Goal: Task Accomplishment & Management: Manage account settings

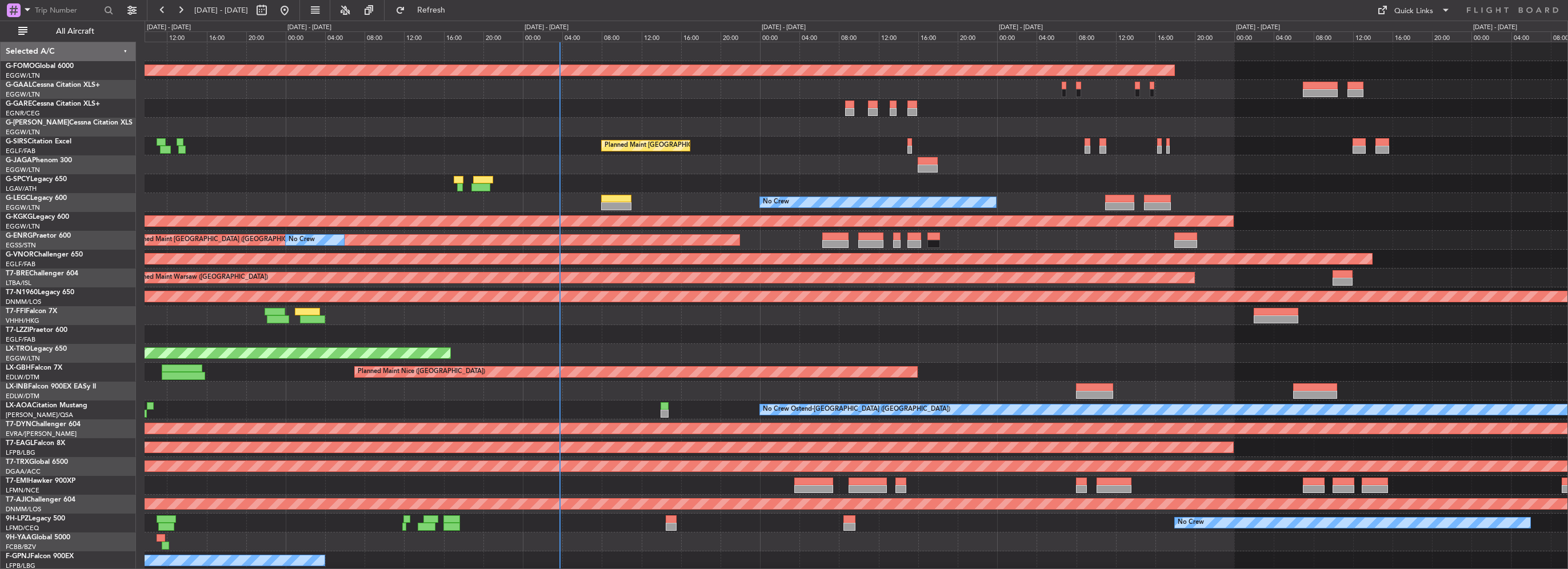
click at [402, 269] on div "Planned Maint Warsaw ([GEOGRAPHIC_DATA])" at bounding box center [856, 278] width 1423 height 19
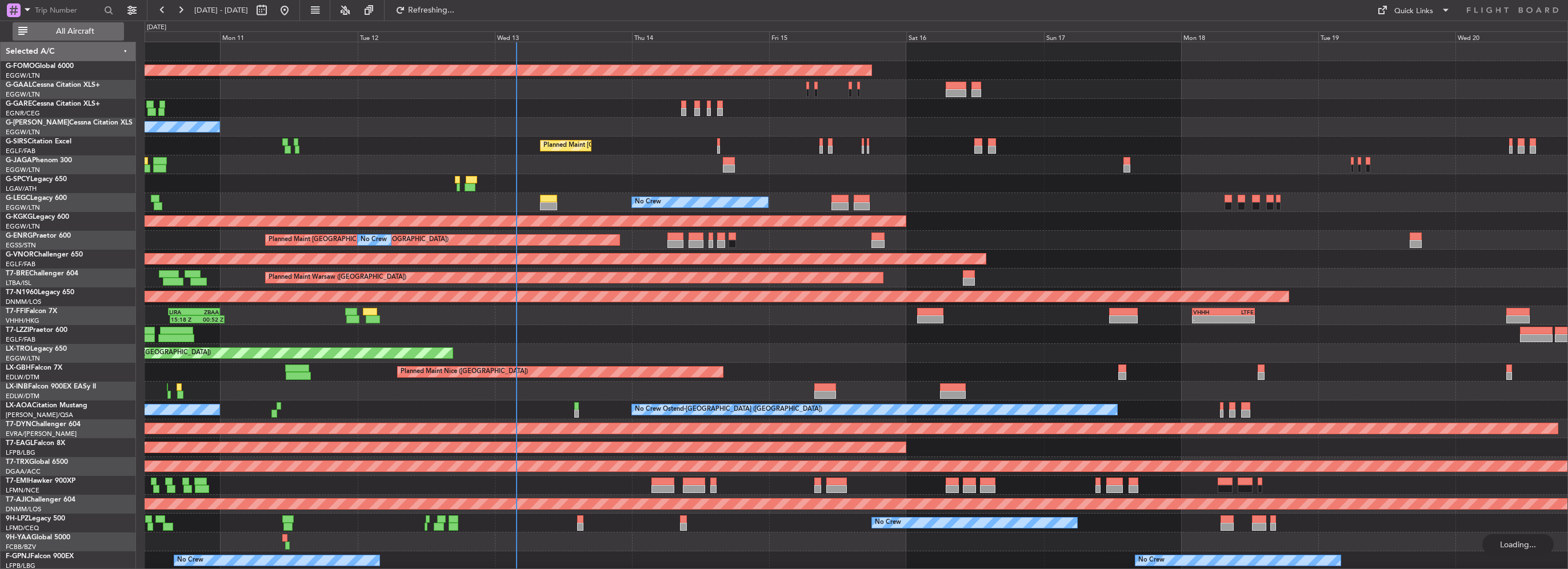
click at [82, 32] on span "All Aircraft" at bounding box center [75, 31] width 91 height 8
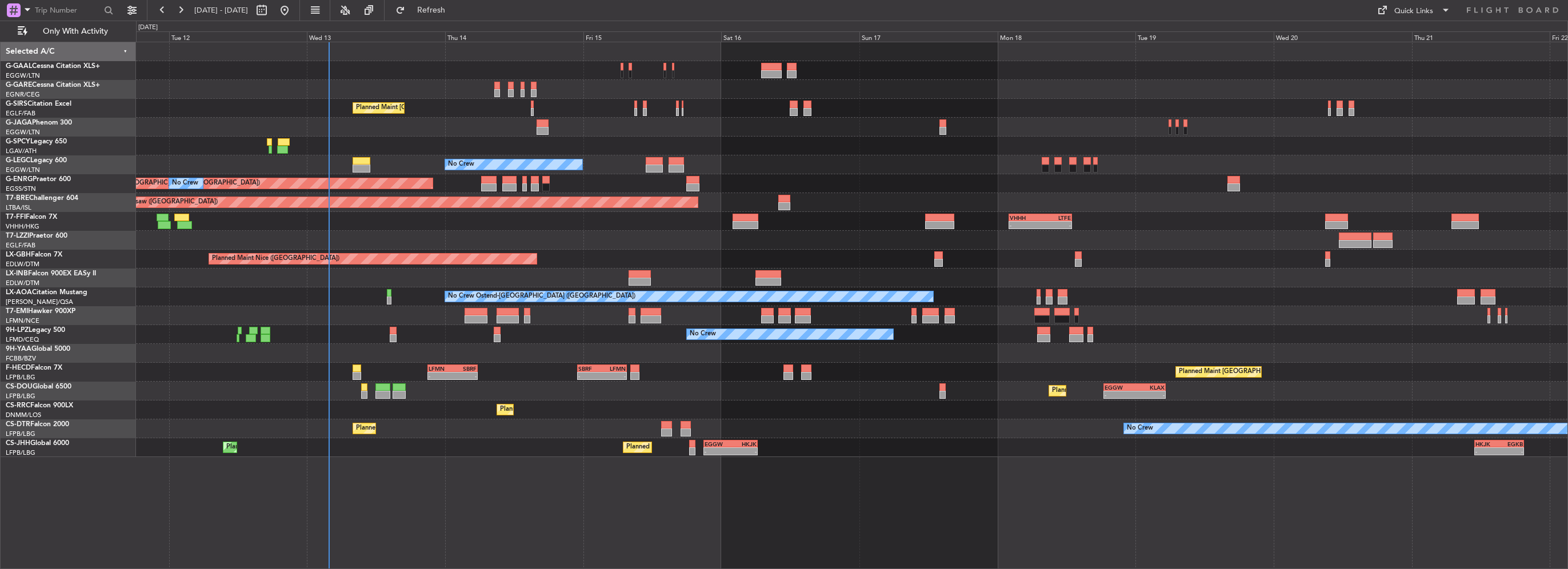
click at [424, 144] on div at bounding box center [852, 146] width 1431 height 19
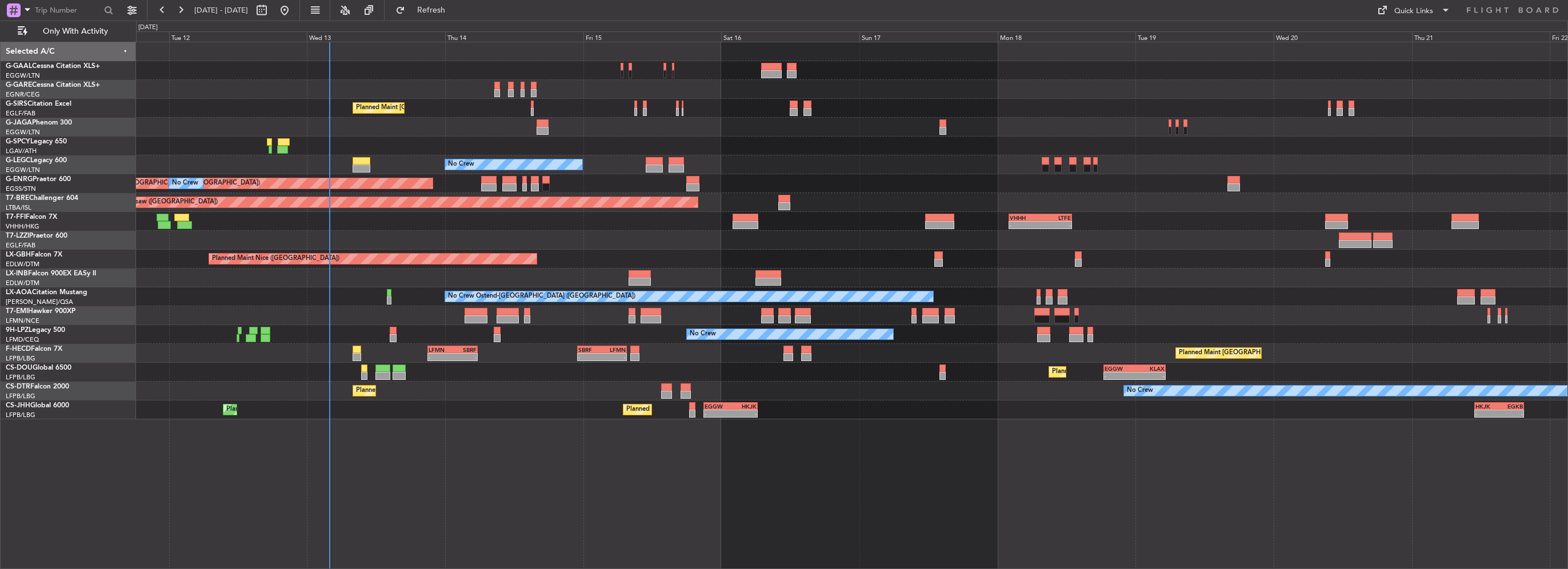
click at [391, 335] on div at bounding box center [393, 338] width 6 height 8
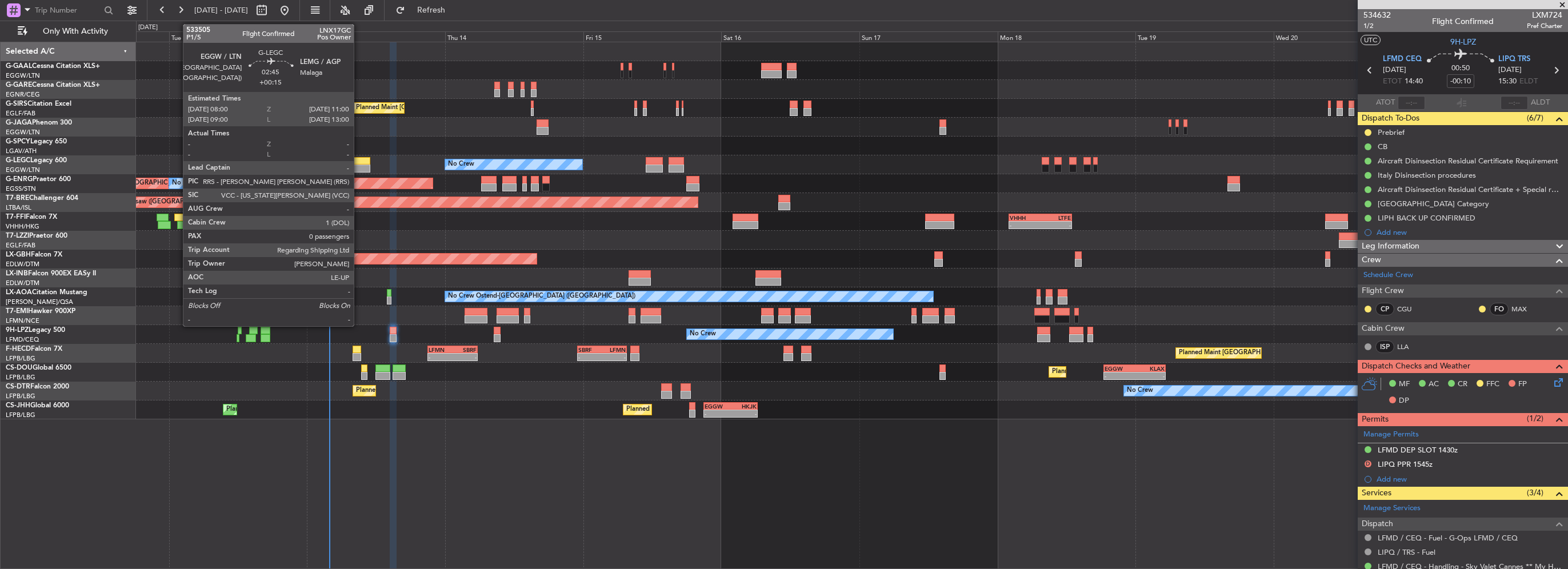
click at [359, 170] on div at bounding box center [361, 168] width 17 height 8
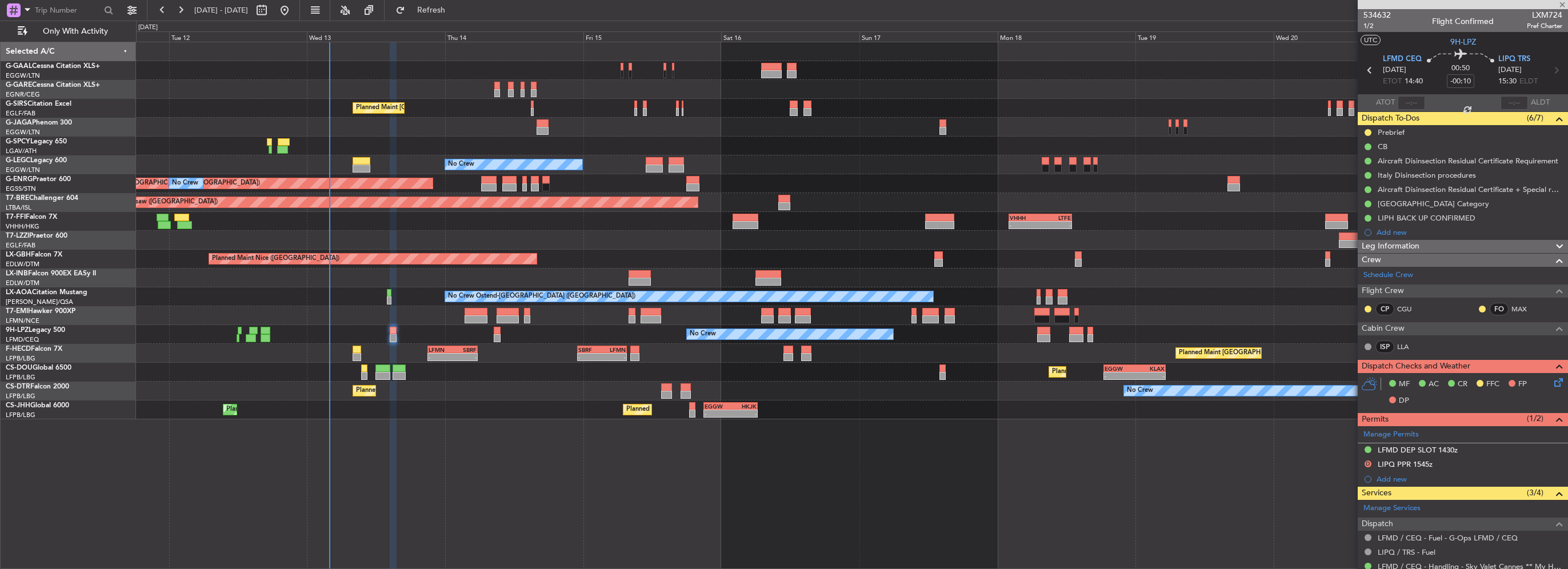
type input "+00:15"
type input "0"
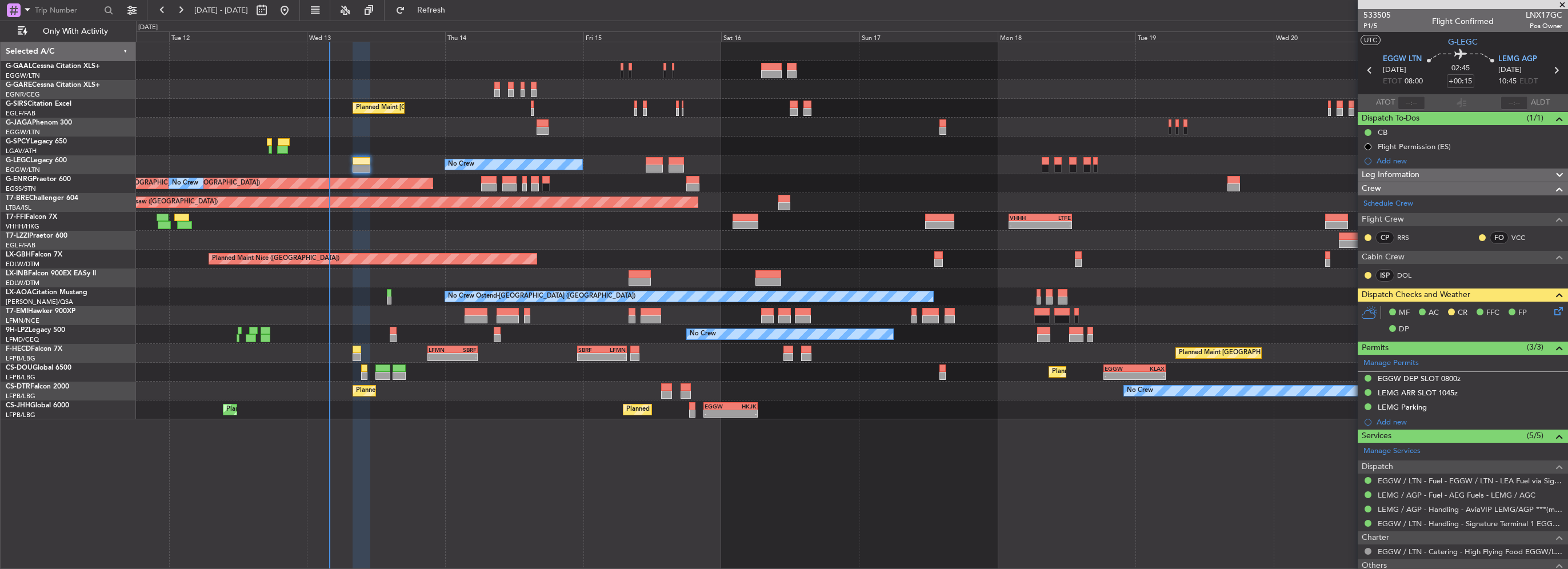
click at [1552, 309] on icon at bounding box center [1556, 309] width 9 height 9
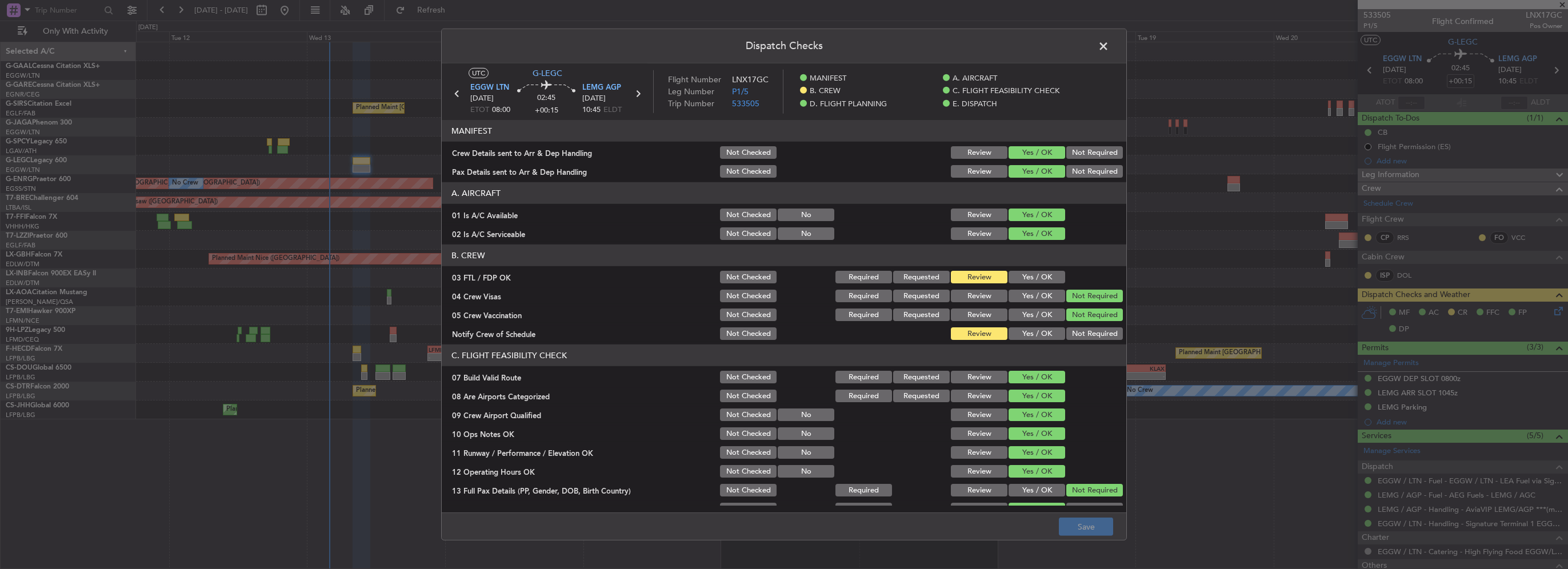
click at [1008, 279] on button "Yes / OK" at bounding box center [1036, 276] width 56 height 12
click at [1025, 337] on button "Yes / OK" at bounding box center [1036, 333] width 56 height 12
click at [1106, 535] on button "Save" at bounding box center [1086, 526] width 54 height 18
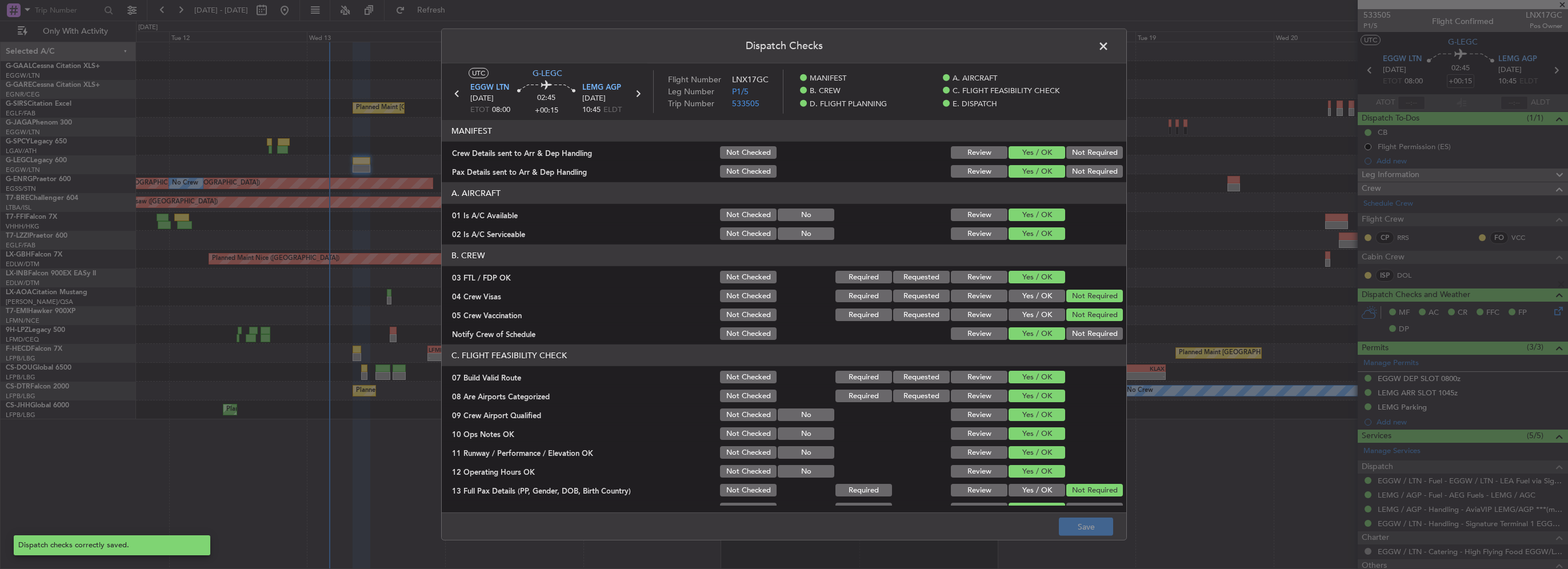
click at [1109, 49] on span at bounding box center [1109, 49] width 0 height 23
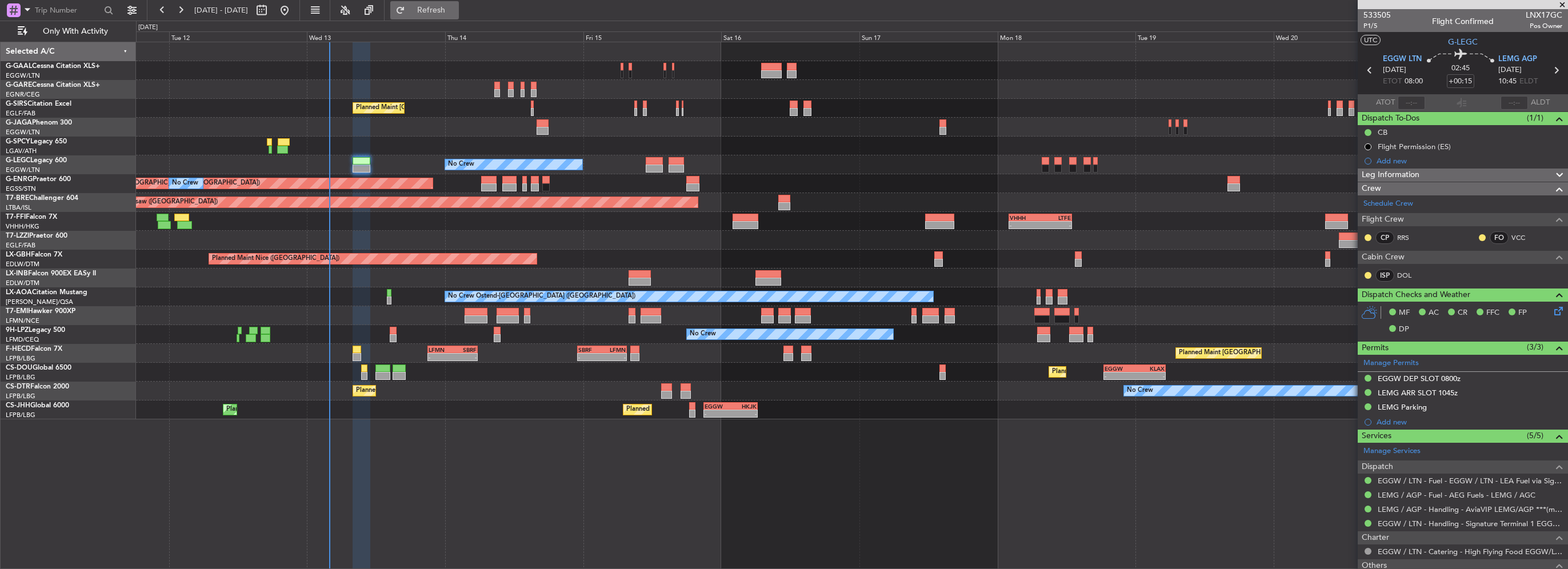
click at [455, 7] on span "Refresh" at bounding box center [431, 10] width 48 height 8
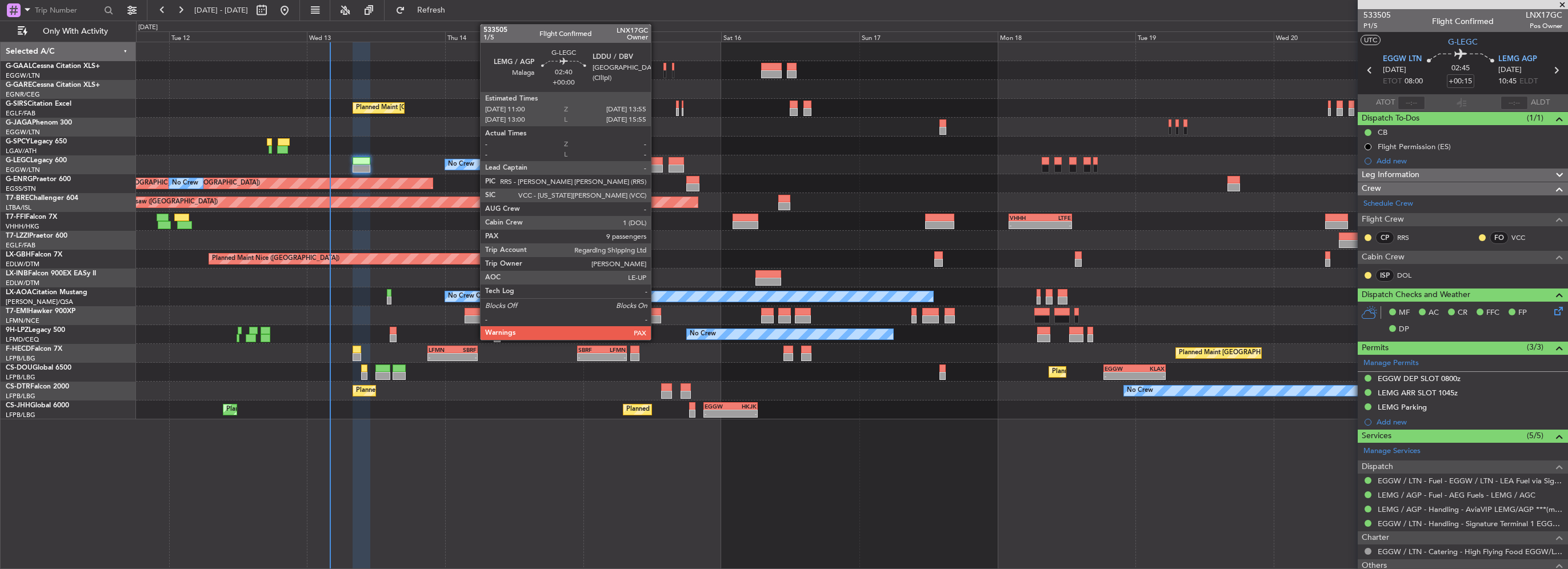
click at [656, 162] on div at bounding box center [654, 161] width 17 height 8
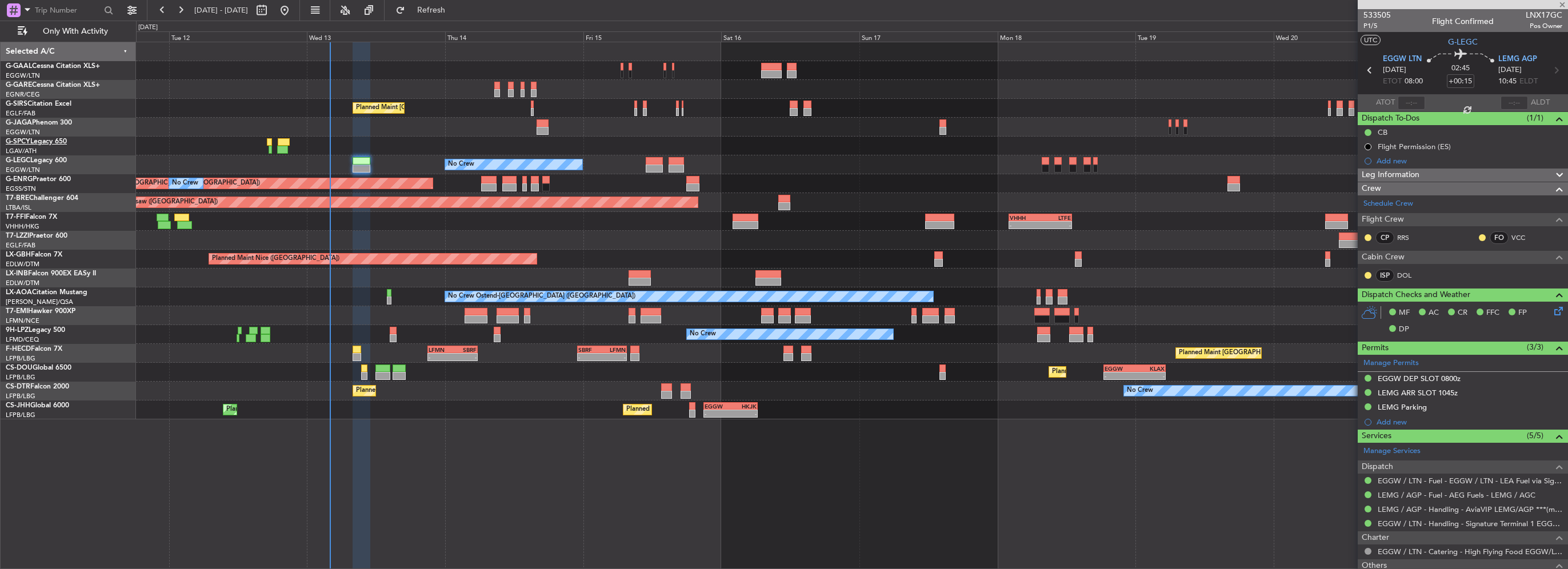
type input "9"
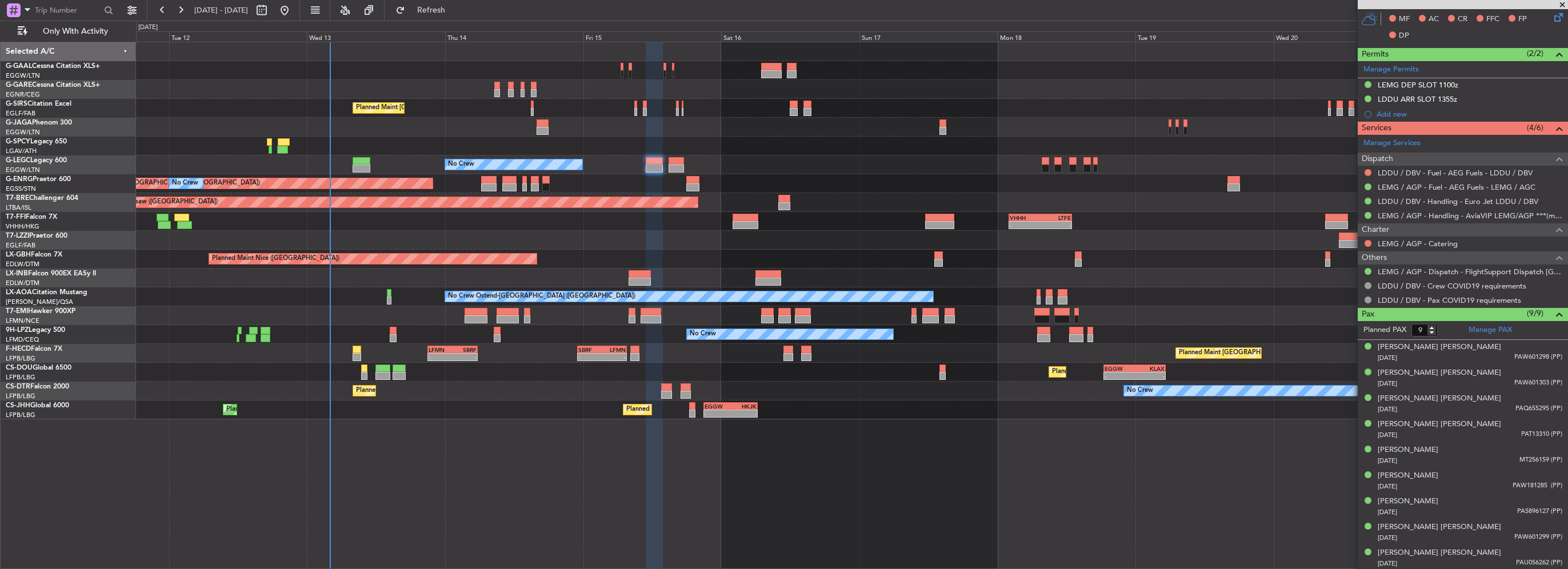
scroll to position [94, 0]
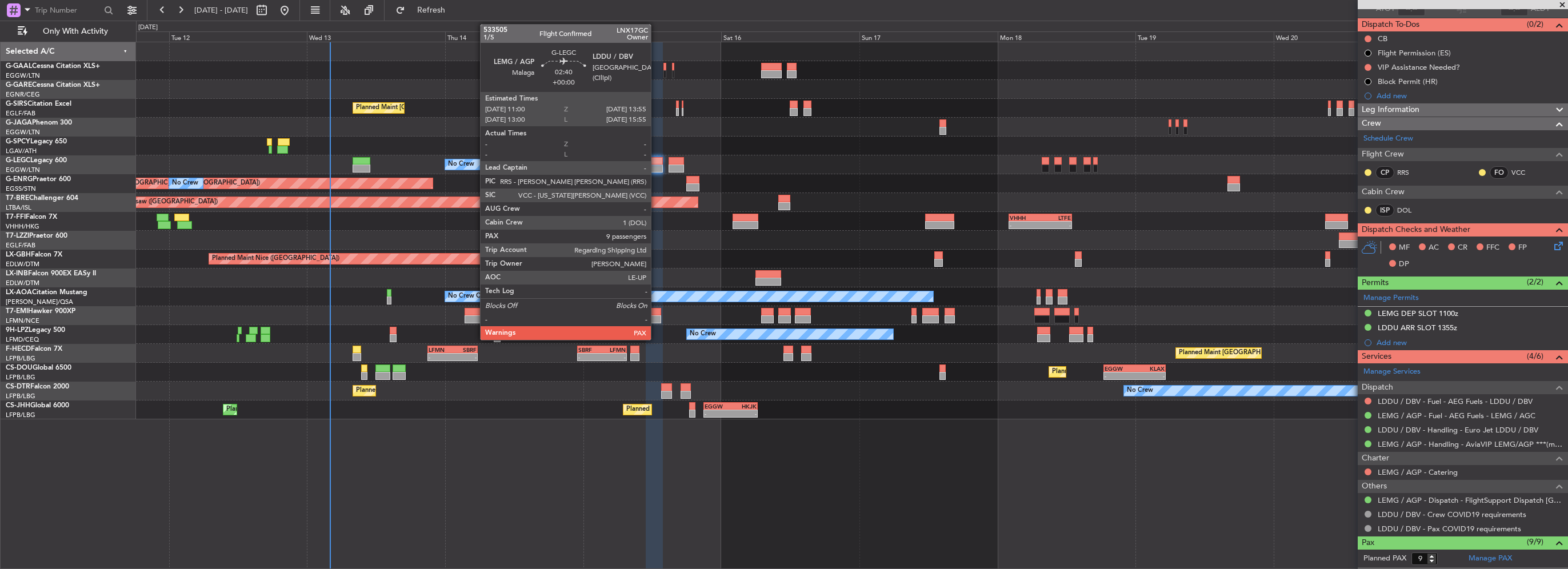
click at [656, 164] on div at bounding box center [654, 168] width 17 height 8
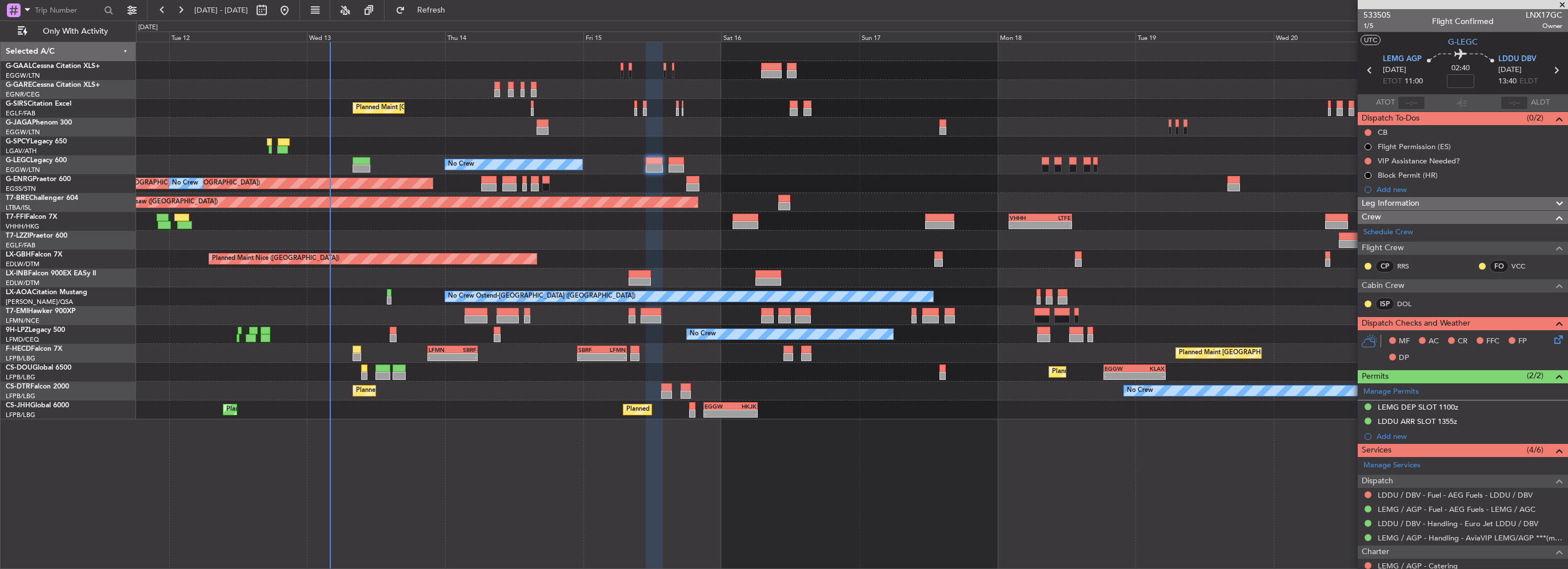
scroll to position [0, 0]
click at [1424, 162] on div "VIP Assistance Needed?" at bounding box center [1418, 161] width 82 height 10
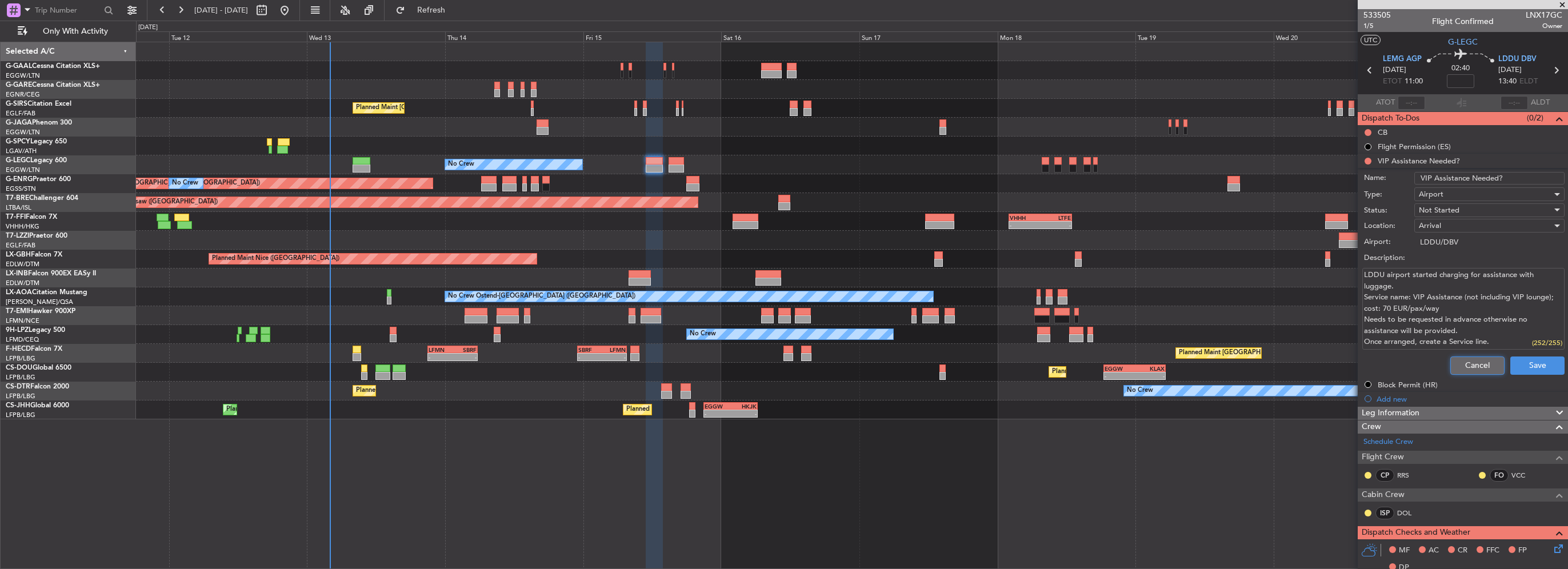
click at [1457, 366] on button "Cancel" at bounding box center [1477, 365] width 54 height 18
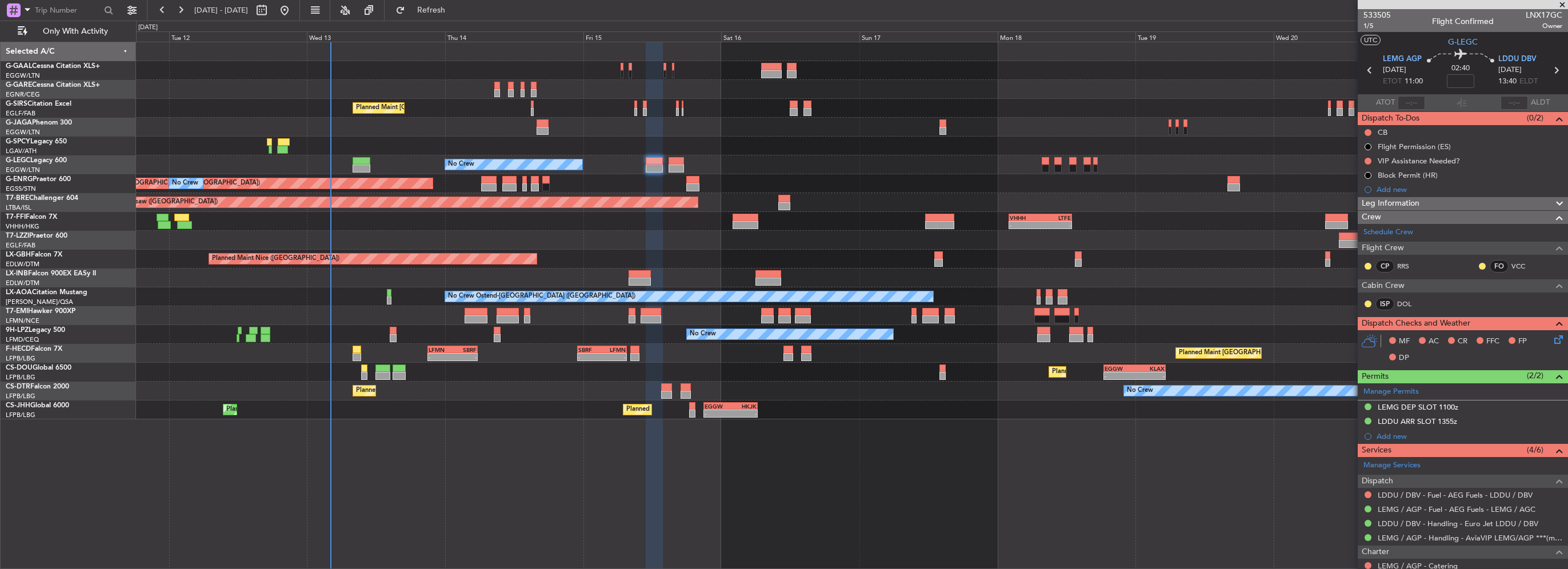
click at [1406, 207] on span "Leg Information" at bounding box center [1390, 203] width 58 height 13
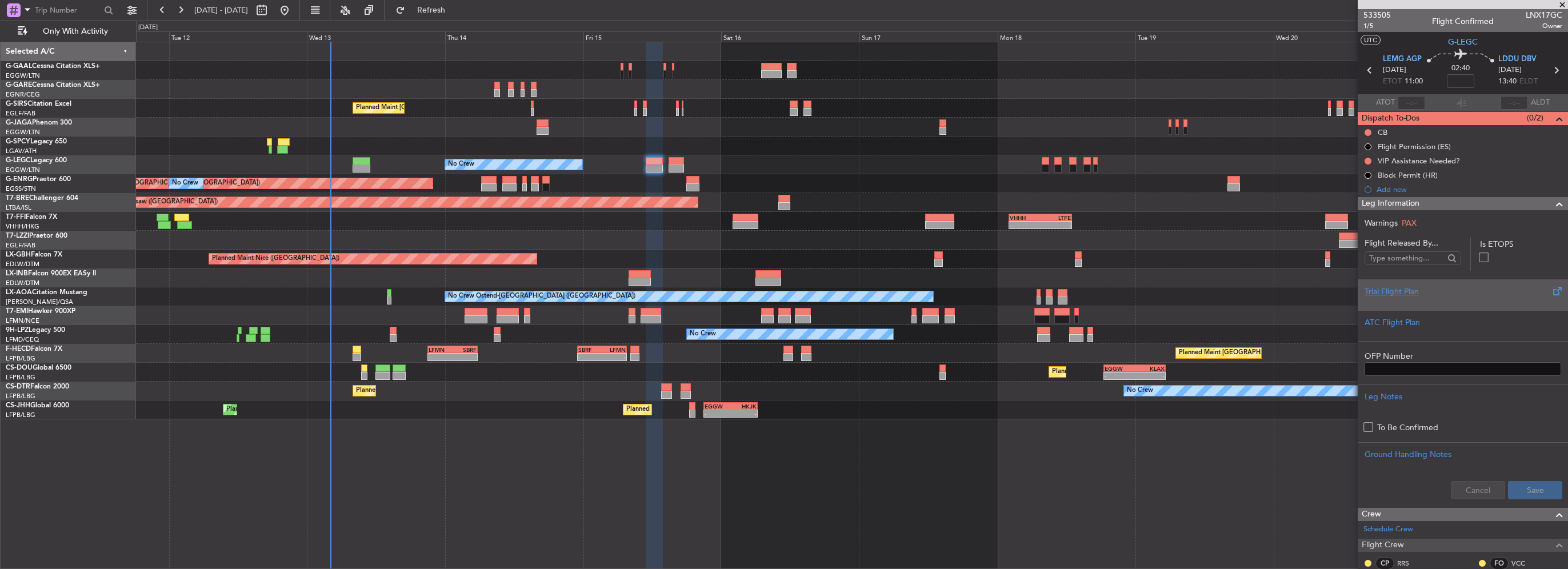
click at [1416, 285] on div "Trial Flight Plan" at bounding box center [1462, 291] width 196 height 12
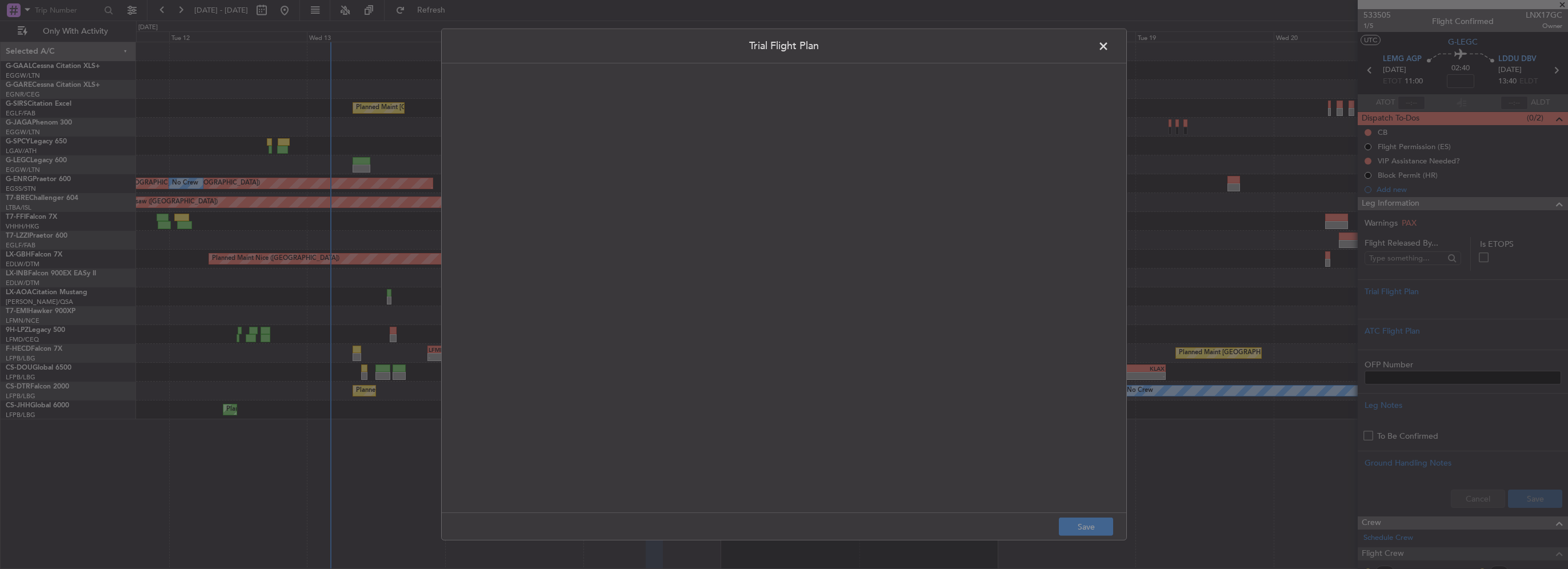
click at [578, 176] on quill-editor at bounding box center [784, 276] width 662 height 402
click at [619, 176] on div at bounding box center [784, 300] width 661 height 401
paste div
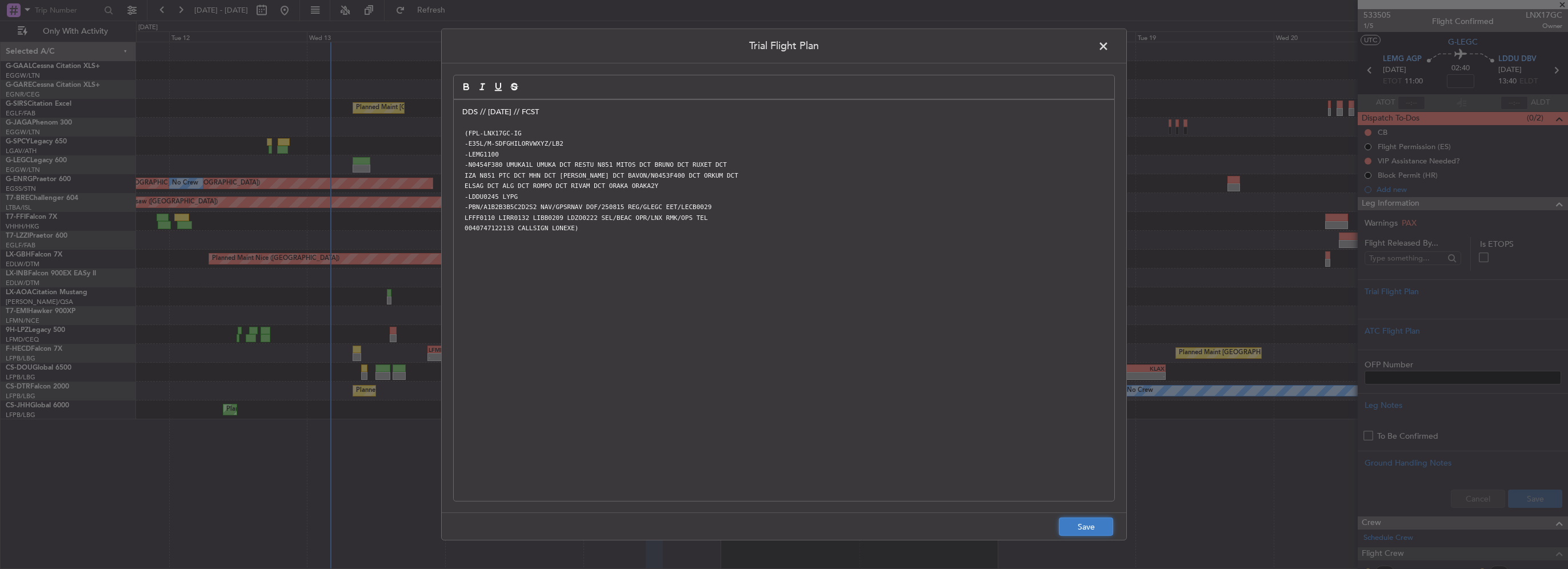
click at [1079, 525] on button "Save" at bounding box center [1086, 526] width 54 height 18
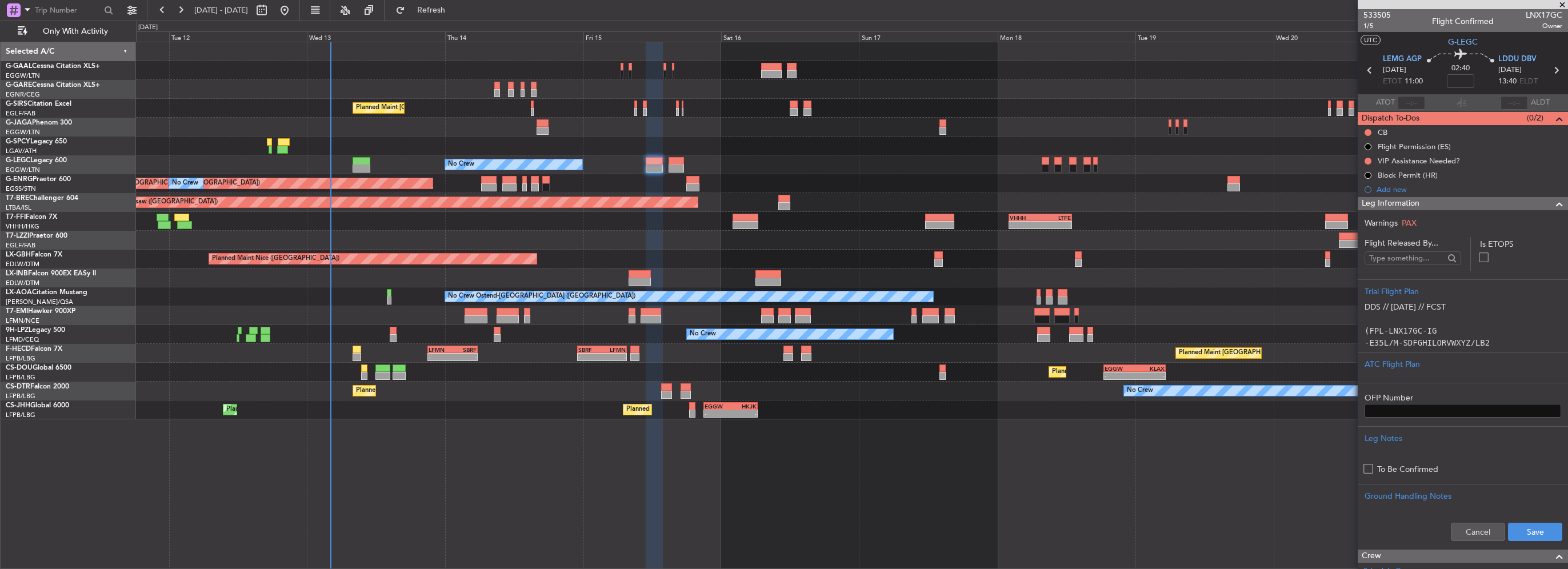
click at [1539, 540] on div "Cancel Save" at bounding box center [1462, 531] width 210 height 34
click at [1539, 535] on button "Save" at bounding box center [1535, 531] width 54 height 18
click at [1455, 85] on input at bounding box center [1460, 81] width 27 height 14
type input "+00:05"
click at [1534, 201] on div "Leg Information" at bounding box center [1462, 203] width 210 height 13
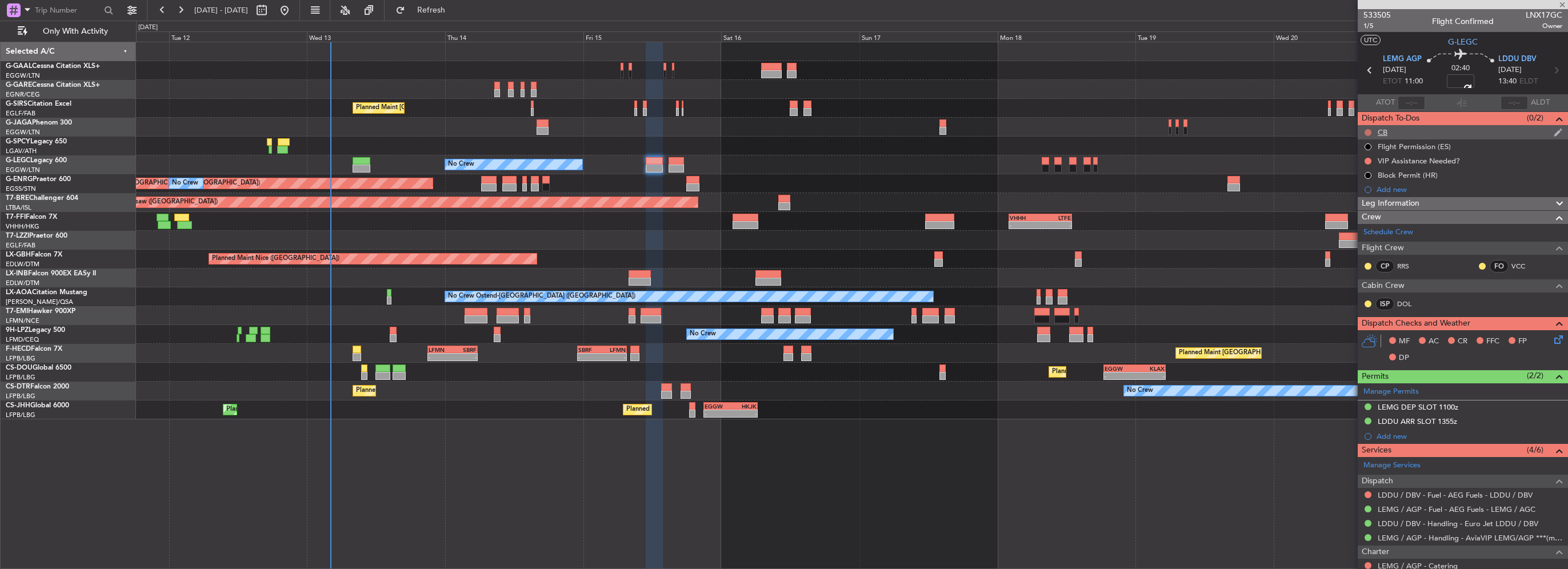
click at [1369, 133] on button at bounding box center [1368, 132] width 7 height 7
click at [1370, 181] on span "Completed" at bounding box center [1373, 183] width 38 height 12
click at [1552, 337] on icon at bounding box center [1556, 337] width 9 height 9
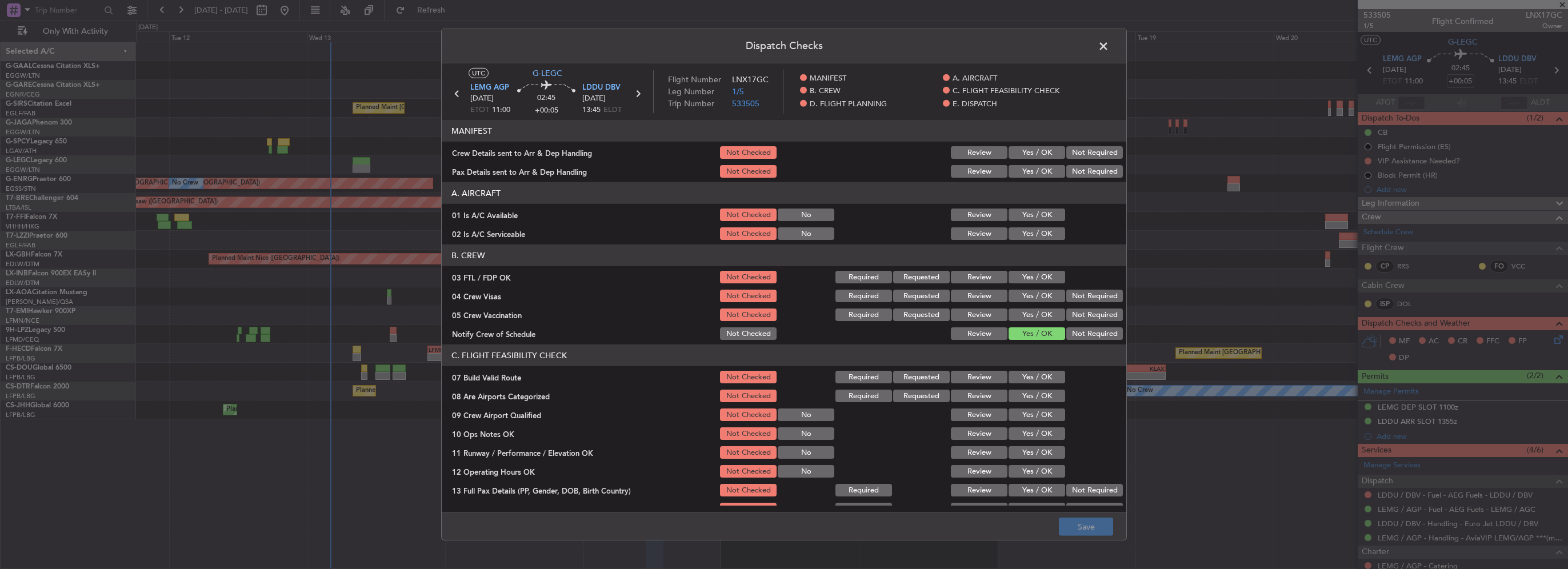
click at [1043, 218] on button "Yes / OK" at bounding box center [1036, 214] width 56 height 12
click at [1042, 239] on button "Yes / OK" at bounding box center [1036, 233] width 56 height 12
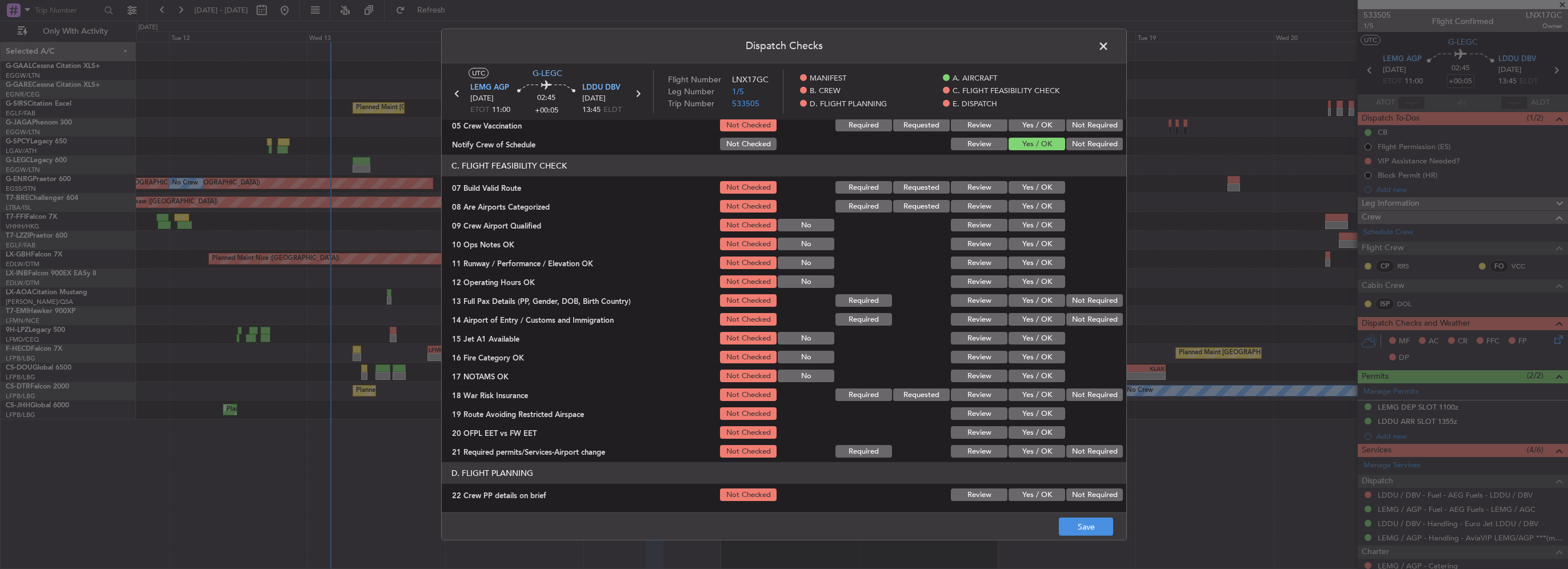
scroll to position [172, 0]
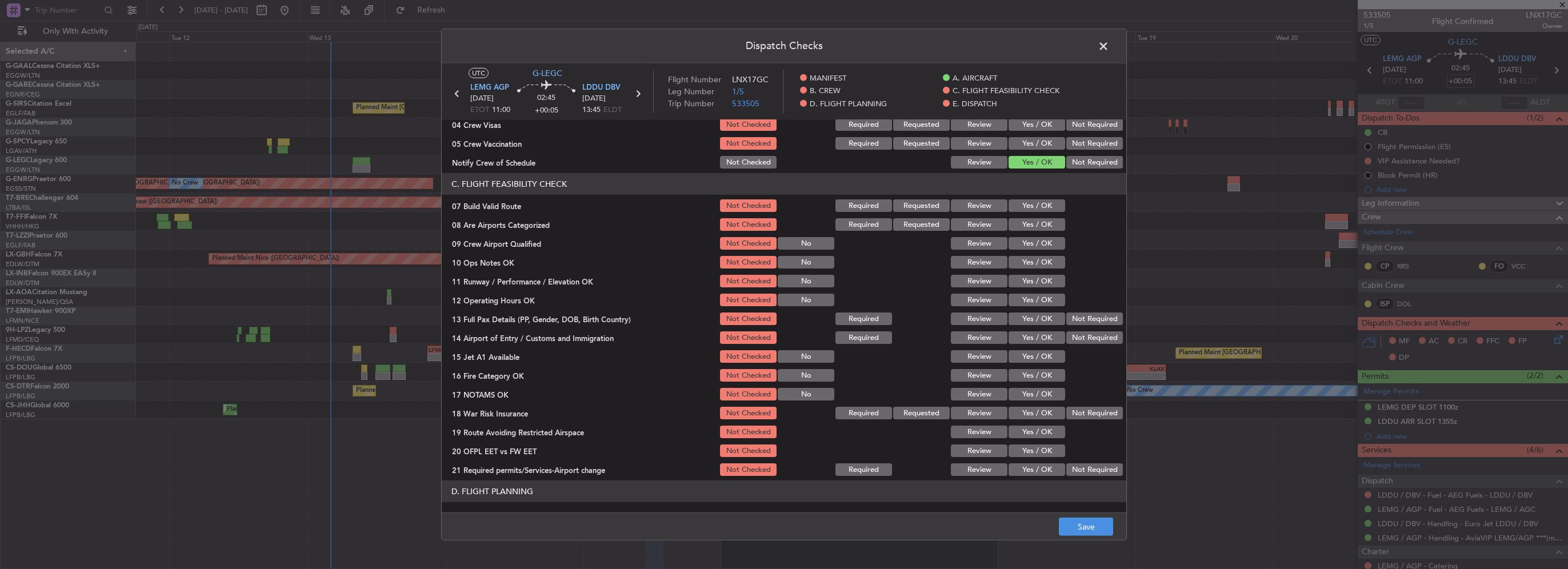
click at [1040, 206] on button "Yes / OK" at bounding box center [1036, 205] width 56 height 12
click at [1035, 221] on button "Yes / OK" at bounding box center [1036, 224] width 56 height 12
click at [734, 223] on button "Not Checked" at bounding box center [748, 224] width 56 height 12
click at [1037, 262] on button "Yes / OK" at bounding box center [1036, 262] width 56 height 12
click at [1036, 274] on button "Yes / OK" at bounding box center [1036, 280] width 56 height 12
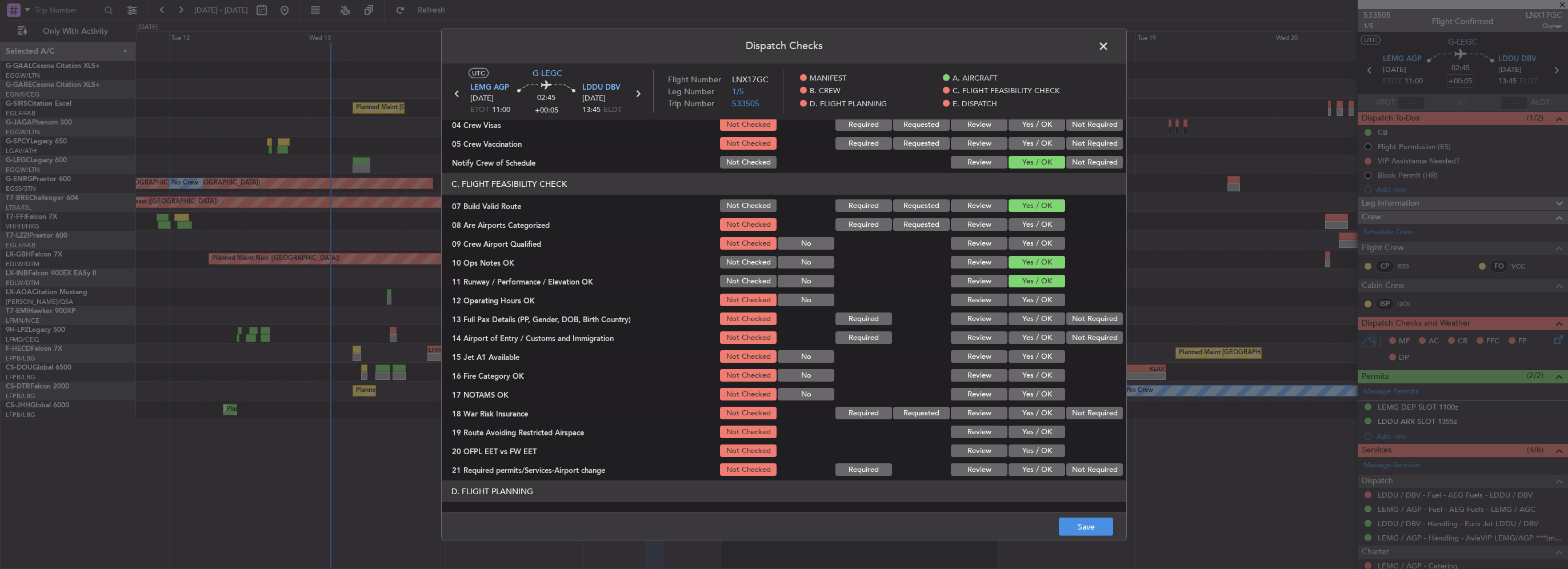
click at [1039, 290] on section "C. FLIGHT FEASIBILITY CHECK 07 Build Valid Route Not Checked Required Requested…" at bounding box center [784, 325] width 685 height 304
click at [1038, 307] on div "Yes / OK" at bounding box center [1035, 300] width 58 height 16
click at [1036, 298] on button "Yes / OK" at bounding box center [1036, 299] width 56 height 12
click at [1038, 320] on button "Yes / OK" at bounding box center [1036, 318] width 56 height 12
drag, startPoint x: 1038, startPoint y: 335, endPoint x: 1038, endPoint y: 350, distance: 15.0
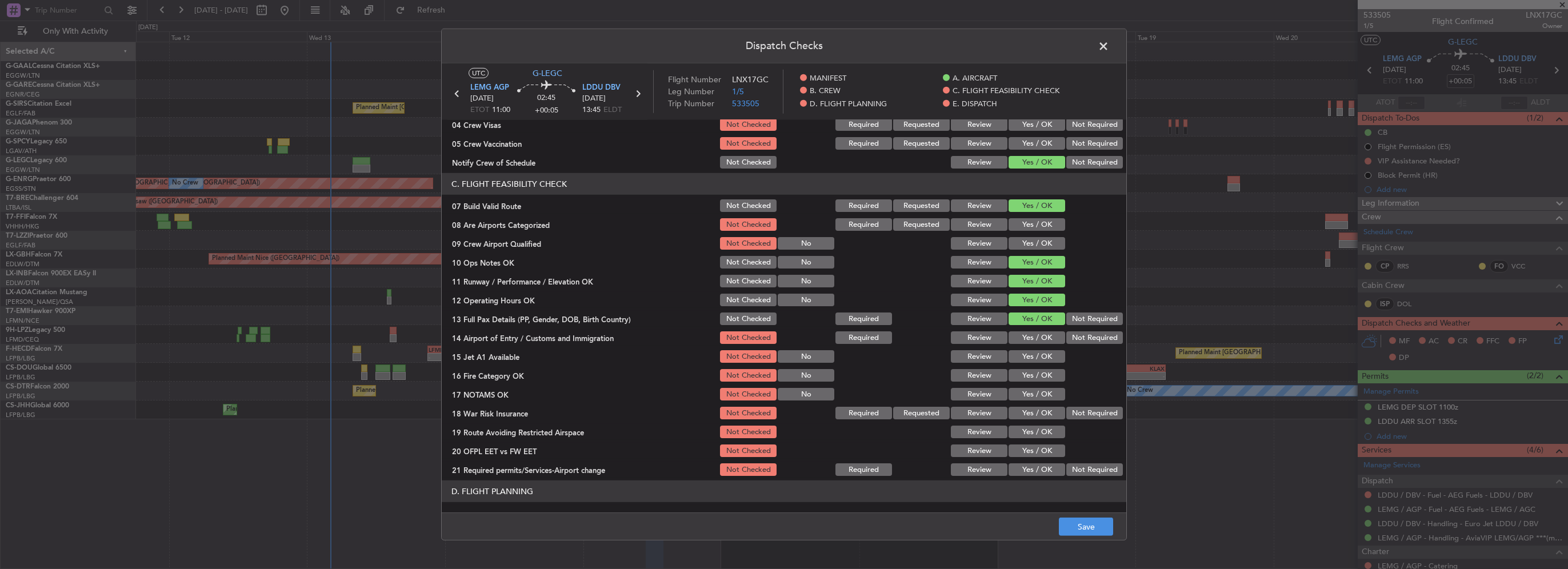
click at [1038, 335] on button "Yes / OK" at bounding box center [1036, 337] width 56 height 12
click at [1038, 350] on button "Yes / OK" at bounding box center [1036, 356] width 56 height 12
drag, startPoint x: 1045, startPoint y: 369, endPoint x: 1043, endPoint y: 393, distance: 24.1
click at [1045, 370] on button "Yes / OK" at bounding box center [1036, 375] width 56 height 12
click at [1042, 400] on div "Yes / OK" at bounding box center [1035, 394] width 58 height 16
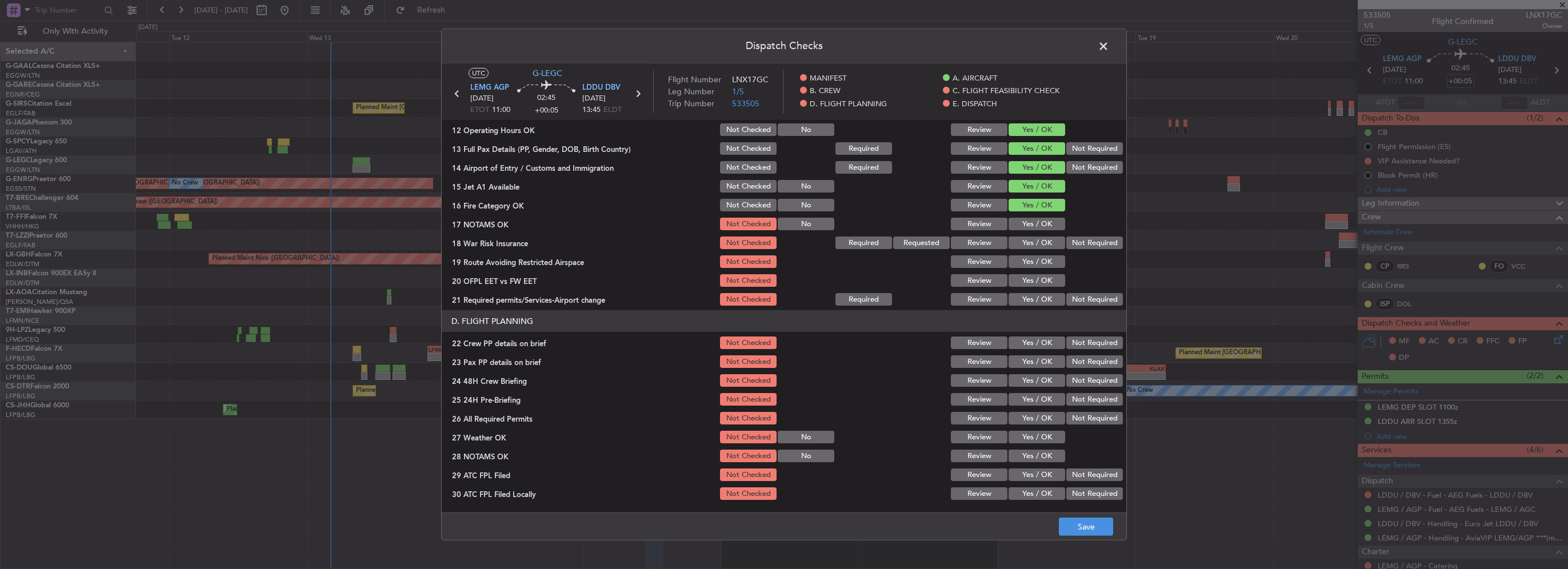
scroll to position [342, 0]
click at [1042, 225] on button "Yes / OK" at bounding box center [1036, 222] width 56 height 12
drag, startPoint x: 1042, startPoint y: 243, endPoint x: 1042, endPoint y: 260, distance: 17.0
click at [1042, 244] on button "Yes / OK" at bounding box center [1036, 241] width 56 height 12
click at [1042, 263] on button "Yes / OK" at bounding box center [1036, 260] width 56 height 12
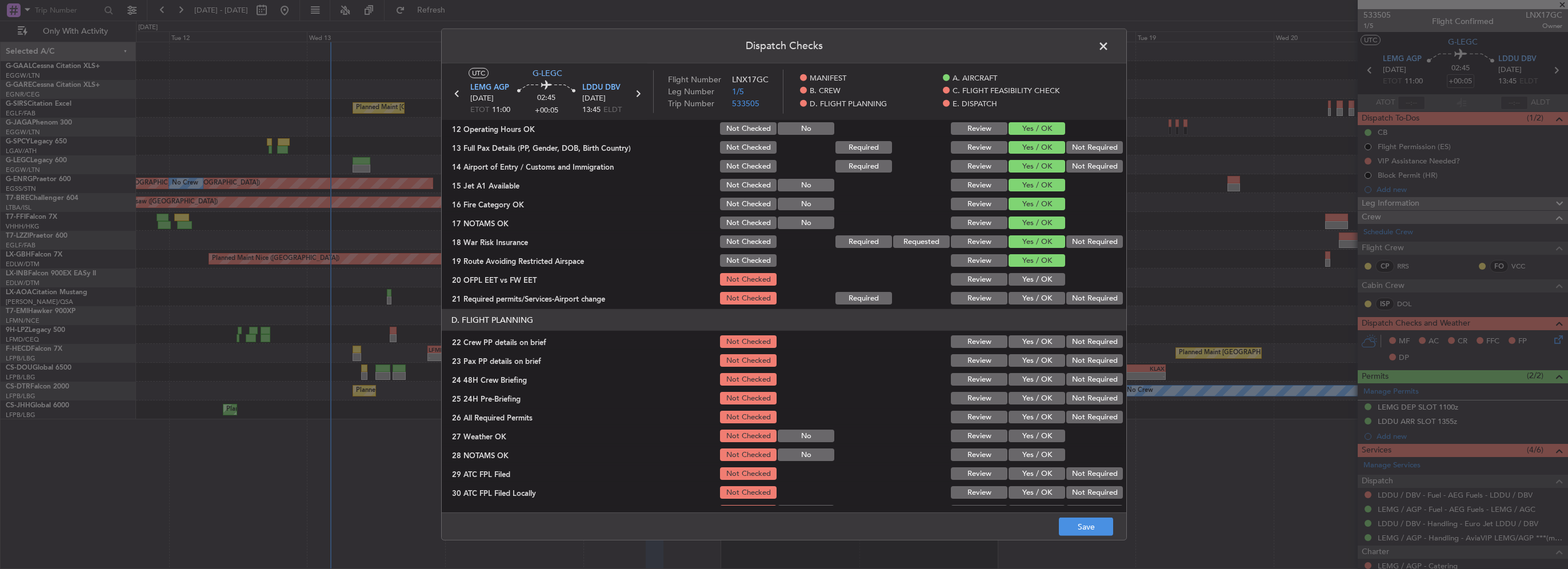
click at [1043, 281] on button "Yes / OK" at bounding box center [1036, 279] width 56 height 12
click at [1040, 298] on button "Yes / OK" at bounding box center [1036, 298] width 56 height 12
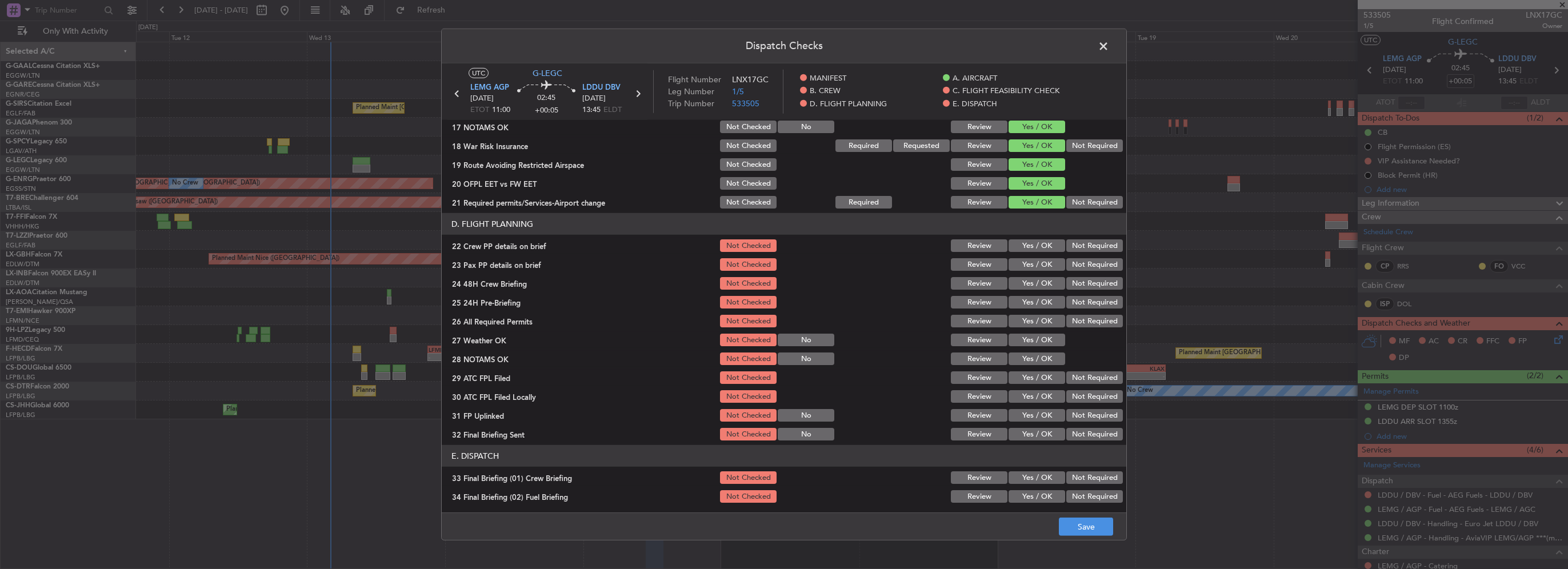
scroll to position [457, 0]
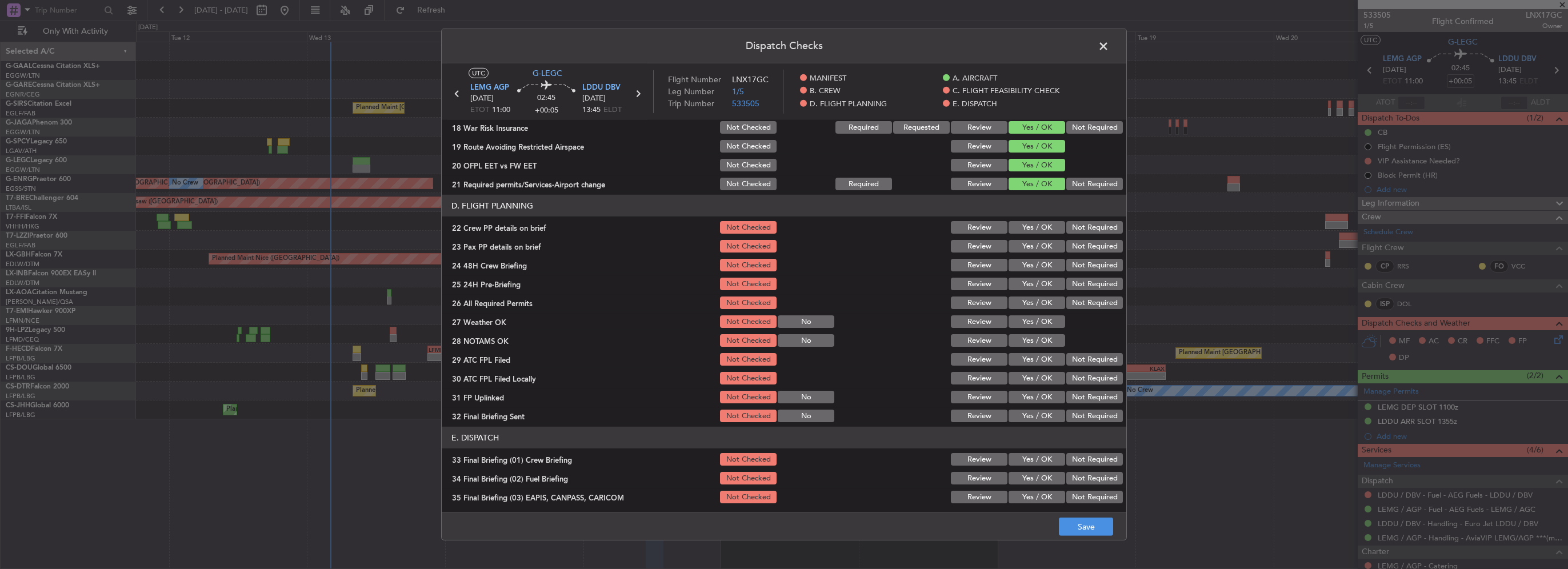
click at [1041, 227] on button "Yes / OK" at bounding box center [1036, 227] width 56 height 12
click at [1041, 240] on button "Yes / OK" at bounding box center [1036, 246] width 56 height 12
click at [1047, 260] on button "Yes / OK" at bounding box center [1036, 265] width 56 height 12
click at [1084, 281] on button "Not Required" at bounding box center [1094, 284] width 56 height 12
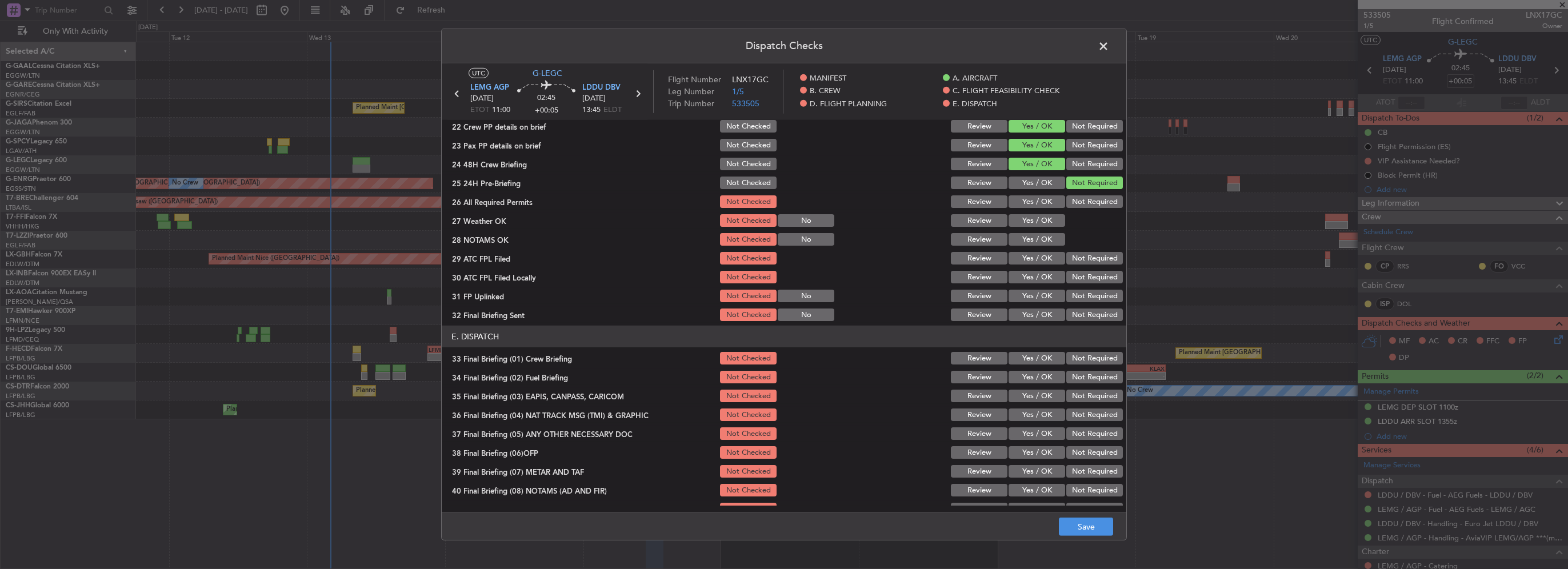
scroll to position [571, 0]
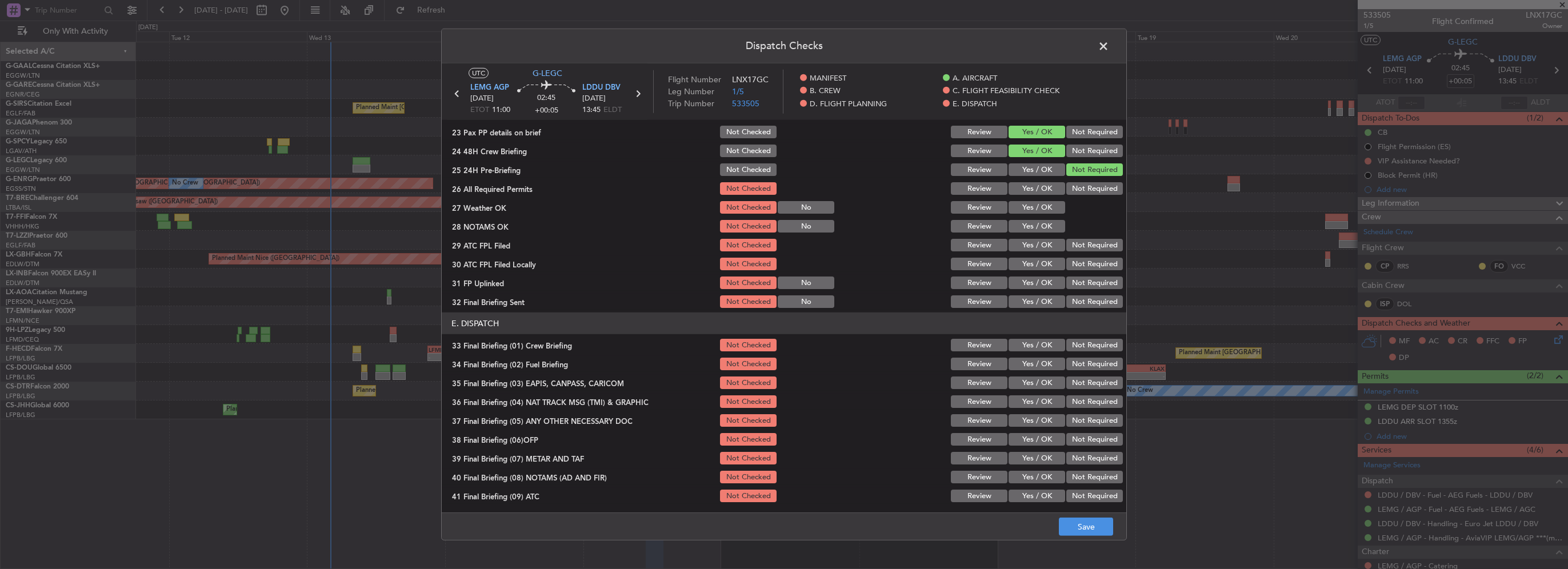
click at [1040, 188] on button "Yes / OK" at bounding box center [1036, 188] width 56 height 12
click at [1037, 211] on button "Yes / OK" at bounding box center [1036, 207] width 56 height 12
click at [1041, 232] on button "Yes / OK" at bounding box center [1036, 226] width 56 height 12
drag, startPoint x: 1041, startPoint y: 250, endPoint x: 1041, endPoint y: 260, distance: 10.0
click at [1041, 250] on button "Yes / OK" at bounding box center [1036, 245] width 56 height 12
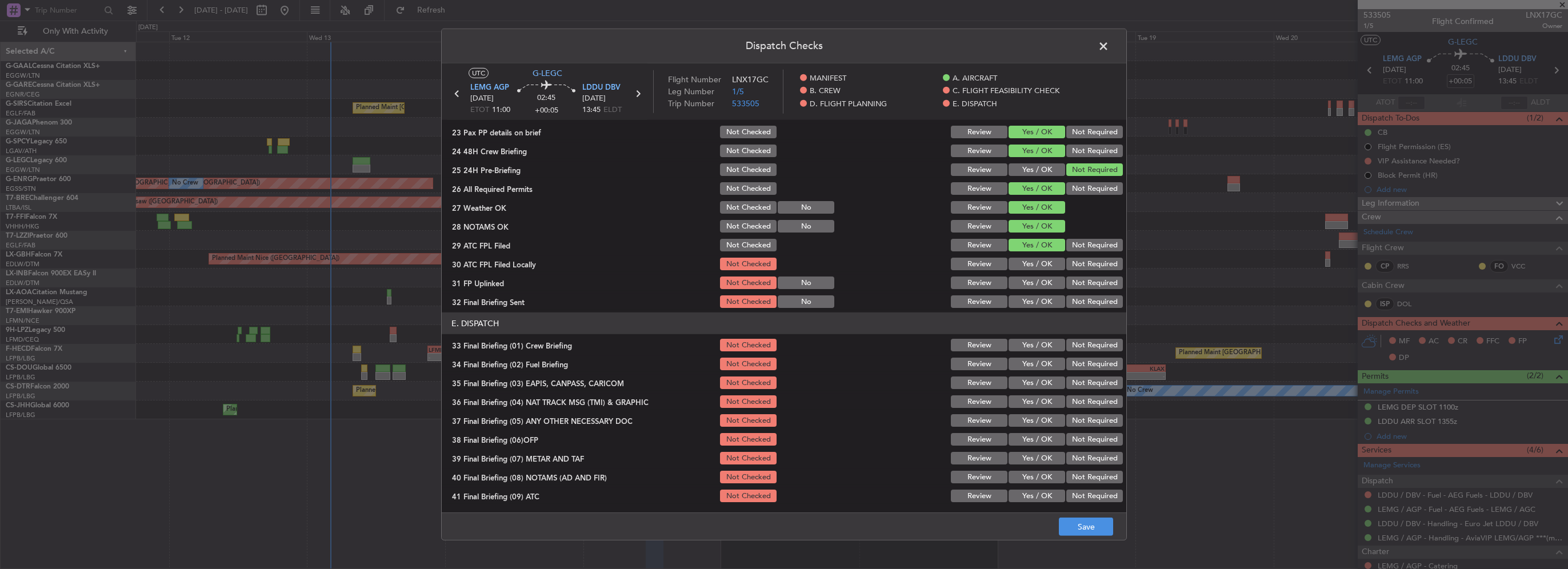
click at [1041, 267] on button "Yes / OK" at bounding box center [1036, 263] width 56 height 12
click at [1084, 260] on button "Not Required" at bounding box center [1094, 263] width 56 height 12
drag, startPoint x: 1023, startPoint y: 284, endPoint x: 1074, endPoint y: 300, distance: 53.5
click at [1026, 284] on button "Yes / OK" at bounding box center [1036, 282] width 56 height 12
click at [1080, 303] on button "Not Required" at bounding box center [1094, 301] width 56 height 12
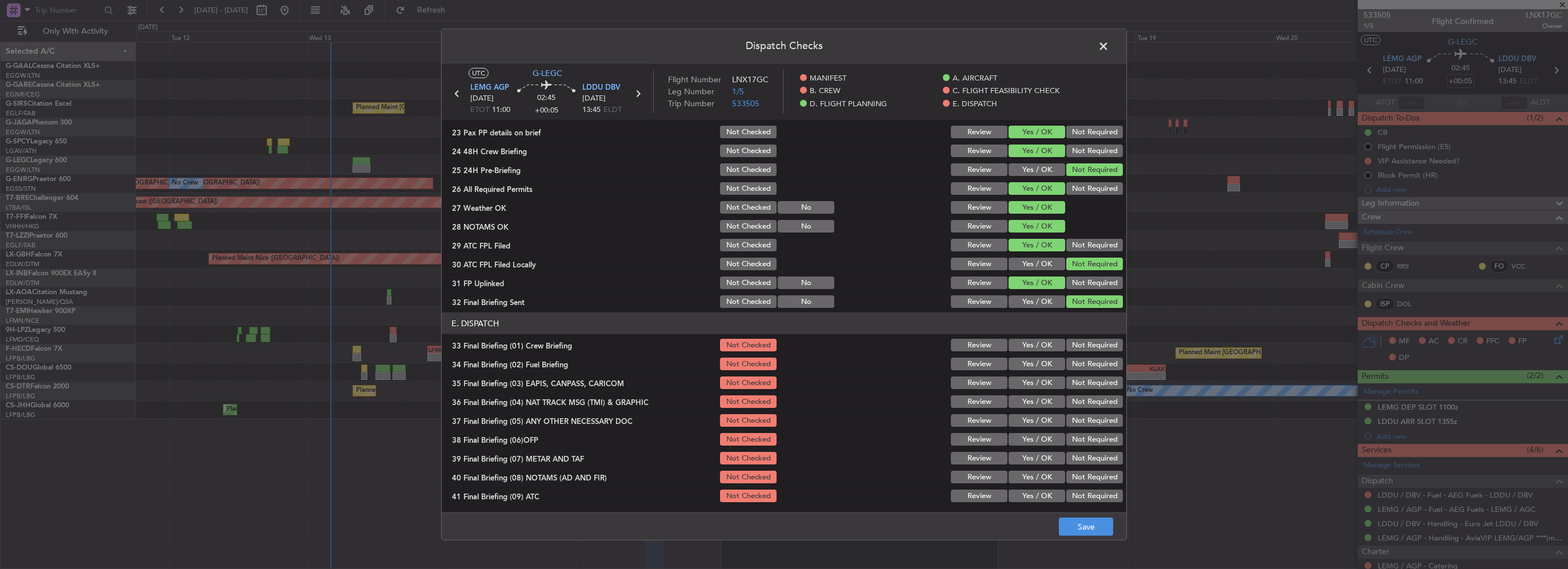
click at [733, 307] on button "Not Checked" at bounding box center [748, 301] width 56 height 12
click at [733, 303] on button "Not Checked" at bounding box center [748, 301] width 56 height 12
click at [735, 286] on button "Not Checked" at bounding box center [748, 282] width 56 height 12
click at [736, 264] on button "Not Checked" at bounding box center [748, 263] width 56 height 12
click at [740, 251] on div "Not Checked" at bounding box center [747, 245] width 58 height 16
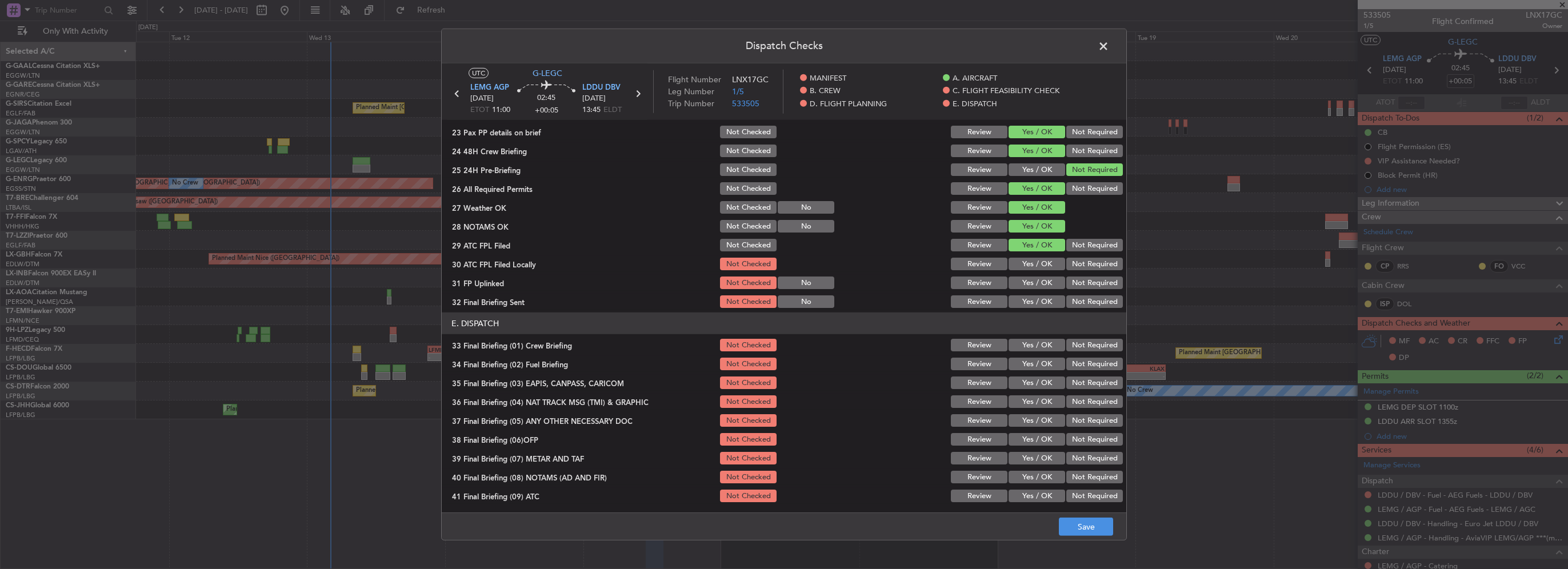
click at [747, 184] on button "Not Checked" at bounding box center [748, 188] width 56 height 12
drag, startPoint x: 747, startPoint y: 203, endPoint x: 750, endPoint y: 210, distance: 7.6
click at [747, 204] on button "Not Checked" at bounding box center [748, 207] width 56 height 12
click at [753, 221] on button "Not Checked" at bounding box center [748, 226] width 56 height 12
click at [755, 241] on button "Not Checked" at bounding box center [748, 245] width 56 height 12
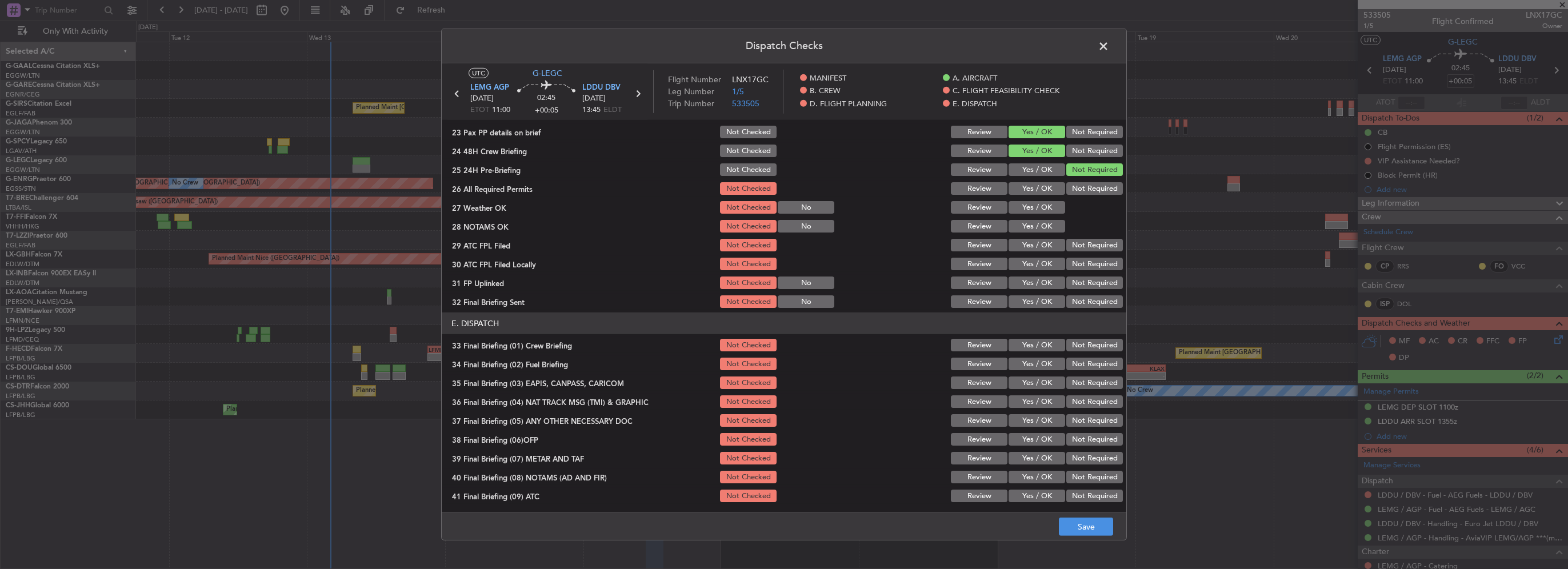
scroll to position [457, 0]
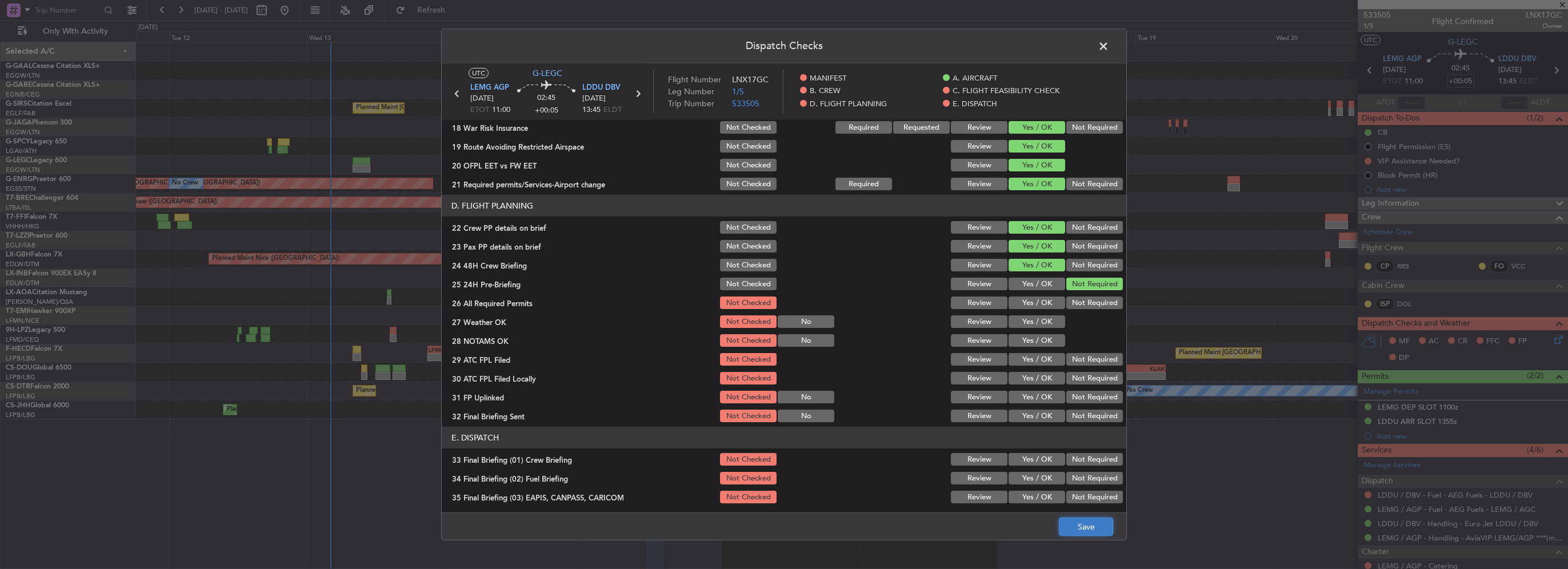
click at [1087, 519] on button "Save" at bounding box center [1086, 526] width 54 height 18
click at [1109, 47] on span at bounding box center [1109, 49] width 0 height 23
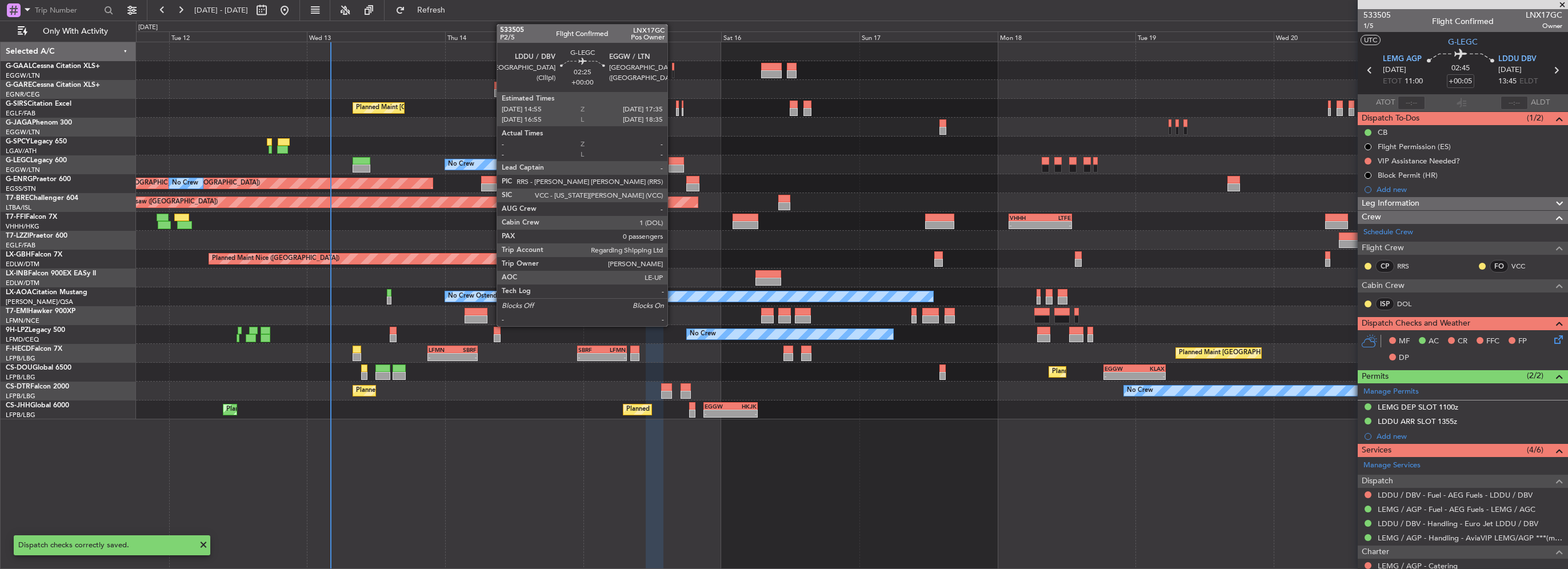
click at [672, 172] on div at bounding box center [676, 168] width 16 height 8
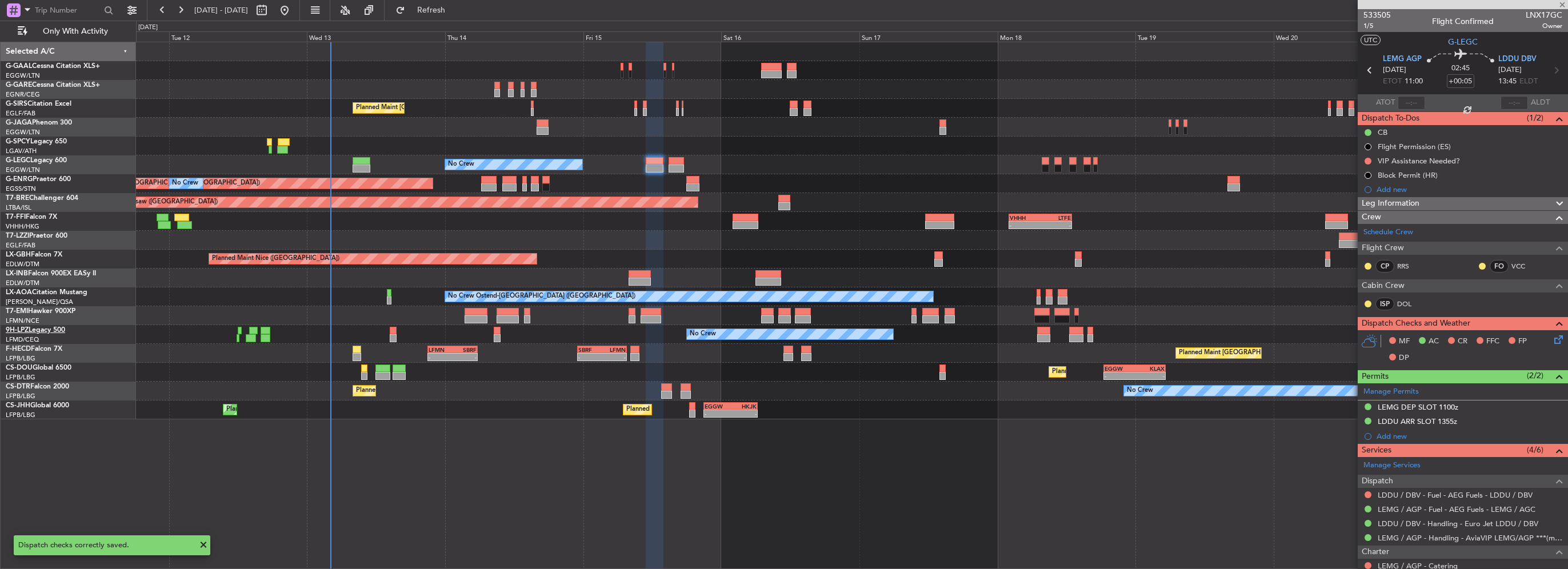
type input "0"
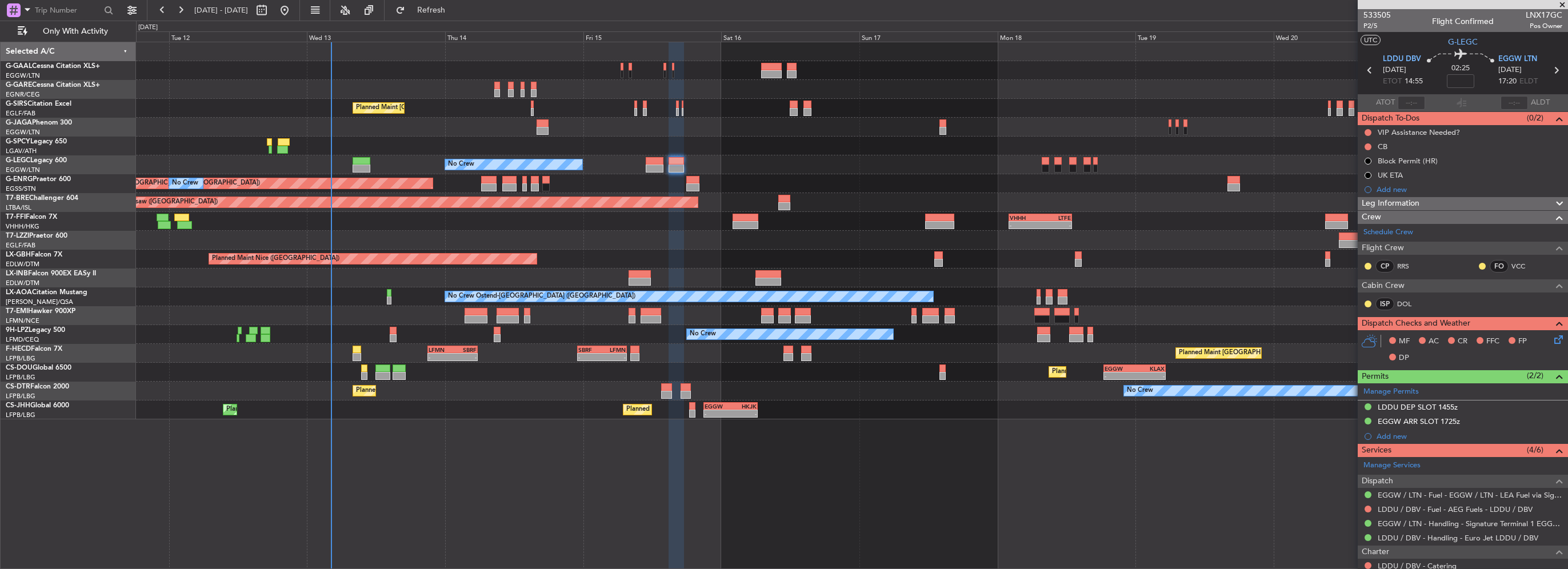
click at [791, 418] on div "No Crew Planned Maint London (Farnborough) No Crew A/C Unavailable London (Luto…" at bounding box center [852, 230] width 1431 height 377
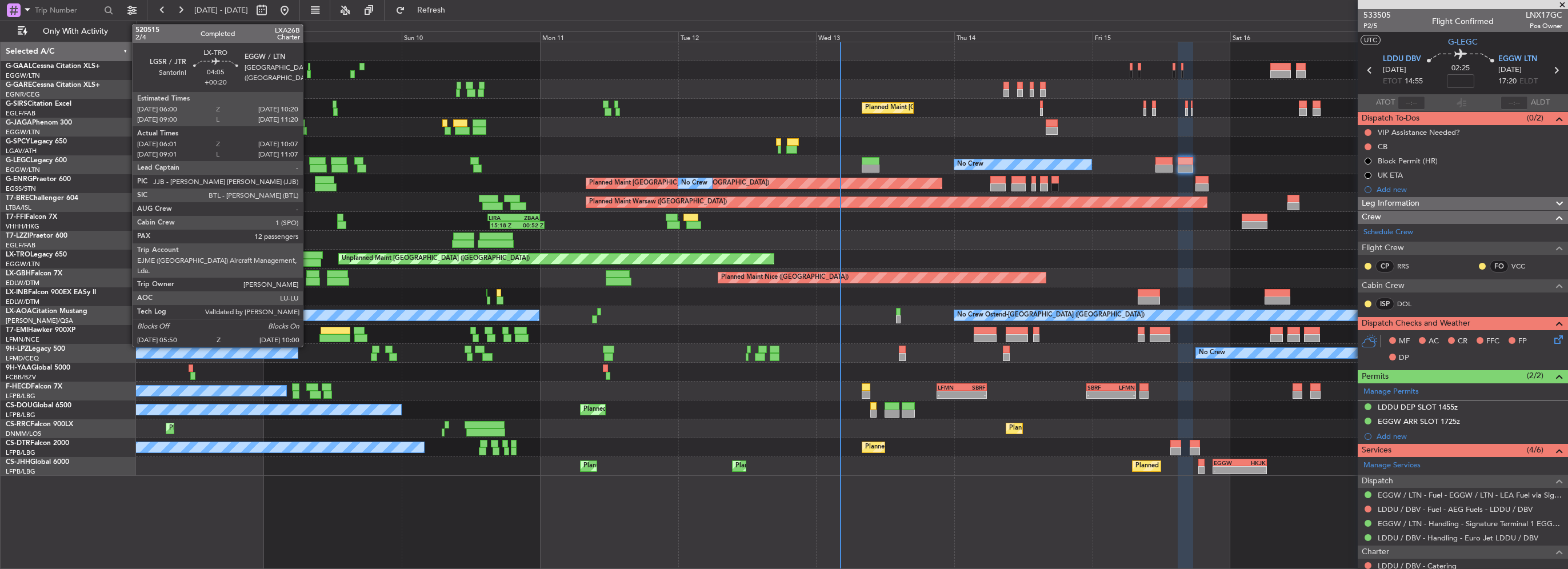
click at [308, 257] on div at bounding box center [310, 255] width 25 height 8
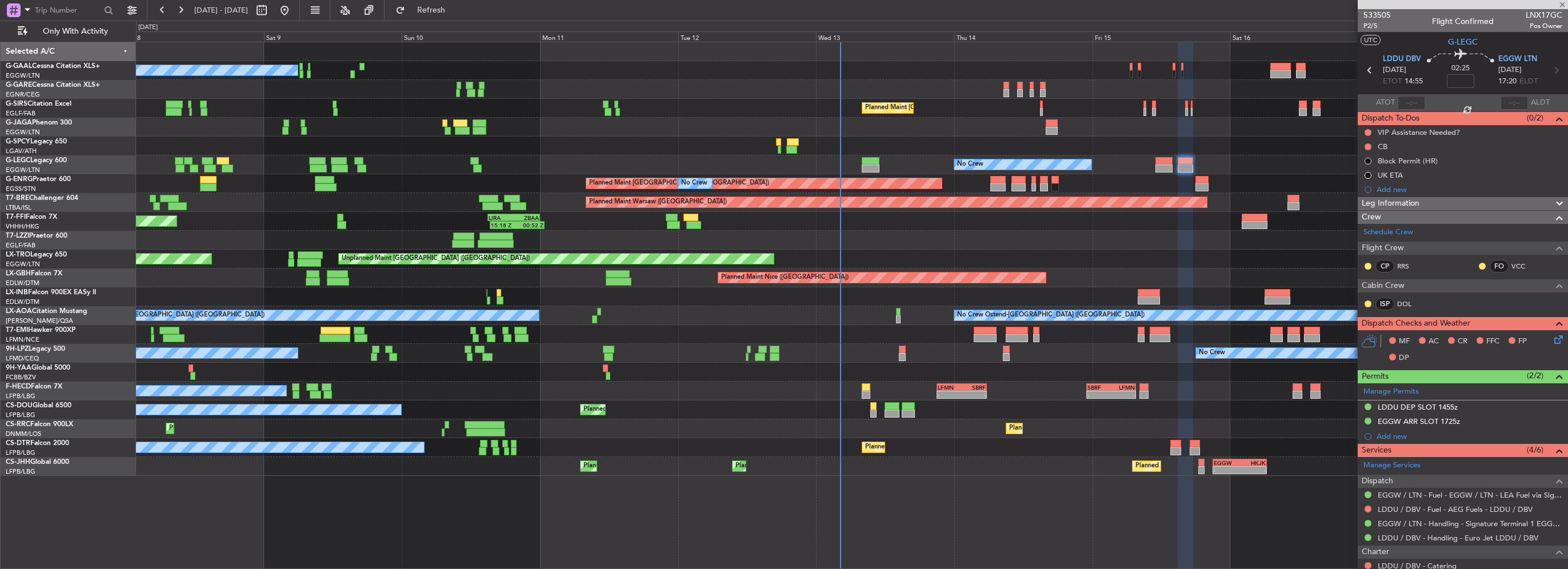
type input "+00:20"
type input "06:01"
type input "09:52"
type input "12"
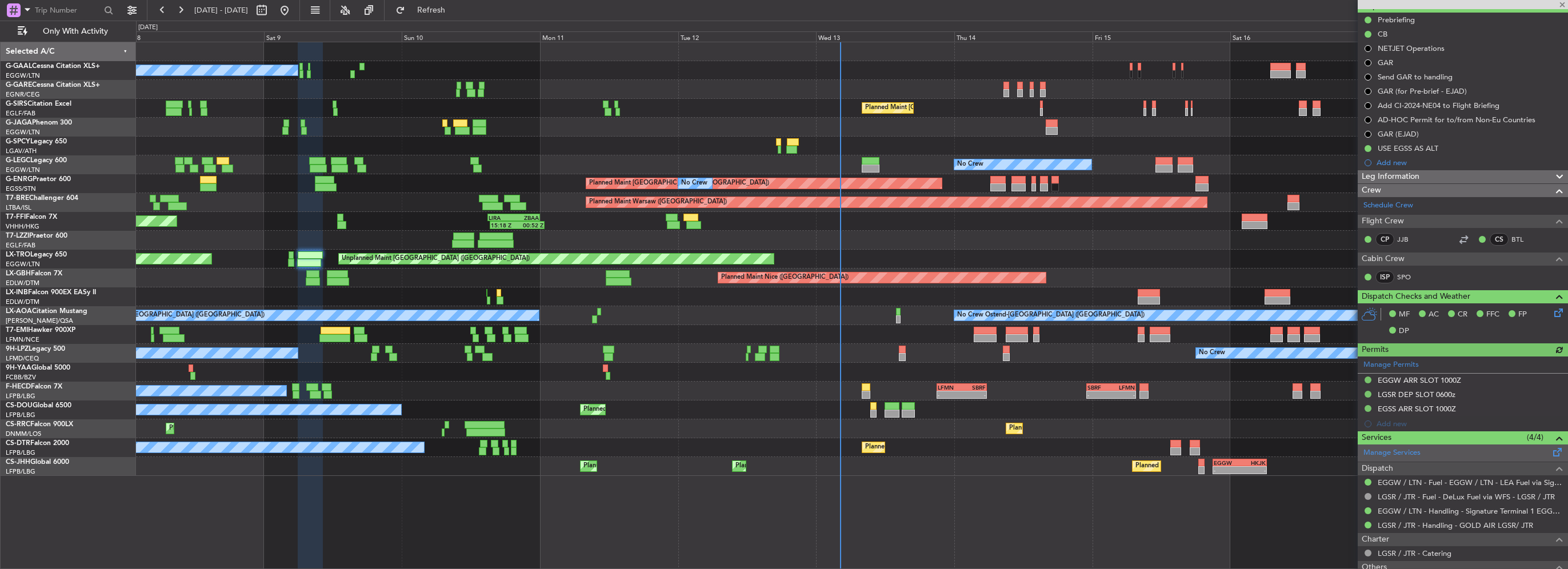
scroll to position [172, 0]
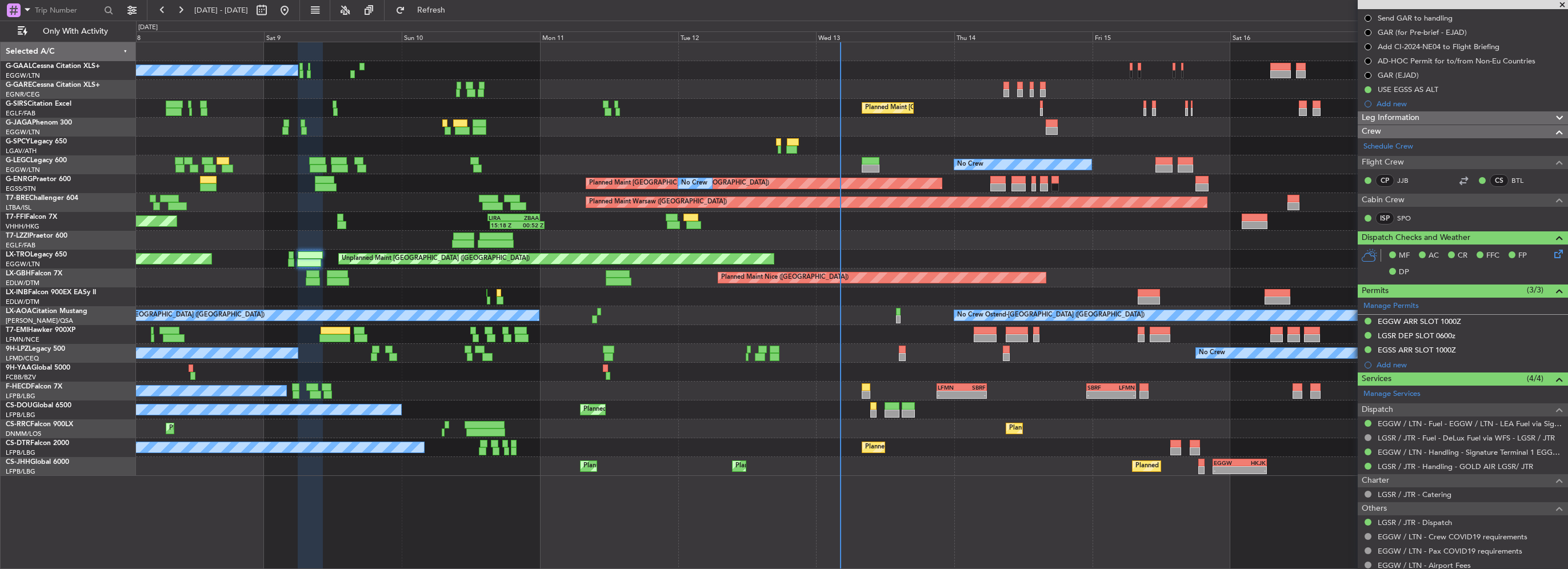
click at [1429, 117] on div "Leg Information" at bounding box center [1462, 118] width 210 height 13
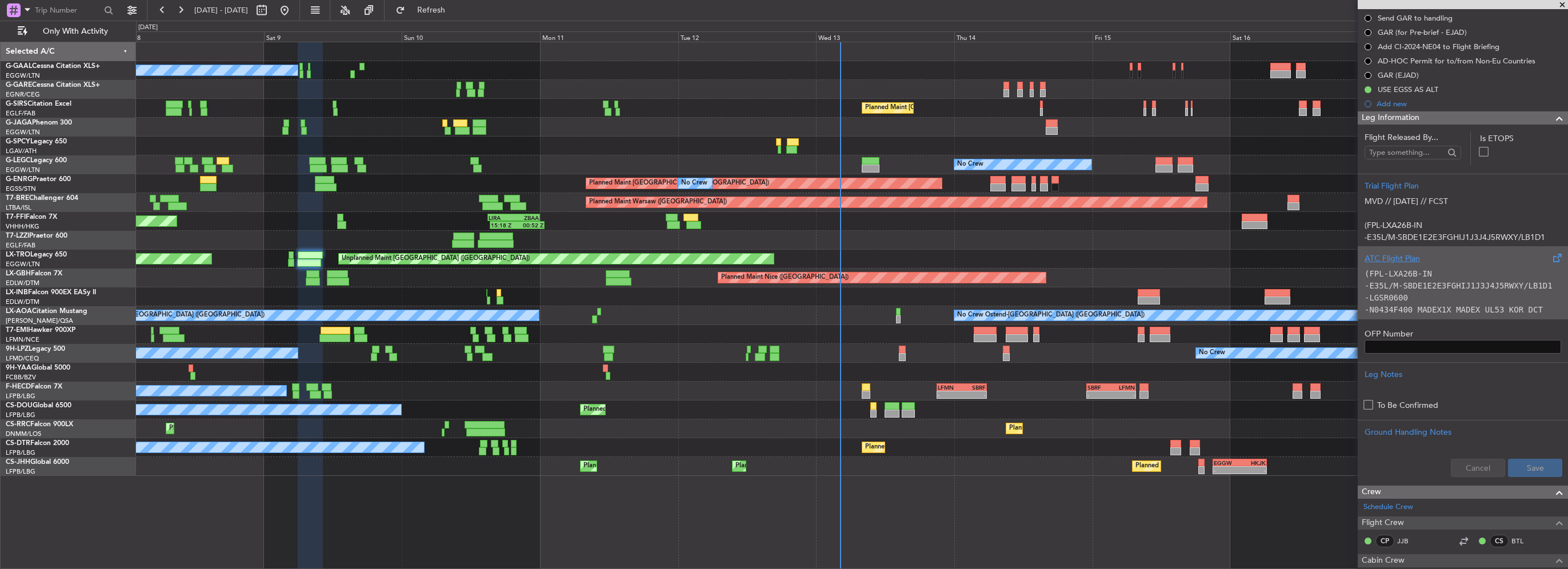
click at [1428, 285] on code "-E35L/M-SBDE1E2E3FGHIJ1J3J4J5RWXY/LB1D1" at bounding box center [1459, 285] width 188 height 9
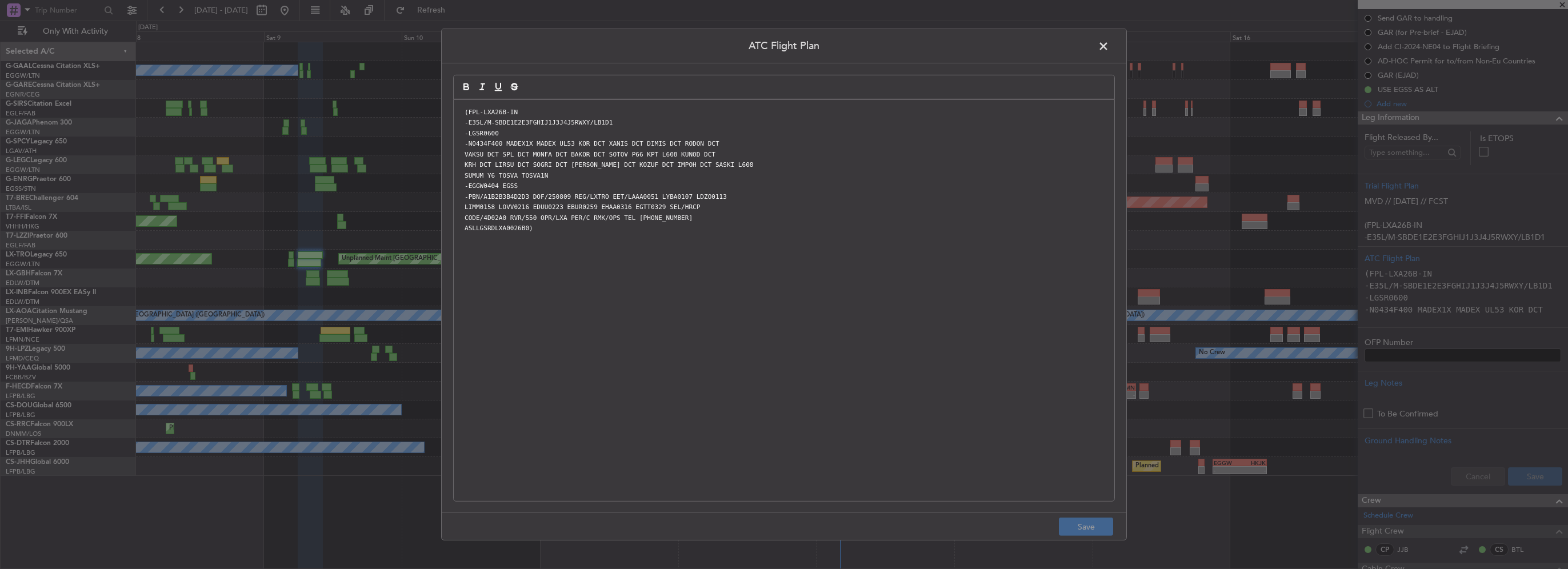
click at [1109, 46] on span at bounding box center [1109, 49] width 0 height 23
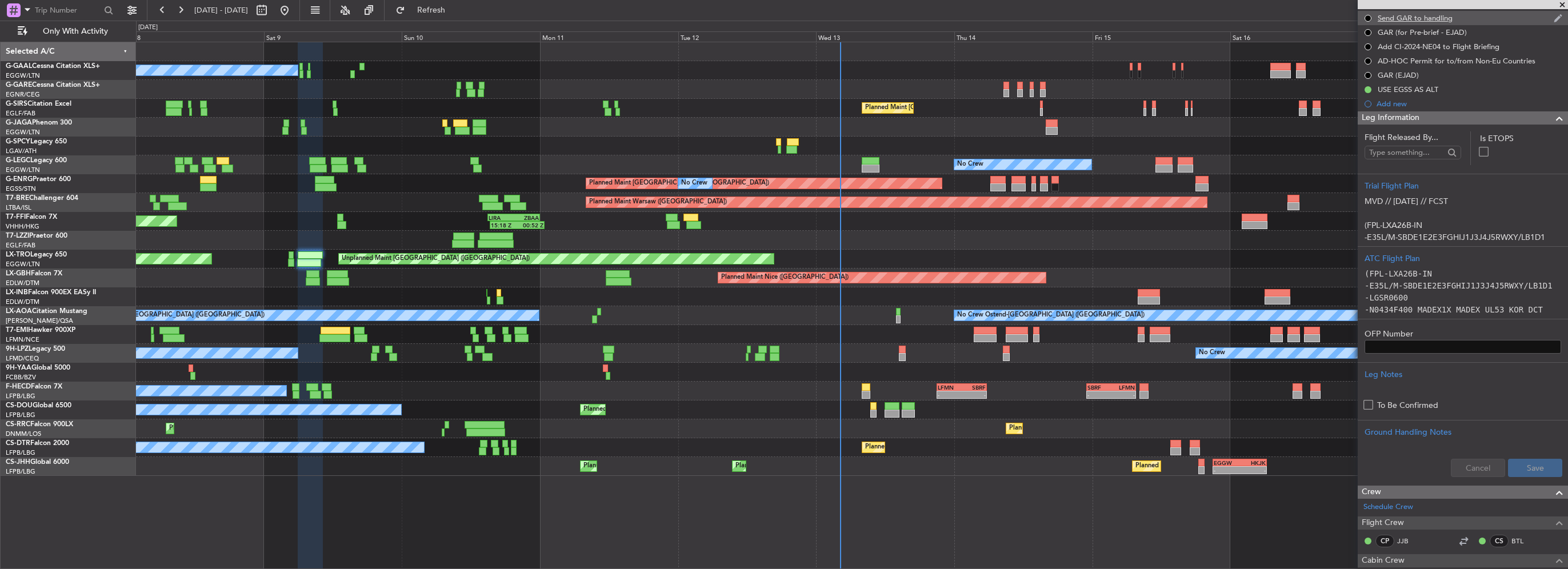
scroll to position [0, 0]
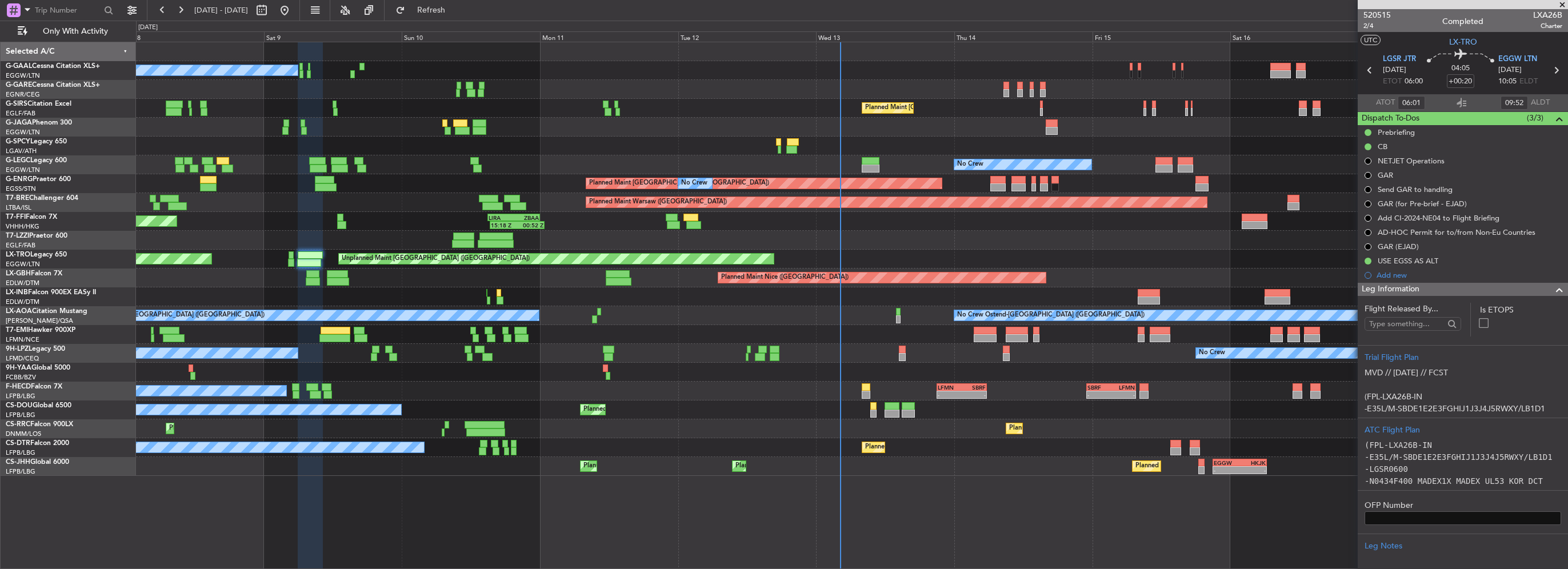
click at [1558, 287] on div "Leg Information" at bounding box center [1462, 289] width 210 height 13
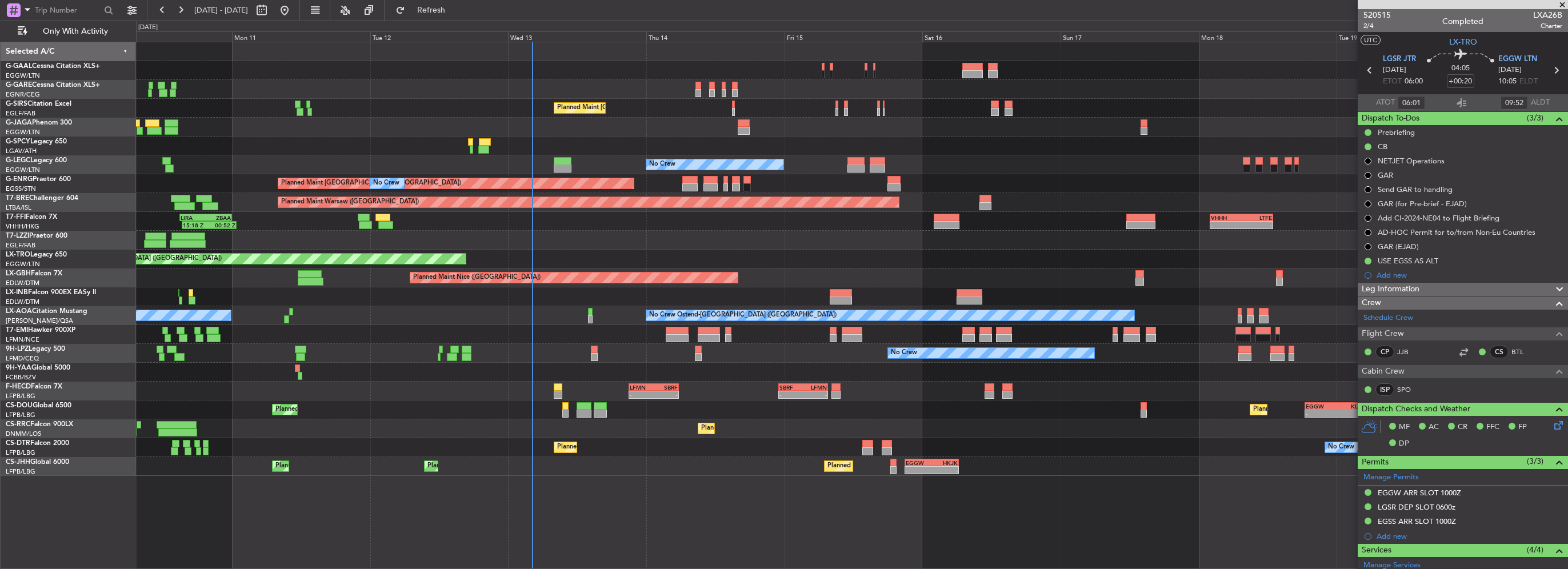
click at [646, 252] on div "Unplanned Maint London (Luton) Planned Maint" at bounding box center [852, 259] width 1431 height 19
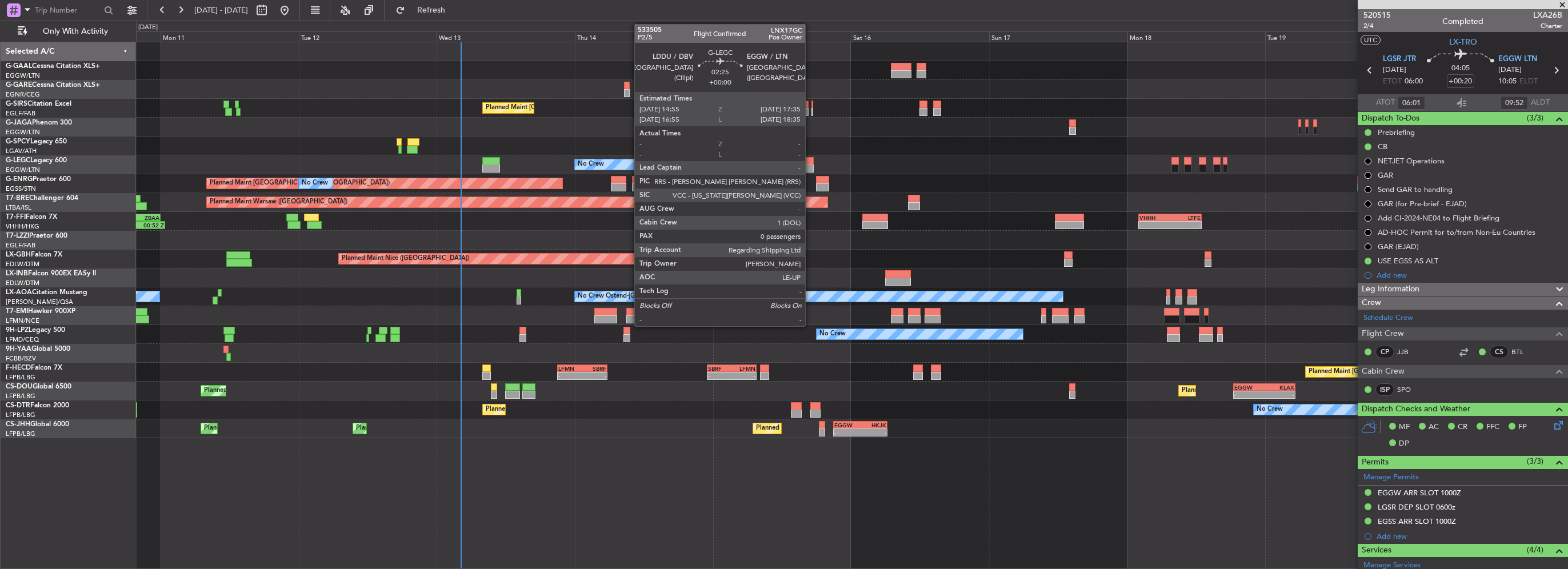
click at [808, 164] on div at bounding box center [806, 168] width 16 height 8
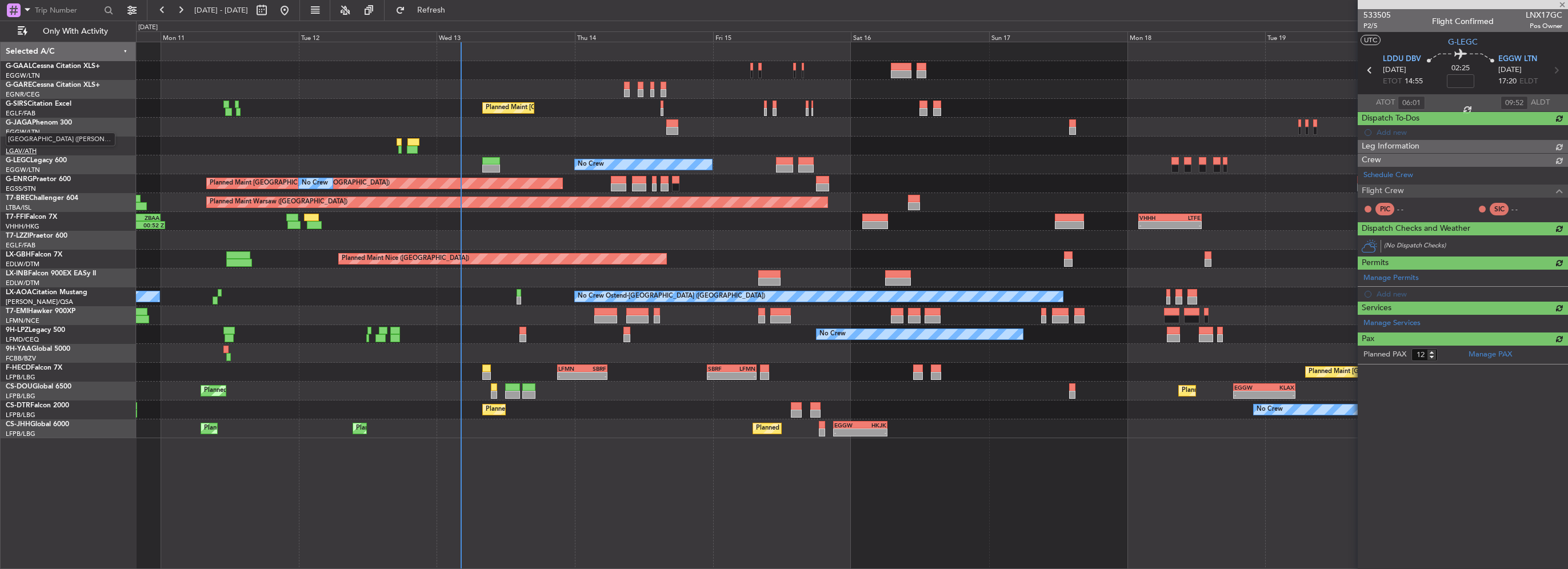
type input "0"
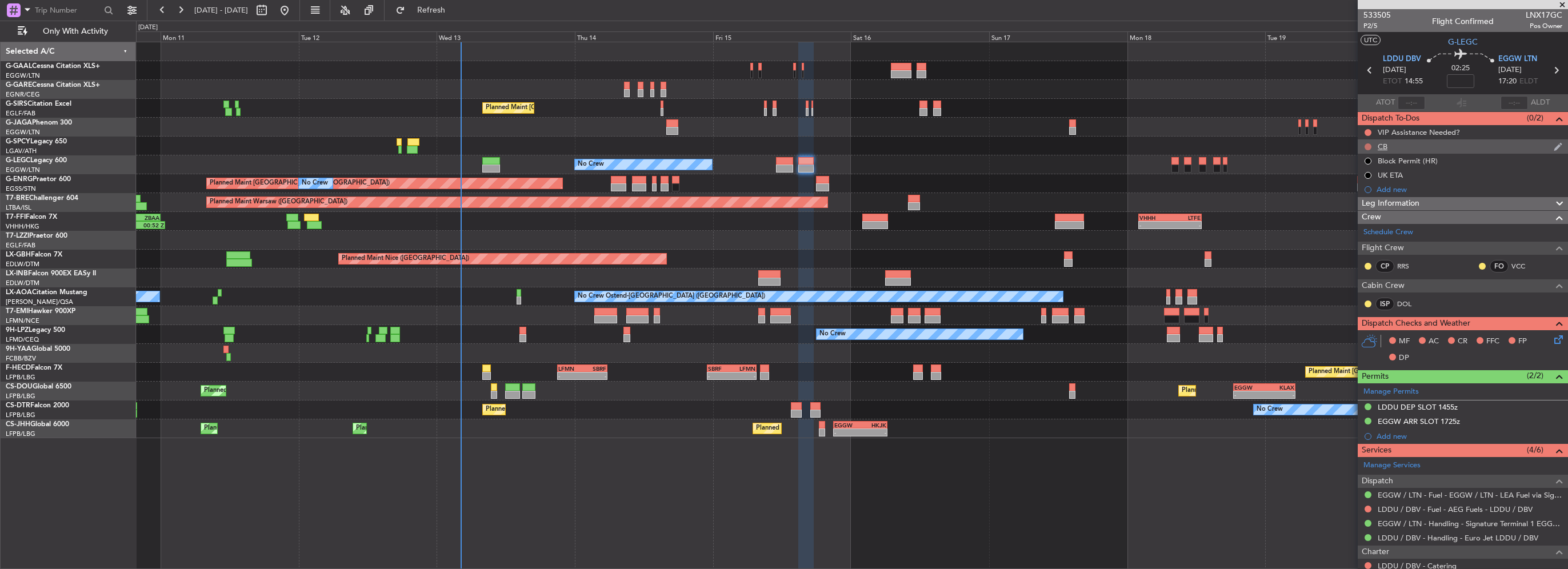
click at [1367, 146] on button at bounding box center [1368, 146] width 7 height 7
click at [1363, 199] on span "Completed" at bounding box center [1373, 197] width 38 height 12
click at [1408, 197] on span "Leg Information" at bounding box center [1390, 203] width 58 height 13
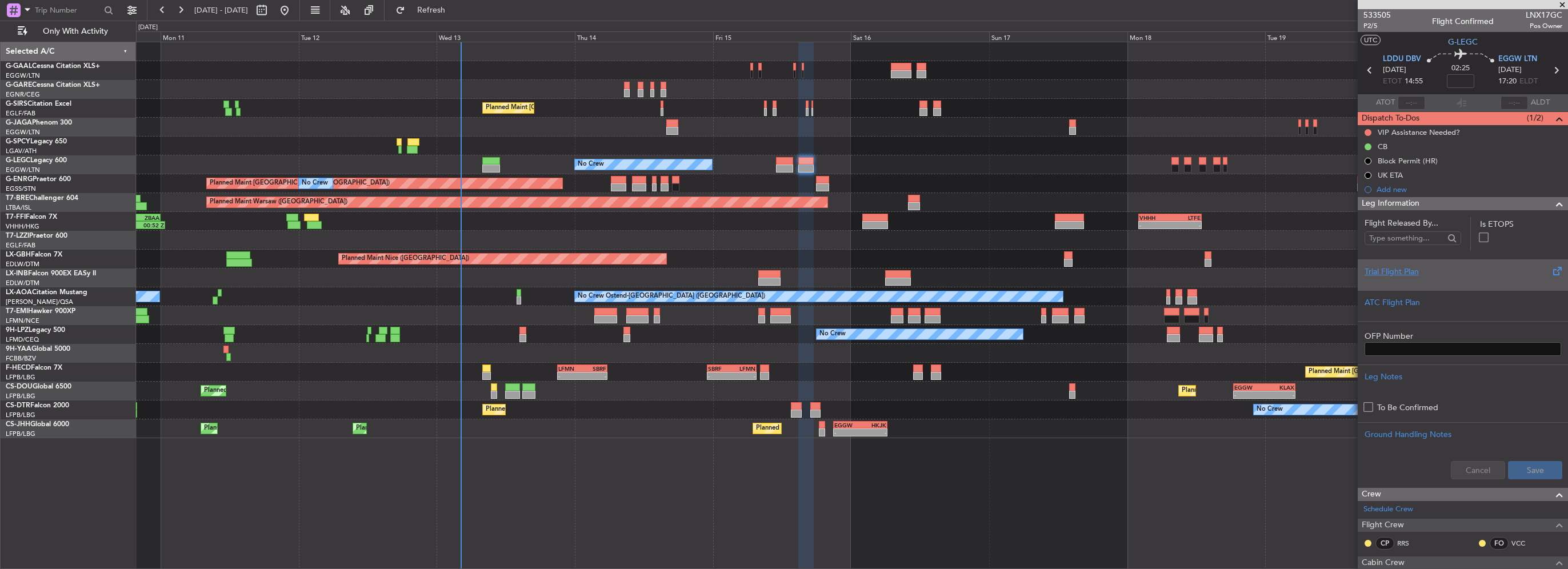
click at [1411, 269] on div "Trial Flight Plan" at bounding box center [1462, 271] width 196 height 12
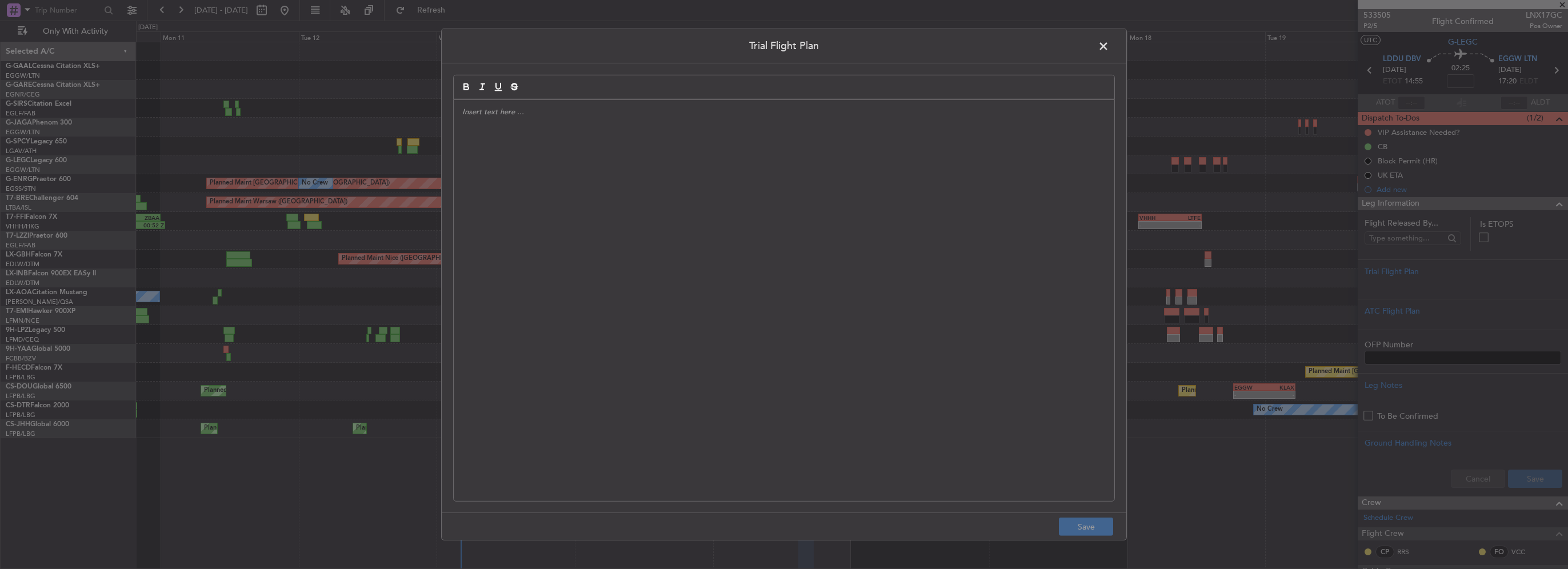
click at [703, 178] on div at bounding box center [784, 300] width 661 height 401
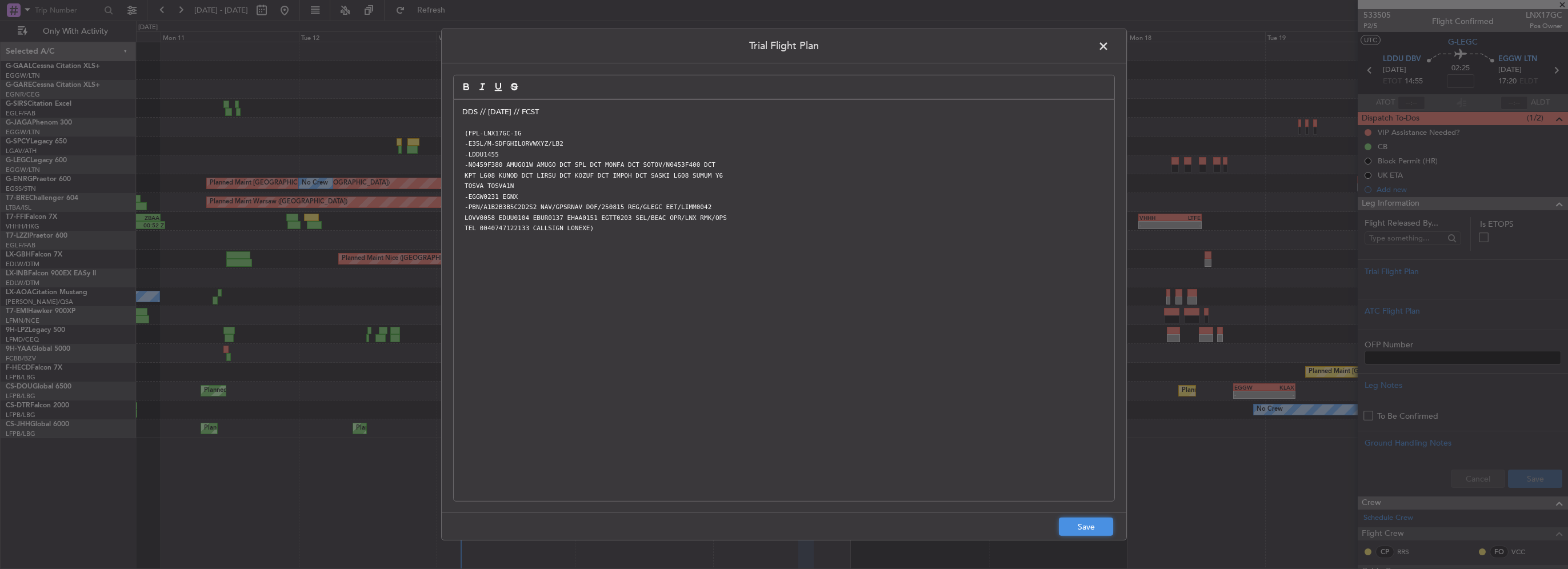
click at [1095, 522] on button "Save" at bounding box center [1086, 526] width 54 height 18
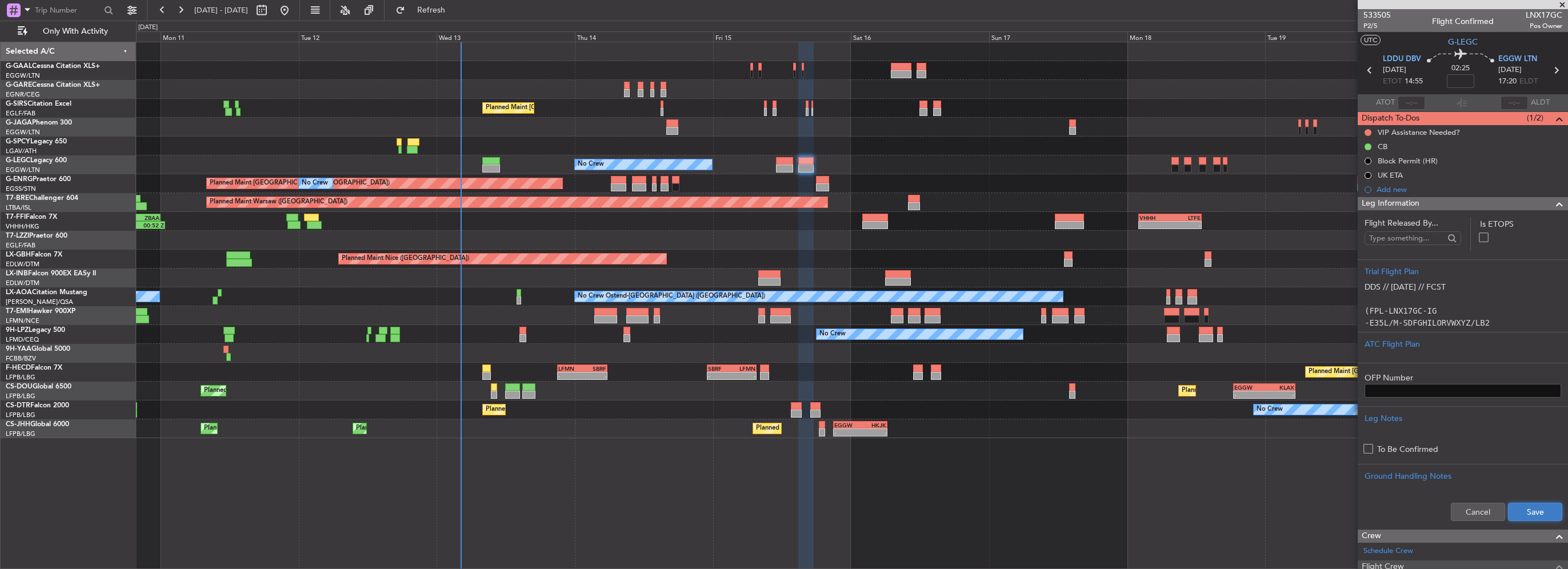
click at [1531, 513] on button "Save" at bounding box center [1535, 511] width 54 height 18
click at [1464, 78] on input at bounding box center [1460, 81] width 27 height 14
type input "+00:05"
click at [1552, 206] on span at bounding box center [1559, 203] width 14 height 14
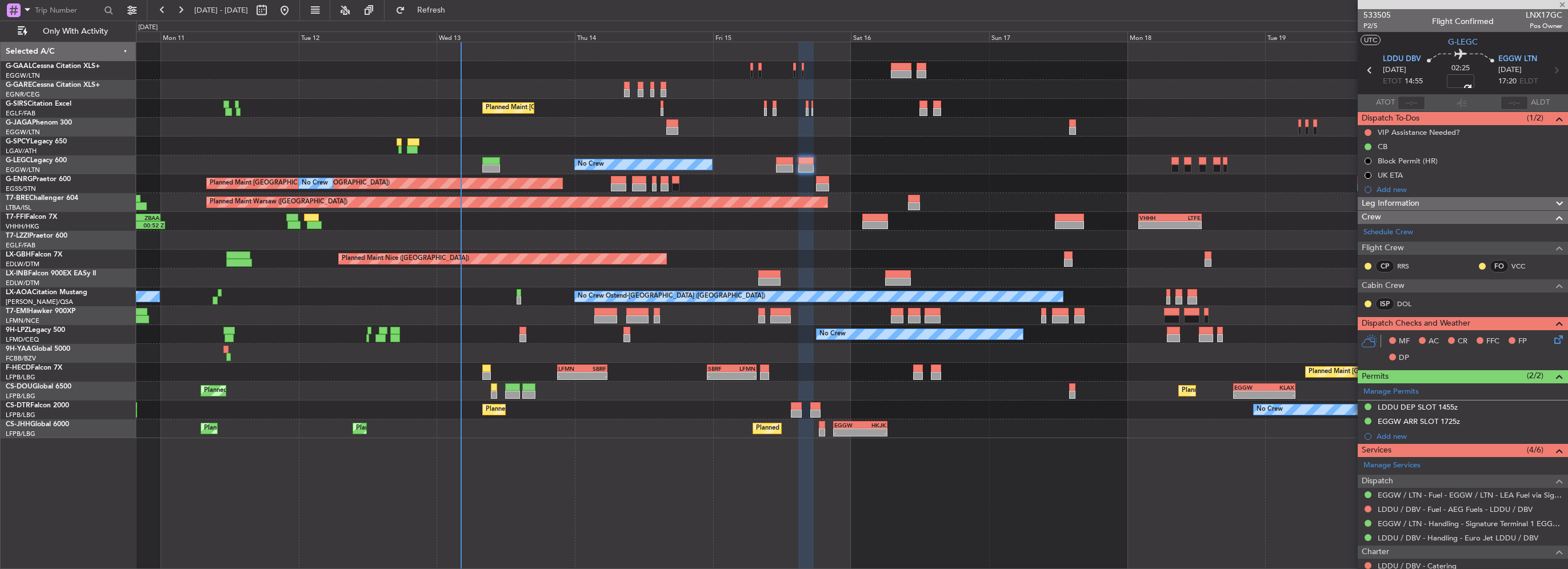
click at [1552, 340] on icon at bounding box center [1556, 337] width 9 height 9
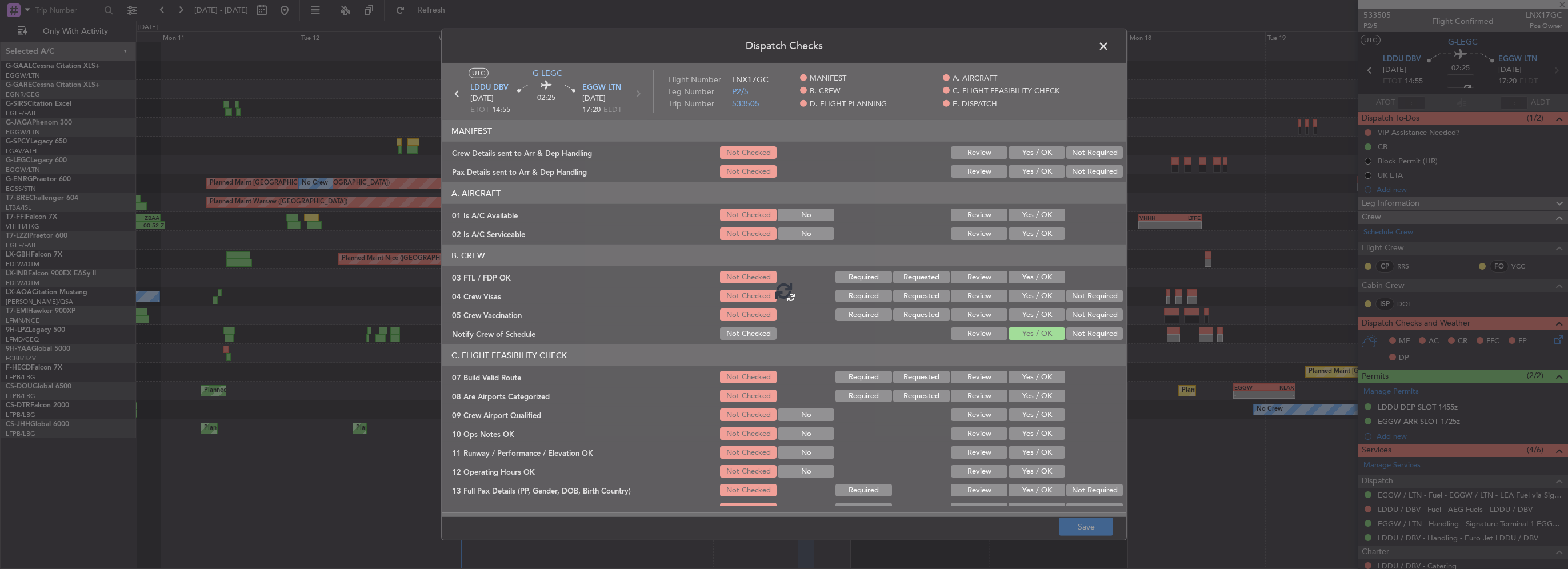
click at [1109, 45] on span at bounding box center [1109, 49] width 0 height 23
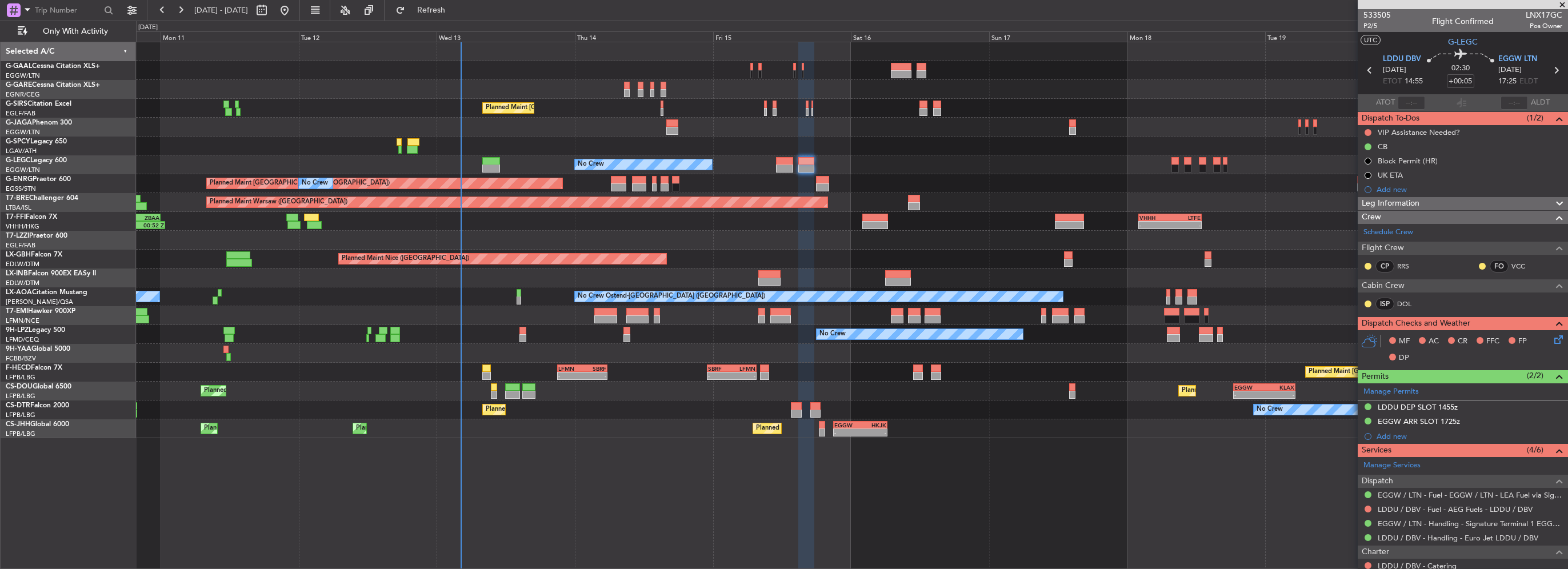
click at [1552, 339] on icon at bounding box center [1556, 337] width 9 height 9
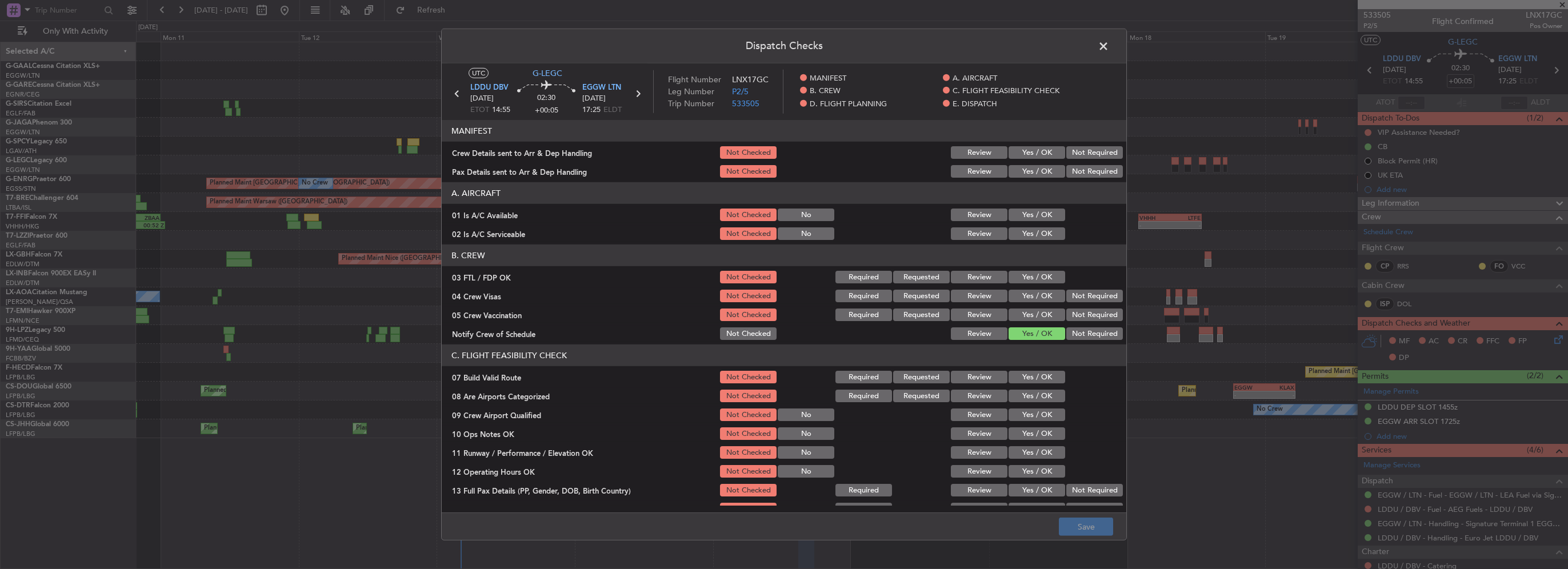
drag, startPoint x: 1027, startPoint y: 216, endPoint x: 1029, endPoint y: 230, distance: 14.1
click at [1027, 216] on button "Yes / OK" at bounding box center [1036, 214] width 56 height 12
click at [1029, 230] on button "Yes / OK" at bounding box center [1036, 233] width 56 height 12
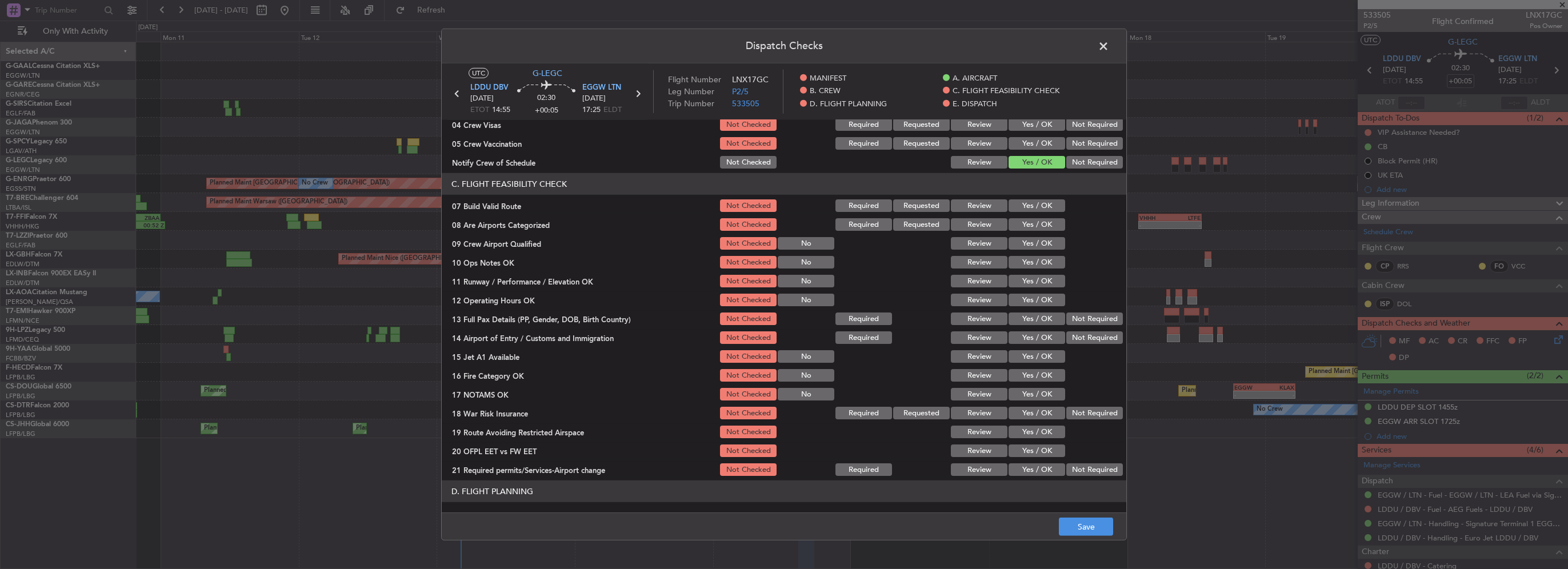
click at [1028, 205] on button "Yes / OK" at bounding box center [1036, 205] width 56 height 12
click at [1036, 265] on button "Yes / OK" at bounding box center [1036, 262] width 56 height 12
drag, startPoint x: 1040, startPoint y: 274, endPoint x: 1045, endPoint y: 289, distance: 15.8
click at [1040, 275] on div "Yes / OK" at bounding box center [1035, 281] width 58 height 16
click at [1045, 289] on section "C. FLIGHT FEASIBILITY CHECK 07 Build Valid Route Not Checked Required Requested…" at bounding box center [784, 325] width 685 height 304
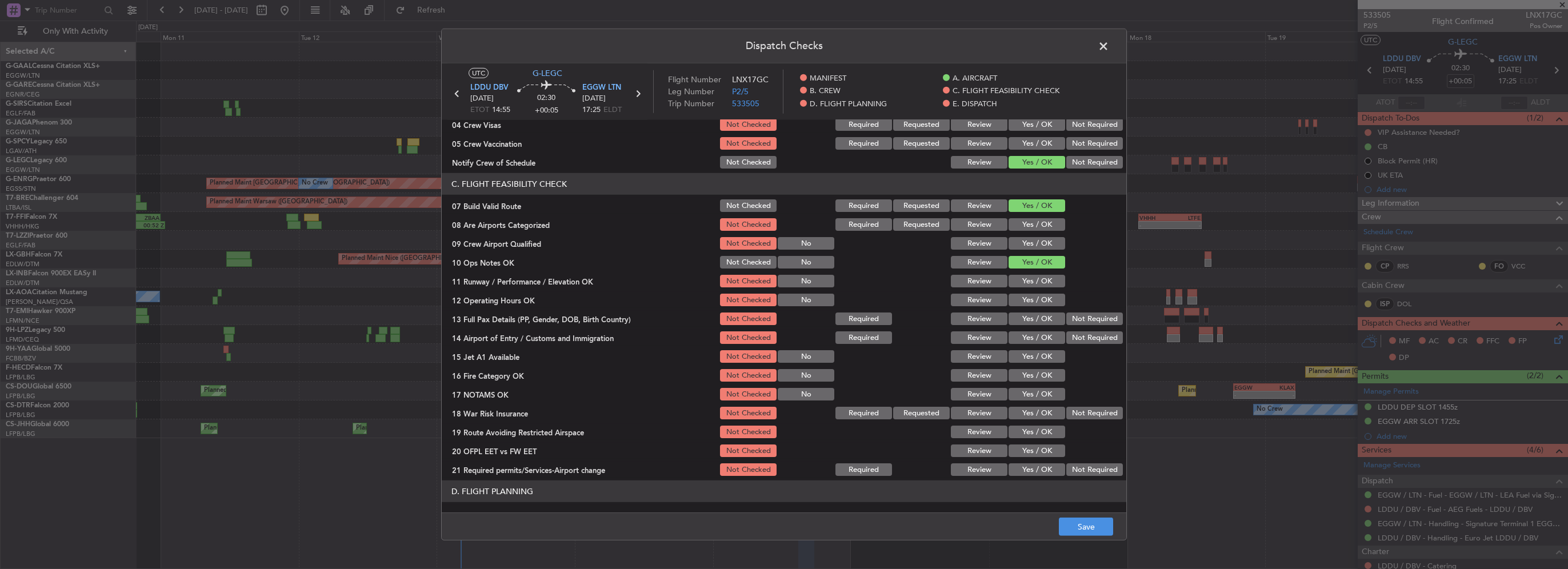
click at [1038, 281] on button "Yes / OK" at bounding box center [1036, 280] width 56 height 12
click at [1043, 298] on button "Yes / OK" at bounding box center [1036, 299] width 56 height 12
click at [1048, 315] on button "Yes / OK" at bounding box center [1036, 318] width 56 height 12
click at [1047, 331] on button "Yes / OK" at bounding box center [1036, 337] width 56 height 12
click at [1047, 351] on button "Yes / OK" at bounding box center [1036, 356] width 56 height 12
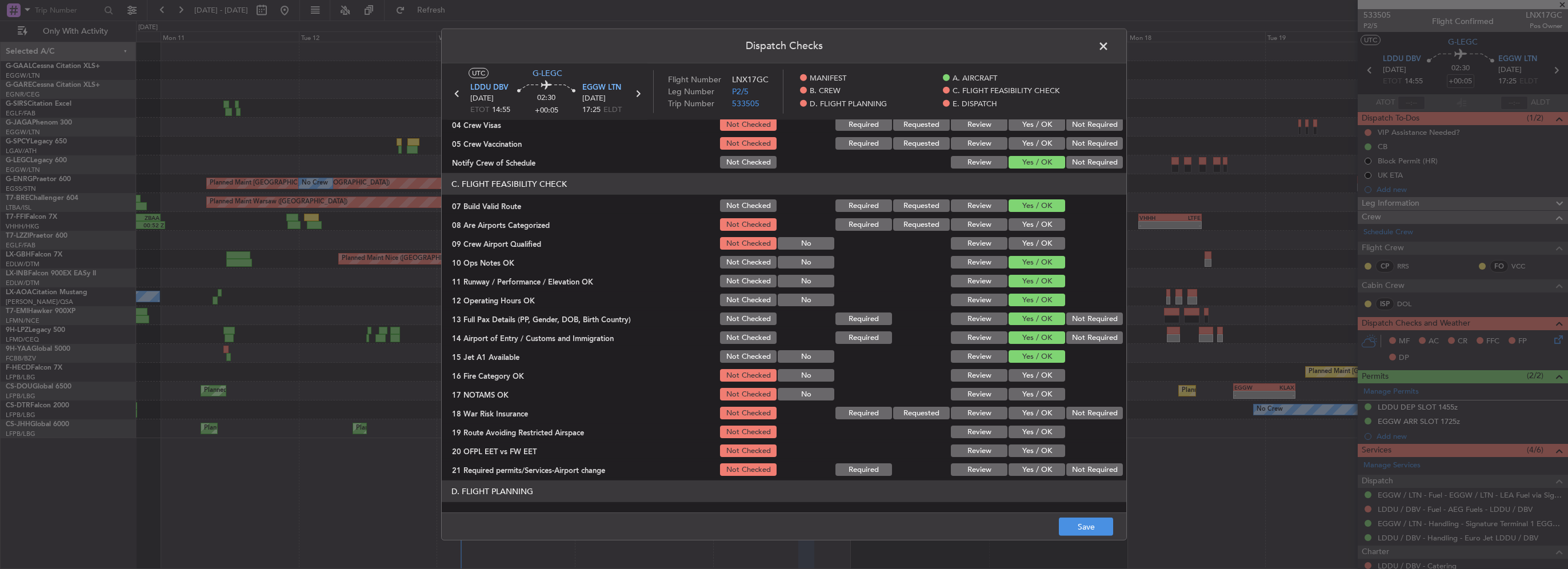
drag, startPoint x: 1040, startPoint y: 368, endPoint x: 1040, endPoint y: 377, distance: 9.0
click at [1040, 368] on div "Yes / OK" at bounding box center [1035, 375] width 58 height 16
click at [1040, 396] on button "Yes / OK" at bounding box center [1036, 394] width 56 height 12
click at [1037, 376] on button "Yes / OK" at bounding box center [1036, 375] width 56 height 12
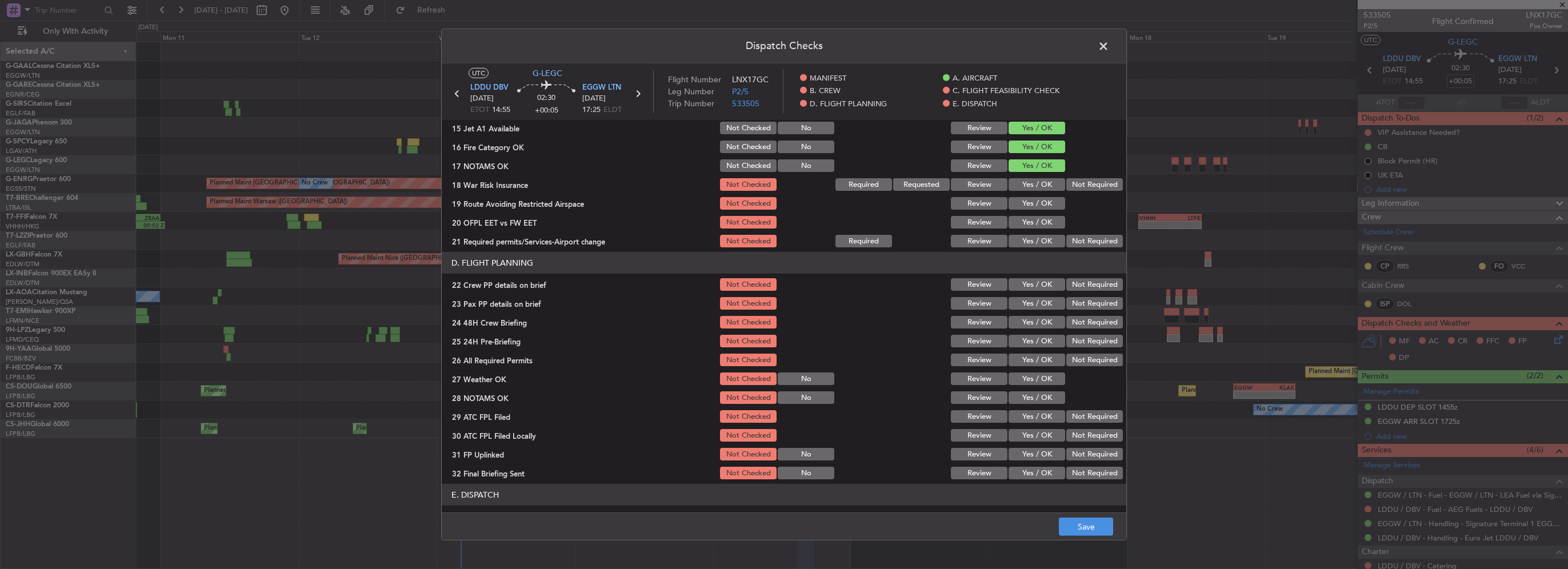
drag, startPoint x: 1030, startPoint y: 181, endPoint x: 1033, endPoint y: 194, distance: 13.3
click at [1030, 182] on button "Yes / OK" at bounding box center [1036, 184] width 56 height 12
click at [1035, 206] on button "Yes / OK" at bounding box center [1036, 203] width 56 height 12
click at [1038, 219] on button "Yes / OK" at bounding box center [1036, 221] width 56 height 12
click at [1038, 245] on button "Yes / OK" at bounding box center [1036, 241] width 56 height 12
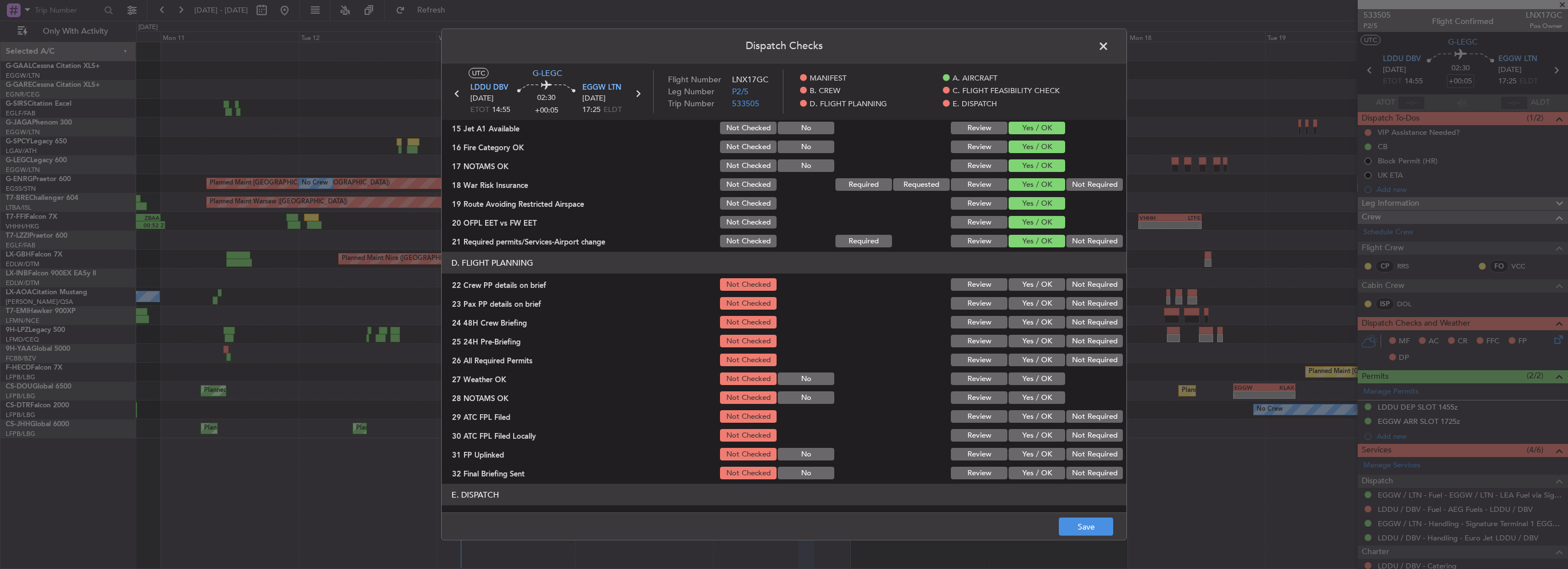
click at [1036, 281] on button "Yes / OK" at bounding box center [1036, 284] width 56 height 12
click at [1041, 308] on button "Yes / OK" at bounding box center [1036, 303] width 56 height 12
click at [1040, 318] on button "Yes / OK" at bounding box center [1036, 322] width 56 height 12
click at [1090, 347] on div "Not Required" at bounding box center [1093, 340] width 58 height 16
click at [1081, 346] on button "Not Required" at bounding box center [1094, 340] width 56 height 12
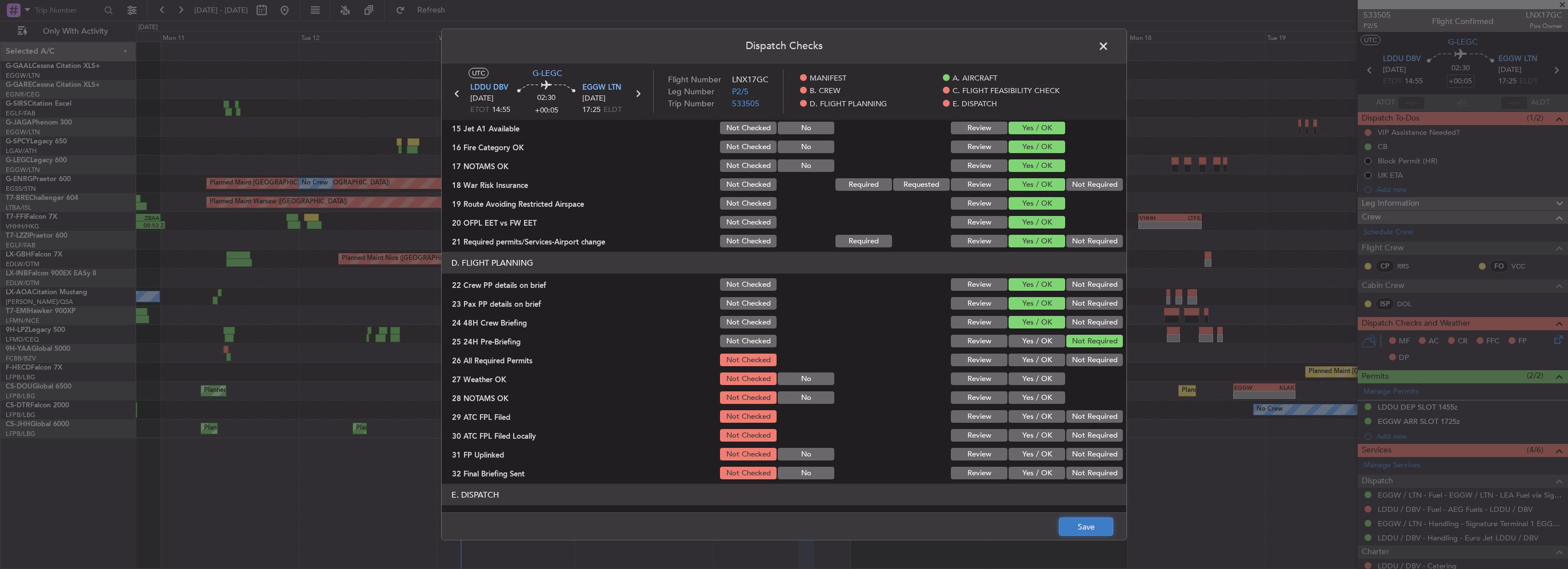
click at [1083, 530] on button "Save" at bounding box center [1086, 526] width 54 height 18
click at [1109, 43] on span at bounding box center [1109, 49] width 0 height 23
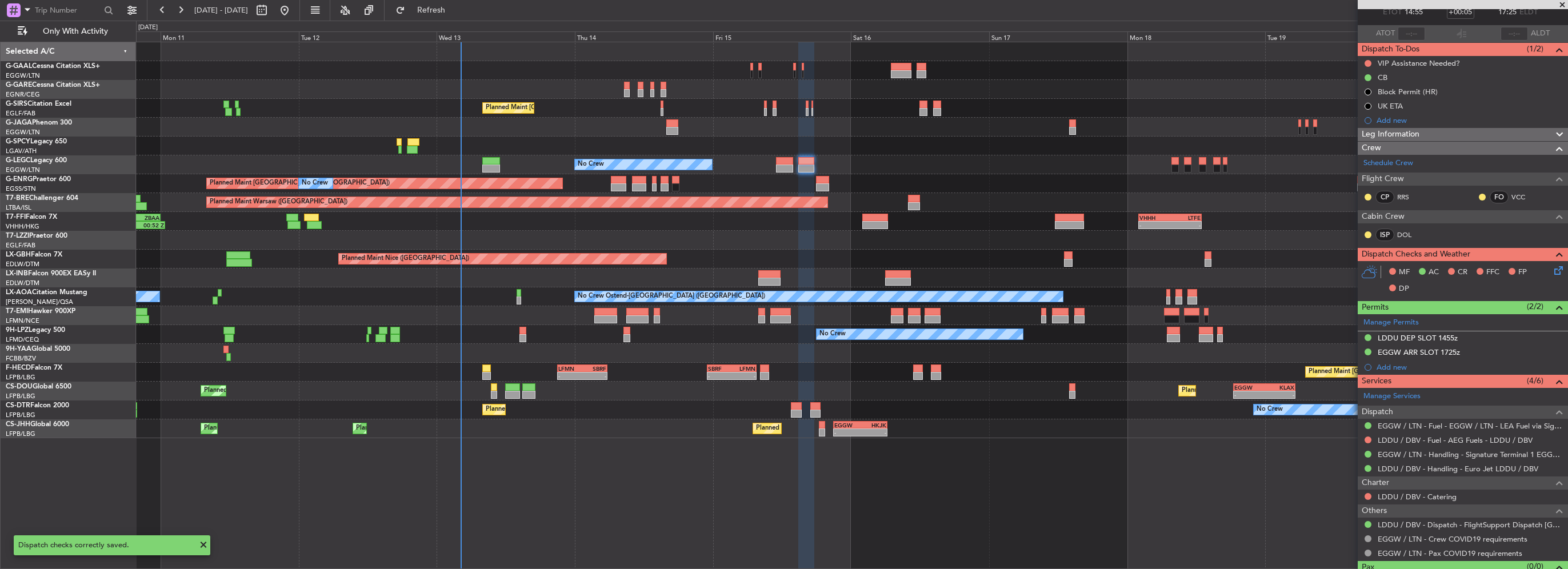
scroll to position [91, 0]
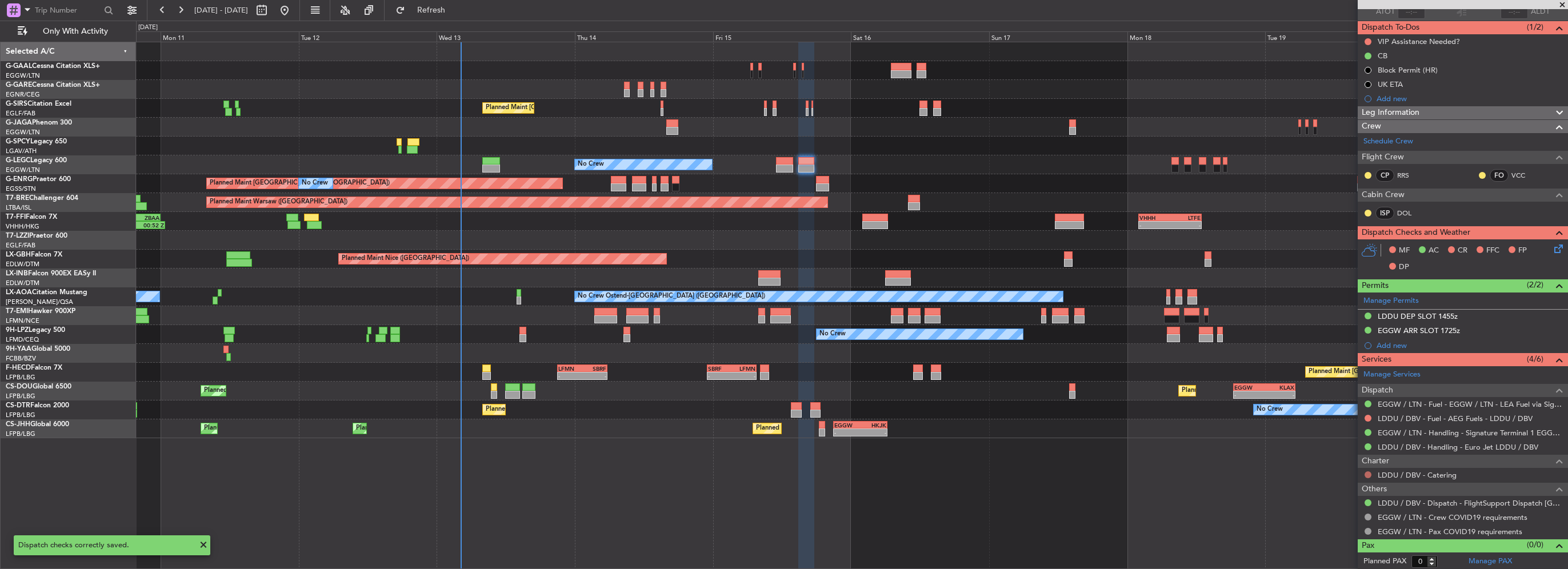
click at [1369, 474] on button at bounding box center [1368, 474] width 7 height 7
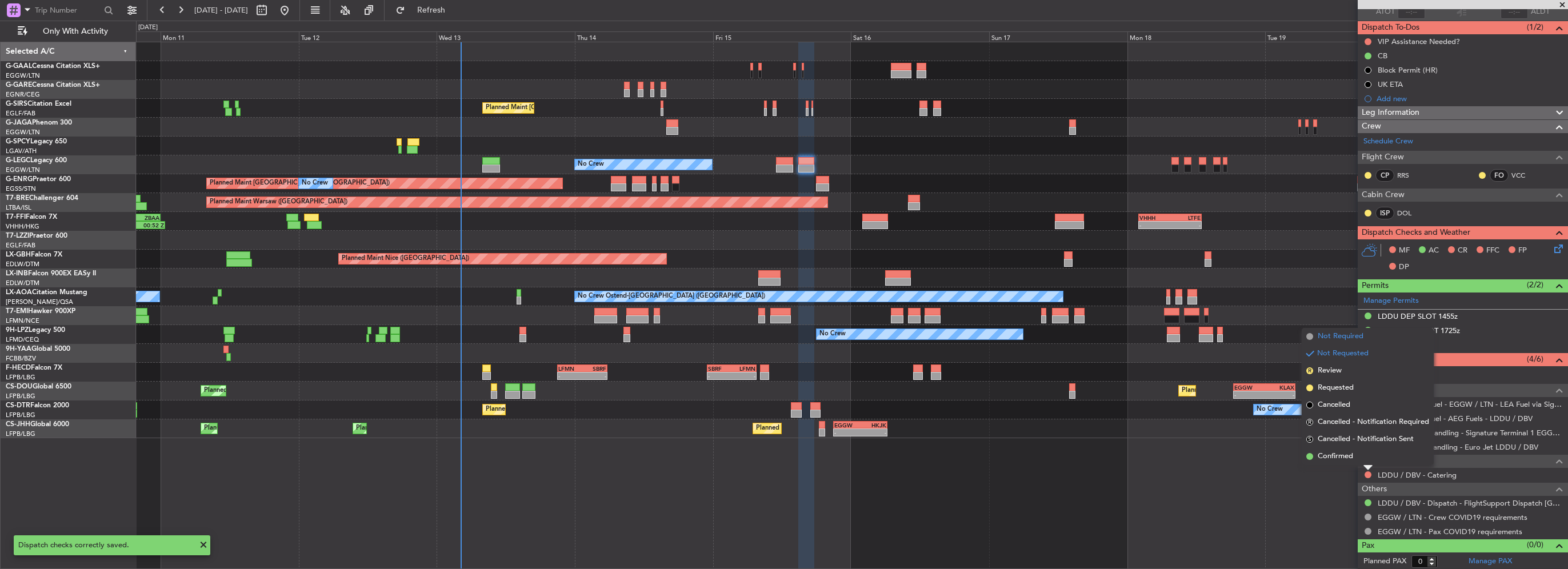
click at [1325, 339] on span "Not Required" at bounding box center [1340, 337] width 46 height 12
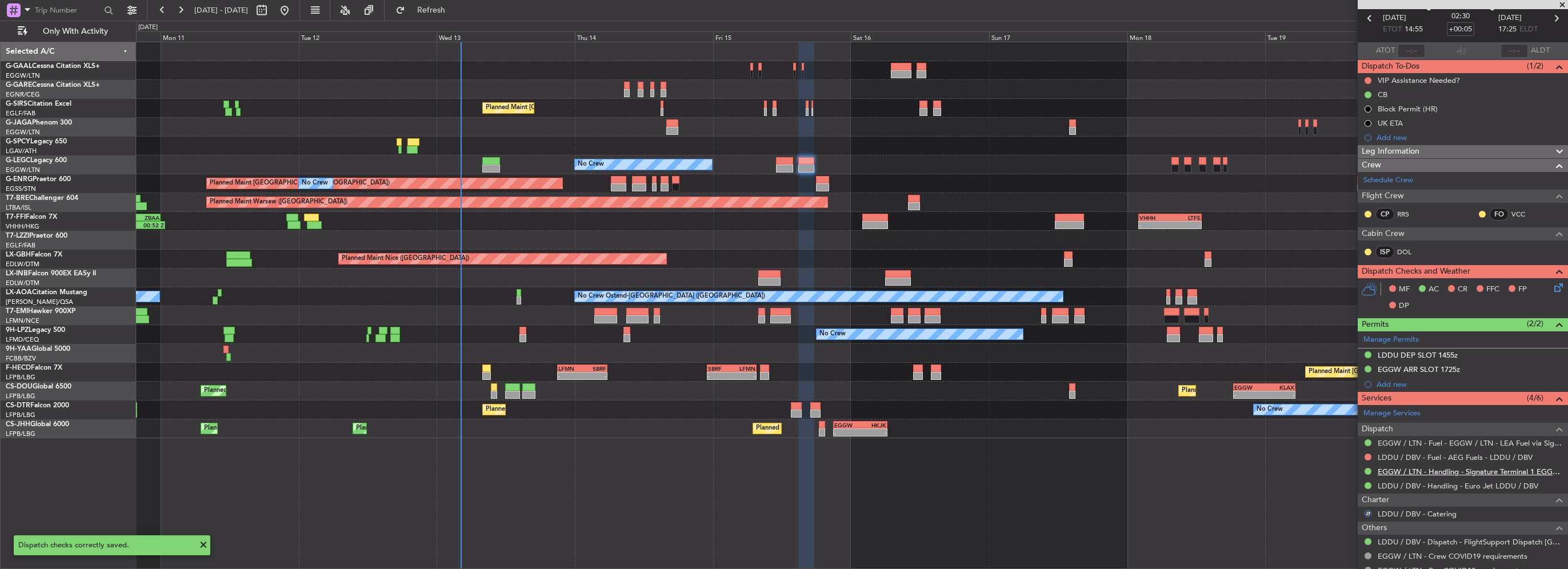
scroll to position [34, 0]
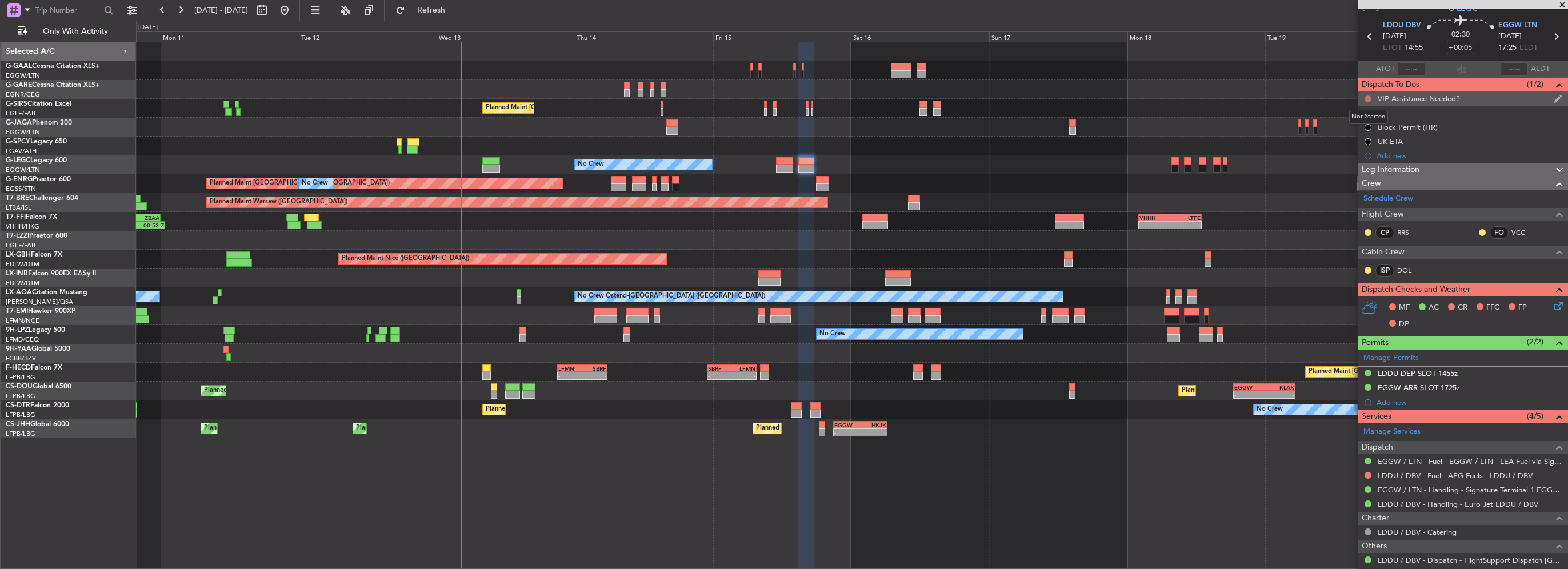
click at [1365, 98] on button at bounding box center [1368, 98] width 7 height 7
click at [1373, 167] on span "Cancelled" at bounding box center [1370, 166] width 32 height 12
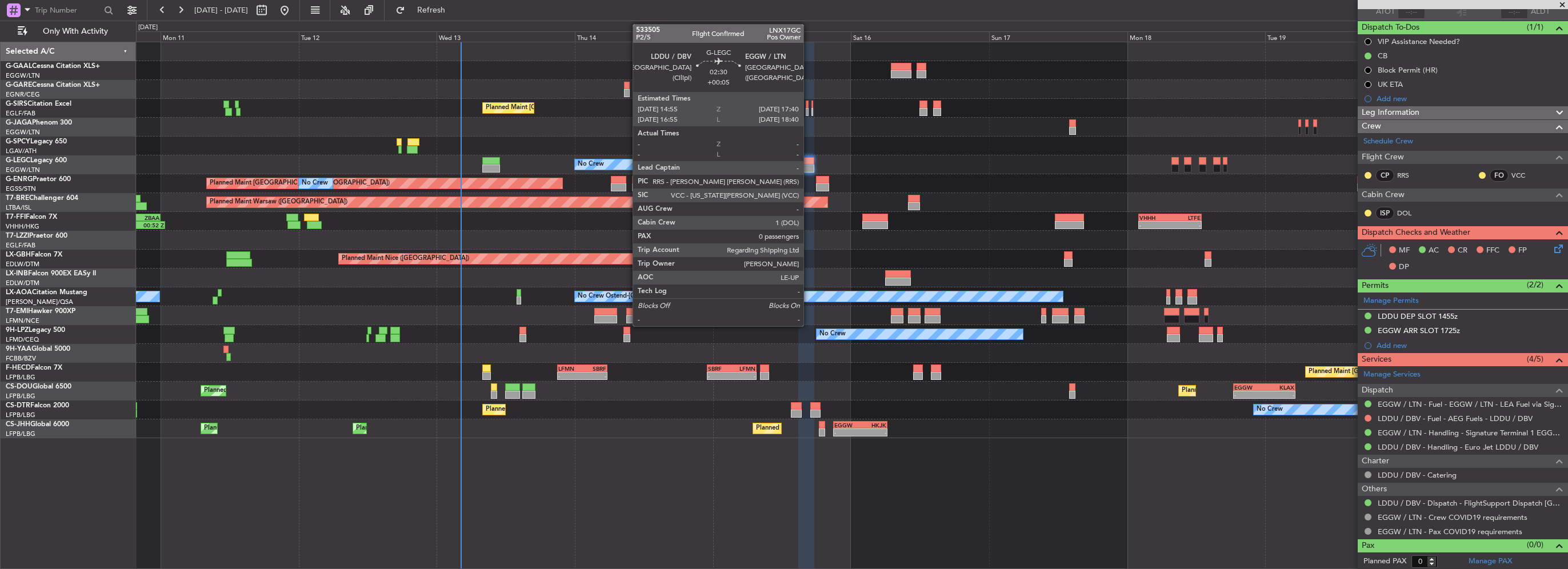
click at [798, 165] on div at bounding box center [806, 168] width 16 height 8
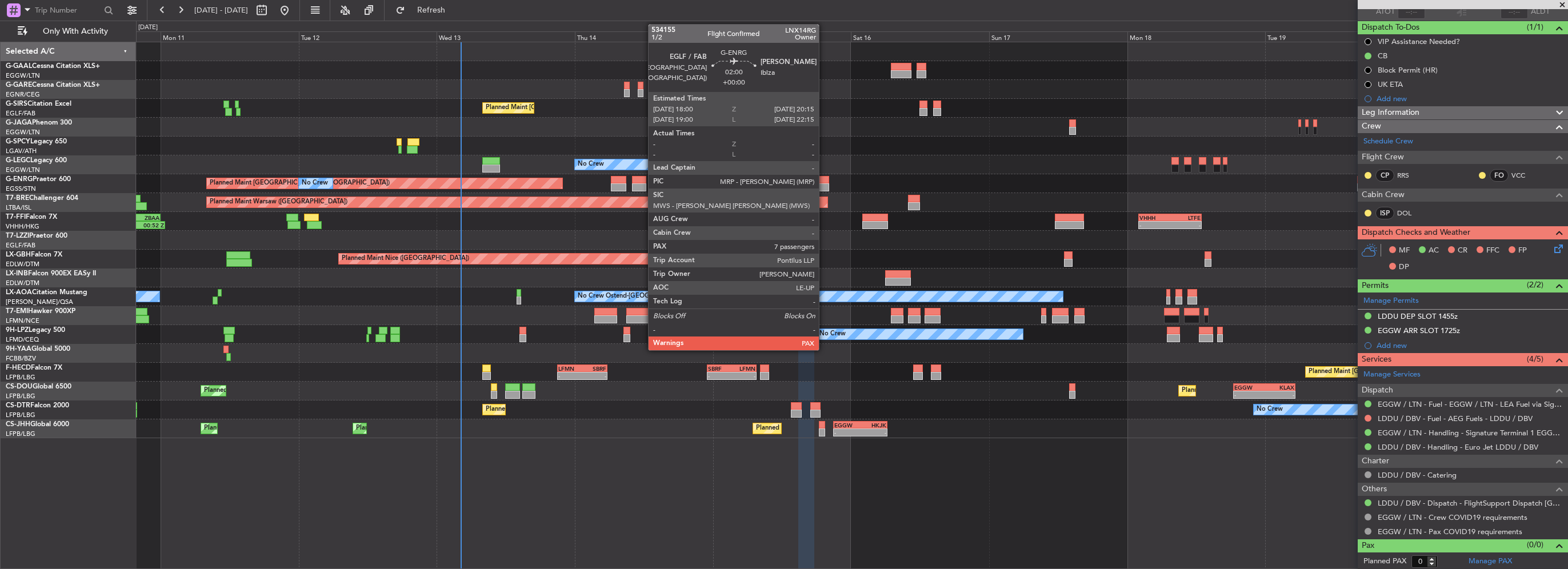
click at [824, 183] on div at bounding box center [823, 187] width 13 height 8
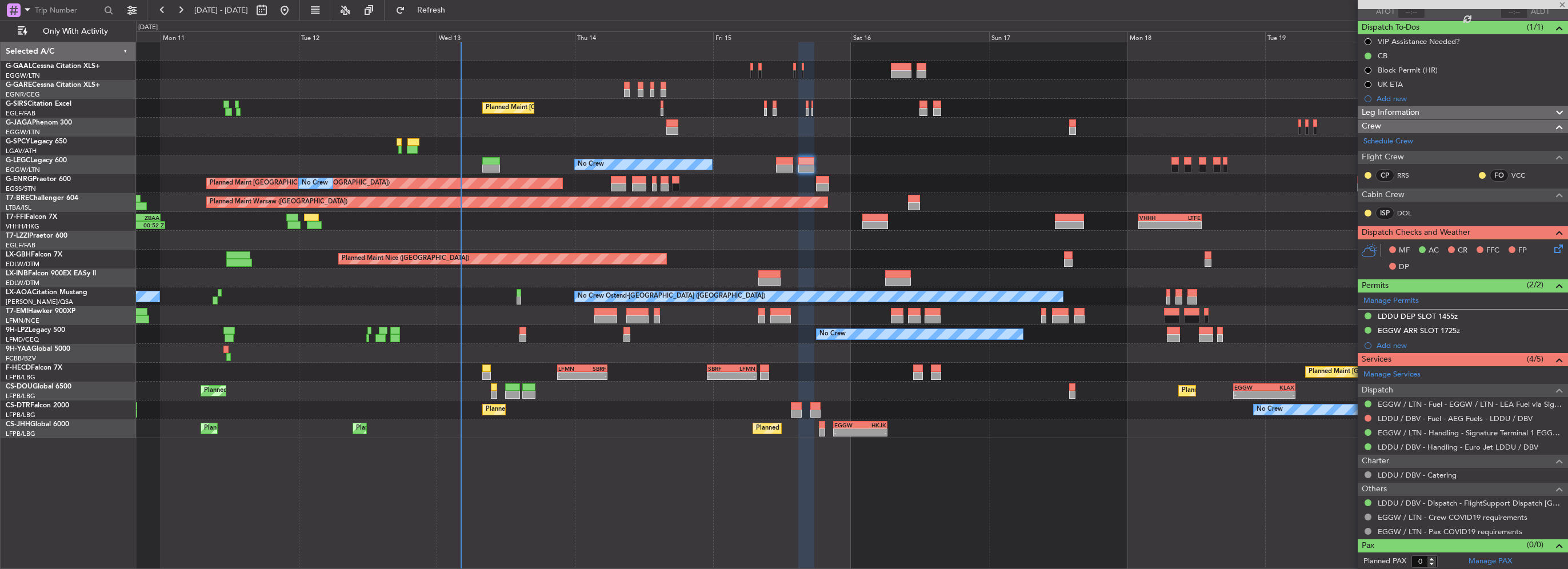
type input "7"
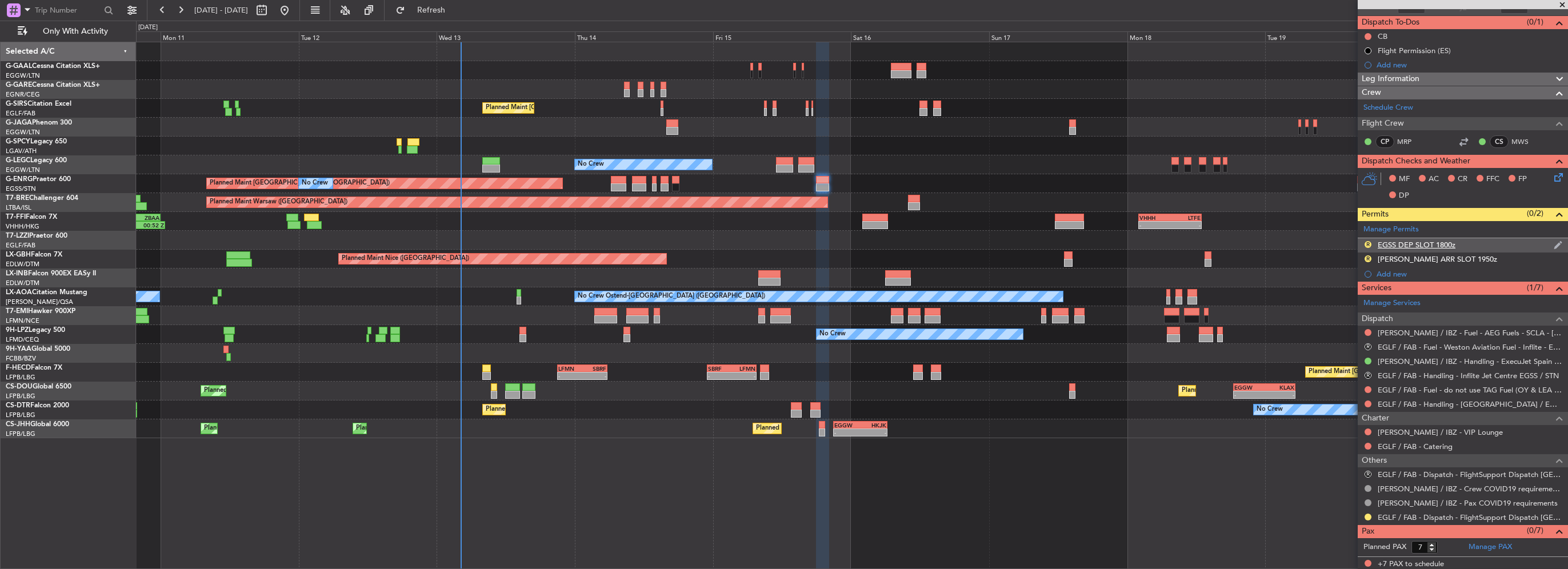
scroll to position [0, 0]
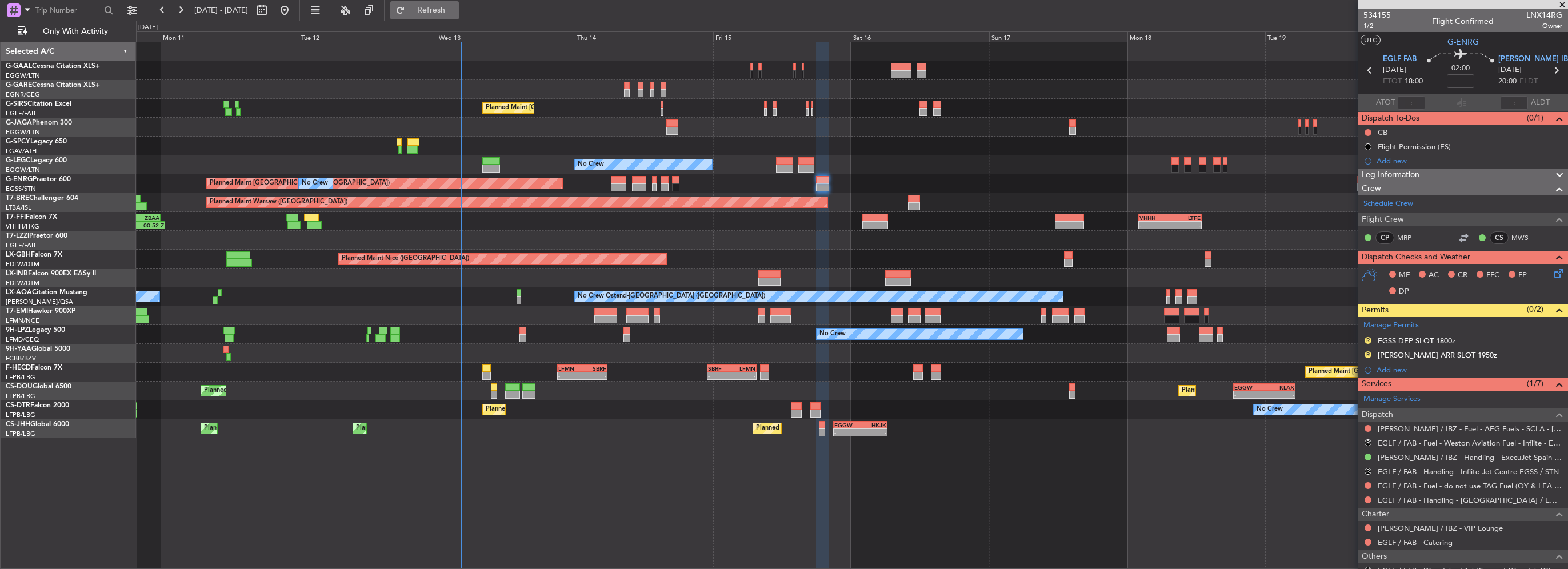
click at [447, 12] on span "Refresh" at bounding box center [431, 10] width 48 height 8
click at [448, 6] on span "Refresh" at bounding box center [431, 10] width 48 height 8
click at [1440, 177] on div "Incomplete" at bounding box center [1459, 181] width 36 height 14
click at [1403, 168] on span "Leg Information" at bounding box center [1390, 175] width 58 height 13
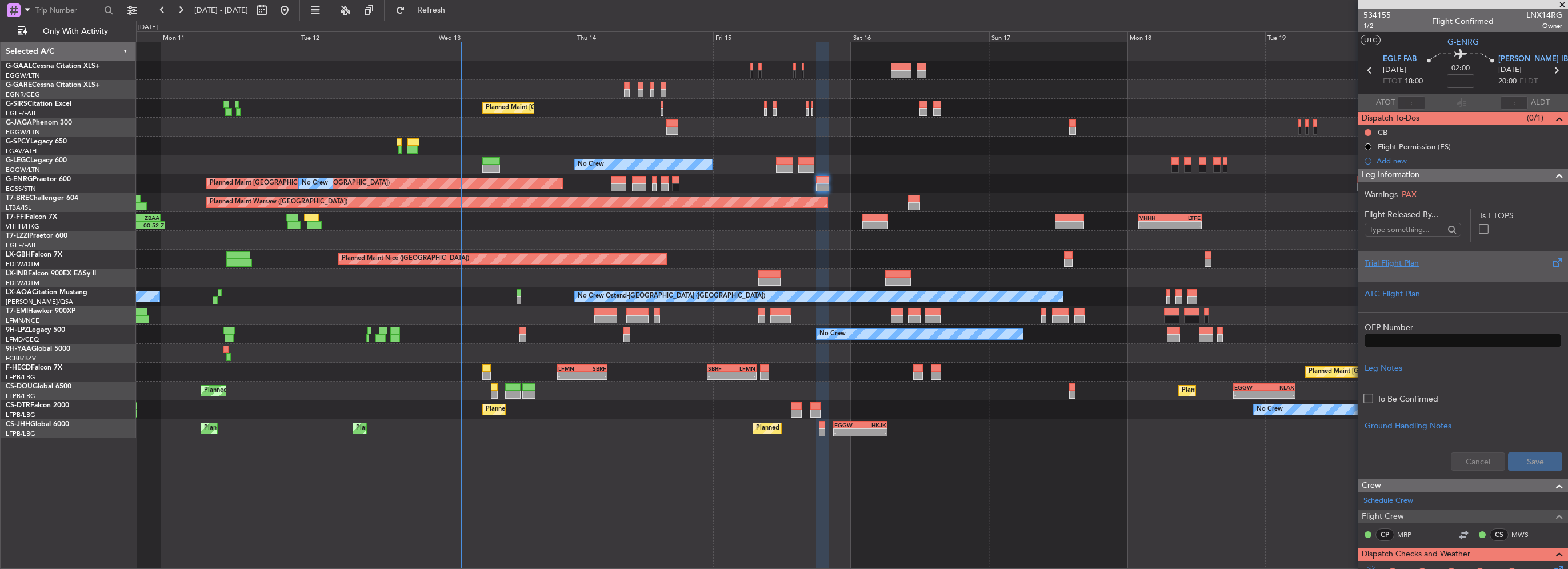
click at [1411, 263] on div "Trial Flight Plan" at bounding box center [1462, 263] width 196 height 12
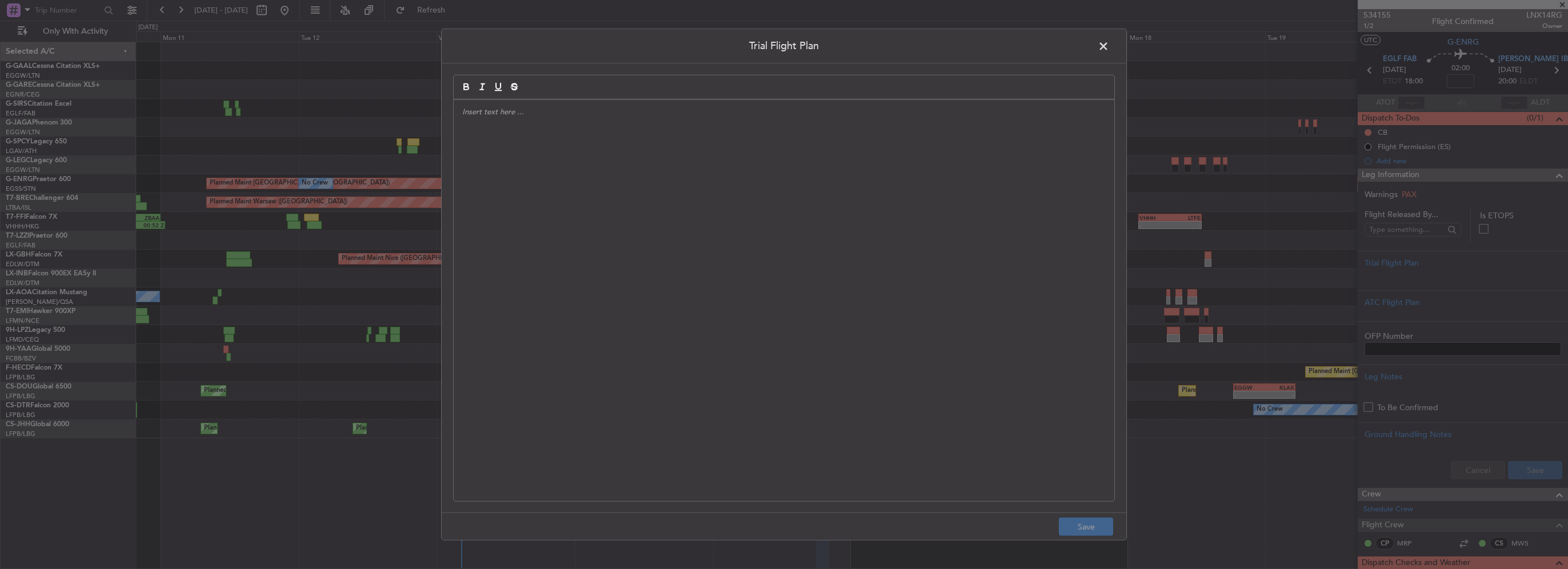
drag, startPoint x: 656, startPoint y: 185, endPoint x: 556, endPoint y: 210, distance: 103.1
click at [656, 190] on div at bounding box center [784, 300] width 661 height 401
click at [610, 249] on div at bounding box center [784, 300] width 661 height 401
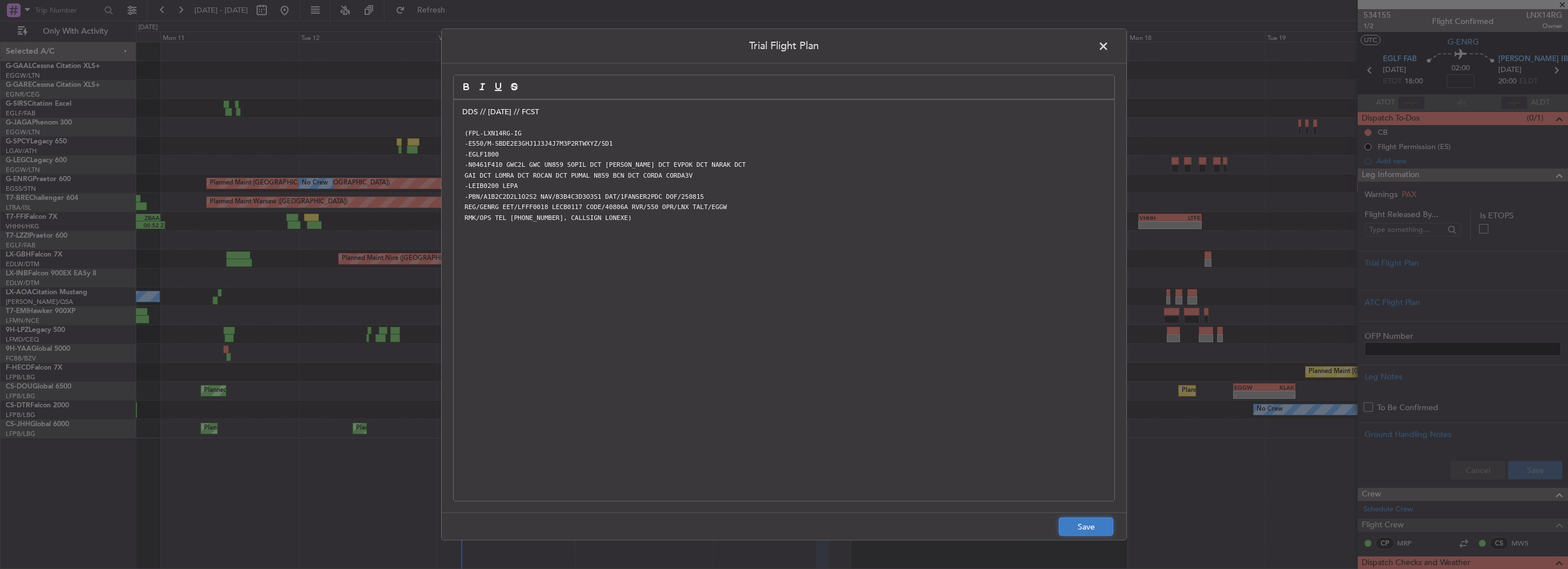
click at [1100, 528] on button "Save" at bounding box center [1086, 526] width 54 height 18
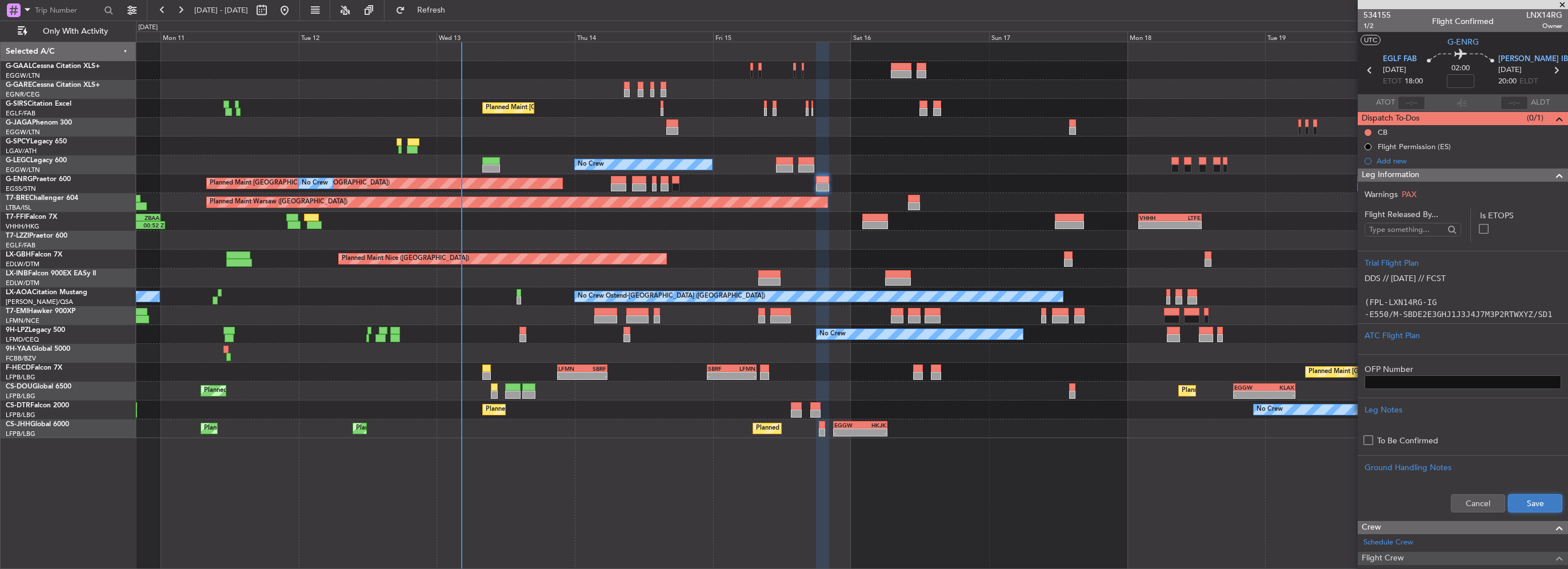
click at [1540, 500] on button "Save" at bounding box center [1535, 503] width 54 height 18
click at [1467, 172] on div "Leg Information" at bounding box center [1462, 175] width 210 height 13
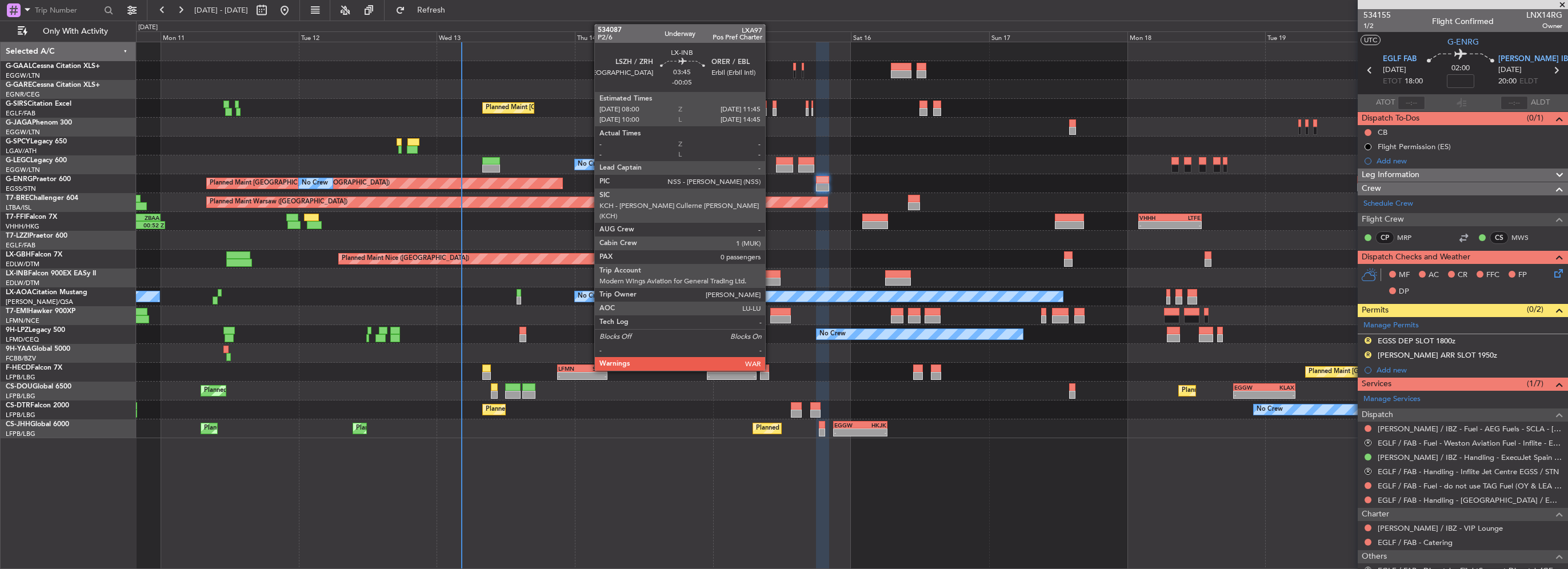
click at [770, 276] on div at bounding box center [769, 274] width 22 height 8
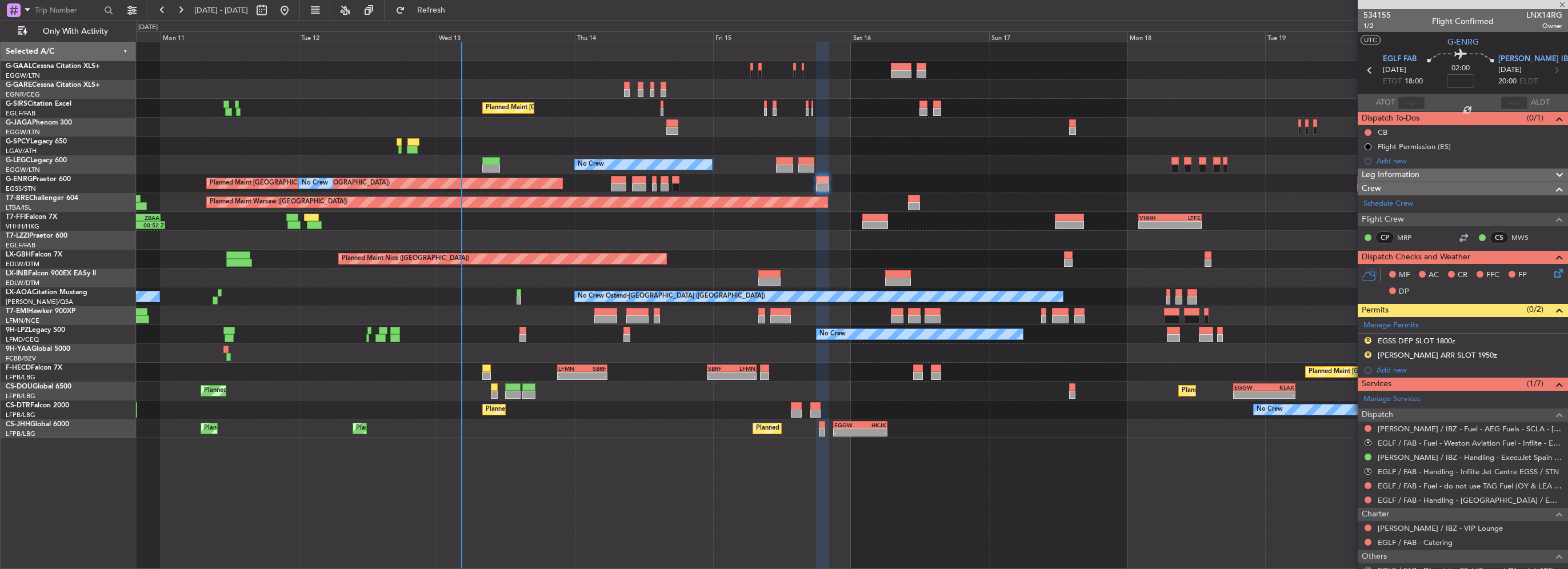
type input "-00:05"
type input "0"
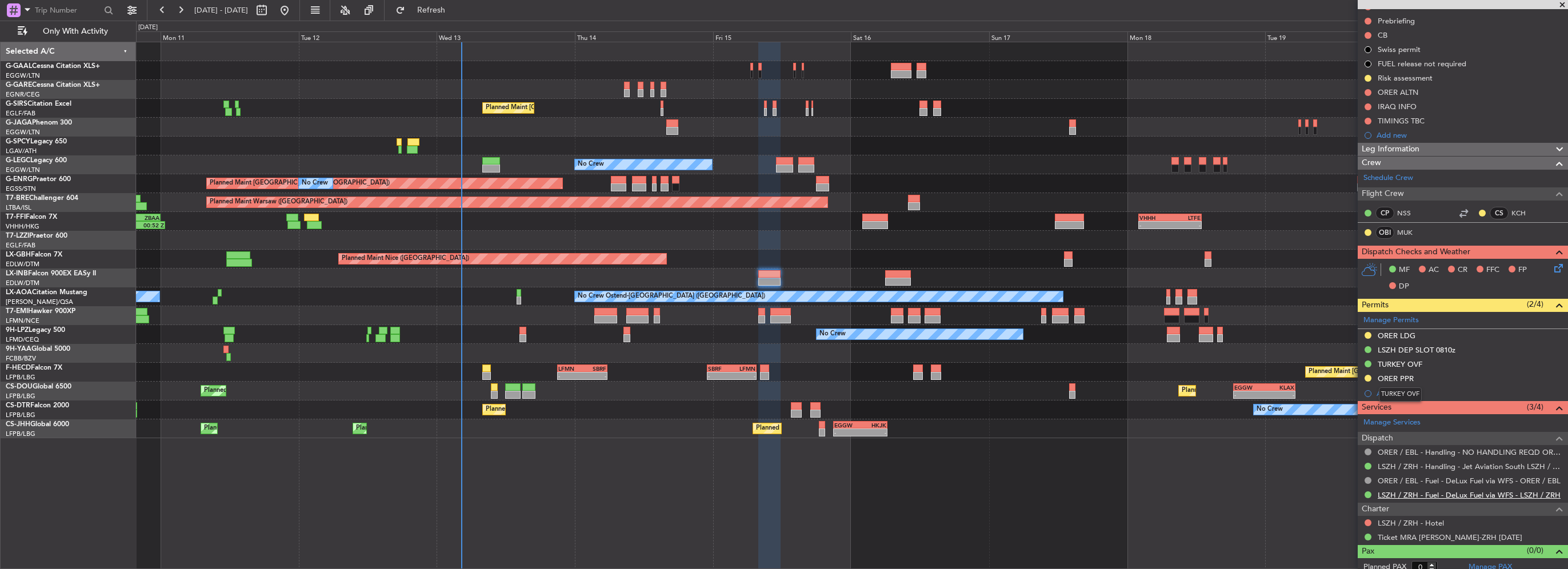
scroll to position [131, 0]
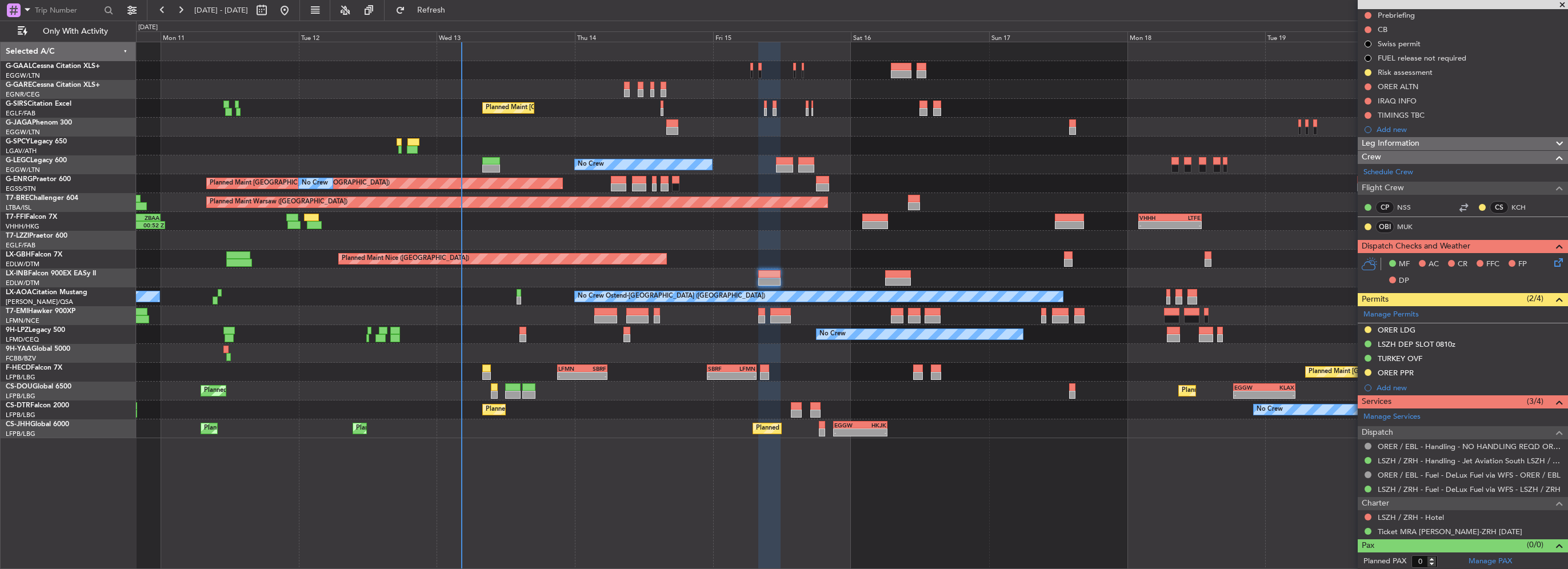
click at [1418, 517] on mat-tooltip-component "Ticket MRA BEG-ZRH 15AUG" at bounding box center [1446, 509] width 143 height 30
click at [1384, 517] on link "LSZH / ZRH - Hotel" at bounding box center [1411, 517] width 66 height 10
click at [1369, 514] on button at bounding box center [1368, 517] width 7 height 7
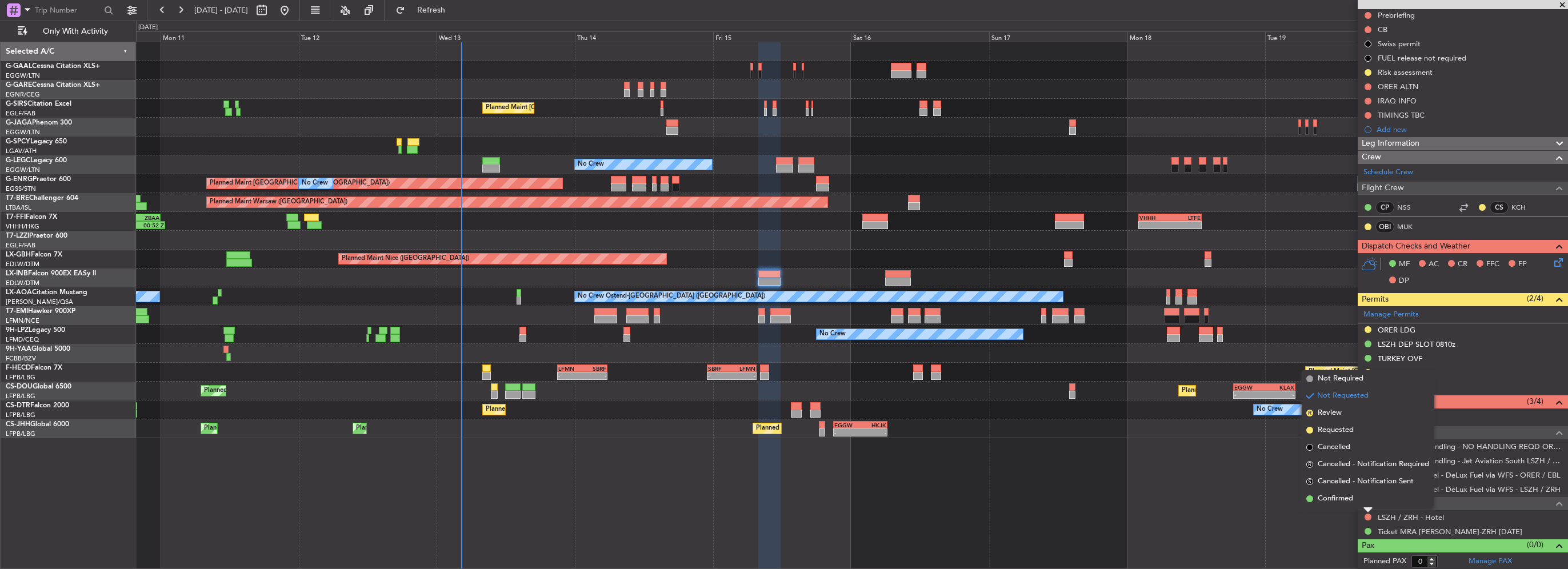
click at [1264, 296] on div "No Crew Ostend-brugge (Ostend) No Crew Ostend-brugge (Ostend)" at bounding box center [852, 296] width 1431 height 19
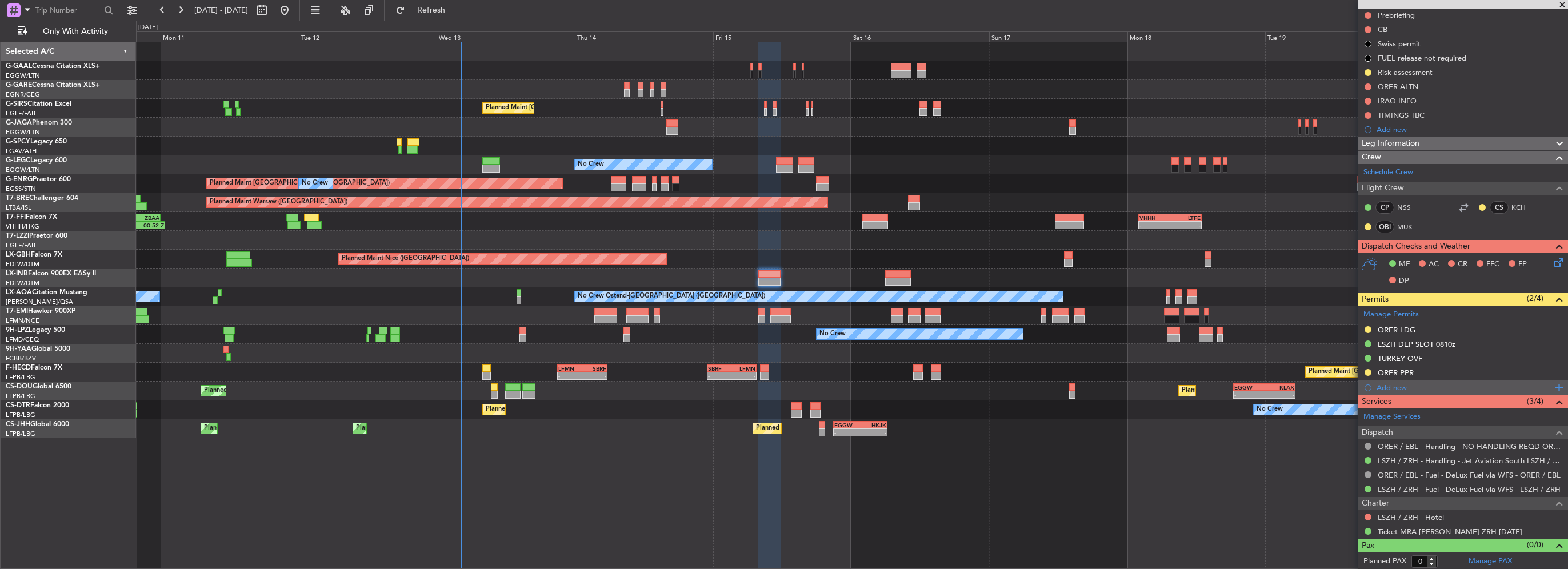
scroll to position [17, 0]
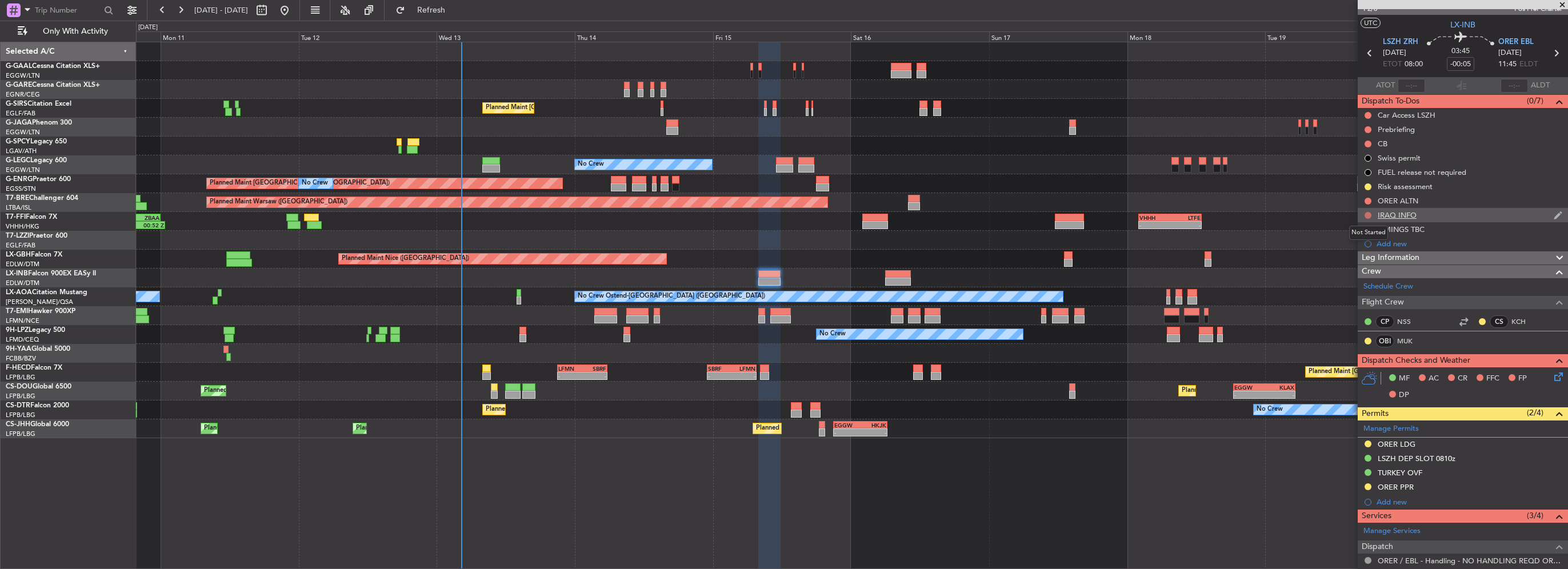
click at [1368, 213] on button at bounding box center [1368, 215] width 7 height 7
click at [1374, 274] on li "Cancelled" at bounding box center [1369, 282] width 61 height 17
click at [1365, 201] on button at bounding box center [1368, 201] width 7 height 7
click at [1360, 276] on div "Crew" at bounding box center [1462, 271] width 210 height 13
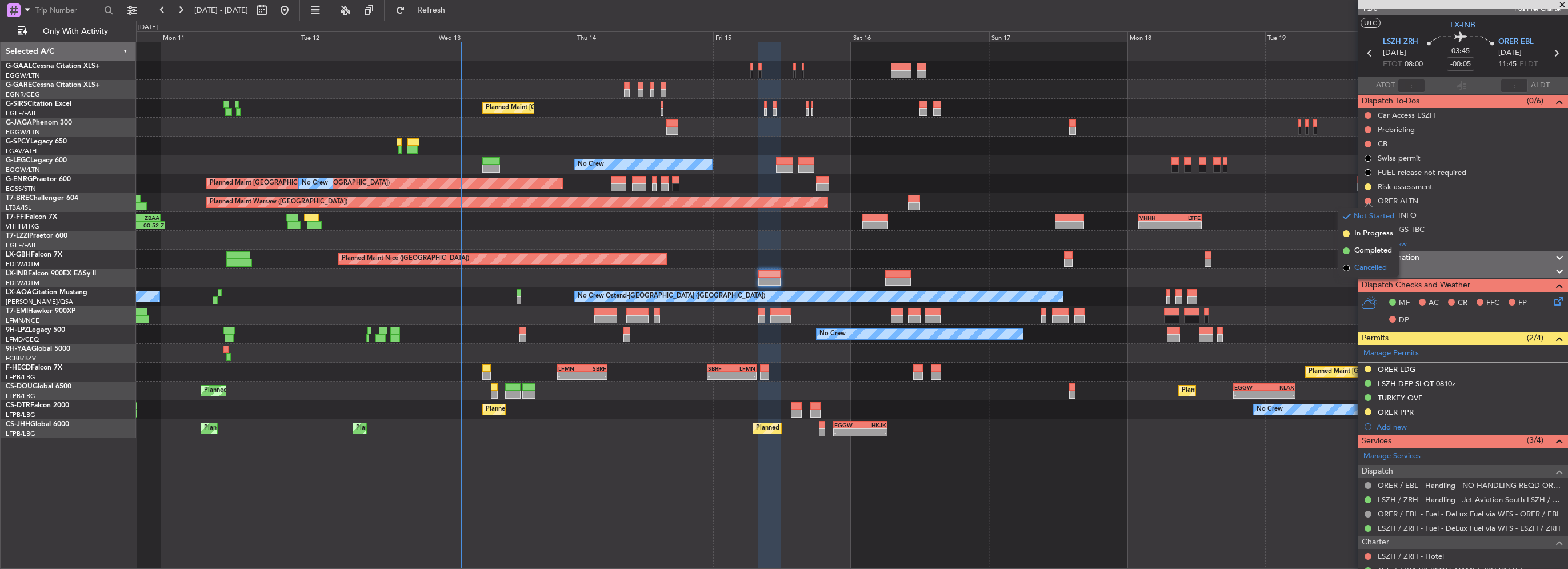
click at [1360, 274] on li "Cancelled" at bounding box center [1369, 268] width 61 height 17
click at [1405, 256] on span "Leg Information" at bounding box center [1390, 258] width 58 height 13
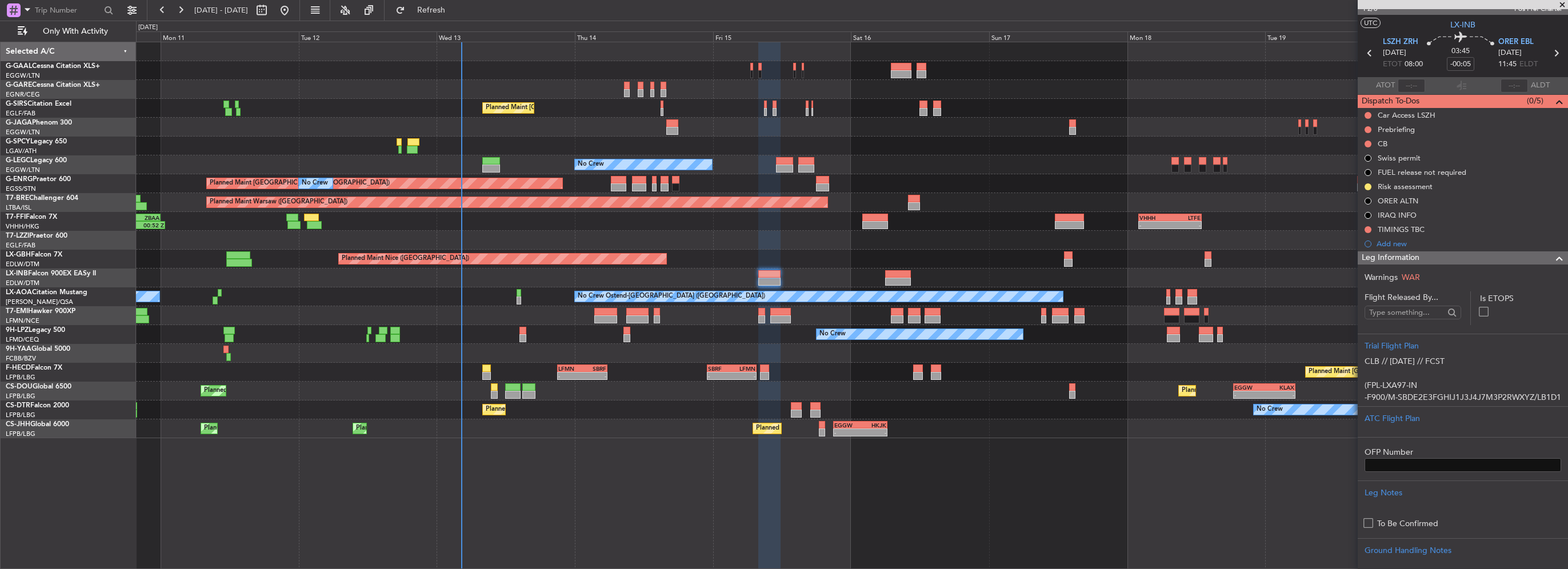
click at [1391, 254] on span "Leg Information" at bounding box center [1390, 258] width 58 height 13
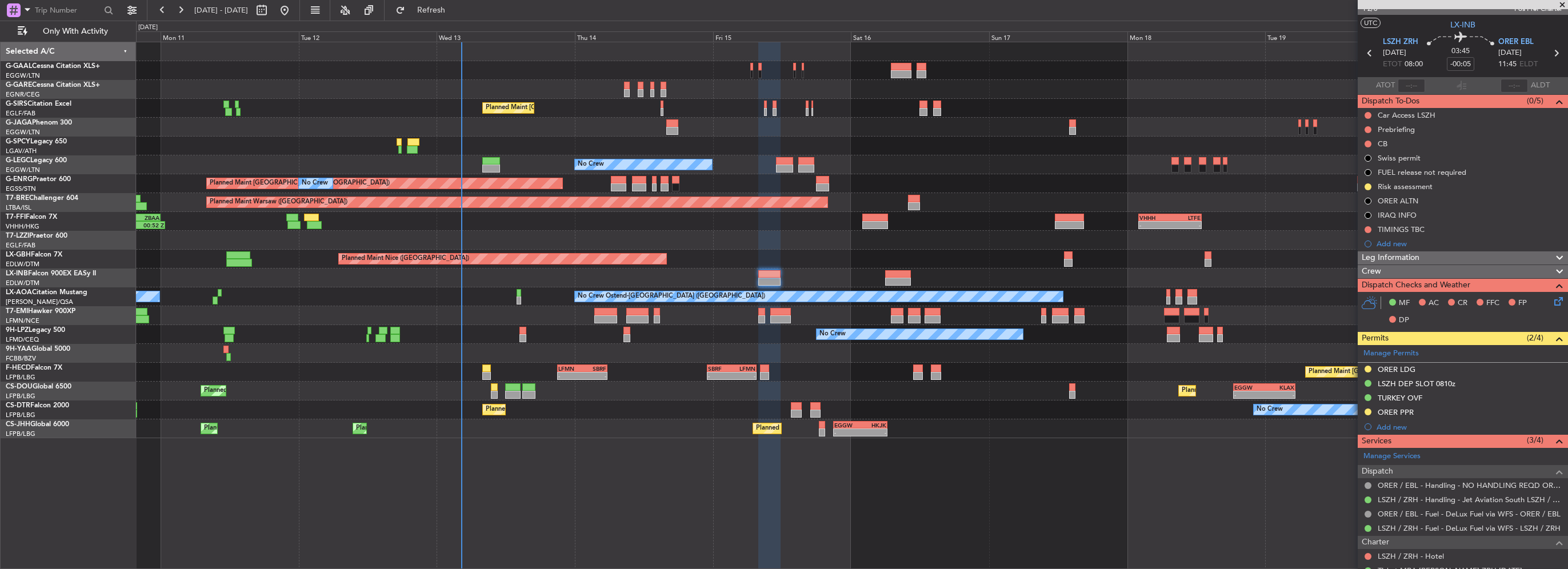
click at [1401, 272] on div "Crew" at bounding box center [1462, 271] width 210 height 13
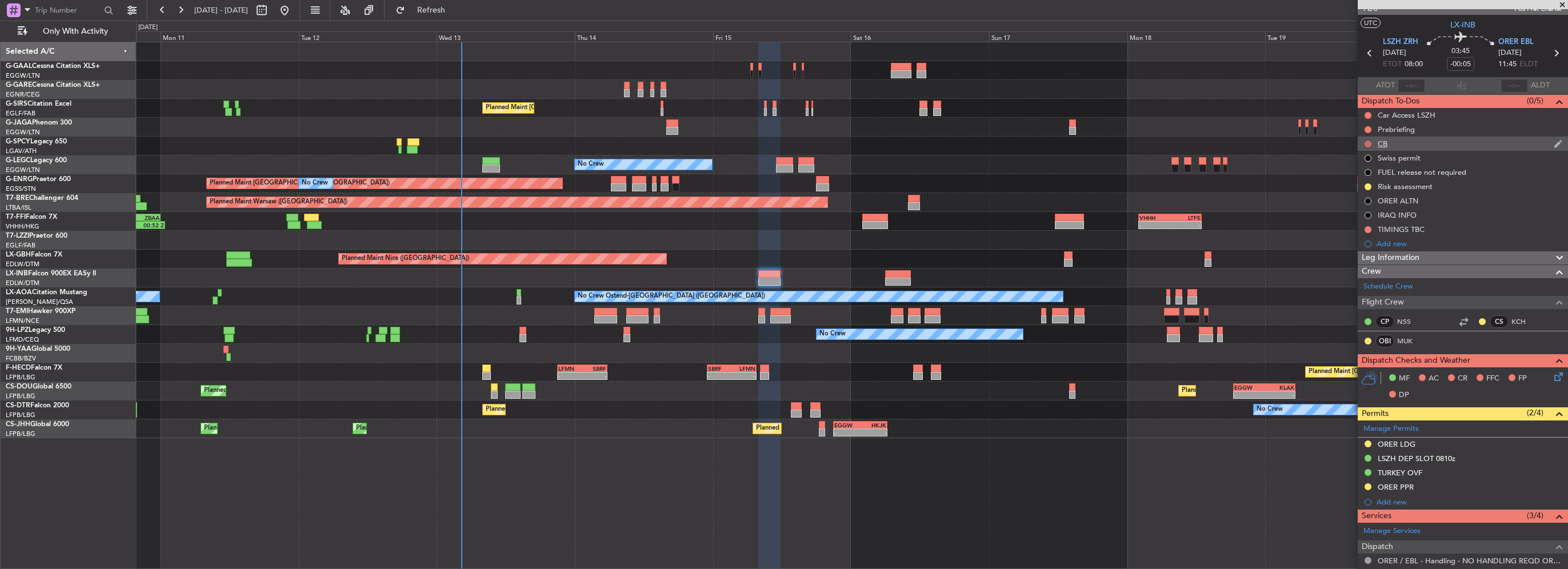
click at [1366, 144] on button at bounding box center [1368, 144] width 7 height 7
click at [1359, 190] on span "Completed" at bounding box center [1373, 194] width 38 height 12
click at [1365, 125] on div at bounding box center [1368, 129] width 9 height 9
click at [1369, 131] on button at bounding box center [1368, 129] width 7 height 7
click at [1367, 162] on span "In Progress" at bounding box center [1374, 162] width 39 height 12
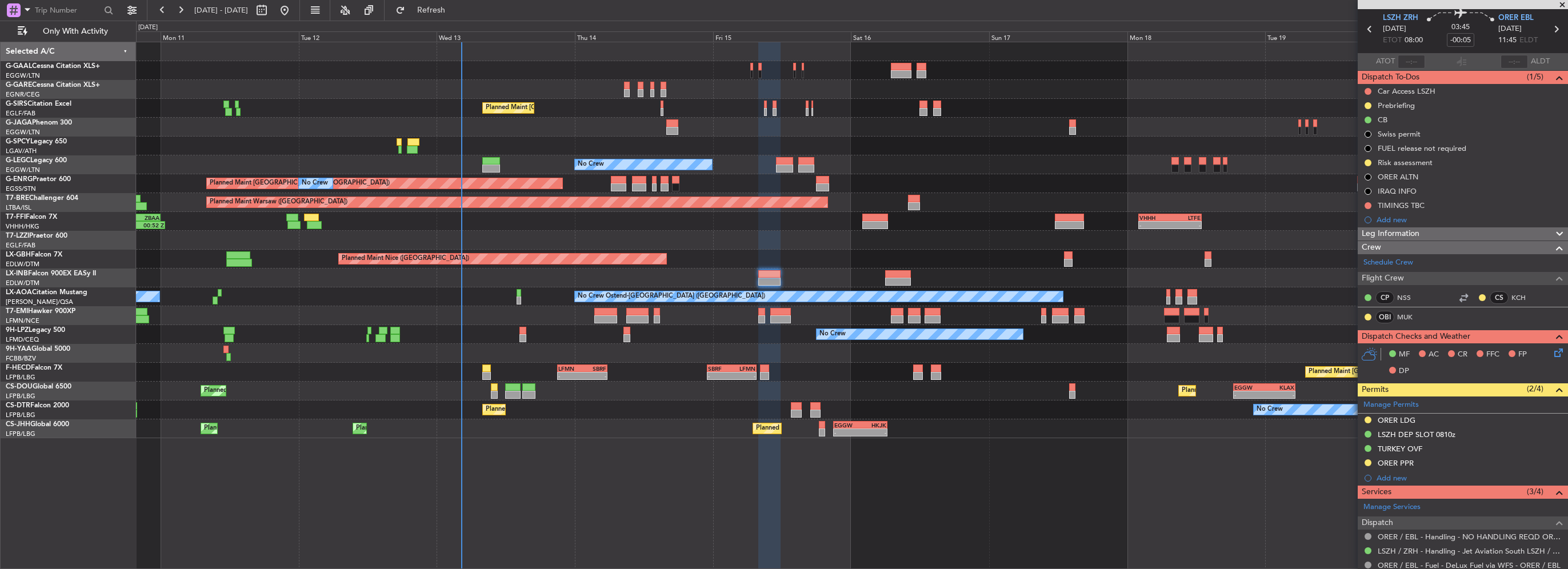
scroll to position [0, 0]
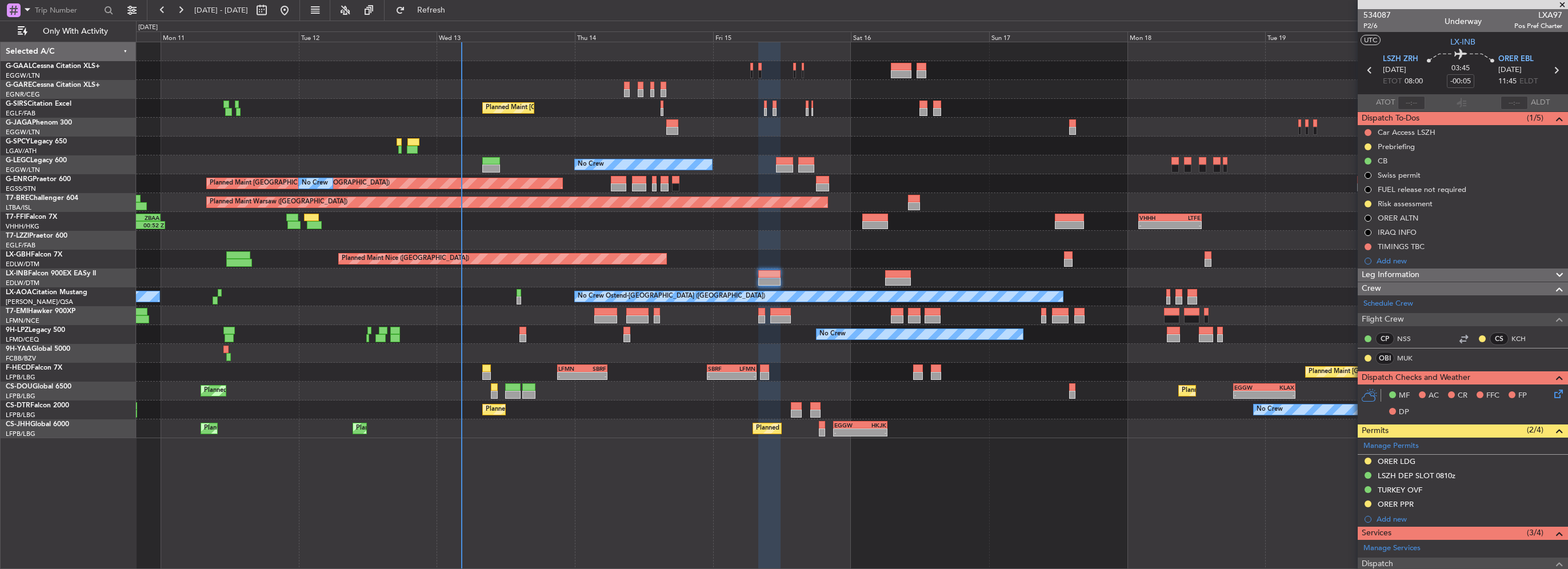
click at [1433, 274] on div "Leg Information" at bounding box center [1462, 275] width 210 height 13
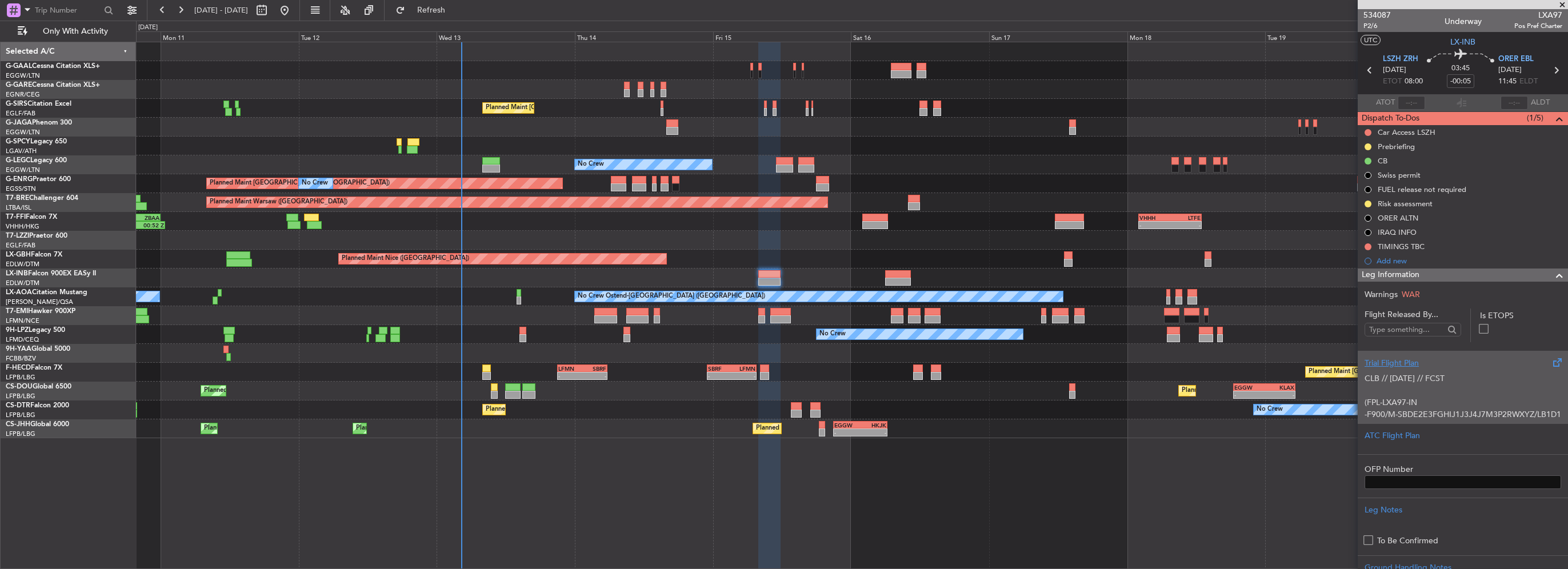
click at [1424, 363] on div "Trial Flight Plan" at bounding box center [1462, 363] width 196 height 12
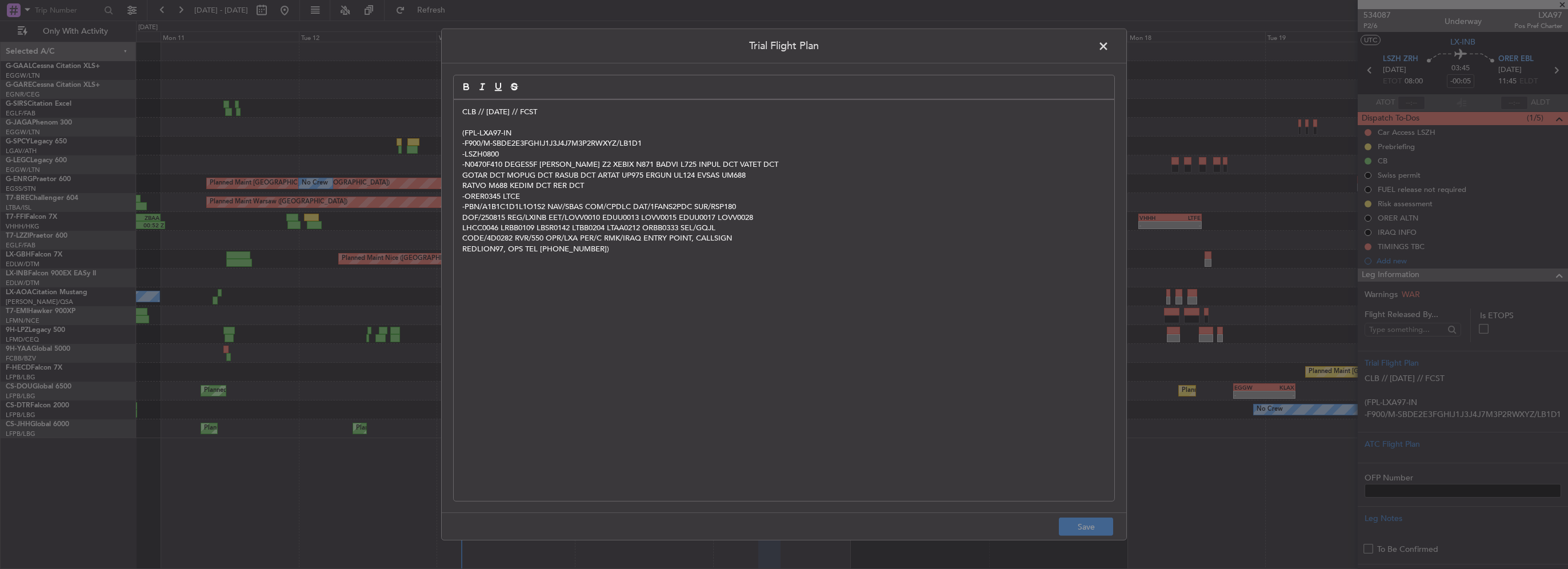
click at [457, 117] on div "CLB // 10AUG // FCST (FPL-LXA97-IN -F900/M-SBDE2E3FGHIJ1J3J4J7M3P2RWXYZ/LB1D1 -…" at bounding box center [784, 300] width 661 height 401
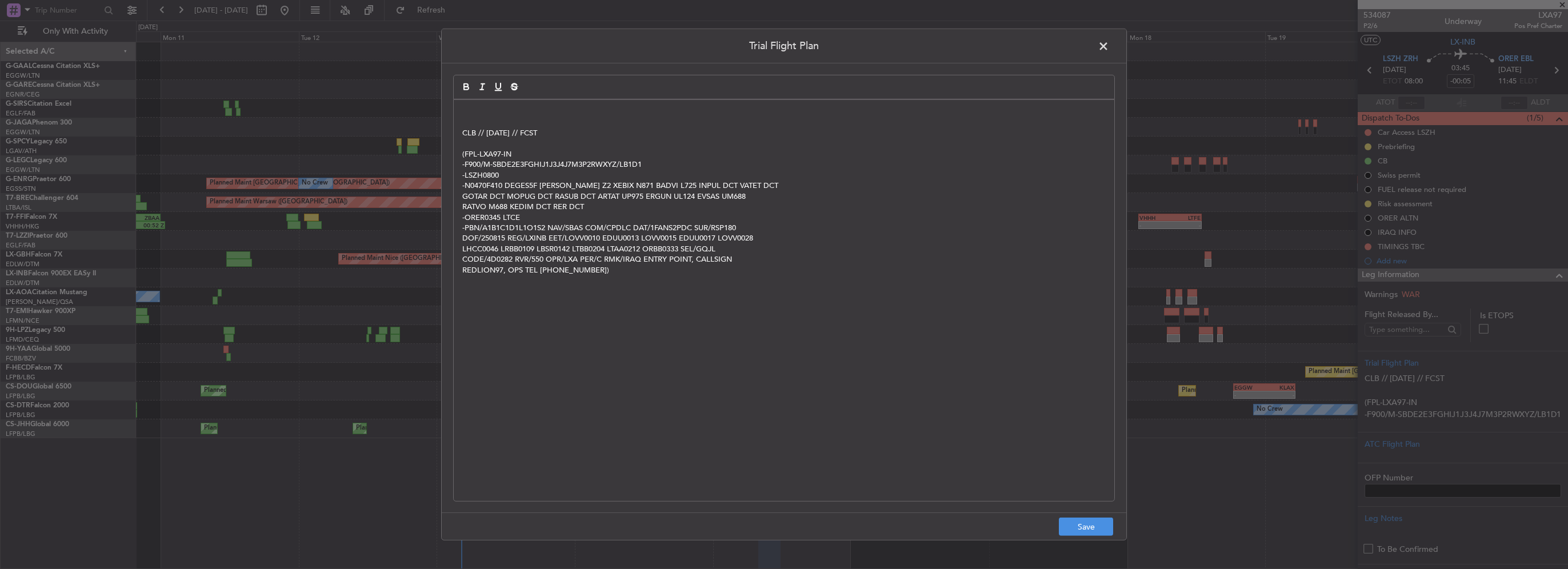
click at [458, 109] on div "CLB // 10AUG // FCST (FPL-LXA97-IN -F900/M-SBDE2E3FGHIJ1J3J4J7M3P2RWXYZ/LB1D1 -…" at bounding box center [784, 300] width 661 height 401
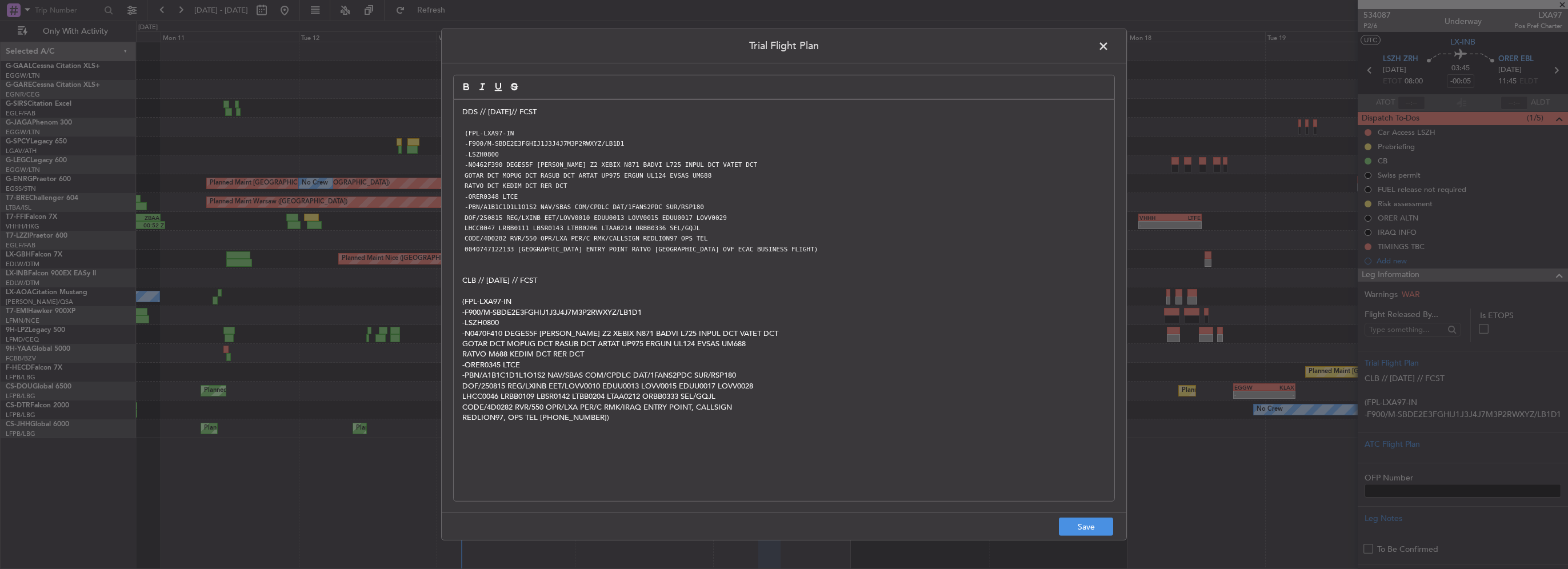
click at [510, 111] on p "DDS // 13AUG// FCST" at bounding box center [784, 112] width 643 height 10
click at [1072, 535] on footer "Save" at bounding box center [784, 526] width 685 height 27
click at [1087, 525] on button "Save" at bounding box center [1086, 526] width 54 height 18
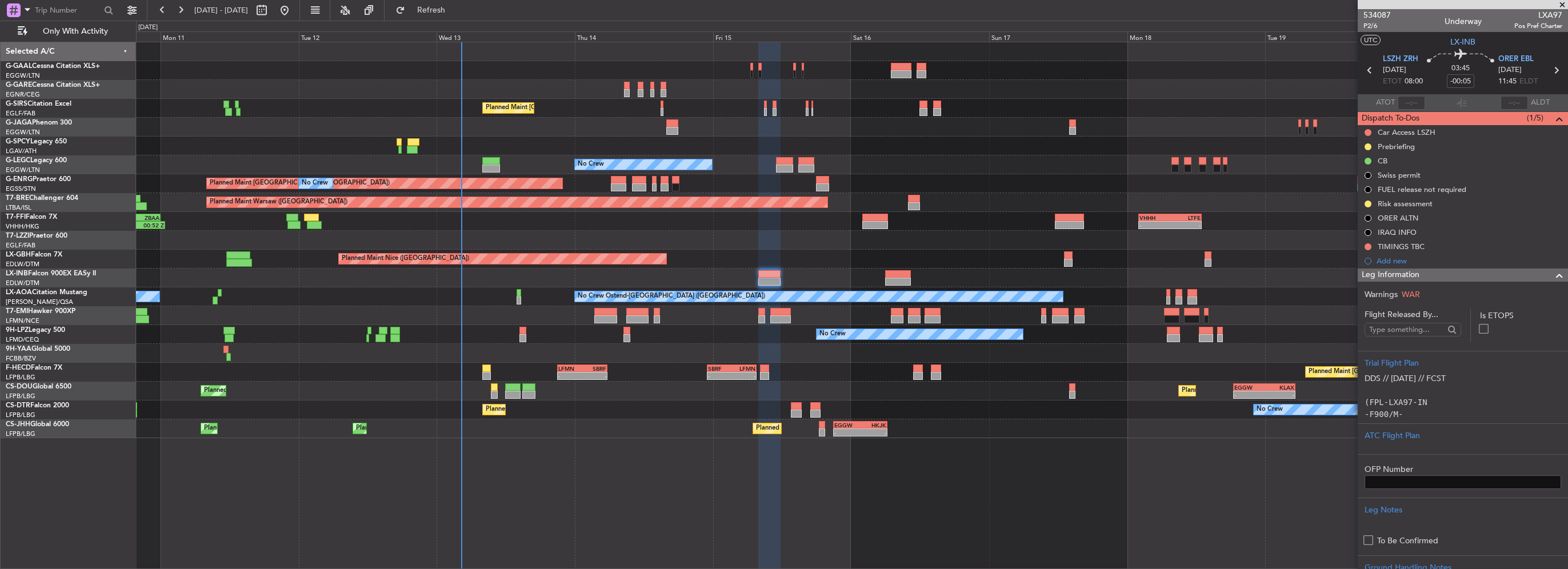
scroll to position [114, 0]
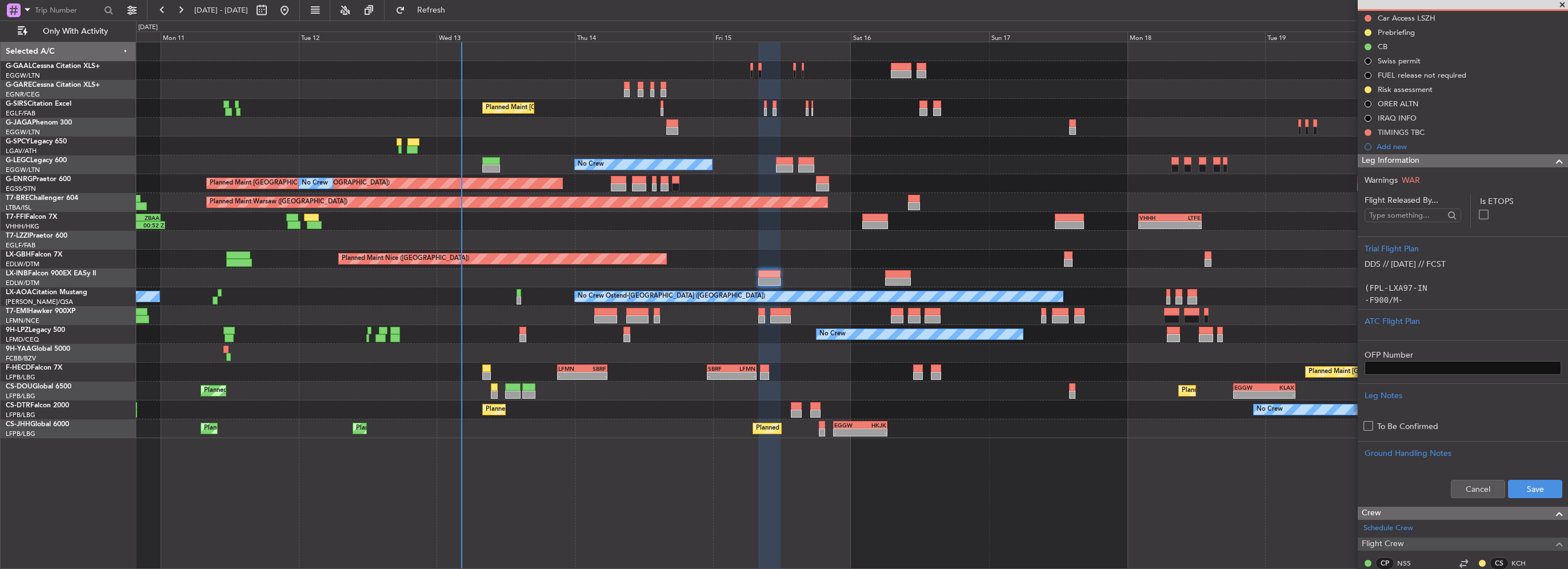
click at [1522, 498] on div "Cancel Save" at bounding box center [1462, 489] width 210 height 34
click at [1527, 493] on button "Save" at bounding box center [1535, 489] width 54 height 18
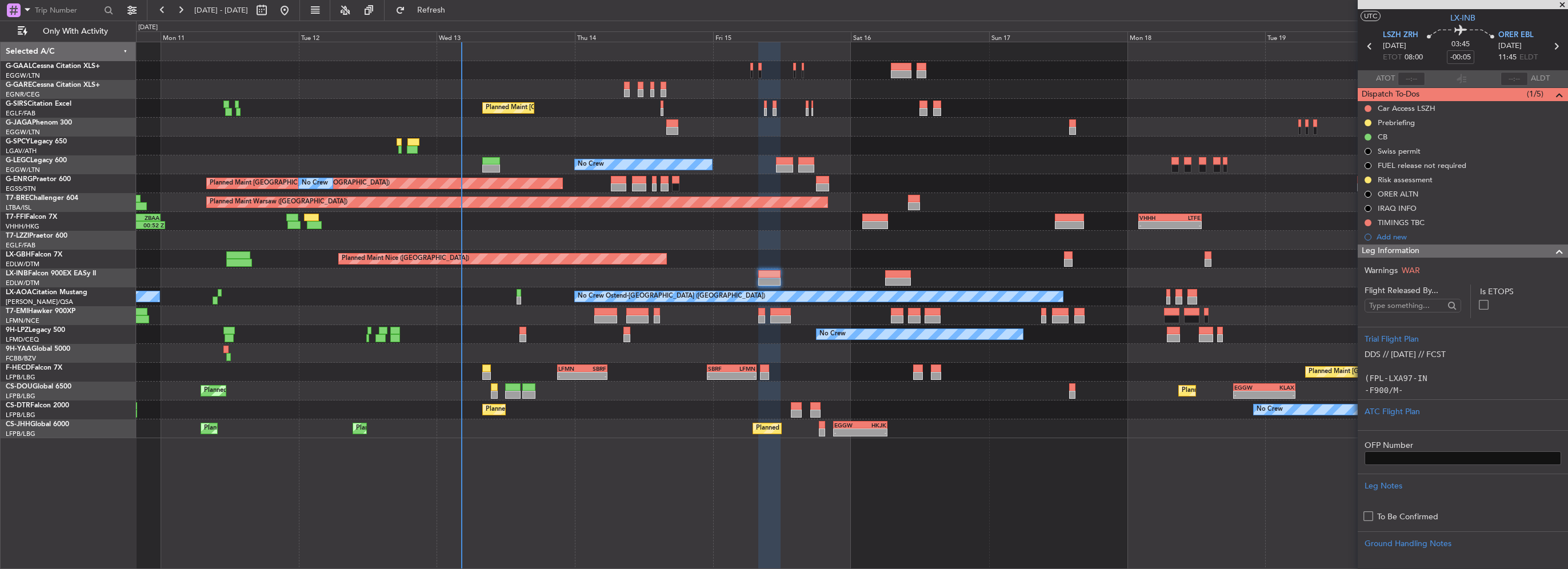
scroll to position [0, 0]
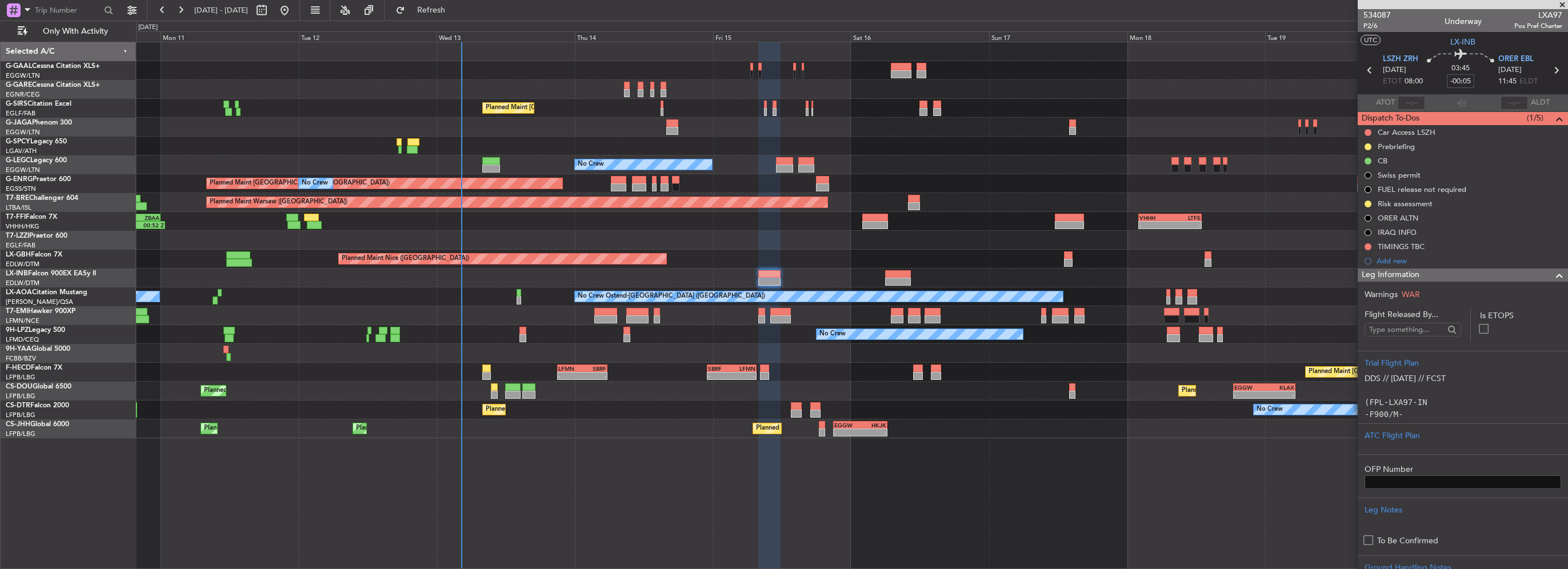
click at [1466, 80] on input "-00:05" at bounding box center [1460, 81] width 27 height 14
type input "-00:00"
click at [1552, 275] on span at bounding box center [1559, 275] width 14 height 14
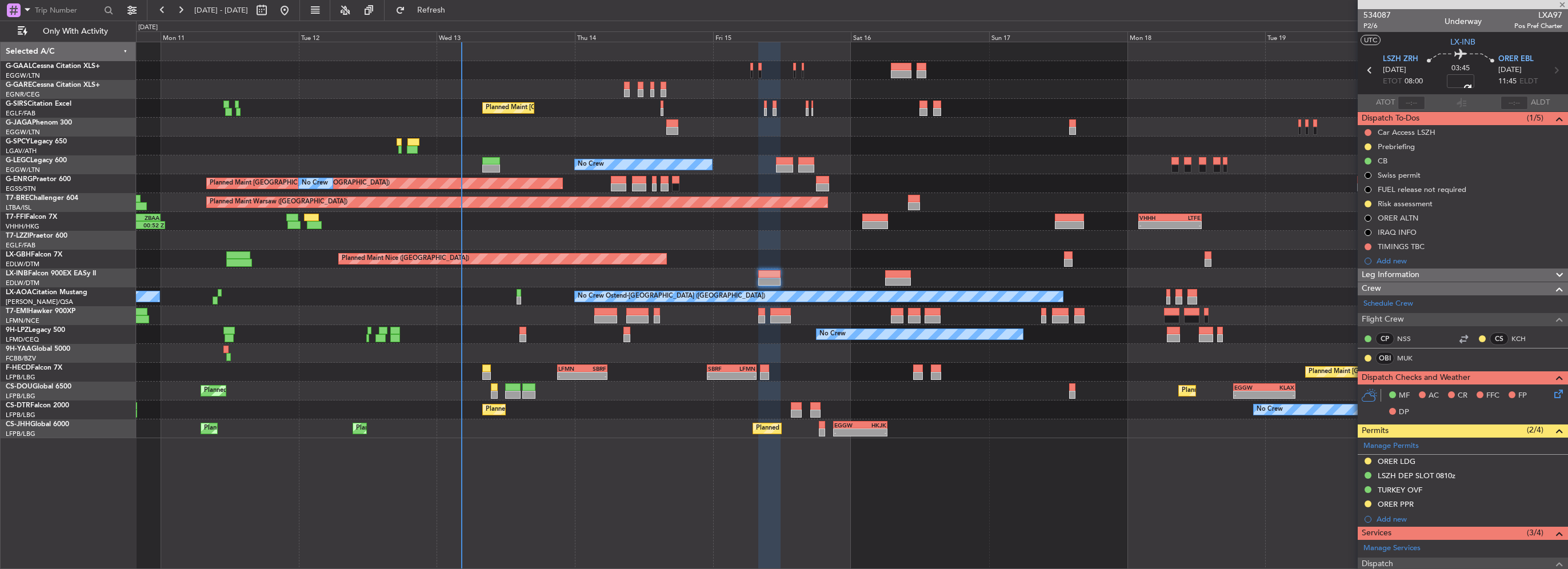
click at [1552, 393] on icon at bounding box center [1556, 392] width 9 height 9
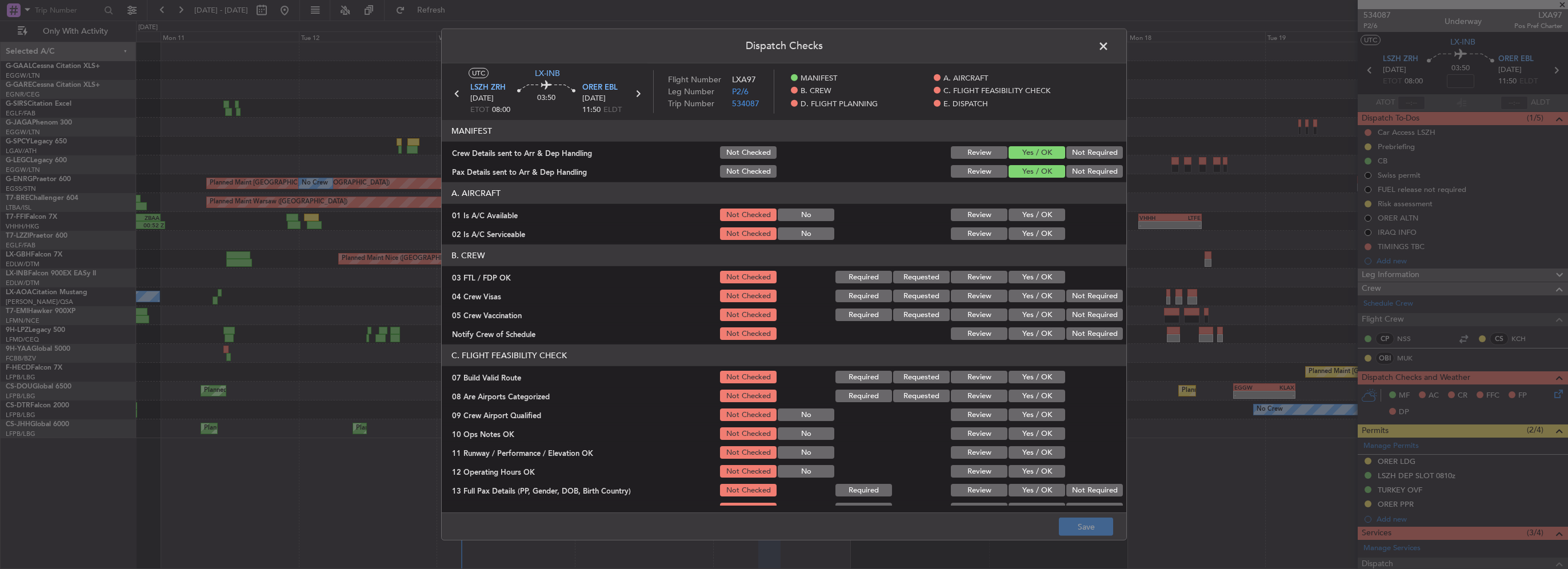
click at [1035, 216] on button "Yes / OK" at bounding box center [1036, 214] width 56 height 12
click at [1030, 235] on button "Yes / OK" at bounding box center [1036, 233] width 56 height 12
click at [1039, 276] on button "Yes / OK" at bounding box center [1036, 276] width 56 height 12
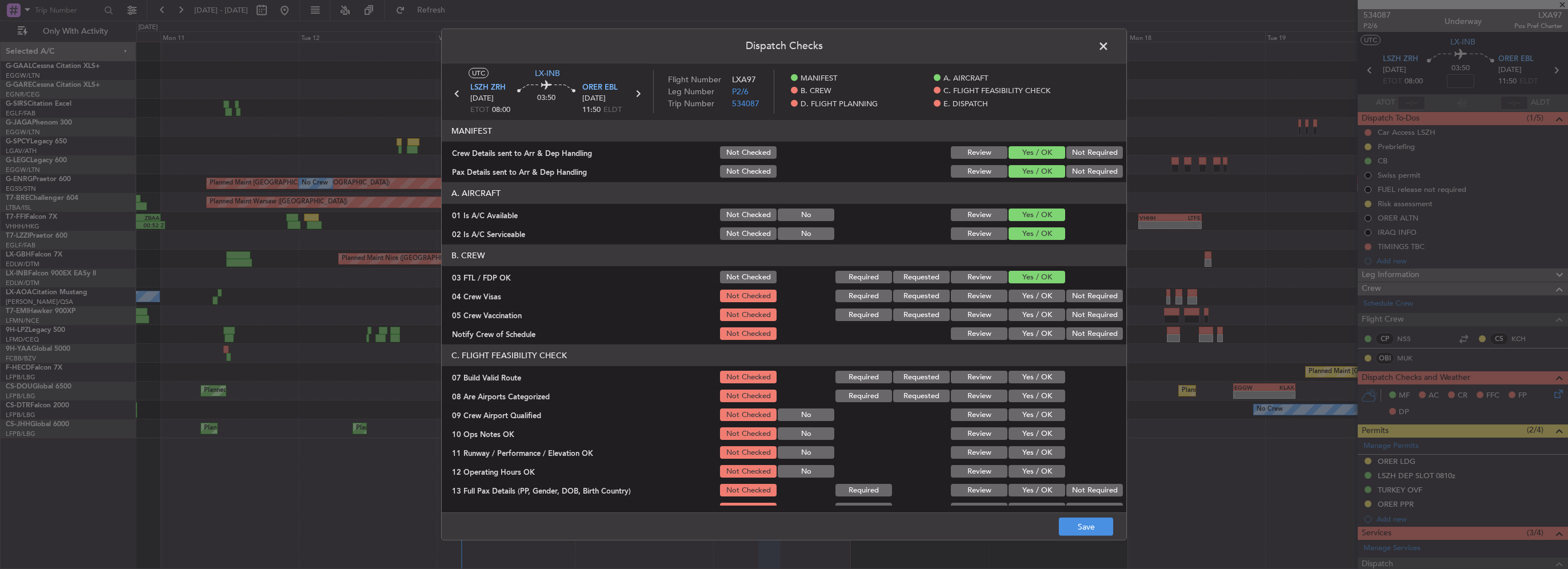
click at [1087, 297] on button "Not Required" at bounding box center [1094, 295] width 56 height 12
click at [1087, 311] on button "Not Required" at bounding box center [1094, 314] width 56 height 12
click at [1030, 336] on button "Yes / OK" at bounding box center [1036, 333] width 56 height 12
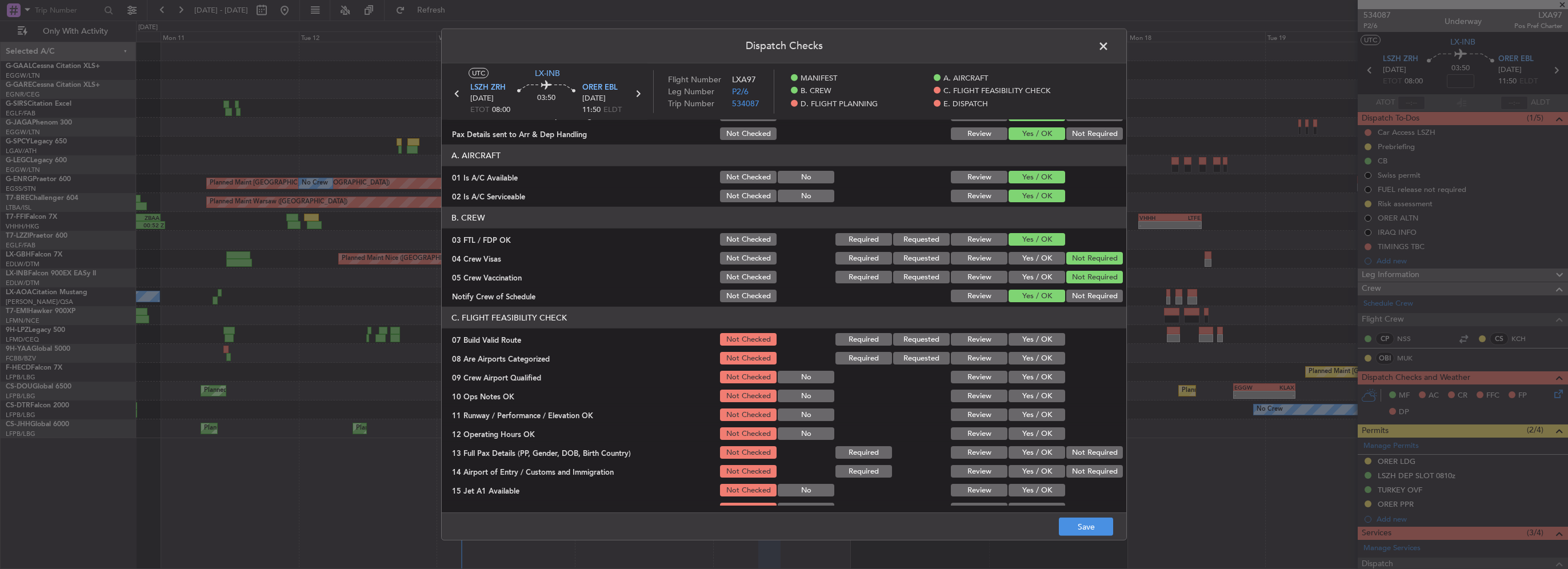
scroll to position [57, 0]
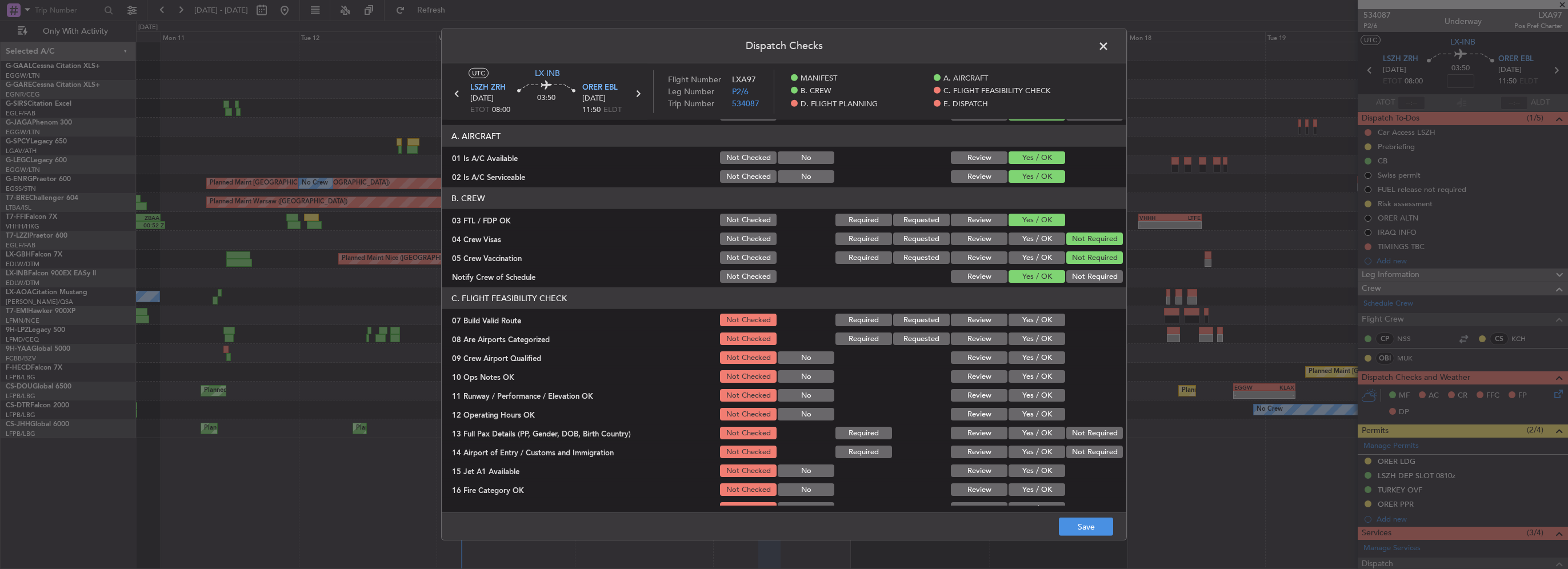
click at [1031, 310] on section "C. FLIGHT FEASIBILITY CHECK 07 Build Valid Route Not Checked Required Requested…" at bounding box center [784, 440] width 685 height 304
drag, startPoint x: 1031, startPoint y: 311, endPoint x: 1038, endPoint y: 327, distance: 17.5
click at [1036, 320] on button "Yes / OK" at bounding box center [1036, 319] width 56 height 12
click at [1040, 333] on button "Yes / OK" at bounding box center [1036, 338] width 56 height 12
drag, startPoint x: 1040, startPoint y: 352, endPoint x: 1040, endPoint y: 374, distance: 22.0
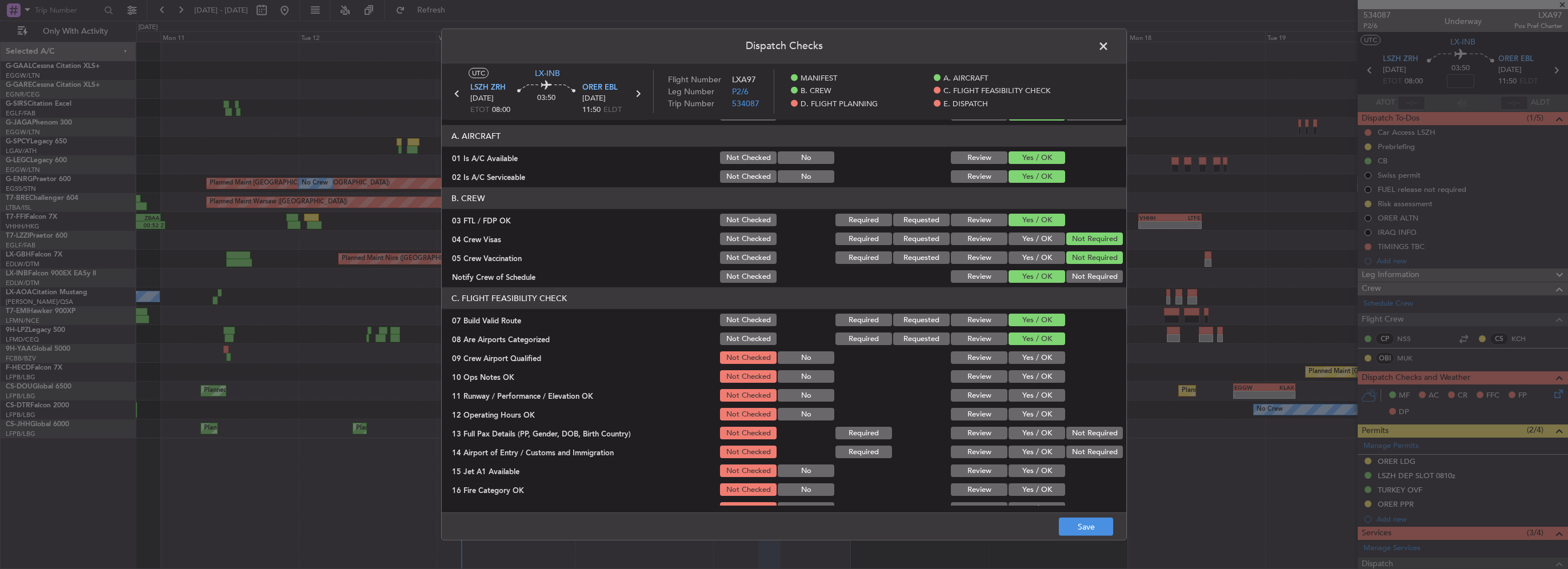
click at [1040, 353] on button "Yes / OK" at bounding box center [1036, 357] width 56 height 12
click at [1040, 374] on button "Yes / OK" at bounding box center [1036, 376] width 56 height 12
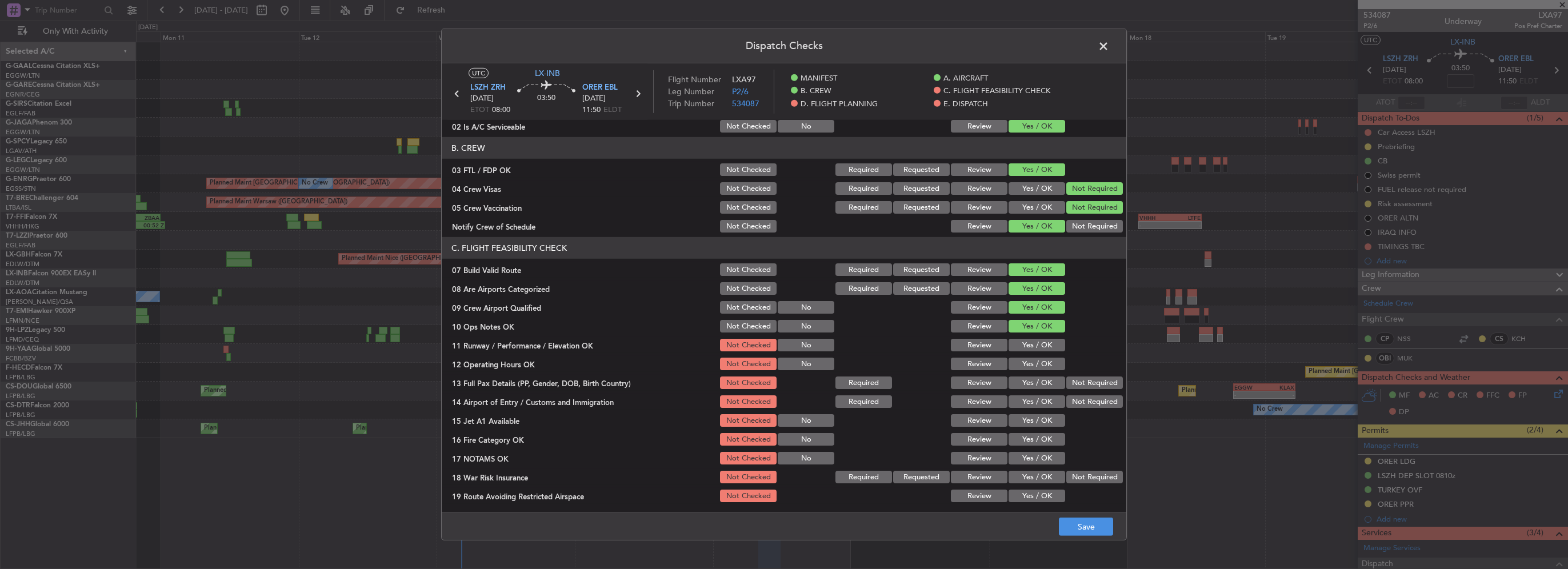
scroll to position [229, 0]
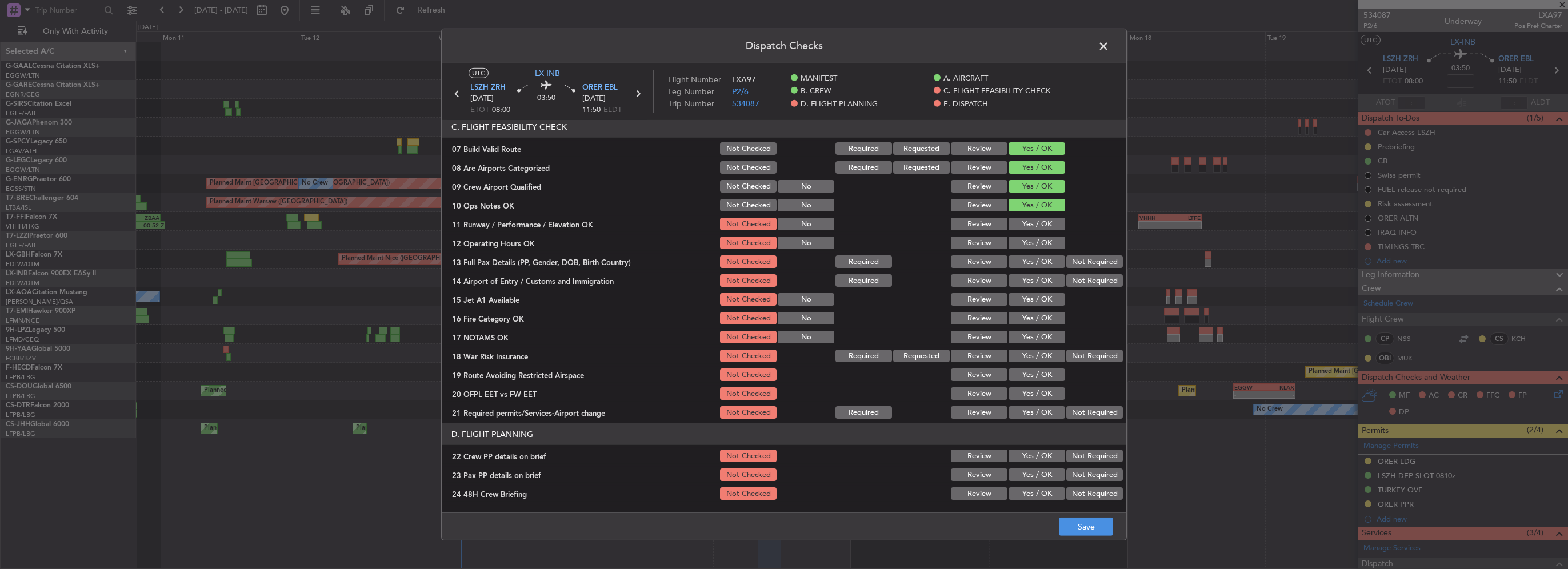
click at [1040, 230] on div "Yes / OK" at bounding box center [1035, 223] width 58 height 16
click at [1033, 221] on button "Yes / OK" at bounding box center [1036, 223] width 56 height 12
click at [1034, 242] on button "Yes / OK" at bounding box center [1036, 242] width 56 height 12
drag, startPoint x: 1038, startPoint y: 265, endPoint x: 1036, endPoint y: 295, distance: 30.1
click at [1038, 266] on button "Yes / OK" at bounding box center [1036, 261] width 56 height 12
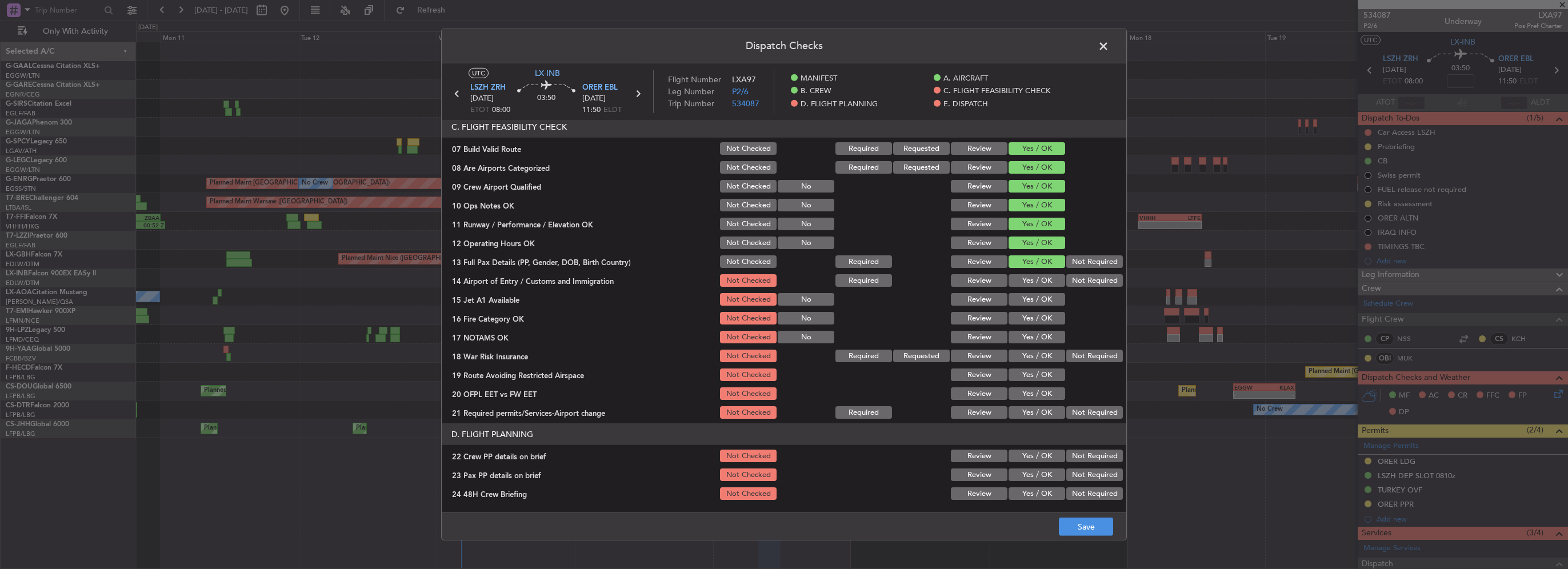
click at [1036, 295] on button "Yes / OK" at bounding box center [1036, 299] width 56 height 12
click at [1036, 274] on button "Yes / OK" at bounding box center [1036, 280] width 56 height 12
click at [1041, 313] on button "Yes / OK" at bounding box center [1036, 318] width 56 height 12
drag, startPoint x: 1039, startPoint y: 340, endPoint x: 1038, endPoint y: 351, distance: 11.0
click at [1038, 340] on button "Yes / OK" at bounding box center [1036, 337] width 56 height 12
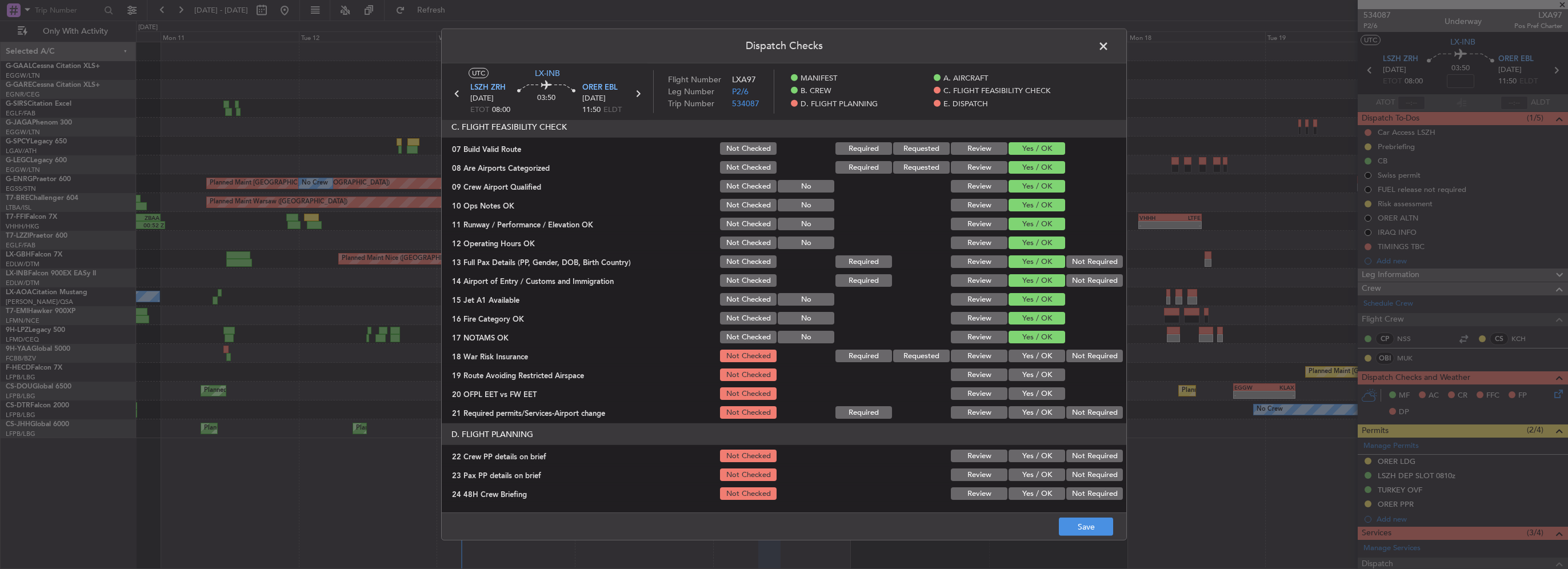
drag, startPoint x: 1036, startPoint y: 356, endPoint x: 1036, endPoint y: 364, distance: 8.0
click at [1036, 357] on button "Yes / OK" at bounding box center [1036, 355] width 56 height 12
drag, startPoint x: 1036, startPoint y: 366, endPoint x: 1038, endPoint y: 375, distance: 9.2
click at [1036, 369] on div "Yes / OK" at bounding box center [1035, 374] width 58 height 16
click at [1040, 385] on div "Yes / OK" at bounding box center [1035, 393] width 58 height 16
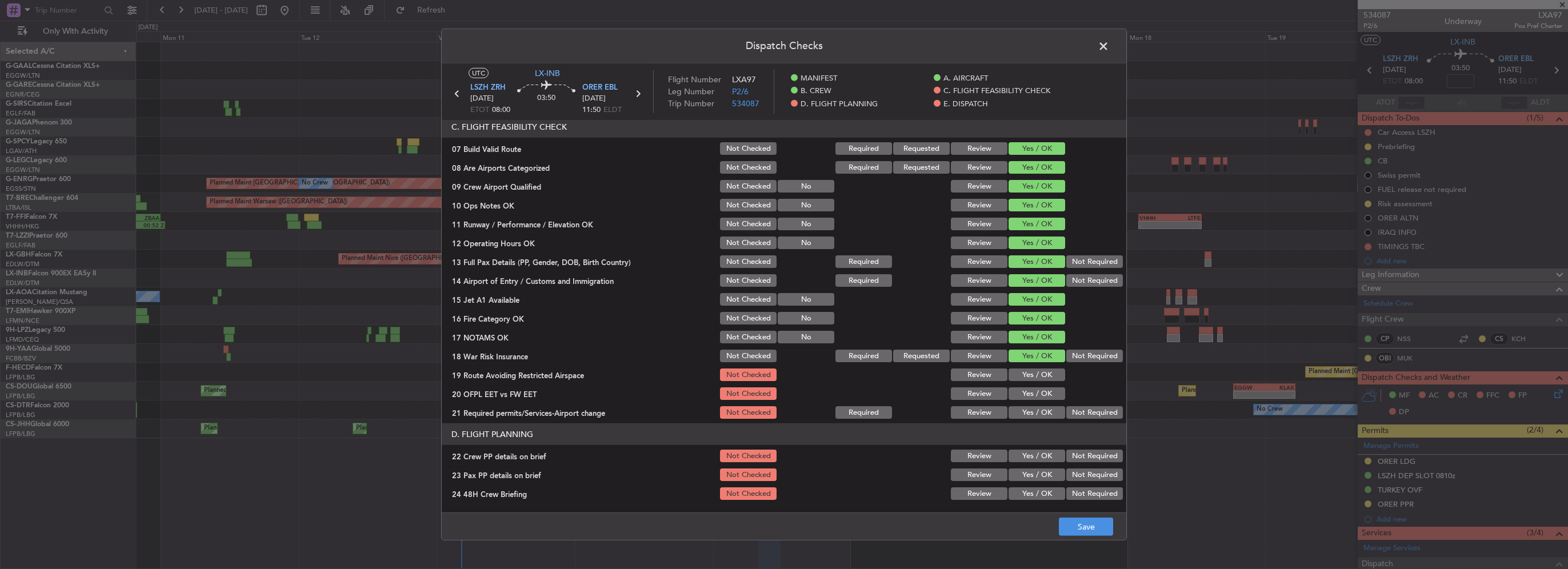
scroll to position [342, 0]
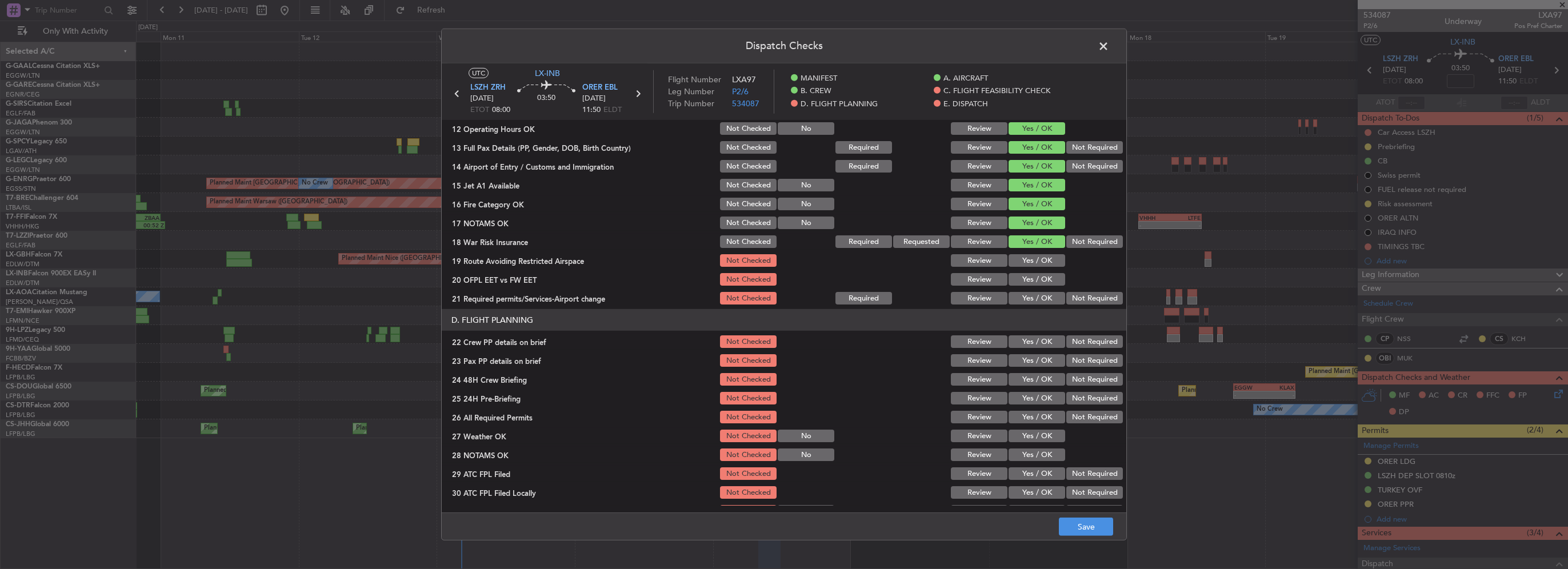
click at [1036, 259] on button "Yes / OK" at bounding box center [1036, 260] width 56 height 12
click at [1036, 280] on button "Yes / OK" at bounding box center [1036, 279] width 56 height 12
drag, startPoint x: 1036, startPoint y: 293, endPoint x: 1038, endPoint y: 317, distance: 24.1
click at [1036, 293] on button "Yes / OK" at bounding box center [1036, 298] width 56 height 12
click at [1037, 344] on button "Yes / OK" at bounding box center [1036, 341] width 56 height 12
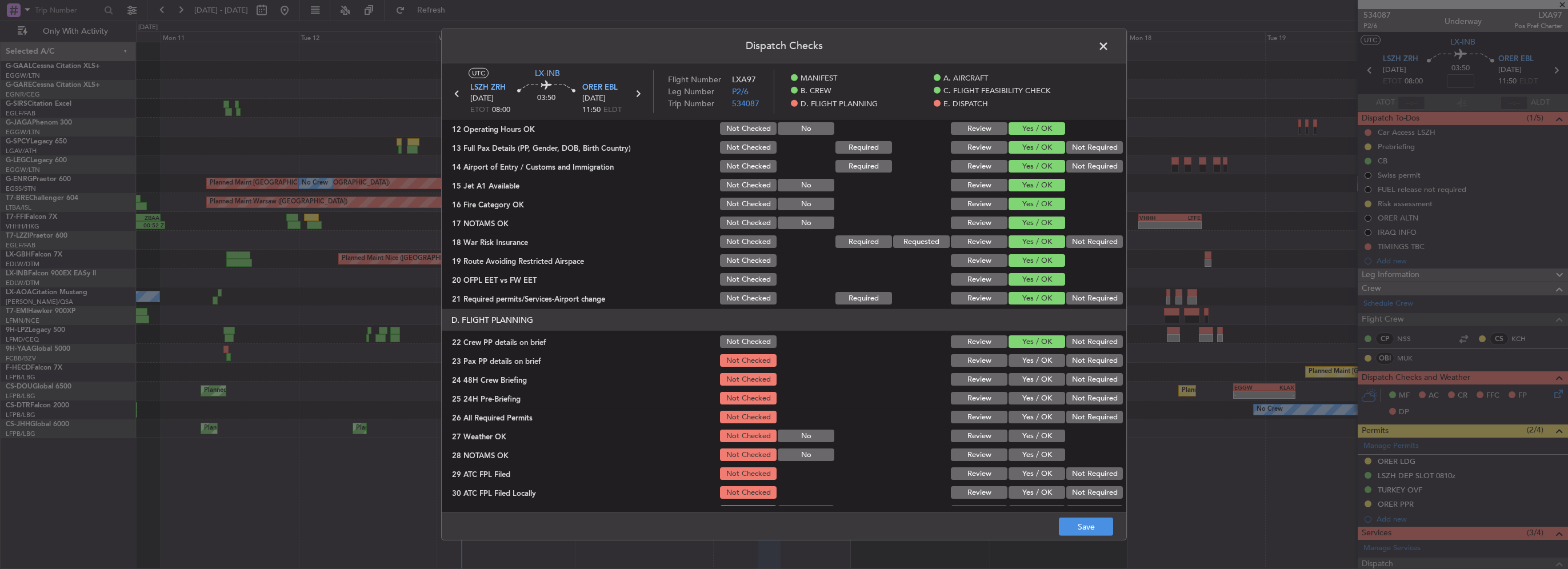
click at [1049, 368] on div "Yes / OK" at bounding box center [1035, 360] width 58 height 16
click at [1038, 362] on button "Yes / OK" at bounding box center [1036, 360] width 56 height 12
click at [1040, 375] on button "Yes / OK" at bounding box center [1036, 379] width 56 height 12
click at [1074, 400] on button "Not Required" at bounding box center [1094, 397] width 56 height 12
click at [1091, 536] on footer "Save" at bounding box center [784, 526] width 685 height 27
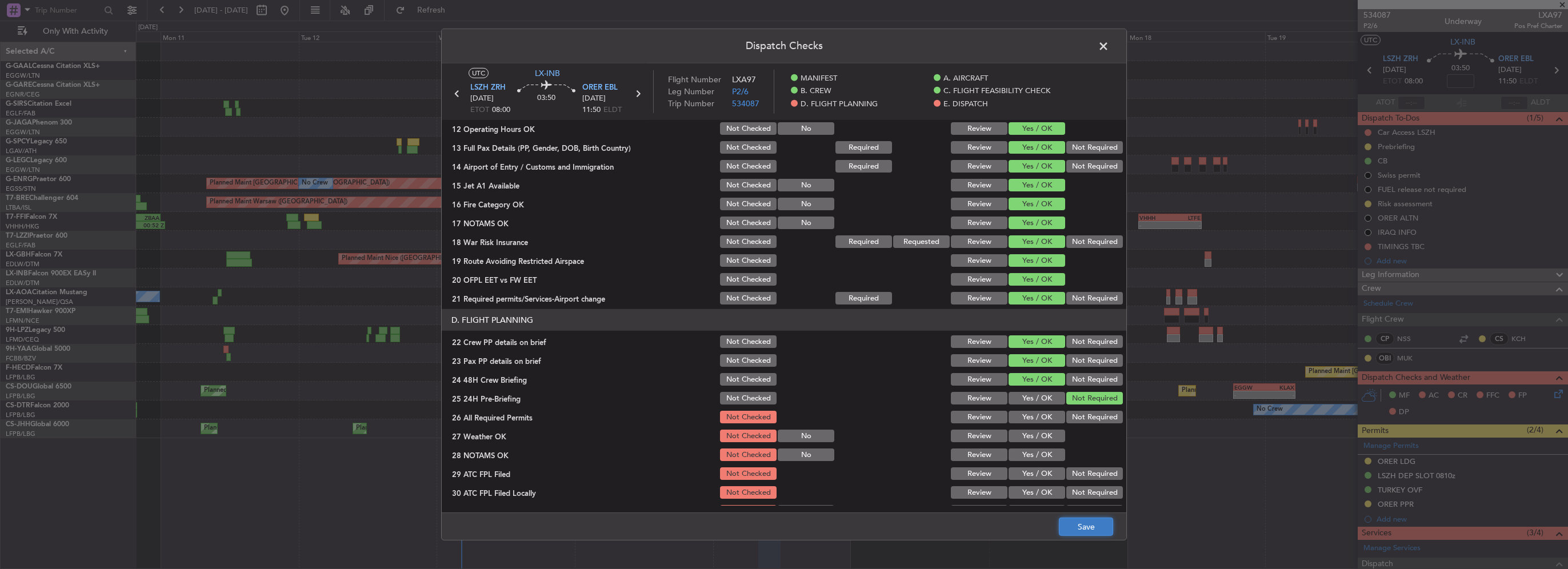
click at [1095, 528] on button "Save" at bounding box center [1086, 526] width 54 height 18
click at [1109, 46] on span at bounding box center [1109, 49] width 0 height 23
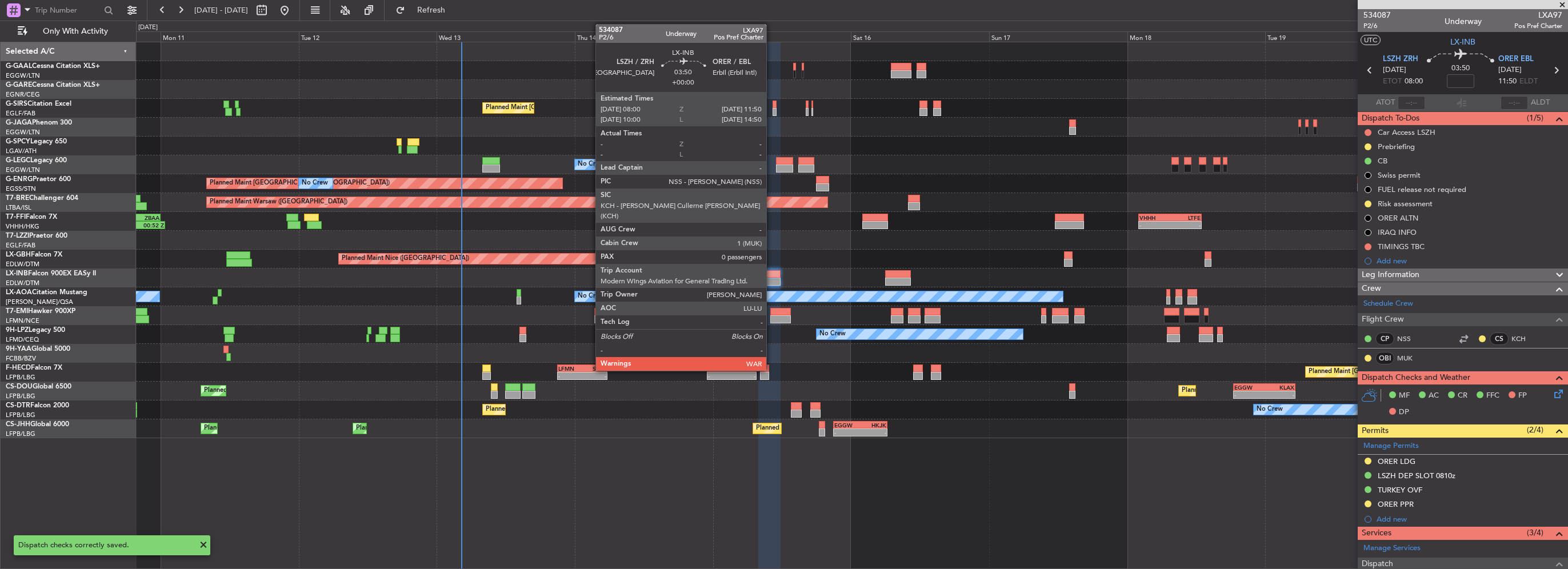
click at [771, 274] on div at bounding box center [769, 274] width 22 height 8
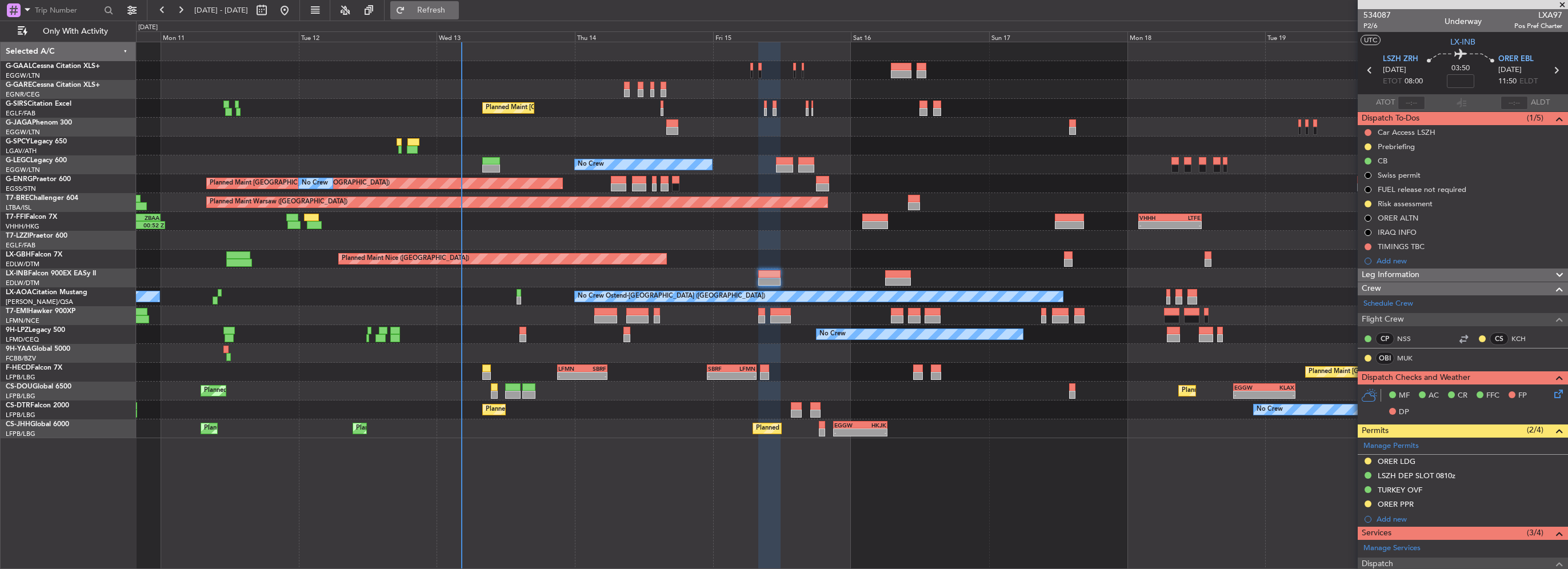
click at [459, 14] on button "Refresh" at bounding box center [425, 10] width 69 height 18
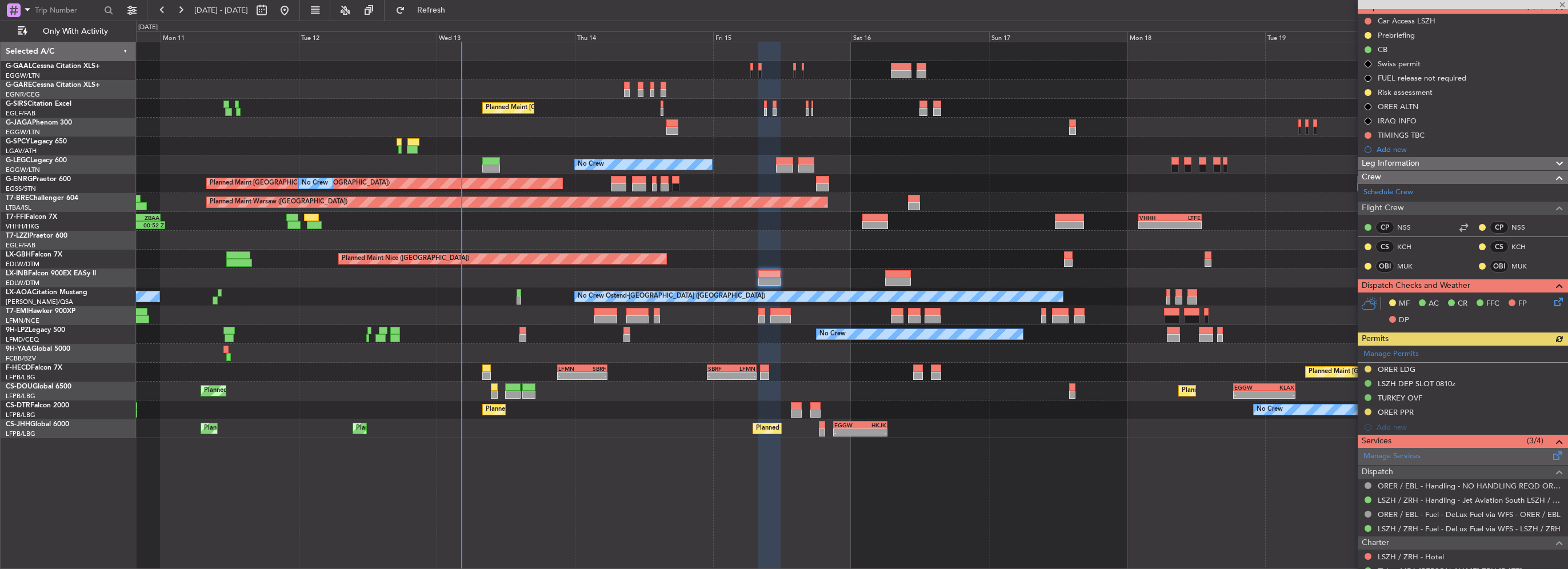
scroll to position [151, 0]
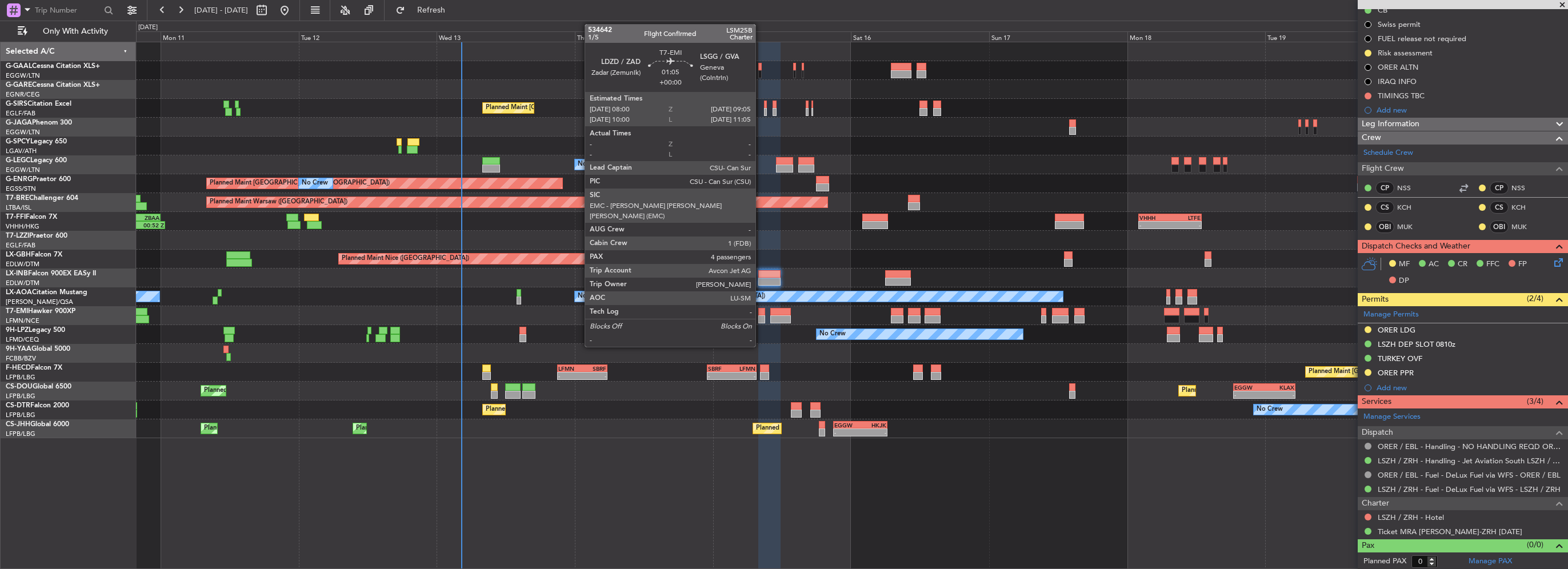
click at [760, 318] on div at bounding box center [762, 319] width 6 height 8
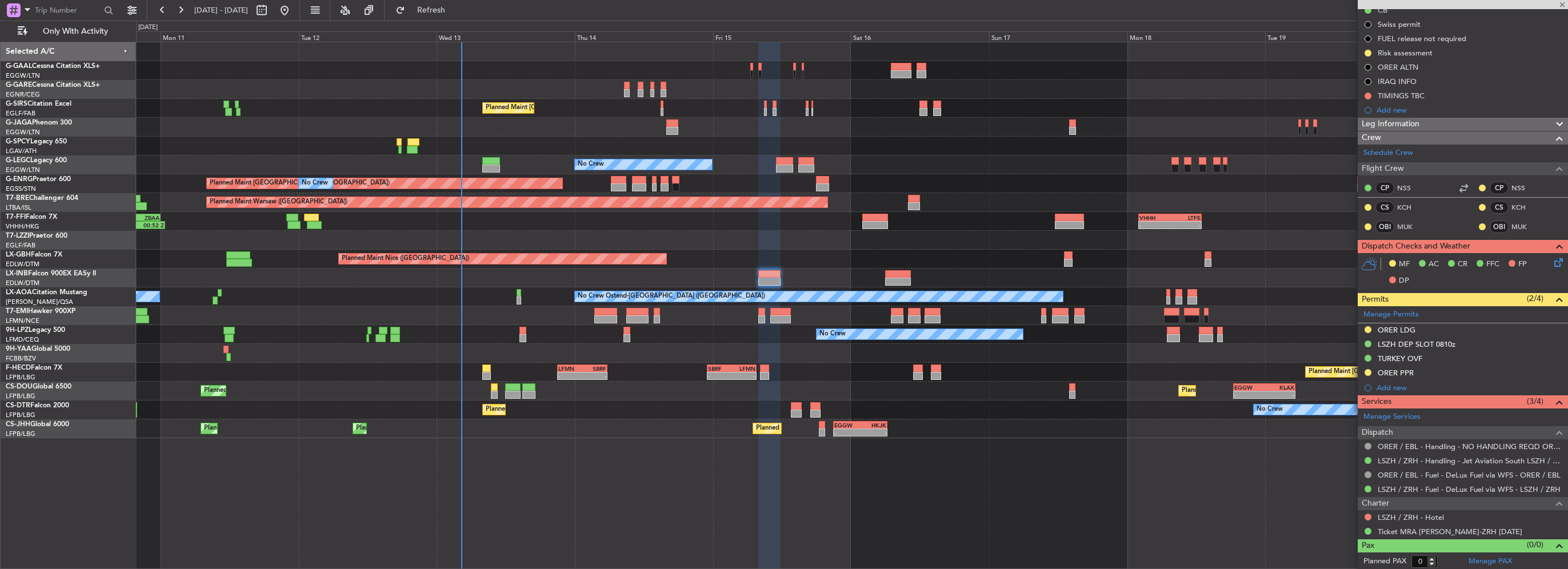
type input "4"
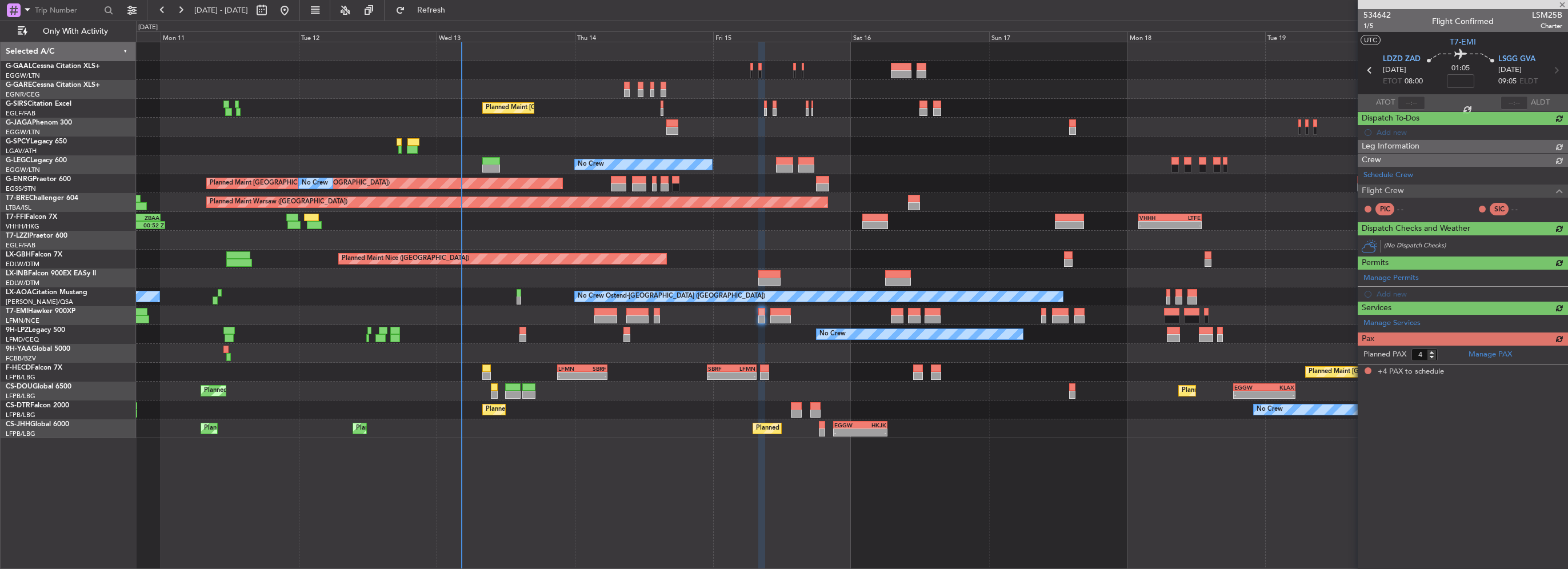
scroll to position [0, 0]
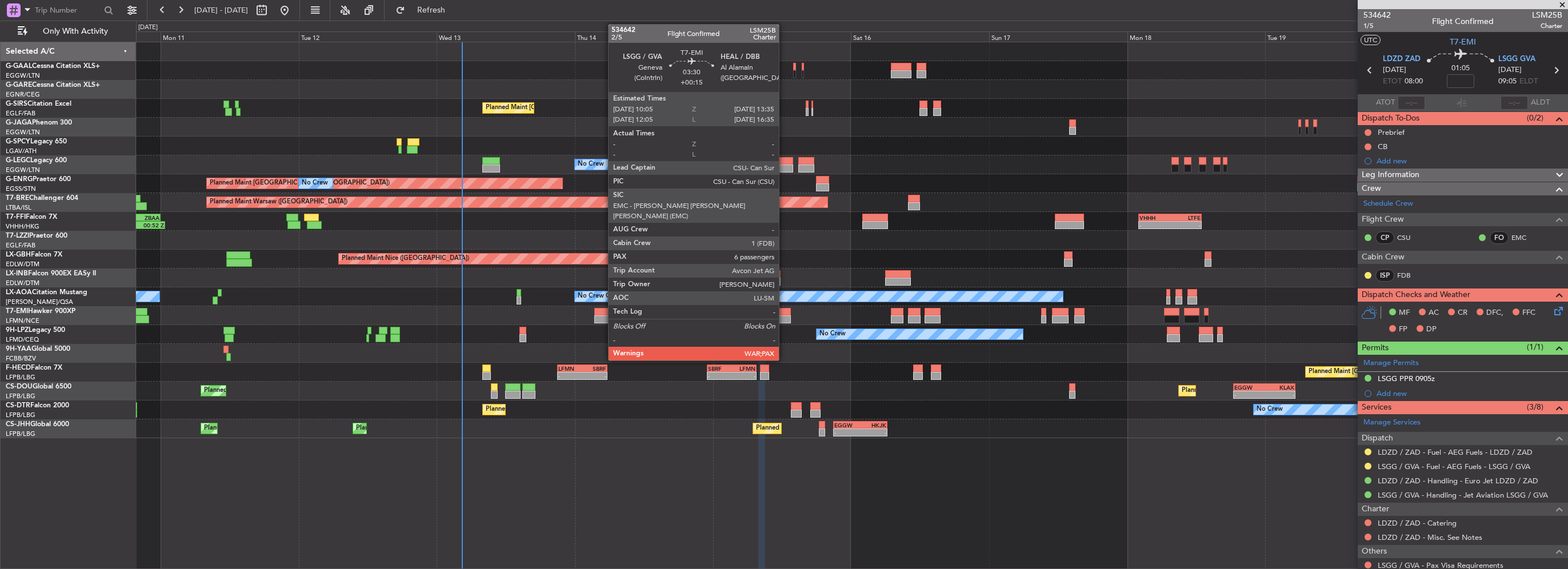
click at [784, 315] on div at bounding box center [780, 319] width 21 height 8
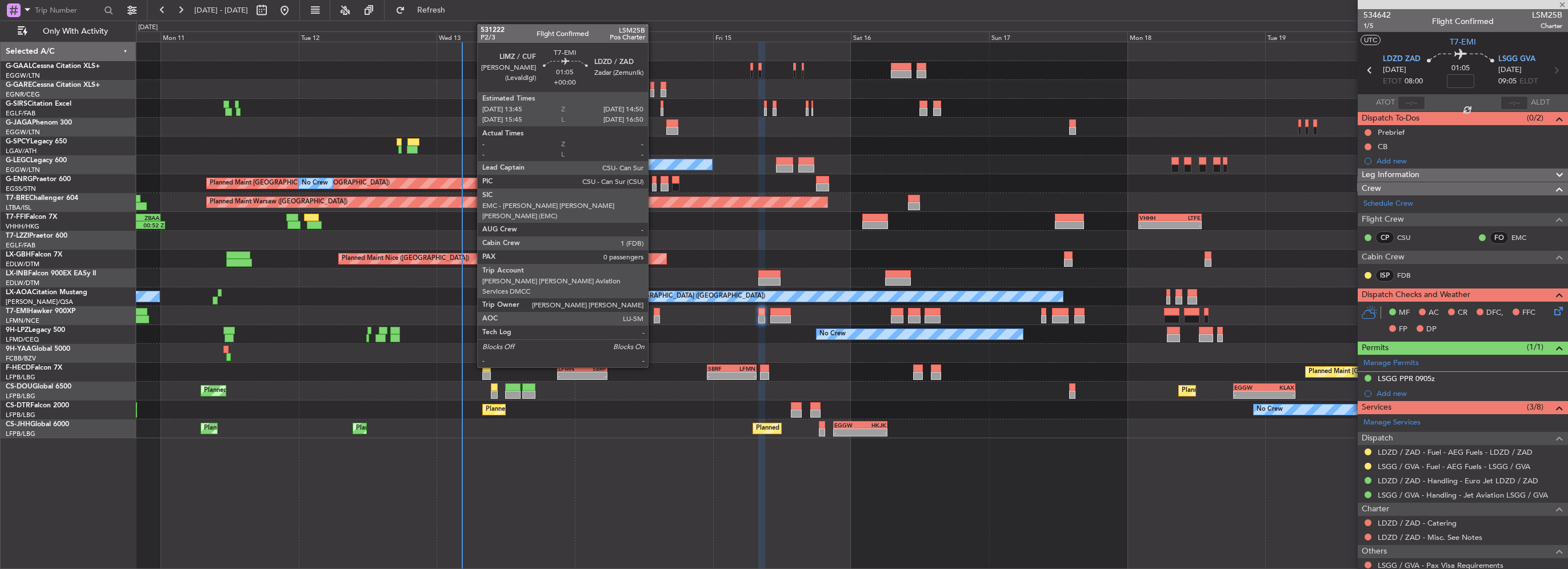
type input "+00:15"
type input "7"
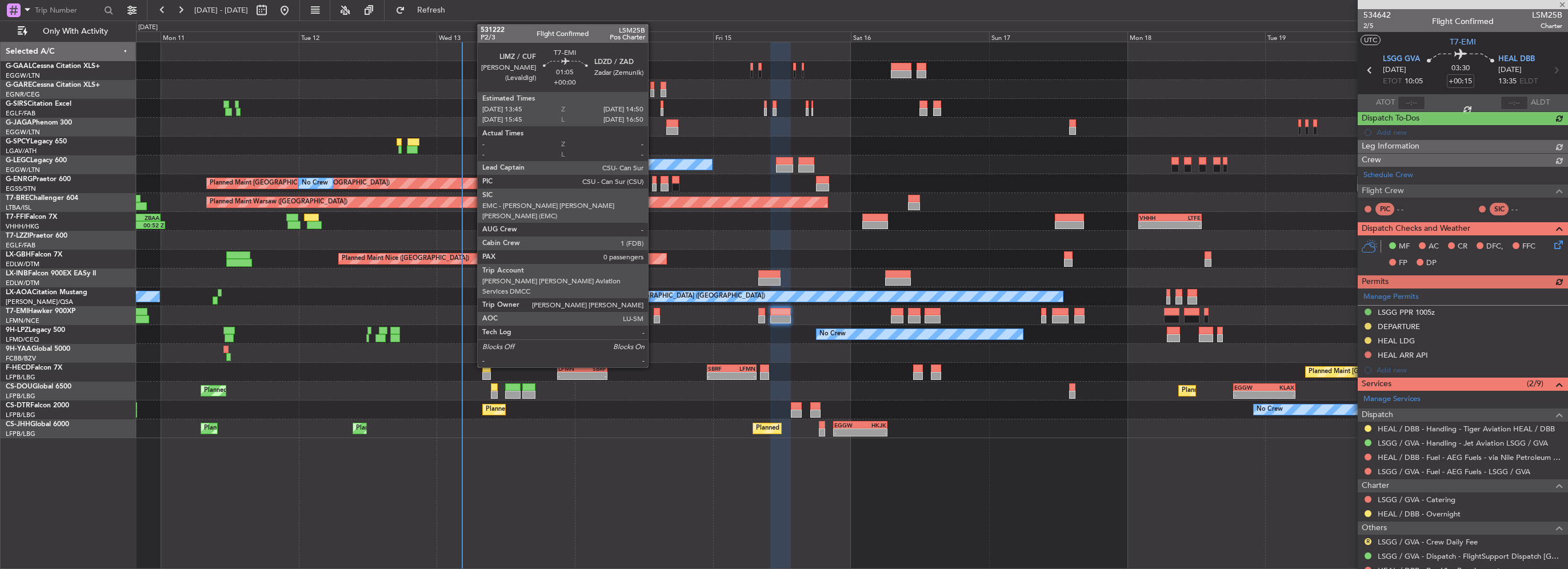
click at [653, 315] on div at bounding box center [657, 319] width 6 height 8
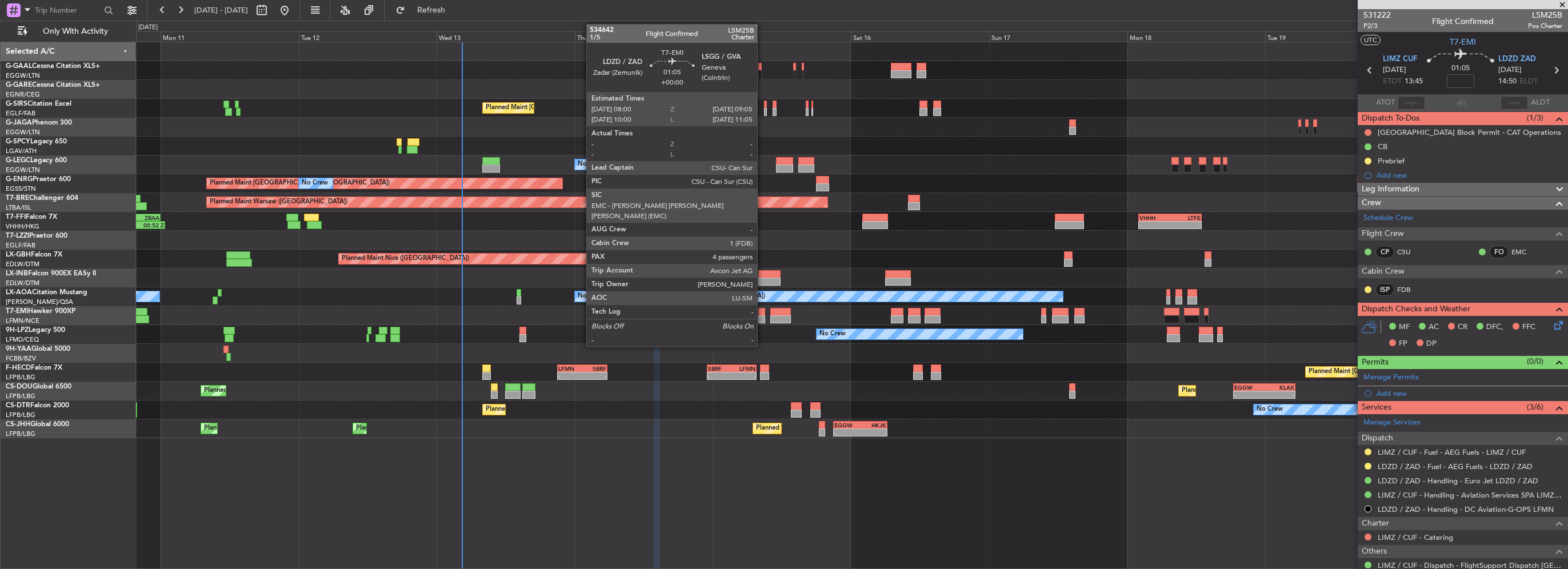
click at [762, 313] on div at bounding box center [762, 312] width 6 height 8
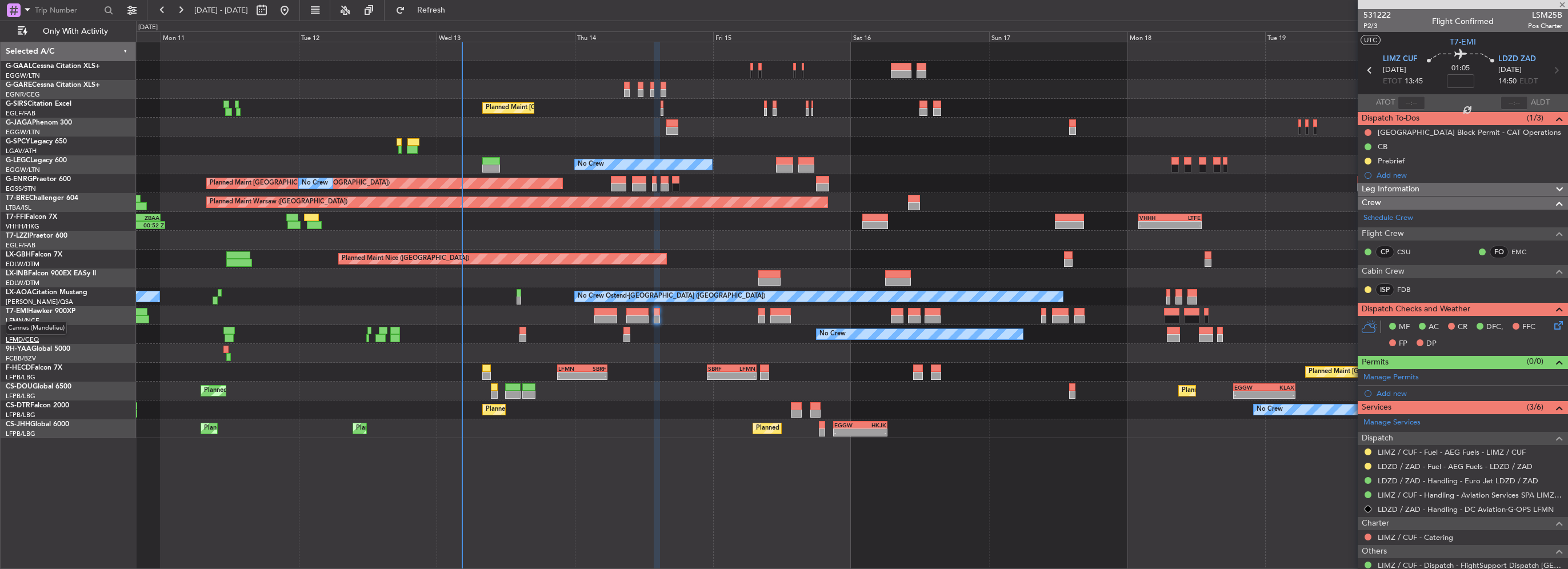
type input "4"
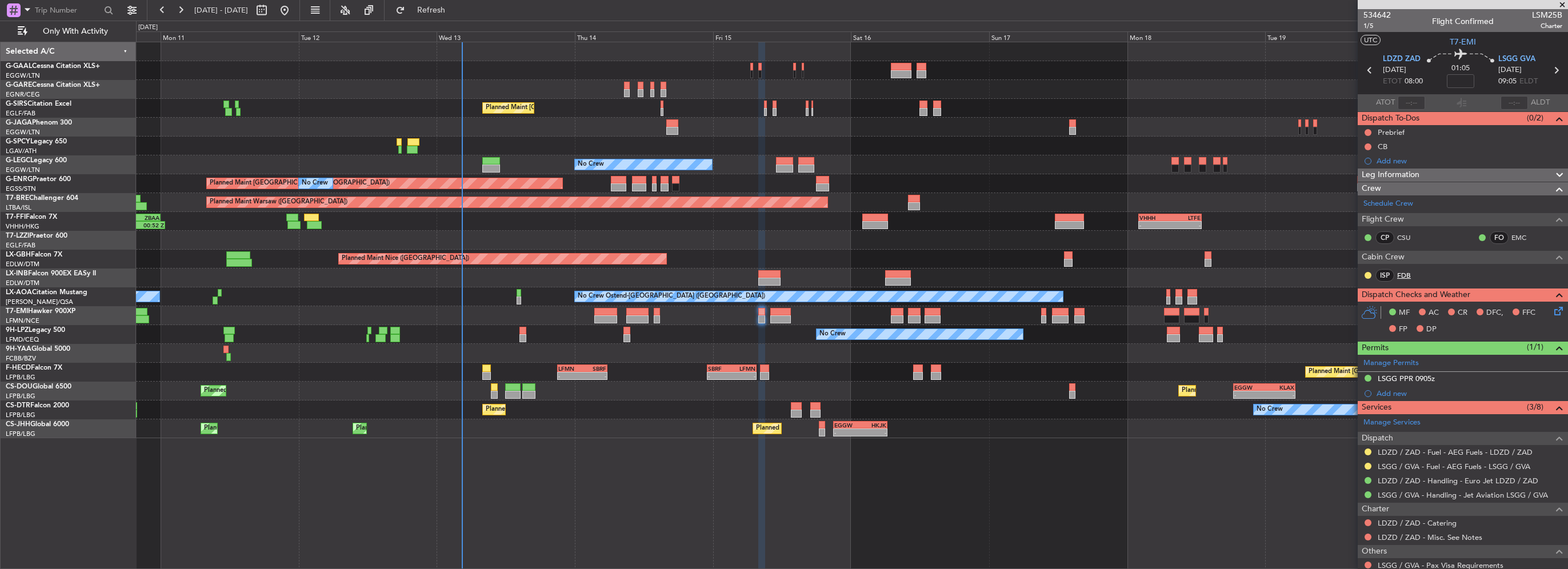
click at [1402, 270] on link "FDB" at bounding box center [1410, 275] width 26 height 10
click at [1402, 272] on link "FDB" at bounding box center [1410, 275] width 26 height 10
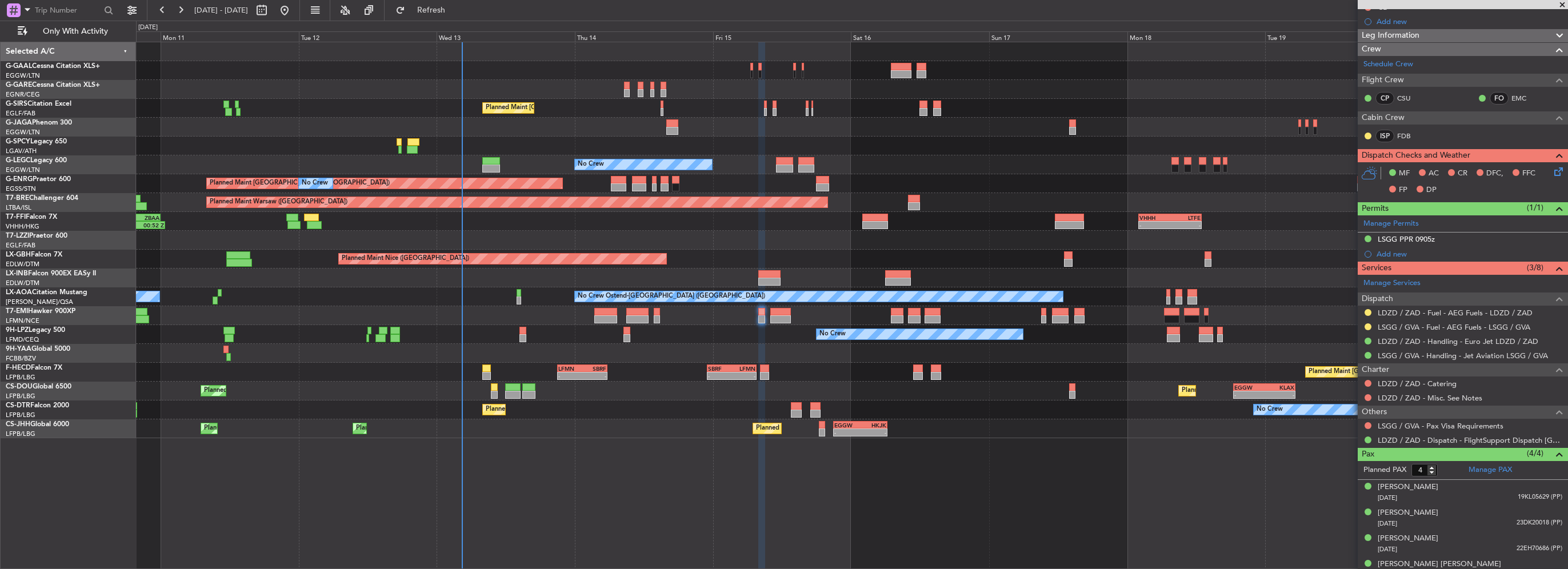
scroll to position [151, 0]
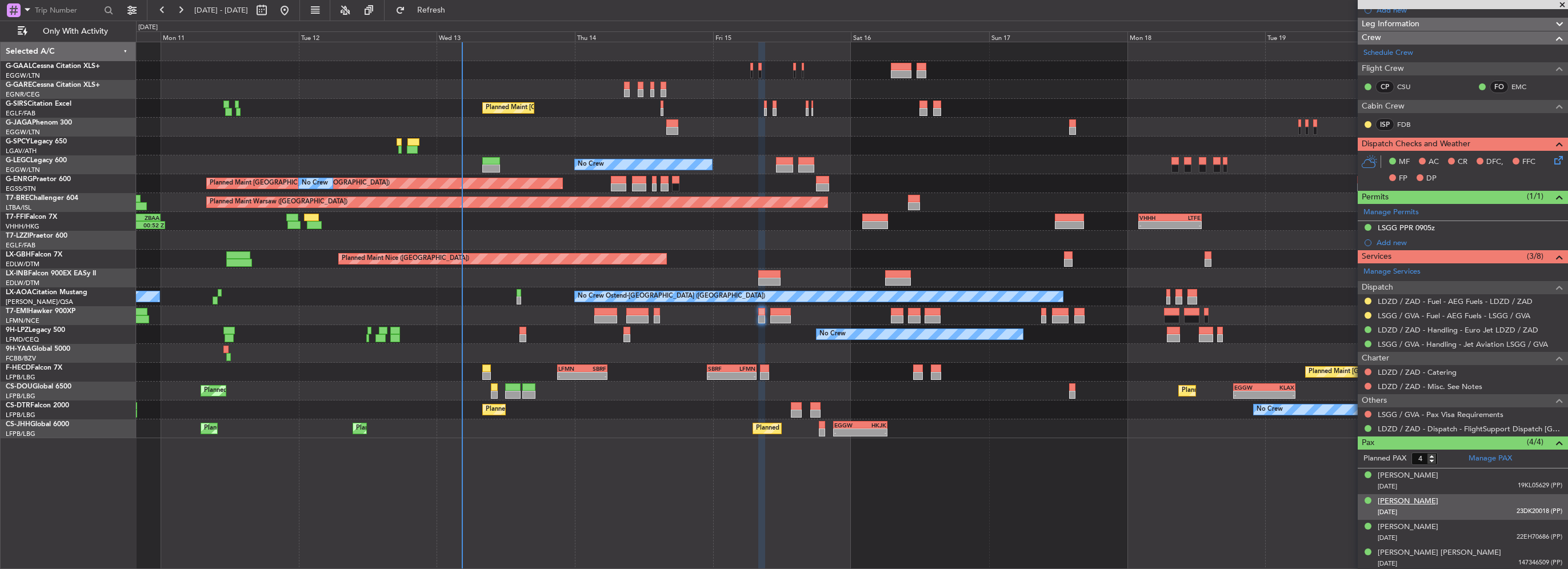
click at [1399, 502] on div "[PERSON_NAME]" at bounding box center [1408, 502] width 61 height 12
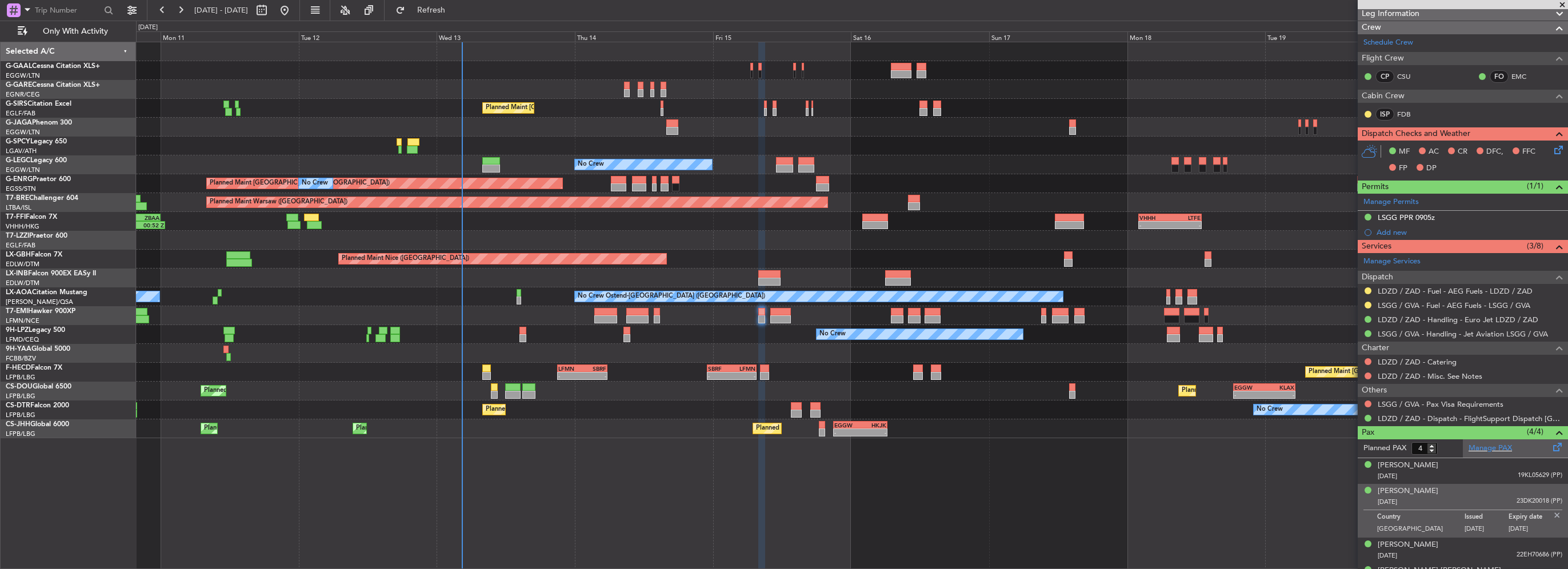
scroll to position [178, 0]
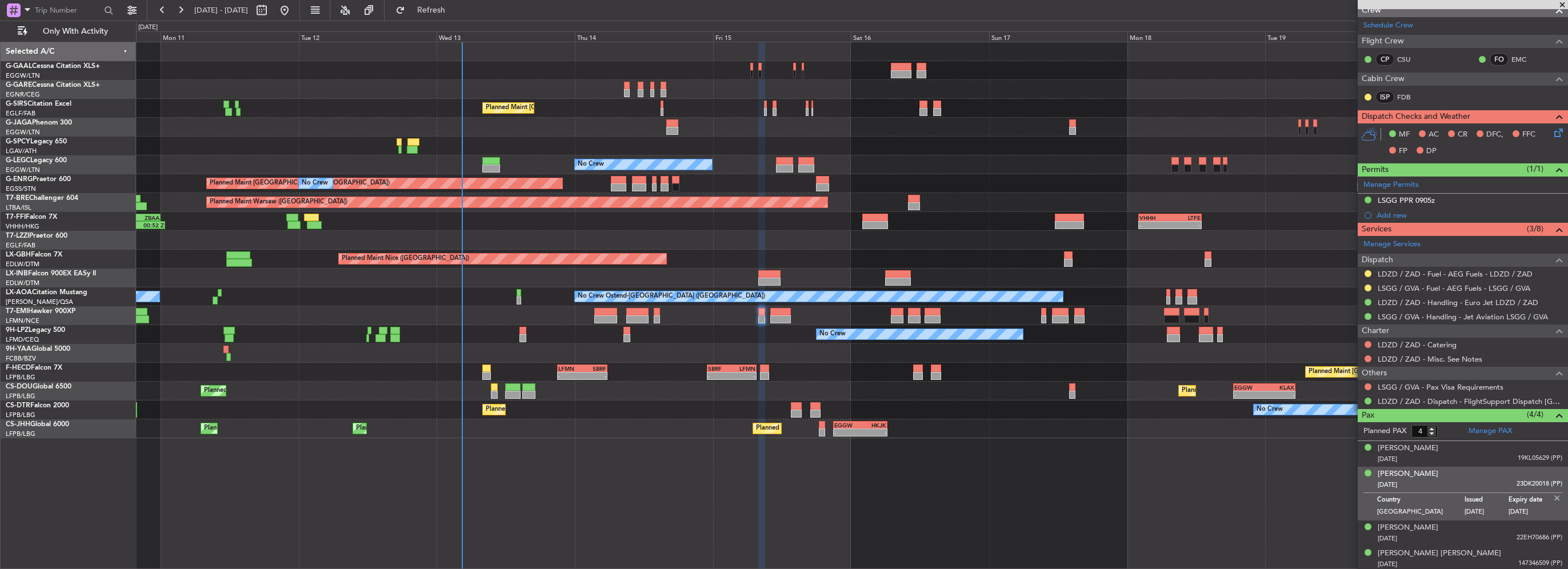
click at [1552, 495] on img at bounding box center [1557, 498] width 10 height 10
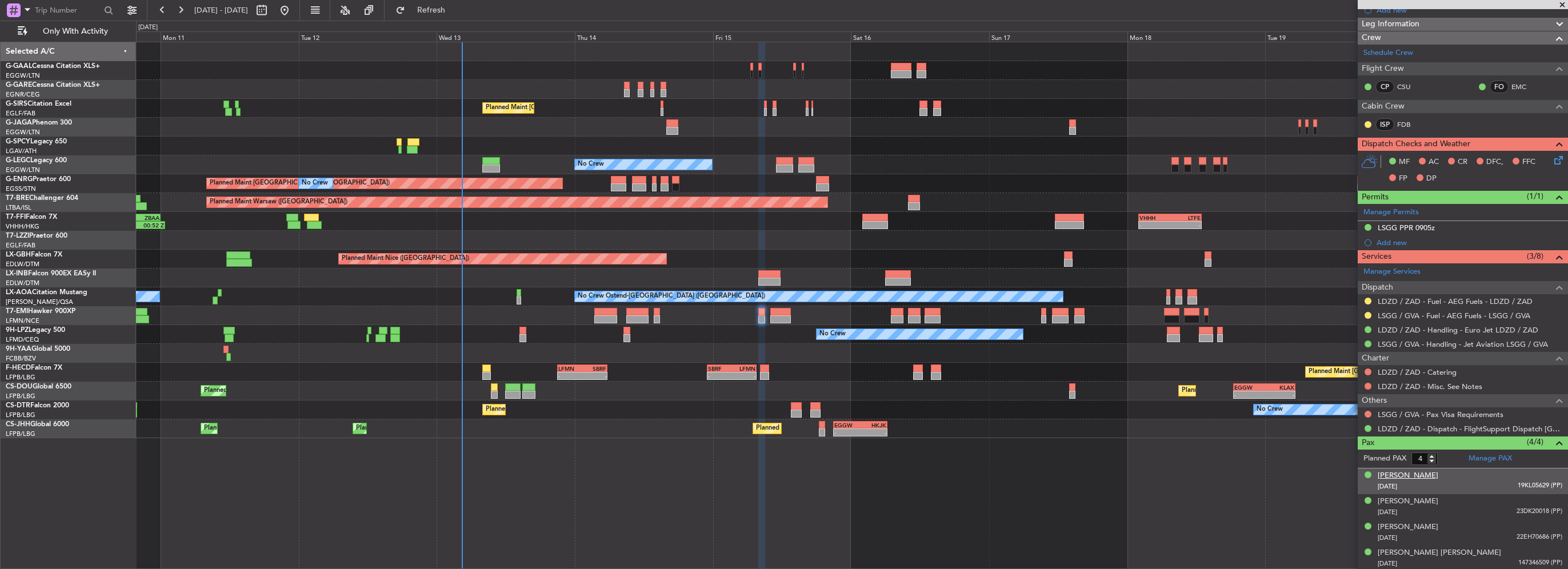
click at [1417, 470] on div "[PERSON_NAME]" at bounding box center [1408, 476] width 61 height 12
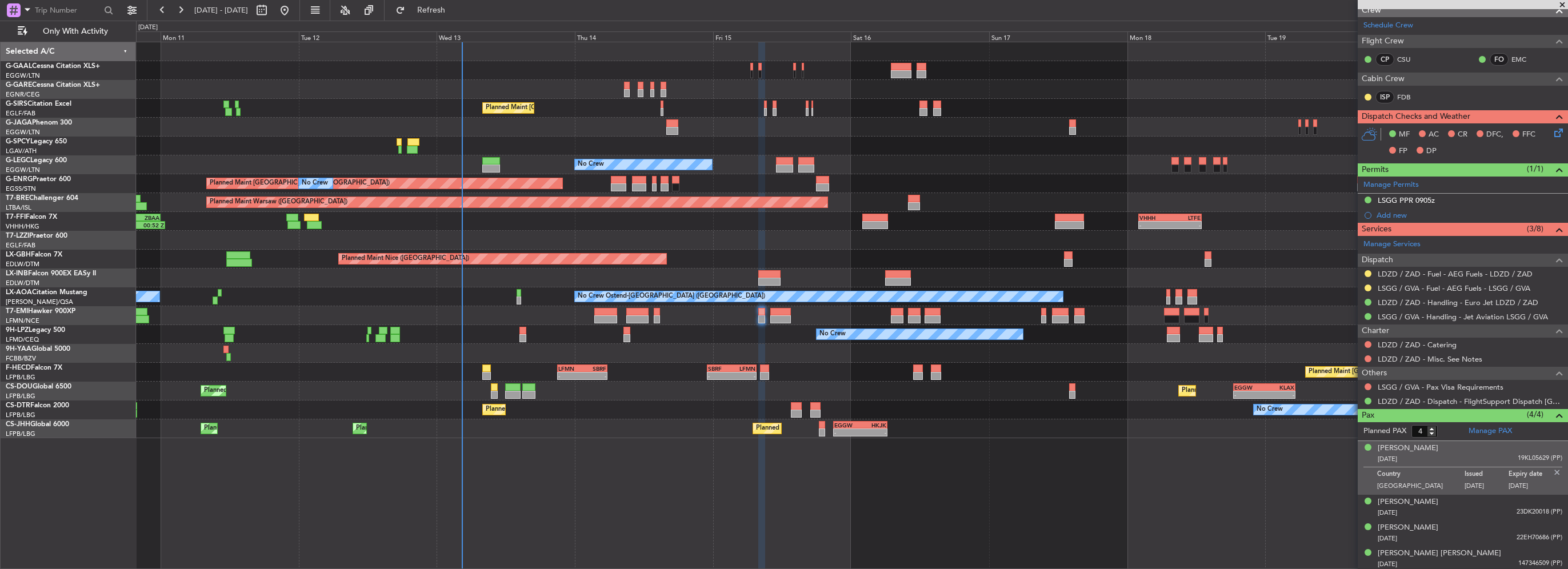
click at [798, 361] on div at bounding box center [852, 353] width 1431 height 19
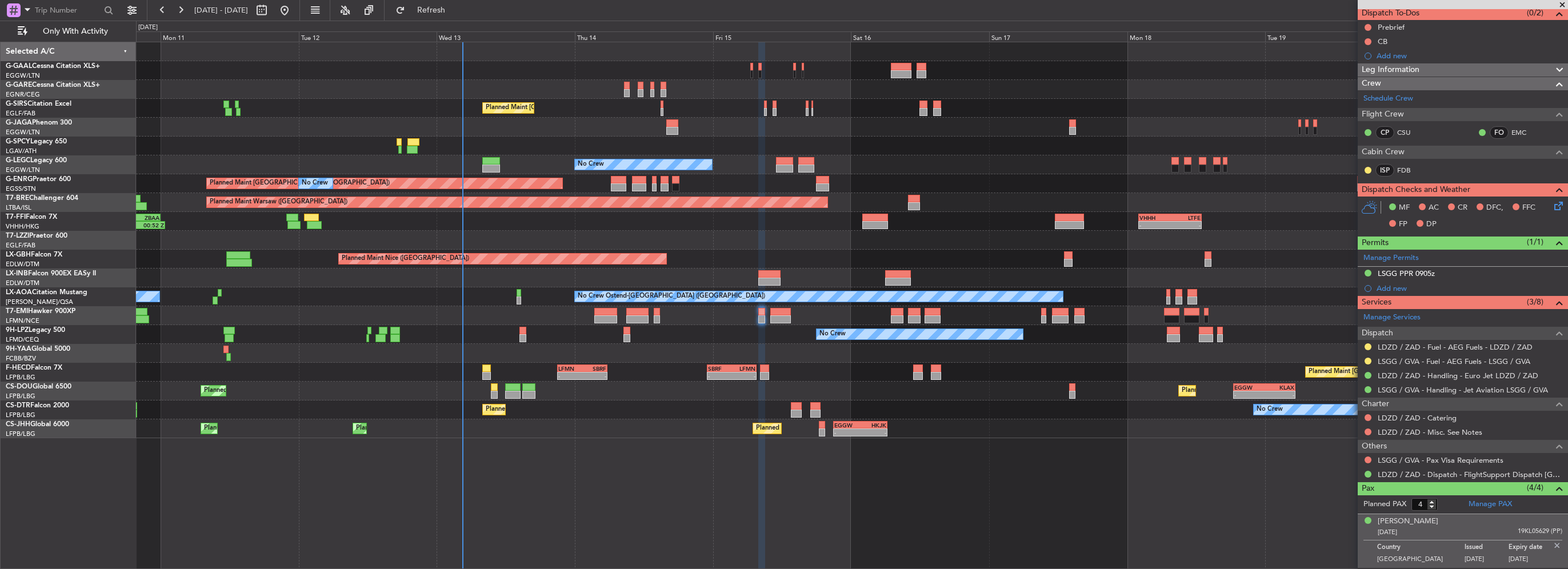
scroll to position [0, 0]
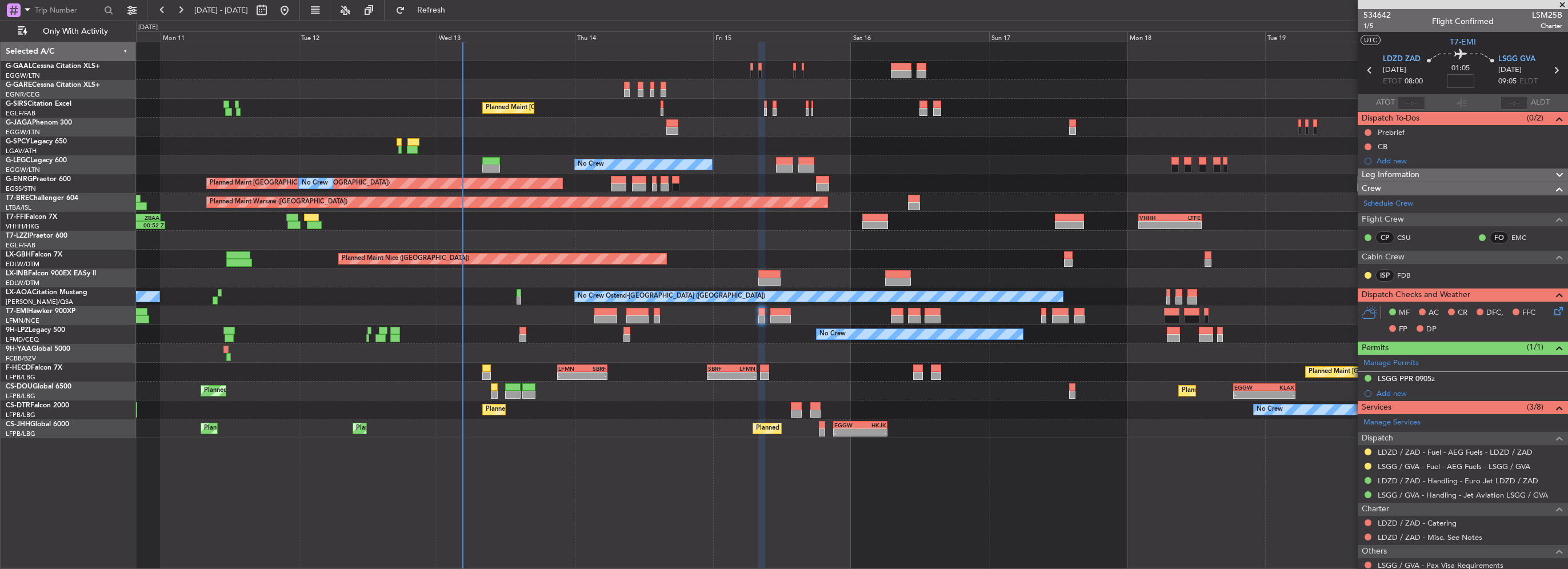
click at [1449, 80] on input at bounding box center [1460, 81] width 27 height 14
type input "+00:15"
click at [1369, 147] on button at bounding box center [1368, 146] width 7 height 7
click at [1358, 195] on span "Completed" at bounding box center [1373, 197] width 38 height 12
click at [1370, 128] on div at bounding box center [1368, 133] width 9 height 9
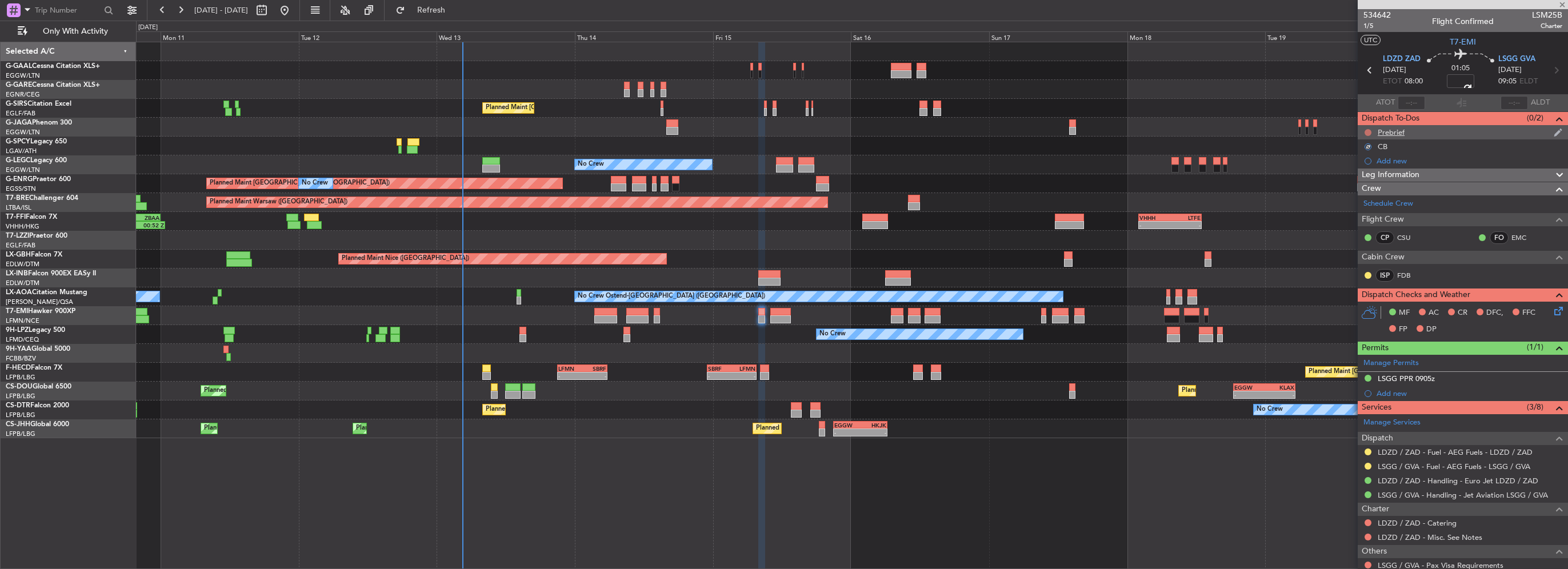
click at [1370, 133] on button at bounding box center [1368, 132] width 7 height 7
click at [1369, 168] on span "In Progress" at bounding box center [1374, 166] width 39 height 12
click at [1456, 172] on div "Leg Information" at bounding box center [1462, 175] width 210 height 13
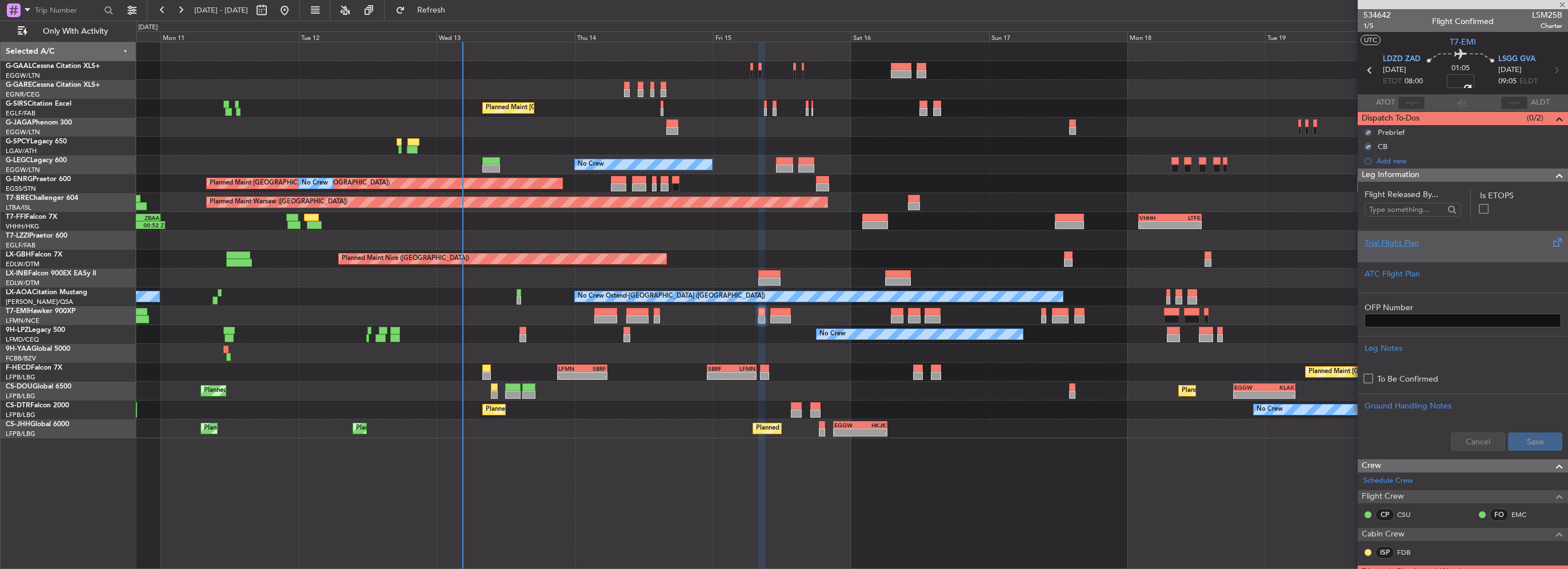
click at [1394, 250] on div at bounding box center [1462, 252] width 196 height 7
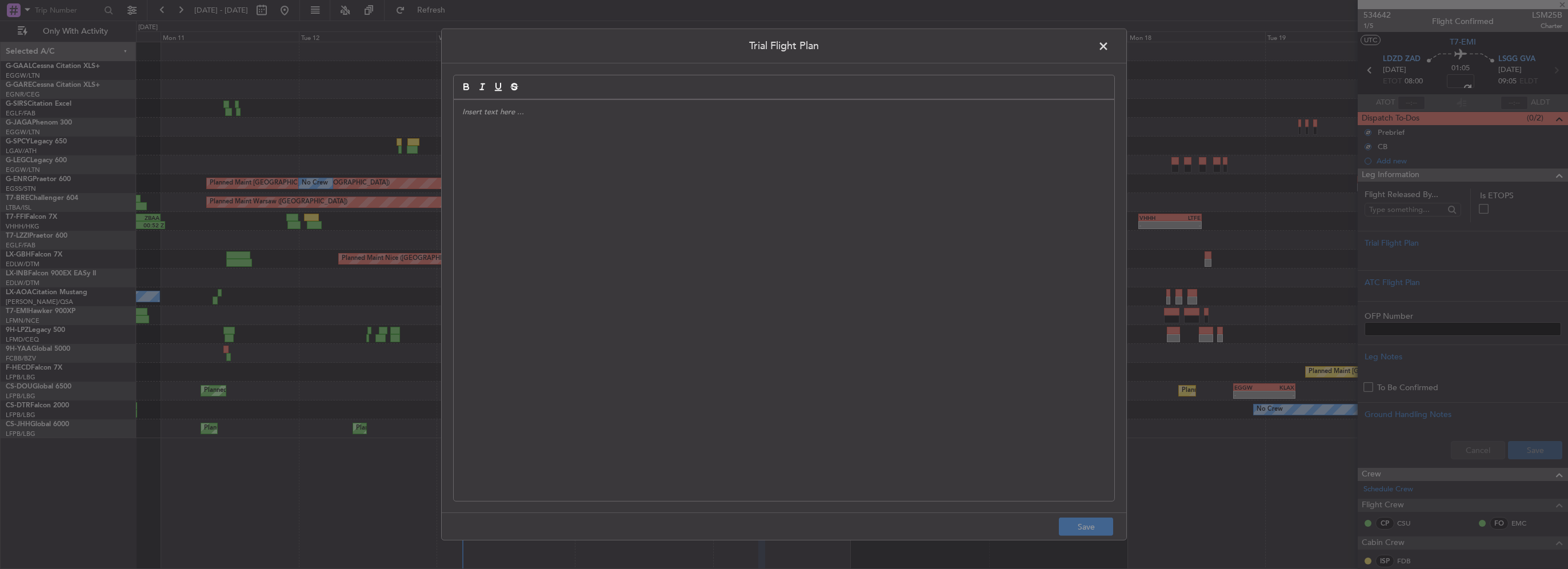
click at [799, 235] on div at bounding box center [784, 300] width 661 height 401
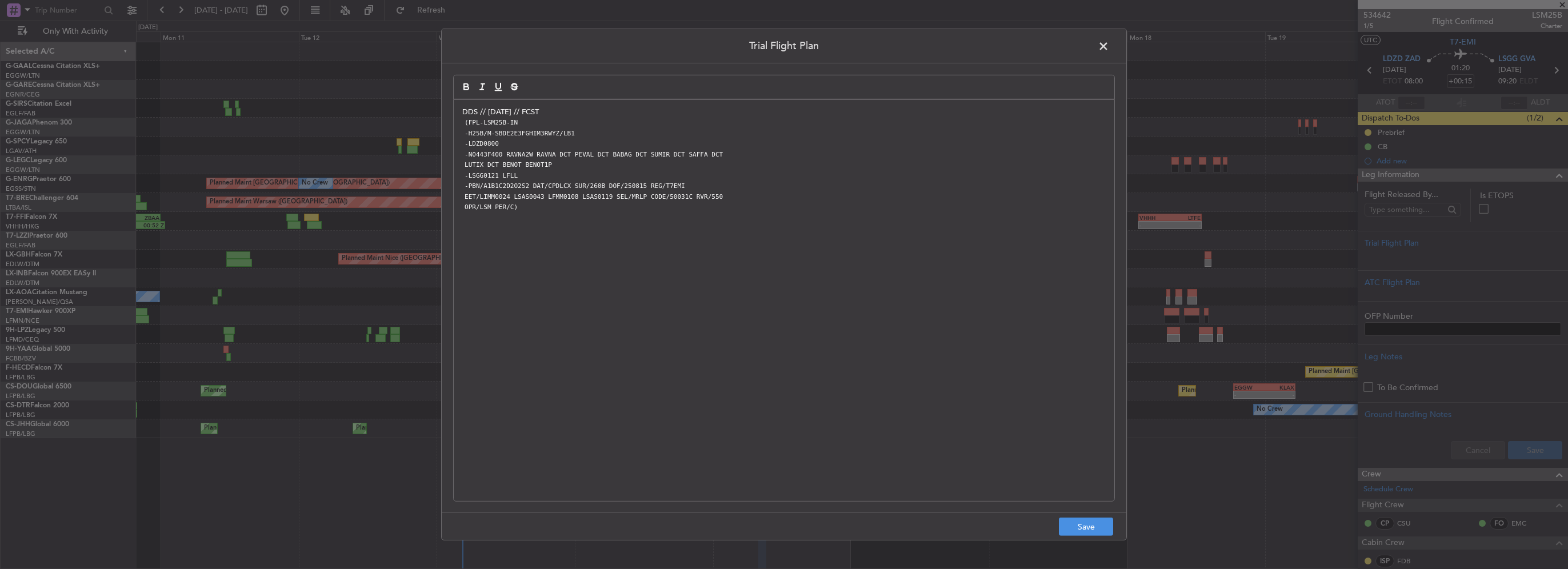
click at [555, 113] on p "DDS // [DATE] // FCST" at bounding box center [784, 112] width 643 height 10
click at [1074, 528] on button "Save" at bounding box center [1086, 526] width 54 height 18
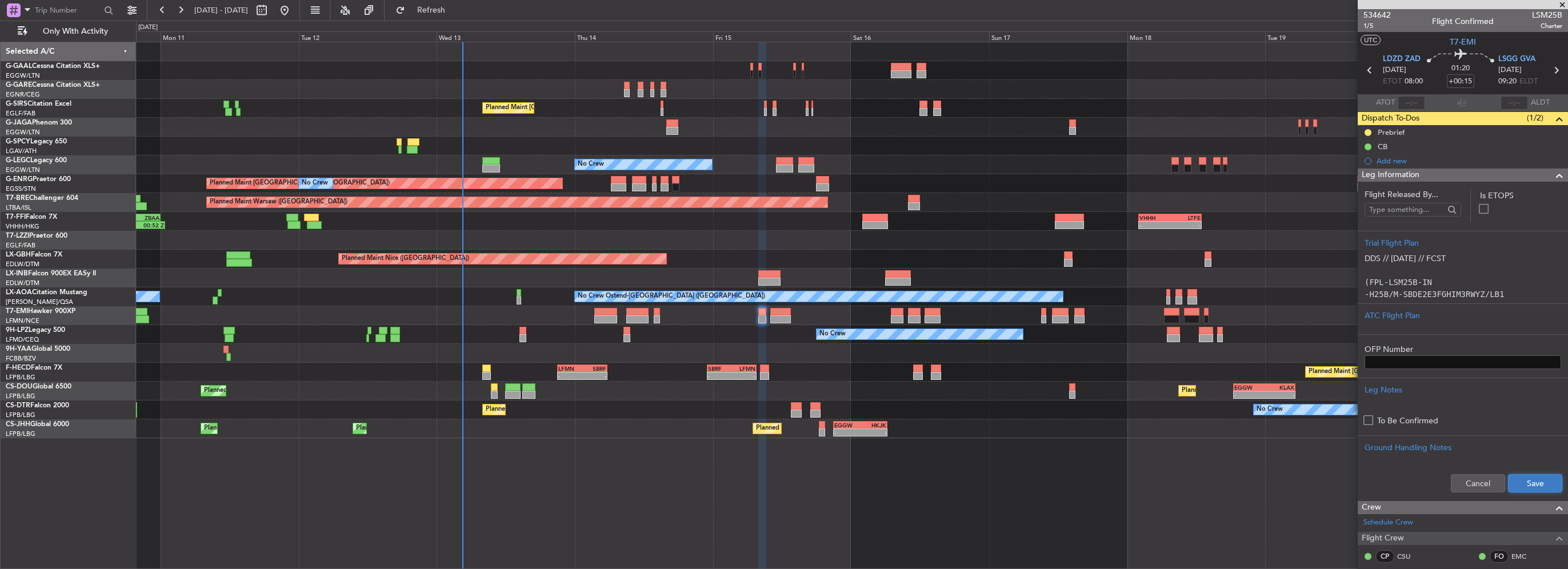
click at [1538, 484] on button "Save" at bounding box center [1535, 483] width 54 height 18
click at [1412, 173] on span "Leg Information" at bounding box center [1390, 175] width 58 height 13
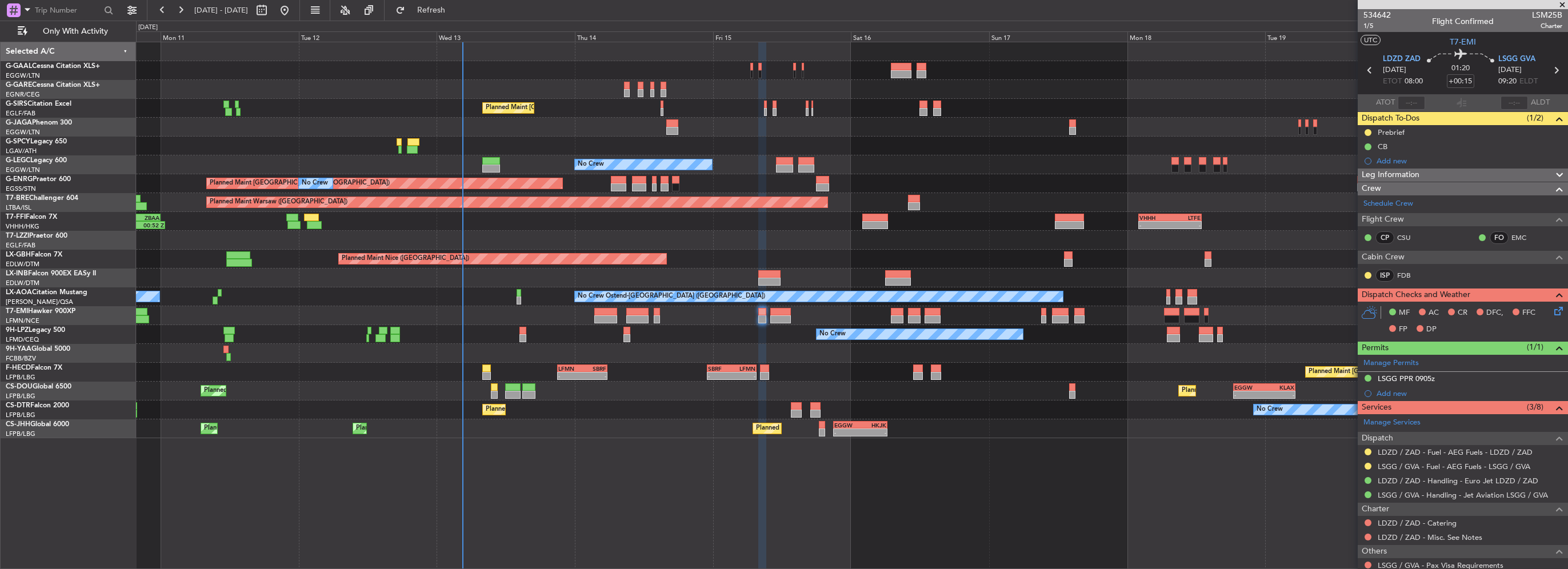
click at [1552, 309] on icon at bounding box center [1556, 309] width 9 height 9
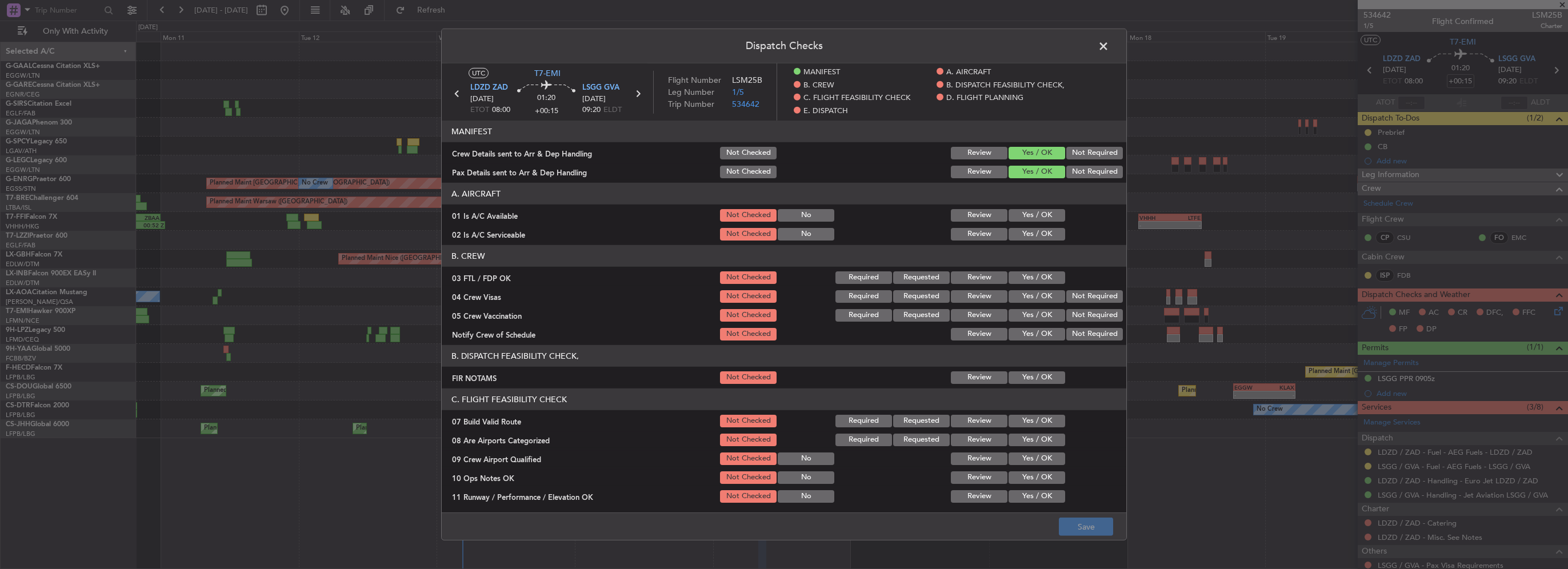
click at [1026, 216] on button "Yes / OK" at bounding box center [1036, 215] width 56 height 12
click at [1030, 238] on button "Yes / OK" at bounding box center [1036, 234] width 56 height 12
drag, startPoint x: 1038, startPoint y: 281, endPoint x: 1078, endPoint y: 299, distance: 43.9
click at [1040, 282] on button "Yes / OK" at bounding box center [1036, 277] width 56 height 12
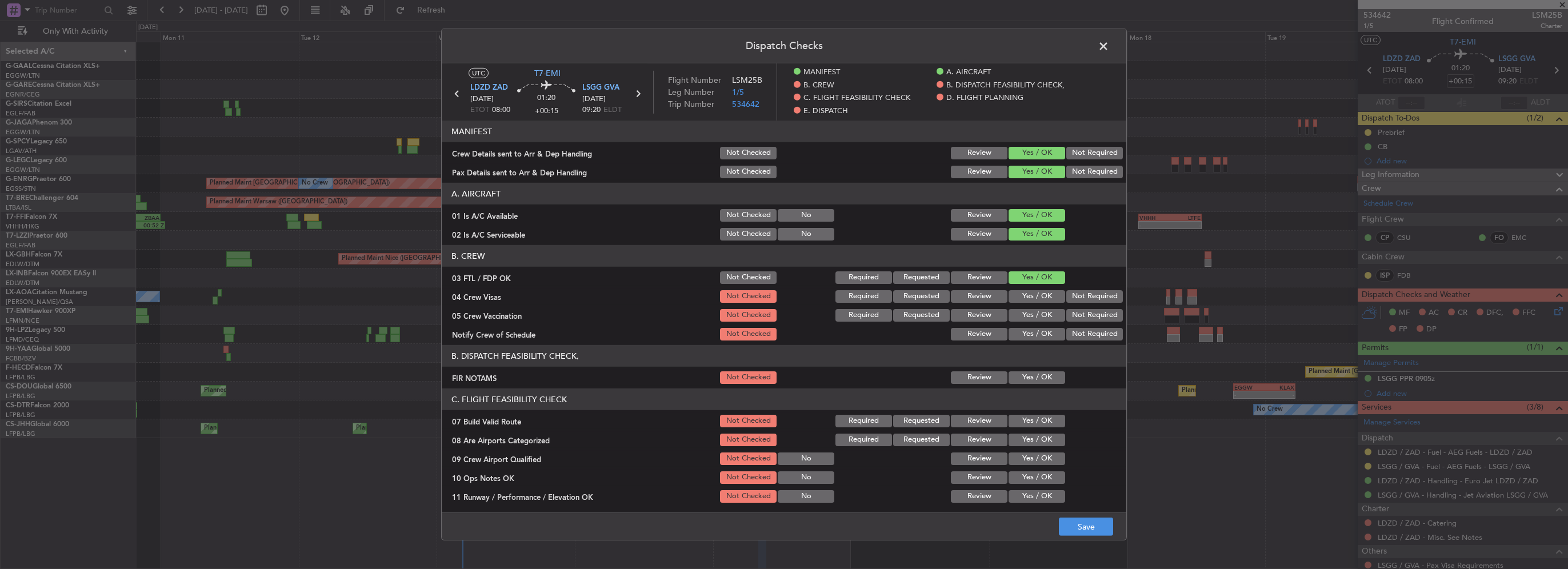
click at [1079, 300] on button "Not Required" at bounding box center [1094, 296] width 56 height 12
click at [1079, 316] on button "Not Required" at bounding box center [1094, 315] width 56 height 12
click at [1042, 333] on button "Yes / OK" at bounding box center [1036, 333] width 56 height 12
drag, startPoint x: 740, startPoint y: 278, endPoint x: 737, endPoint y: 295, distance: 17.3
click at [740, 279] on button "Not Checked" at bounding box center [748, 277] width 56 height 12
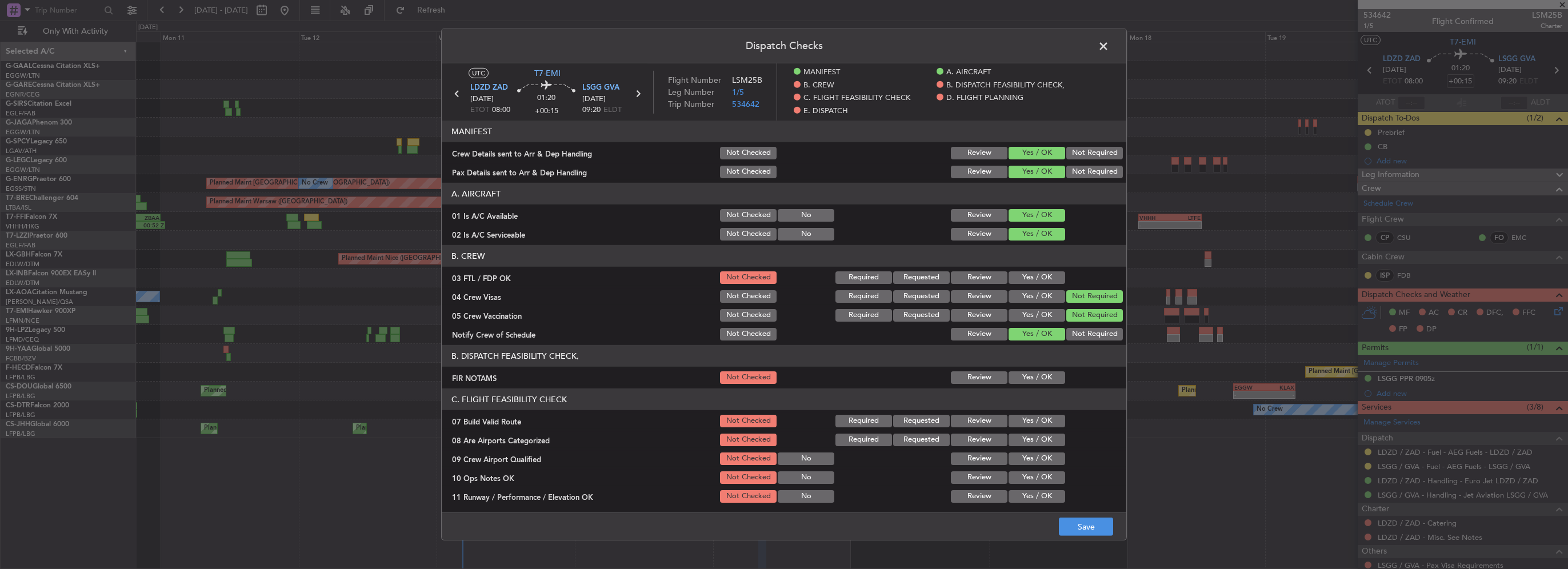
click at [737, 295] on button "Not Checked" at bounding box center [748, 296] width 56 height 12
drag, startPoint x: 737, startPoint y: 312, endPoint x: 743, endPoint y: 331, distance: 19.9
click at [737, 313] on button "Not Checked" at bounding box center [748, 315] width 56 height 12
click at [743, 331] on button "Not Checked" at bounding box center [748, 333] width 56 height 12
click at [1032, 381] on button "Yes / OK" at bounding box center [1036, 377] width 56 height 12
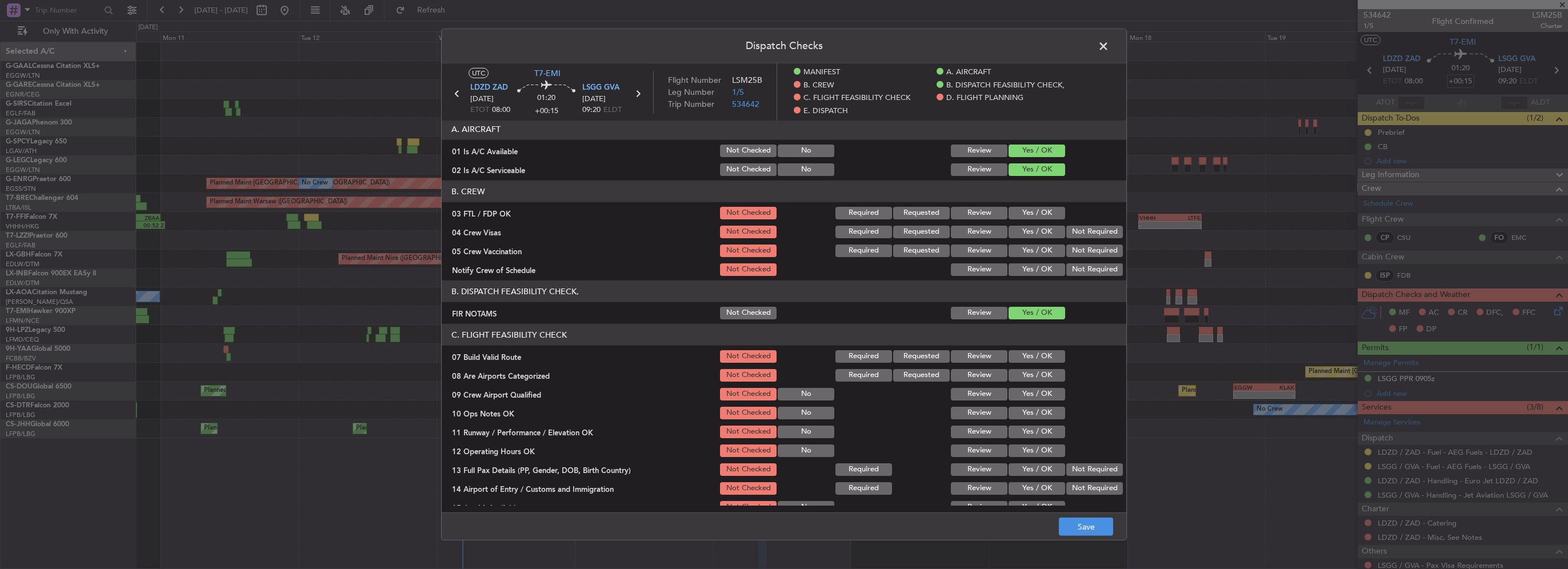
scroll to position [114, 0]
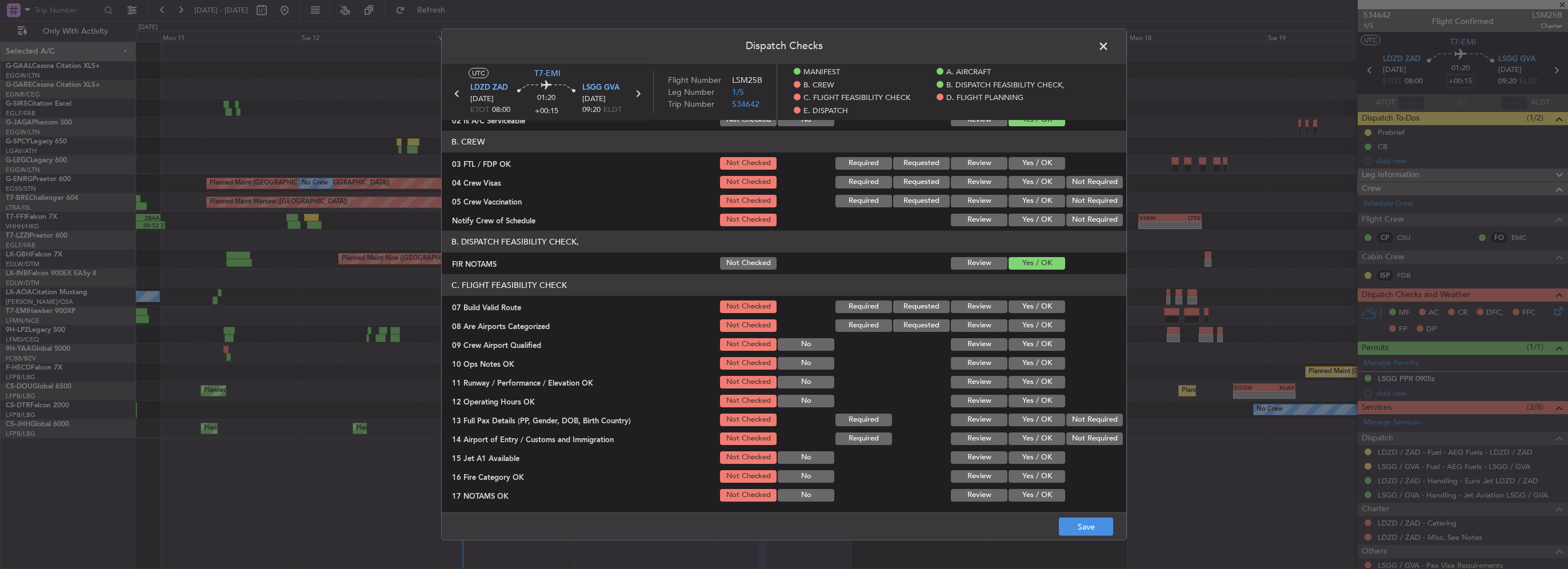
click at [1031, 308] on button "Yes / OK" at bounding box center [1036, 306] width 56 height 12
click at [1036, 324] on button "Yes / OK" at bounding box center [1036, 325] width 56 height 12
click at [1040, 359] on button "Yes / OK" at bounding box center [1036, 363] width 56 height 12
click at [1040, 390] on section "C. FLIGHT FEASIBILITY CHECK 07 Build Valid Route Not Checked Required Requested…" at bounding box center [784, 426] width 685 height 304
drag, startPoint x: 1037, startPoint y: 385, endPoint x: 1040, endPoint y: 406, distance: 21.2
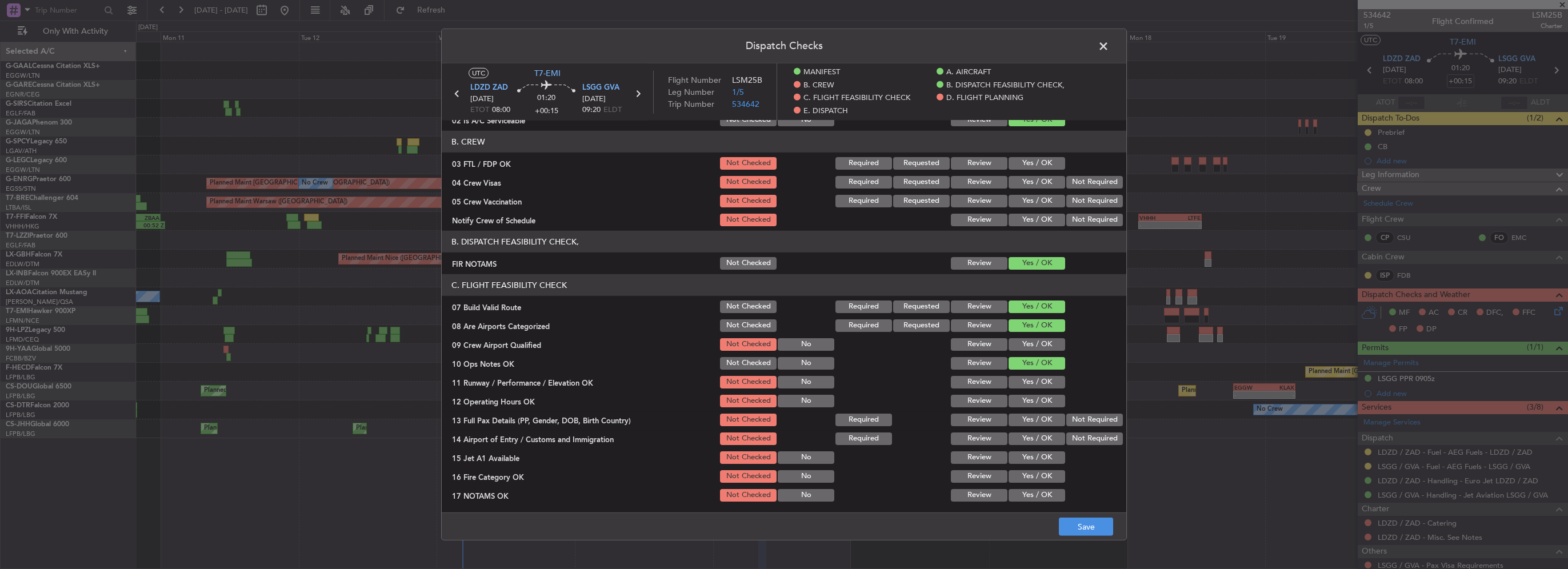
click at [1037, 385] on button "Yes / OK" at bounding box center [1036, 381] width 56 height 12
click at [1040, 406] on button "Yes / OK" at bounding box center [1036, 401] width 56 height 12
click at [1040, 419] on button "Yes / OK" at bounding box center [1036, 419] width 56 height 12
click at [1042, 436] on button "Yes / OK" at bounding box center [1036, 438] width 56 height 12
drag, startPoint x: 1042, startPoint y: 452, endPoint x: 1040, endPoint y: 473, distance: 21.1
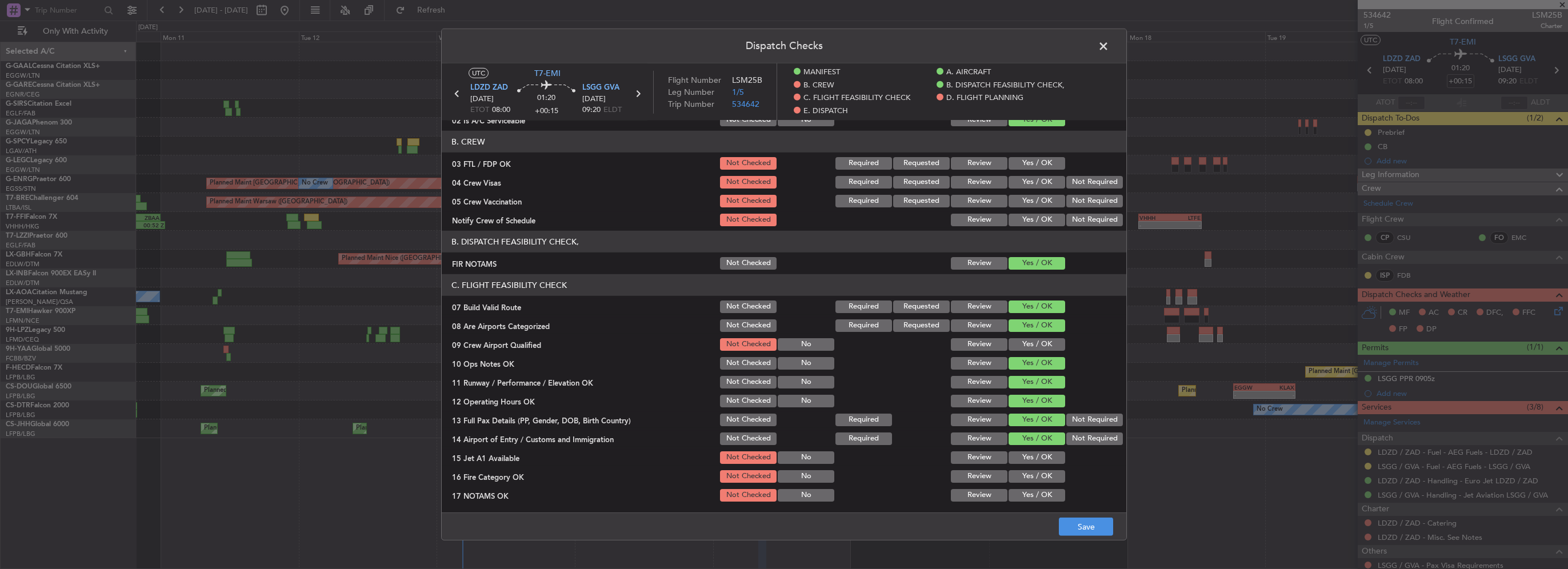
click at [1042, 453] on button "Yes / OK" at bounding box center [1036, 457] width 56 height 12
click at [1040, 476] on button "Yes / OK" at bounding box center [1036, 476] width 56 height 12
click at [1042, 492] on button "Yes / OK" at bounding box center [1036, 495] width 56 height 12
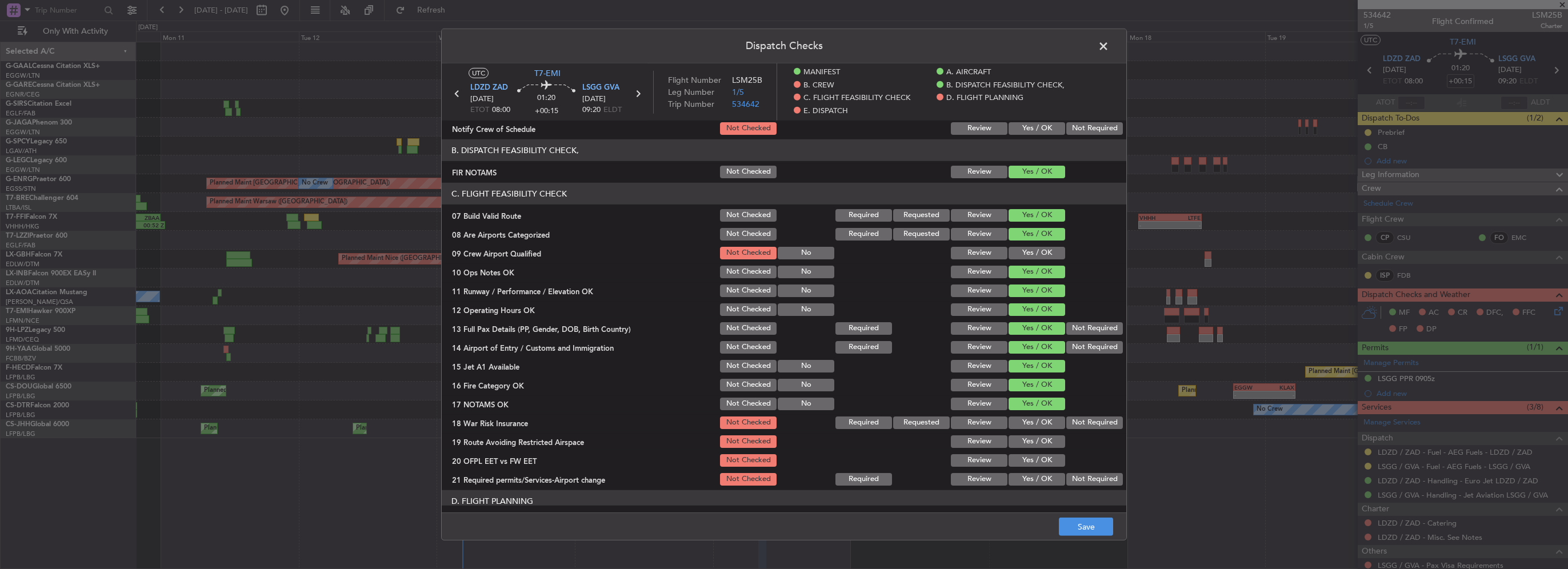
scroll to position [285, 0]
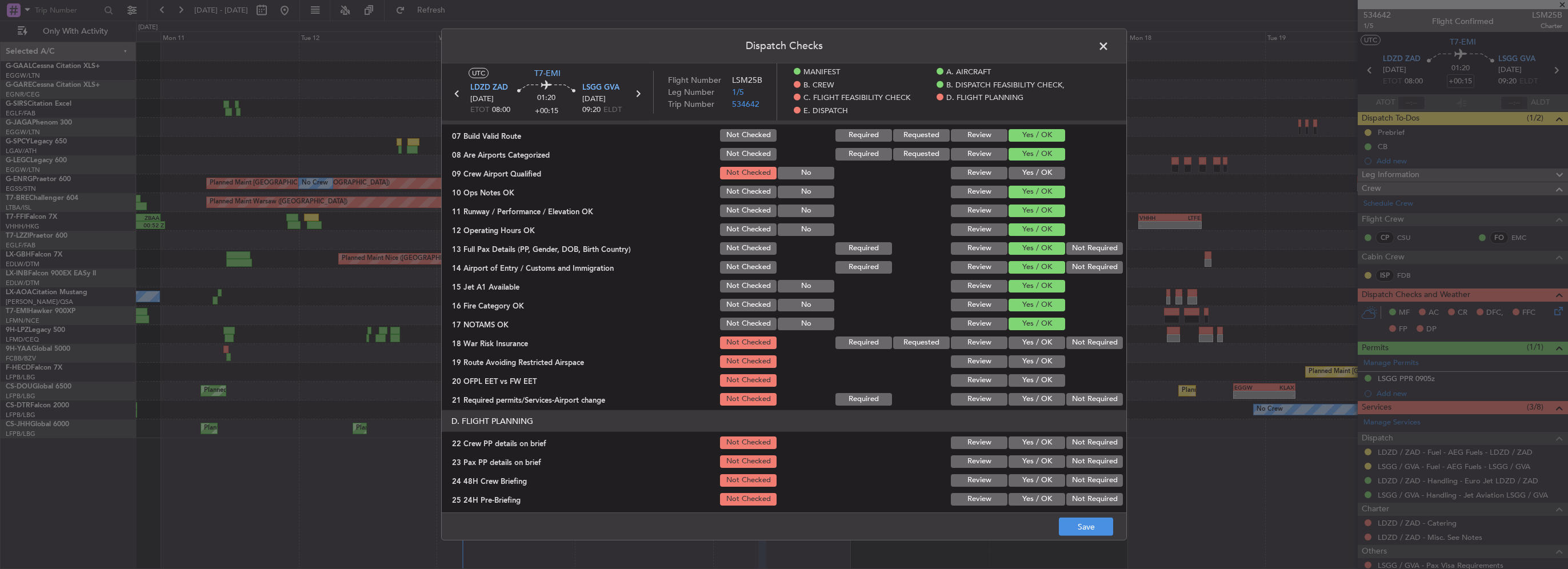
click at [1041, 346] on button "Yes / OK" at bounding box center [1036, 342] width 56 height 12
click at [1040, 364] on button "Yes / OK" at bounding box center [1036, 361] width 56 height 12
click at [1037, 384] on button "Yes / OK" at bounding box center [1036, 380] width 56 height 12
click at [1037, 397] on button "Yes / OK" at bounding box center [1036, 399] width 56 height 12
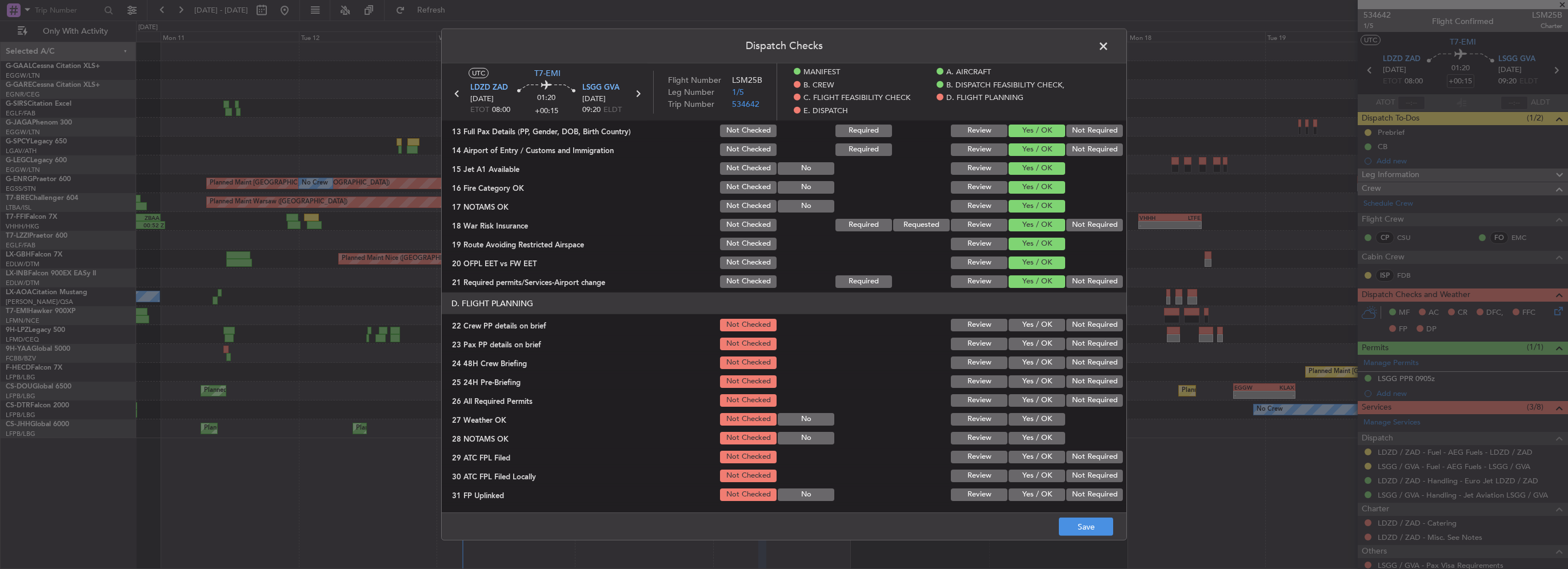
scroll to position [457, 0]
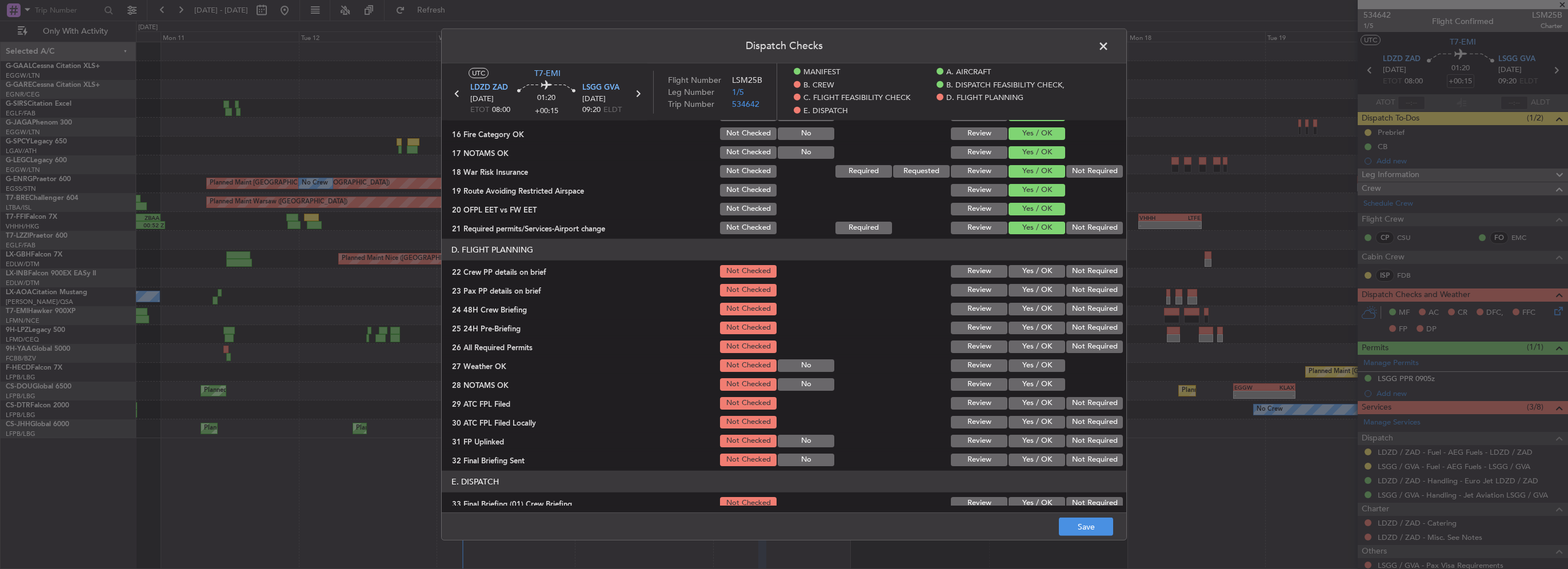
click at [1031, 275] on button "Yes / OK" at bounding box center [1036, 271] width 56 height 12
click at [1034, 287] on button "Yes / OK" at bounding box center [1036, 289] width 56 height 12
drag, startPoint x: 1037, startPoint y: 308, endPoint x: 1074, endPoint y: 335, distance: 45.8
click at [1038, 308] on button "Yes / OK" at bounding box center [1036, 309] width 56 height 12
click at [1074, 335] on div "Not Required" at bounding box center [1093, 328] width 58 height 16
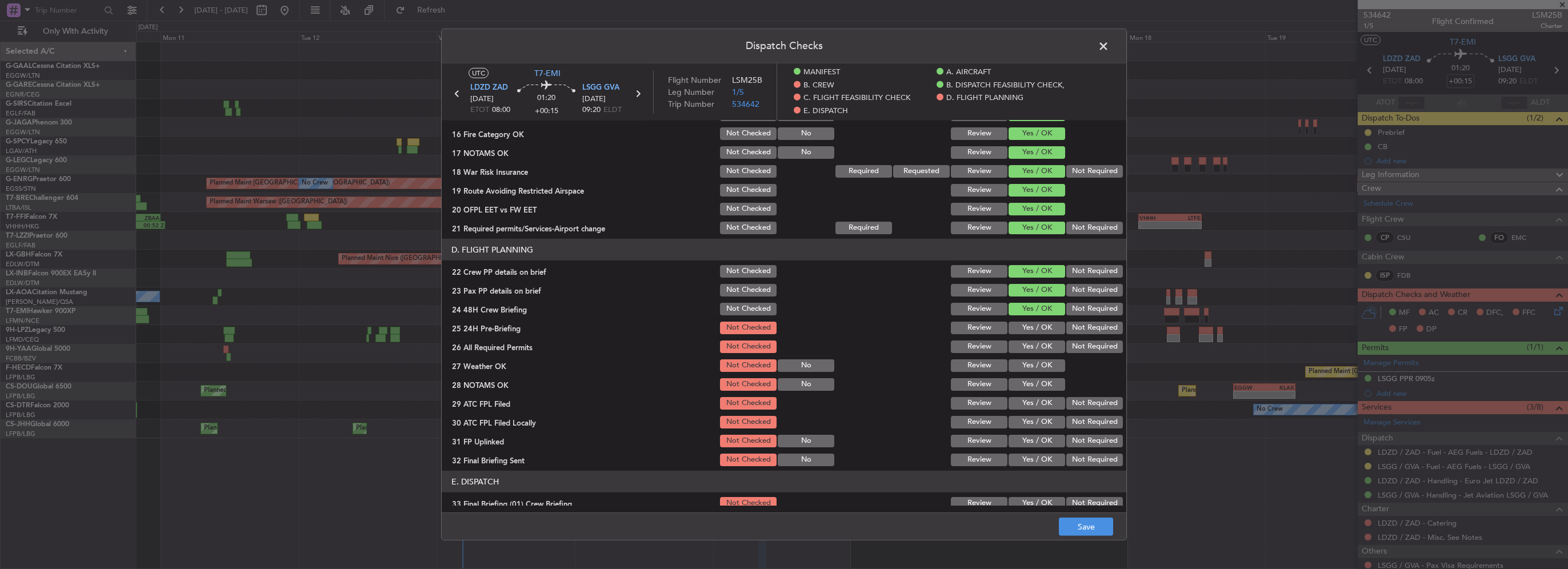
click at [1076, 329] on button "Not Required" at bounding box center [1094, 328] width 56 height 12
click at [1085, 528] on button "Save" at bounding box center [1086, 526] width 54 height 18
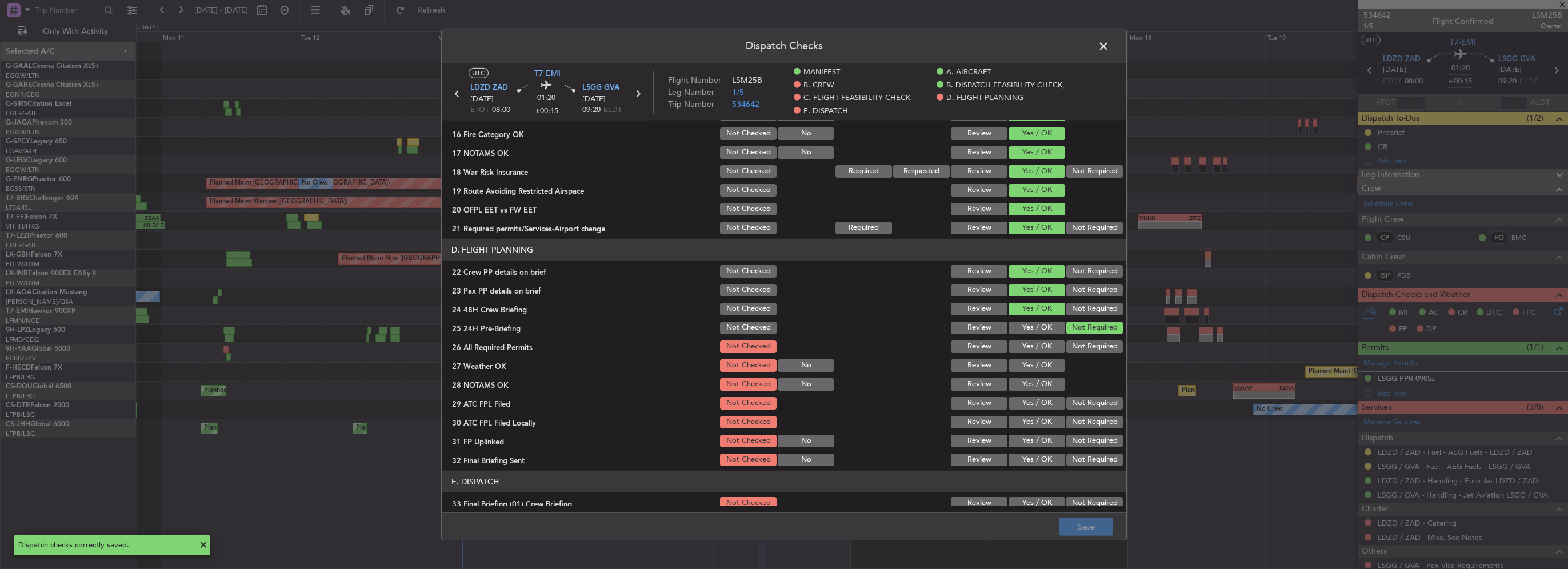
click at [1109, 48] on span at bounding box center [1109, 49] width 0 height 23
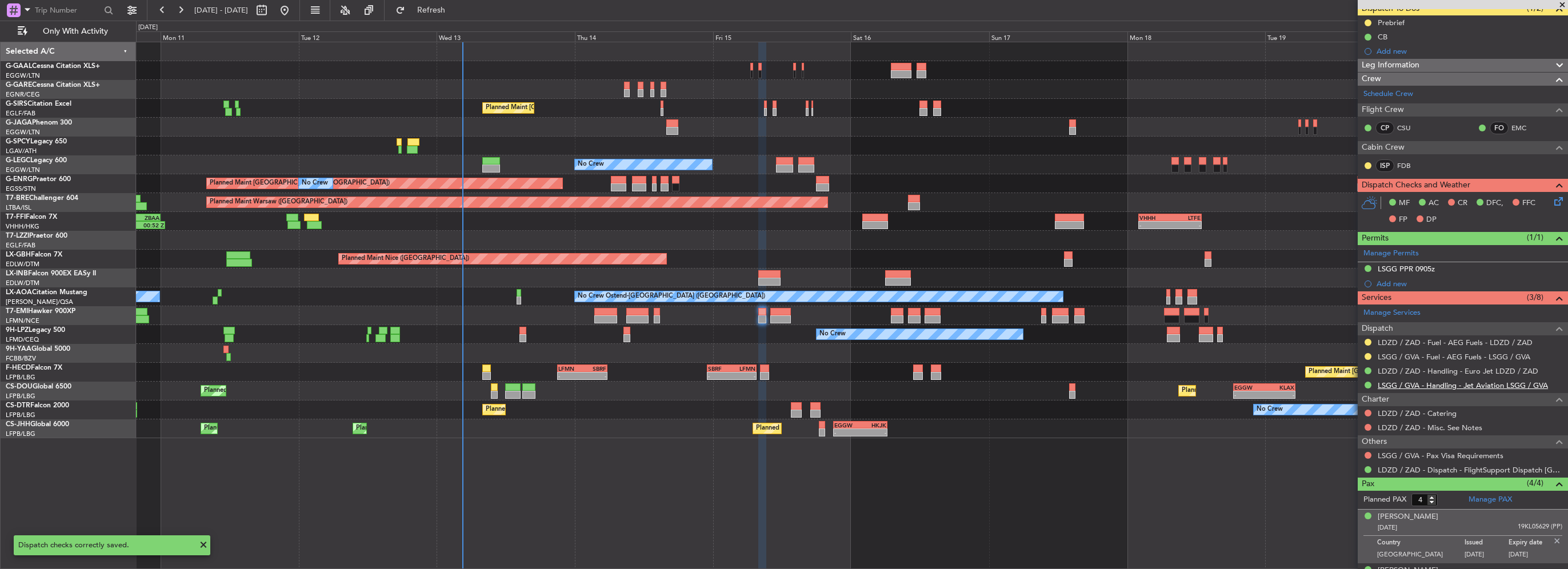
scroll to position [178, 0]
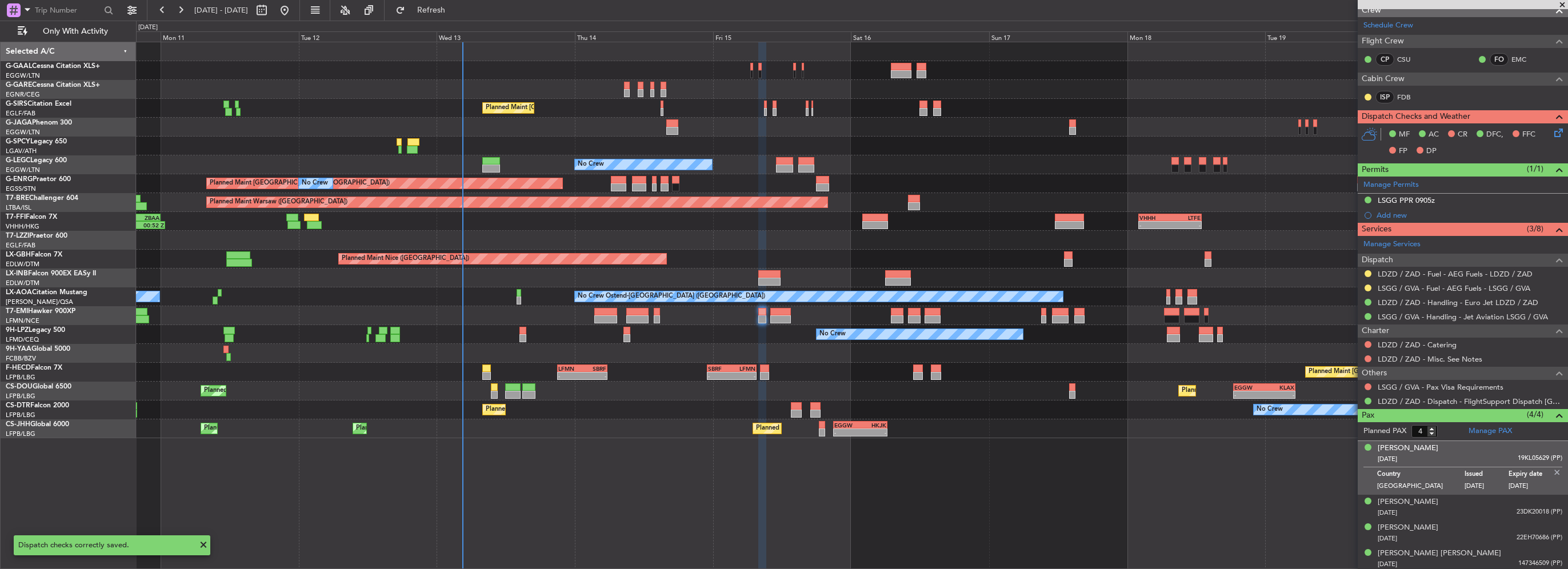
click at [1552, 469] on img at bounding box center [1557, 473] width 10 height 10
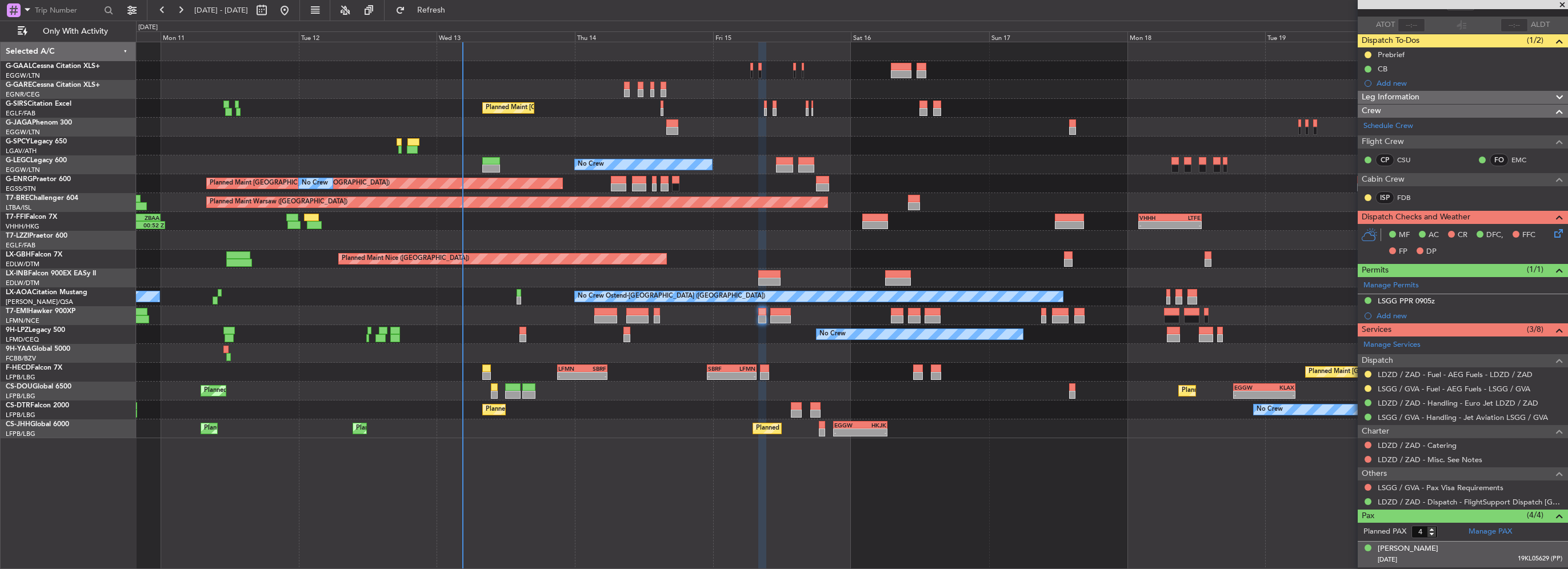
scroll to position [0, 0]
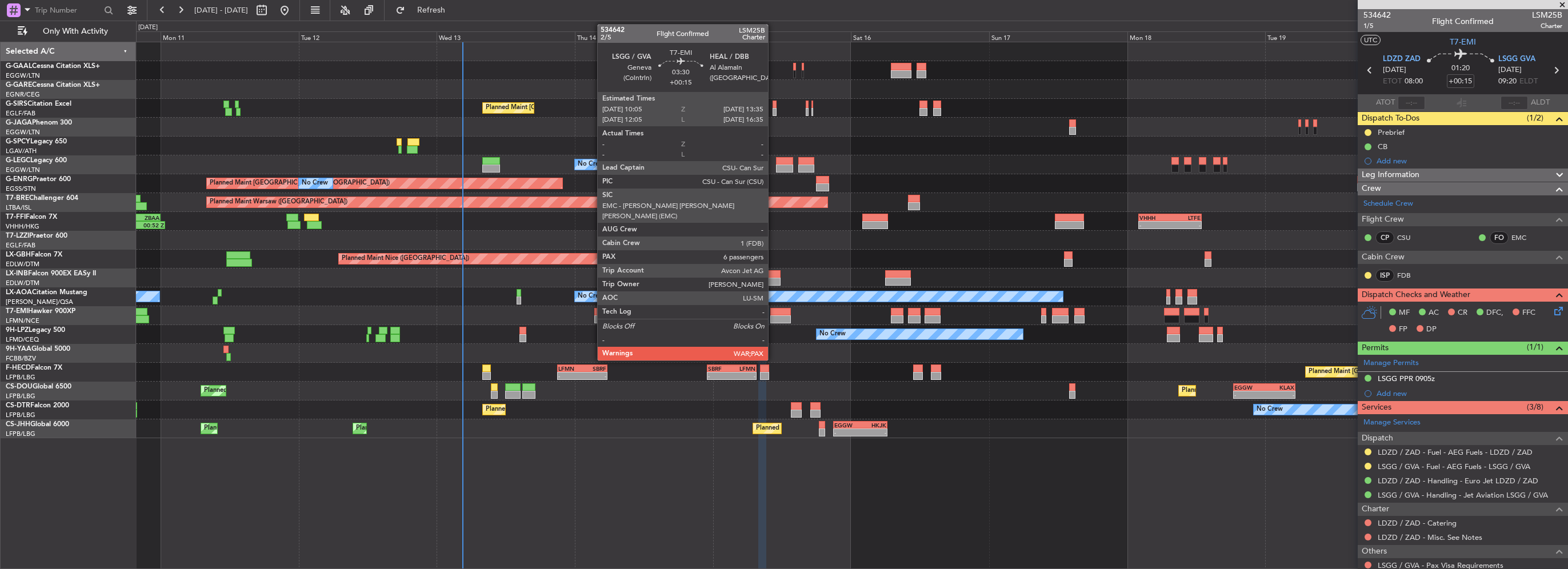
click at [773, 314] on div at bounding box center [780, 312] width 21 height 8
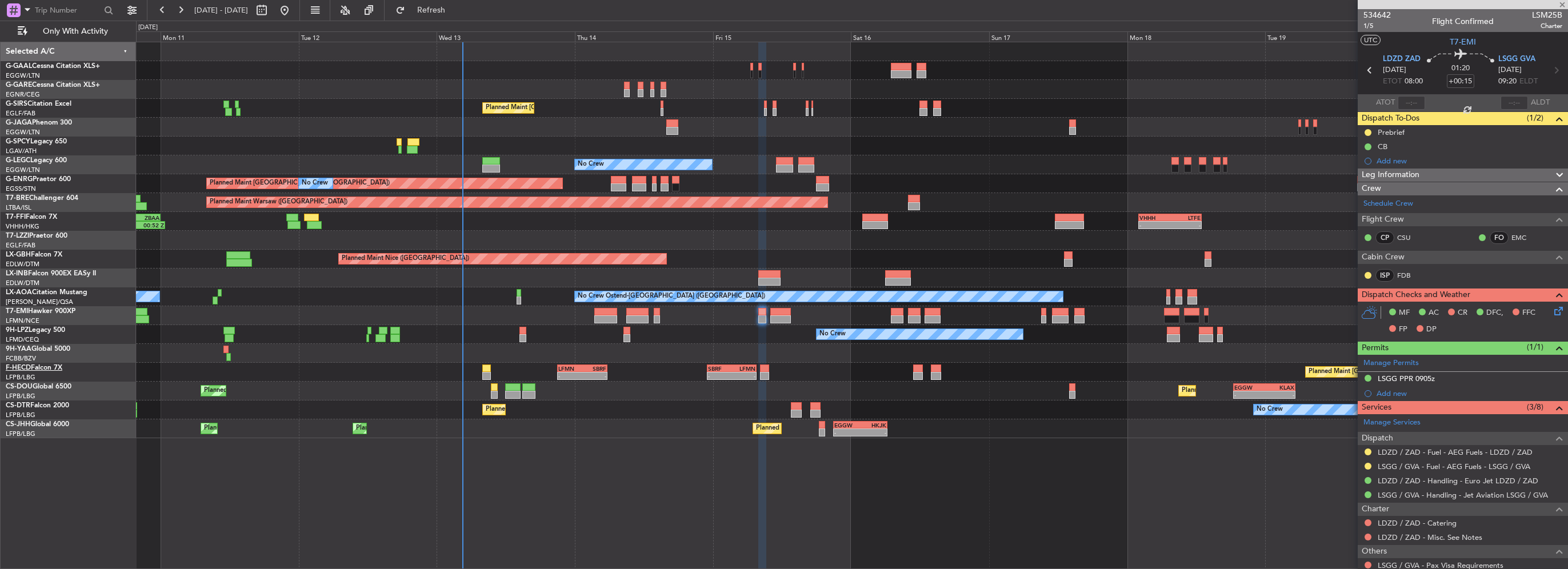
type input "7"
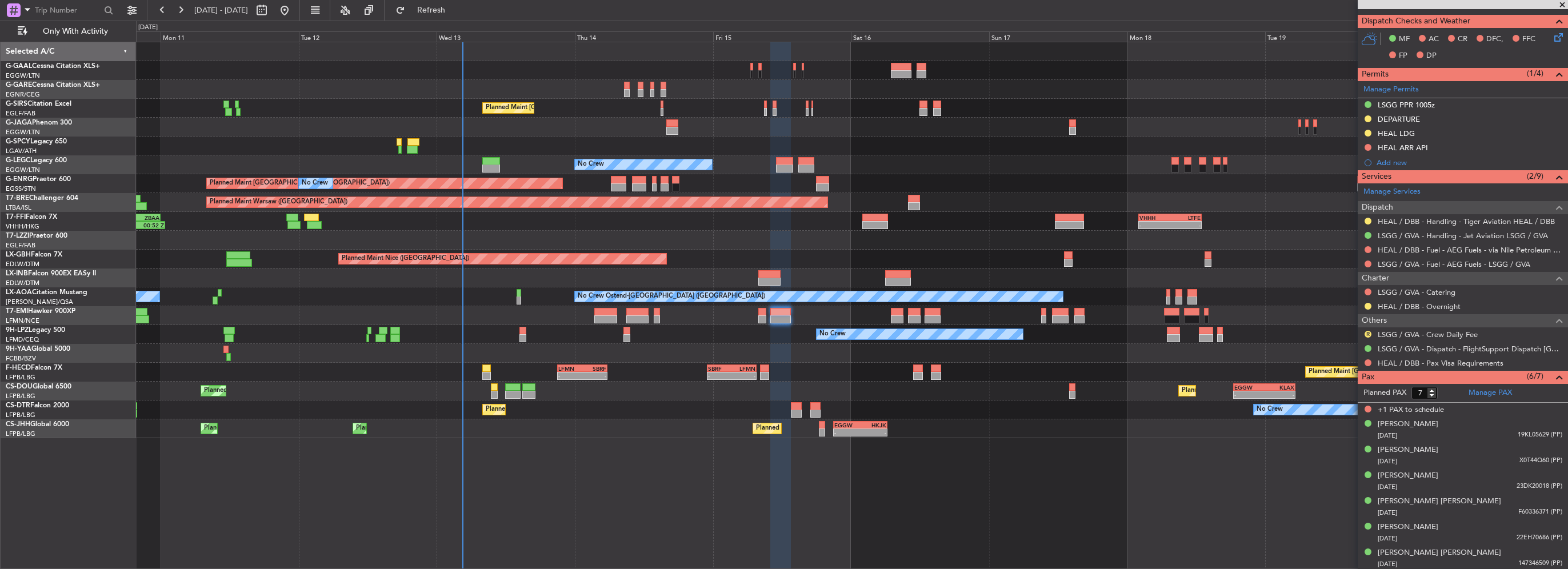
scroll to position [288, 0]
click at [1422, 452] on div "Lucien Bernard Nicolet" at bounding box center [1408, 450] width 61 height 12
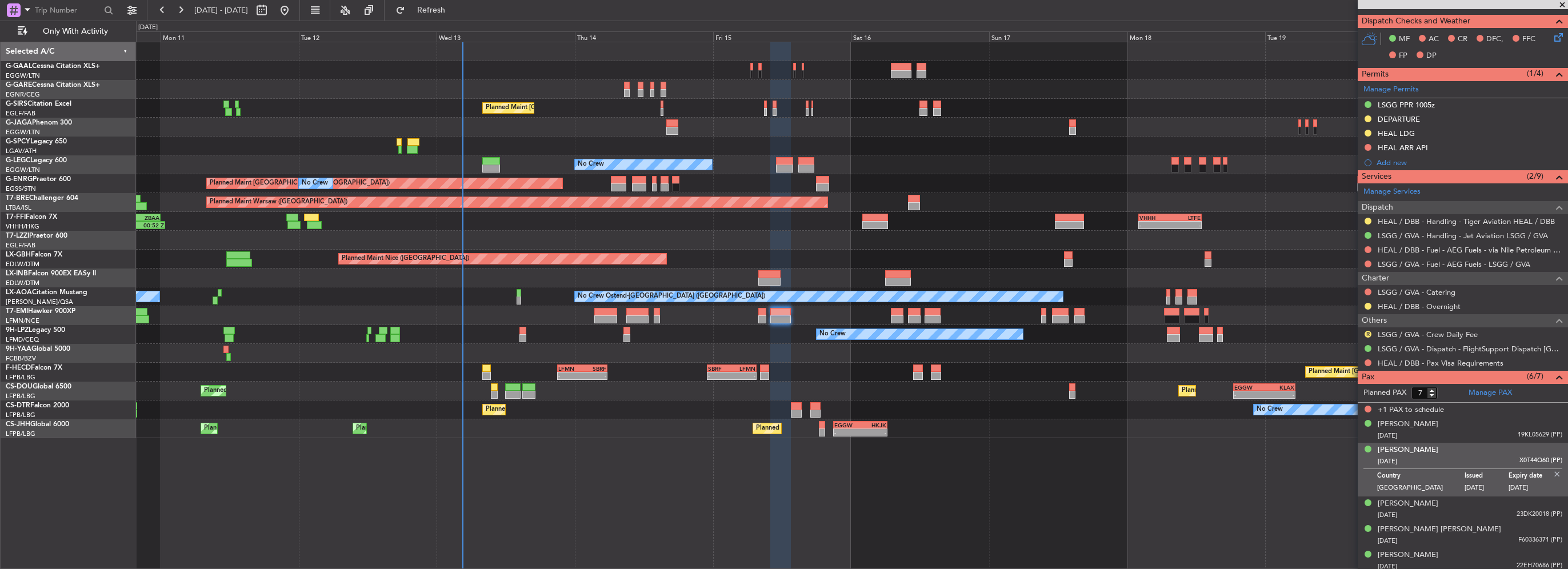
click at [1552, 471] on img at bounding box center [1557, 474] width 10 height 10
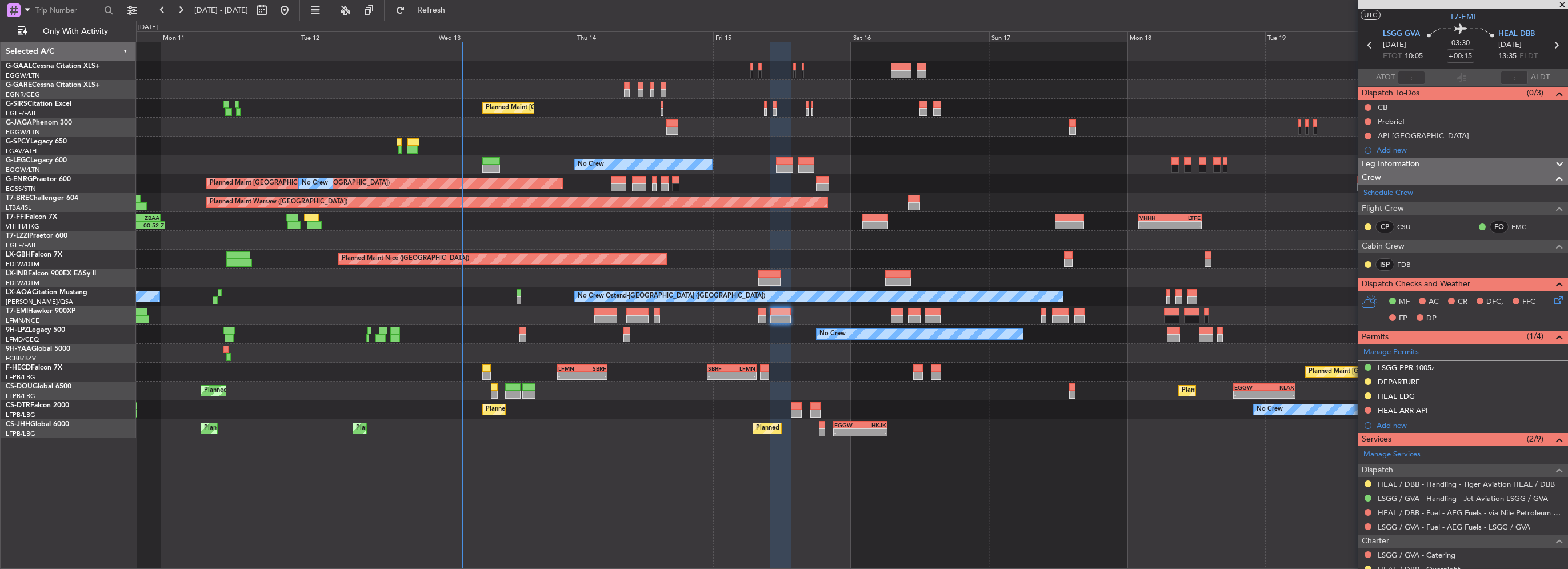
scroll to position [0, 0]
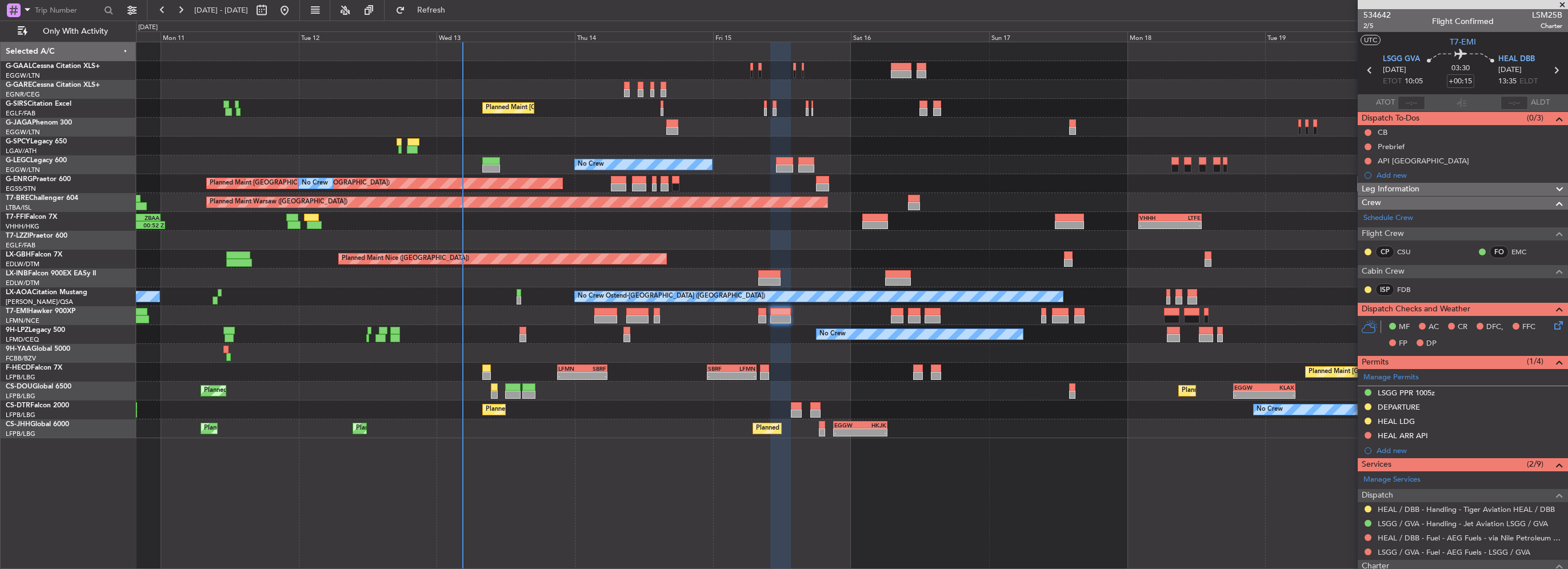
click at [1394, 188] on span "Leg Information" at bounding box center [1390, 189] width 58 height 13
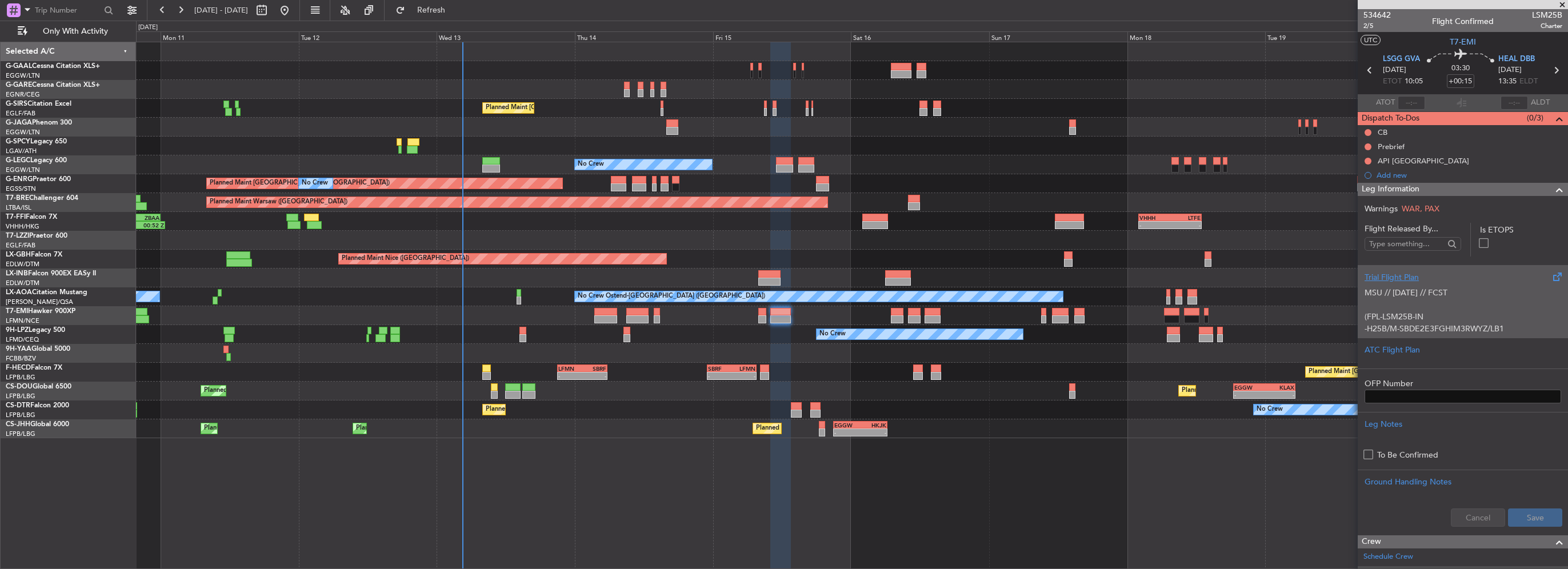
click at [1405, 288] on p "MSU // 11AUG // FCST" at bounding box center [1462, 293] width 196 height 12
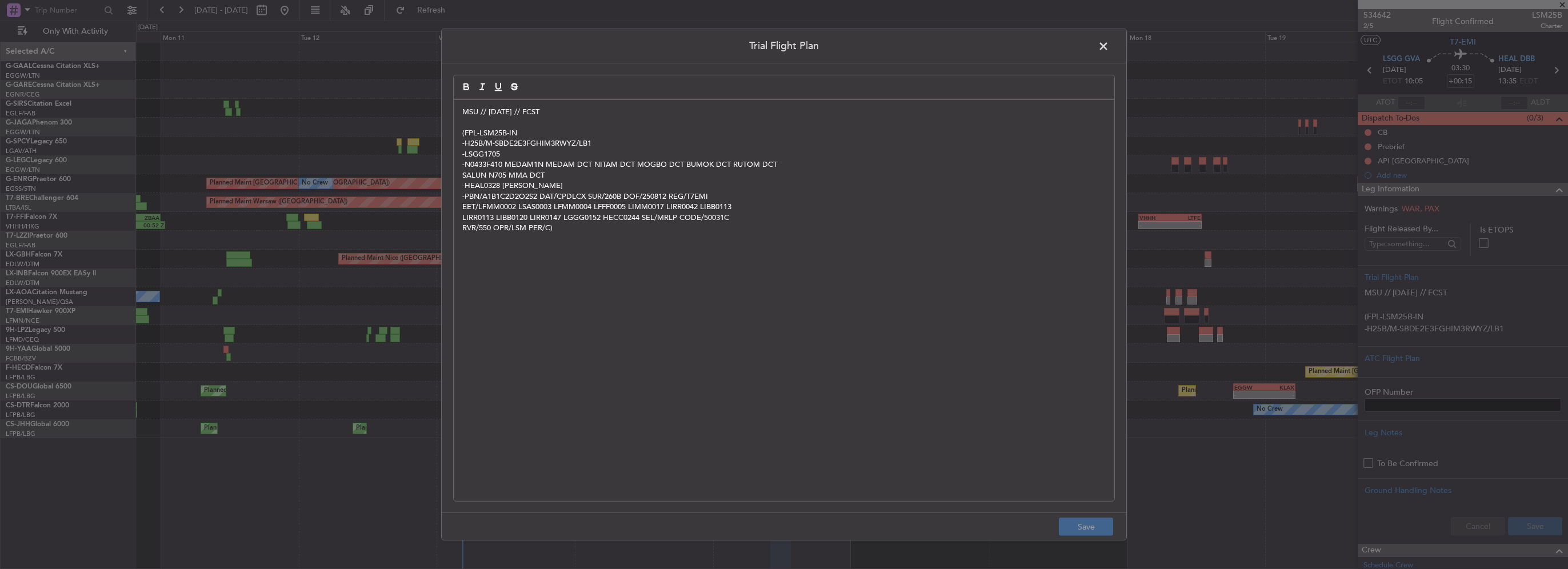
click at [459, 109] on div "MSU // 11AUG // FCST (FPL-LSM25B-IN -H25B/M-SBDE2E3FGHIM3RWYZ/LB1 -LSGG1705 -N0…" at bounding box center [784, 300] width 661 height 401
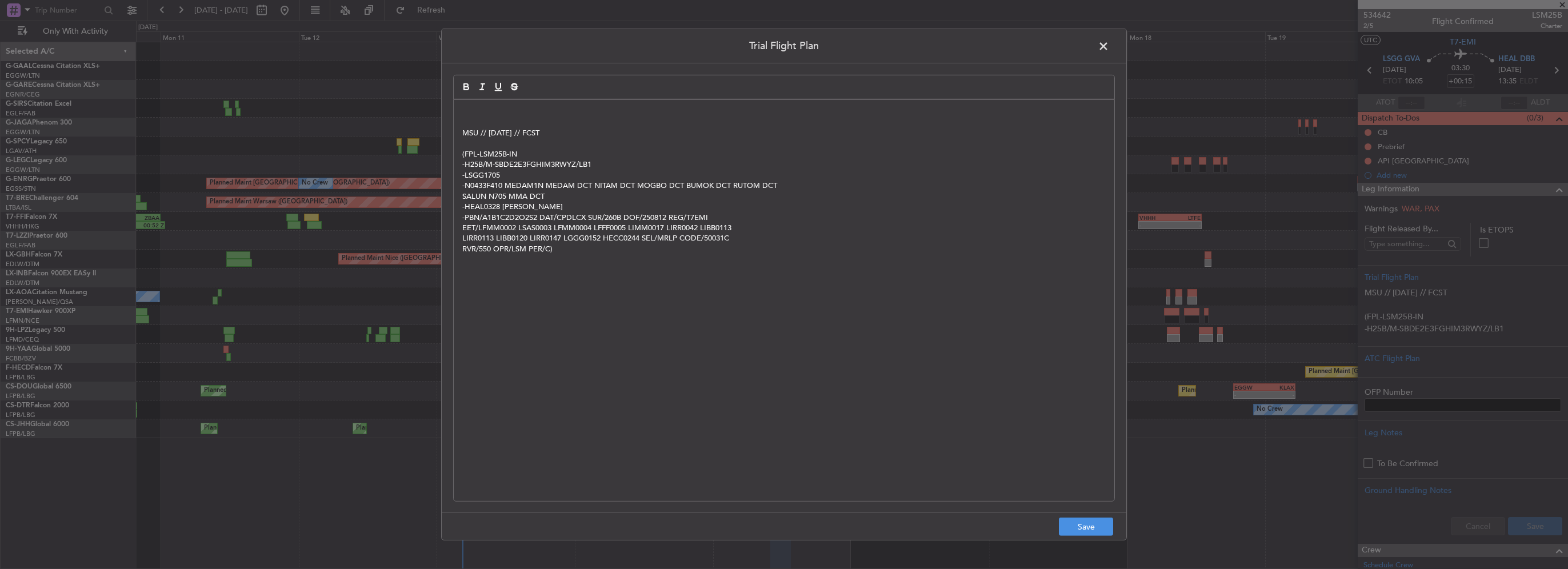
click at [459, 109] on div "MSU // 11AUG // FCST (FPL-LSM25B-IN -H25B/M-SBDE2E3FGHIM3RWYZ/LB1 -LSGG1705 -N0…" at bounding box center [784, 300] width 661 height 401
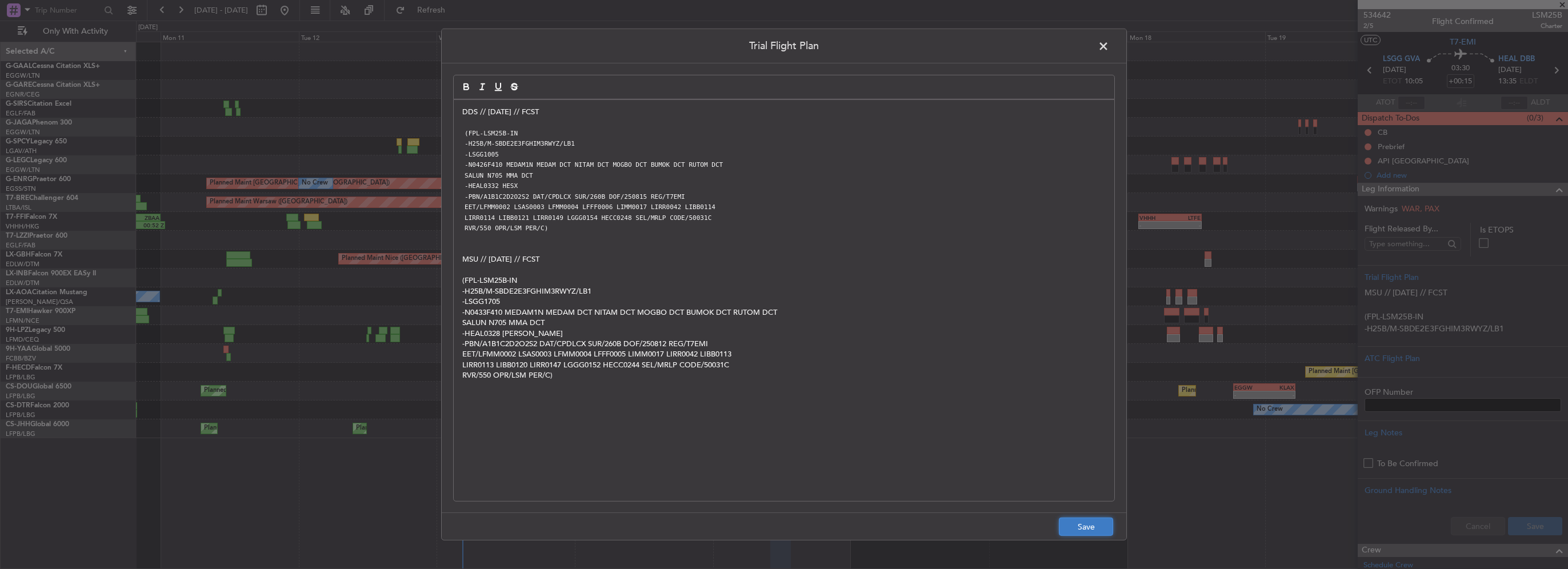
click at [1090, 526] on button "Save" at bounding box center [1086, 526] width 54 height 18
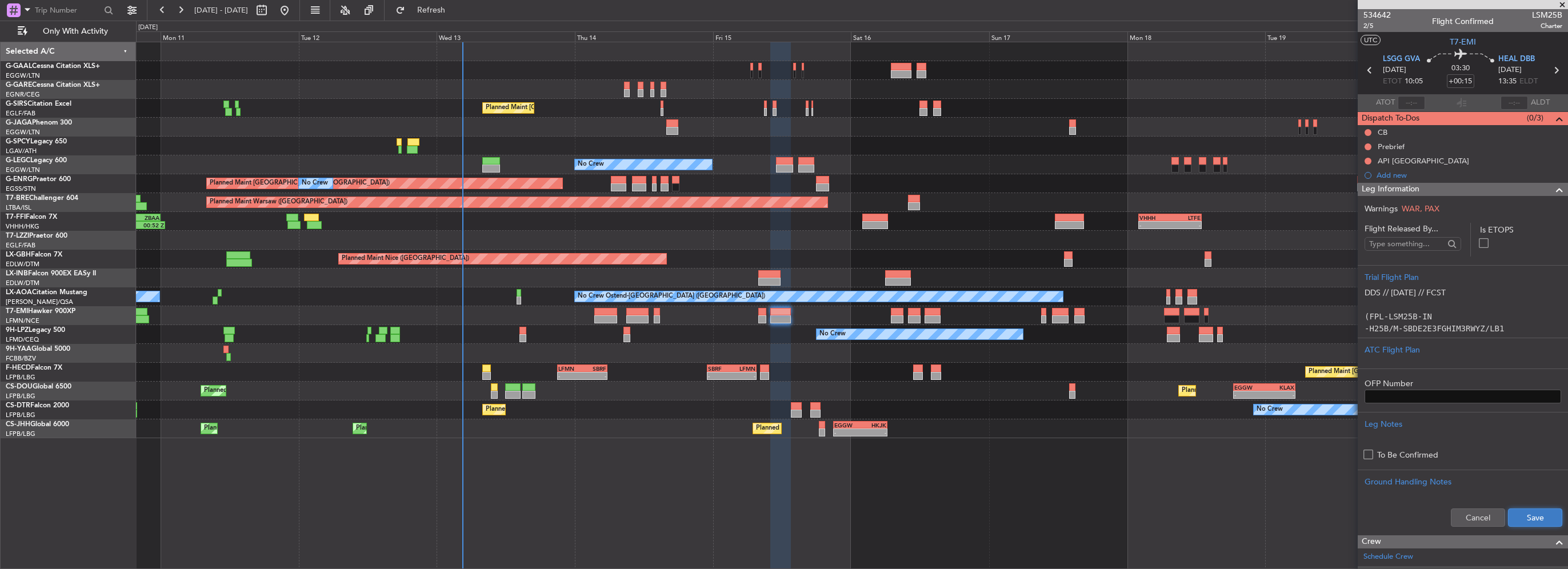
click at [1510, 522] on button "Save" at bounding box center [1535, 517] width 54 height 18
click at [1367, 162] on button at bounding box center [1368, 161] width 7 height 7
click at [1369, 227] on span "Cancelled" at bounding box center [1370, 229] width 32 height 12
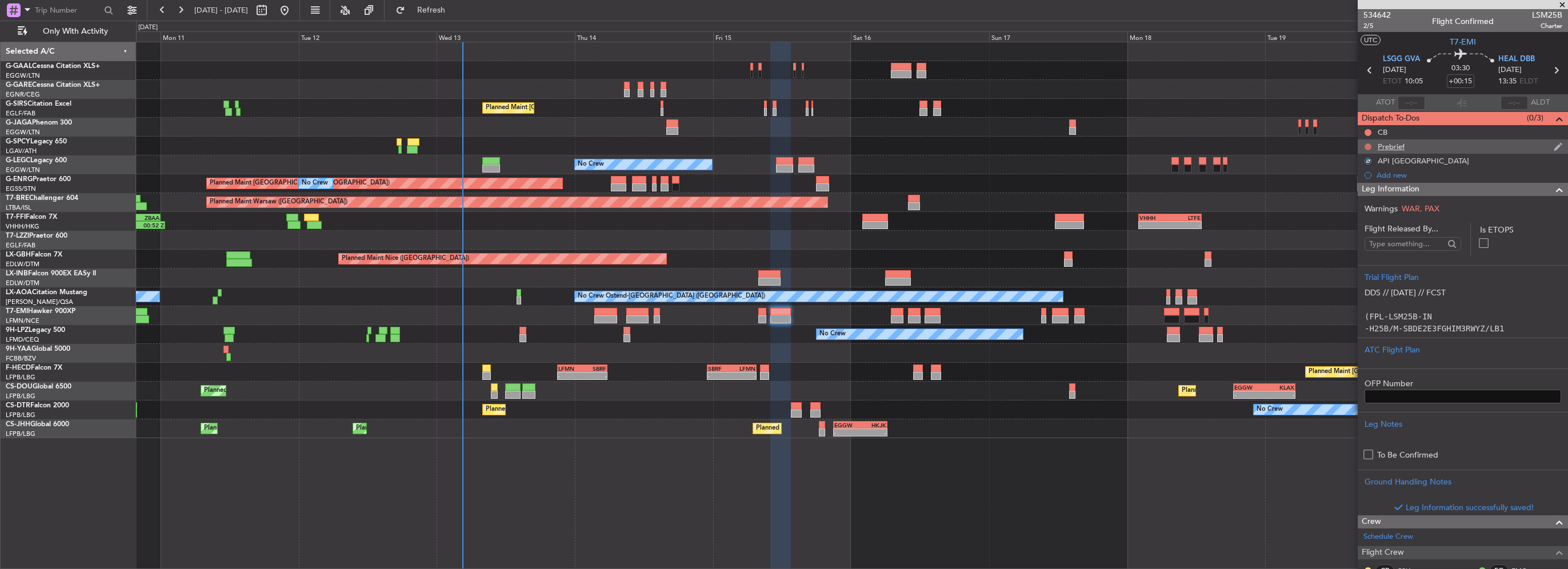
click at [1370, 143] on button at bounding box center [1368, 146] width 7 height 7
click at [1370, 179] on span "In Progress" at bounding box center [1374, 180] width 39 height 12
click at [1365, 132] on button at bounding box center [1368, 132] width 7 height 7
click at [1366, 181] on span "Completed" at bounding box center [1373, 183] width 38 height 12
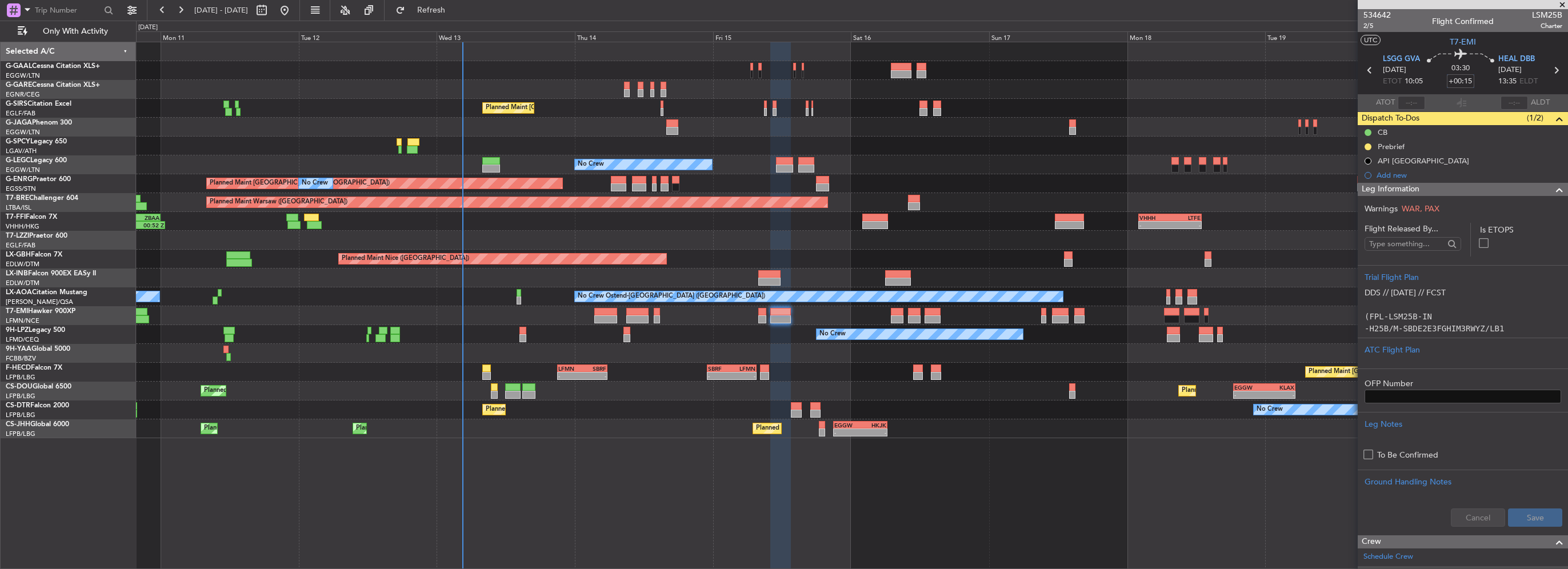
click at [1462, 78] on input "+00:15" at bounding box center [1460, 81] width 27 height 14
click at [1465, 82] on input "+00:15" at bounding box center [1460, 81] width 27 height 14
drag, startPoint x: 1462, startPoint y: 82, endPoint x: 1468, endPoint y: 83, distance: 6.1
click at [1468, 83] on input "+00:15" at bounding box center [1460, 81] width 27 height 14
click at [1552, 187] on span at bounding box center [1559, 189] width 14 height 14
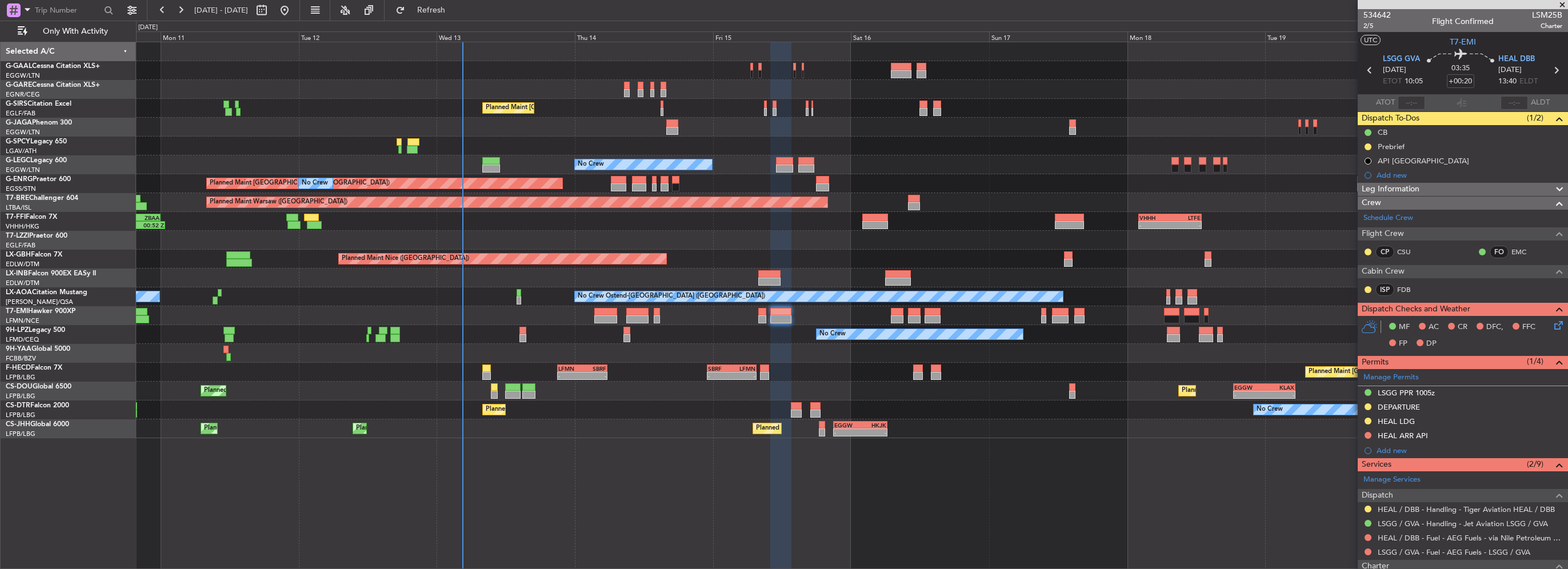
click at [1552, 328] on icon at bounding box center [1556, 323] width 9 height 9
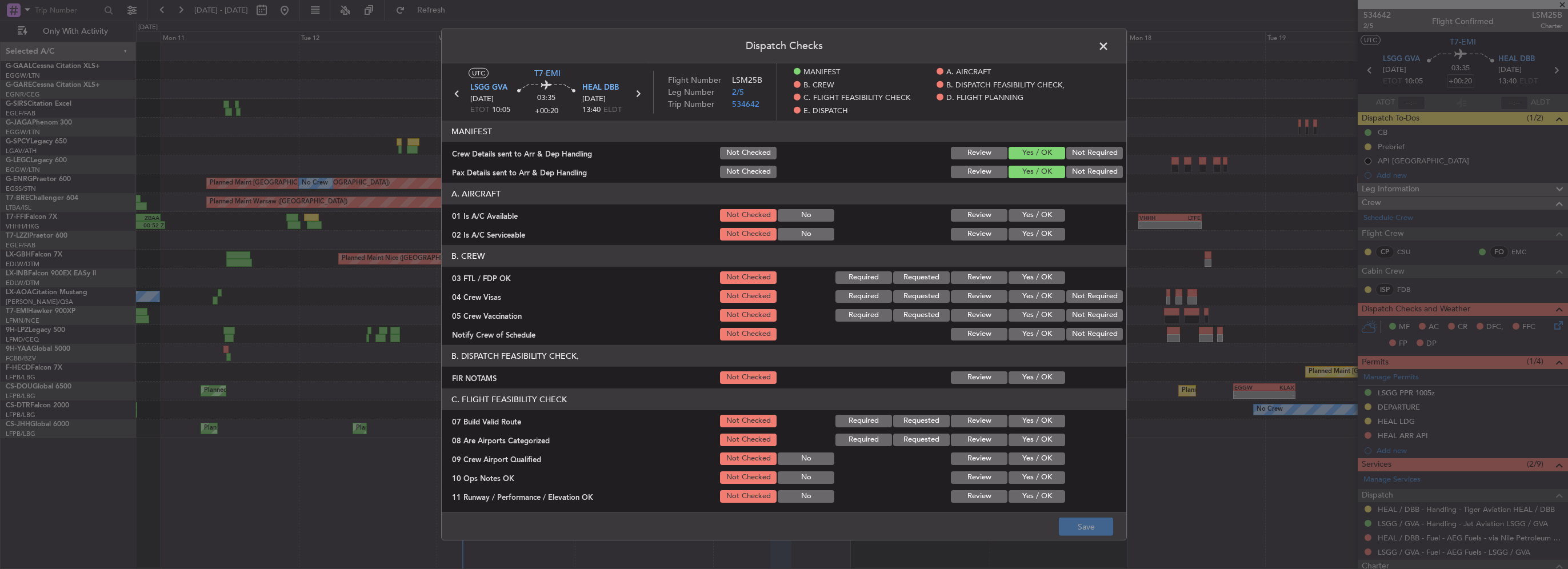
click at [1050, 210] on button "Yes / OK" at bounding box center [1036, 215] width 56 height 12
click at [1043, 229] on button "Yes / OK" at bounding box center [1036, 234] width 56 height 12
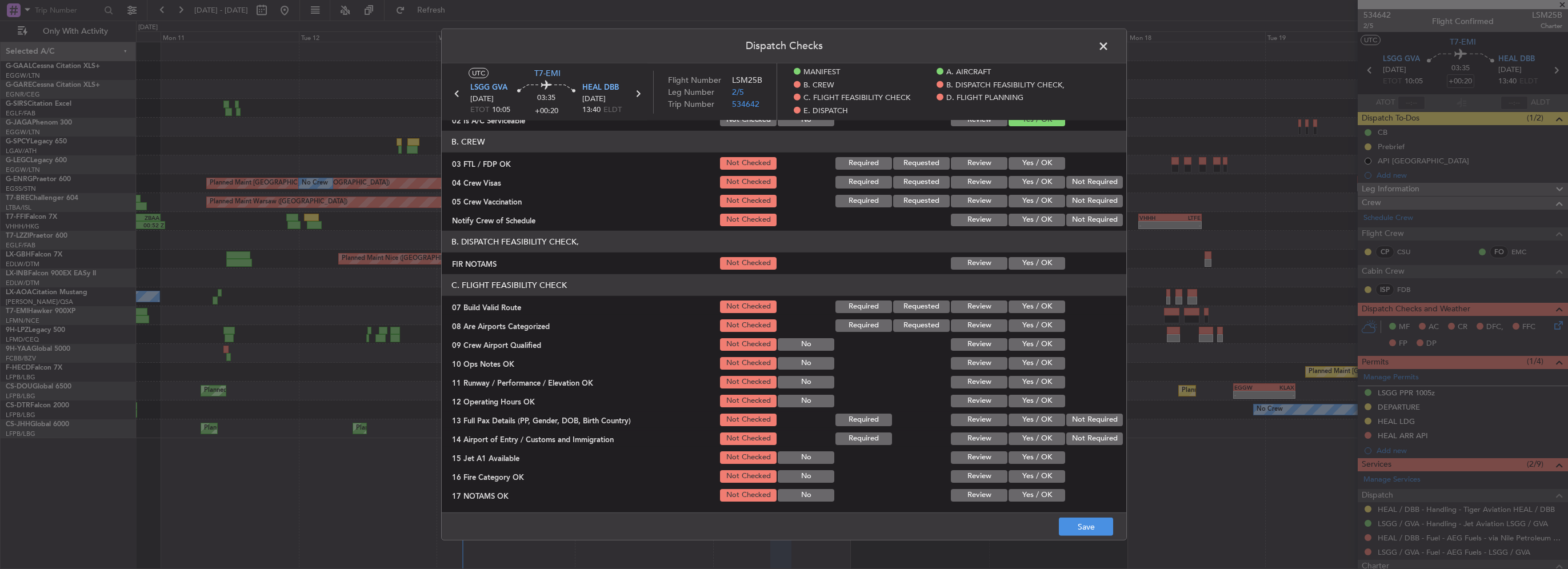
click at [1040, 264] on button "Yes / OK" at bounding box center [1036, 263] width 56 height 12
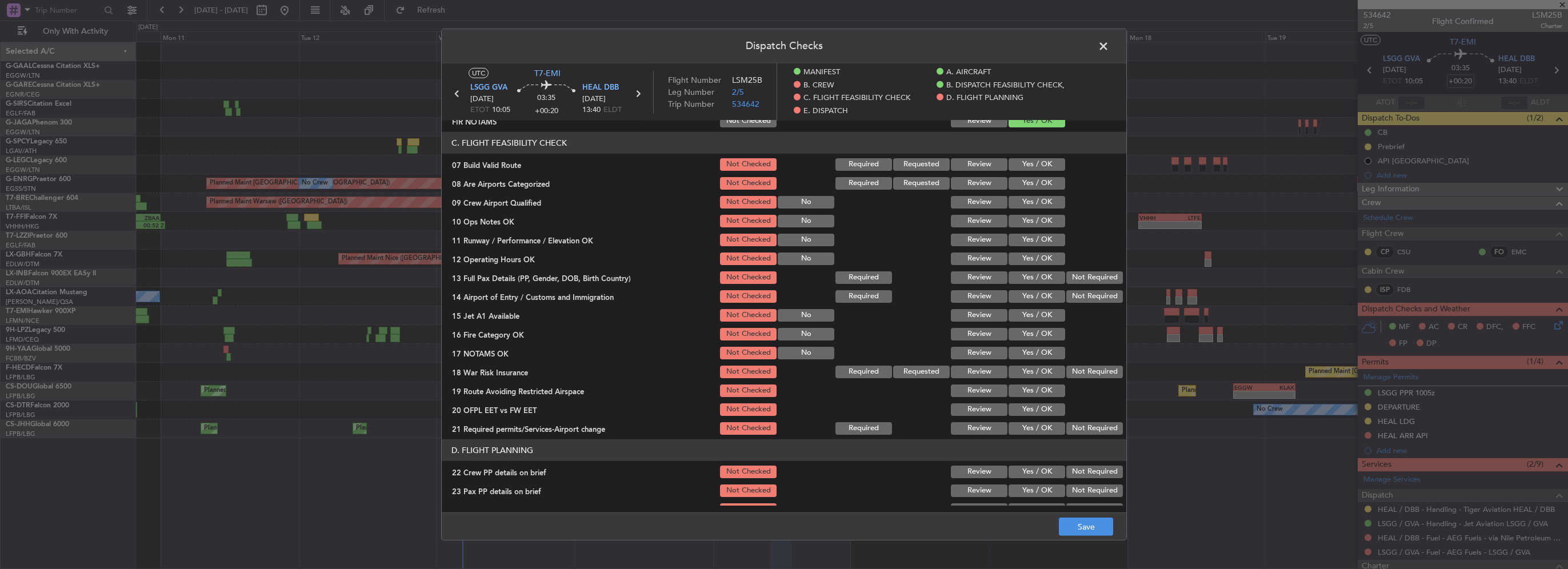
scroll to position [285, 0]
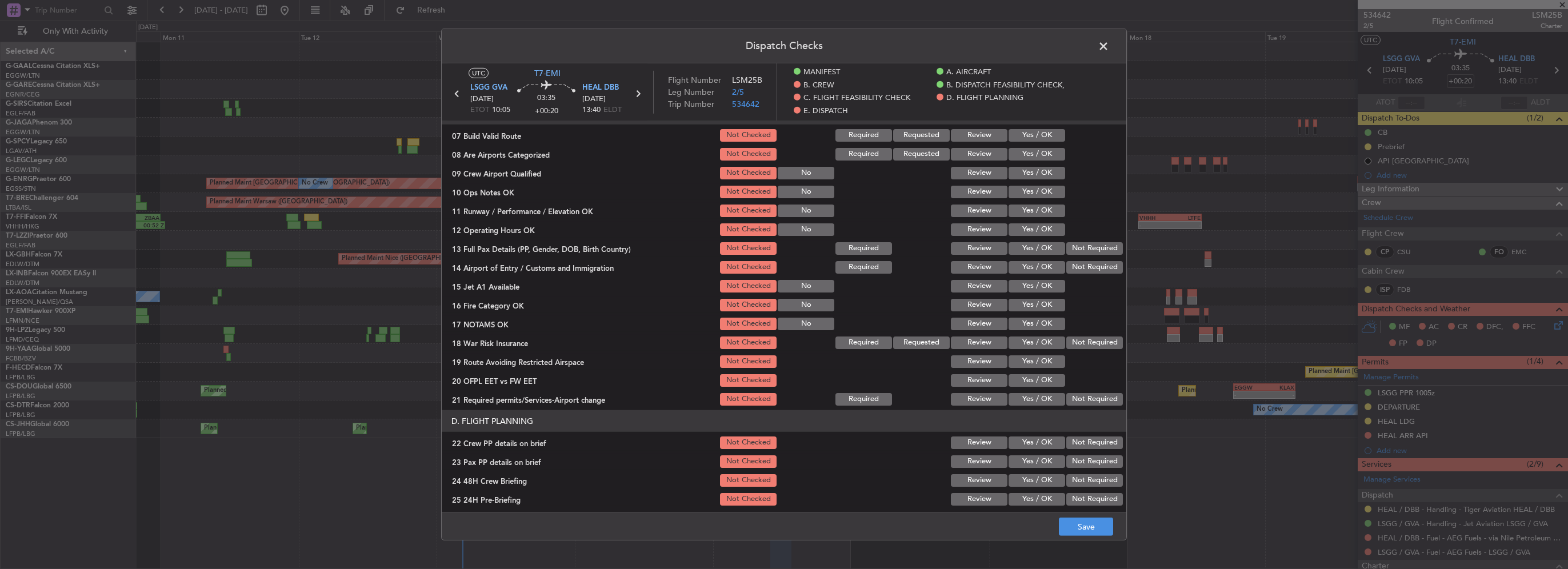
click at [1030, 134] on button "Yes / OK" at bounding box center [1036, 135] width 56 height 12
click at [1036, 158] on button "Yes / OK" at bounding box center [1036, 153] width 56 height 12
click at [1038, 195] on button "Yes / OK" at bounding box center [1036, 192] width 56 height 12
click at [1040, 210] on button "Yes / OK" at bounding box center [1036, 210] width 56 height 12
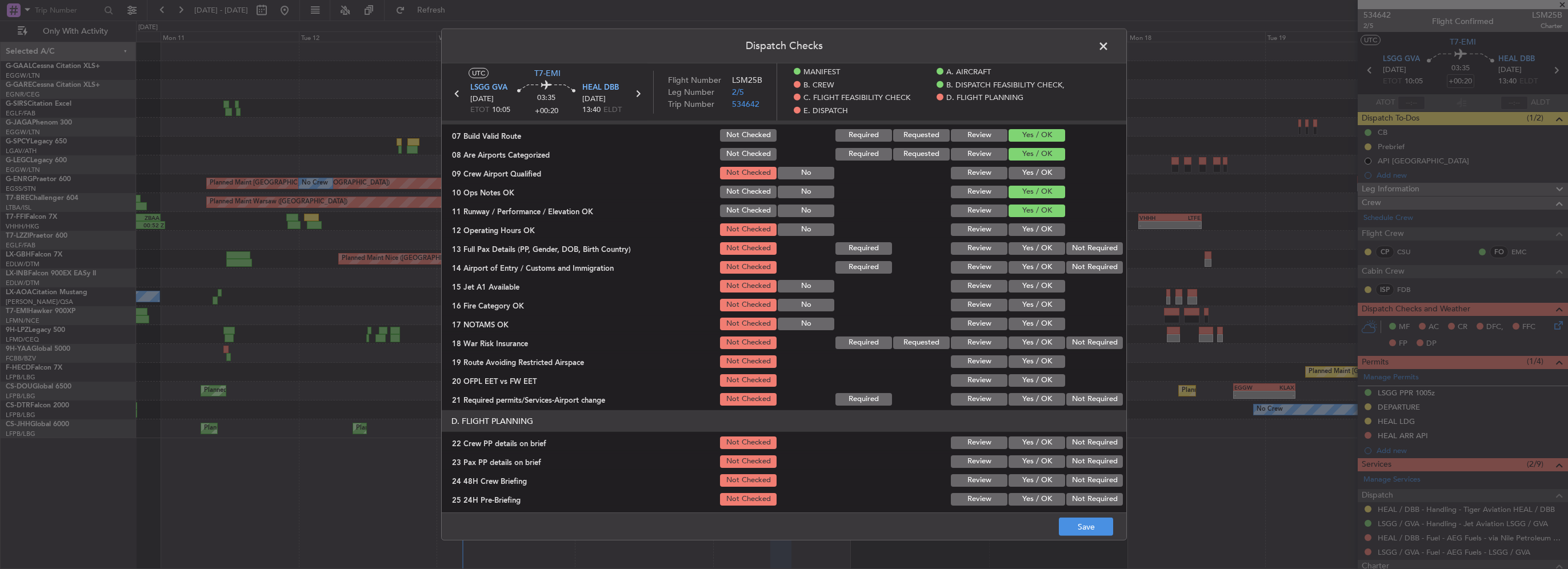
click at [1042, 223] on button "Yes / OK" at bounding box center [1036, 229] width 56 height 12
click at [1043, 247] on button "Yes / OK" at bounding box center [1036, 248] width 56 height 12
drag, startPoint x: 1043, startPoint y: 260, endPoint x: 1045, endPoint y: 276, distance: 16.1
click at [1043, 262] on button "Yes / OK" at bounding box center [1036, 267] width 56 height 12
drag, startPoint x: 1043, startPoint y: 281, endPoint x: 1047, endPoint y: 289, distance: 8.9
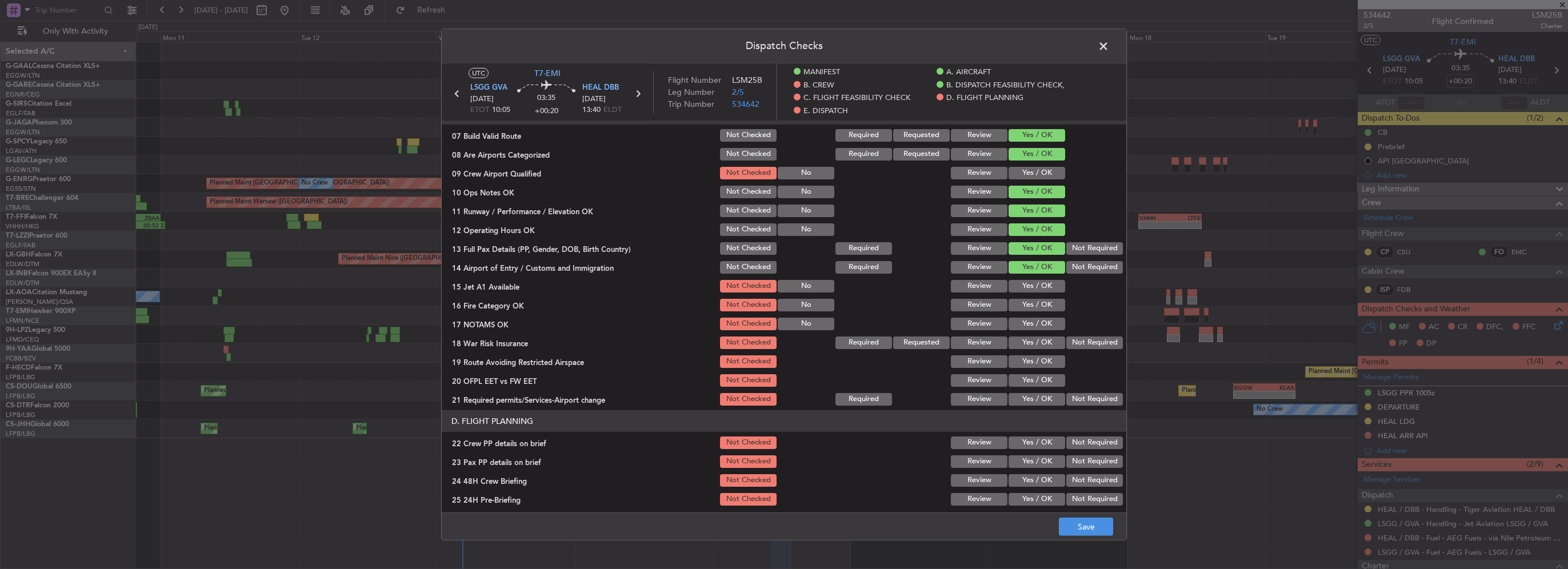
click at [1042, 282] on button "Yes / OK" at bounding box center [1036, 285] width 56 height 12
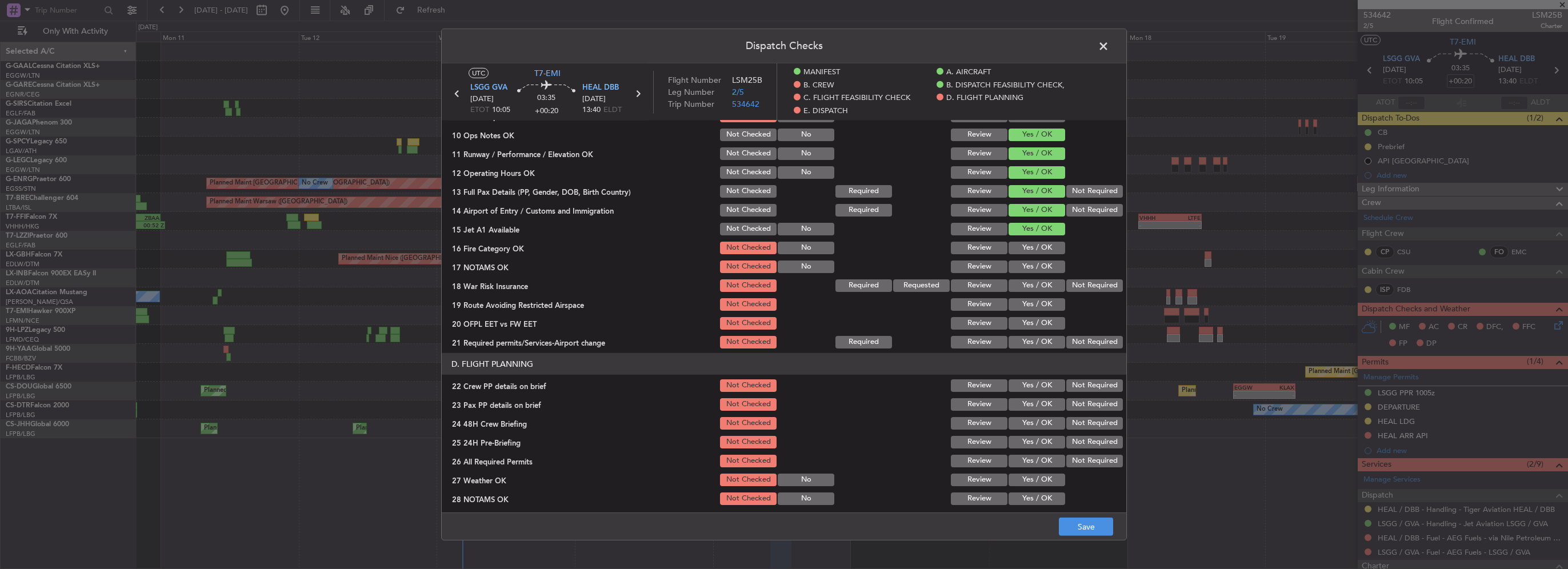
drag, startPoint x: 1030, startPoint y: 250, endPoint x: 1040, endPoint y: 274, distance: 26.0
click at [1030, 251] on button "Yes / OK" at bounding box center [1036, 247] width 56 height 12
click at [1040, 276] on section "C. FLIGHT FEASIBILITY CHECK 07 Build Valid Route Not Checked Required Requested…" at bounding box center [784, 198] width 685 height 304
click at [1036, 271] on button "Yes / OK" at bounding box center [1036, 266] width 56 height 12
click at [1042, 285] on button "Yes / OK" at bounding box center [1036, 285] width 56 height 12
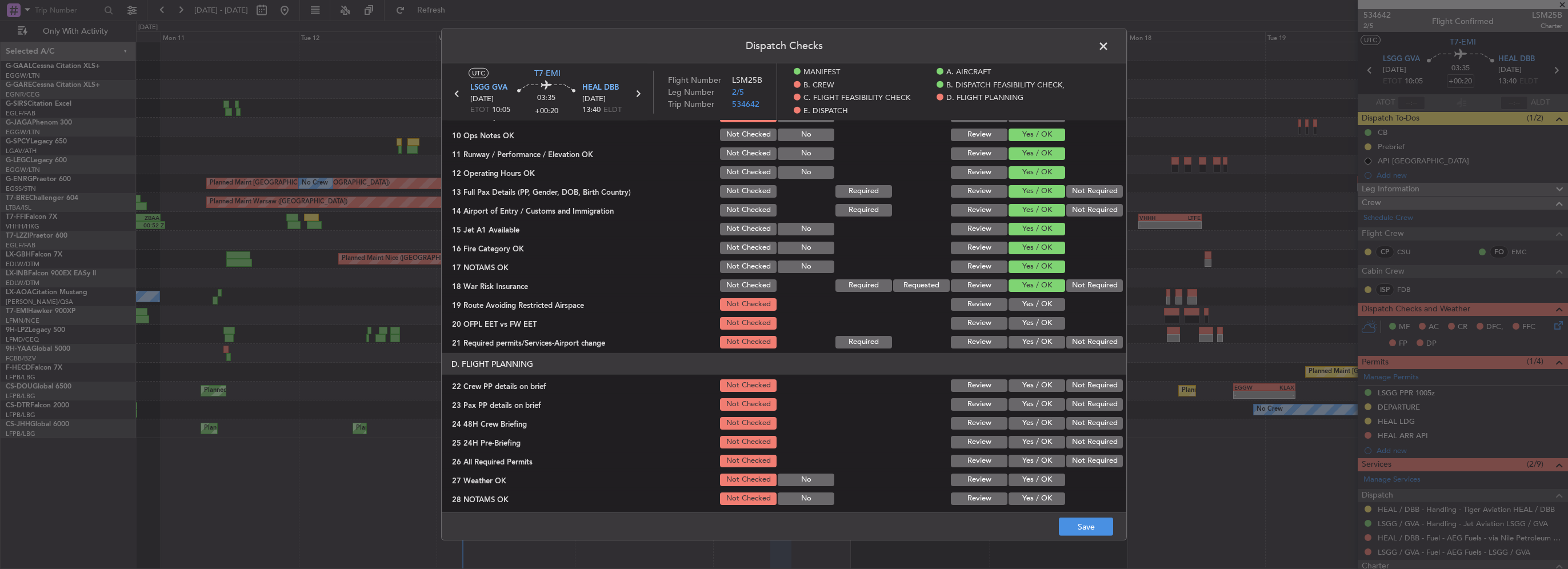
click at [1044, 313] on section "C. FLIGHT FEASIBILITY CHECK 07 Build Valid Route Not Checked Required Requested…" at bounding box center [784, 198] width 685 height 304
drag, startPoint x: 1036, startPoint y: 301, endPoint x: 1036, endPoint y: 318, distance: 17.0
click at [1036, 302] on button "Yes / OK" at bounding box center [1036, 304] width 56 height 12
click at [1036, 320] on button "Yes / OK" at bounding box center [1036, 323] width 56 height 12
click at [1038, 342] on button "Yes / OK" at bounding box center [1036, 342] width 56 height 12
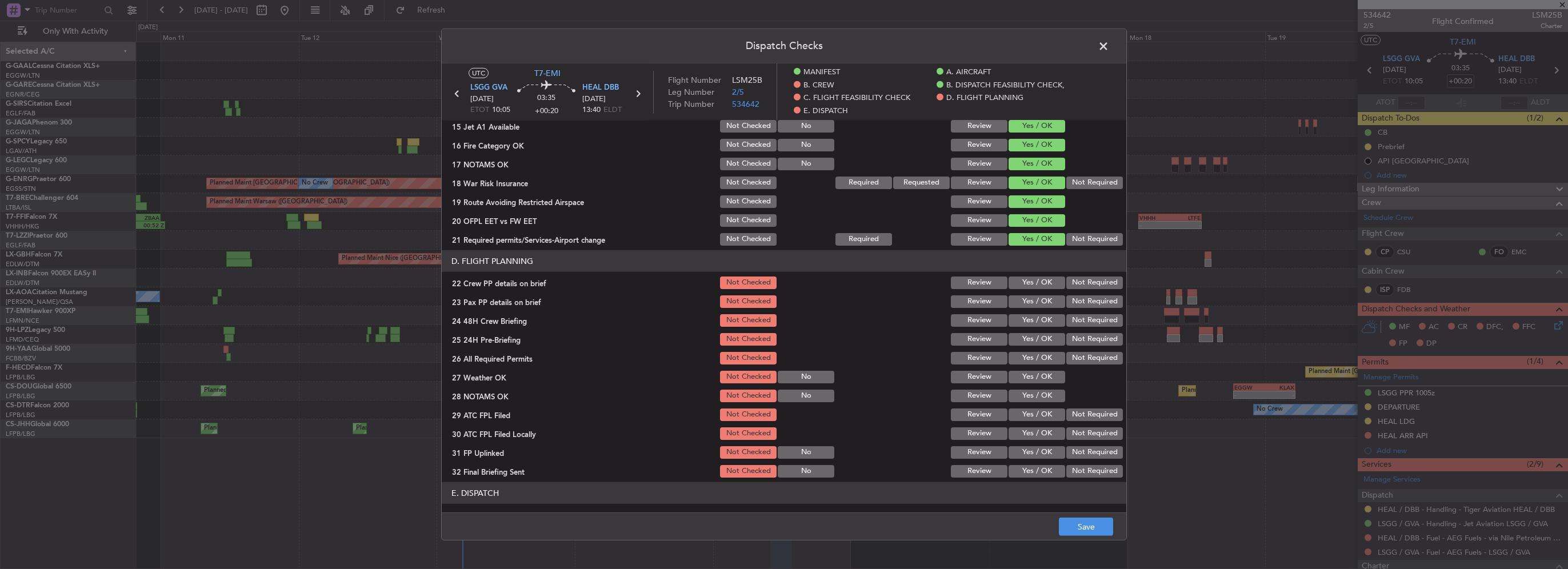
scroll to position [457, 0]
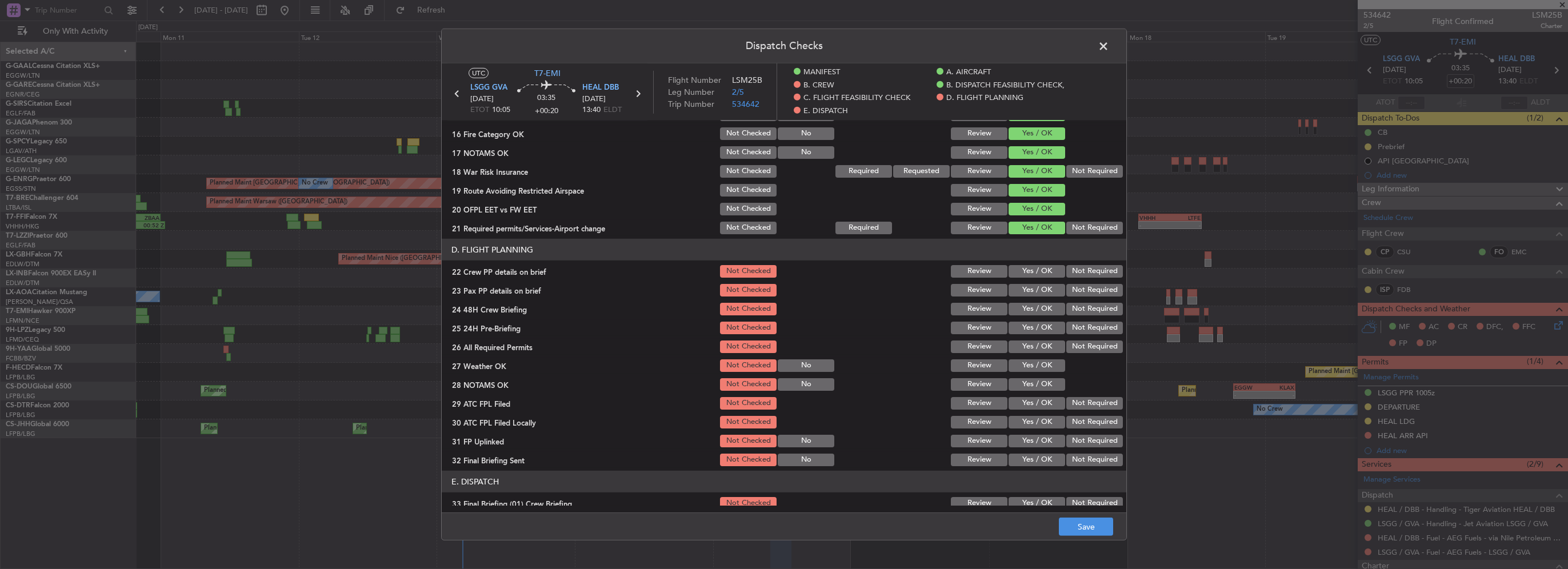
drag, startPoint x: 1036, startPoint y: 265, endPoint x: 1041, endPoint y: 288, distance: 23.5
click at [1038, 269] on button "Yes / OK" at bounding box center [1036, 271] width 56 height 12
click at [1042, 294] on button "Yes / OK" at bounding box center [1036, 289] width 56 height 12
click at [1041, 309] on button "Yes / OK" at bounding box center [1036, 309] width 56 height 12
click at [1074, 322] on button "Not Required" at bounding box center [1094, 328] width 56 height 12
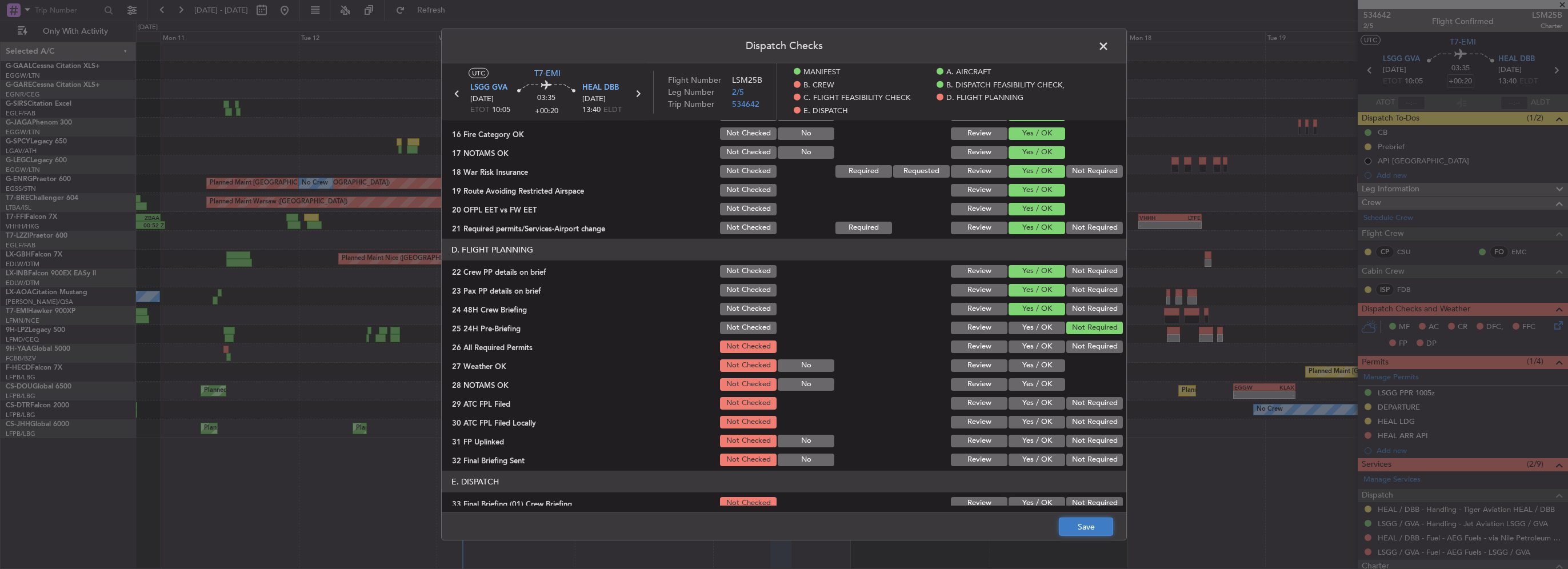
click at [1102, 526] on button "Save" at bounding box center [1086, 526] width 54 height 18
click at [1109, 46] on span at bounding box center [1109, 49] width 0 height 23
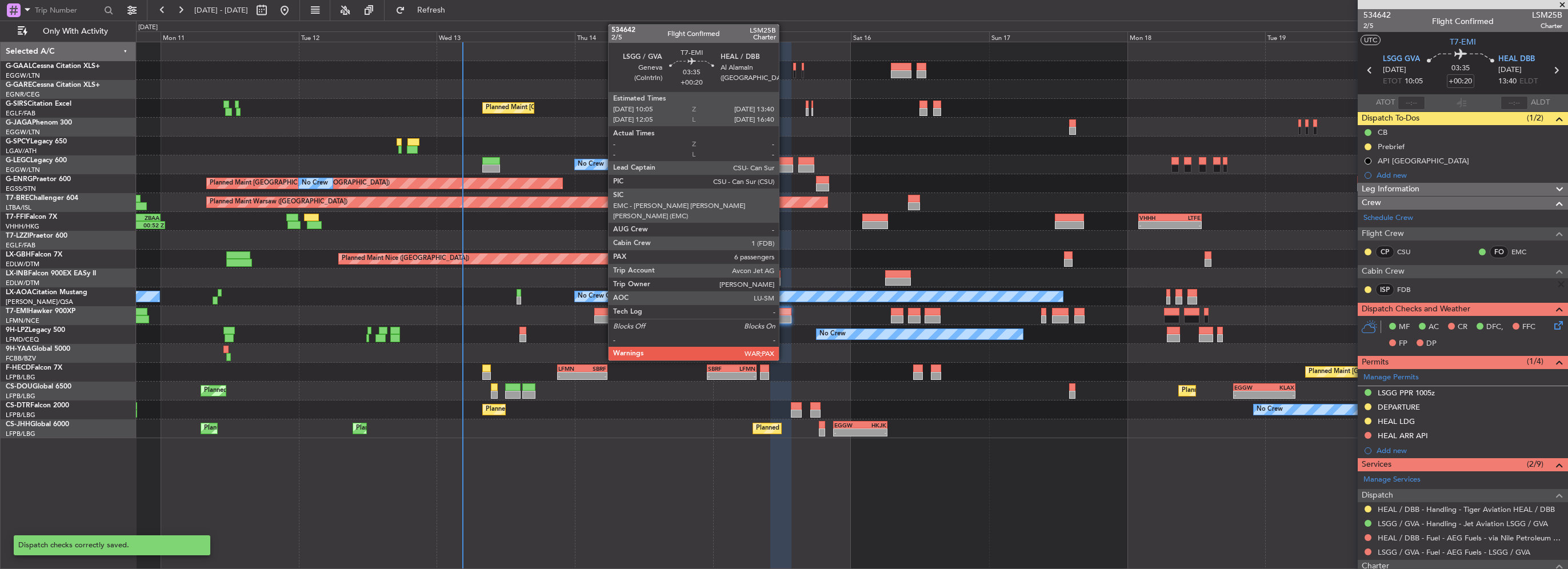
click at [783, 315] on div at bounding box center [780, 319] width 21 height 8
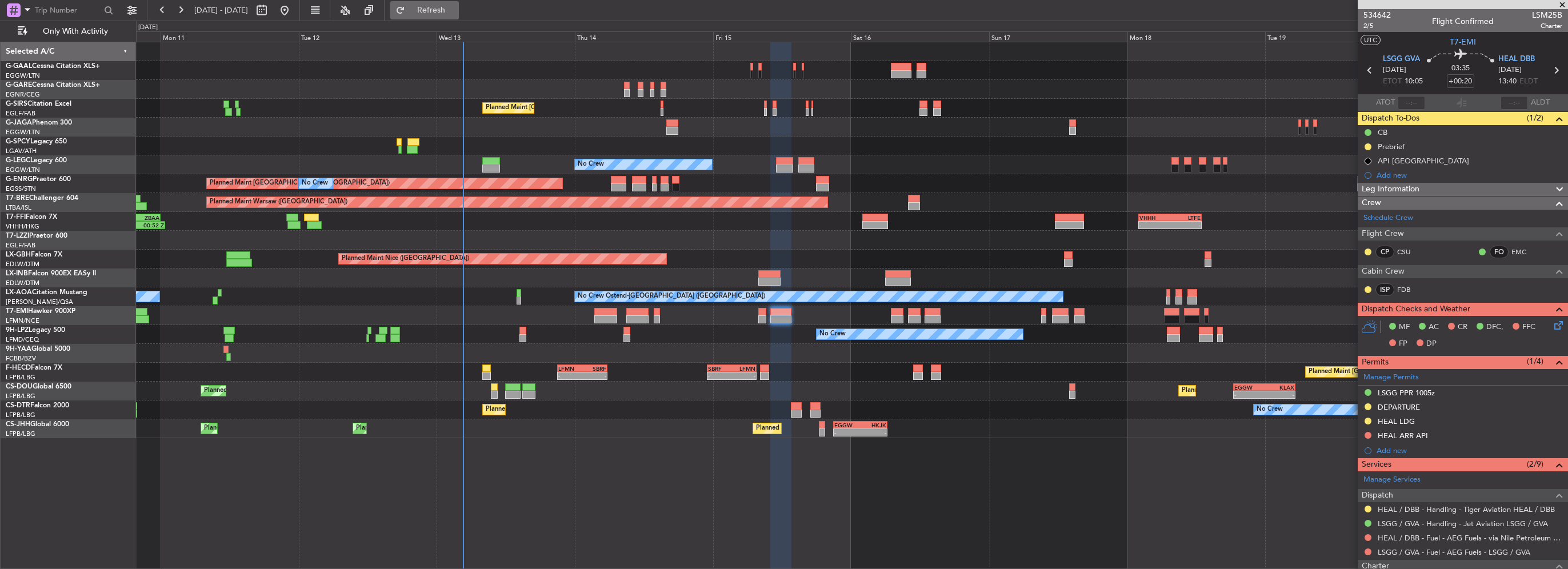
click at [455, 12] on span "Refresh" at bounding box center [431, 10] width 48 height 8
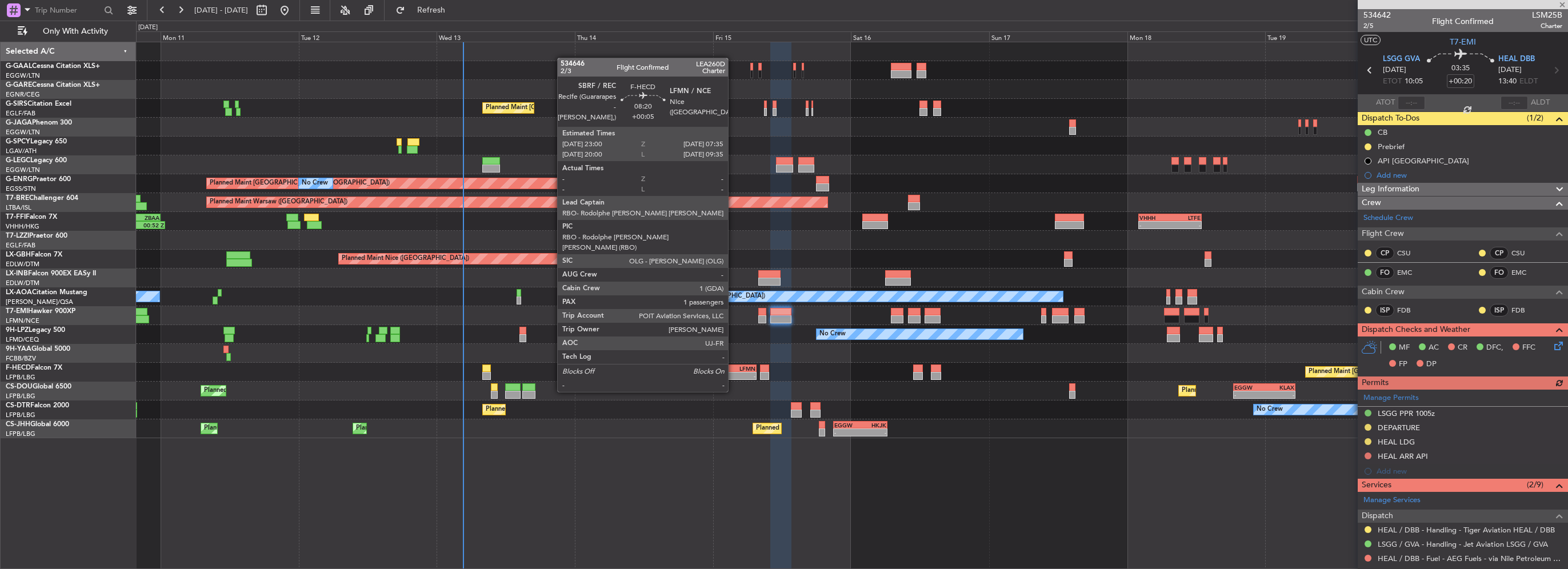
click at [734, 370] on div "LFMN" at bounding box center [743, 368] width 23 height 7
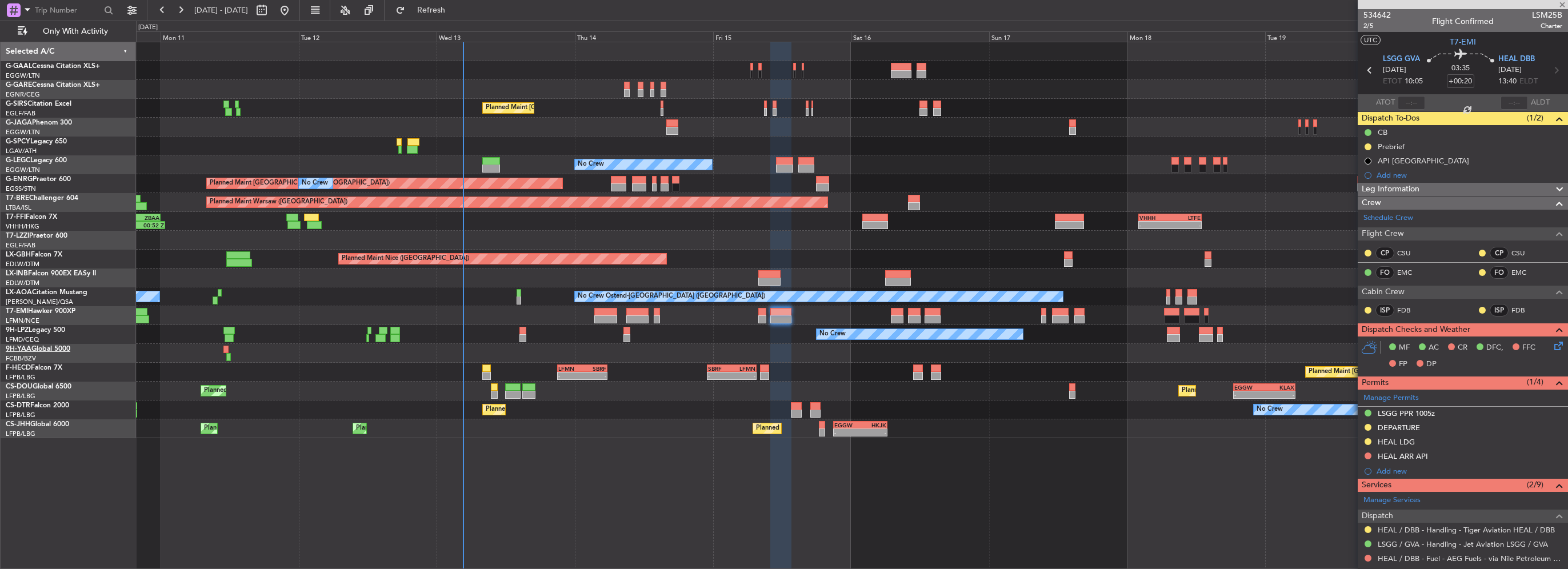
type input "+00:05"
type input "1"
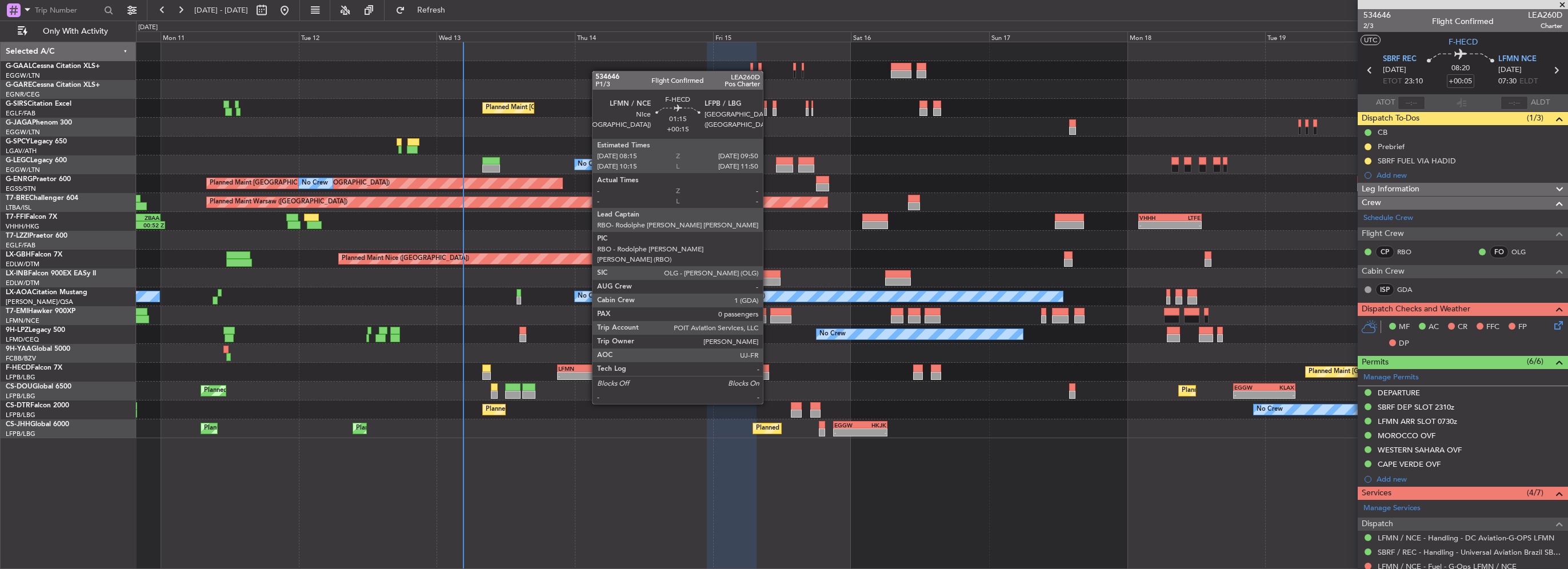
click at [768, 372] on div at bounding box center [764, 375] width 9 height 8
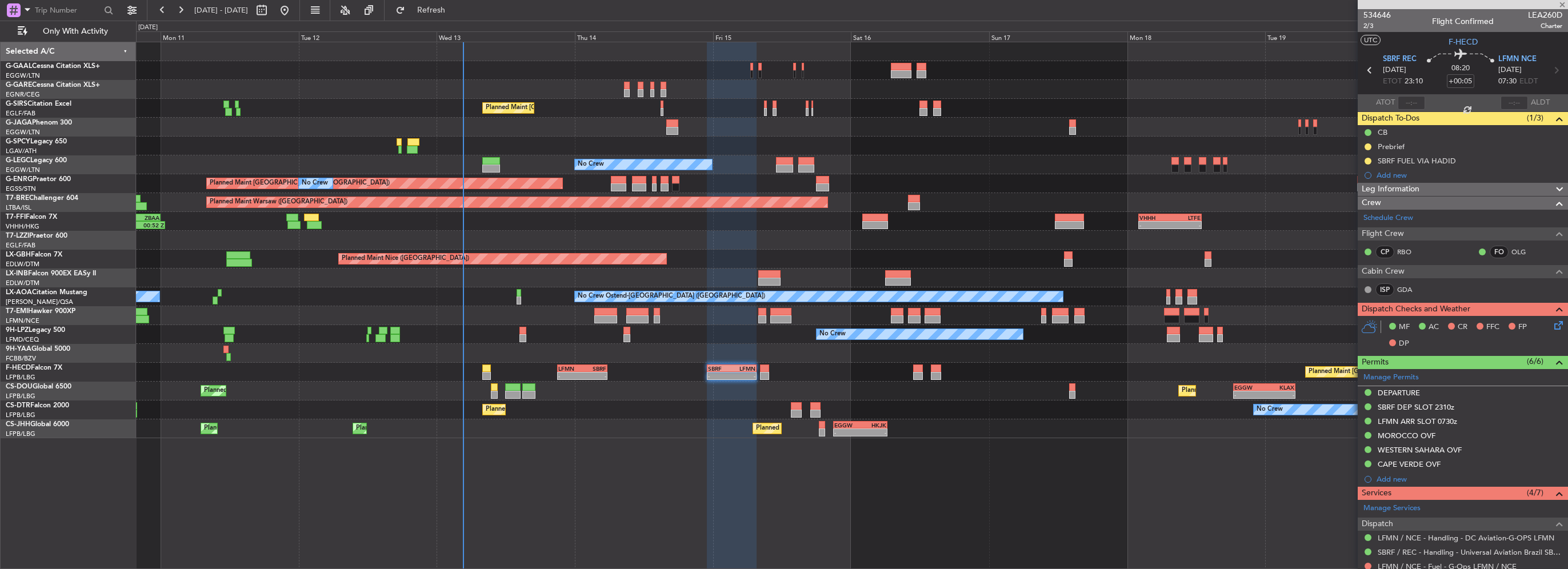
type input "+00:15"
type input "0"
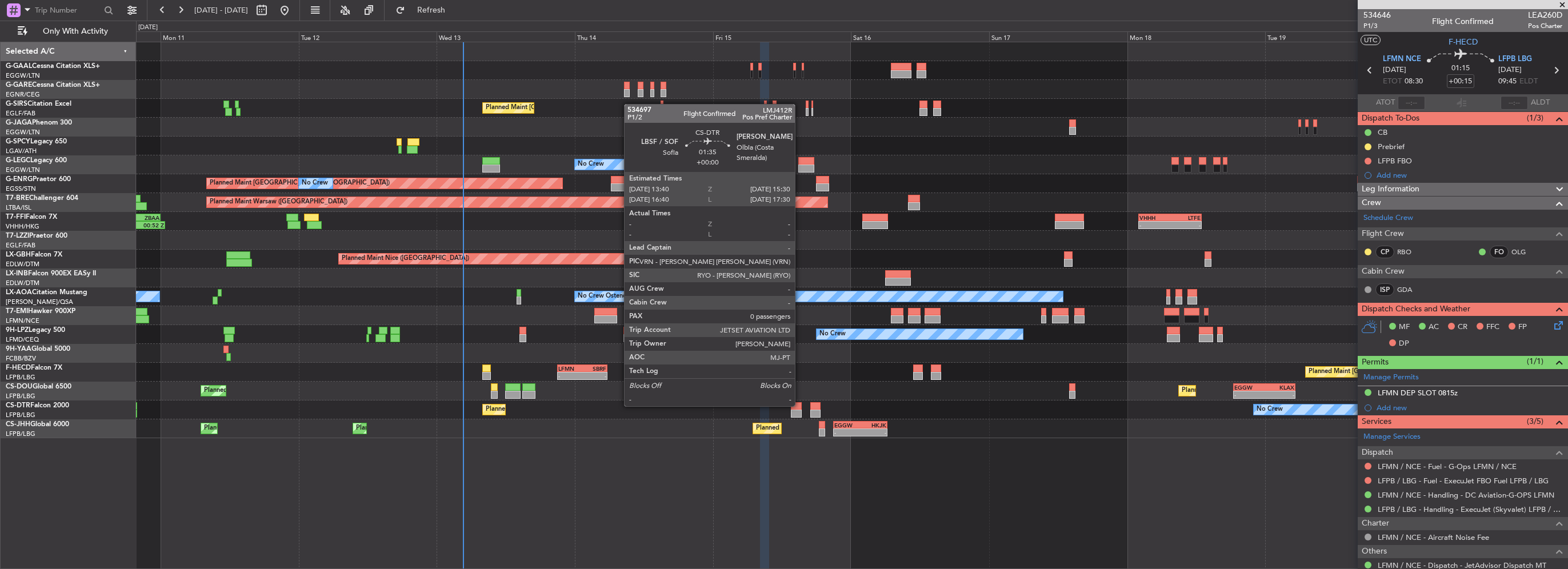
click at [800, 405] on div at bounding box center [796, 406] width 11 height 8
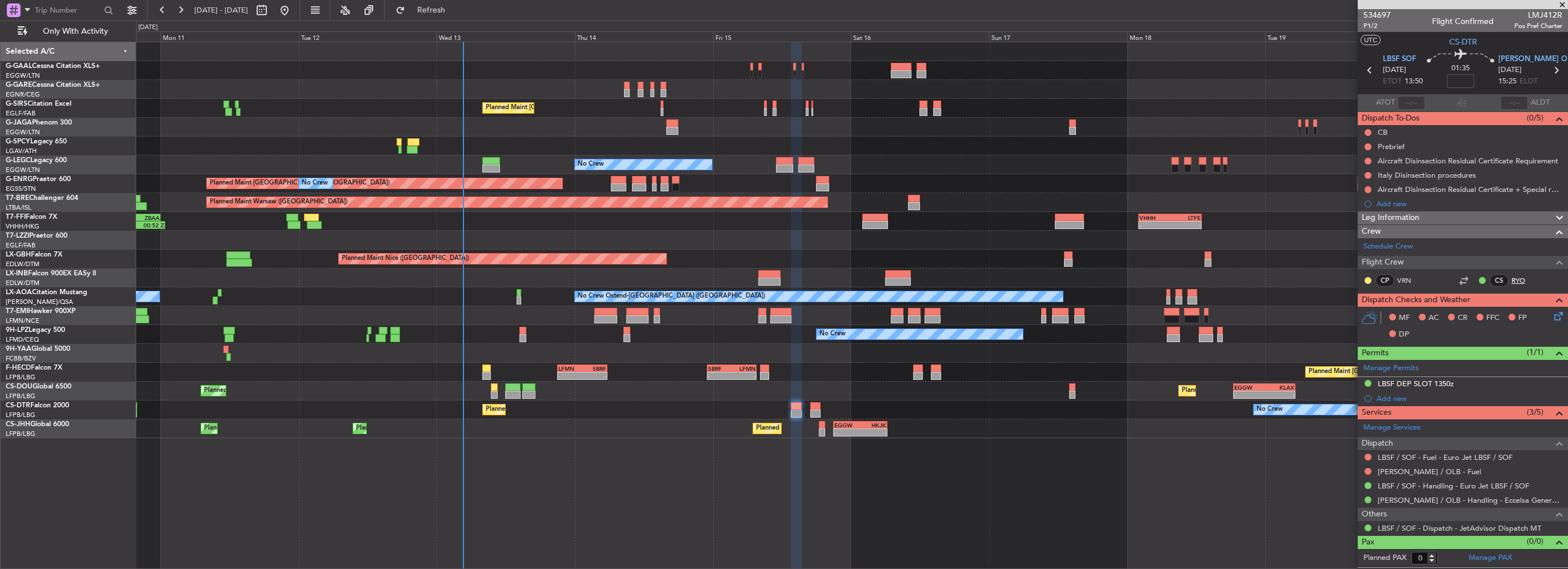
click at [1523, 276] on link "RYO" at bounding box center [1524, 280] width 26 height 10
click at [1367, 129] on button at bounding box center [1368, 132] width 7 height 7
click at [1355, 179] on span "Completed" at bounding box center [1373, 183] width 38 height 12
click at [1365, 143] on div at bounding box center [1368, 147] width 9 height 9
click at [1369, 144] on button at bounding box center [1368, 146] width 7 height 7
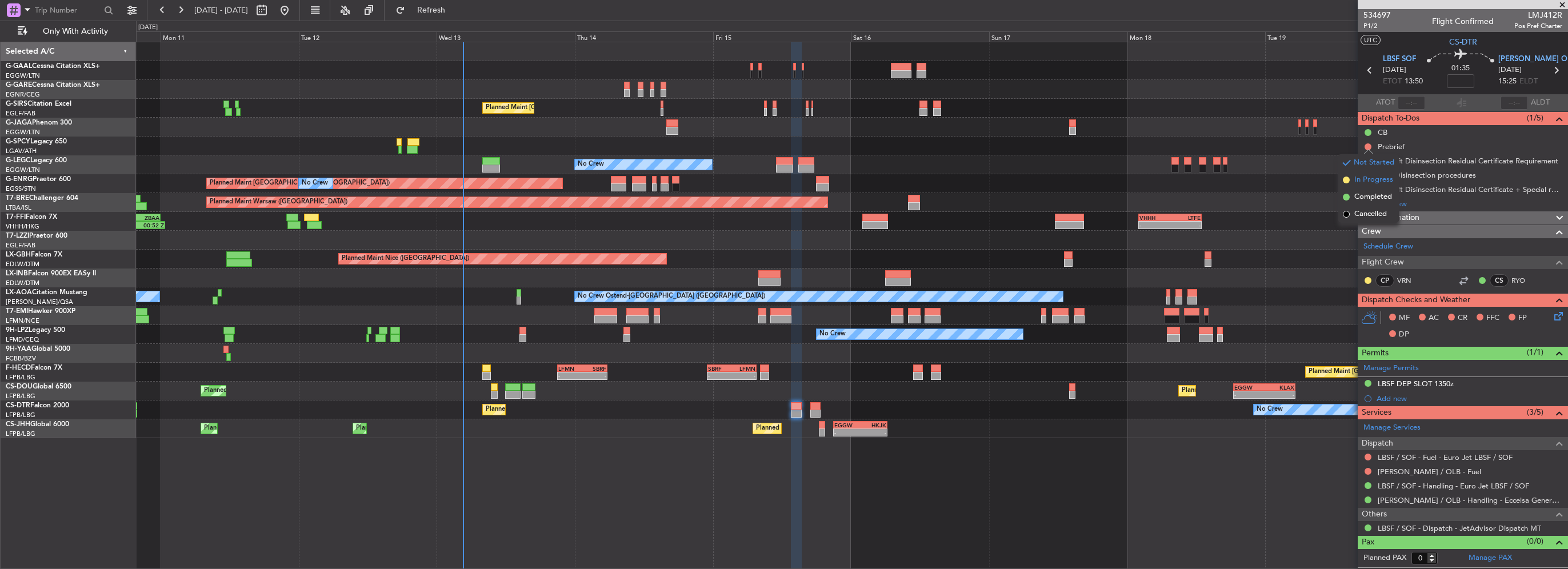
click at [1361, 183] on span "In Progress" at bounding box center [1374, 180] width 39 height 12
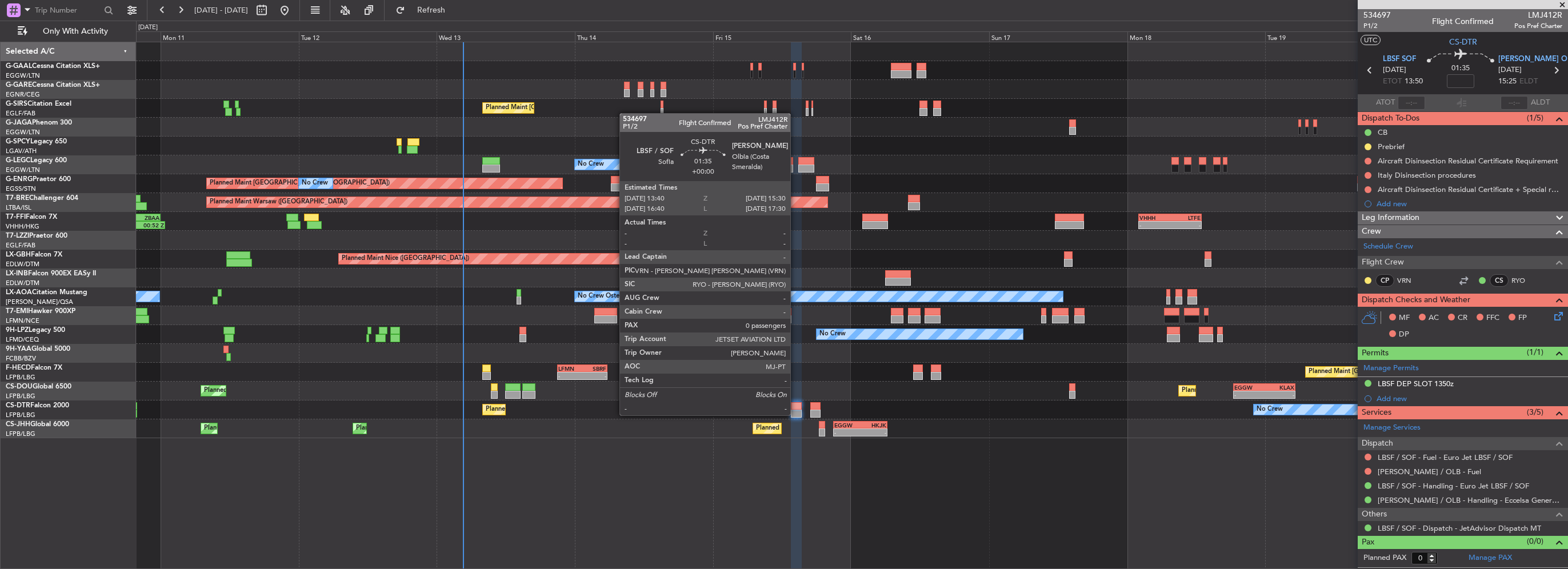
click at [795, 414] on div at bounding box center [796, 414] width 11 height 8
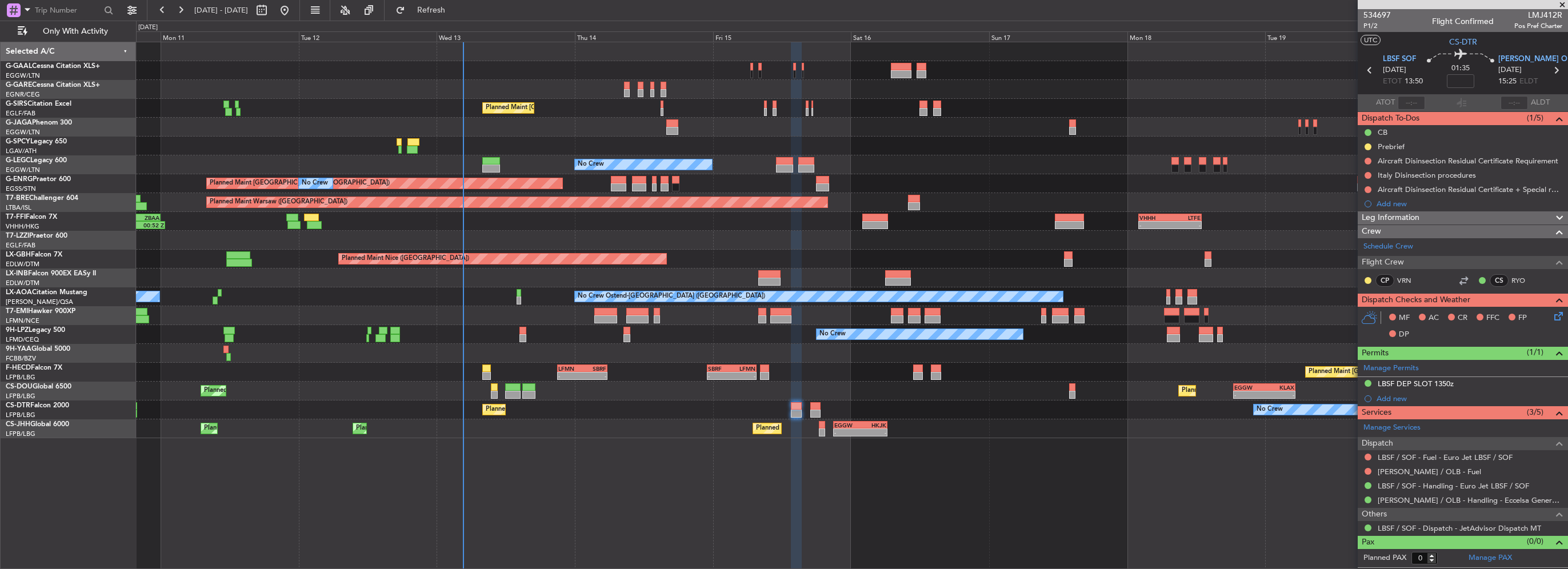
click at [1437, 219] on div "Leg Information" at bounding box center [1462, 218] width 210 height 13
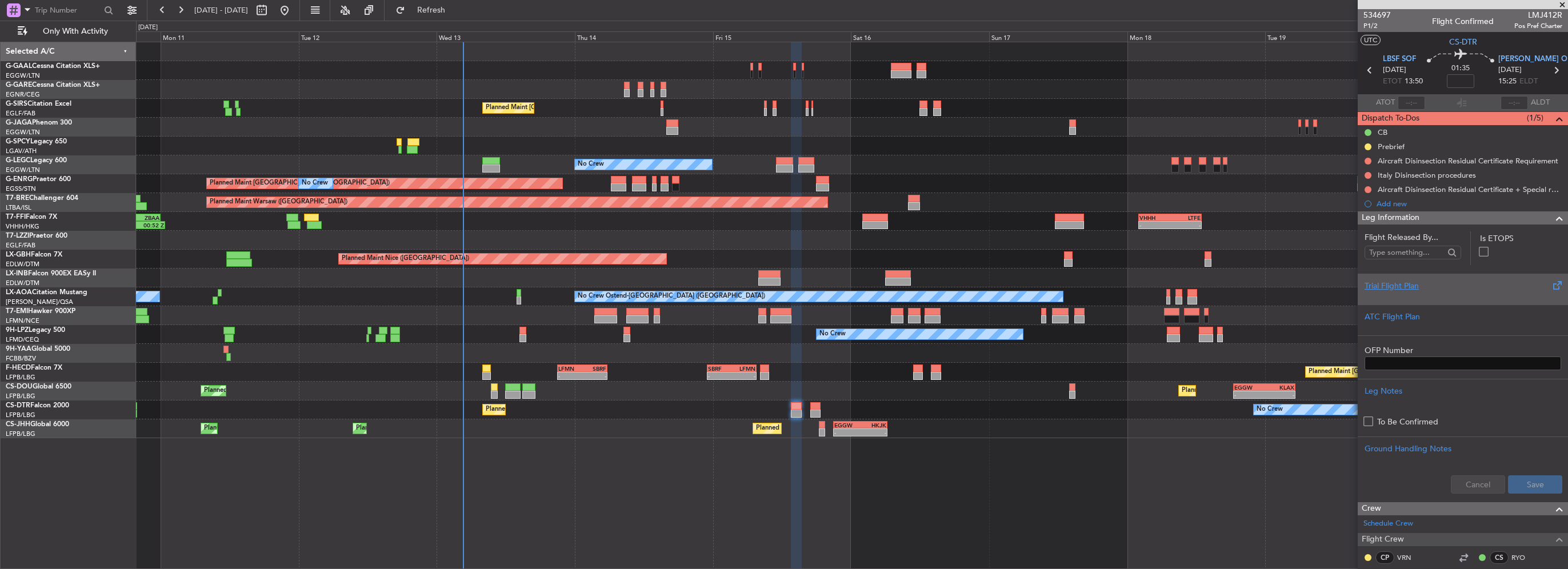
click at [1394, 284] on div "Trial Flight Plan" at bounding box center [1462, 285] width 196 height 12
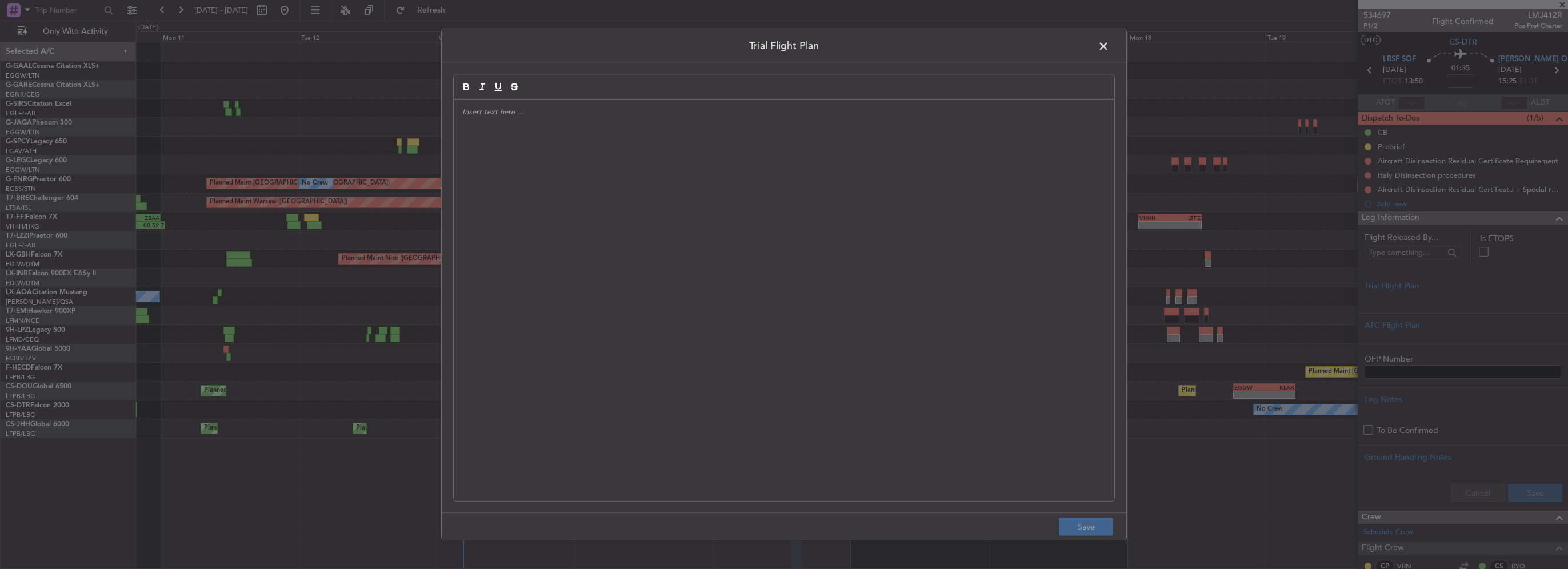
click at [711, 181] on div at bounding box center [784, 300] width 661 height 401
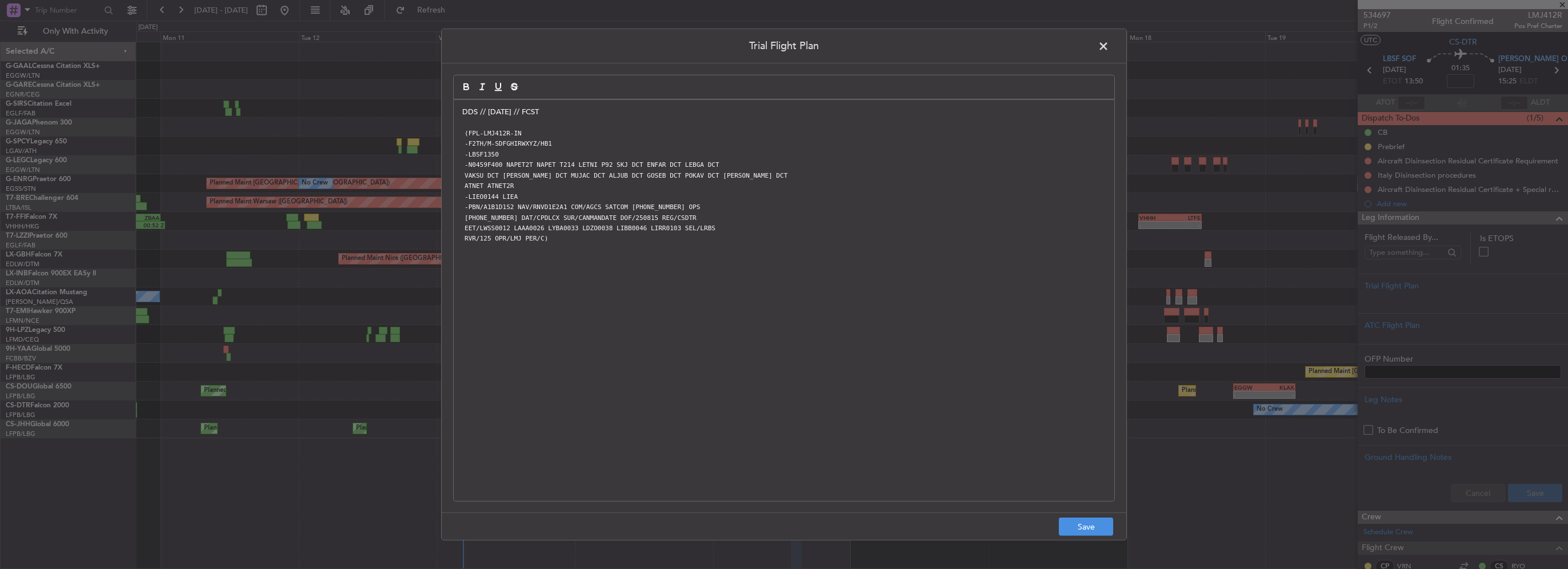
scroll to position [0, 0]
click at [1089, 526] on button "Save" at bounding box center [1086, 526] width 54 height 18
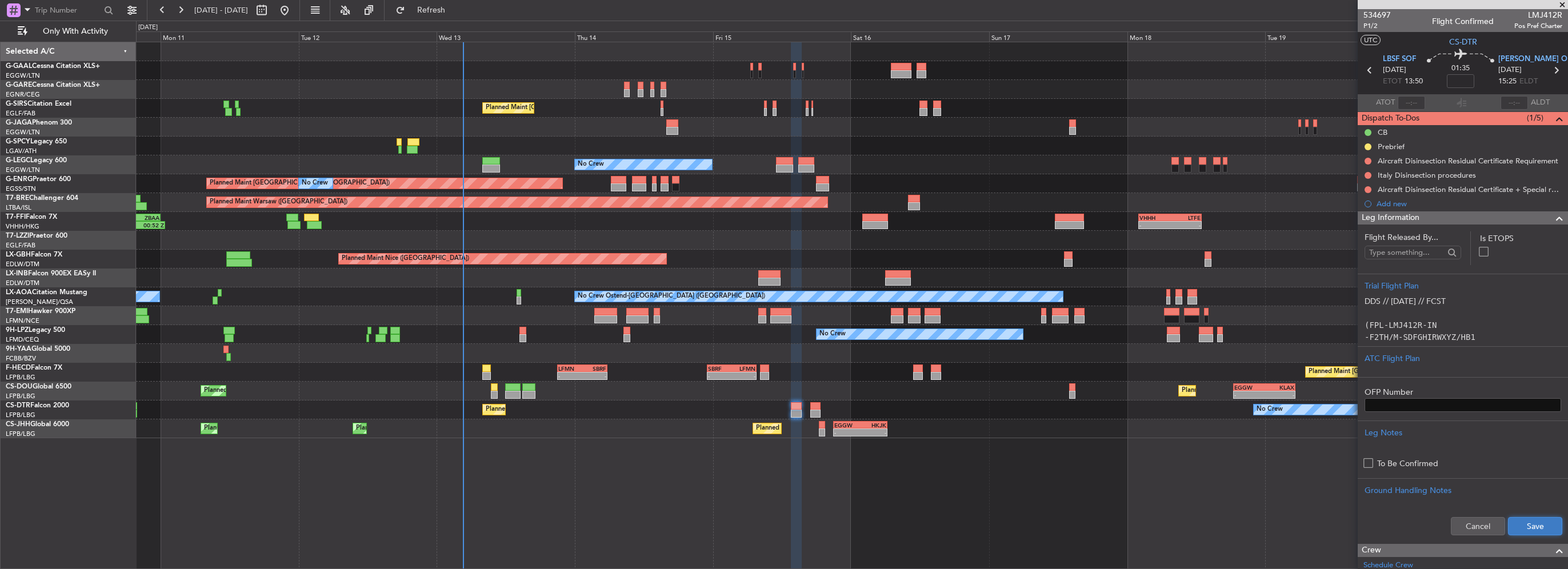
click at [1519, 526] on button "Save" at bounding box center [1535, 526] width 54 height 18
click at [1465, 80] on input at bounding box center [1460, 81] width 27 height 14
type input "+00:10"
click at [1552, 221] on span at bounding box center [1559, 218] width 14 height 14
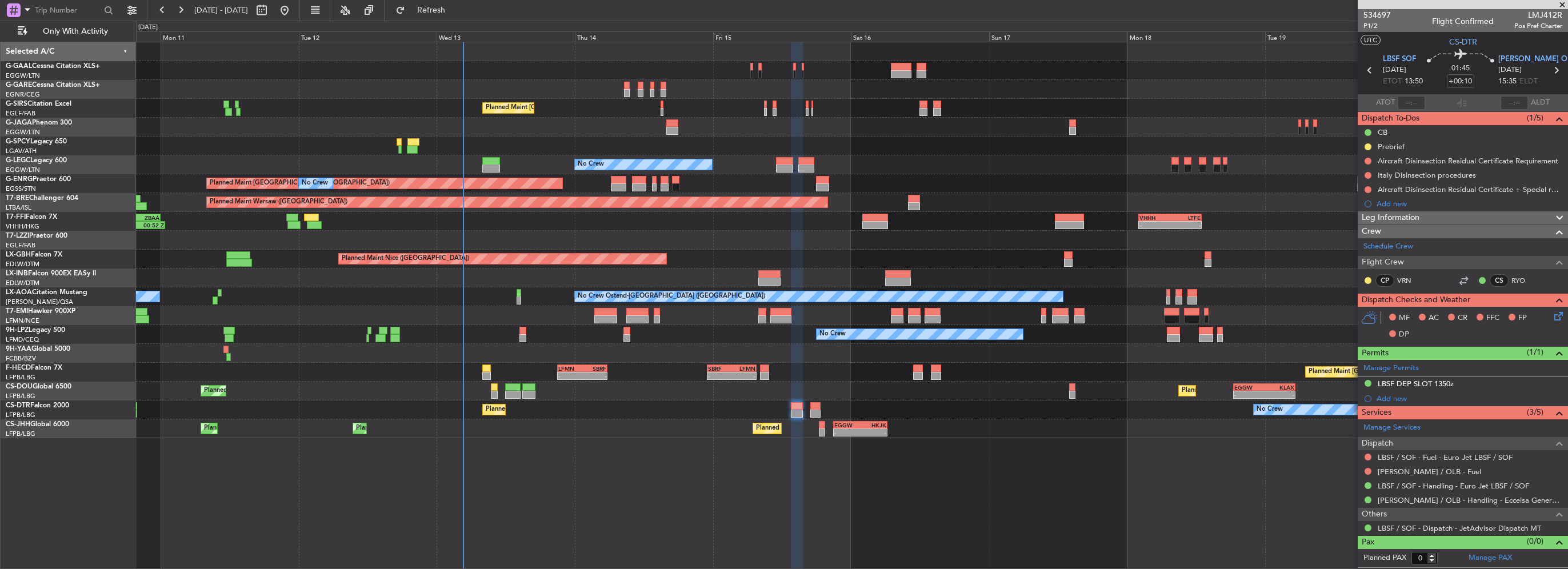
click at [1559, 318] on icon at bounding box center [1556, 314] width 9 height 9
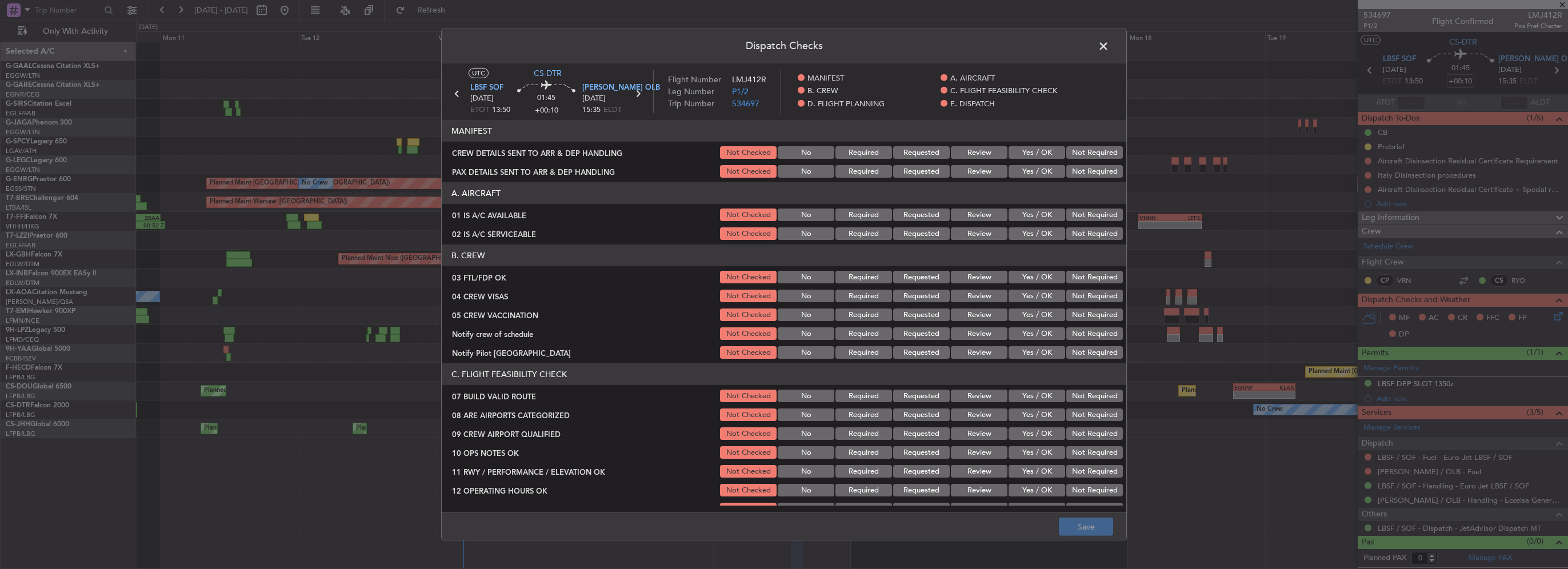
click at [1017, 214] on button "Yes / OK" at bounding box center [1036, 214] width 56 height 12
click at [1028, 238] on button "Yes / OK" at bounding box center [1036, 233] width 56 height 12
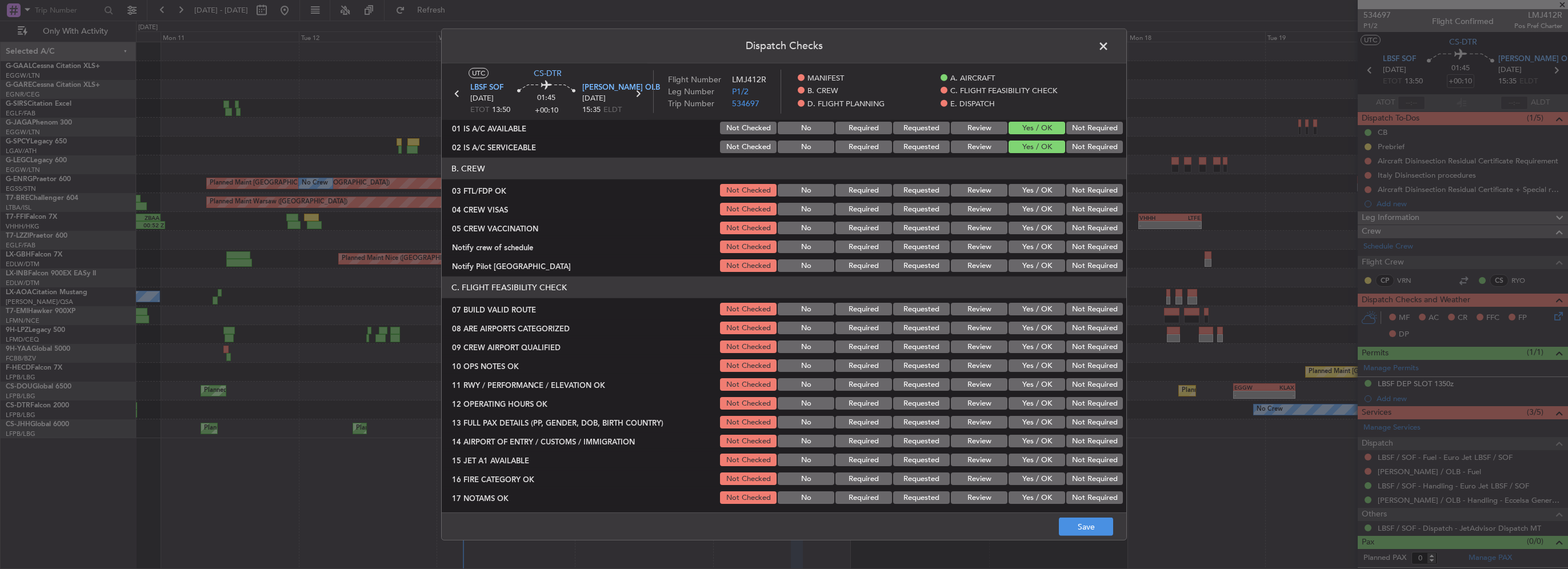
scroll to position [114, 0]
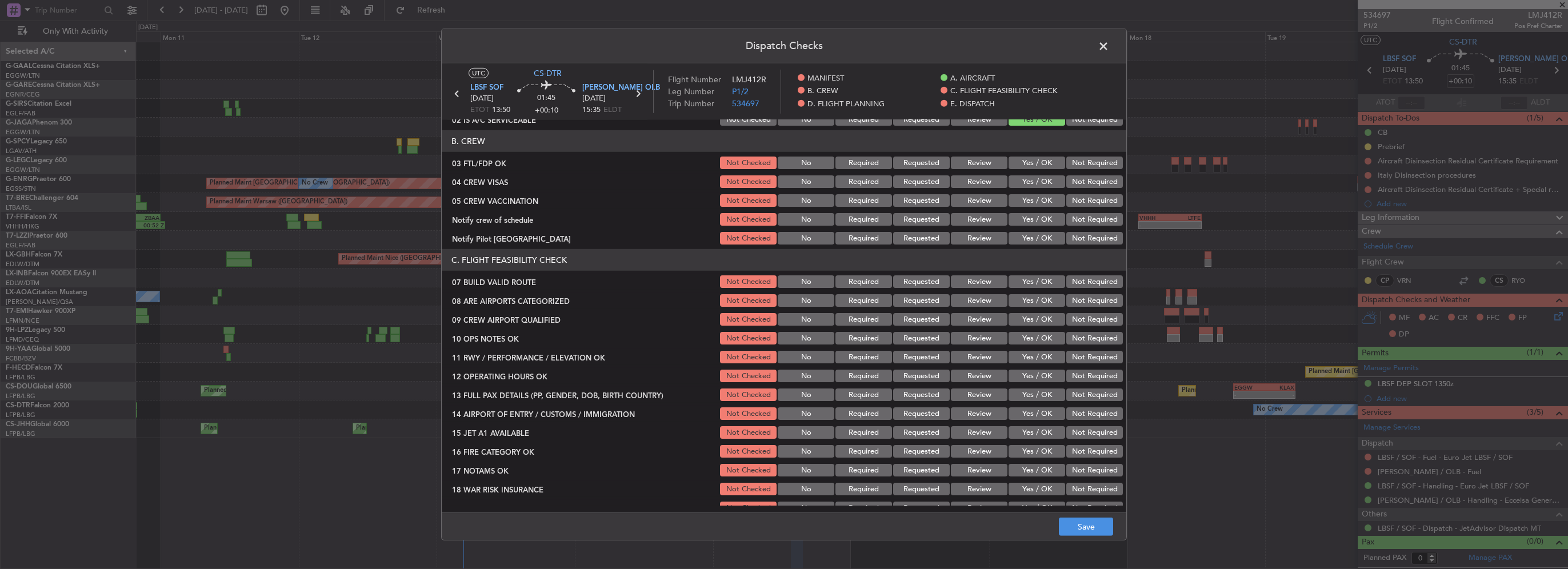
click at [1033, 284] on button "Yes / OK" at bounding box center [1036, 281] width 56 height 12
click at [1031, 303] on button "Yes / OK" at bounding box center [1036, 300] width 56 height 12
click at [1027, 342] on button "Yes / OK" at bounding box center [1036, 338] width 56 height 12
click at [1032, 370] on button "Yes / OK" at bounding box center [1036, 375] width 56 height 12
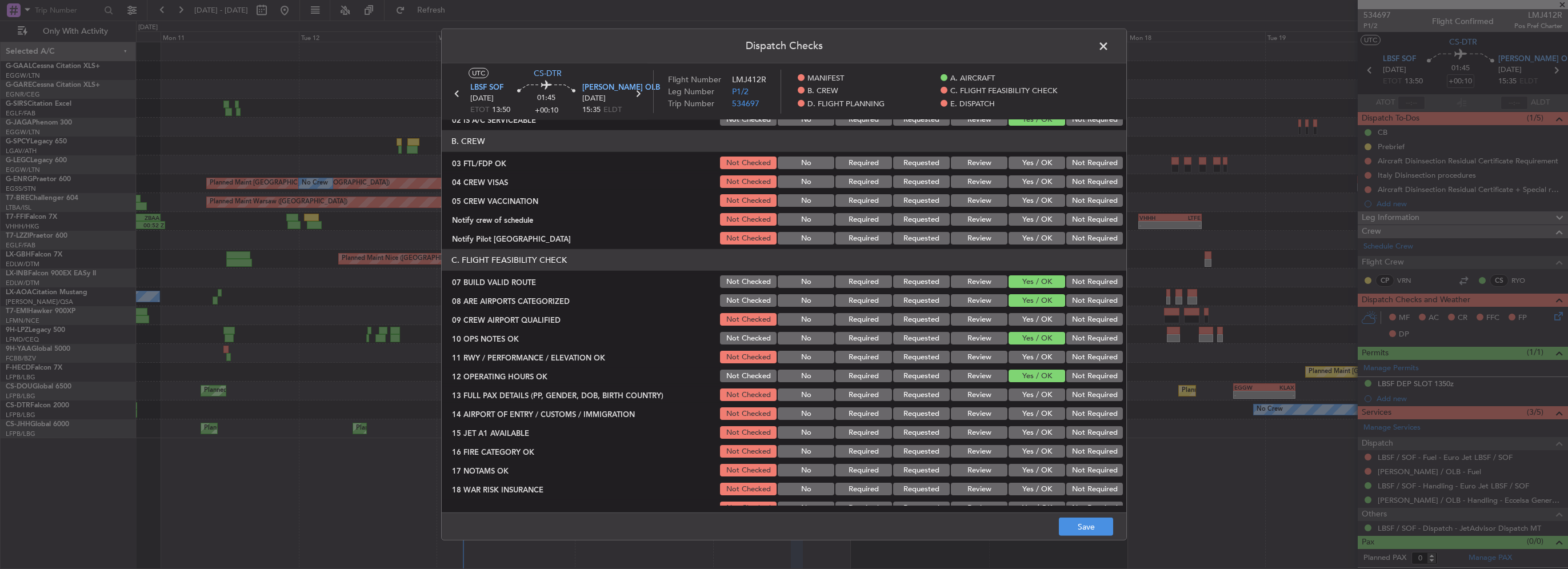
click at [1032, 366] on section "C. FLIGHT FEASIBILITY CHECK 07 BUILD VALID ROUTE Not Checked No Required Reques…" at bounding box center [784, 401] width 685 height 304
click at [1033, 358] on button "Yes / OK" at bounding box center [1036, 357] width 56 height 12
click at [1038, 391] on button "Yes / OK" at bounding box center [1036, 394] width 56 height 12
drag, startPoint x: 1042, startPoint y: 405, endPoint x: 1040, endPoint y: 416, distance: 11.2
click at [1042, 407] on div "Yes / OK" at bounding box center [1035, 413] width 58 height 16
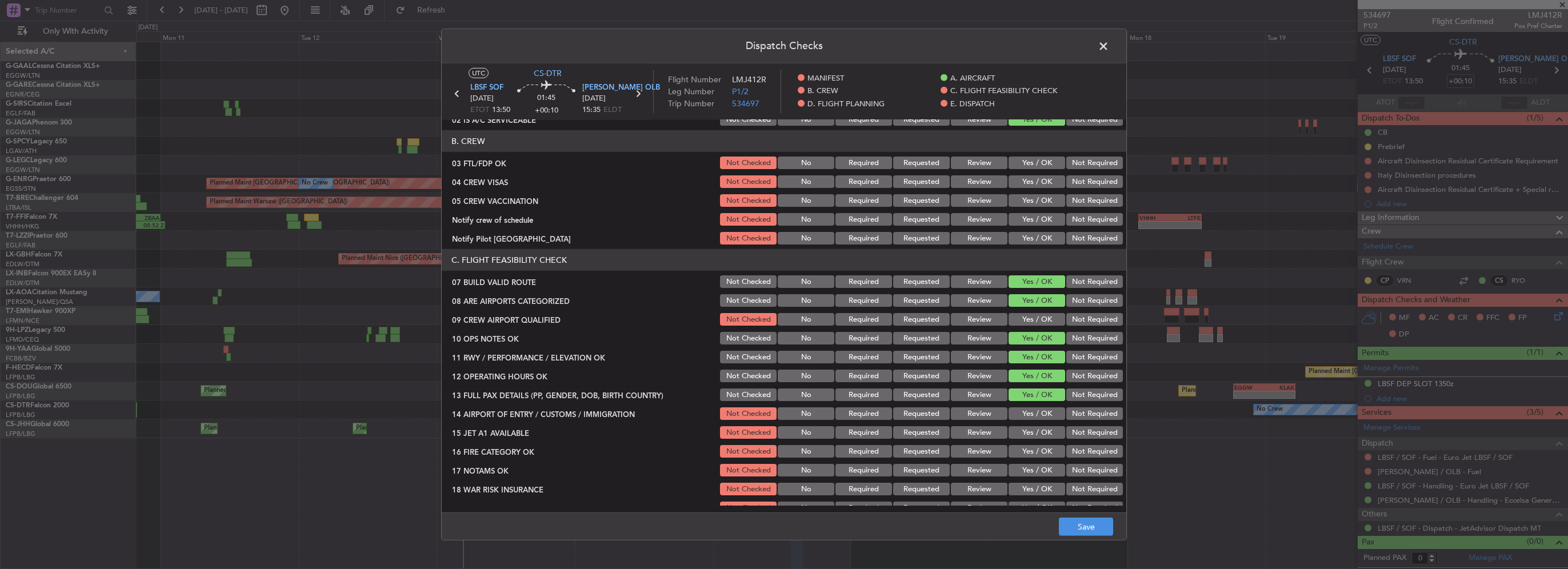
click at [1040, 416] on button "Yes / OK" at bounding box center [1036, 413] width 56 height 12
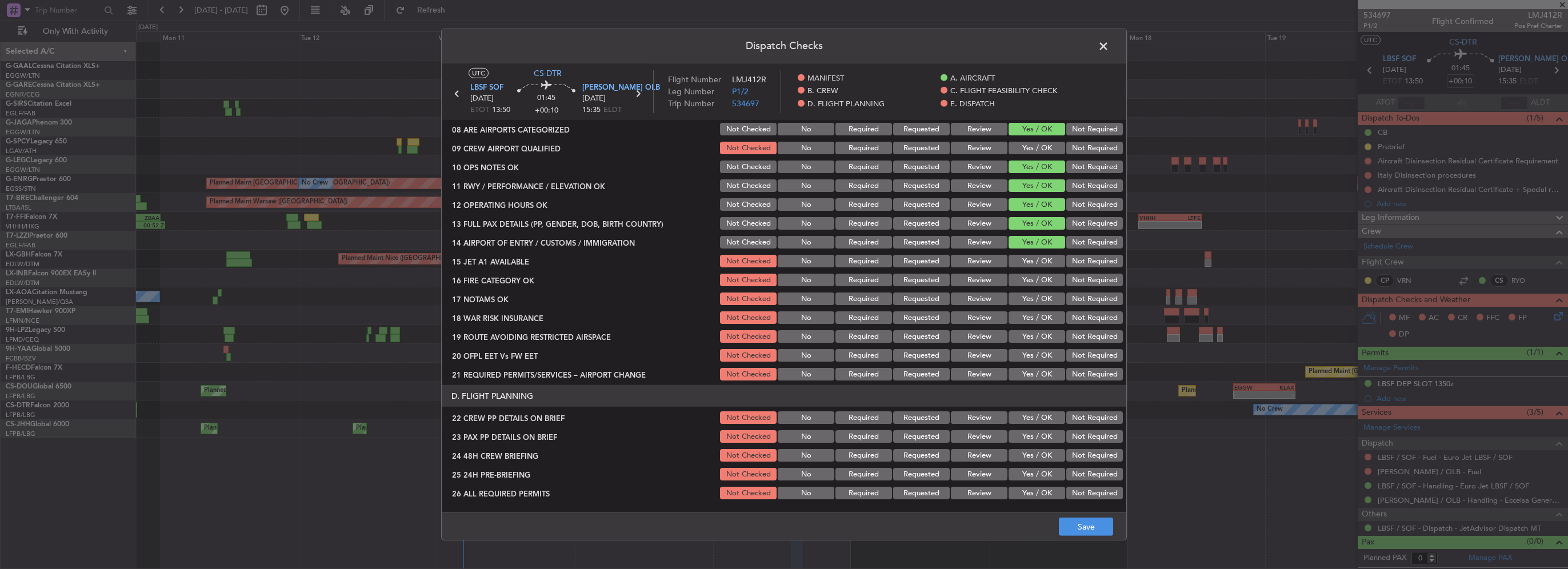
drag, startPoint x: 1028, startPoint y: 256, endPoint x: 1028, endPoint y: 275, distance: 19.0
click at [1028, 257] on button "Yes / OK" at bounding box center [1036, 260] width 56 height 12
click at [1034, 289] on section "C. FLIGHT FEASIBILITY CHECK 07 BUILD VALID ROUTE Not Checked No Required Reques…" at bounding box center [784, 230] width 685 height 304
click at [1036, 278] on button "Yes / OK" at bounding box center [1036, 280] width 56 height 12
click at [1040, 304] on button "Yes / OK" at bounding box center [1036, 298] width 56 height 12
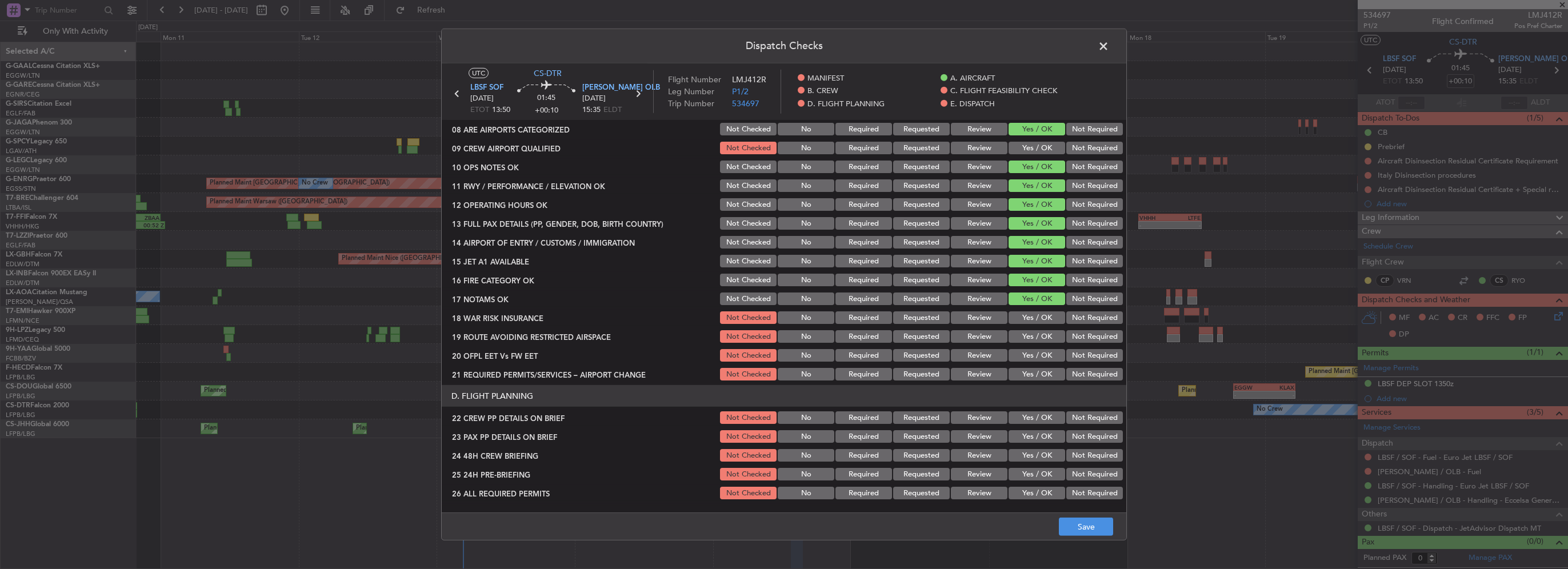
click at [1040, 319] on button "Yes / OK" at bounding box center [1036, 317] width 56 height 12
drag, startPoint x: 1037, startPoint y: 332, endPoint x: 1038, endPoint y: 351, distance: 19.0
click at [1037, 333] on button "Yes / OK" at bounding box center [1036, 336] width 56 height 12
click at [1038, 351] on button "Yes / OK" at bounding box center [1036, 355] width 56 height 12
click at [1040, 366] on div "Yes / OK" at bounding box center [1035, 374] width 58 height 16
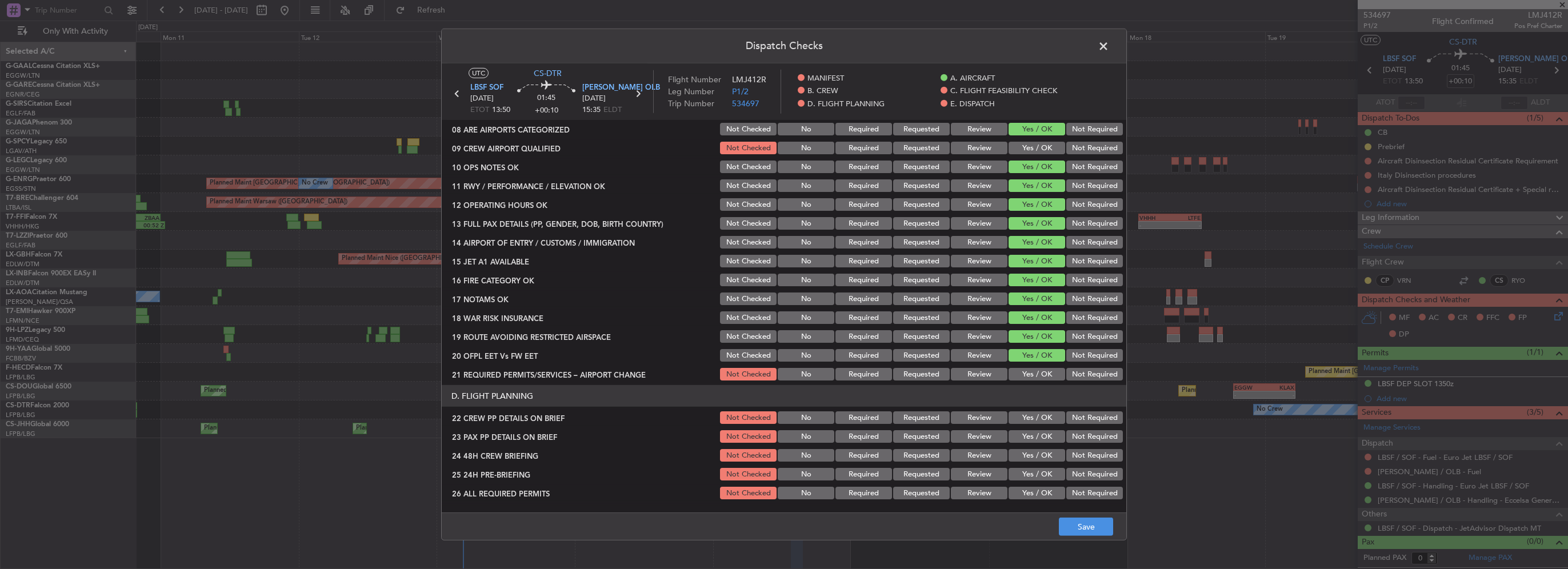
click at [1040, 370] on button "Yes / OK" at bounding box center [1036, 374] width 56 height 12
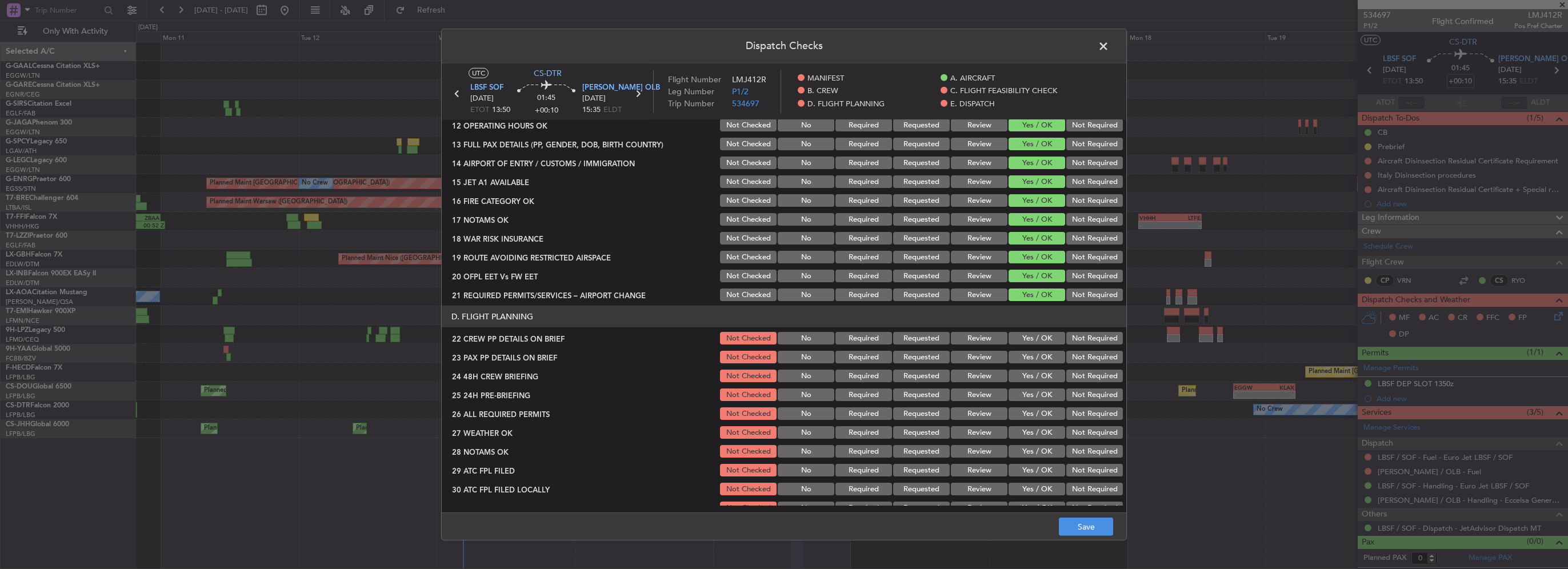
scroll to position [400, 0]
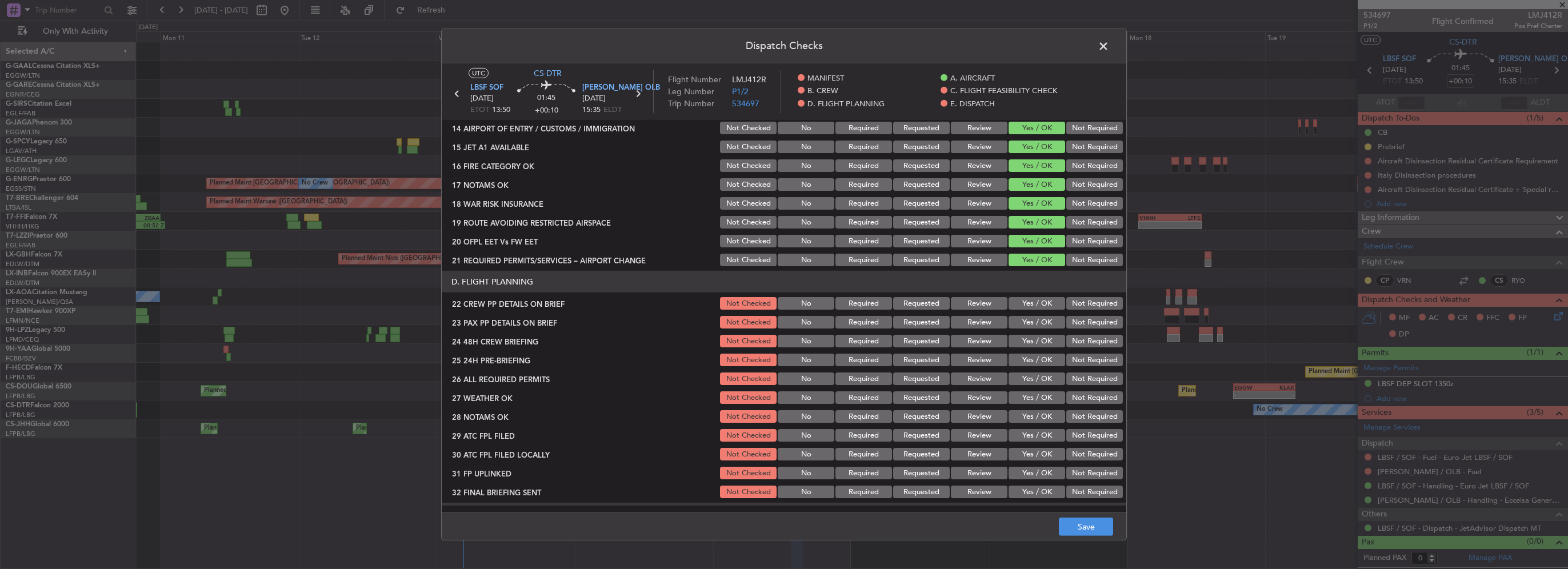
click at [1030, 307] on button "Yes / OK" at bounding box center [1036, 303] width 56 height 12
click at [1040, 326] on button "Yes / OK" at bounding box center [1036, 322] width 56 height 12
click at [1036, 339] on button "Yes / OK" at bounding box center [1036, 340] width 56 height 12
click at [1095, 364] on button "Not Required" at bounding box center [1094, 359] width 56 height 12
click at [1111, 522] on button "Save" at bounding box center [1086, 526] width 54 height 18
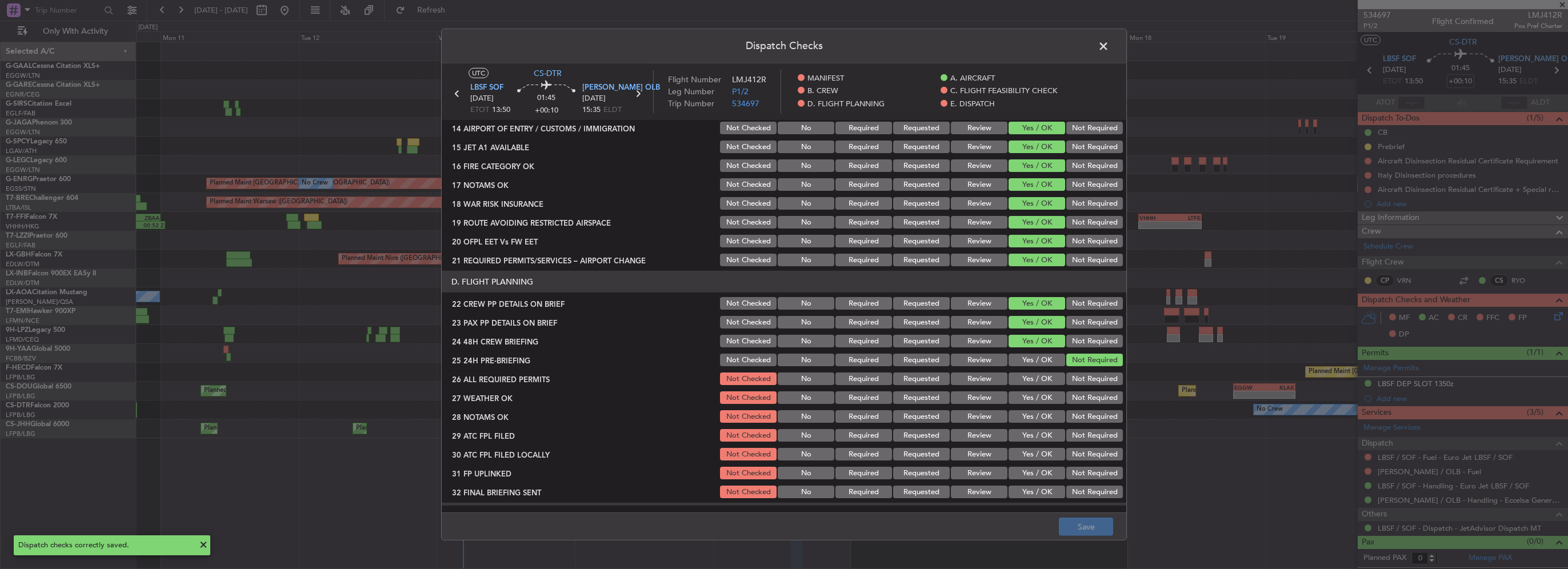
click at [1109, 45] on span at bounding box center [1109, 49] width 0 height 23
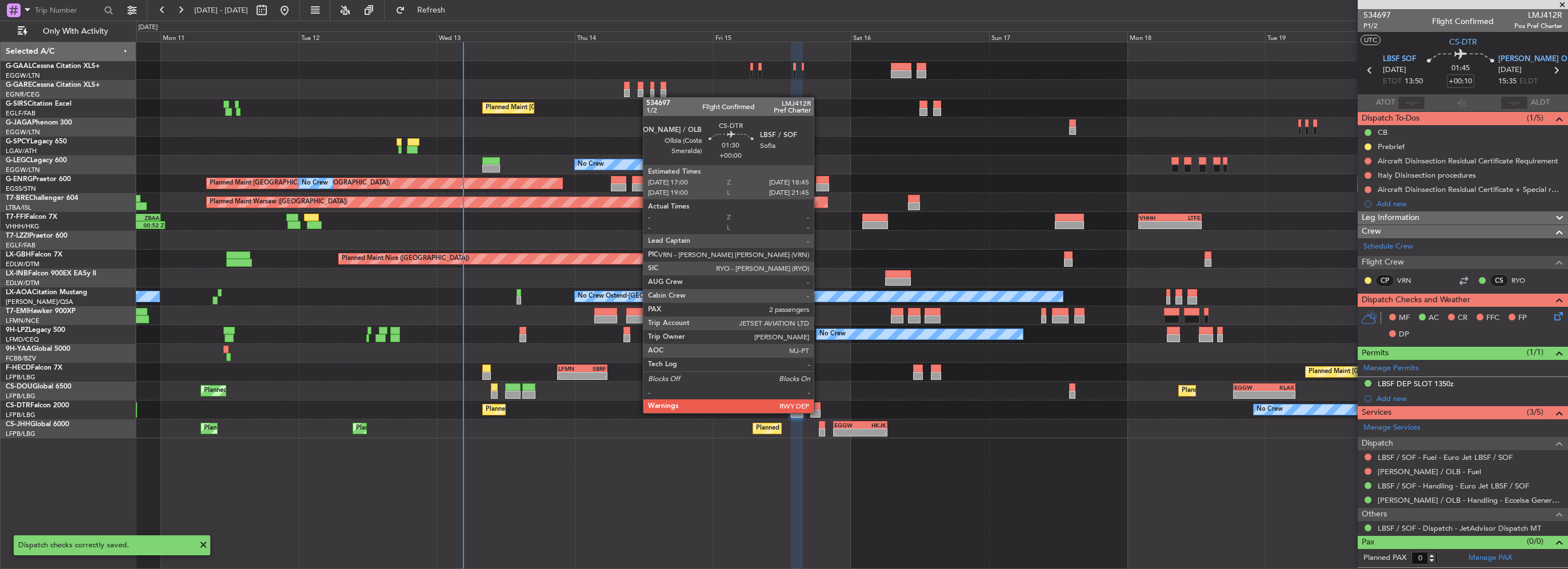
click at [817, 411] on div at bounding box center [815, 414] width 10 height 8
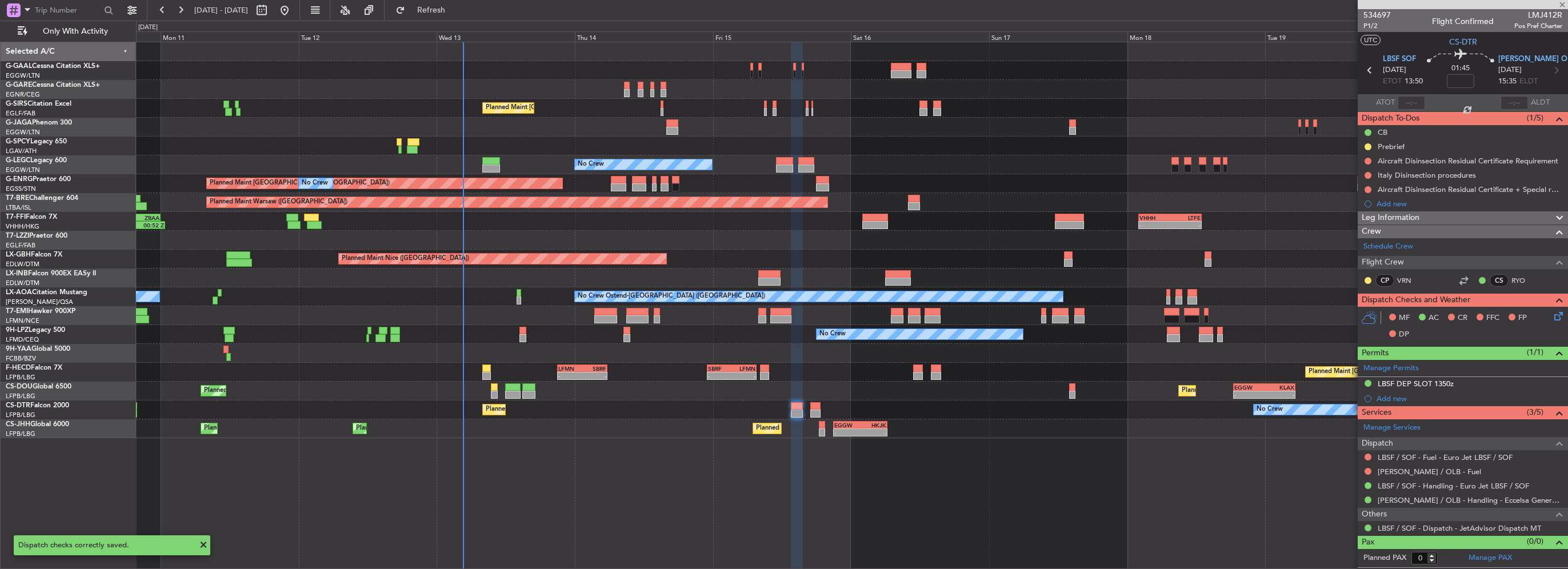
type input "2"
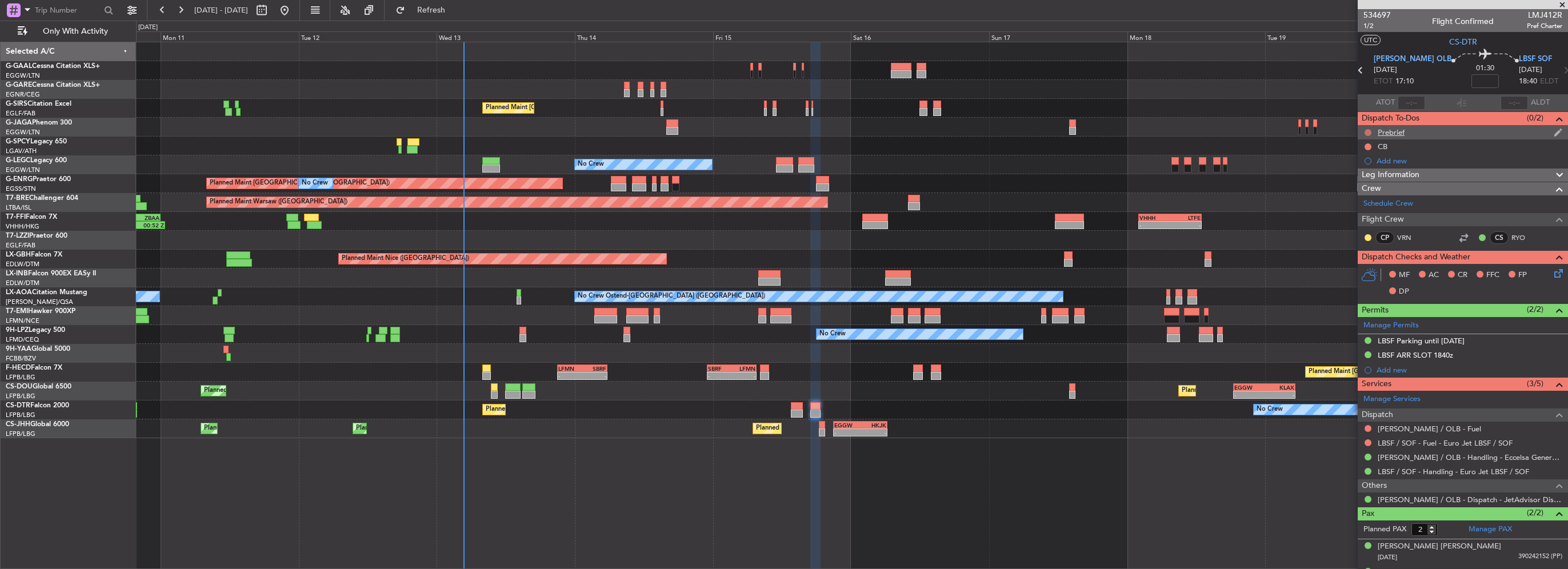
click at [1366, 130] on button at bounding box center [1368, 132] width 7 height 7
click at [1367, 162] on span "In Progress" at bounding box center [1374, 166] width 39 height 12
click at [1367, 144] on button at bounding box center [1368, 146] width 7 height 7
click at [1367, 194] on span "Completed" at bounding box center [1373, 197] width 38 height 12
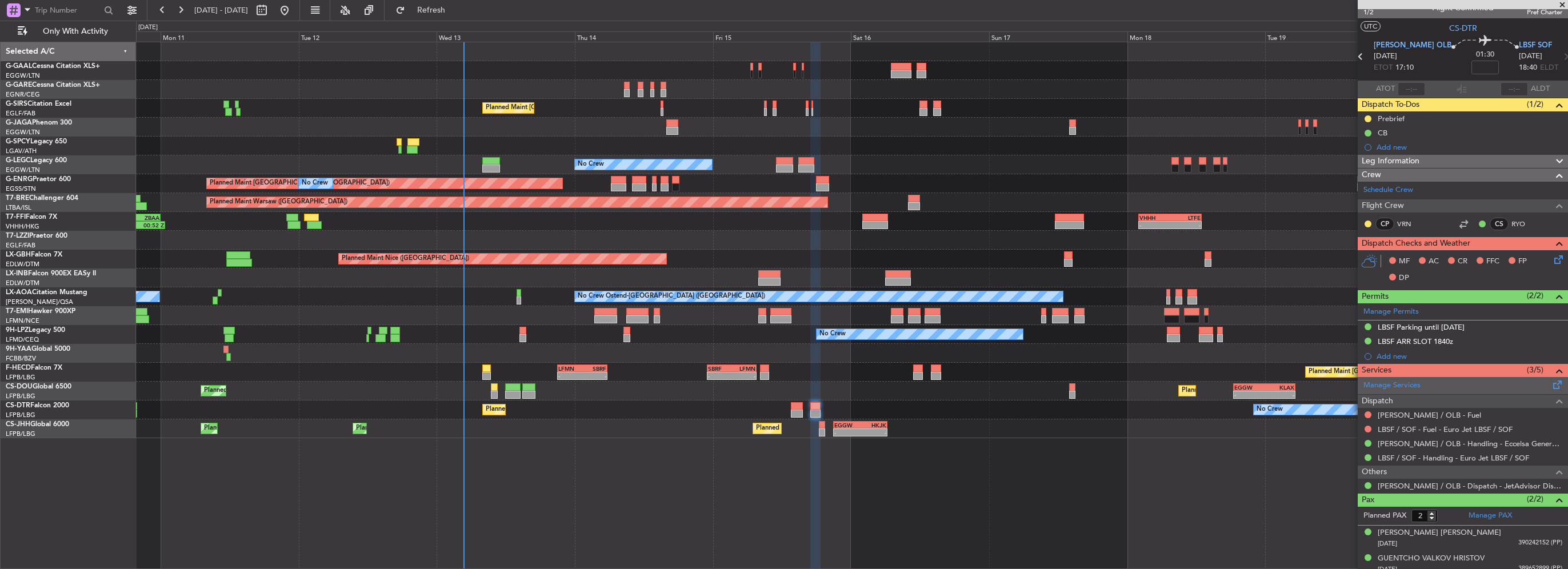
scroll to position [19, 0]
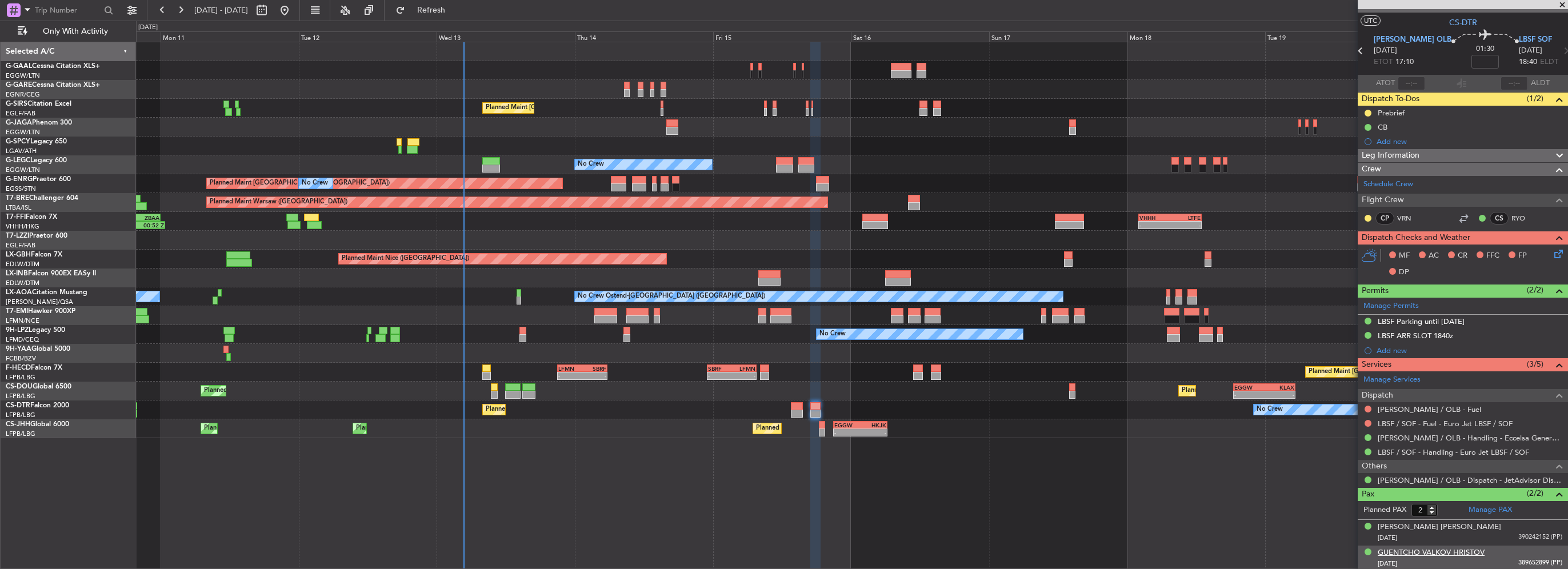
click at [1461, 552] on div "GUENTCHO VALKOV HRISTOV" at bounding box center [1431, 553] width 107 height 12
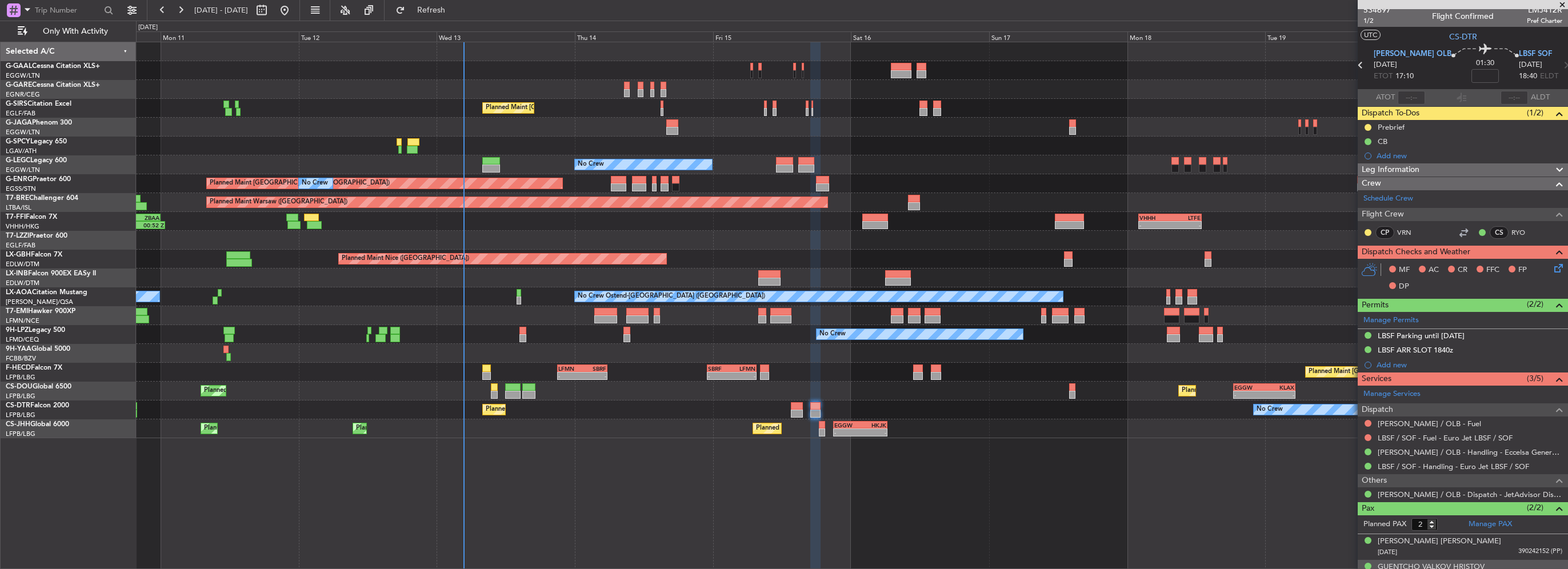
scroll to position [0, 0]
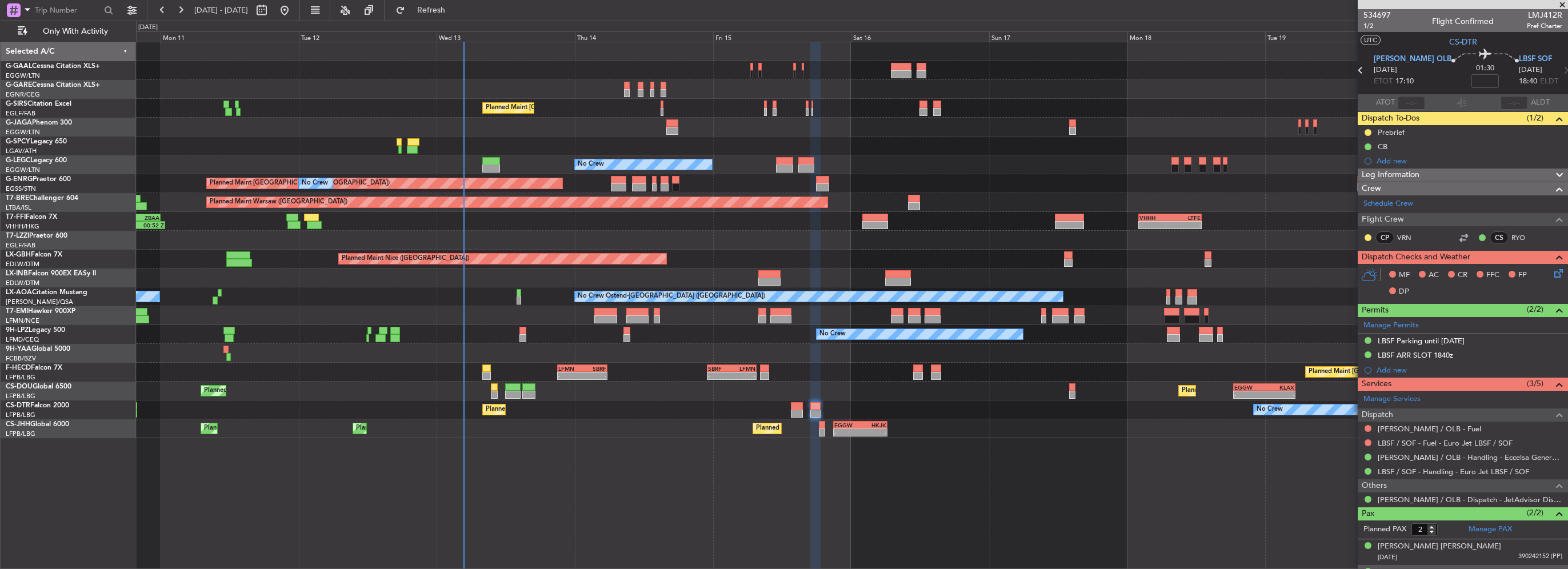
click at [1405, 173] on span "Leg Information" at bounding box center [1390, 175] width 58 height 13
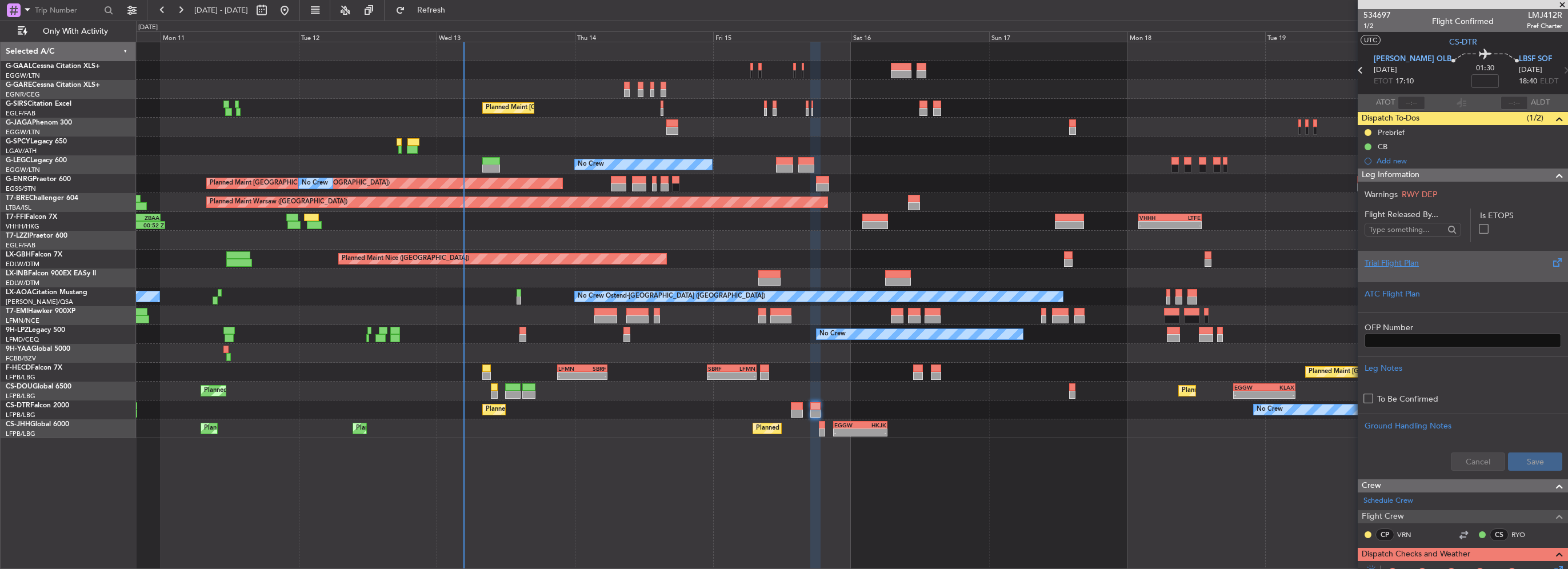
click at [1400, 268] on div "Trial Flight Plan" at bounding box center [1462, 263] width 196 height 12
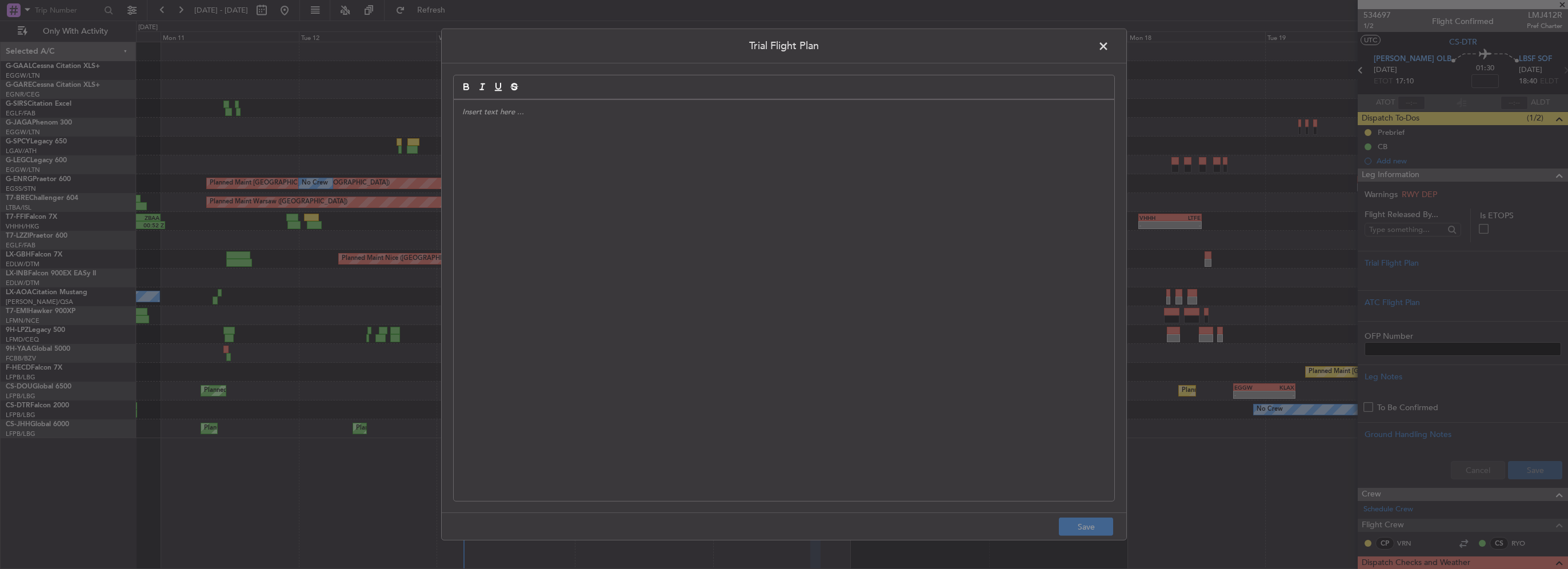
click at [675, 154] on div at bounding box center [784, 300] width 661 height 401
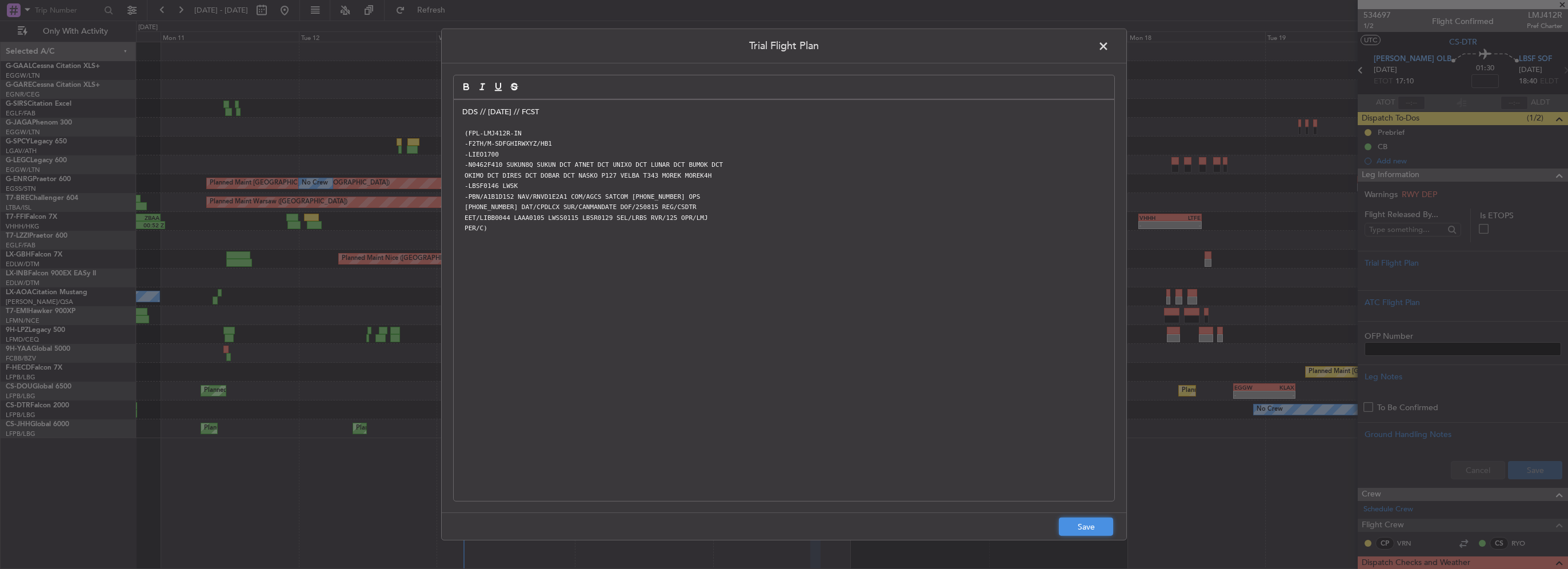
click at [1073, 528] on button "Save" at bounding box center [1086, 526] width 54 height 18
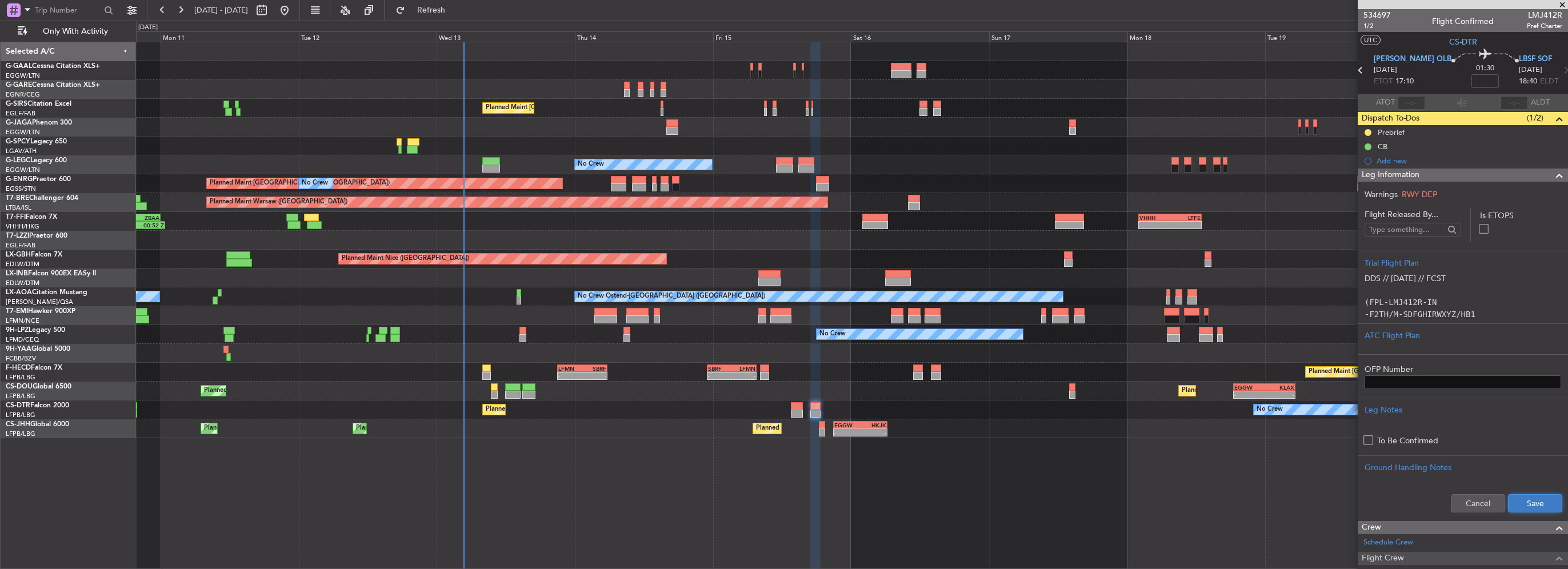
click at [1541, 505] on button "Save" at bounding box center [1535, 503] width 54 height 18
click at [1471, 78] on input at bounding box center [1485, 81] width 27 height 14
type input "+00:15"
click at [1552, 172] on span at bounding box center [1559, 175] width 14 height 14
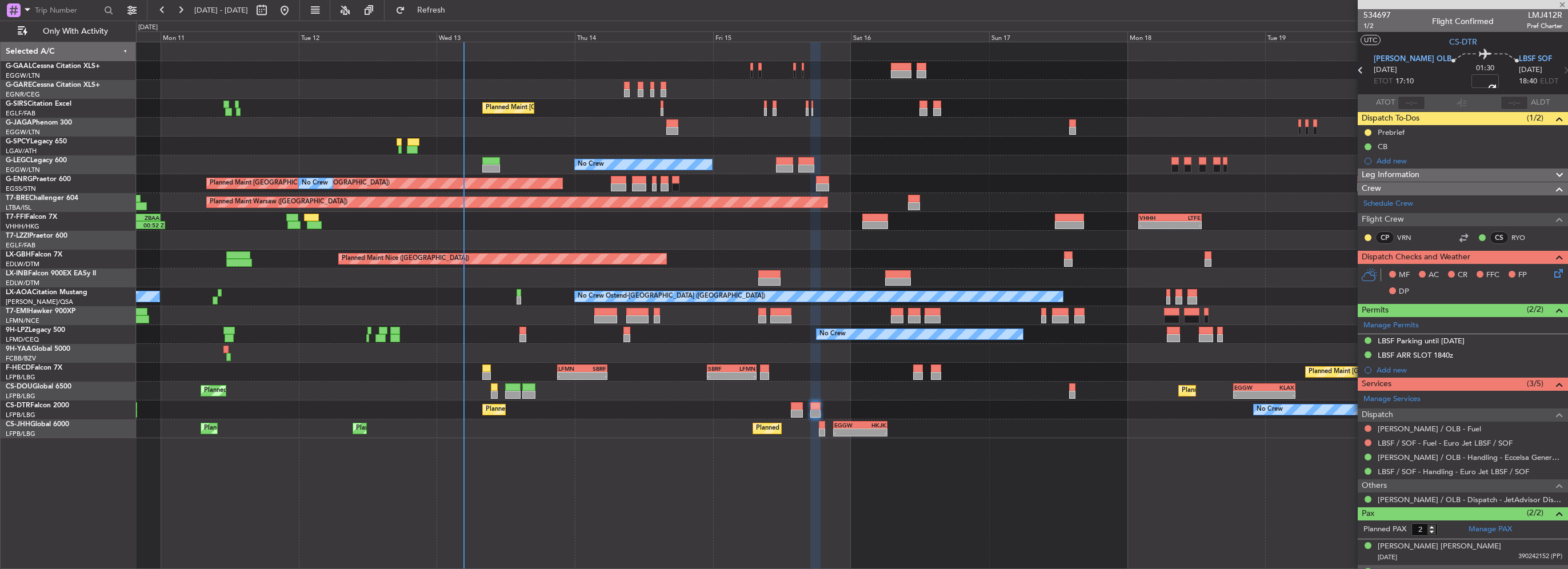
click at [1552, 273] on icon at bounding box center [1556, 271] width 9 height 9
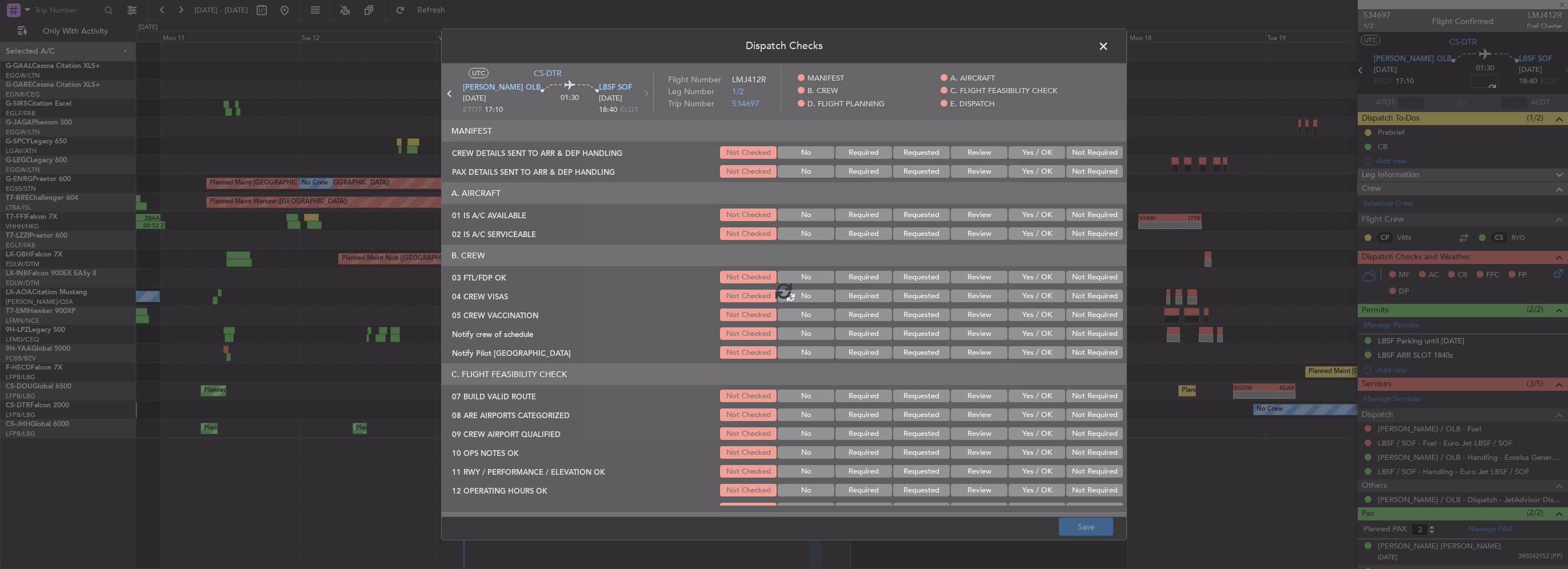
type input "+00:15"
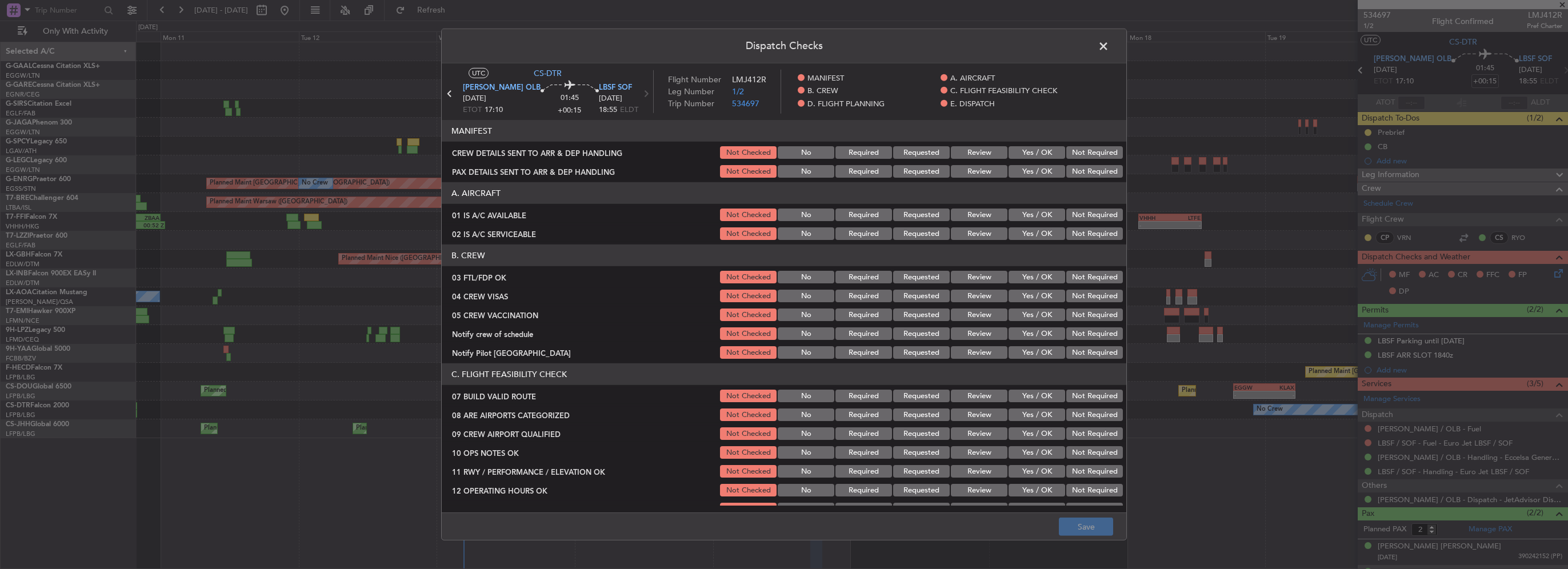
click at [1033, 214] on button "Yes / OK" at bounding box center [1036, 214] width 56 height 12
click at [1036, 238] on button "Yes / OK" at bounding box center [1036, 233] width 56 height 12
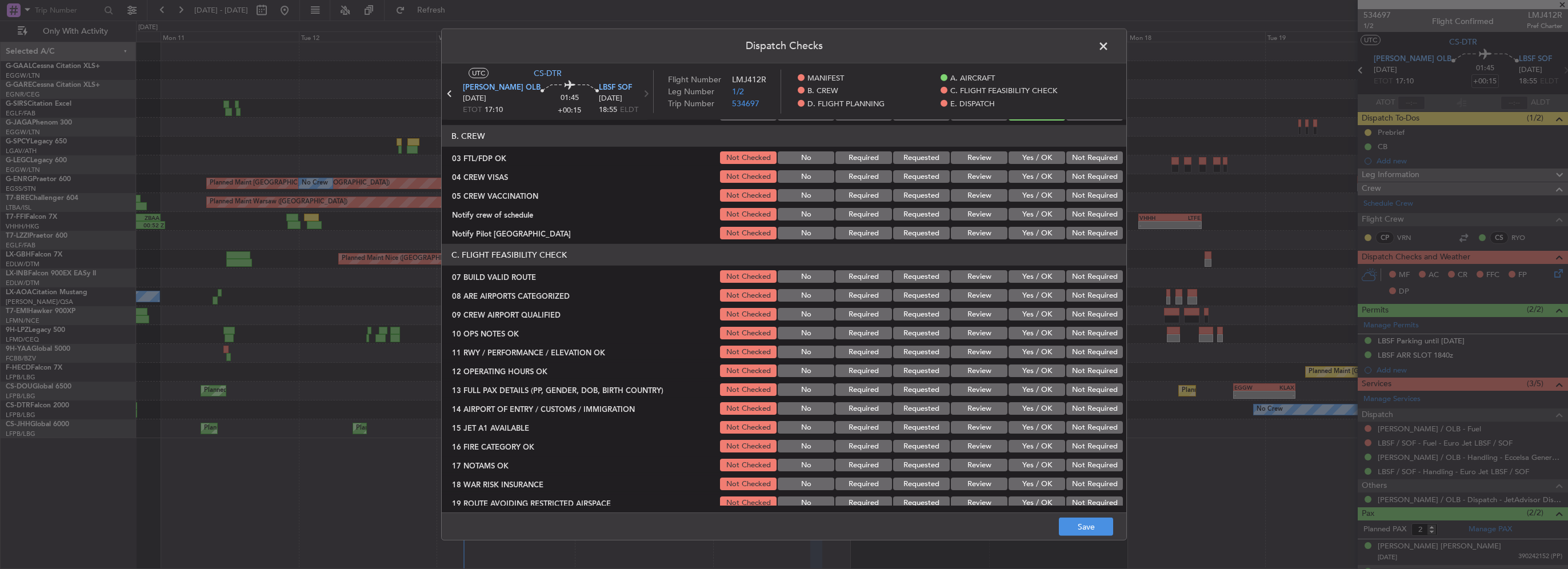
scroll to position [172, 0]
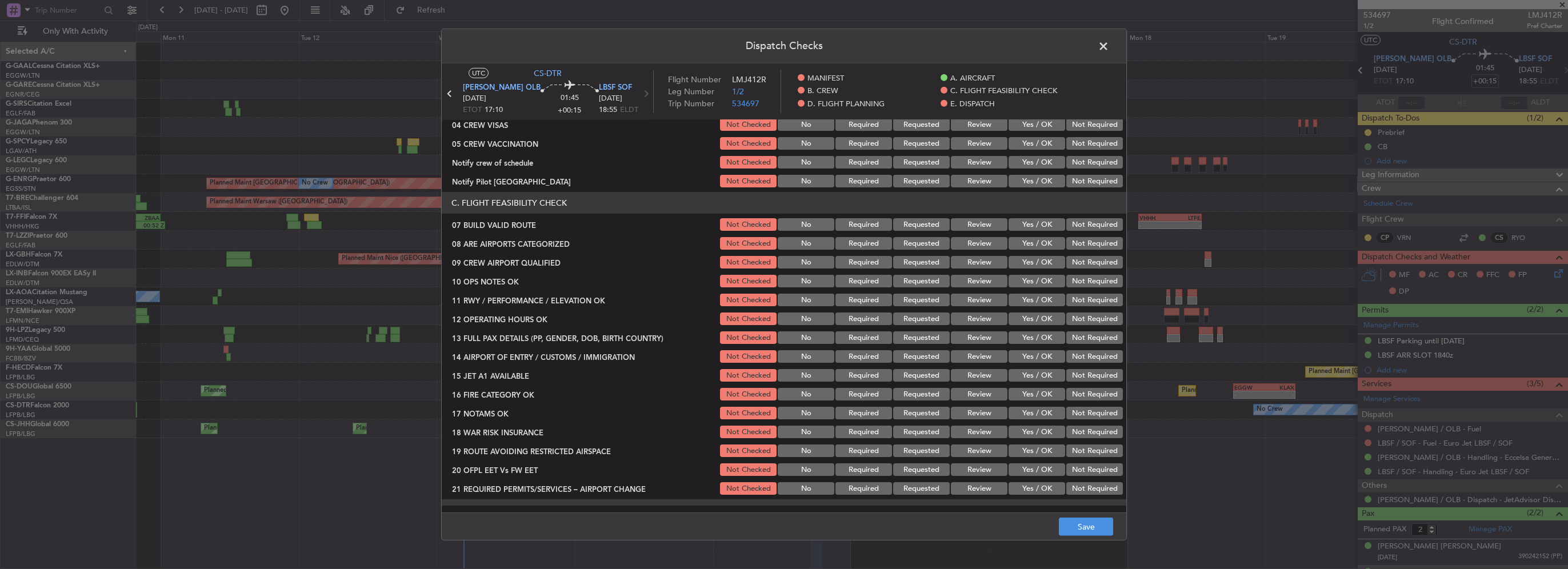
click at [1028, 223] on button "Yes / OK" at bounding box center [1036, 224] width 56 height 12
click at [1027, 235] on div "Yes / OK" at bounding box center [1035, 243] width 58 height 16
click at [1032, 249] on button "Yes / OK" at bounding box center [1036, 243] width 56 height 12
click at [1040, 282] on button "Yes / OK" at bounding box center [1036, 280] width 56 height 12
drag, startPoint x: 1040, startPoint y: 296, endPoint x: 1040, endPoint y: 313, distance: 17.0
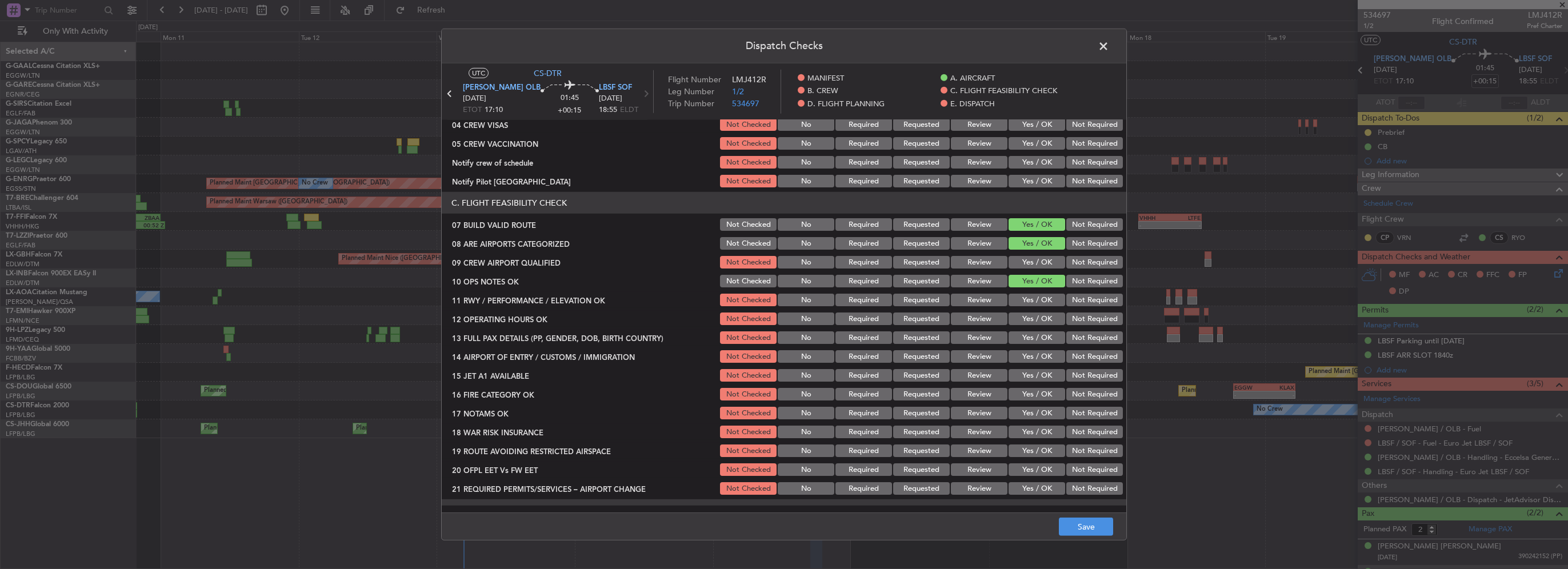
click at [1040, 304] on button "Yes / OK" at bounding box center [1036, 299] width 56 height 12
click at [1039, 321] on button "Yes / OK" at bounding box center [1036, 318] width 56 height 12
drag, startPoint x: 1040, startPoint y: 335, endPoint x: 1040, endPoint y: 345, distance: 10.0
click at [1040, 335] on button "Yes / OK" at bounding box center [1036, 337] width 56 height 12
click at [1040, 362] on button "Yes / OK" at bounding box center [1036, 356] width 56 height 12
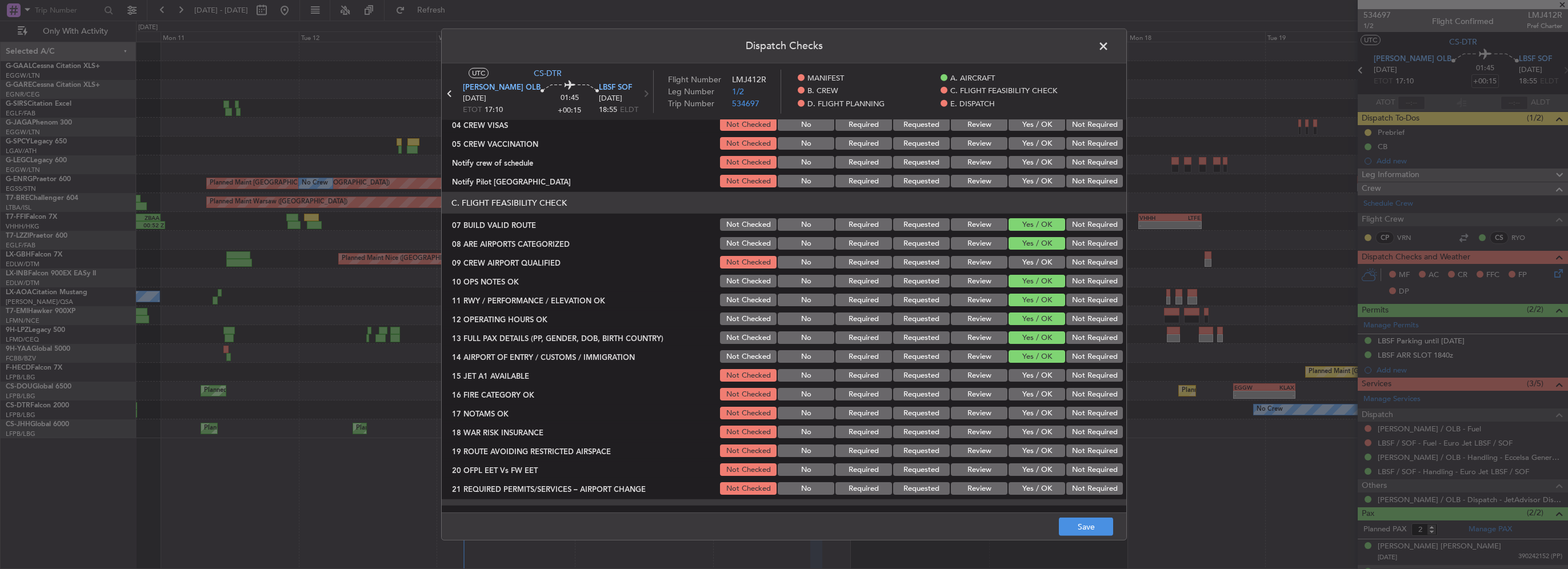
drag, startPoint x: 1038, startPoint y: 374, endPoint x: 1038, endPoint y: 379, distance: 5.0
click at [1038, 377] on button "Yes / OK" at bounding box center [1036, 375] width 56 height 12
click at [1042, 390] on button "Yes / OK" at bounding box center [1036, 394] width 56 height 12
click at [1043, 418] on button "Yes / OK" at bounding box center [1036, 412] width 56 height 12
click at [1045, 429] on button "Yes / OK" at bounding box center [1036, 431] width 56 height 12
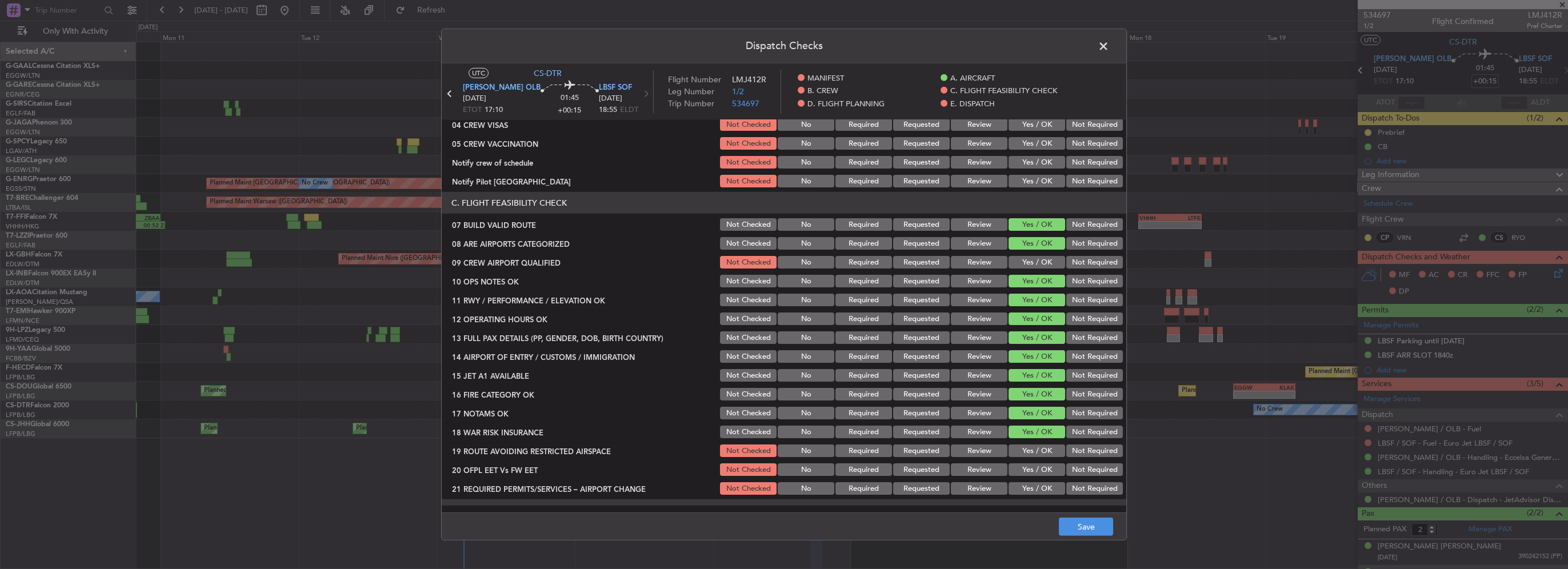
click at [1045, 438] on div "Yes / OK" at bounding box center [1035, 432] width 58 height 16
click at [1046, 450] on button "Yes / OK" at bounding box center [1036, 450] width 56 height 12
drag, startPoint x: 1045, startPoint y: 469, endPoint x: 1047, endPoint y: 478, distance: 9.2
click at [1045, 470] on button "Yes / OK" at bounding box center [1036, 469] width 56 height 12
click at [1049, 487] on button "Yes / OK" at bounding box center [1036, 488] width 56 height 12
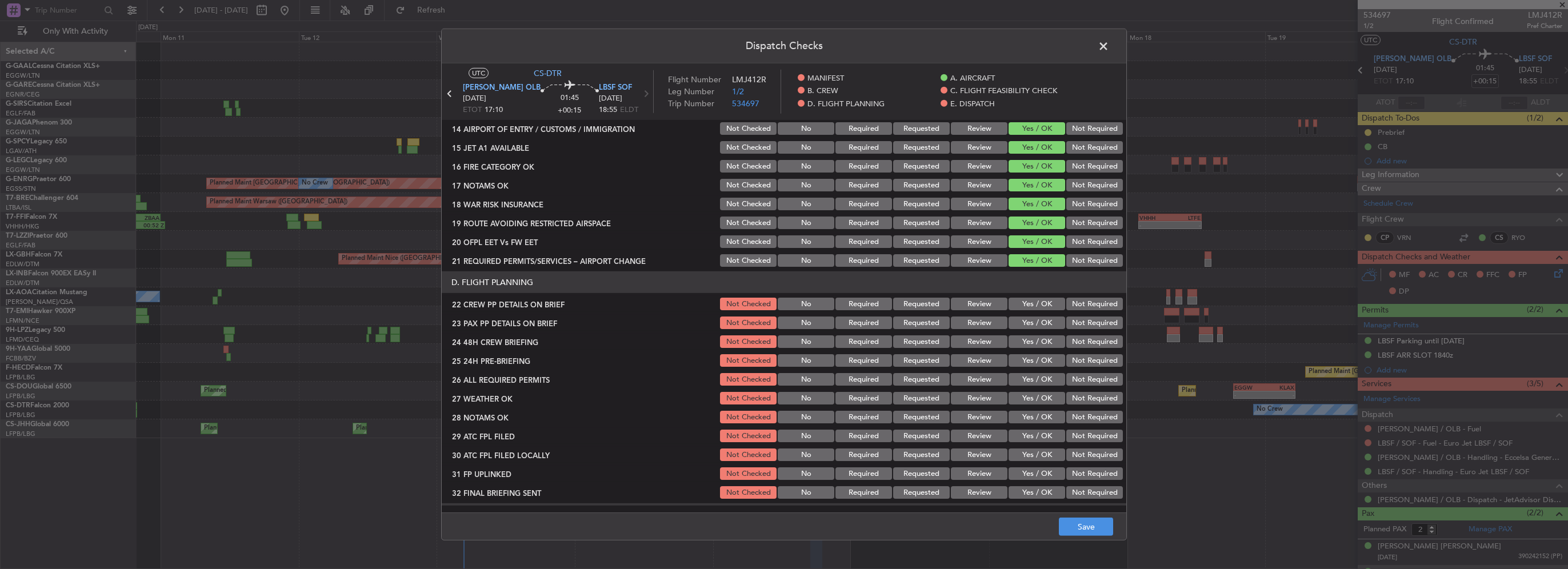
scroll to position [400, 0]
click at [1030, 306] on button "Yes / OK" at bounding box center [1036, 303] width 56 height 12
drag, startPoint x: 1033, startPoint y: 316, endPoint x: 1036, endPoint y: 333, distance: 17.3
click at [1034, 318] on button "Yes / OK" at bounding box center [1036, 322] width 56 height 12
click at [1036, 335] on button "Yes / OK" at bounding box center [1036, 340] width 56 height 12
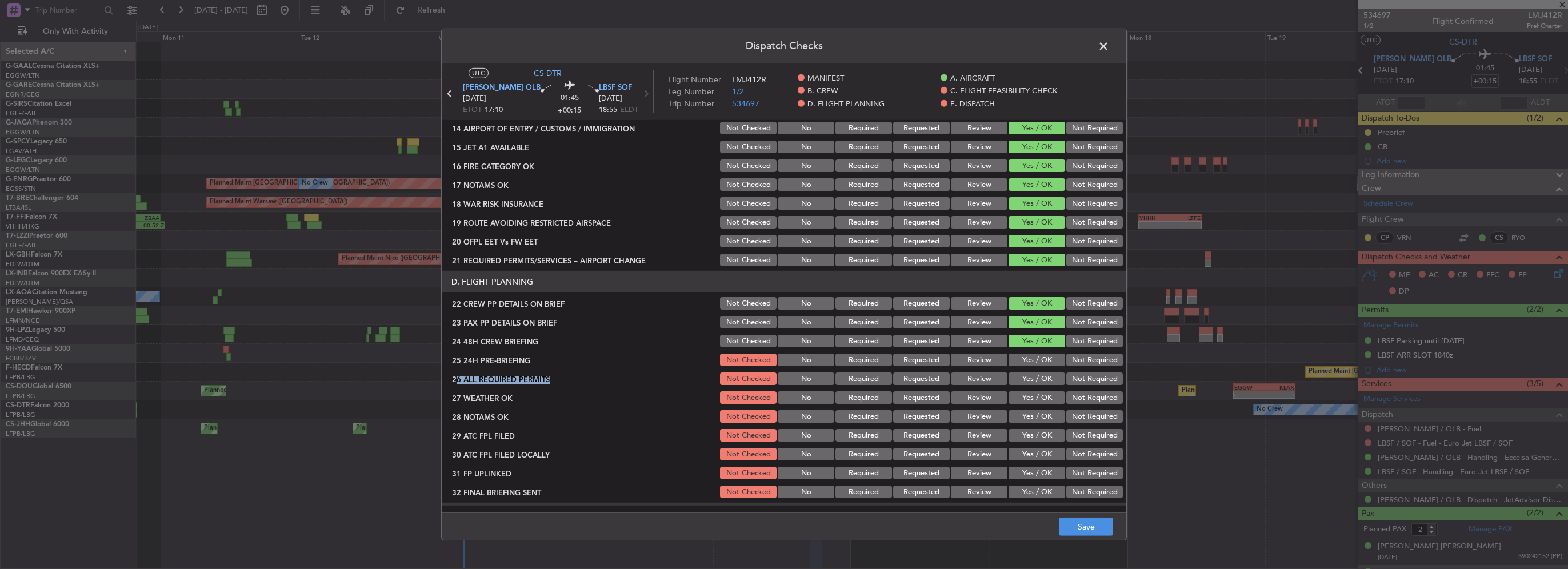
click at [1074, 368] on section "D. FLIGHT PLANNING 22 CREW PP DETAILS ON BRIEF Not Checked No Required Requeste…" at bounding box center [784, 385] width 685 height 229
drag, startPoint x: 1074, startPoint y: 368, endPoint x: 1083, endPoint y: 361, distance: 11.4
click at [1078, 361] on button "Not Required" at bounding box center [1094, 359] width 56 height 12
click at [1086, 519] on button "Save" at bounding box center [1086, 526] width 54 height 18
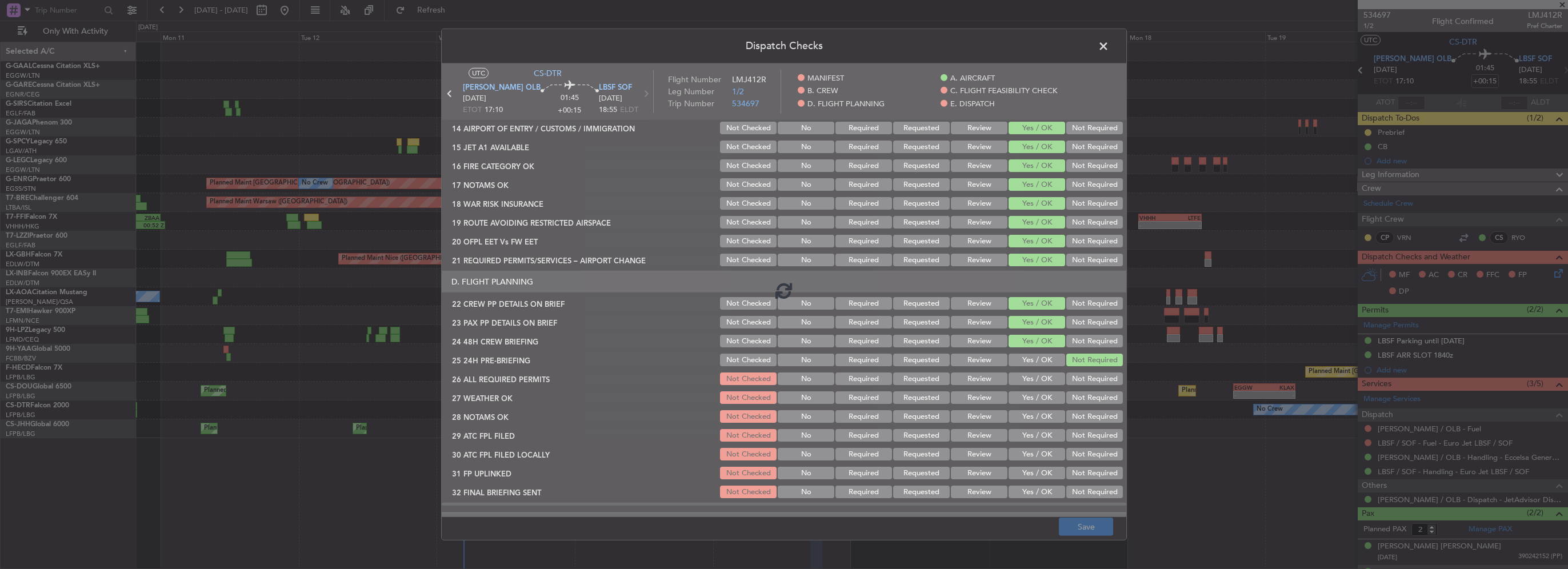
click at [1099, 523] on footer "Save" at bounding box center [784, 526] width 685 height 27
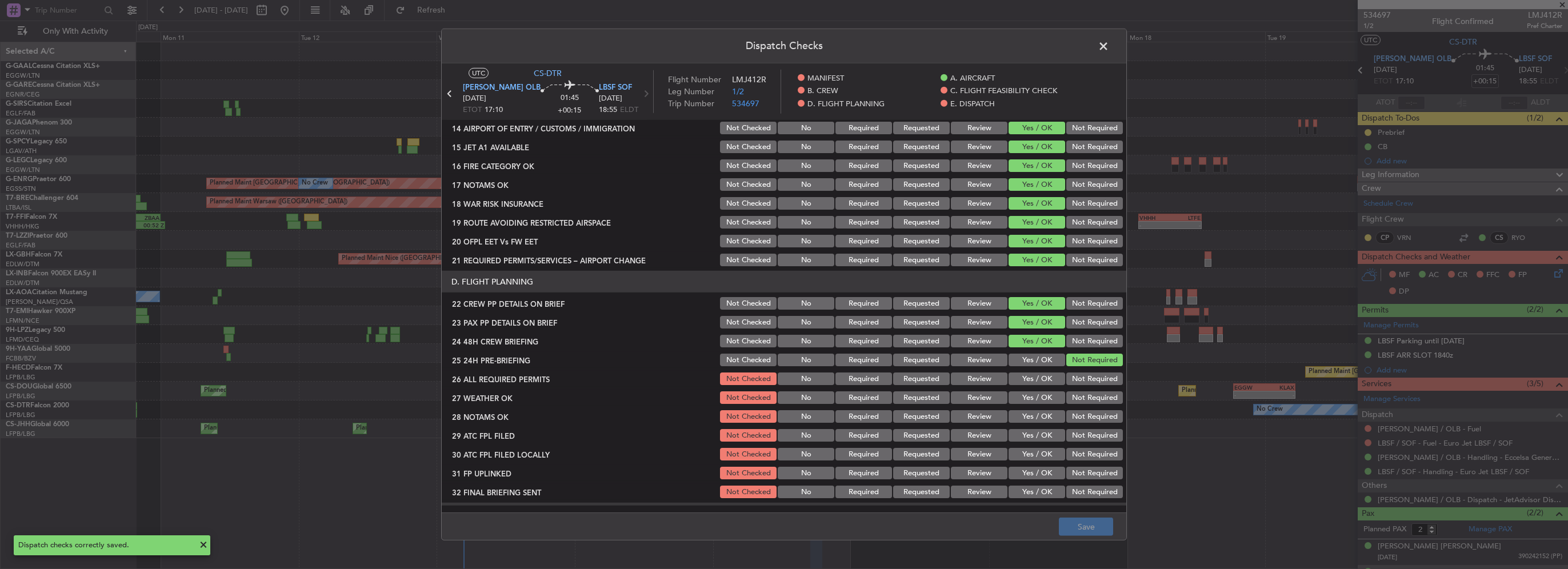
drag, startPoint x: 1103, startPoint y: 52, endPoint x: 1111, endPoint y: 57, distance: 9.4
click at [1109, 52] on span at bounding box center [1109, 49] width 0 height 23
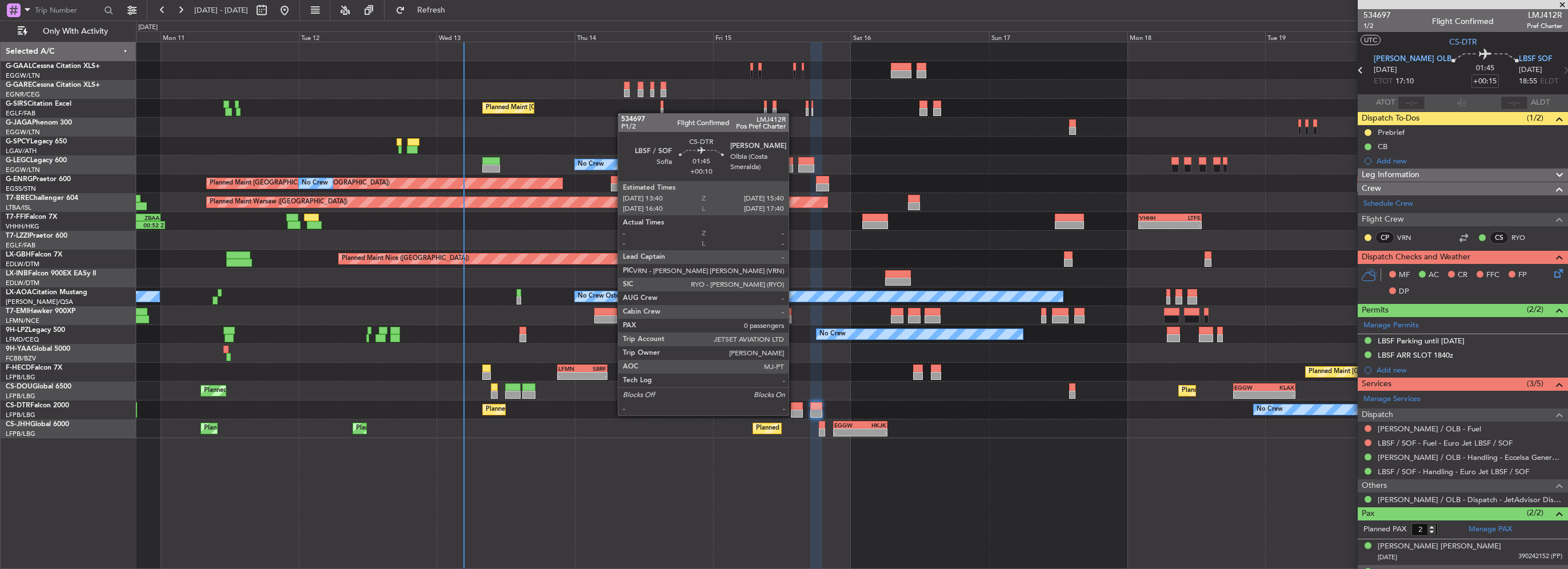
click at [793, 414] on div at bounding box center [797, 414] width 12 height 8
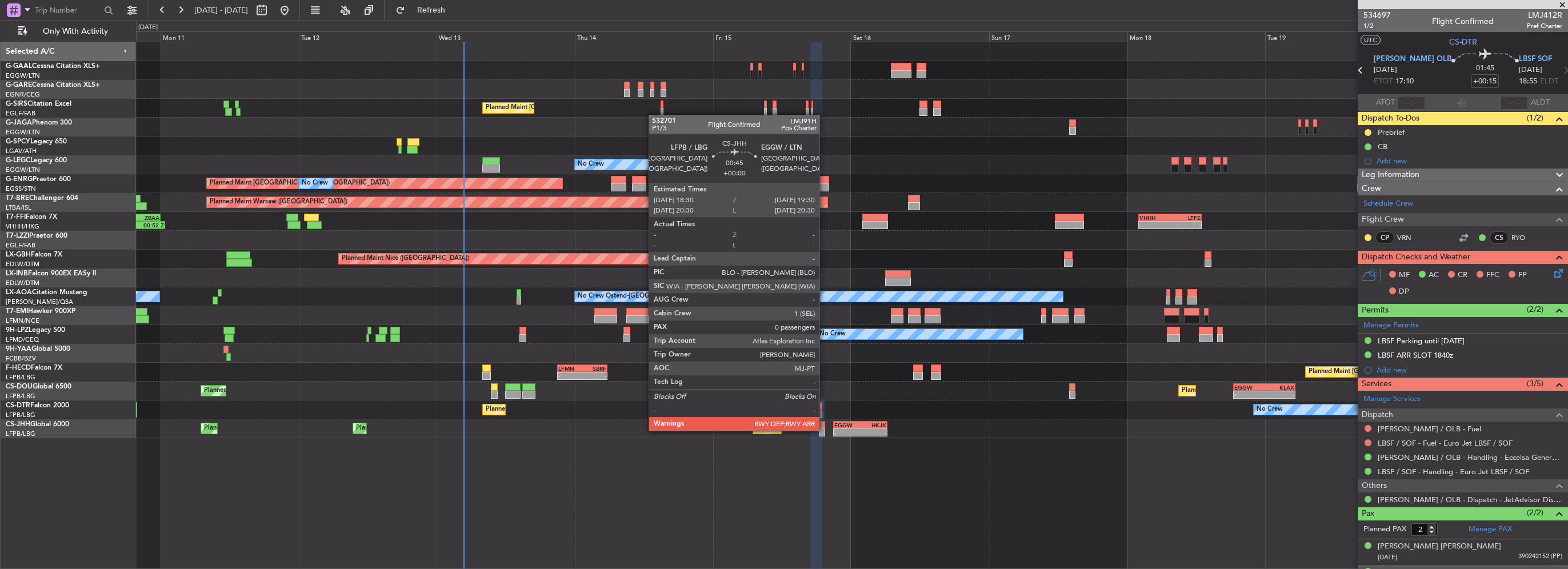
click at [824, 429] on div at bounding box center [822, 432] width 6 height 8
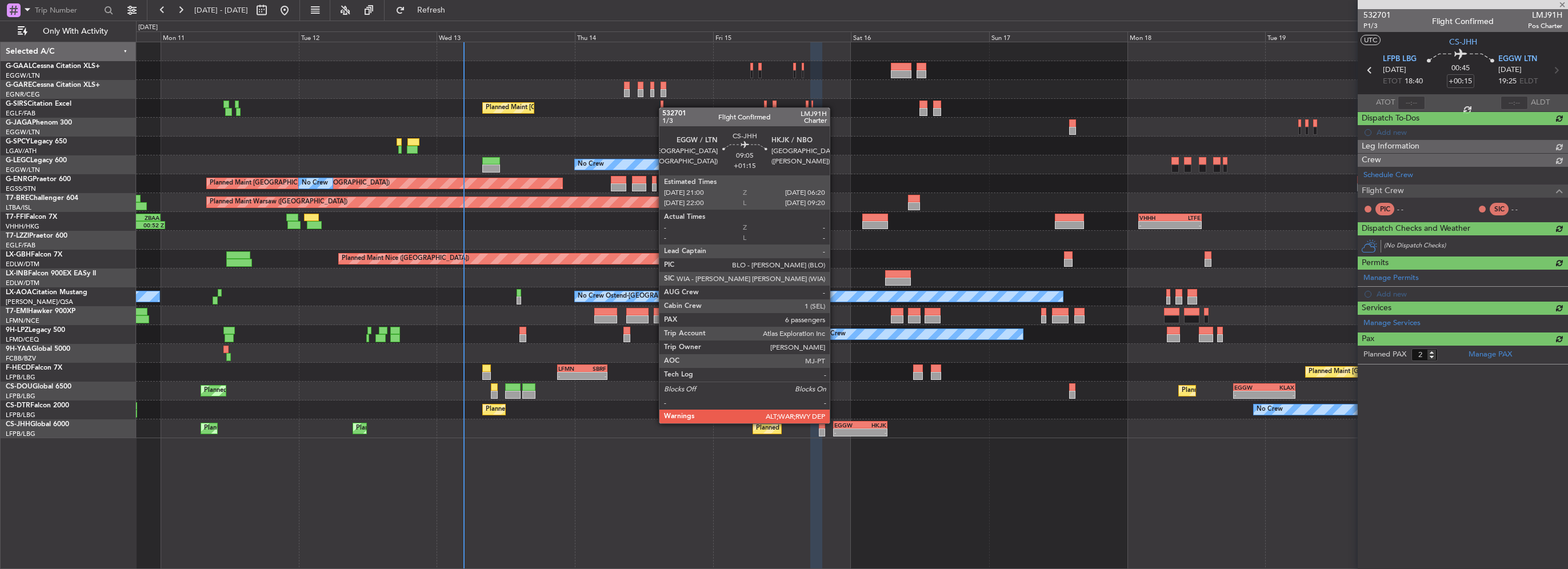
type input "0"
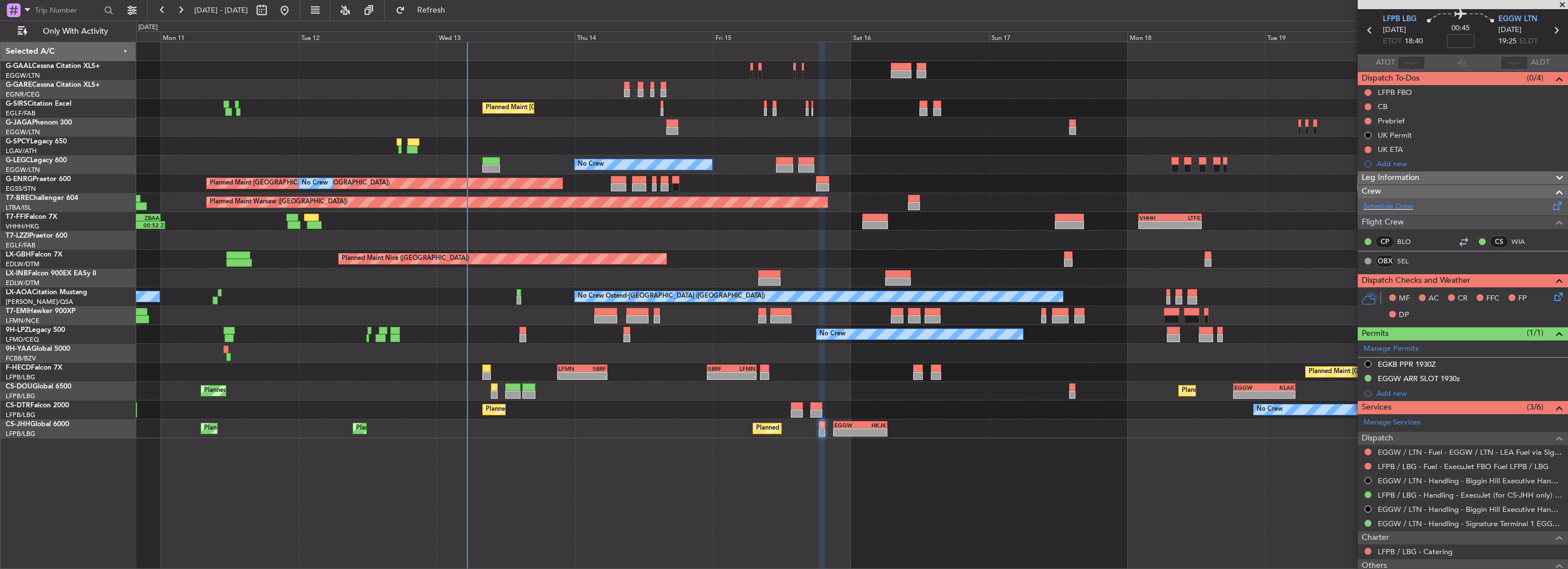
scroll to position [0, 0]
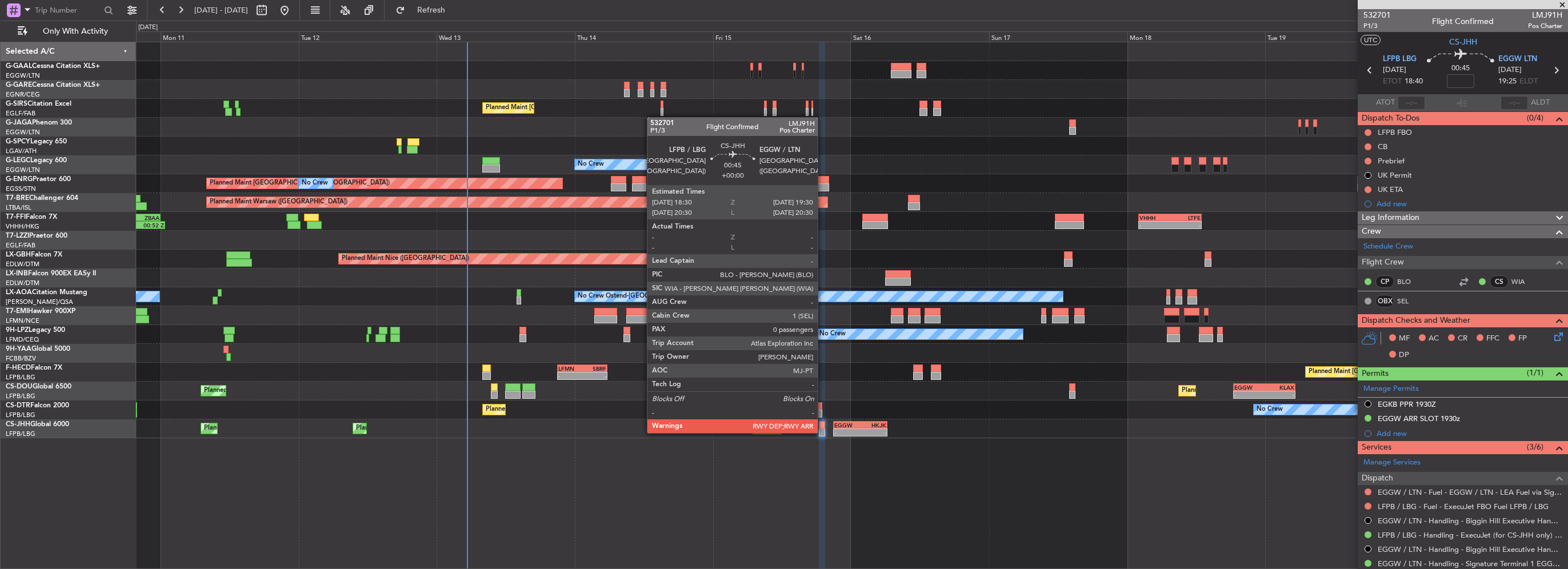
click at [823, 432] on div at bounding box center [822, 432] width 6 height 8
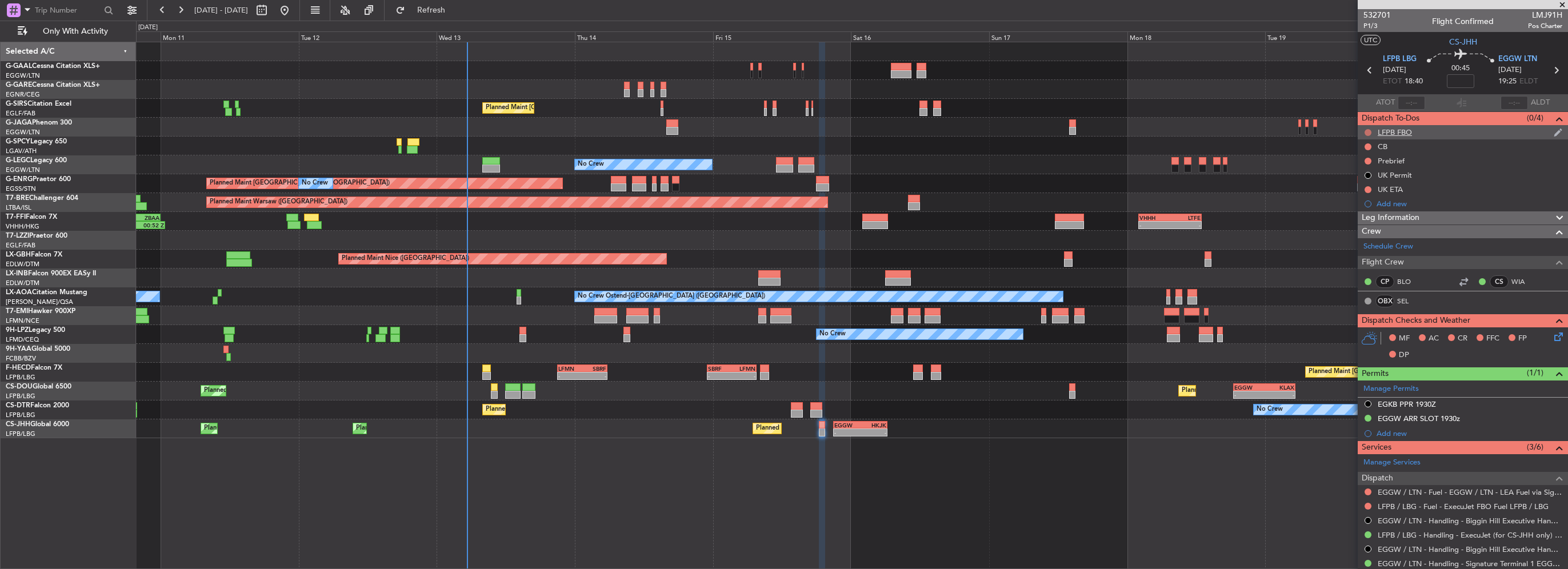
click at [1367, 131] on button at bounding box center [1368, 132] width 7 height 7
click at [1365, 196] on span "Cancelled" at bounding box center [1370, 200] width 32 height 12
click at [1367, 145] on button at bounding box center [1368, 146] width 7 height 7
click at [1363, 193] on span "Completed" at bounding box center [1373, 197] width 38 height 12
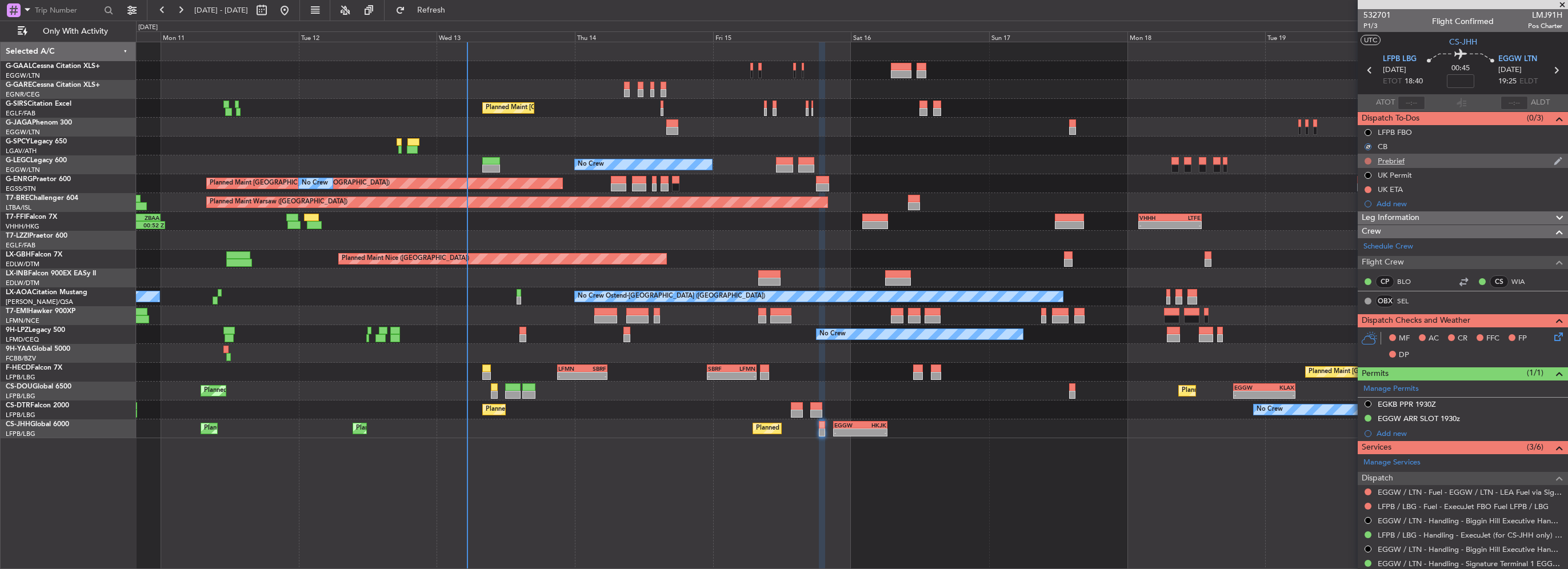
click at [1369, 161] on button at bounding box center [1368, 161] width 7 height 7
click at [1370, 190] on span "In Progress" at bounding box center [1374, 194] width 39 height 12
click at [1367, 190] on button at bounding box center [1368, 190] width 7 height 7
click at [1367, 260] on span "Cancelled" at bounding box center [1370, 257] width 32 height 12
click at [1401, 219] on span "Leg Information" at bounding box center [1390, 218] width 58 height 13
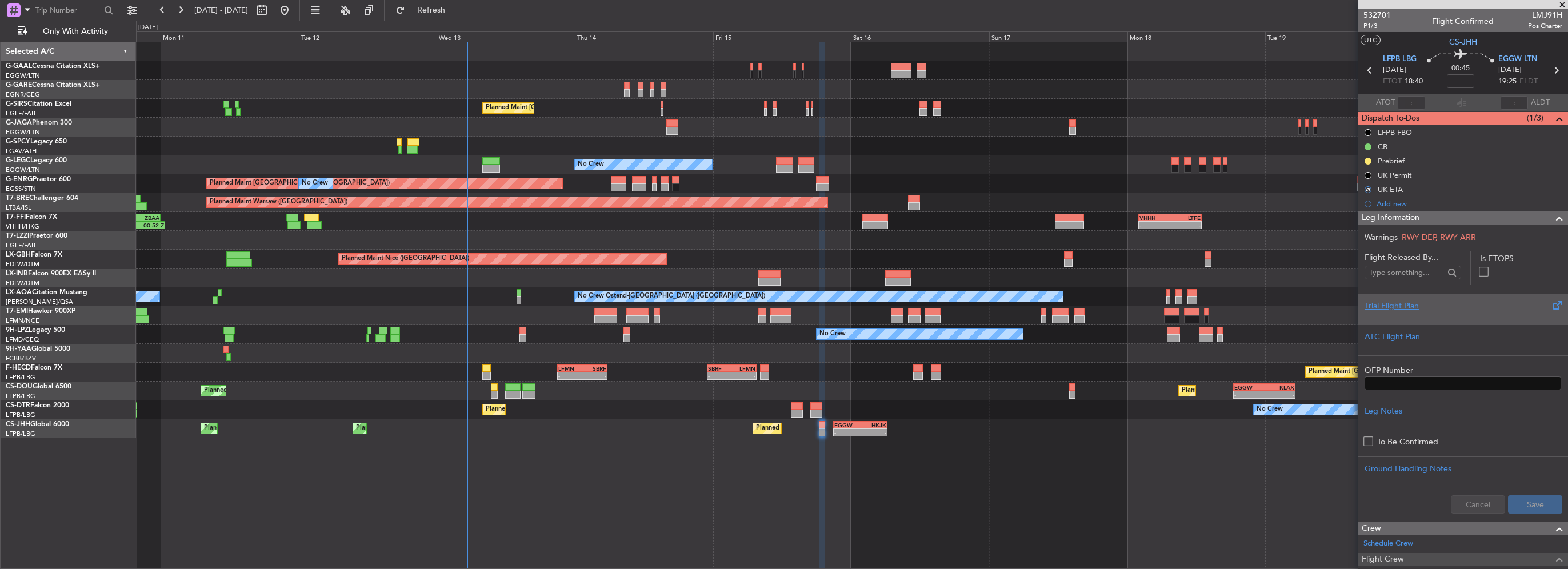
click at [1411, 302] on div "Trial Flight Plan" at bounding box center [1462, 306] width 196 height 12
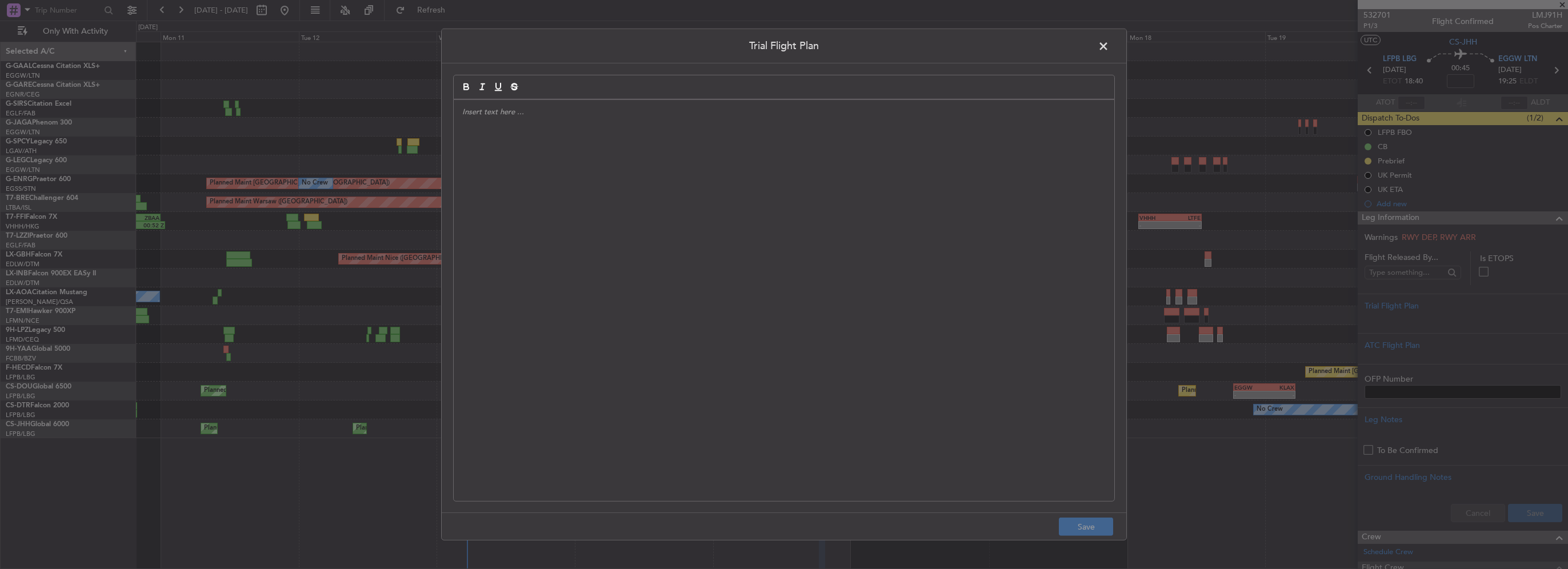
click at [798, 187] on div at bounding box center [784, 300] width 661 height 401
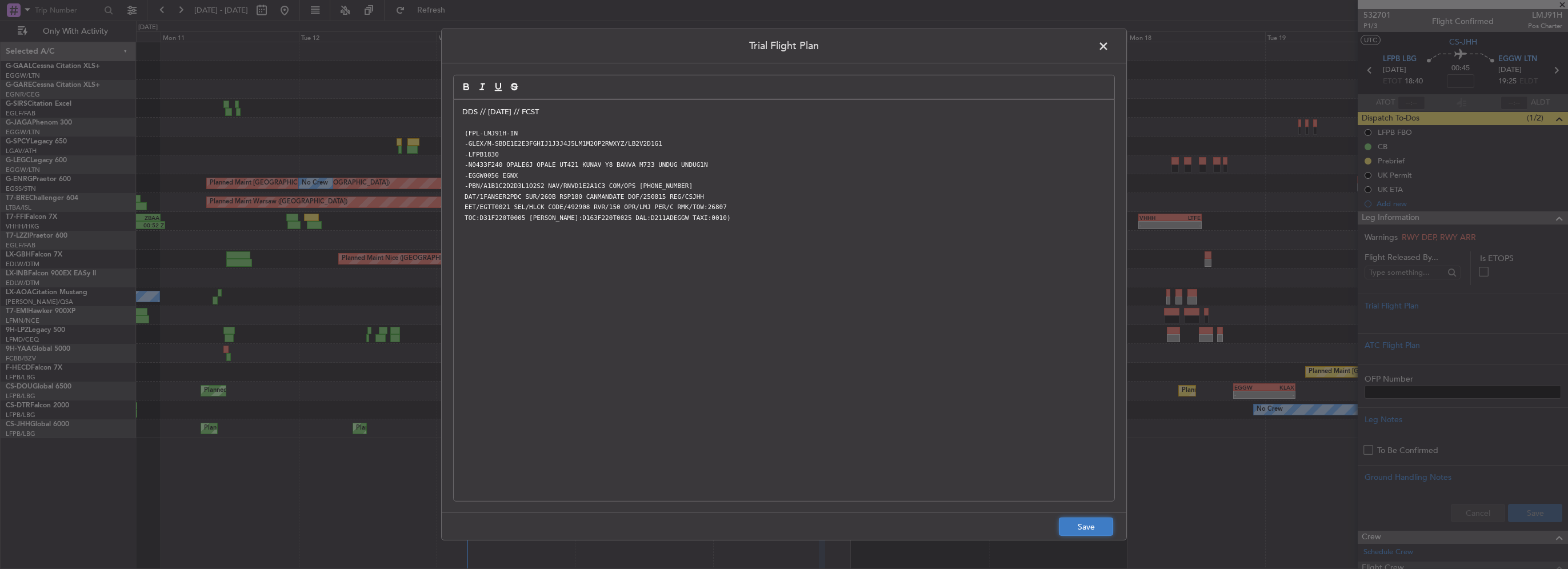
click at [1087, 525] on button "Save" at bounding box center [1086, 526] width 54 height 18
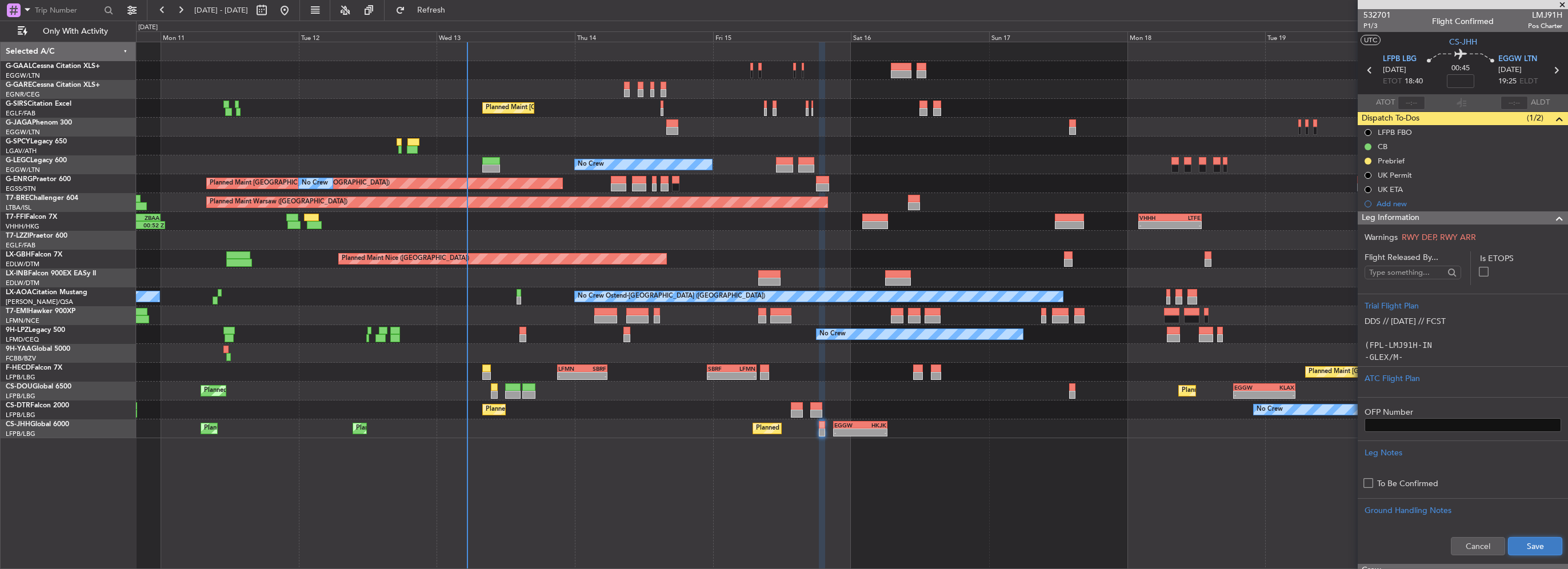
click at [1525, 552] on button "Save" at bounding box center [1535, 546] width 54 height 18
click at [1448, 80] on input at bounding box center [1460, 81] width 27 height 14
click at [1552, 216] on span at bounding box center [1559, 218] width 14 height 14
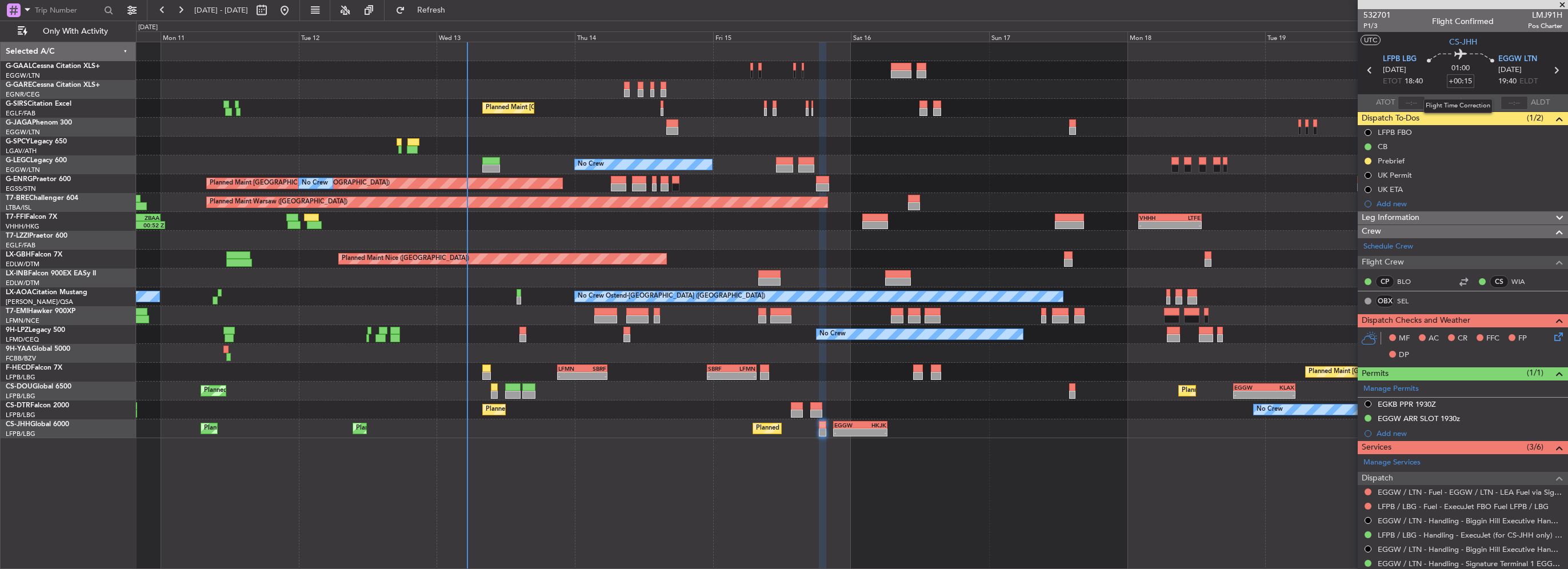
click at [1467, 80] on input "+00:15" at bounding box center [1460, 81] width 27 height 14
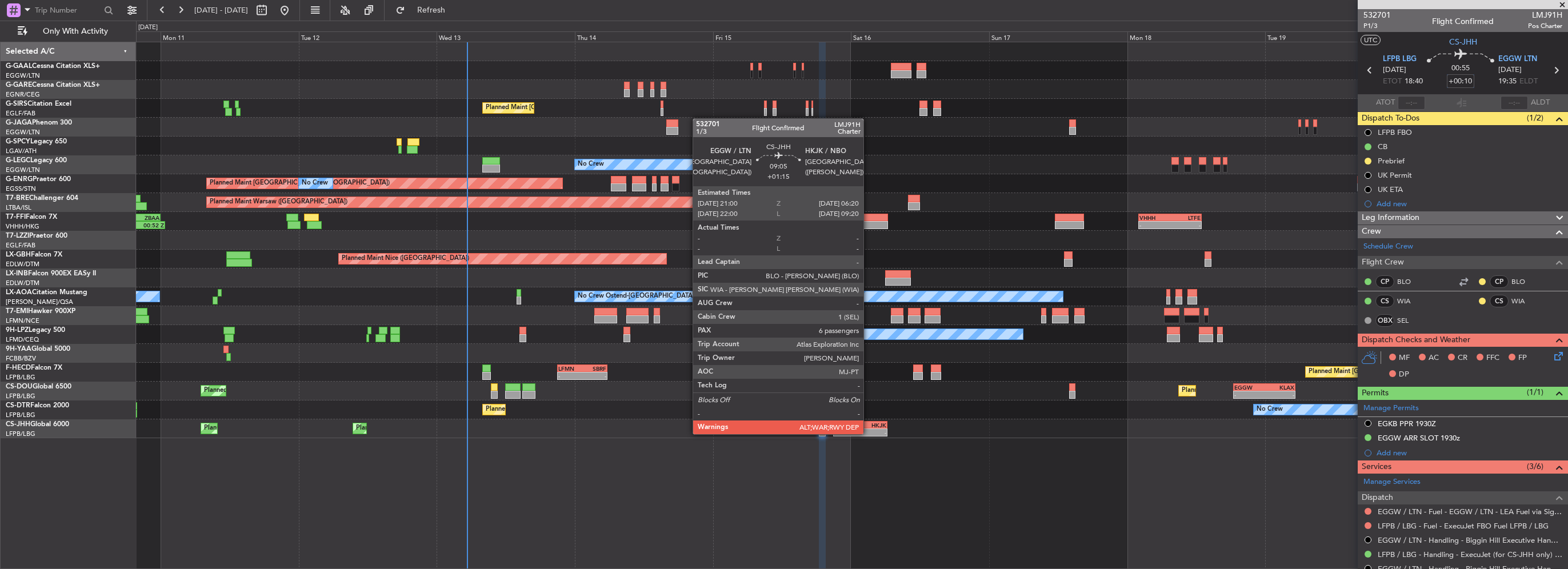
click at [867, 432] on div "-" at bounding box center [873, 432] width 26 height 7
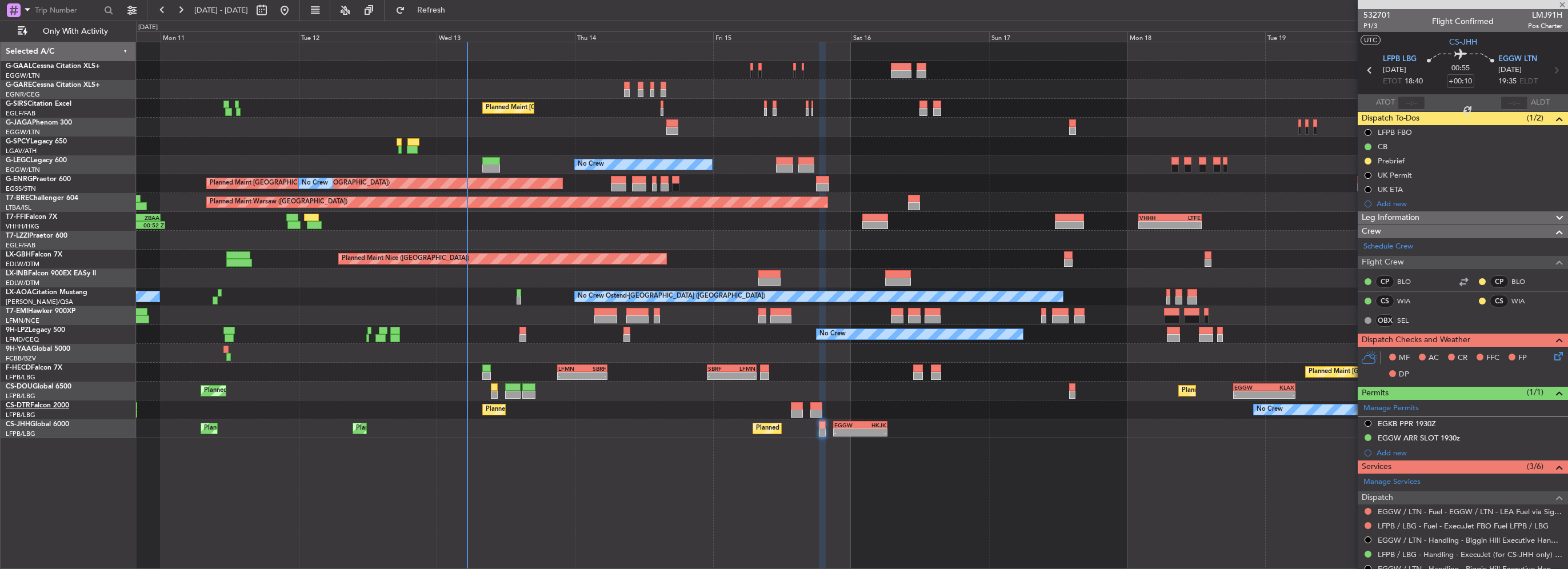
type input "+01:15"
type input "6"
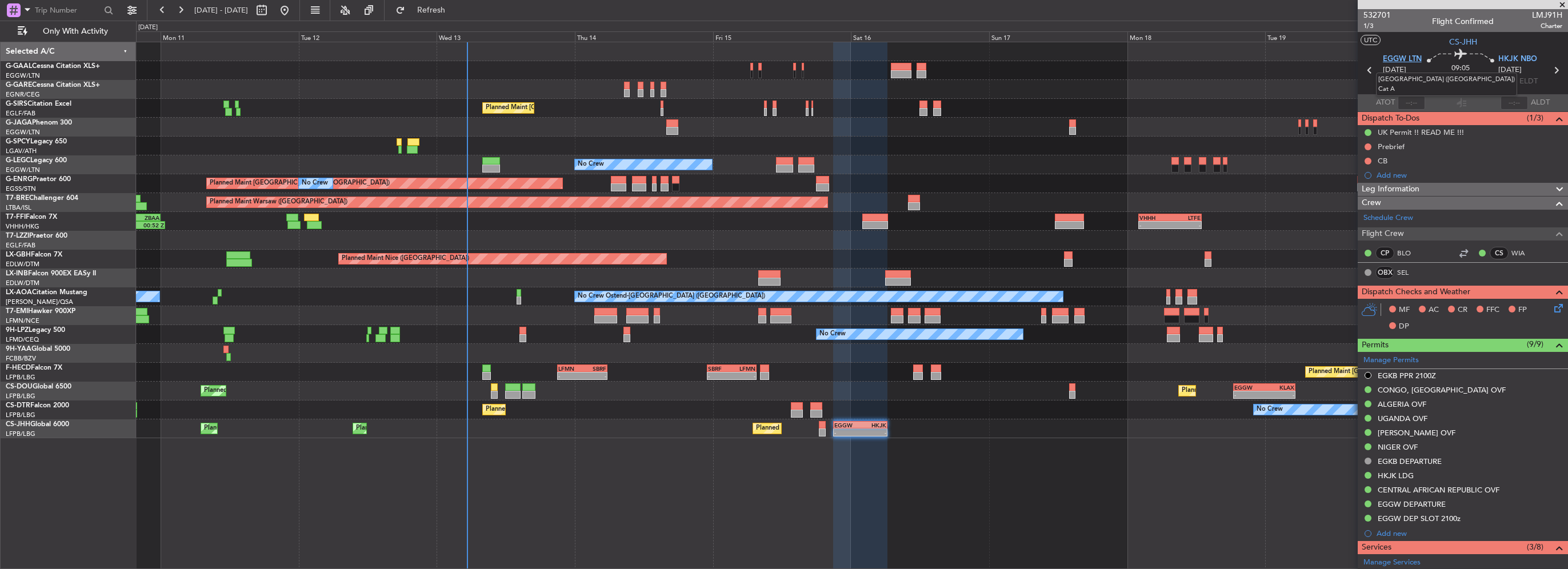
click at [1406, 55] on span "EGGW LTN" at bounding box center [1402, 60] width 39 height 12
click at [1516, 61] on span "HKJK NBO" at bounding box center [1517, 60] width 39 height 12
click at [1365, 145] on button at bounding box center [1368, 146] width 7 height 7
click at [1364, 183] on span "In Progress" at bounding box center [1374, 180] width 39 height 12
click at [1365, 158] on button at bounding box center [1368, 161] width 7 height 7
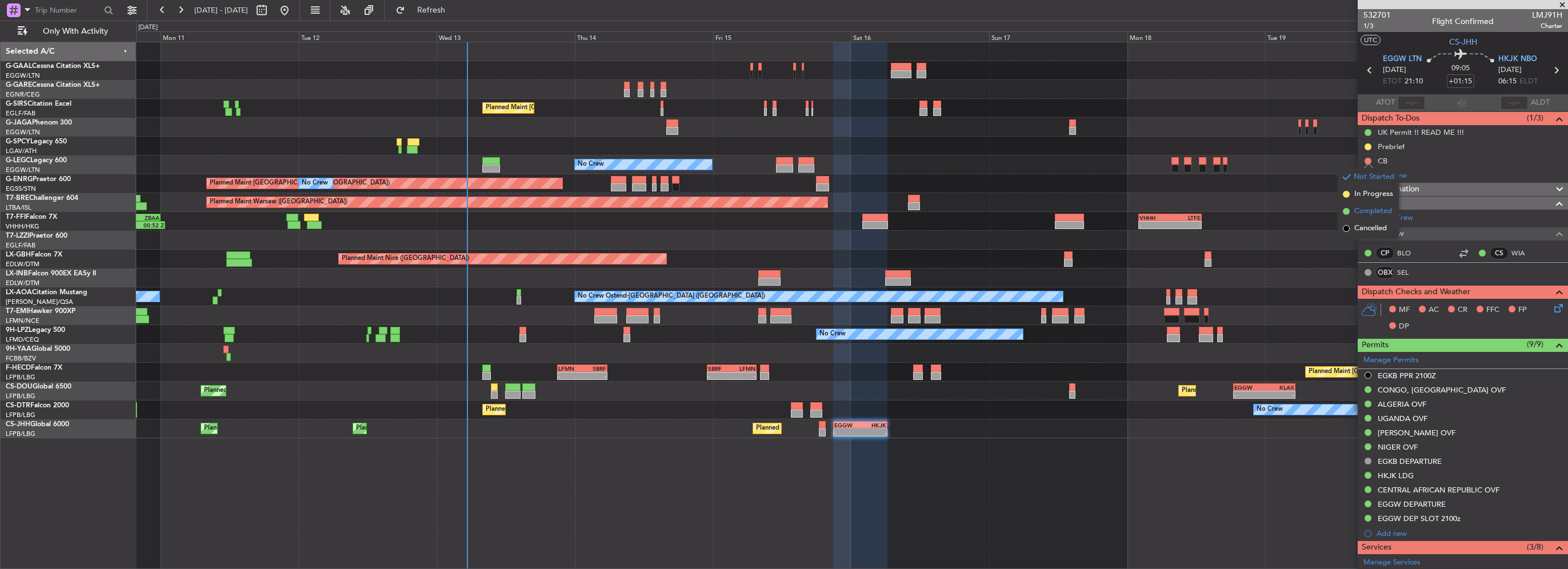
click at [1361, 212] on span "Completed" at bounding box center [1373, 212] width 38 height 12
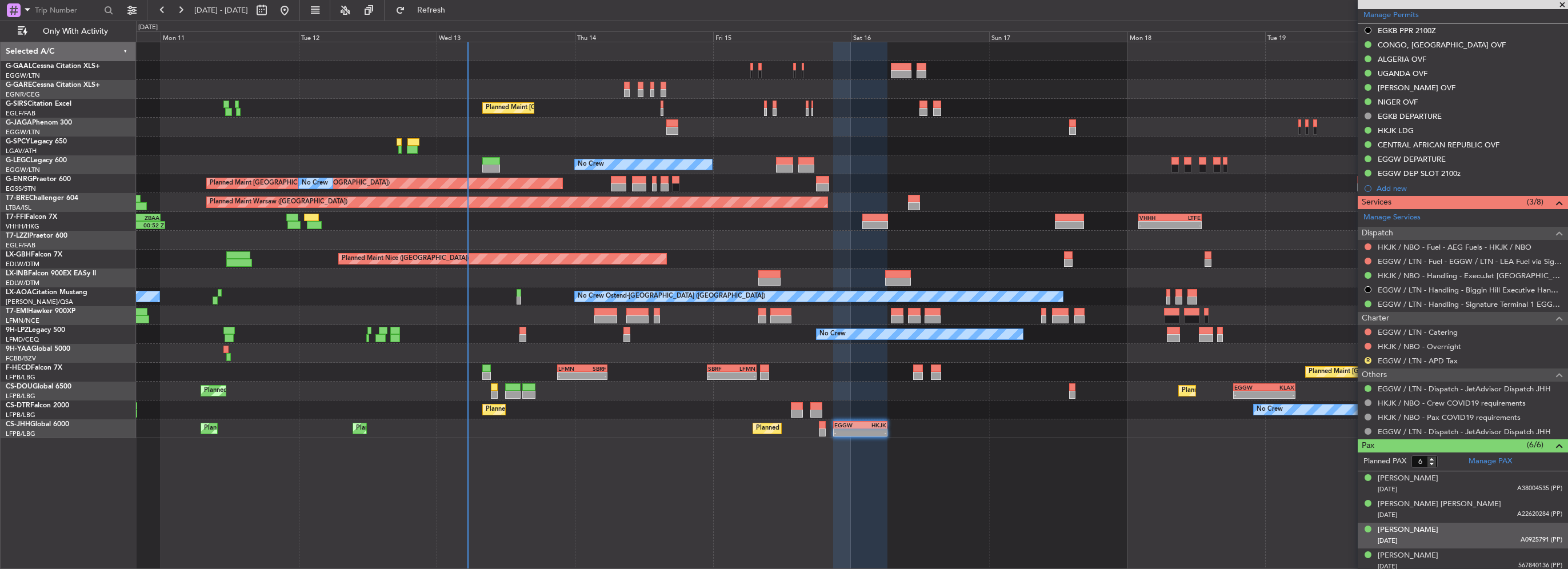
scroll to position [399, 0]
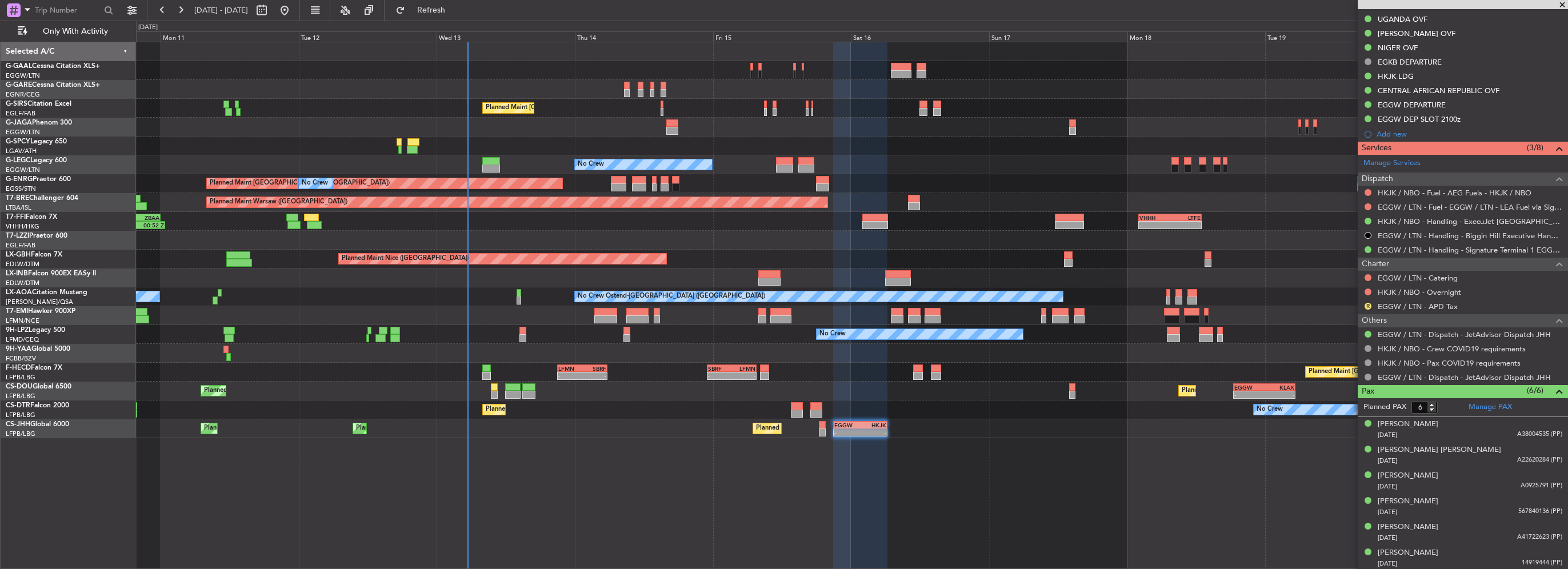
click at [1367, 292] on button at bounding box center [1368, 292] width 7 height 7
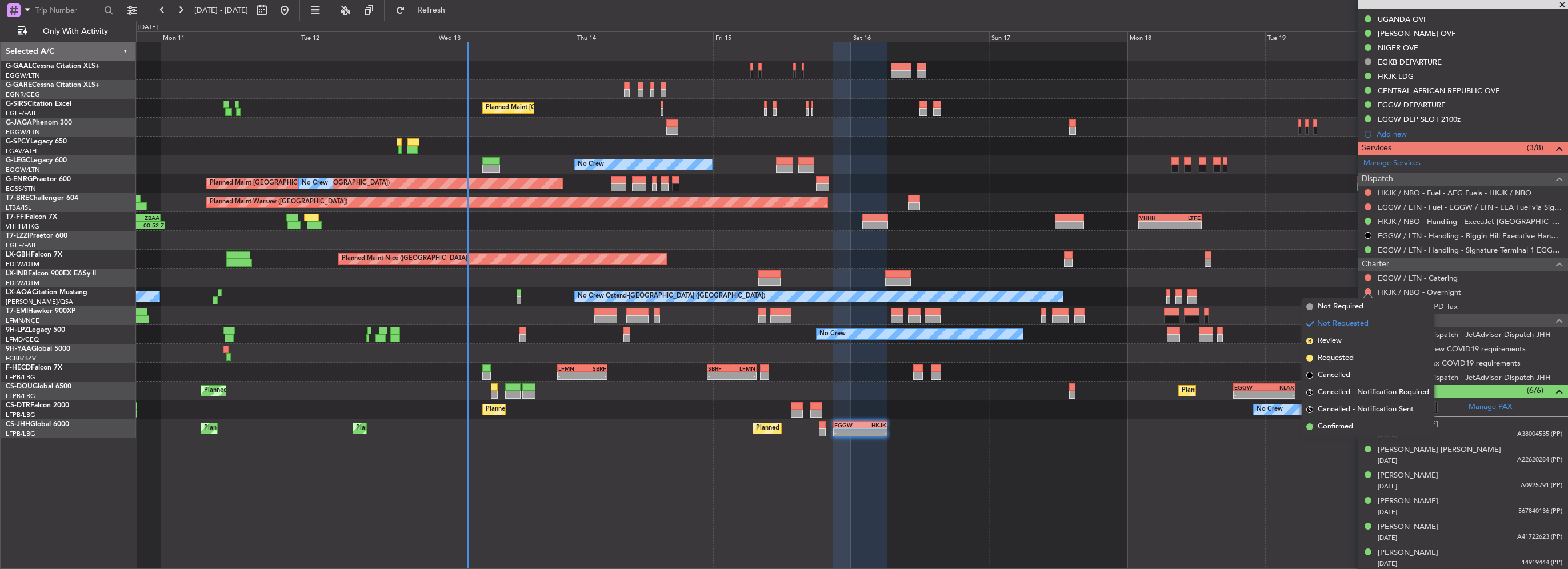
click at [1347, 311] on span "Not Required" at bounding box center [1340, 307] width 46 height 12
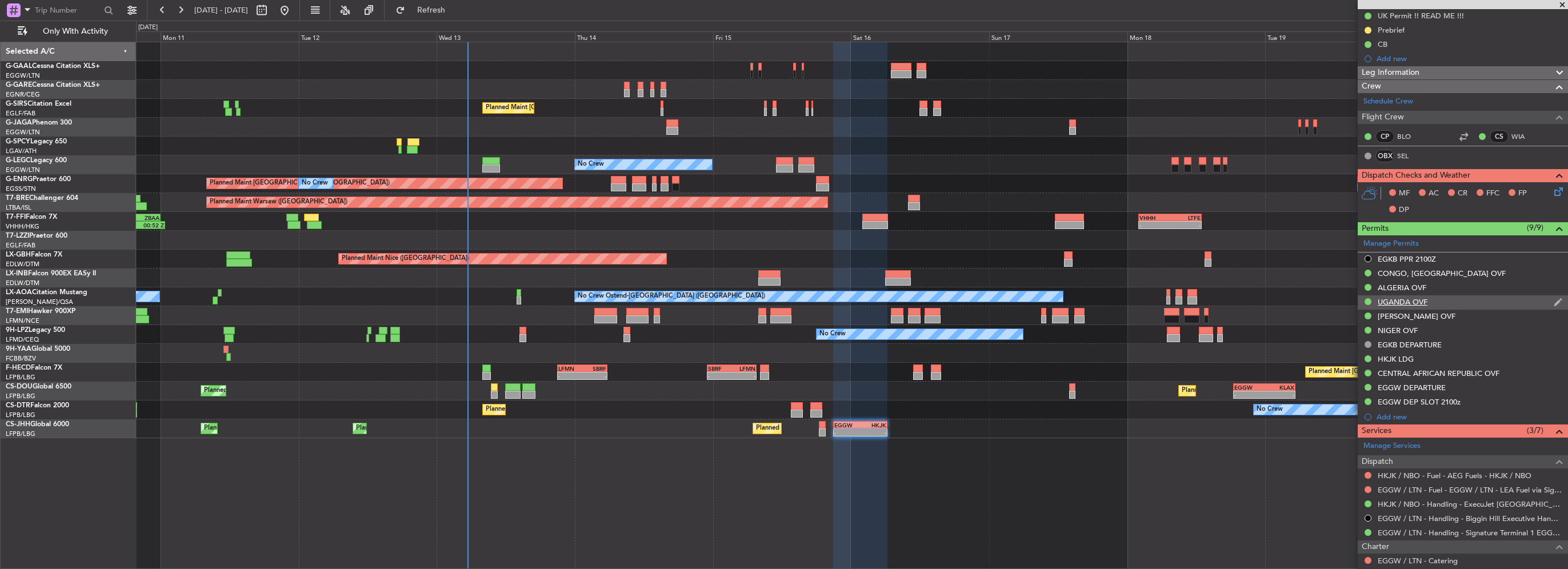
scroll to position [56, 0]
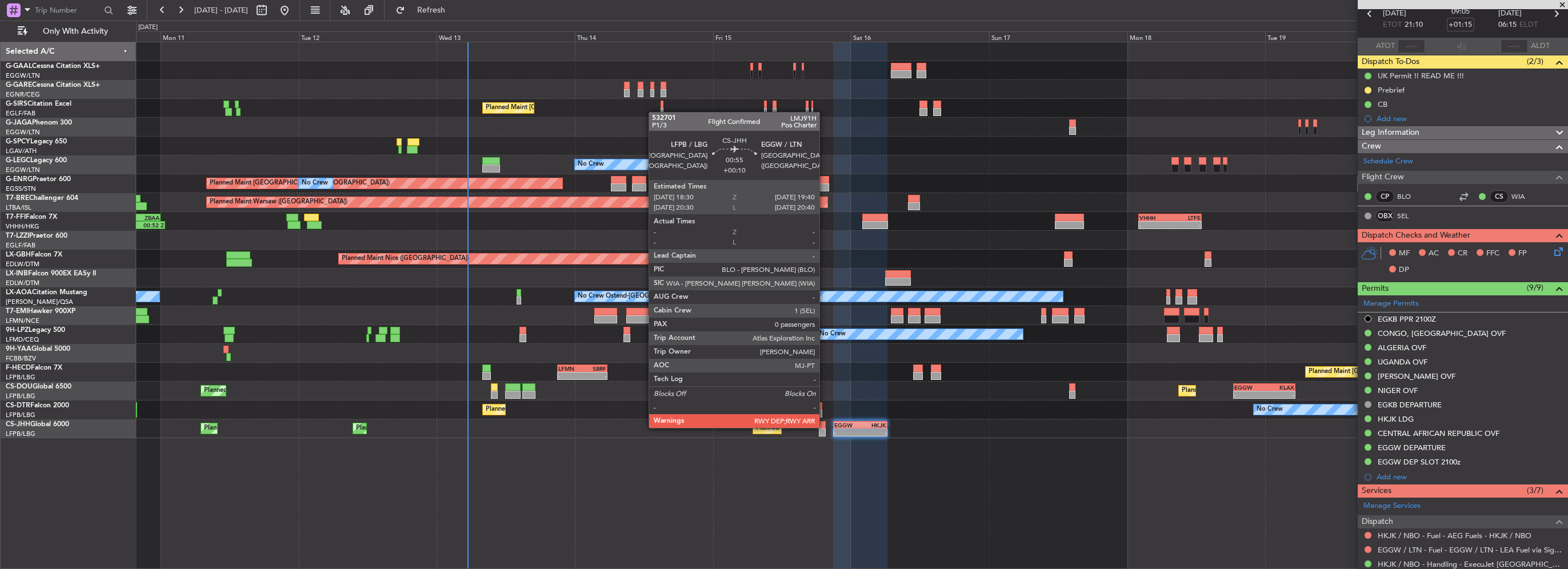
click at [824, 427] on div at bounding box center [822, 425] width 7 height 8
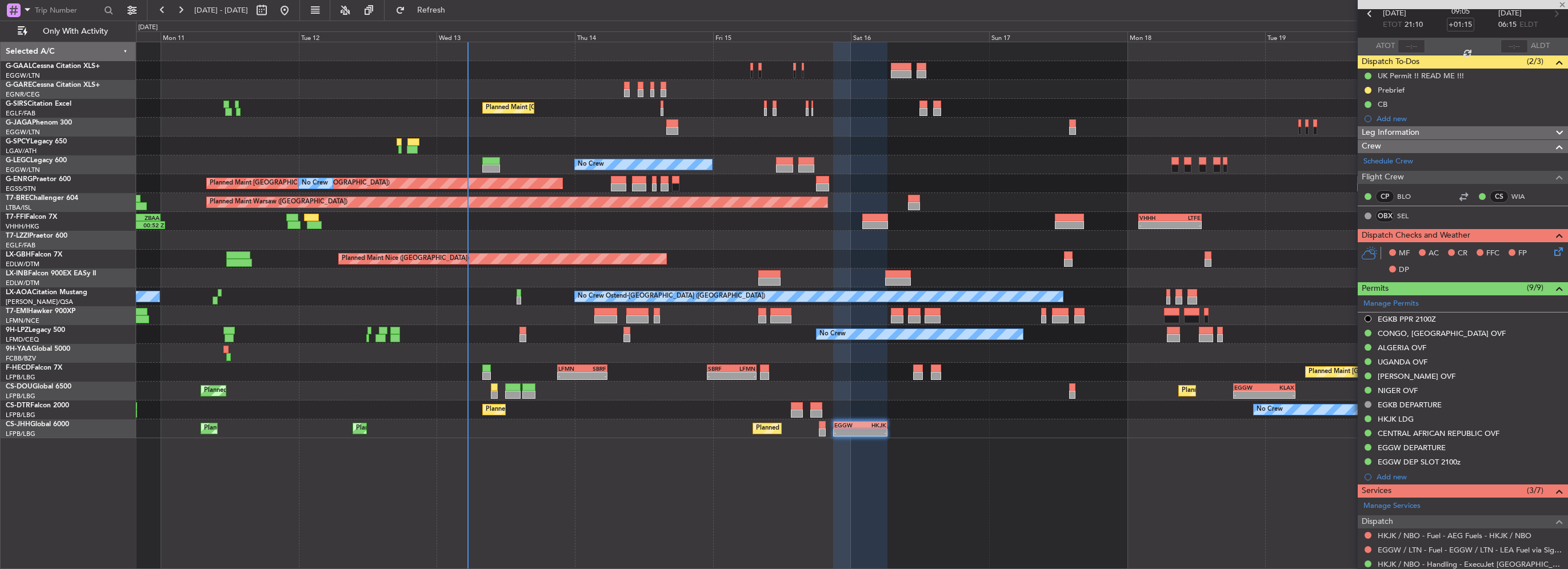
type input "+00:10"
type input "0"
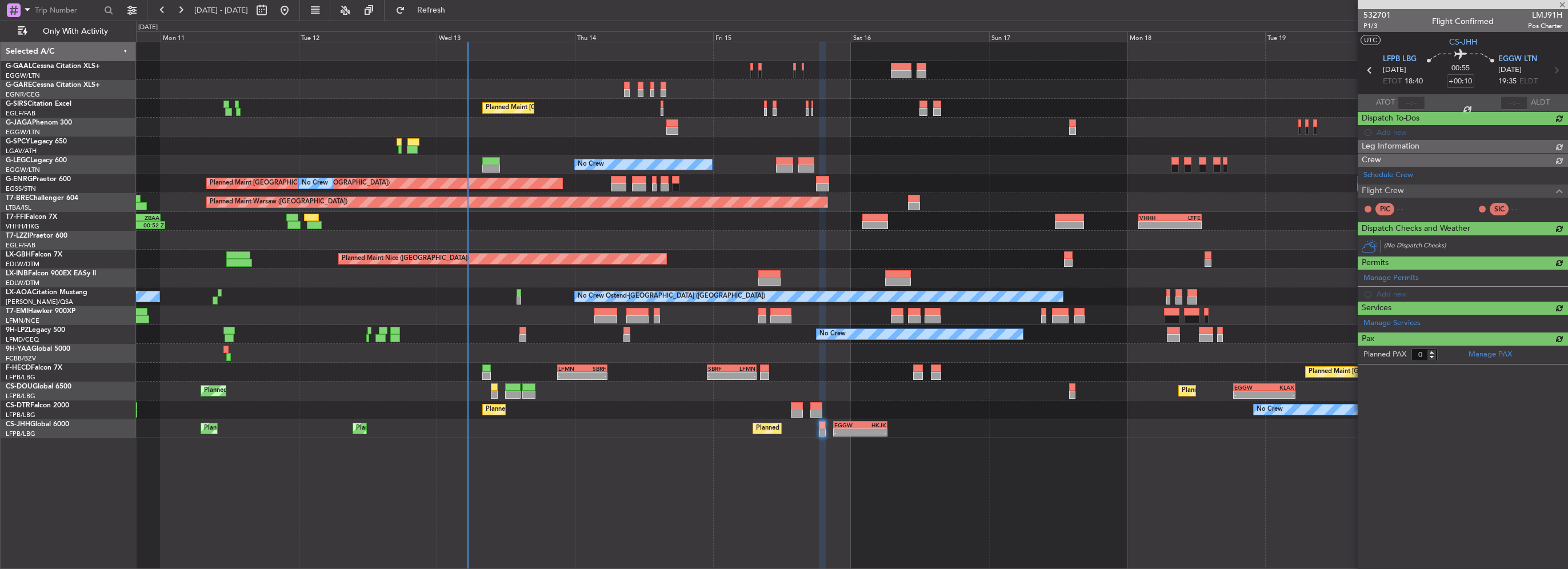
scroll to position [0, 0]
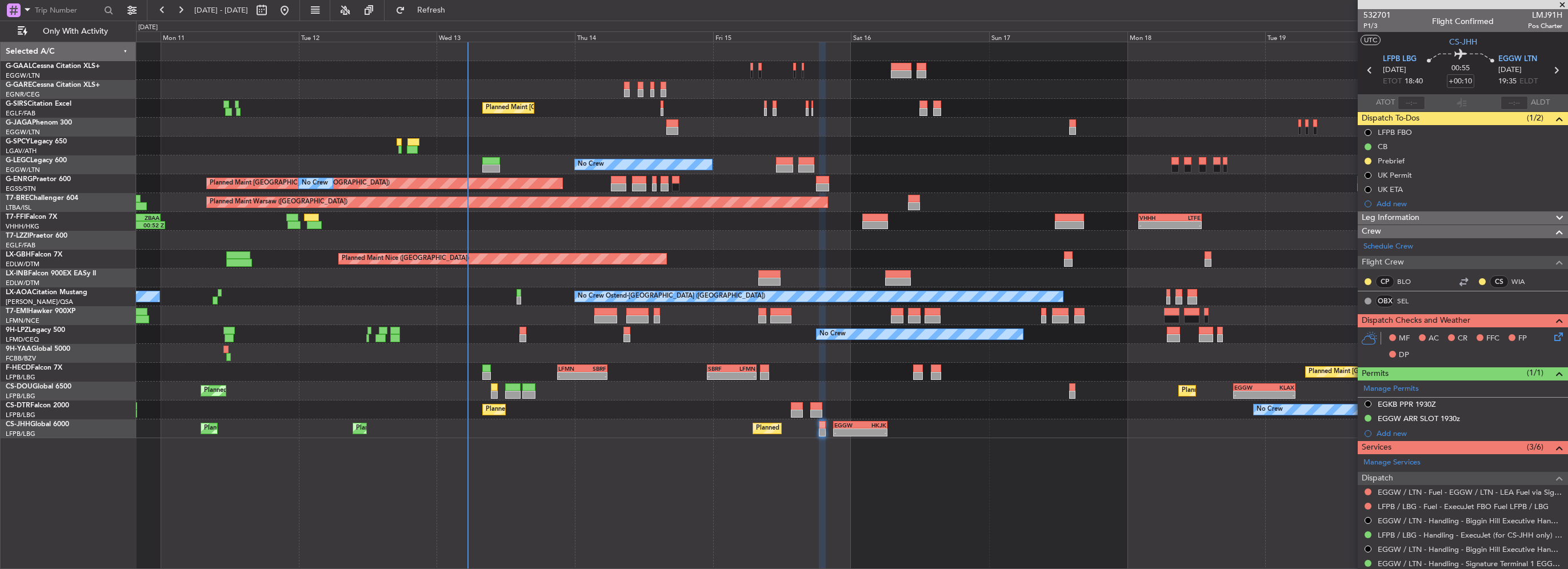
click at [1552, 331] on icon at bounding box center [1556, 335] width 9 height 9
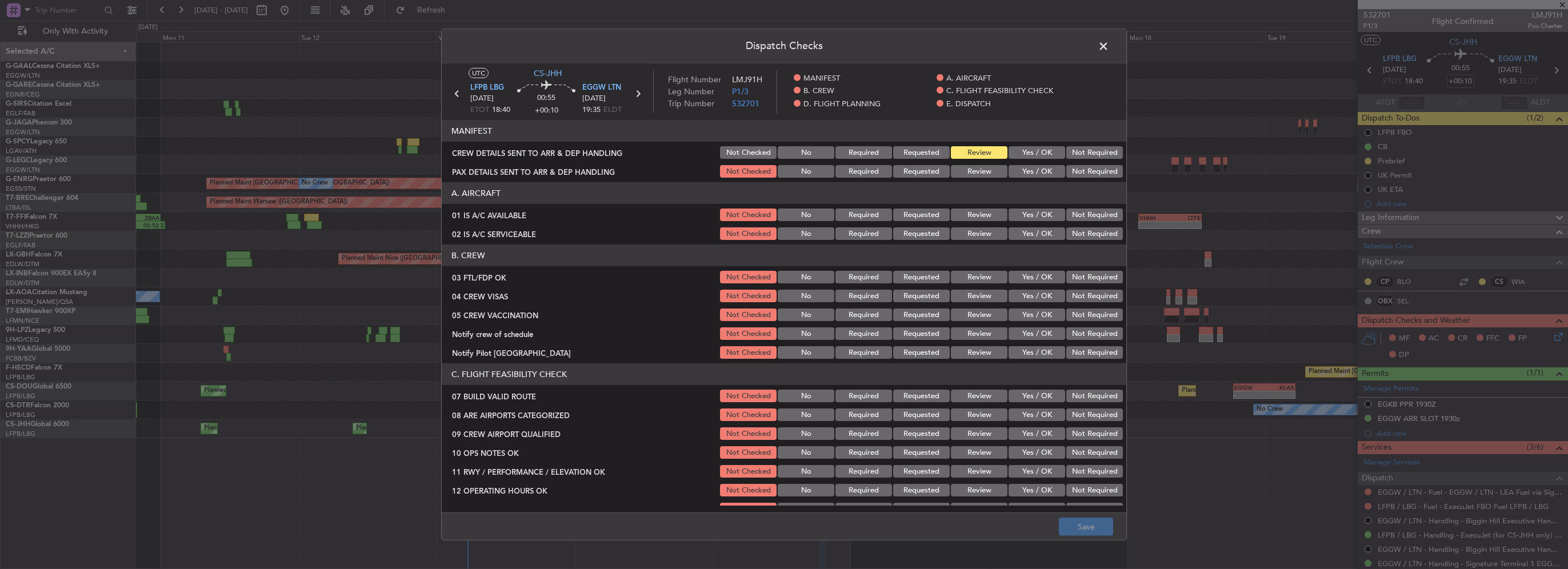
click at [1040, 210] on button "Yes / OK" at bounding box center [1036, 214] width 56 height 12
click at [1036, 238] on button "Yes / OK" at bounding box center [1036, 233] width 56 height 12
click at [1039, 397] on button "Yes / OK" at bounding box center [1036, 396] width 56 height 12
click at [1038, 407] on div "Yes / OK" at bounding box center [1035, 414] width 58 height 16
click at [1038, 412] on button "Yes / OK" at bounding box center [1036, 414] width 56 height 12
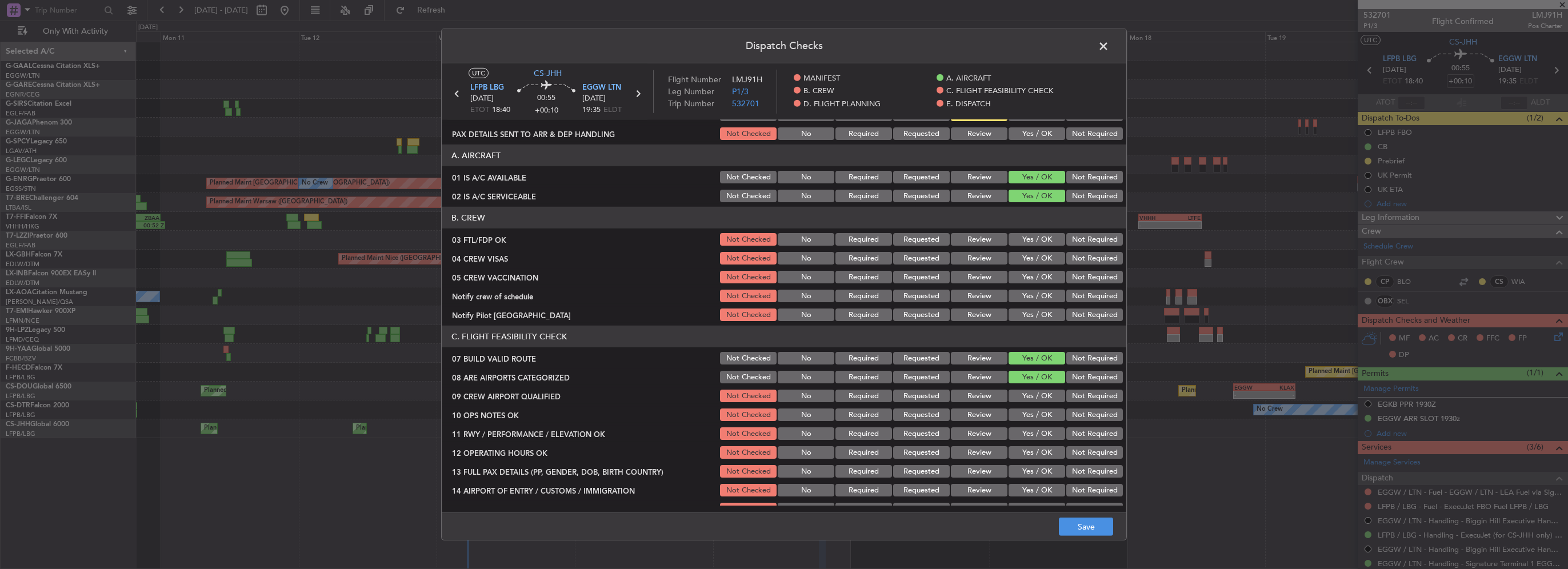
scroll to position [57, 0]
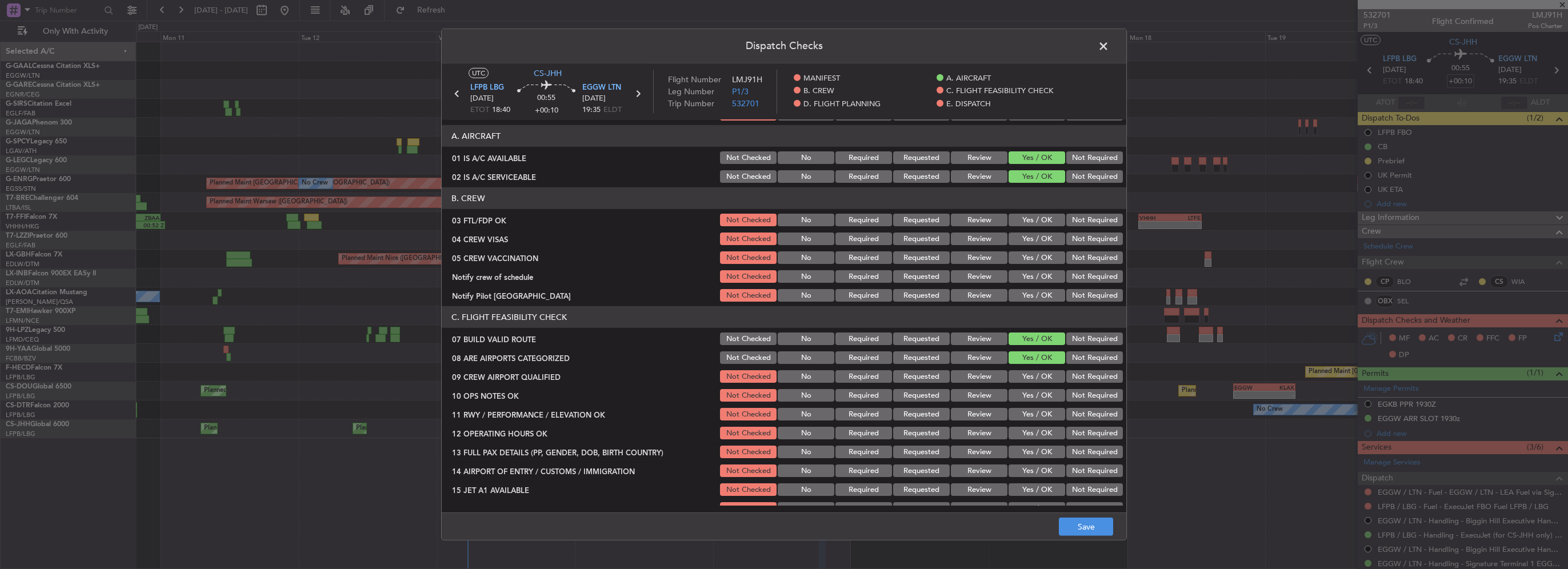
click at [1040, 399] on button "Yes / OK" at bounding box center [1036, 395] width 56 height 12
drag, startPoint x: 1038, startPoint y: 412, endPoint x: 1039, endPoint y: 420, distance: 8.1
click at [1038, 414] on button "Yes / OK" at bounding box center [1036, 414] width 56 height 12
click at [1040, 430] on button "Yes / OK" at bounding box center [1036, 432] width 56 height 12
click at [1039, 454] on button "Yes / OK" at bounding box center [1036, 451] width 56 height 12
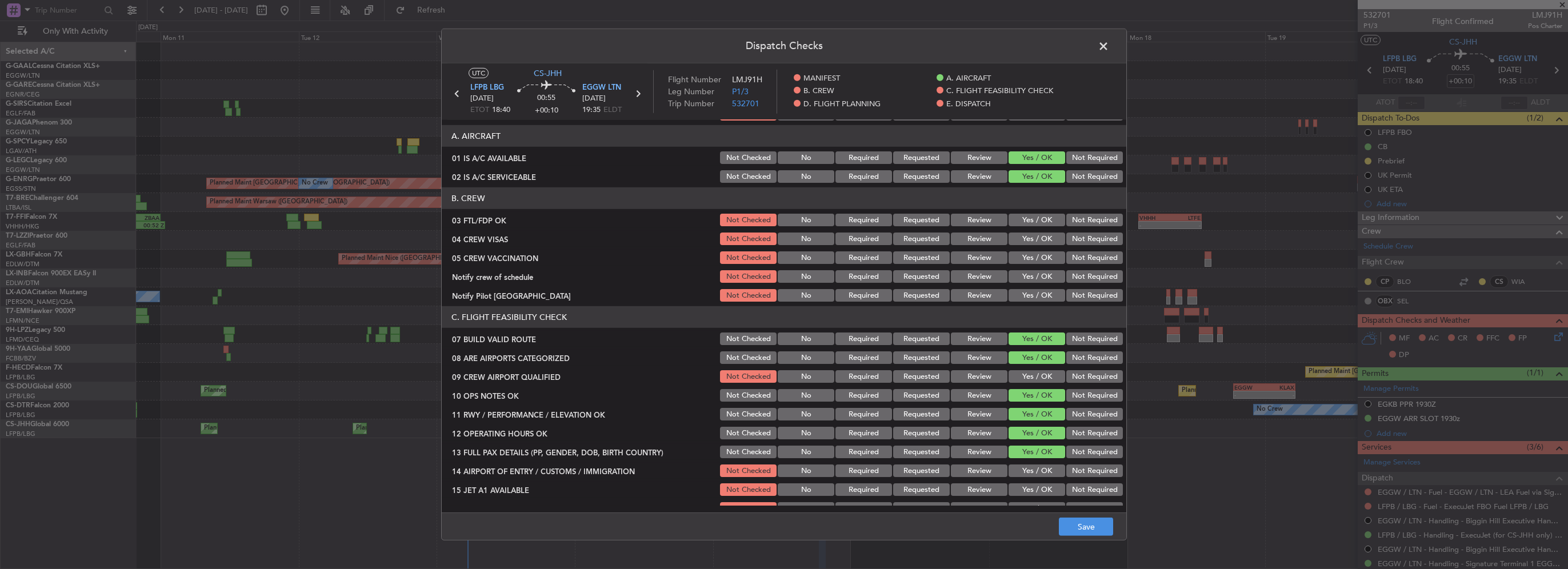
click at [1036, 473] on button "Yes / OK" at bounding box center [1036, 470] width 56 height 12
click at [1038, 486] on button "Yes / OK" at bounding box center [1036, 489] width 56 height 12
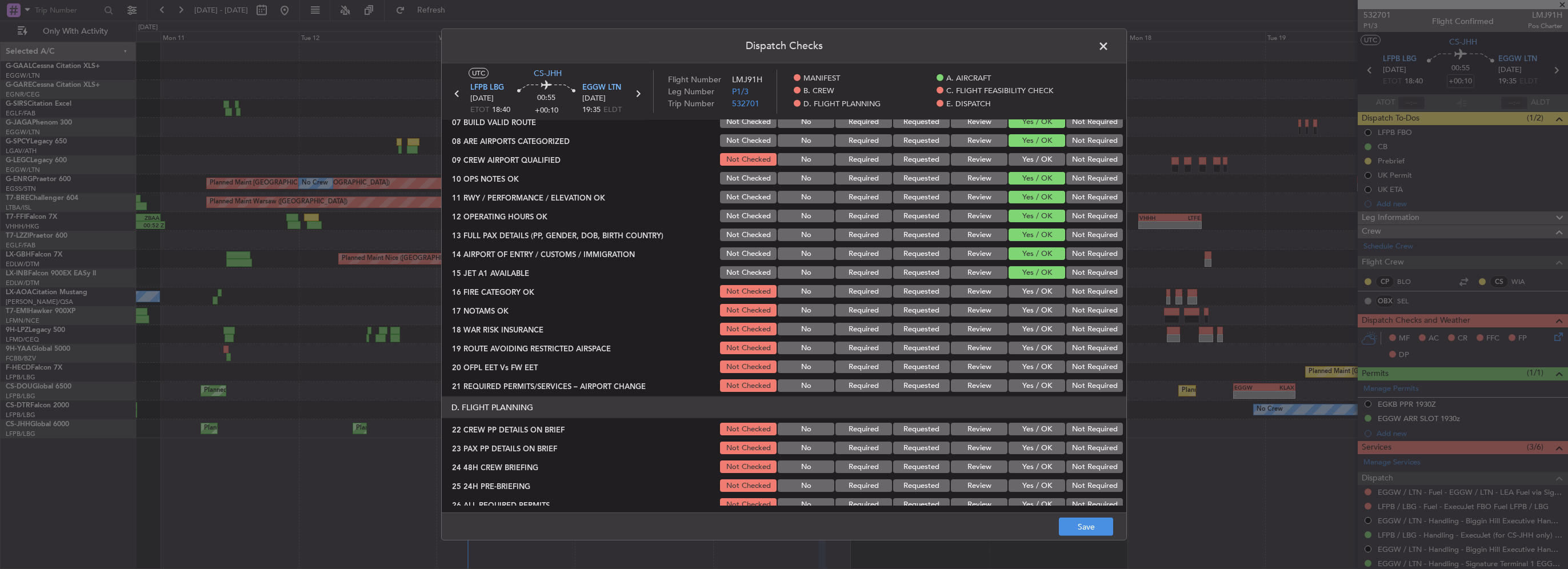
scroll to position [285, 0]
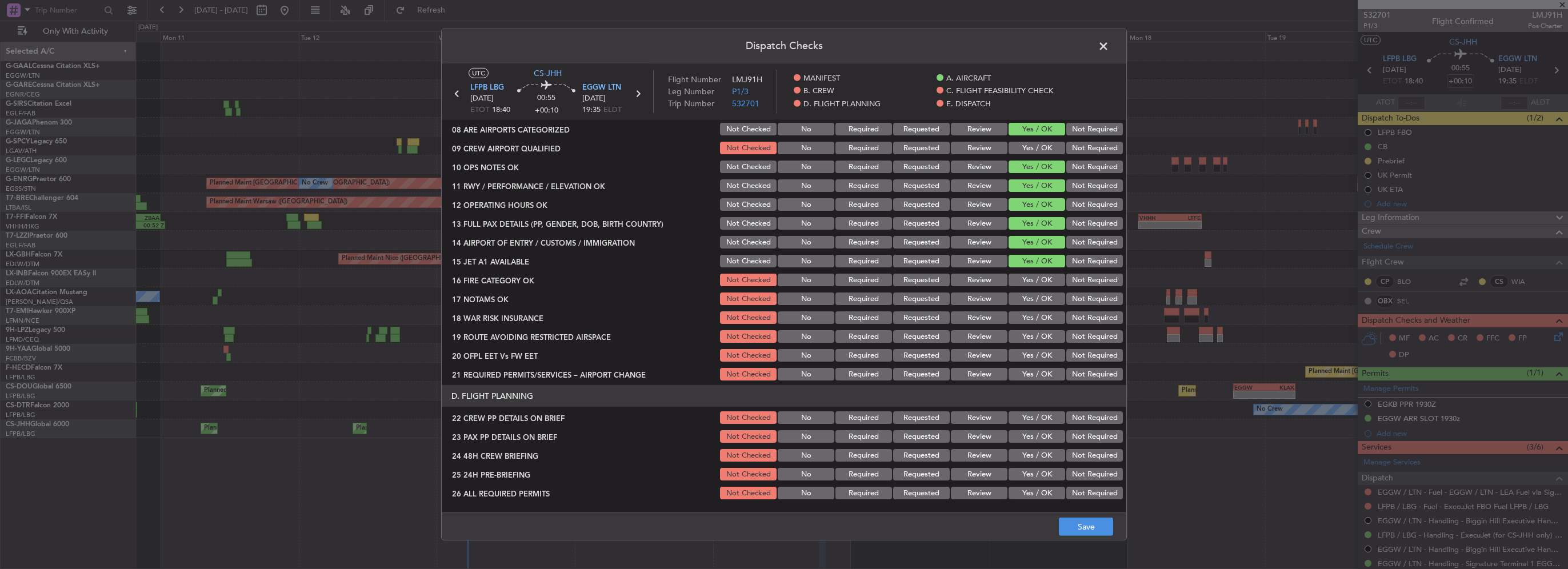
click at [1033, 284] on button "Yes / OK" at bounding box center [1036, 280] width 56 height 12
drag, startPoint x: 1030, startPoint y: 299, endPoint x: 1026, endPoint y: 313, distance: 14.6
click at [1030, 299] on button "Yes / OK" at bounding box center [1036, 298] width 56 height 12
click at [1025, 313] on button "Yes / OK" at bounding box center [1036, 317] width 56 height 12
click at [1028, 334] on button "Yes / OK" at bounding box center [1036, 336] width 56 height 12
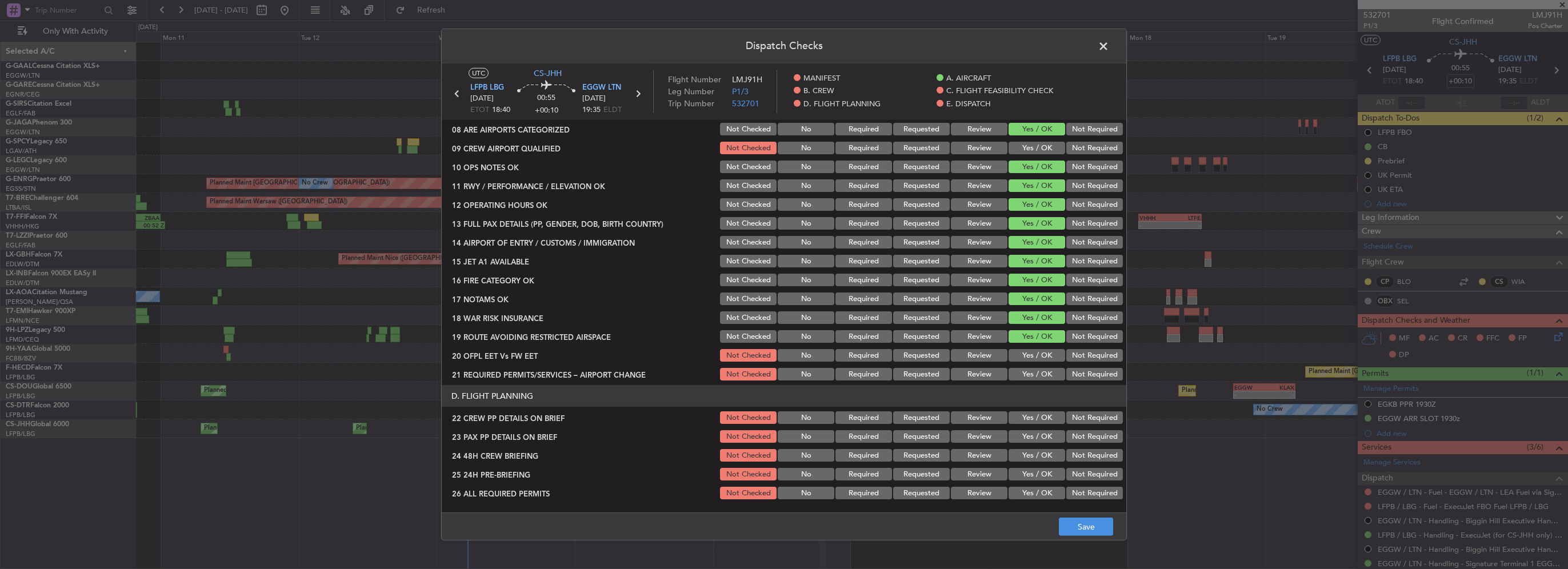
drag, startPoint x: 1036, startPoint y: 349, endPoint x: 1037, endPoint y: 359, distance: 10.0
click at [1036, 352] on button "Yes / OK" at bounding box center [1036, 355] width 56 height 12
click at [1039, 381] on article "MANIFEST CREW DETAILS SENT TO ARR & DEP HANDLING Not Checked No Required Reques…" at bounding box center [784, 312] width 685 height 385
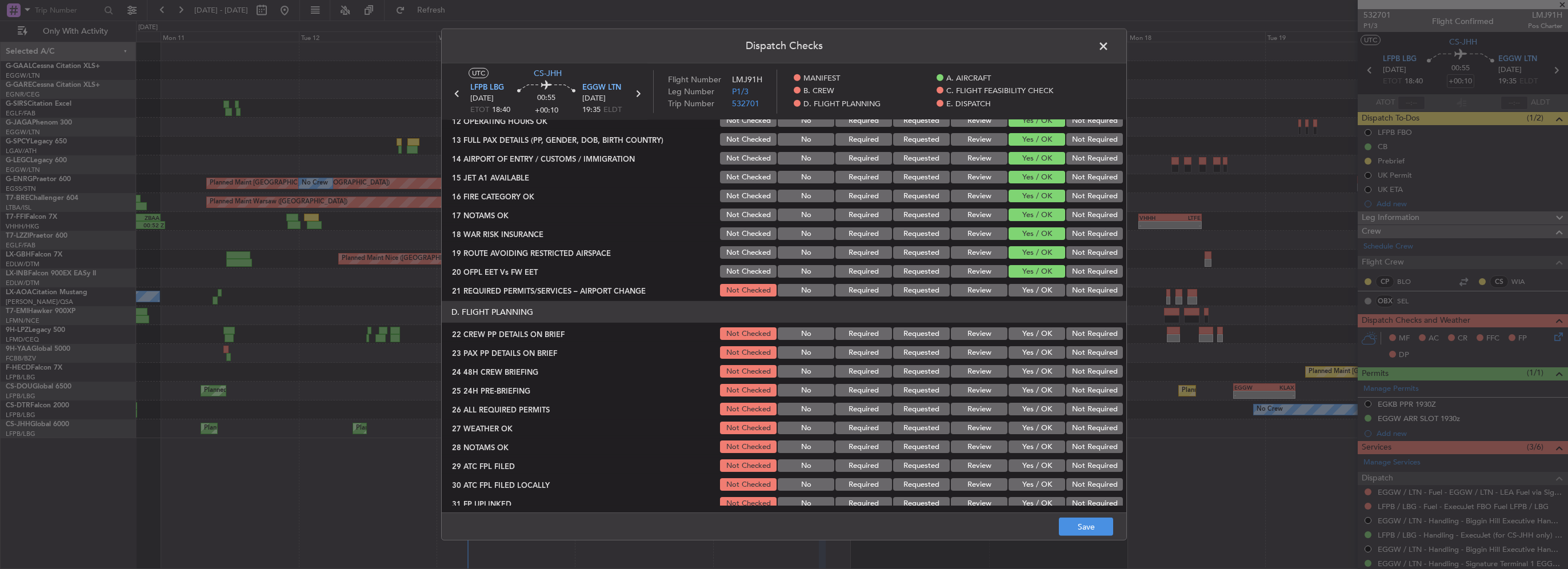
scroll to position [400, 0]
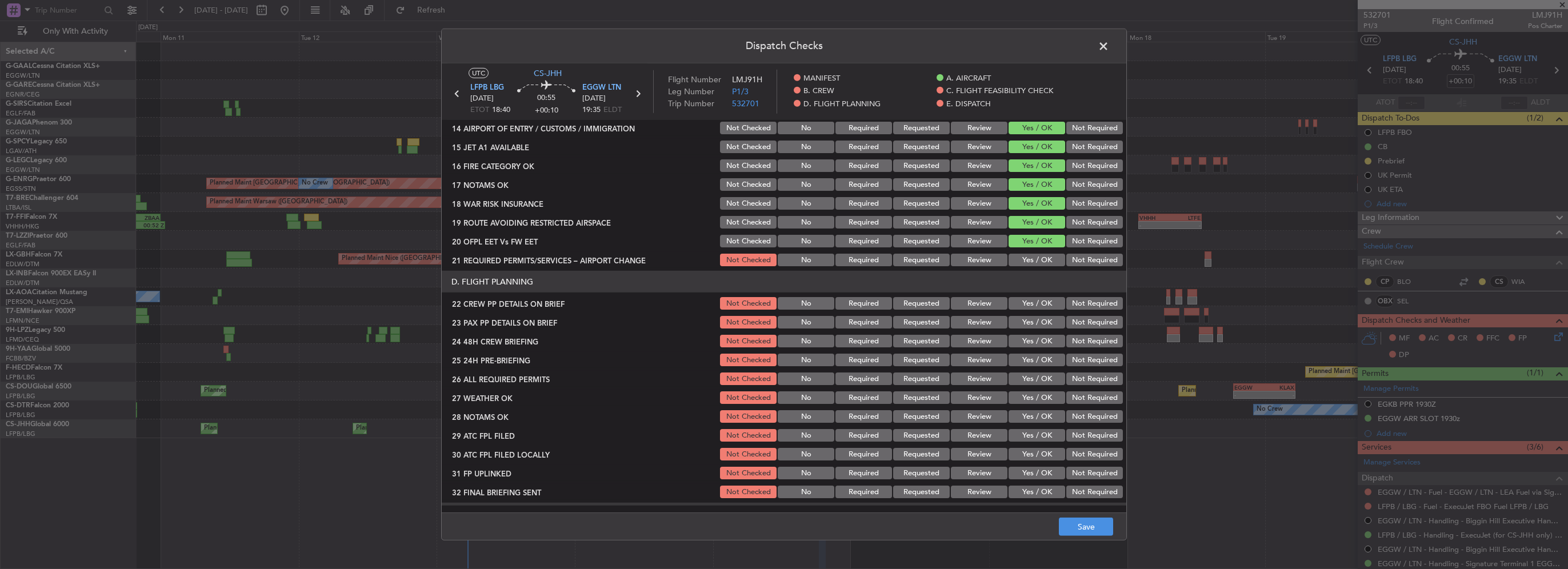
drag, startPoint x: 1038, startPoint y: 372, endPoint x: 1047, endPoint y: 315, distance: 57.7
click at [1040, 366] on section "D. FLIGHT PLANNING 22 CREW PP DETAILS ON BRIEF Not Checked No Required Requeste…" at bounding box center [784, 385] width 685 height 229
click at [1045, 262] on button "Yes / OK" at bounding box center [1036, 260] width 56 height 12
click at [1045, 306] on button "Yes / OK" at bounding box center [1036, 303] width 56 height 12
click at [1040, 331] on section "D. FLIGHT PLANNING 22 CREW PP DETAILS ON BRIEF Not Checked No Required Requeste…" at bounding box center [784, 385] width 685 height 229
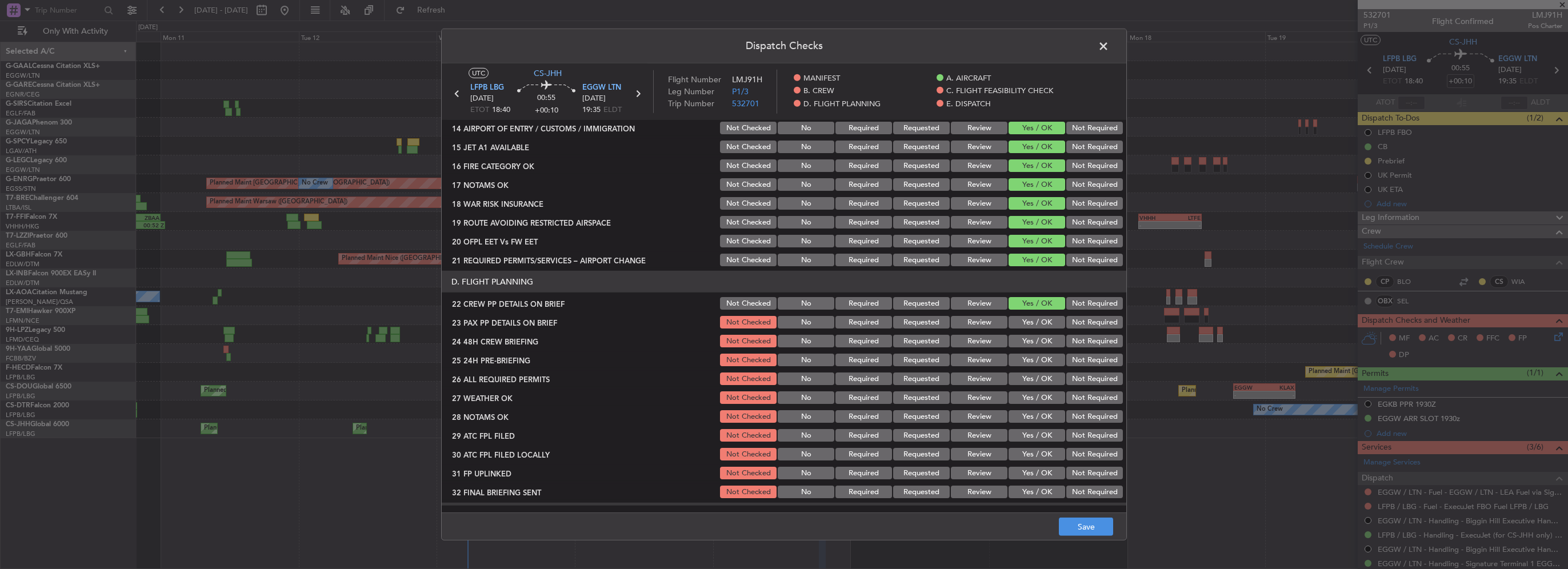
click at [1038, 322] on button "Yes / OK" at bounding box center [1036, 322] width 56 height 12
click at [1042, 339] on button "Yes / OK" at bounding box center [1036, 340] width 56 height 12
click at [1080, 363] on button "Not Required" at bounding box center [1094, 359] width 56 height 12
click at [1094, 526] on button "Save" at bounding box center [1086, 526] width 54 height 18
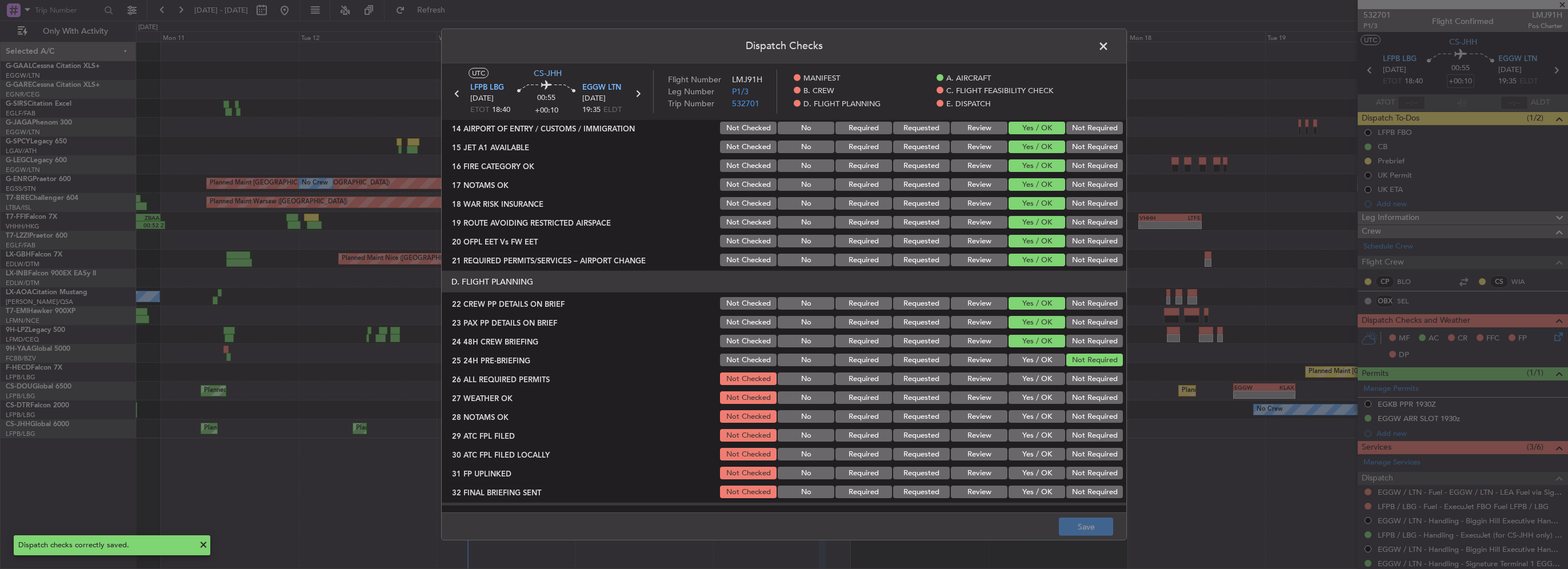
click at [1109, 46] on span at bounding box center [1109, 49] width 0 height 23
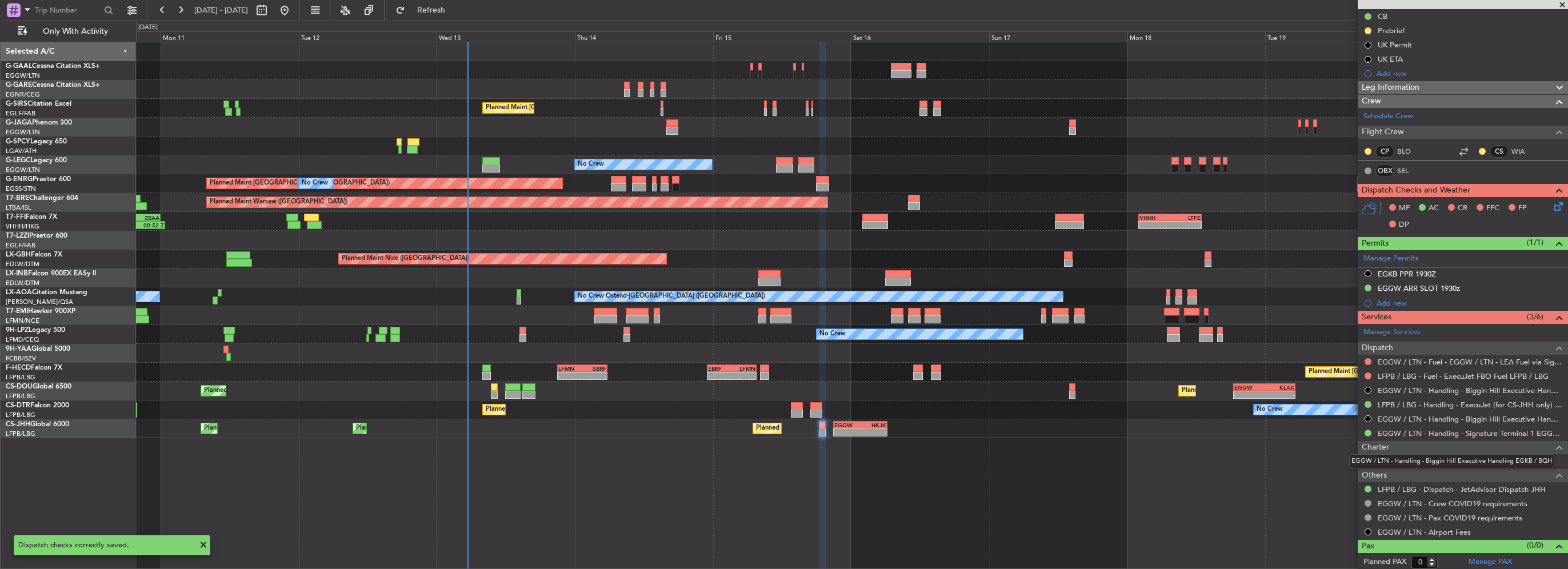
scroll to position [130, 0]
click at [1369, 461] on button at bounding box center [1368, 461] width 7 height 7
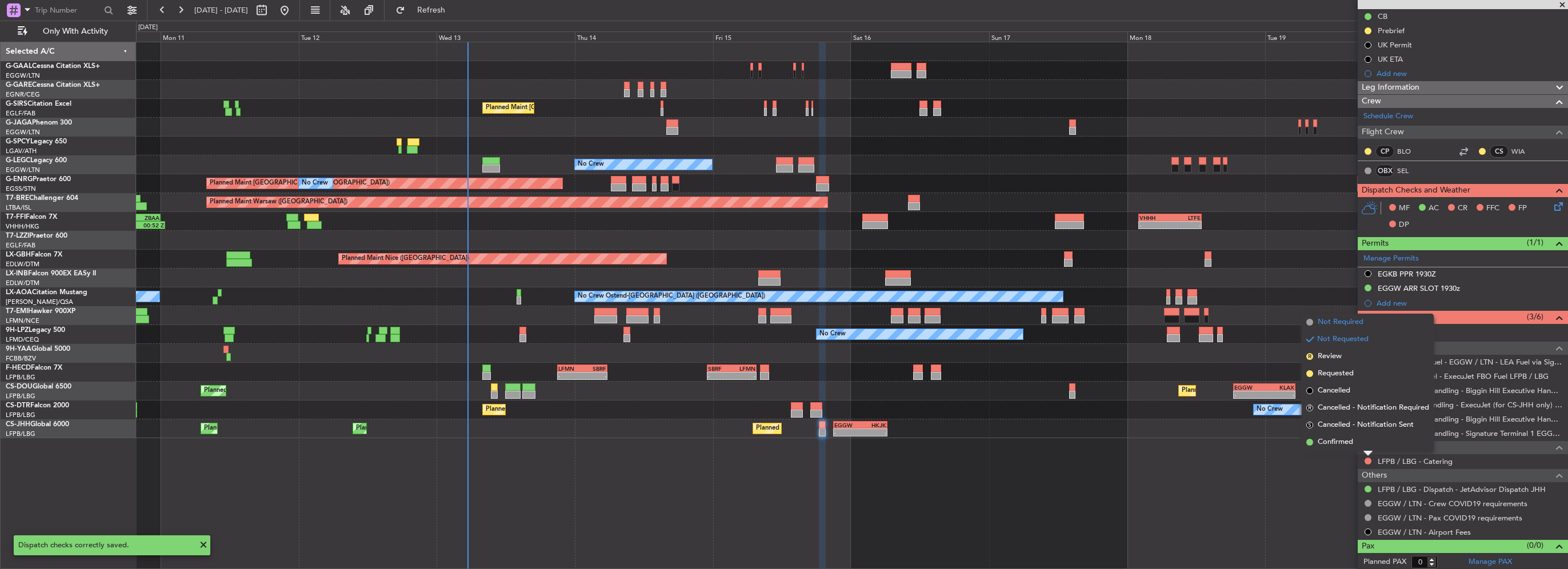
click at [1350, 320] on span "Not Required" at bounding box center [1340, 322] width 46 height 12
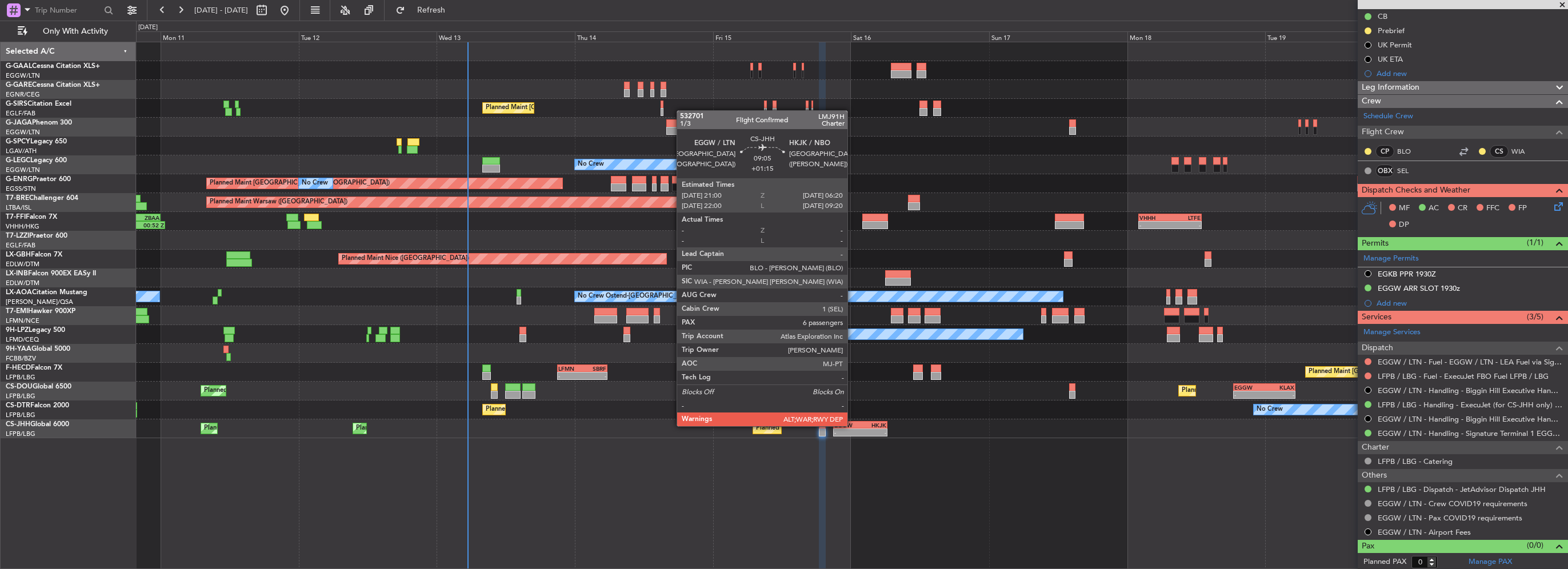
click at [852, 425] on div "EGGW" at bounding box center [847, 425] width 26 height 7
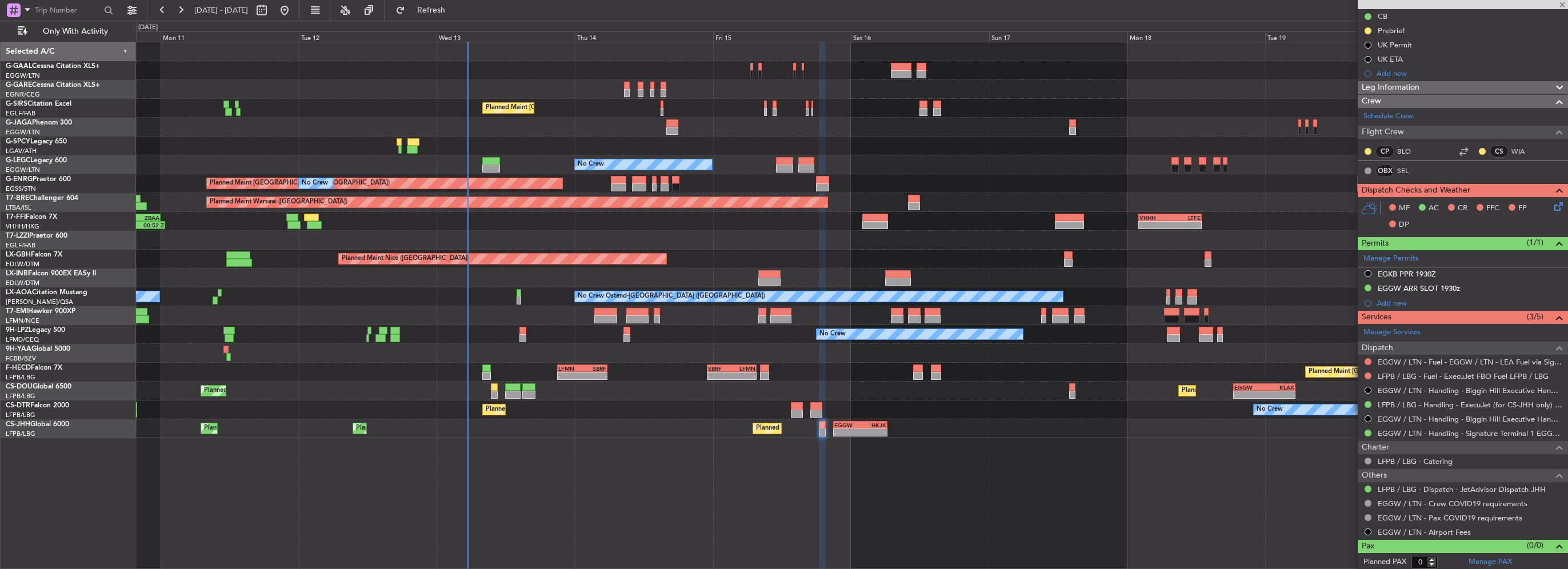
type input "+01:15"
type input "6"
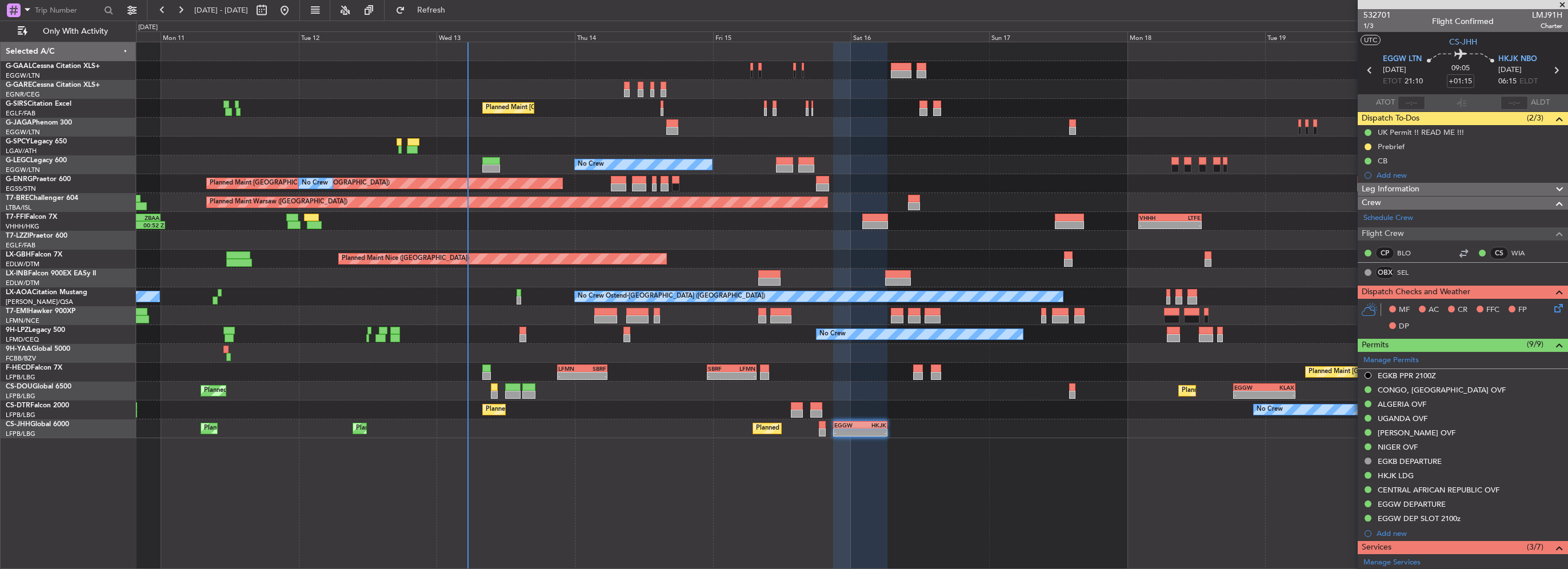
click at [1552, 306] on icon at bounding box center [1556, 306] width 9 height 9
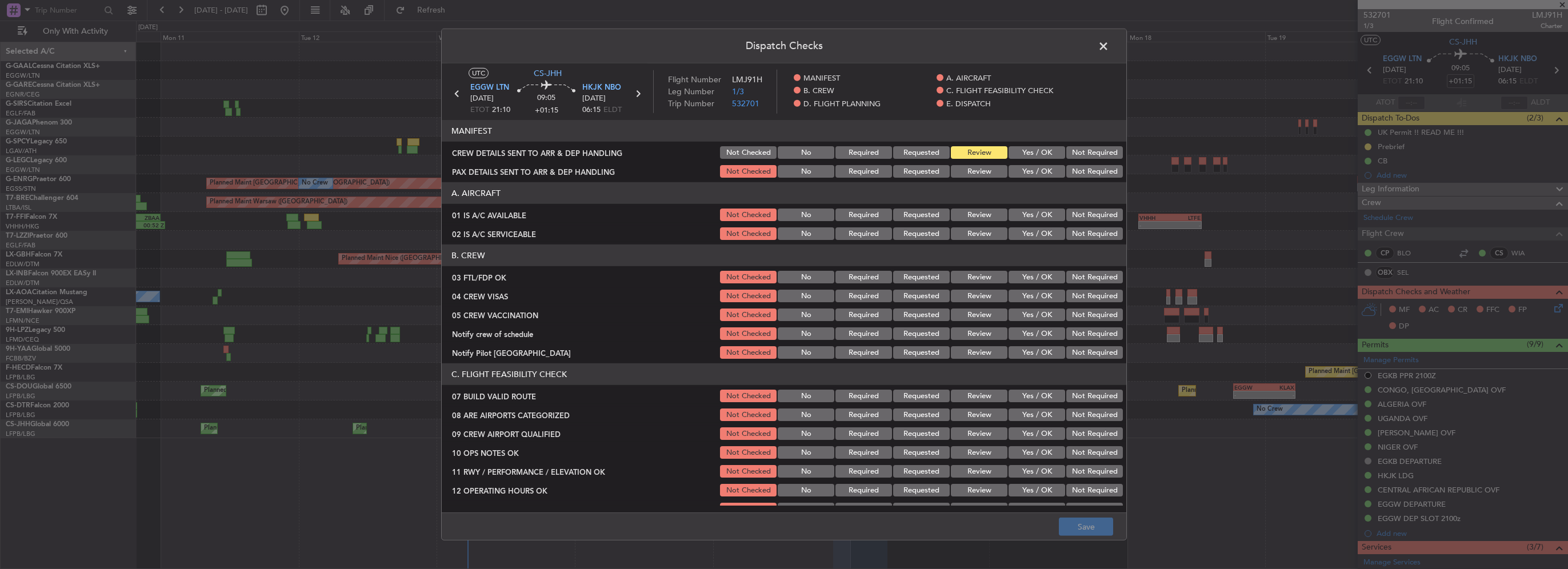
click at [1016, 212] on button "Yes / OK" at bounding box center [1036, 214] width 56 height 12
click at [1021, 234] on button "Yes / OK" at bounding box center [1036, 233] width 56 height 12
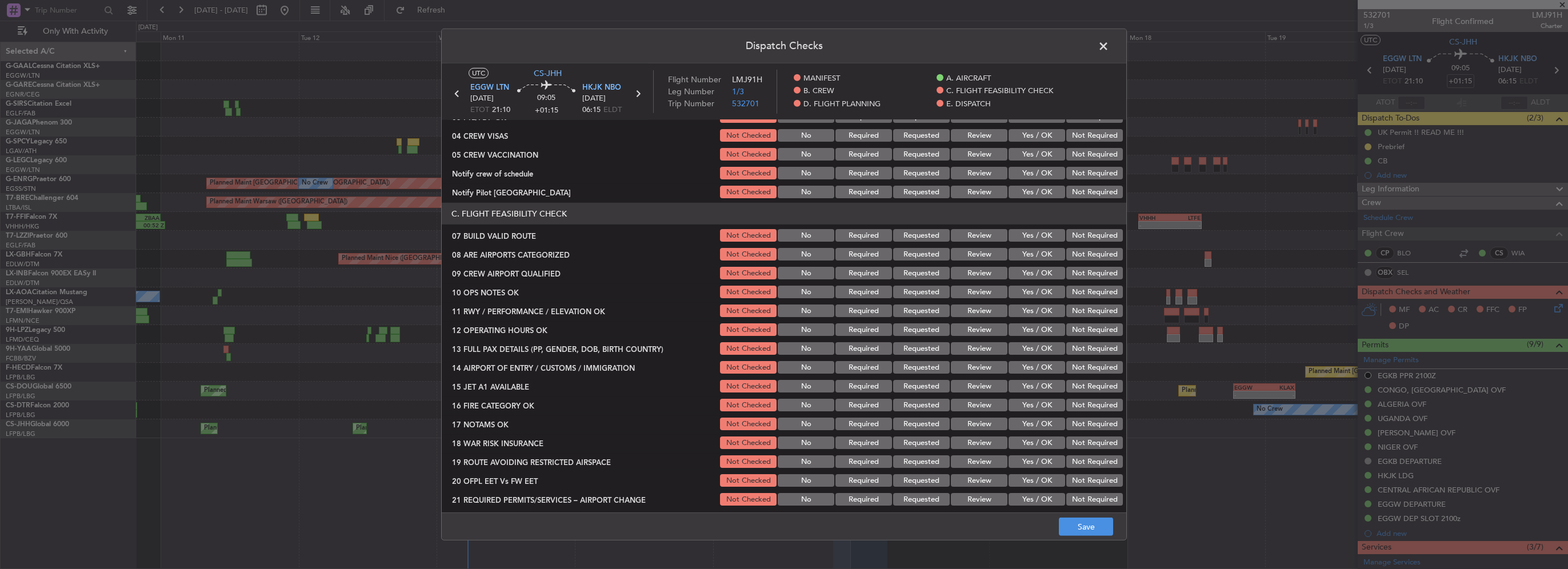
scroll to position [172, 0]
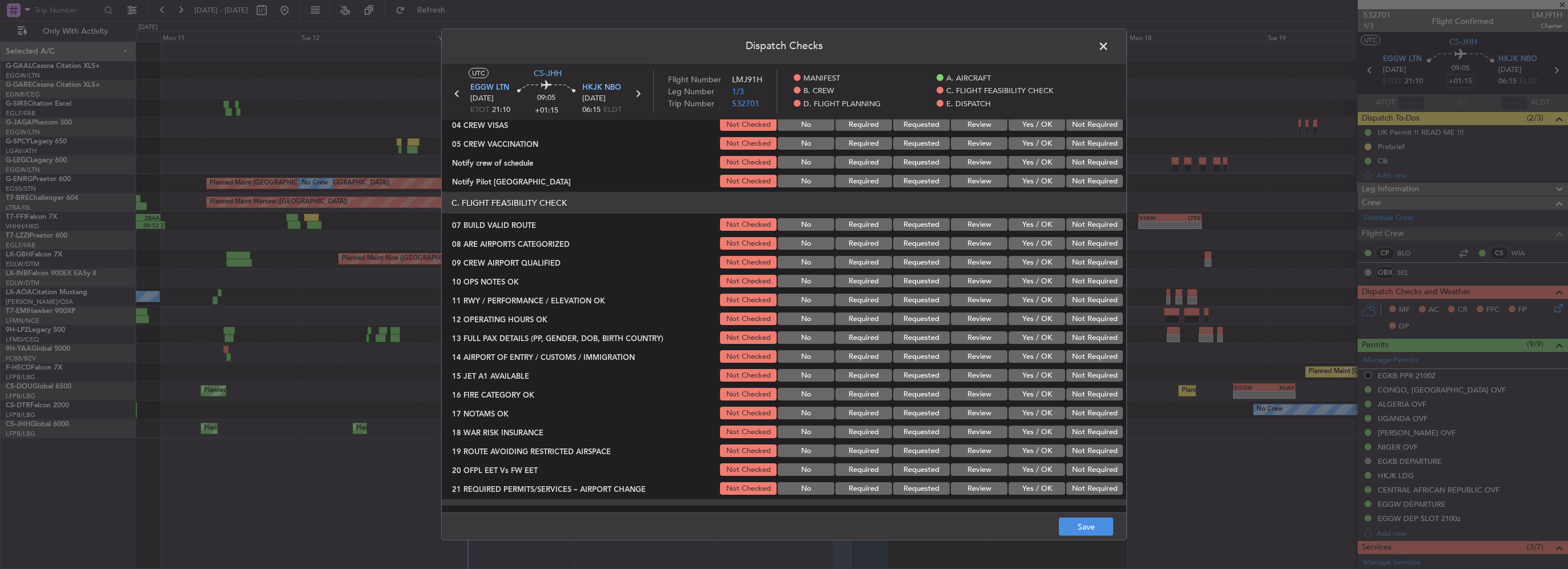
click at [1034, 226] on button "Yes / OK" at bounding box center [1036, 224] width 56 height 12
click at [1033, 263] on button "Yes / OK" at bounding box center [1036, 262] width 56 height 12
click at [1033, 246] on button "Yes / OK" at bounding box center [1036, 243] width 56 height 12
drag, startPoint x: 735, startPoint y: 260, endPoint x: 993, endPoint y: 289, distance: 259.6
click at [737, 260] on button "Not Checked" at bounding box center [748, 262] width 56 height 12
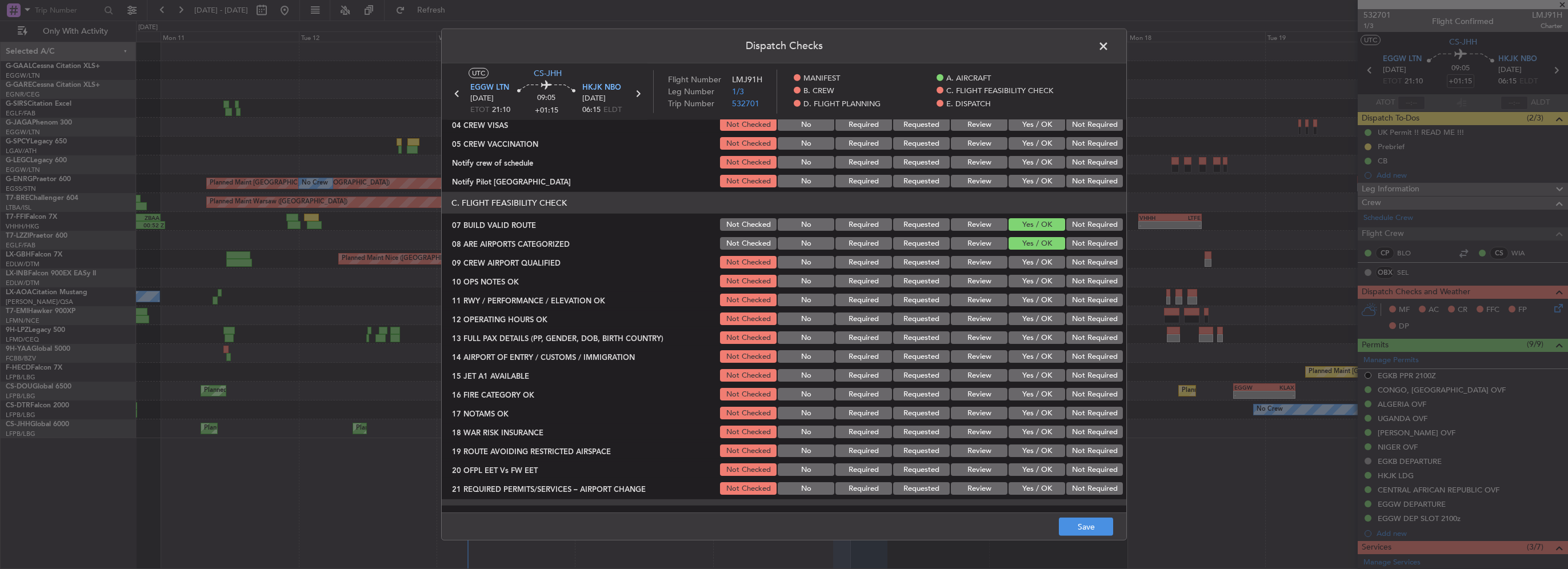
click at [1029, 284] on button "Yes / OK" at bounding box center [1036, 280] width 56 height 12
click at [1035, 302] on button "Yes / OK" at bounding box center [1036, 299] width 56 height 12
click at [1043, 324] on button "Yes / OK" at bounding box center [1036, 318] width 56 height 12
drag, startPoint x: 1038, startPoint y: 335, endPoint x: 1036, endPoint y: 342, distance: 7.3
click at [1036, 336] on button "Yes / OK" at bounding box center [1036, 337] width 56 height 12
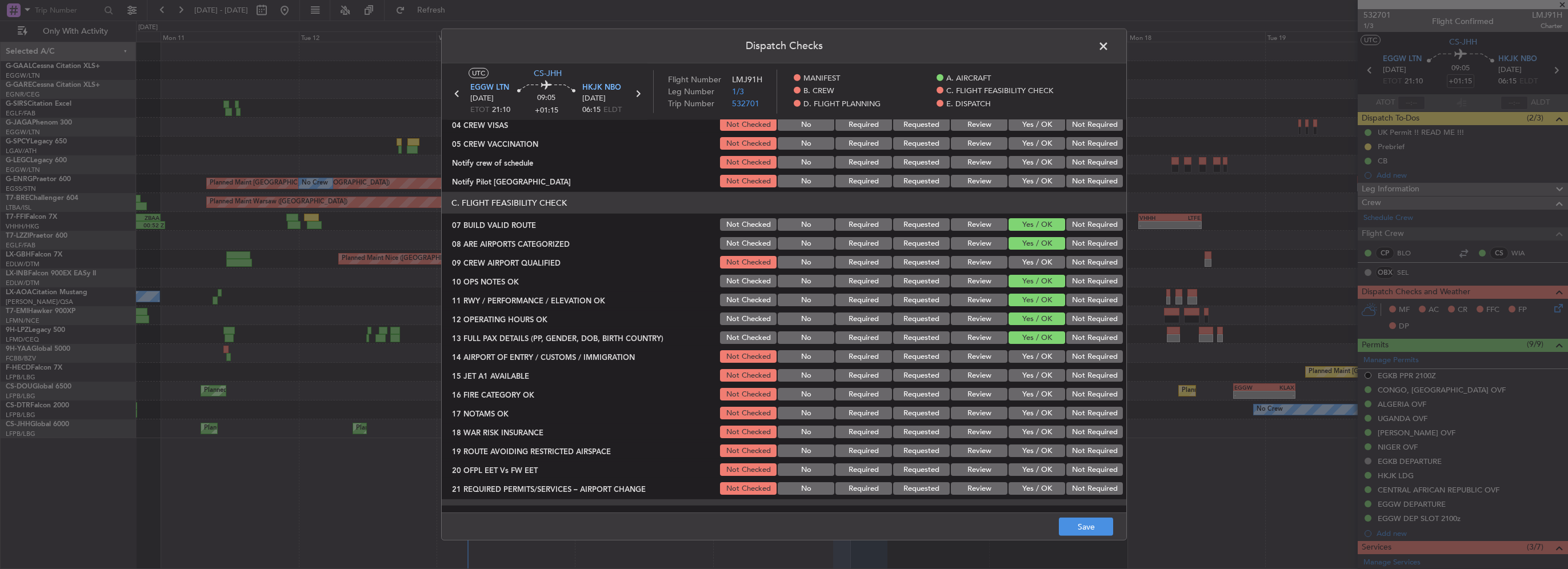
click at [1036, 351] on div "Yes / OK" at bounding box center [1035, 356] width 58 height 16
click at [1042, 372] on button "Yes / OK" at bounding box center [1036, 375] width 56 height 12
click at [1045, 358] on button "Yes / OK" at bounding box center [1036, 356] width 56 height 12
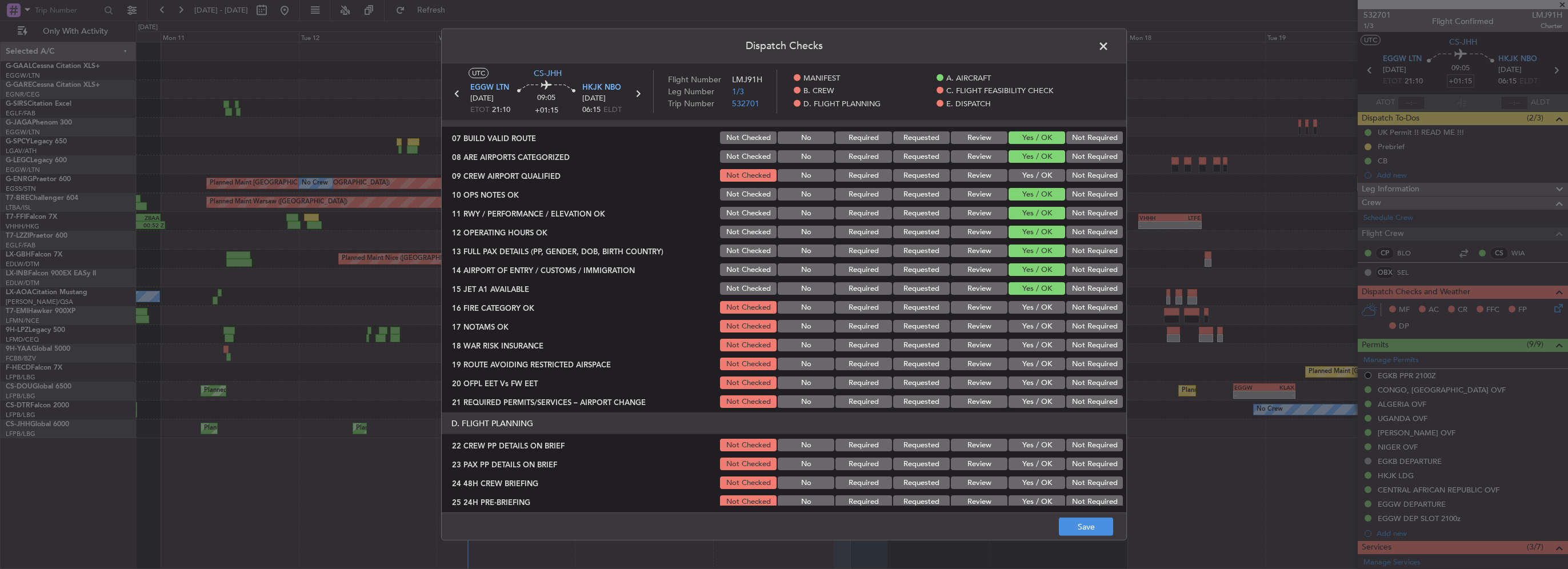
scroll to position [285, 0]
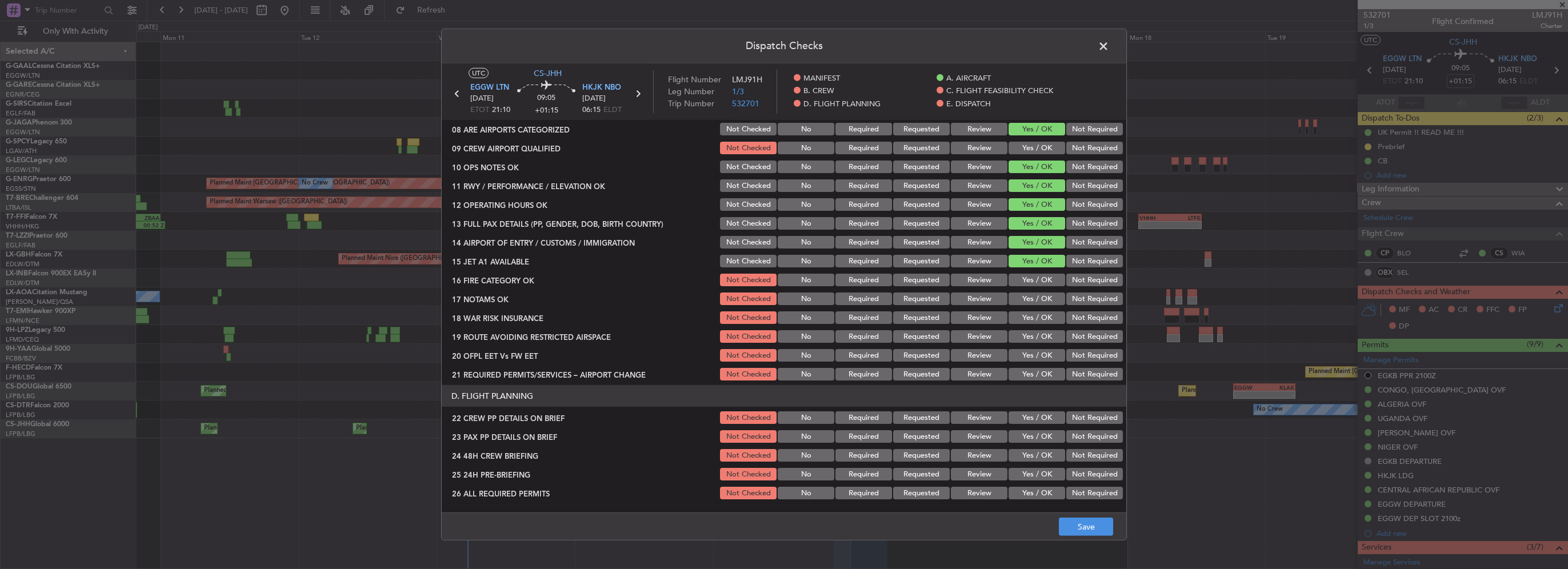
click at [1034, 280] on button "Yes / OK" at bounding box center [1036, 280] width 56 height 12
click at [1036, 296] on button "Yes / OK" at bounding box center [1036, 298] width 56 height 12
click at [1036, 313] on button "Yes / OK" at bounding box center [1036, 317] width 56 height 12
click at [1040, 335] on button "Yes / OK" at bounding box center [1036, 336] width 56 height 12
click at [1041, 355] on button "Yes / OK" at bounding box center [1036, 355] width 56 height 12
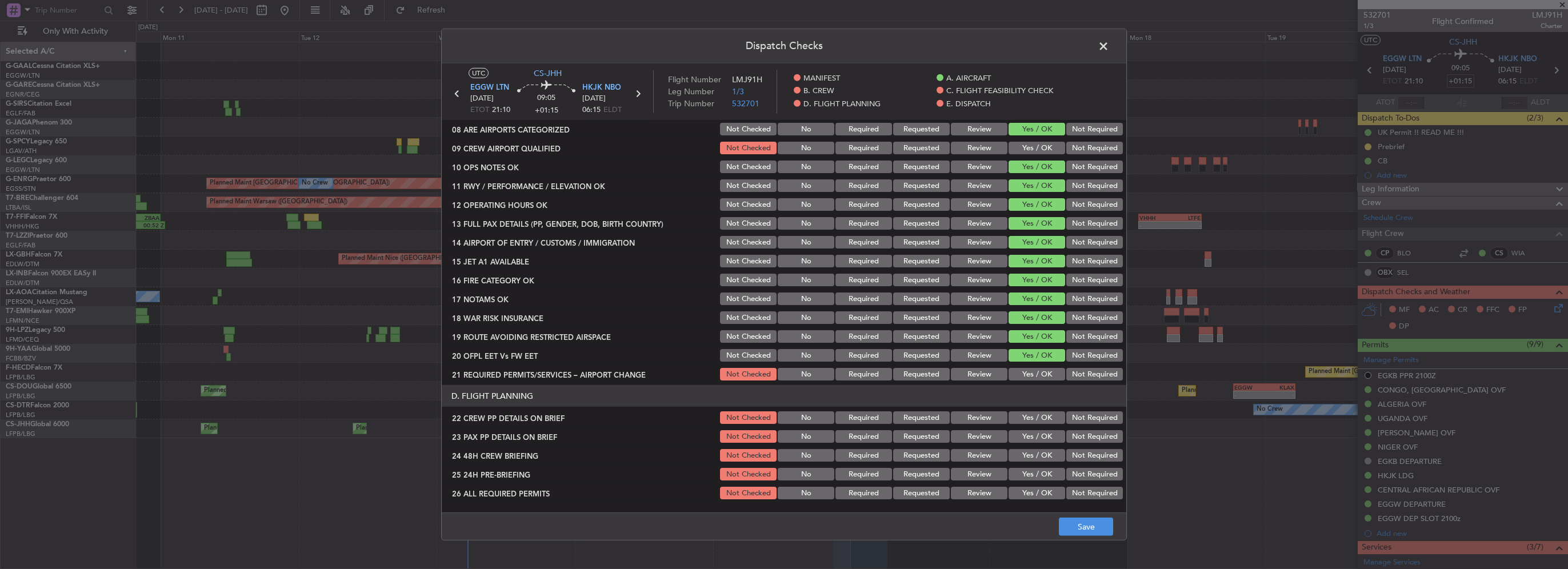
click at [1040, 372] on button "Yes / OK" at bounding box center [1036, 374] width 56 height 12
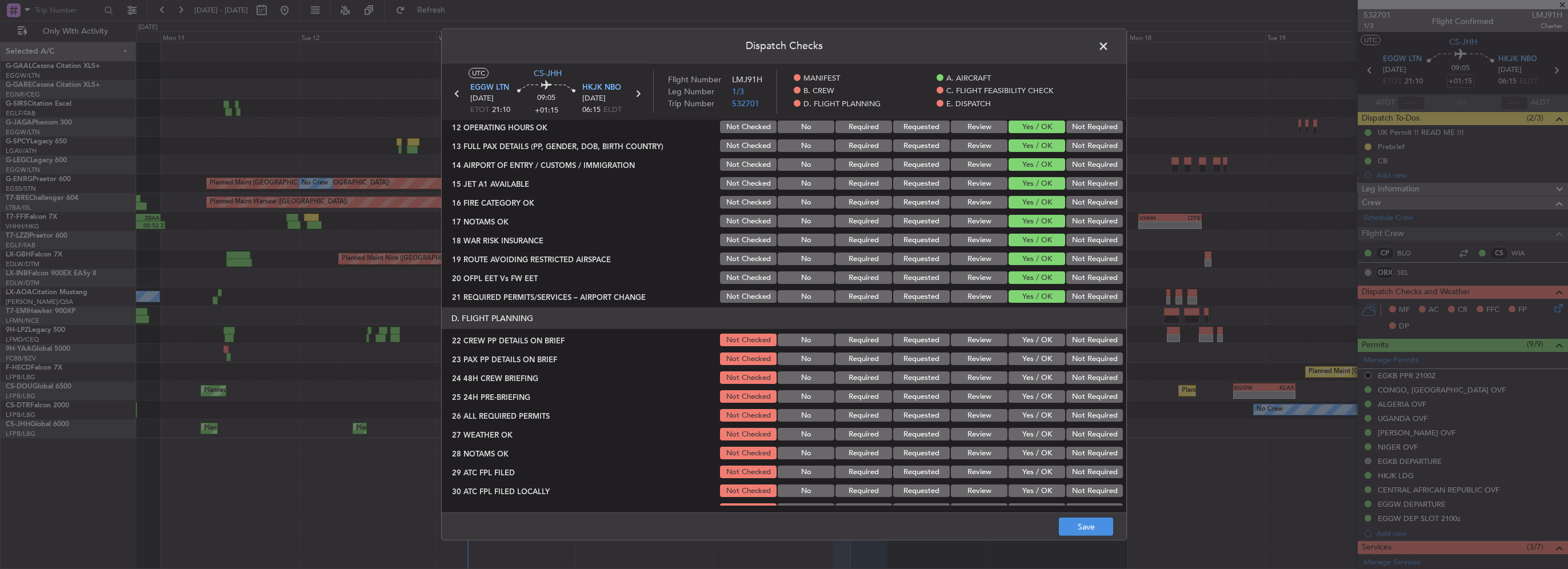
scroll to position [457, 0]
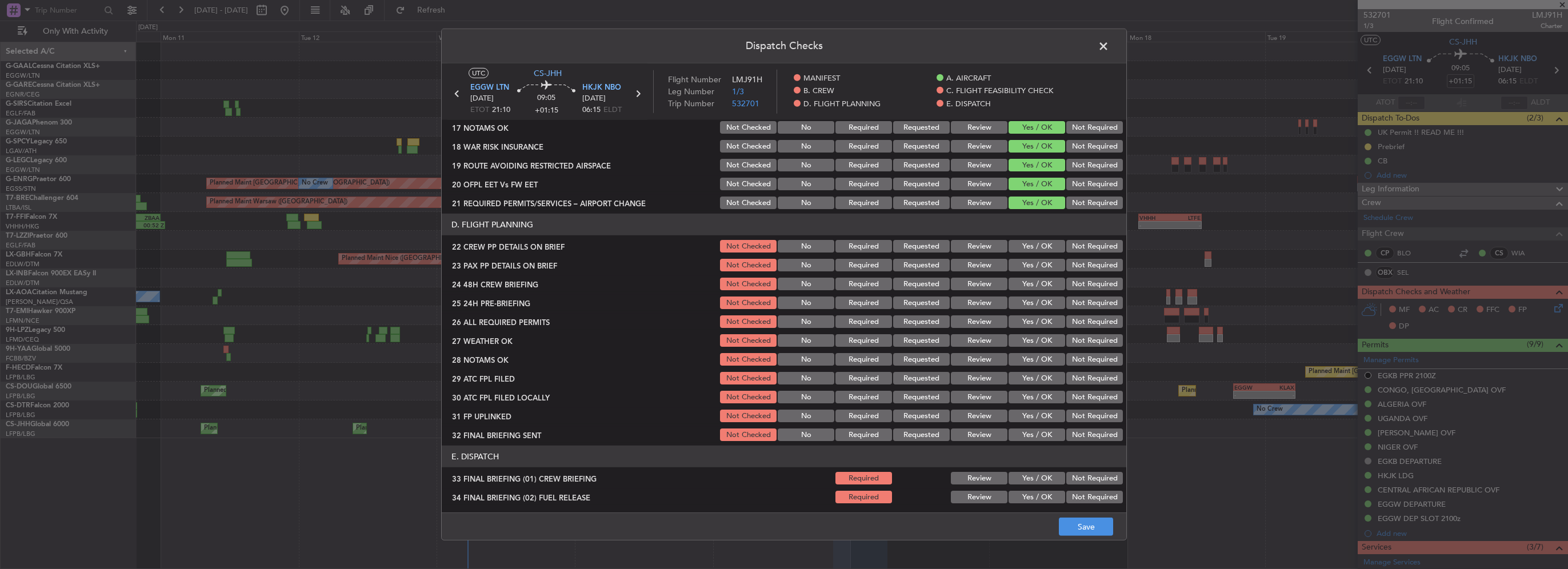
click at [1038, 248] on button "Yes / OK" at bounding box center [1036, 246] width 56 height 12
click at [1035, 265] on button "Yes / OK" at bounding box center [1036, 265] width 56 height 12
drag, startPoint x: 1036, startPoint y: 282, endPoint x: 1085, endPoint y: 302, distance: 52.9
click at [1037, 282] on button "Yes / OK" at bounding box center [1036, 284] width 56 height 12
click at [1088, 311] on section "D. FLIGHT PLANNING 22 CREW PP DETAILS ON BRIEF Not Checked No Required Requeste…" at bounding box center [784, 328] width 685 height 229
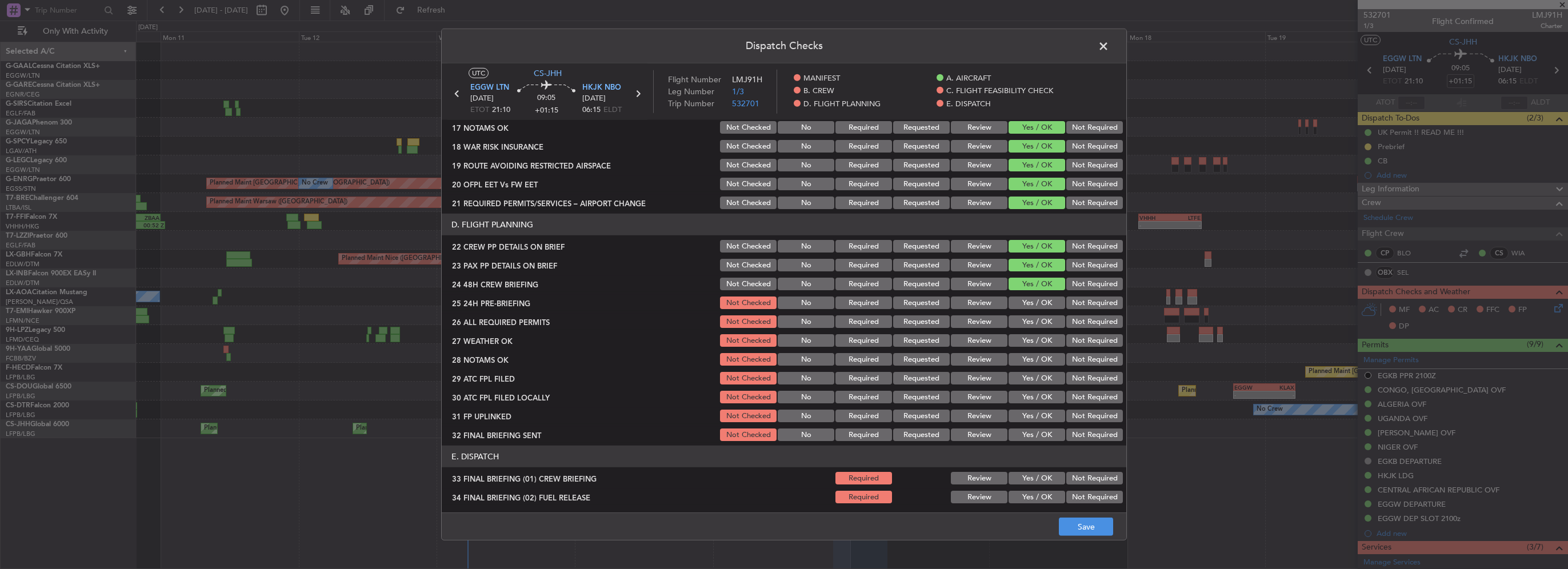
click at [1087, 305] on button "Not Required" at bounding box center [1094, 302] width 56 height 12
click at [1095, 523] on button "Save" at bounding box center [1086, 526] width 54 height 18
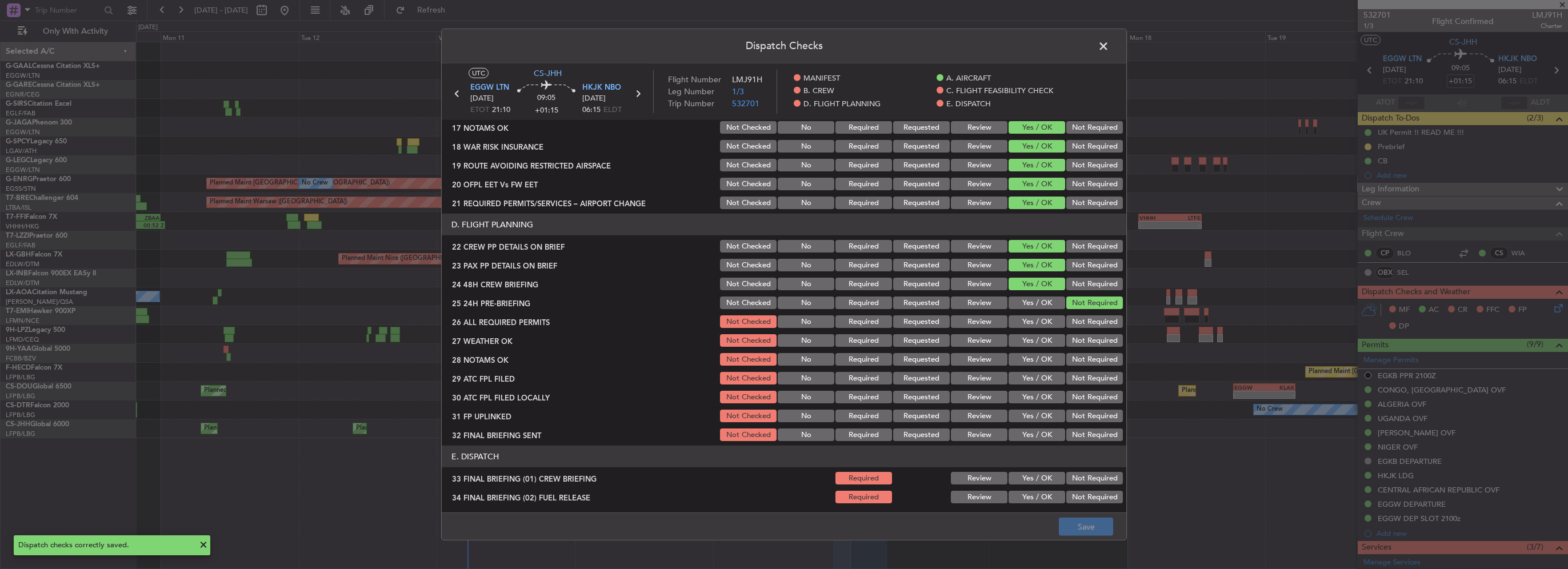
click at [1109, 45] on span at bounding box center [1109, 49] width 0 height 23
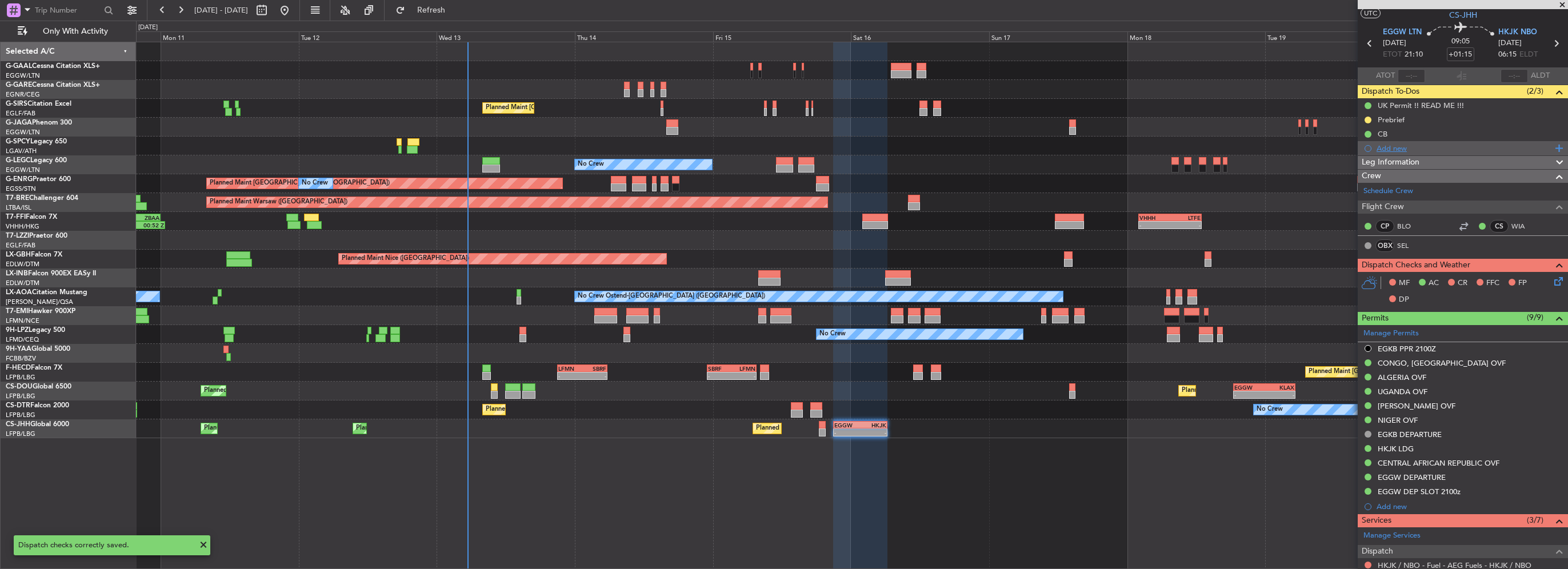
scroll to position [0, 0]
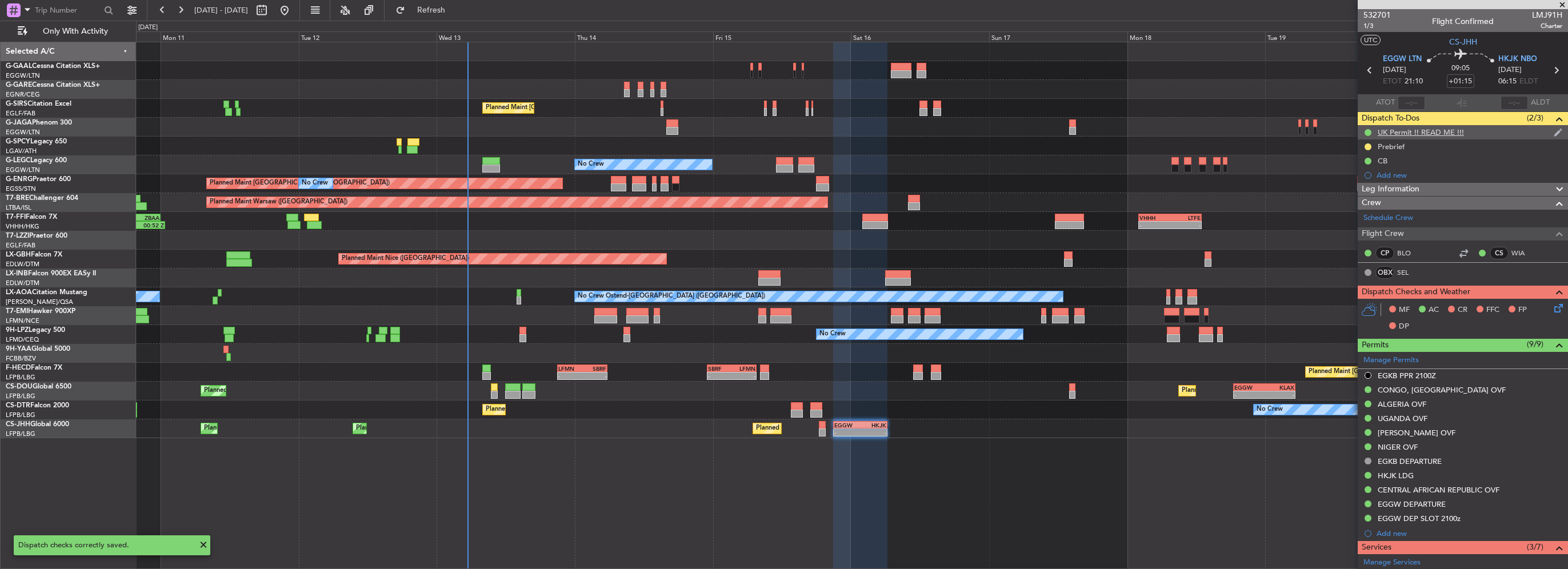
click at [1433, 133] on div "UK Permit !! READ ME !!!" at bounding box center [1420, 132] width 86 height 10
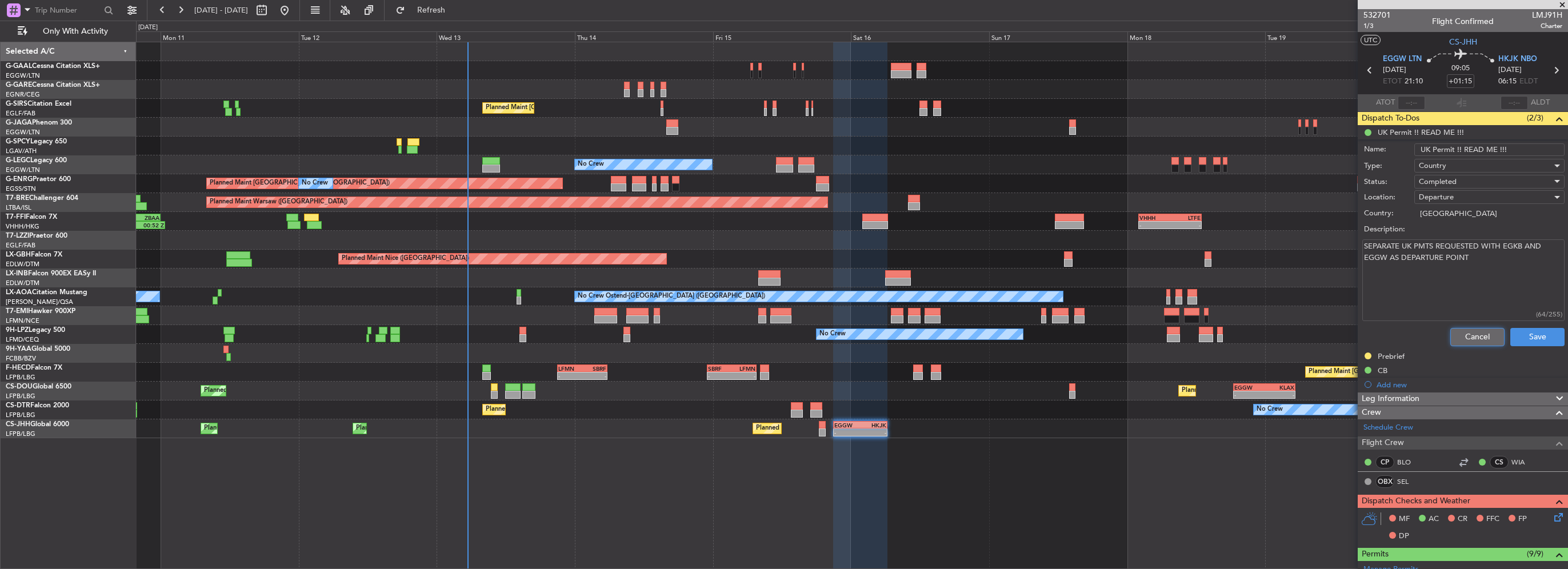
click at [1471, 328] on button "Cancel" at bounding box center [1477, 337] width 54 height 18
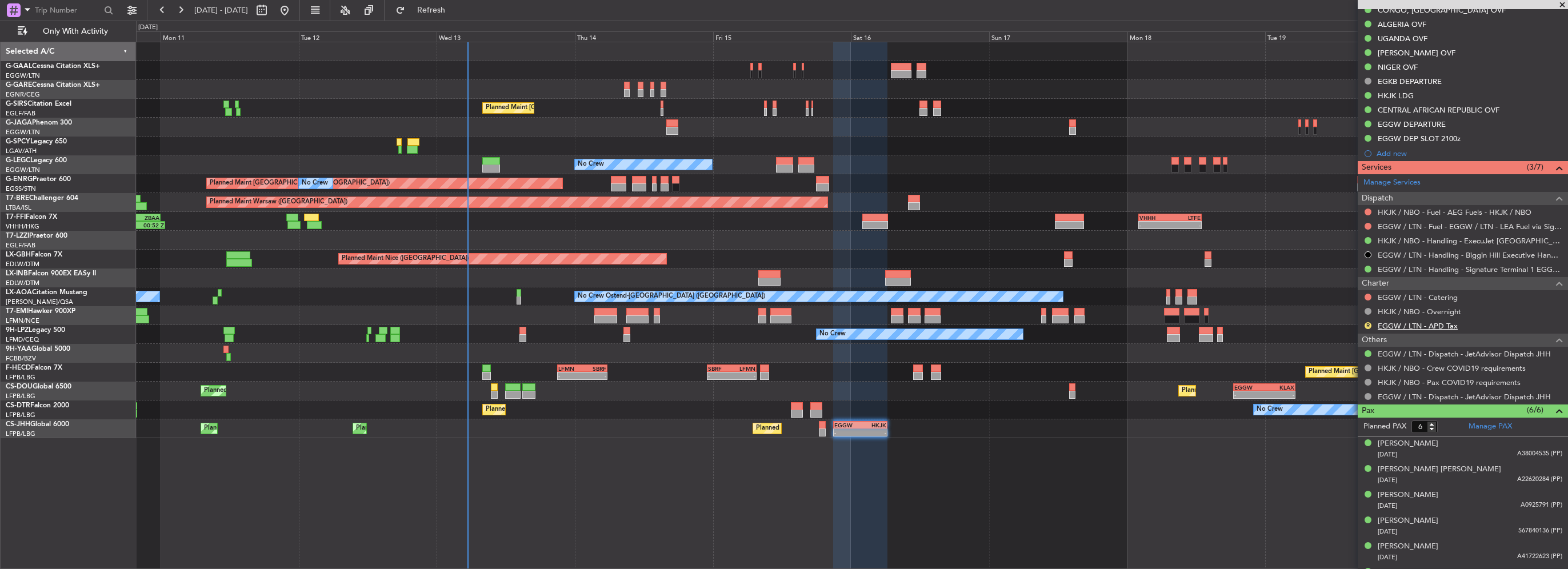
scroll to position [399, 0]
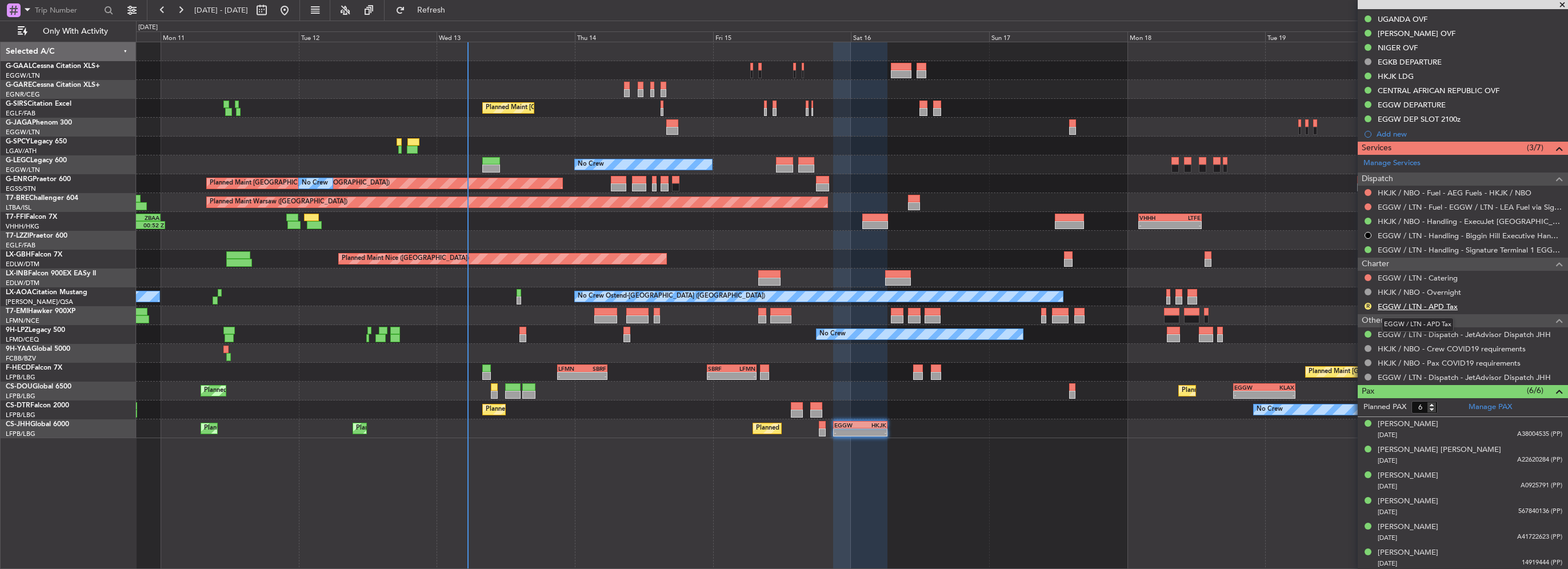
click at [1401, 304] on link "EGGW / LTN - APD Tax" at bounding box center [1418, 306] width 80 height 10
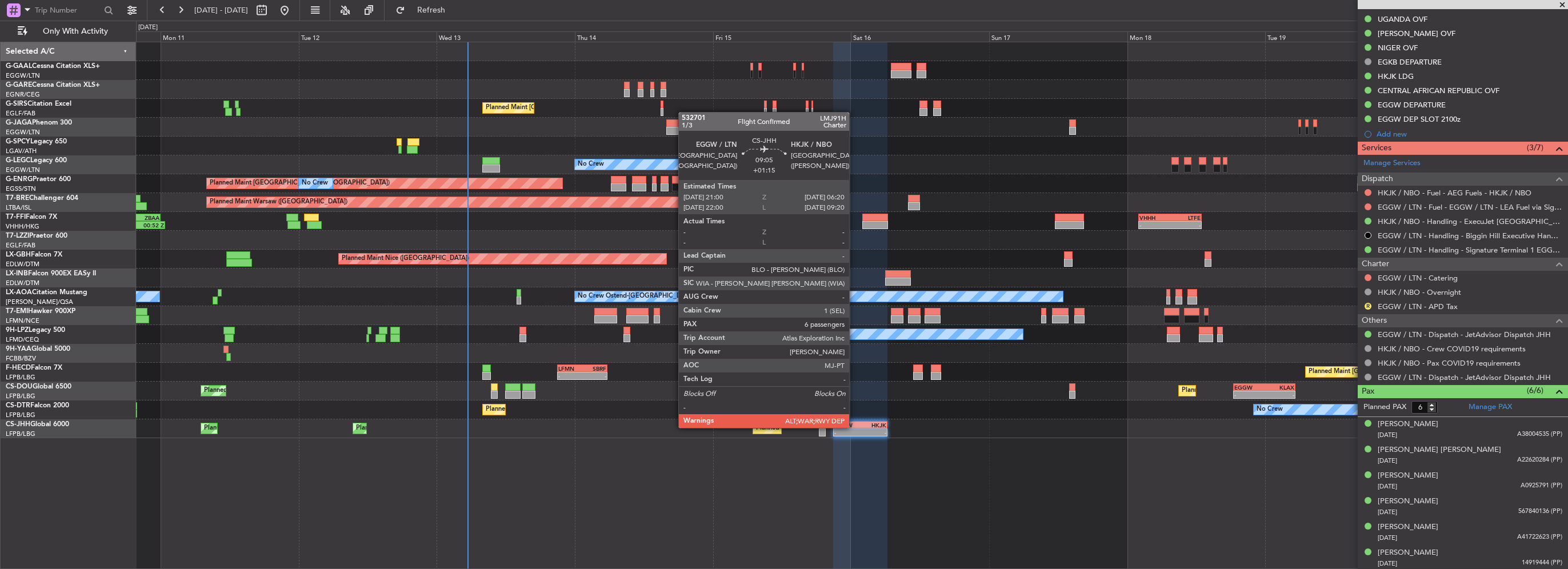
click at [854, 427] on div "EGGW" at bounding box center [847, 425] width 26 height 7
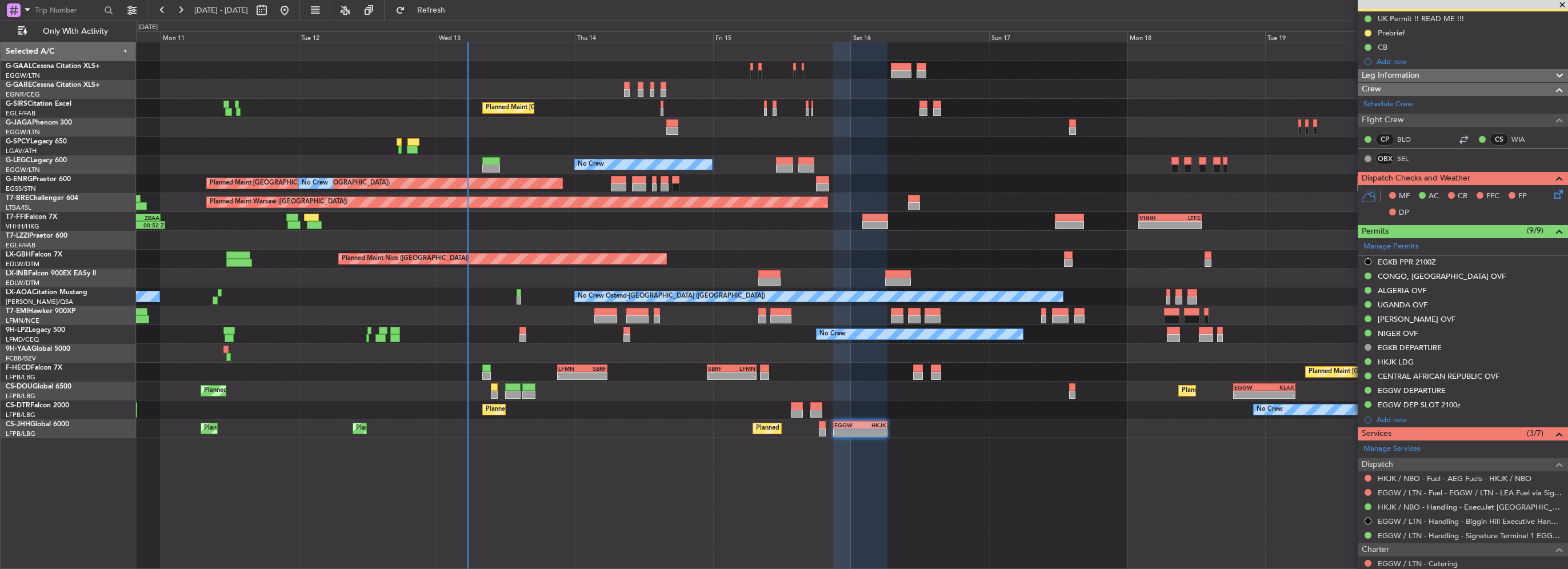
scroll to position [0, 0]
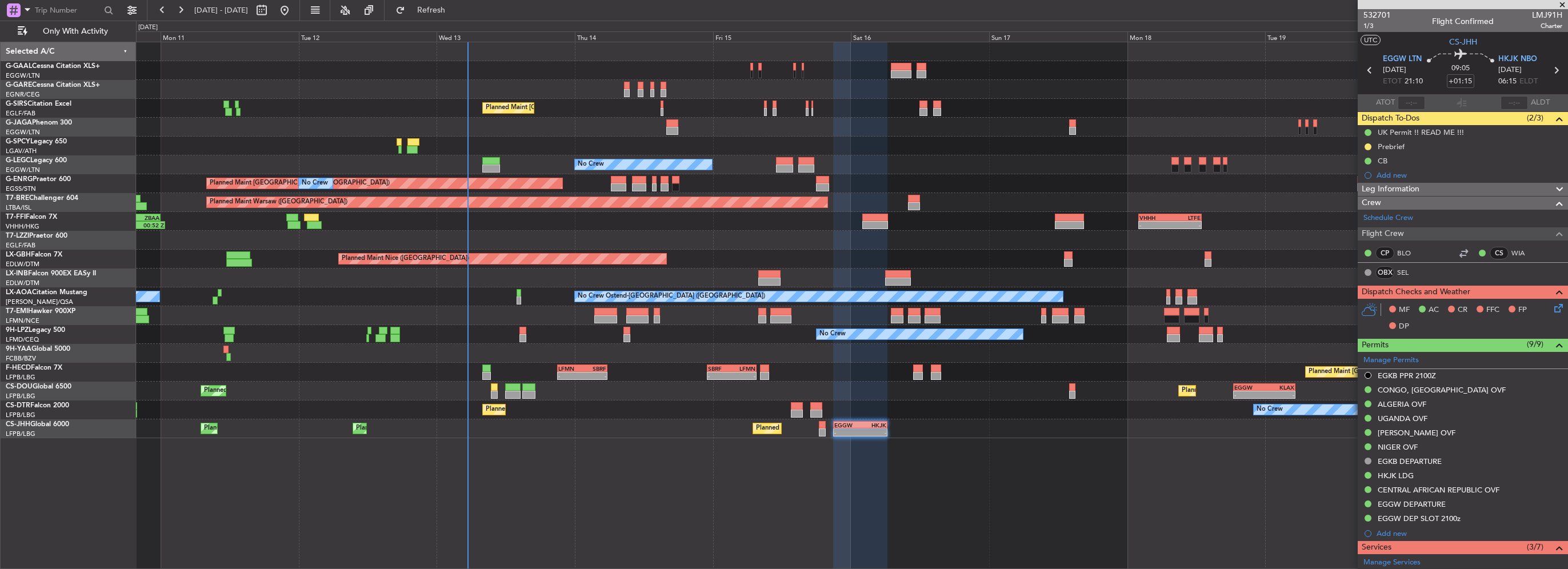
click at [1418, 185] on span "Leg Information" at bounding box center [1390, 189] width 58 height 13
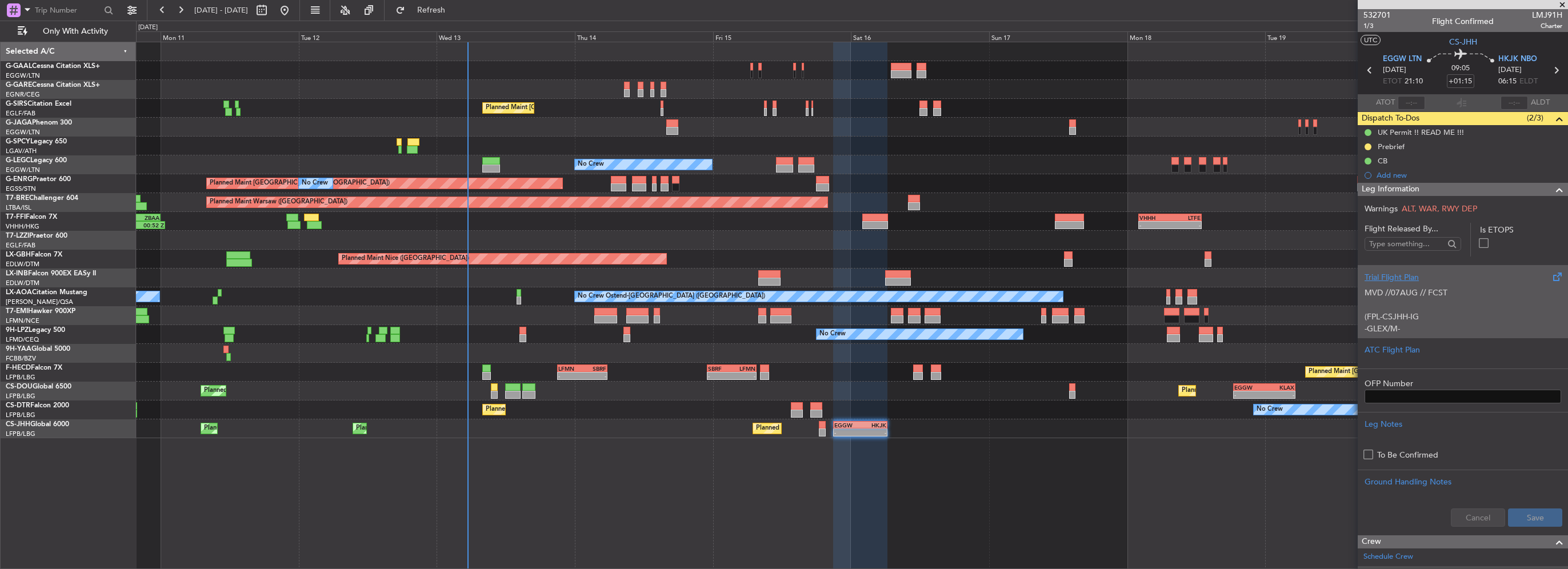
click at [1401, 281] on div "Trial Flight Plan" at bounding box center [1462, 277] width 196 height 12
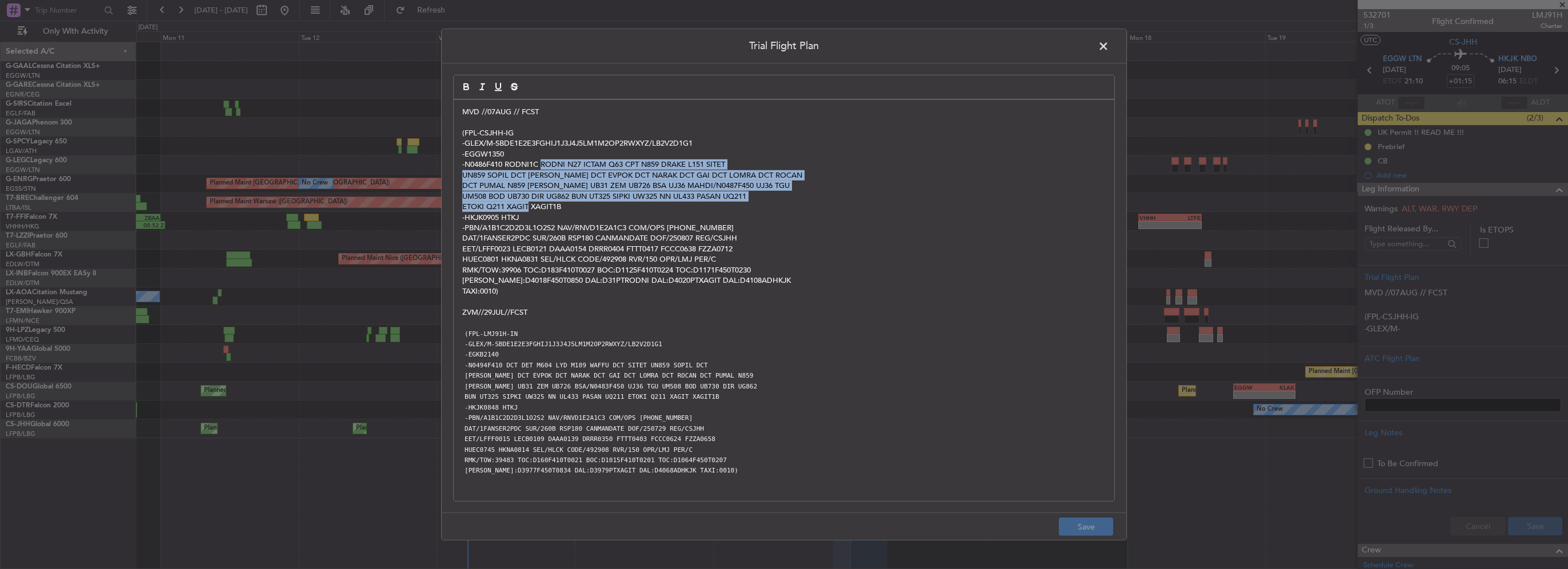
drag, startPoint x: 541, startPoint y: 163, endPoint x: 528, endPoint y: 204, distance: 43.0
click at [528, 204] on div "MVD //07AUG // FCST (FPL-CSJHH-IG -GLEX/M-SBDE1E2E3FGHIJ1J3J4J5LM1M2OP2RWXYZ/LB…" at bounding box center [784, 300] width 661 height 401
copy div "RODNI N27 ICTAM Q63 CPT N859 DRAKE L151 SITET UN859 SOPIL DCT BALAN DCT EVPOK D…"
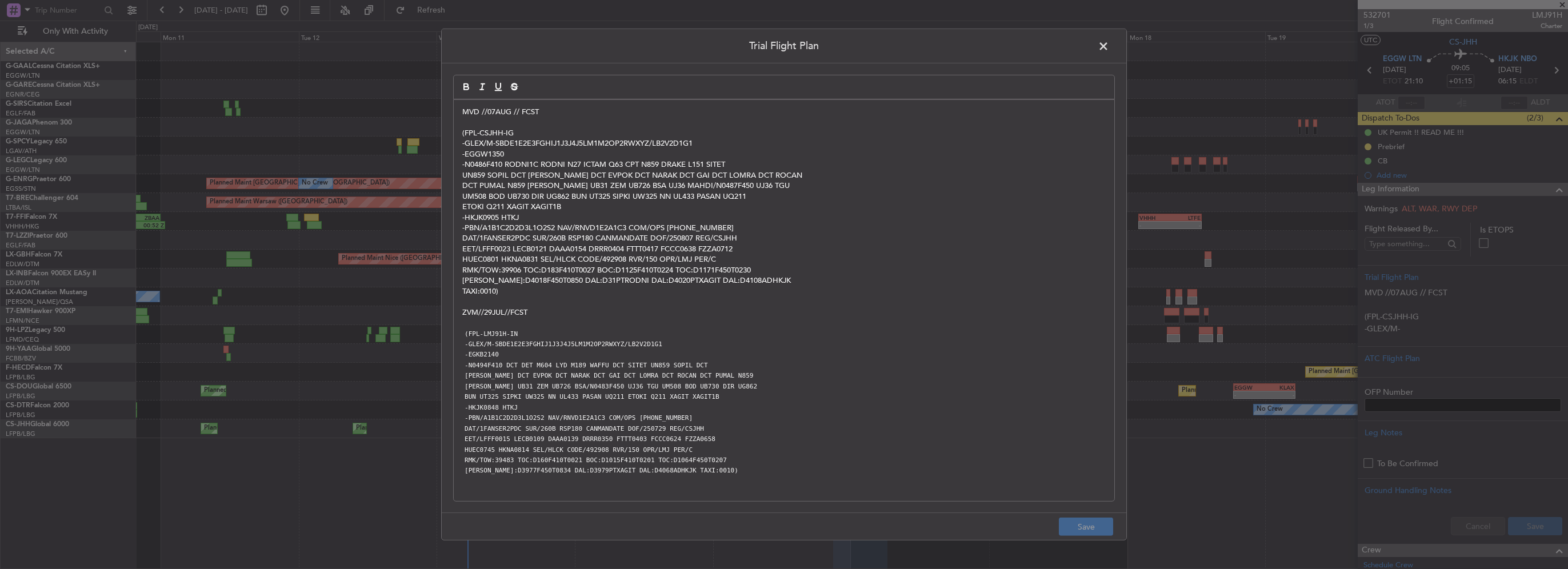
click at [1109, 46] on span at bounding box center [1109, 49] width 0 height 23
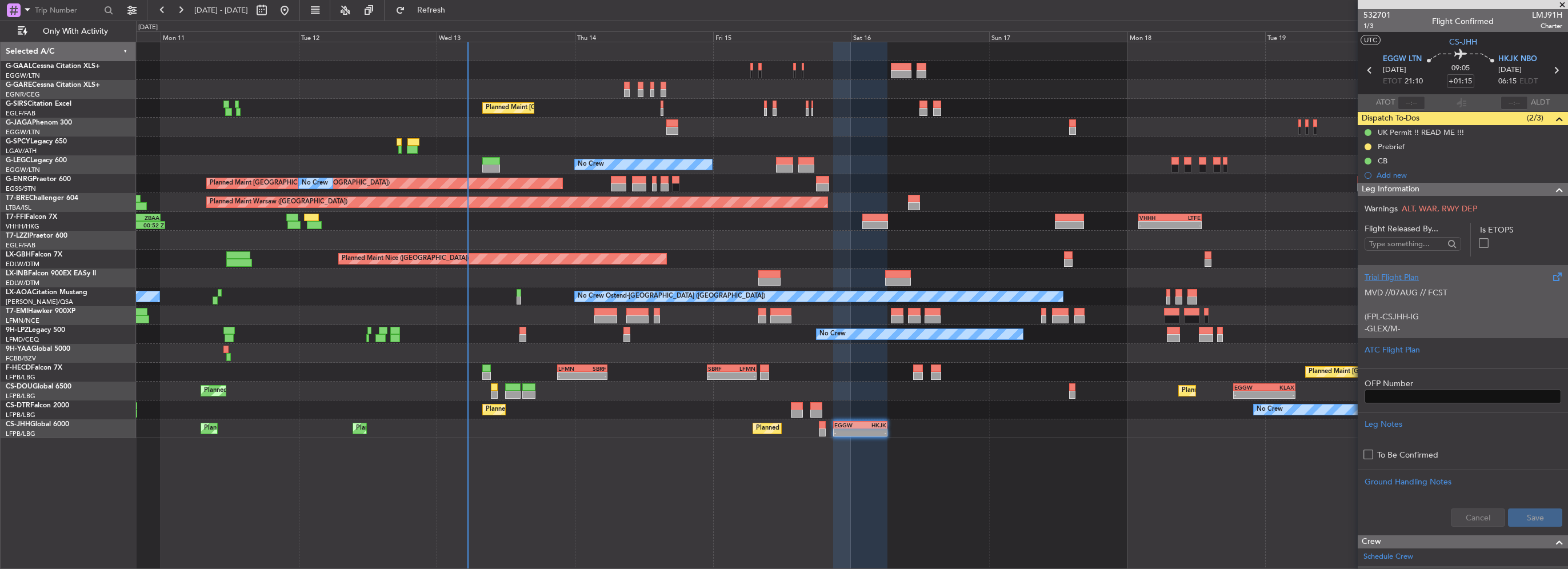
click at [1473, 291] on p "MVD //07AUG // FCST" at bounding box center [1462, 293] width 196 height 12
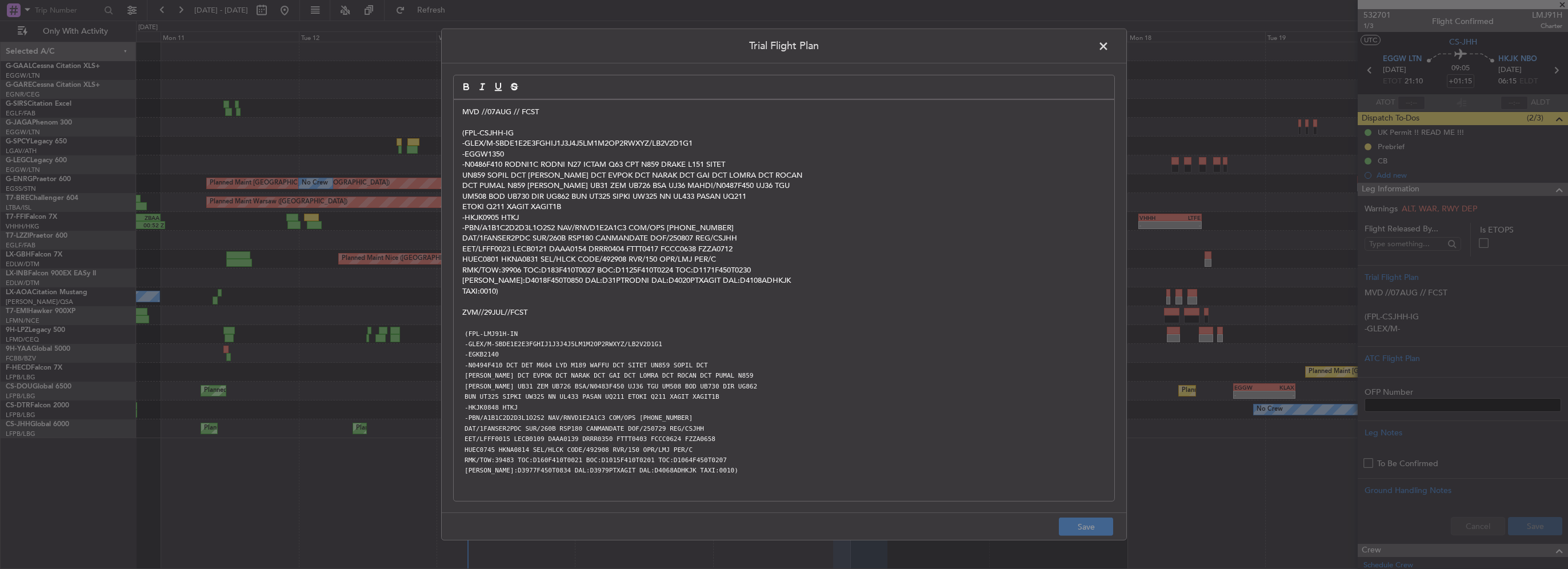
click at [1109, 46] on span at bounding box center [1109, 49] width 0 height 23
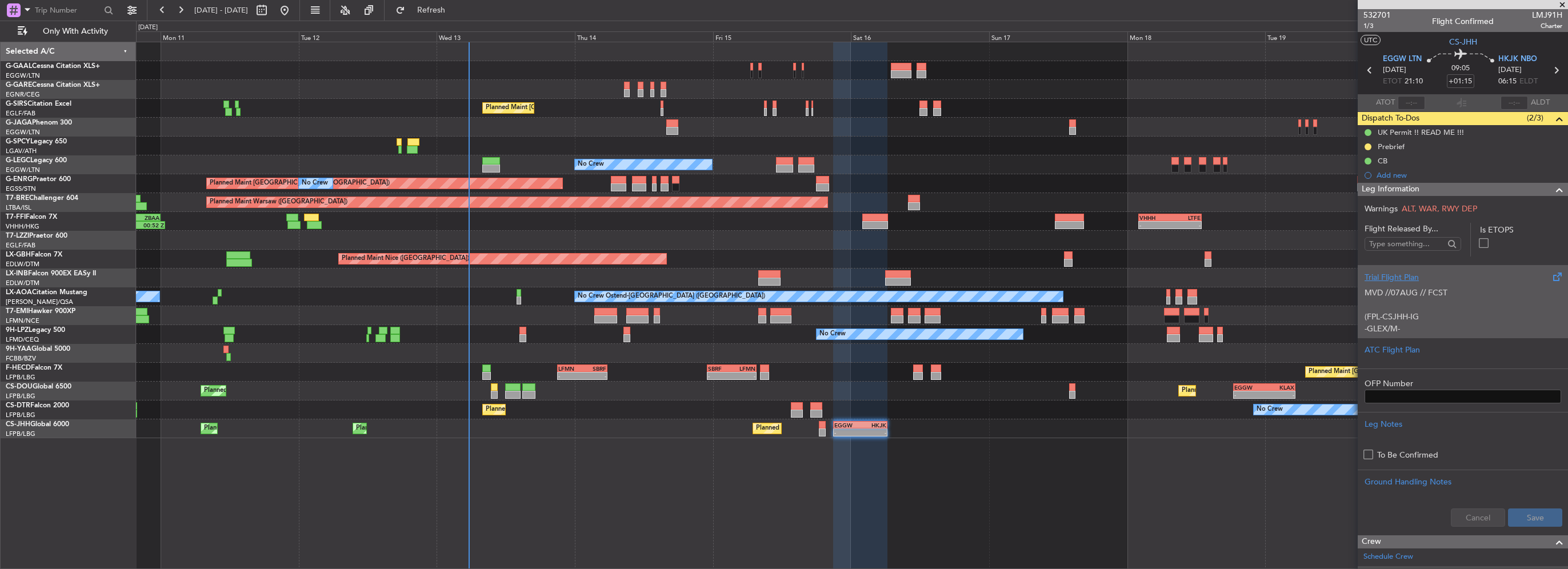
click at [1474, 302] on p at bounding box center [1462, 304] width 196 height 12
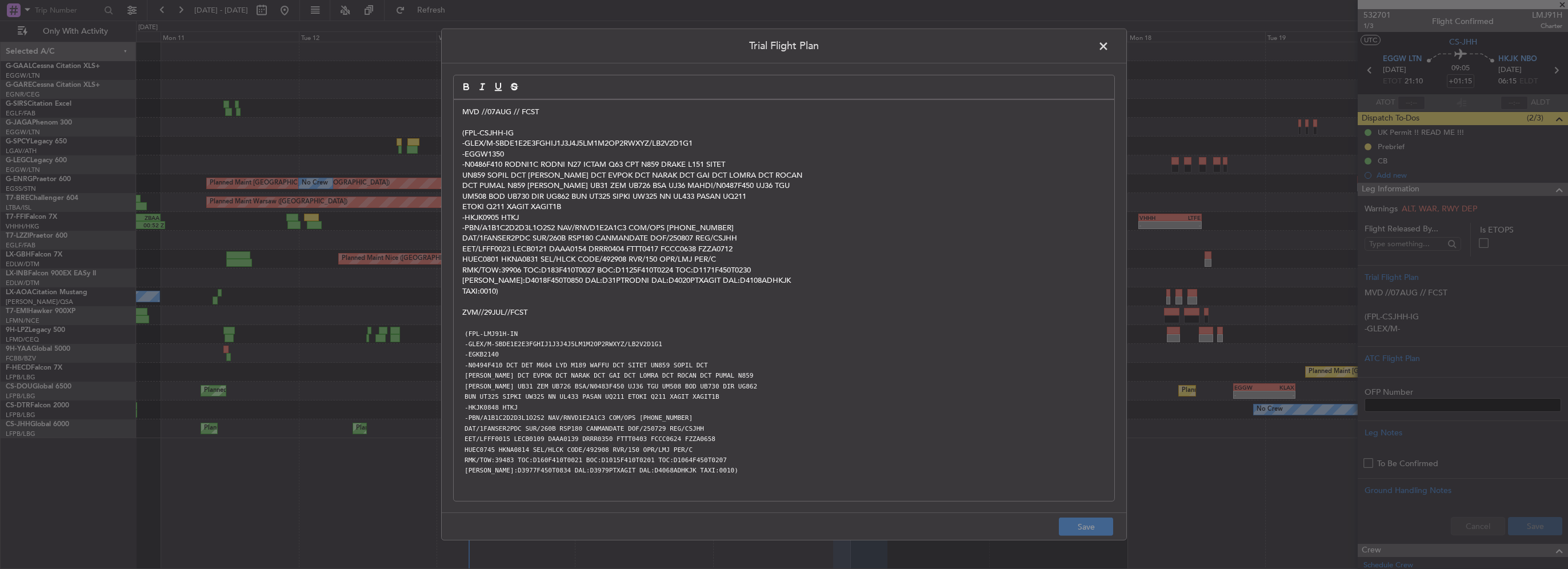
click at [464, 111] on p "MVD //07AUG // FCST" at bounding box center [784, 112] width 643 height 10
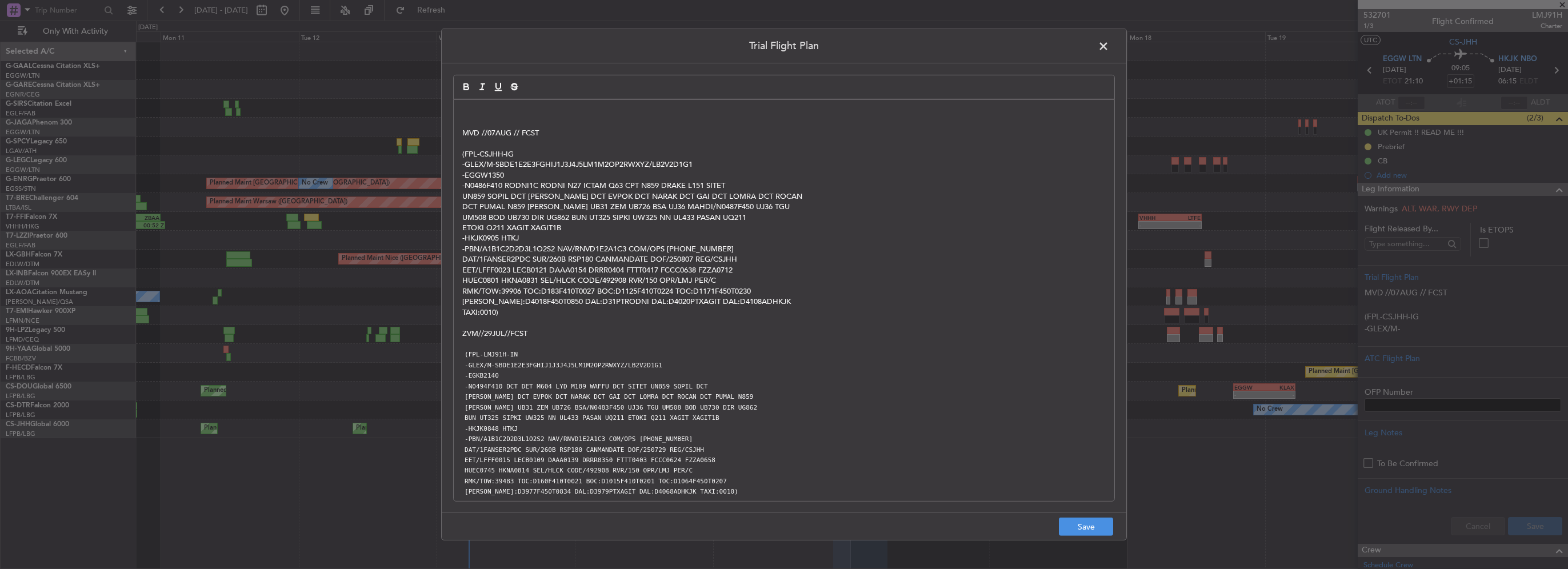
click at [466, 111] on p at bounding box center [784, 112] width 643 height 10
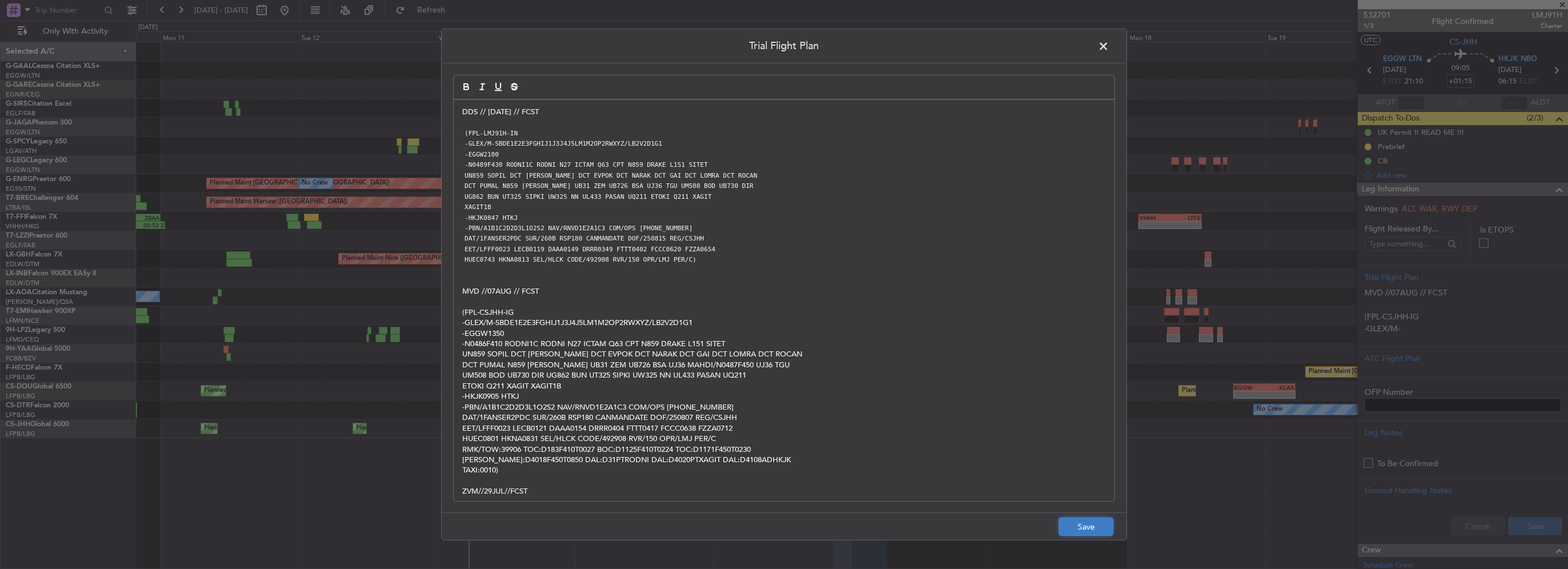
click at [1084, 526] on button "Save" at bounding box center [1086, 526] width 54 height 18
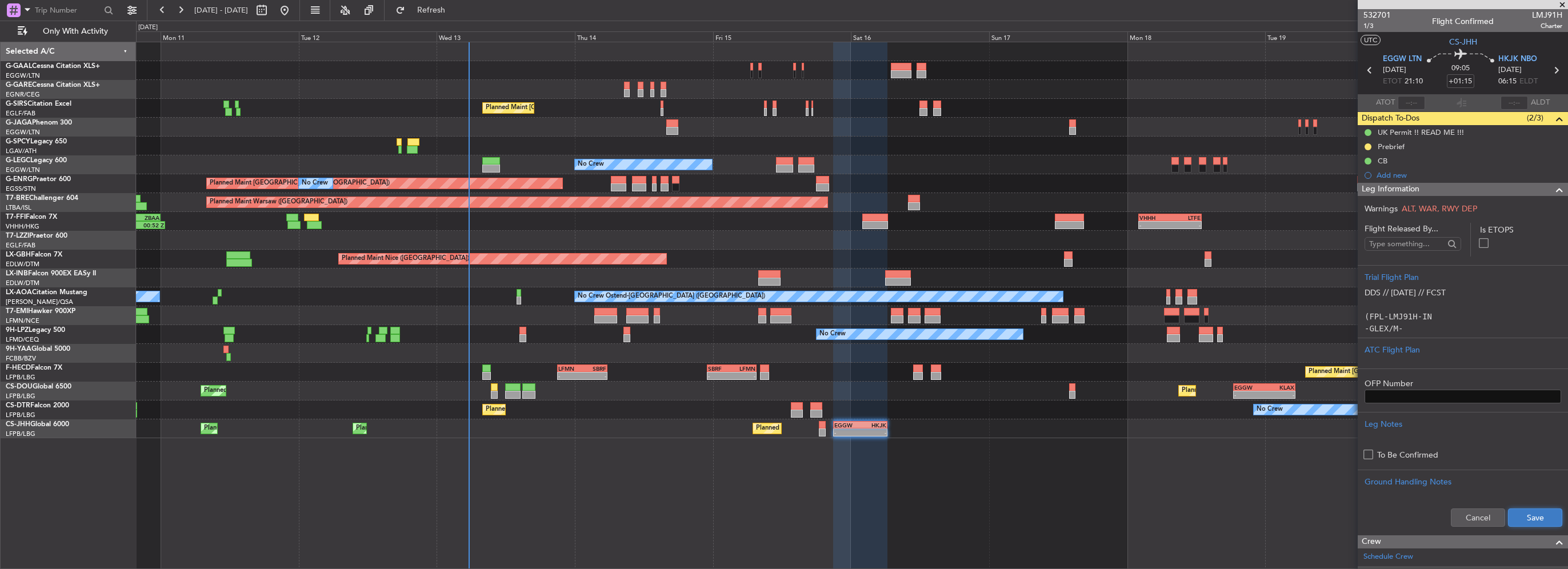
click at [1531, 521] on button "Save" at bounding box center [1535, 517] width 54 height 18
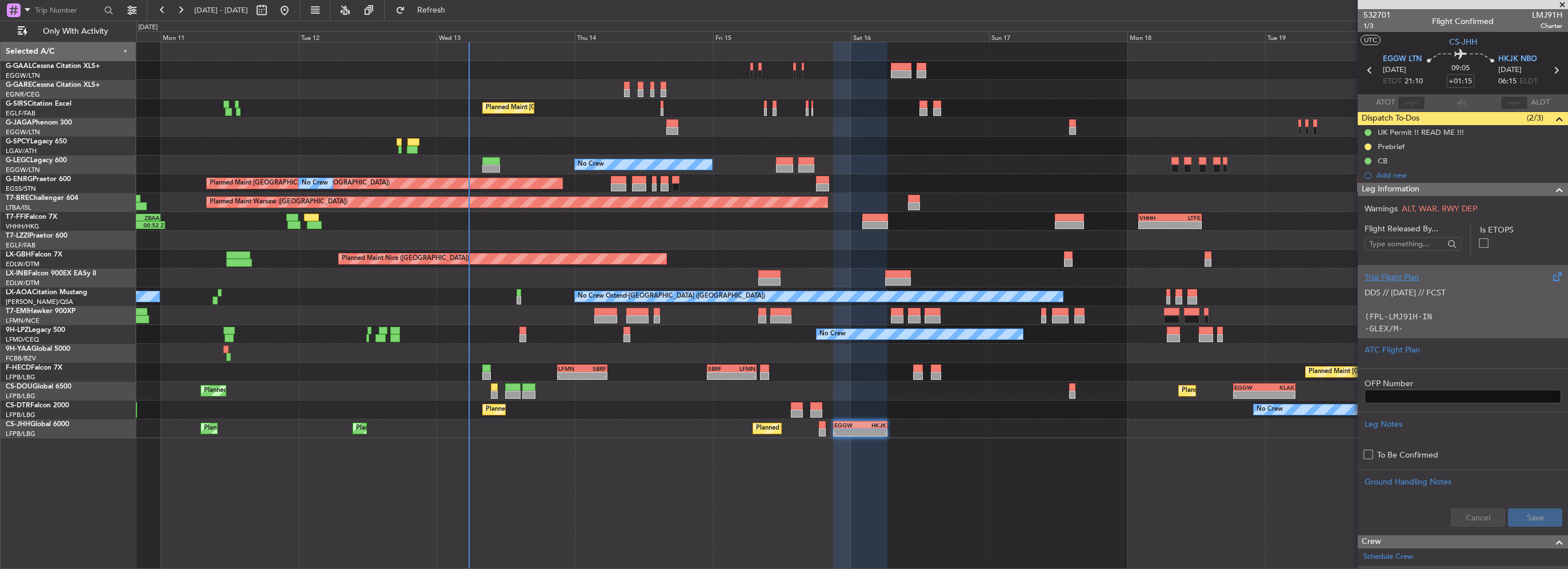
click at [1454, 284] on div "DDS // 13AUG // FCST (FPL-LMJ91H-IN -GLEX/M-SBDE1E2E3FGHIJ1J3J4J5LM1M2OP2RWXYZ/…" at bounding box center [1462, 307] width 196 height 49
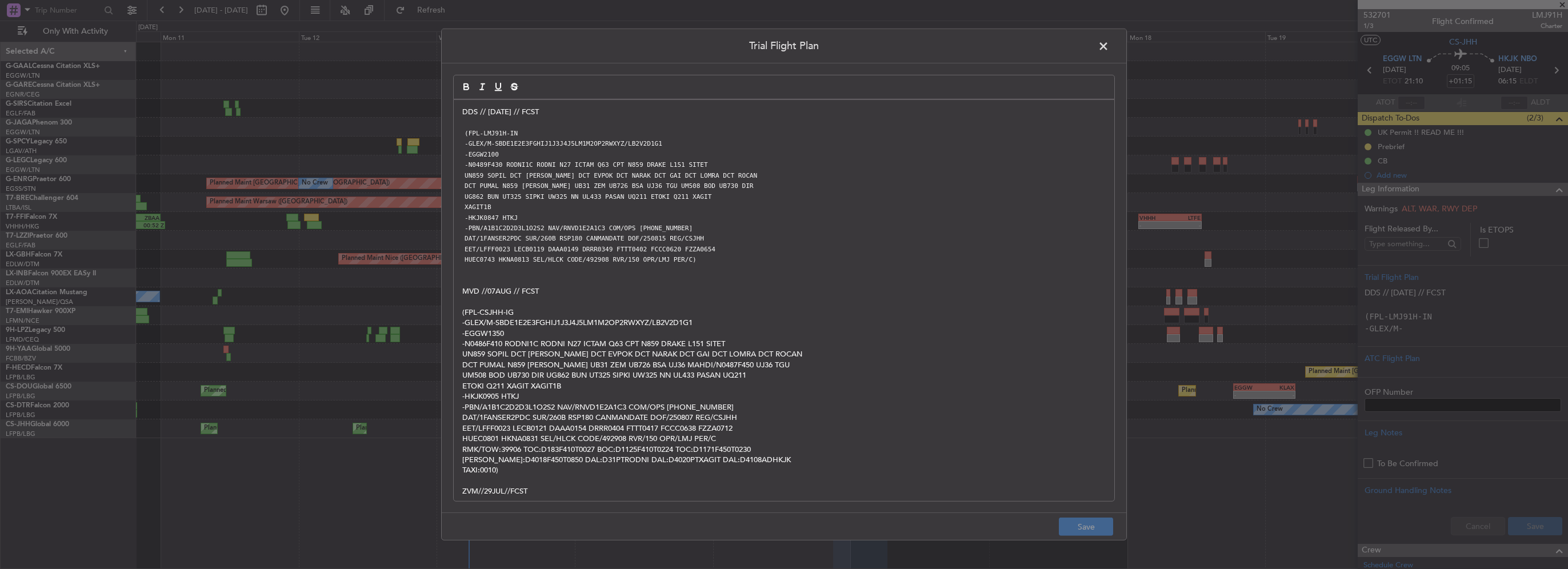
drag, startPoint x: 1096, startPoint y: 47, endPoint x: 77, endPoint y: 158, distance: 1025.0
click at [1109, 49] on span at bounding box center [1109, 49] width 0 height 23
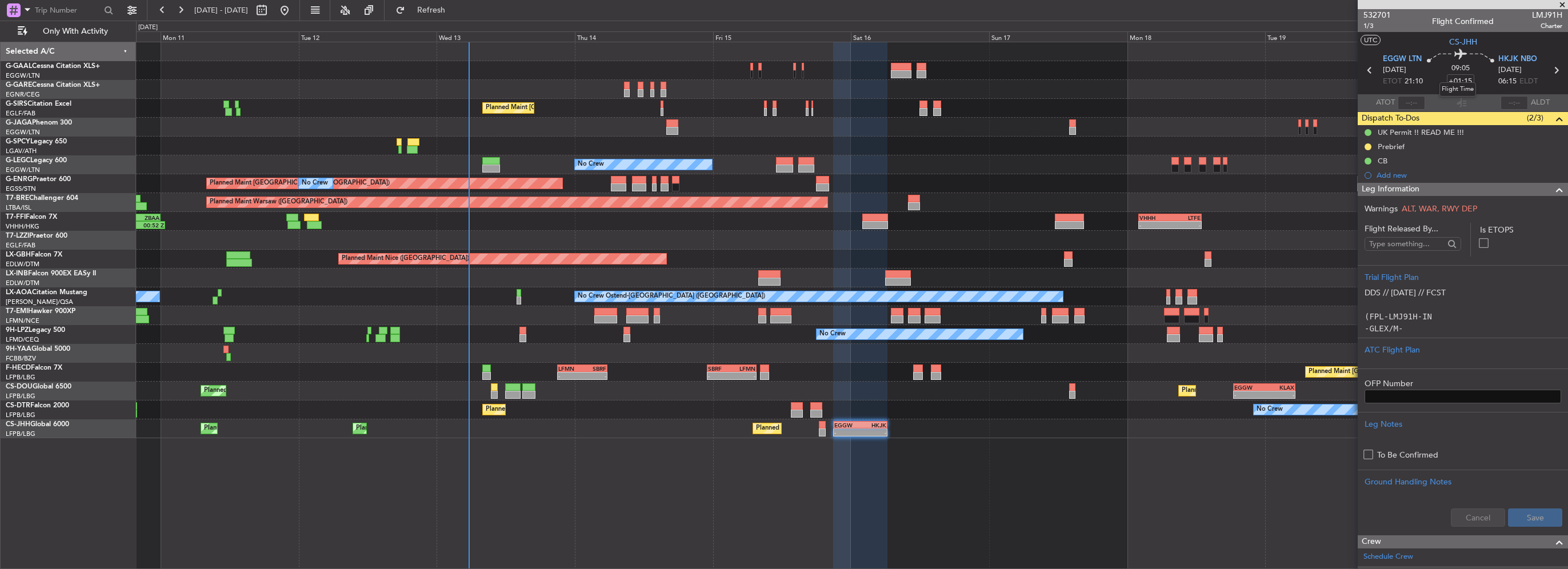
click at [1458, 80] on mat-tooltip-component "Flight Time" at bounding box center [1457, 89] width 52 height 30
click at [1462, 80] on input "+01:15" at bounding box center [1460, 81] width 27 height 14
click at [1460, 80] on input "+01:15" at bounding box center [1460, 81] width 27 height 14
drag, startPoint x: 1460, startPoint y: 82, endPoint x: 1470, endPoint y: 81, distance: 10.0
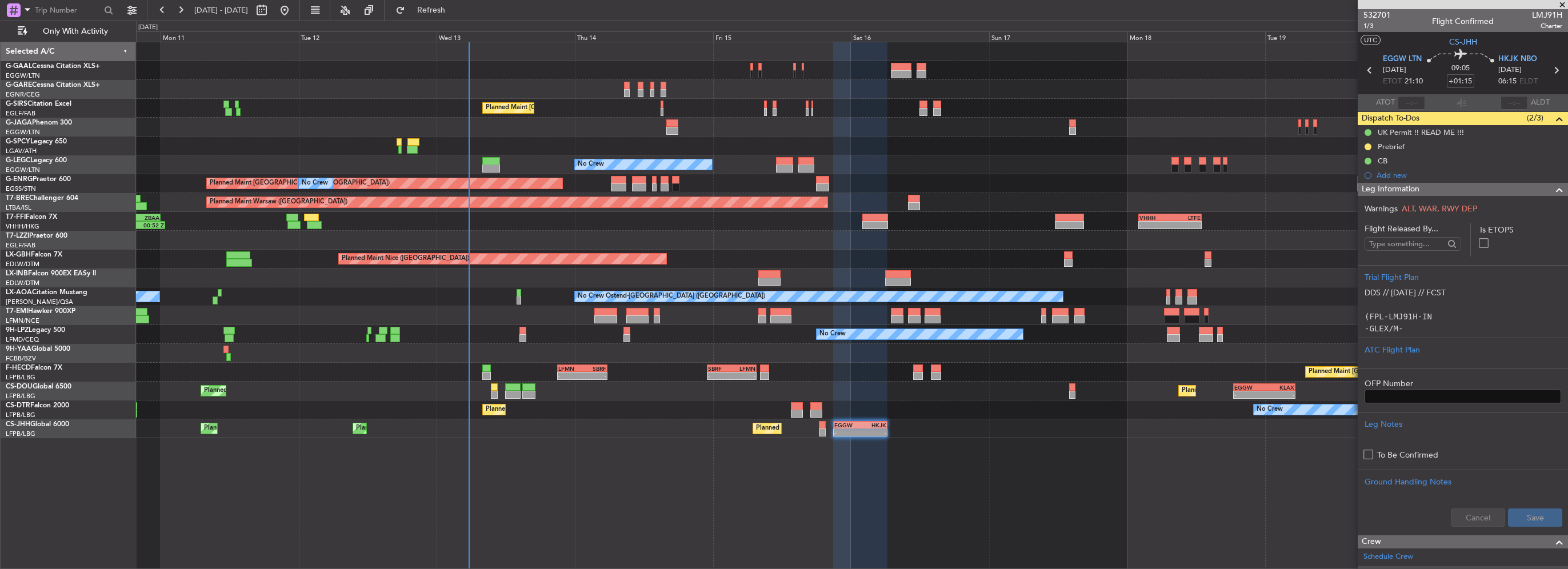
click at [1470, 81] on input "+01:15" at bounding box center [1460, 81] width 27 height 14
type input "+01:00"
click at [1554, 188] on span at bounding box center [1559, 189] width 14 height 14
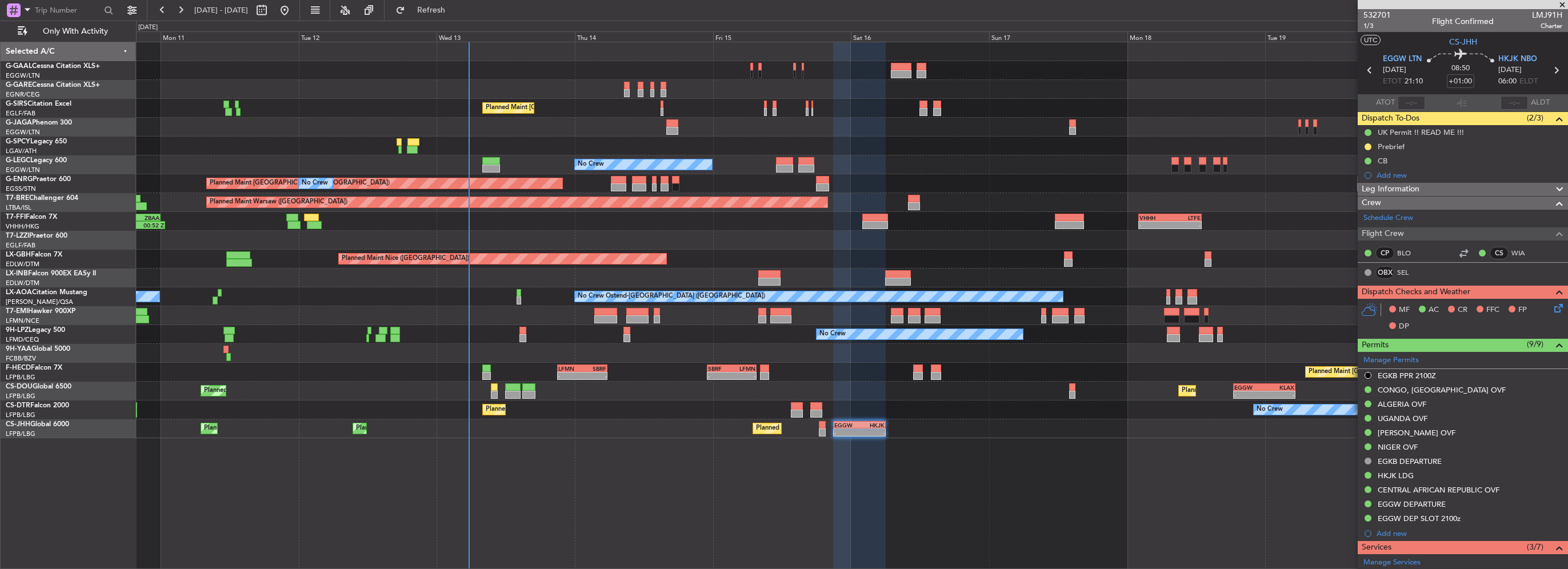
click at [1552, 304] on icon at bounding box center [1556, 306] width 9 height 9
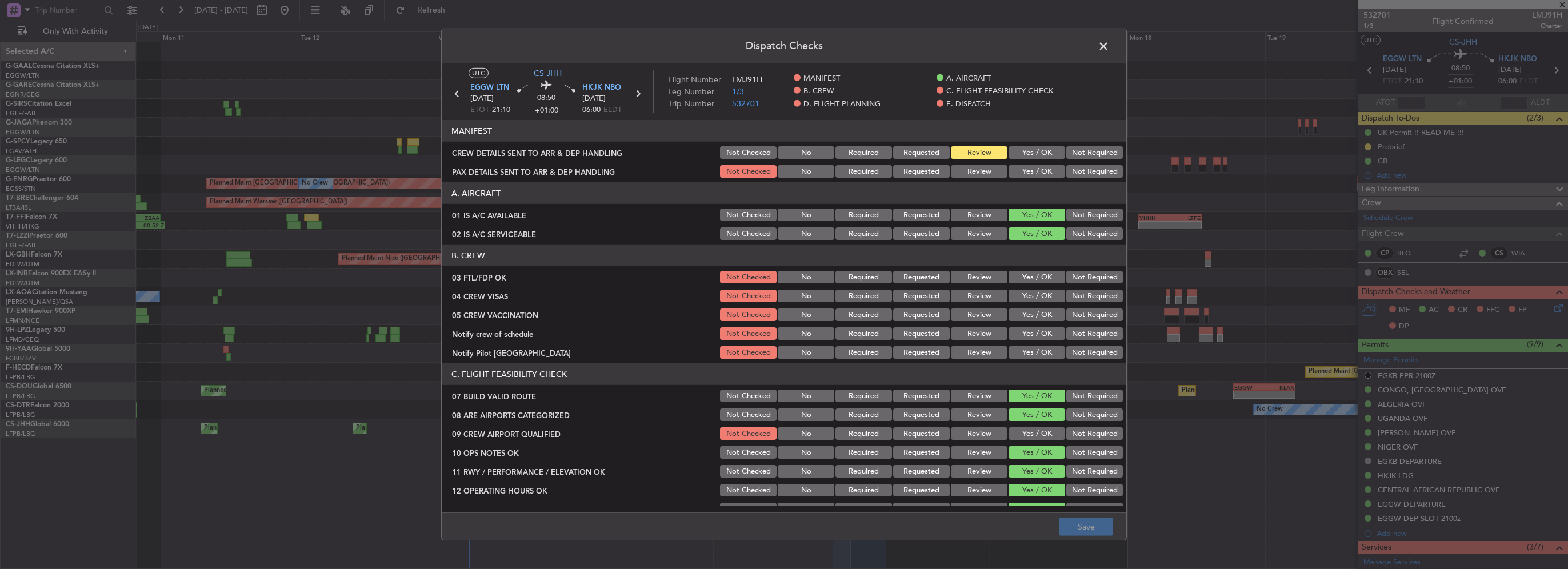
click at [1109, 48] on span at bounding box center [1109, 49] width 0 height 23
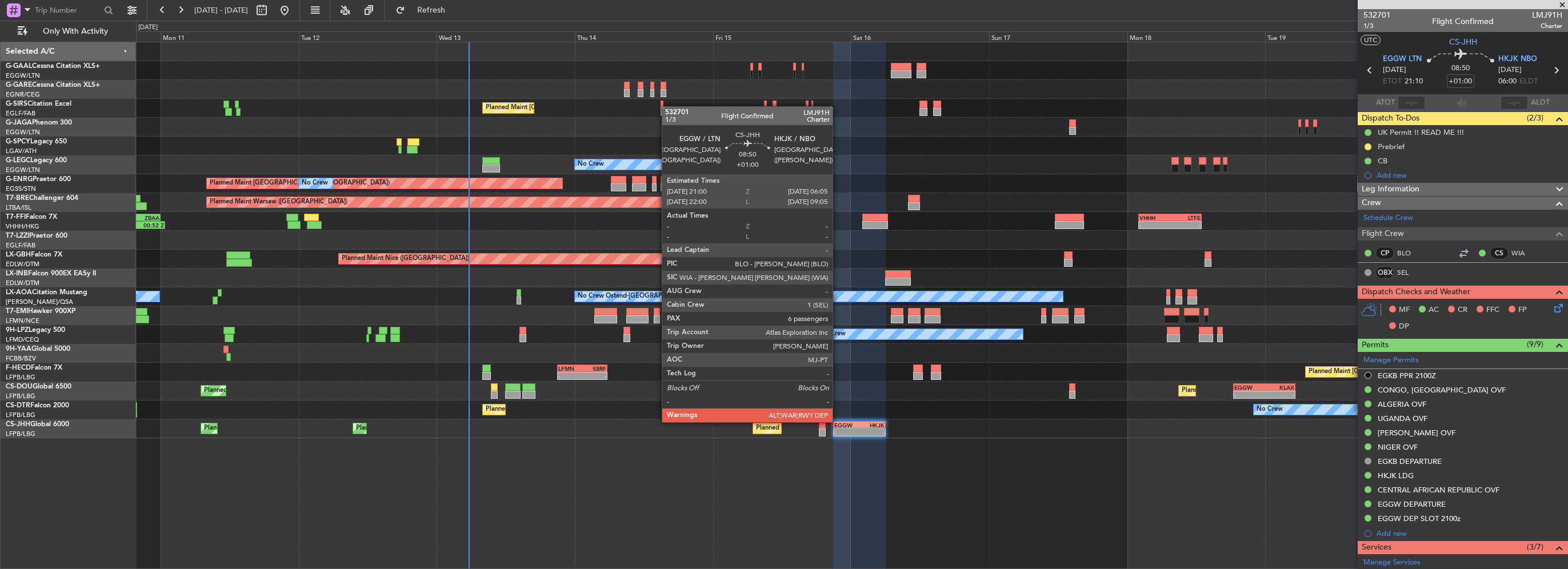
click at [837, 421] on div "EGGW" at bounding box center [846, 425] width 25 height 7
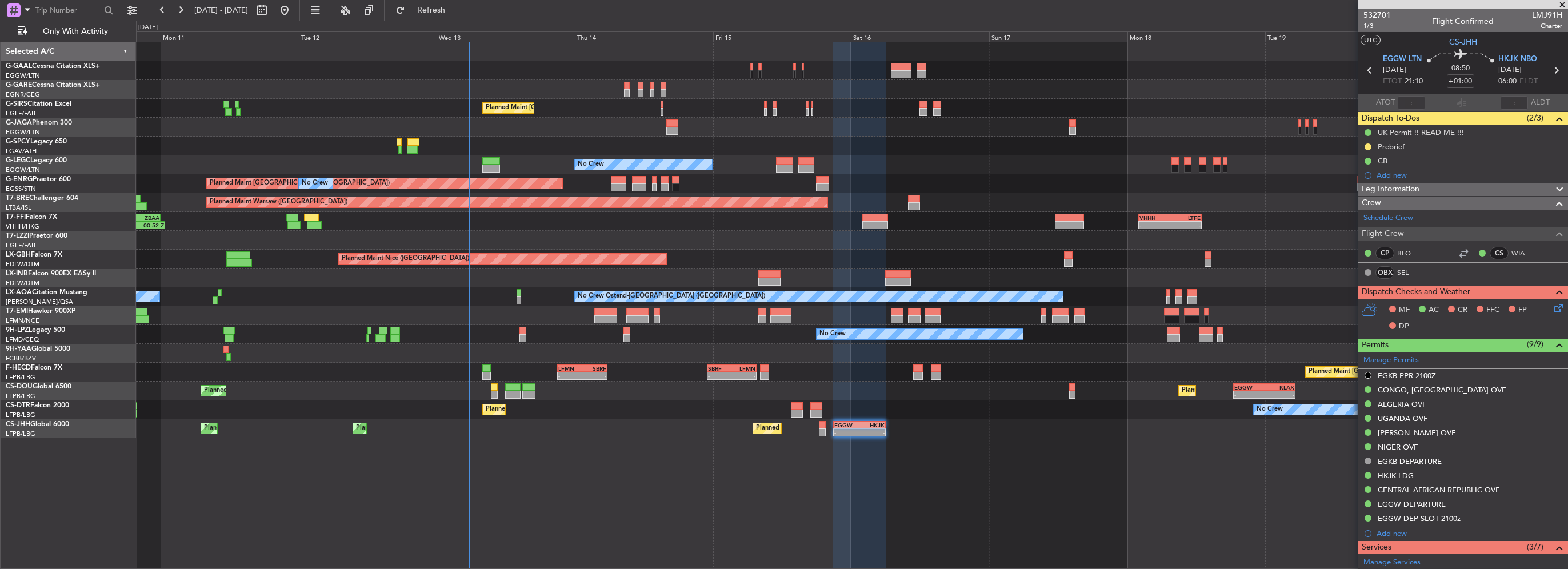
click at [1561, 5] on span at bounding box center [1562, 5] width 12 height 10
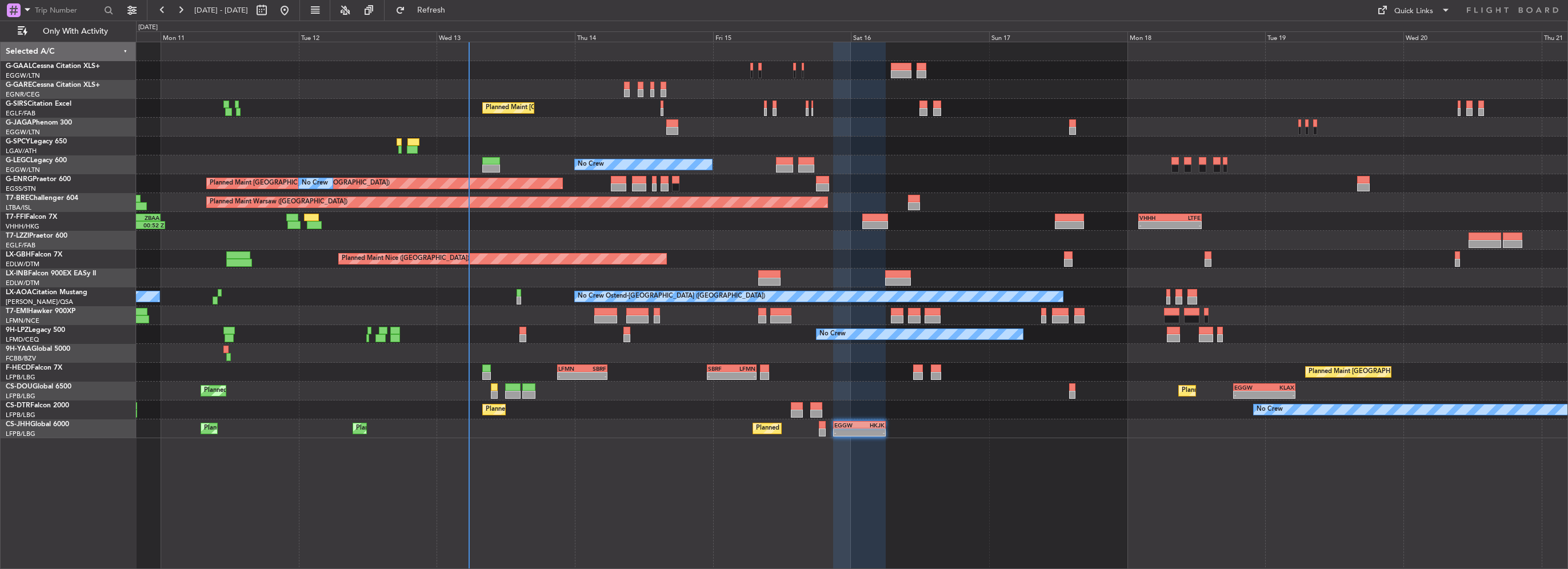
type input "0"
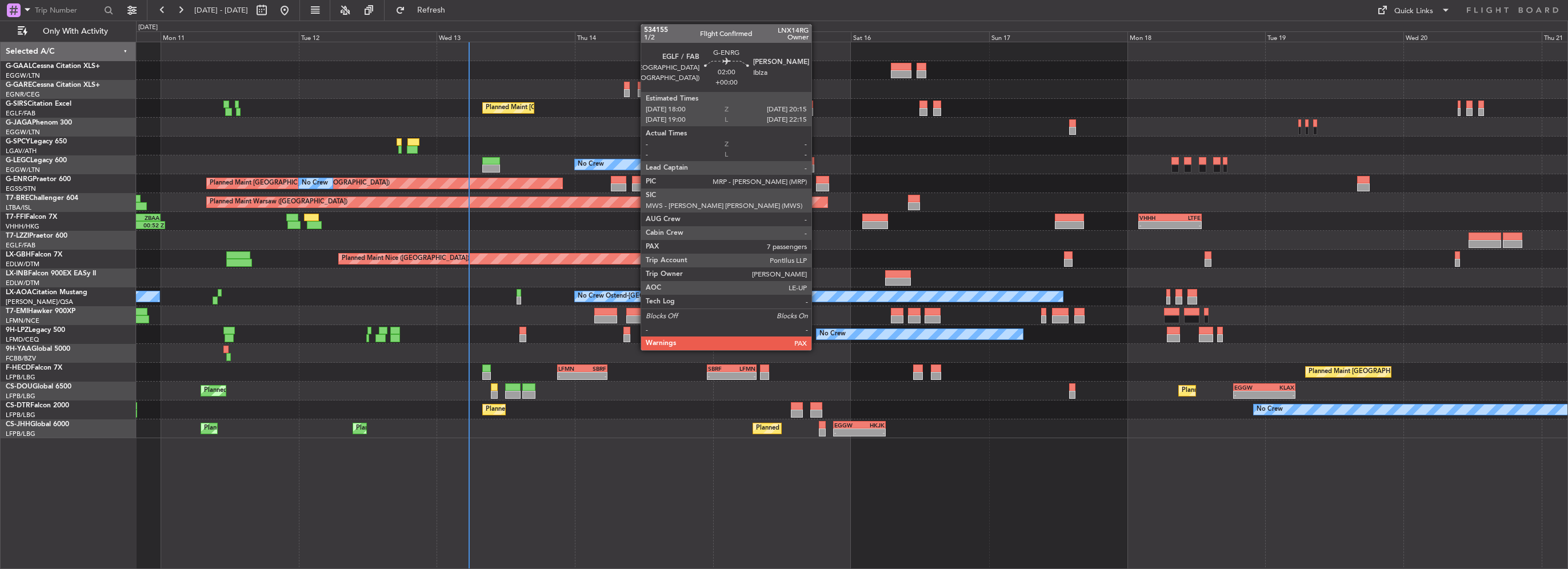
click at [817, 182] on div at bounding box center [823, 180] width 13 height 8
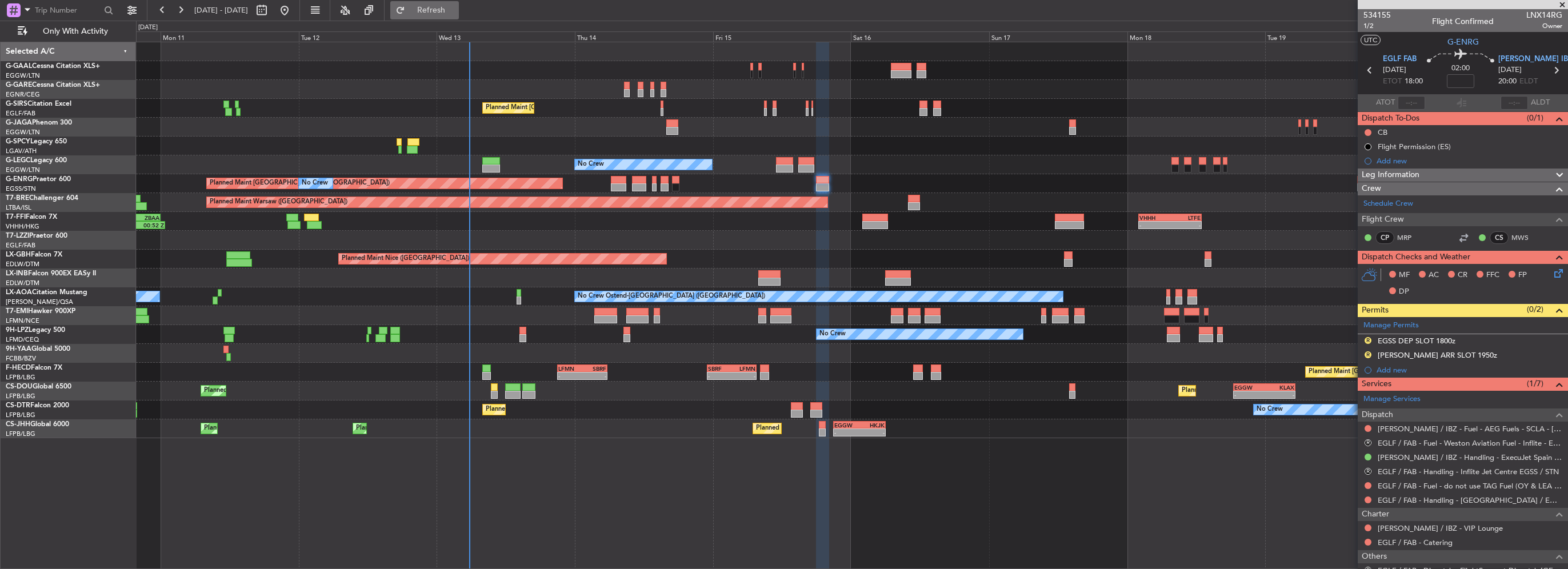
drag, startPoint x: 464, startPoint y: 16, endPoint x: 472, endPoint y: 15, distance: 8.1
click at [459, 16] on button "Refresh" at bounding box center [425, 10] width 69 height 18
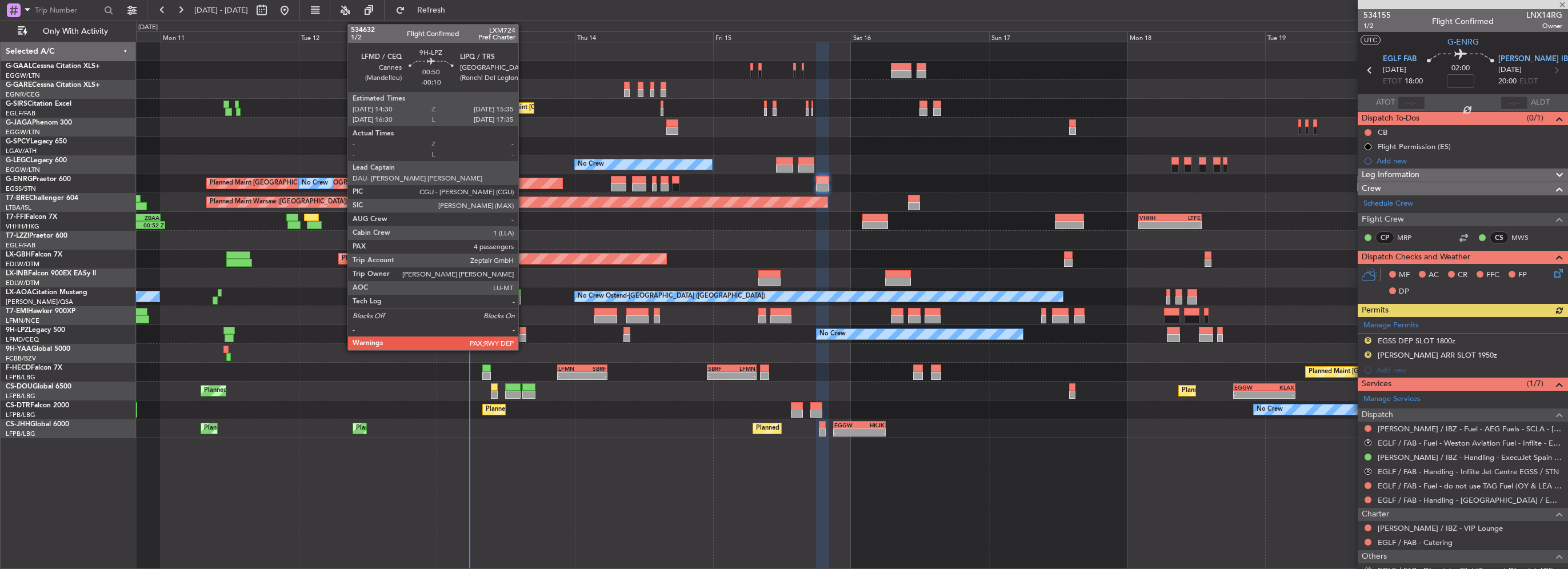
click at [523, 330] on div at bounding box center [523, 331] width 6 height 8
type input "-00:10"
type input "4"
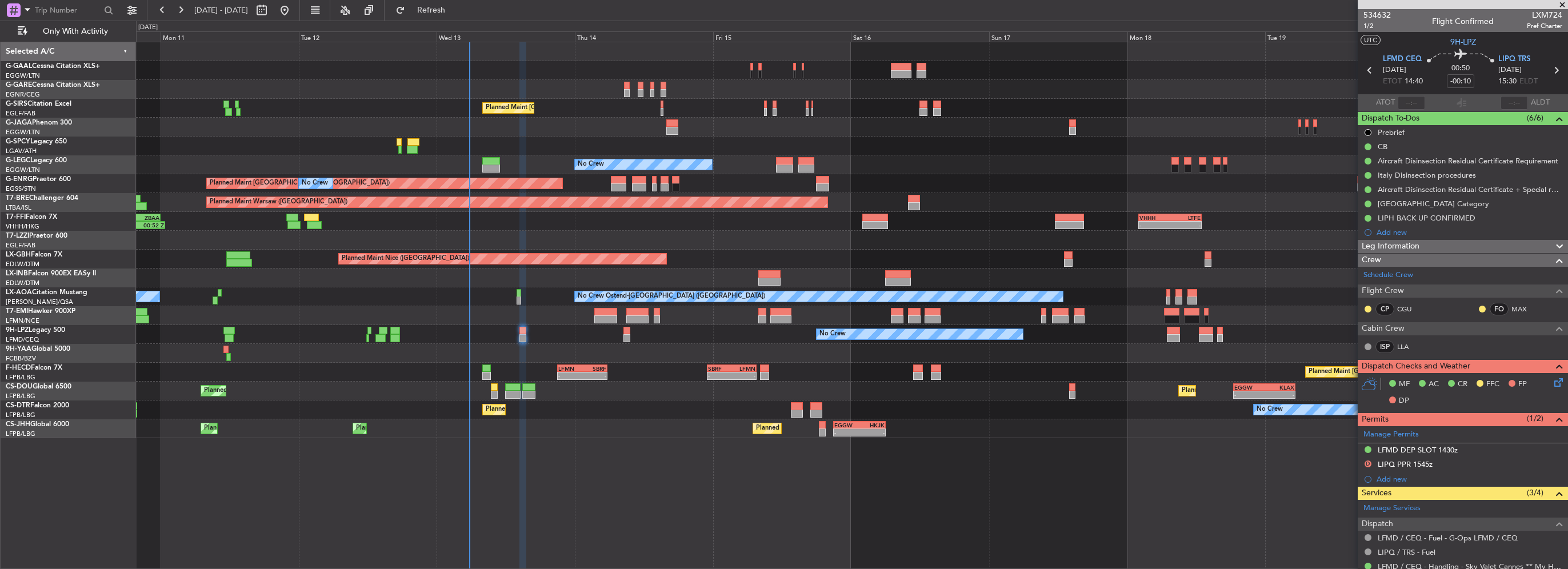
scroll to position [114, 0]
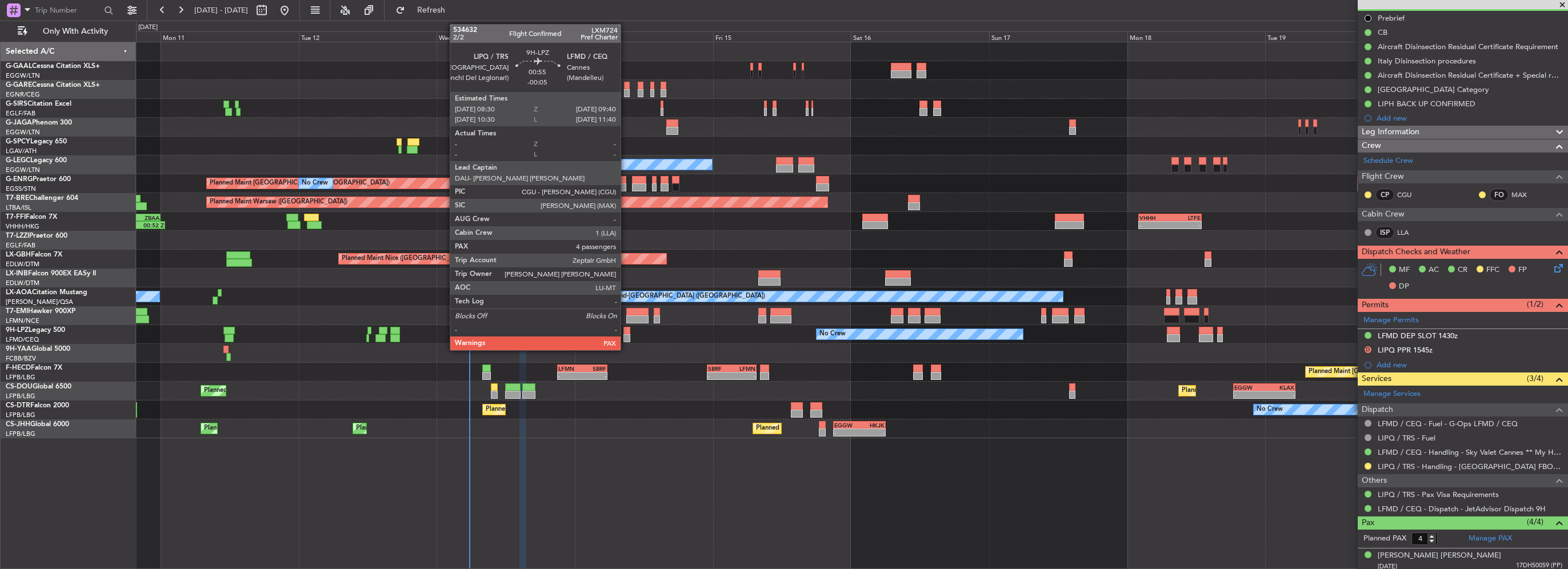
click at [626, 334] on div at bounding box center [626, 338] width 7 height 8
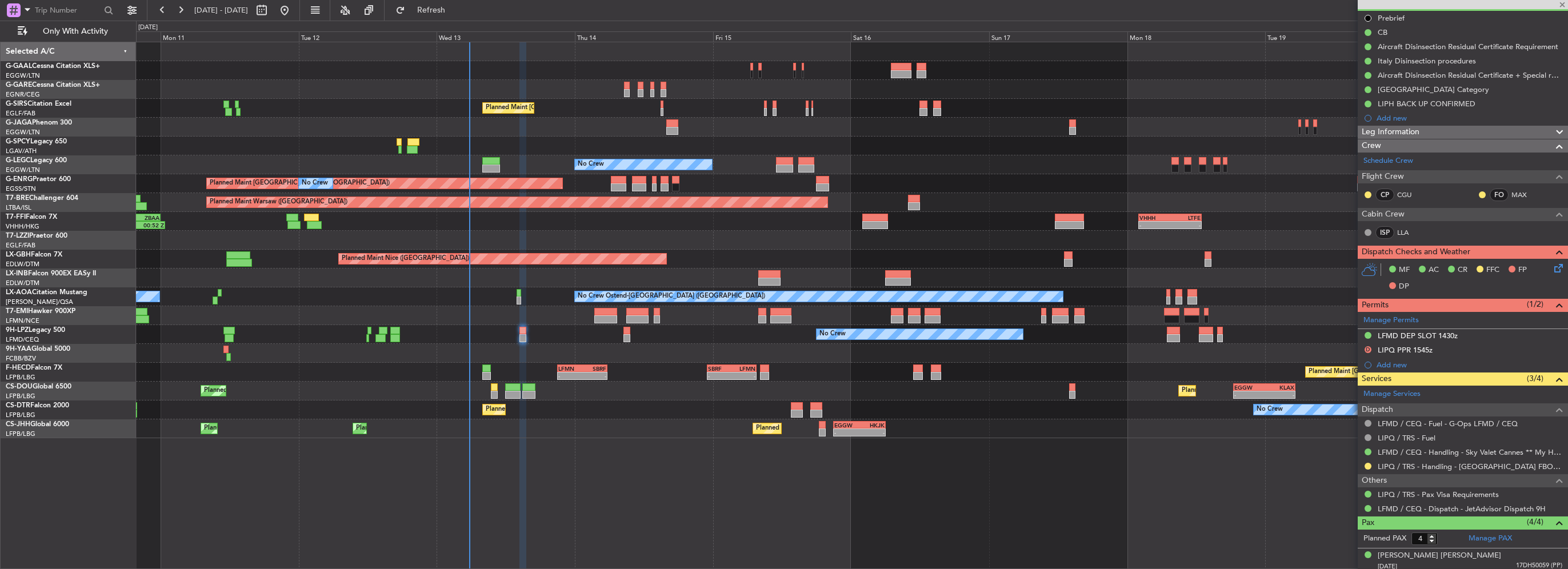
scroll to position [0, 0]
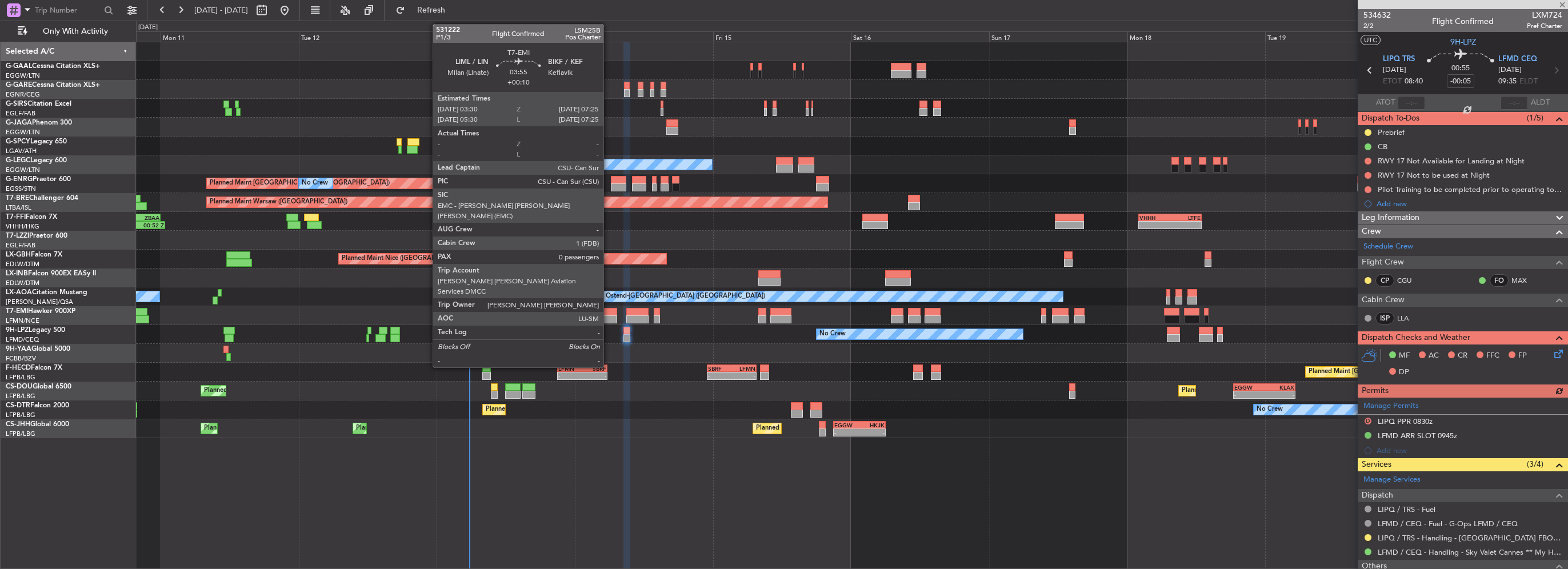
click at [609, 320] on div at bounding box center [605, 319] width 23 height 8
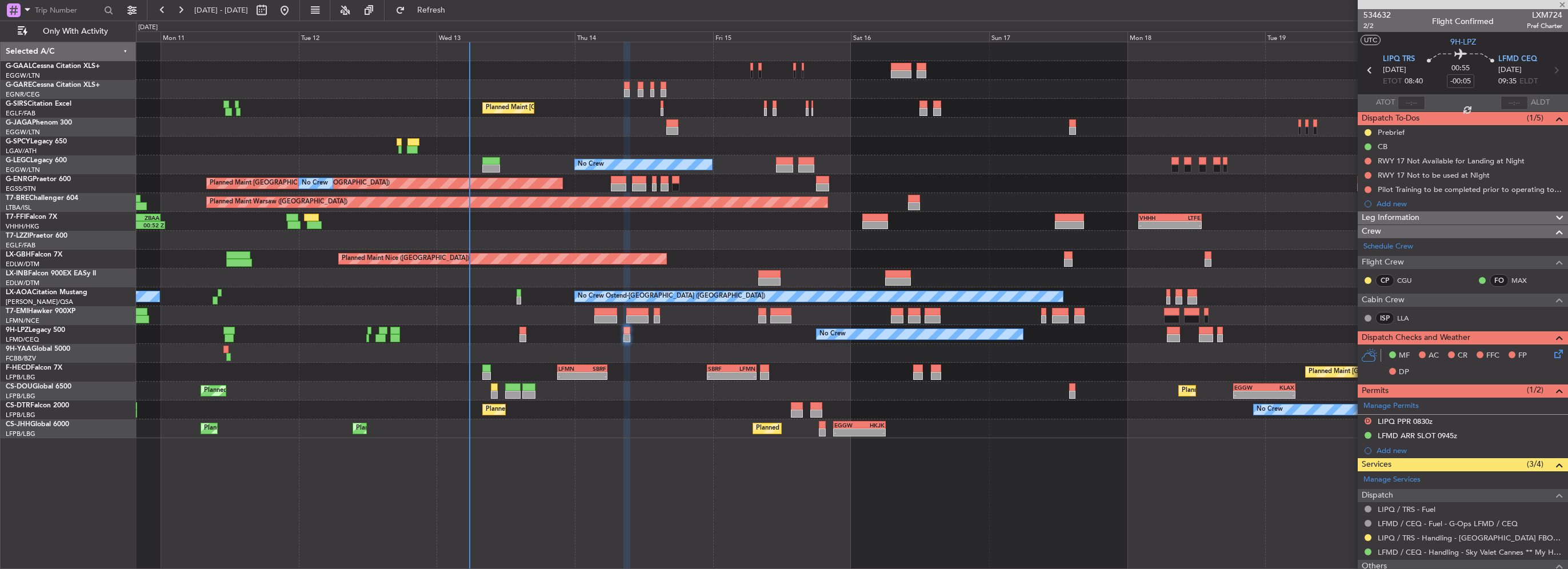
type input "+00:10"
type input "0"
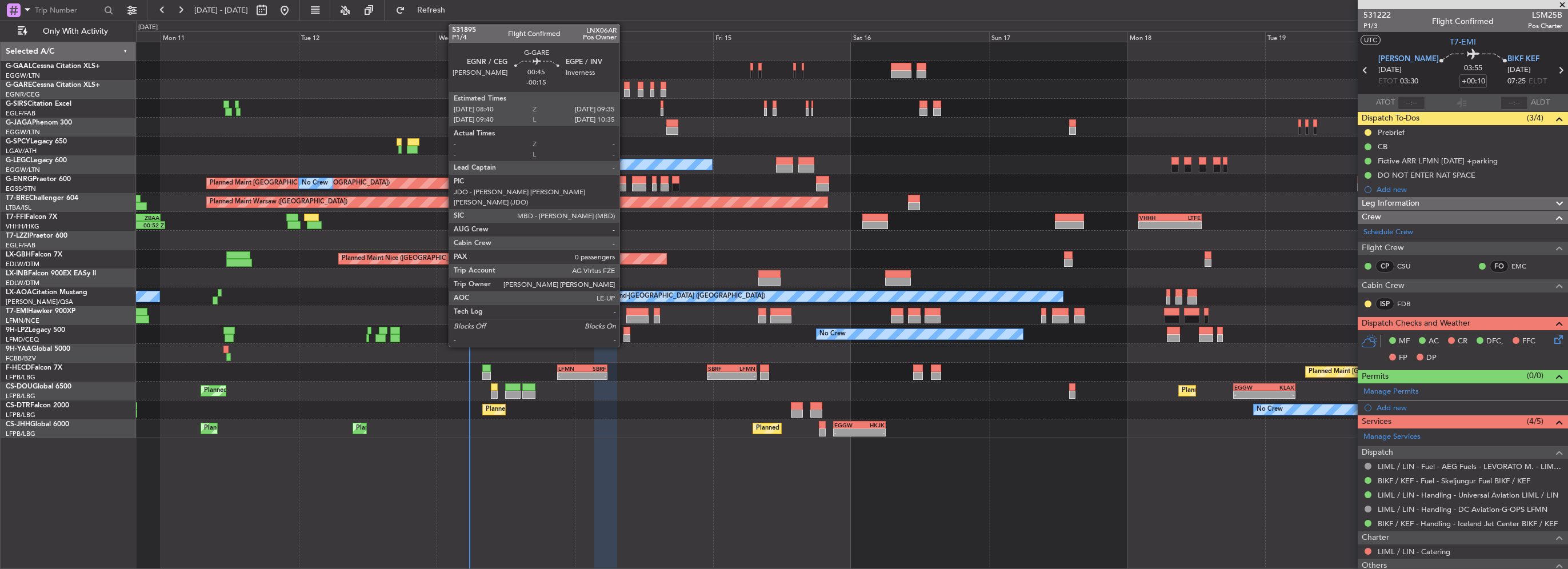
click at [624, 91] on div at bounding box center [626, 93] width 6 height 8
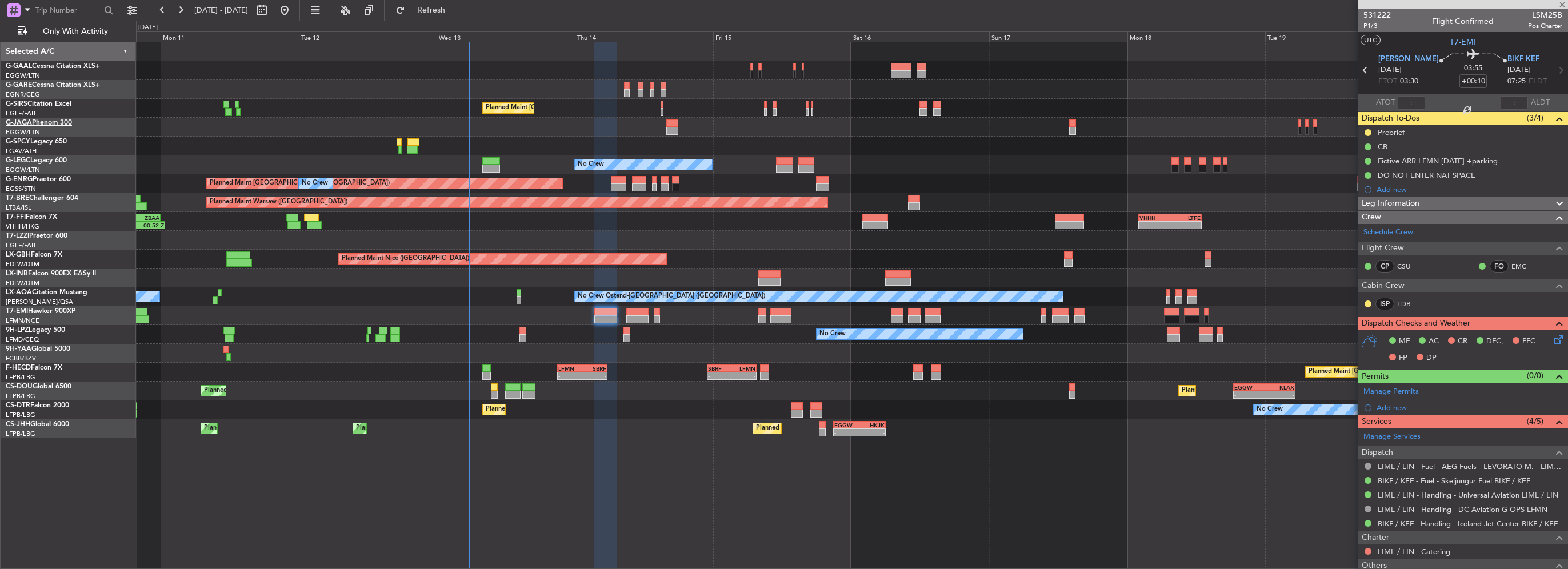
type input "-00:15"
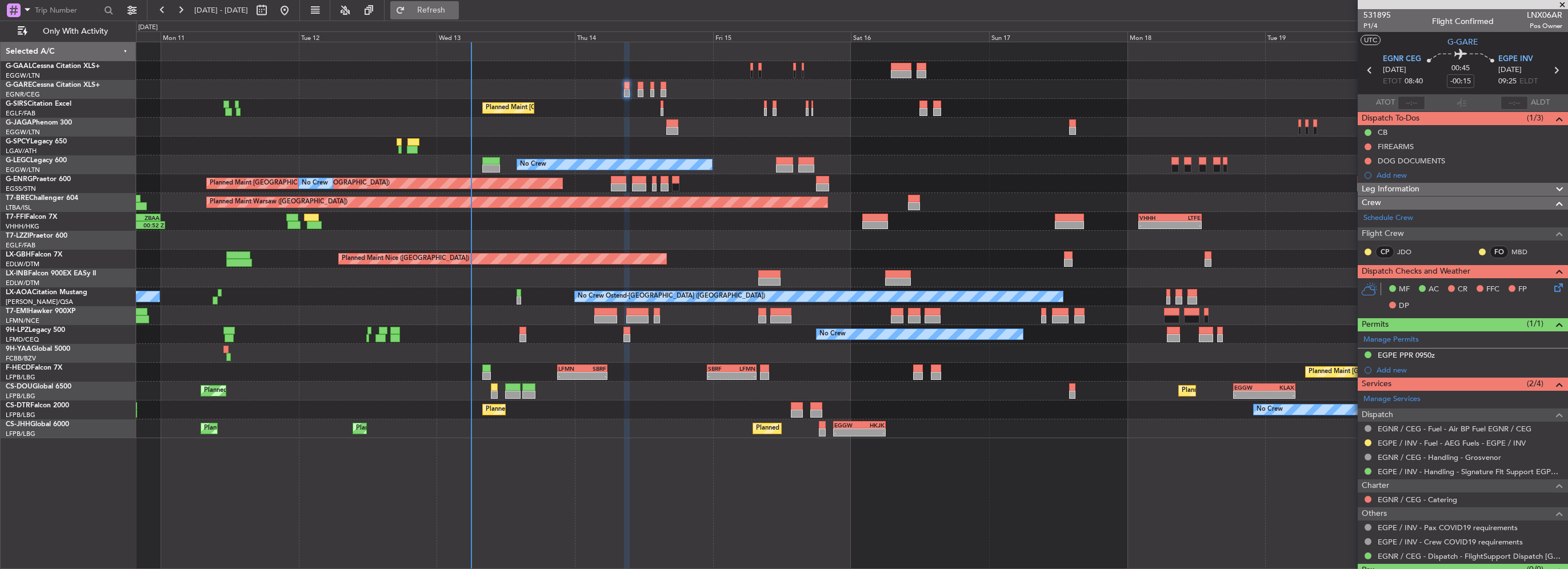
click at [455, 8] on span "Refresh" at bounding box center [431, 10] width 48 height 8
click at [1369, 148] on button at bounding box center [1368, 146] width 7 height 7
click at [1367, 212] on span "Cancelled" at bounding box center [1370, 214] width 32 height 12
click at [1369, 161] on button at bounding box center [1368, 161] width 7 height 7
click at [1371, 232] on span "Cancelled" at bounding box center [1370, 229] width 32 height 12
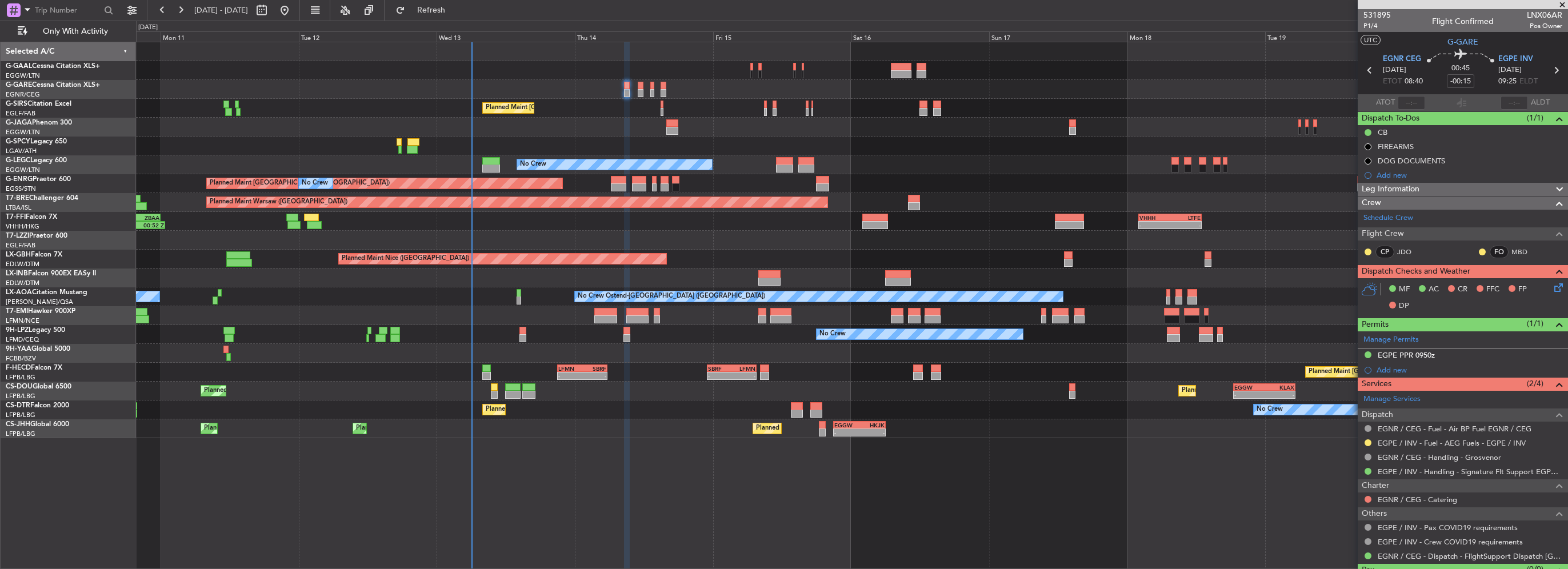
click at [1415, 187] on span "Leg Information" at bounding box center [1390, 189] width 58 height 13
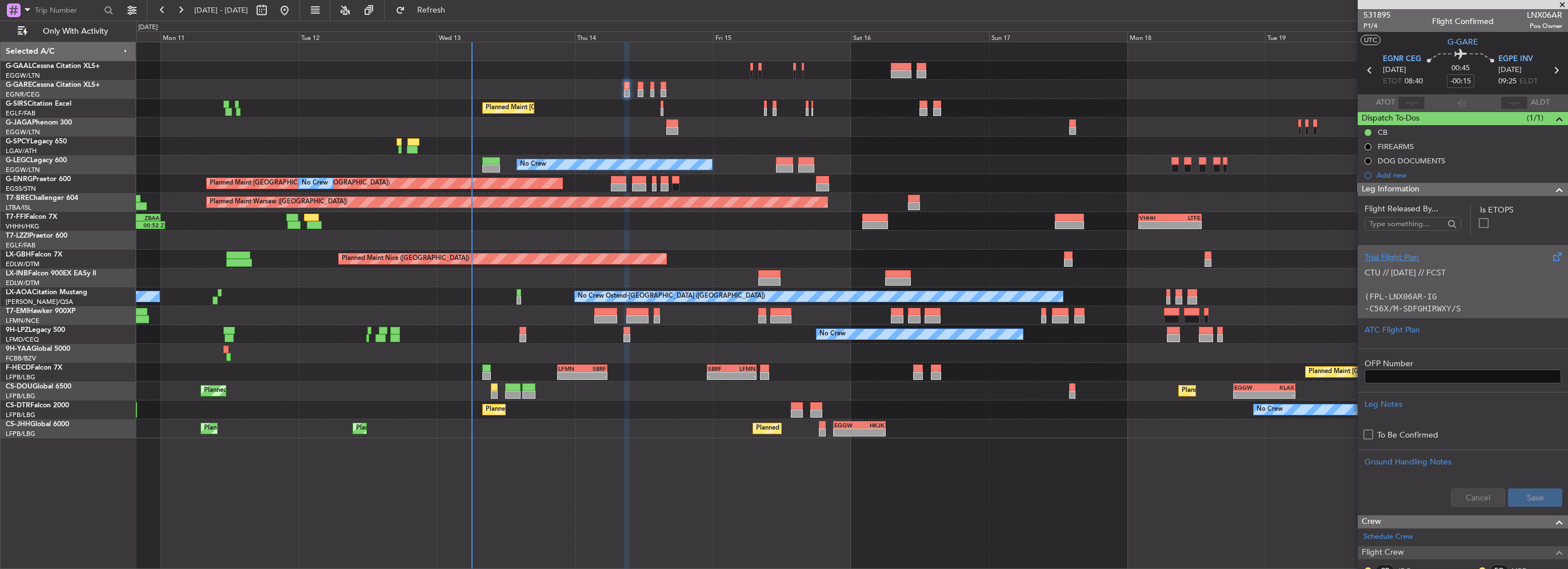
click at [1391, 255] on div "Trial Flight Plan" at bounding box center [1462, 257] width 196 height 12
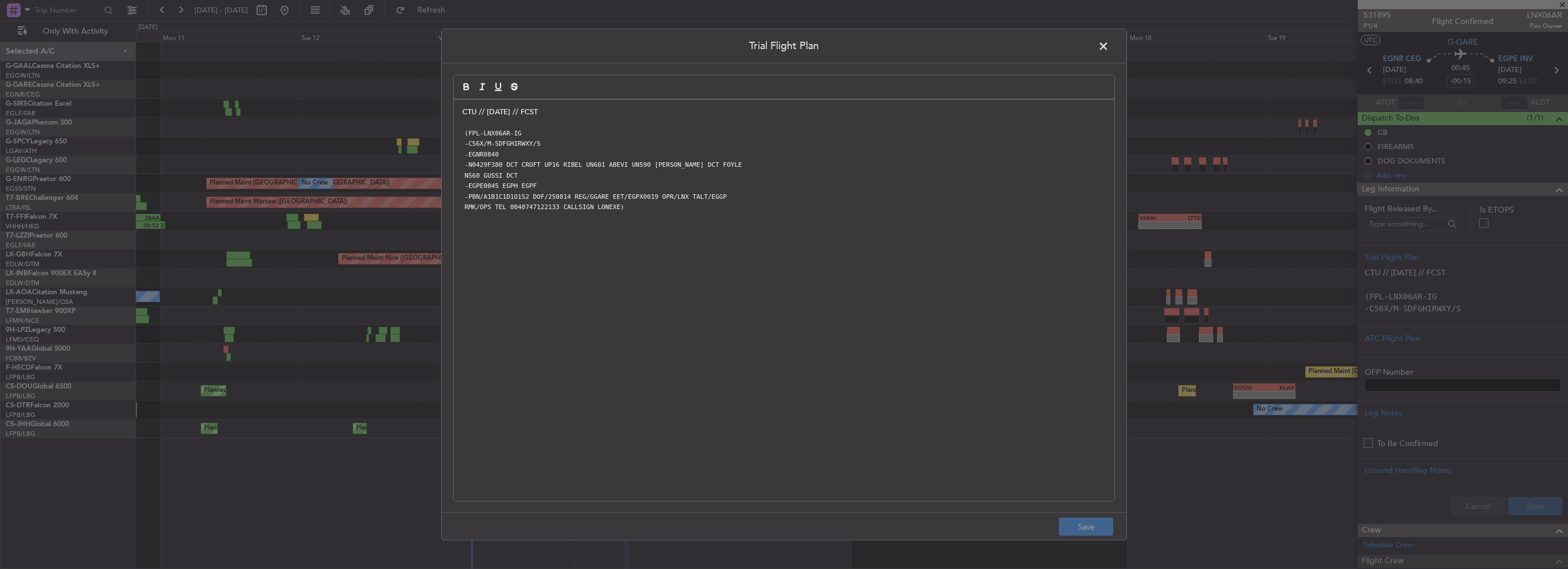
click at [449, 118] on div "Trial Flight Plan CTU // 12AUG // FCST (FPL-LNX06AR-IG -C56X/M-SDFGHIRWXY/S -EG…" at bounding box center [784, 284] width 686 height 511
click at [462, 107] on p "CTU // [DATE] // FCST" at bounding box center [784, 112] width 643 height 10
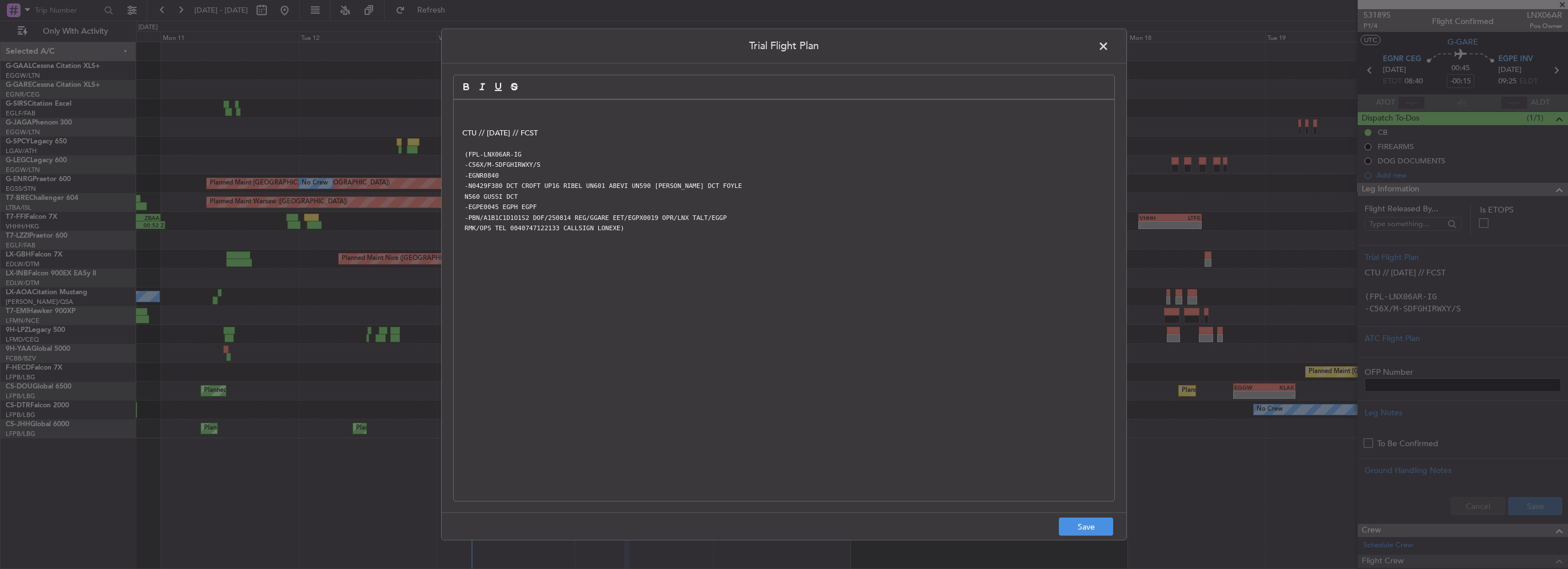
click at [464, 107] on p at bounding box center [784, 112] width 643 height 10
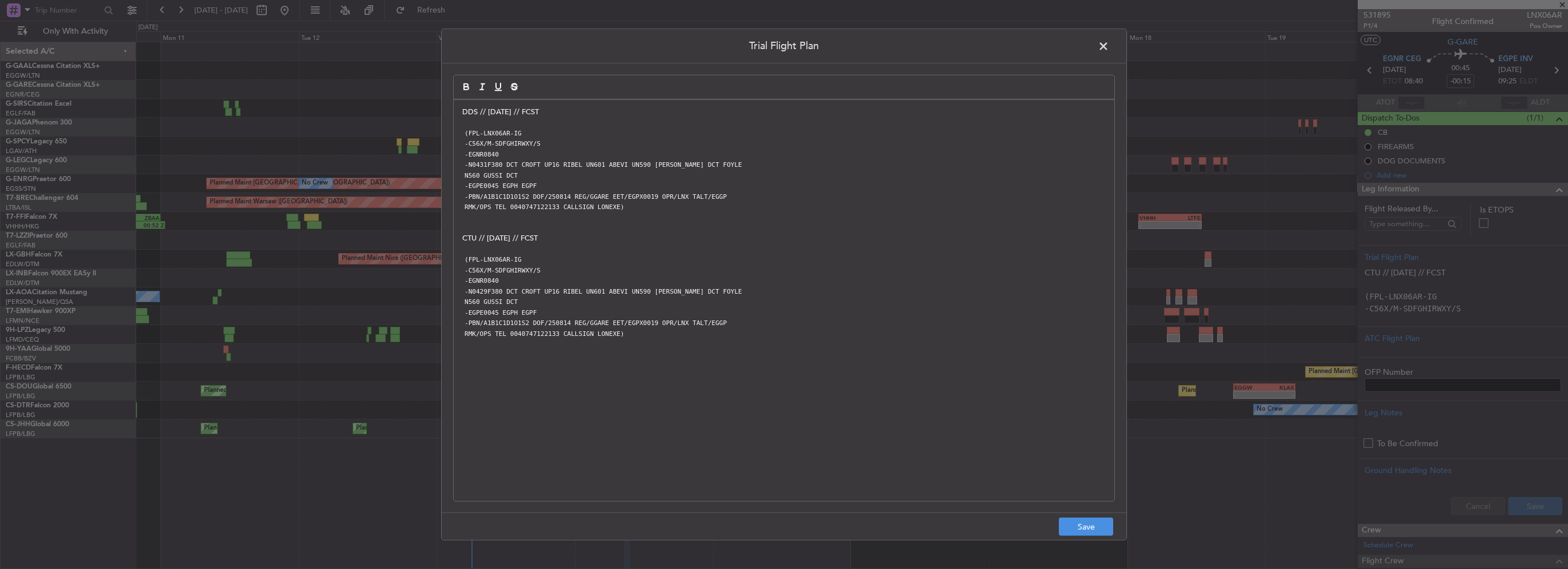
click at [1089, 517] on footer "Save" at bounding box center [784, 526] width 685 height 27
click at [1095, 524] on button "Save" at bounding box center [1086, 526] width 54 height 18
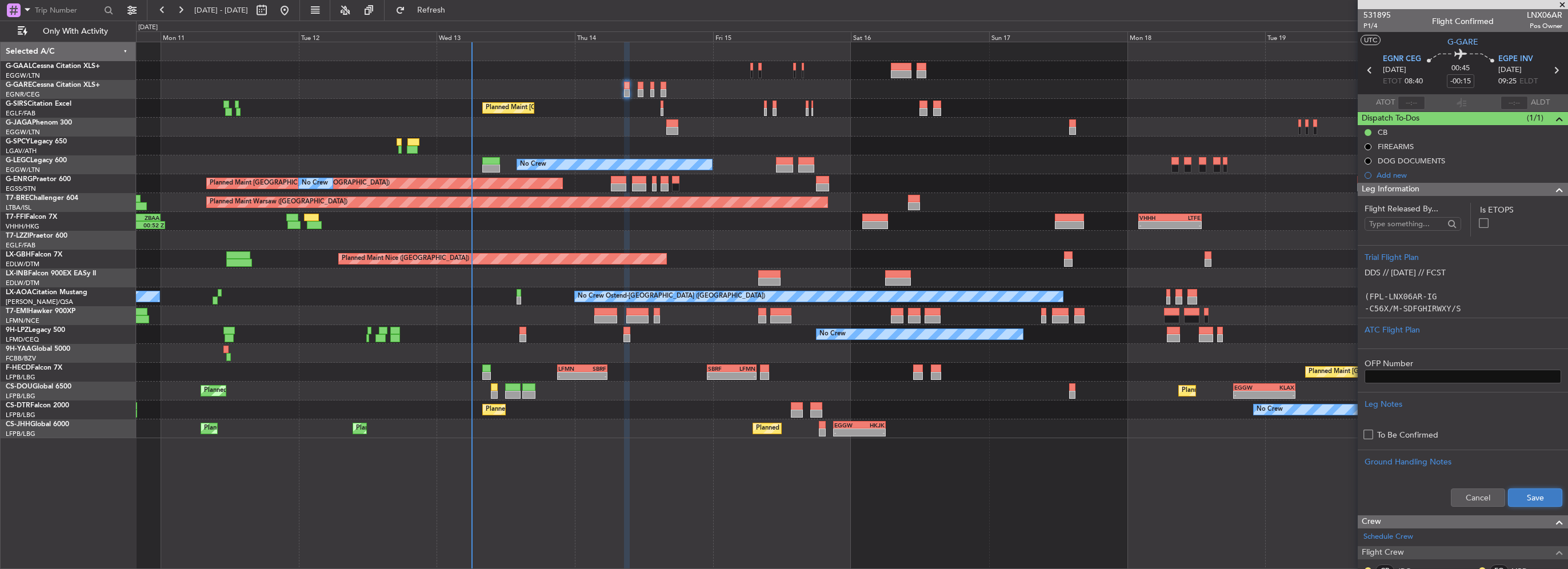
click at [1523, 492] on button "Save" at bounding box center [1535, 497] width 54 height 18
click at [1554, 190] on span at bounding box center [1559, 189] width 14 height 14
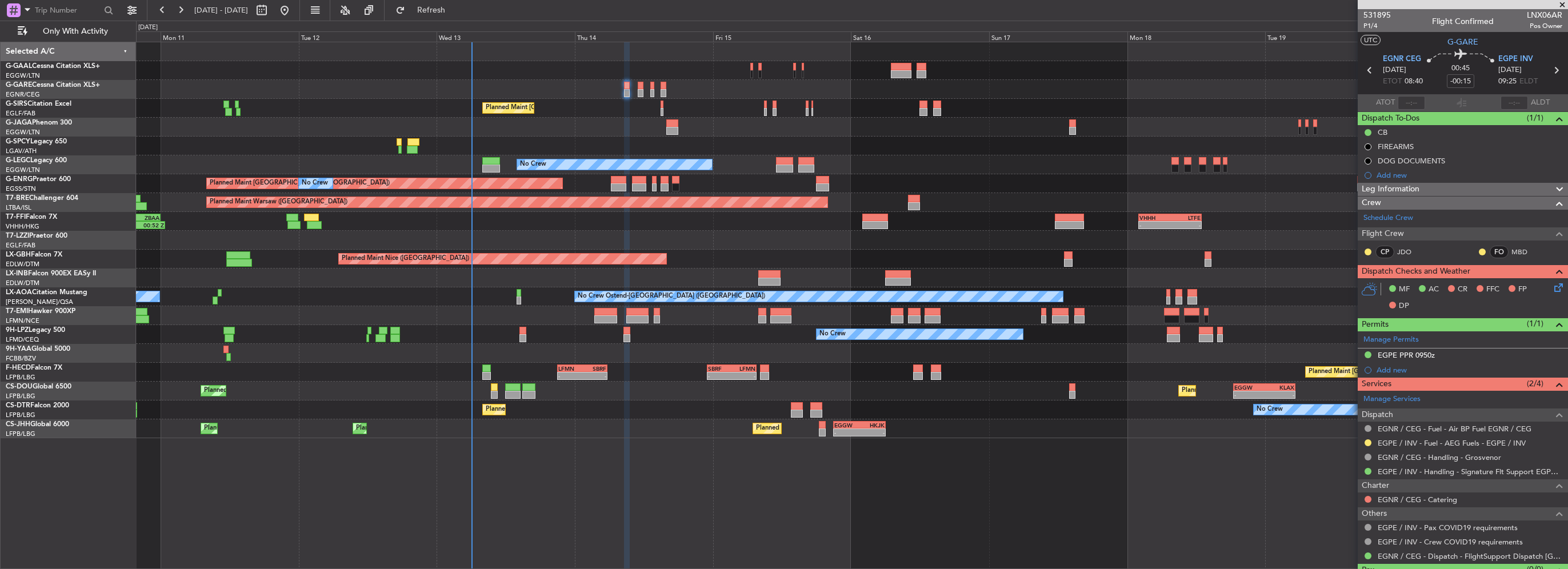
click at [1552, 286] on icon at bounding box center [1556, 285] width 9 height 9
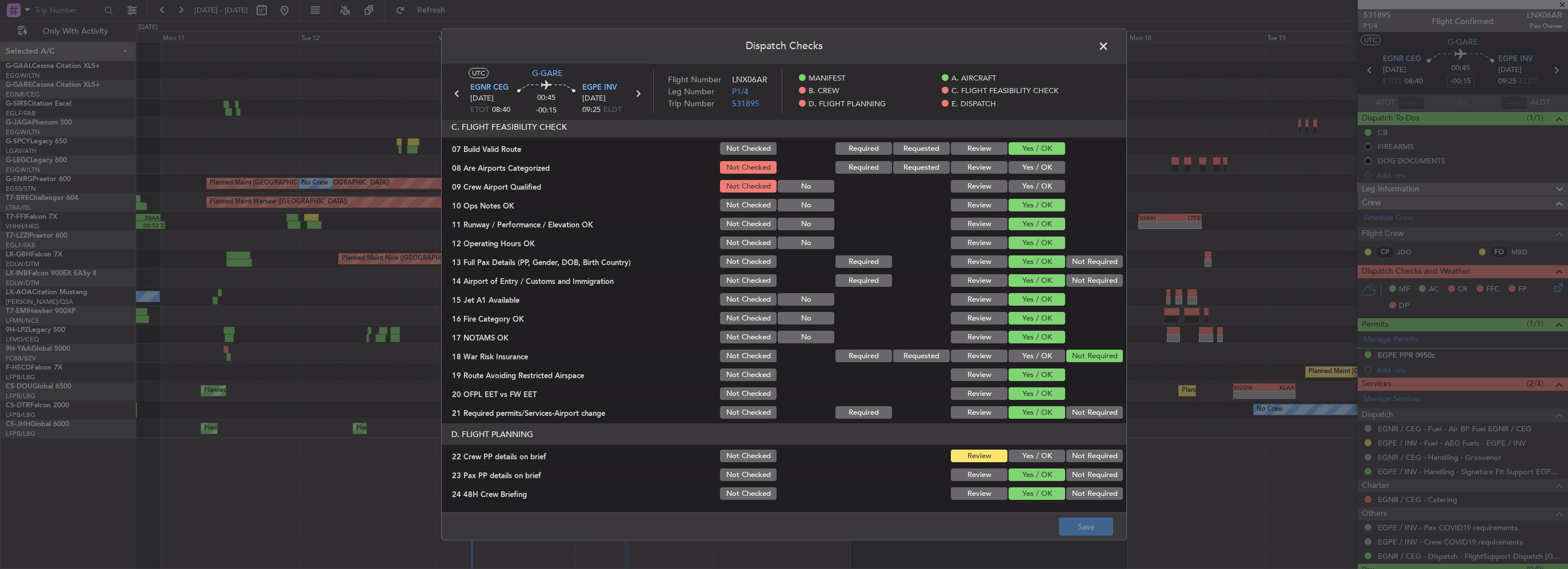
scroll to position [400, 0]
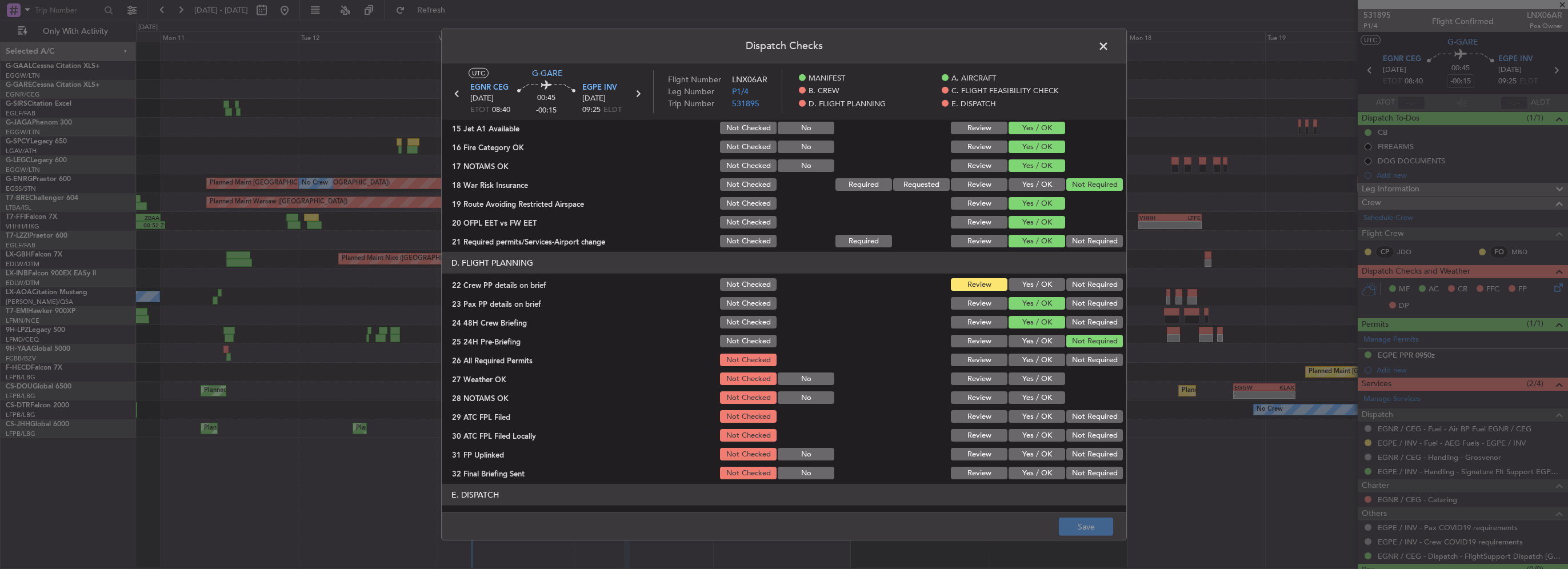
click at [1025, 285] on button "Yes / OK" at bounding box center [1036, 284] width 56 height 12
click at [1104, 526] on button "Save" at bounding box center [1086, 526] width 54 height 18
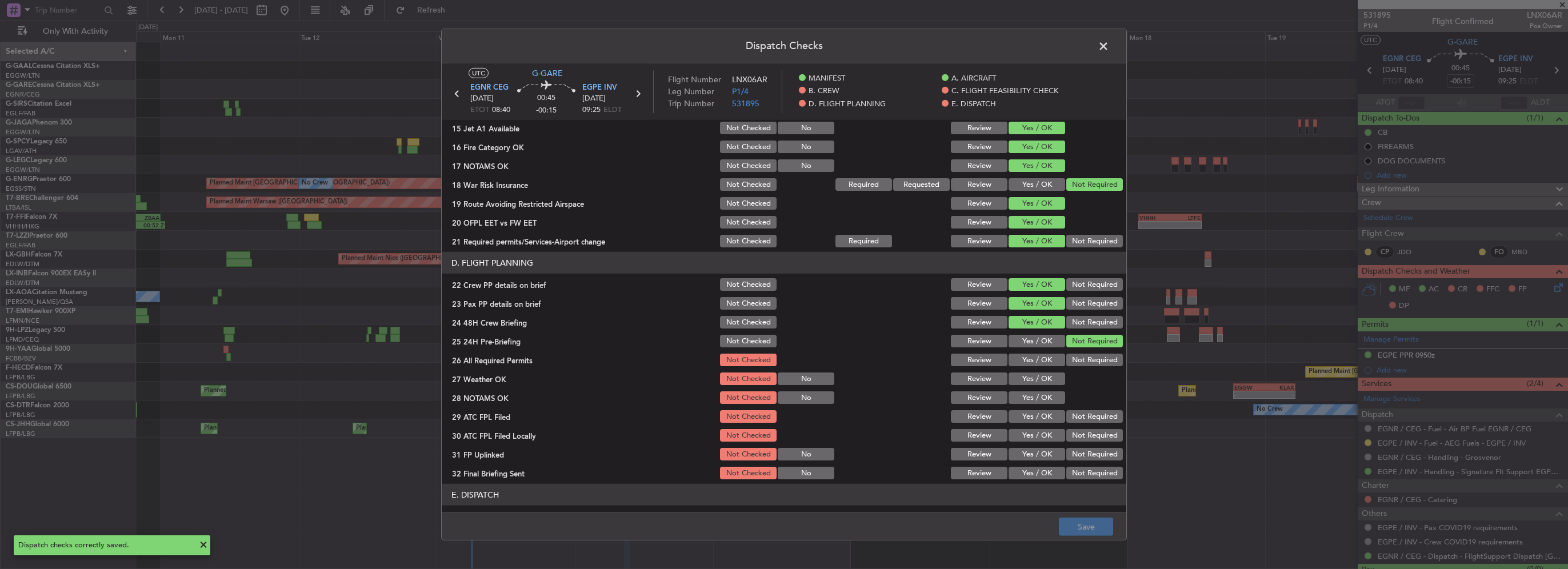
click at [1109, 46] on span at bounding box center [1109, 49] width 0 height 23
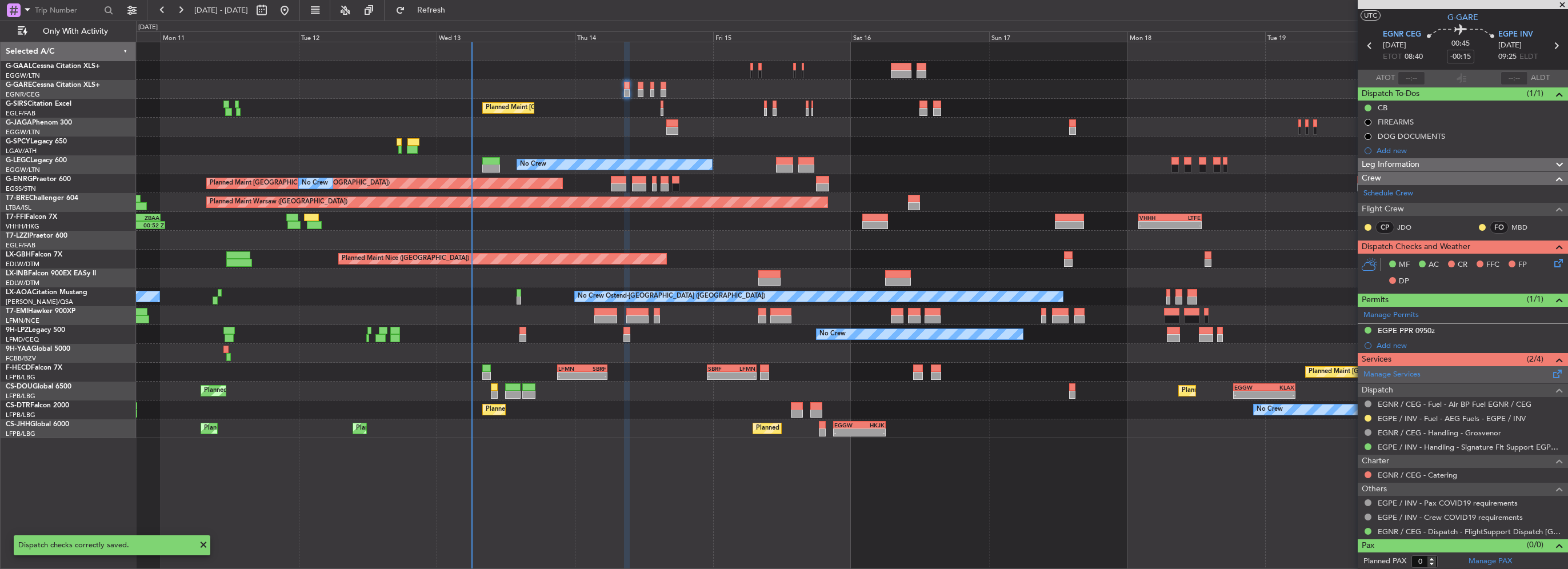
scroll to position [0, 0]
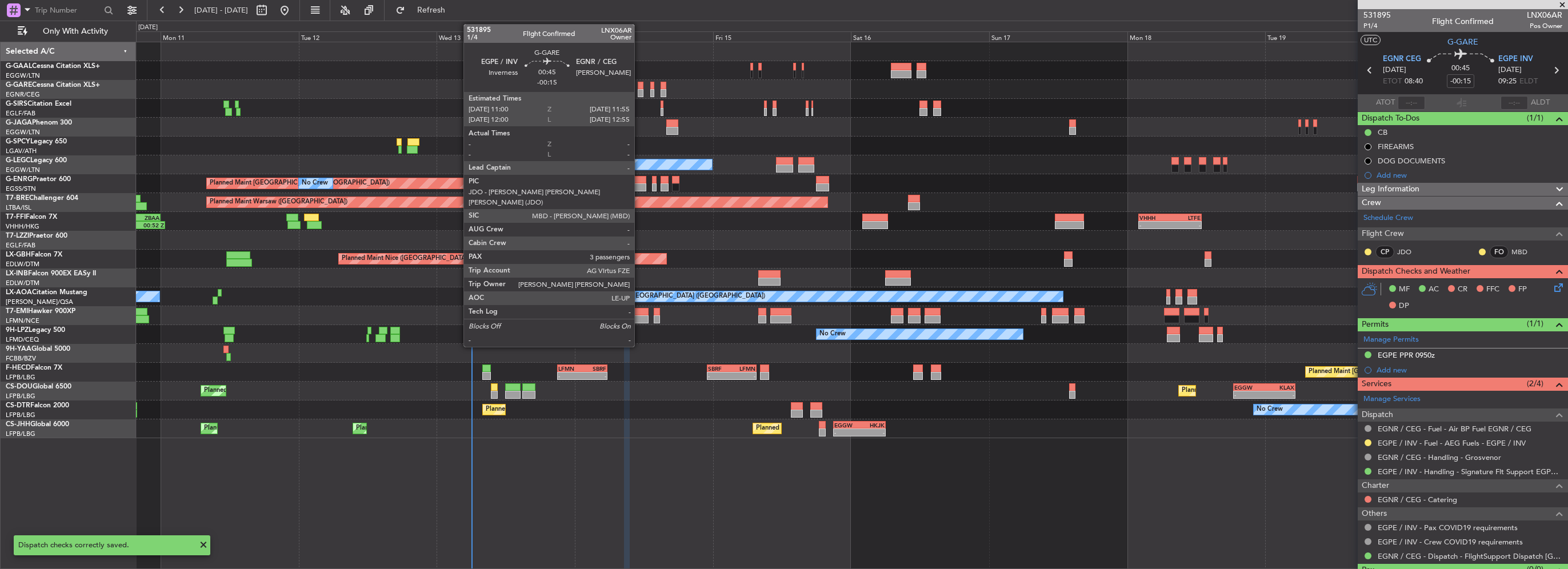
click at [639, 91] on div at bounding box center [641, 93] width 6 height 8
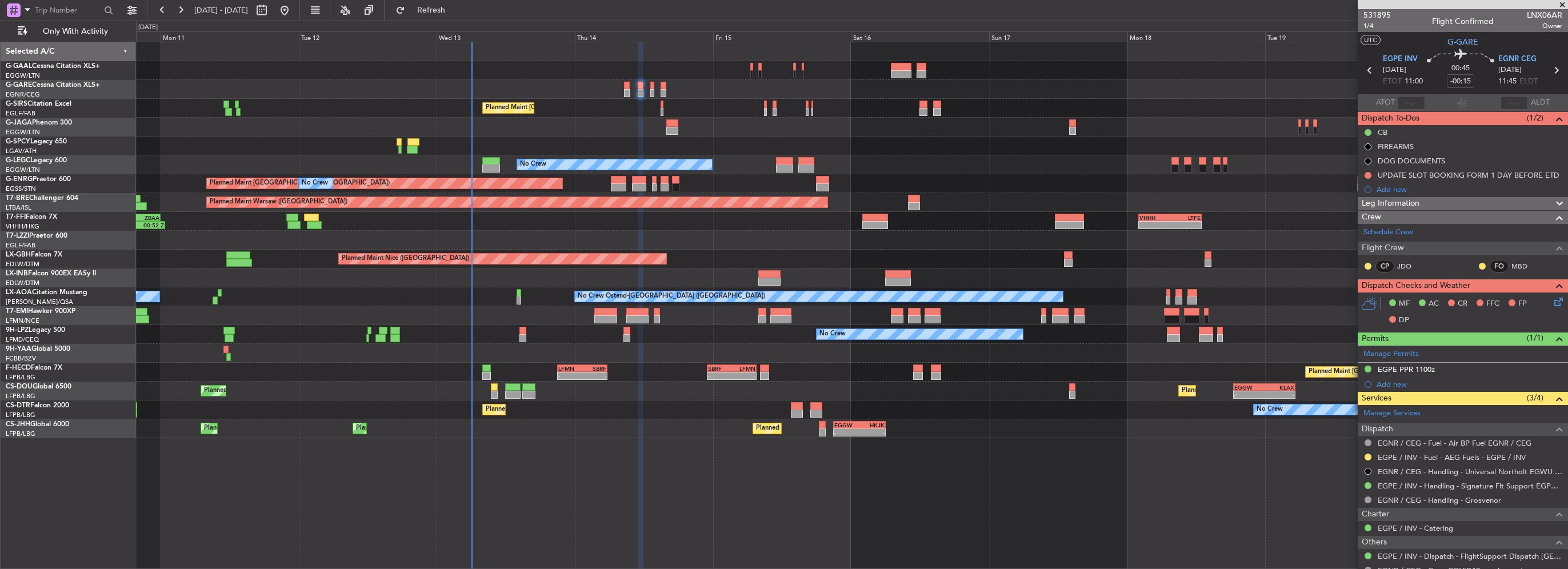
click at [1552, 300] on icon at bounding box center [1556, 300] width 9 height 9
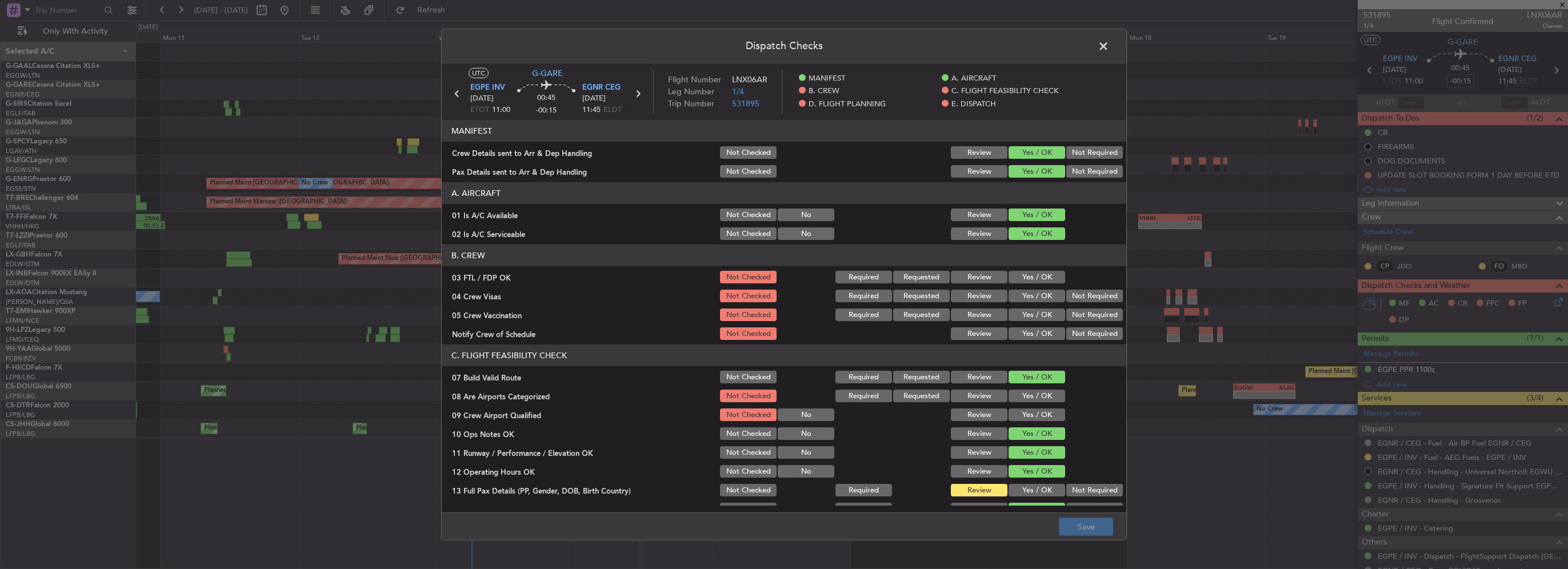
click at [1080, 151] on button "Not Required" at bounding box center [1094, 152] width 56 height 12
click at [1082, 182] on header "A. AIRCRAFT" at bounding box center [784, 193] width 685 height 22
click at [1085, 173] on button "Not Required" at bounding box center [1094, 171] width 56 height 12
click at [964, 154] on button "Review" at bounding box center [979, 152] width 56 height 12
click at [969, 171] on button "Review" at bounding box center [979, 171] width 56 height 12
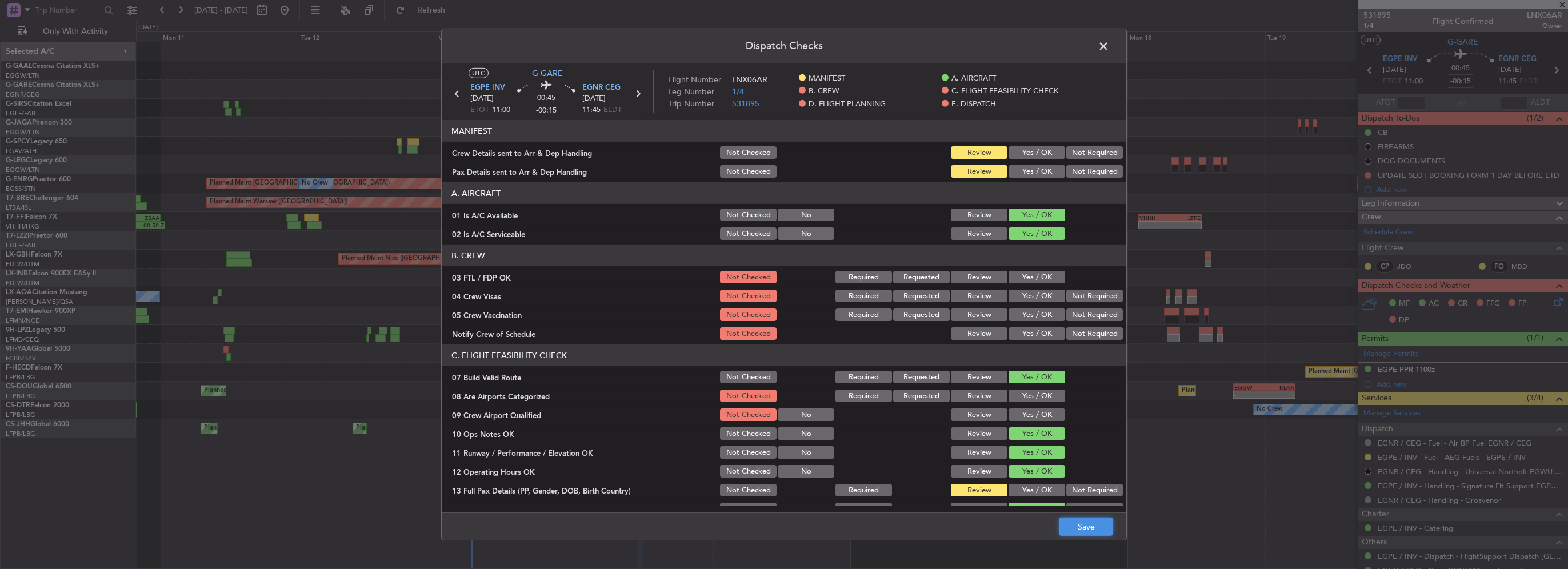
click at [1091, 523] on button "Save" at bounding box center [1086, 526] width 54 height 18
click at [1109, 45] on span at bounding box center [1109, 49] width 0 height 23
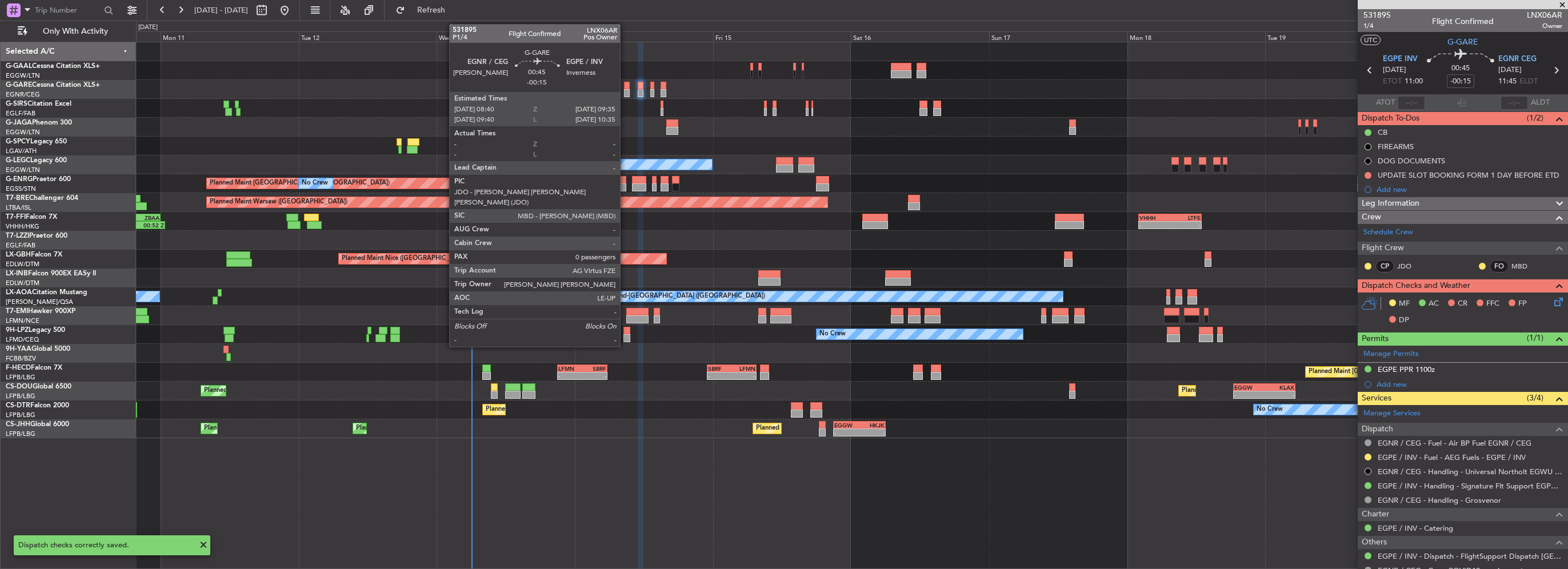
click at [625, 89] on div at bounding box center [626, 93] width 6 height 8
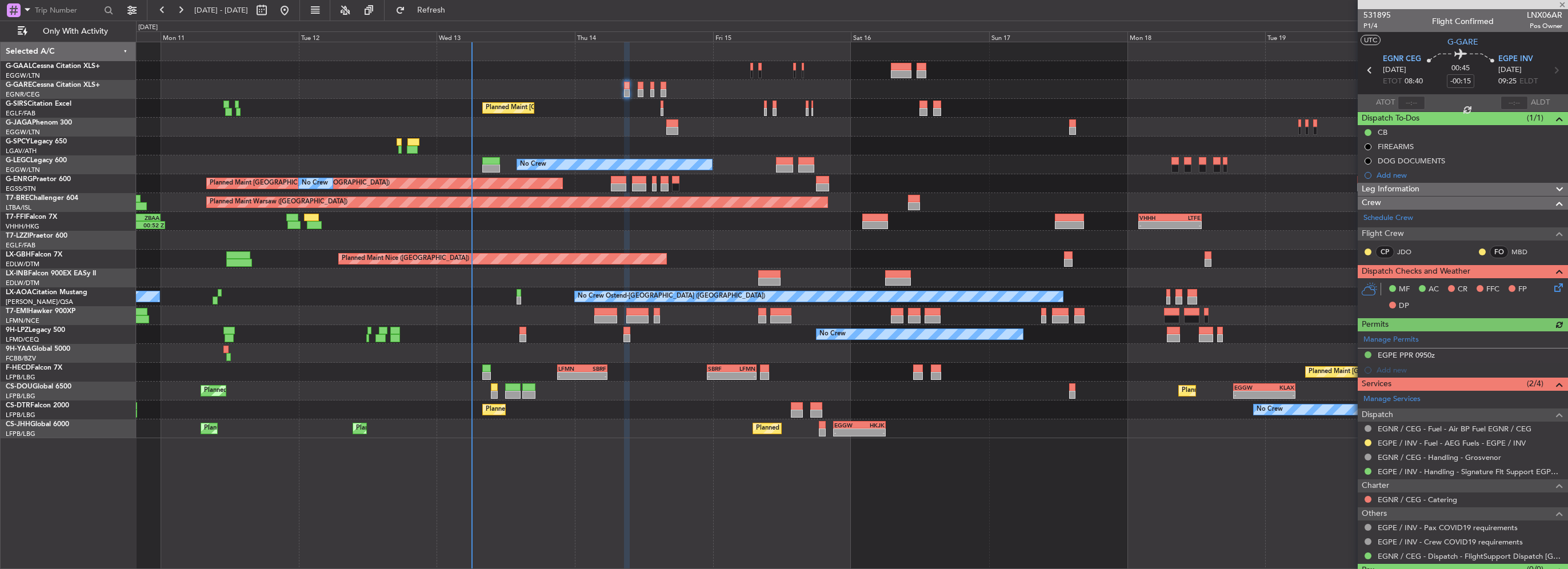
click at [1552, 289] on icon at bounding box center [1556, 285] width 9 height 9
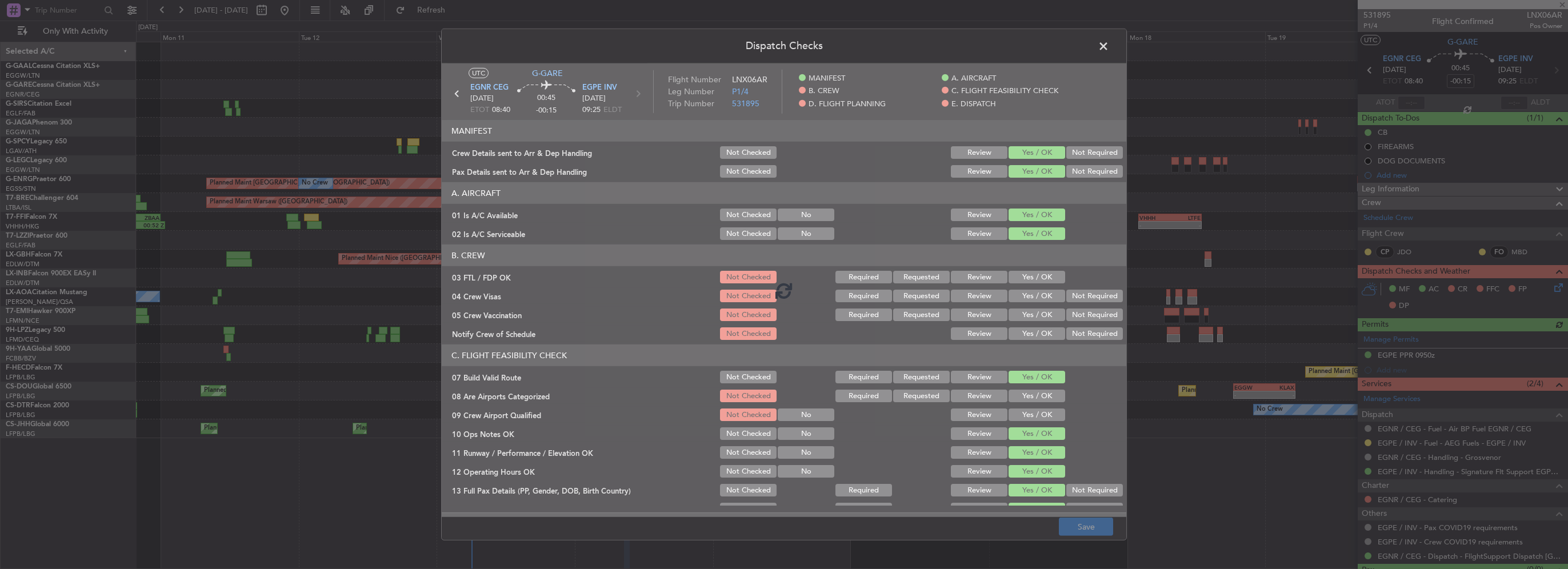
click at [988, 159] on div at bounding box center [784, 290] width 685 height 453
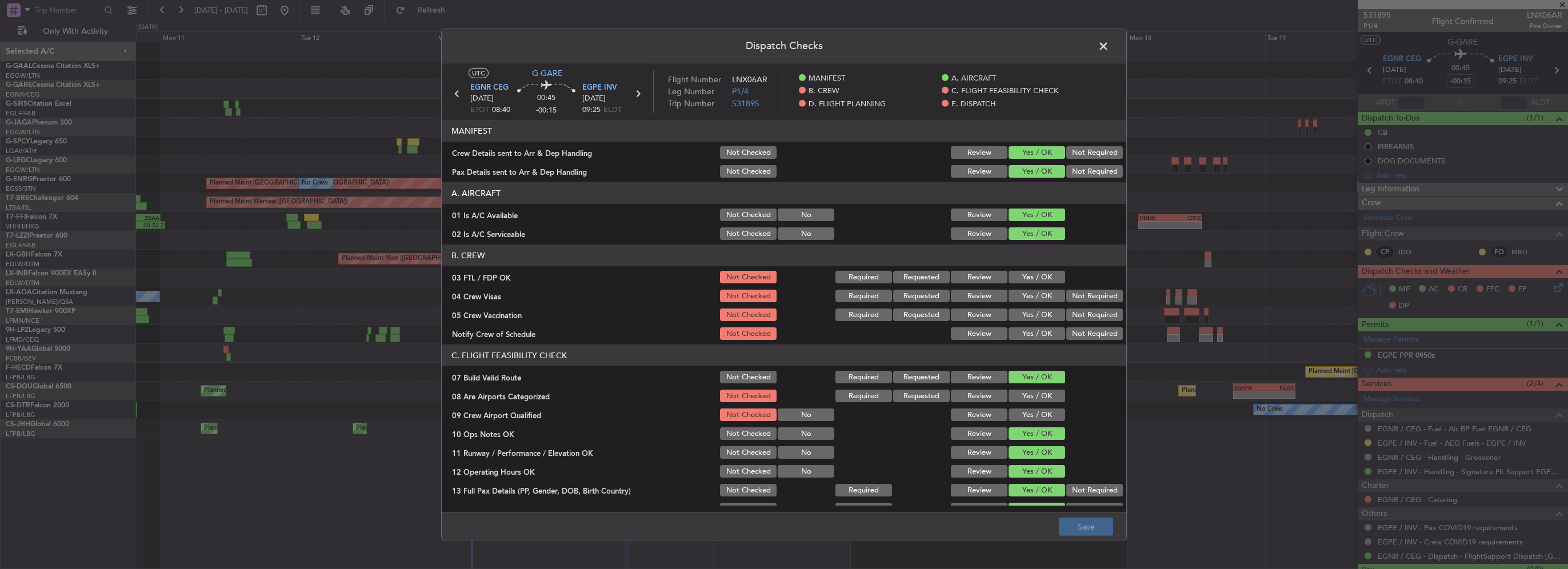
drag, startPoint x: 978, startPoint y: 153, endPoint x: 979, endPoint y: 174, distance: 21.0
click at [978, 153] on button "Review" at bounding box center [979, 152] width 56 height 12
click at [979, 177] on div "Review" at bounding box center [977, 171] width 58 height 16
click at [979, 175] on button "Review" at bounding box center [979, 171] width 56 height 12
click at [1081, 530] on button "Save" at bounding box center [1086, 526] width 54 height 18
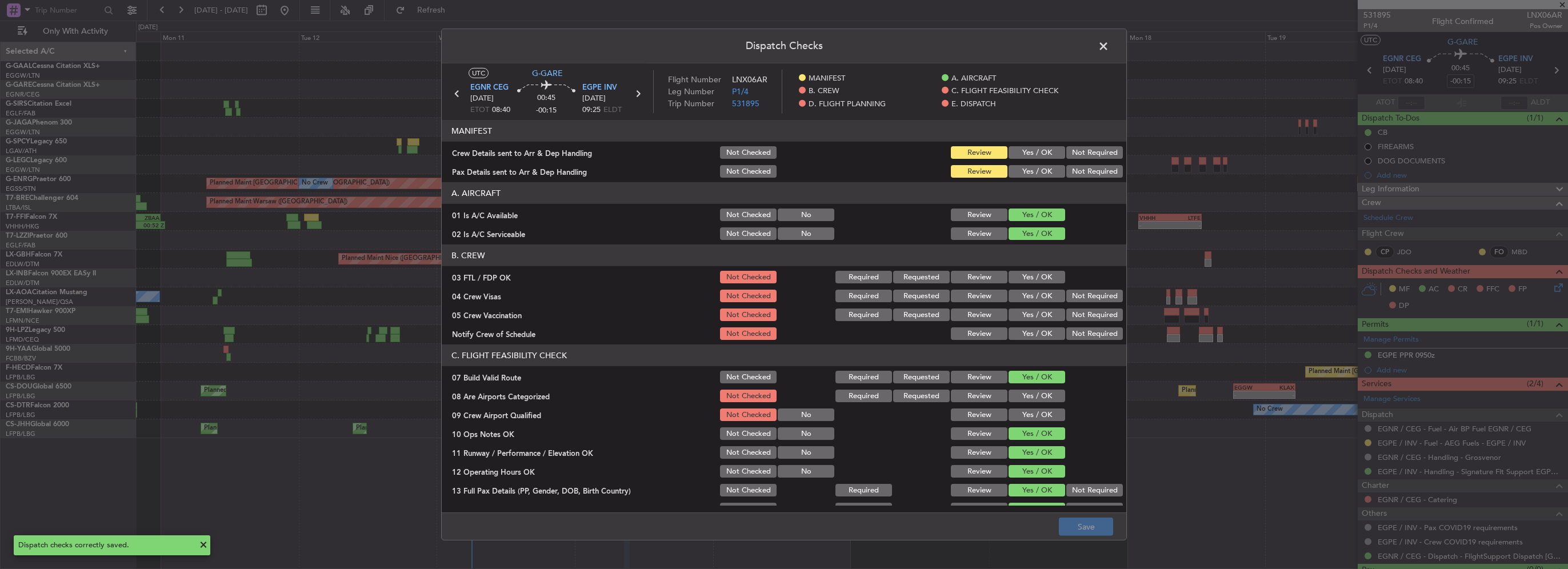
click at [1109, 44] on span at bounding box center [1109, 49] width 0 height 23
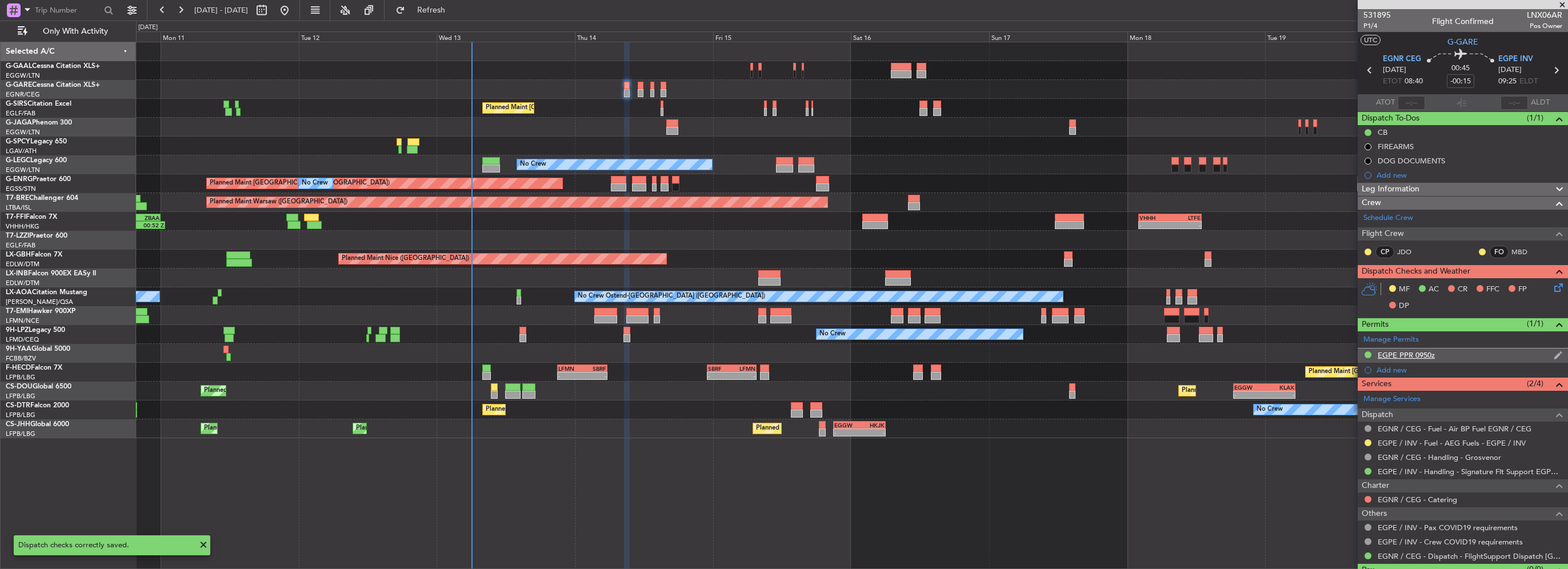
scroll to position [25, 0]
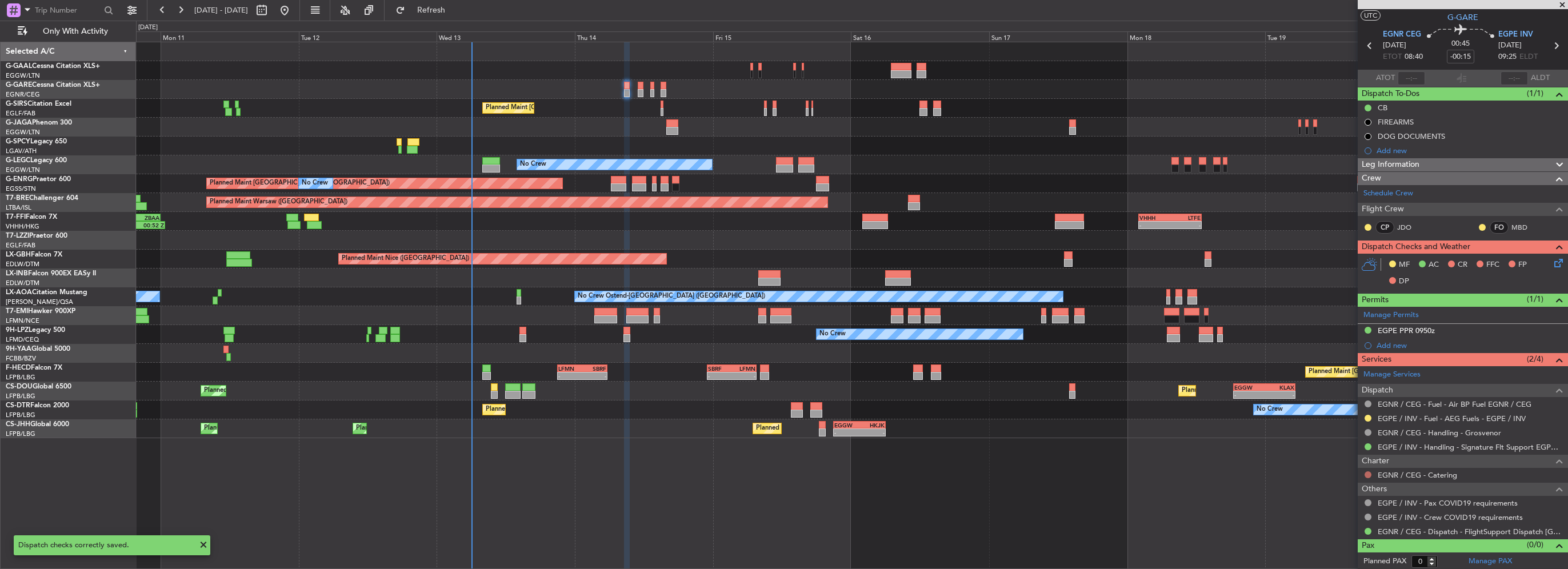
click at [1369, 473] on button at bounding box center [1368, 474] width 7 height 7
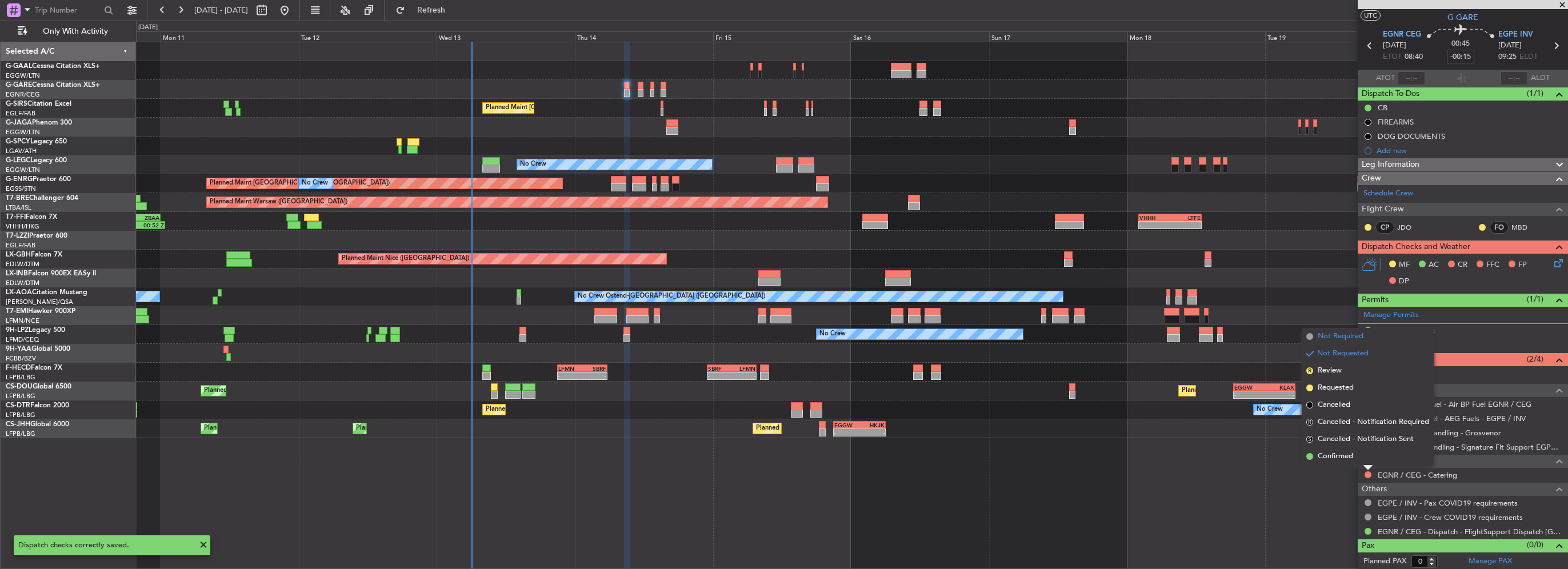
click at [1344, 337] on span "Not Required" at bounding box center [1340, 337] width 46 height 12
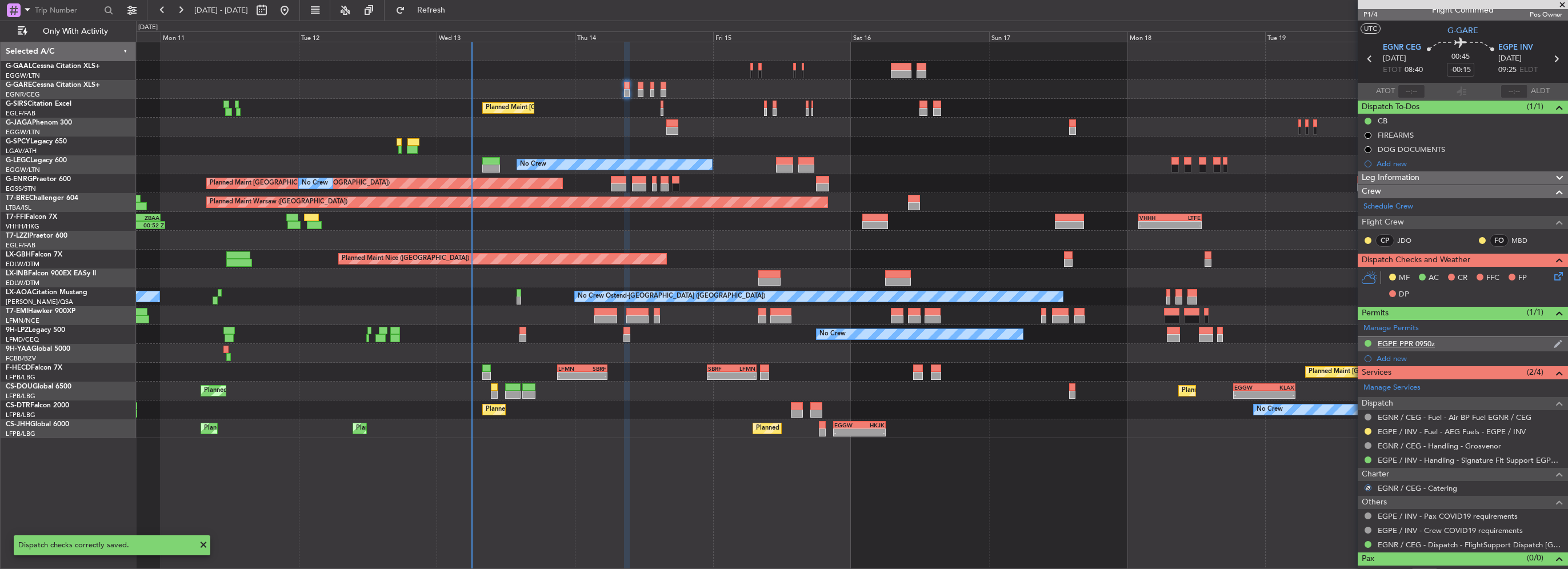
scroll to position [0, 0]
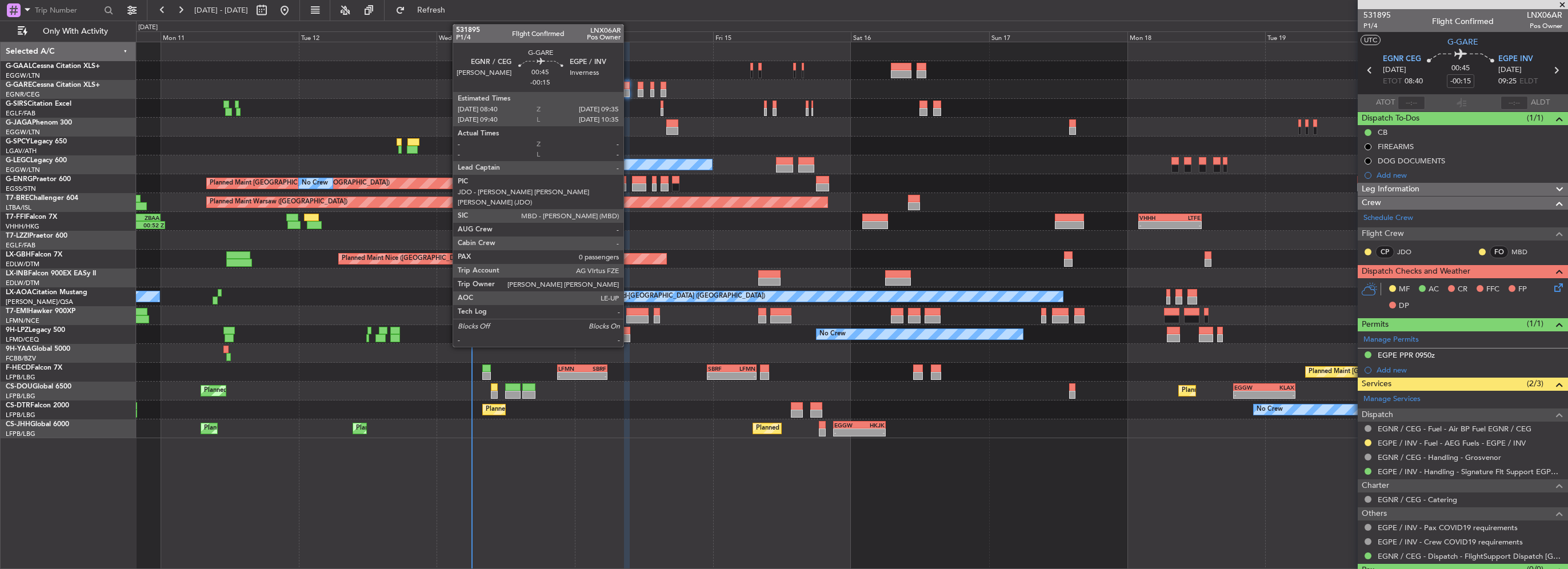
click at [628, 91] on div at bounding box center [626, 93] width 6 height 8
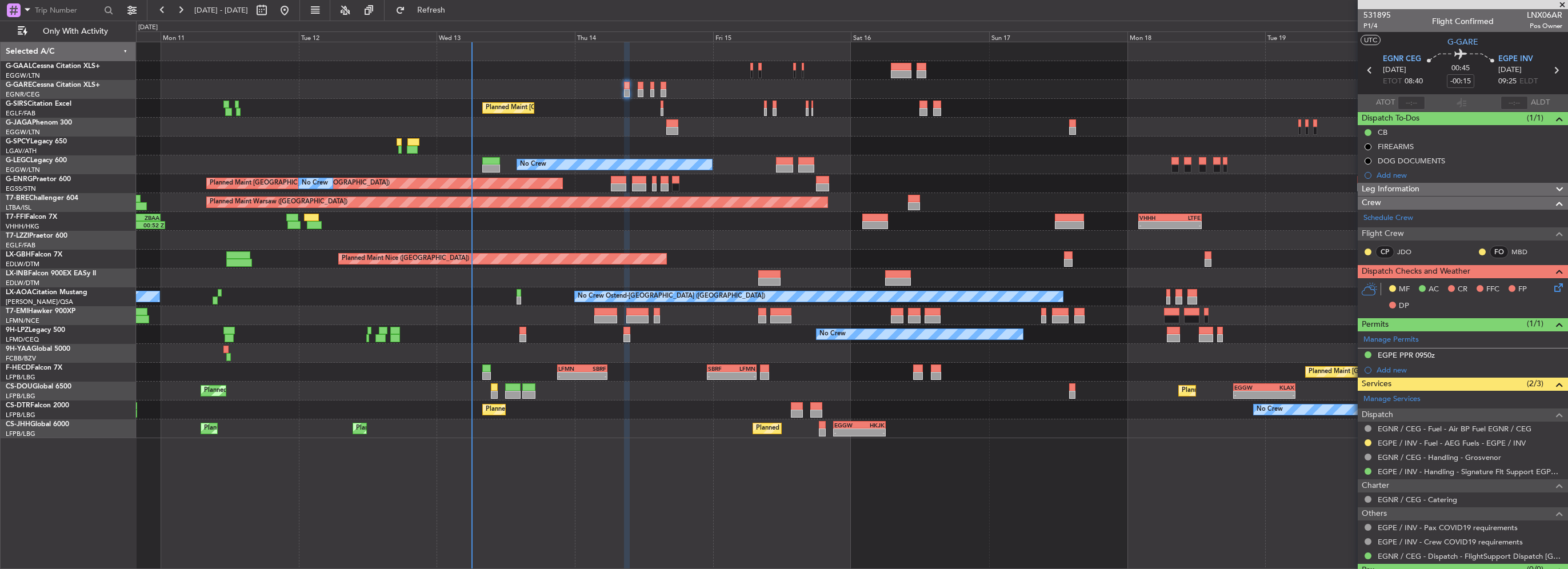
click at [1552, 289] on icon at bounding box center [1556, 285] width 9 height 9
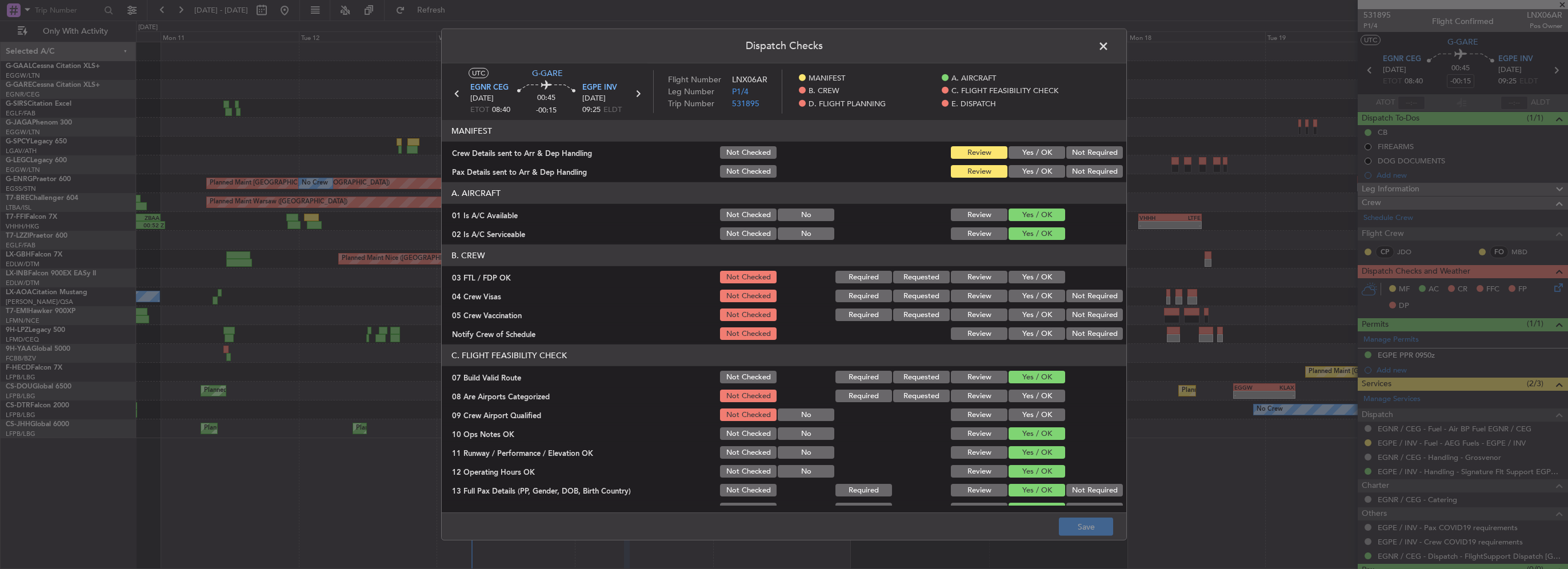
click at [1046, 153] on button "Yes / OK" at bounding box center [1036, 152] width 56 height 12
click at [1040, 175] on button "Yes / OK" at bounding box center [1036, 171] width 56 height 12
click at [1089, 540] on div "Dispatch Checks UTC G-GARE EGNR CEG 14/08/2025 ETOT 08:40 00:45 -00:15 EGPE INV…" at bounding box center [784, 284] width 686 height 511
click at [1091, 530] on button "Save" at bounding box center [1086, 526] width 54 height 18
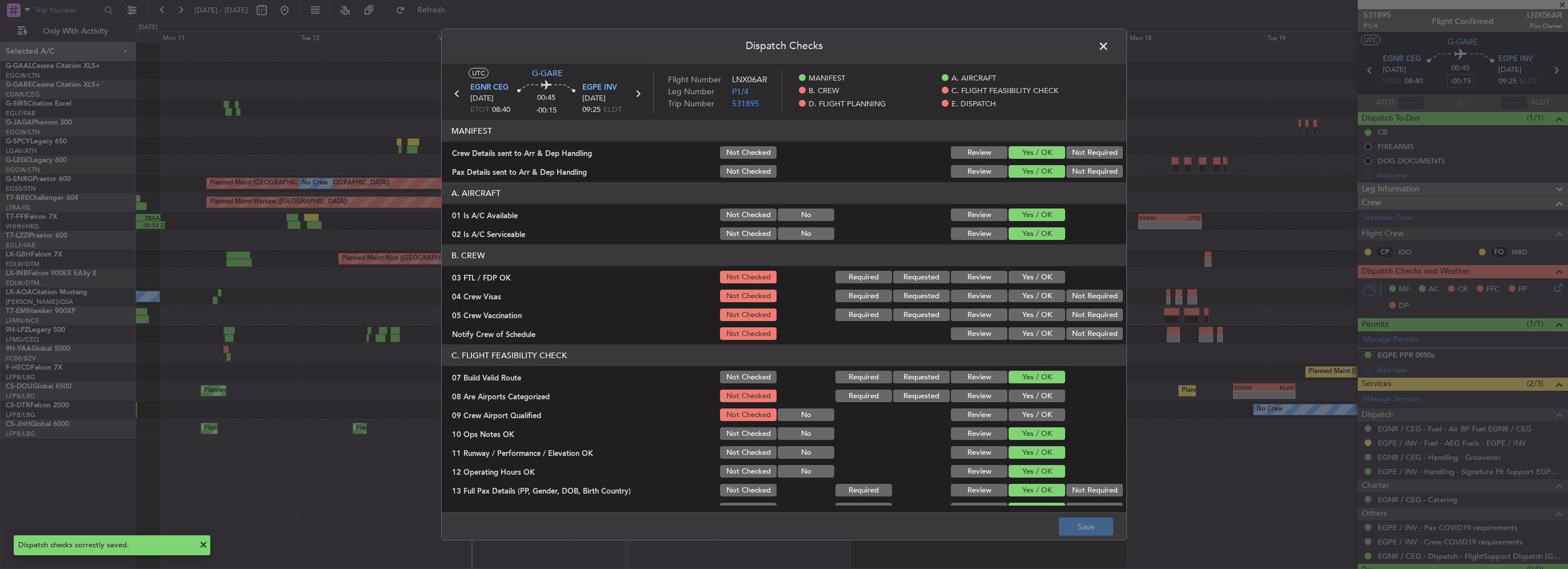
click at [1109, 46] on span at bounding box center [1109, 49] width 0 height 23
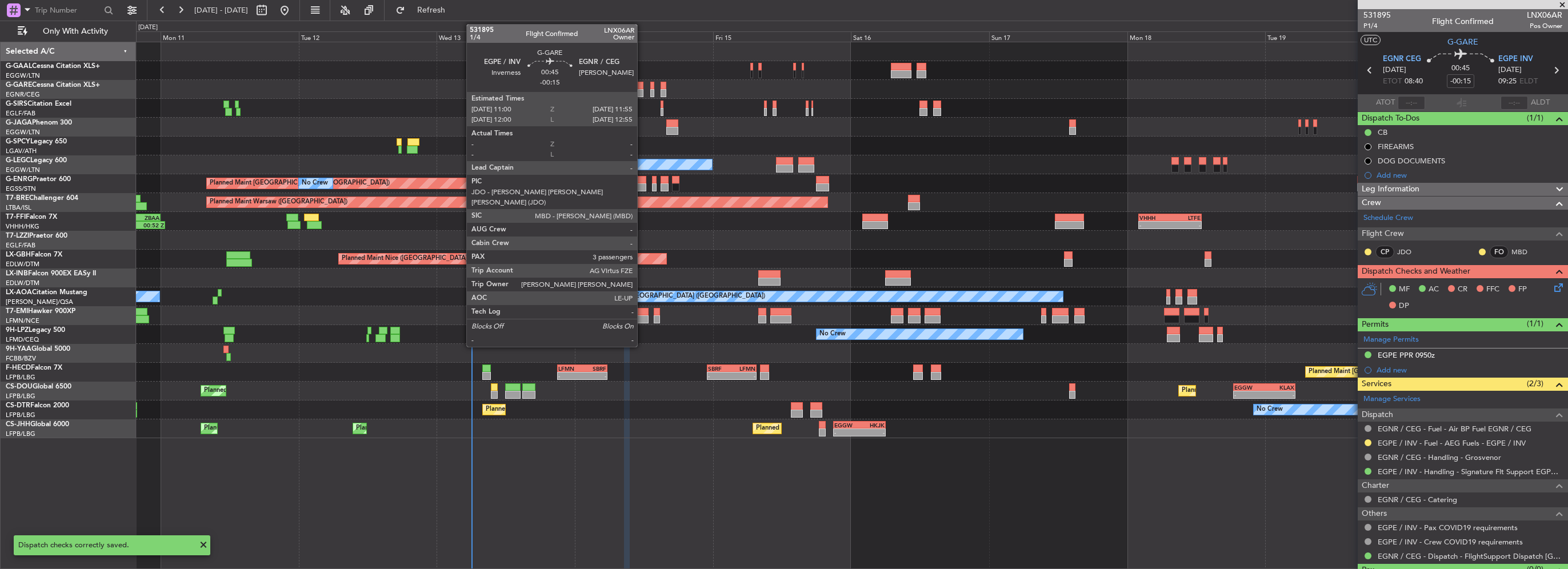
click at [642, 90] on div at bounding box center [852, 89] width 1431 height 19
click at [640, 93] on div at bounding box center [641, 93] width 6 height 8
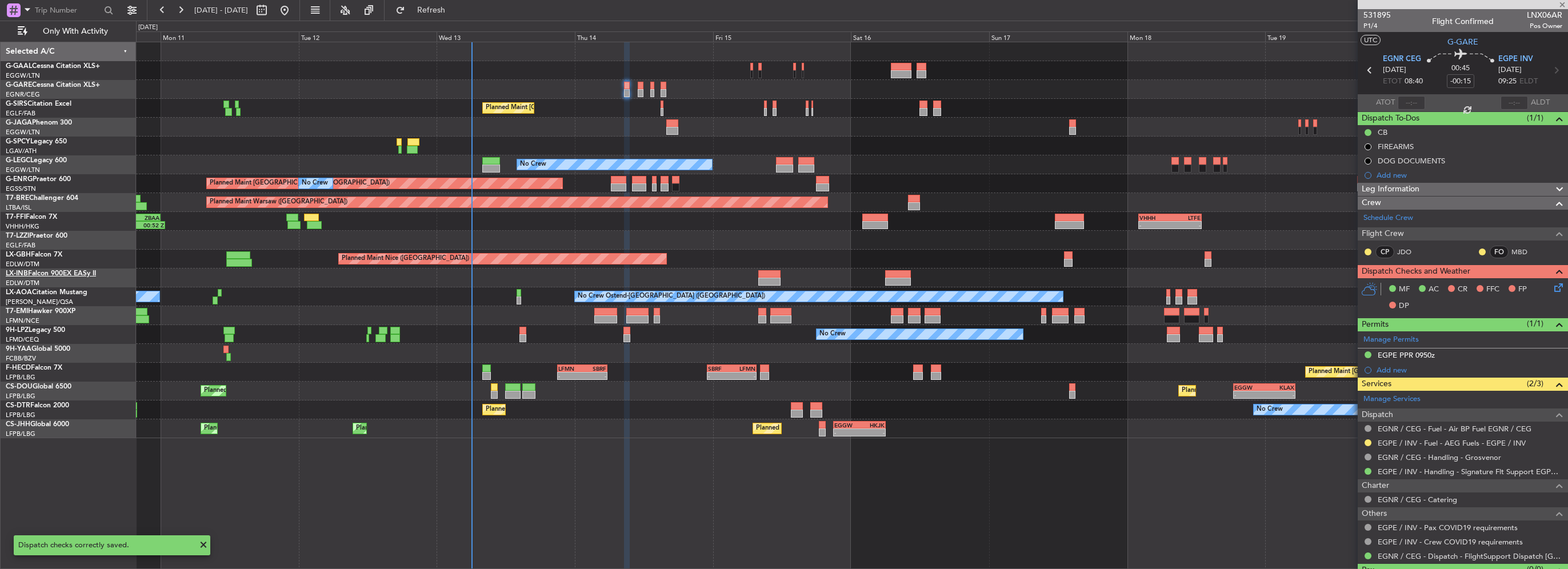
type input "3"
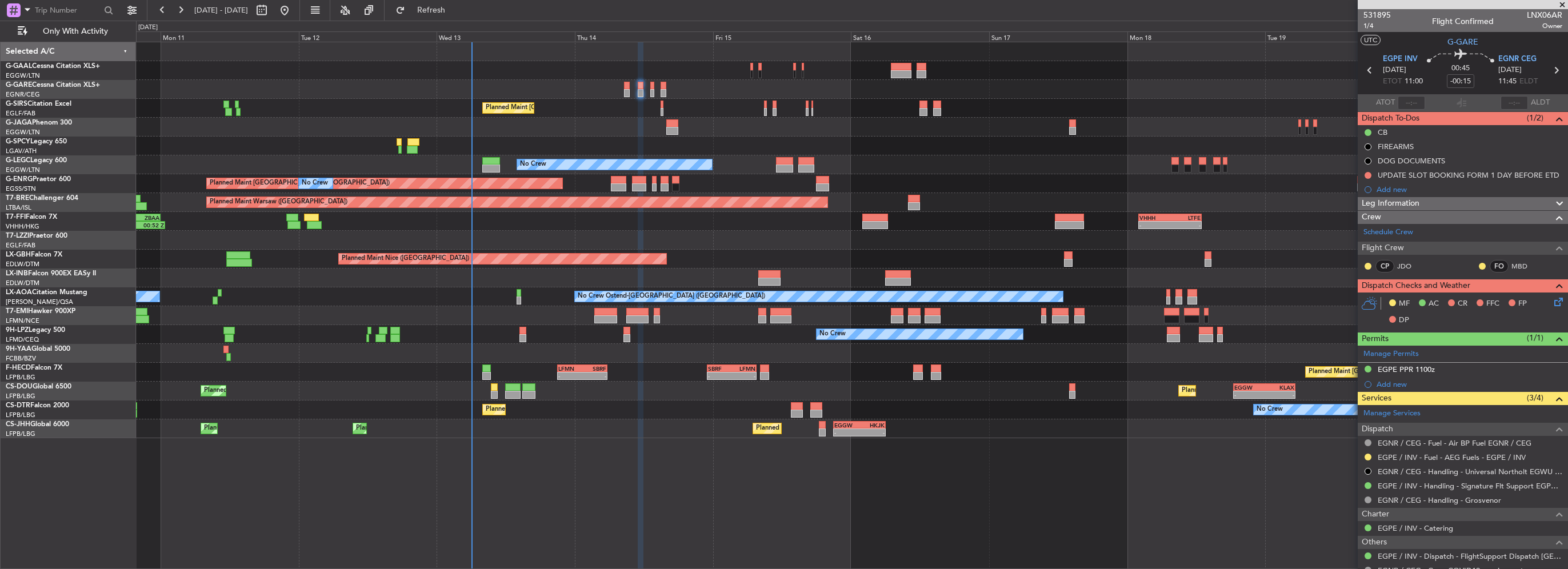
click at [1552, 302] on icon at bounding box center [1556, 300] width 9 height 9
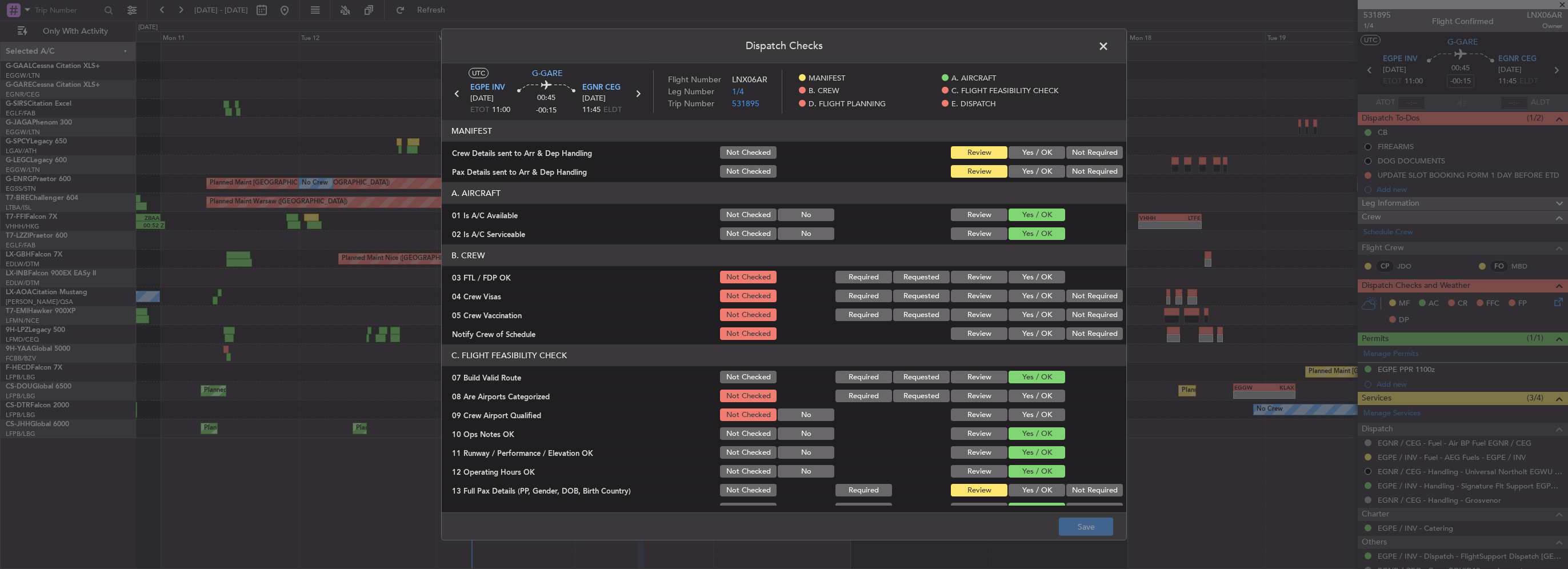
drag, startPoint x: 1032, startPoint y: 155, endPoint x: 1035, endPoint y: 174, distance: 19.2
click at [1032, 156] on button "Yes / OK" at bounding box center [1036, 152] width 56 height 12
click at [1035, 175] on button "Yes / OK" at bounding box center [1036, 171] width 56 height 12
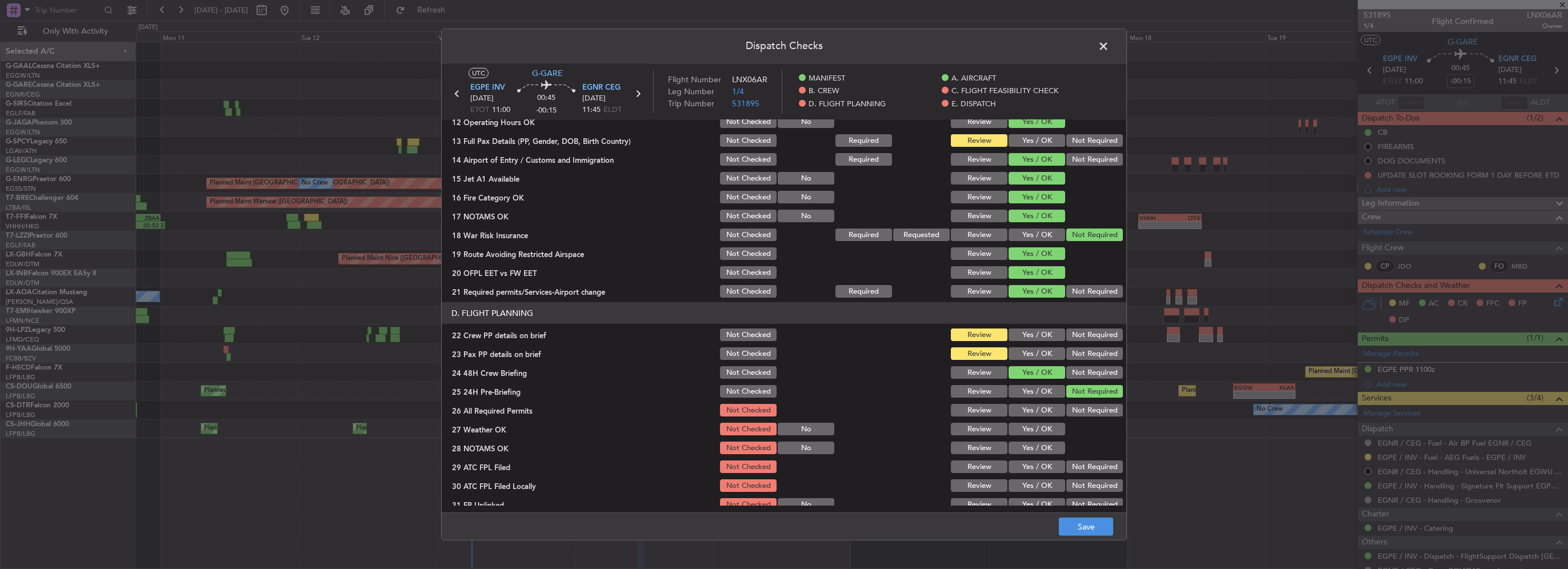
scroll to position [400, 0]
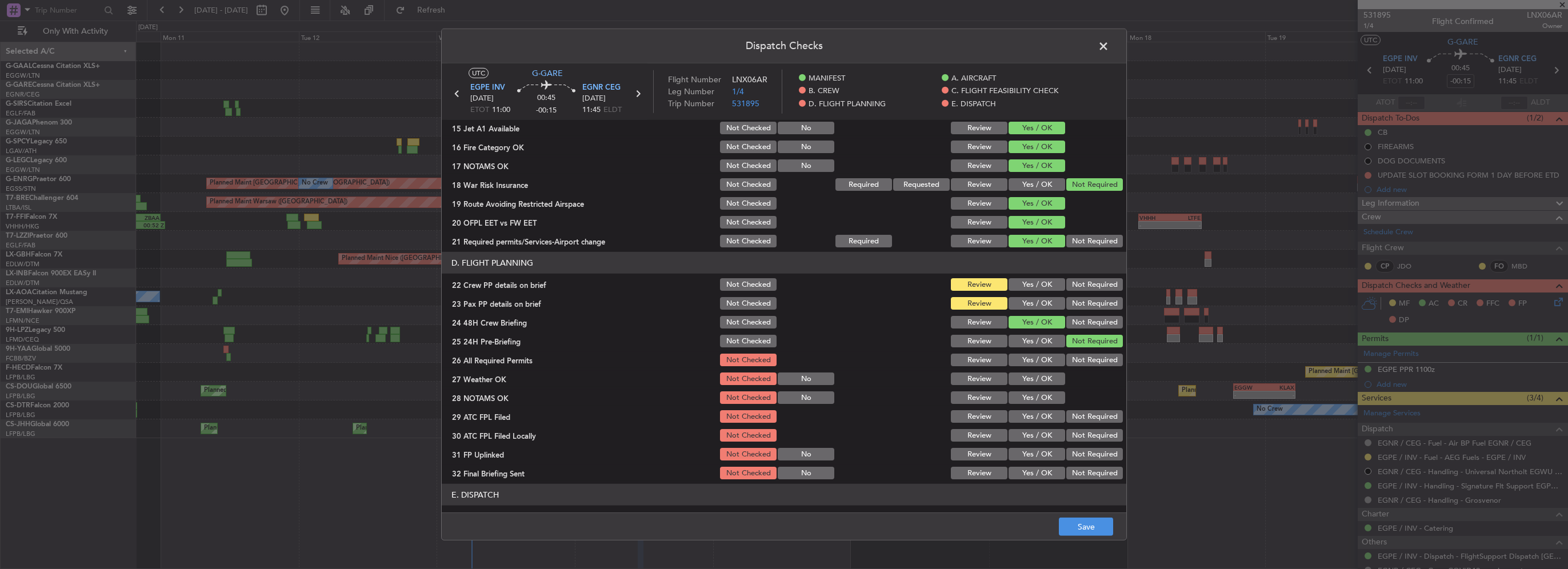
click at [1028, 279] on button "Yes / OK" at bounding box center [1036, 284] width 56 height 12
click at [1031, 293] on section "D. FLIGHT PLANNING 22 Crew PP details on brief Not Checked Review Yes / OK Not …" at bounding box center [784, 366] width 685 height 229
click at [1021, 302] on button "Yes / OK" at bounding box center [1036, 303] width 56 height 12
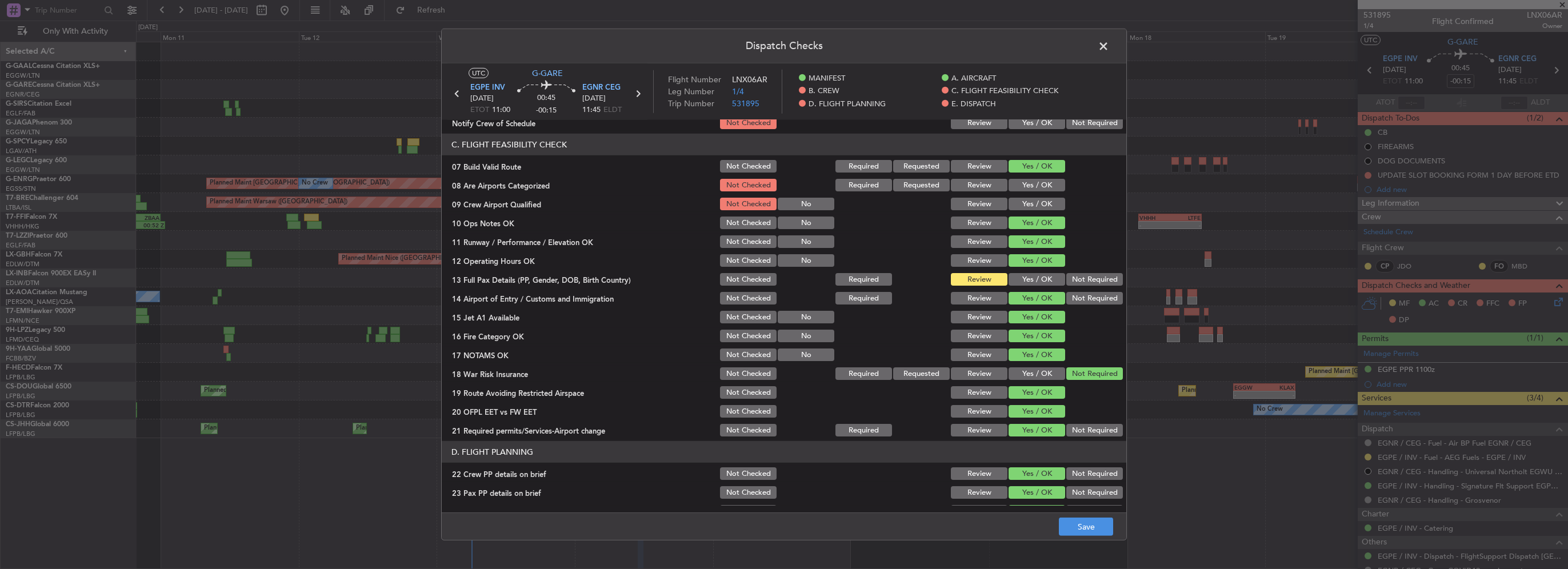
scroll to position [172, 0]
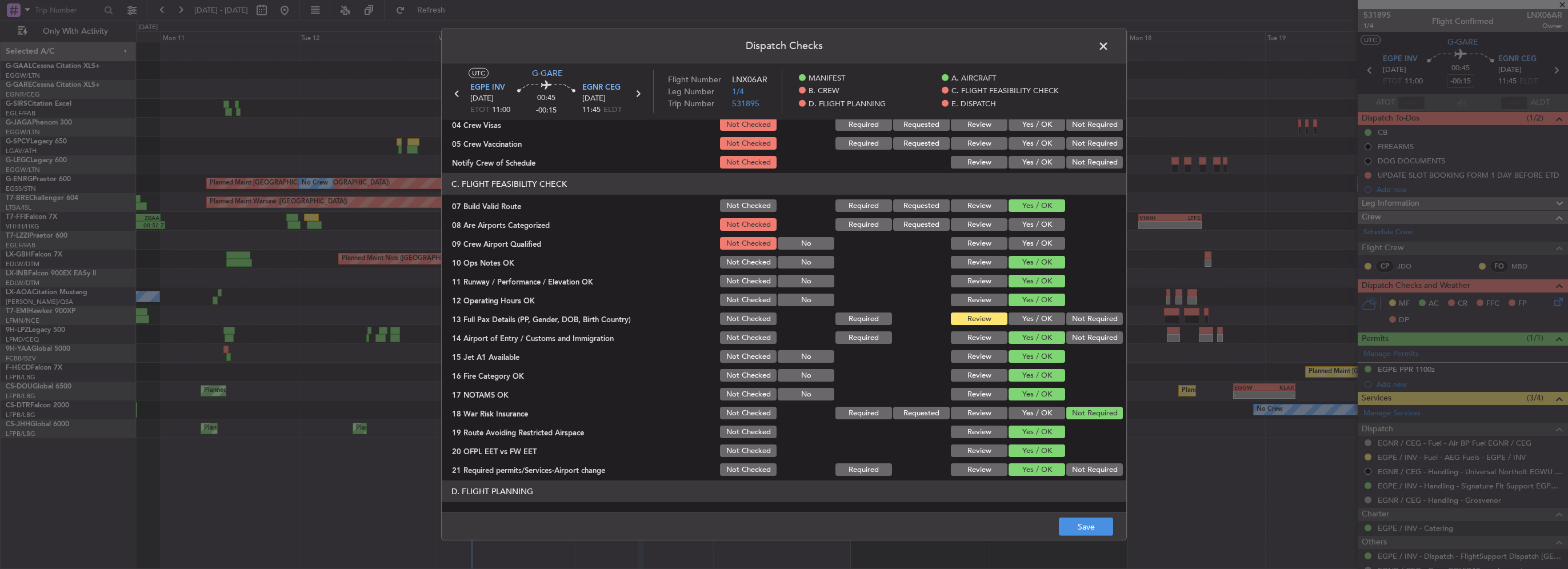
click at [1037, 318] on button "Yes / OK" at bounding box center [1036, 318] width 56 height 12
click at [1097, 513] on footer "Save" at bounding box center [784, 526] width 685 height 27
click at [1104, 522] on button "Save" at bounding box center [1086, 526] width 54 height 18
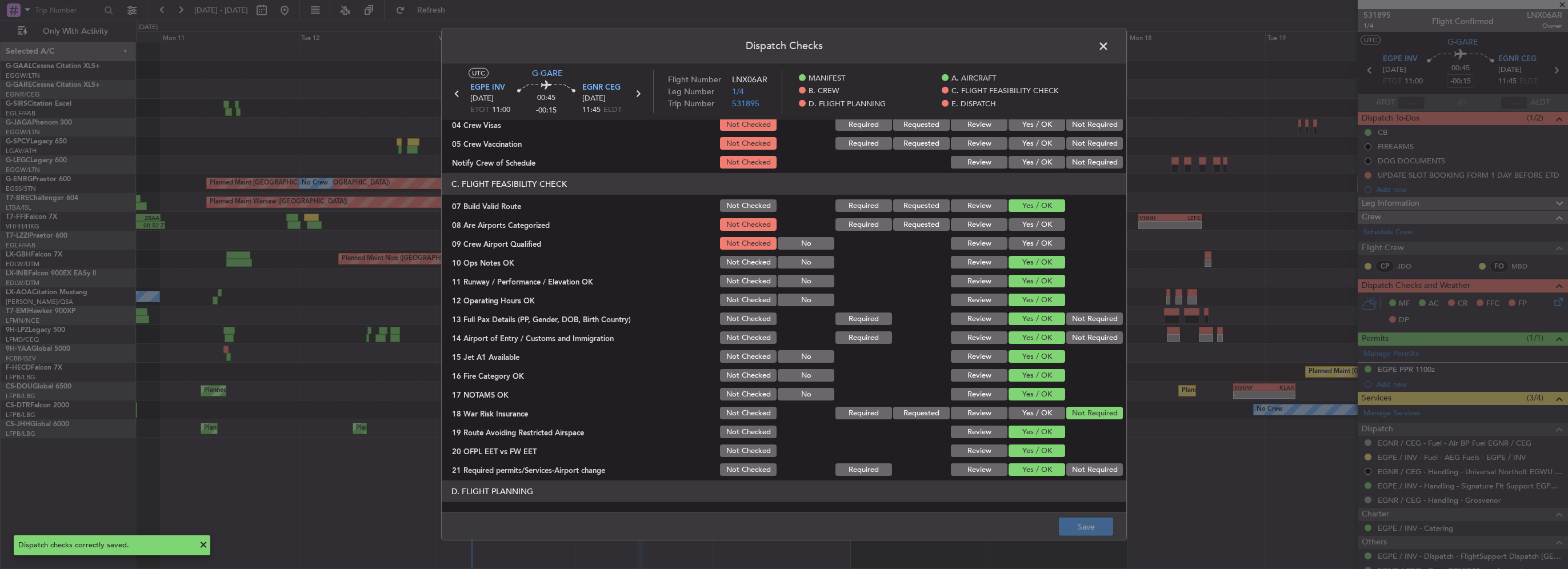
click at [1109, 45] on span at bounding box center [1109, 49] width 0 height 23
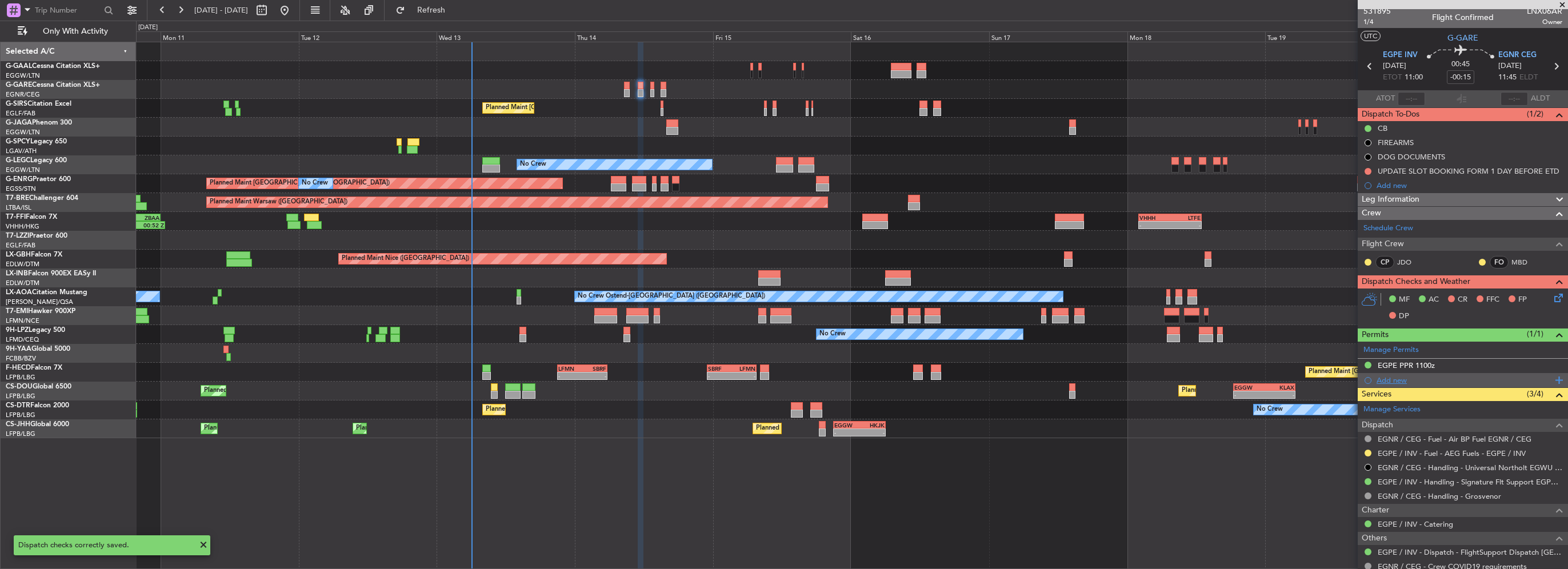
scroll to position [0, 0]
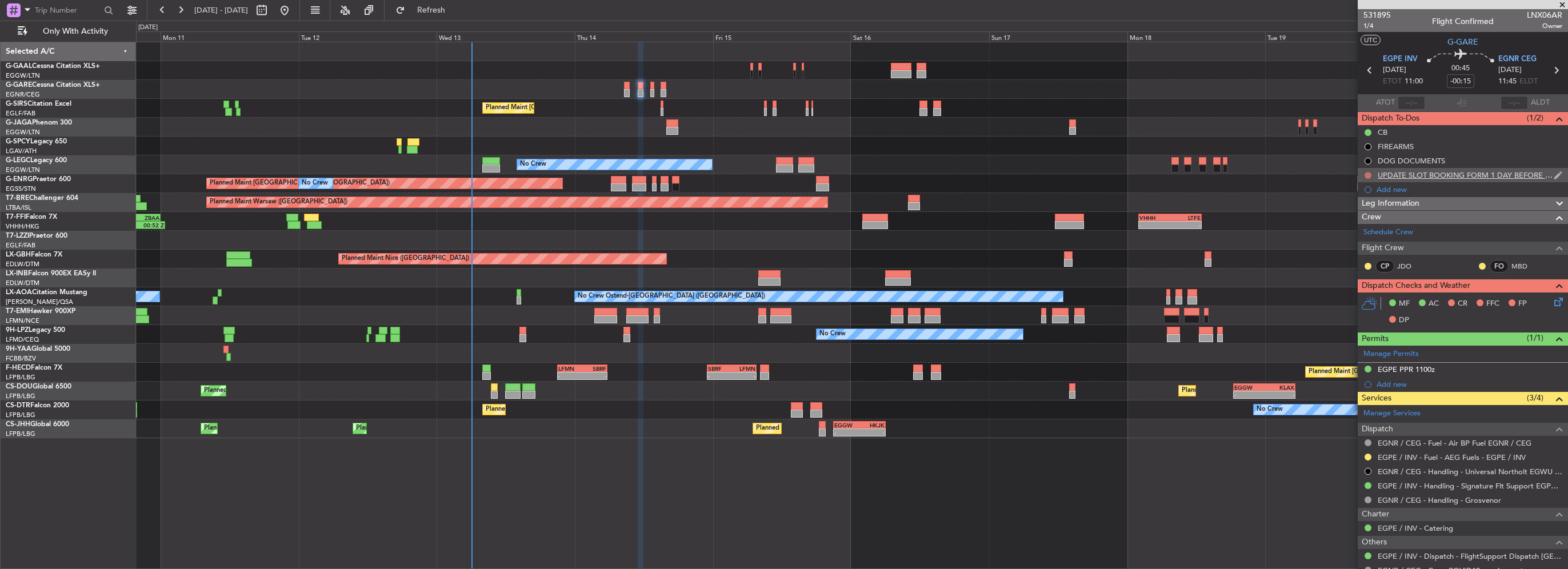
click at [1367, 176] on button at bounding box center [1368, 175] width 7 height 7
click at [1365, 245] on span "Cancelled" at bounding box center [1370, 243] width 32 height 12
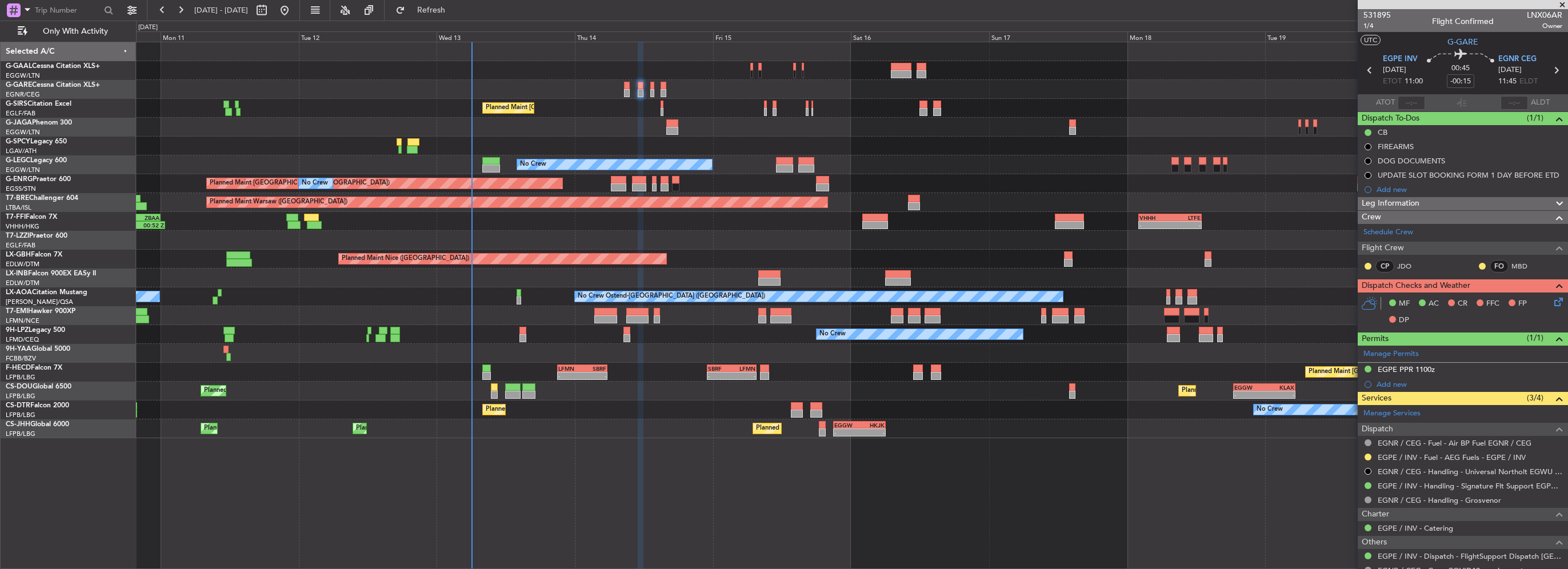
click at [1399, 203] on span "Leg Information" at bounding box center [1390, 203] width 58 height 13
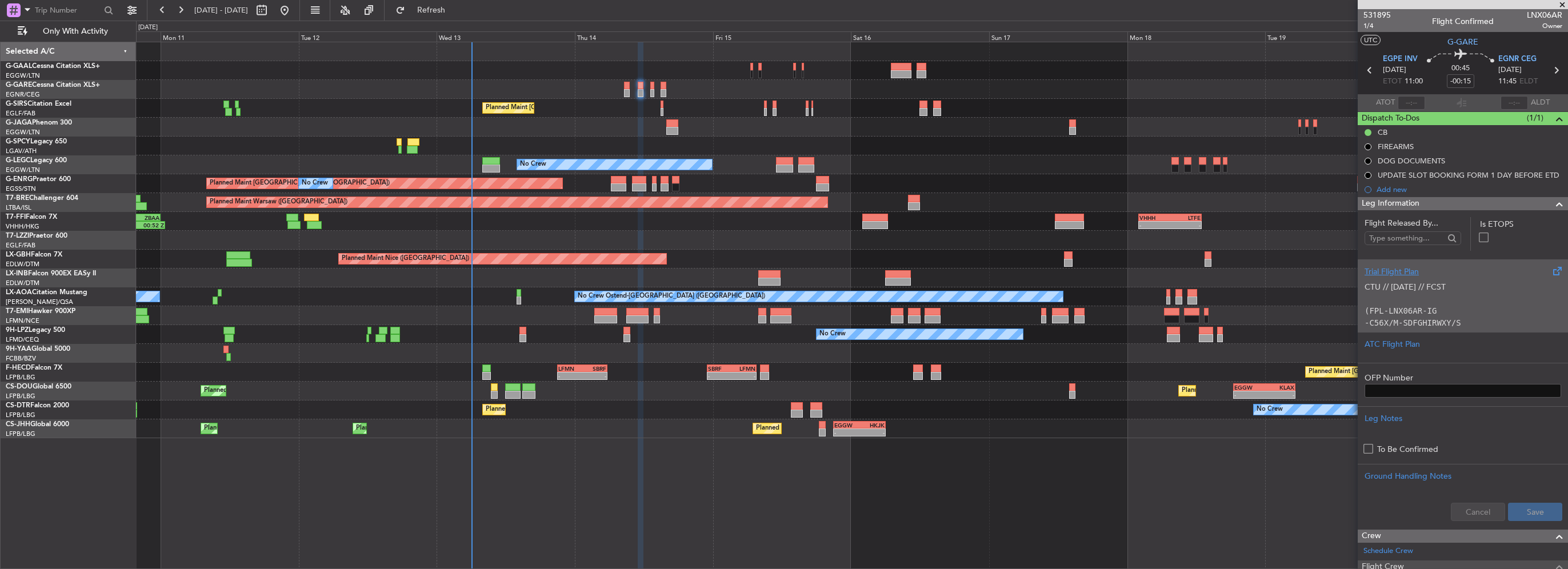
click at [1393, 275] on div "Trial Flight Plan" at bounding box center [1462, 271] width 196 height 12
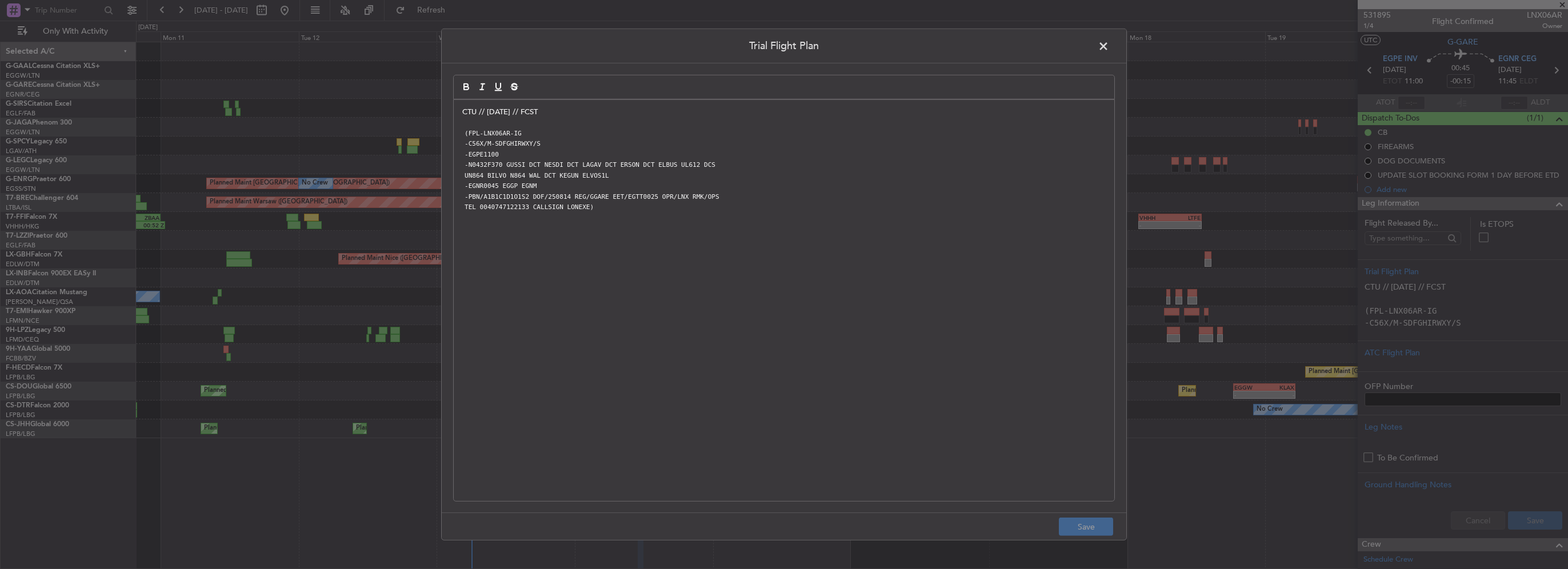
click at [458, 113] on div "CTU // 12AUG // FCST (FPL-LNX06AR-IG -C56X/M-SDFGHIRWXY/S -EGPE1100 -N0432F370 …" at bounding box center [784, 300] width 661 height 401
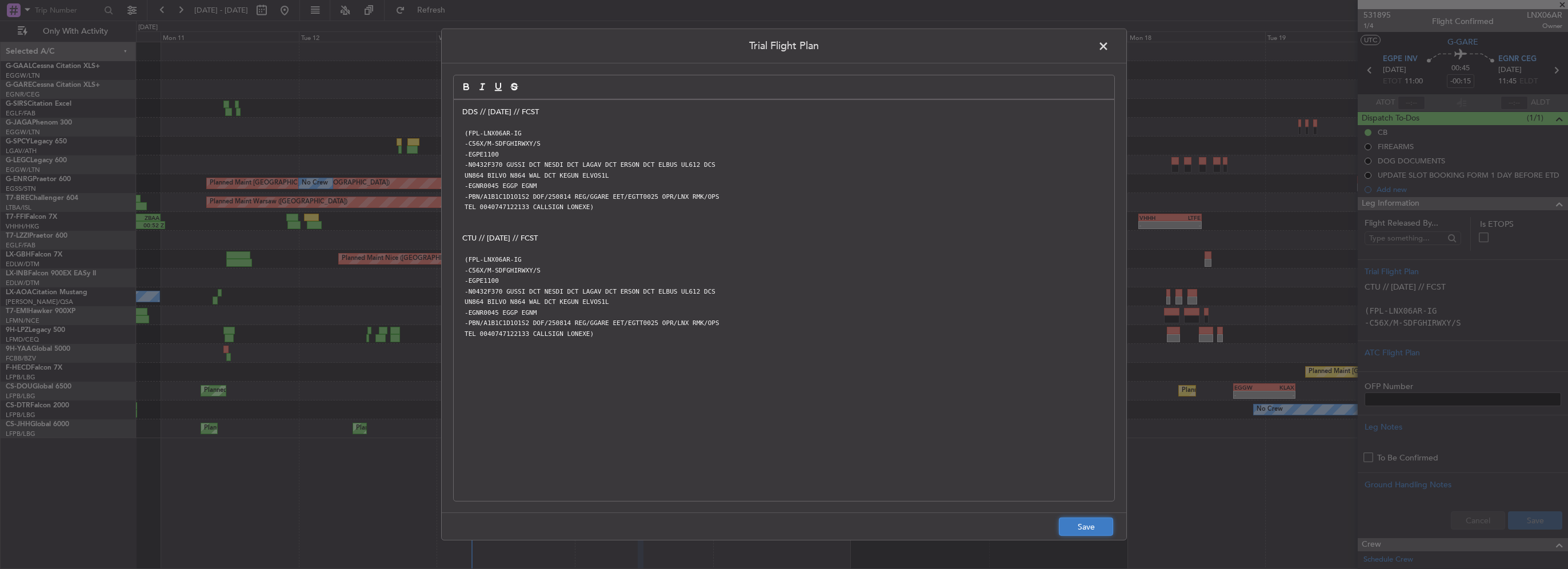
click at [1094, 526] on button "Save" at bounding box center [1086, 526] width 54 height 18
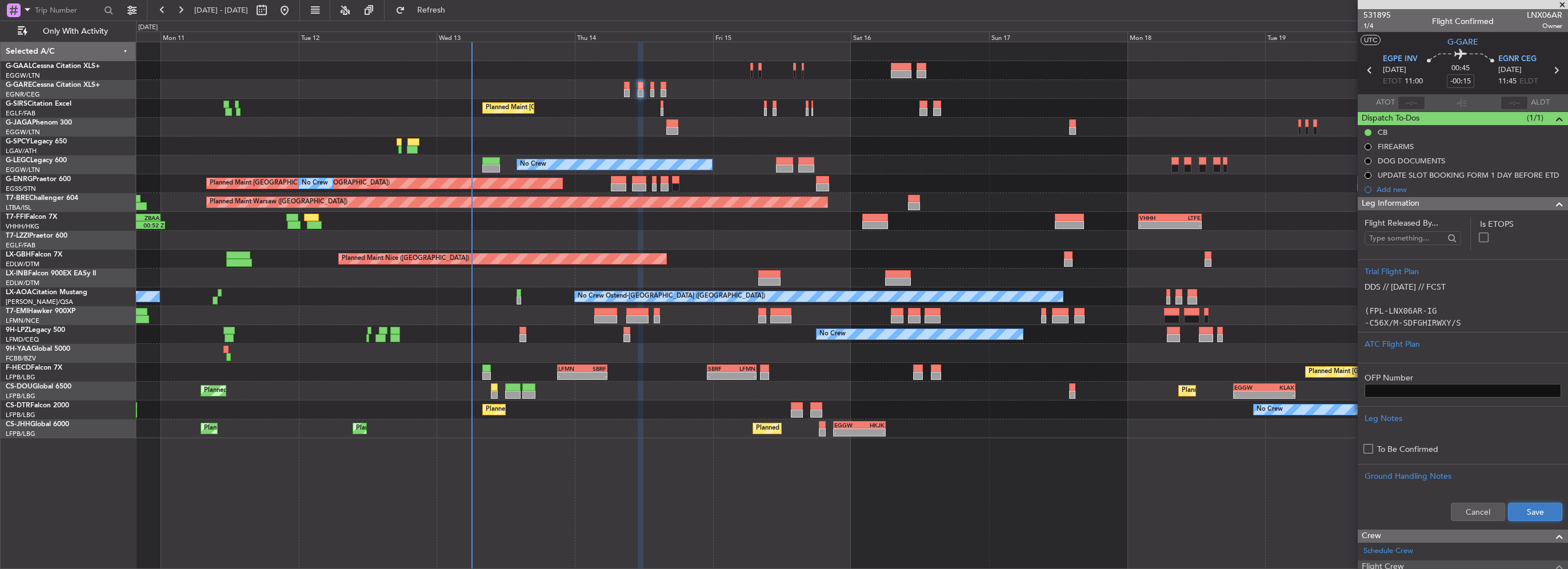
click at [1521, 511] on button "Save" at bounding box center [1535, 511] width 54 height 18
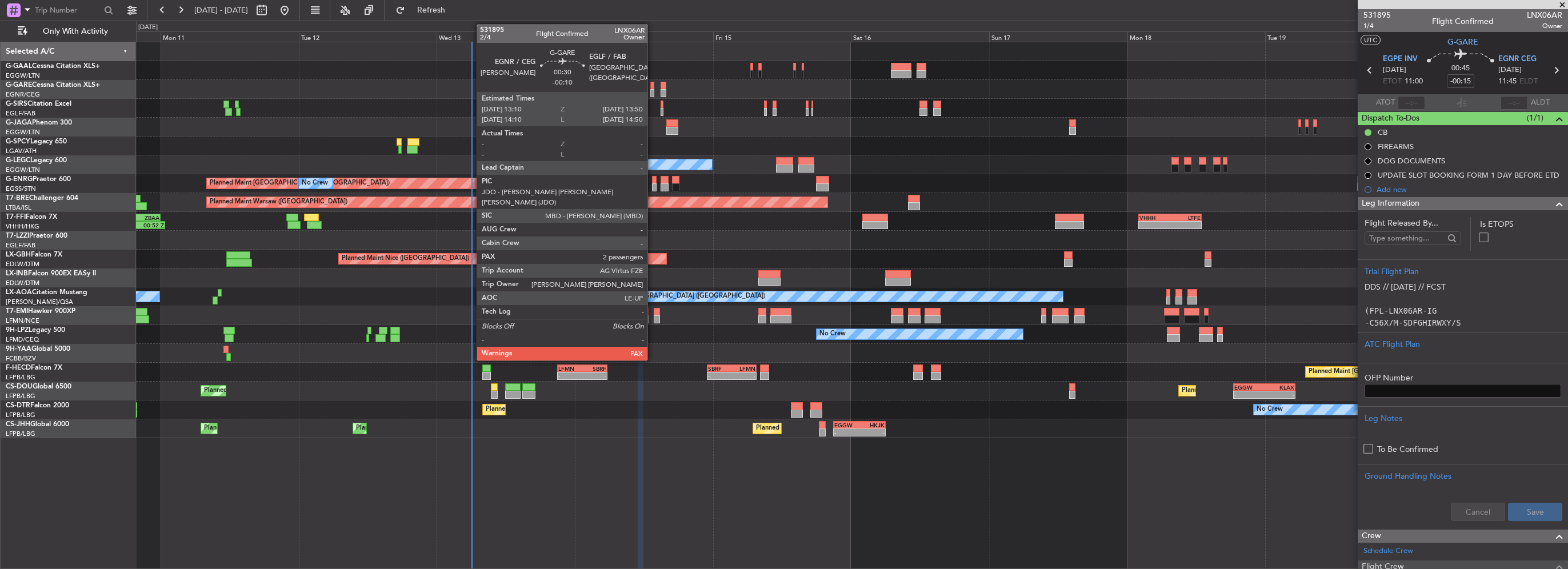
click at [652, 90] on div at bounding box center [652, 93] width 4 height 8
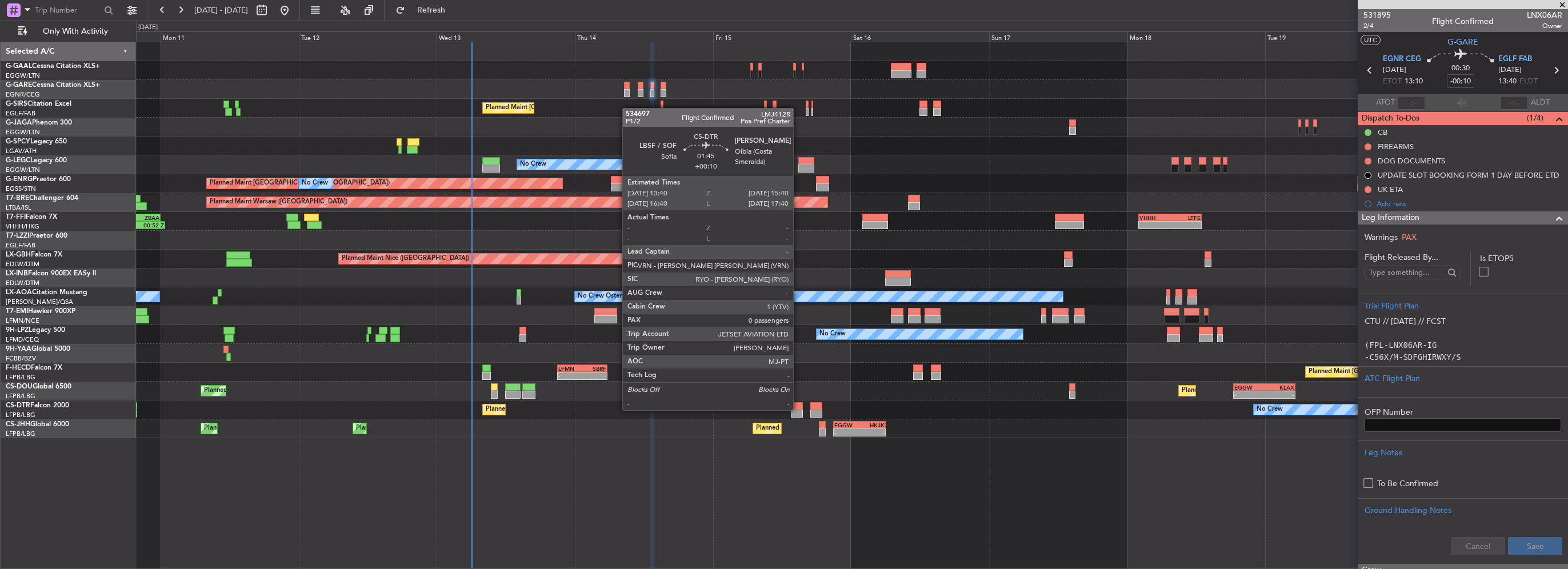
click at [798, 410] on div at bounding box center [797, 414] width 12 height 8
type input "+00:10"
type input "0"
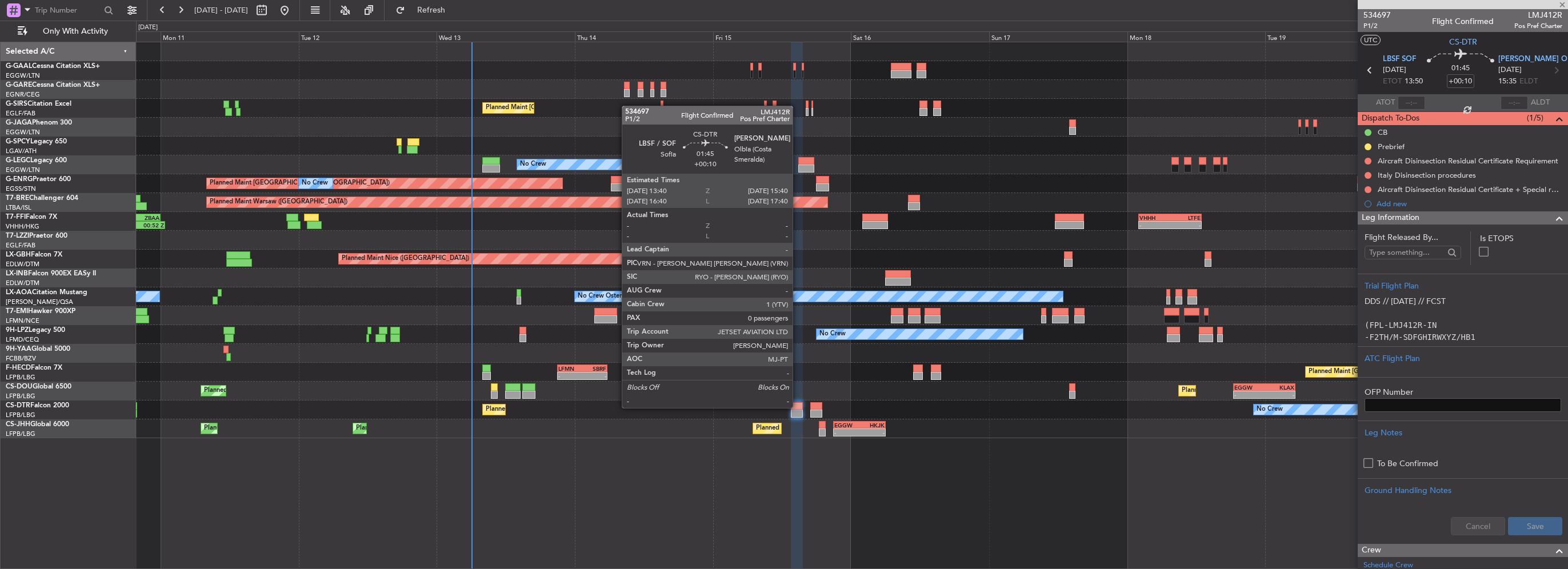
click at [798, 407] on div at bounding box center [797, 406] width 12 height 8
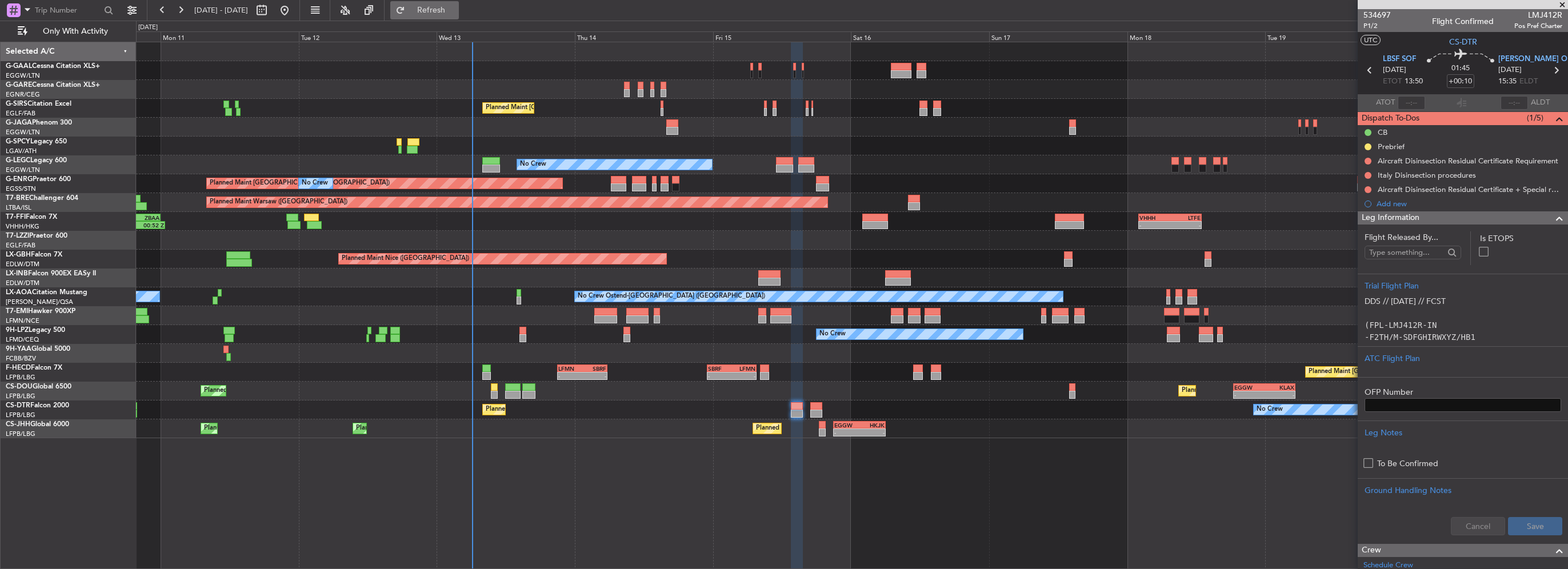
click at [455, 12] on span "Refresh" at bounding box center [431, 10] width 48 height 8
click at [1552, 216] on span at bounding box center [1559, 218] width 14 height 14
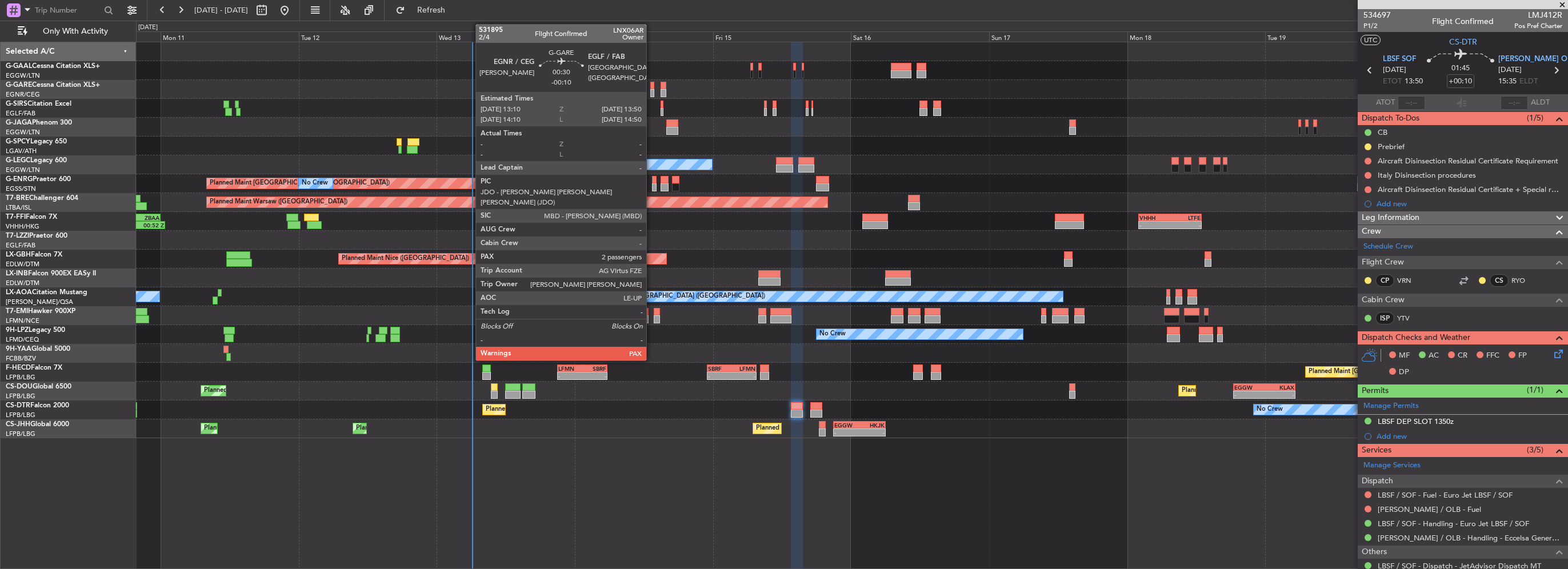
click at [652, 91] on div at bounding box center [652, 93] width 4 height 8
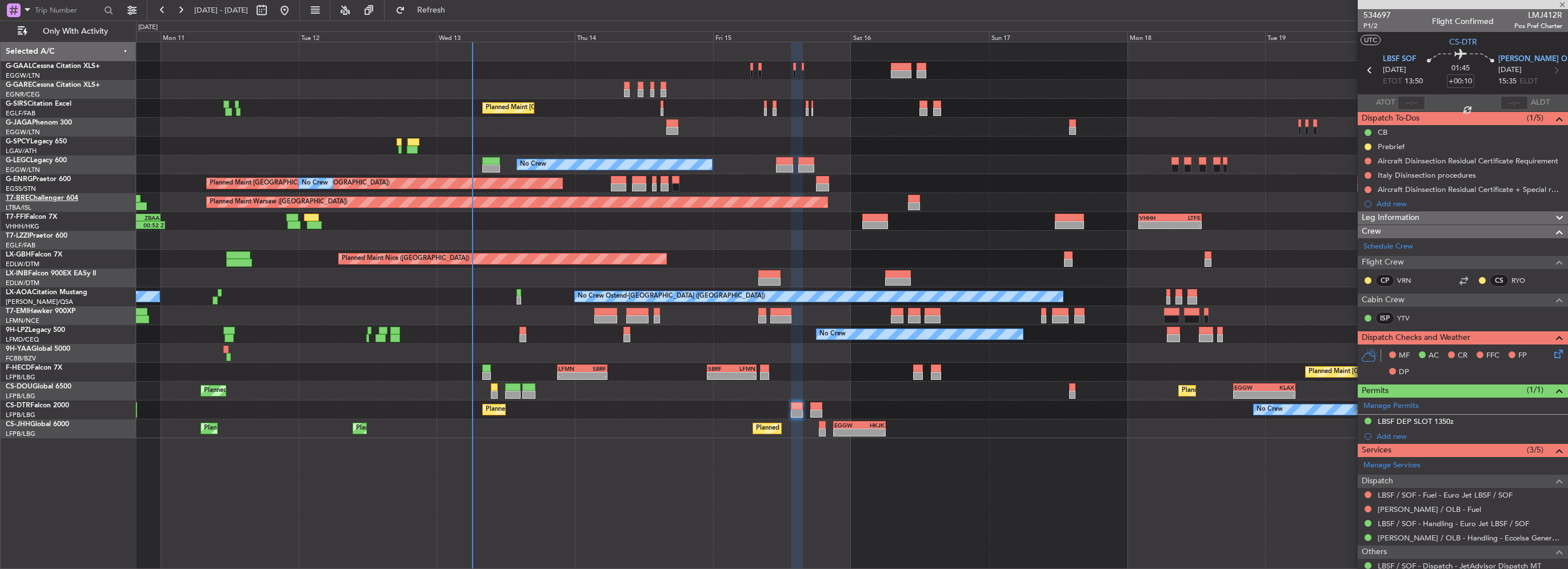
type input "-00:10"
type input "3"
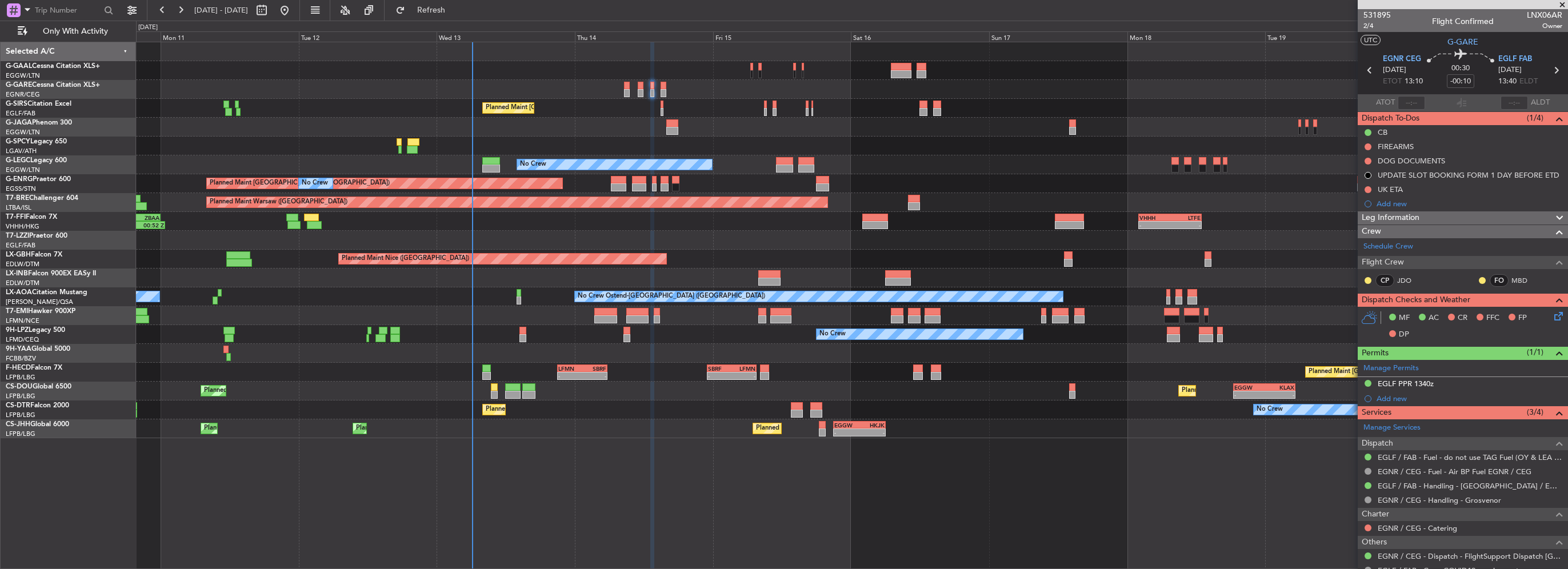
click at [1424, 212] on div "Leg Information" at bounding box center [1462, 218] width 210 height 13
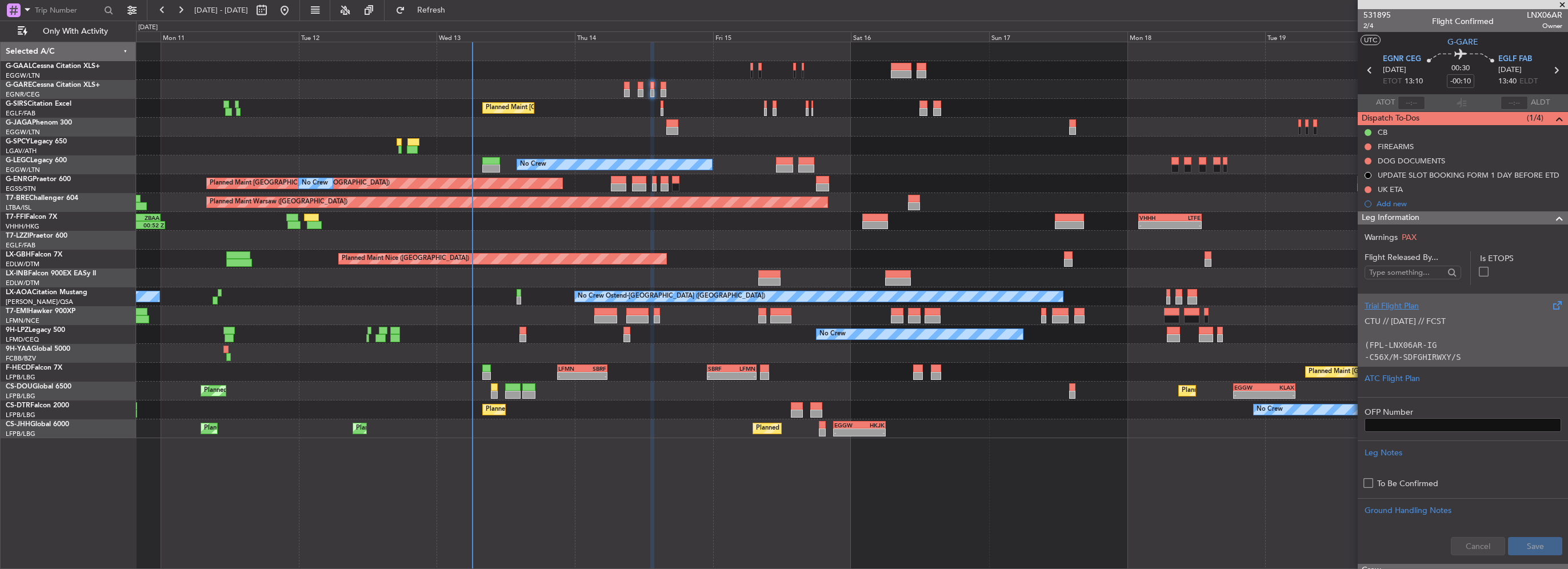
click at [1408, 304] on div "Trial Flight Plan" at bounding box center [1462, 306] width 196 height 12
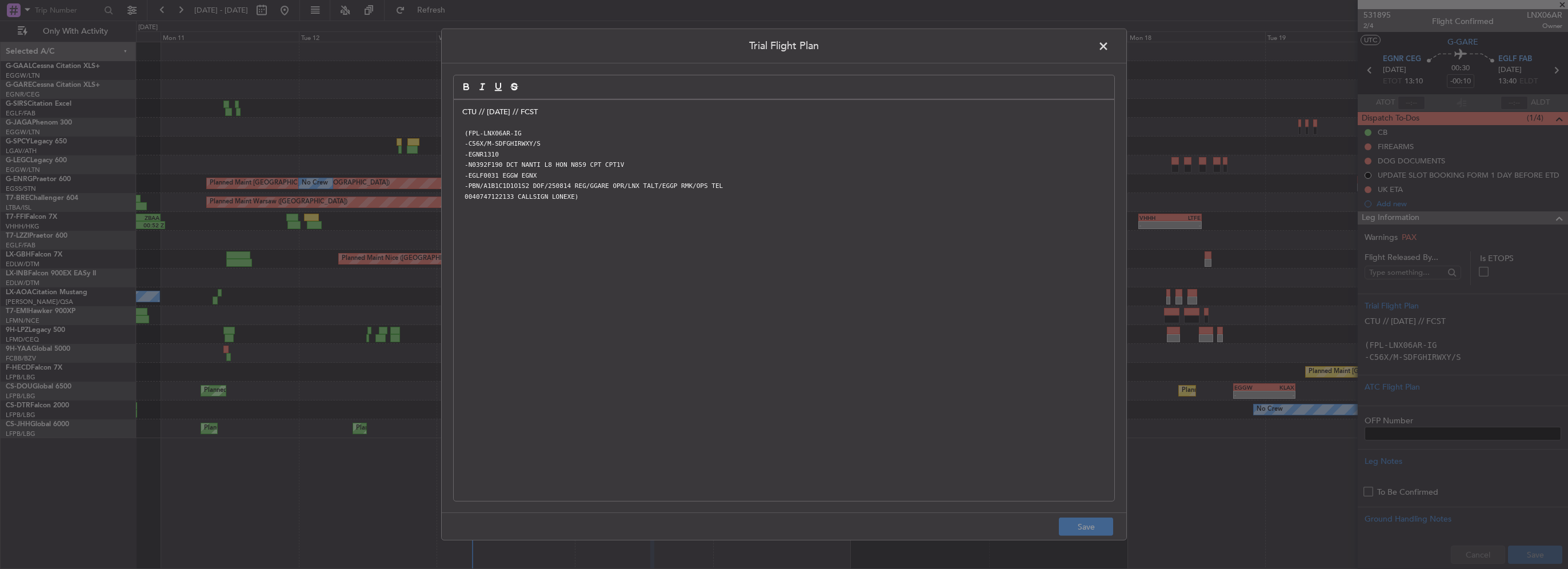
click at [464, 114] on p "CTU // [DATE] // FCST" at bounding box center [784, 112] width 643 height 10
click at [463, 114] on p "CTU // [DATE] // FCST" at bounding box center [784, 112] width 643 height 10
click at [463, 114] on p at bounding box center [784, 112] width 643 height 10
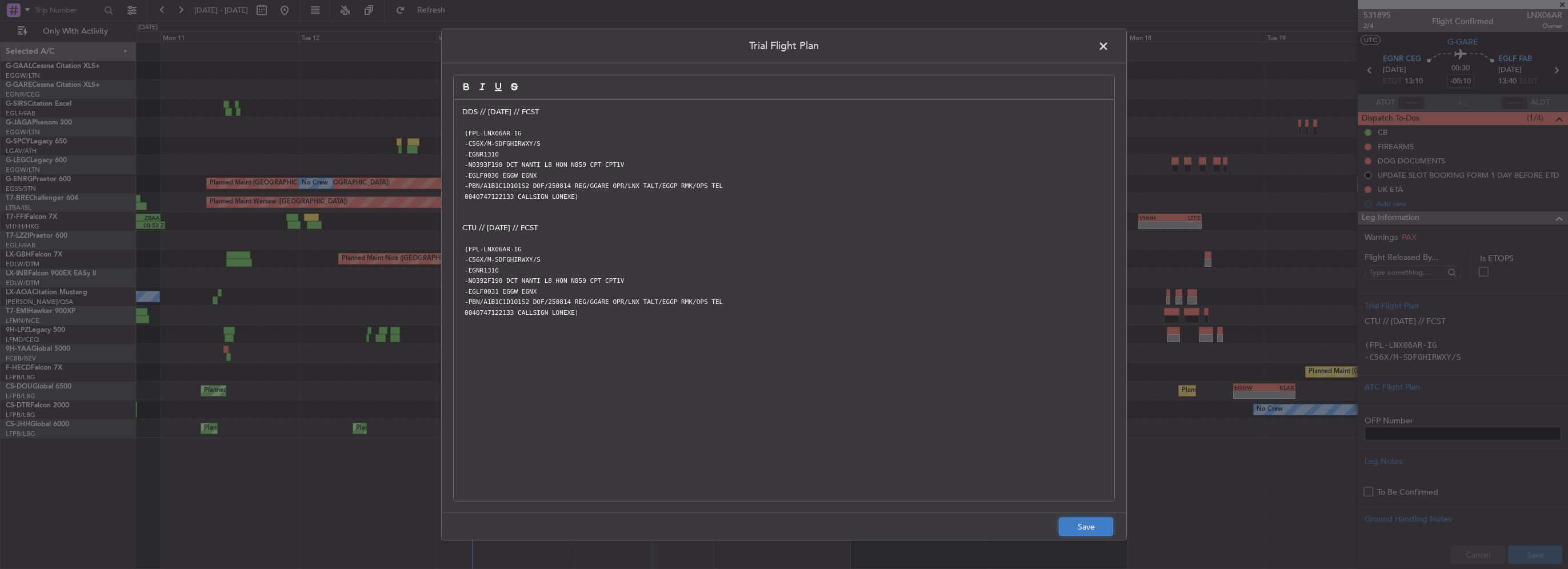
click at [1093, 530] on button "Save" at bounding box center [1086, 526] width 54 height 18
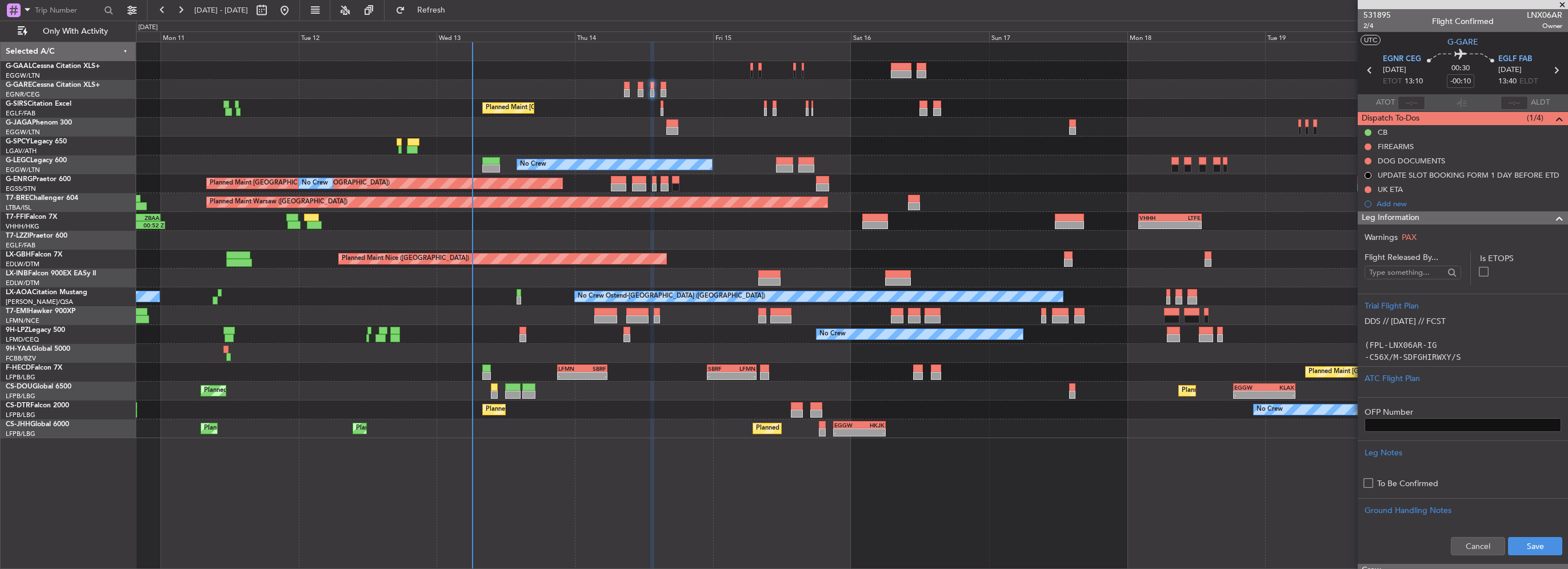
click at [1515, 556] on div "Cancel Save" at bounding box center [1462, 546] width 210 height 34
click at [1519, 544] on button "Save" at bounding box center [1535, 546] width 54 height 18
click at [1552, 214] on span at bounding box center [1559, 218] width 14 height 14
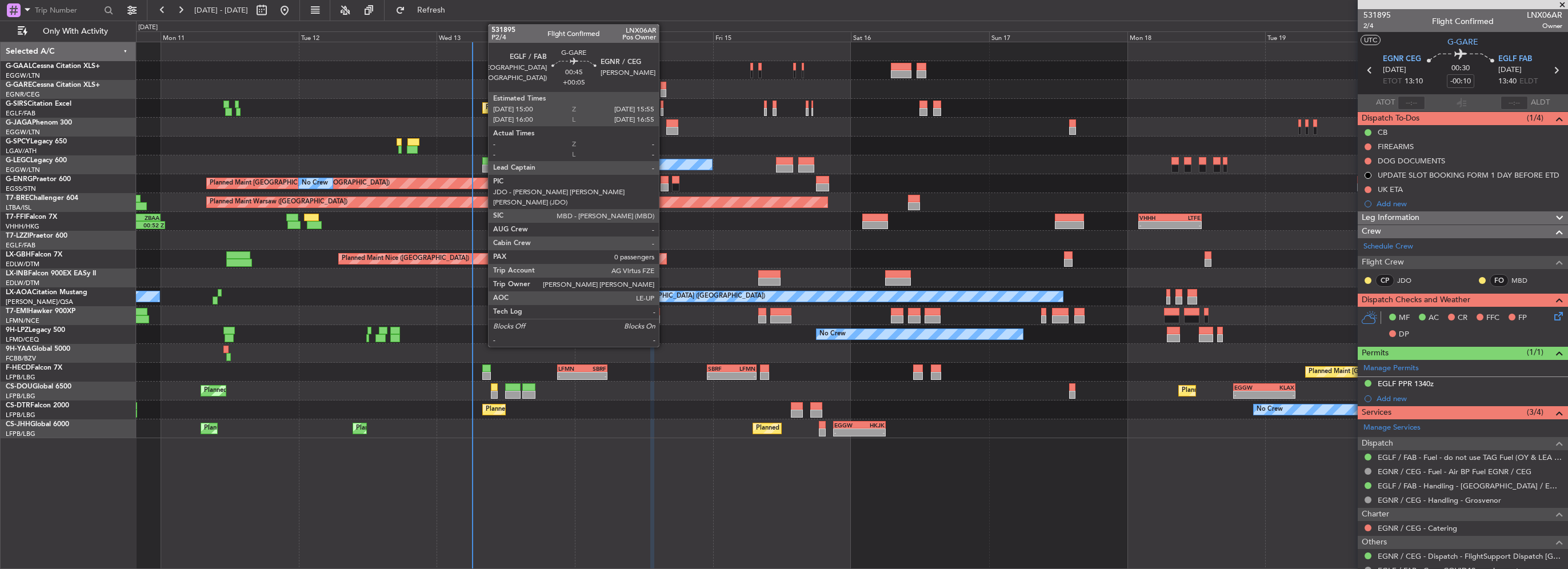
click at [664, 90] on div at bounding box center [663, 93] width 6 height 8
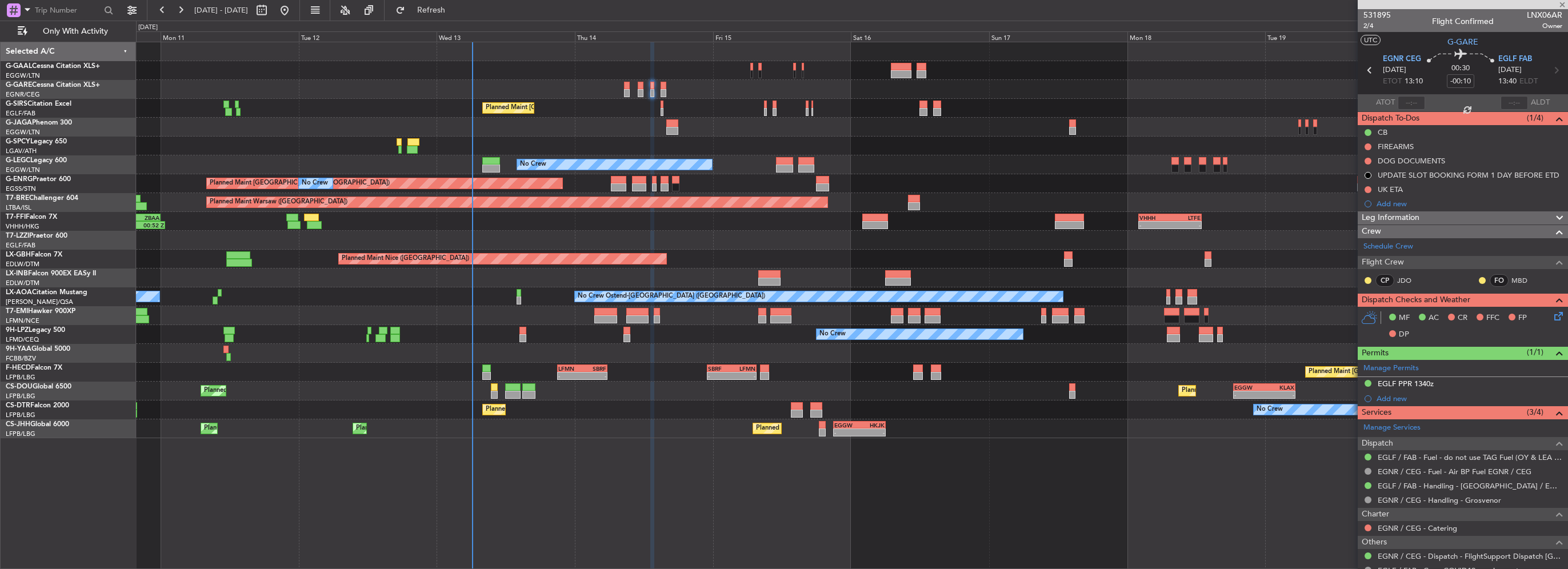
type input "+00:05"
type input "0"
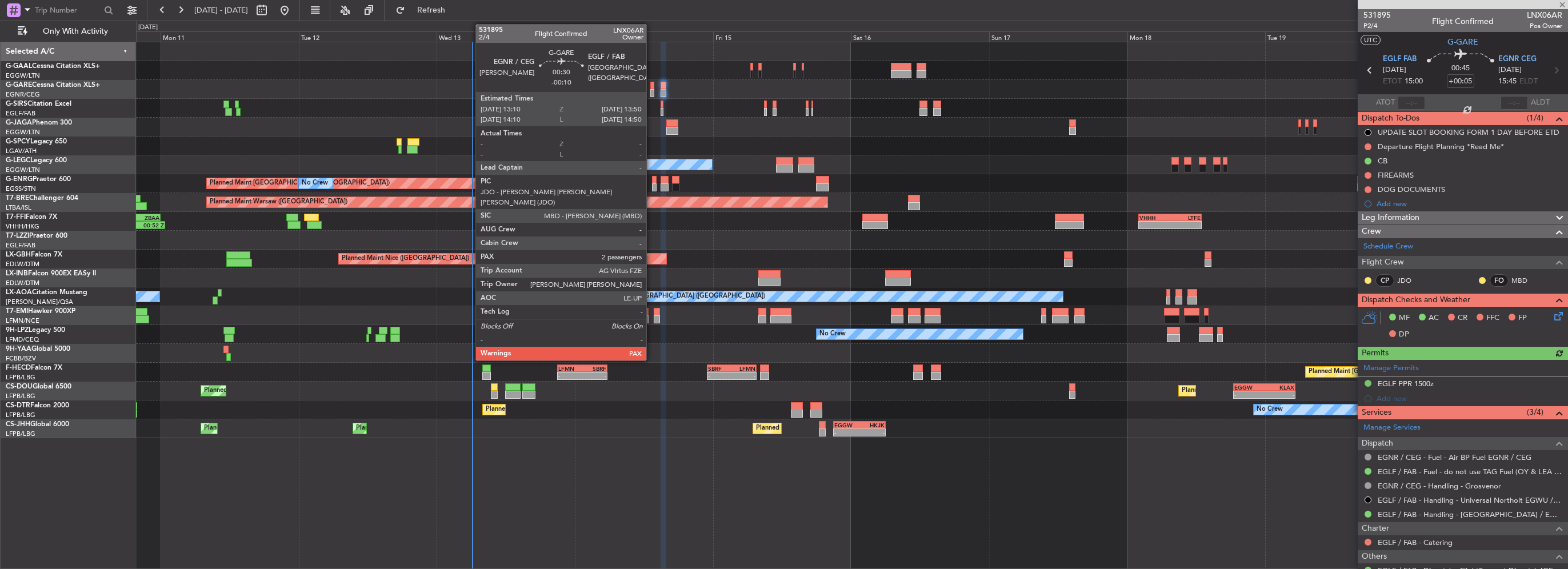
click at [652, 92] on div at bounding box center [652, 93] width 4 height 8
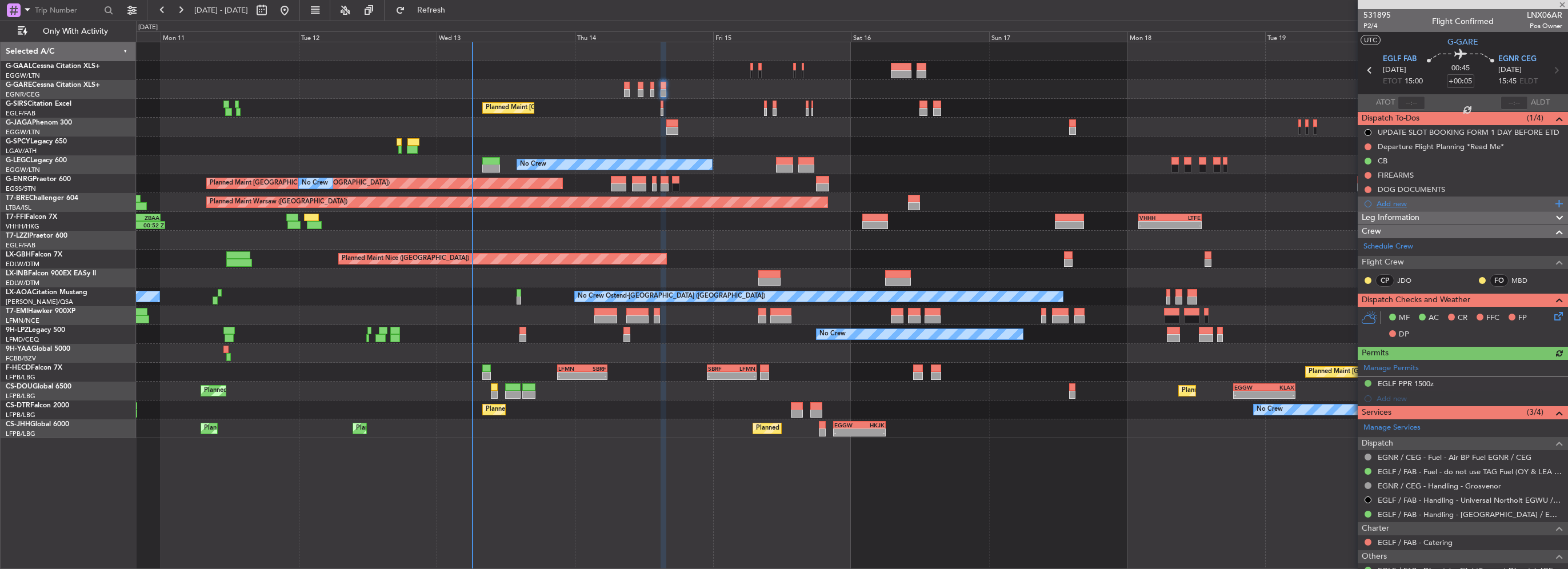
type input "-00:10"
type input "3"
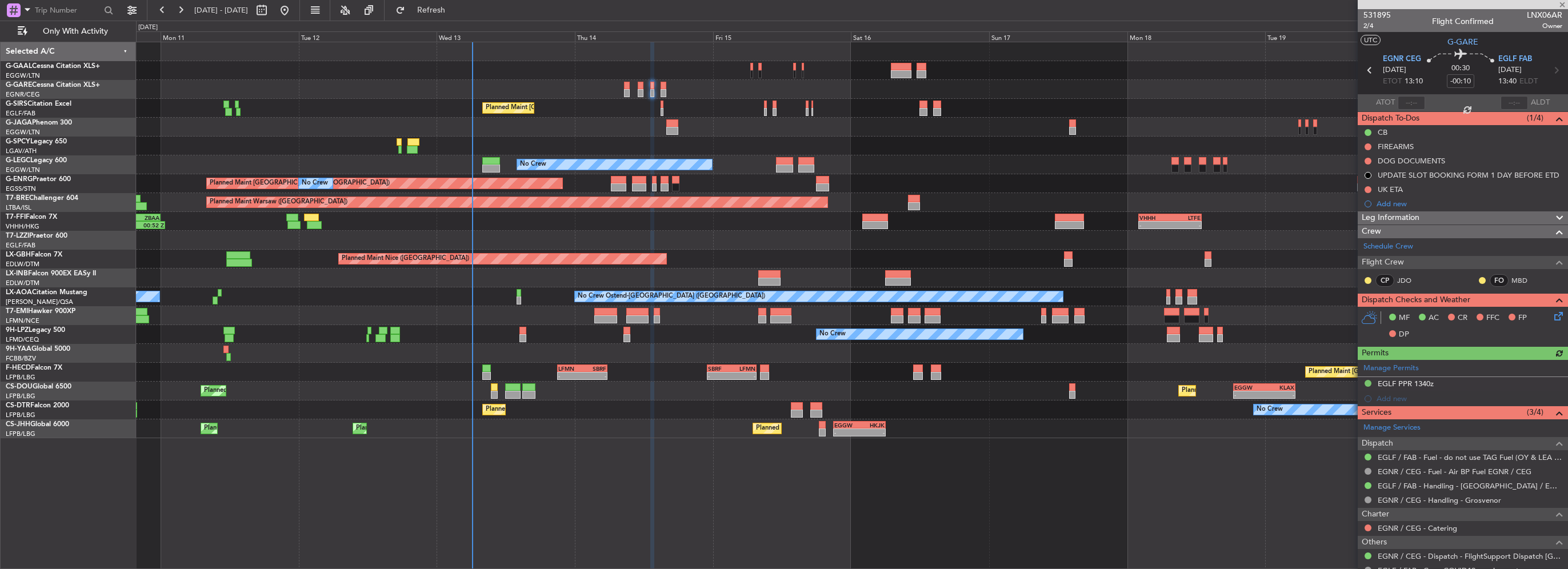
click at [1552, 316] on icon at bounding box center [1556, 314] width 9 height 9
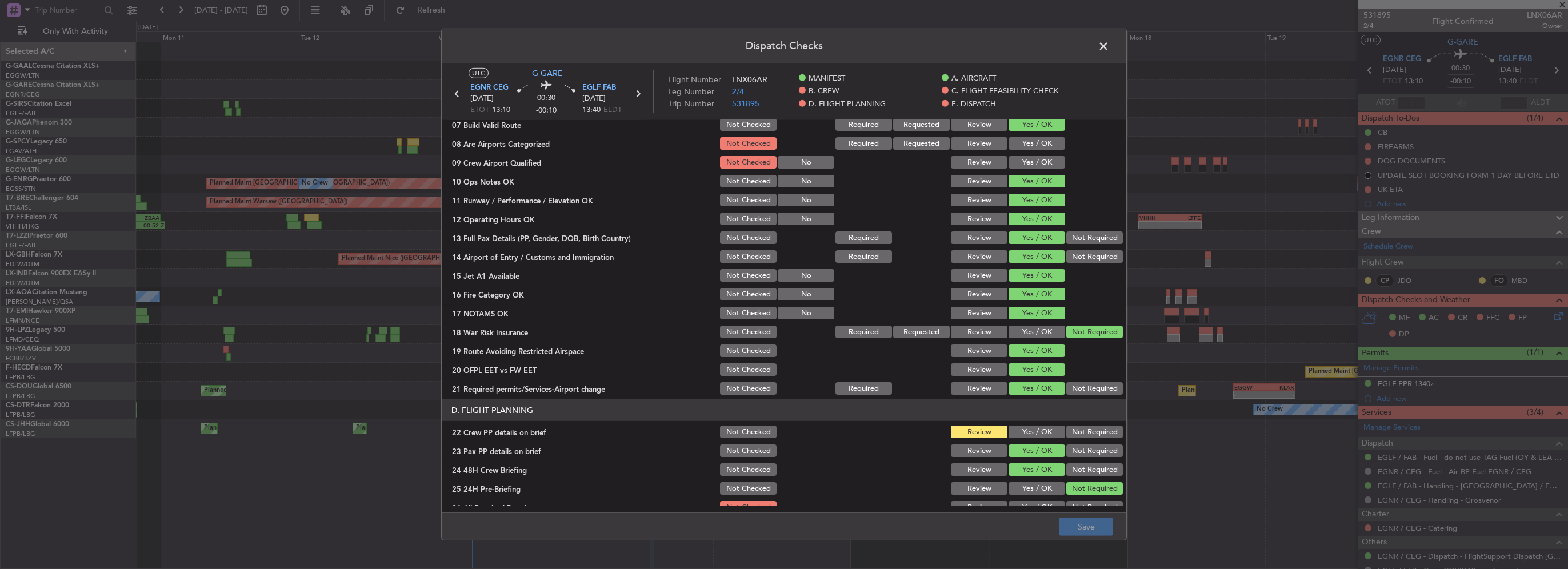
scroll to position [457, 0]
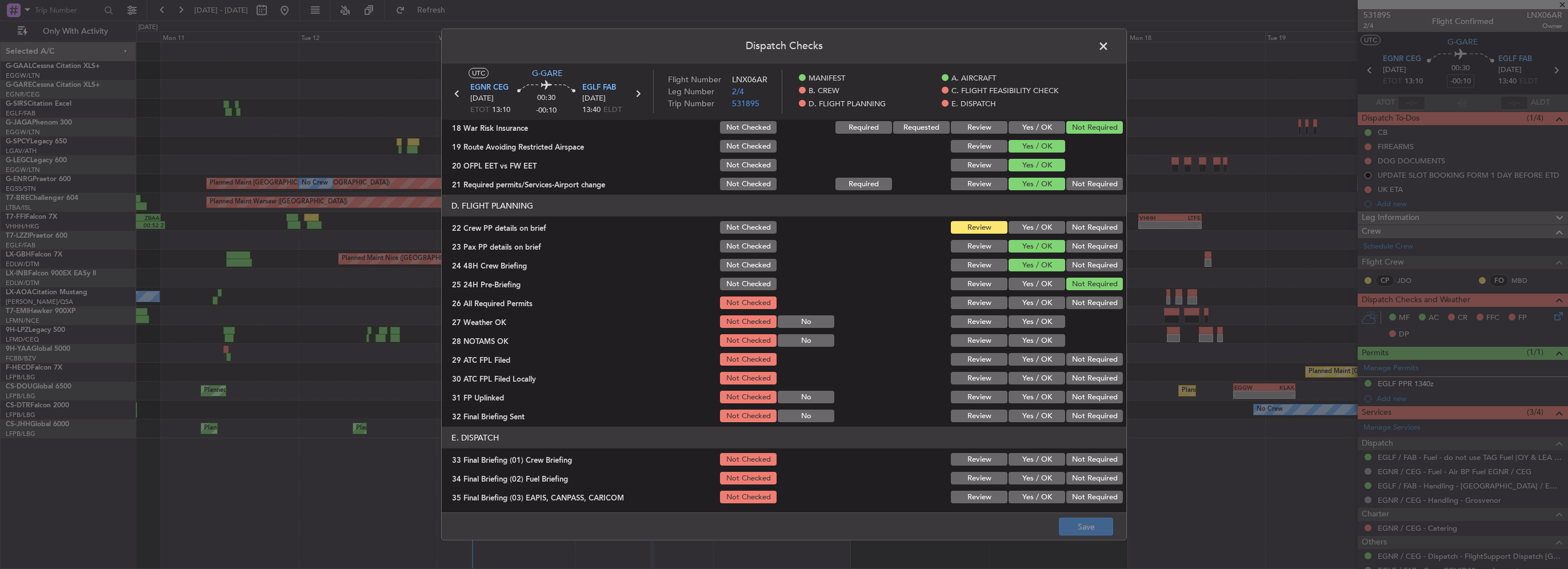
click at [1030, 235] on section "D. FLIGHT PLANNING 22 Crew PP details on brief Not Checked Review Yes / OK Not …" at bounding box center [784, 309] width 685 height 229
click at [1030, 230] on button "Yes / OK" at bounding box center [1036, 227] width 56 height 12
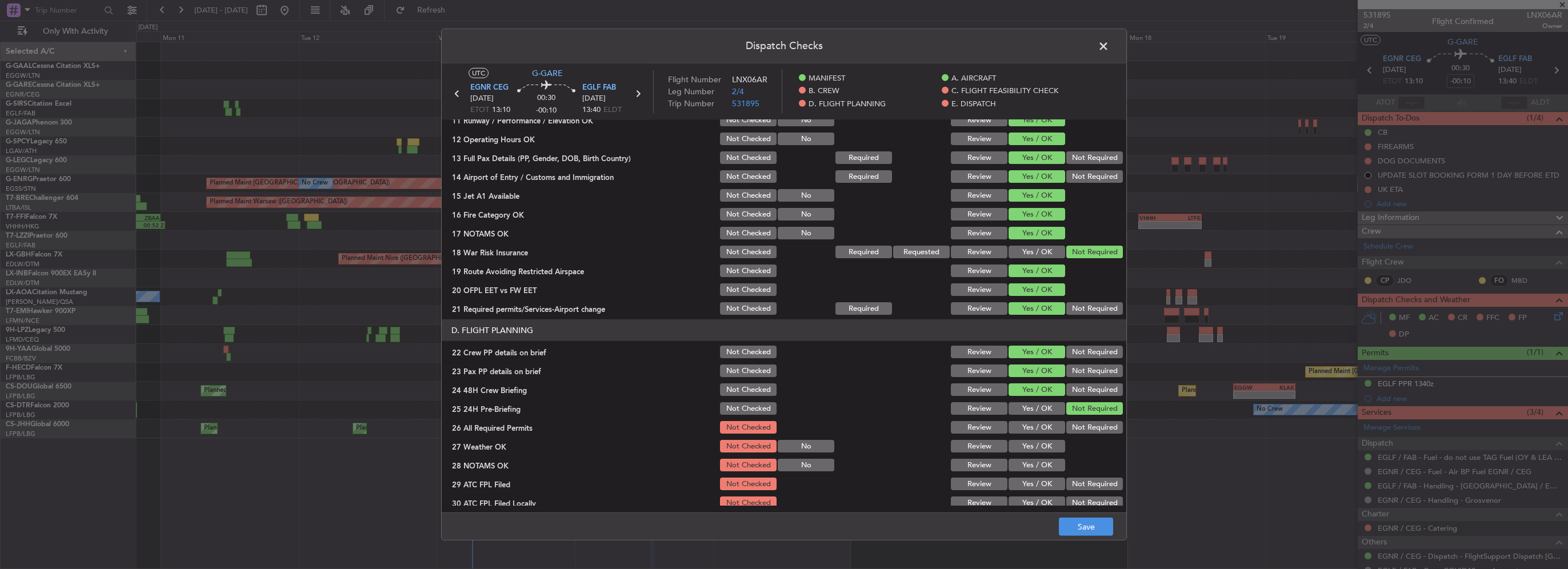
scroll to position [229, 0]
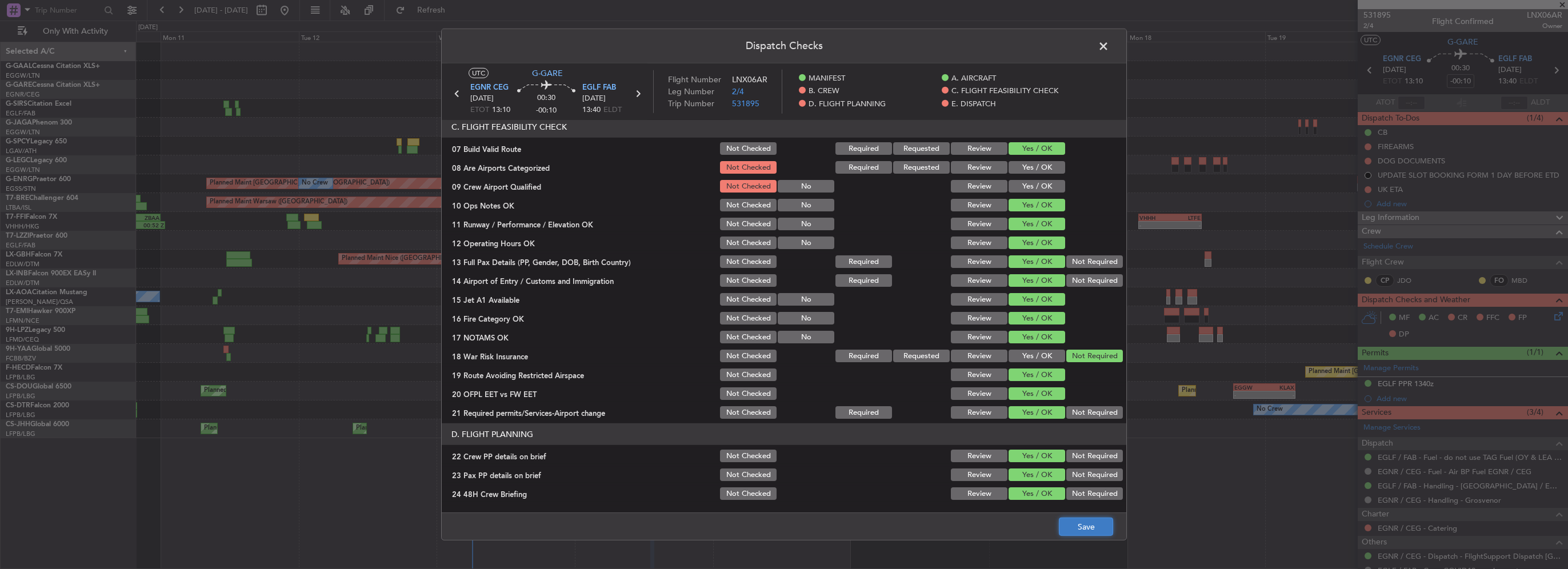
click at [1086, 524] on button "Save" at bounding box center [1086, 526] width 54 height 18
click at [1109, 43] on span at bounding box center [1109, 49] width 0 height 23
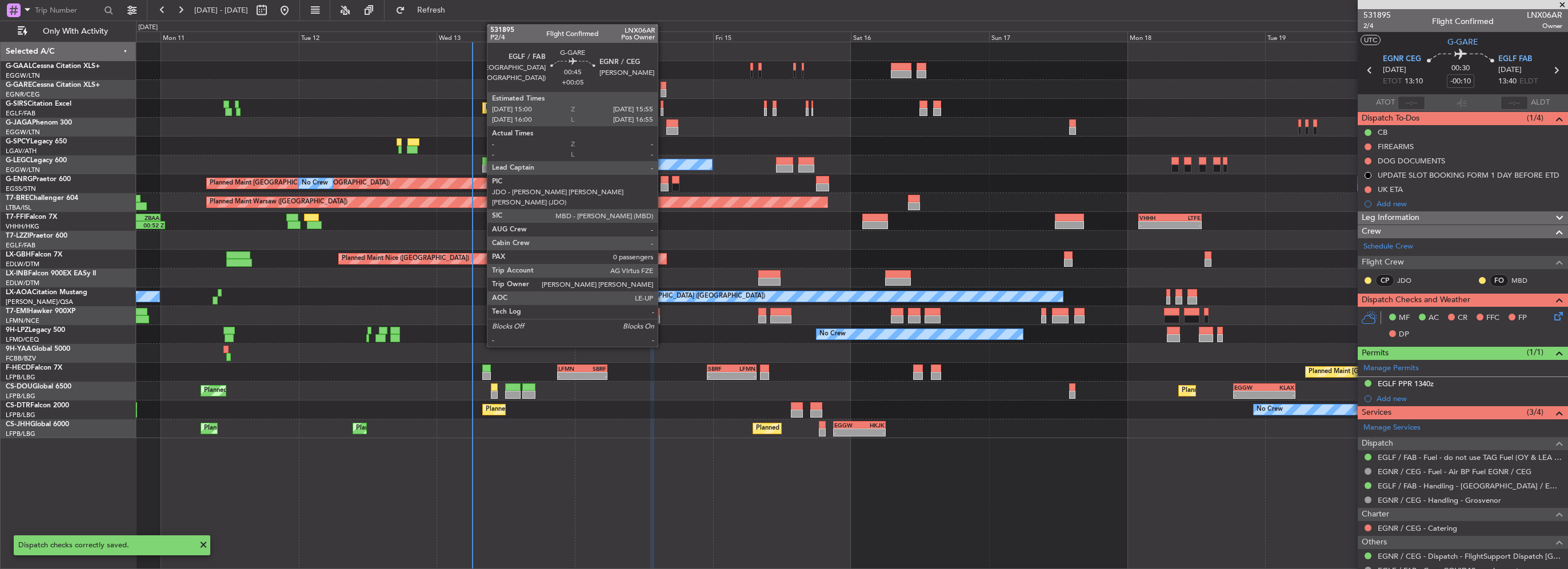
click at [663, 91] on div at bounding box center [663, 93] width 6 height 8
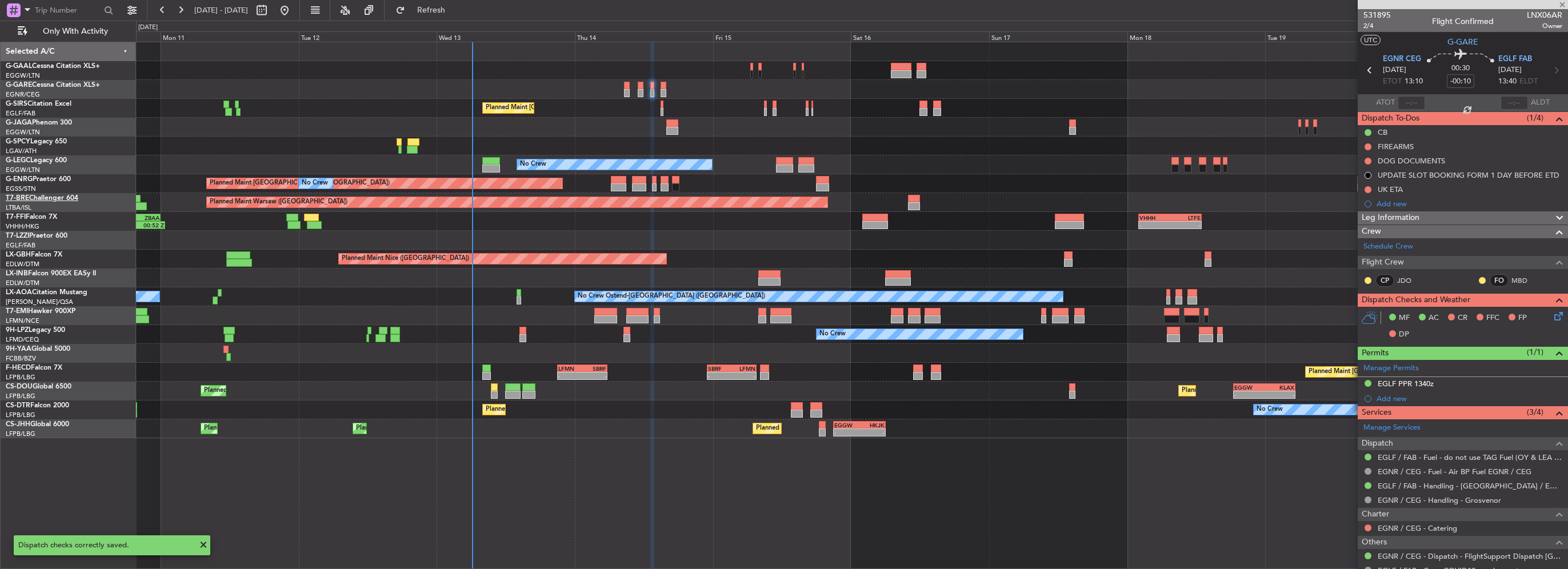
type input "+00:05"
type input "0"
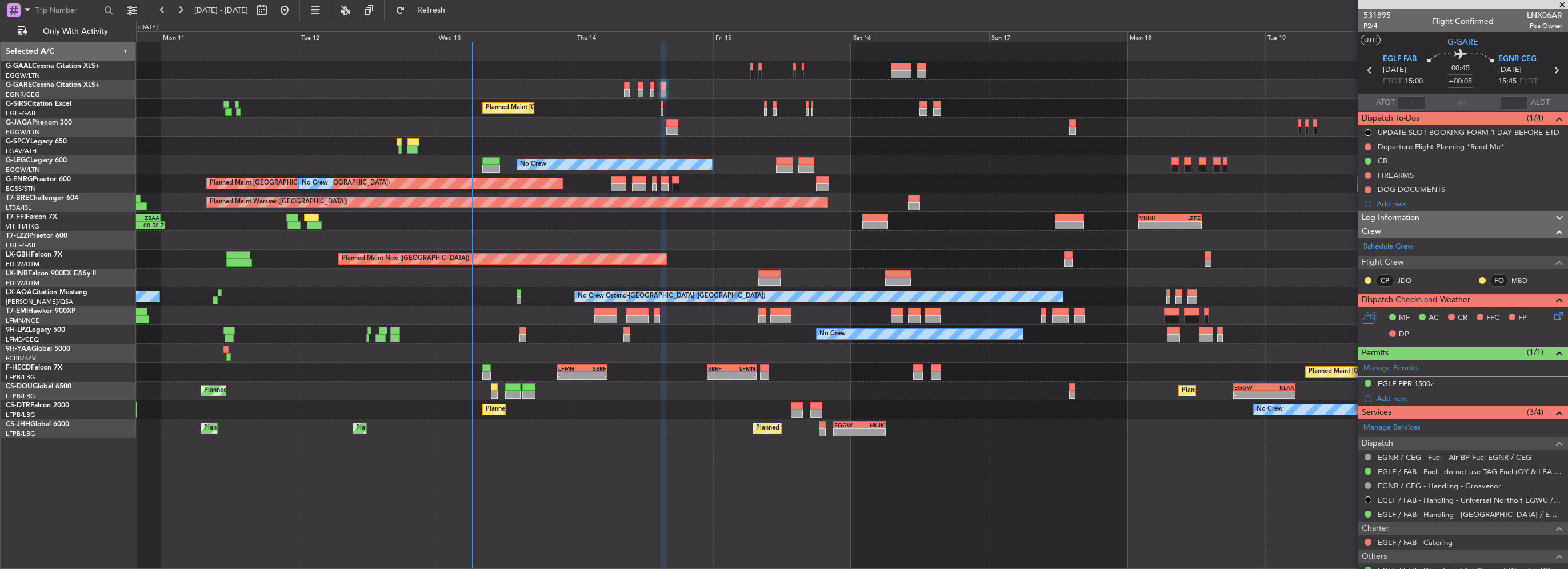
drag, startPoint x: 1457, startPoint y: 151, endPoint x: 1448, endPoint y: 152, distance: 9.1
click at [1457, 151] on div "Departure Flight Planning *Read Me*" at bounding box center [1462, 146] width 210 height 14
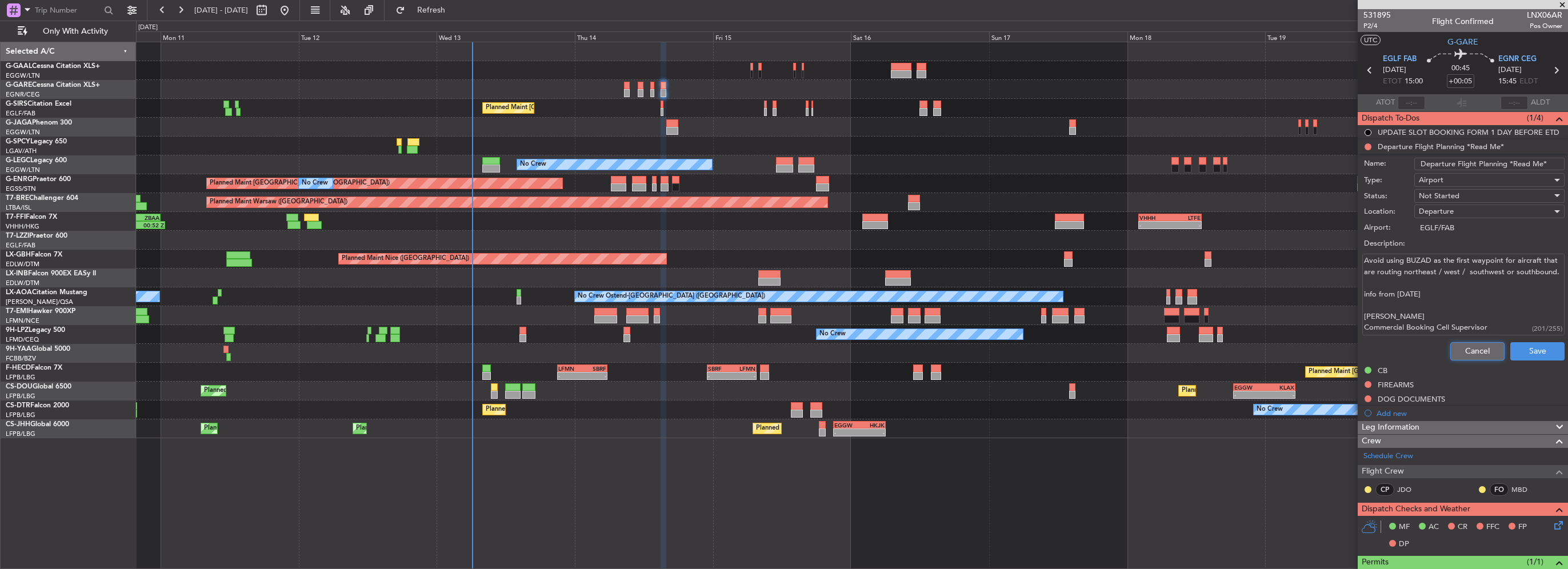
click at [1481, 348] on button "Cancel" at bounding box center [1477, 351] width 54 height 18
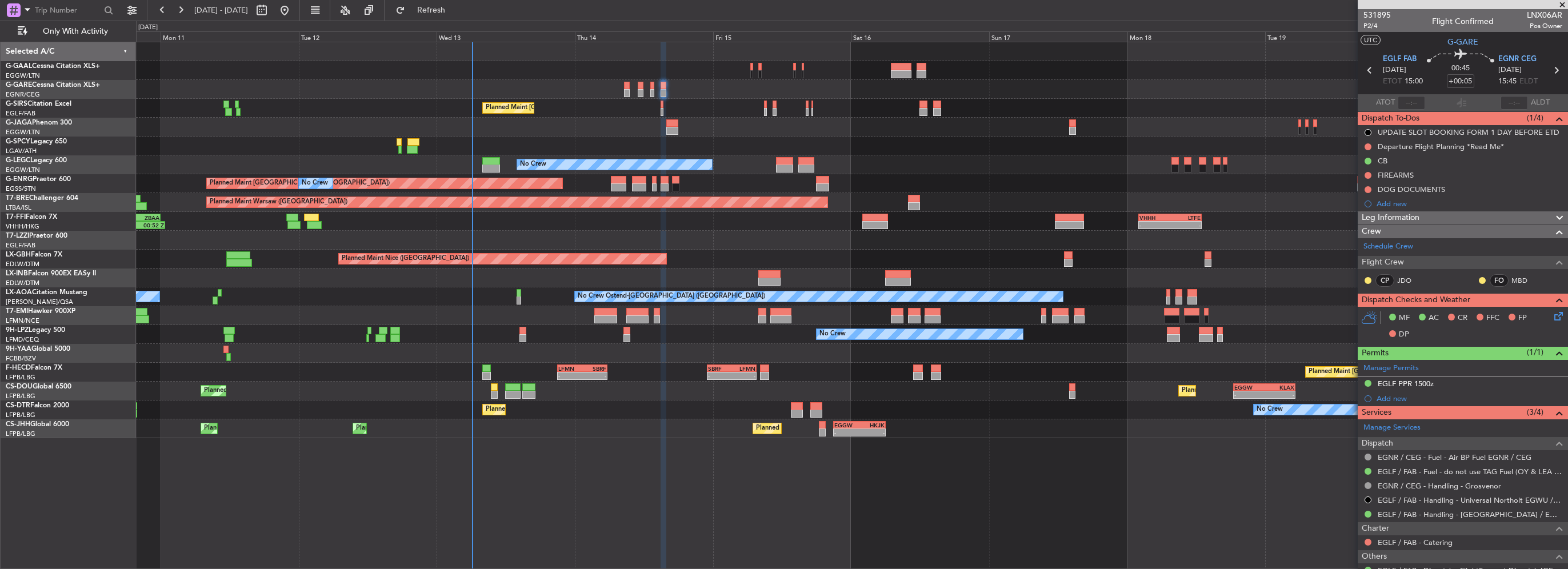
click at [1442, 216] on div "Leg Information" at bounding box center [1462, 218] width 210 height 13
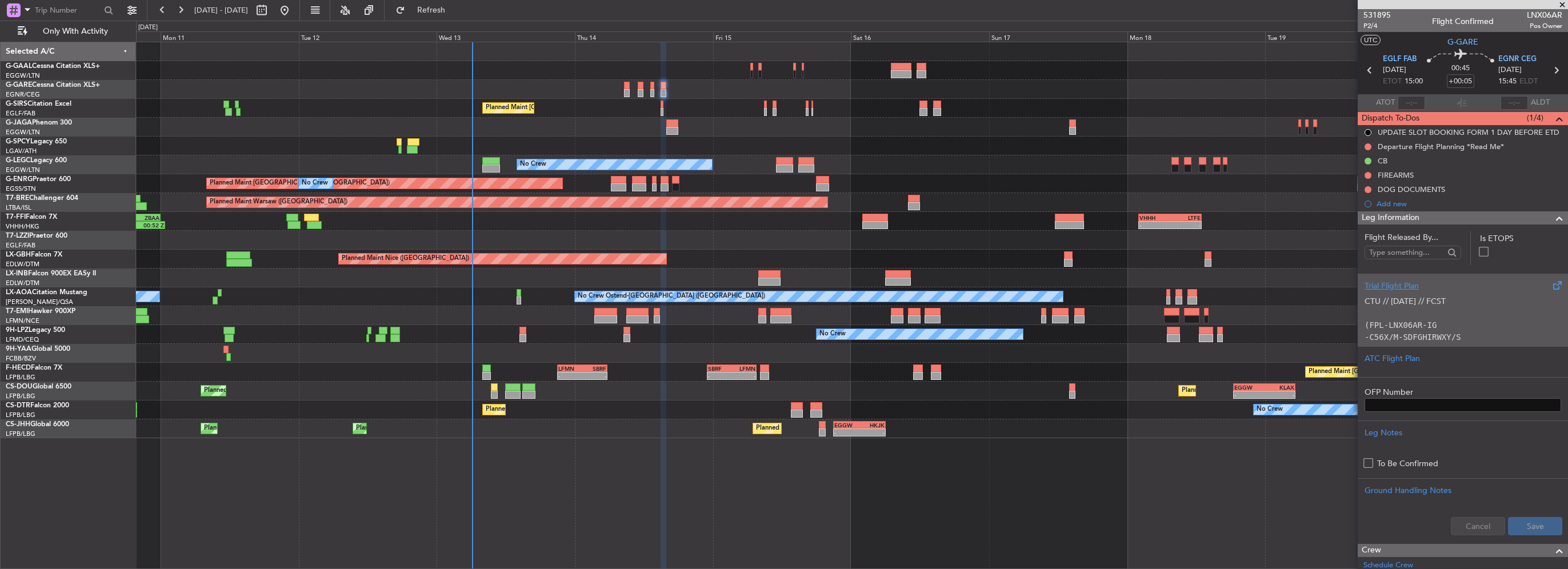
click at [1380, 284] on div "Trial Flight Plan" at bounding box center [1462, 285] width 196 height 12
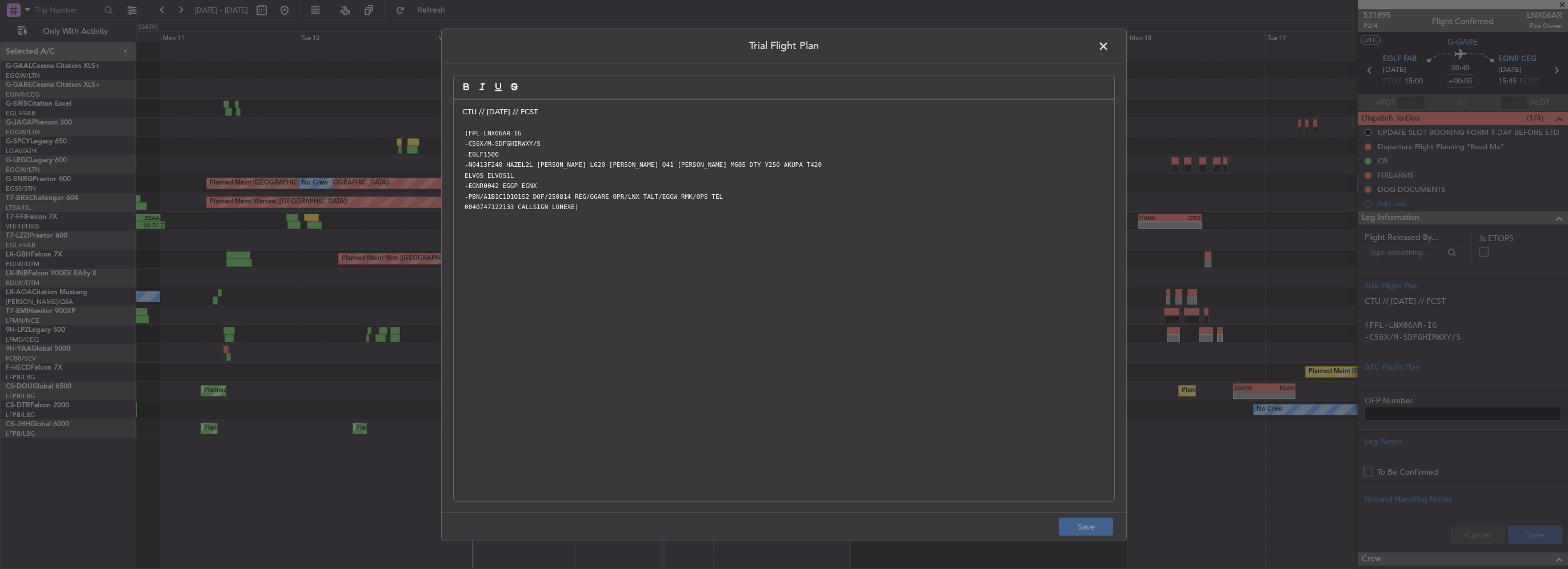
click at [463, 109] on p "CTU // [DATE] // FCST" at bounding box center [784, 112] width 643 height 10
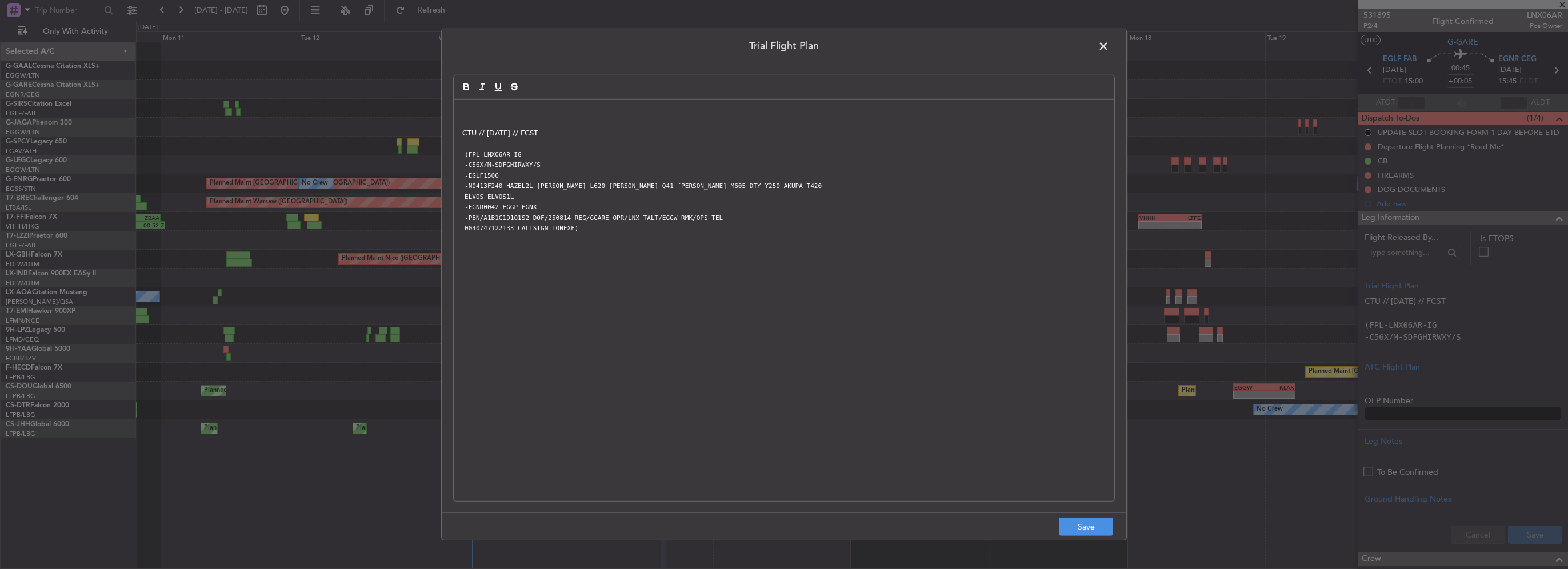
click at [463, 109] on p at bounding box center [784, 112] width 643 height 10
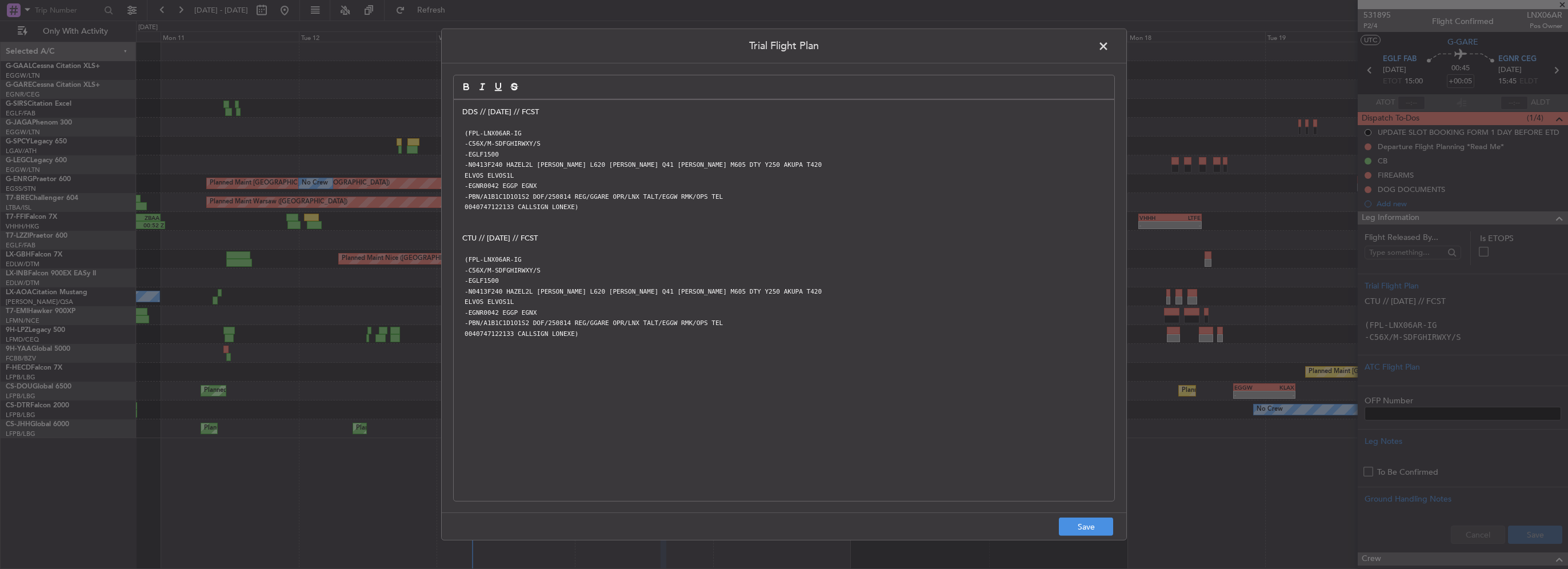
scroll to position [0, 0]
click at [1074, 528] on button "Save" at bounding box center [1086, 526] width 54 height 18
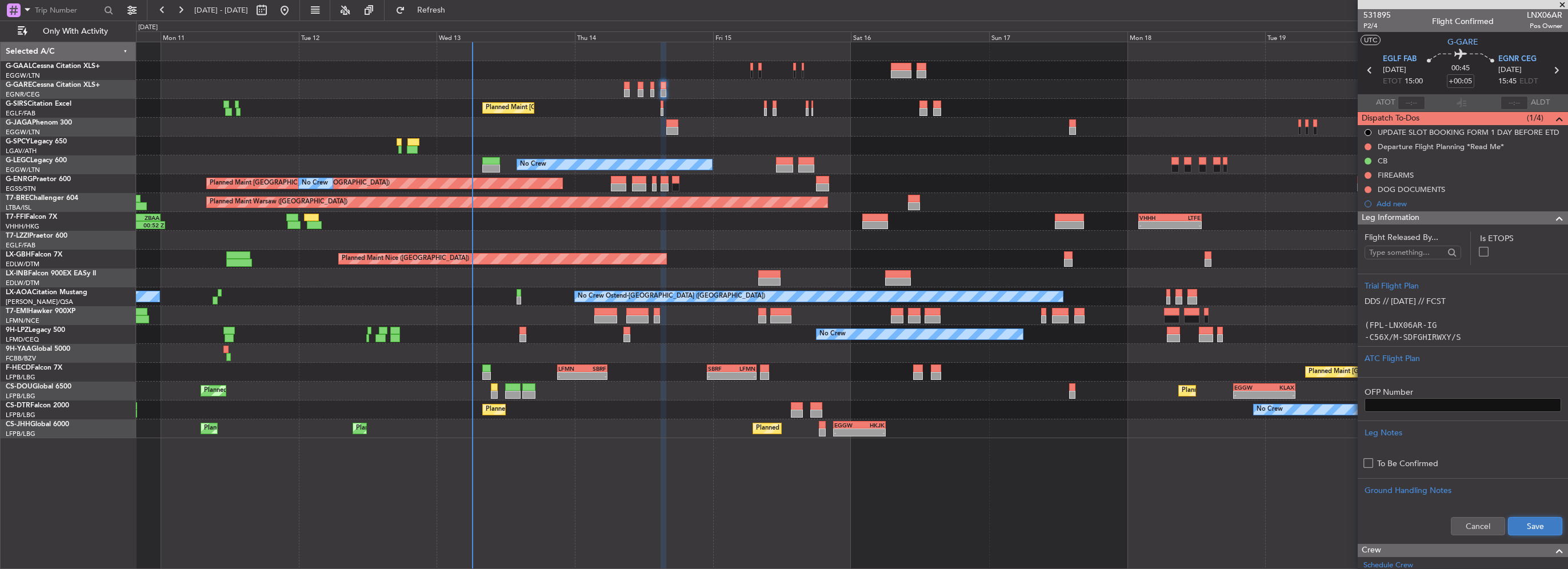
click at [1535, 526] on button "Save" at bounding box center [1535, 526] width 54 height 18
click at [1466, 216] on div "Leg Information" at bounding box center [1462, 218] width 210 height 13
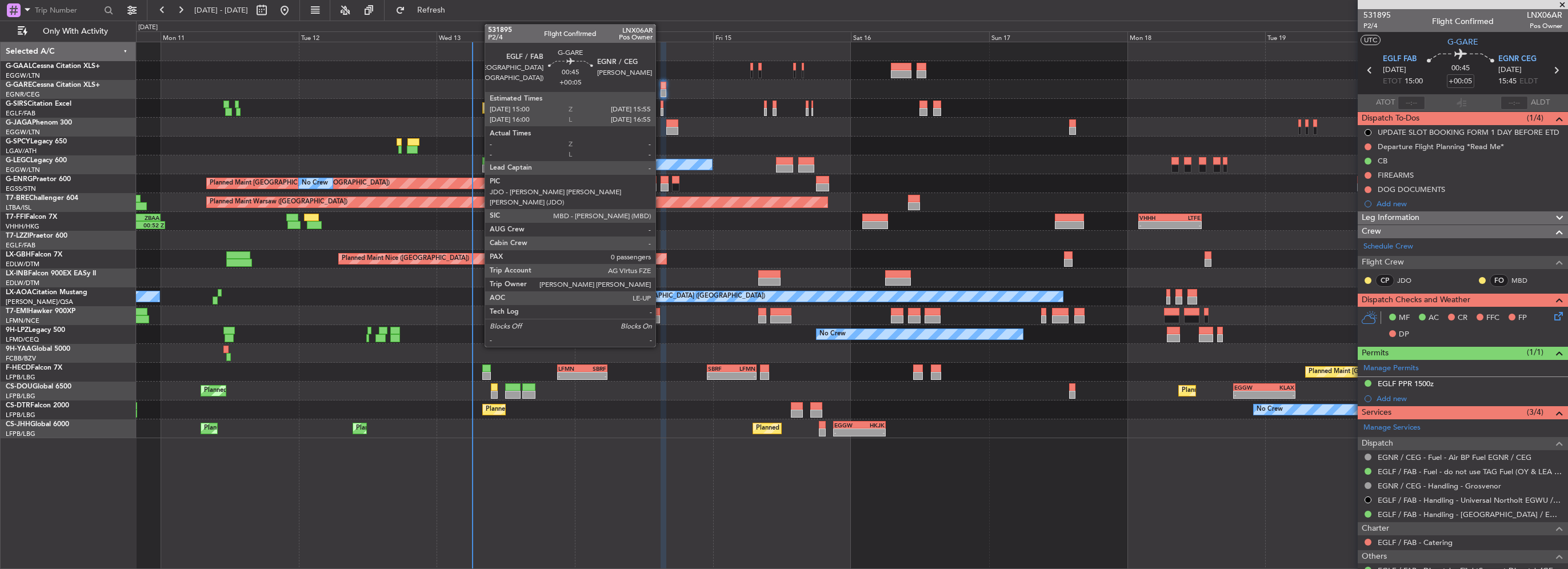
click at [661, 89] on div at bounding box center [663, 93] width 6 height 8
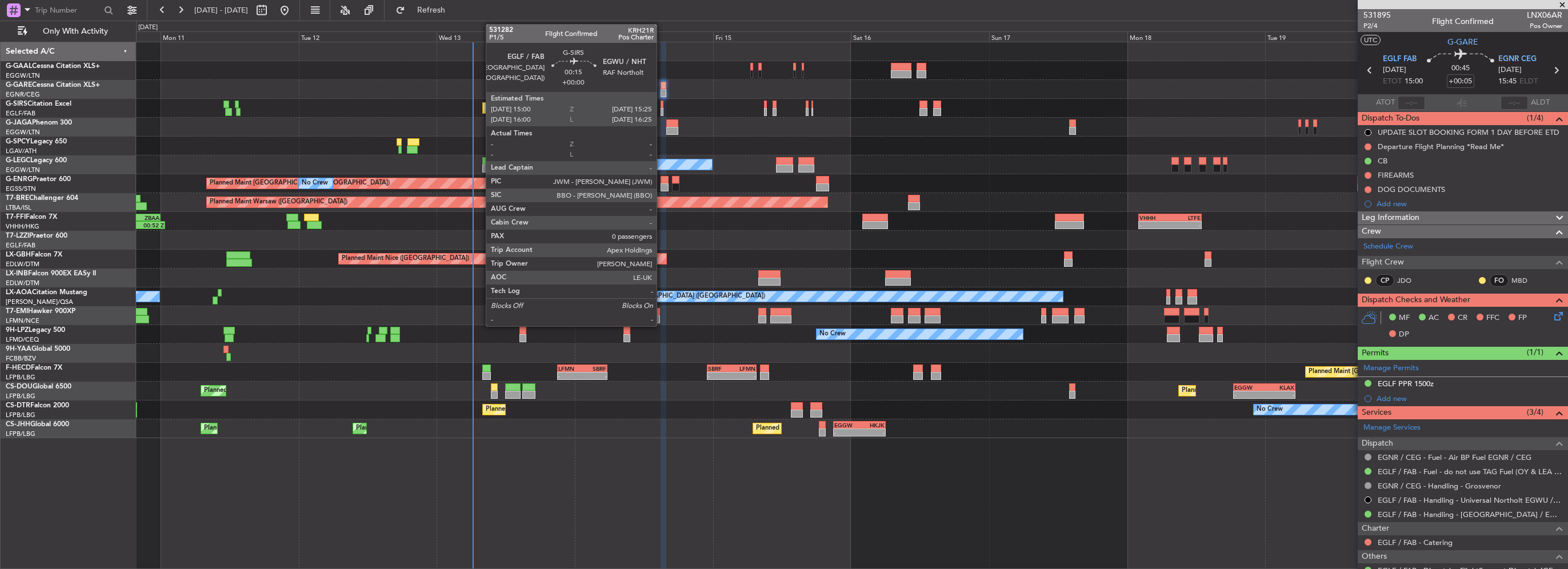
click at [662, 109] on div at bounding box center [662, 112] width 3 height 8
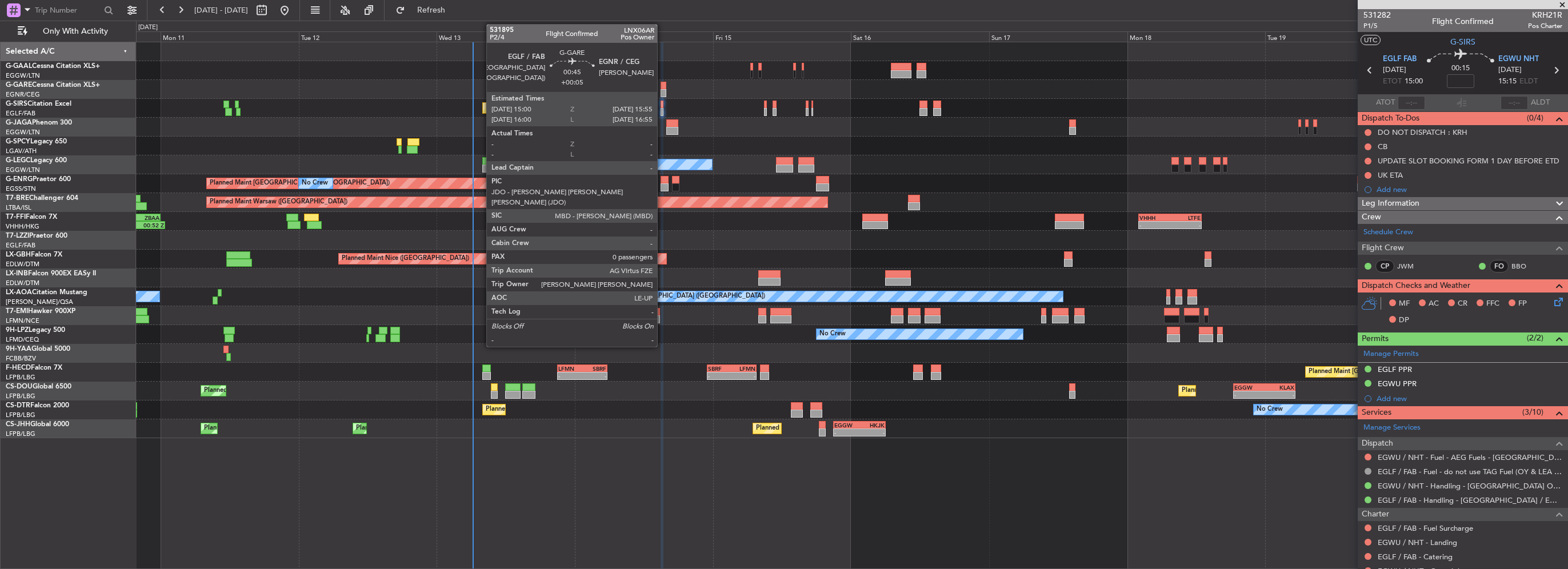
click at [662, 93] on div at bounding box center [663, 93] width 6 height 8
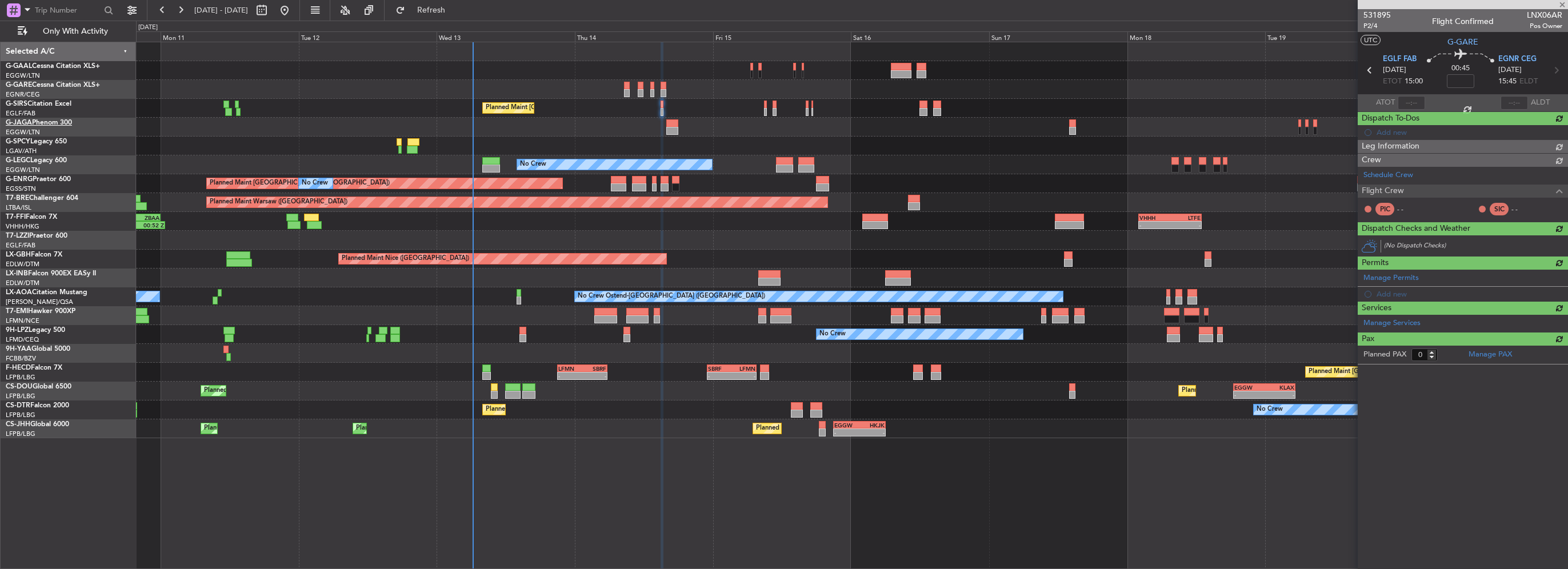
type input "+00:05"
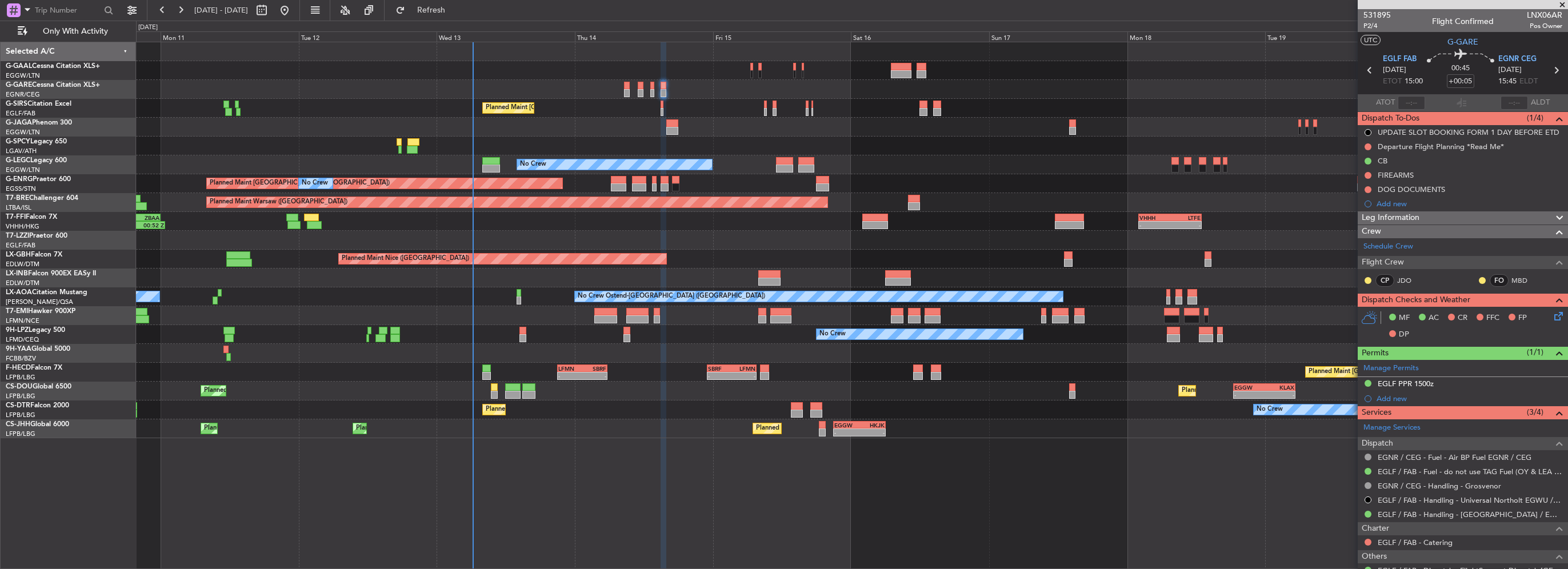
click at [1433, 150] on div "Departure Flight Planning *Read Me*" at bounding box center [1440, 146] width 126 height 10
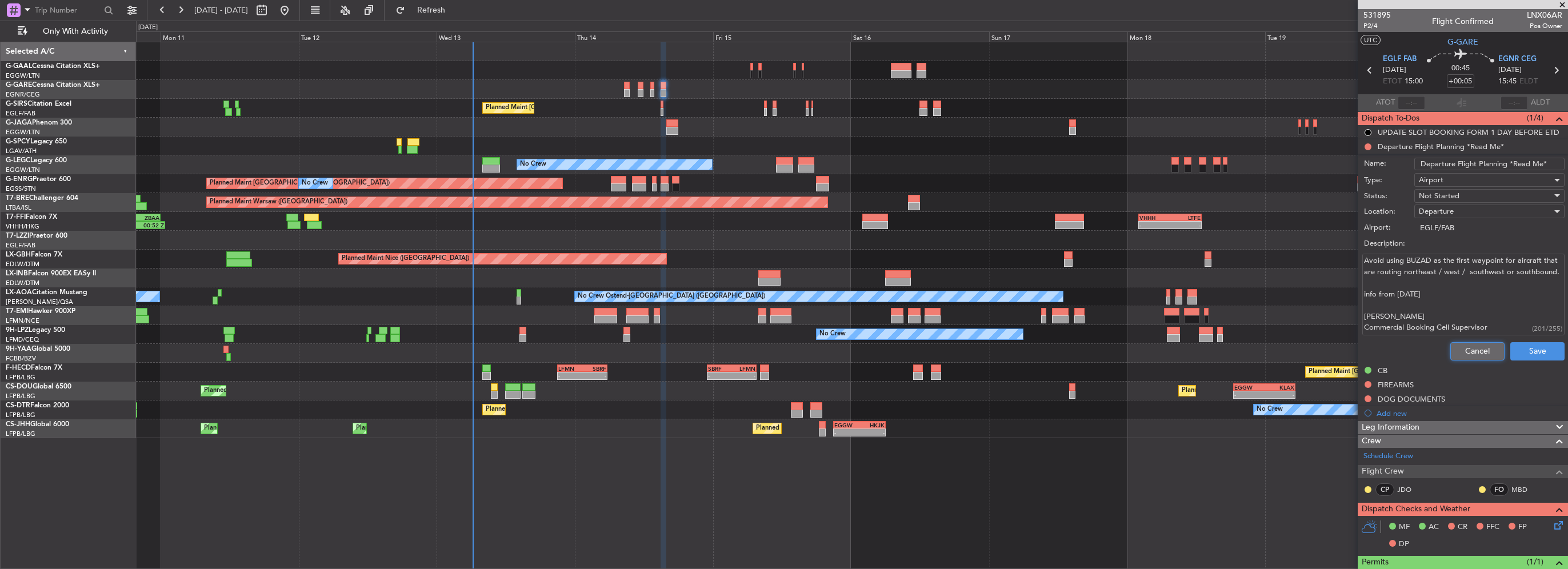
click at [1462, 351] on button "Cancel" at bounding box center [1477, 351] width 54 height 18
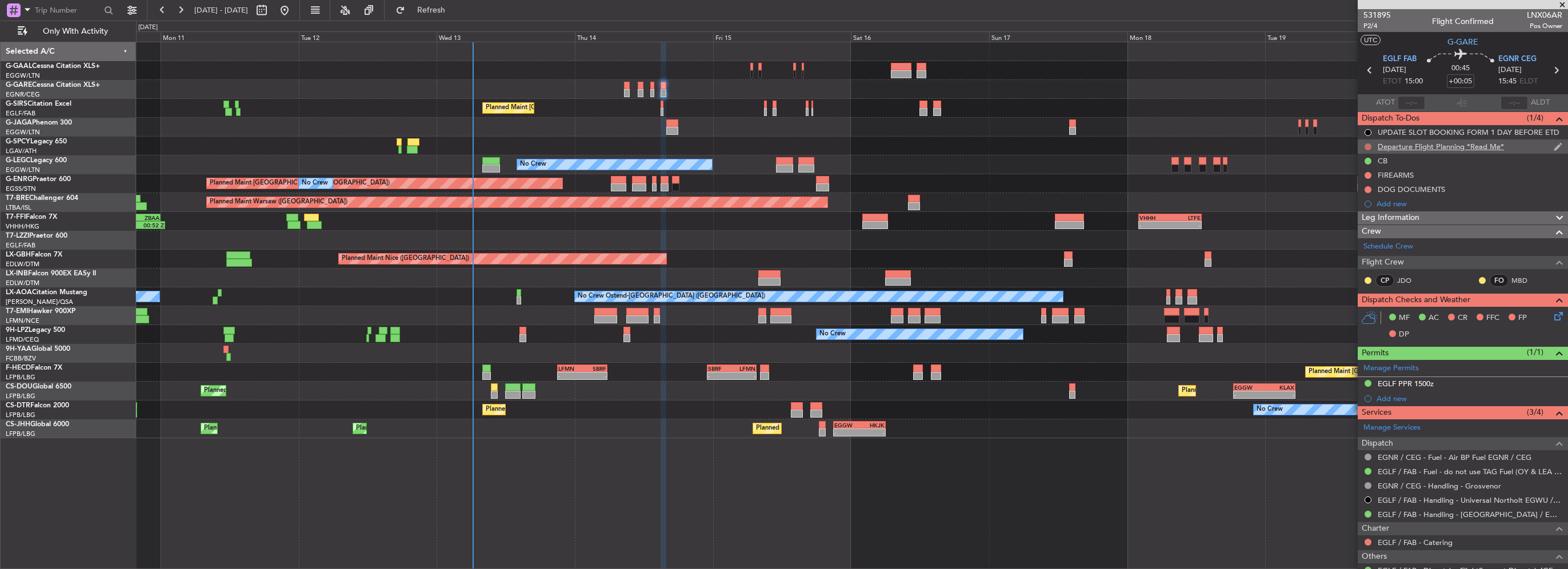
click at [1365, 146] on button at bounding box center [1368, 146] width 7 height 7
click at [1367, 197] on span "Completed" at bounding box center [1373, 197] width 38 height 12
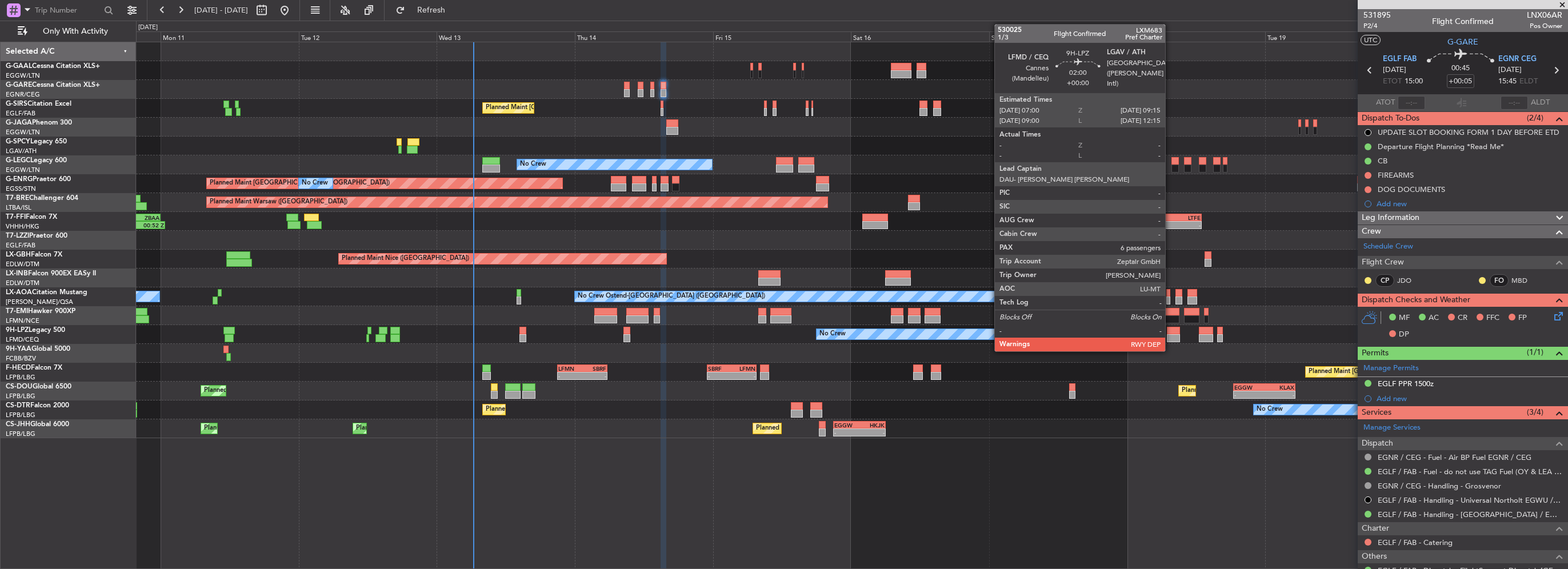
click at [1170, 334] on div at bounding box center [1173, 338] width 13 height 8
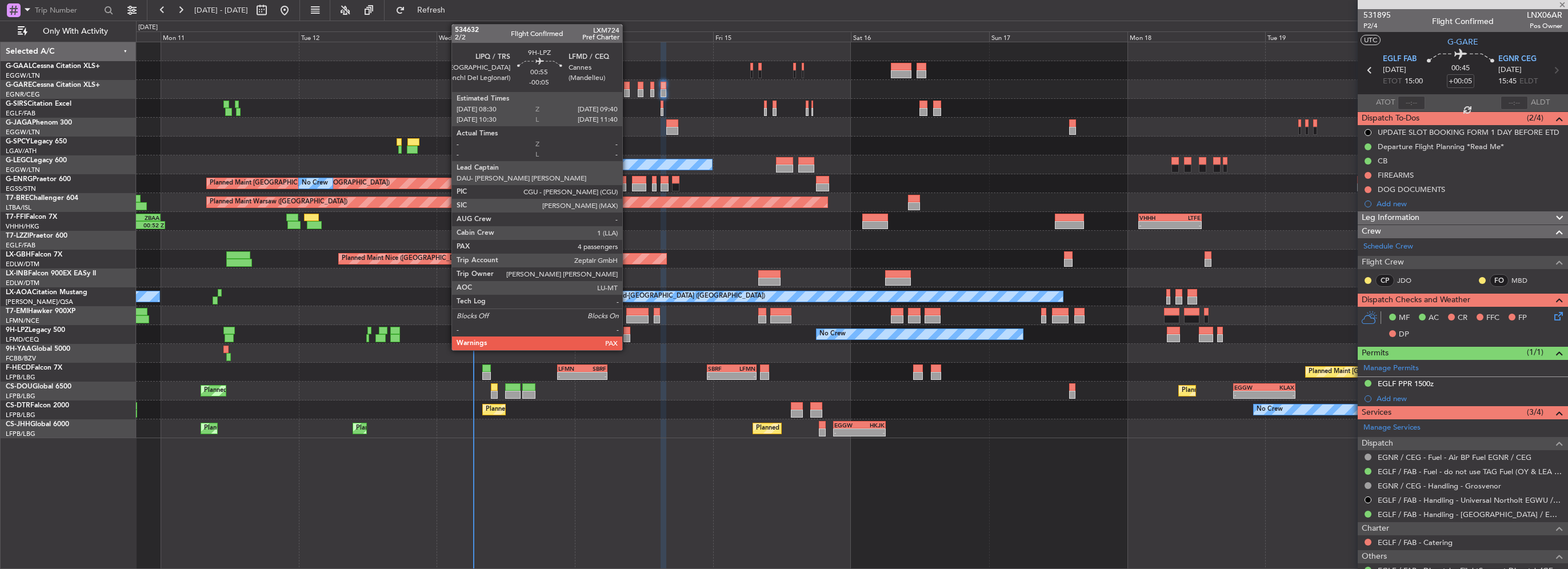
type input "6"
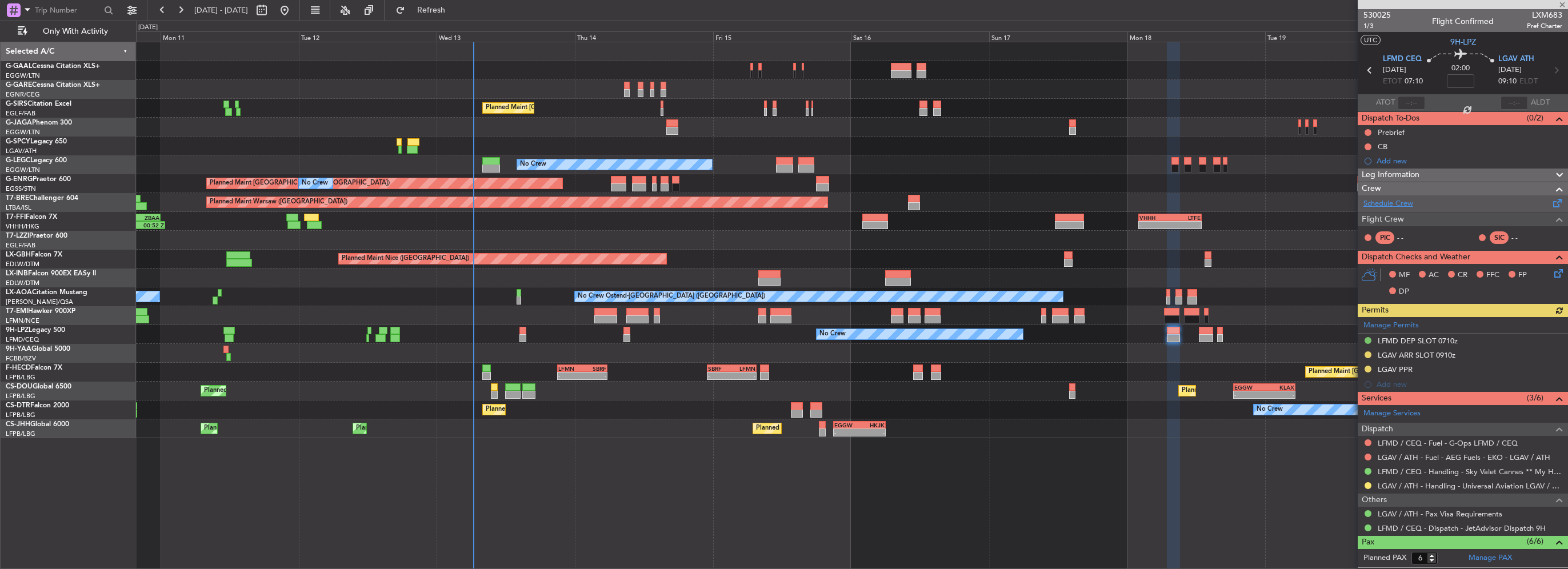
click at [1402, 203] on link "Schedule Crew" at bounding box center [1388, 204] width 50 height 12
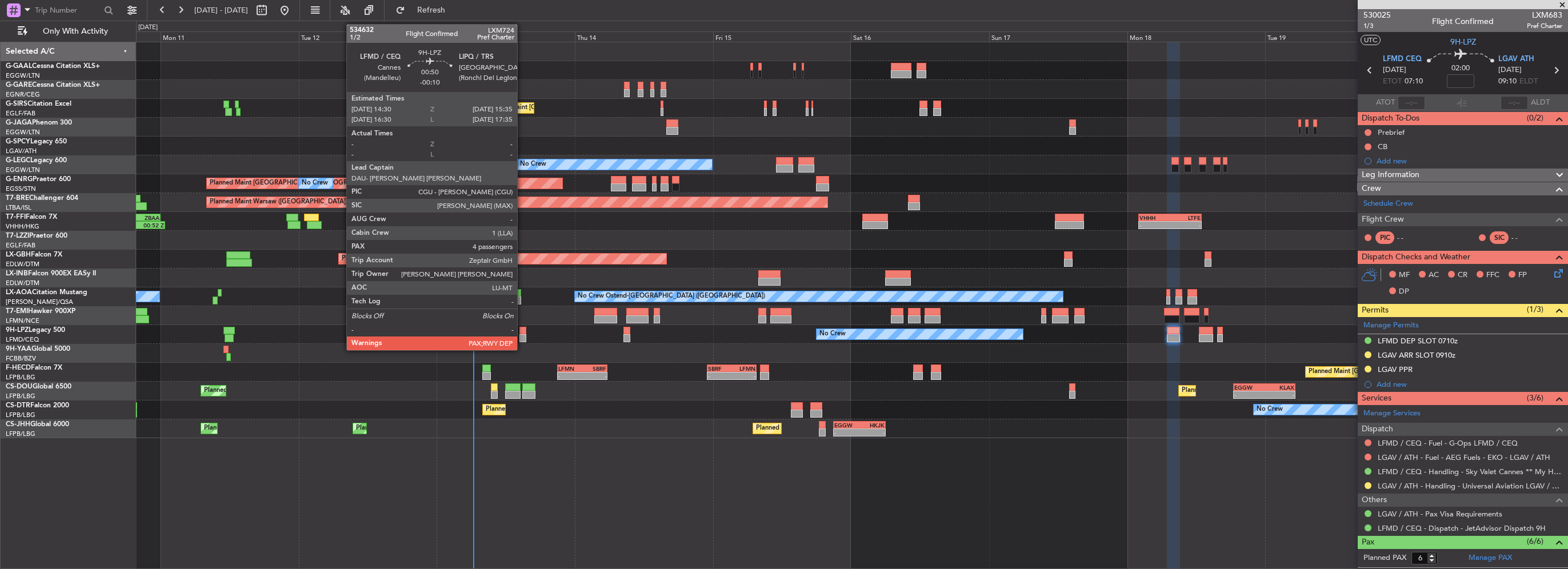
click at [522, 339] on div at bounding box center [523, 338] width 6 height 8
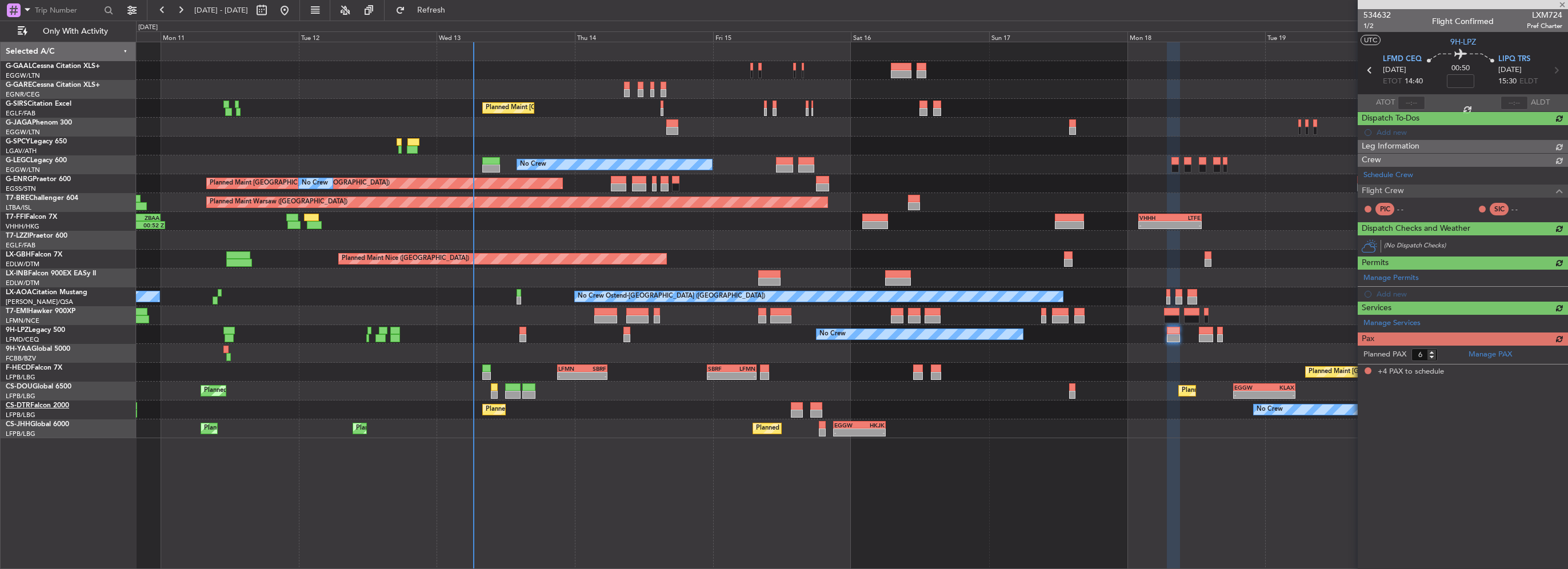
type input "-00:10"
type input "4"
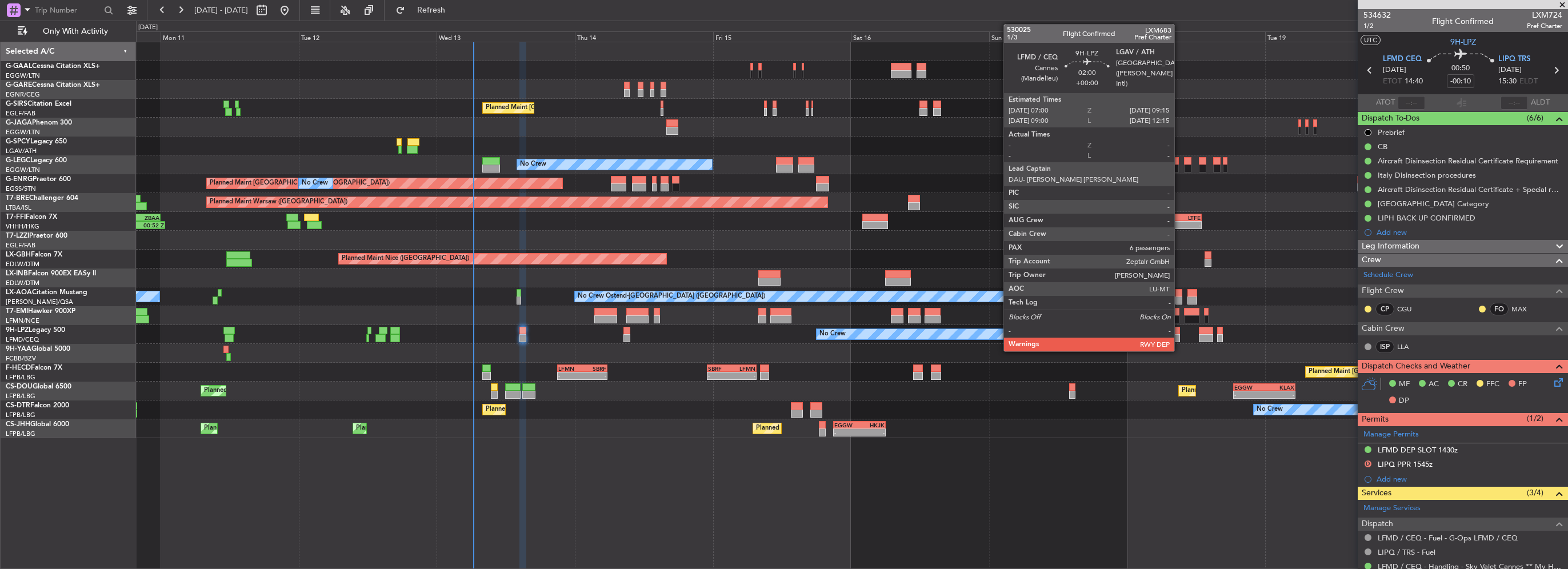
click at [1179, 338] on div at bounding box center [1173, 338] width 13 height 8
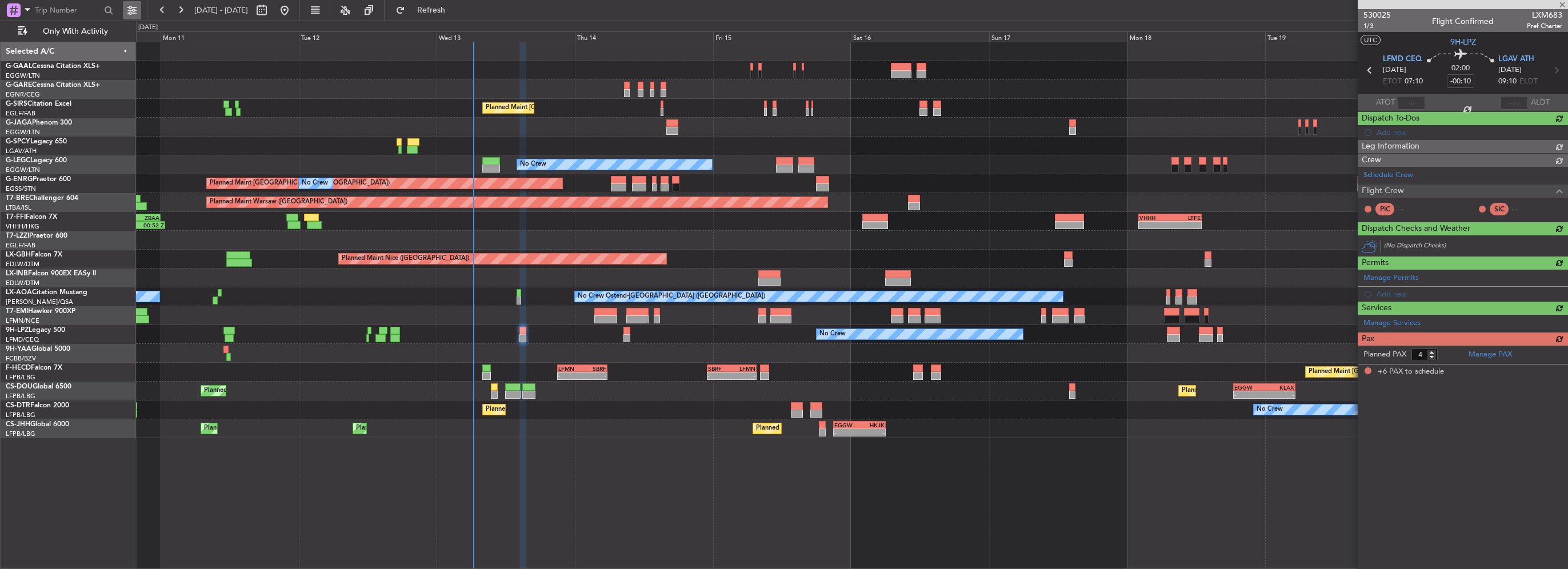
type input "6"
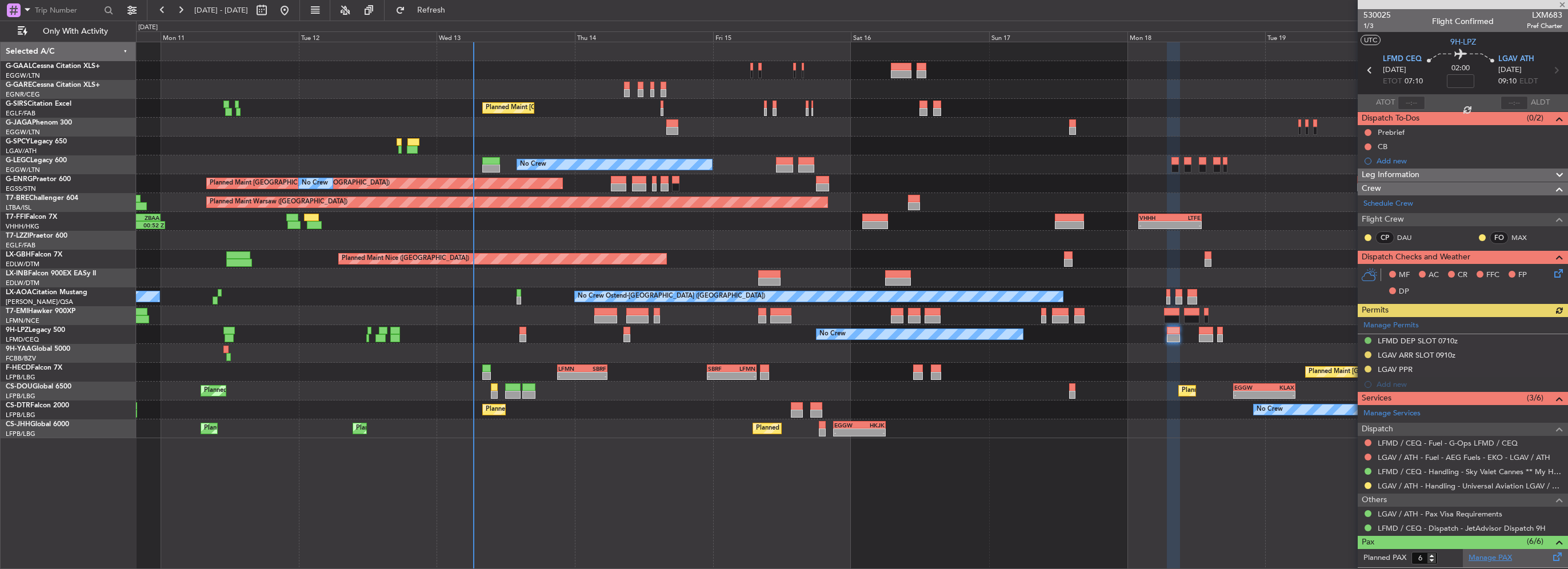
click at [1495, 556] on link "Manage PAX" at bounding box center [1490, 558] width 43 height 12
click at [448, 3] on button "Refresh" at bounding box center [425, 10] width 69 height 18
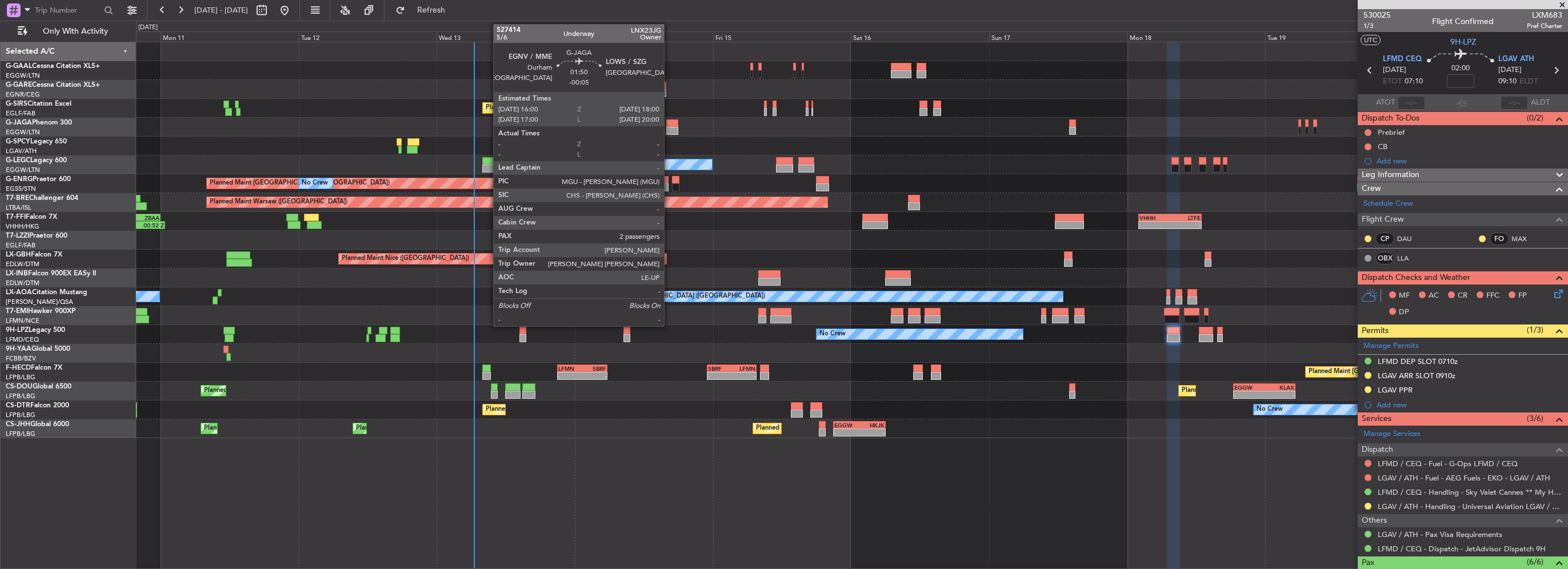
click at [670, 121] on div at bounding box center [672, 123] width 12 height 8
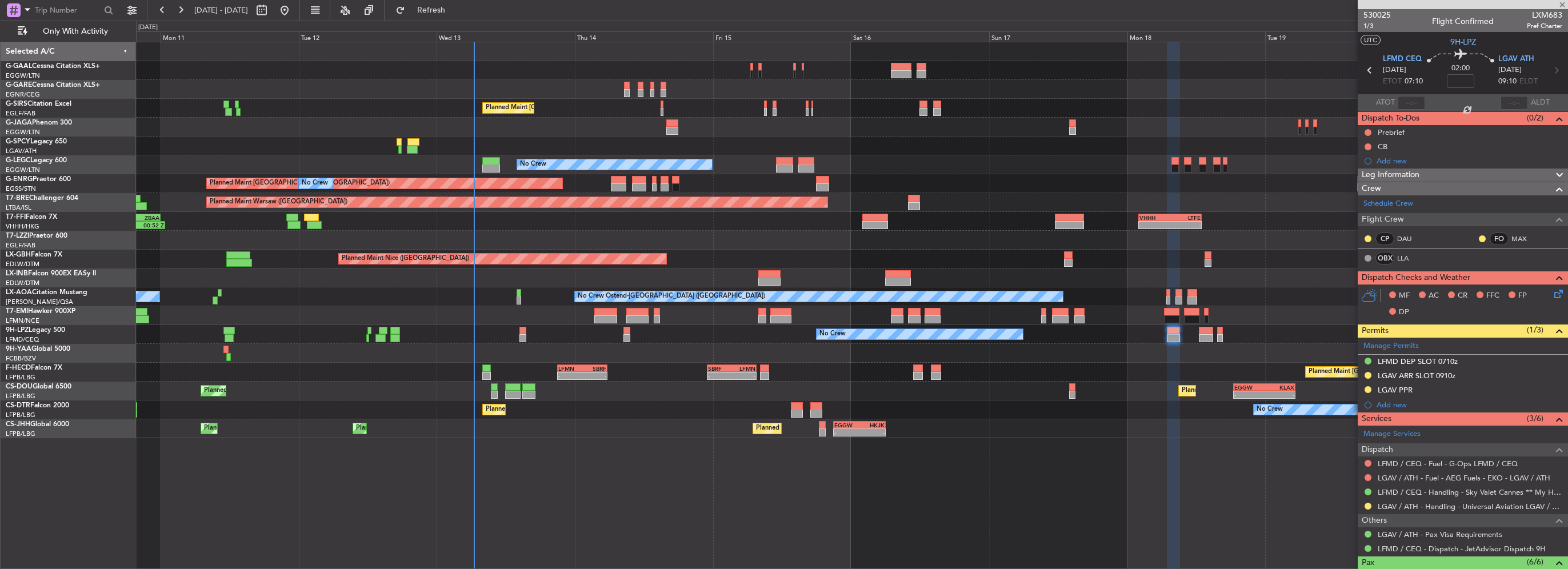
type input "-00:05"
type input "2"
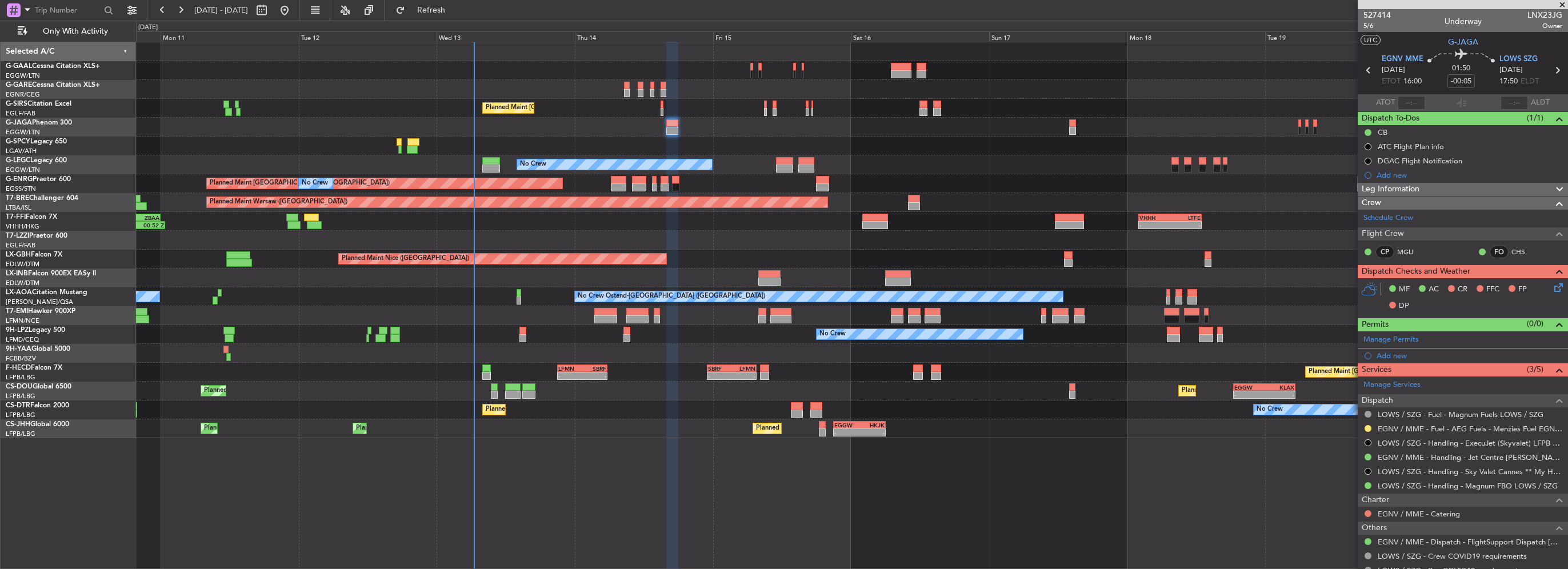
click at [1426, 186] on div "Leg Information" at bounding box center [1462, 189] width 210 height 13
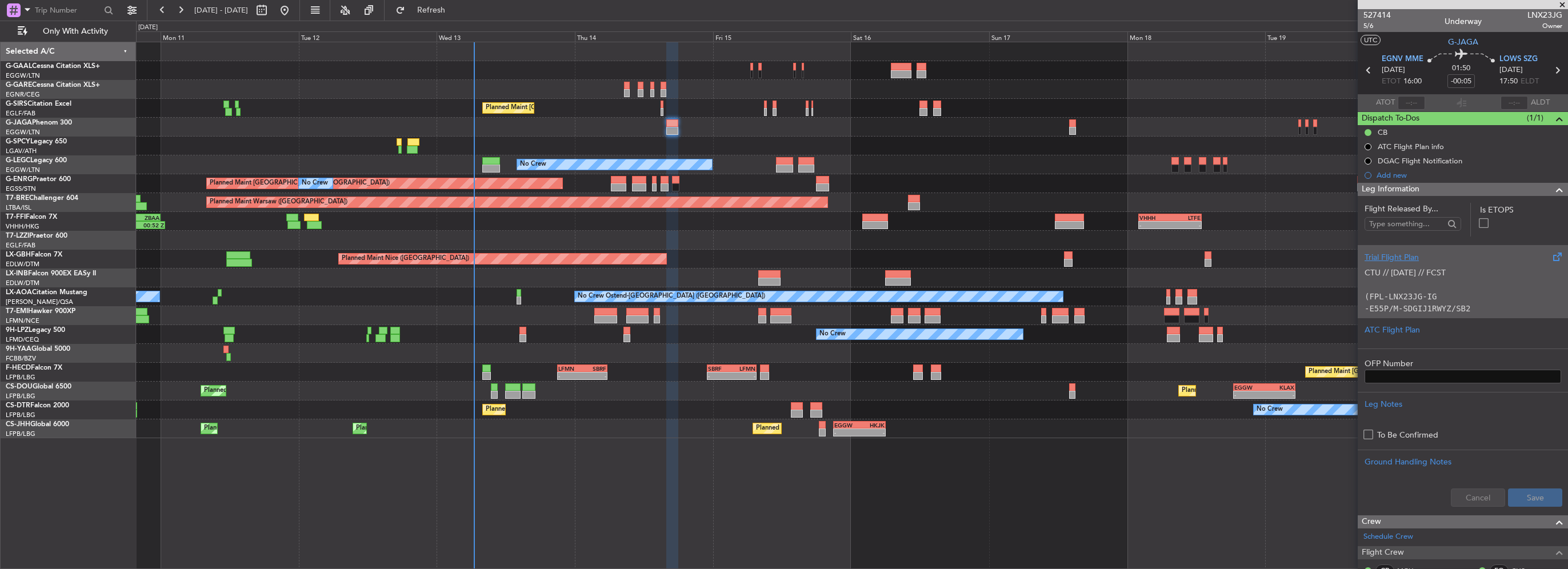
click at [1418, 255] on div "Trial Flight Plan" at bounding box center [1462, 257] width 196 height 12
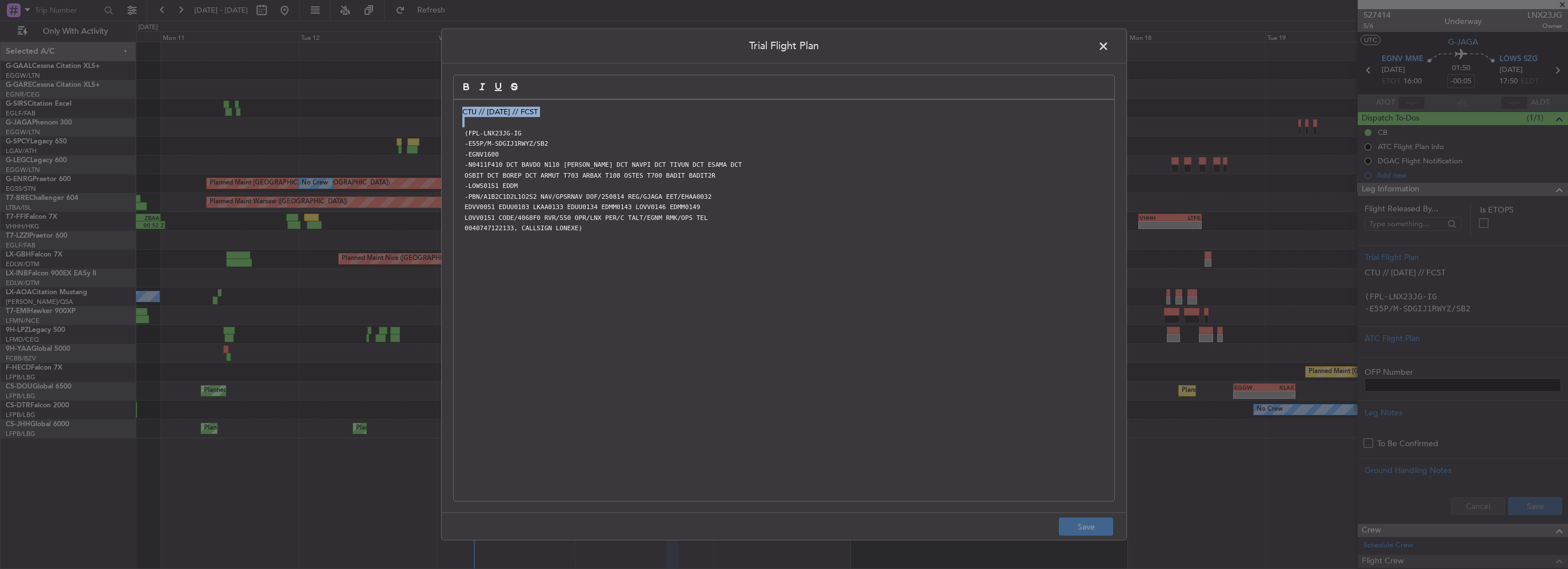
click at [457, 114] on div "CTU // 12AUG // FCST (FPL-LNX23JG-IG -E55P/M-SDGIJ1RWYZ/SB2 -EGNV1600 -N0411F41…" at bounding box center [784, 300] width 661 height 401
click at [453, 109] on div "CTU // 12AUG // FCST (FPL-LNX23JG-IG -E55P/M-SDGIJ1RWYZ/SB2 -EGNV1600 -N0411F41…" at bounding box center [784, 300] width 661 height 401
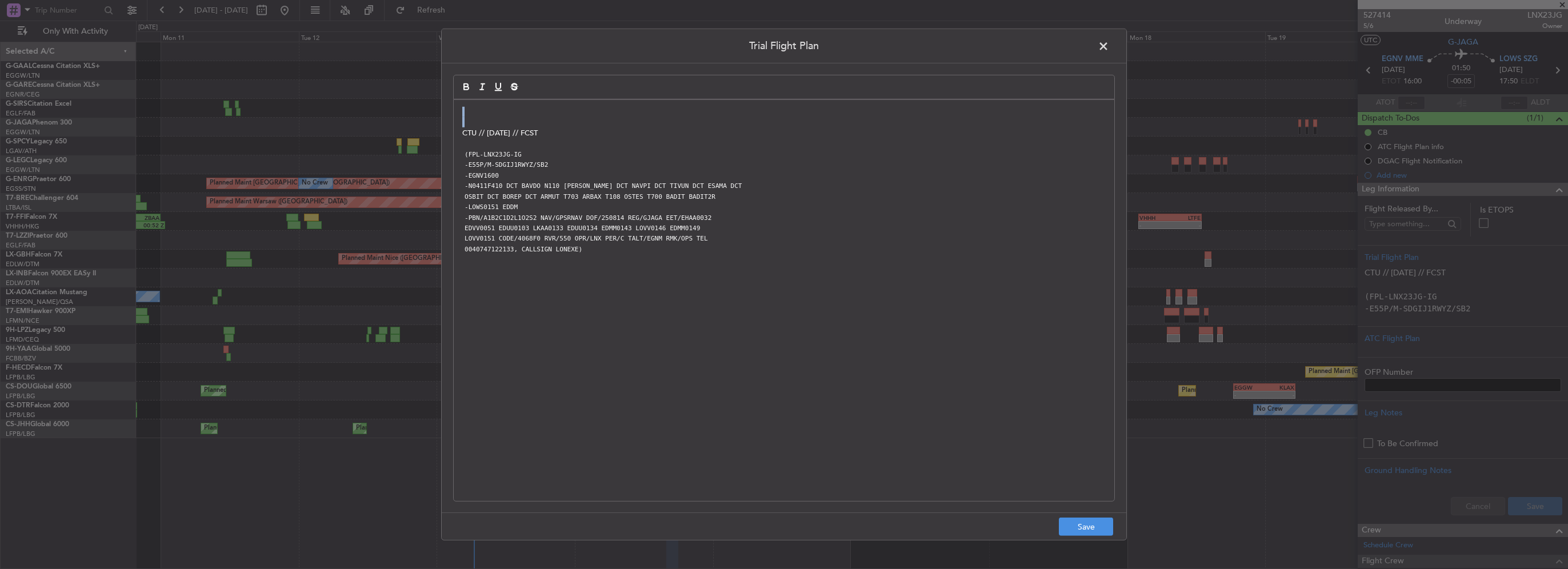
click at [471, 118] on div "CTU // 12AUG // FCST (FPL-LNX23JG-IG -E55P/M-SDGIJ1RWYZ/SB2 -EGNV1600 -N0411F41…" at bounding box center [784, 300] width 661 height 401
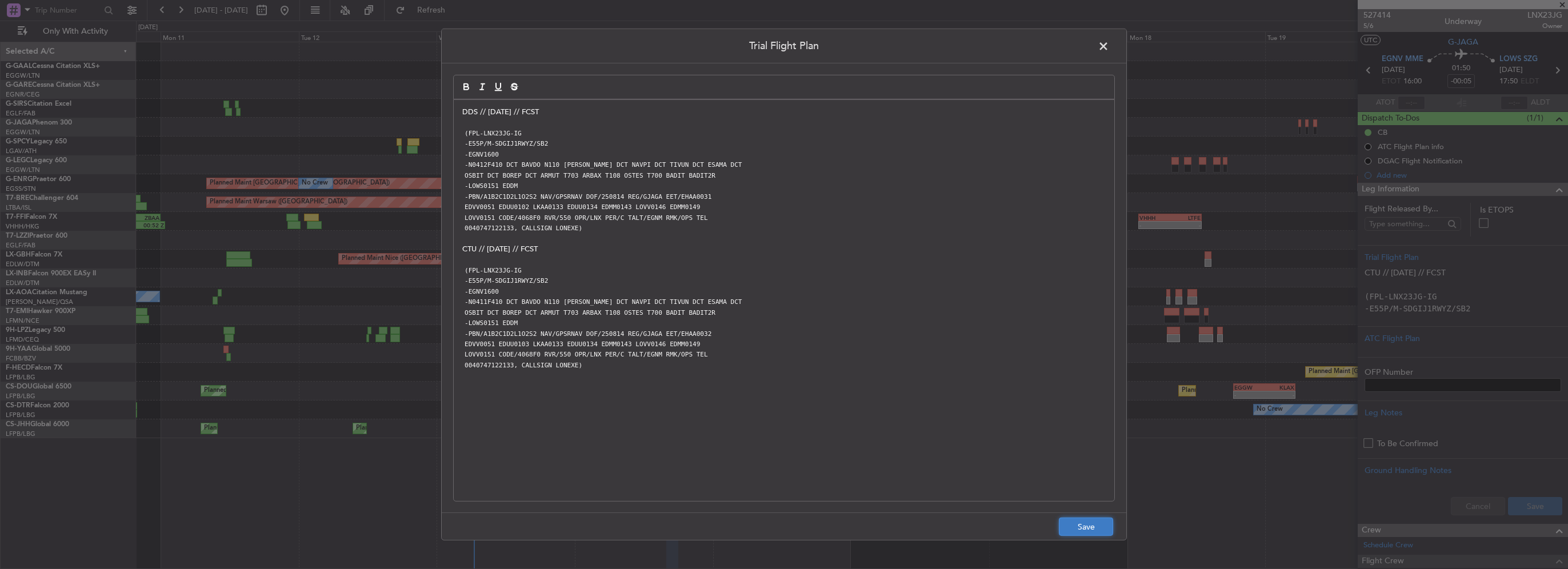
click at [1087, 530] on button "Save" at bounding box center [1086, 526] width 54 height 18
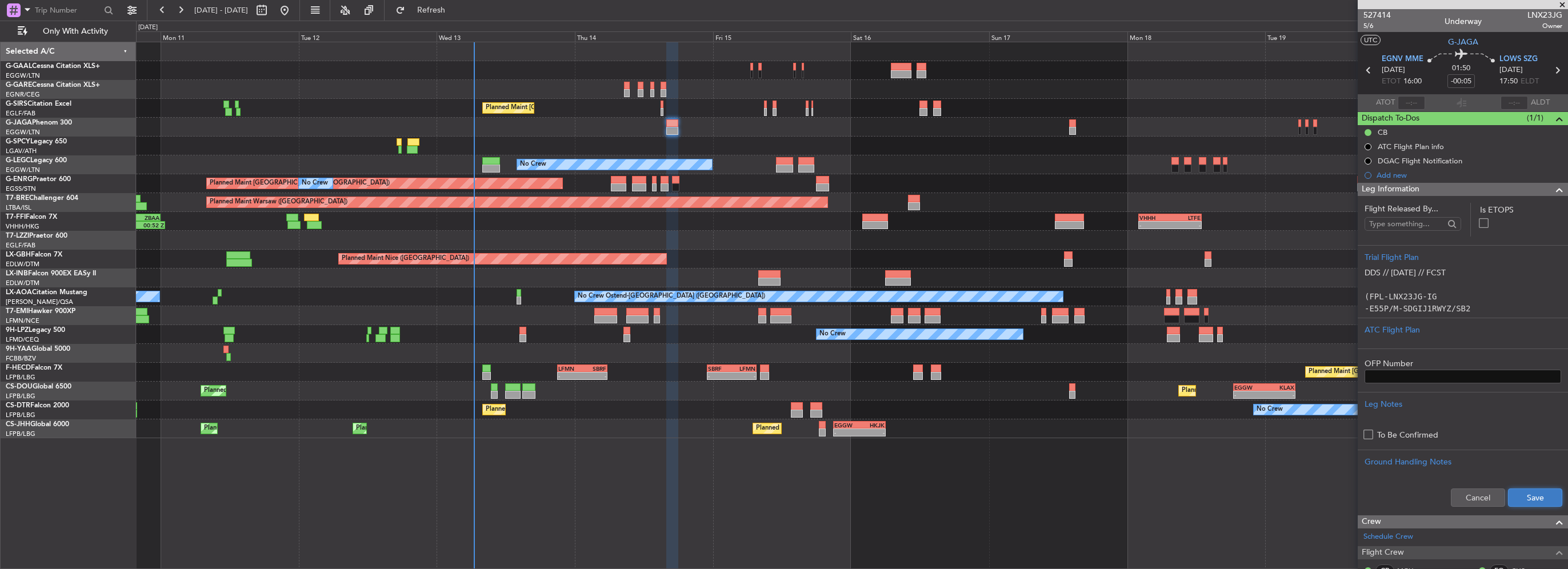
click at [1522, 499] on button "Save" at bounding box center [1535, 497] width 54 height 18
click at [1552, 195] on span at bounding box center [1559, 189] width 14 height 14
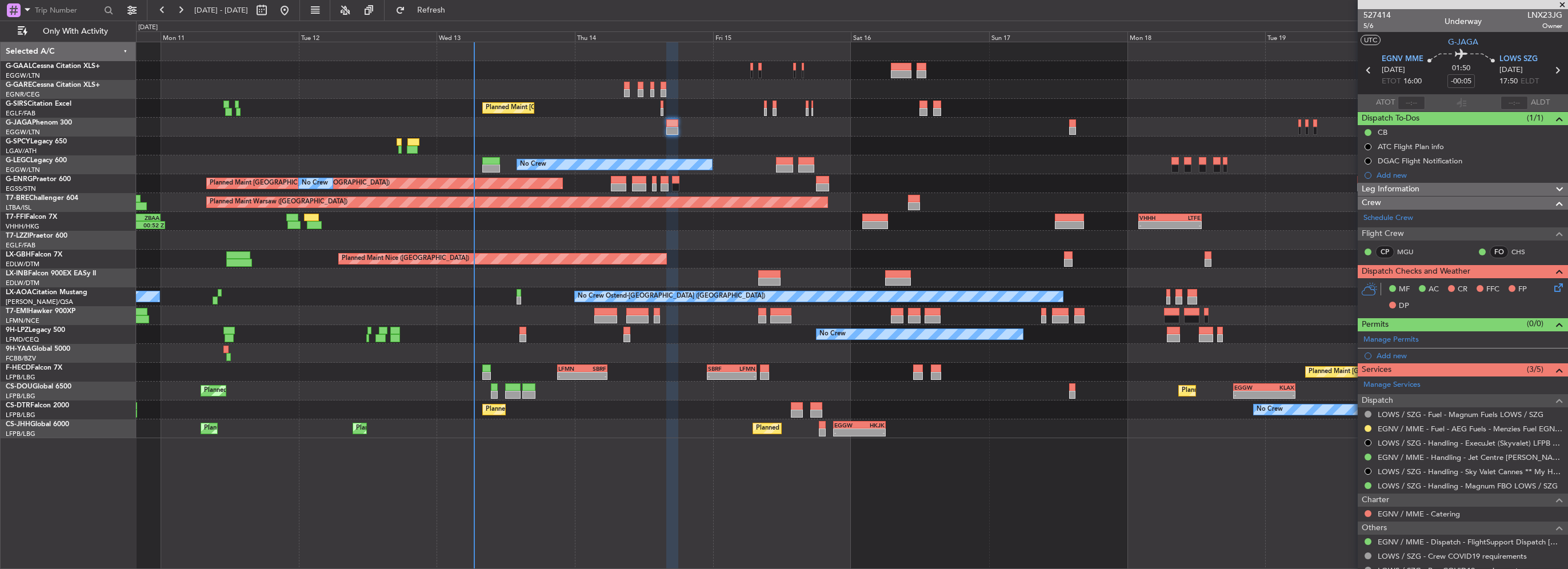
click at [1557, 291] on div "MF AC CR FFC FP DP" at bounding box center [1462, 298] width 210 height 39
click at [1552, 286] on icon at bounding box center [1556, 285] width 9 height 9
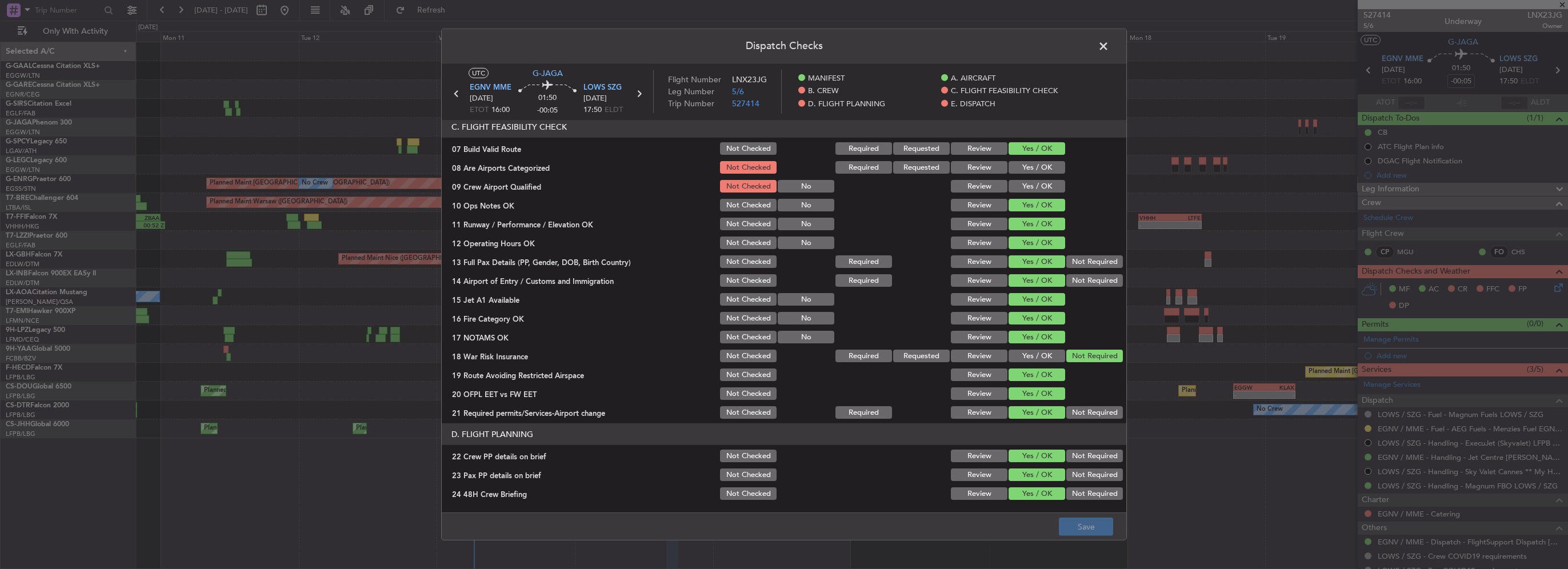
scroll to position [457, 0]
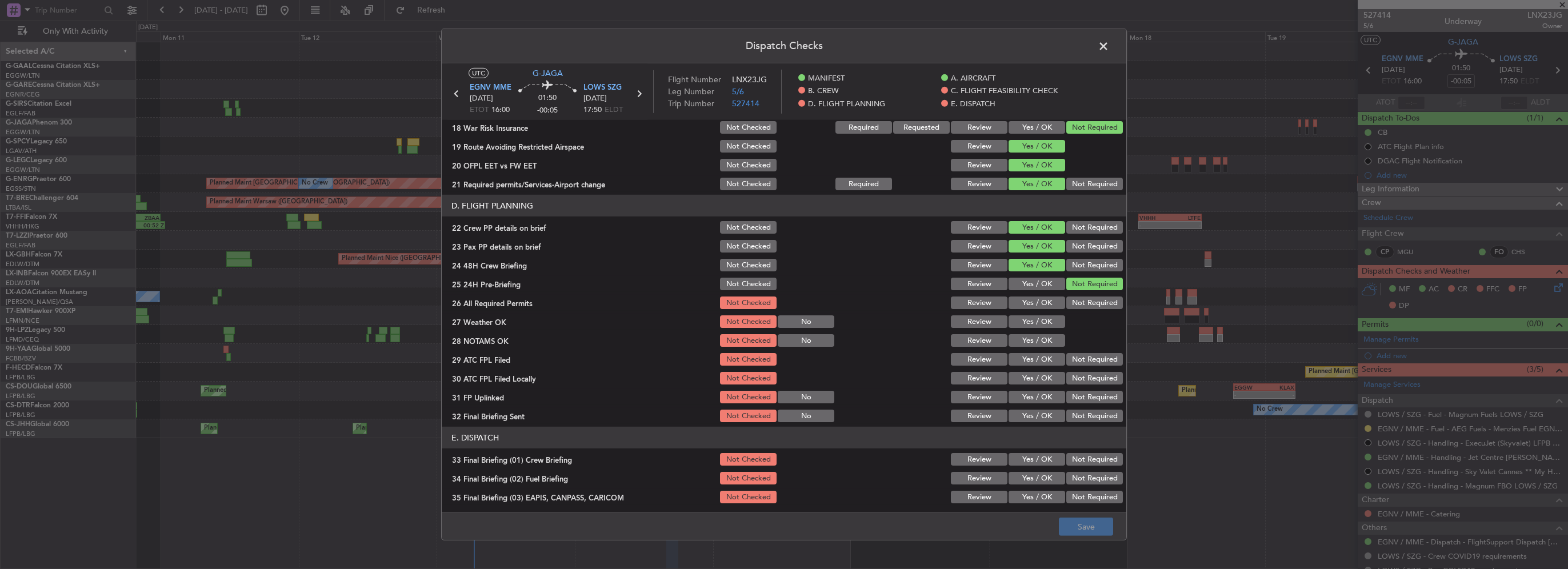
click at [1109, 42] on span at bounding box center [1109, 49] width 0 height 23
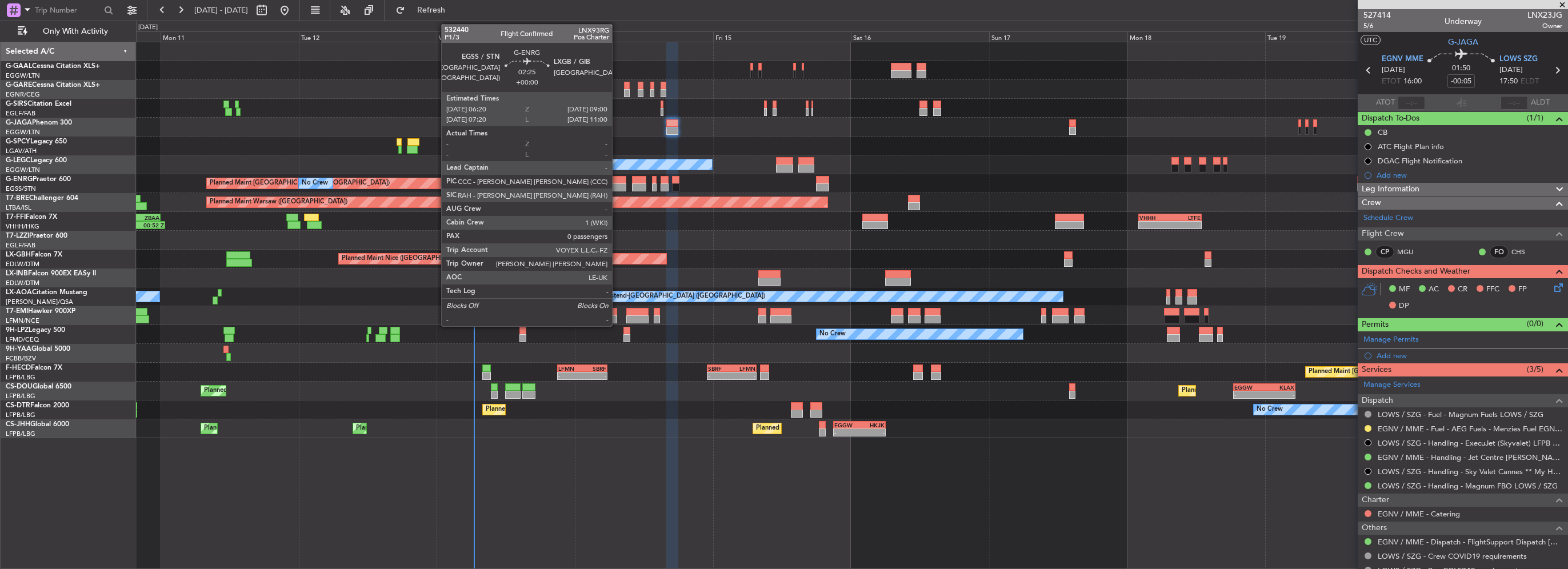
click at [617, 185] on div at bounding box center [619, 187] width 16 height 8
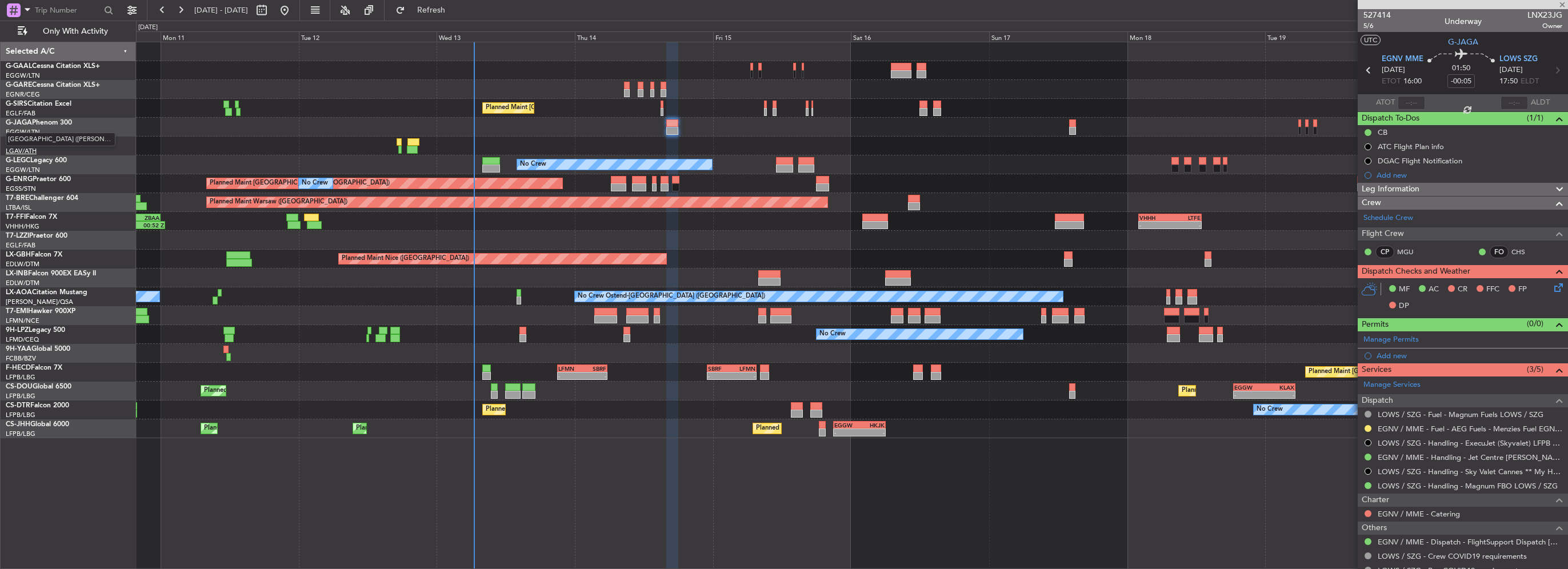
type input "0"
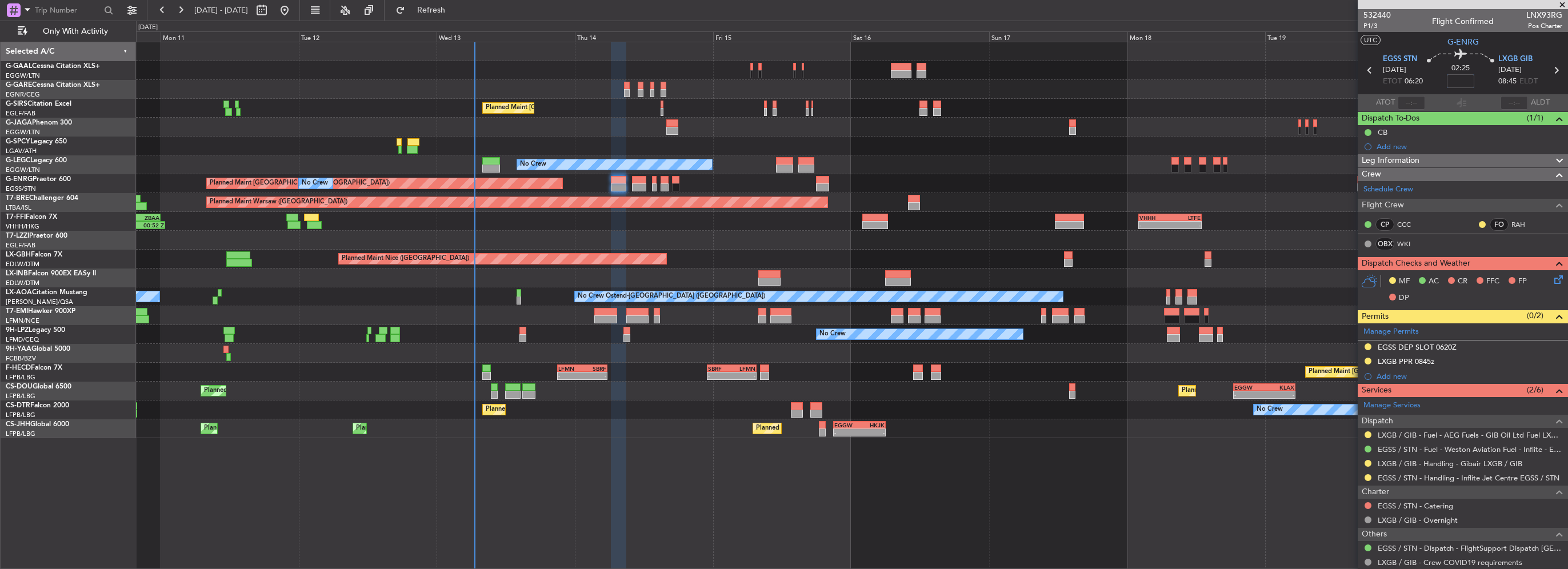
click at [1451, 81] on input at bounding box center [1460, 81] width 27 height 14
click at [1422, 156] on div "Leg Information" at bounding box center [1462, 161] width 210 height 13
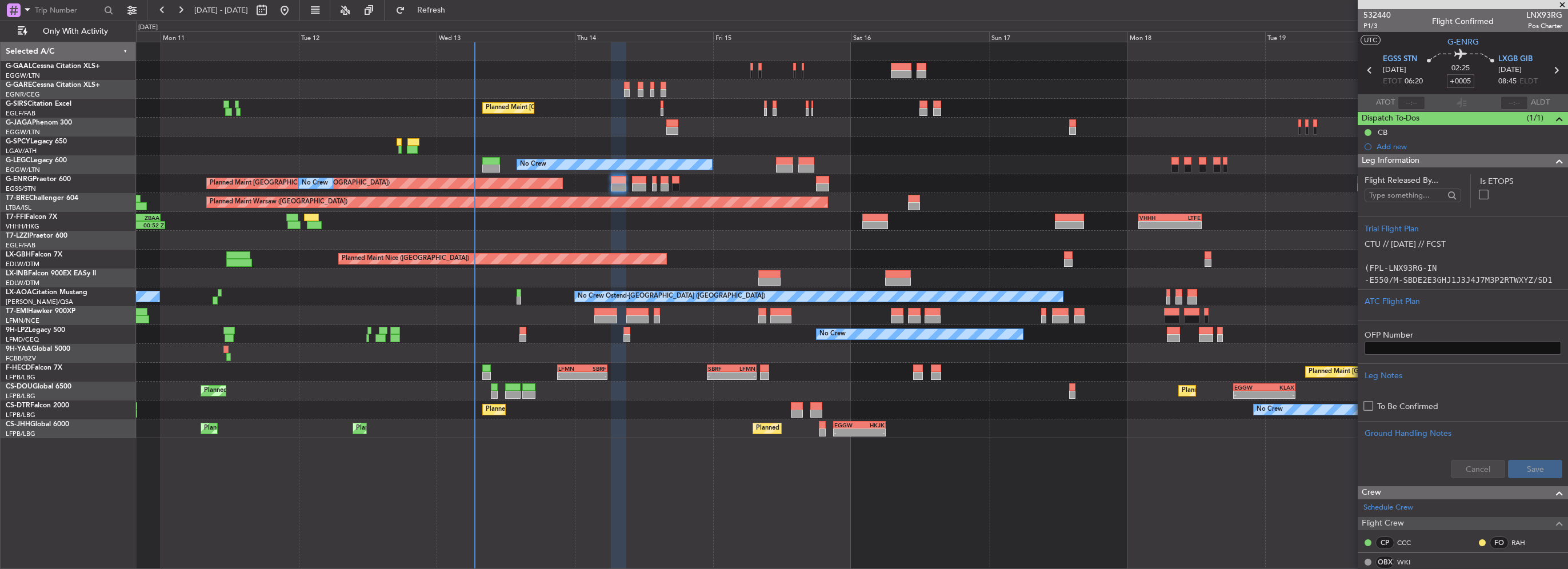
type input "+00:05"
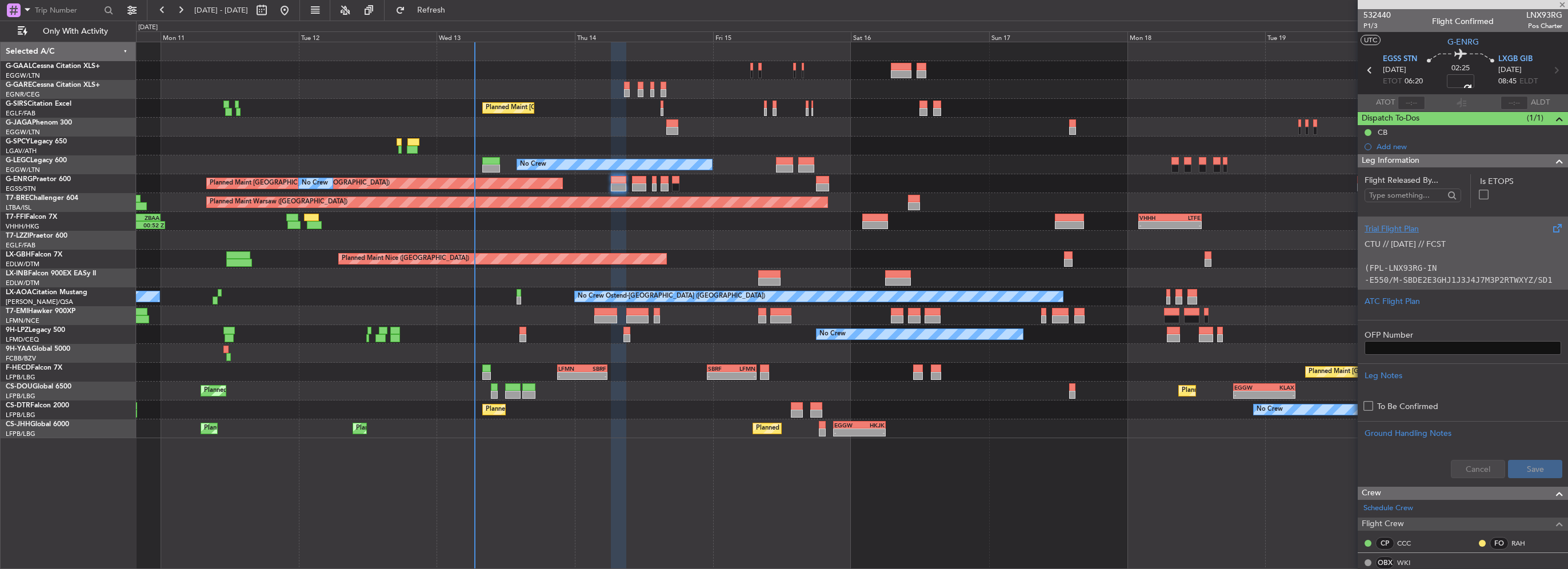
click at [1392, 237] on div "CTU // 12AUG // FCST (FPL-LNX93RG-IN -E550/M-SBDE2E3GHJ1J3J4J7M3P2RTWXYZ/SD1 -E…" at bounding box center [1462, 259] width 196 height 49
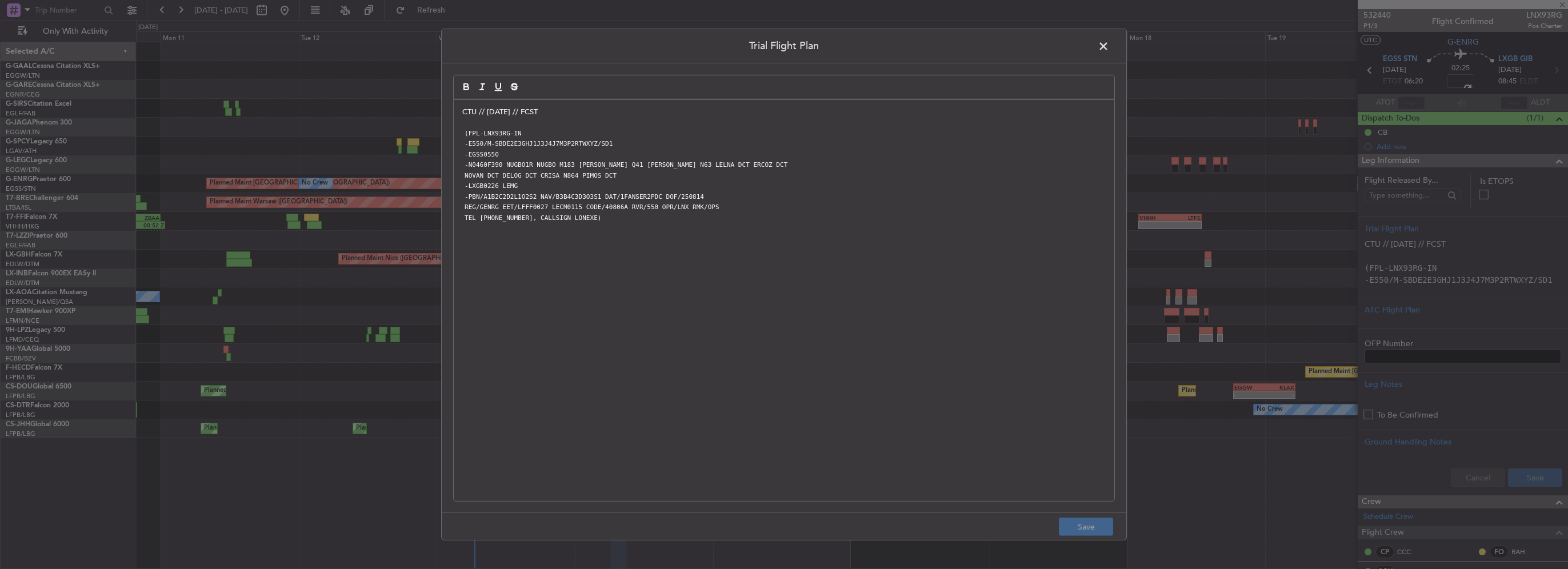
click at [453, 115] on div "Trial Flight Plan CTU // 12AUG // FCST (FPL-LNX93RG-IN -E550/M-SBDE2E3GHJ1J3J4J…" at bounding box center [784, 284] width 686 height 511
click at [459, 112] on div "CTU // 12AUG // FCST (FPL-LNX93RG-IN -E550/M-SBDE2E3GHJ1J3J4J7M3P2RTWXYZ/SD1 -E…" at bounding box center [784, 300] width 661 height 401
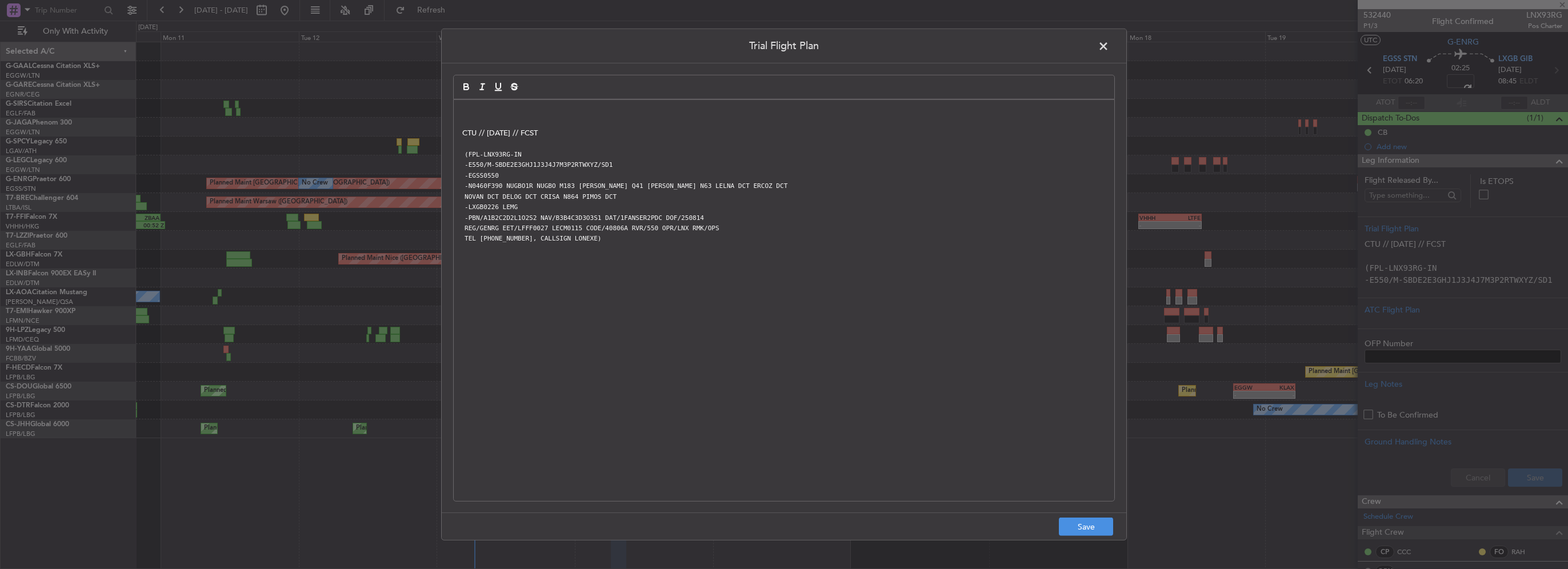
click at [454, 109] on div "CTU // 12AUG // FCST (FPL-LNX93RG-IN -E550/M-SBDE2E3GHJ1J3J4J7M3P2RTWXYZ/SD1 -E…" at bounding box center [784, 300] width 661 height 401
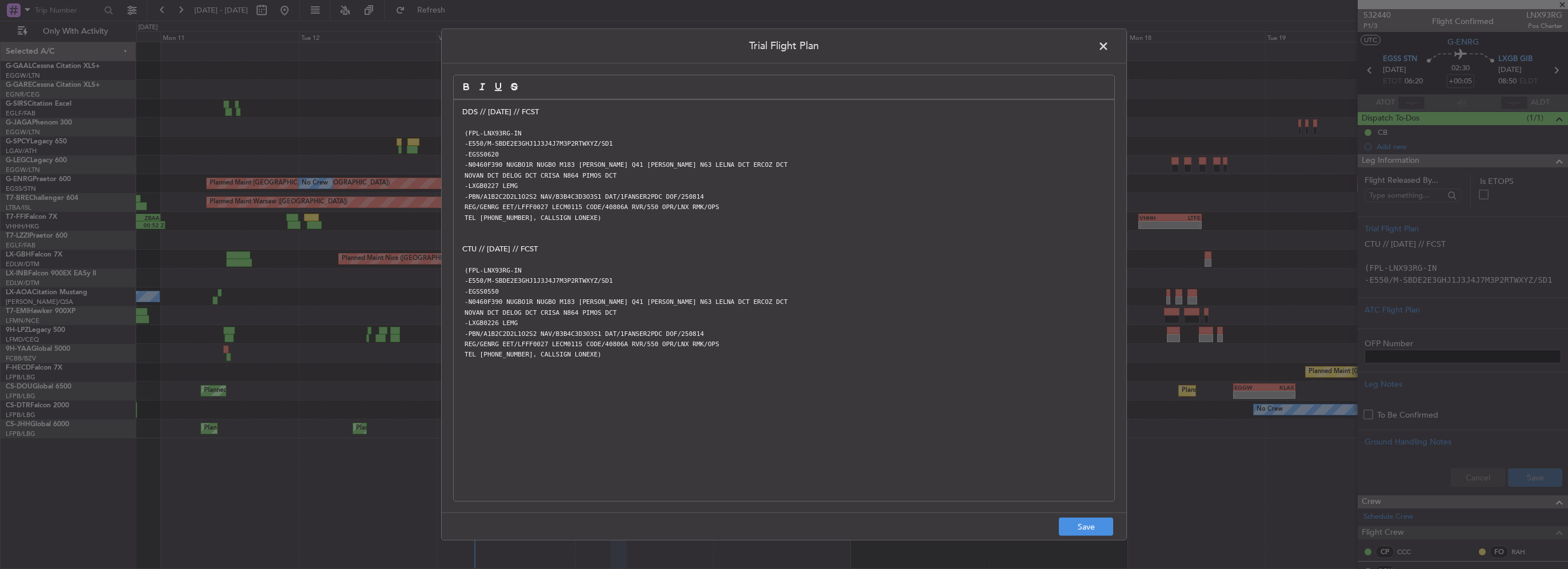
scroll to position [0, 0]
drag, startPoint x: 1068, startPoint y: 535, endPoint x: 1128, endPoint y: 531, distance: 60.1
click at [1068, 535] on button "Save" at bounding box center [1086, 526] width 54 height 18
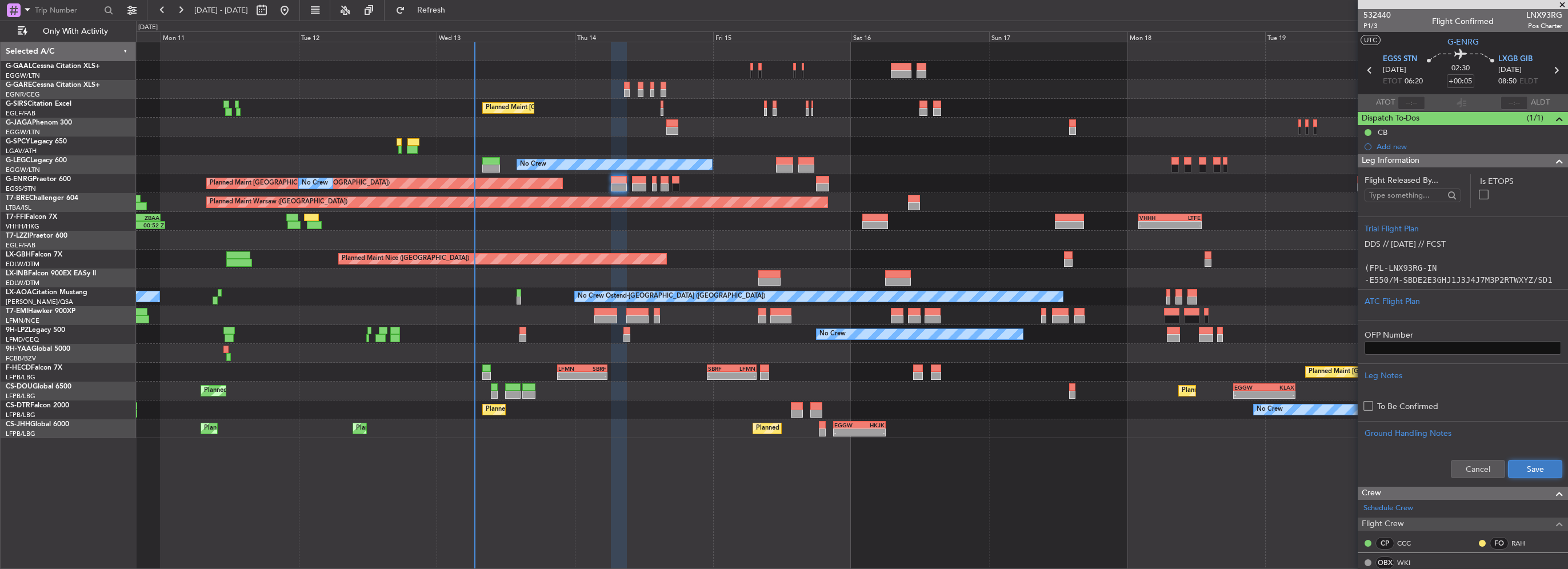
click at [1521, 474] on button "Save" at bounding box center [1535, 469] width 54 height 18
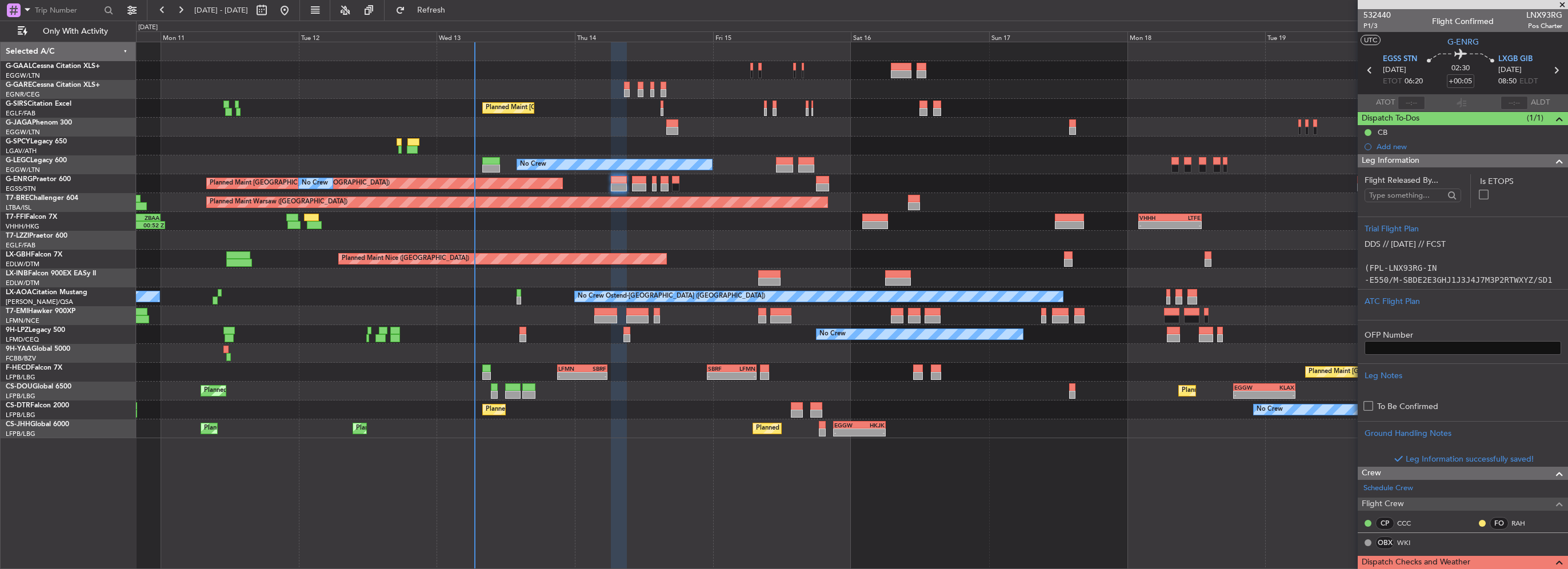
click at [1465, 162] on div "Leg Information" at bounding box center [1462, 161] width 210 height 13
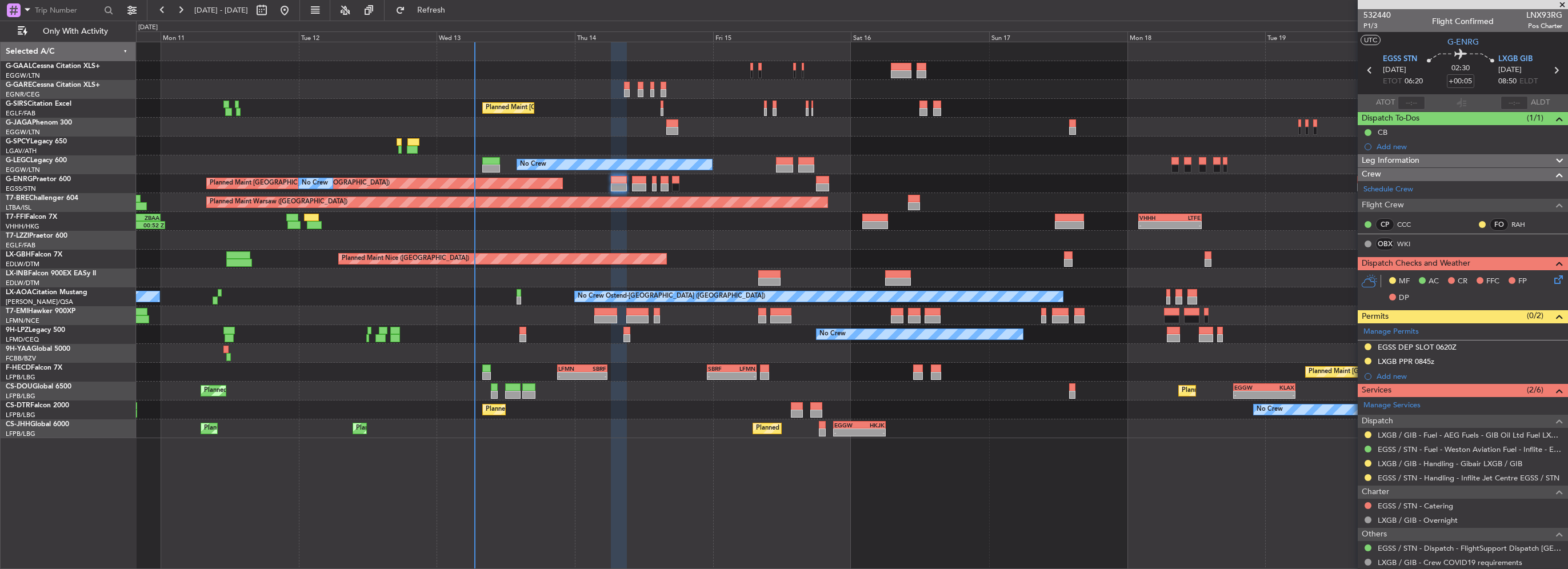
click at [1541, 280] on div "MF AC CR FFC FP DP" at bounding box center [1468, 290] width 168 height 34
click at [1542, 280] on div "MF AC CR FFC FP DP" at bounding box center [1468, 290] width 168 height 34
click at [1552, 279] on icon at bounding box center [1556, 278] width 9 height 9
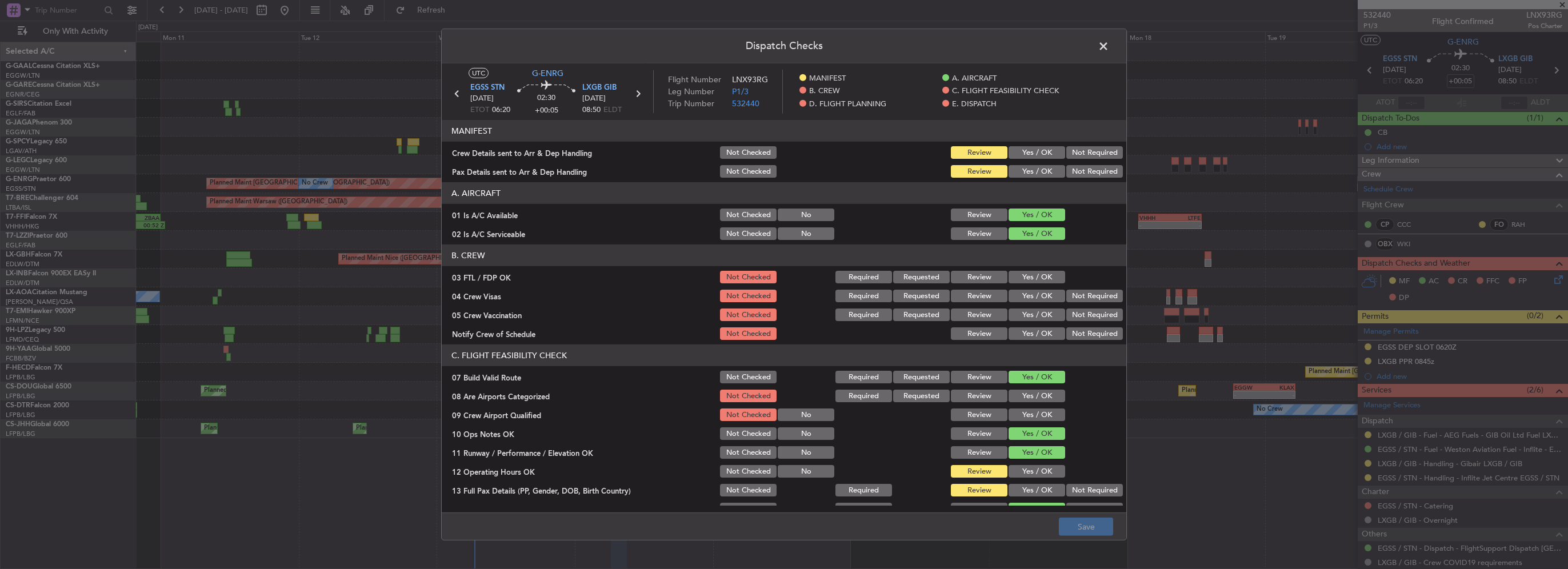
drag, startPoint x: 1102, startPoint y: 49, endPoint x: 1108, endPoint y: 56, distance: 9.2
click at [1109, 49] on span at bounding box center [1109, 49] width 0 height 23
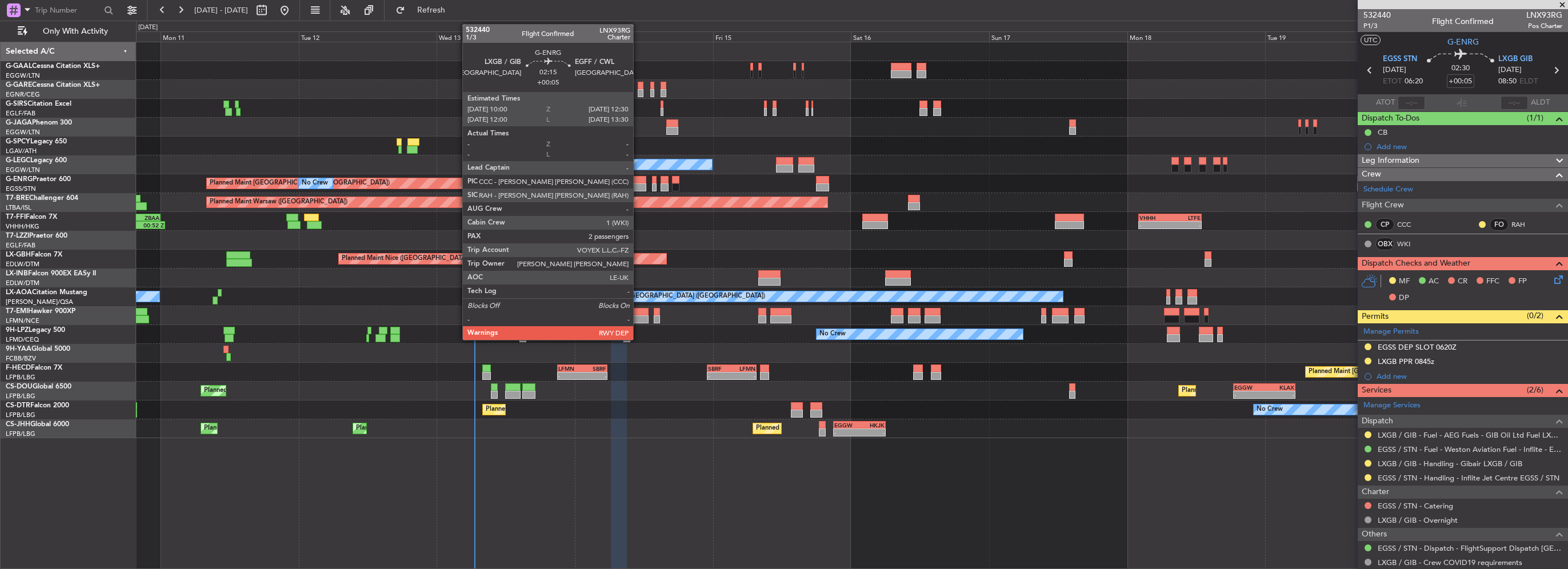
click at [638, 183] on div at bounding box center [639, 187] width 15 height 8
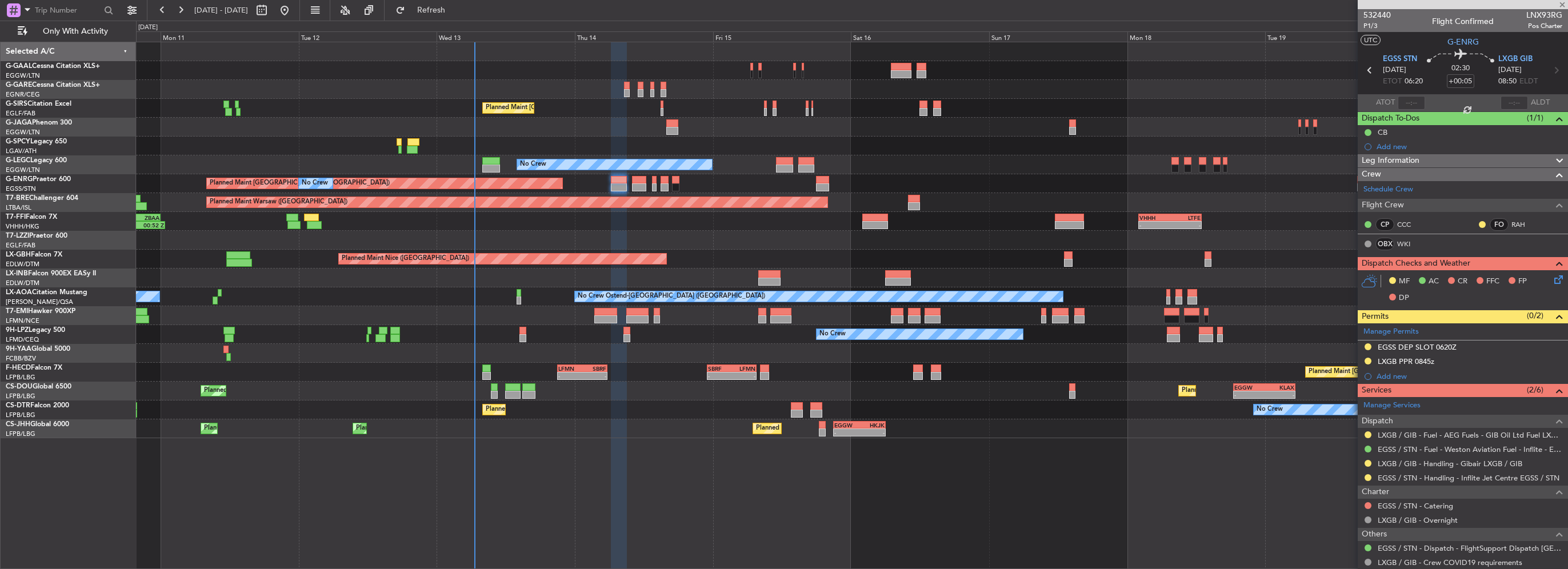
type input "2"
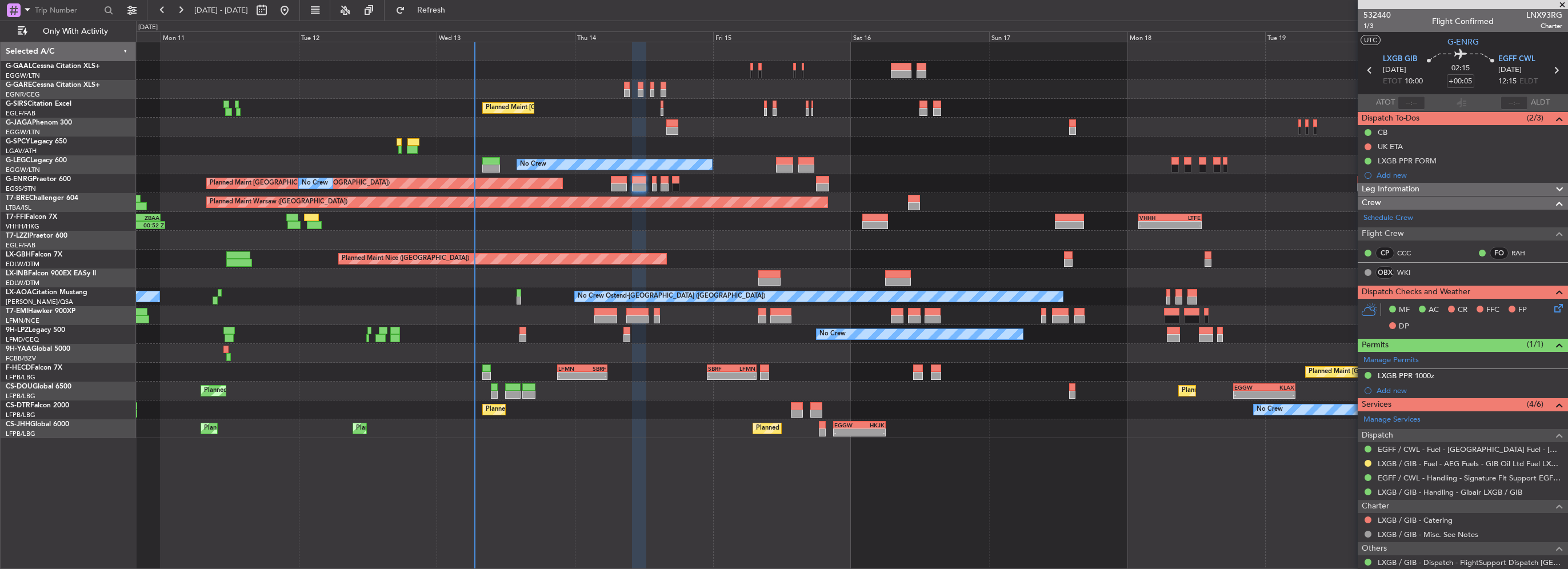
click at [526, 337] on div "No Crew No Crew" at bounding box center [852, 334] width 1431 height 19
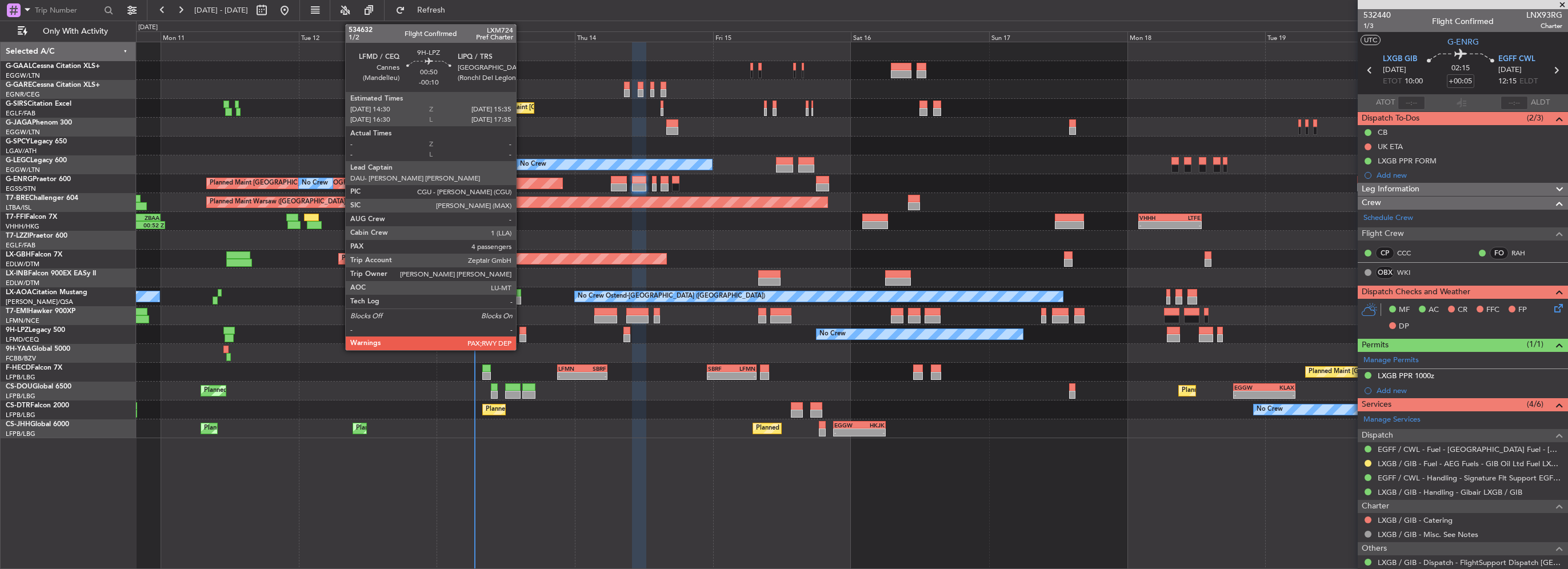
click at [521, 337] on div at bounding box center [523, 338] width 6 height 8
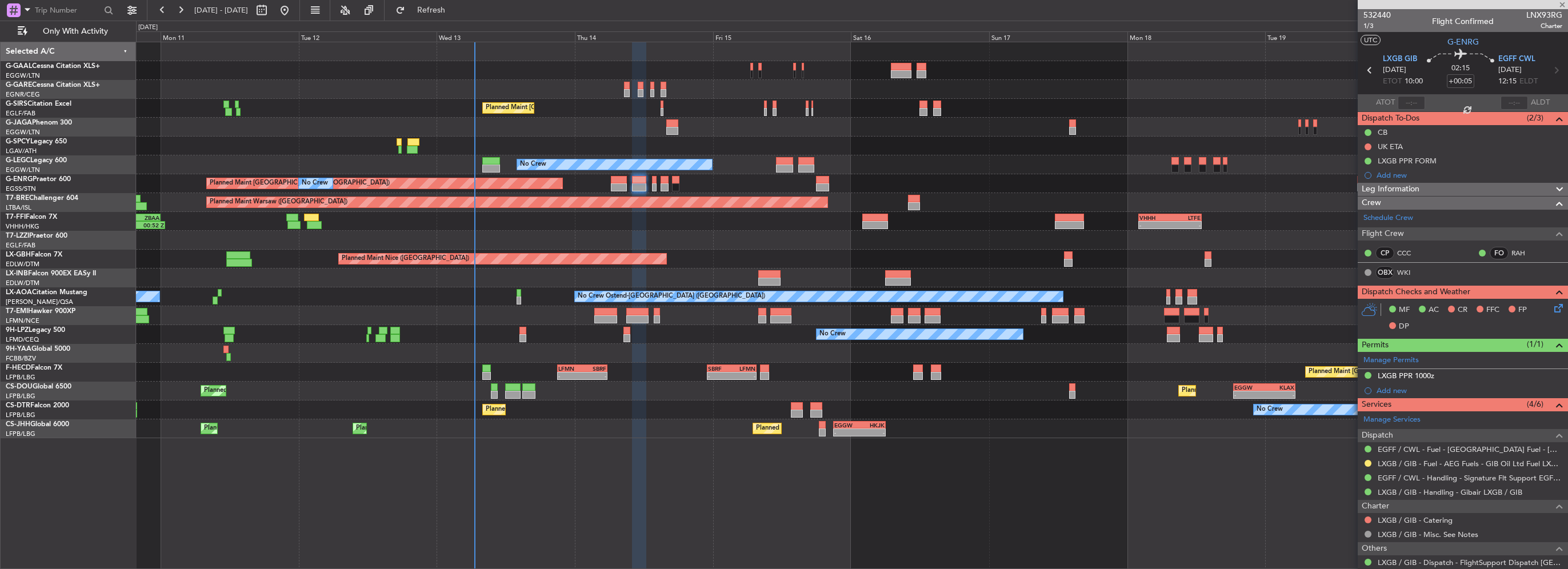
type input "-00:10"
type input "4"
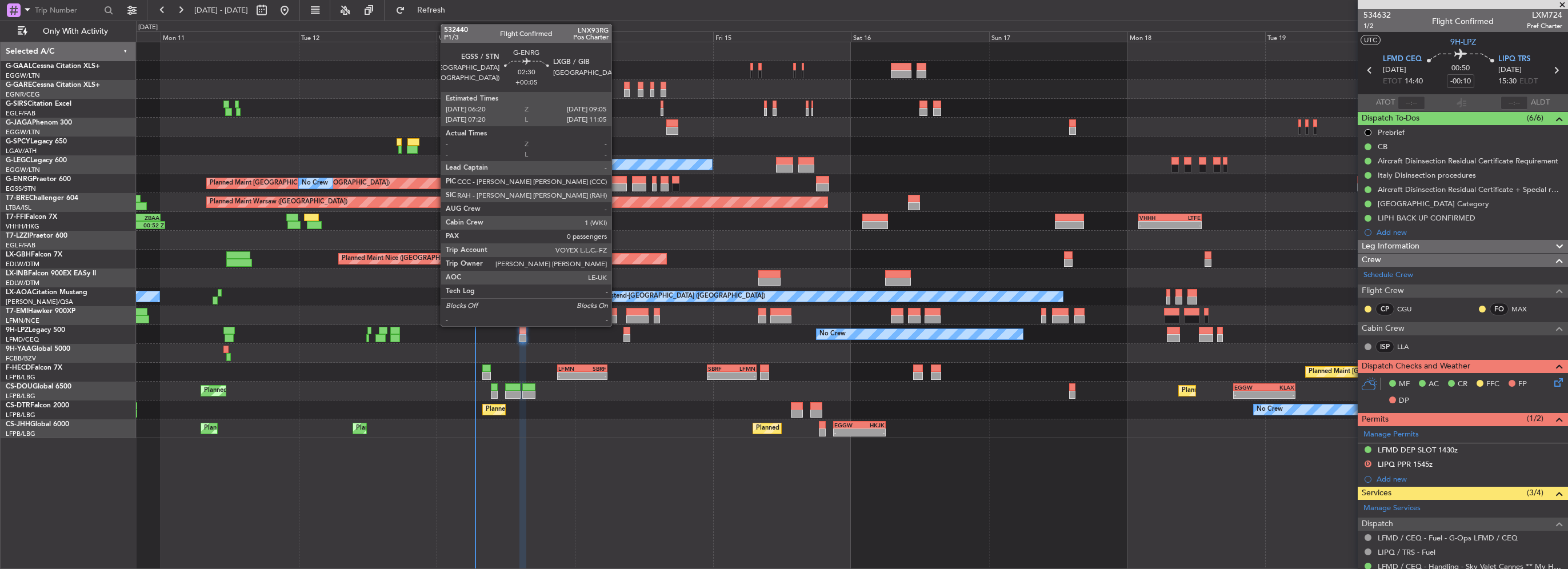
click at [617, 182] on div at bounding box center [619, 180] width 16 height 8
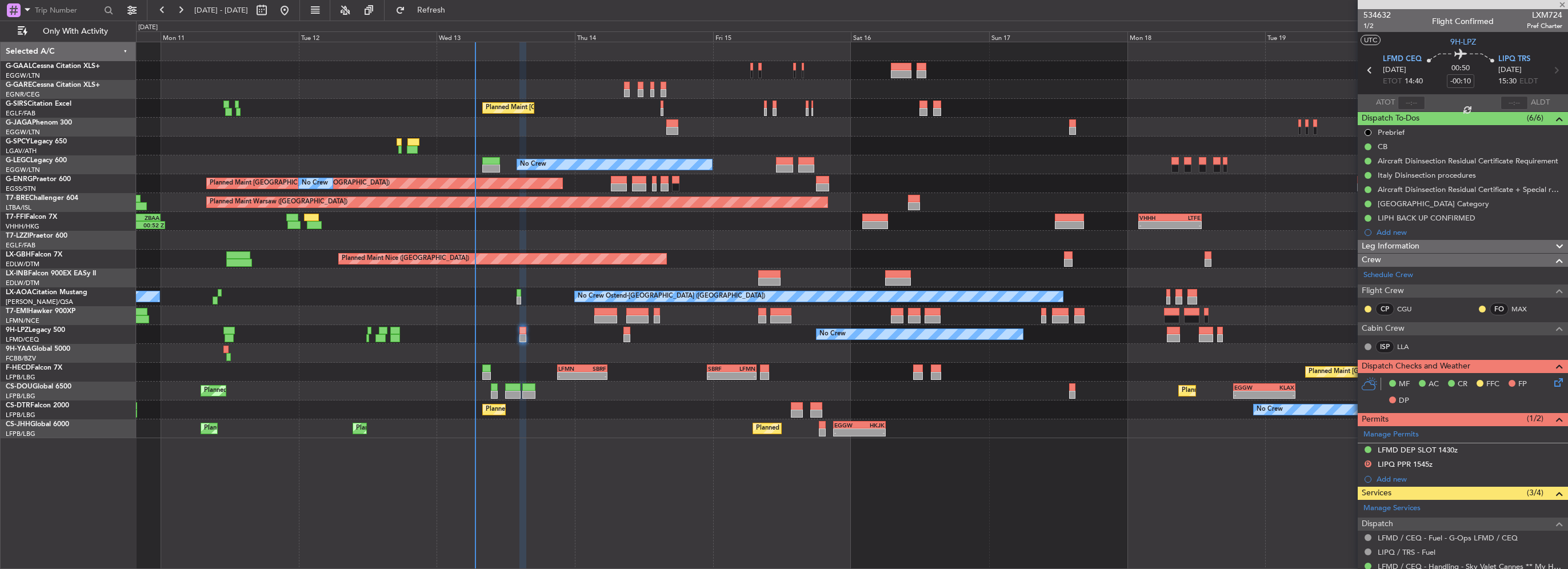
type input "+00:05"
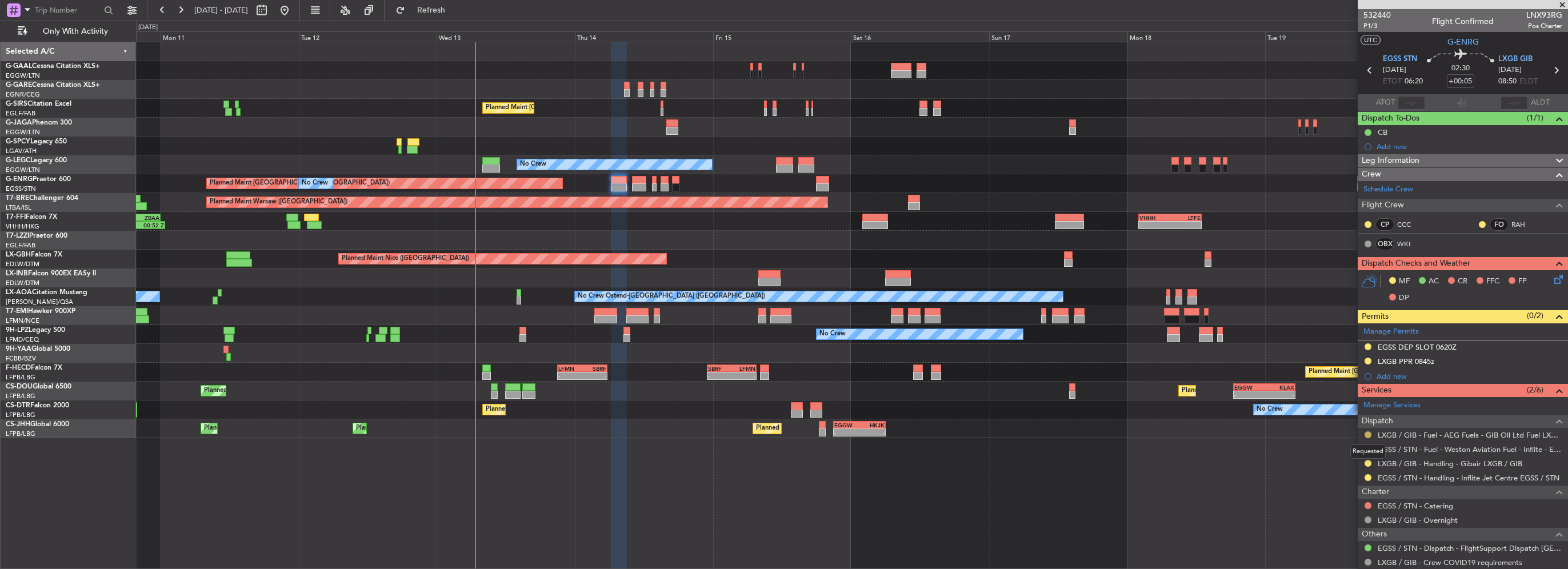
click at [1366, 436] on button at bounding box center [1368, 434] width 7 height 7
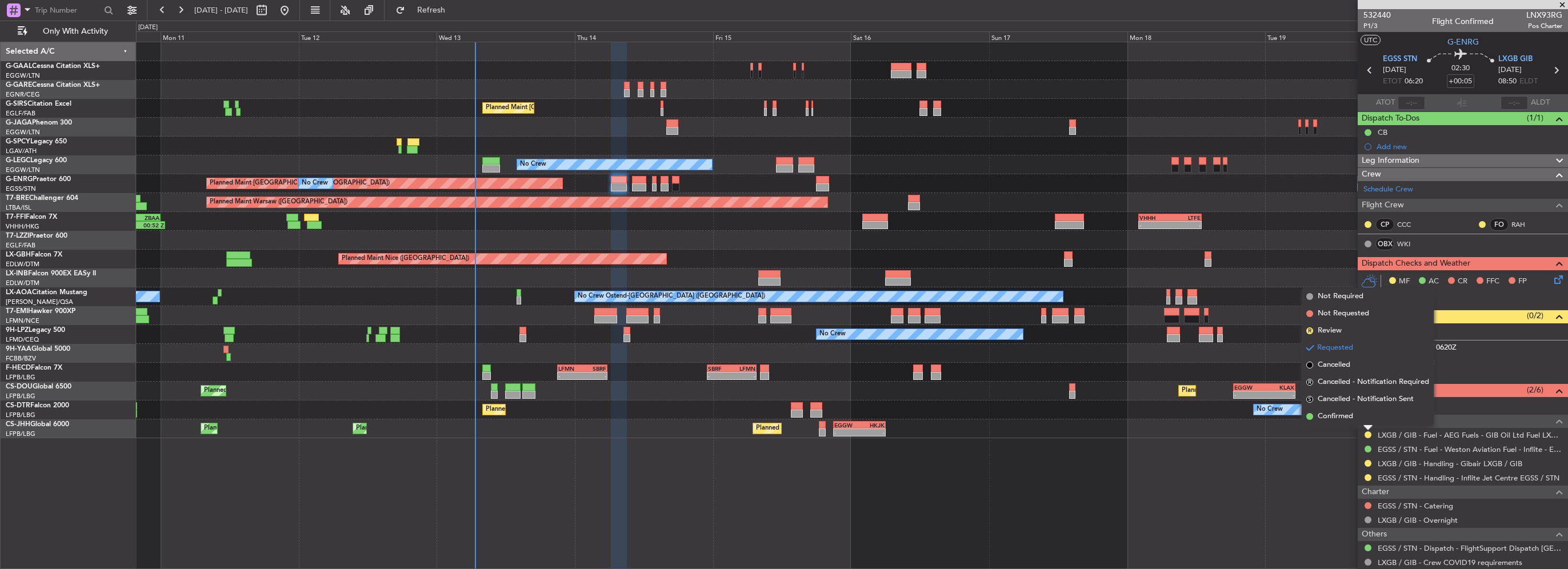
drag, startPoint x: 1353, startPoint y: 417, endPoint x: 1196, endPoint y: 425, distance: 157.2
click at [1352, 417] on span "Confirmed" at bounding box center [1335, 416] width 36 height 12
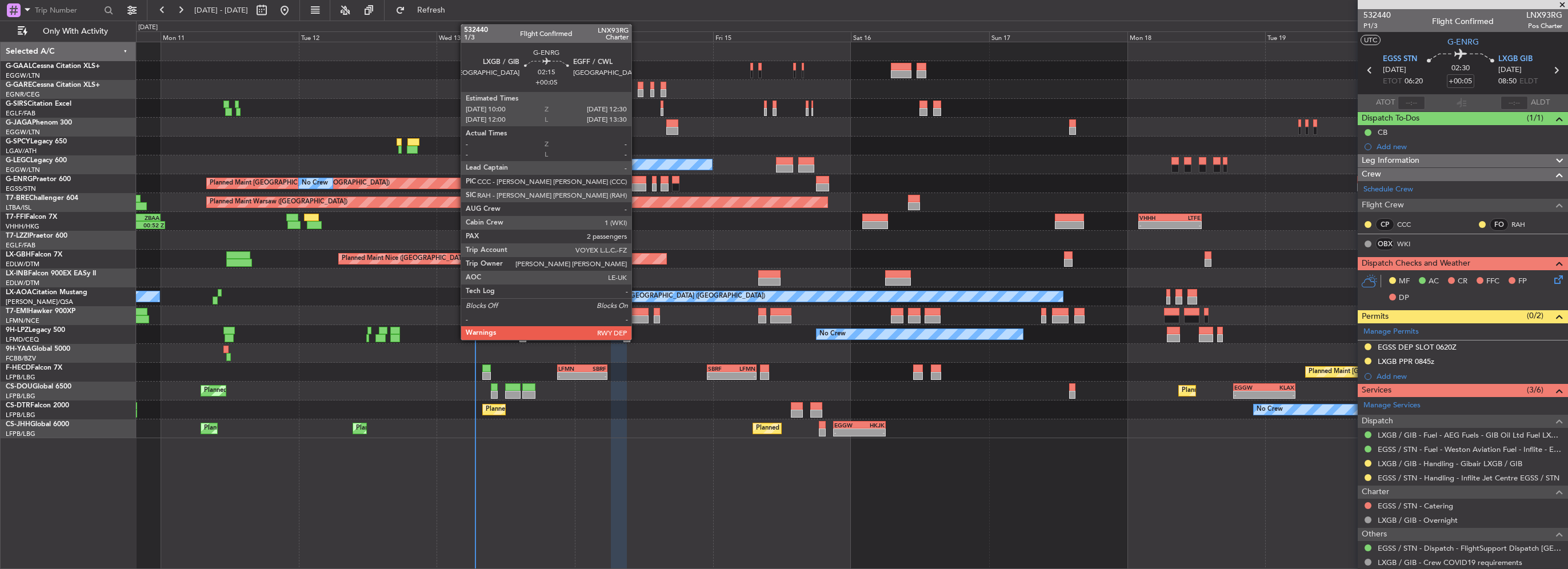
click at [638, 185] on div at bounding box center [639, 187] width 15 height 8
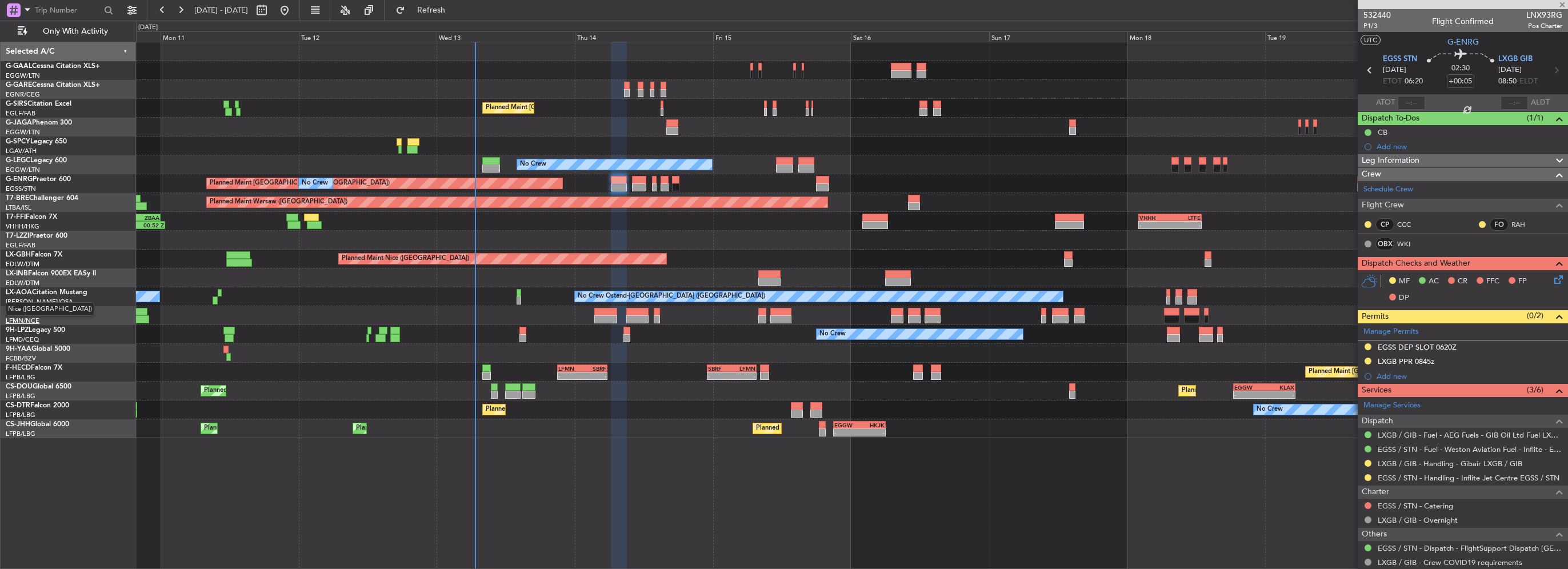
type input "2"
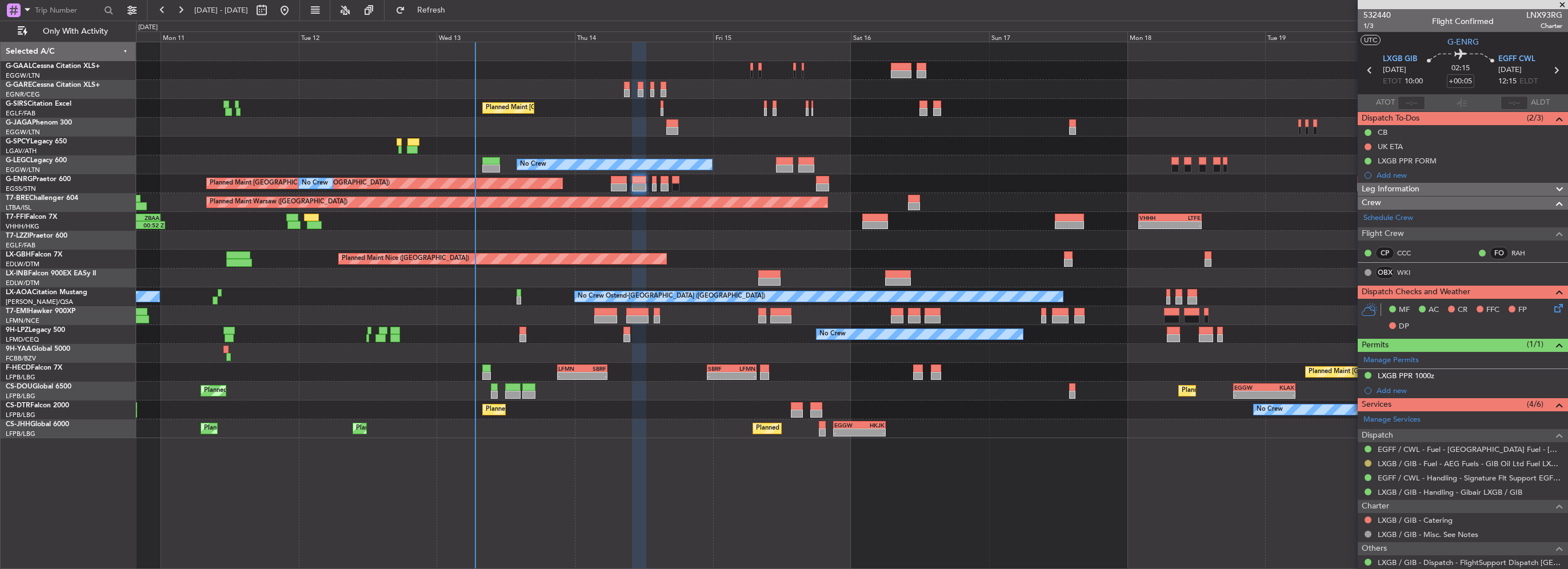
click at [1366, 462] on button at bounding box center [1368, 463] width 7 height 7
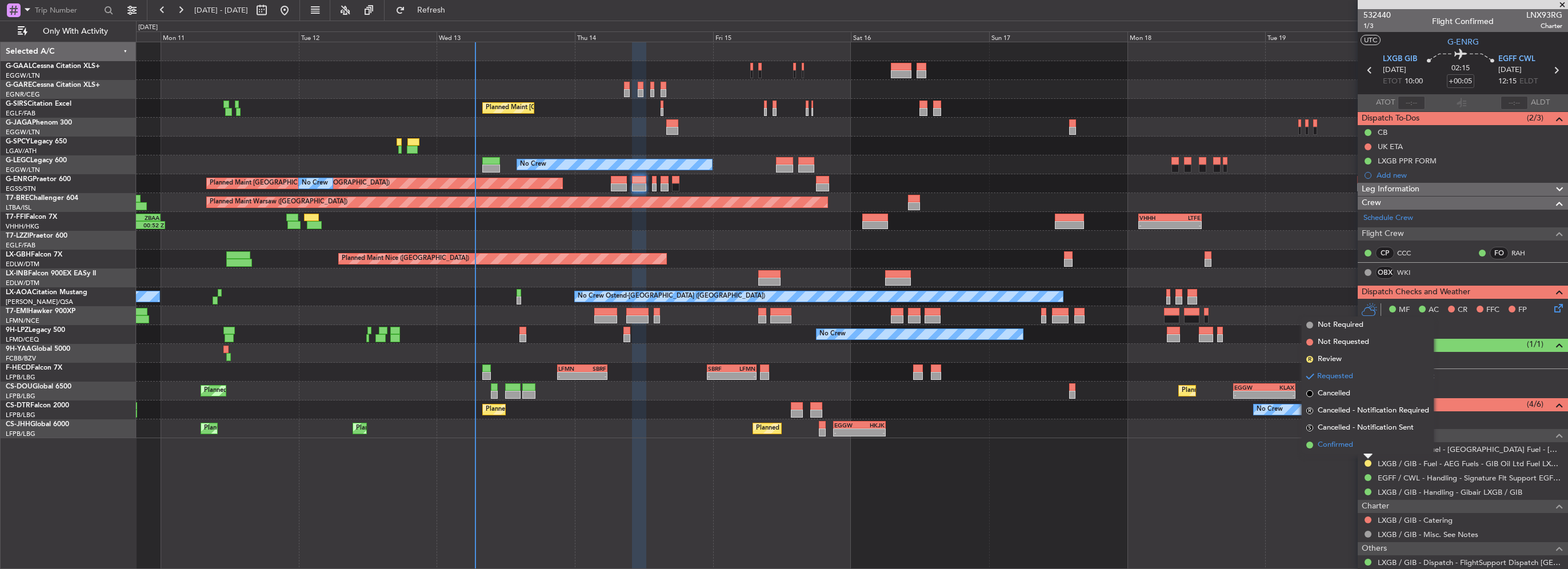
click at [1355, 448] on li "Confirmed" at bounding box center [1368, 445] width 132 height 17
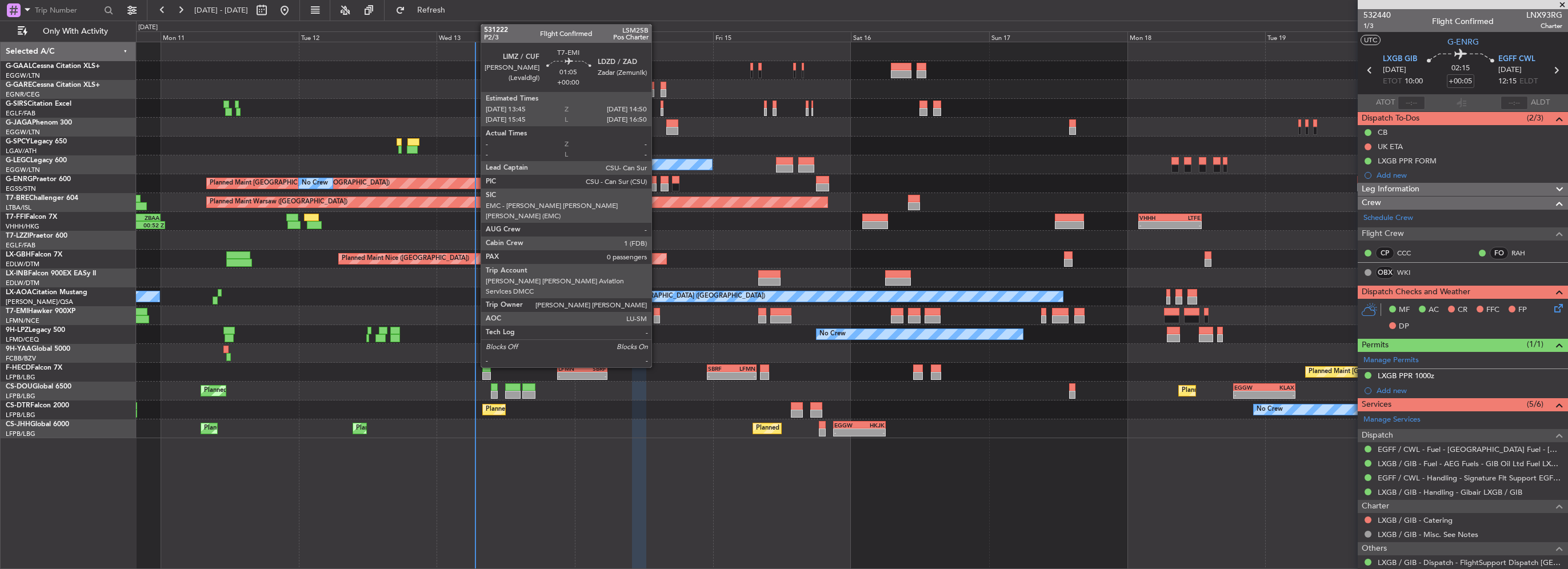
click at [657, 318] on div at bounding box center [657, 319] width 6 height 8
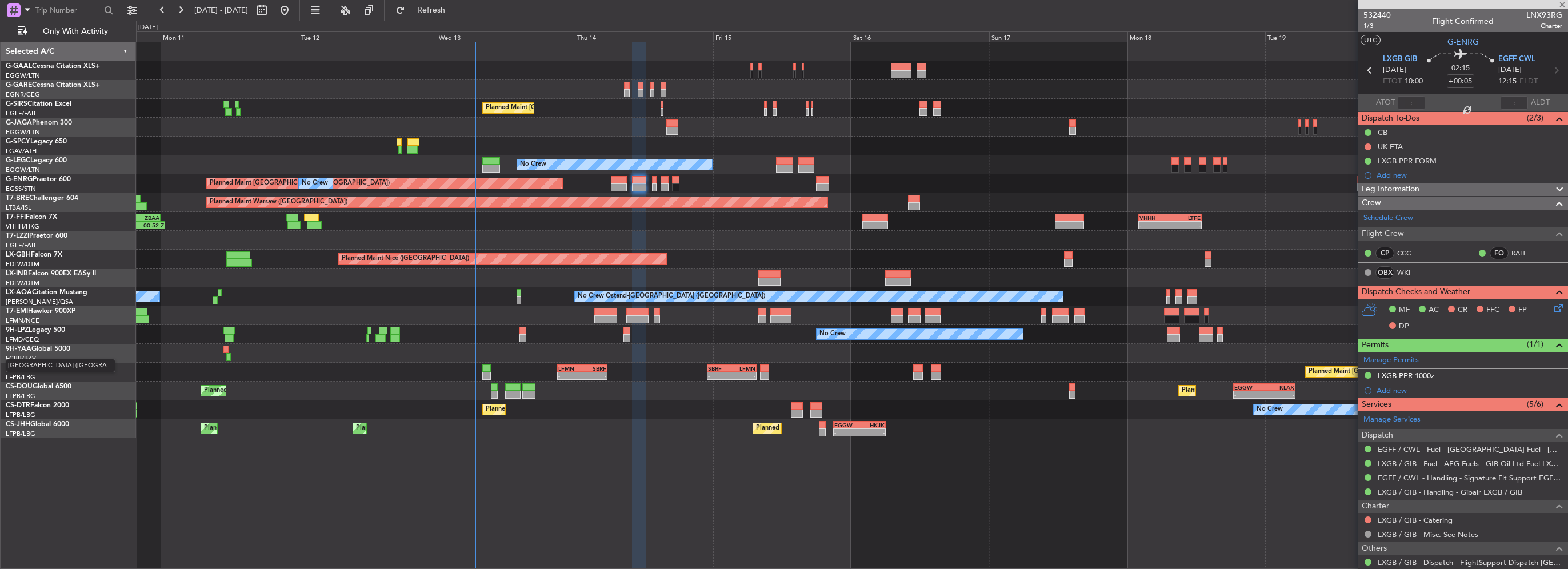
type input "0"
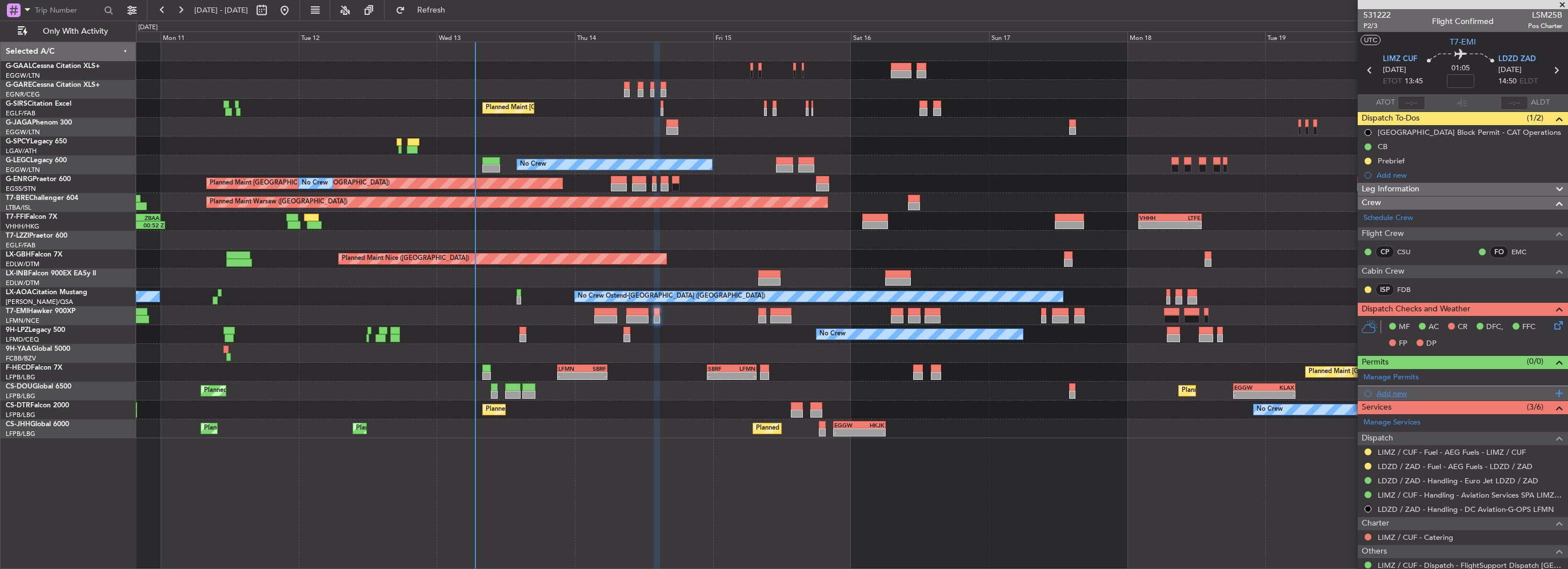
click at [1399, 388] on div "Add new" at bounding box center [1464, 393] width 176 height 10
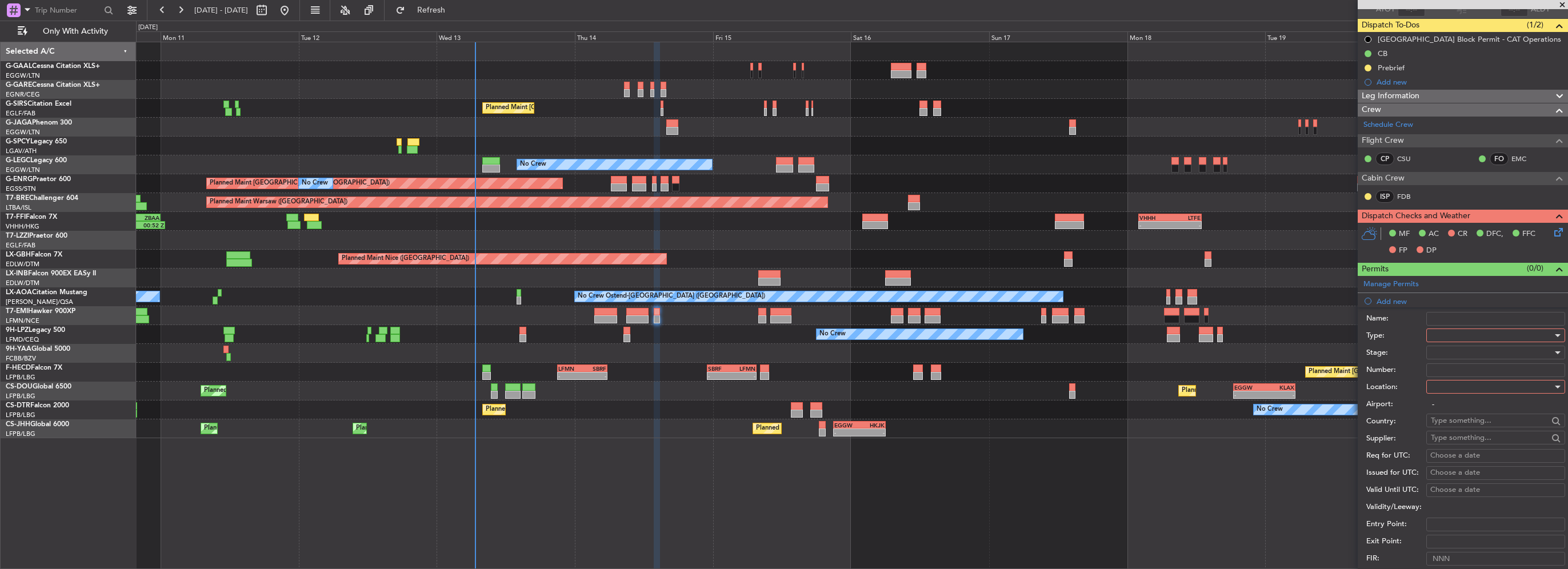
scroll to position [114, 0]
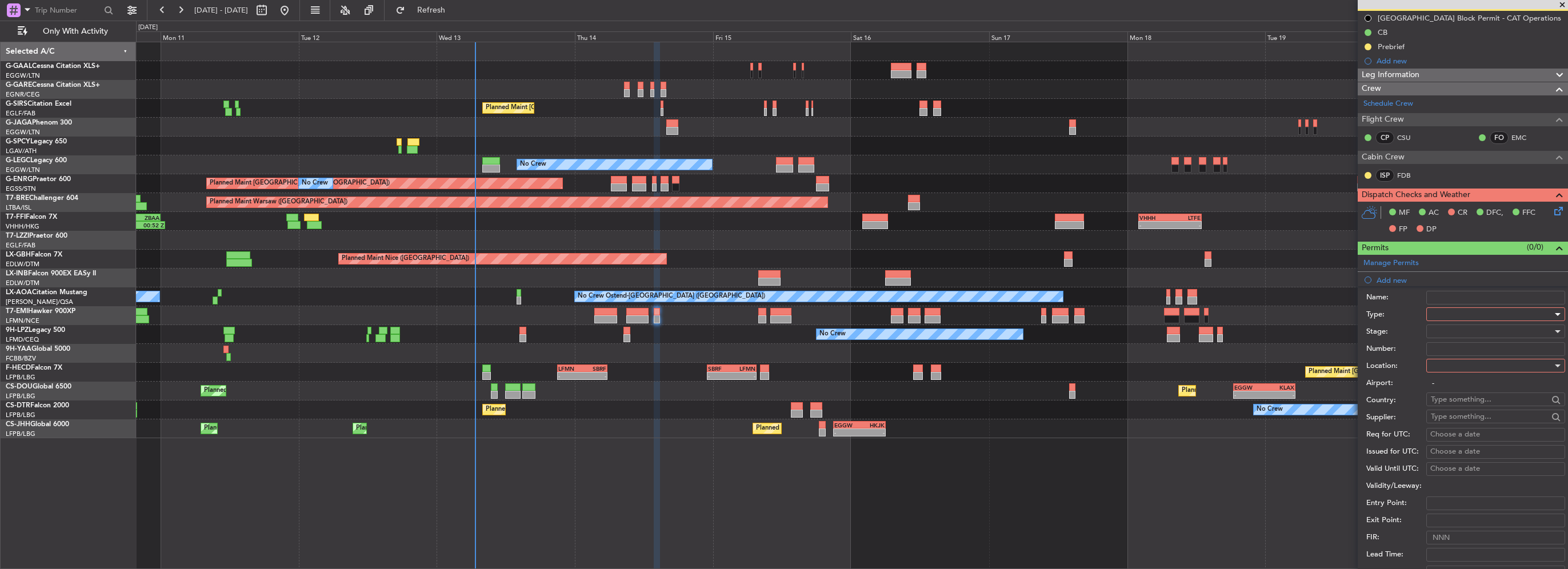
click at [1435, 315] on div at bounding box center [1492, 314] width 122 height 17
click at [1451, 390] on span "LOG Number" at bounding box center [1491, 399] width 120 height 17
click at [1453, 313] on span "LOG Number" at bounding box center [1453, 314] width 46 height 10
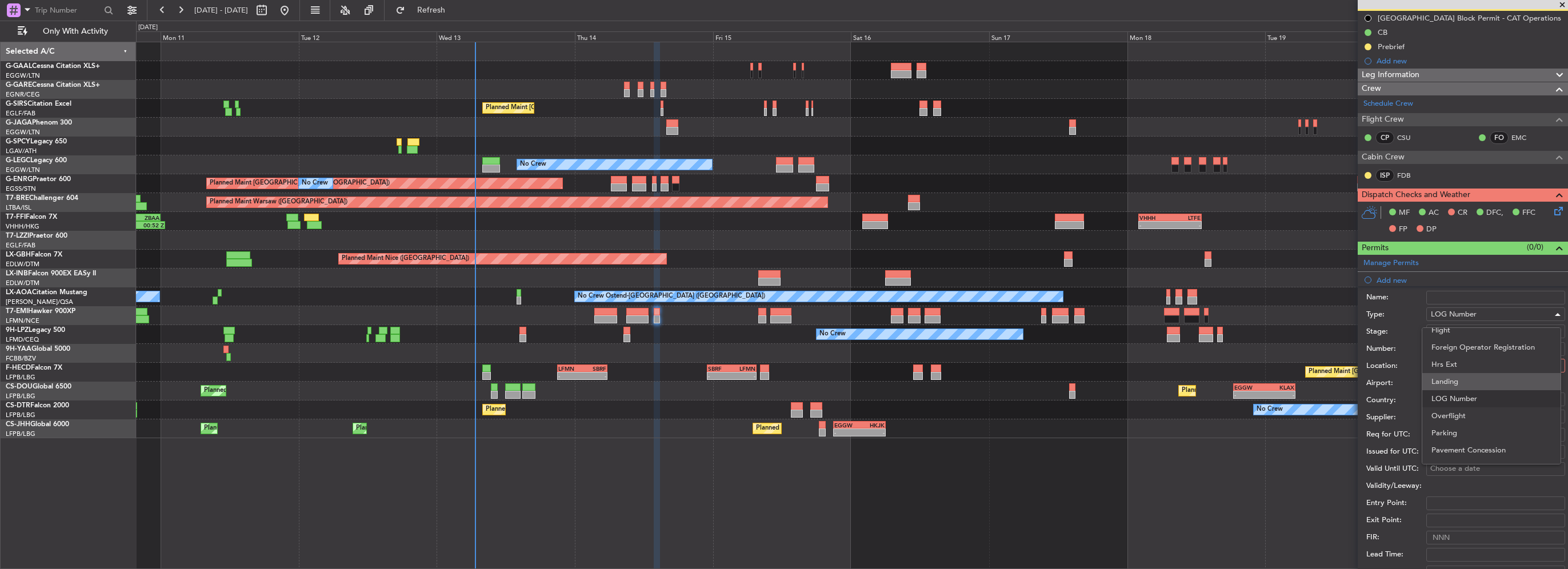
click at [1453, 379] on span "Landing" at bounding box center [1491, 381] width 120 height 17
click at [1454, 359] on div at bounding box center [1492, 365] width 122 height 17
drag, startPoint x: 1455, startPoint y: 421, endPoint x: 1476, endPoint y: 353, distance: 71.2
click at [1455, 421] on span "Arrival" at bounding box center [1491, 422] width 120 height 17
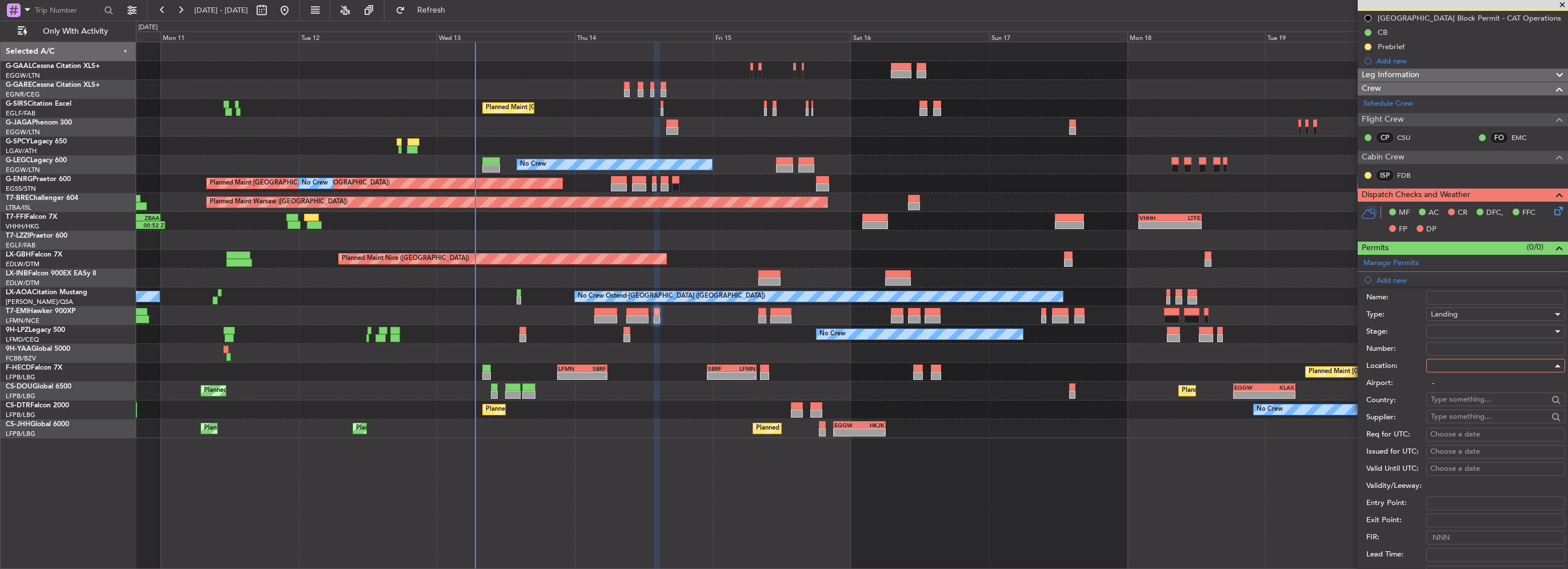
type input "LDZD / ZAD"
click at [1467, 326] on div at bounding box center [1492, 331] width 122 height 17
click at [1463, 420] on span "Received OK" at bounding box center [1491, 422] width 120 height 17
click at [1449, 348] on input "Number:" at bounding box center [1495, 348] width 139 height 14
paste input "CCAA - 130801/2025"
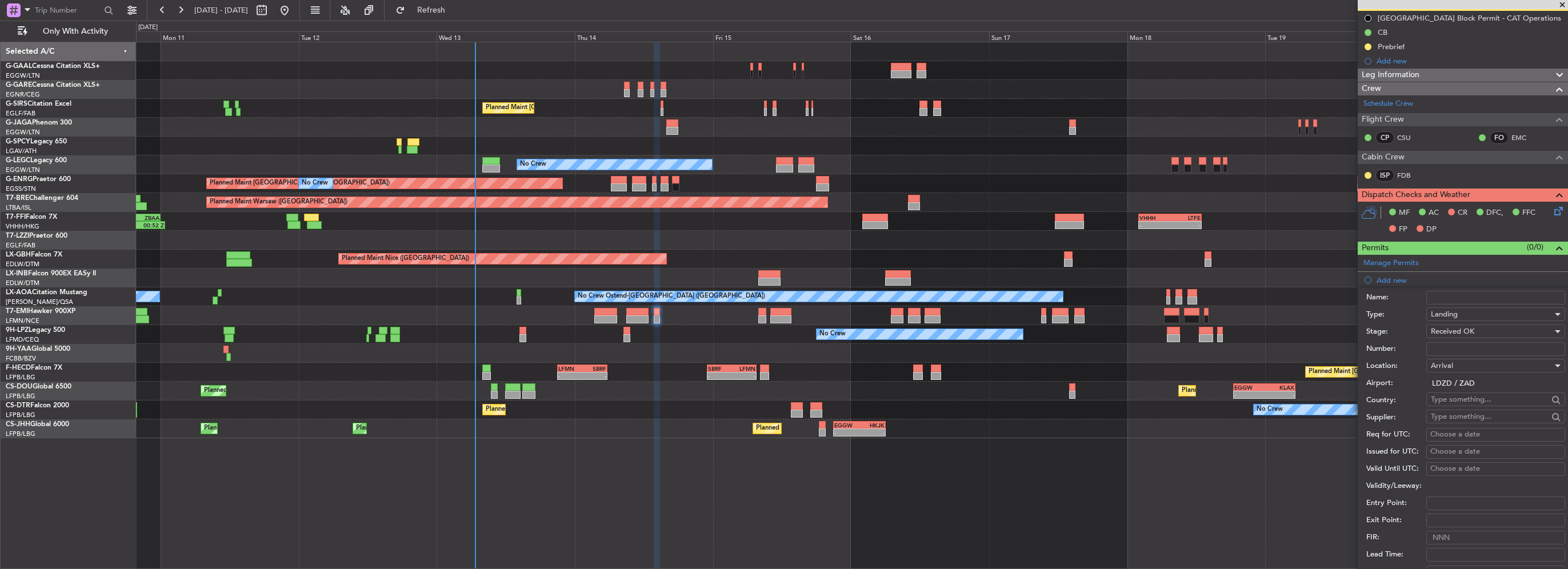
type input "CCAA - 130801/2025"
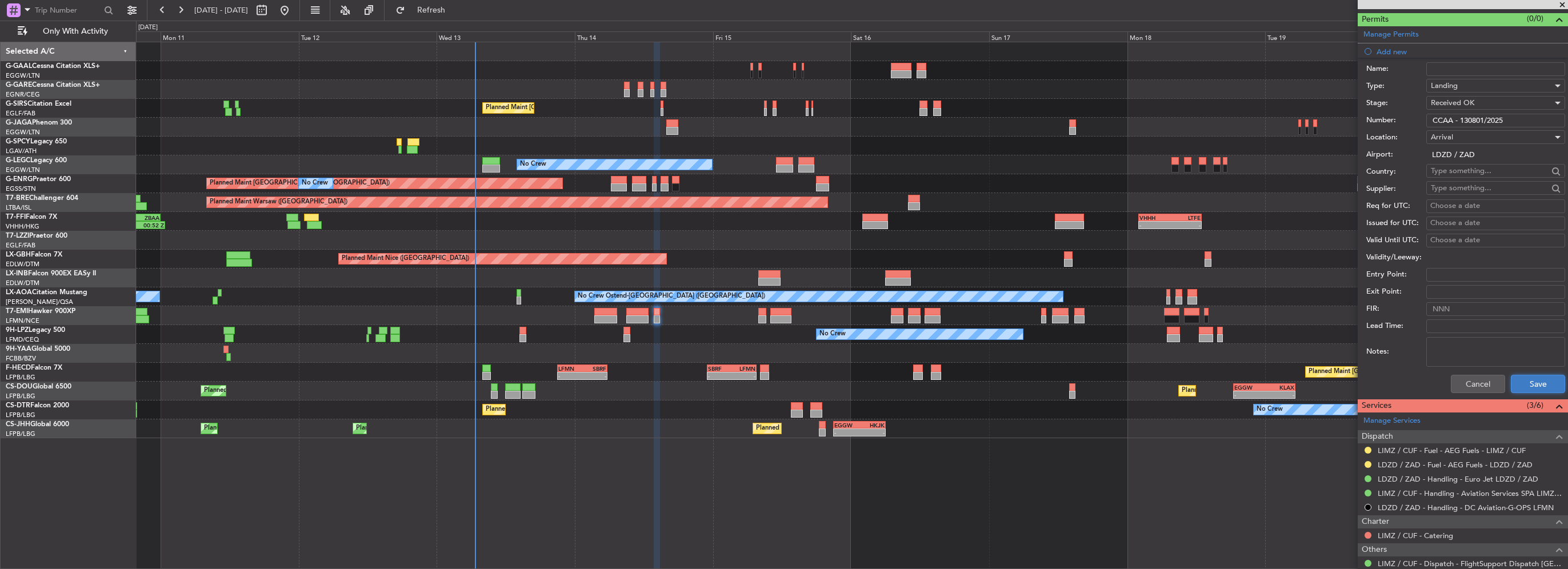
click at [1543, 385] on button "Save" at bounding box center [1538, 384] width 54 height 18
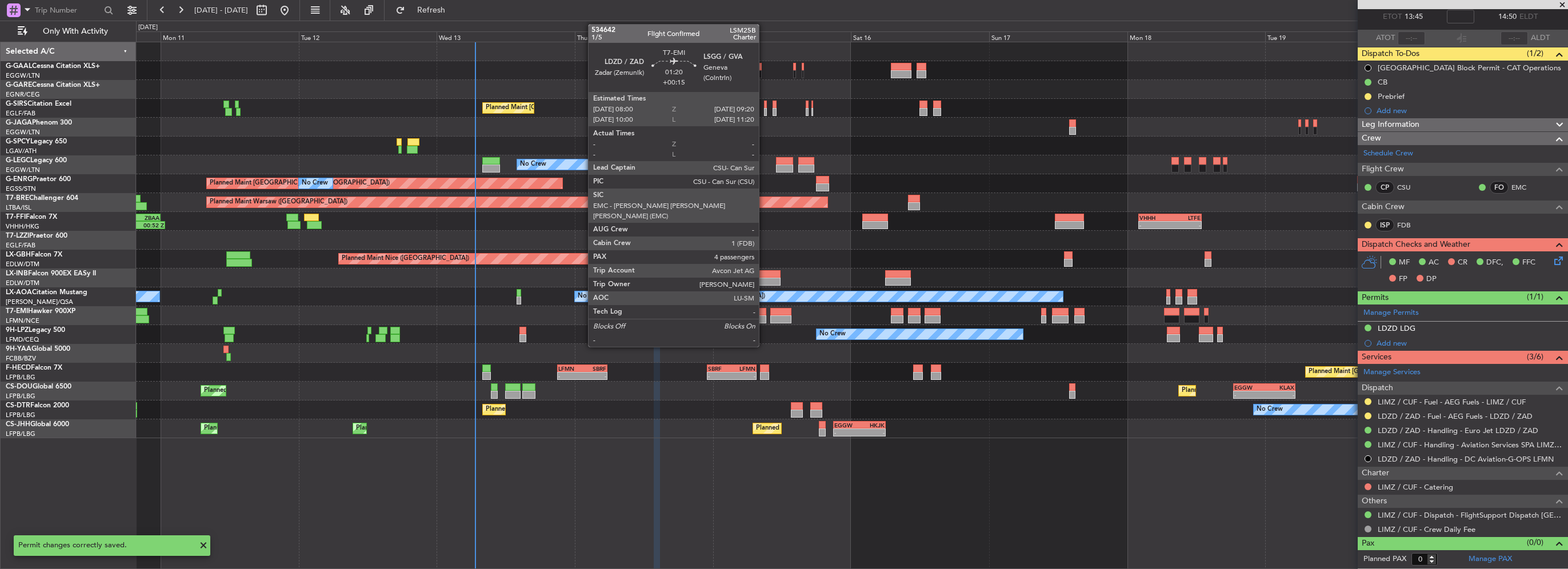
scroll to position [61, 0]
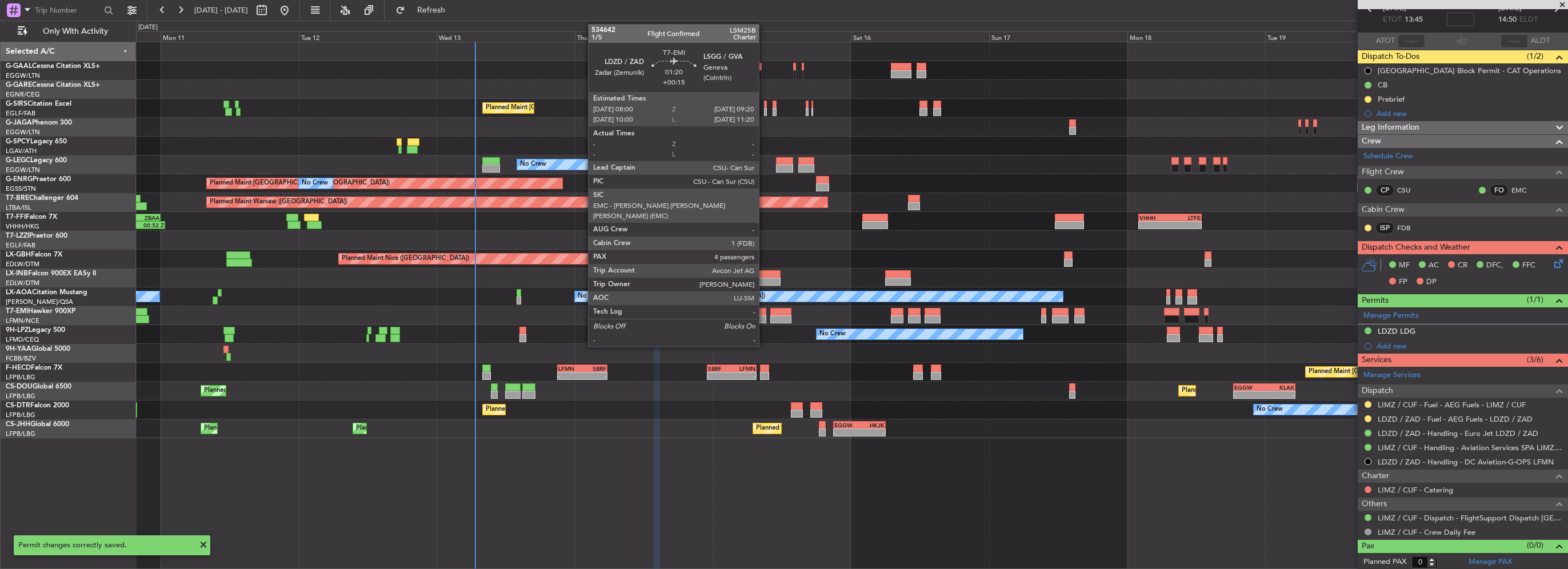
click at [764, 316] on div at bounding box center [762, 319] width 8 height 8
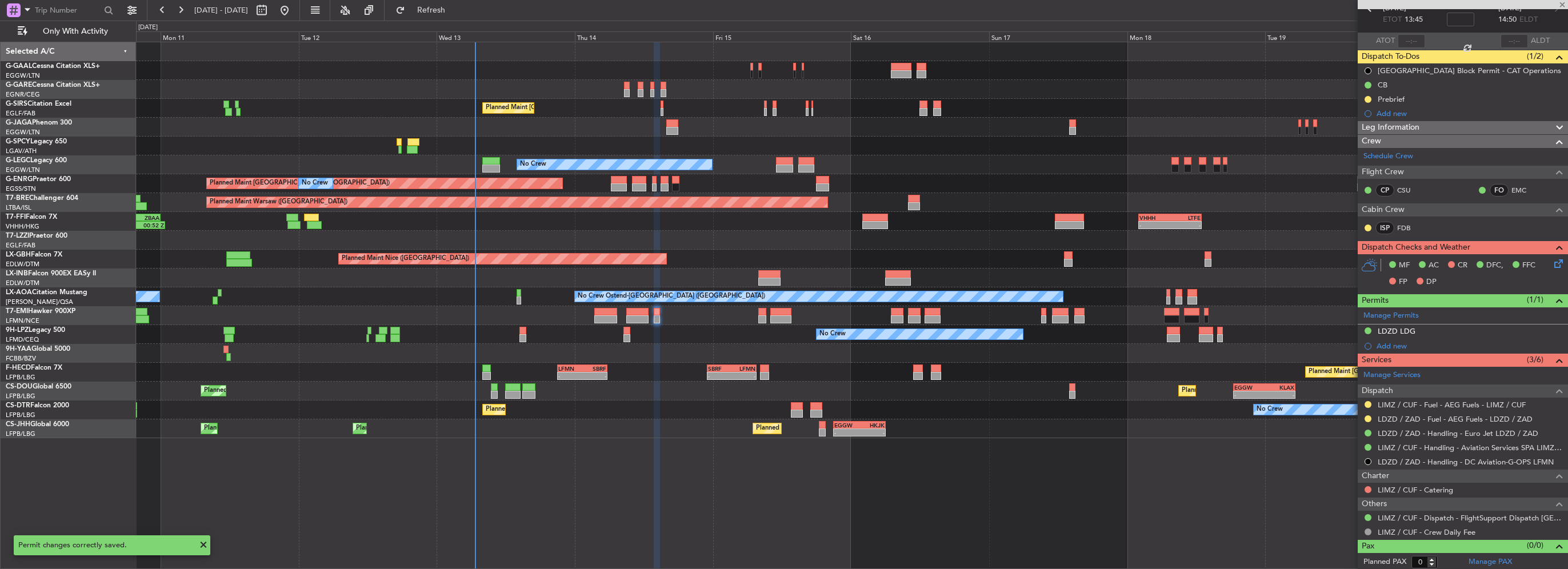
type input "+00:15"
type input "4"
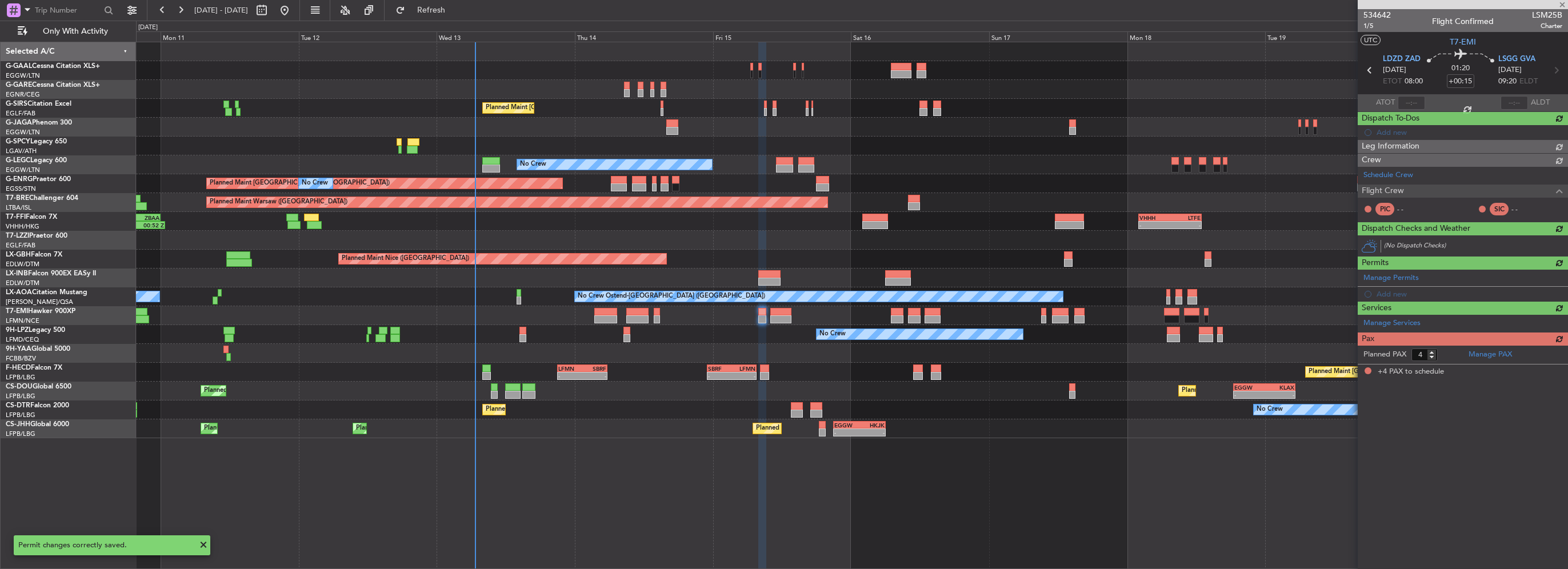
scroll to position [0, 0]
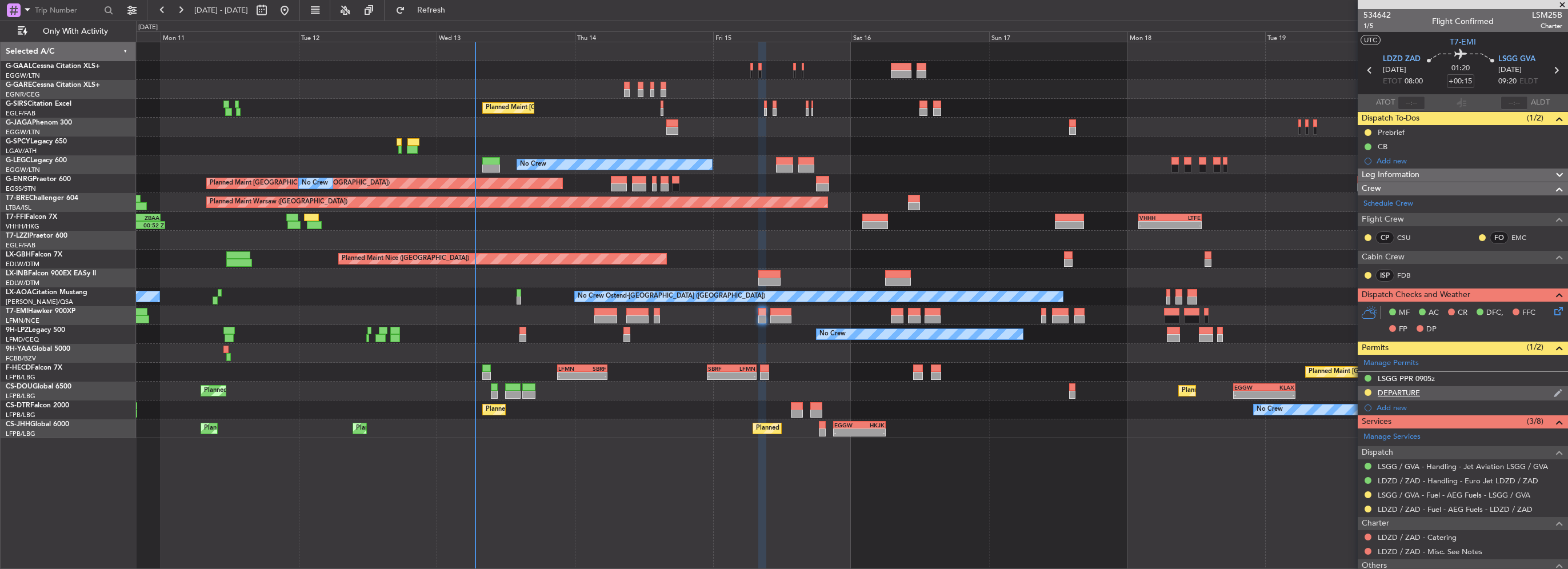
click at [1413, 390] on div "DEPARTURE" at bounding box center [1398, 392] width 42 height 10
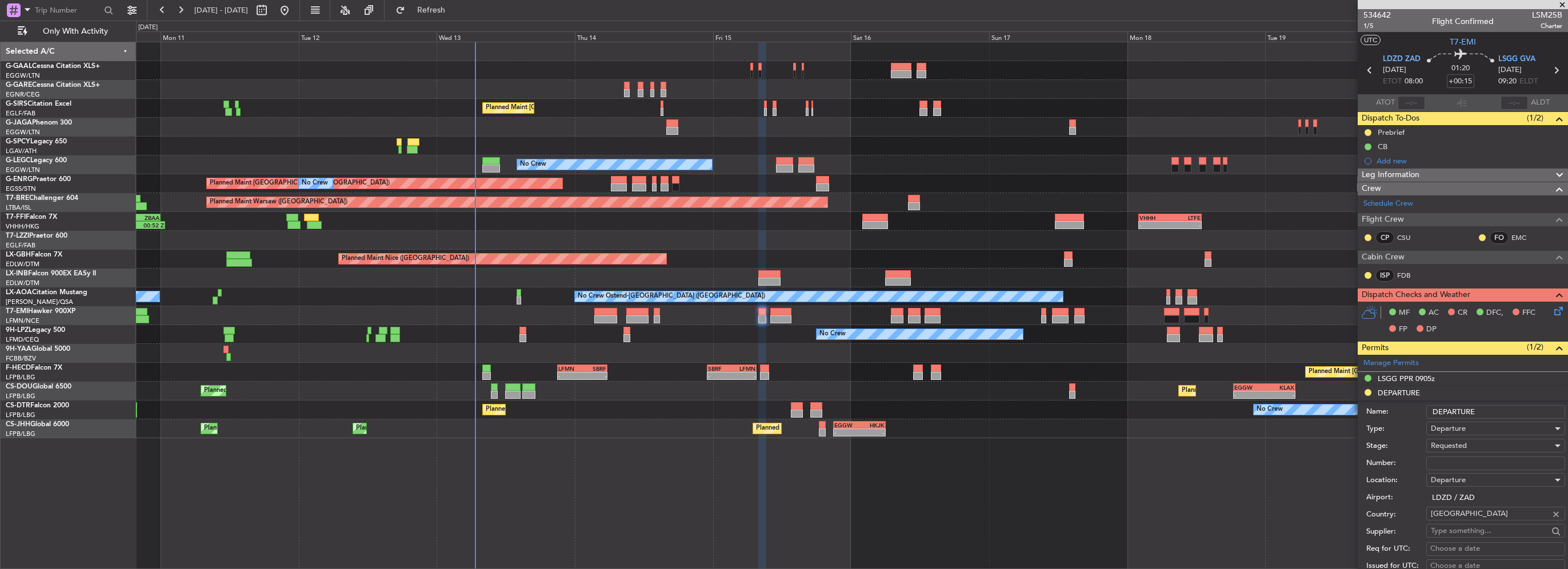
click at [1462, 468] on input "Number:" at bounding box center [1495, 463] width 139 height 14
paste input "CCAA - 130801/2025"
type input "CCAA - 130801/2025"
click at [1460, 444] on span "Requested" at bounding box center [1449, 445] width 36 height 10
click at [1462, 531] on span "Received OK" at bounding box center [1491, 536] width 120 height 17
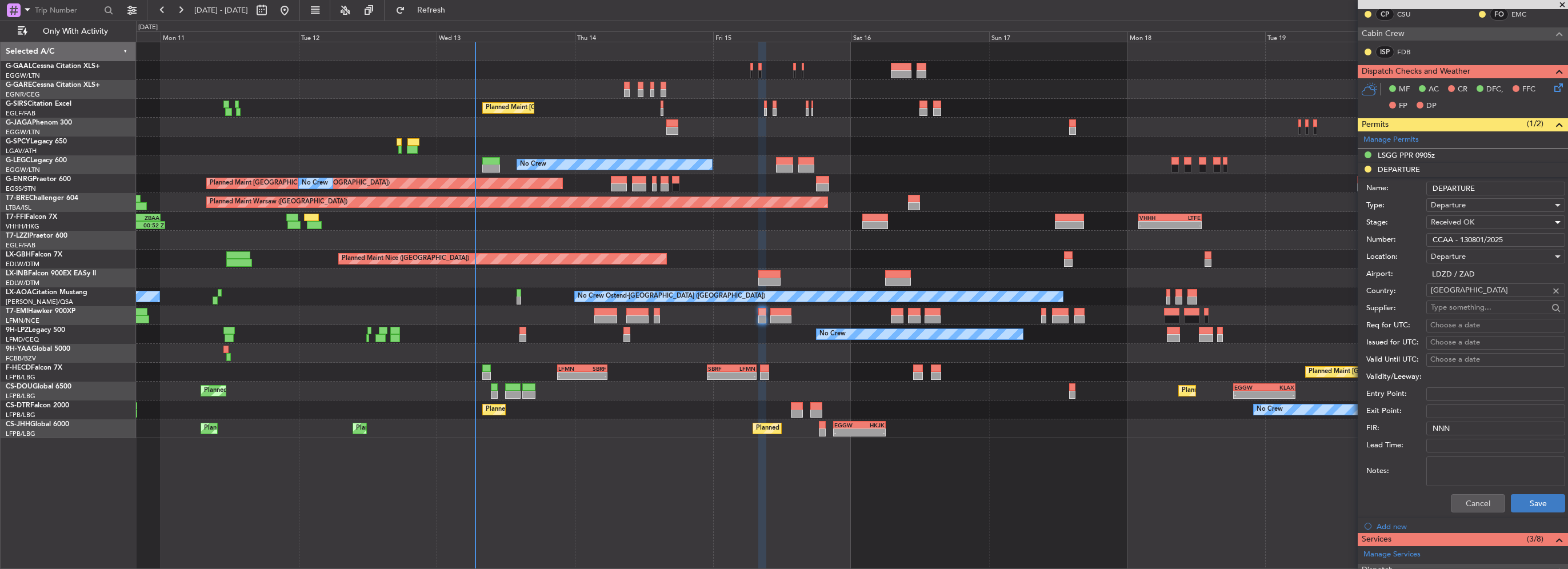
scroll to position [229, 0]
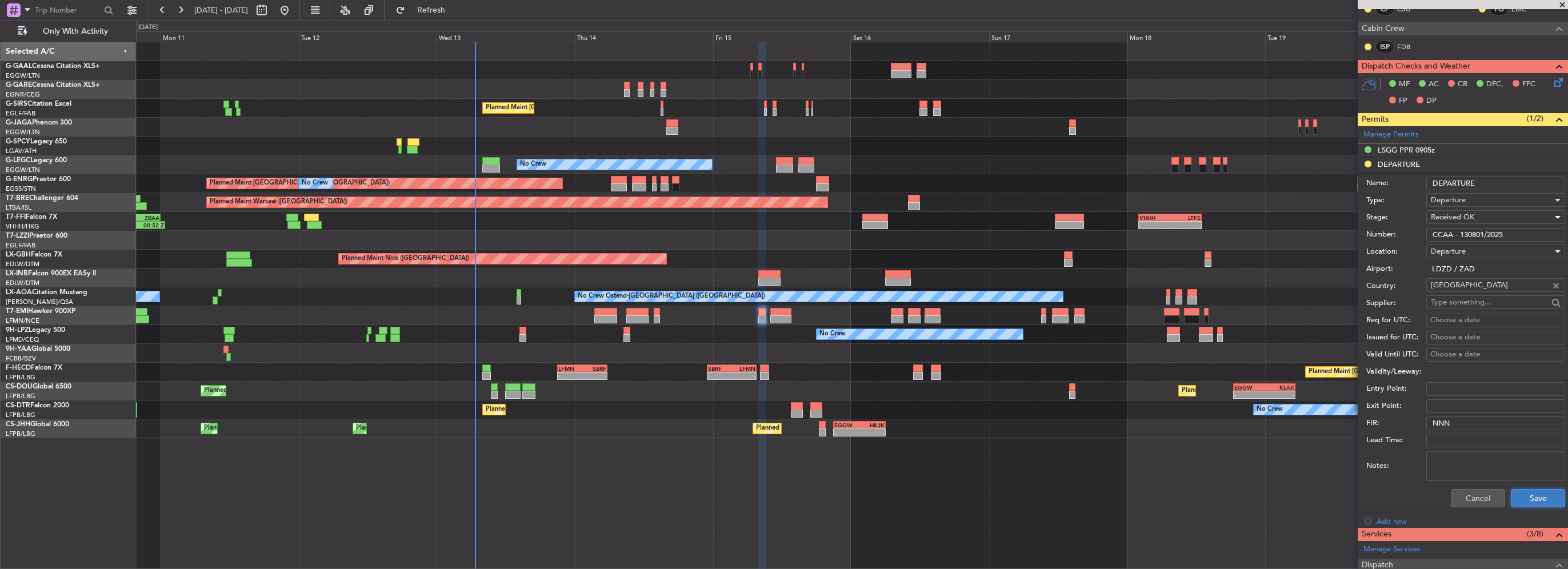
click at [1525, 491] on button "Save" at bounding box center [1538, 498] width 54 height 18
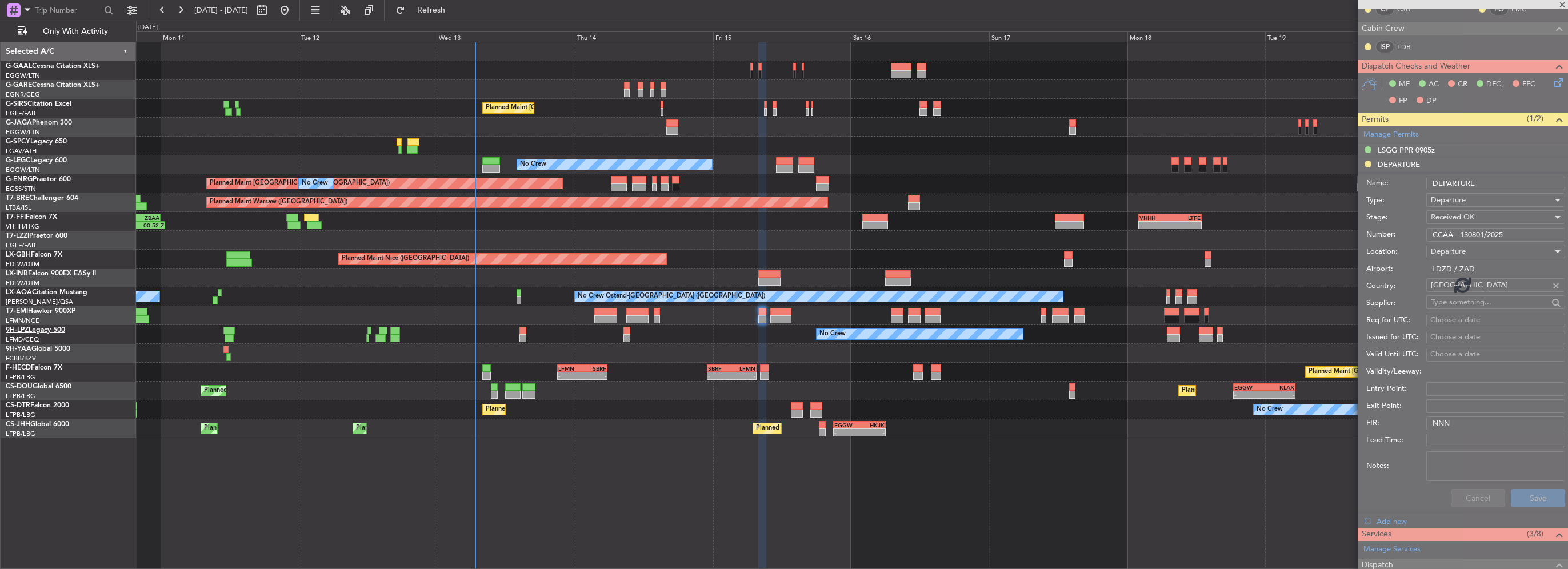
scroll to position [164, 0]
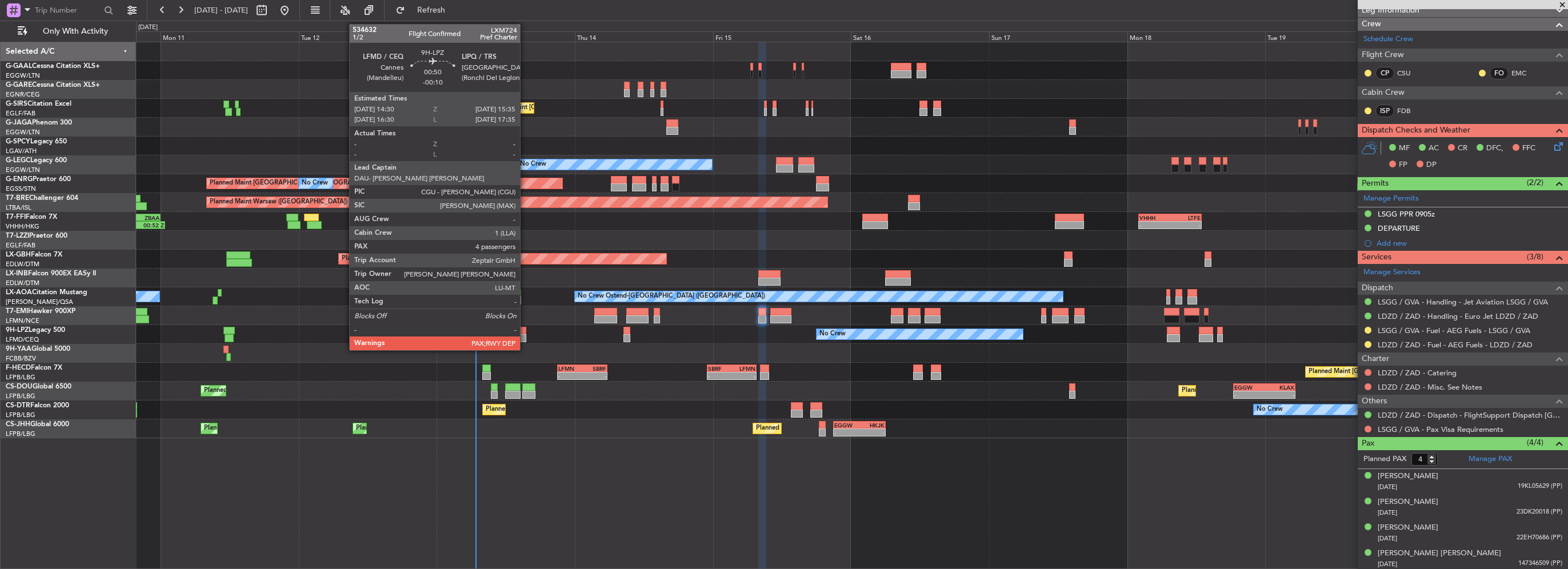
click at [525, 331] on div at bounding box center [523, 331] width 6 height 8
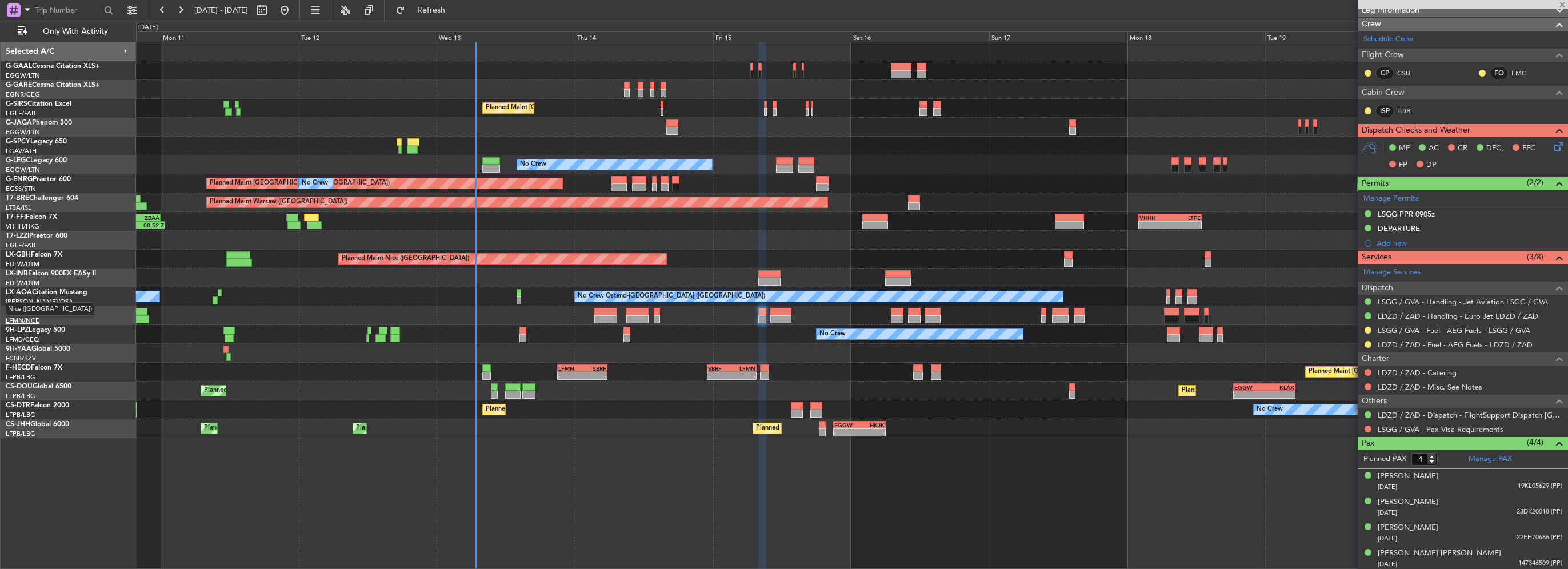
scroll to position [0, 0]
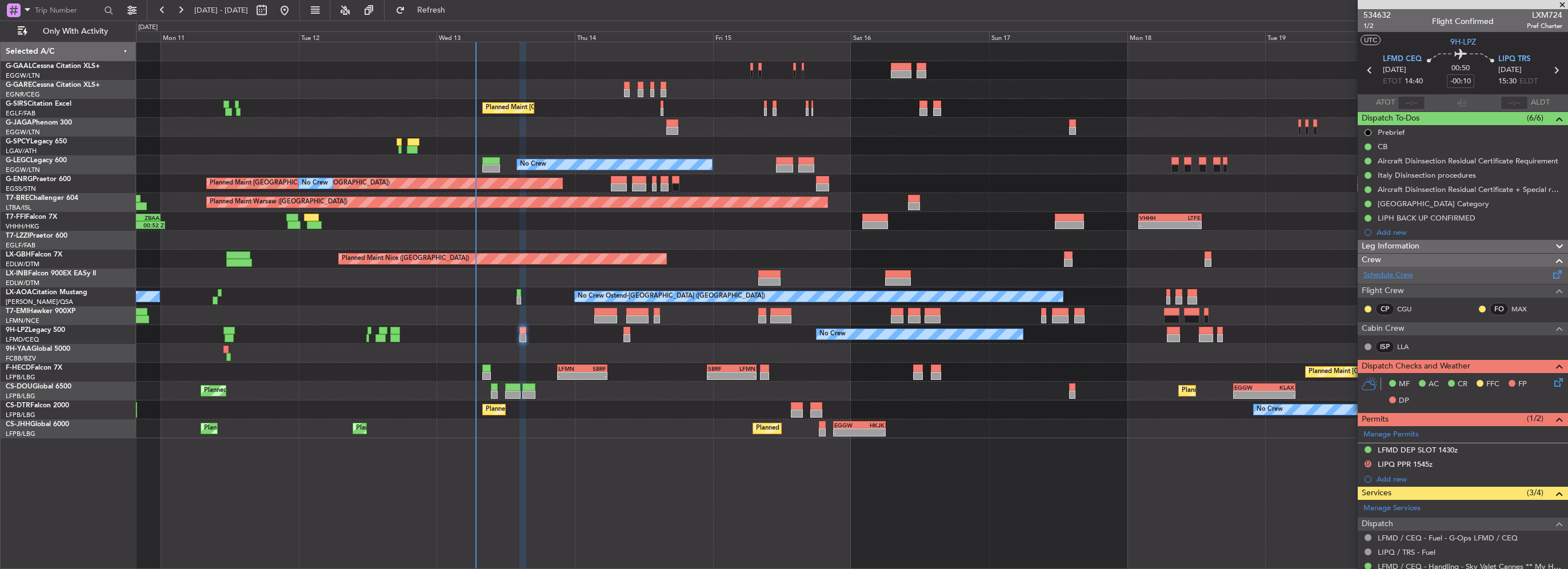
click at [1394, 269] on link "Schedule Crew" at bounding box center [1388, 275] width 50 height 12
click at [455, 9] on span "Refresh" at bounding box center [431, 10] width 48 height 8
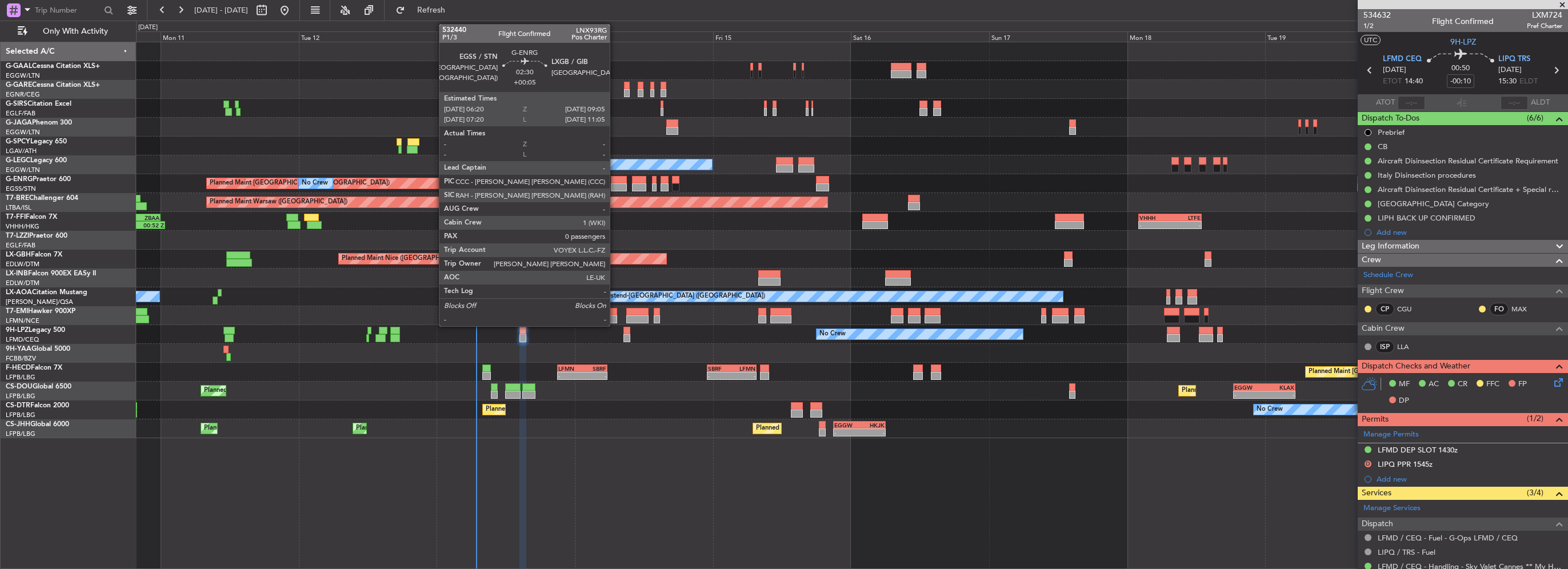
click at [615, 188] on div at bounding box center [619, 187] width 16 height 8
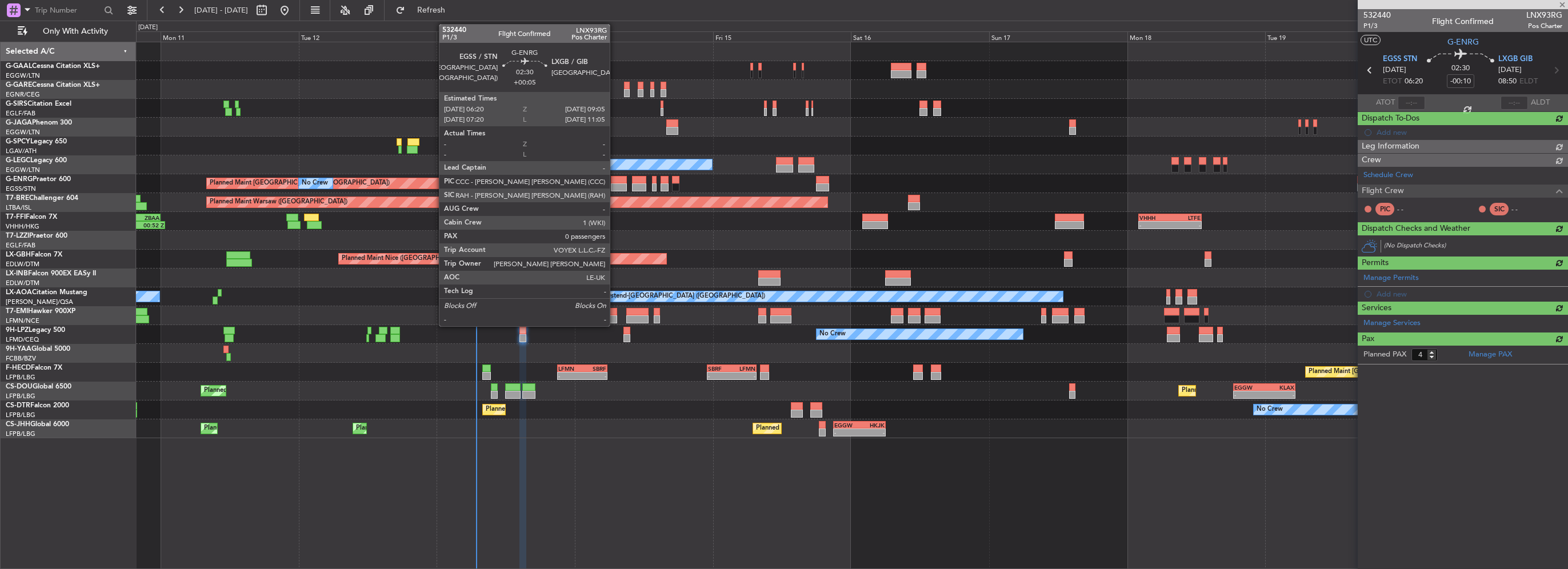
type input "+00:05"
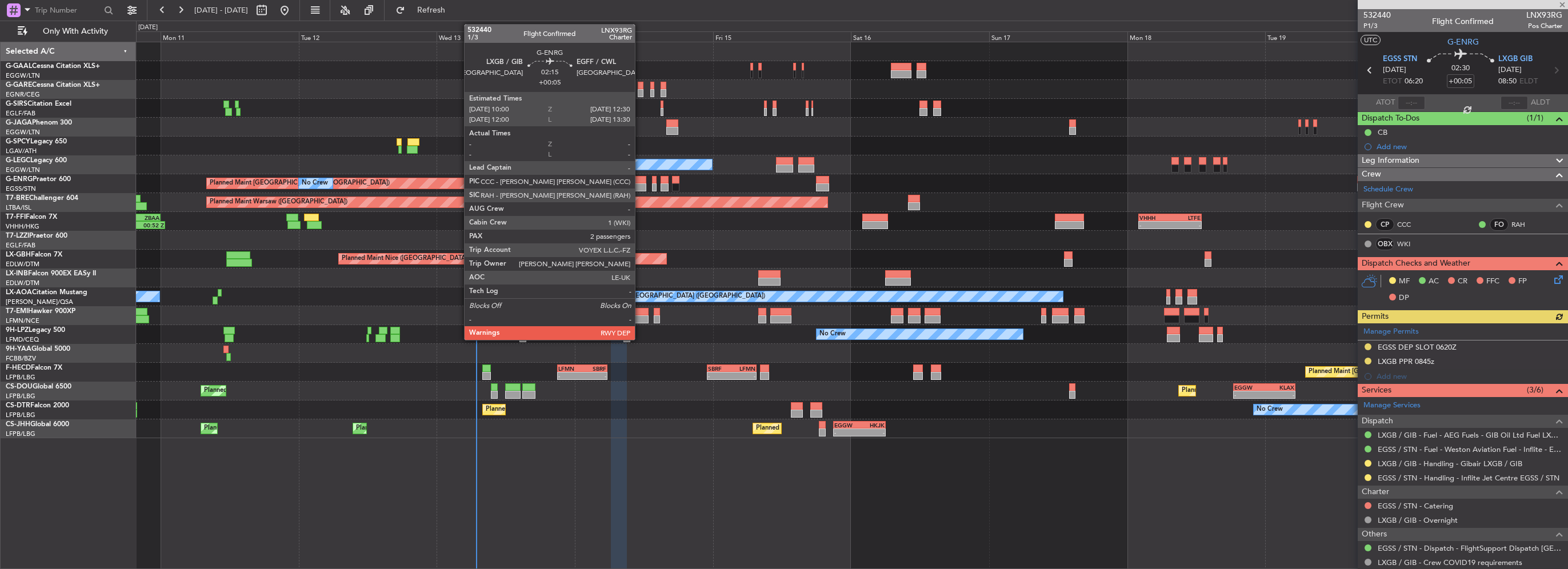
click at [640, 183] on div at bounding box center [639, 187] width 15 height 8
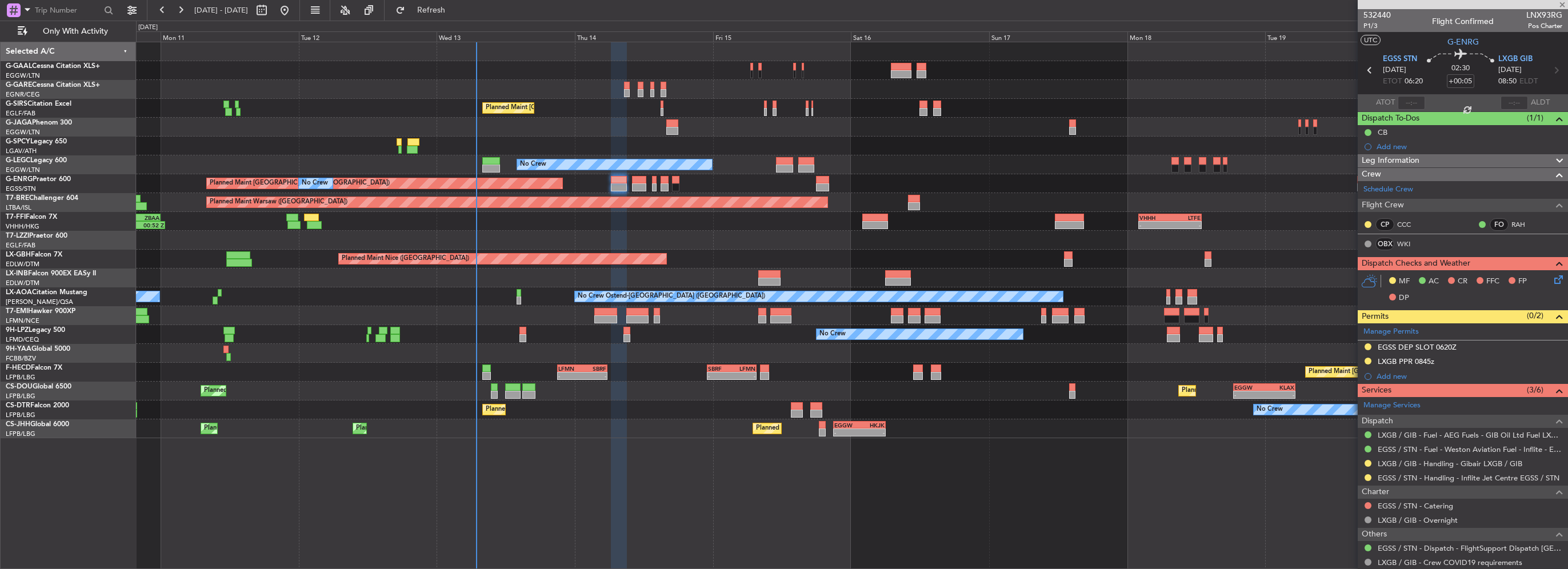
type input "2"
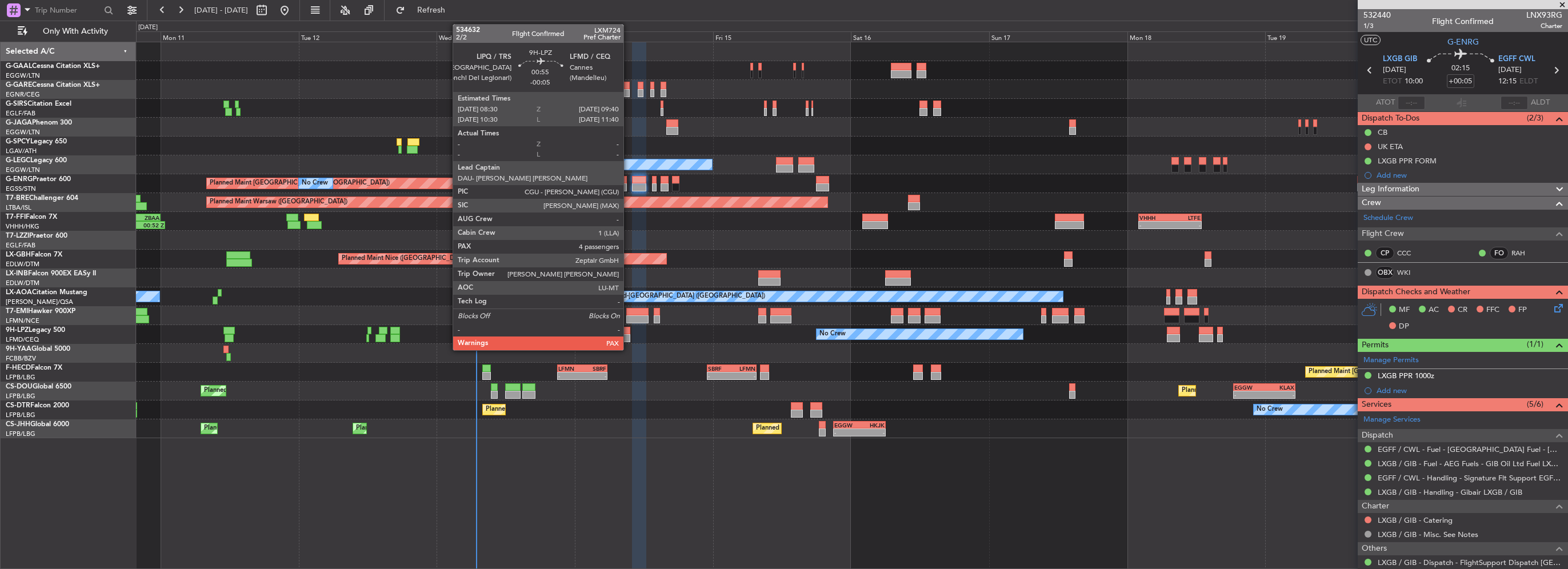
click at [628, 337] on div at bounding box center [626, 338] width 7 height 8
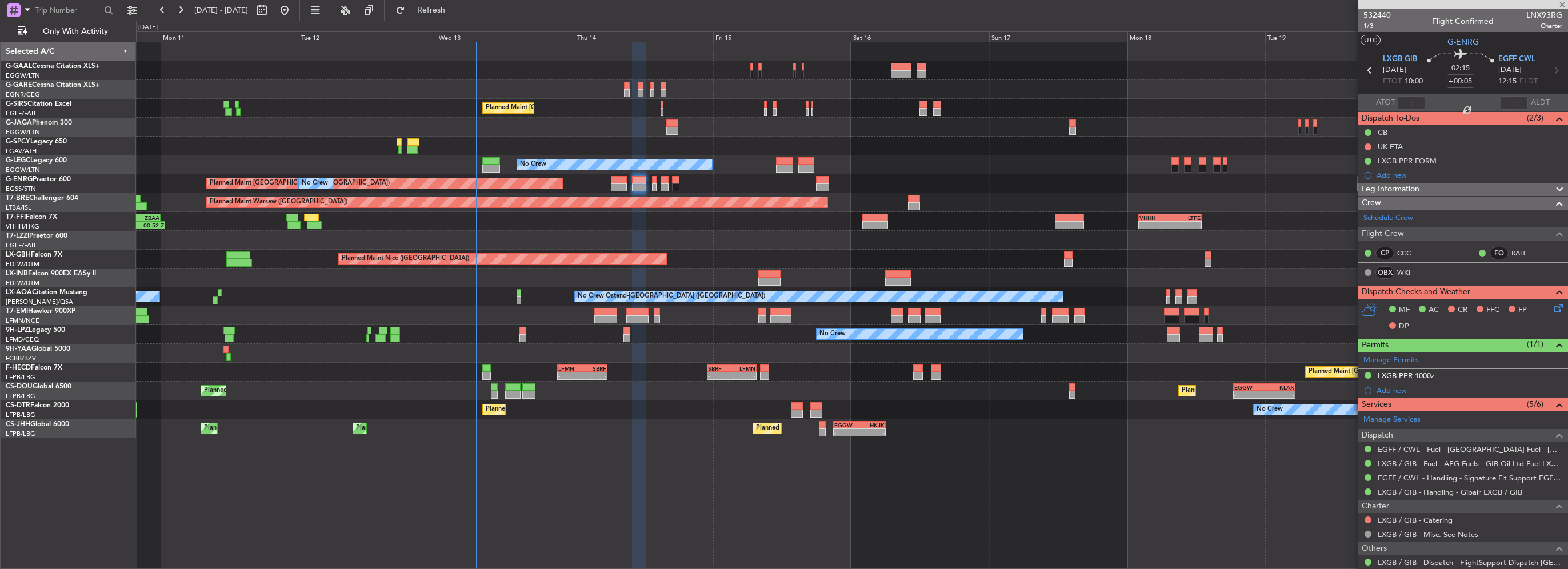
type input "-00:05"
type input "4"
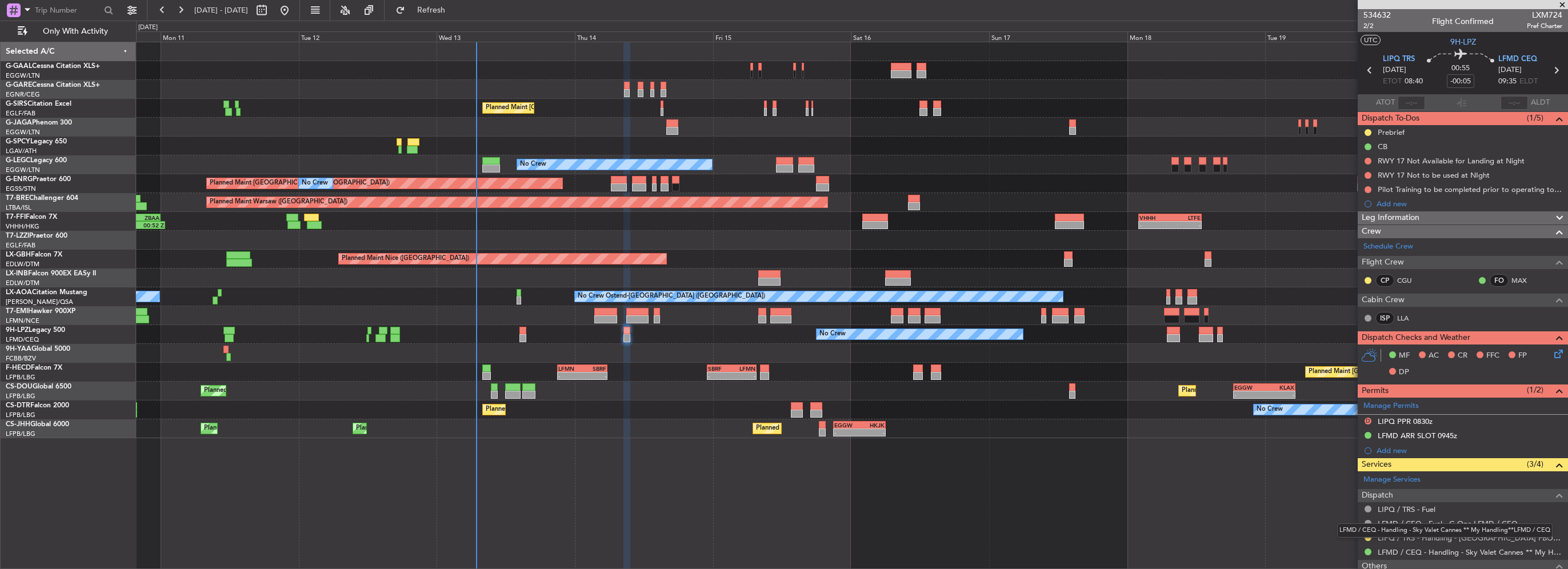
click at [1408, 534] on div "LFMD / CEQ - Handling - Sky Valet Cannes ** My Handling**LFMD / CEQ" at bounding box center [1444, 530] width 216 height 14
click at [1430, 534] on div "LFMD / CEQ - Handling - Sky Valet Cannes ** My Handling**LFMD / CEQ" at bounding box center [1444, 530] width 216 height 14
click at [1481, 537] on mat-tooltip-component "Complete" at bounding box center [1459, 542] width 49 height 30
click at [1492, 537] on link "LIPQ / TRS - Handling - Italy FBO LIPQ / TRS" at bounding box center [1470, 537] width 185 height 10
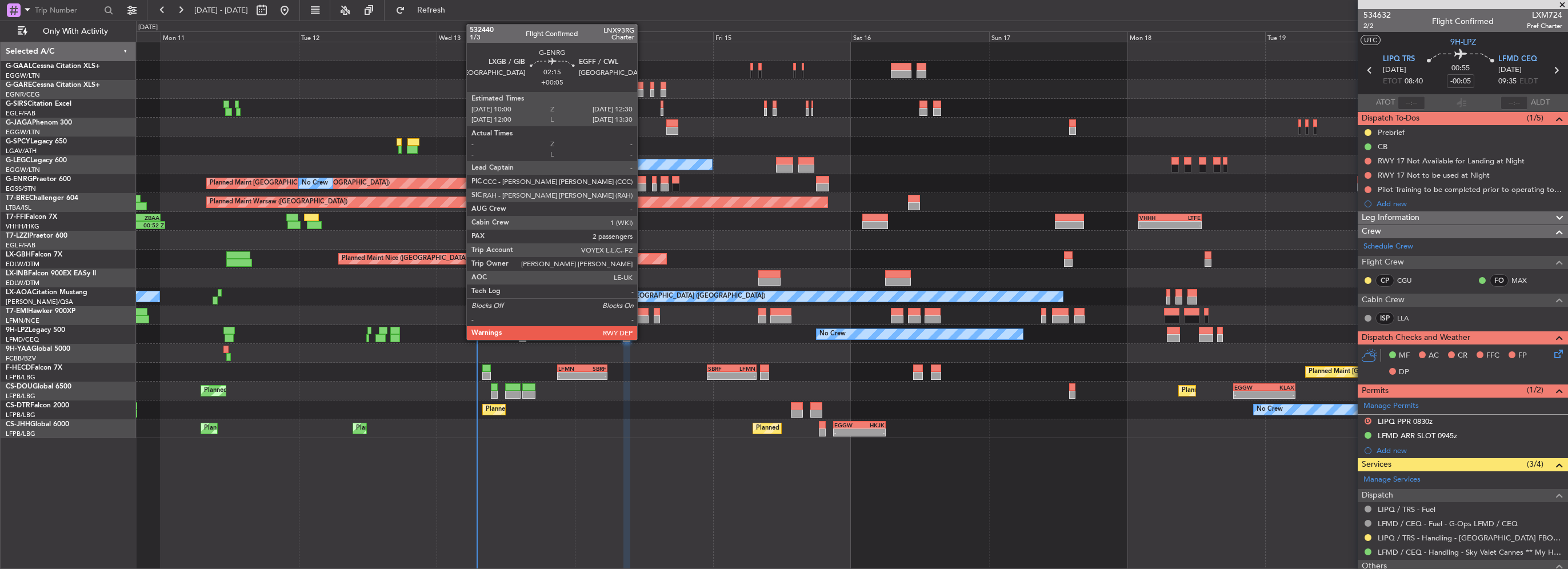
click at [642, 188] on div at bounding box center [639, 187] width 15 height 8
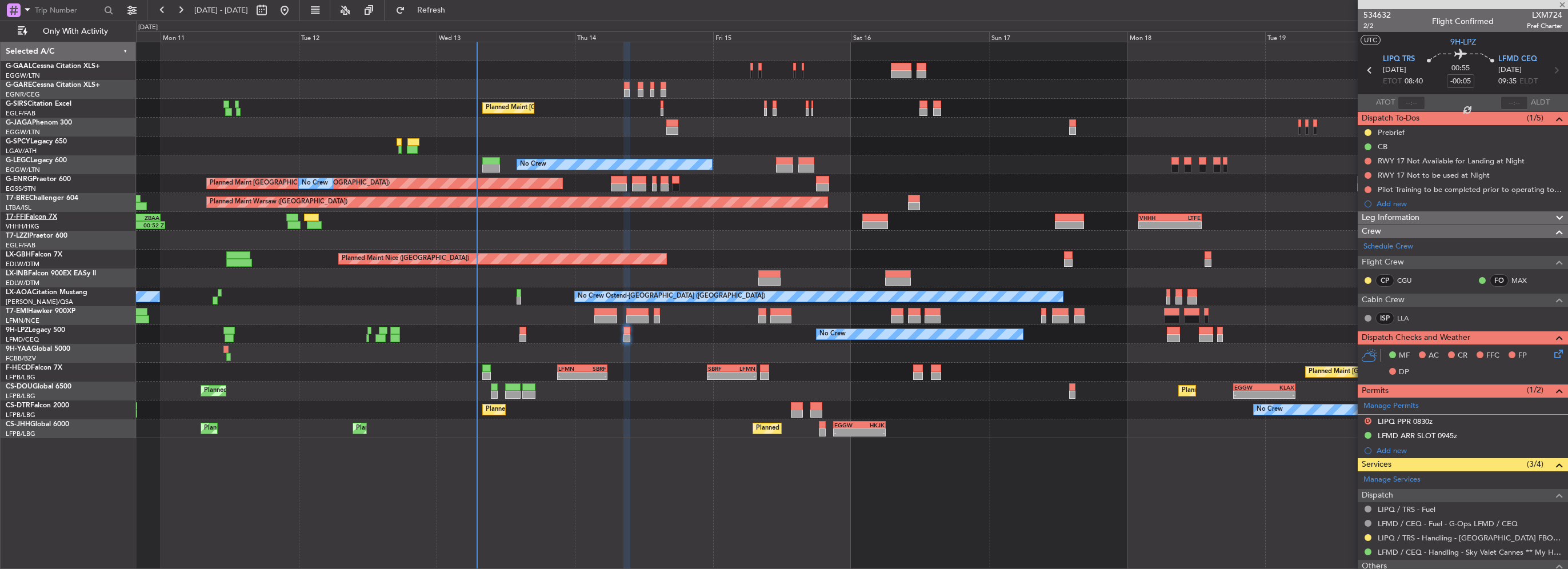
type input "+00:05"
type input "2"
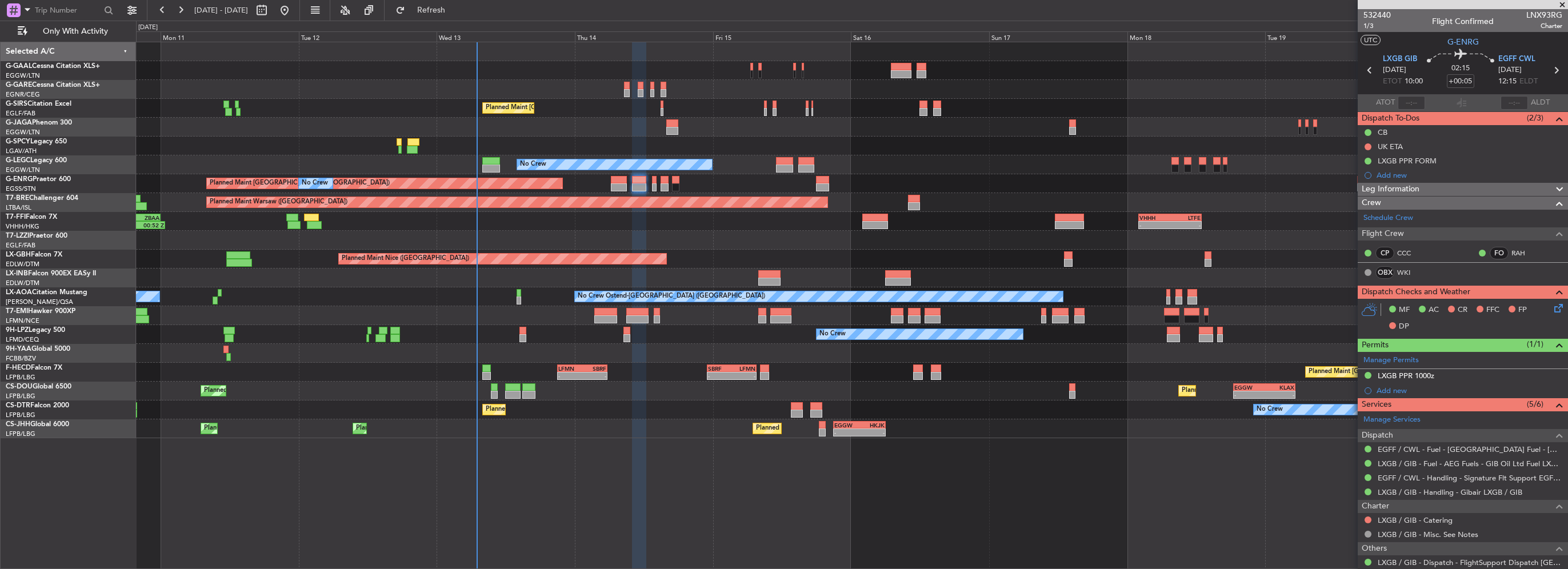
click at [1416, 187] on span "Leg Information" at bounding box center [1390, 189] width 58 height 13
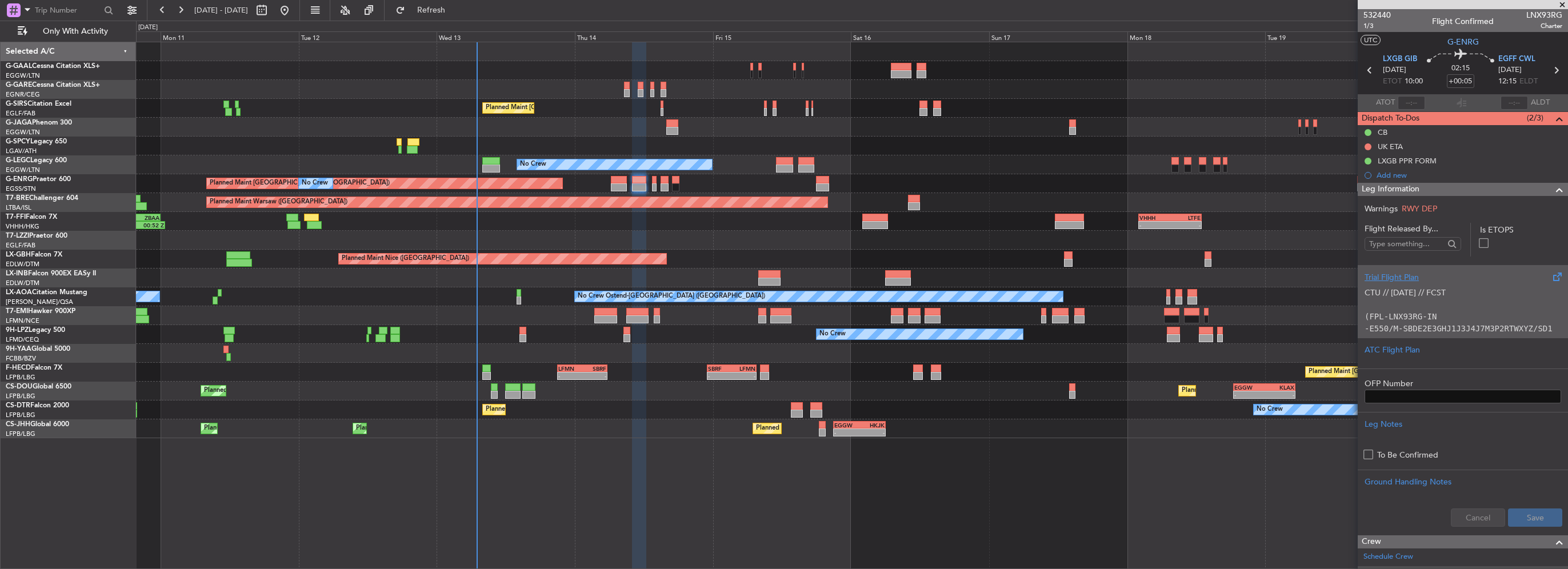
click at [1409, 298] on p at bounding box center [1462, 304] width 196 height 12
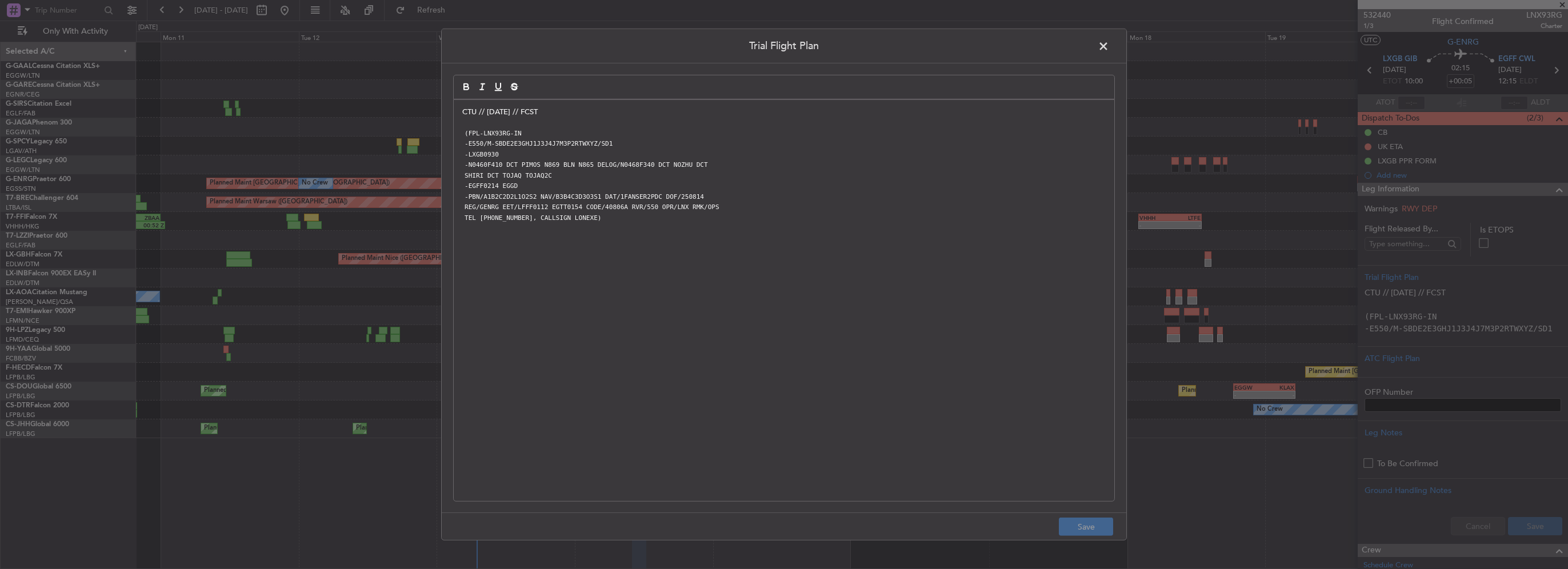
click at [463, 109] on p "CTU // [DATE] // FCST" at bounding box center [784, 112] width 643 height 10
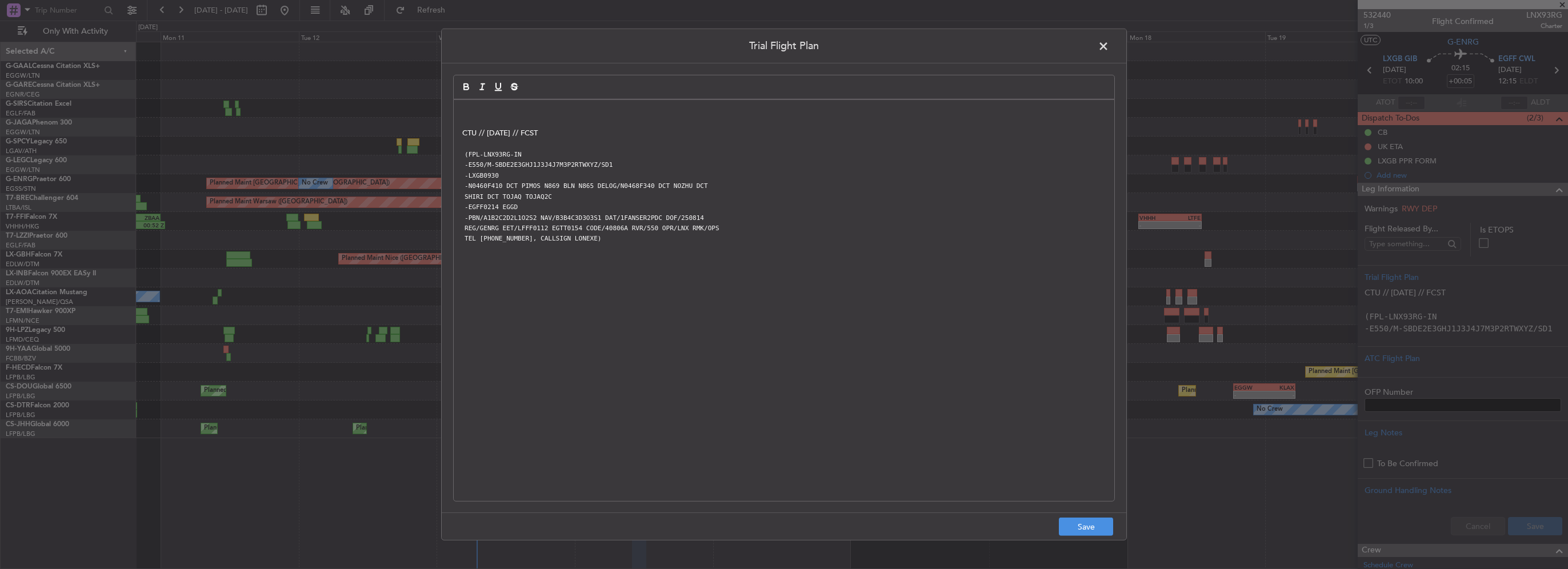
click at [463, 109] on p at bounding box center [784, 112] width 643 height 10
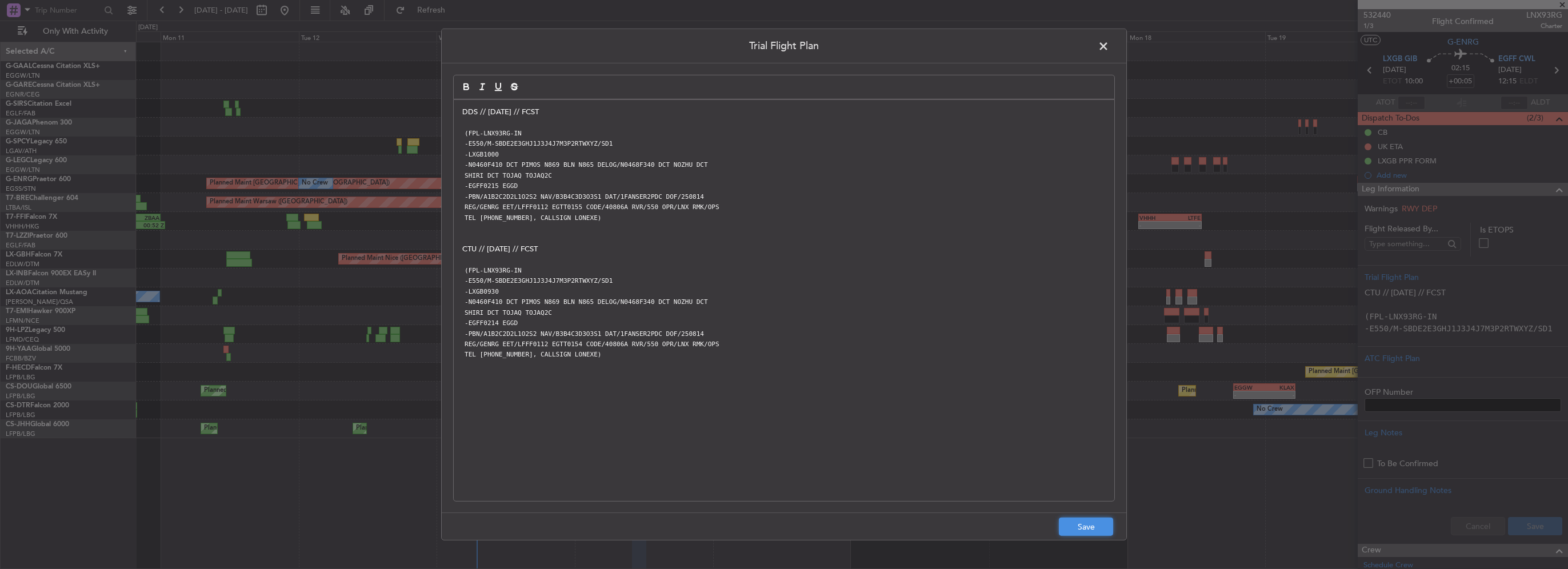
drag, startPoint x: 1060, startPoint y: 528, endPoint x: 1067, endPoint y: 526, distance: 7.3
click at [1062, 528] on button "Save" at bounding box center [1086, 526] width 54 height 18
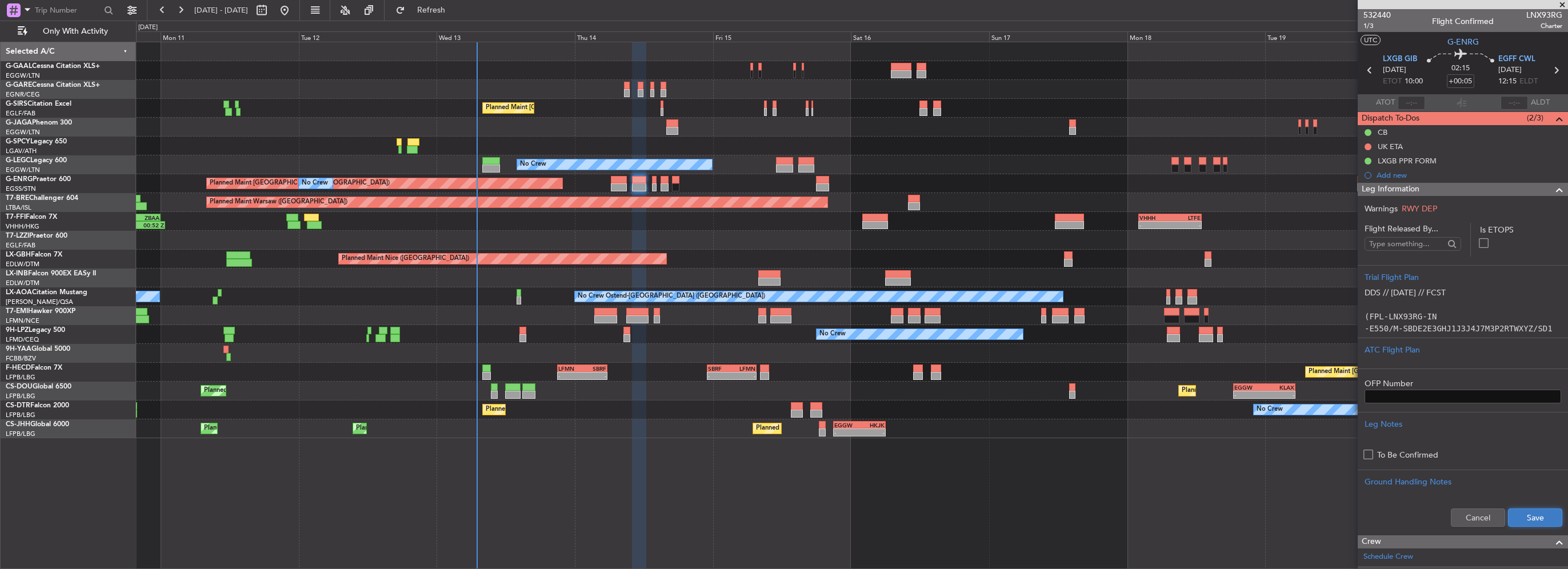
click at [1513, 518] on button "Save" at bounding box center [1535, 517] width 54 height 18
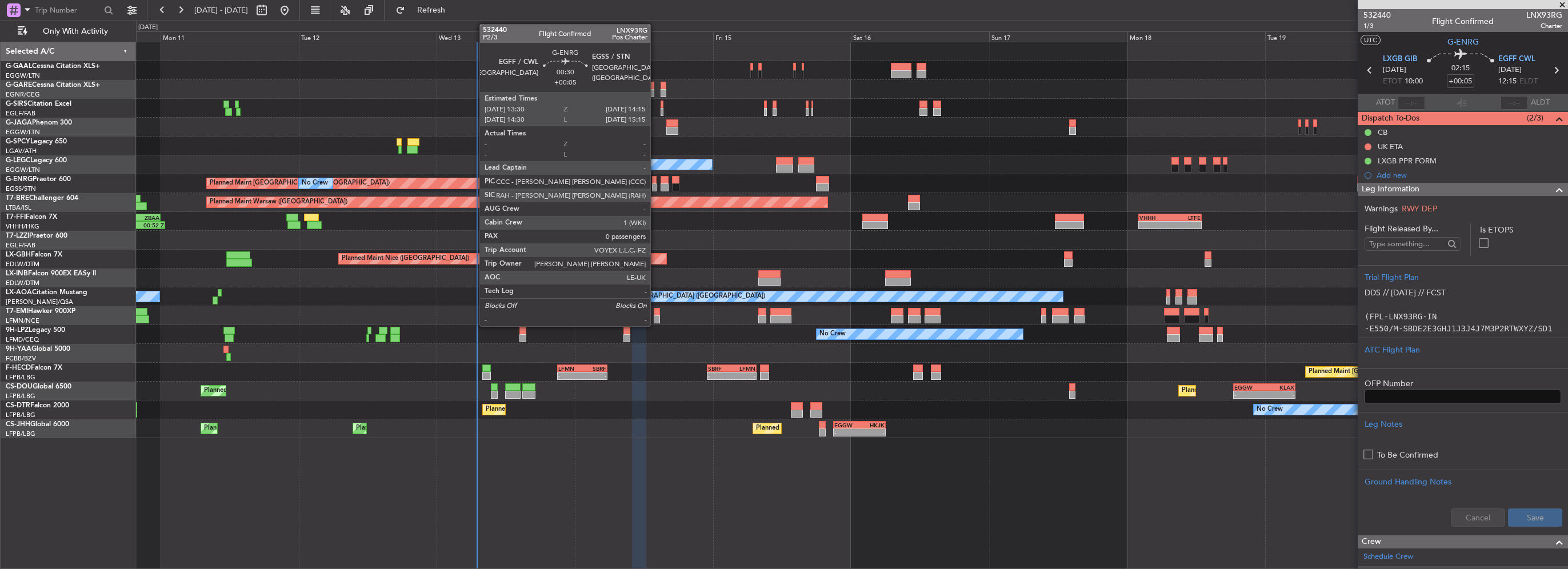
click at [655, 188] on div at bounding box center [654, 187] width 5 height 8
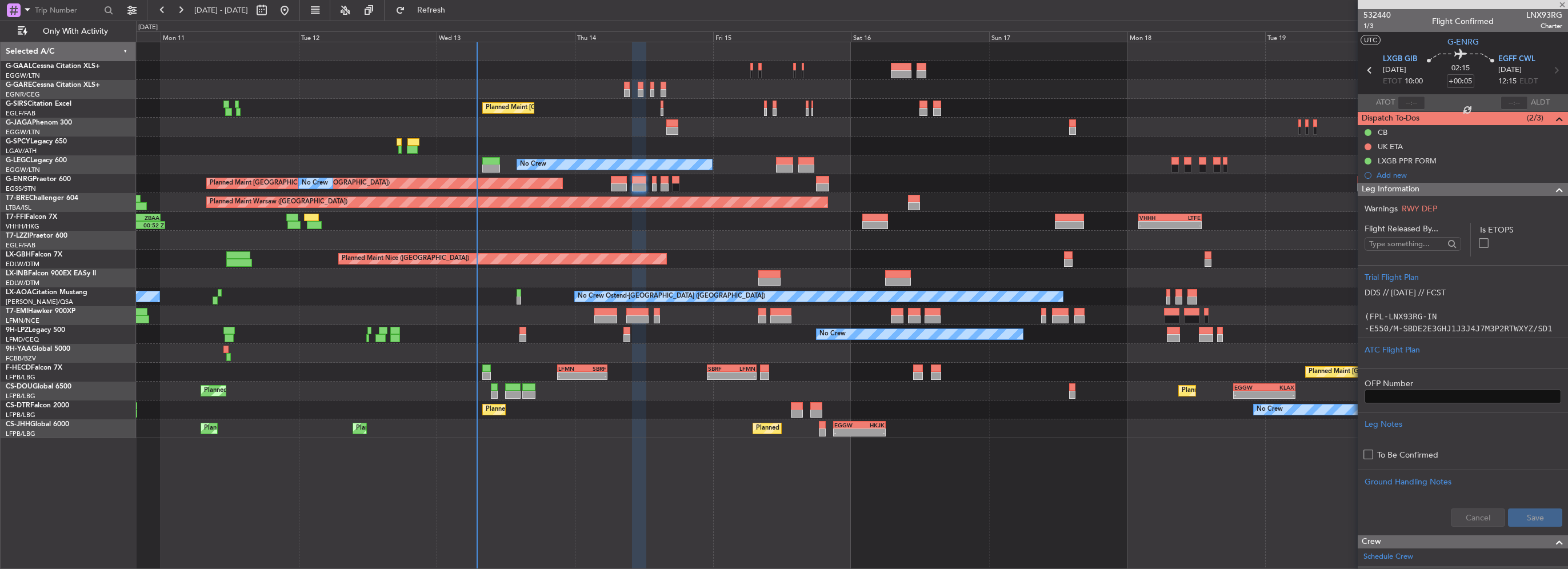
click at [1552, 186] on span at bounding box center [1559, 189] width 14 height 14
type input "0"
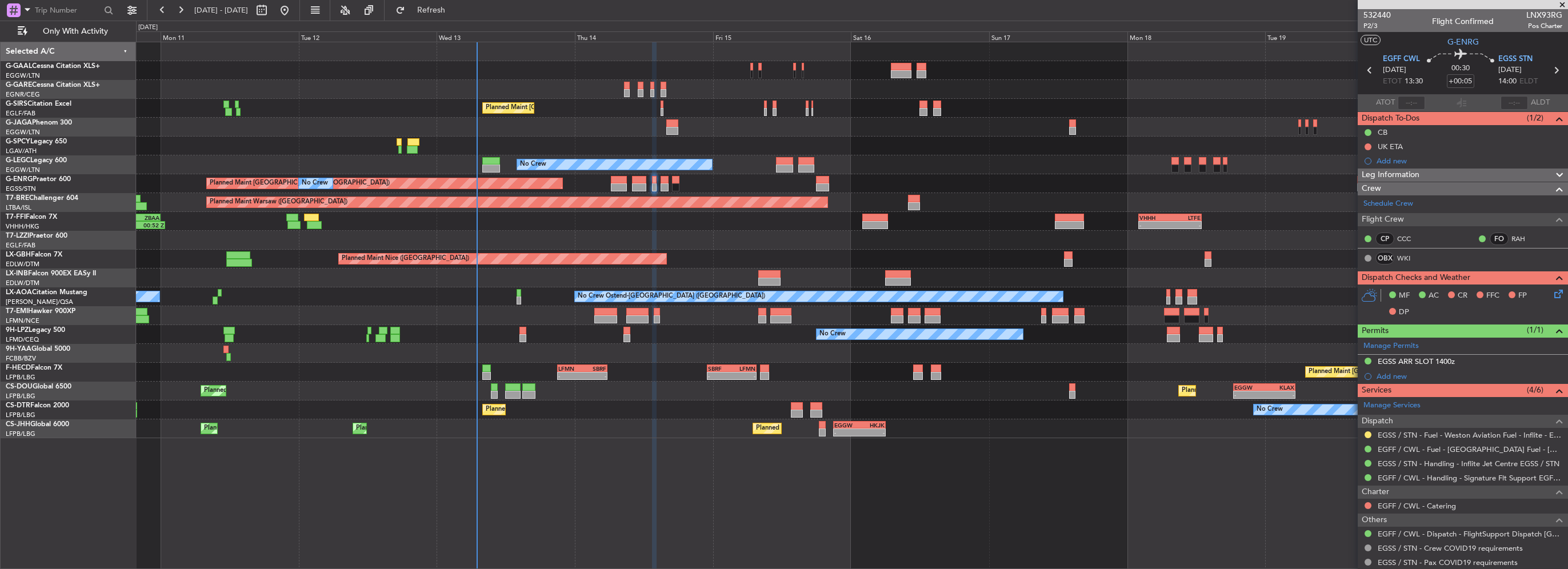
click at [1404, 172] on span "Leg Information" at bounding box center [1390, 175] width 58 height 13
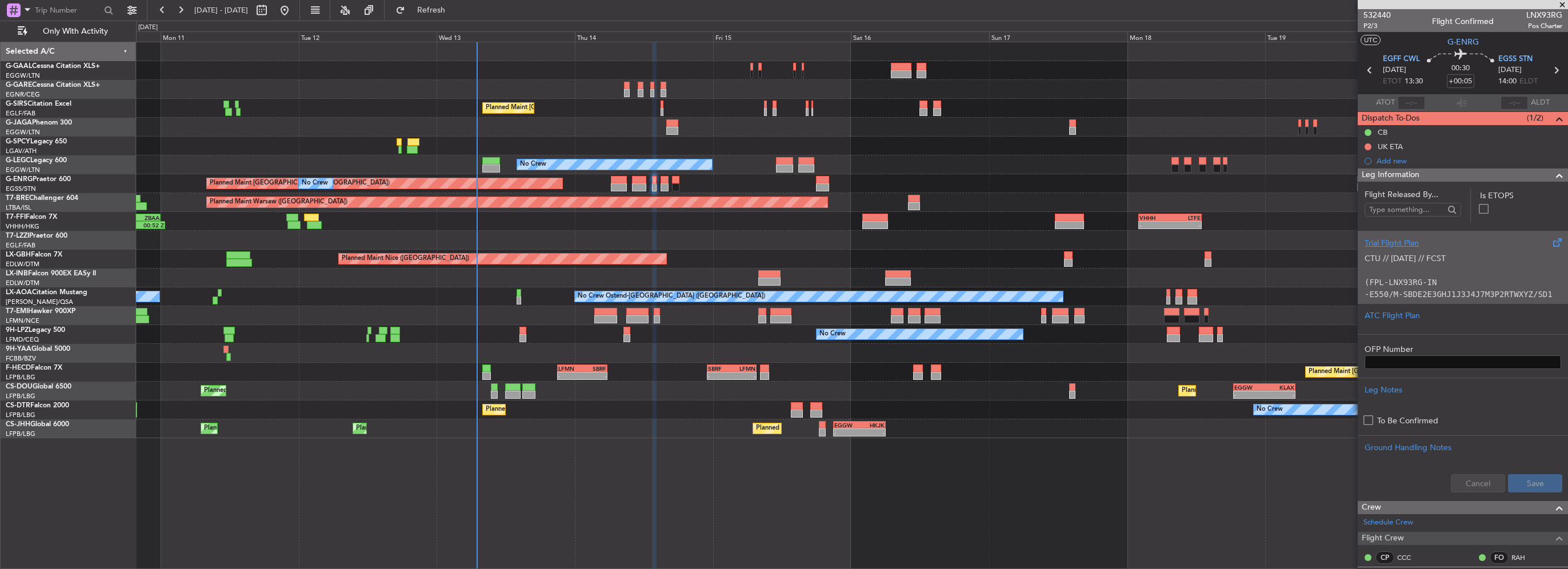
click at [1394, 255] on p "CTU // [DATE] // FCST" at bounding box center [1462, 258] width 196 height 12
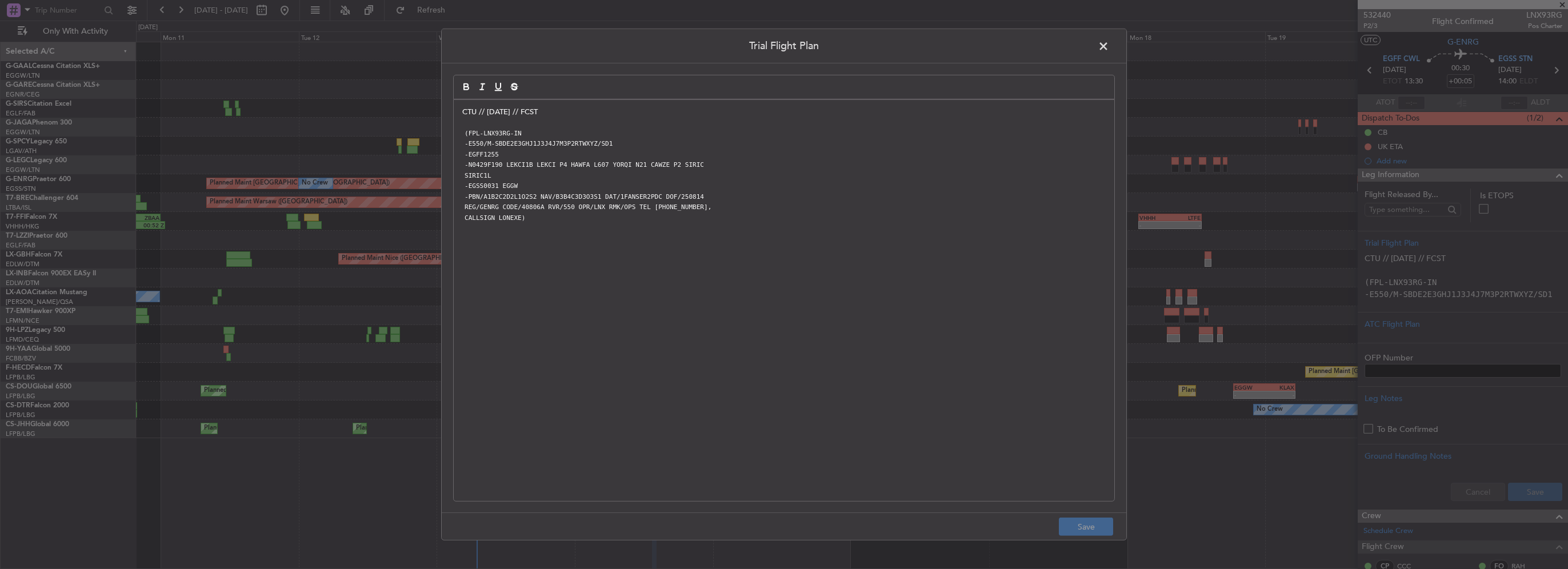
click at [462, 110] on p "CTU // [DATE] // FCST" at bounding box center [784, 112] width 643 height 10
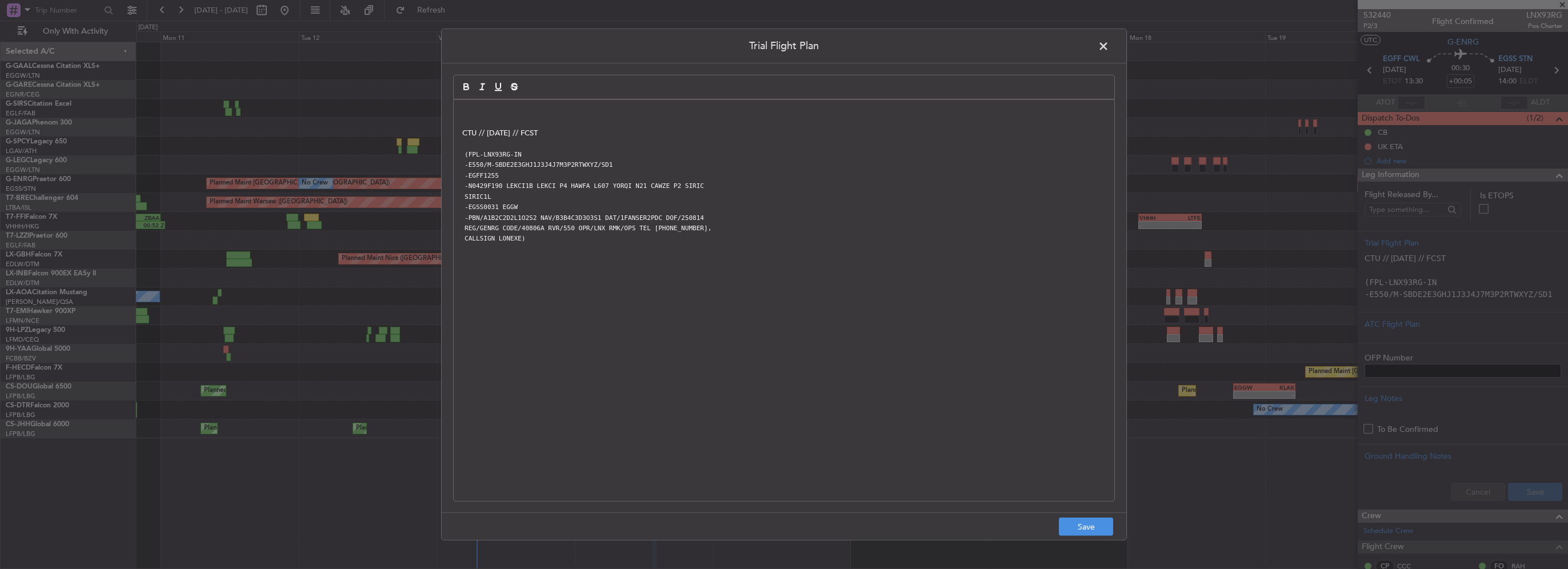
click at [464, 109] on p at bounding box center [784, 112] width 643 height 10
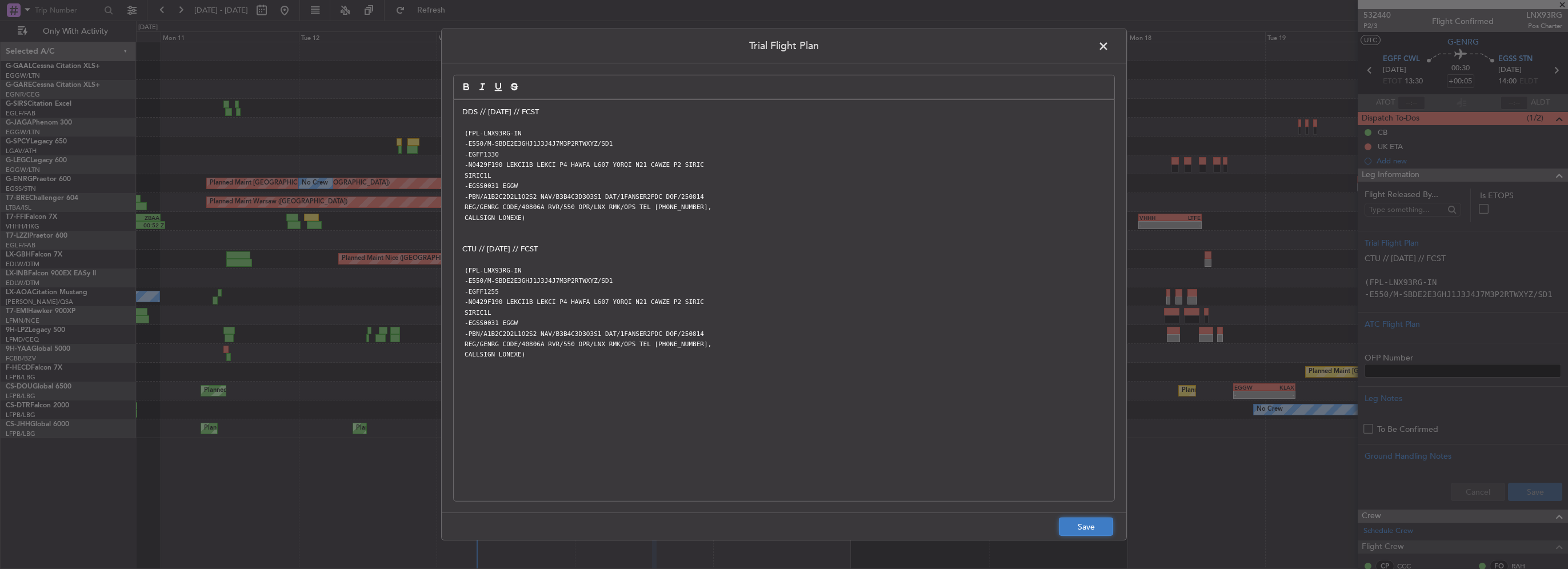
click at [1101, 529] on button "Save" at bounding box center [1086, 526] width 54 height 18
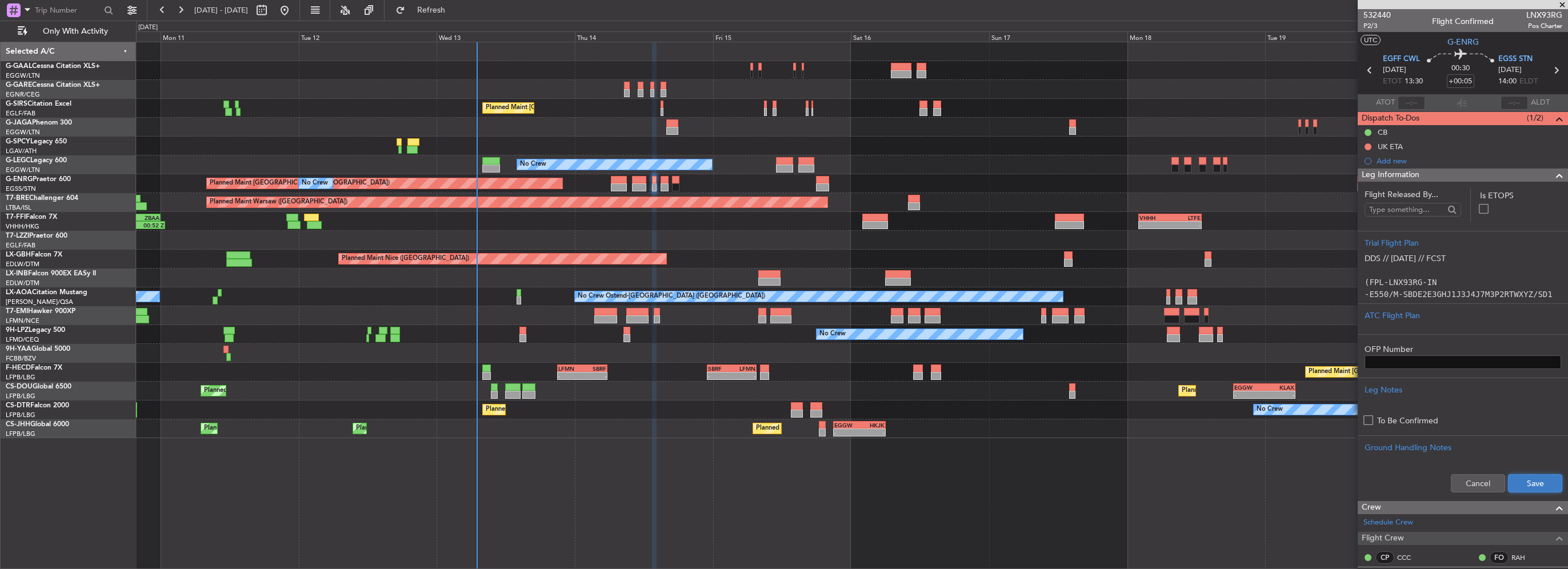
click at [1538, 483] on button "Save" at bounding box center [1535, 483] width 54 height 18
click at [1543, 176] on div at bounding box center [1554, 175] width 23 height 14
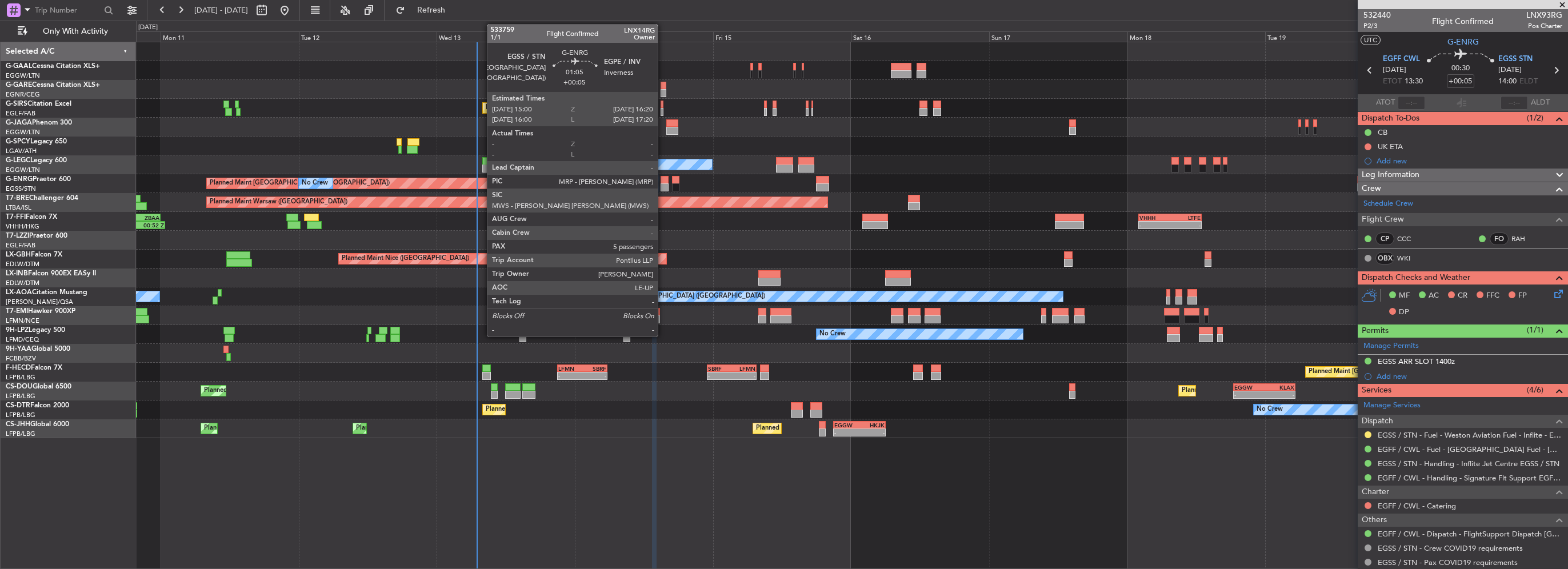
click at [663, 182] on div at bounding box center [665, 180] width 8 height 8
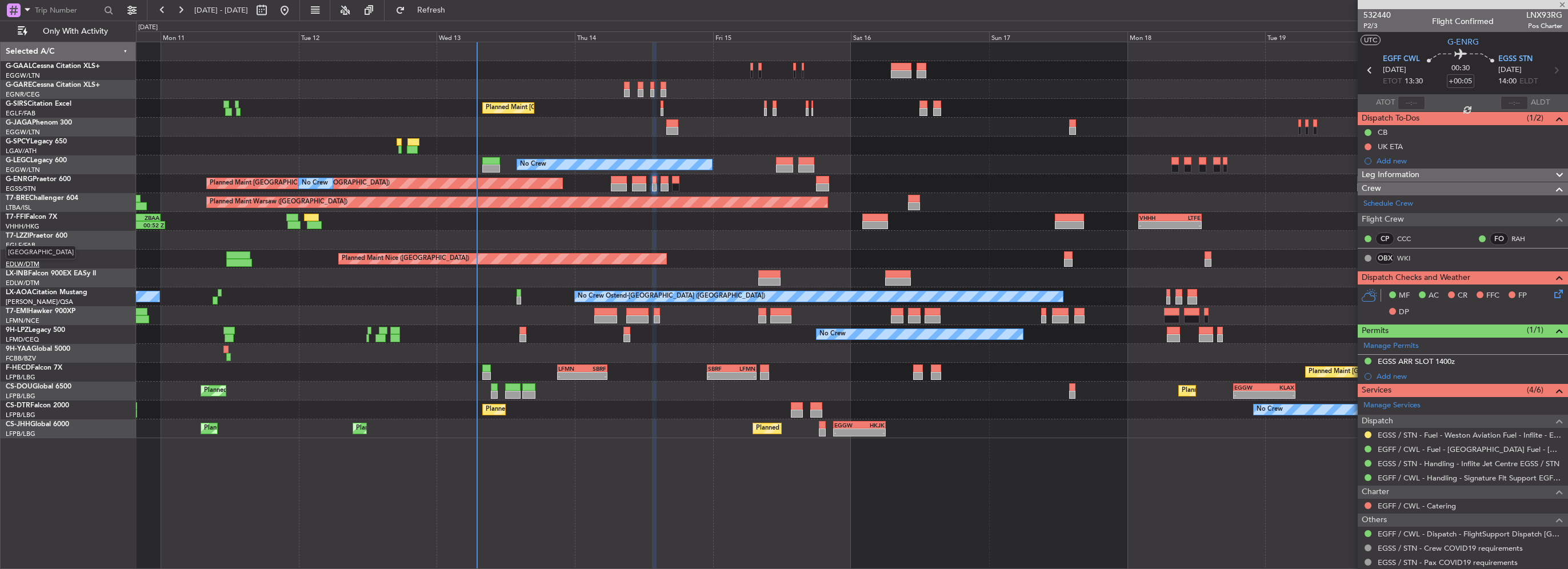
type input "5"
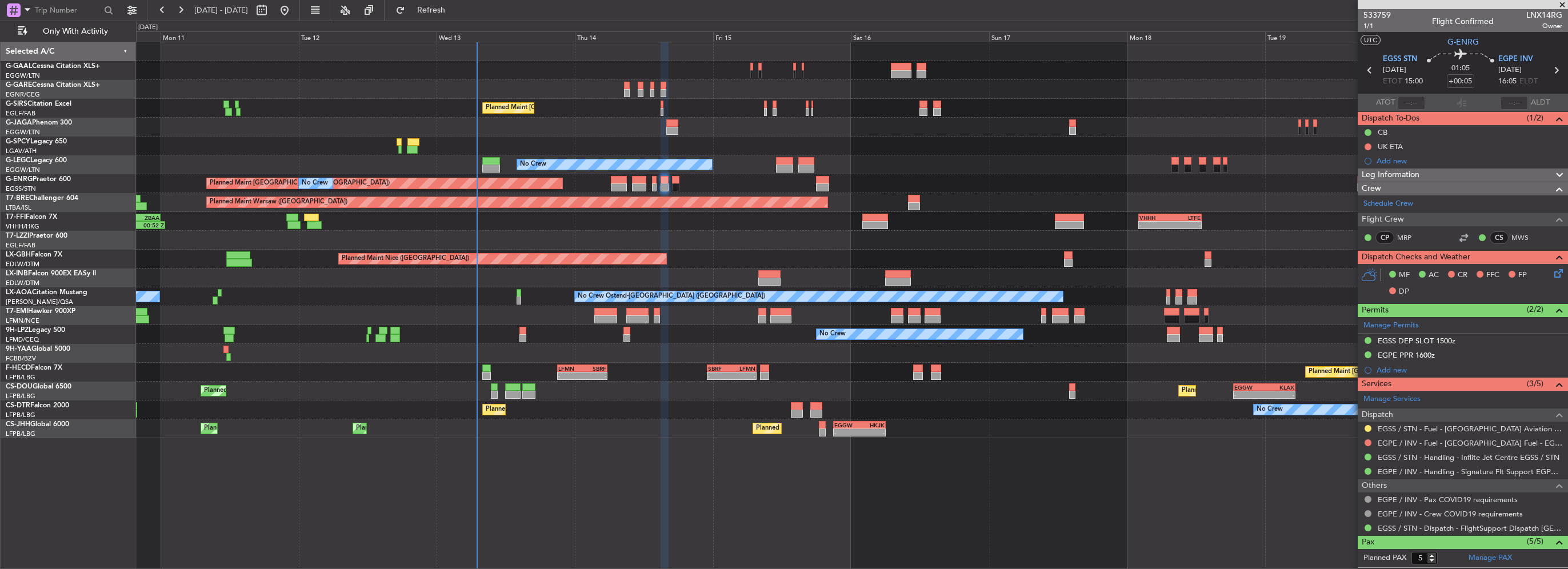
click at [1394, 169] on span "Leg Information" at bounding box center [1390, 175] width 58 height 13
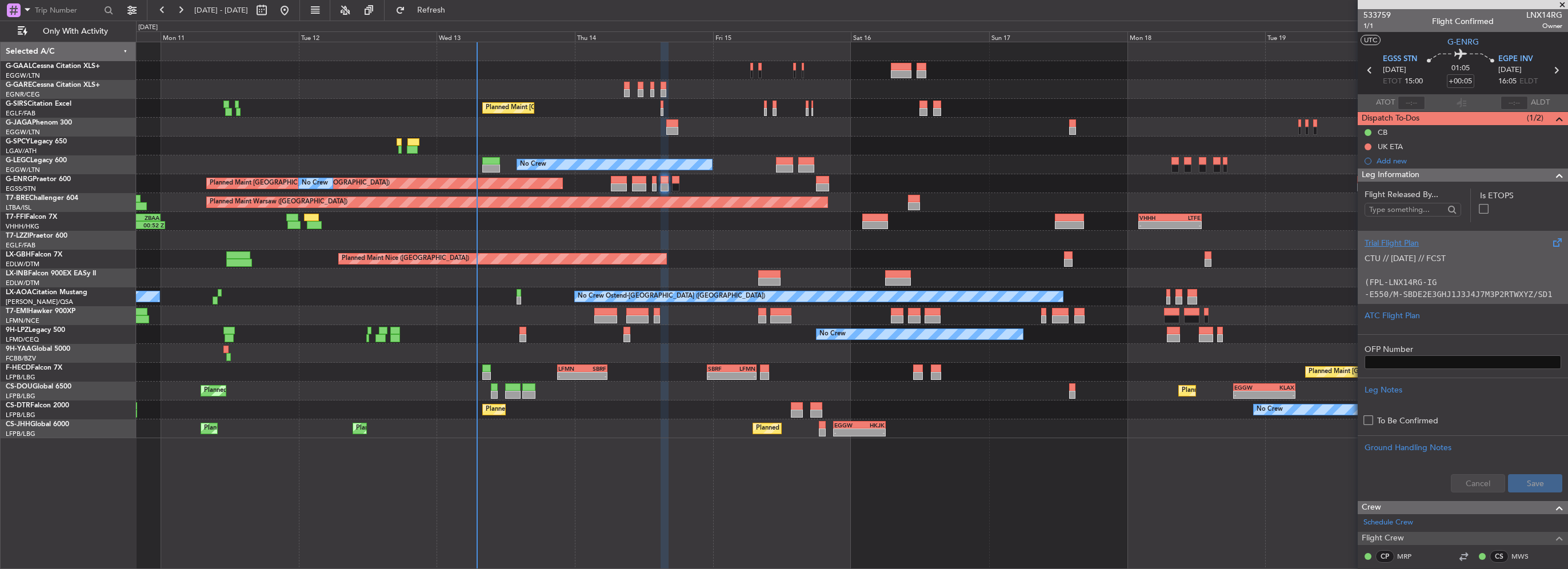
click at [1399, 230] on div "Trial Flight Plan CTU // [DATE] // FCST (FPL-LNX14RG-IG -E550/M-SBDE2E3GHJ1J3J4…" at bounding box center [1462, 267] width 210 height 73
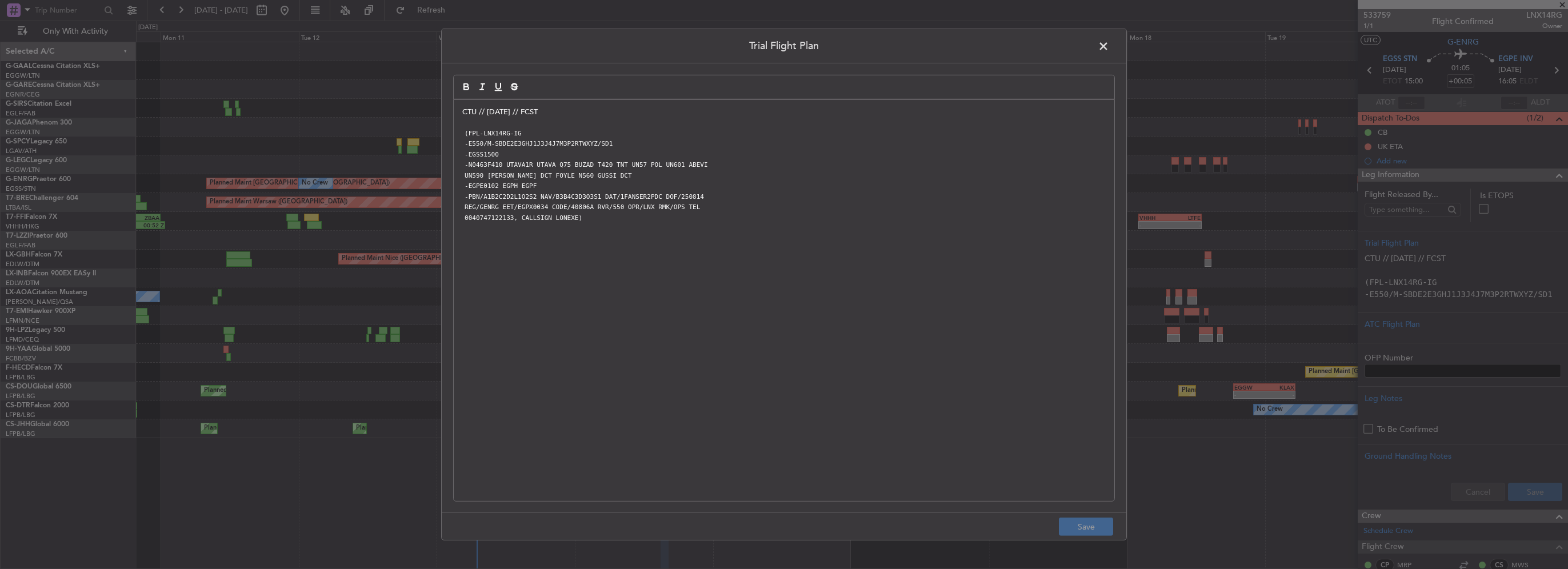
click at [459, 109] on div "CTU // [DATE] // FCST (FPL-LNX14RG-IG -E550/M-SBDE2E3GHJ1J3J4J7M3P2RTWXYZ/SD1 -…" at bounding box center [784, 300] width 661 height 401
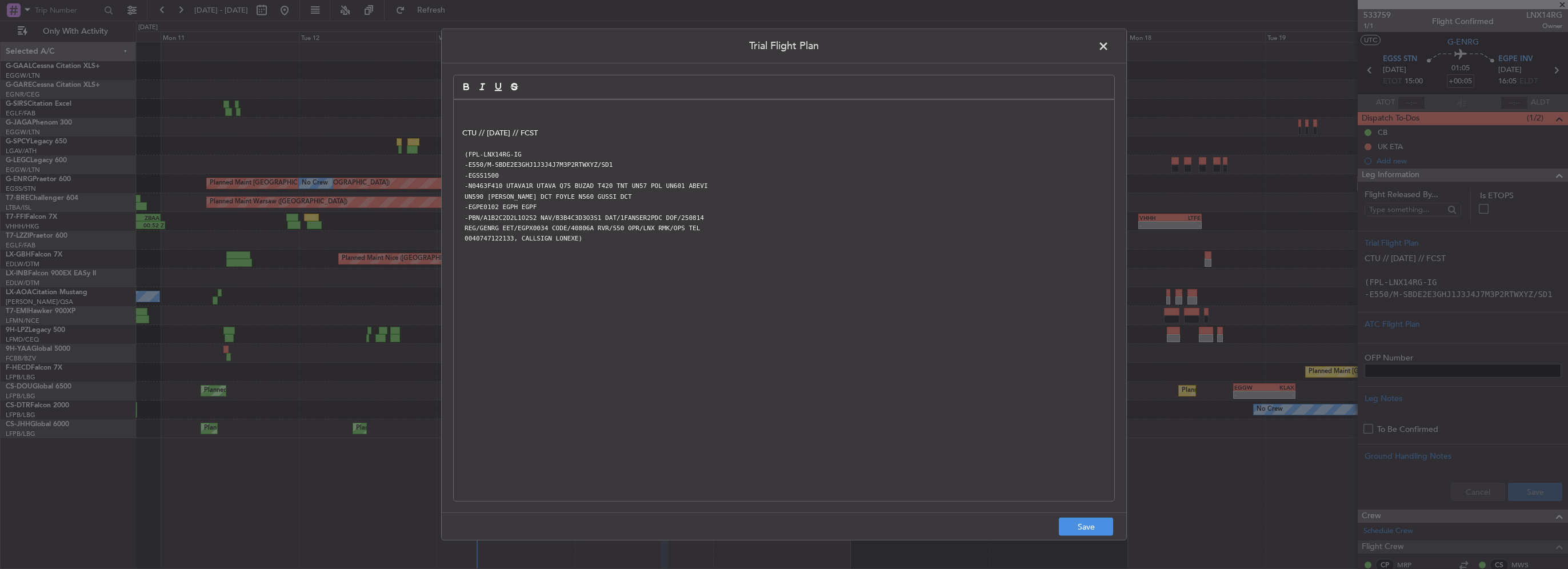
click at [466, 100] on div "CTU // [DATE] // FCST (FPL-LNX14RG-IG -E550/M-SBDE2E3GHJ1J3J4J7M3P2RTWXYZ/SD1 -…" at bounding box center [784, 300] width 661 height 401
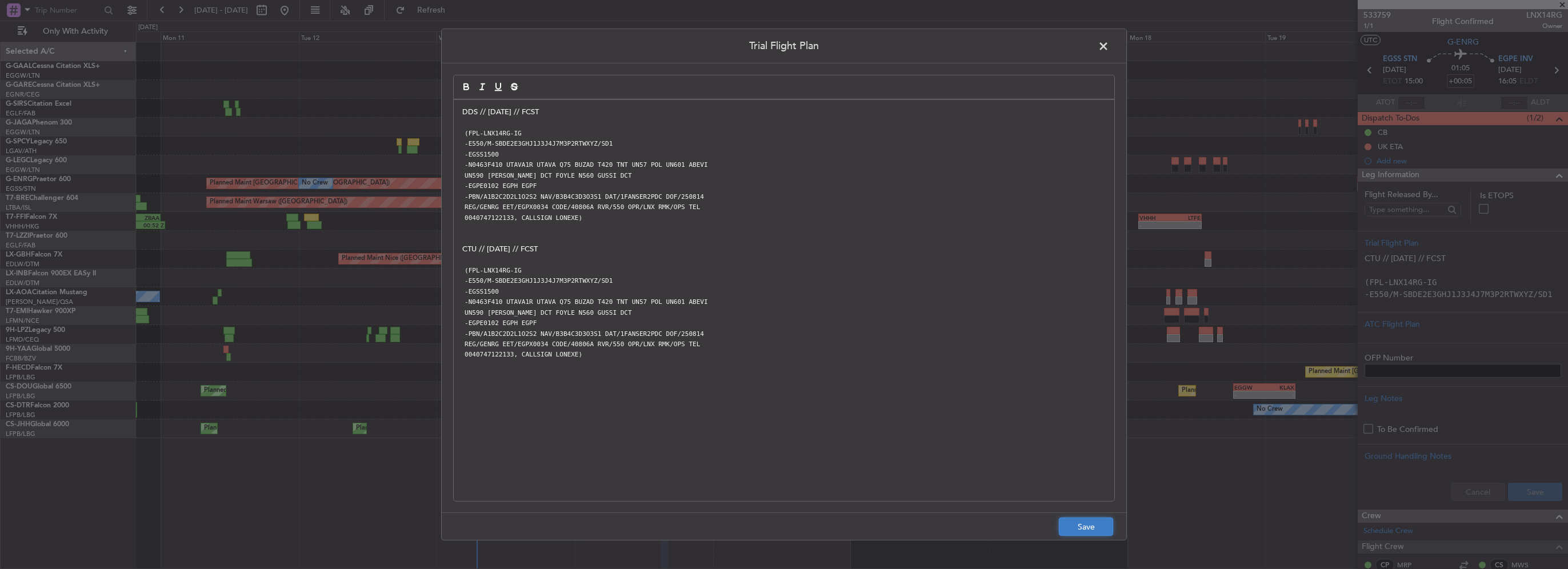
click at [1079, 531] on button "Save" at bounding box center [1086, 526] width 54 height 18
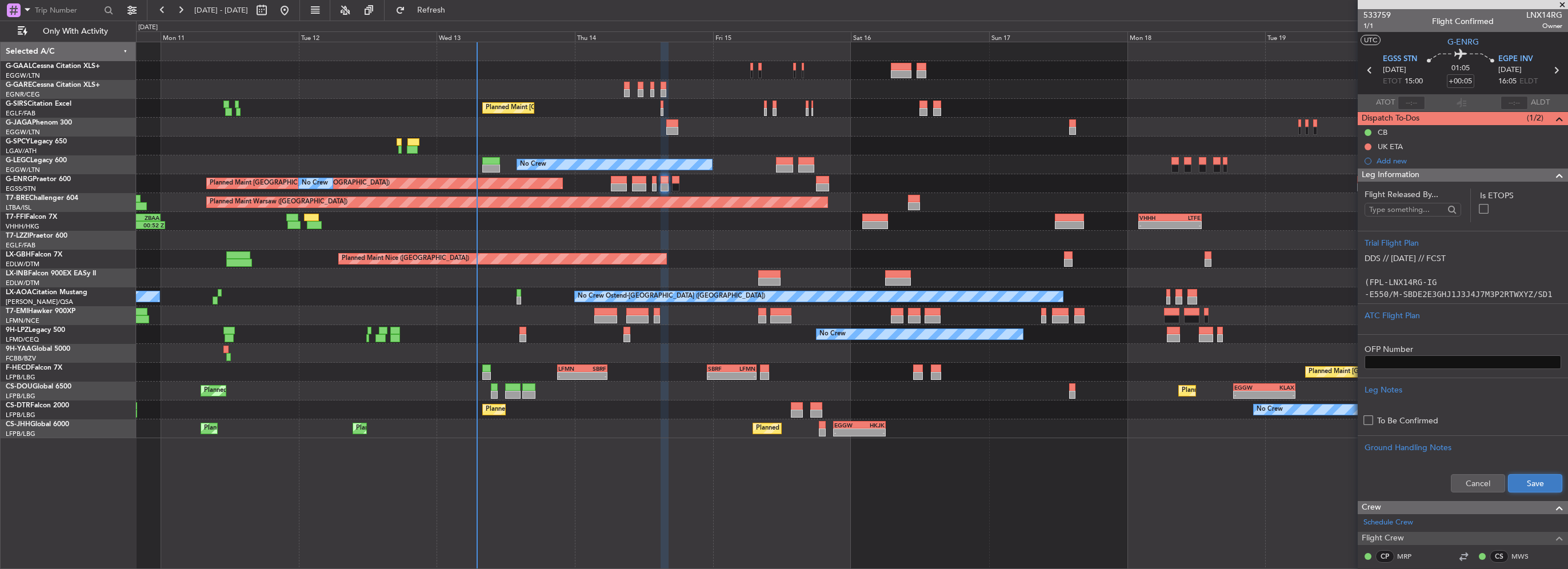
click at [1541, 478] on button "Save" at bounding box center [1535, 483] width 54 height 18
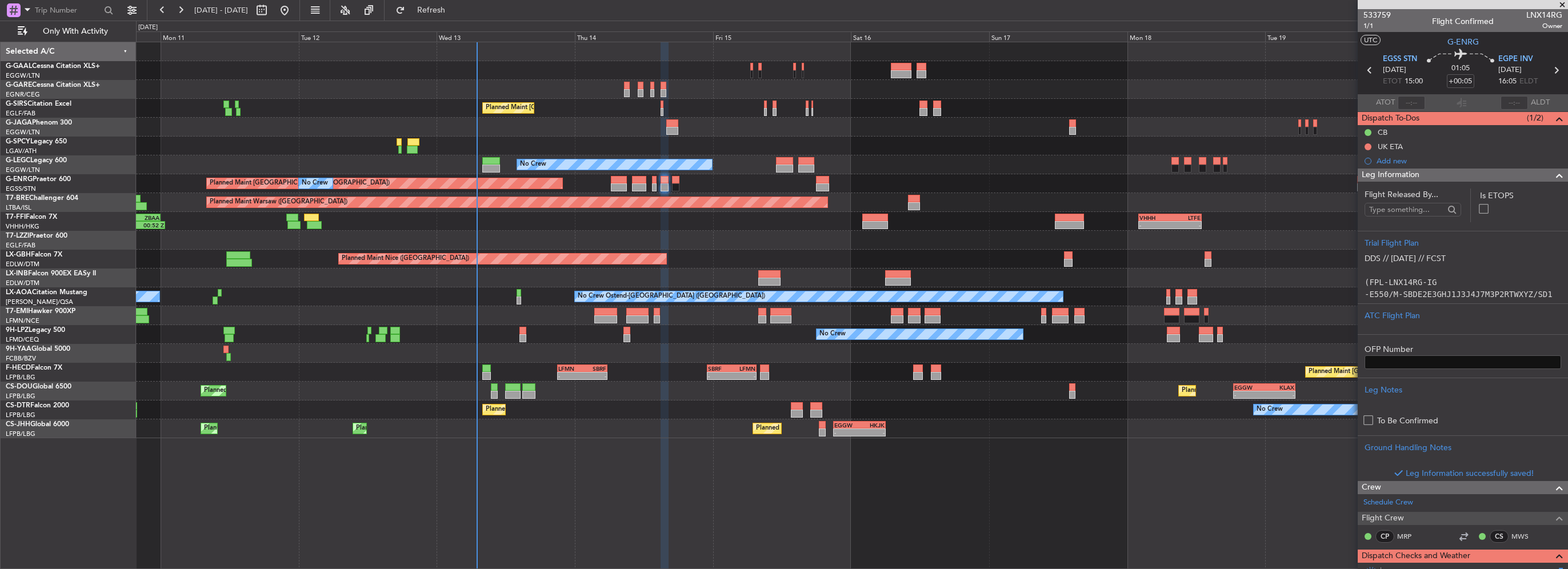
click at [1435, 177] on div "Leg Information" at bounding box center [1462, 175] width 210 height 13
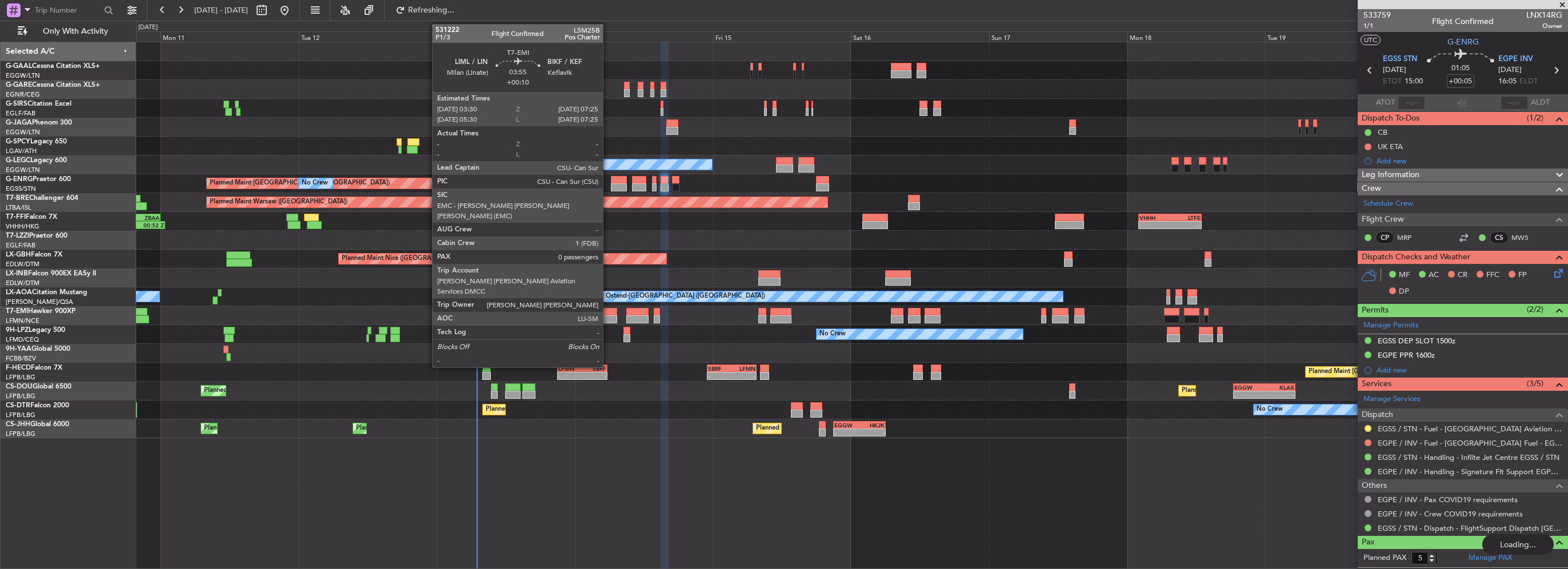
click at [608, 313] on div at bounding box center [605, 312] width 23 height 8
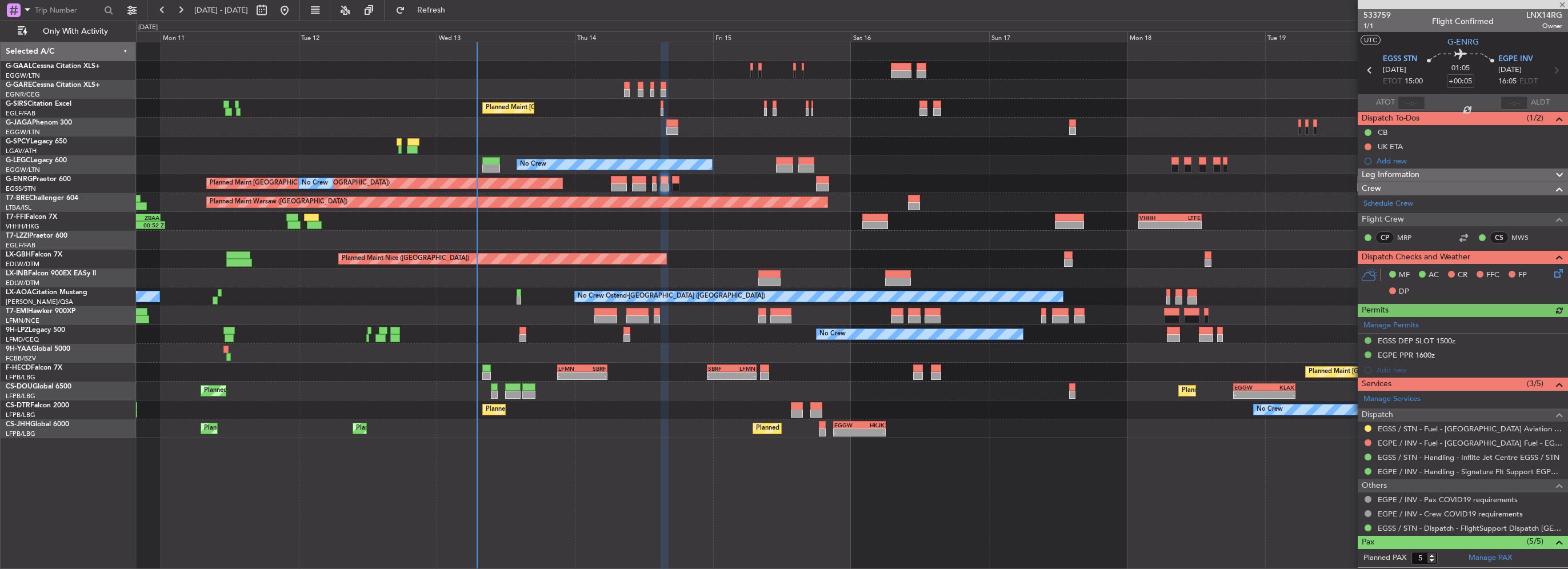
type input "+00:10"
type input "0"
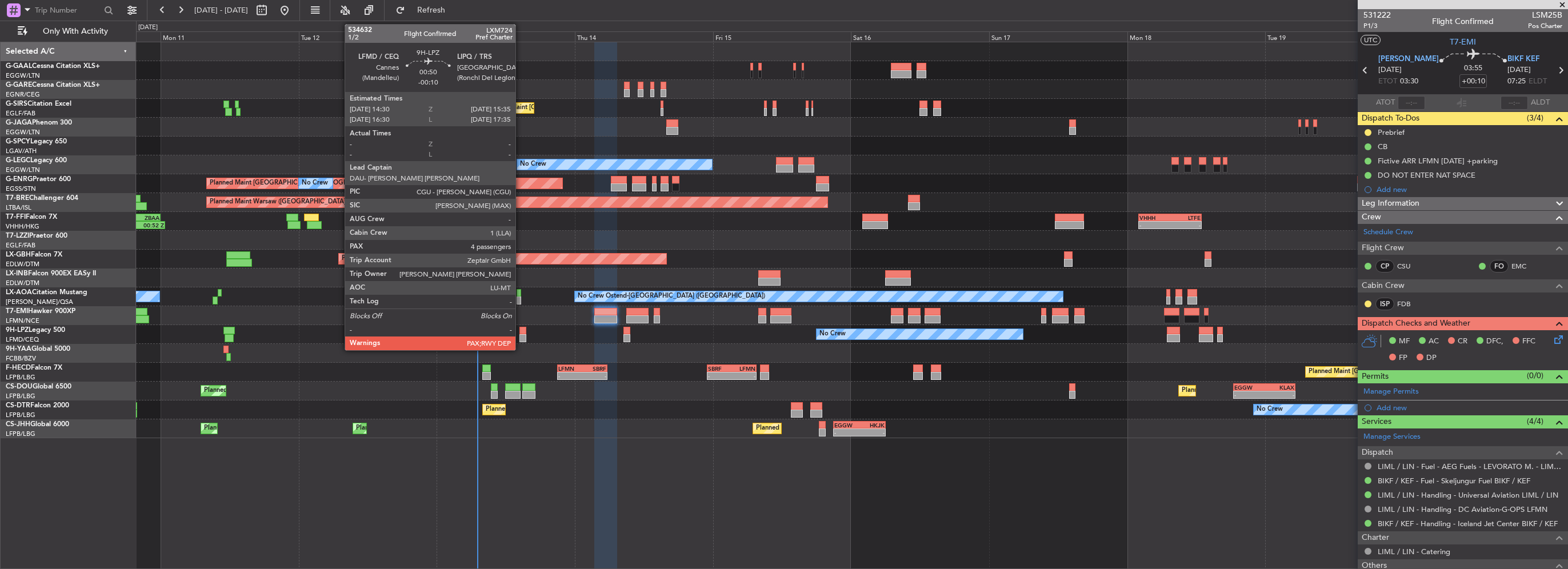
click at [521, 334] on div at bounding box center [523, 338] width 6 height 8
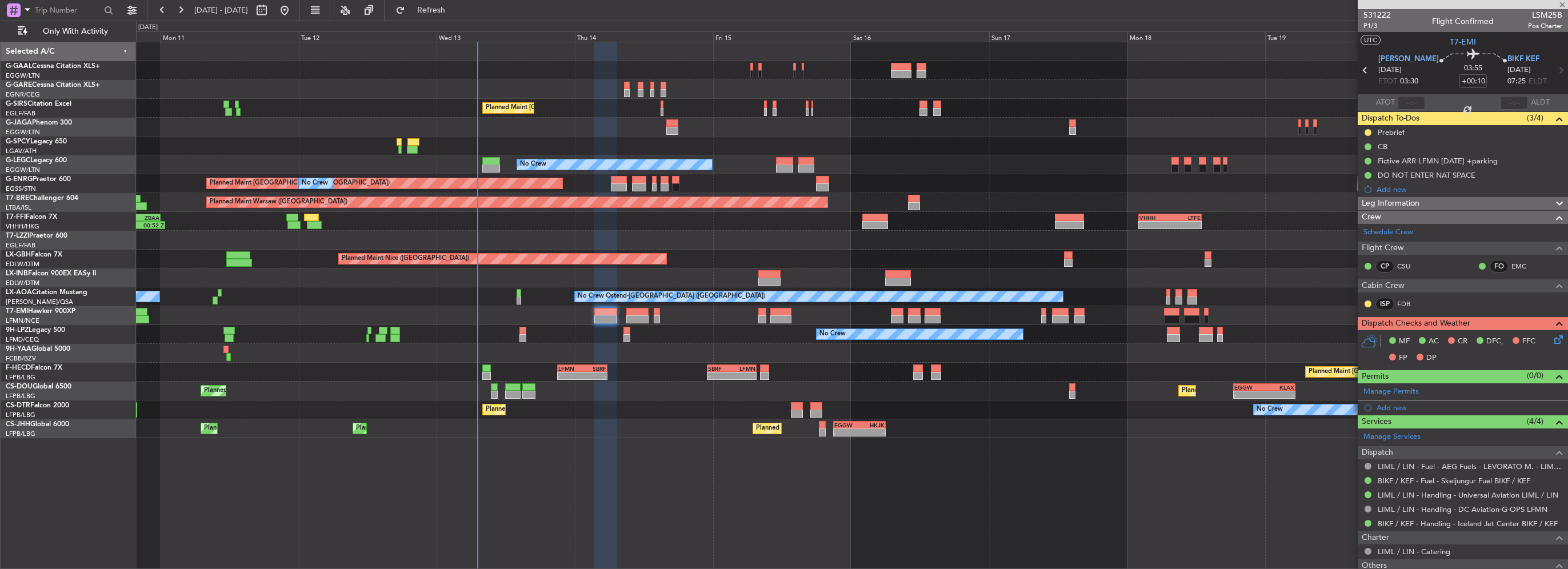
type input "-00:10"
type input "4"
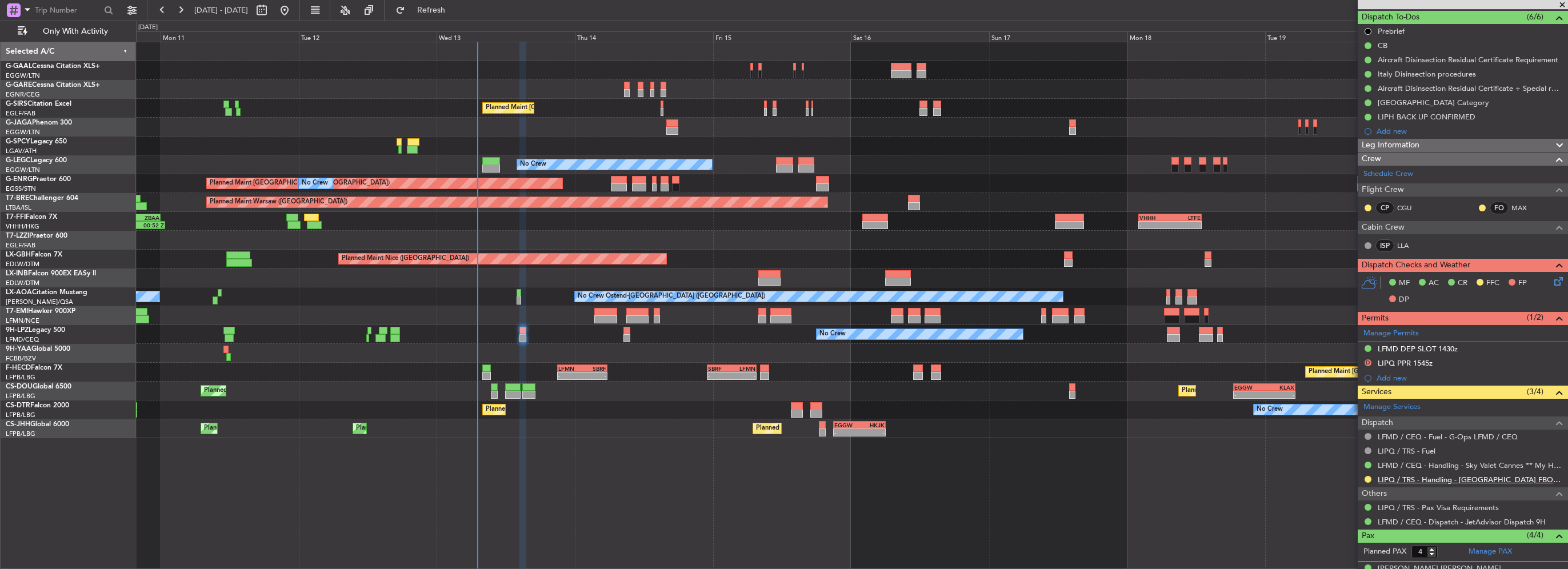
scroll to position [23, 0]
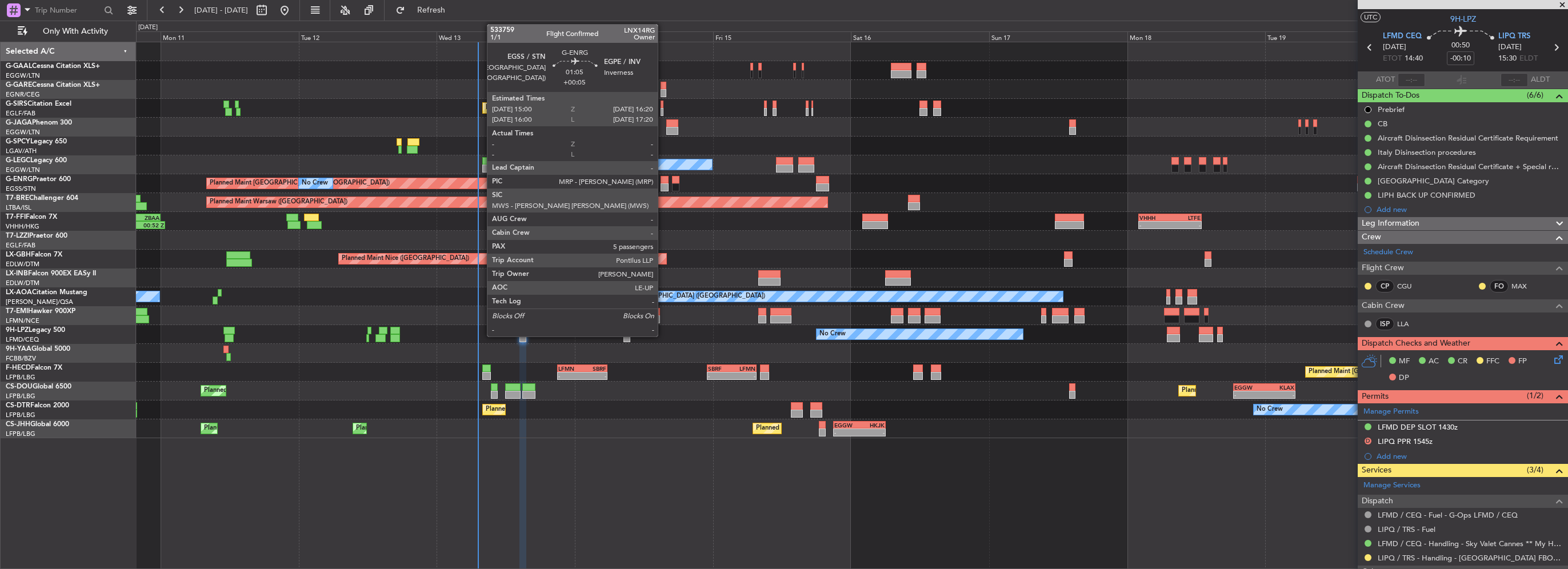
click at [663, 186] on div at bounding box center [665, 187] width 8 height 8
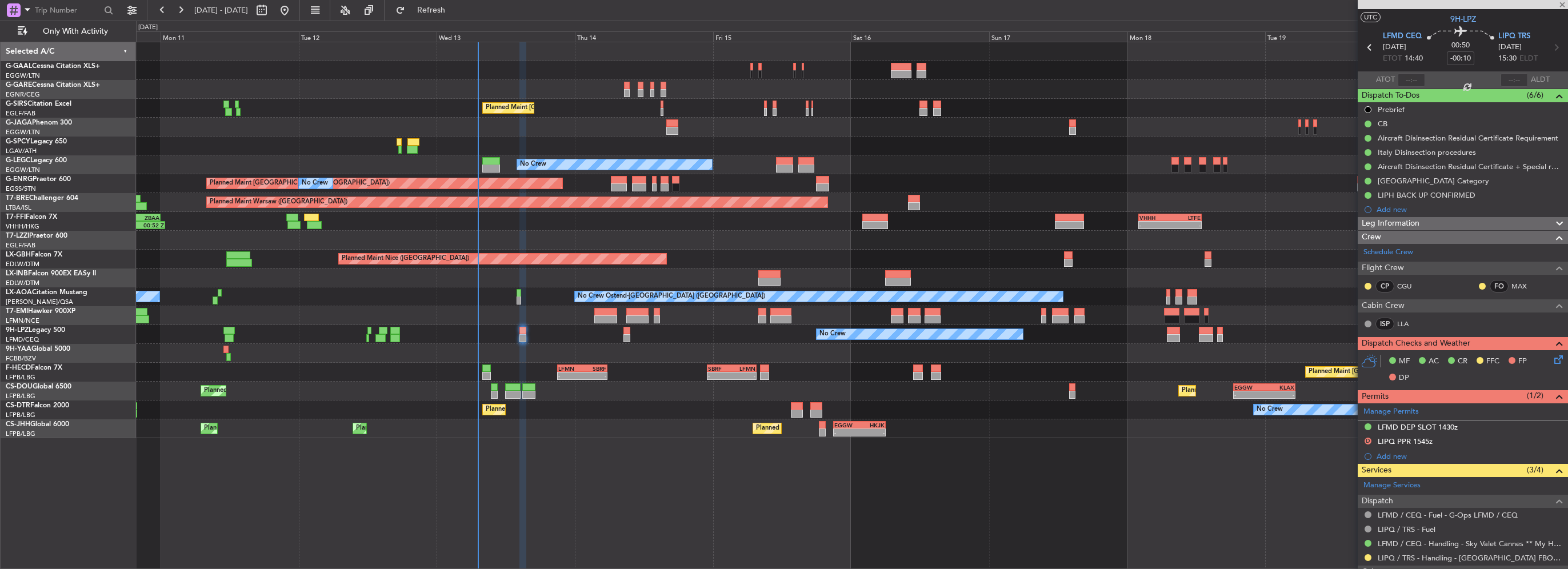
type input "+00:05"
type input "5"
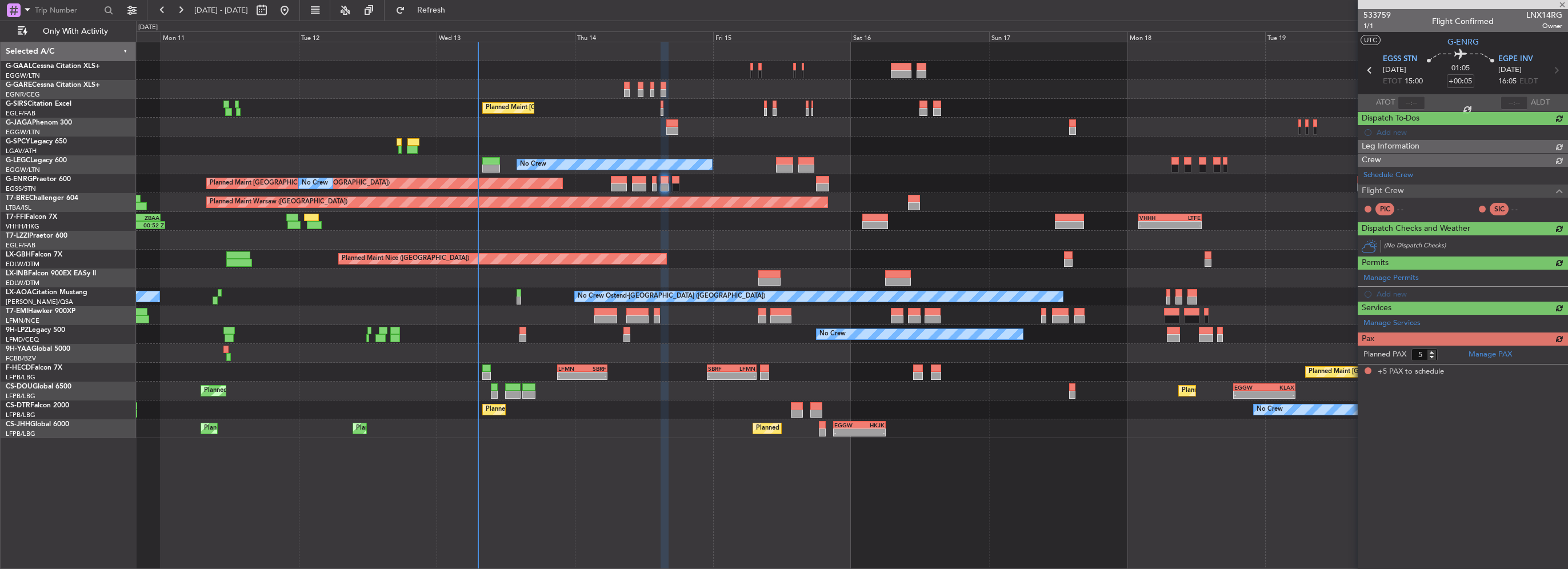
scroll to position [0, 0]
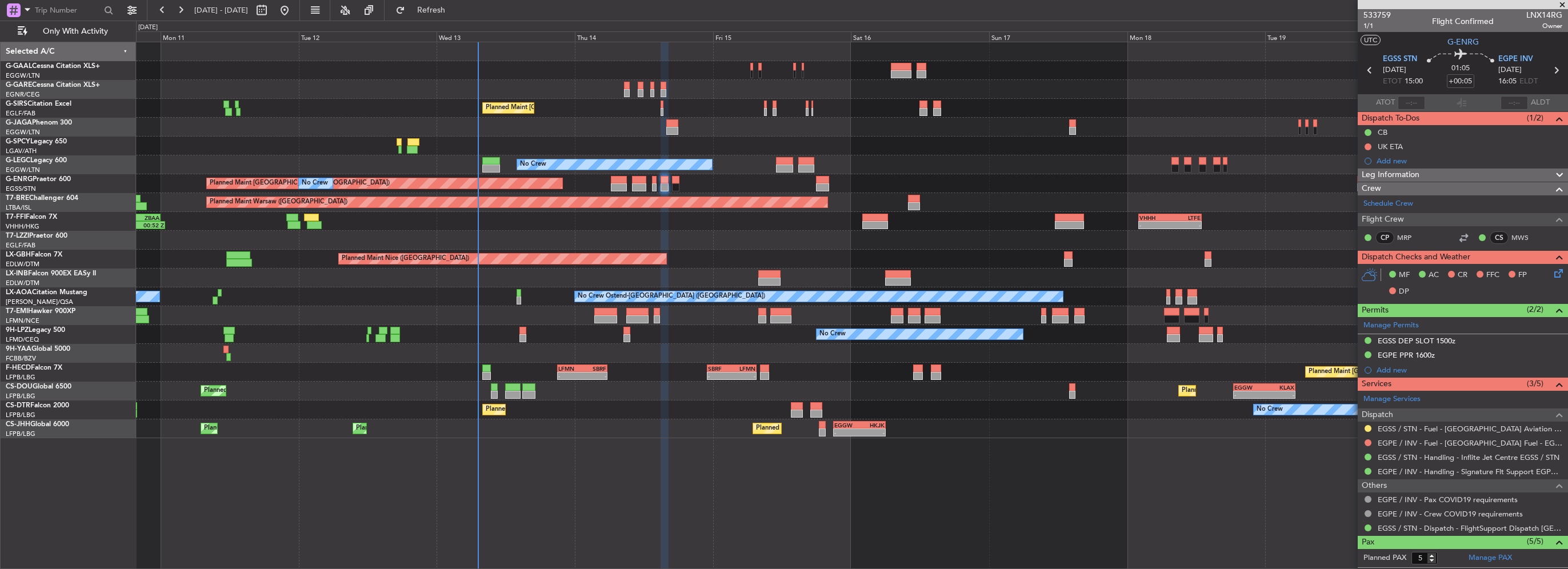
click at [1433, 172] on div "Leg Information" at bounding box center [1462, 175] width 210 height 13
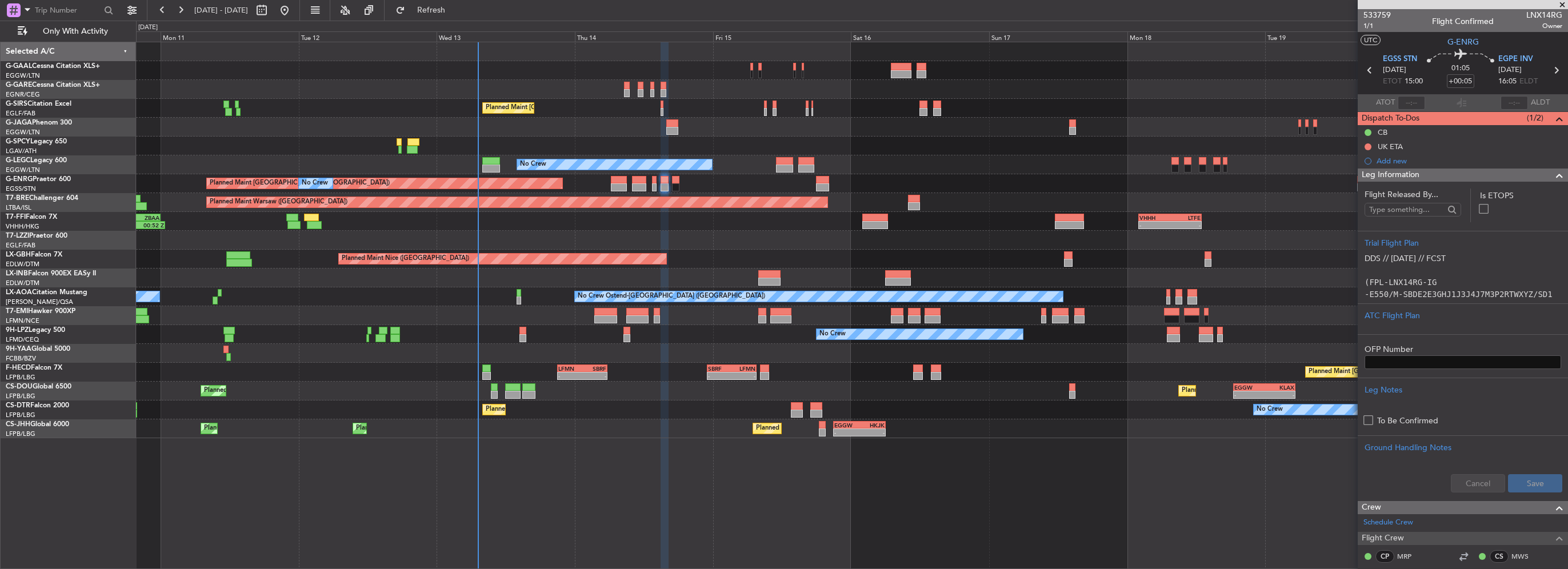
click at [1433, 172] on div "Leg Information" at bounding box center [1462, 175] width 210 height 13
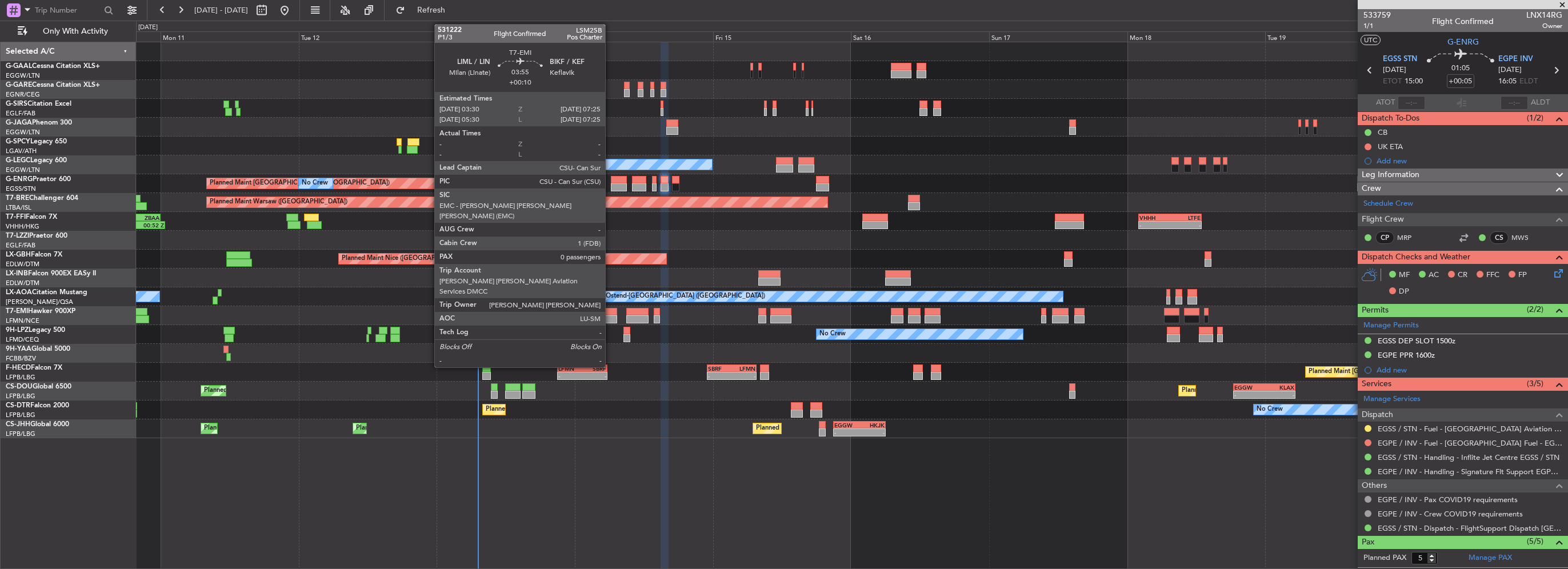
click at [610, 319] on div at bounding box center [605, 319] width 23 height 8
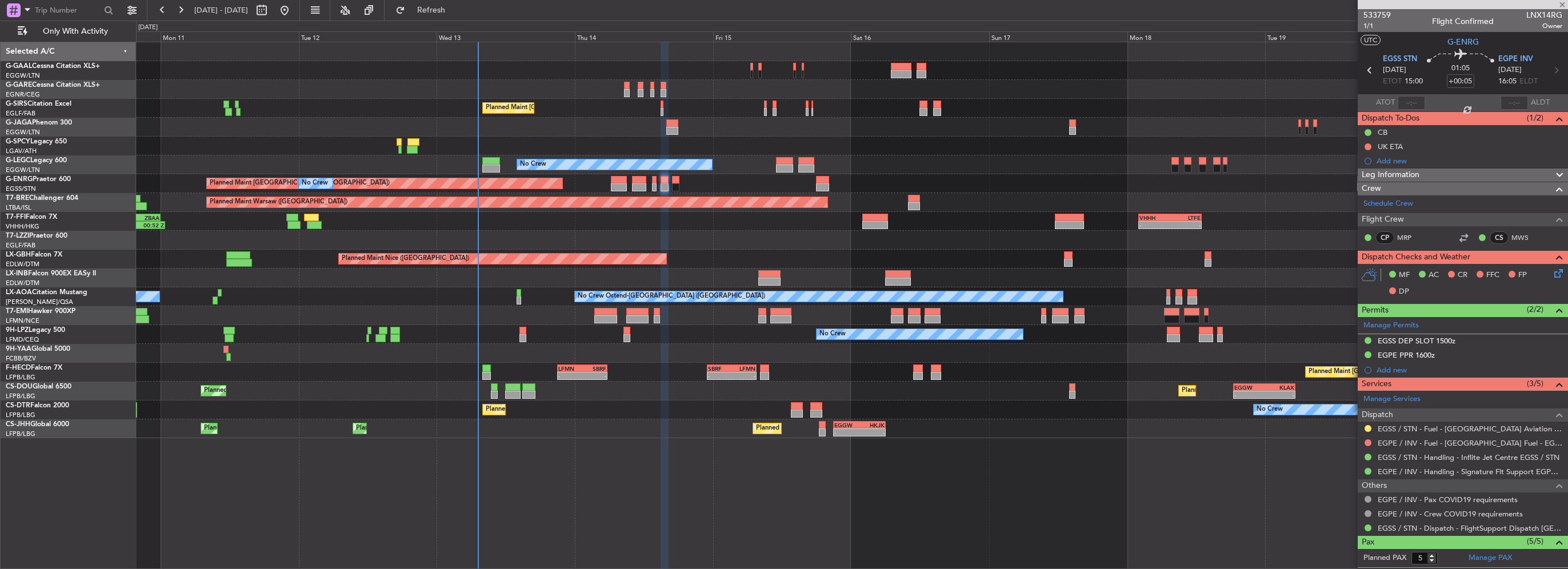
type input "+00:10"
type input "0"
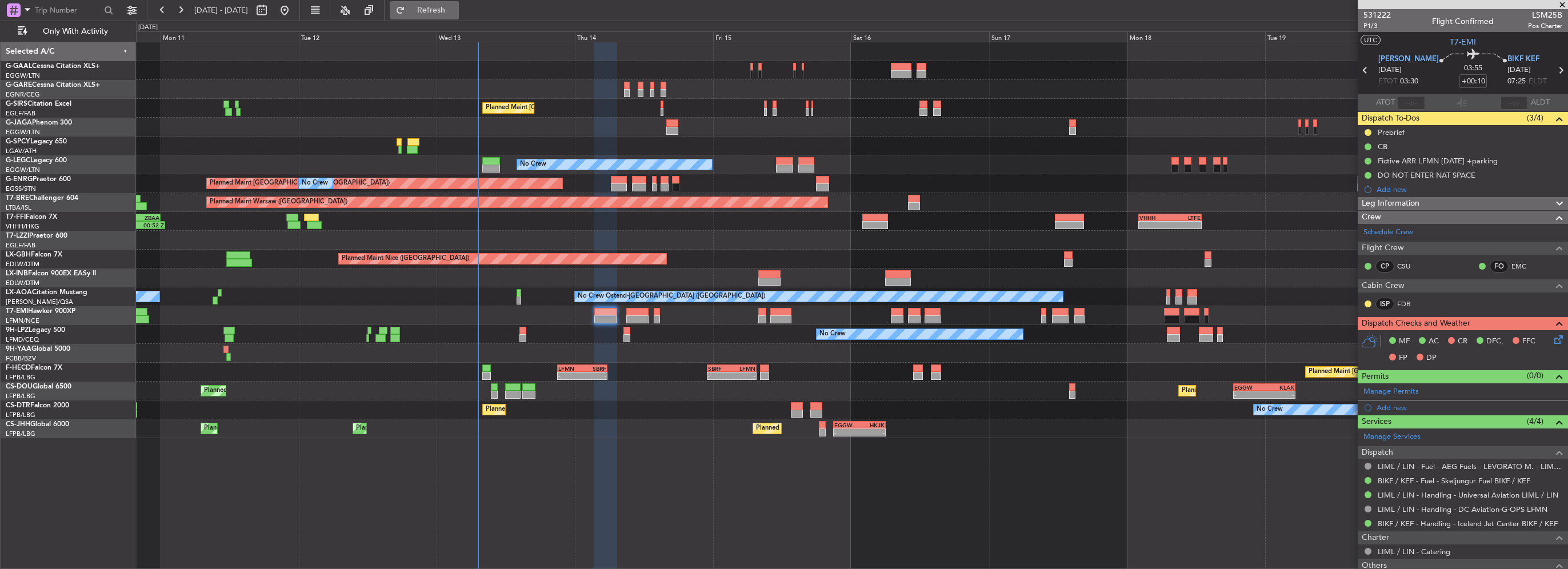
click at [446, 8] on span "Refresh" at bounding box center [431, 10] width 48 height 8
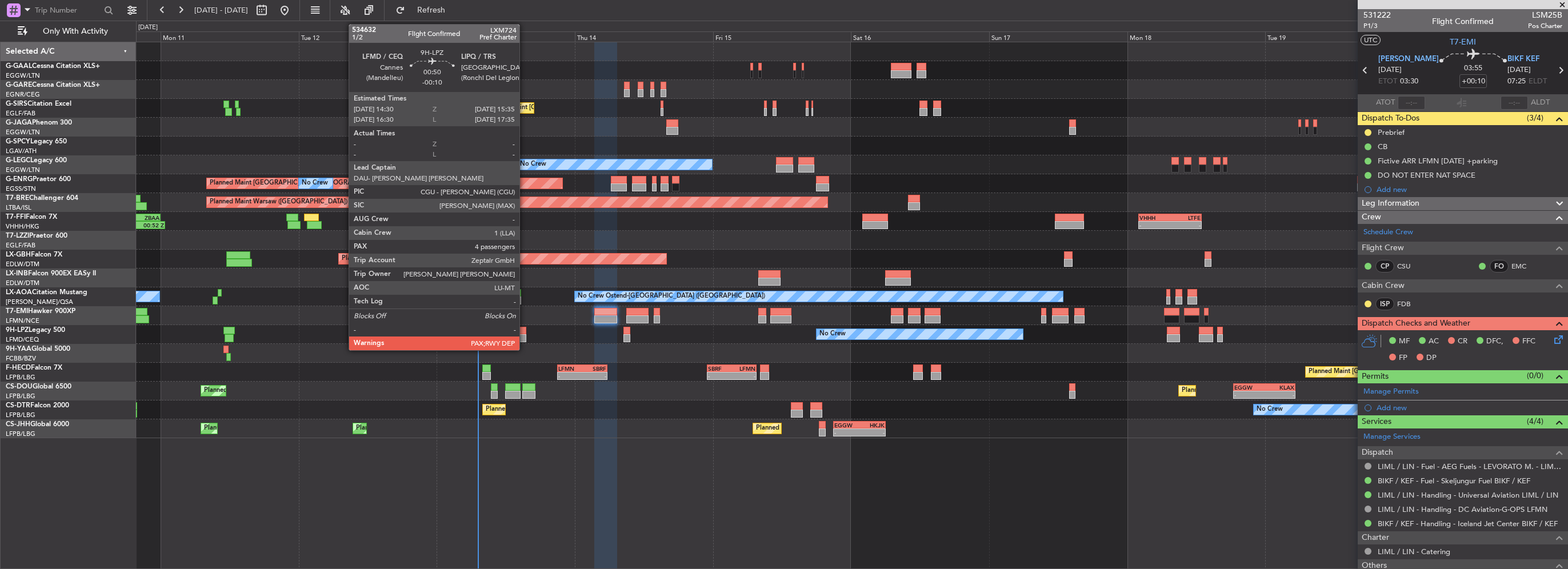
click at [525, 332] on div at bounding box center [523, 331] width 6 height 8
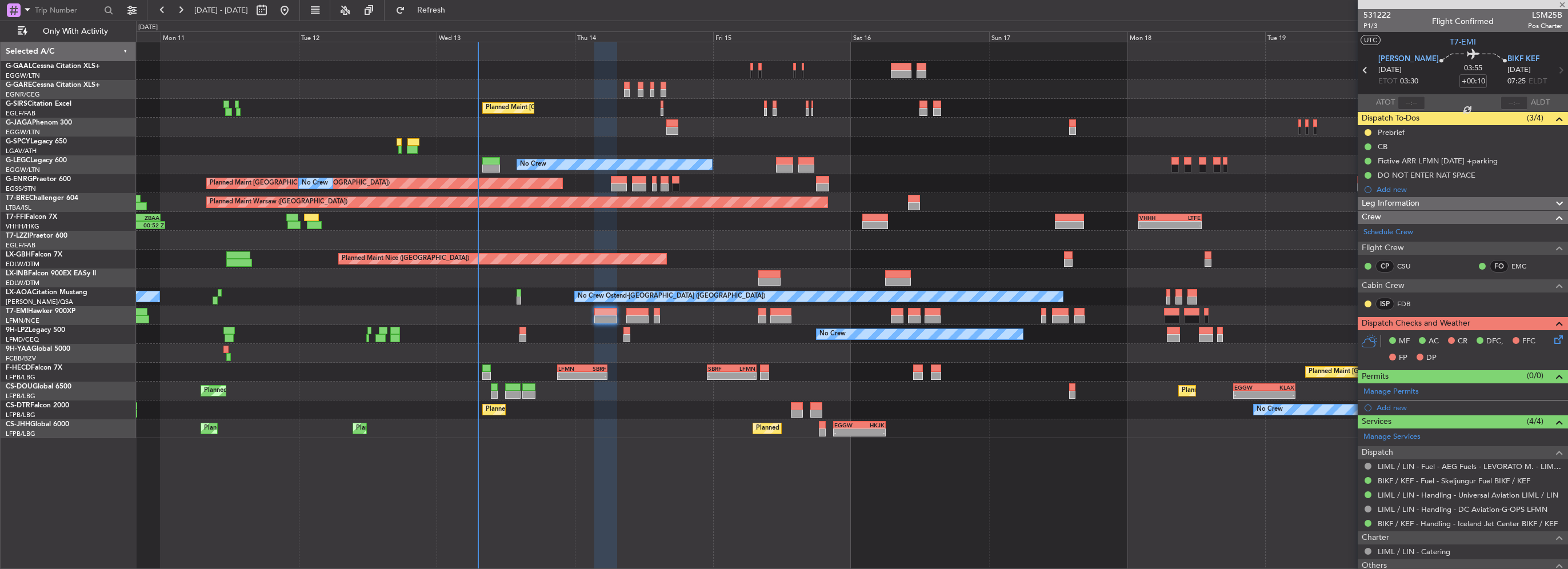
type input "-00:10"
type input "4"
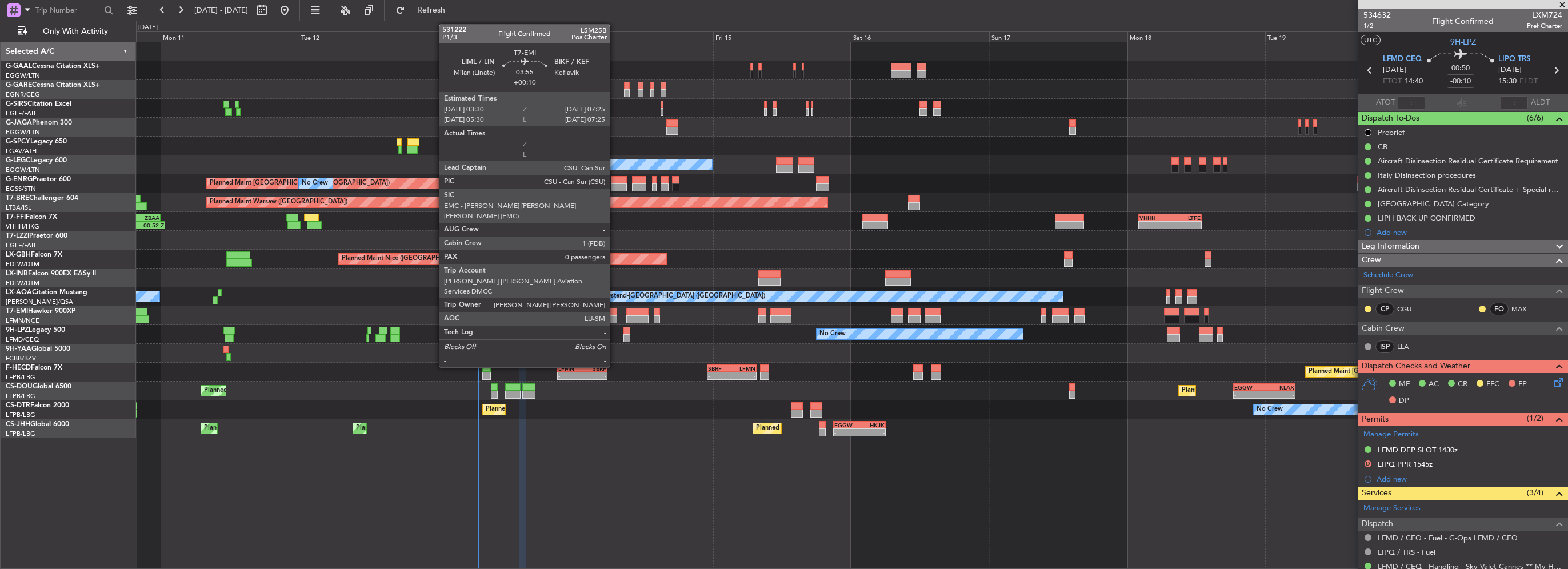
click at [613, 316] on div at bounding box center [605, 319] width 23 height 8
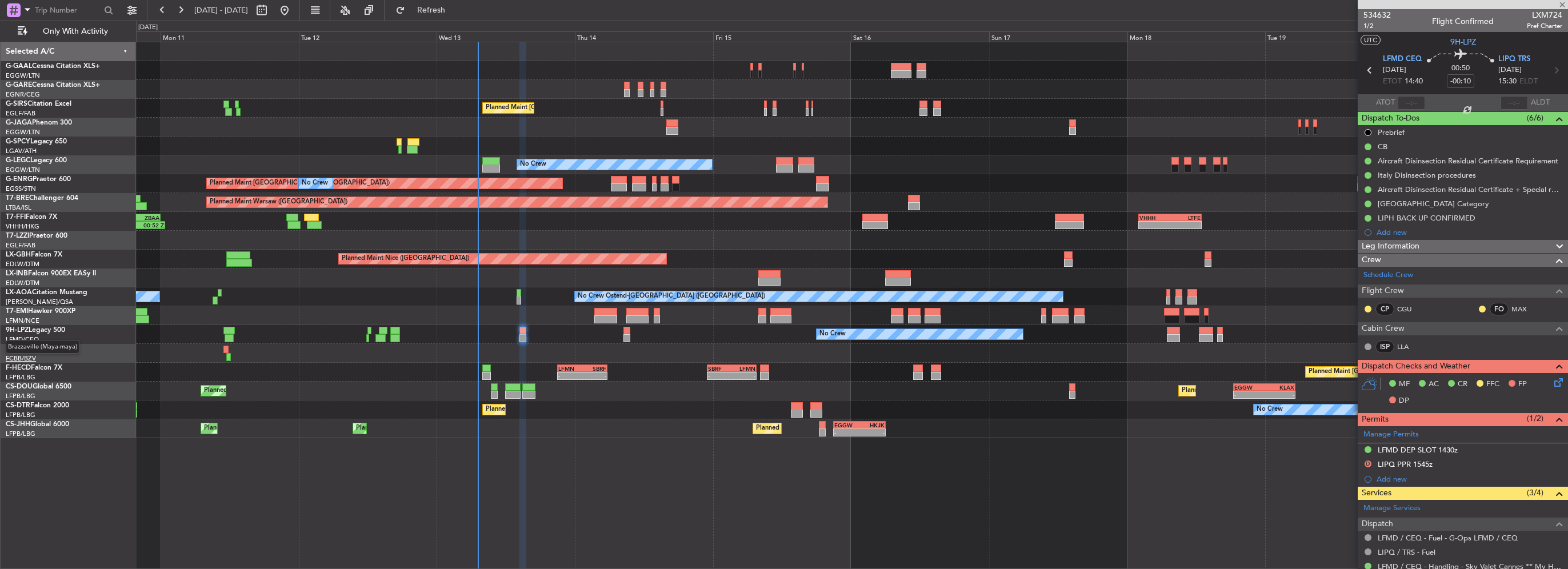
type input "+00:10"
type input "0"
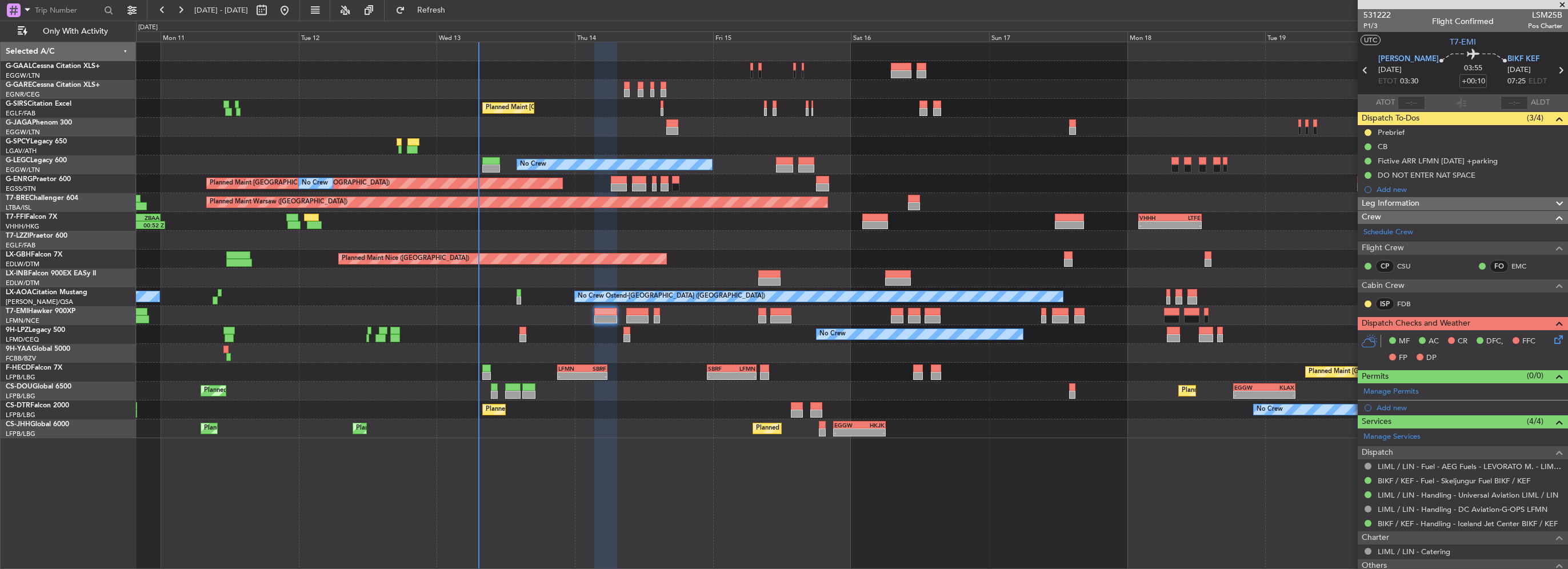
click at [1415, 203] on span "Leg Information" at bounding box center [1390, 203] width 58 height 13
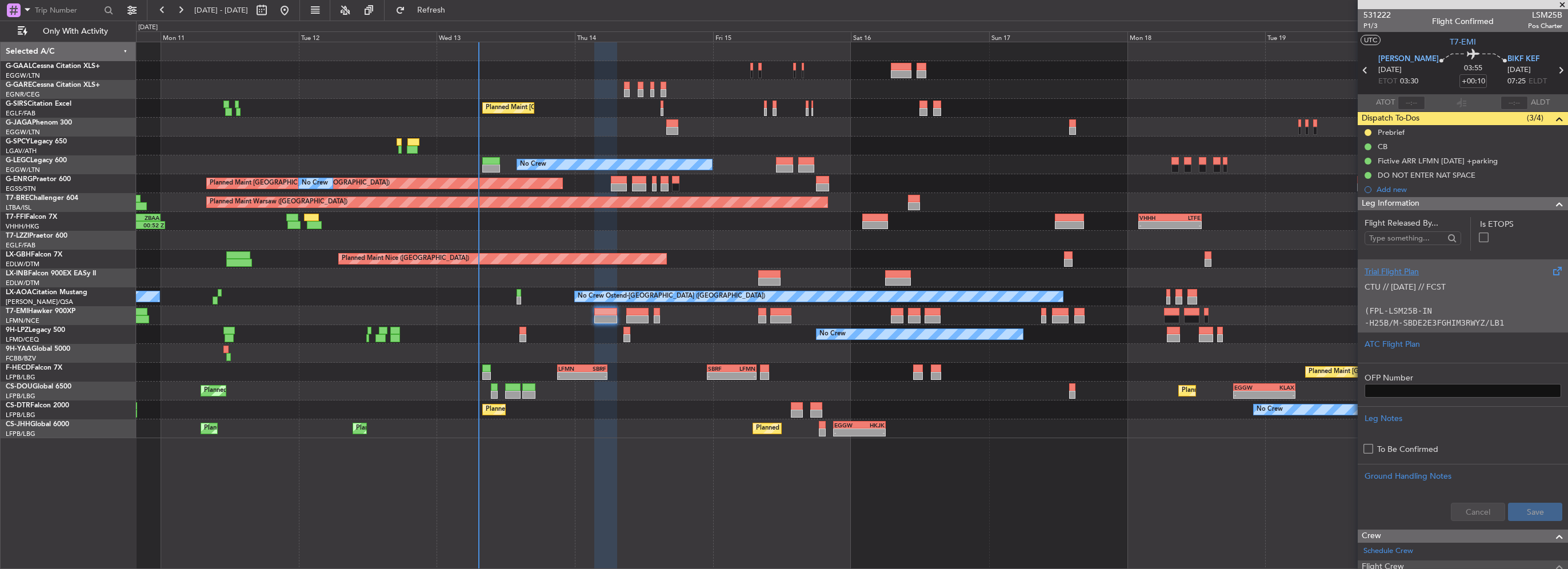
click at [1383, 276] on div "Trial Flight Plan" at bounding box center [1462, 271] width 196 height 12
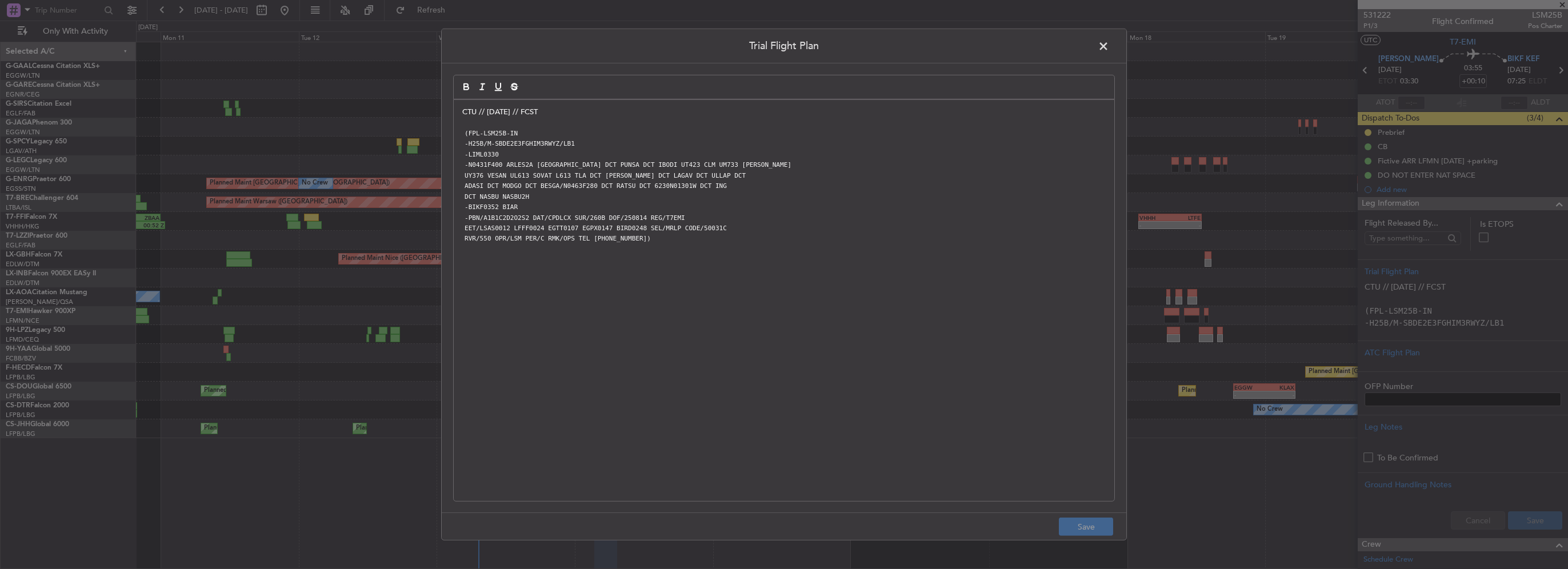
click at [456, 112] on div "CTU // 12AUG // FCST (FPL-LSM25B-IN -H25B/M-SBDE2E3FGHIM3RWYZ/LB1 -LIML0330 -N0…" at bounding box center [784, 300] width 661 height 401
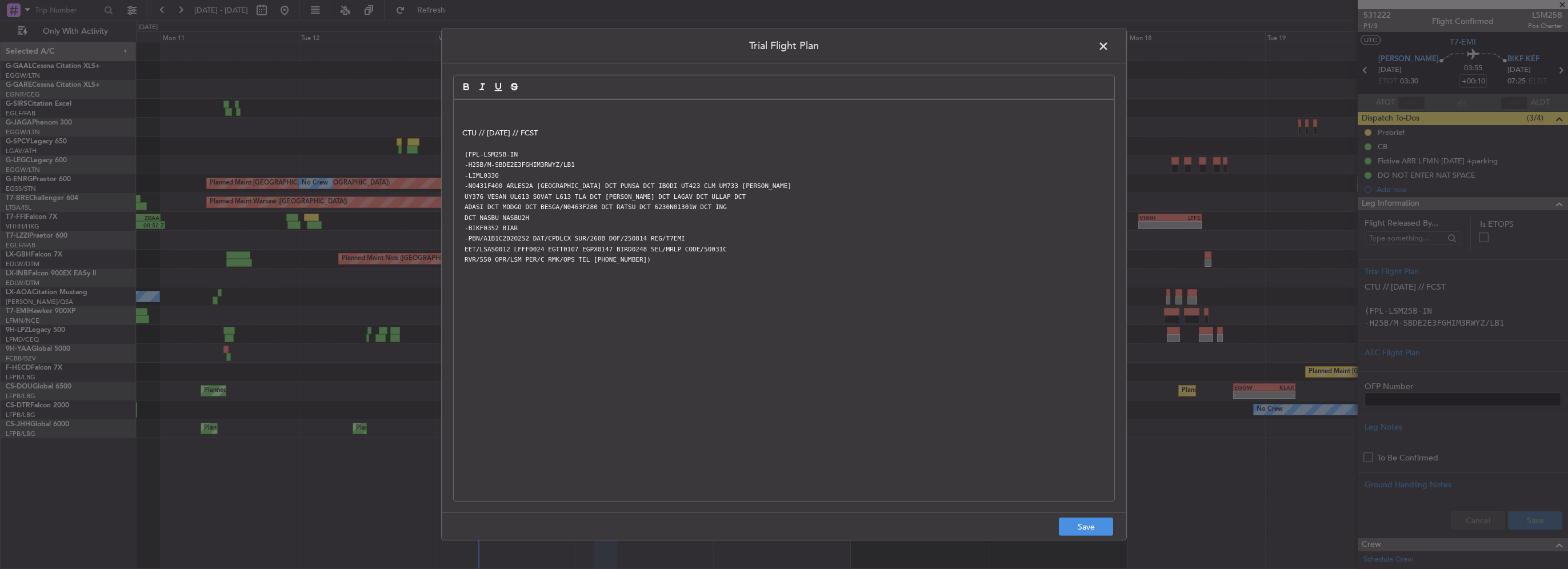
click at [458, 112] on div "CTU // 12AUG // FCST (FPL-LSM25B-IN -H25B/M-SBDE2E3FGHIM3RWYZ/LB1 -LIML0330 -N0…" at bounding box center [784, 300] width 661 height 401
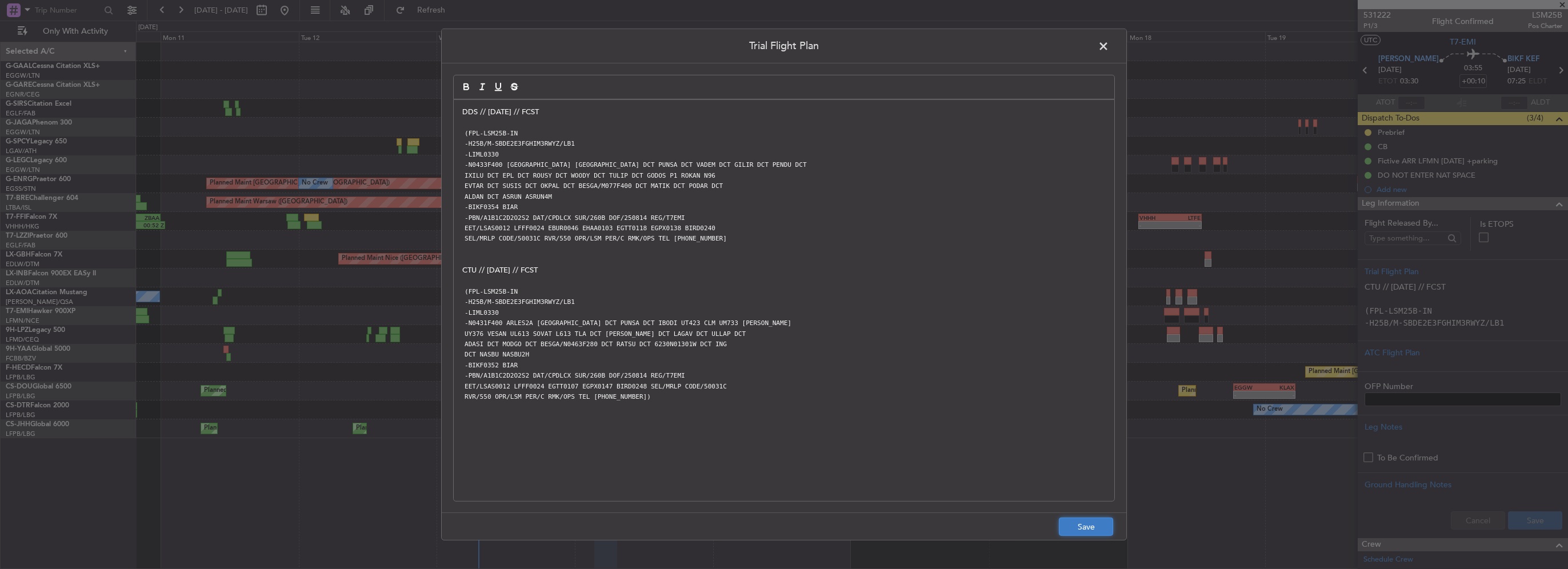
click at [1098, 527] on button "Save" at bounding box center [1086, 526] width 54 height 18
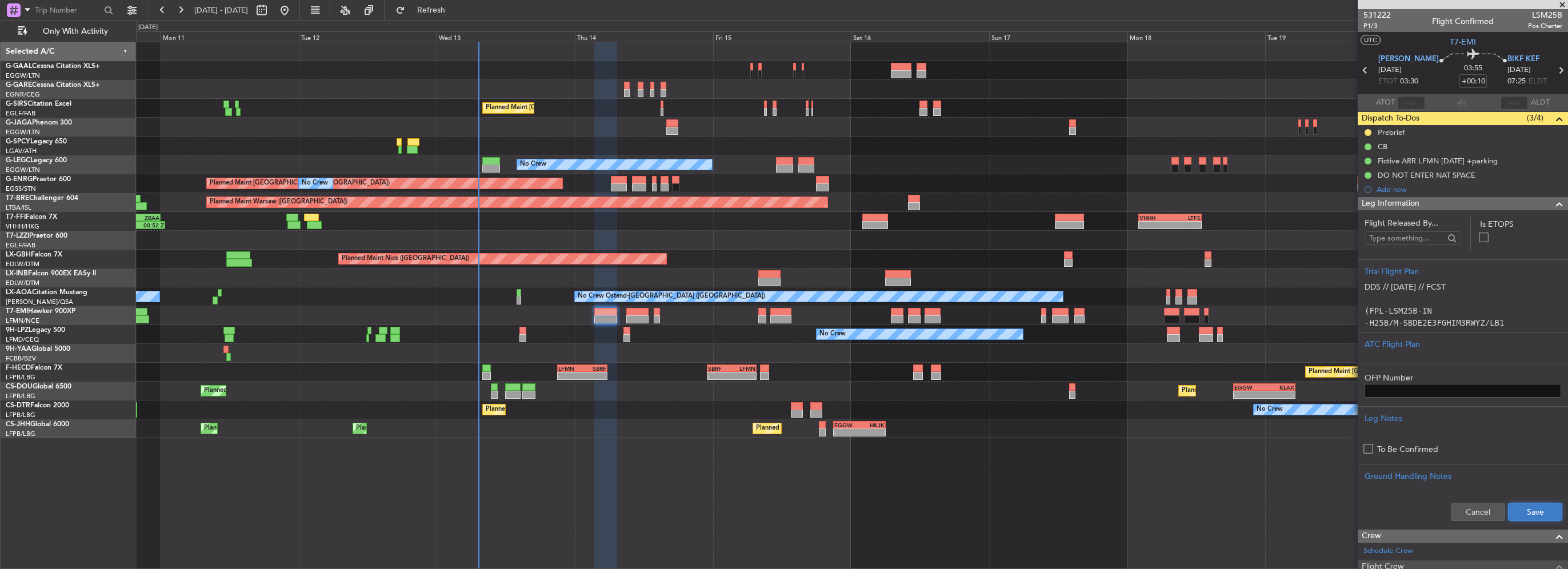
click at [1540, 511] on button "Save" at bounding box center [1535, 511] width 54 height 18
click at [1522, 201] on div "Leg Information" at bounding box center [1462, 203] width 210 height 13
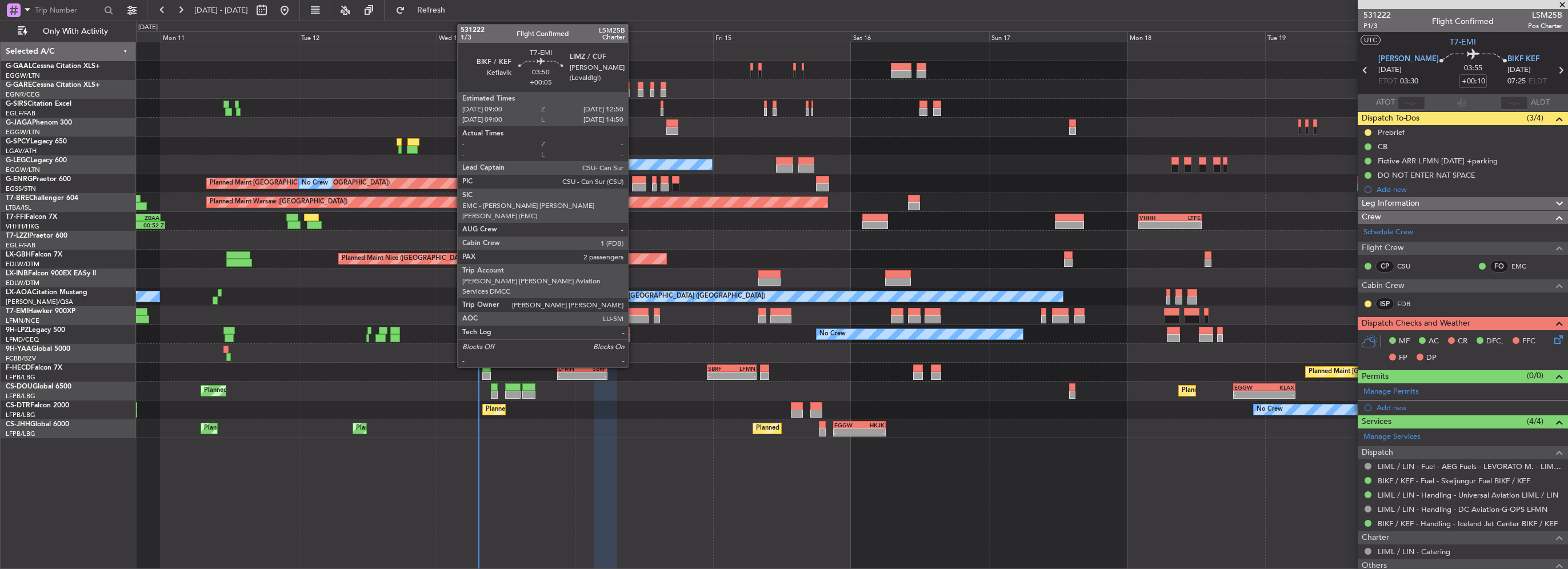
click at [633, 311] on div at bounding box center [637, 312] width 22 height 8
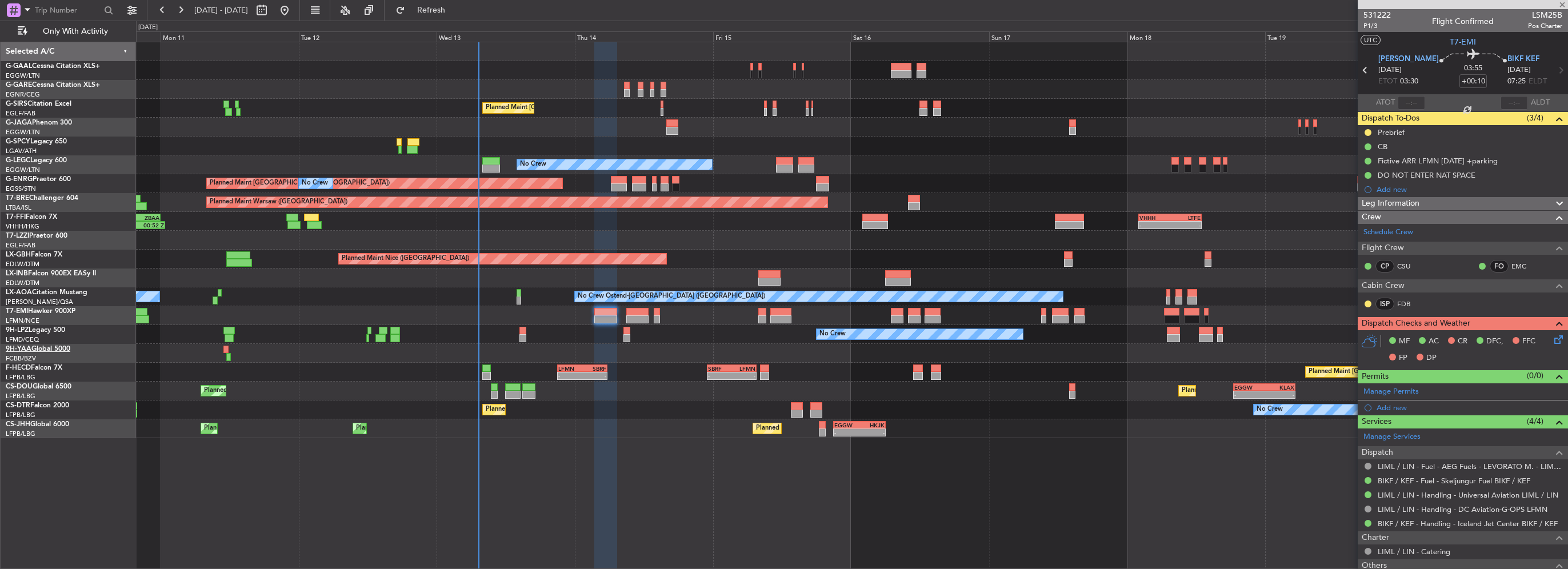
type input "+00:05"
type input "2"
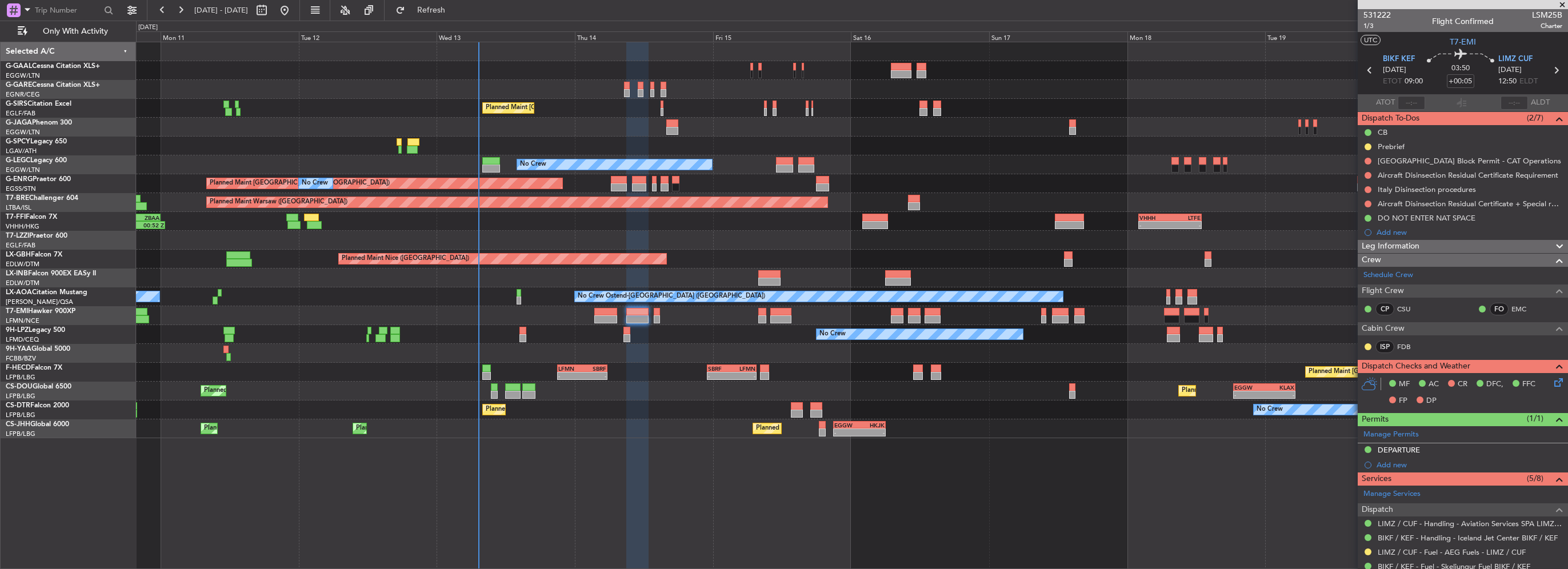
click at [1413, 165] on mat-tooltip-component "Italy Block Permit - CAT Operations" at bounding box center [1464, 180] width 176 height 30
click at [1365, 162] on button at bounding box center [1368, 161] width 7 height 7
click at [1367, 211] on span "Completed" at bounding box center [1373, 212] width 38 height 12
click at [1442, 243] on div "Leg Information" at bounding box center [1462, 247] width 210 height 13
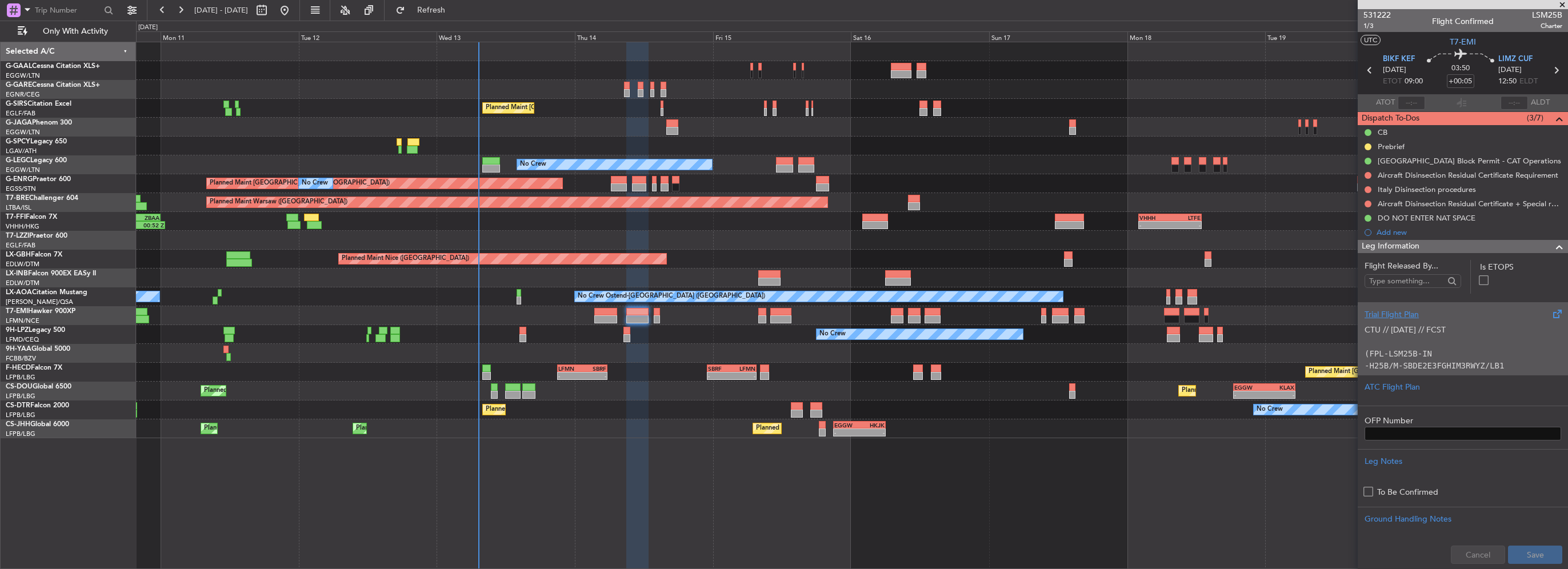
click at [1402, 313] on div "Trial Flight Plan" at bounding box center [1462, 314] width 196 height 12
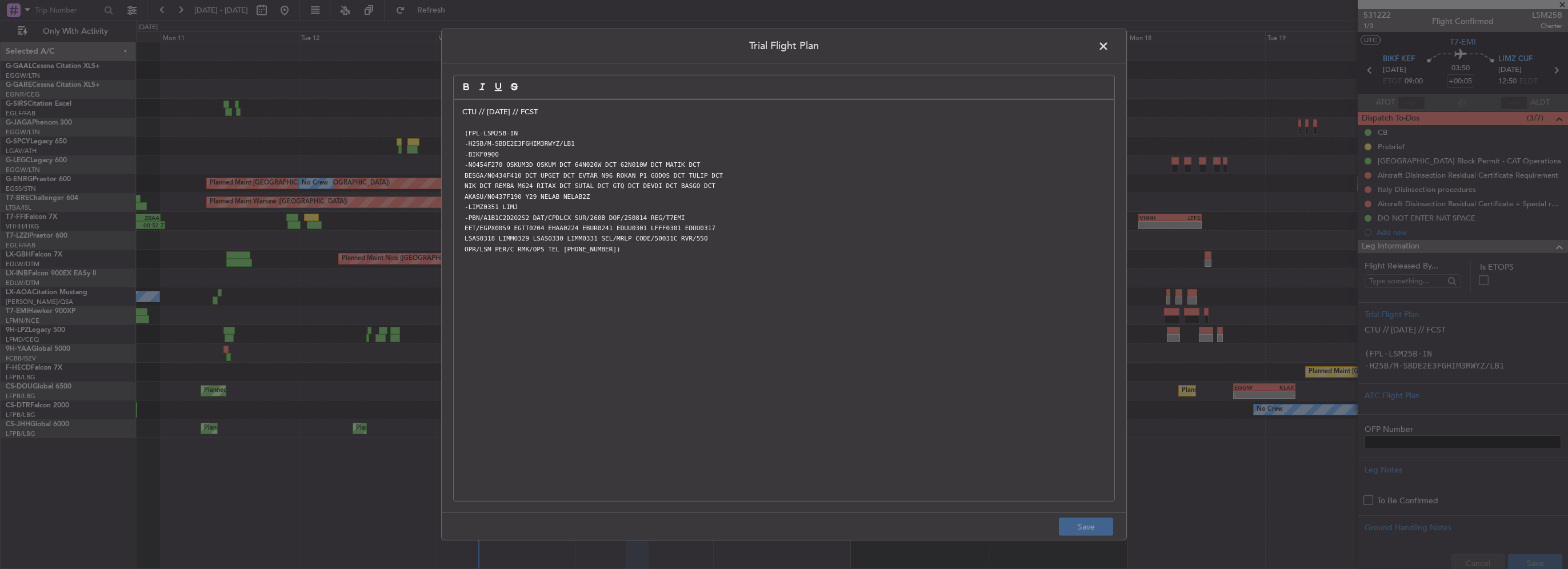
click at [459, 113] on div "CTU // 12AUG // FCST (FPL-LSM25B-IN -H25B/M-SBDE2E3FGHIM3RWYZ/LB1 -BIKF0900 -N0…" at bounding box center [784, 300] width 661 height 401
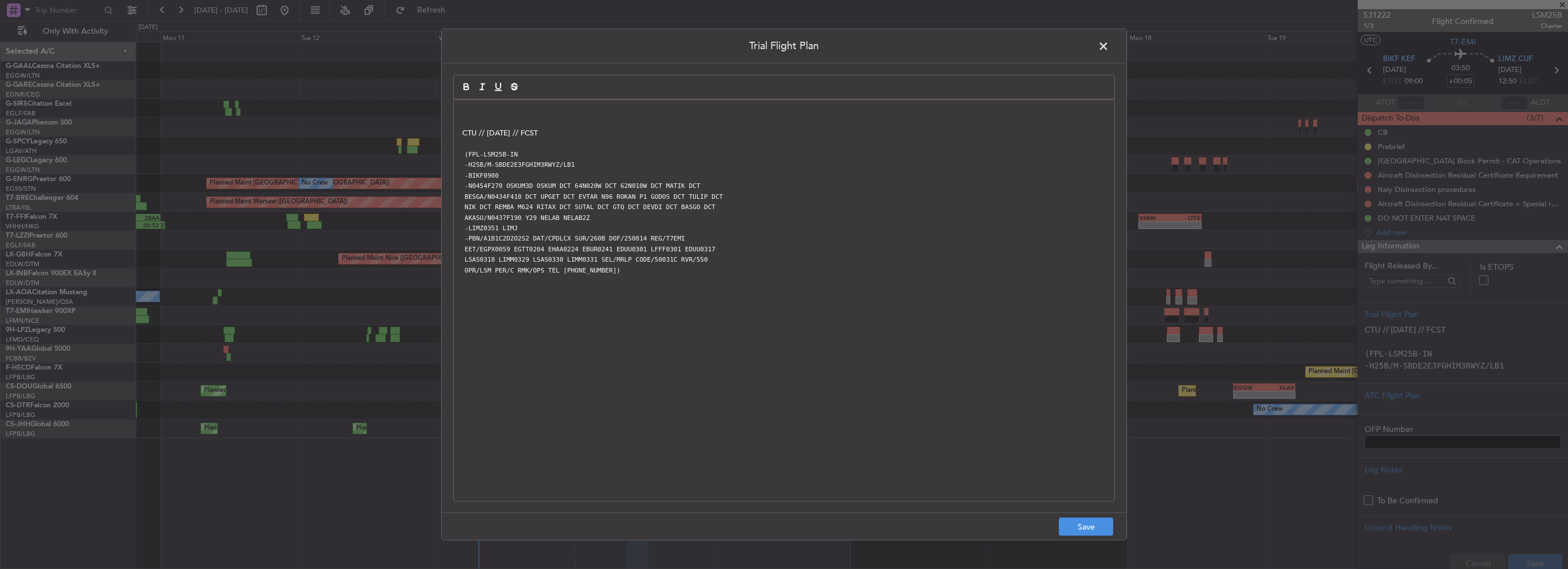
click at [459, 113] on div "CTU // 12AUG // FCST (FPL-LSM25B-IN -H25B/M-SBDE2E3FGHIM3RWYZ/LB1 -BIKF0900 -N0…" at bounding box center [784, 300] width 661 height 401
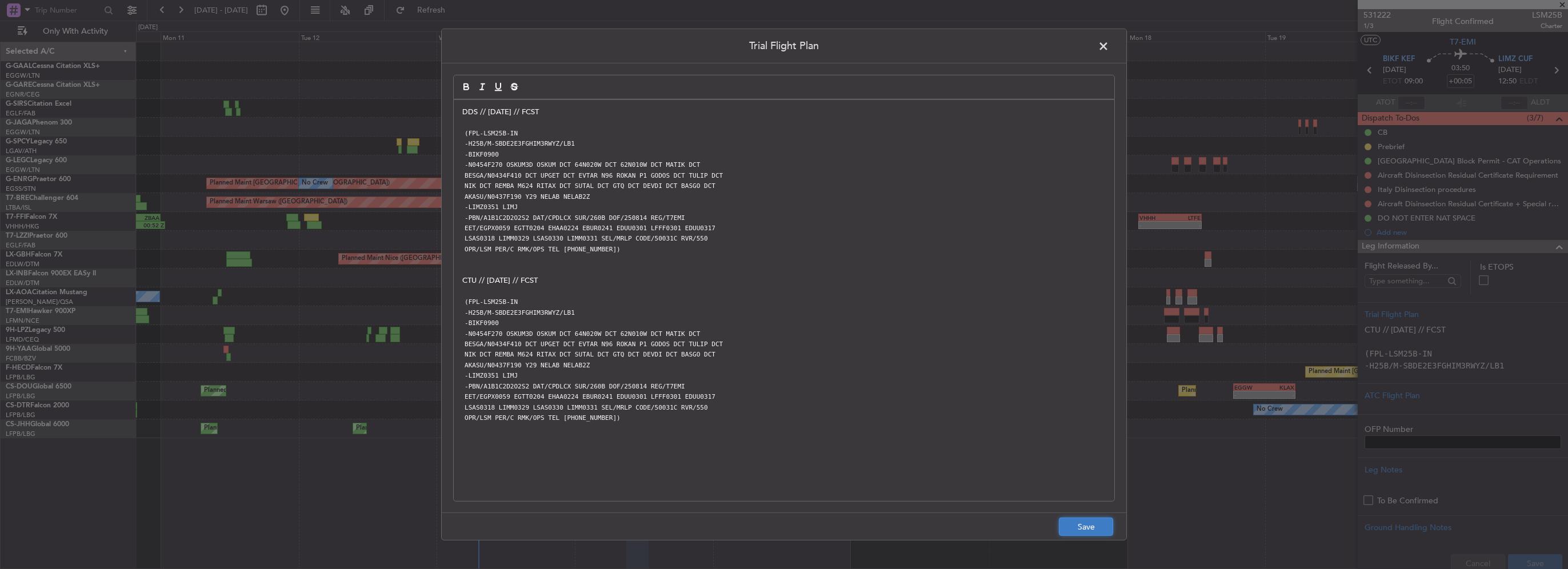
click at [1060, 533] on button "Save" at bounding box center [1086, 526] width 54 height 18
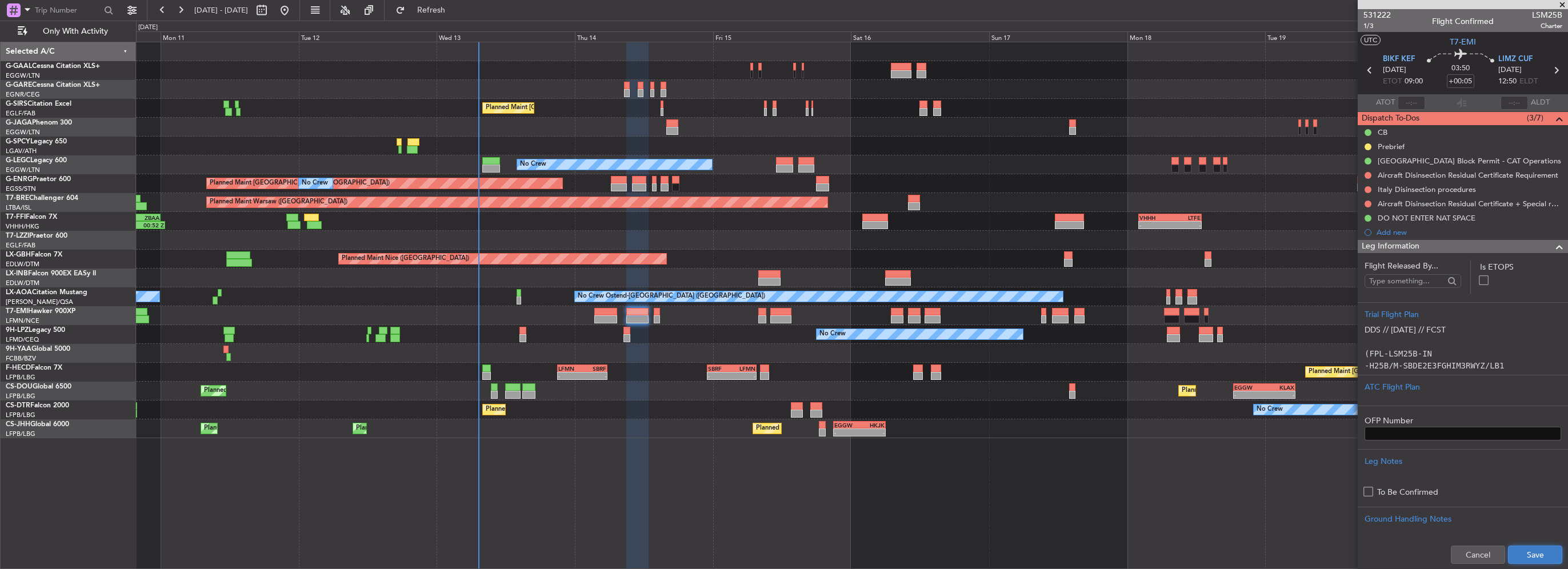
click at [1521, 557] on button "Save" at bounding box center [1535, 554] width 54 height 18
click at [1468, 247] on div "Leg Information" at bounding box center [1462, 247] width 210 height 13
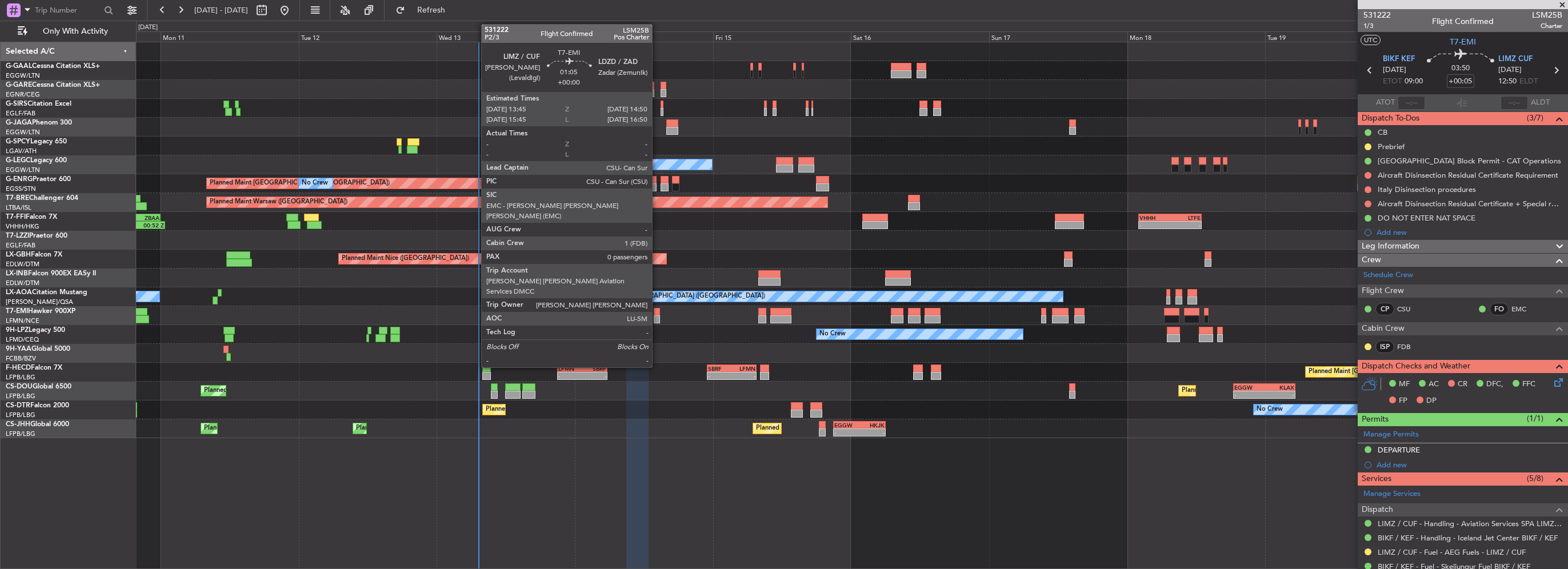
click at [657, 322] on div at bounding box center [657, 319] width 6 height 8
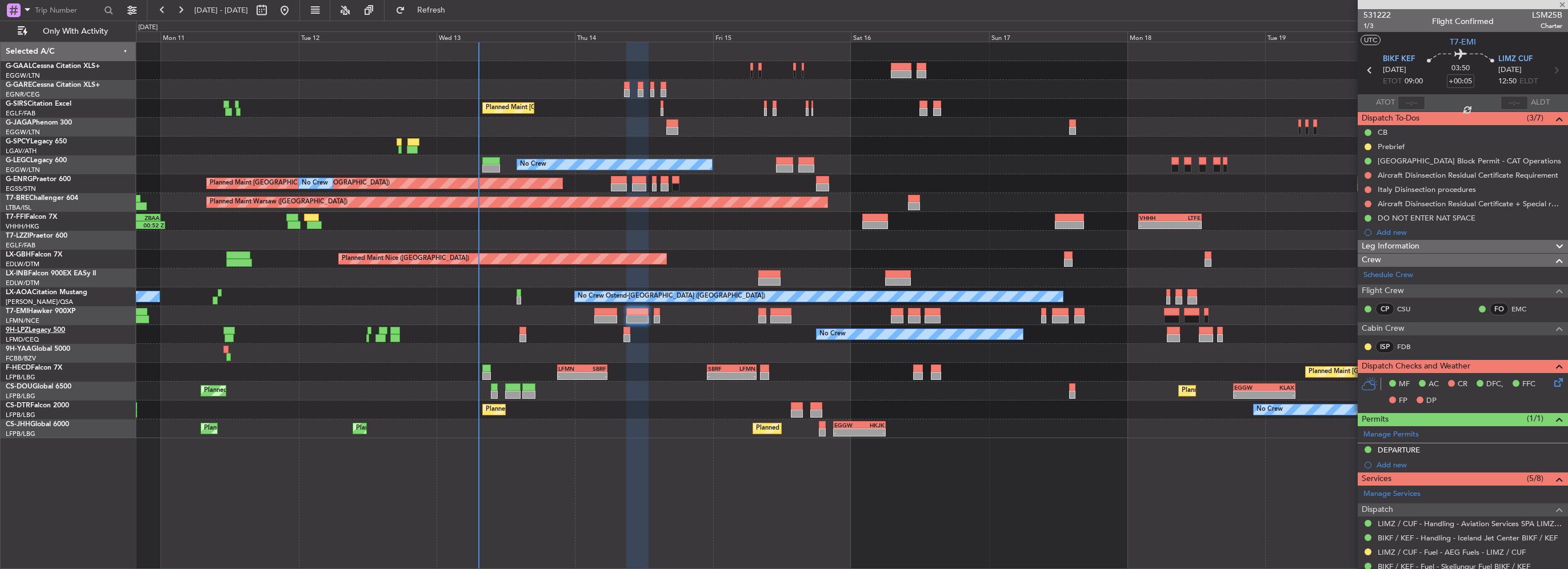
type input "0"
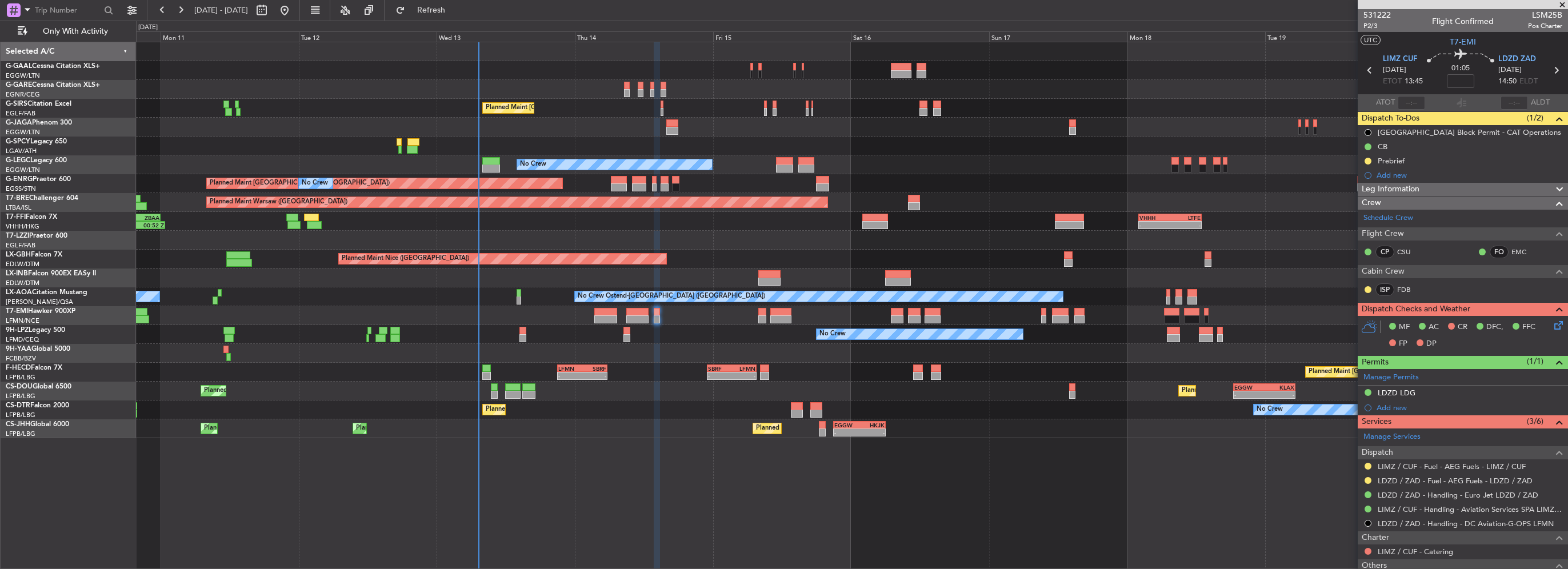
click at [1400, 183] on span "Leg Information" at bounding box center [1390, 189] width 58 height 13
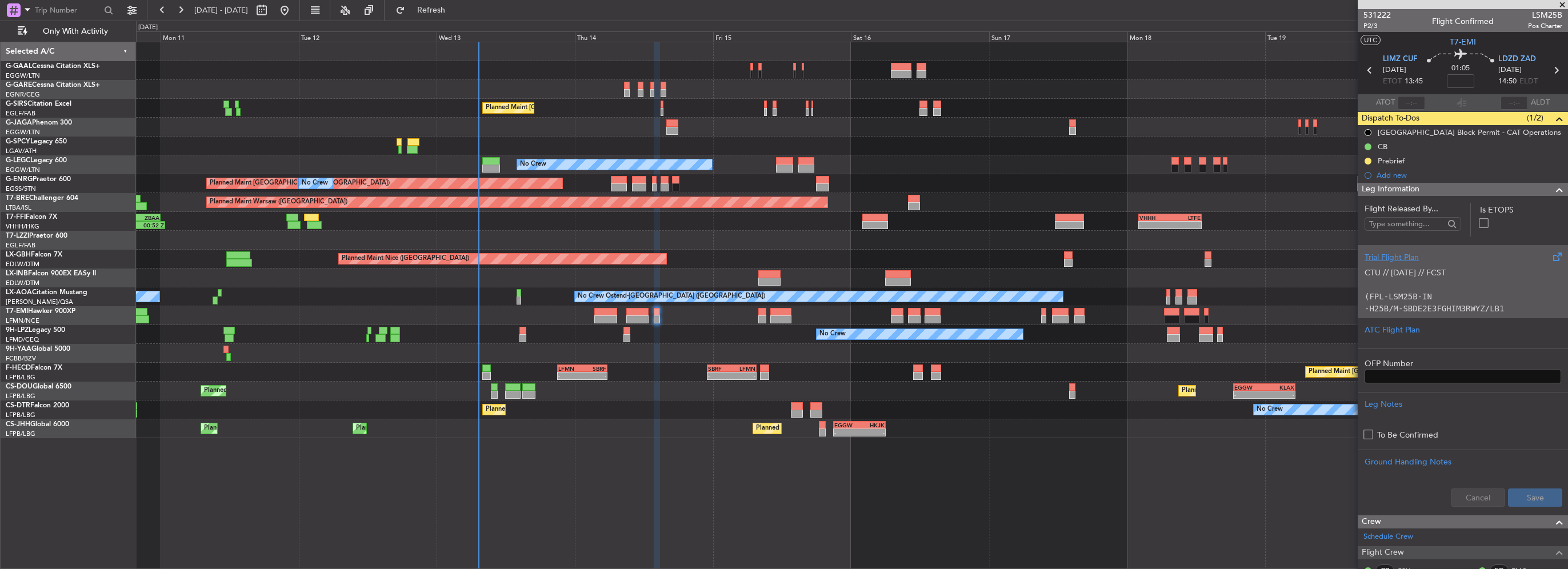
click at [1410, 269] on p "CTU // [DATE] // FCST" at bounding box center [1462, 273] width 196 height 12
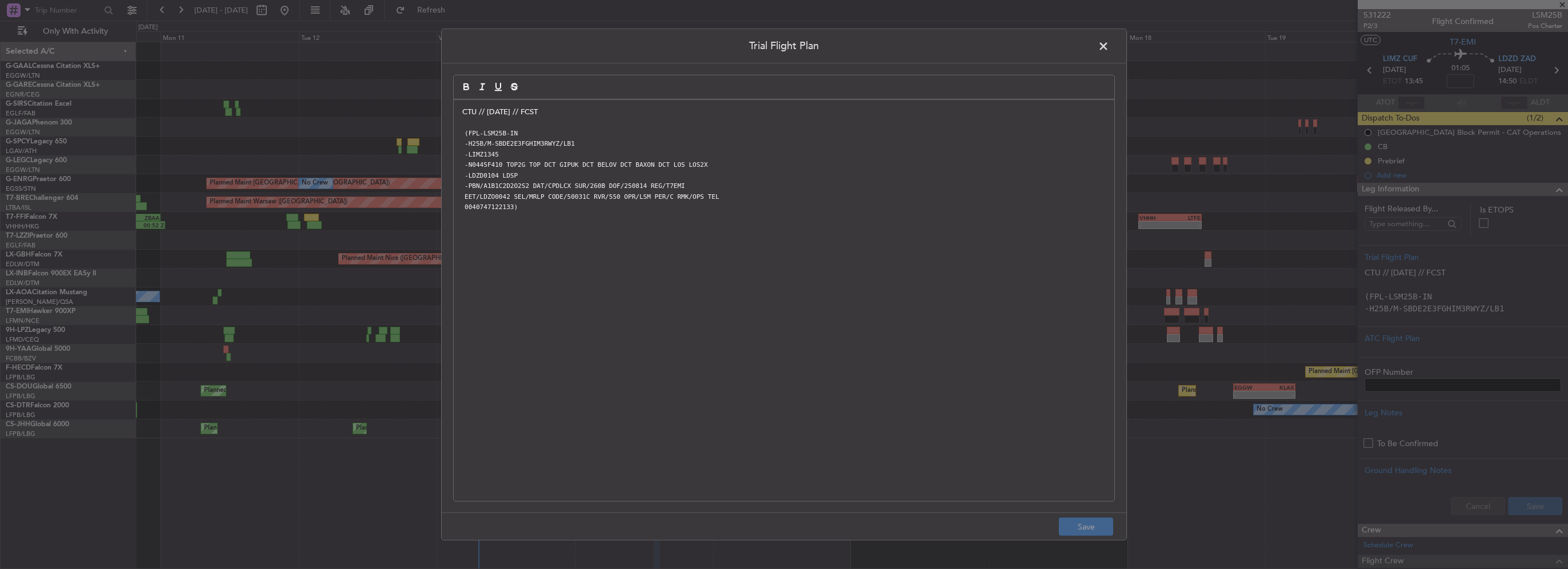
click at [462, 109] on div "CTU // 12AUG // FCST (FPL-LSM25B-IN -H25B/M-SBDE2E3FGHIM3RWYZ/LB1 -LIMZ1345 -N0…" at bounding box center [784, 300] width 661 height 401
click at [464, 112] on p at bounding box center [784, 112] width 643 height 10
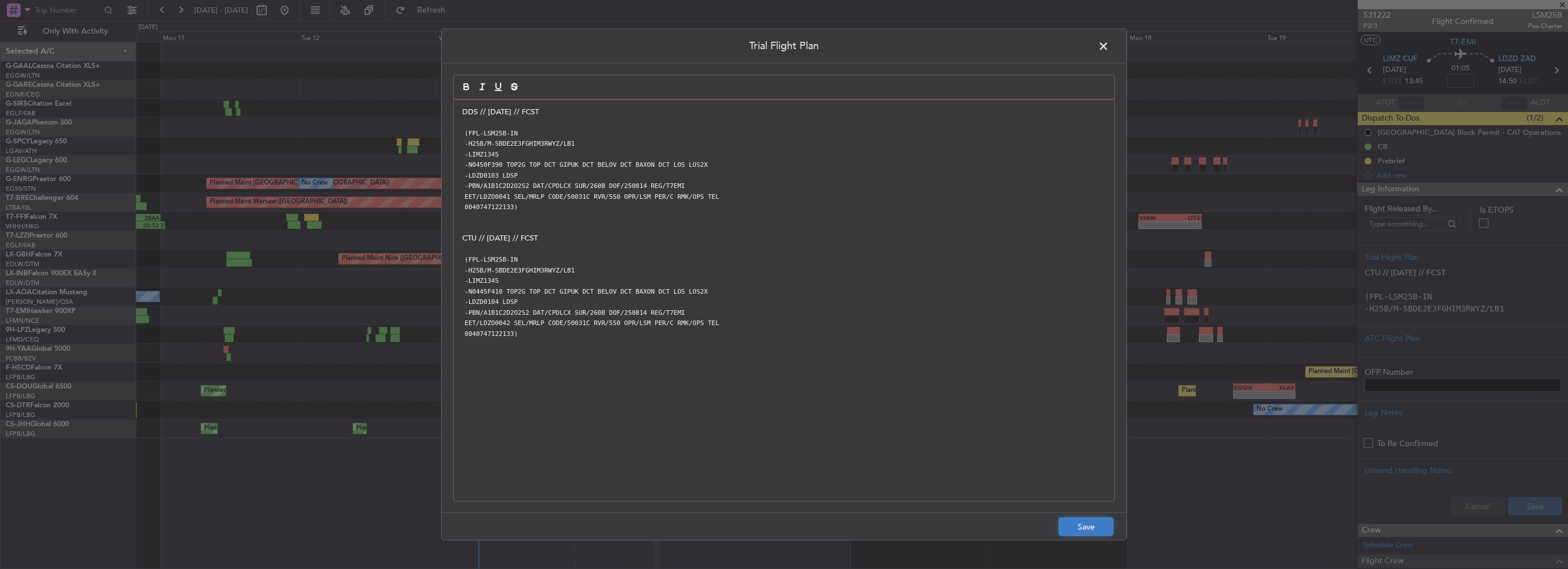
click at [1102, 524] on button "Save" at bounding box center [1086, 526] width 54 height 18
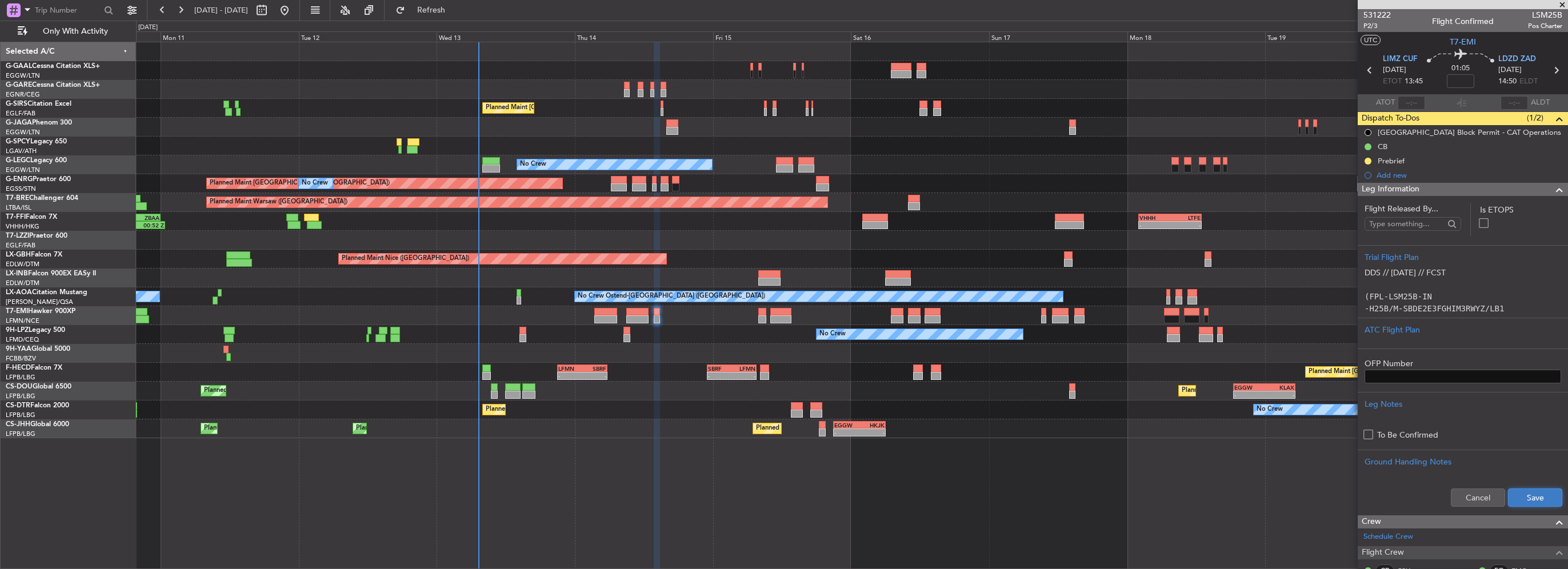
click at [1517, 496] on button "Save" at bounding box center [1535, 497] width 54 height 18
drag, startPoint x: 1547, startPoint y: 187, endPoint x: 1530, endPoint y: 197, distance: 19.7
click at [1552, 188] on span at bounding box center [1559, 189] width 14 height 14
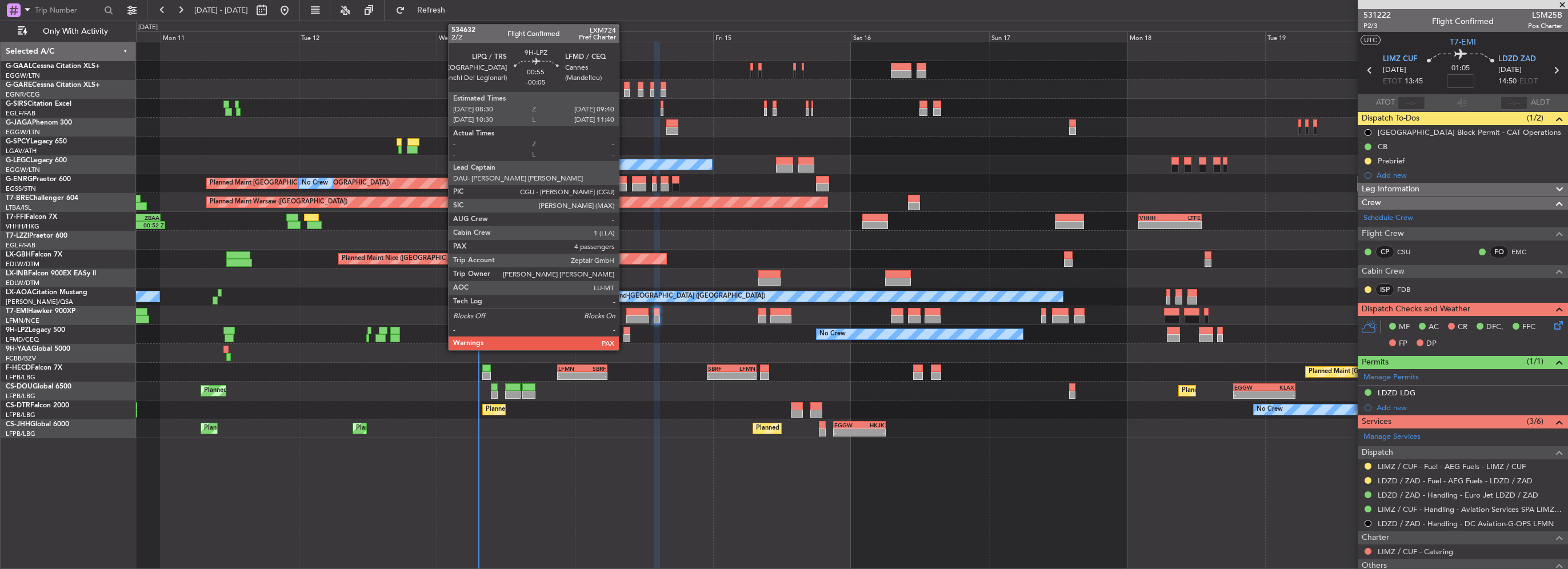
click at [624, 339] on div at bounding box center [626, 338] width 7 height 8
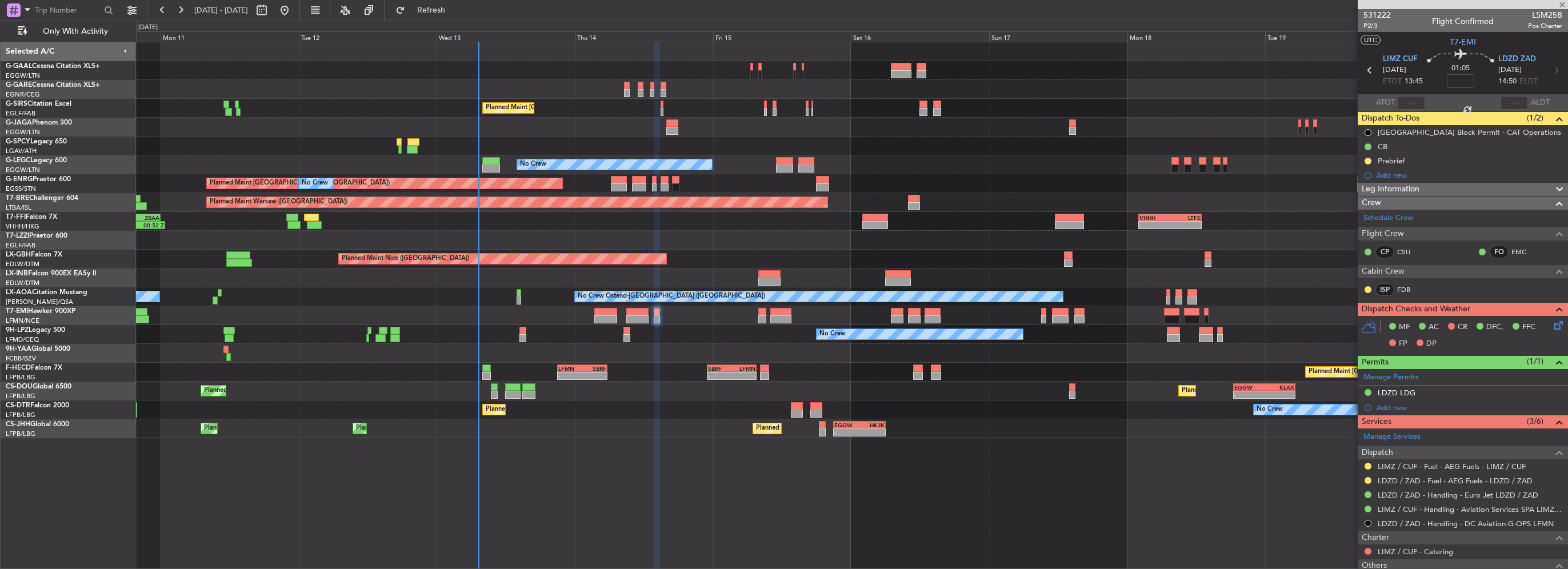
type input "-00:05"
type input "4"
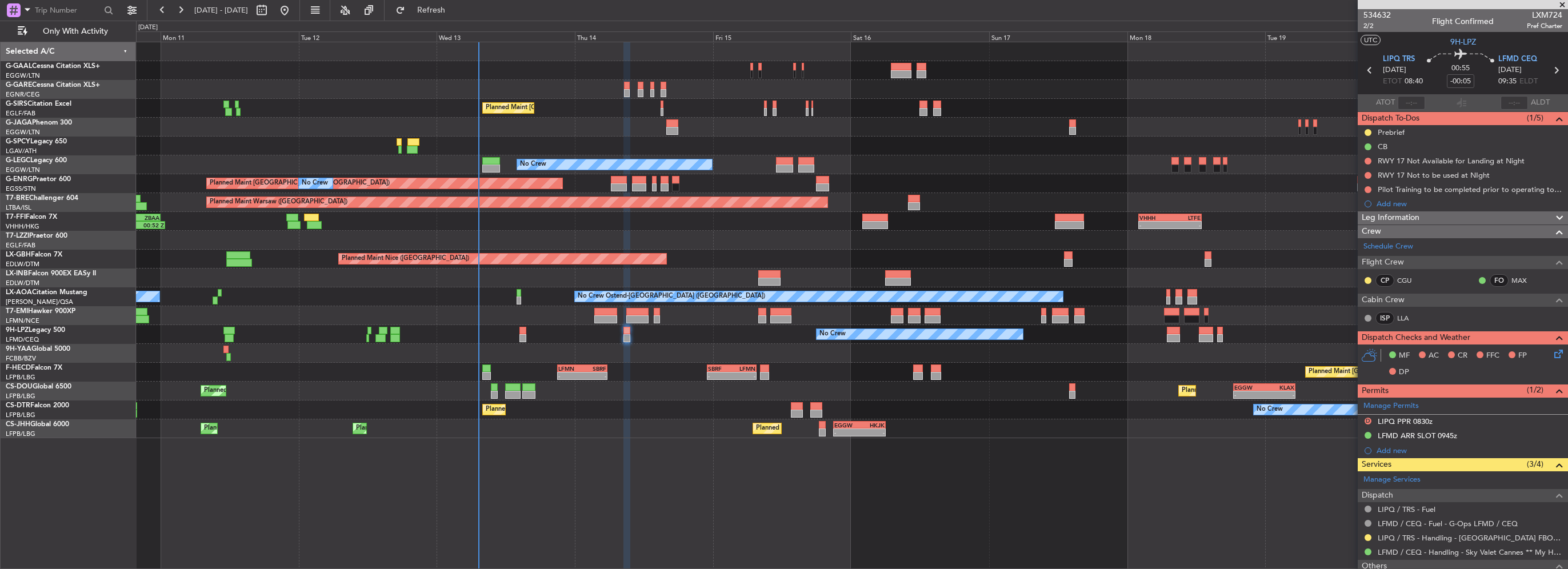
click at [1424, 215] on div "Leg Information" at bounding box center [1462, 218] width 210 height 13
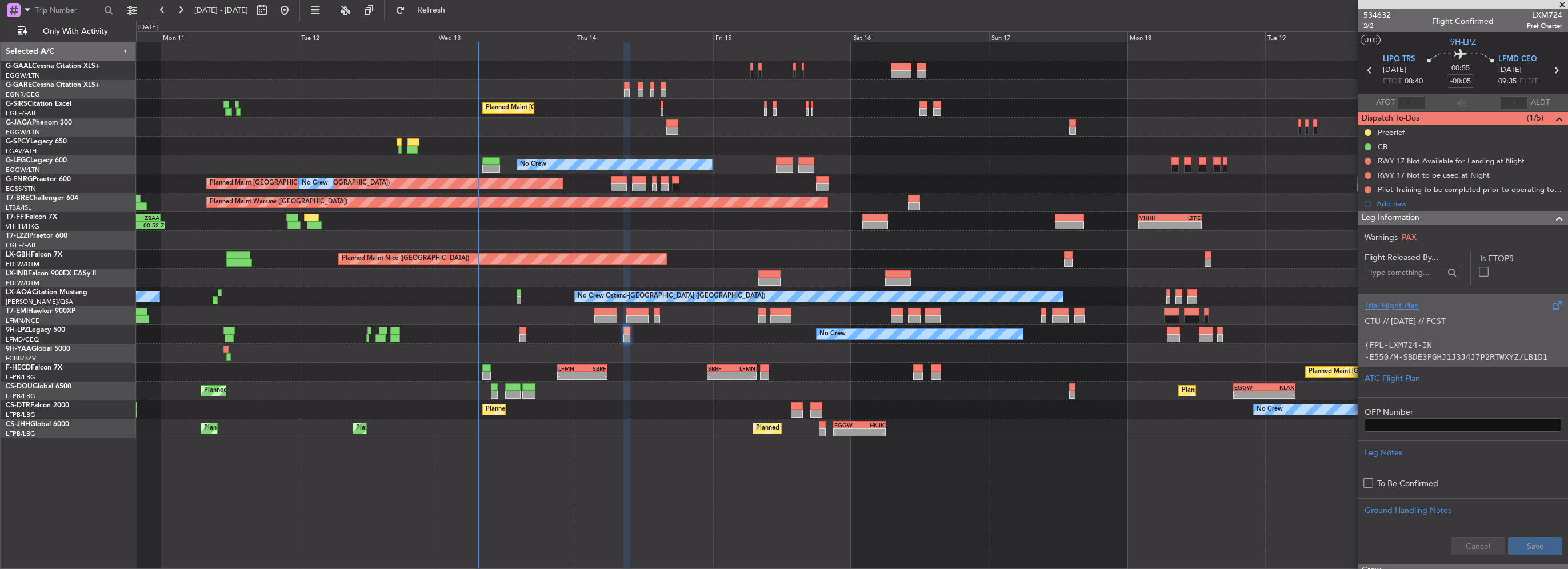
click at [1431, 313] on div "CTU // 12AUG // FCST (FPL-LXM724-IN -E550/M-SBDE3FGHJ1J3J4J7P2RTWXYZ/LB1D1 -LIP…" at bounding box center [1462, 336] width 196 height 49
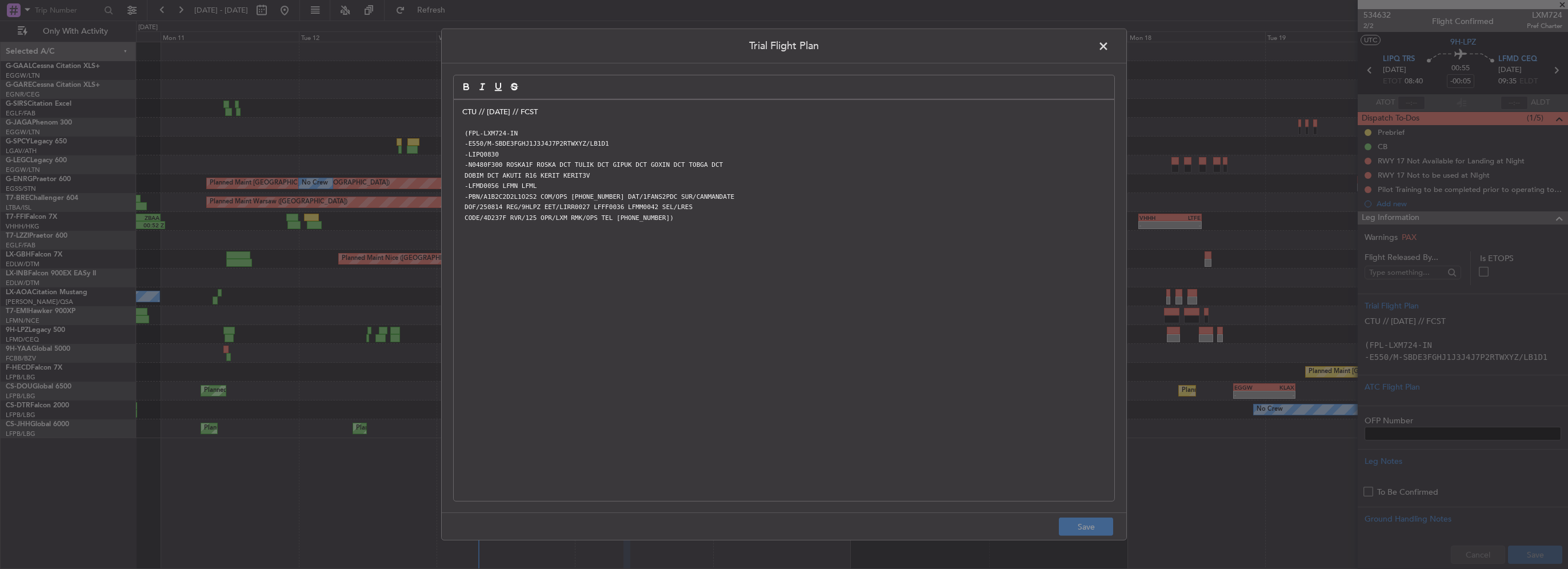
click at [458, 118] on div "CTU // 12AUG // FCST (FPL-LXM724-IN -E550/M-SBDE3FGHJ1J3J4J7P2RTWXYZ/LB1D1 -LIP…" at bounding box center [784, 300] width 661 height 401
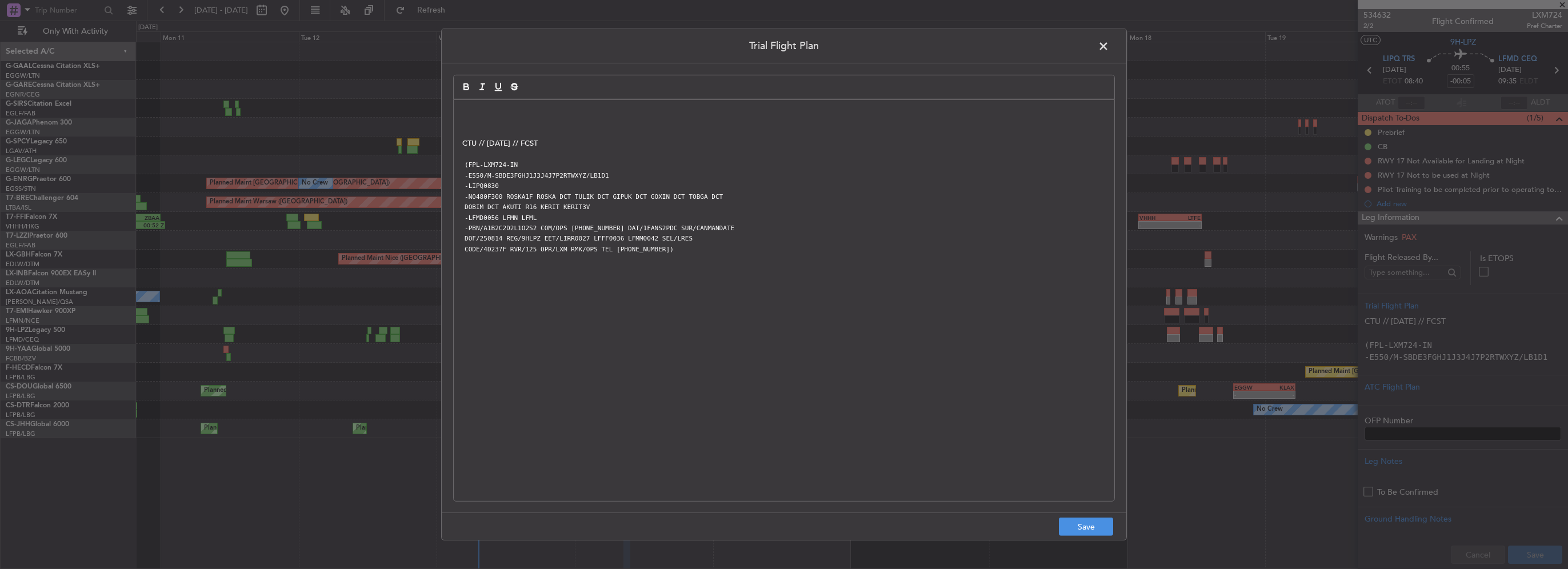
click at [458, 118] on div "CTU // 12AUG // FCST (FPL-LXM724-IN -E550/M-SBDE3FGHJ1J3J4J7P2RTWXYZ/LB1D1 -LIP…" at bounding box center [784, 300] width 661 height 401
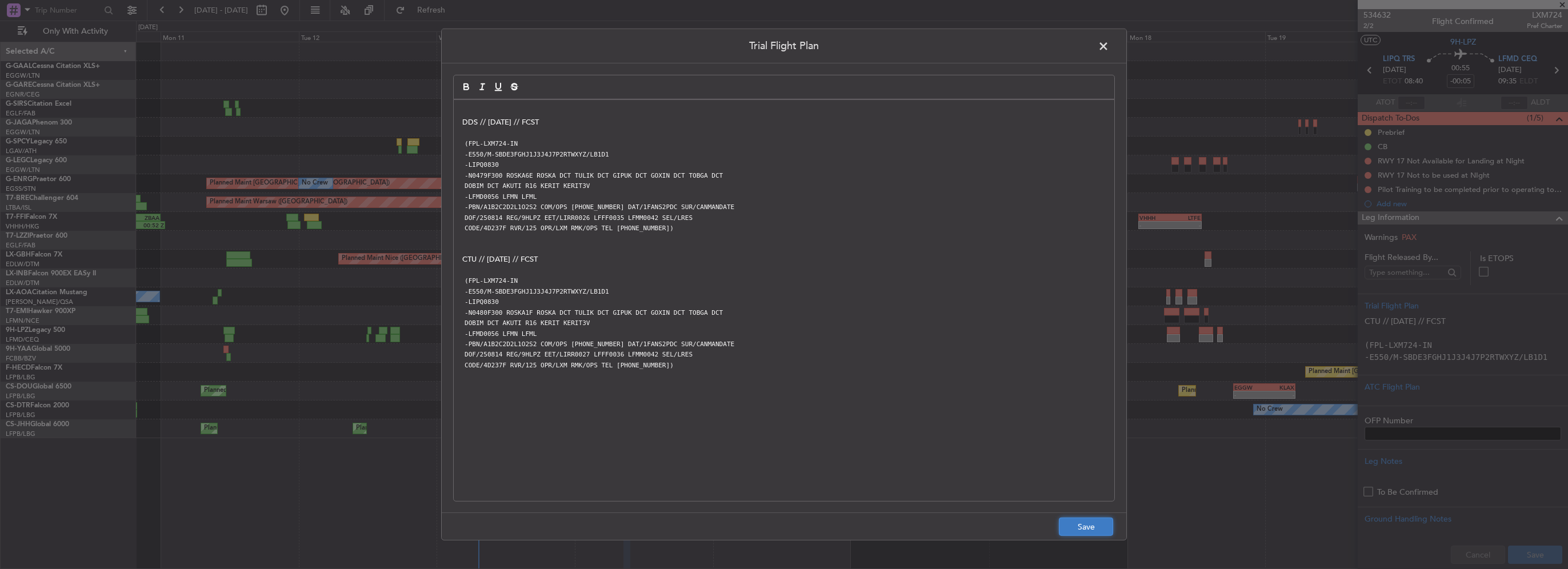
click at [1089, 525] on button "Save" at bounding box center [1086, 526] width 54 height 18
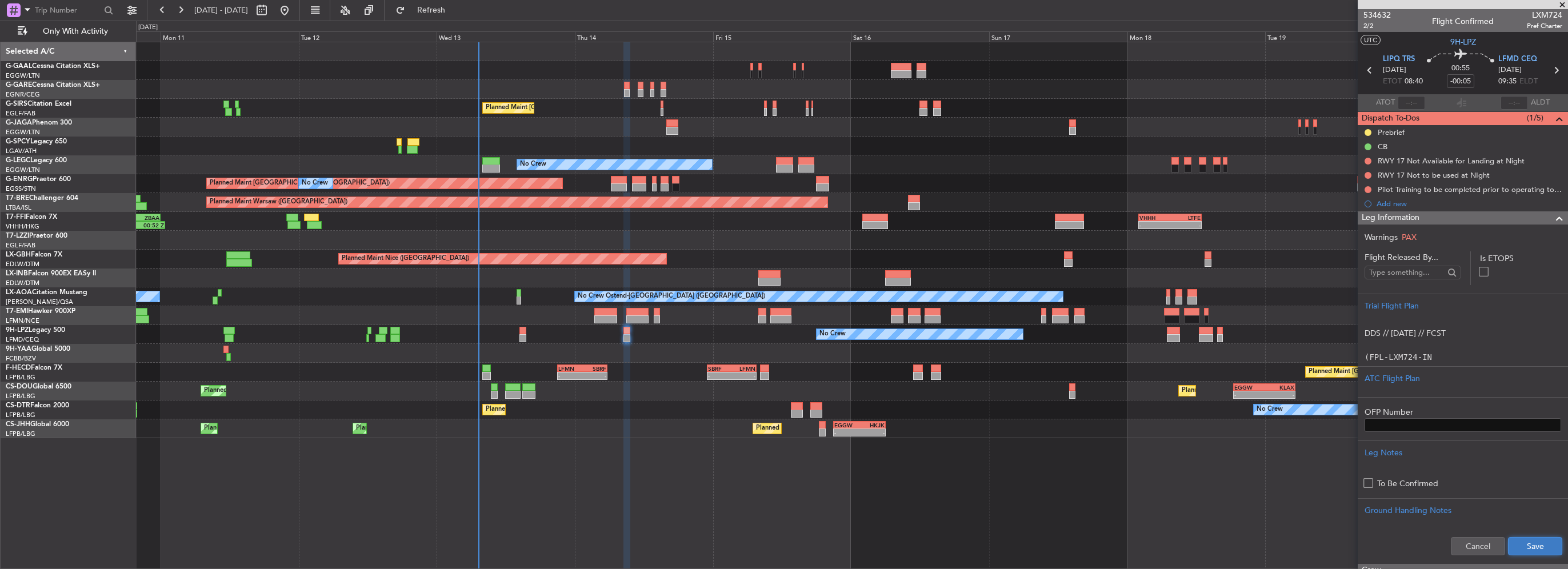
click at [1525, 541] on button "Save" at bounding box center [1535, 546] width 54 height 18
click at [1549, 225] on section "Warnings PAX Flight Released By... Is ETOPS Trial Flight Plan DDS // 13AUG // F…" at bounding box center [1462, 384] width 210 height 318
click at [1365, 161] on button at bounding box center [1368, 161] width 7 height 7
click at [1361, 223] on span "Cancelled" at bounding box center [1370, 229] width 32 height 12
click at [1367, 177] on button at bounding box center [1368, 175] width 7 height 7
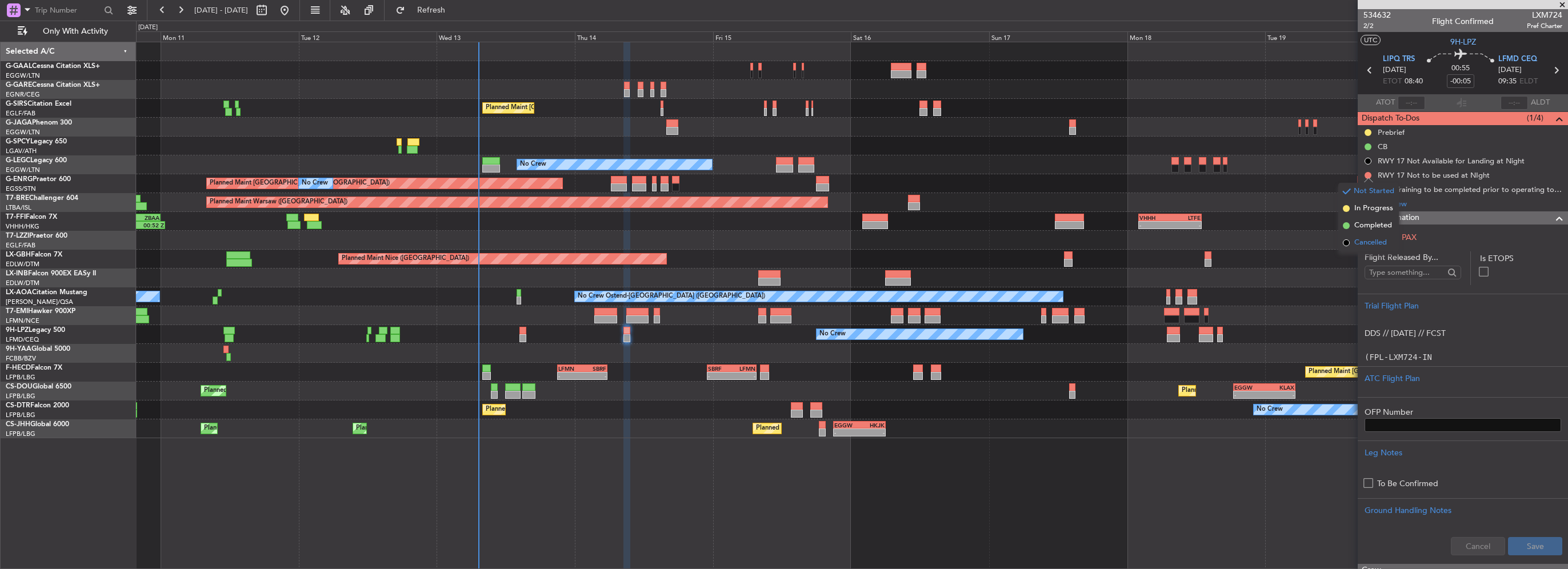
click at [1362, 243] on span "Cancelled" at bounding box center [1370, 243] width 32 height 12
click at [1366, 190] on button at bounding box center [1368, 190] width 7 height 7
click at [1361, 258] on span "Cancelled" at bounding box center [1370, 257] width 32 height 12
click at [1552, 214] on span at bounding box center [1559, 218] width 14 height 14
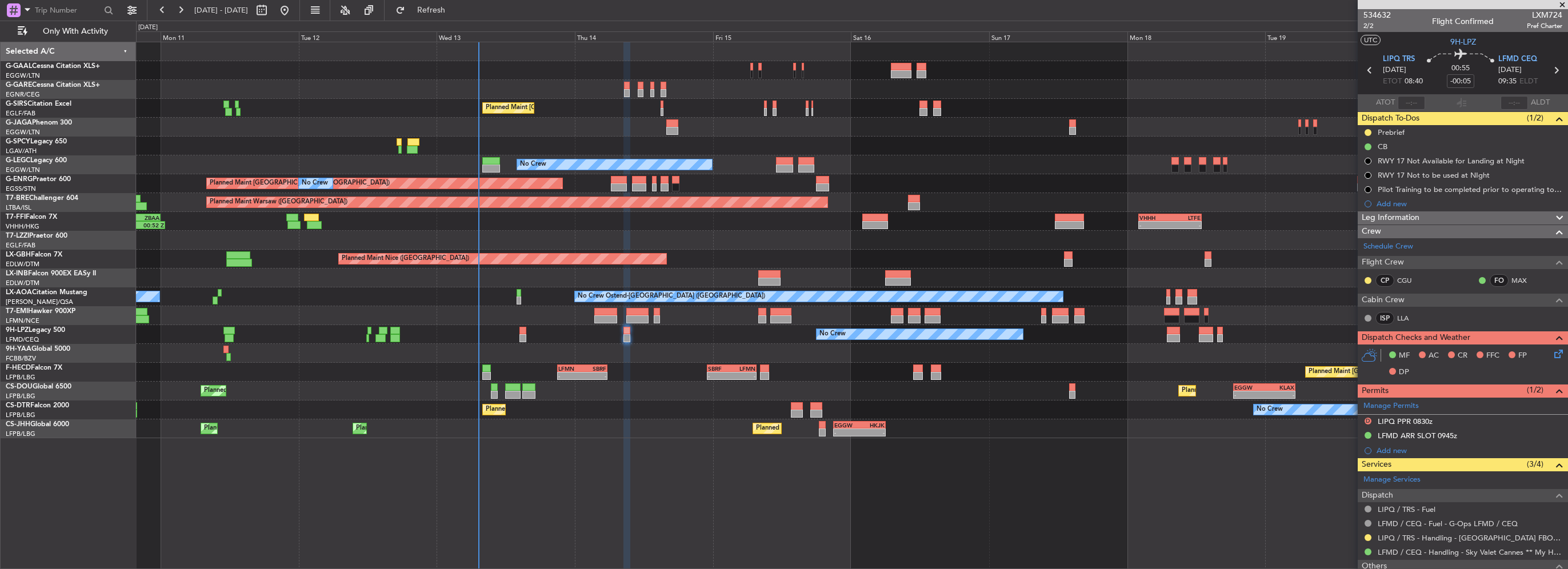
click at [1552, 351] on icon at bounding box center [1556, 351] width 9 height 9
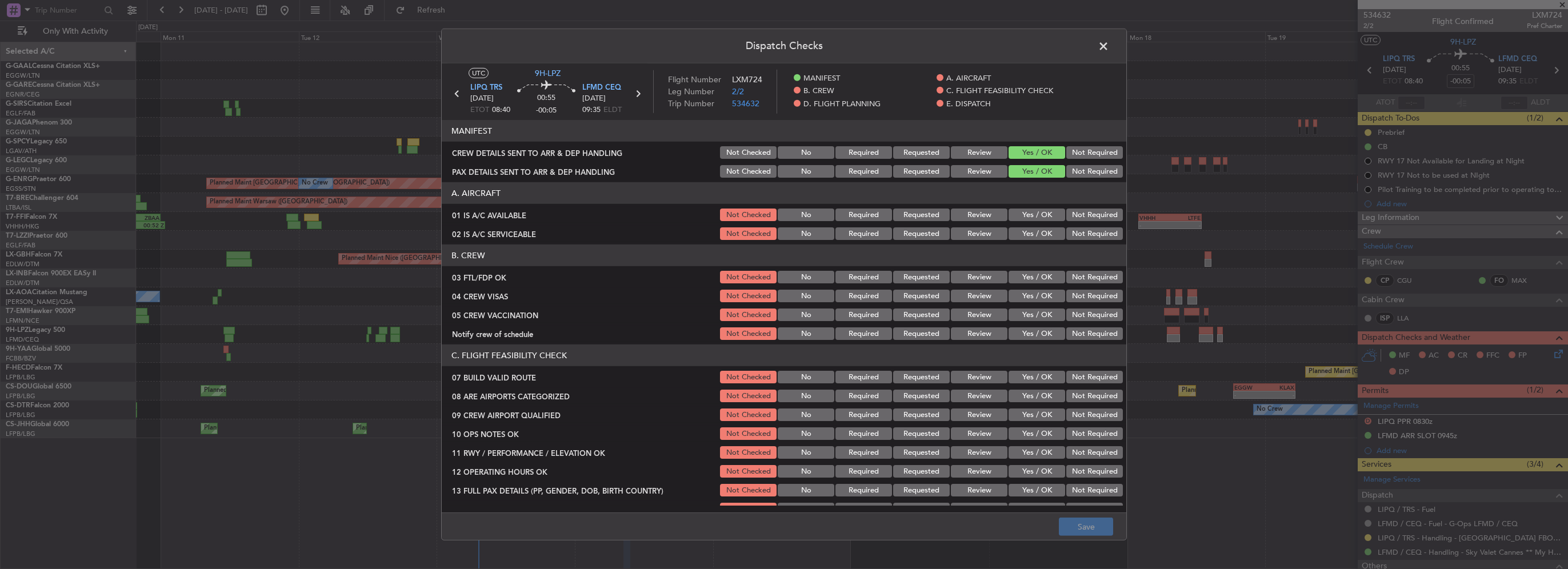
drag, startPoint x: 1047, startPoint y: 214, endPoint x: 1043, endPoint y: 227, distance: 13.6
click at [1047, 214] on button "Yes / OK" at bounding box center [1036, 214] width 56 height 12
click at [1043, 229] on button "Yes / OK" at bounding box center [1036, 233] width 56 height 12
click at [1040, 272] on button "Yes / OK" at bounding box center [1036, 276] width 56 height 12
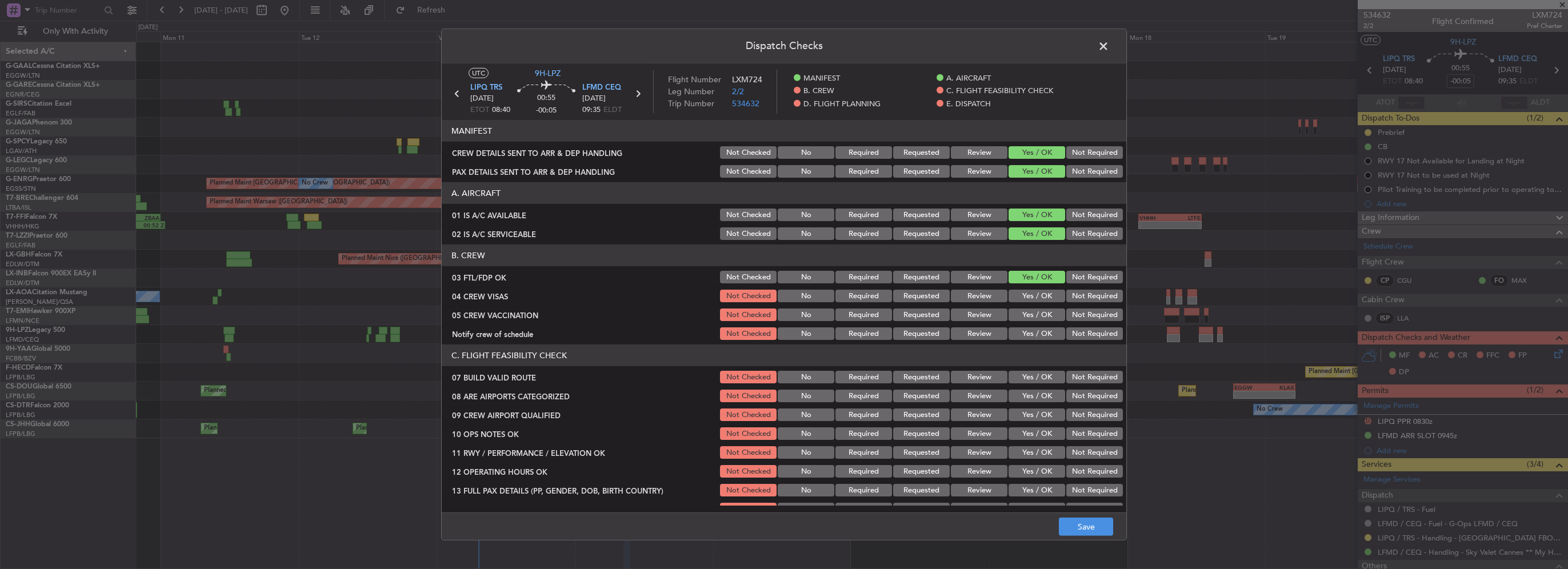
drag, startPoint x: 1079, startPoint y: 293, endPoint x: 1072, endPoint y: 315, distance: 23.1
click at [1079, 295] on button "Not Required" at bounding box center [1094, 295] width 56 height 12
click at [1072, 315] on button "Not Required" at bounding box center [1094, 314] width 56 height 12
drag, startPoint x: 1020, startPoint y: 334, endPoint x: 1027, endPoint y: 342, distance: 10.6
click at [1021, 334] on button "Yes / OK" at bounding box center [1036, 333] width 56 height 12
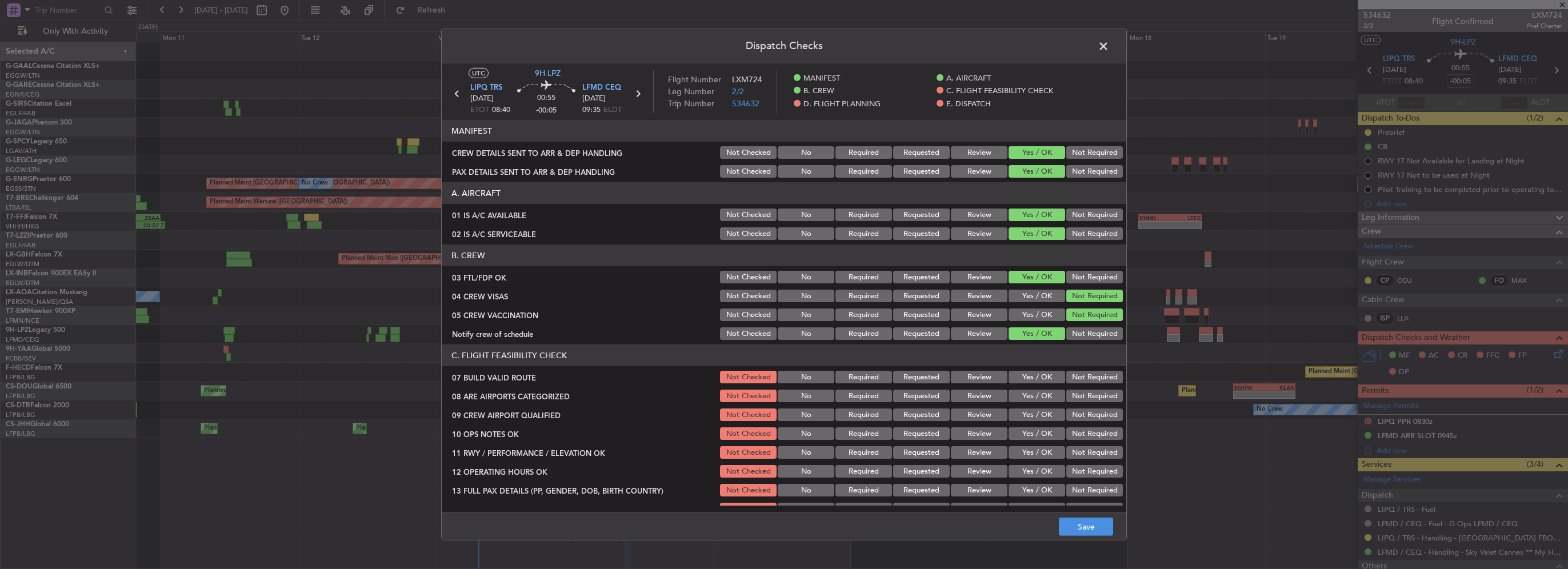
click at [1033, 386] on section "C. FLIGHT FEASIBILITY CHECK 07 BUILD VALID ROUTE Not Checked No Required Reques…" at bounding box center [784, 496] width 685 height 304
click at [1038, 381] on button "Yes / OK" at bounding box center [1036, 377] width 56 height 12
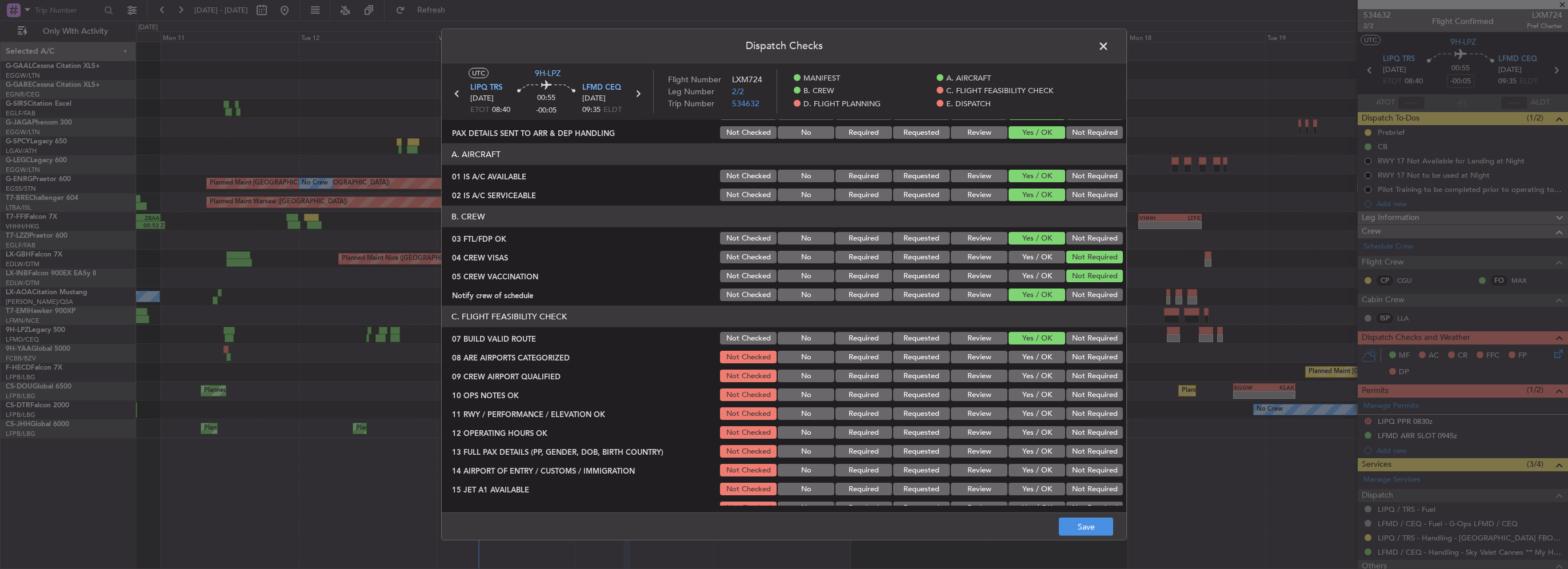
scroll to position [57, 0]
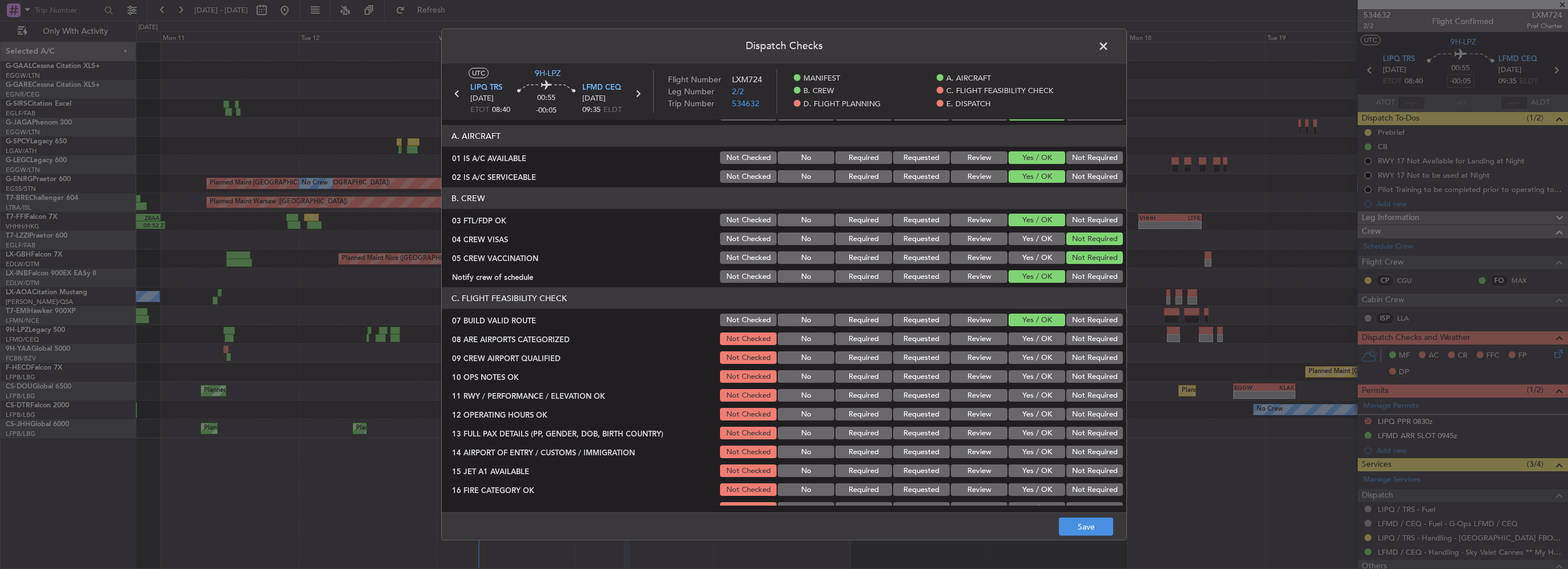
click at [1041, 340] on button "Yes / OK" at bounding box center [1036, 338] width 56 height 12
click at [1041, 361] on button "Yes / OK" at bounding box center [1036, 357] width 56 height 12
drag, startPoint x: 1041, startPoint y: 379, endPoint x: 1037, endPoint y: 405, distance: 26.3
click at [1041, 381] on button "Yes / OK" at bounding box center [1036, 376] width 56 height 12
drag, startPoint x: 1037, startPoint y: 405, endPoint x: 1036, endPoint y: 414, distance: 9.1
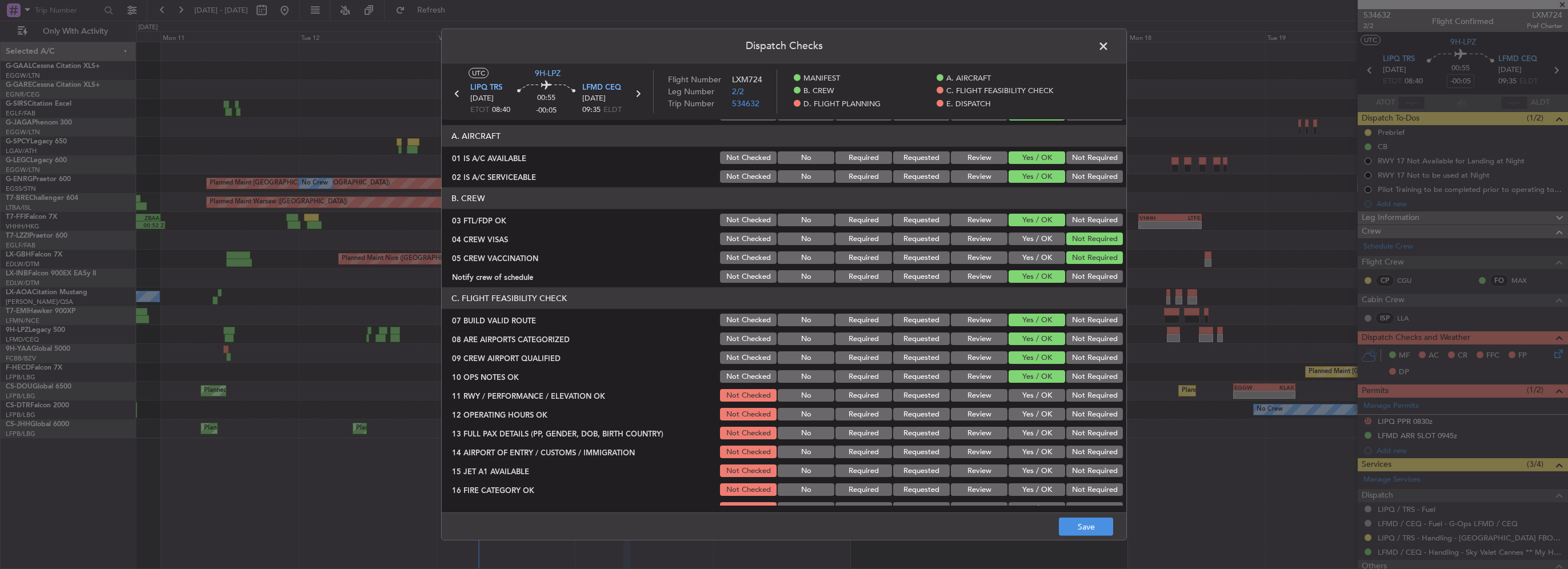
click at [1037, 407] on div "Yes / OK" at bounding box center [1035, 414] width 58 height 16
drag, startPoint x: 1028, startPoint y: 394, endPoint x: 1028, endPoint y: 411, distance: 17.0
click at [1028, 395] on button "Yes / OK" at bounding box center [1036, 395] width 56 height 12
drag, startPoint x: 1028, startPoint y: 414, endPoint x: 1035, endPoint y: 434, distance: 21.2
click at [1029, 416] on button "Yes / OK" at bounding box center [1036, 414] width 56 height 12
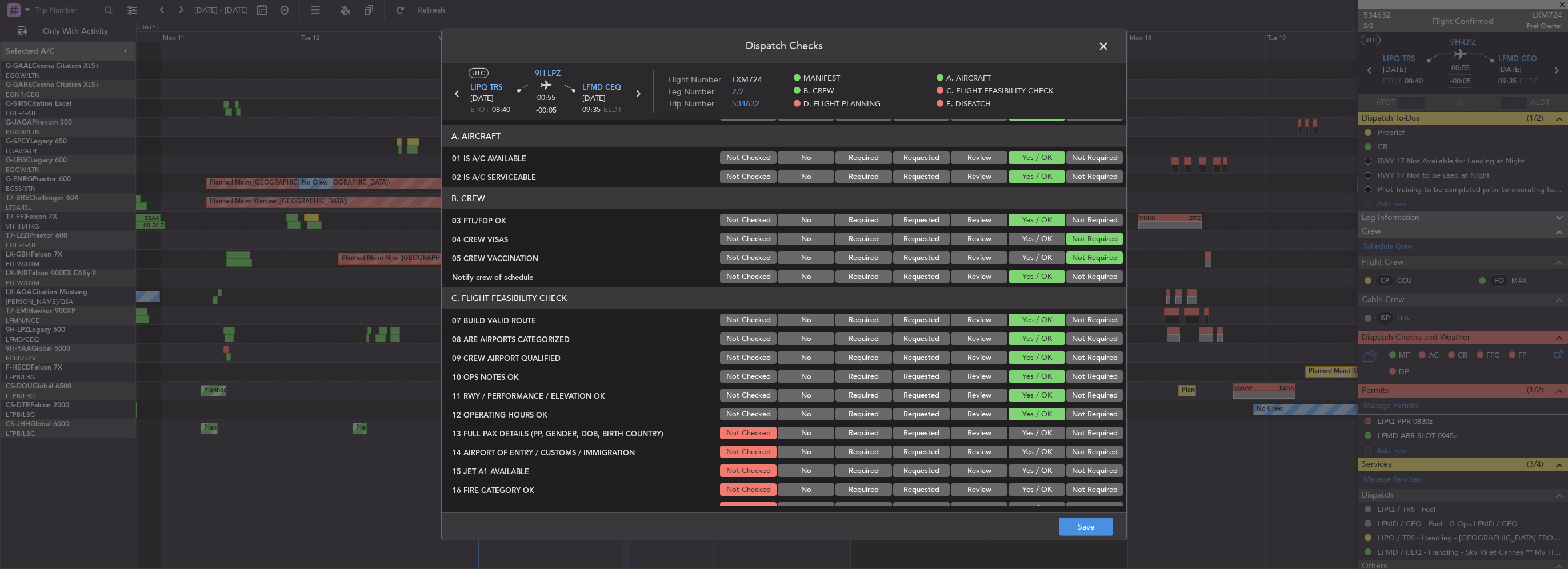
drag, startPoint x: 1036, startPoint y: 441, endPoint x: 1034, endPoint y: 447, distance: 6.3
click at [1036, 441] on section "C. FLIGHT FEASIBILITY CHECK 07 BUILD VALID ROUTE Not Checked No Required Reques…" at bounding box center [784, 440] width 685 height 304
click at [1028, 434] on button "Yes / OK" at bounding box center [1036, 432] width 56 height 12
click at [1026, 449] on button "Yes / OK" at bounding box center [1036, 451] width 56 height 12
drag, startPoint x: 1033, startPoint y: 464, endPoint x: 1036, endPoint y: 485, distance: 21.2
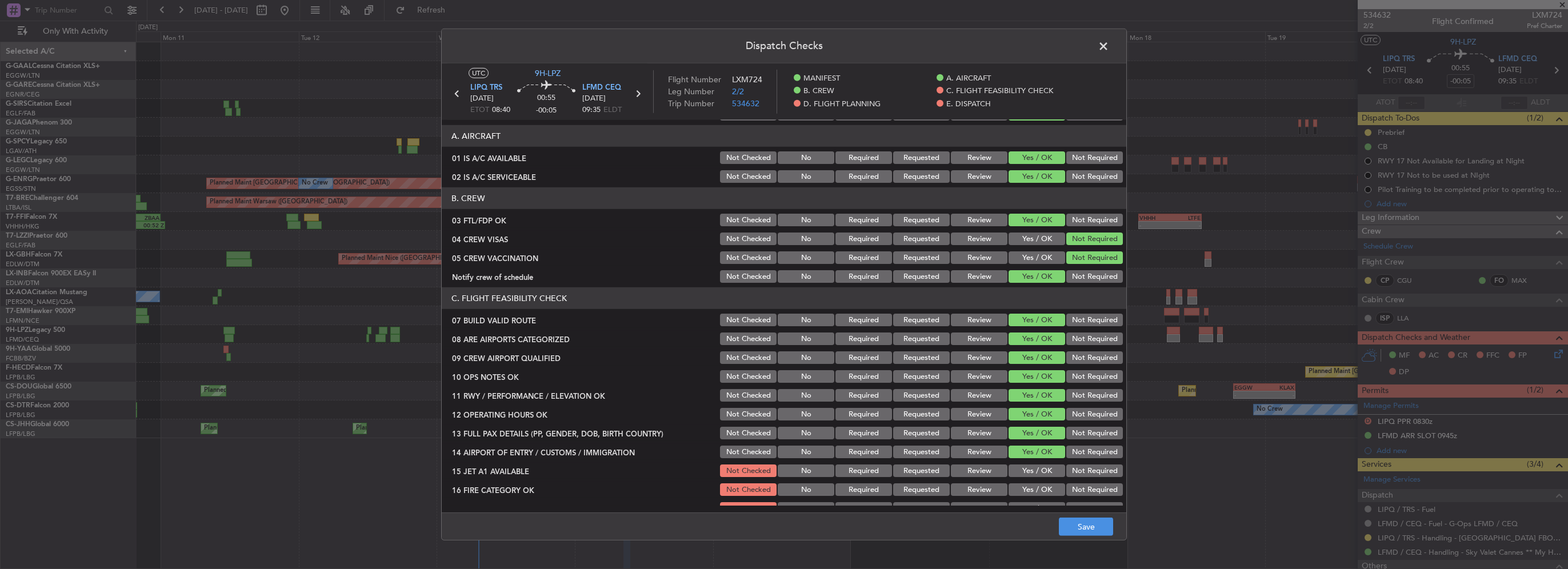
click at [1033, 466] on button "Yes / OK" at bounding box center [1036, 470] width 56 height 12
click at [1036, 486] on button "Yes / OK" at bounding box center [1036, 489] width 56 height 12
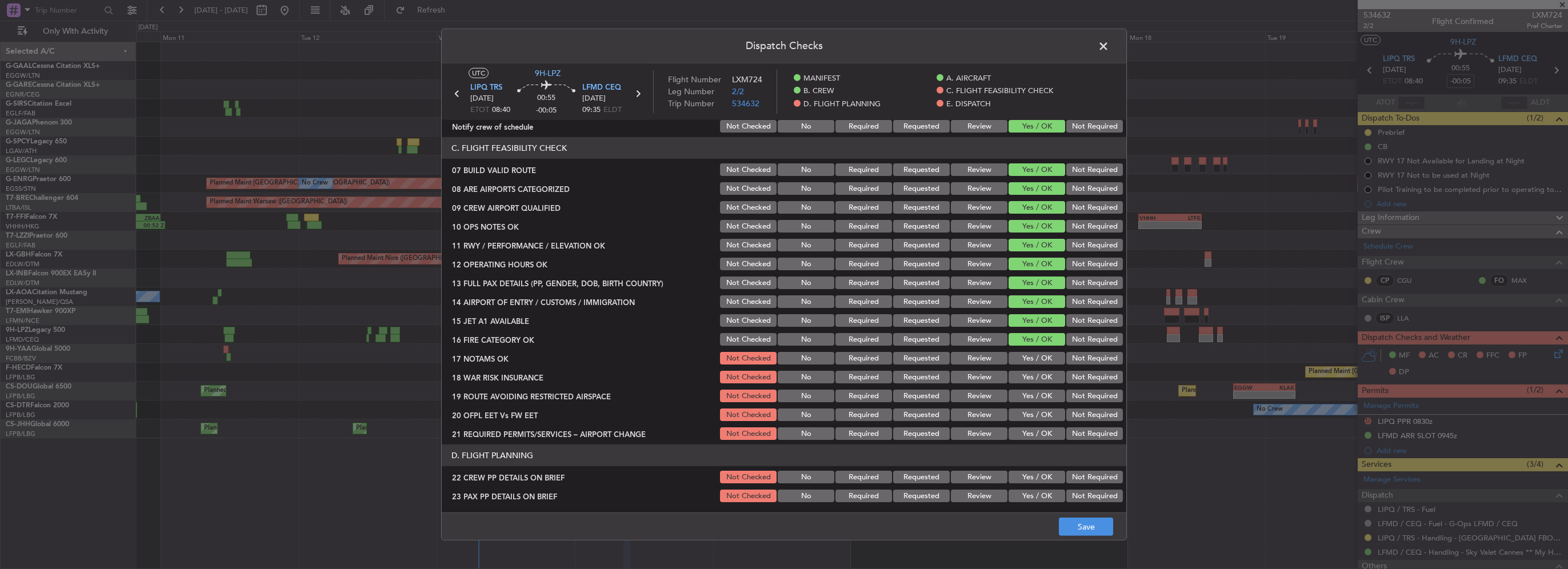
scroll to position [229, 0]
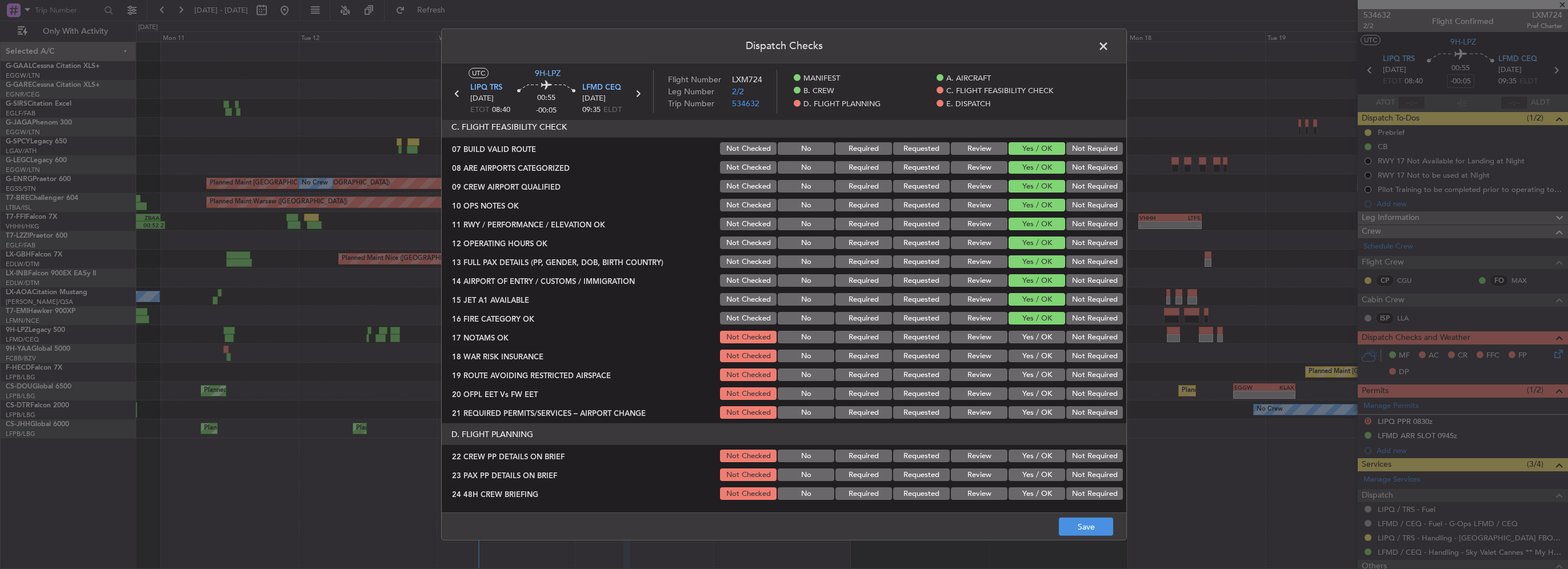
click at [1041, 335] on button "Yes / OK" at bounding box center [1036, 337] width 56 height 12
click at [1041, 355] on button "Yes / OK" at bounding box center [1036, 355] width 56 height 12
click at [1040, 368] on div "Yes / OK" at bounding box center [1035, 374] width 58 height 16
click at [1041, 372] on button "Yes / OK" at bounding box center [1036, 374] width 56 height 12
click at [1045, 390] on button "Yes / OK" at bounding box center [1036, 393] width 56 height 12
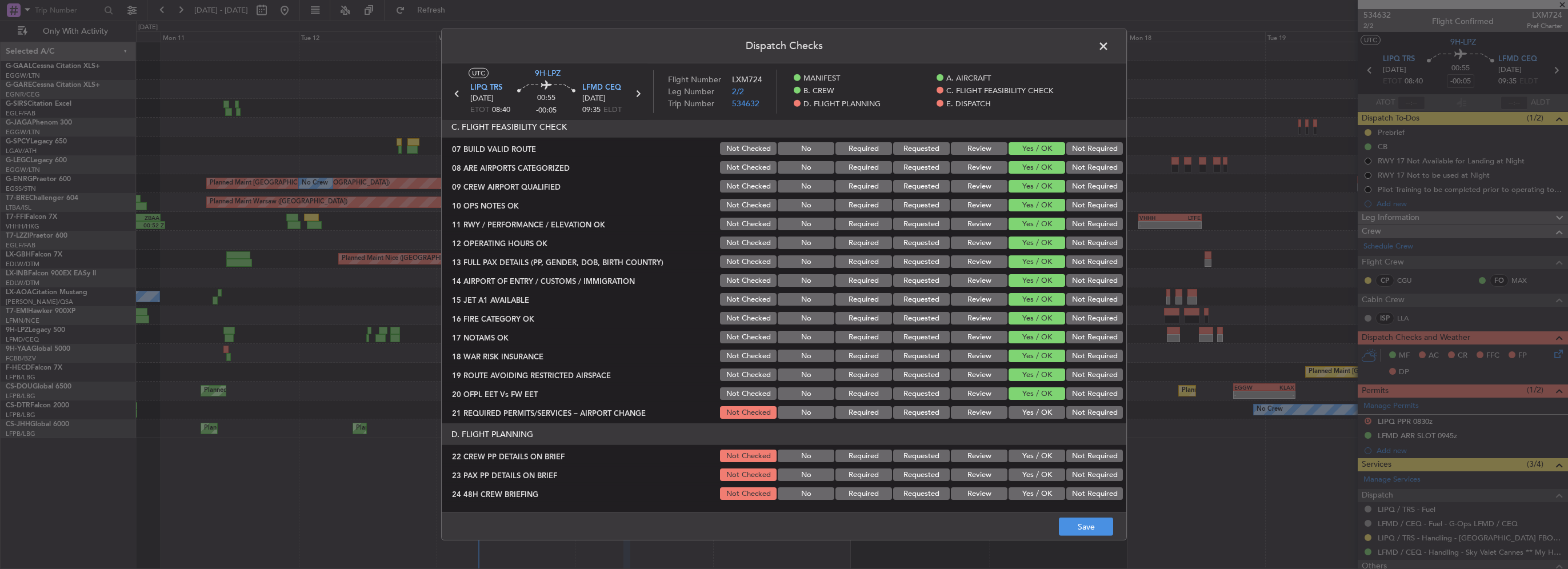
drag, startPoint x: 1036, startPoint y: 414, endPoint x: 1036, endPoint y: 405, distance: 9.0
click at [1036, 412] on button "Yes / OK" at bounding box center [1036, 412] width 56 height 12
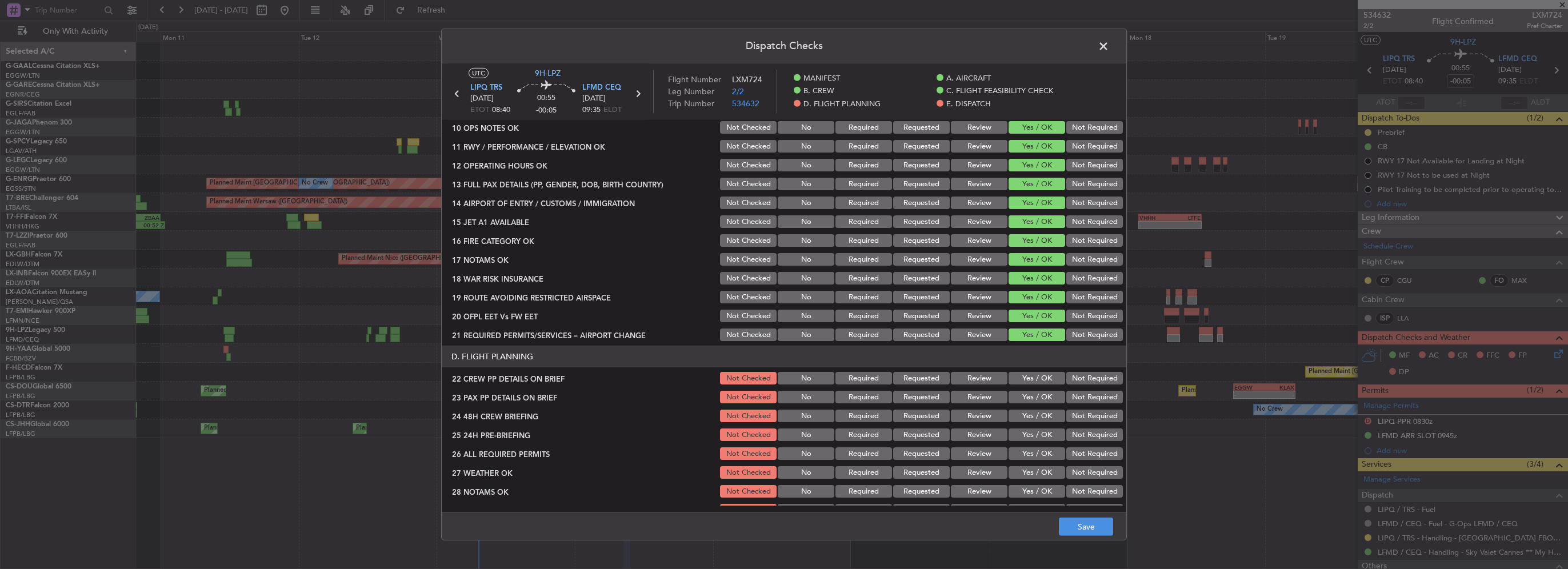
scroll to position [400, 0]
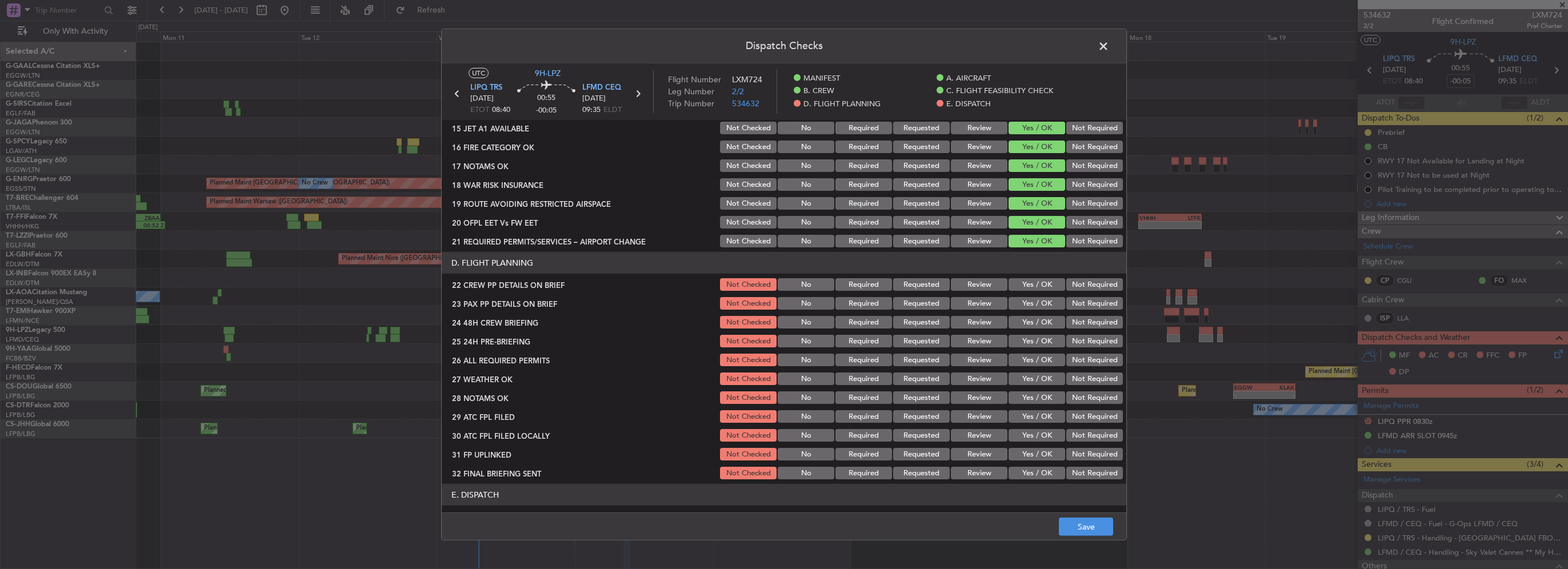
click at [1032, 286] on button "Yes / OK" at bounding box center [1036, 284] width 56 height 12
click at [1032, 301] on button "Yes / OK" at bounding box center [1036, 303] width 56 height 12
drag, startPoint x: 1036, startPoint y: 322, endPoint x: 1076, endPoint y: 337, distance: 42.7
click at [1036, 322] on button "Yes / OK" at bounding box center [1036, 322] width 56 height 12
click at [1086, 345] on button "Not Required" at bounding box center [1094, 340] width 56 height 12
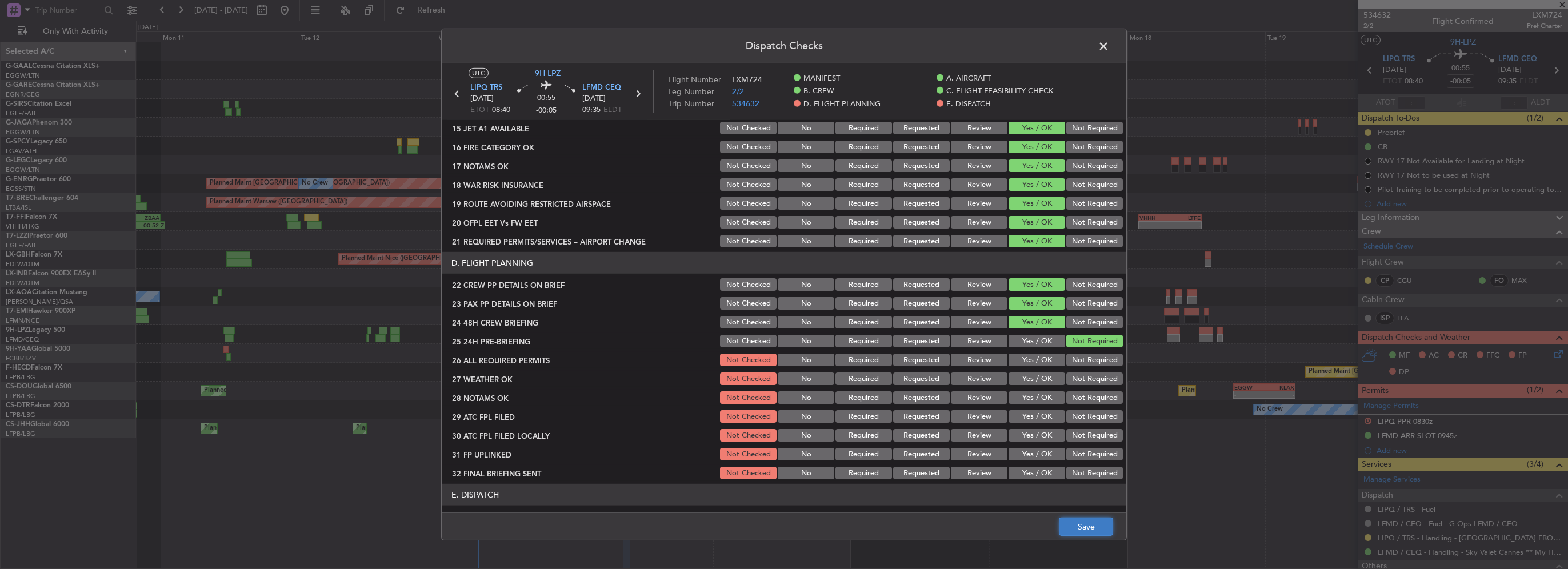
click at [1091, 526] on button "Save" at bounding box center [1086, 526] width 54 height 18
click at [1109, 48] on span at bounding box center [1109, 49] width 0 height 23
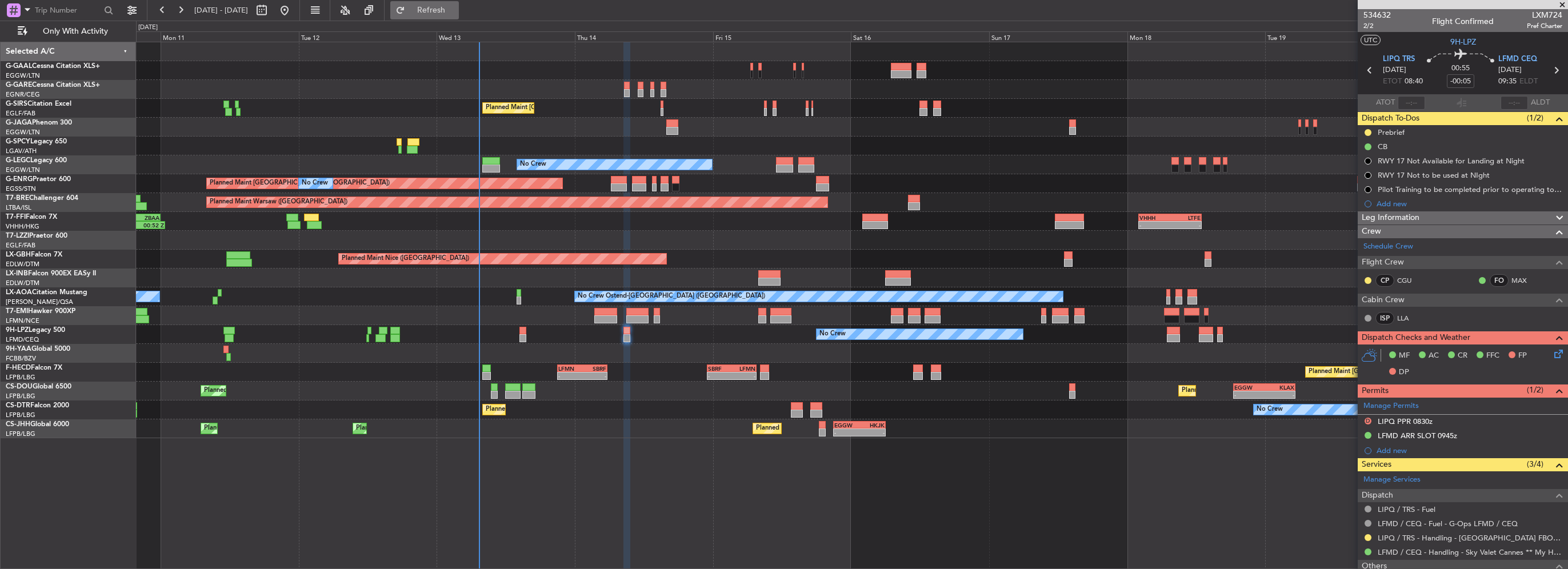
click at [436, 12] on button "Refresh" at bounding box center [425, 10] width 69 height 18
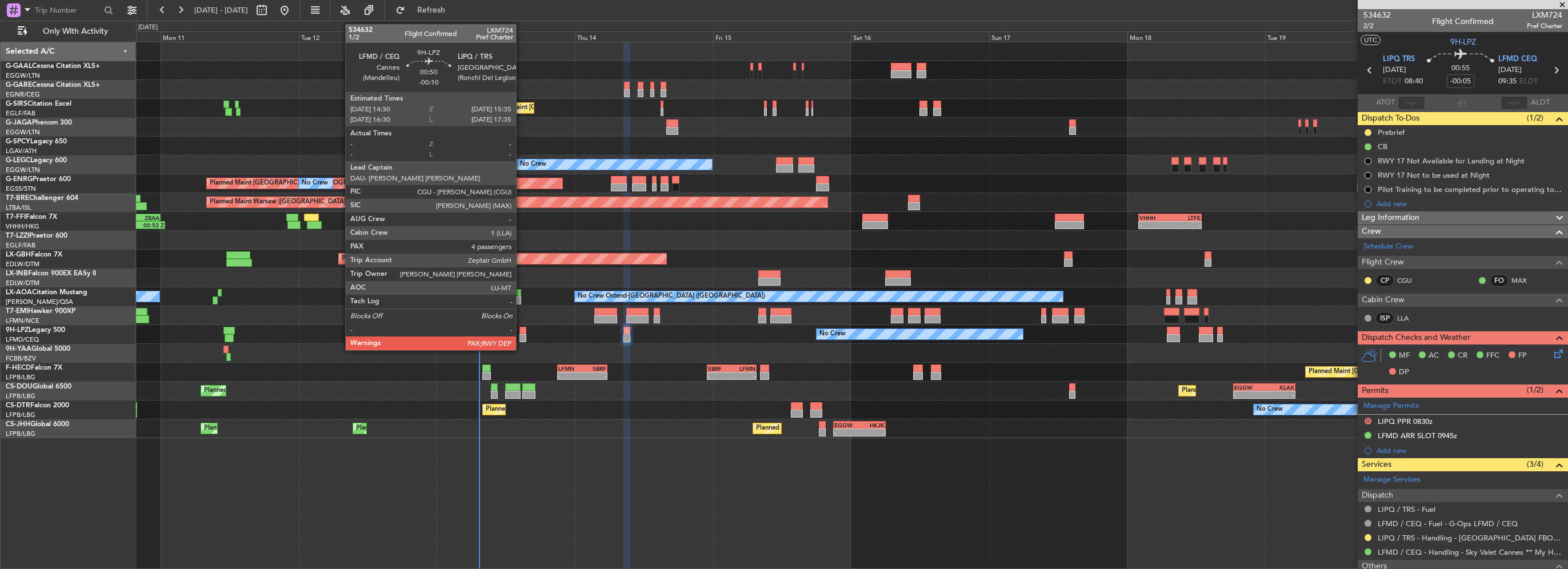
click at [521, 334] on div at bounding box center [523, 338] width 6 height 8
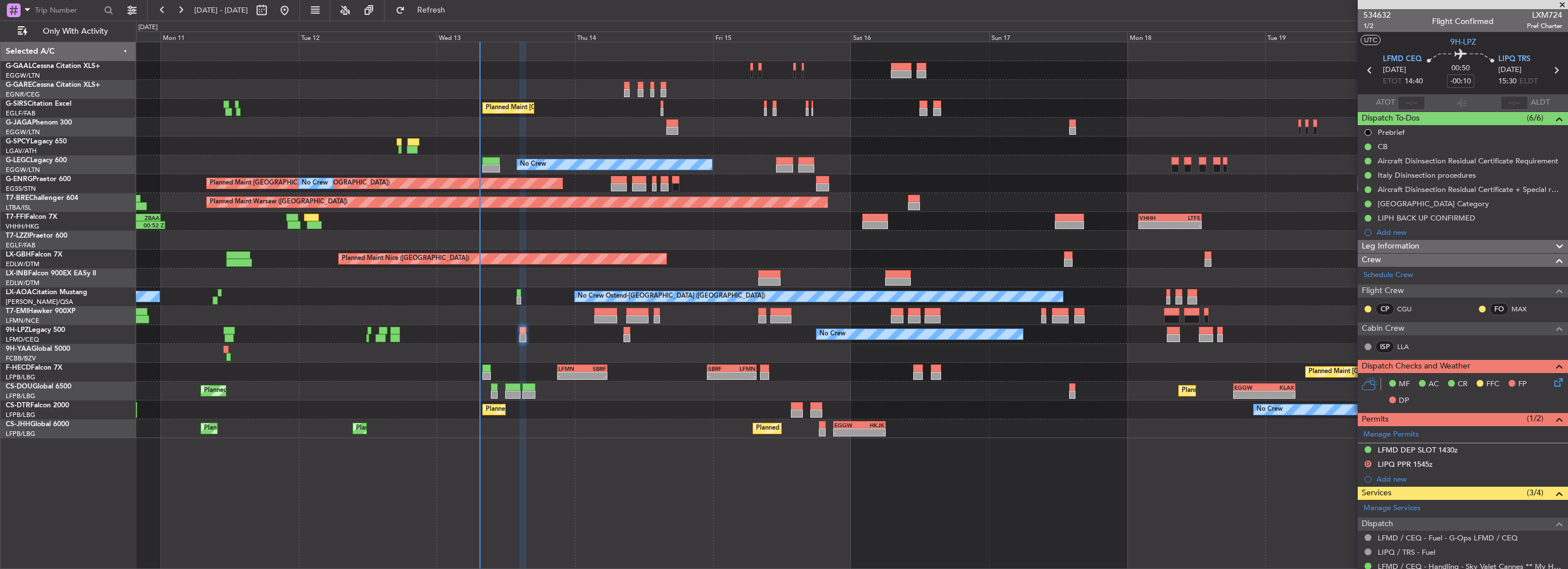
click at [630, 334] on div at bounding box center [626, 338] width 7 height 8
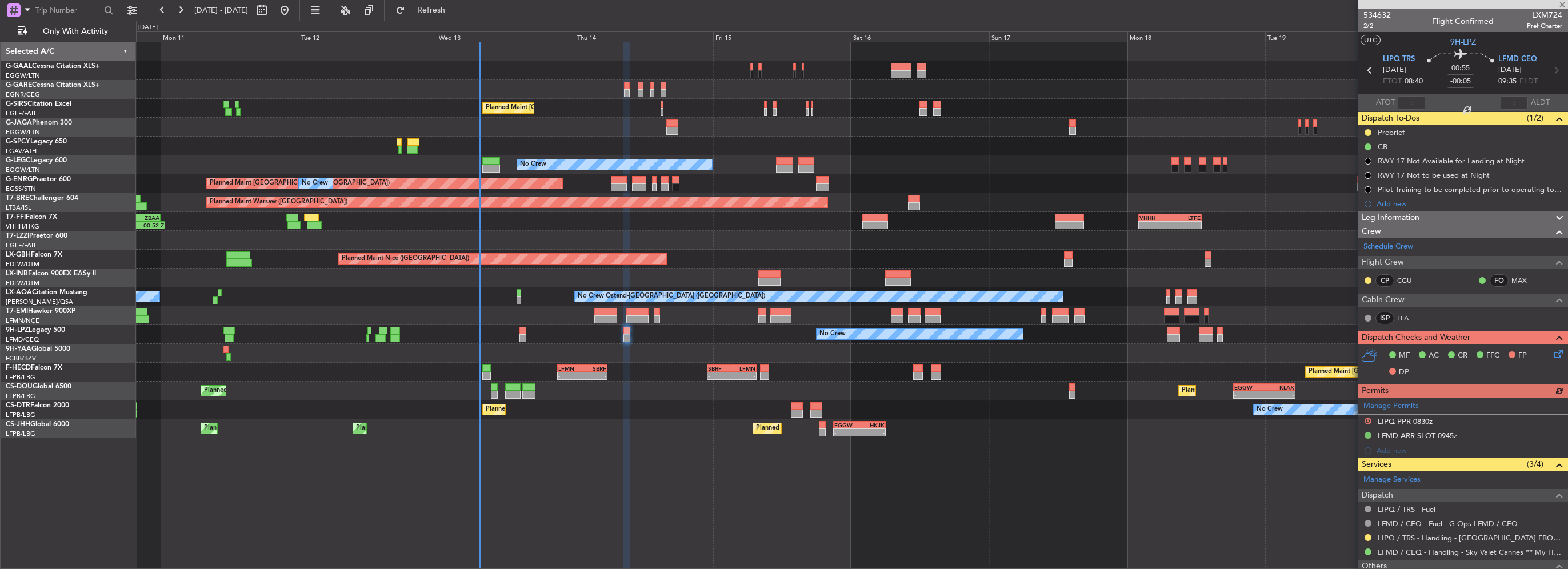
click at [1424, 219] on div "Leg Information" at bounding box center [1462, 218] width 210 height 13
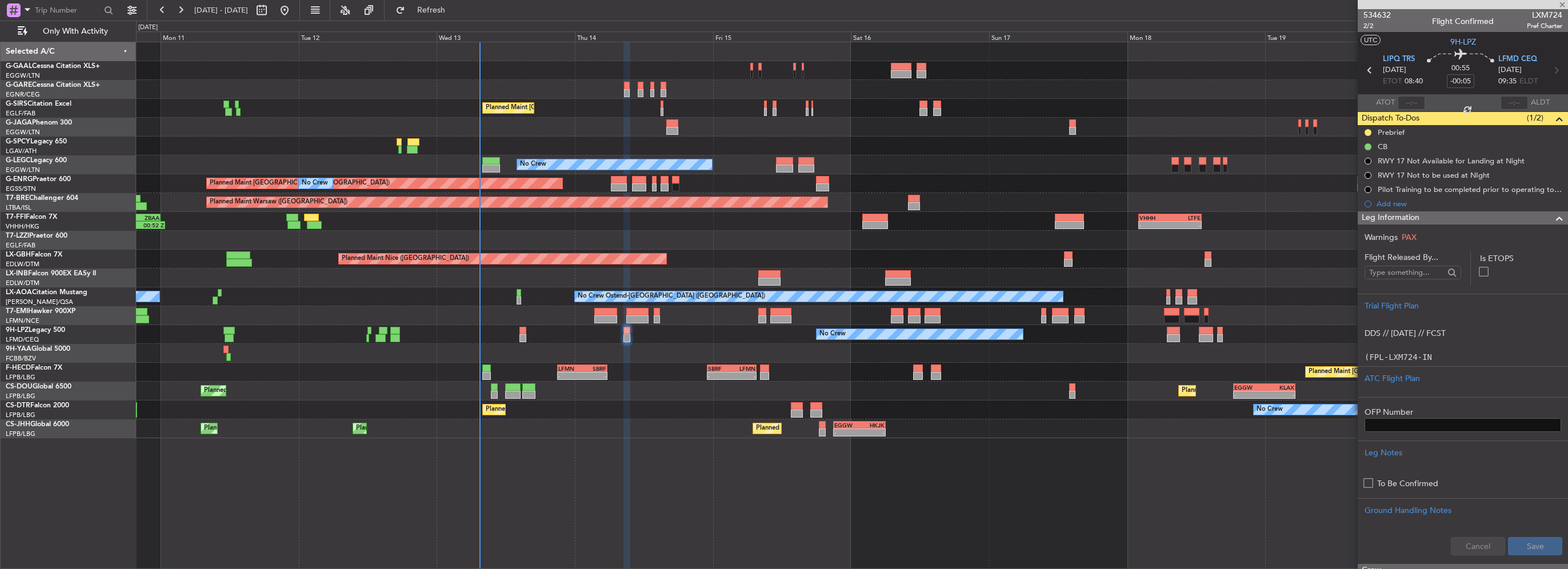
click at [1424, 219] on div "Leg Information" at bounding box center [1462, 218] width 210 height 13
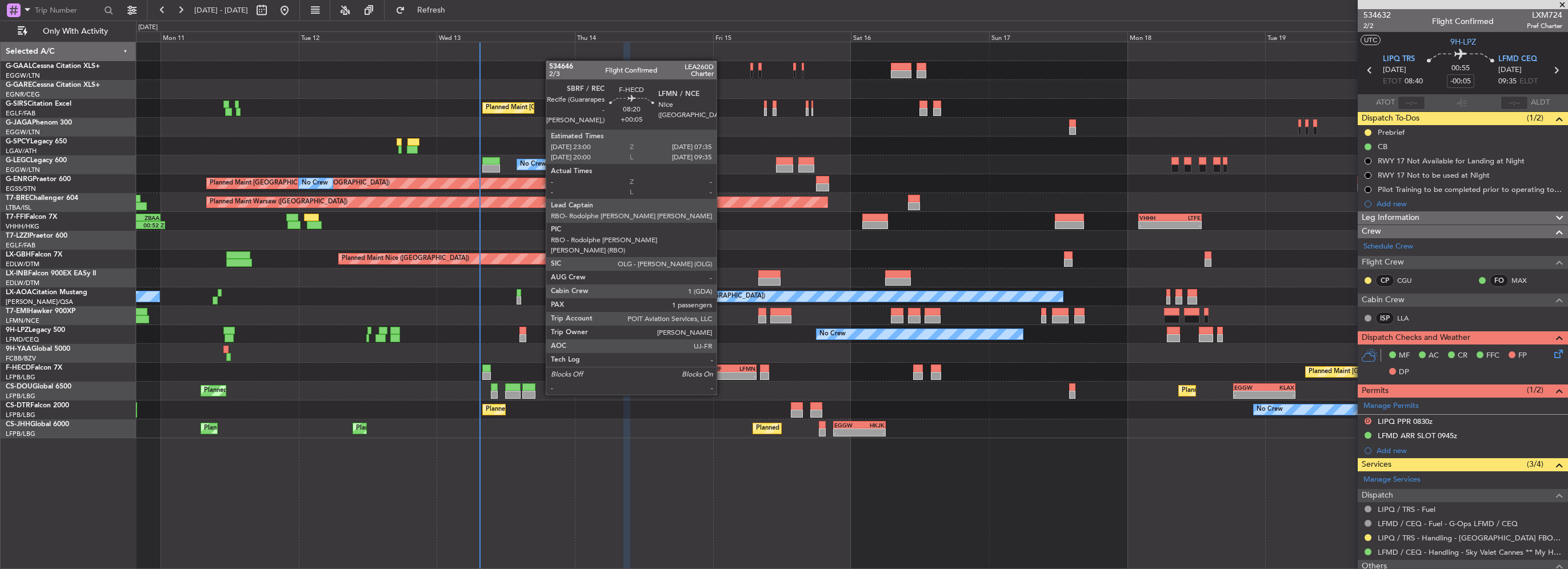
click at [722, 373] on div "-" at bounding box center [720, 375] width 23 height 7
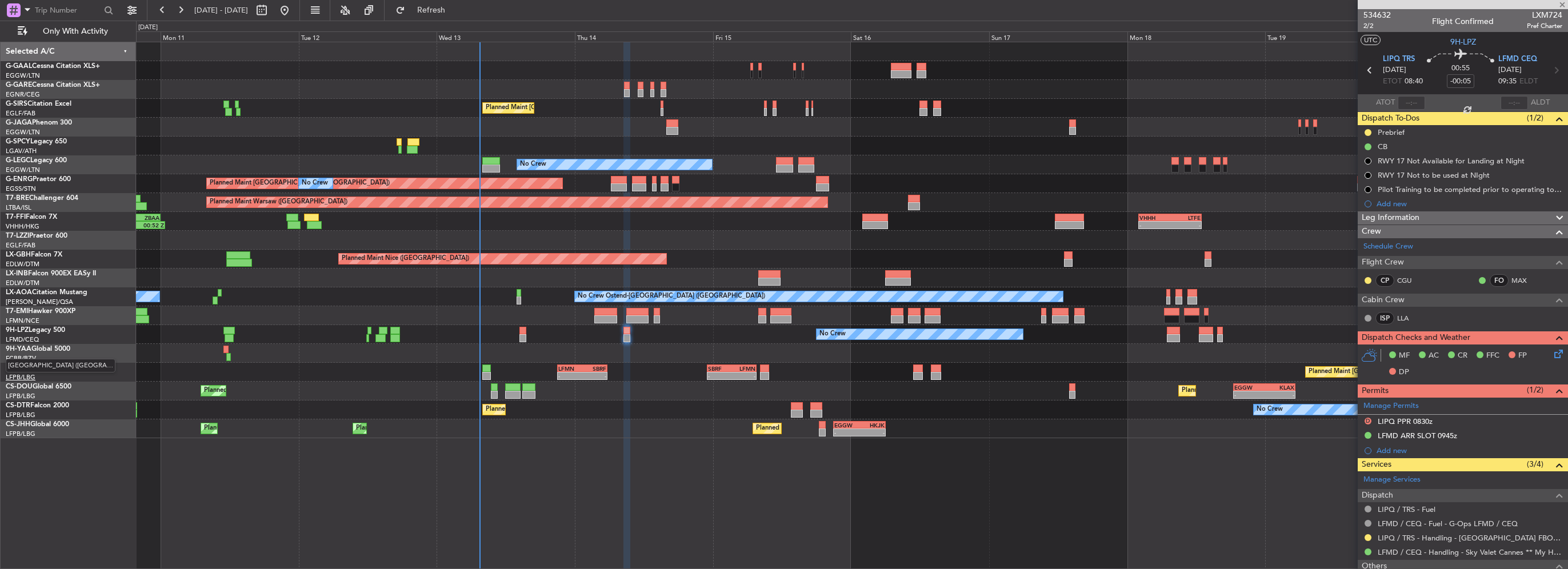
type input "+00:05"
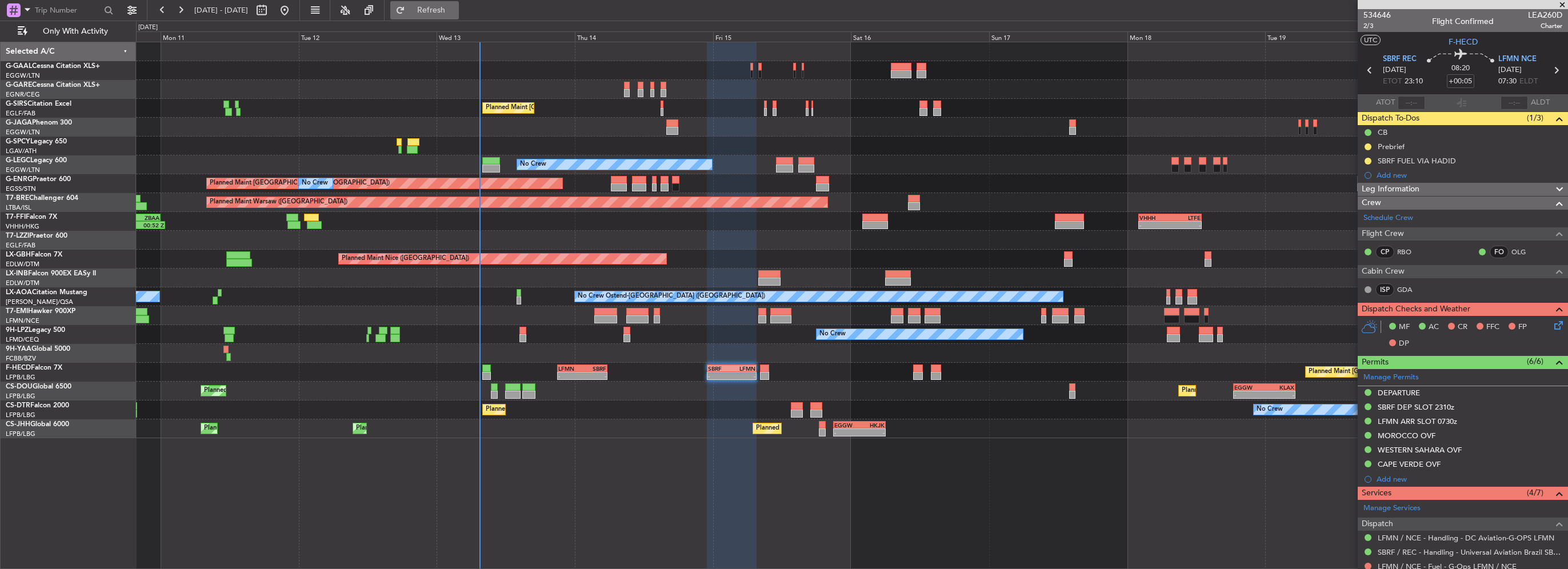
click at [459, 19] on button "Refresh" at bounding box center [425, 10] width 69 height 18
drag, startPoint x: 473, startPoint y: 10, endPoint x: 448, endPoint y: 48, distance: 45.5
click at [455, 11] on span "Refresh" at bounding box center [431, 10] width 48 height 8
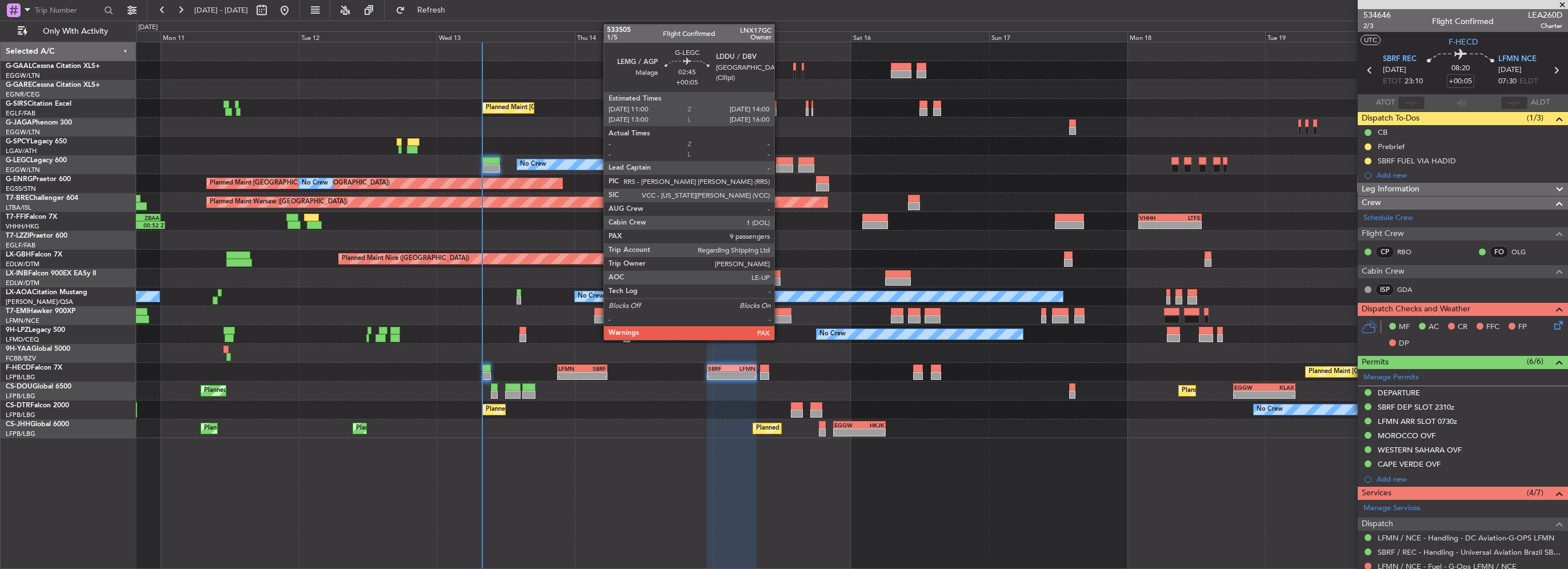
click at [779, 168] on div at bounding box center [784, 168] width 17 height 8
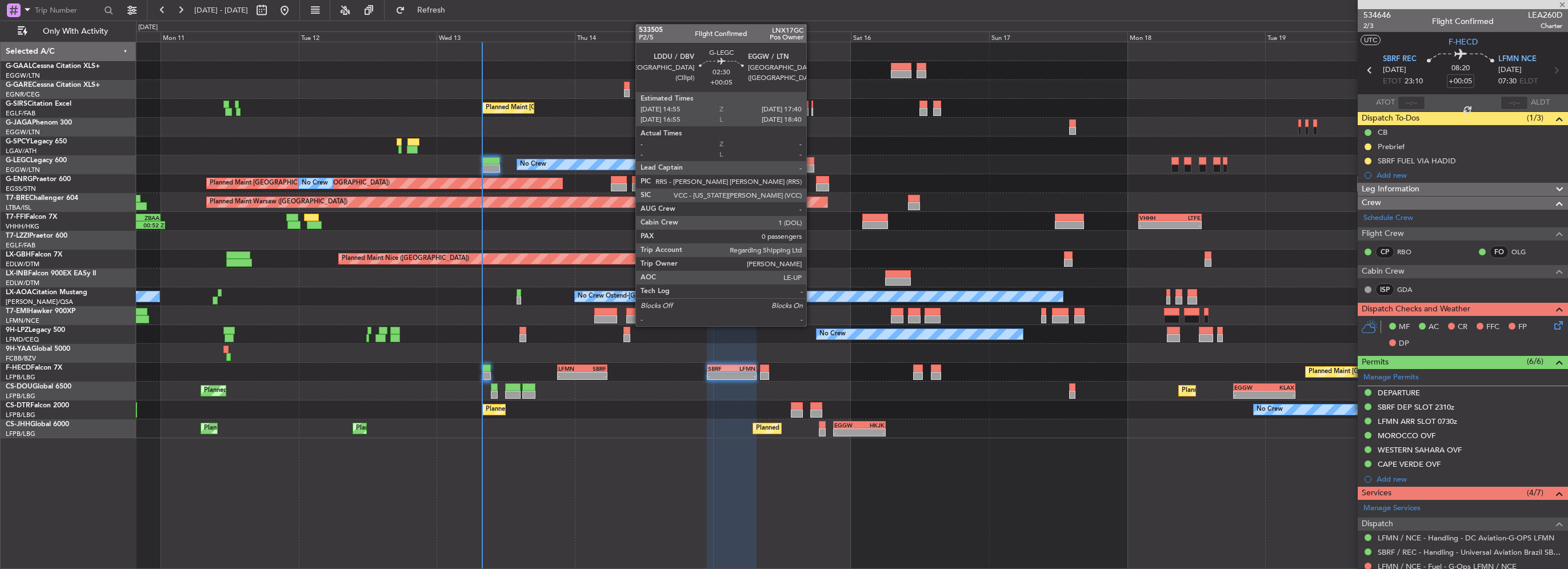
type input "9"
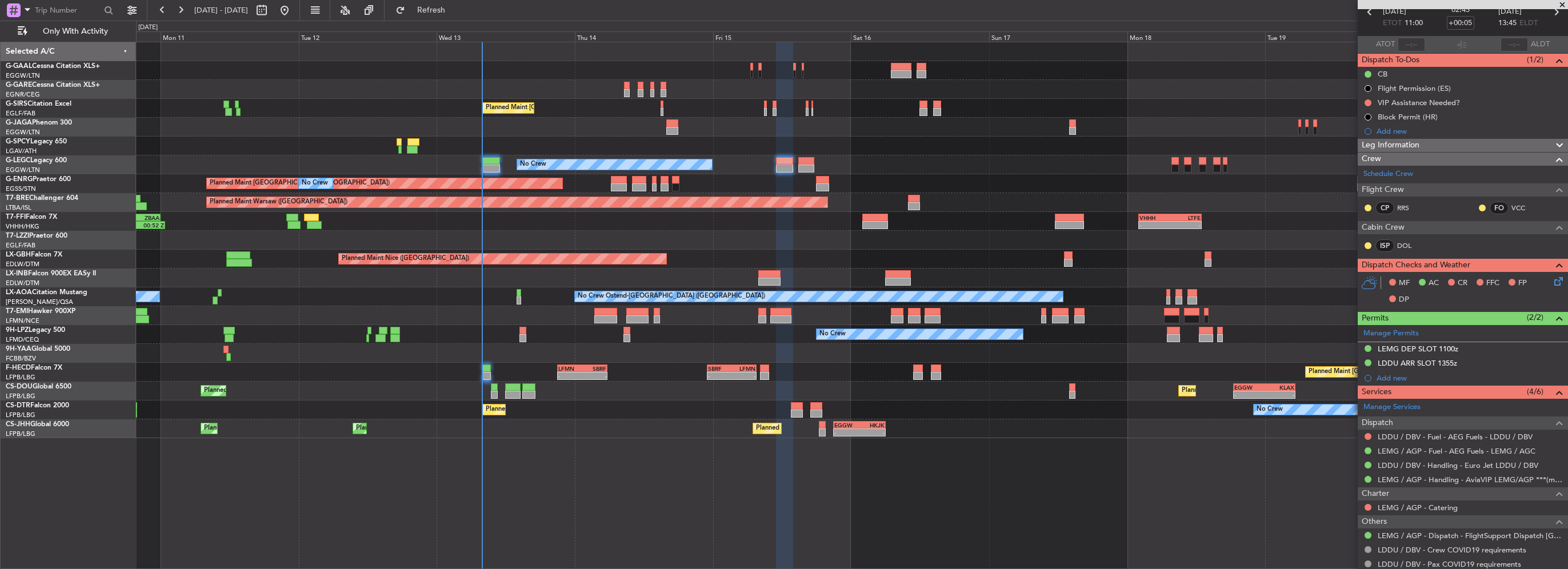
scroll to position [36, 0]
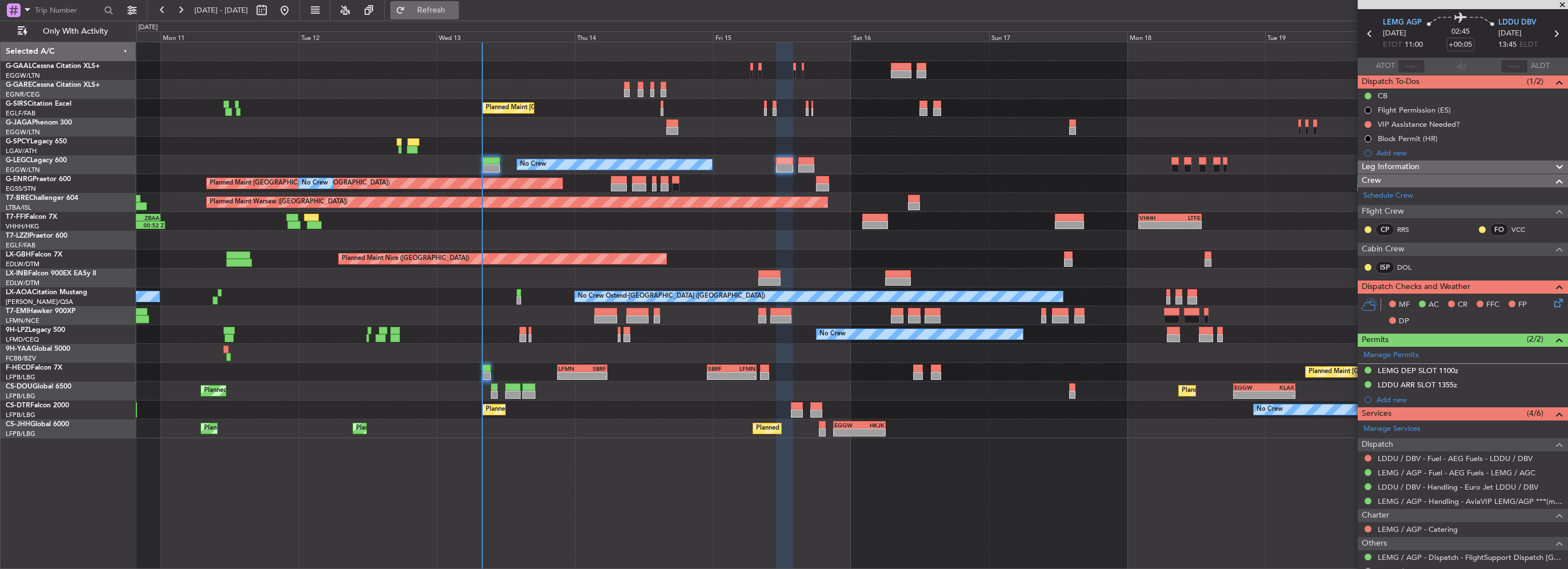
click at [455, 13] on span "Refresh" at bounding box center [431, 10] width 48 height 8
click at [455, 12] on span "Refresh" at bounding box center [431, 10] width 48 height 8
click at [459, 3] on button "Refresh" at bounding box center [425, 10] width 69 height 18
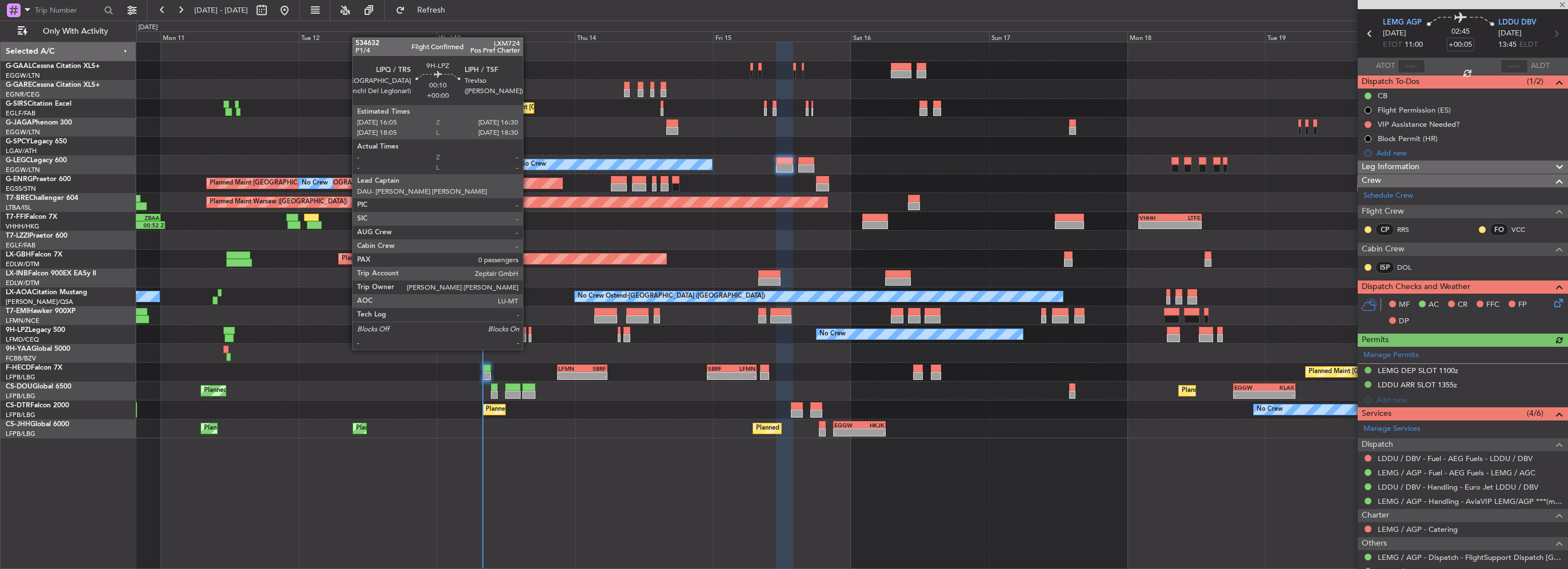
click at [528, 338] on div "No Crew No Crew" at bounding box center [852, 334] width 1431 height 19
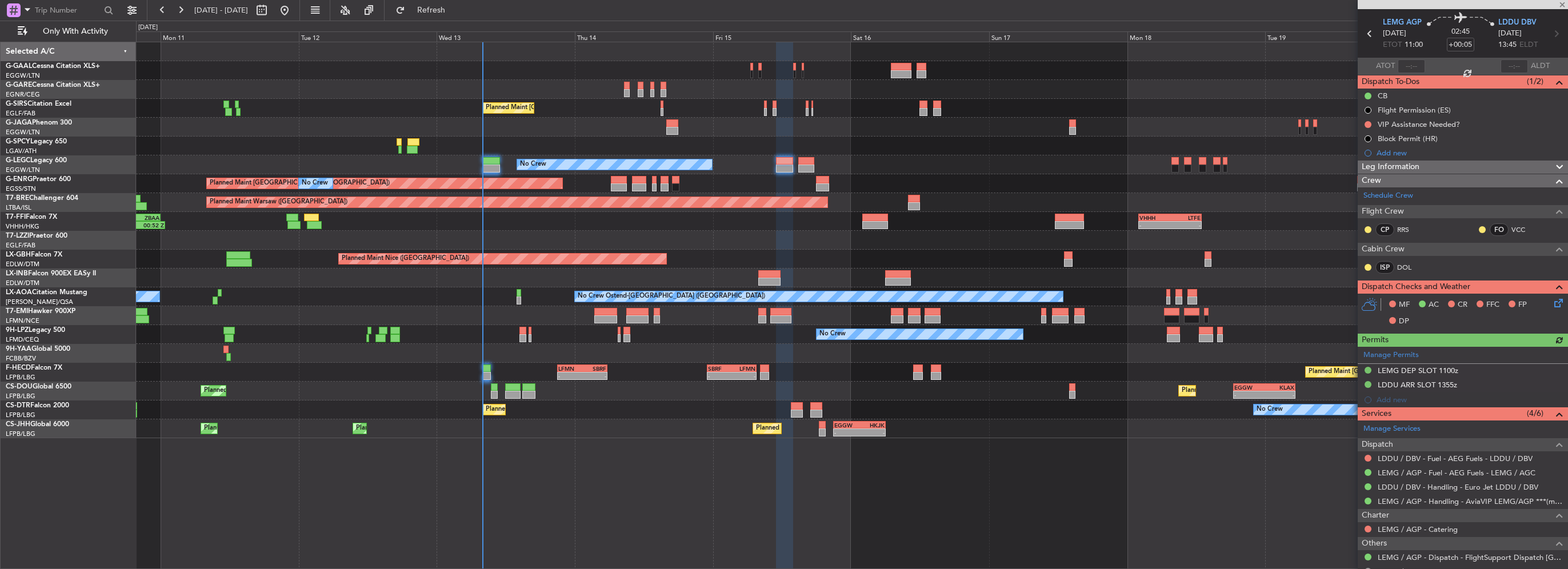
click at [528, 338] on div "No Crew No Crew" at bounding box center [852, 334] width 1431 height 19
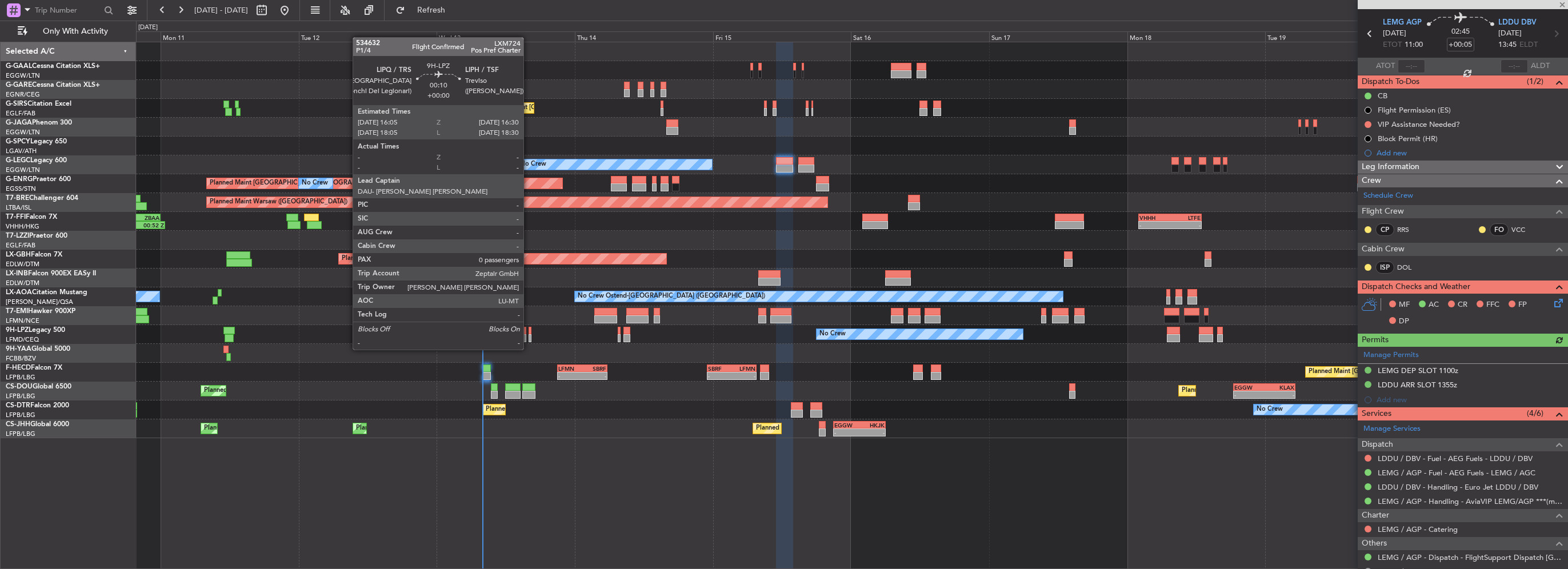
click at [528, 338] on div at bounding box center [530, 338] width 3 height 8
click at [528, 339] on div at bounding box center [530, 338] width 3 height 8
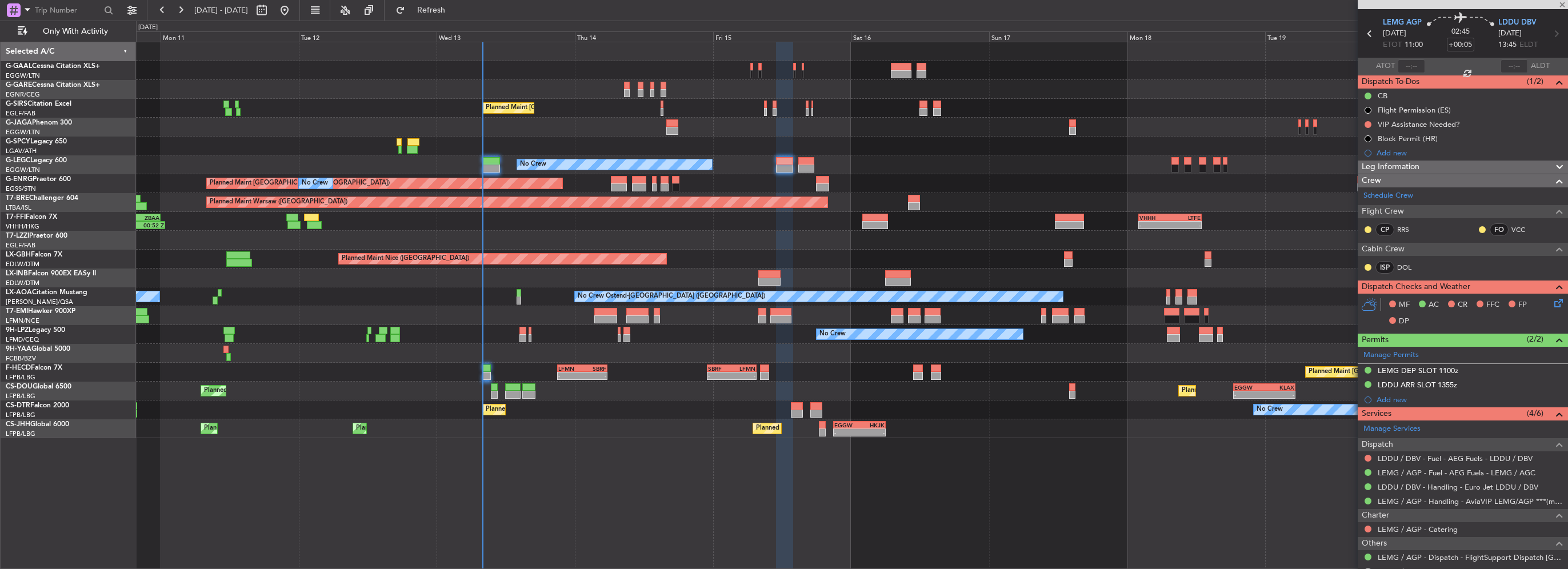
type input "0"
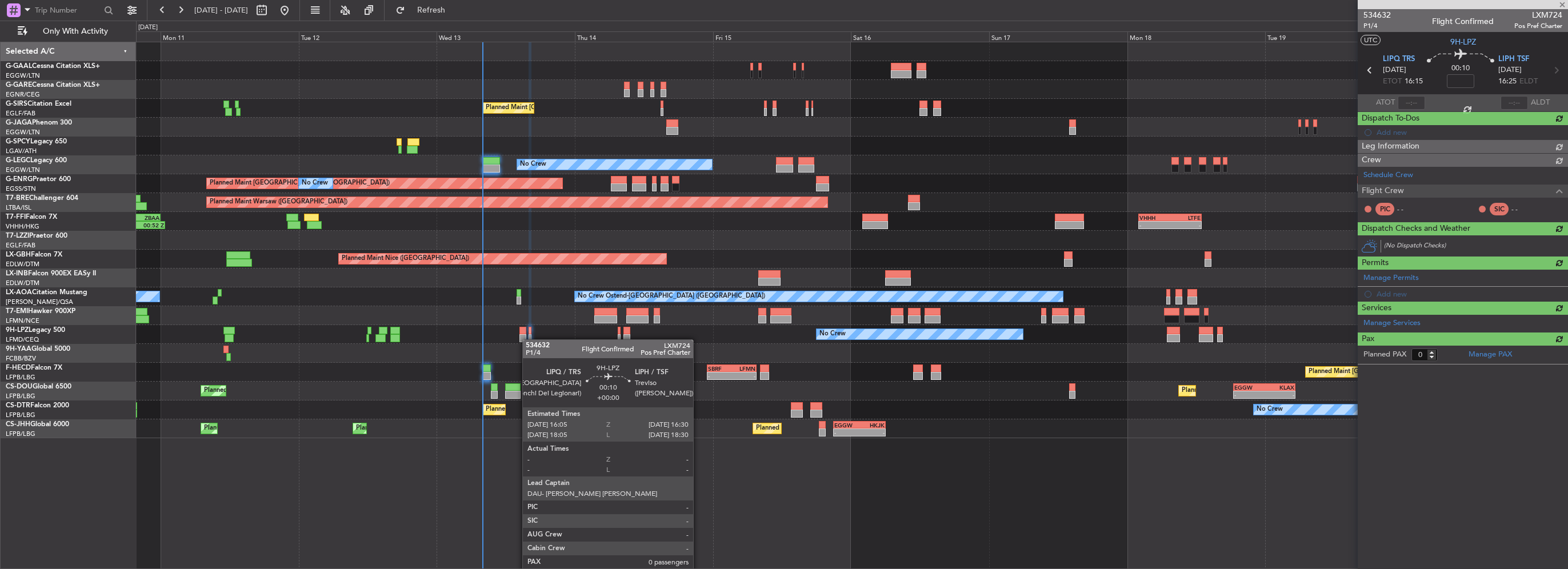
scroll to position [0, 0]
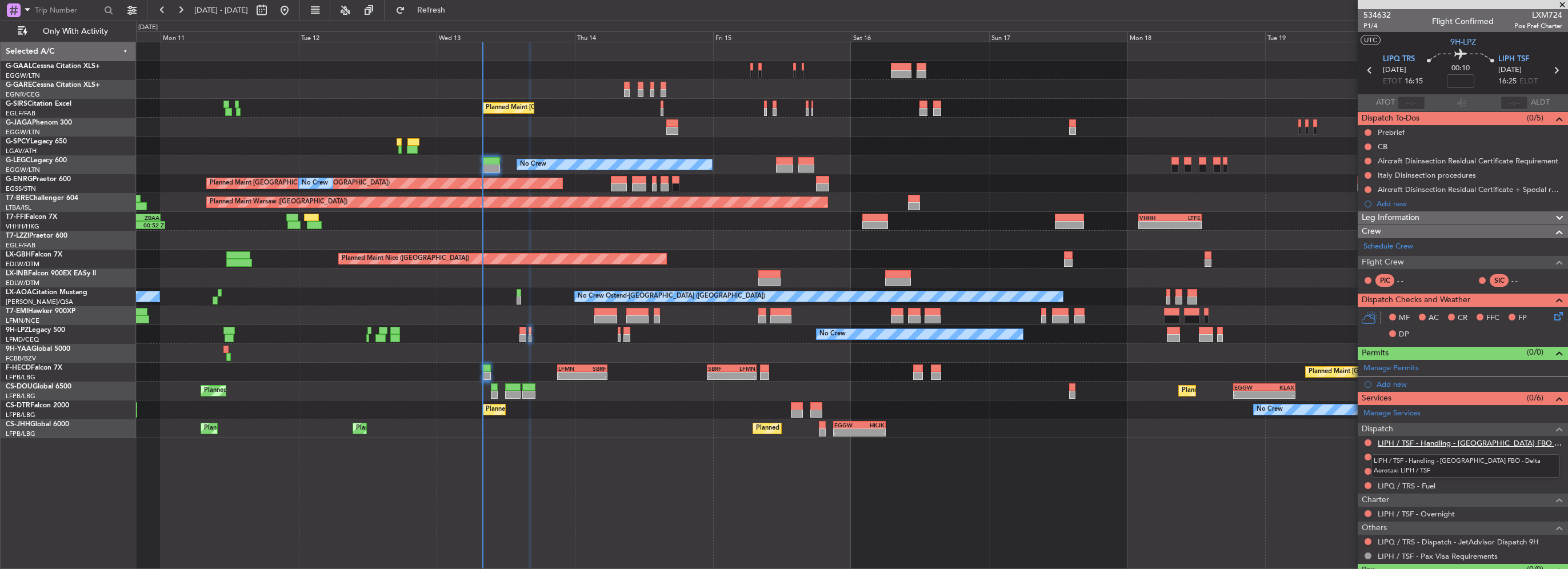
click at [1501, 443] on link "LIPH / TSF - Handling - [GEOGRAPHIC_DATA] FBO - Delta Aerotaxi LIPH / TSF" at bounding box center [1470, 443] width 185 height 10
click at [444, 11] on button "Refresh" at bounding box center [425, 10] width 69 height 18
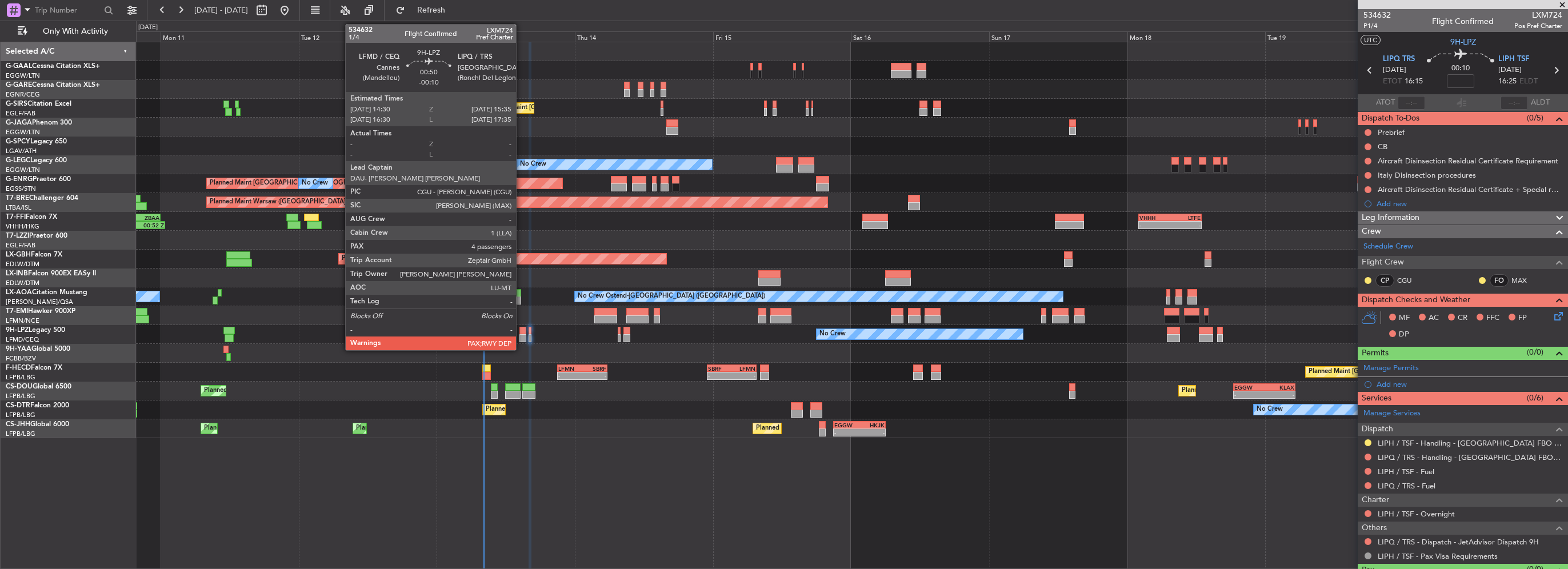
click at [521, 330] on div at bounding box center [523, 331] width 6 height 8
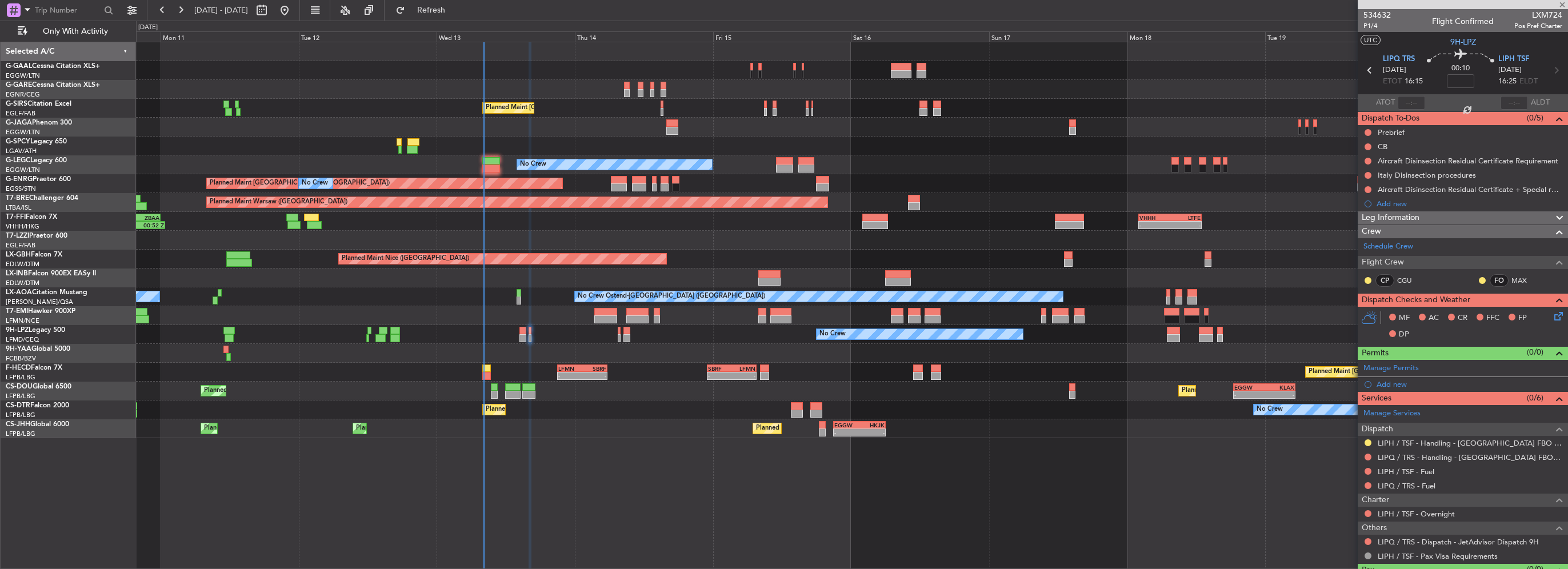
type input "-00:10"
type input "4"
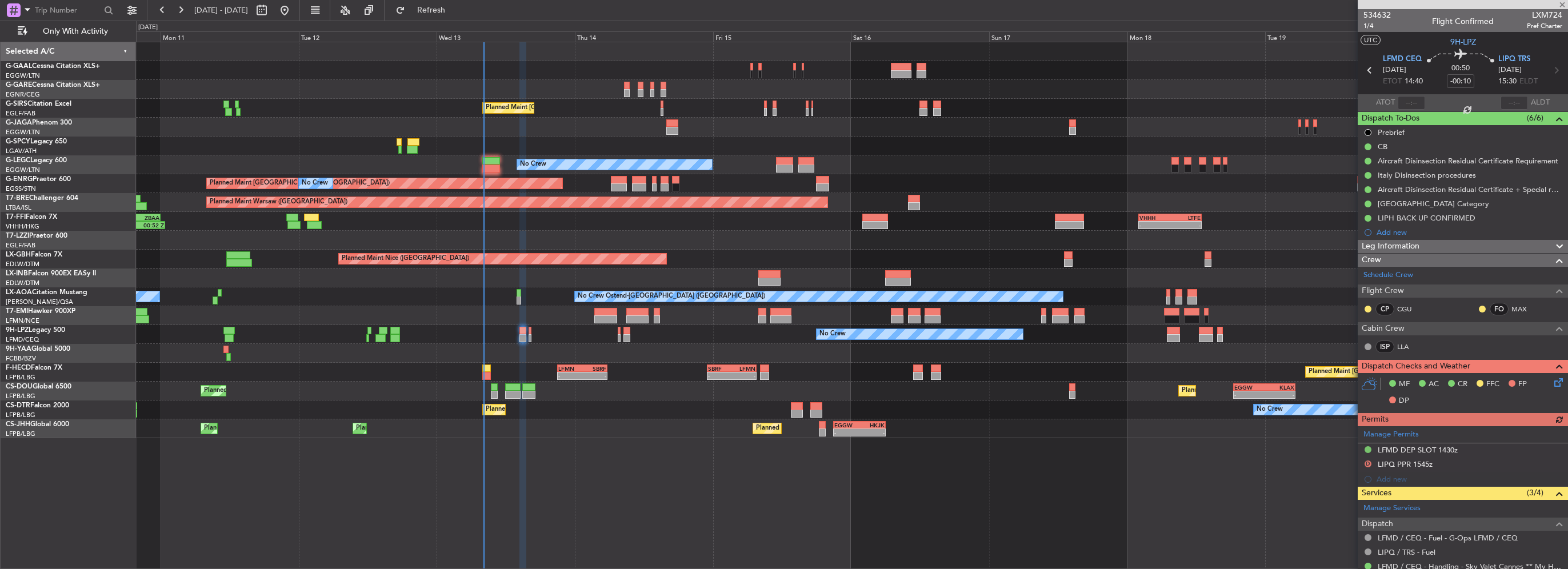
scroll to position [194, 0]
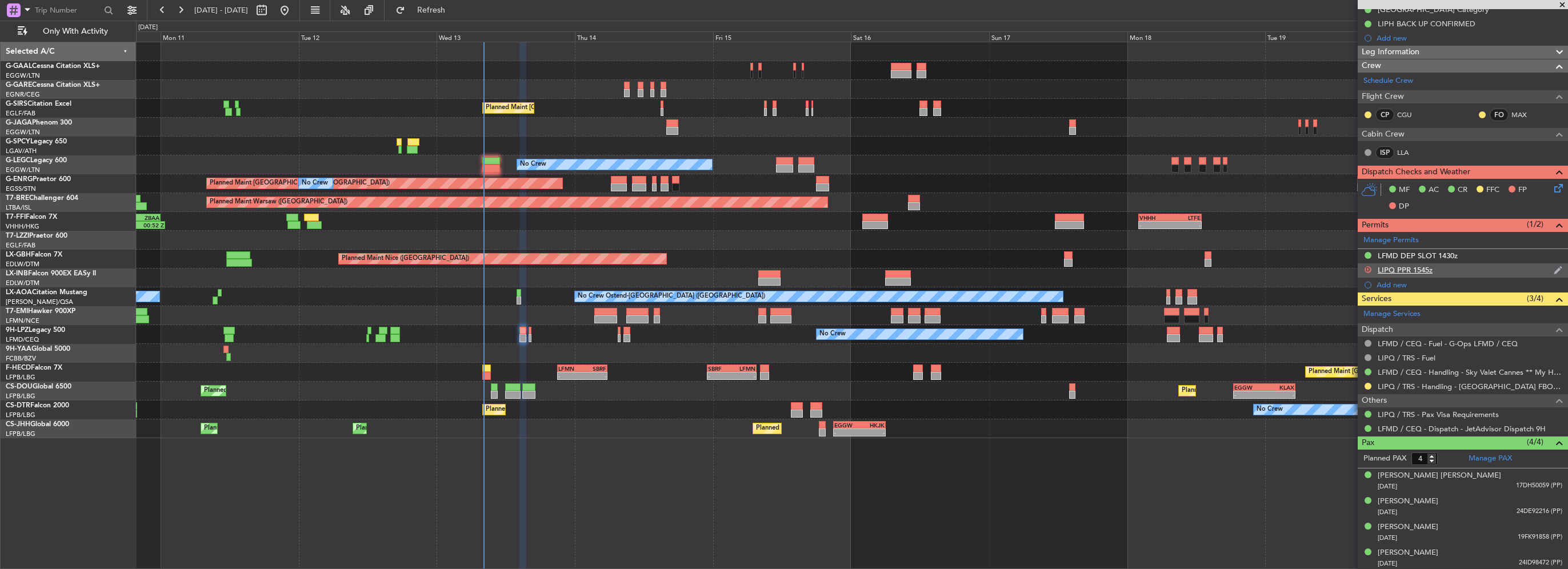
click at [1366, 266] on button "D" at bounding box center [1368, 269] width 7 height 7
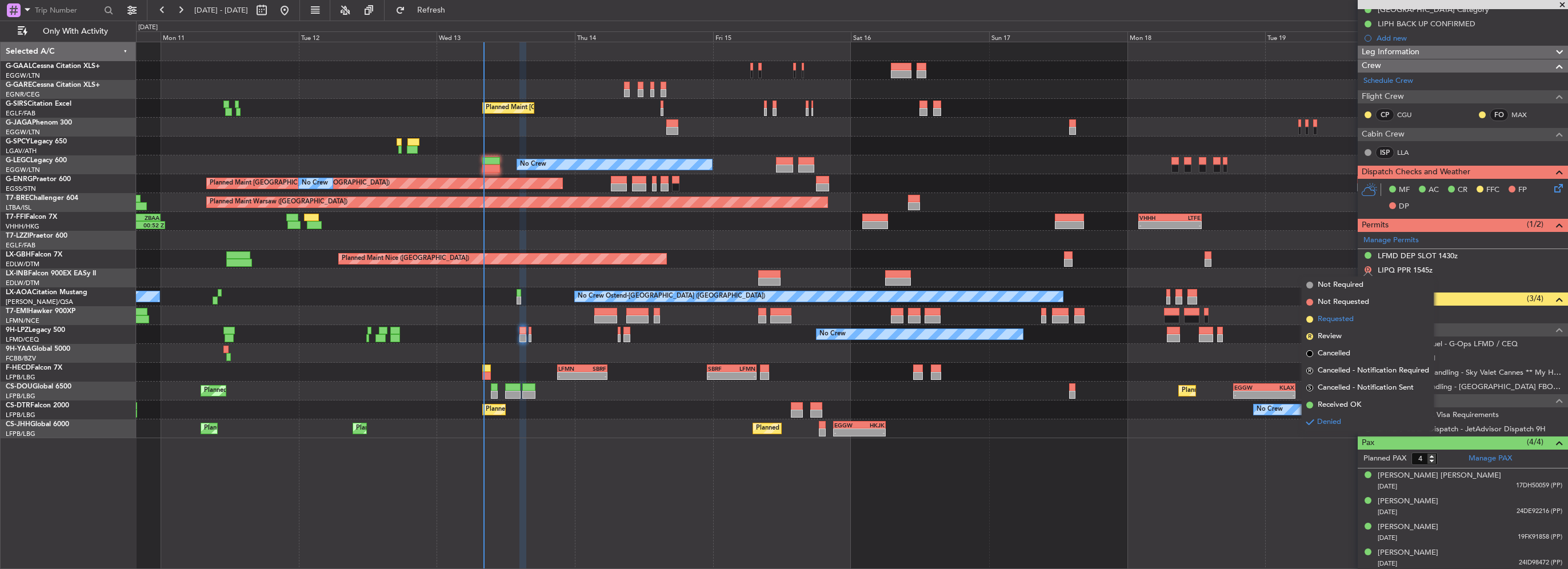
click at [1345, 324] on span "Requested" at bounding box center [1335, 319] width 36 height 12
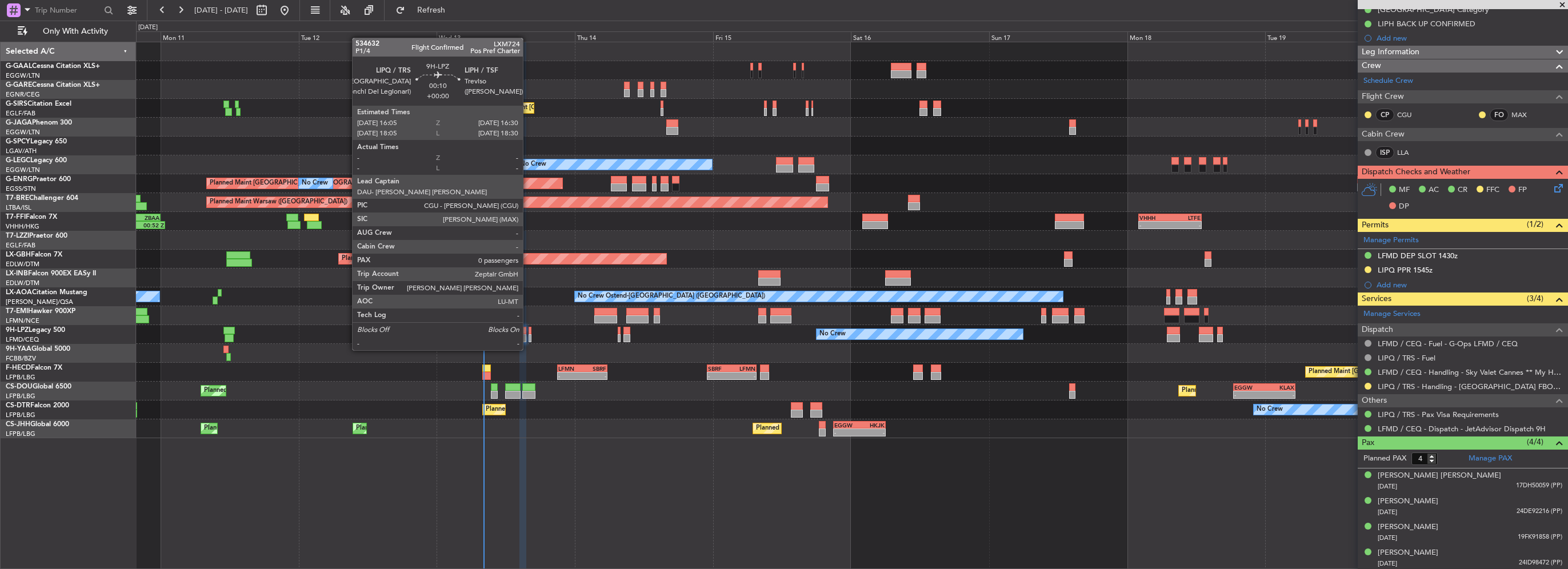
click at [528, 339] on div at bounding box center [530, 338] width 3 height 8
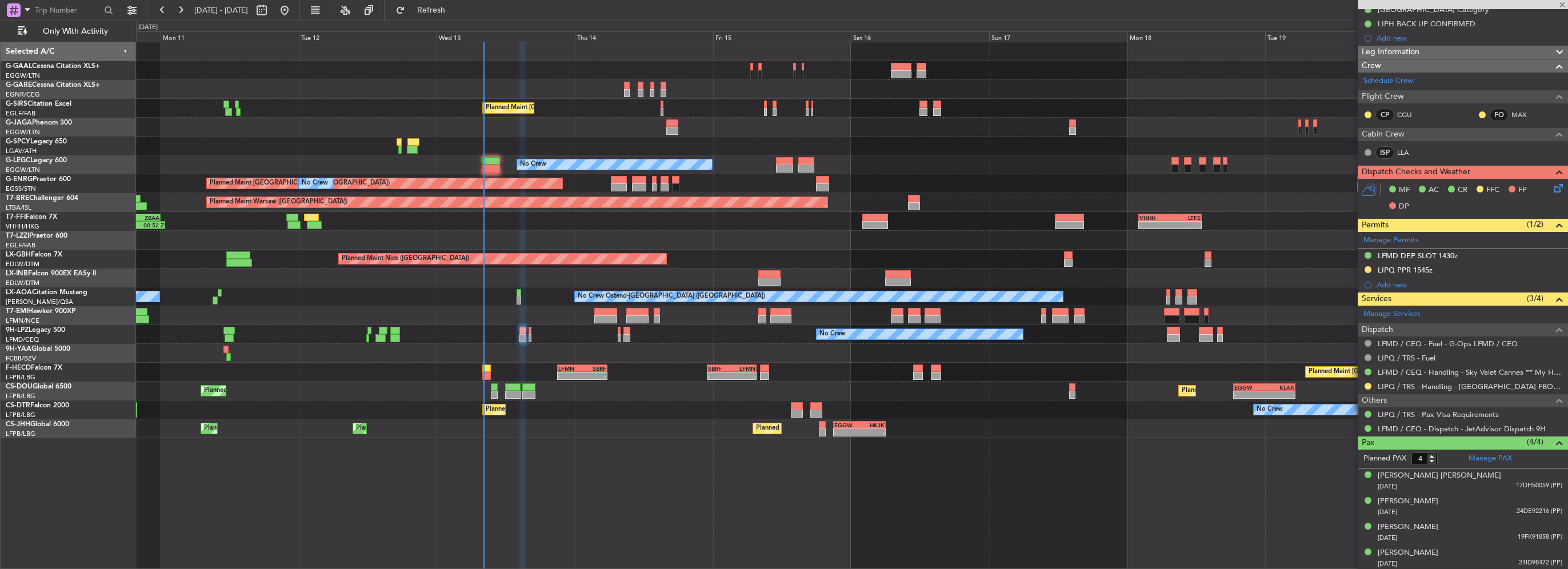
type input "0"
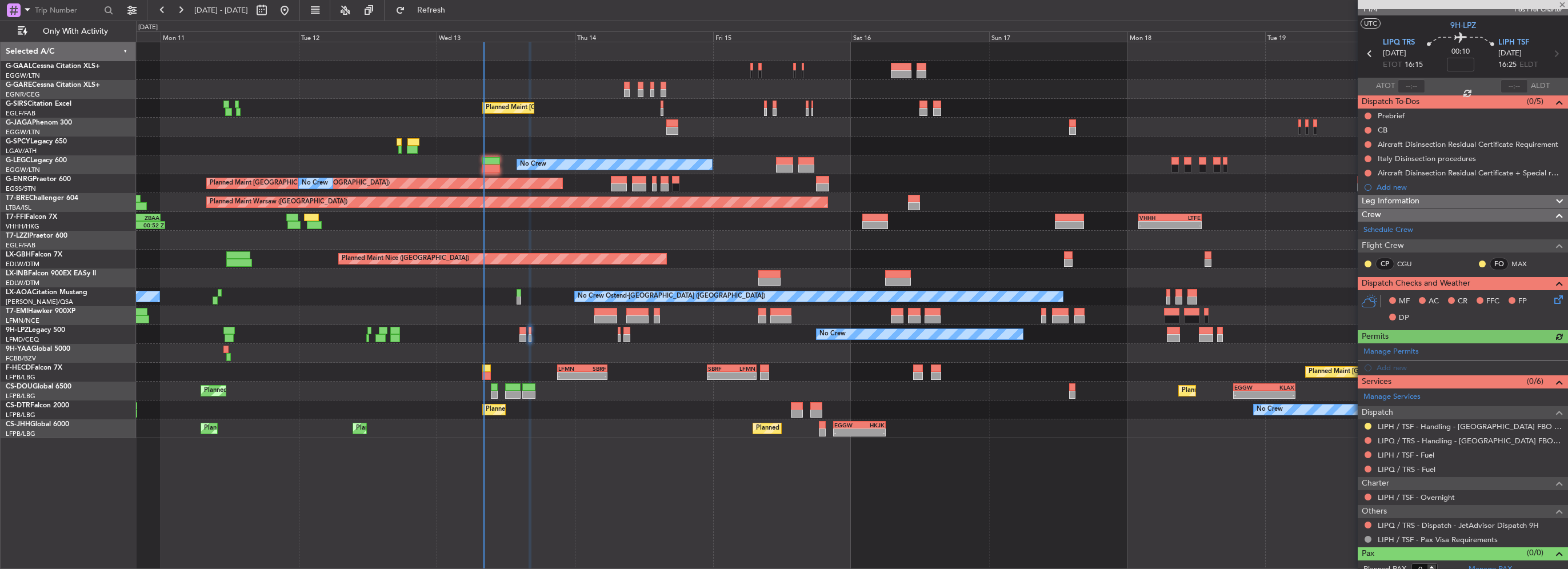
scroll to position [25, 0]
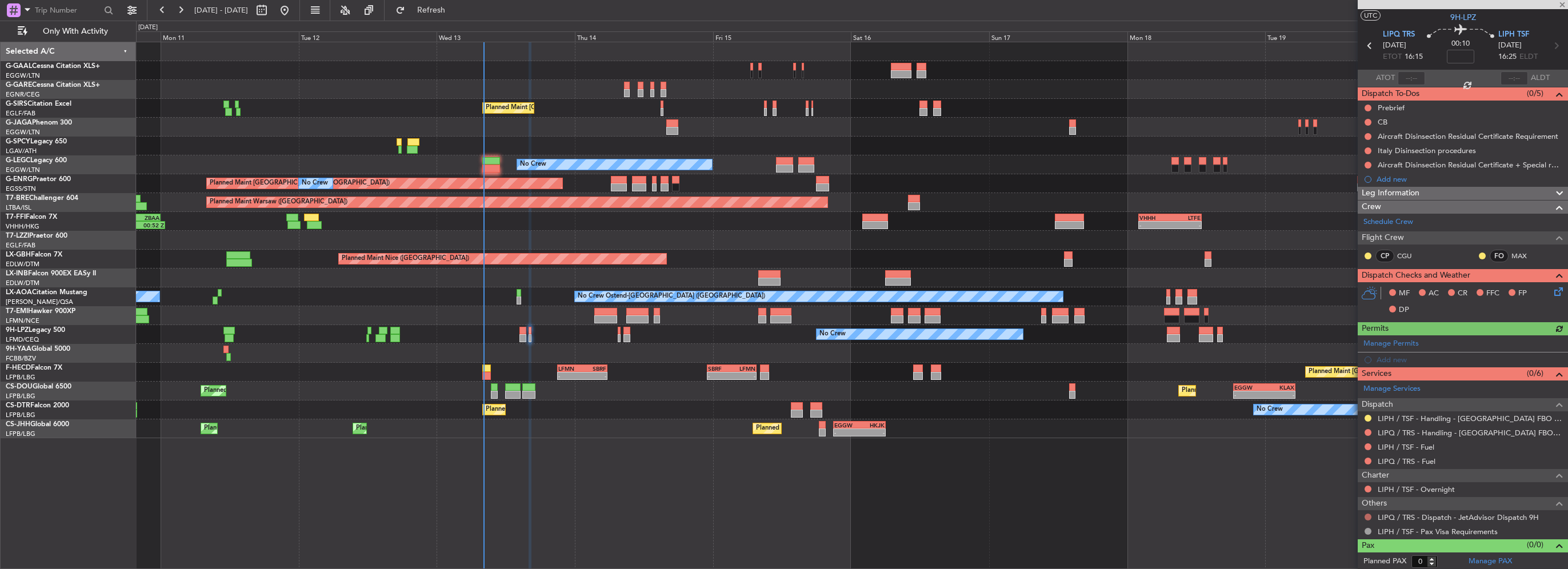
click at [1370, 517] on button at bounding box center [1368, 517] width 7 height 7
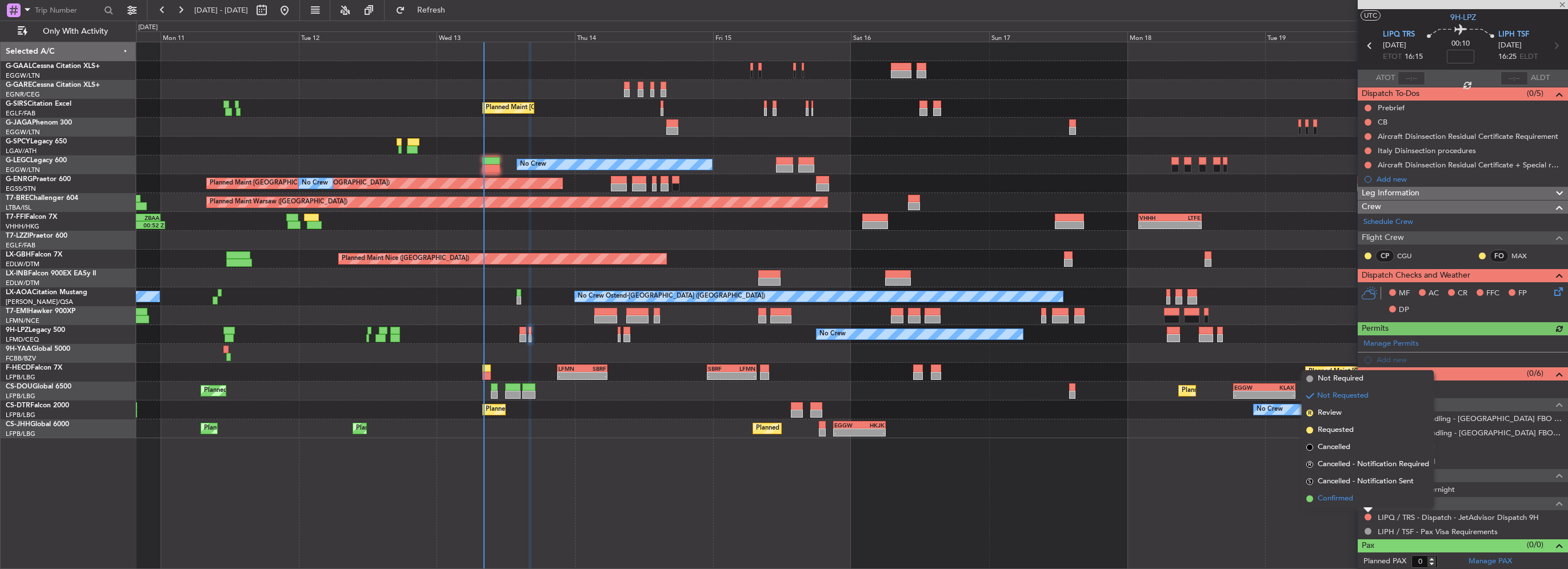
click at [1348, 497] on span "Confirmed" at bounding box center [1335, 498] width 36 height 12
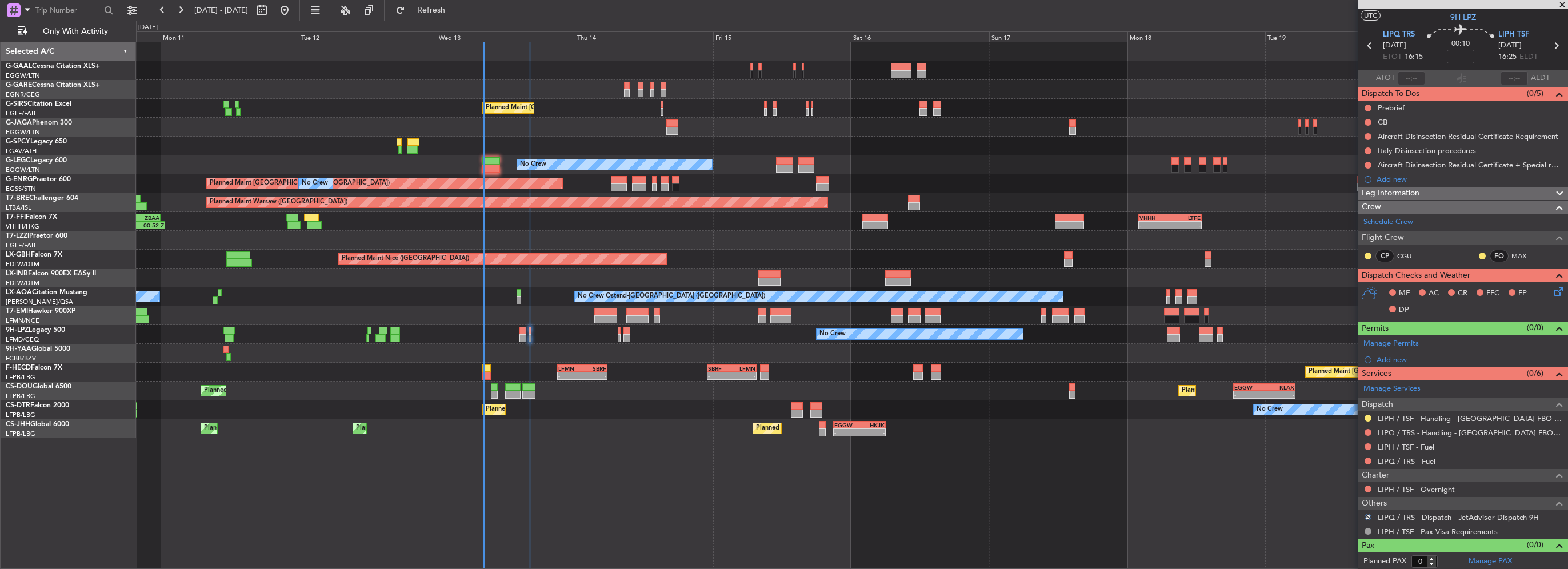
click at [1367, 427] on mat-tooltip-component "Requested" at bounding box center [1367, 434] width 51 height 30
click at [1367, 432] on div "Requested" at bounding box center [1368, 435] width 36 height 14
click at [1367, 432] on button at bounding box center [1368, 432] width 7 height 7
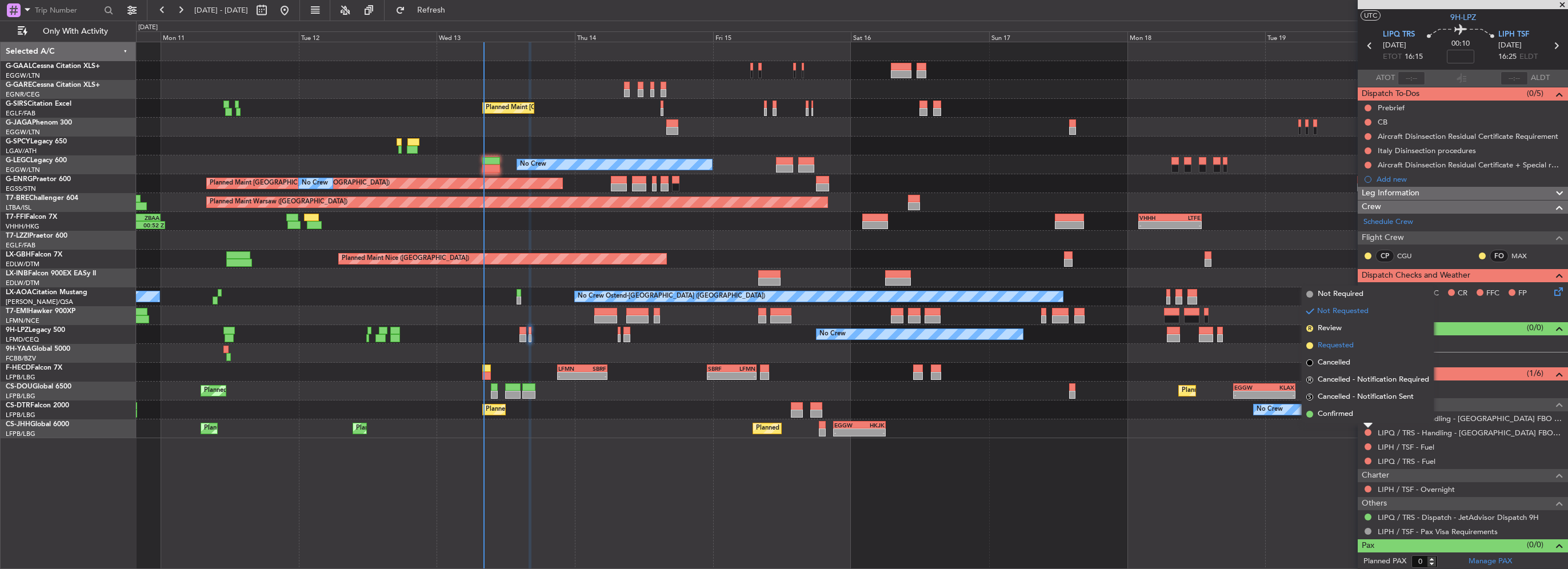
click at [1341, 343] on span "Requested" at bounding box center [1335, 346] width 36 height 12
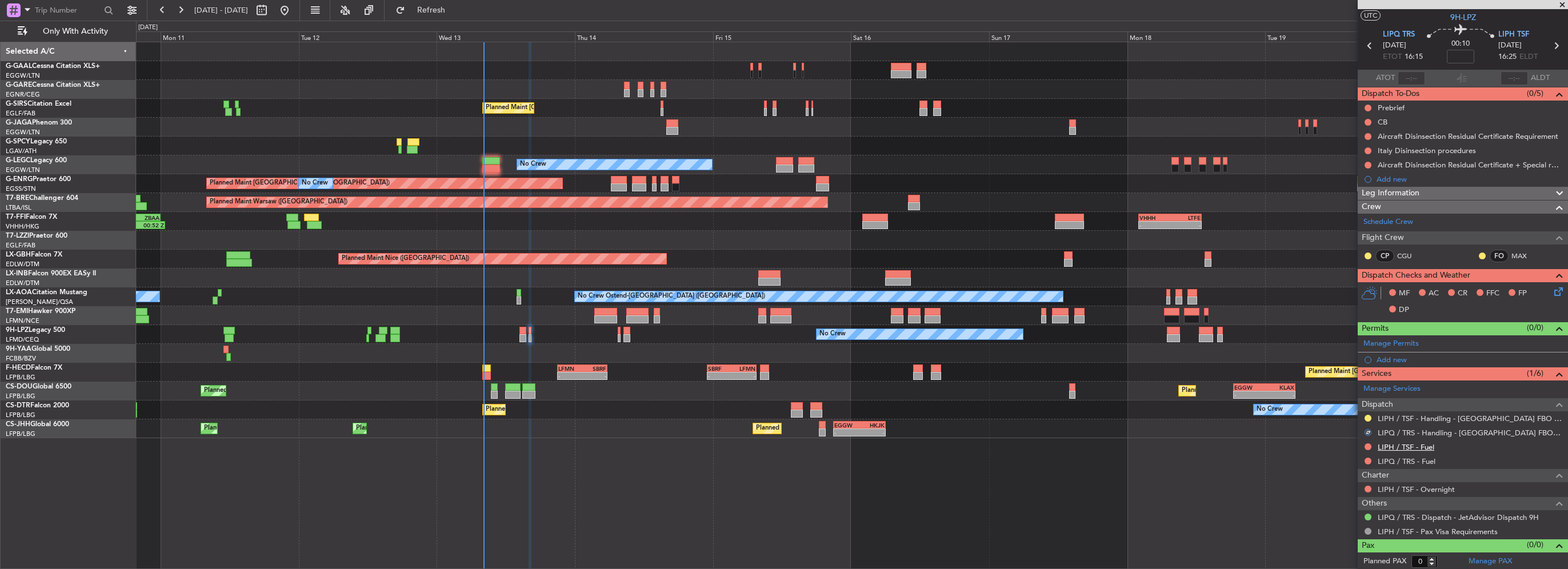
click at [1414, 443] on link "LIPH / TSF - Fuel" at bounding box center [1405, 447] width 56 height 10
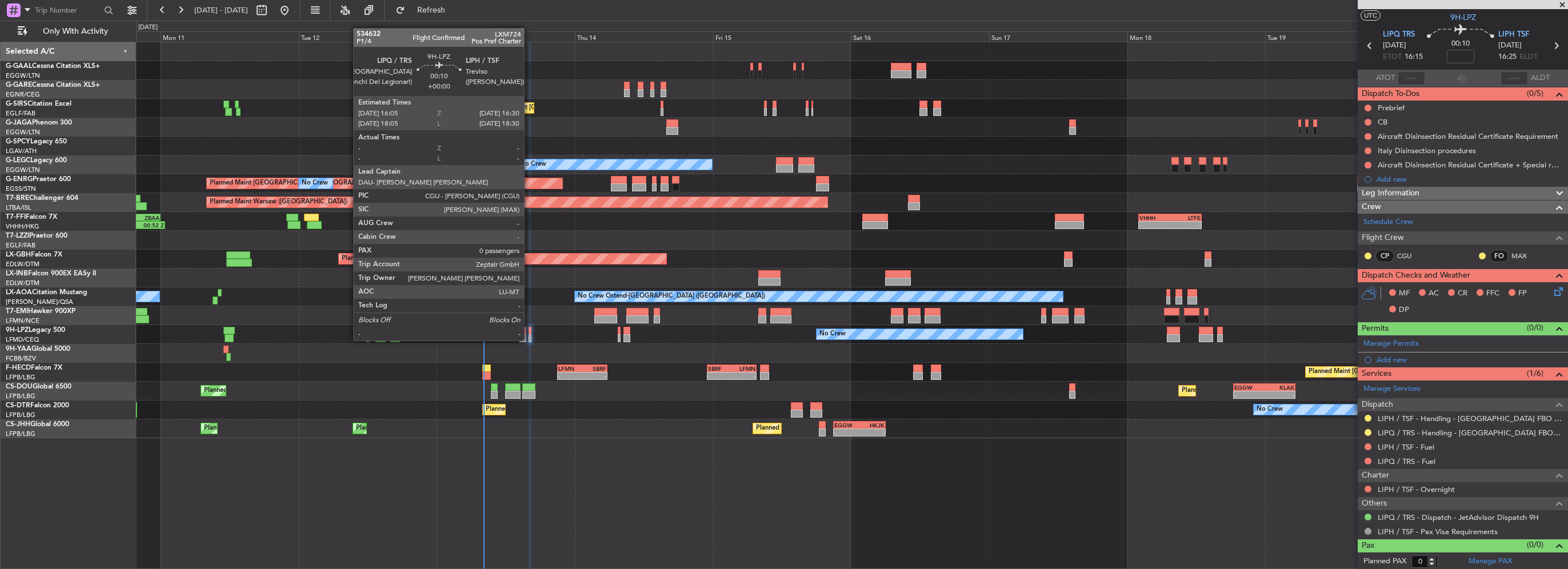
click at [529, 329] on div at bounding box center [530, 331] width 3 height 8
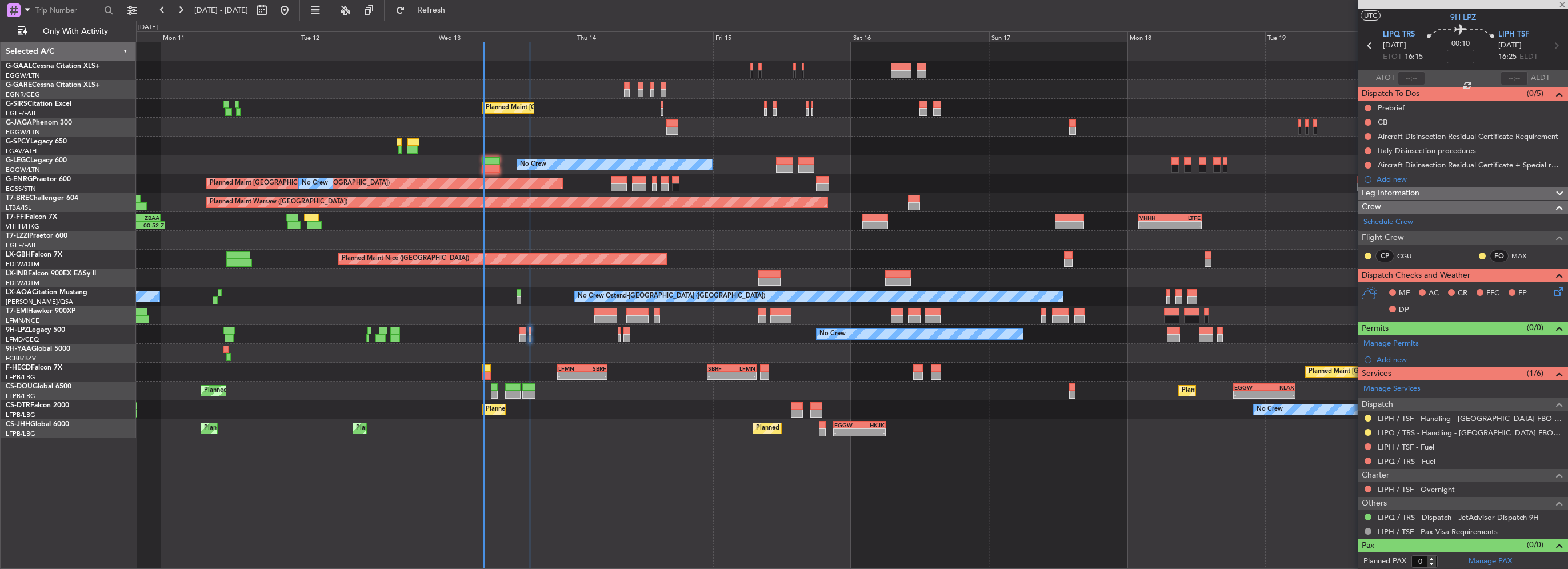
scroll to position [0, 0]
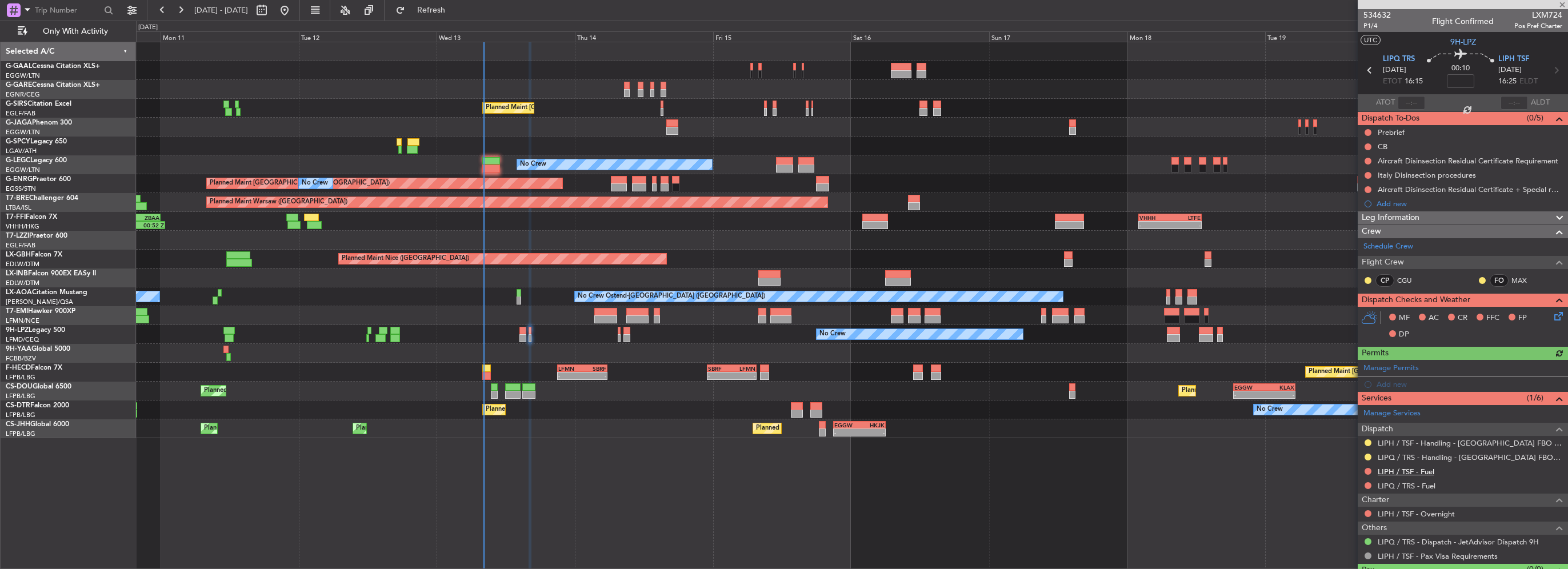
click at [1405, 471] on link "LIPH / TSF - Fuel" at bounding box center [1405, 471] width 56 height 10
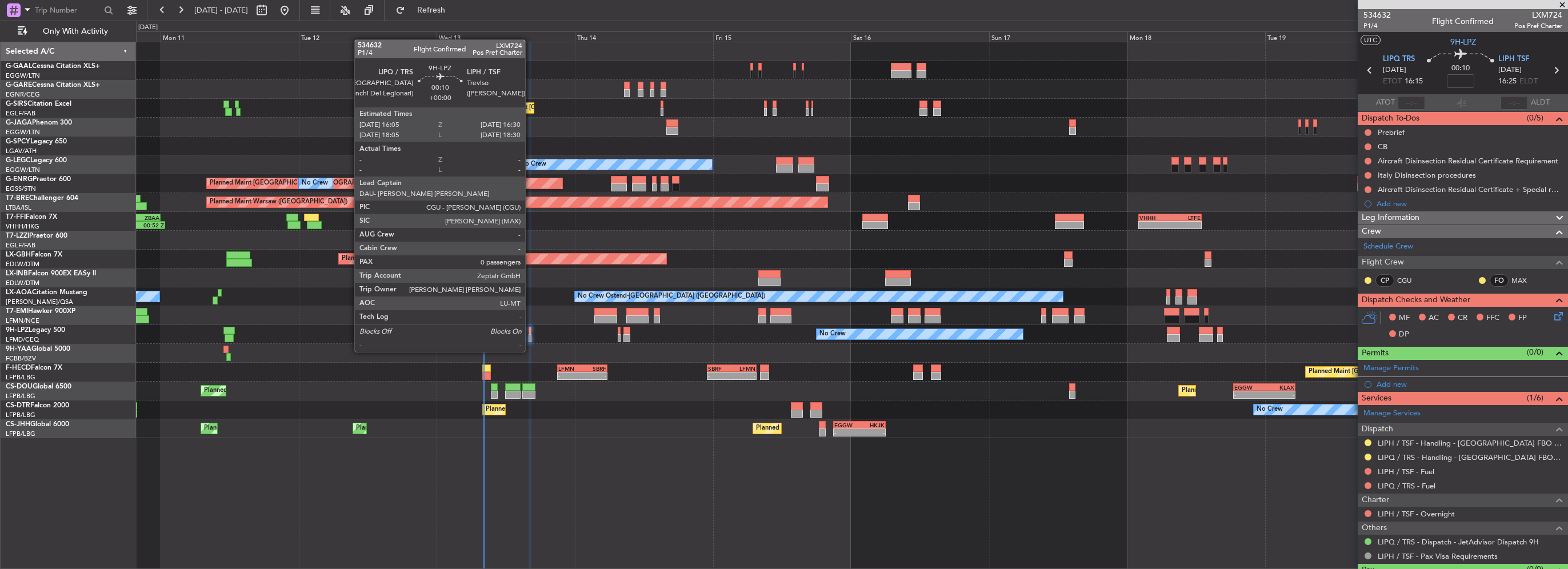
click at [530, 340] on div at bounding box center [530, 338] width 3 height 8
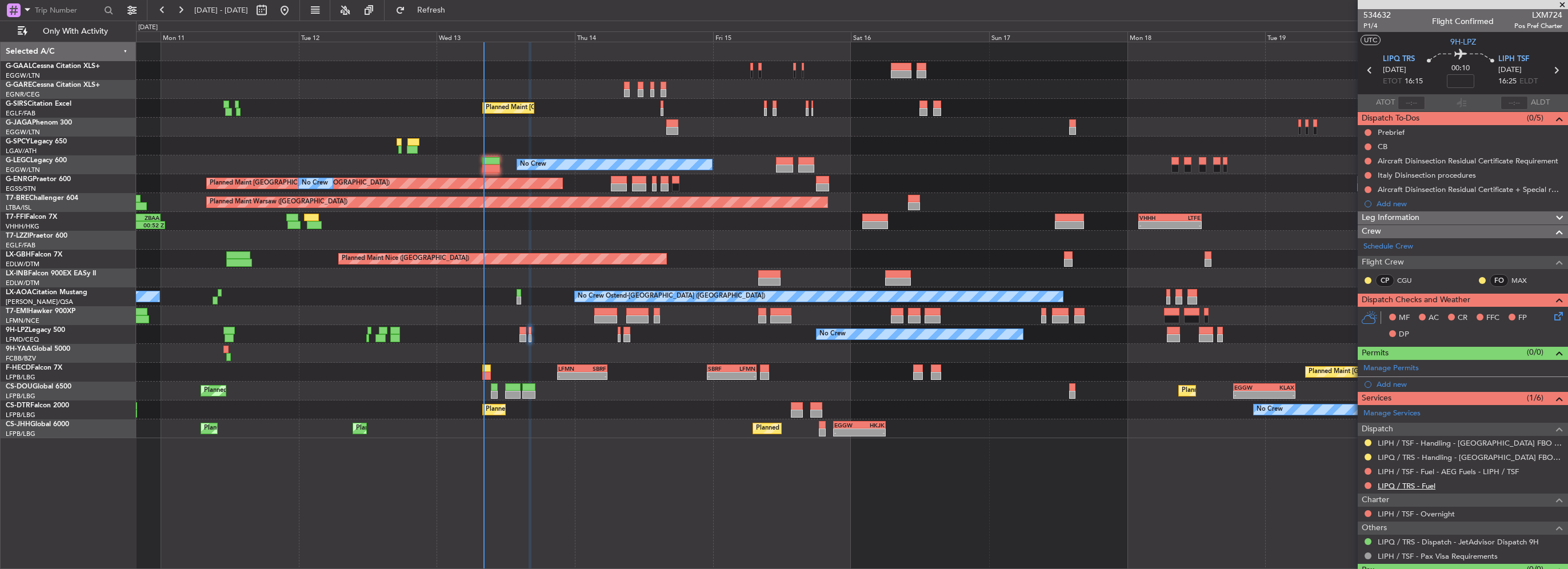
click at [1427, 484] on link "LIPQ / TRS - Fuel" at bounding box center [1406, 485] width 58 height 10
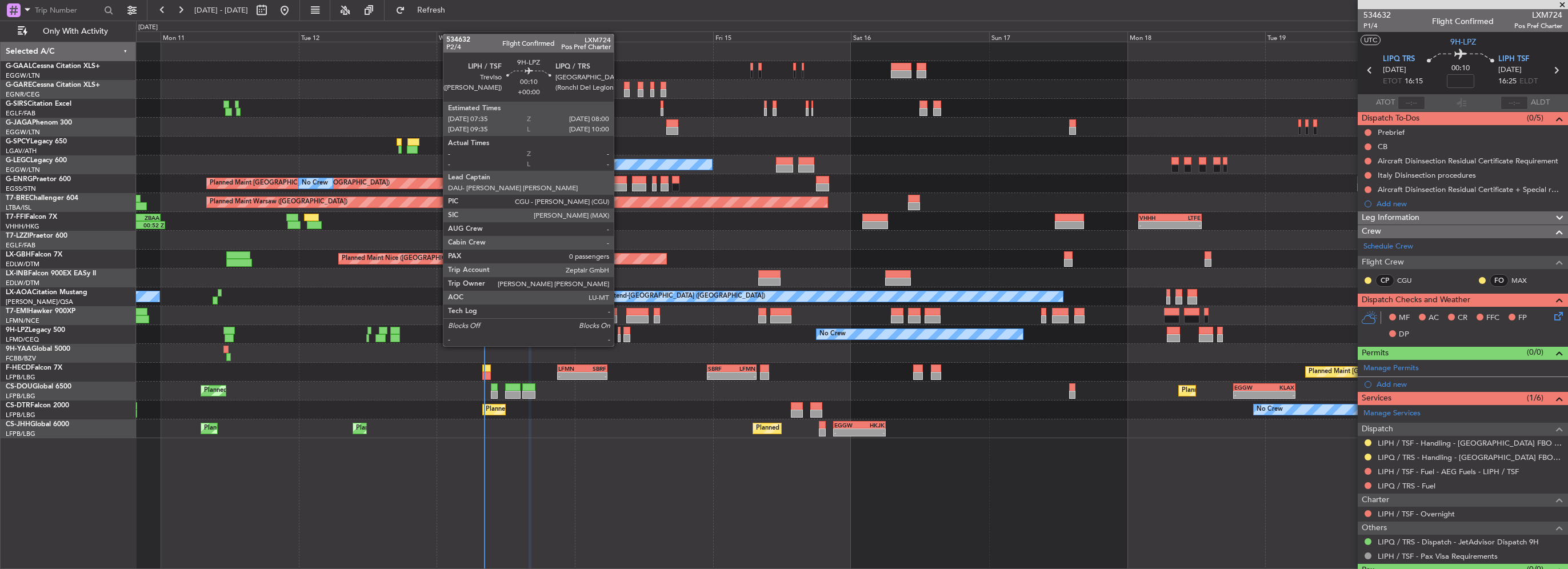
click at [619, 335] on div at bounding box center [619, 338] width 3 height 8
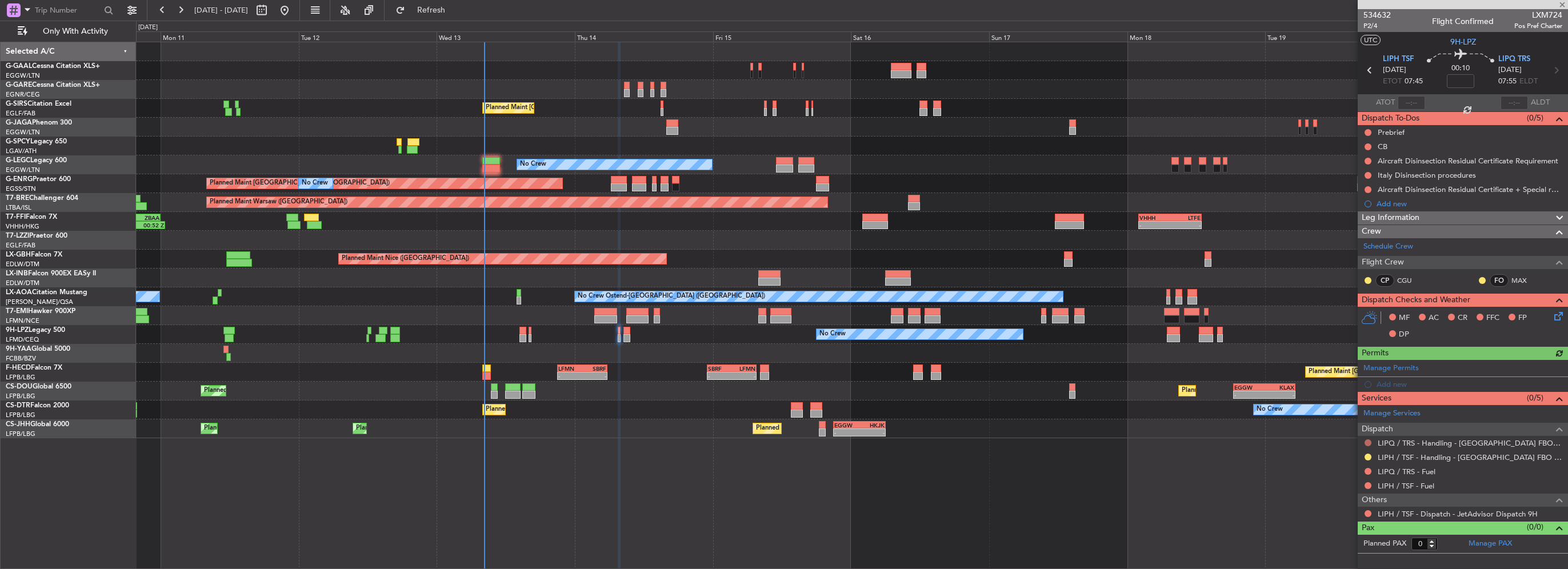
click at [1369, 439] on button at bounding box center [1368, 442] width 7 height 7
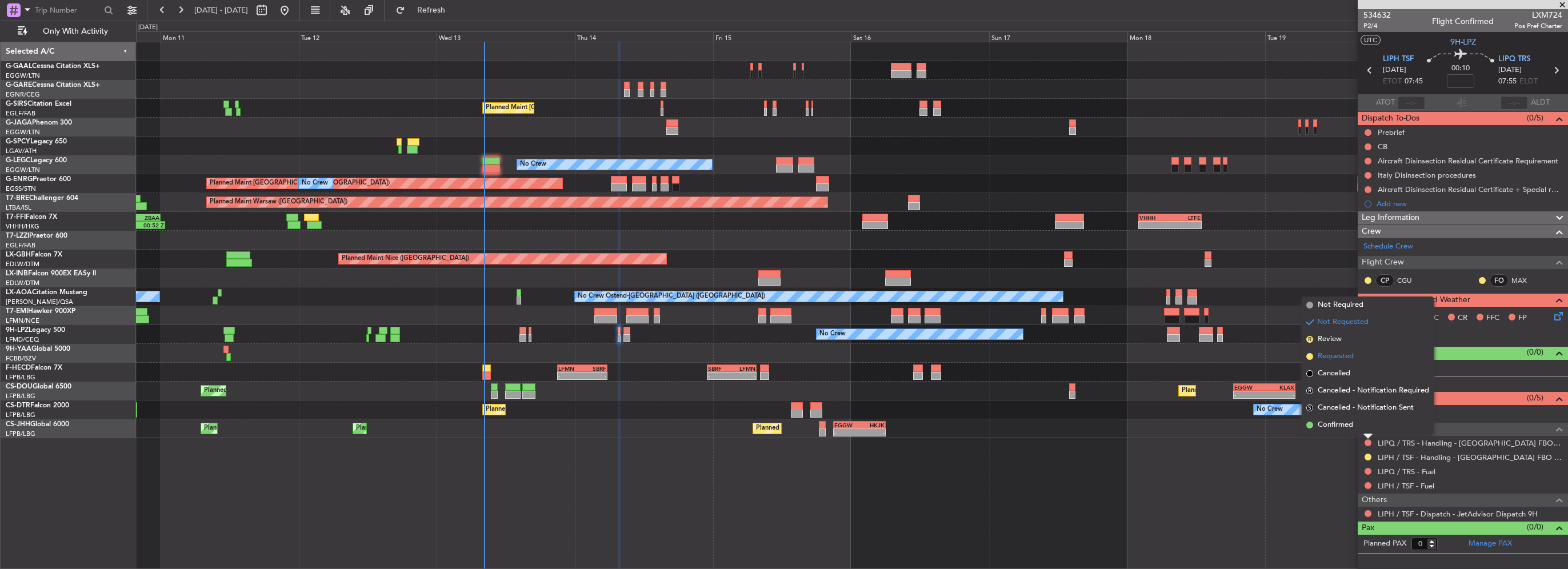
click at [1342, 357] on span "Requested" at bounding box center [1335, 357] width 36 height 12
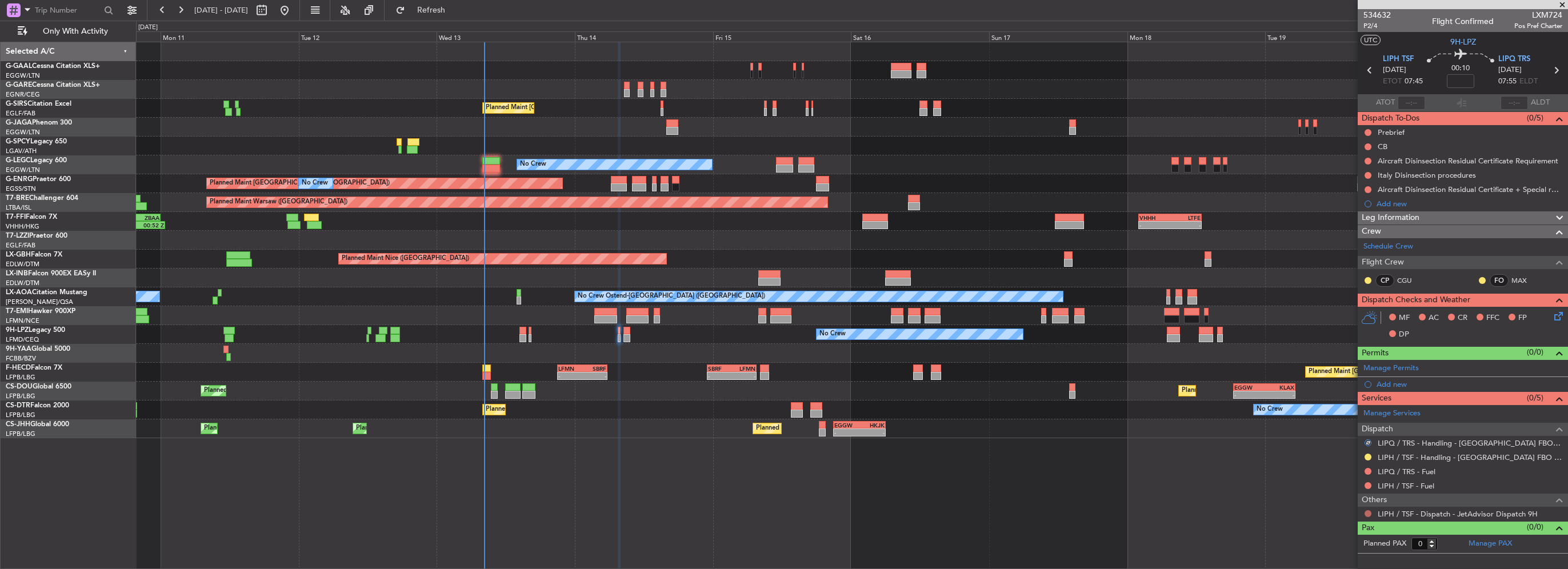
click at [1369, 514] on button at bounding box center [1368, 513] width 7 height 7
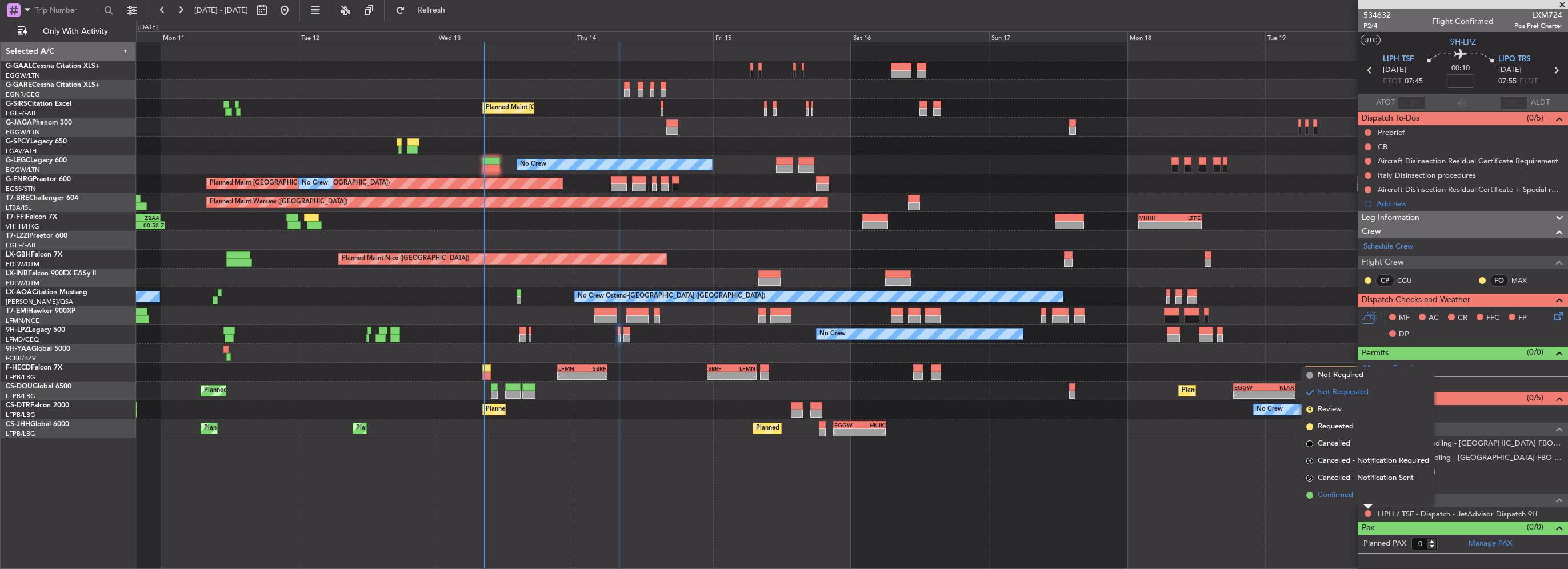
click at [1341, 496] on span "Confirmed" at bounding box center [1335, 495] width 36 height 12
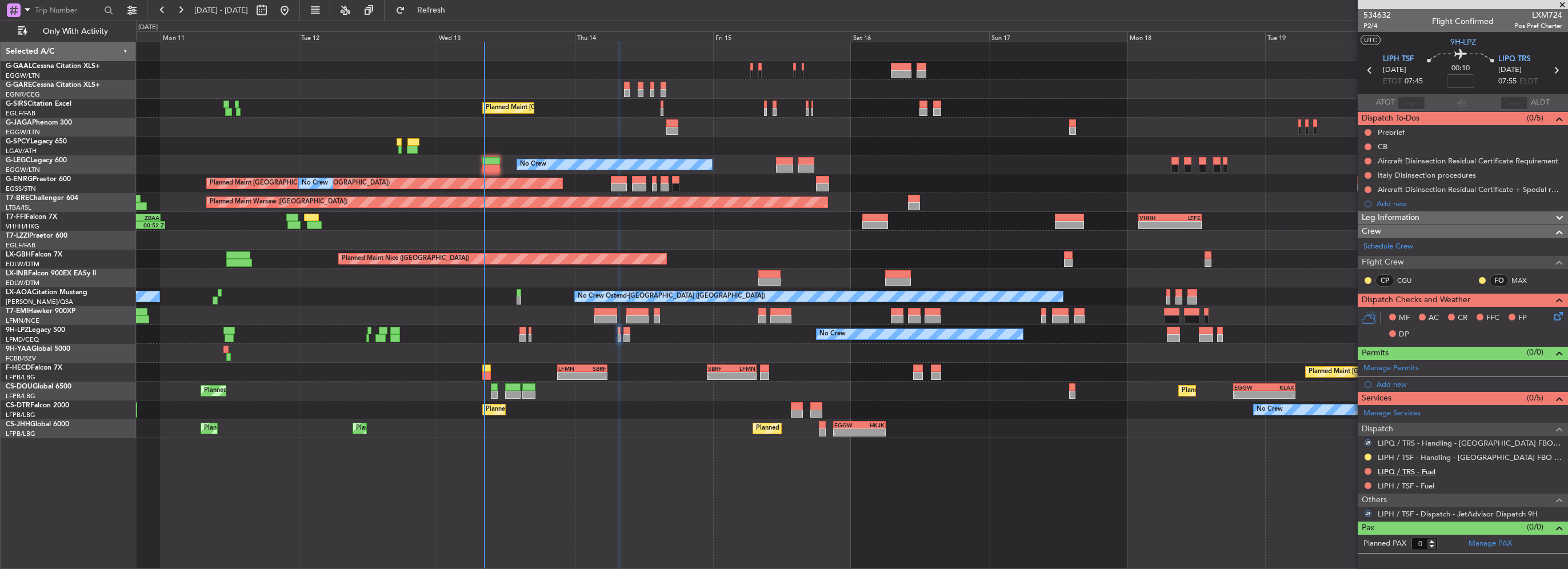
click at [1424, 469] on link "LIPQ / TRS - Fuel" at bounding box center [1406, 471] width 58 height 10
click at [1399, 482] on link "LIPH / TSF - Fuel" at bounding box center [1405, 485] width 56 height 10
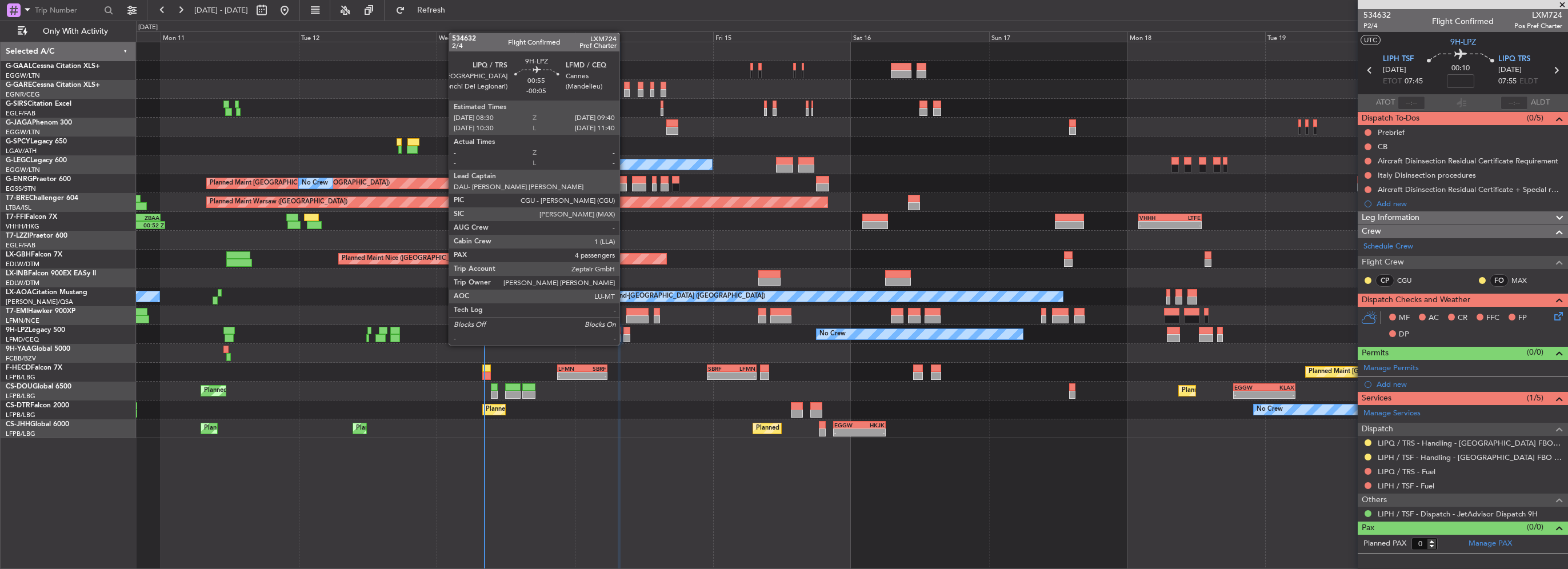
click at [625, 334] on div at bounding box center [626, 338] width 7 height 8
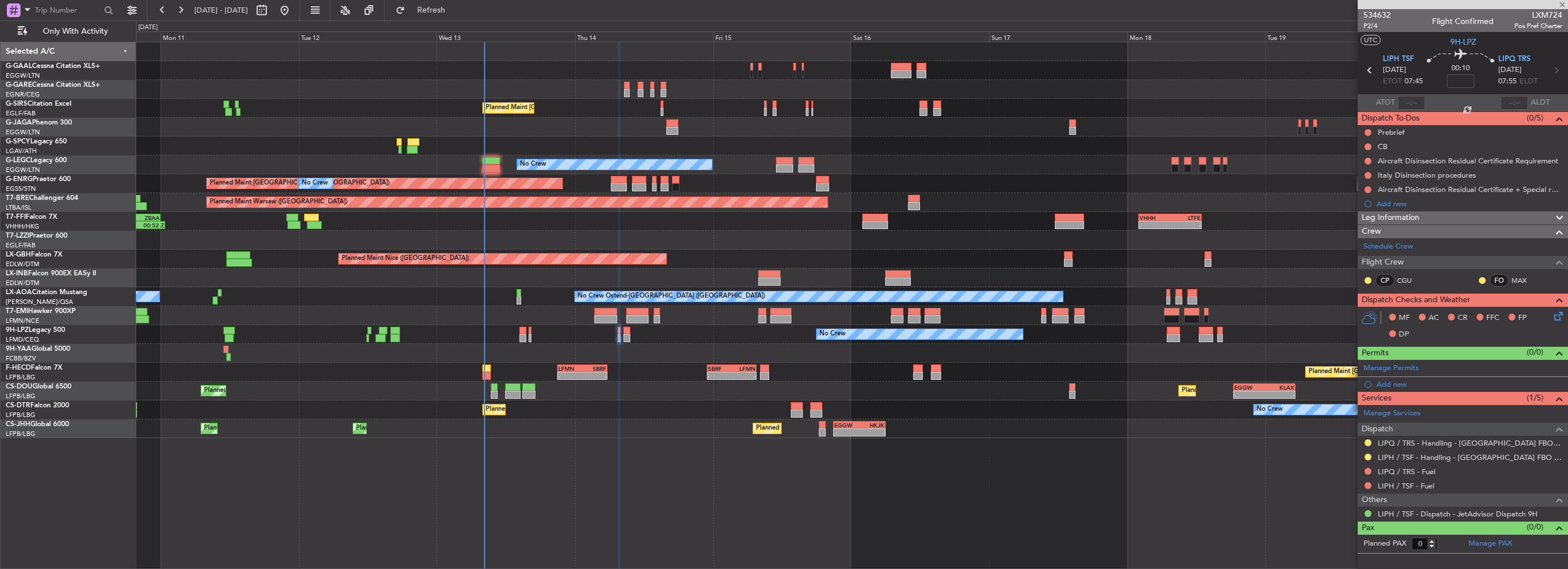
type input "-00:05"
type input "4"
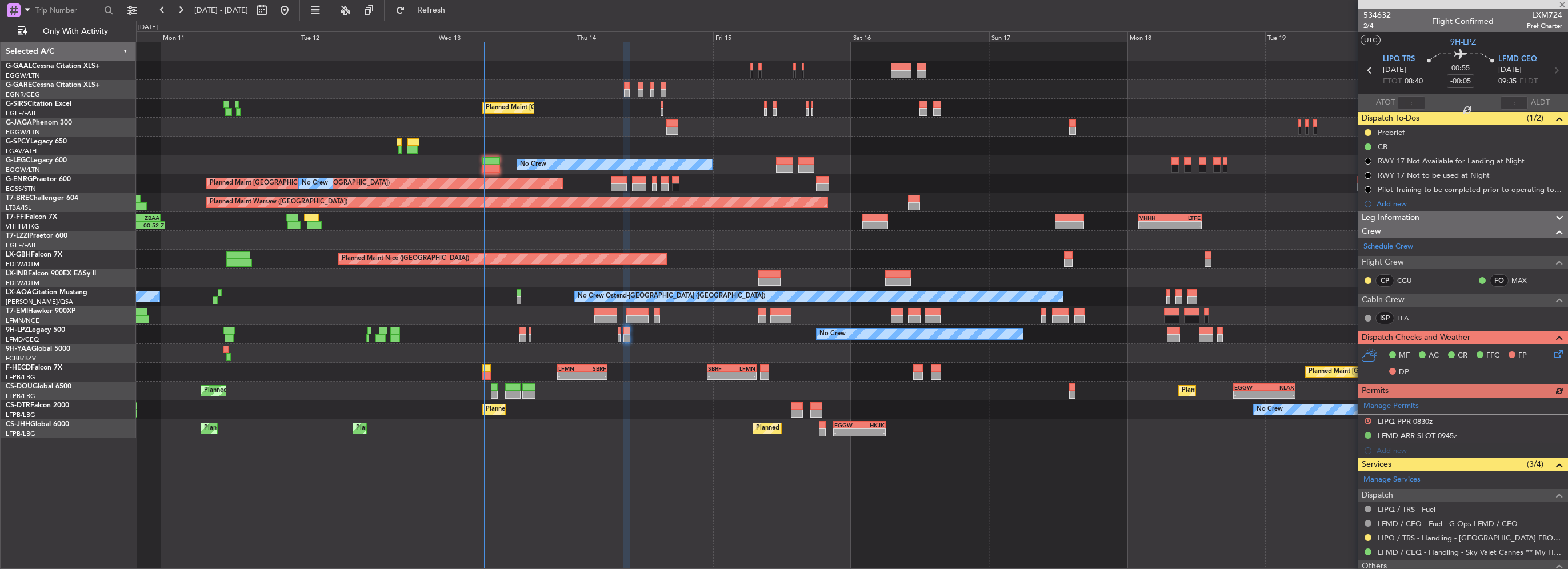
click at [484, 370] on div at bounding box center [486, 368] width 8 height 8
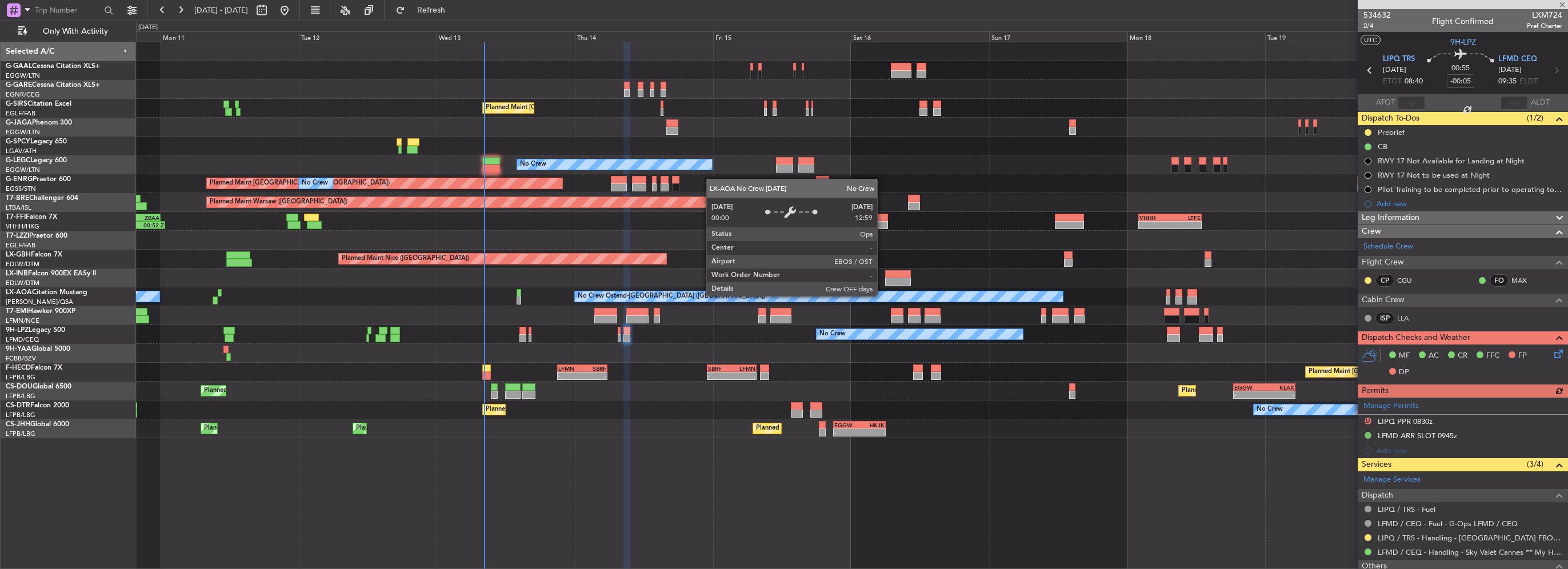
type input "5"
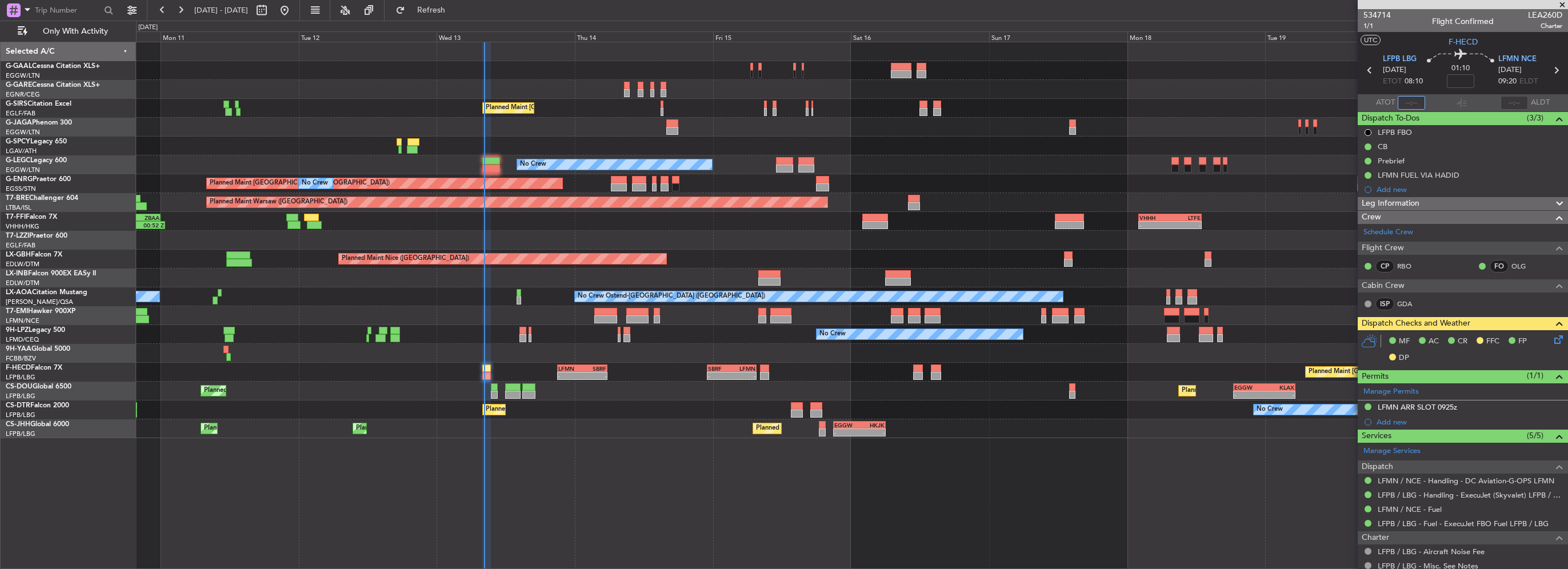
click at [1407, 100] on input "text" at bounding box center [1411, 102] width 27 height 14
type input "08:10"
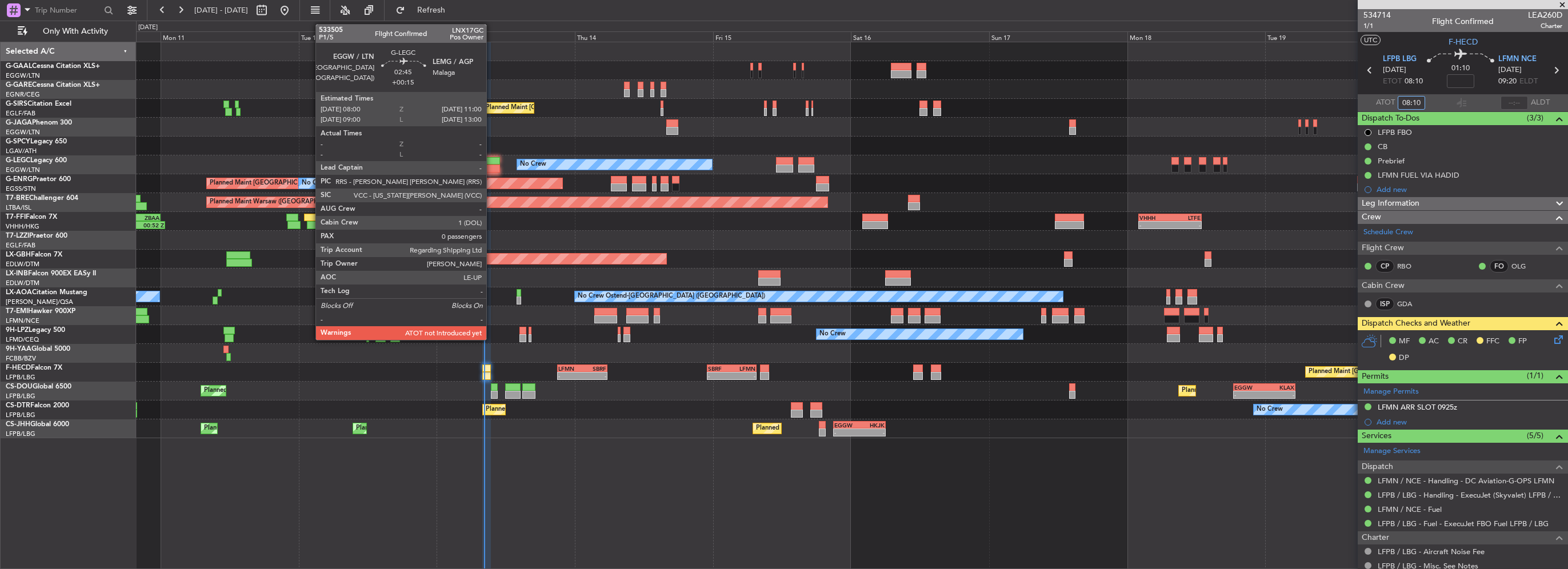
click at [492, 159] on div at bounding box center [491, 161] width 17 height 8
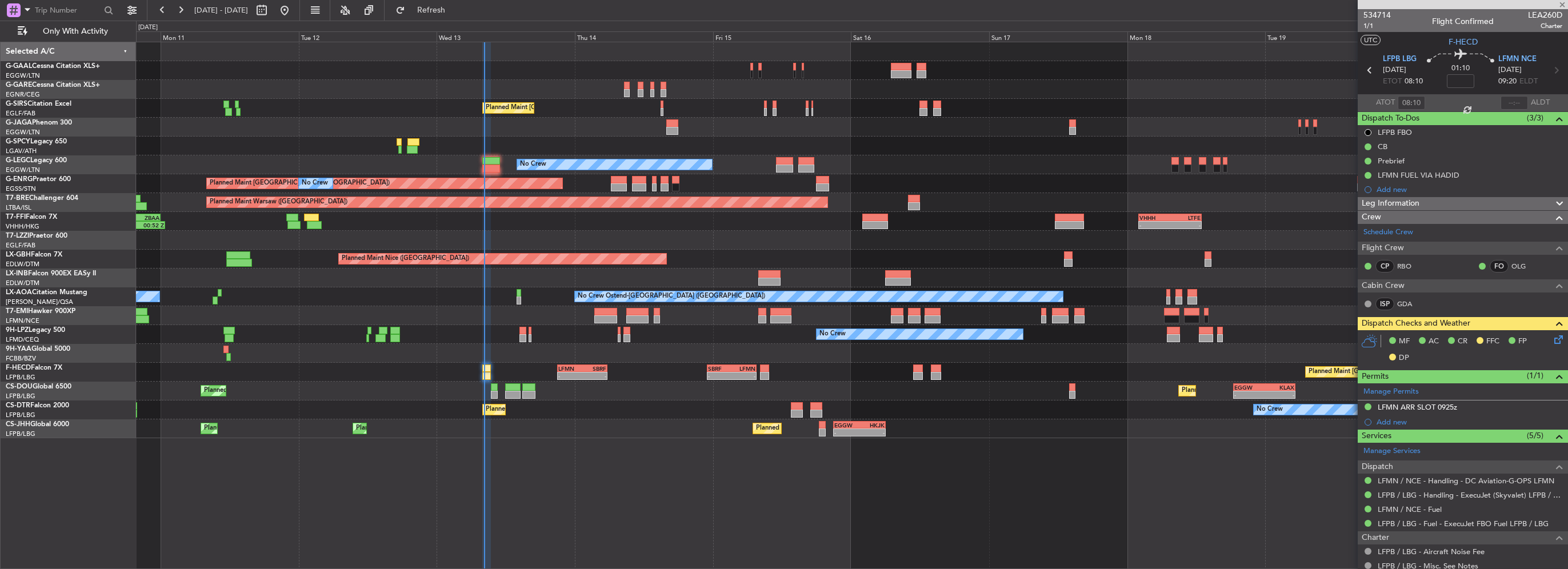
type input "+00:15"
type input "0"
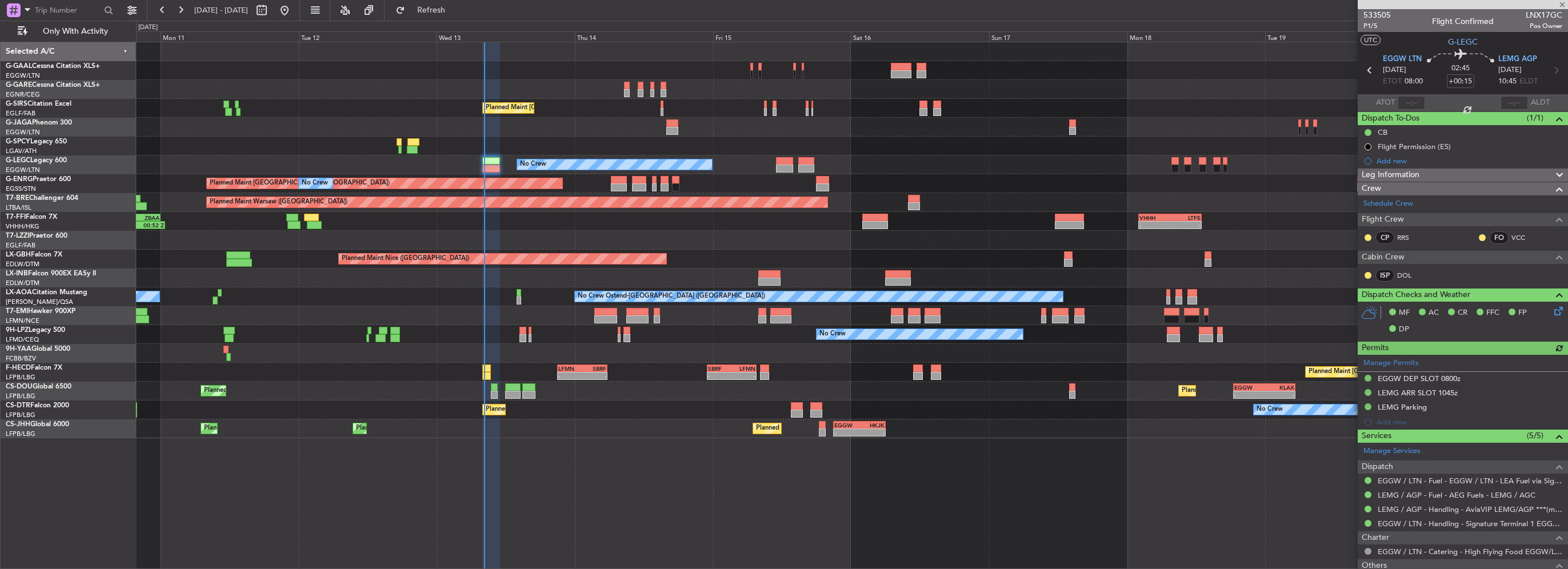
click at [1408, 103] on div at bounding box center [1411, 102] width 27 height 14
click at [1407, 103] on div at bounding box center [1411, 102] width 27 height 14
click at [1405, 100] on div at bounding box center [1411, 102] width 27 height 14
click at [1409, 103] on input "text" at bounding box center [1411, 102] width 27 height 14
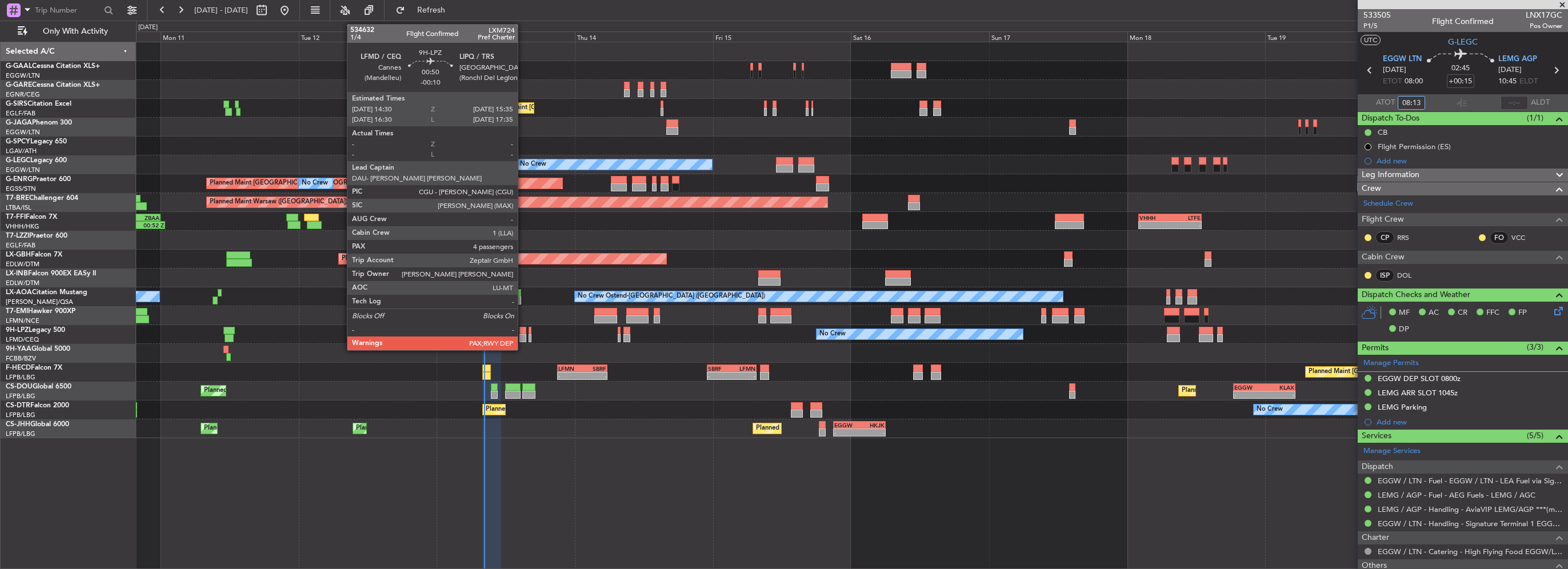
click at [523, 332] on div at bounding box center [523, 331] width 6 height 8
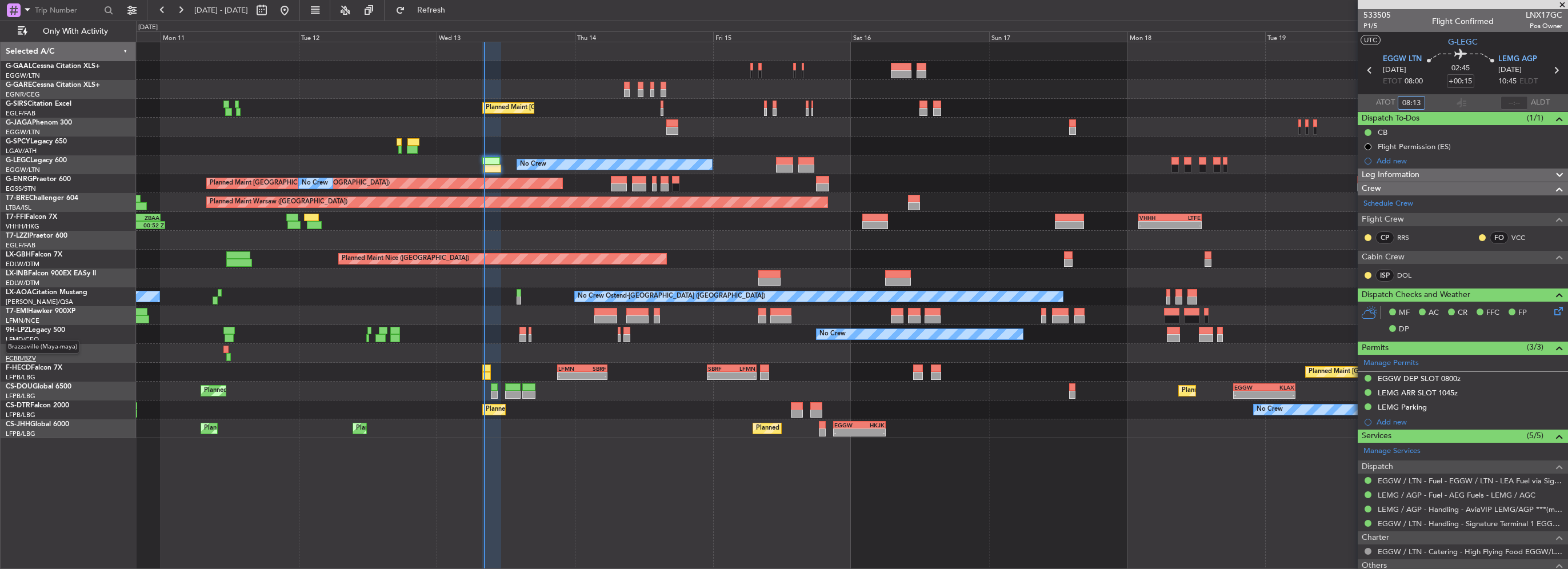
type input "08:13"
type input "-00:10"
type input "4"
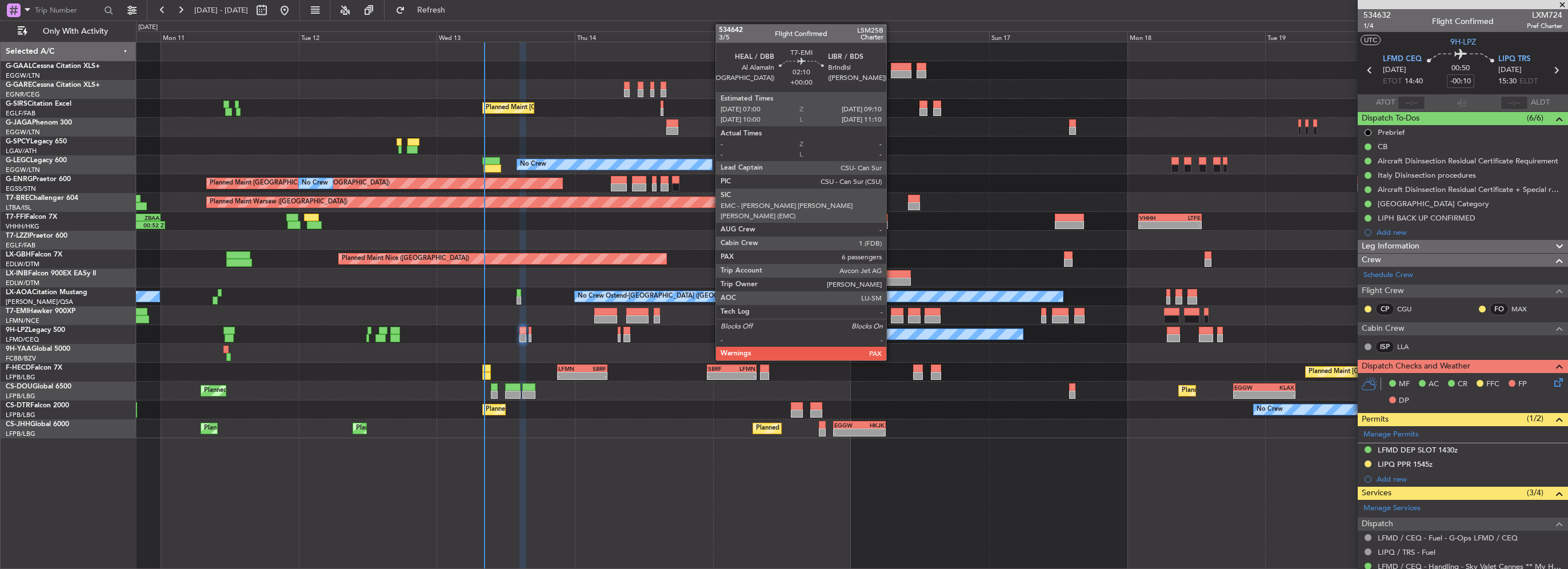
click at [614, 307] on div at bounding box center [852, 315] width 1431 height 19
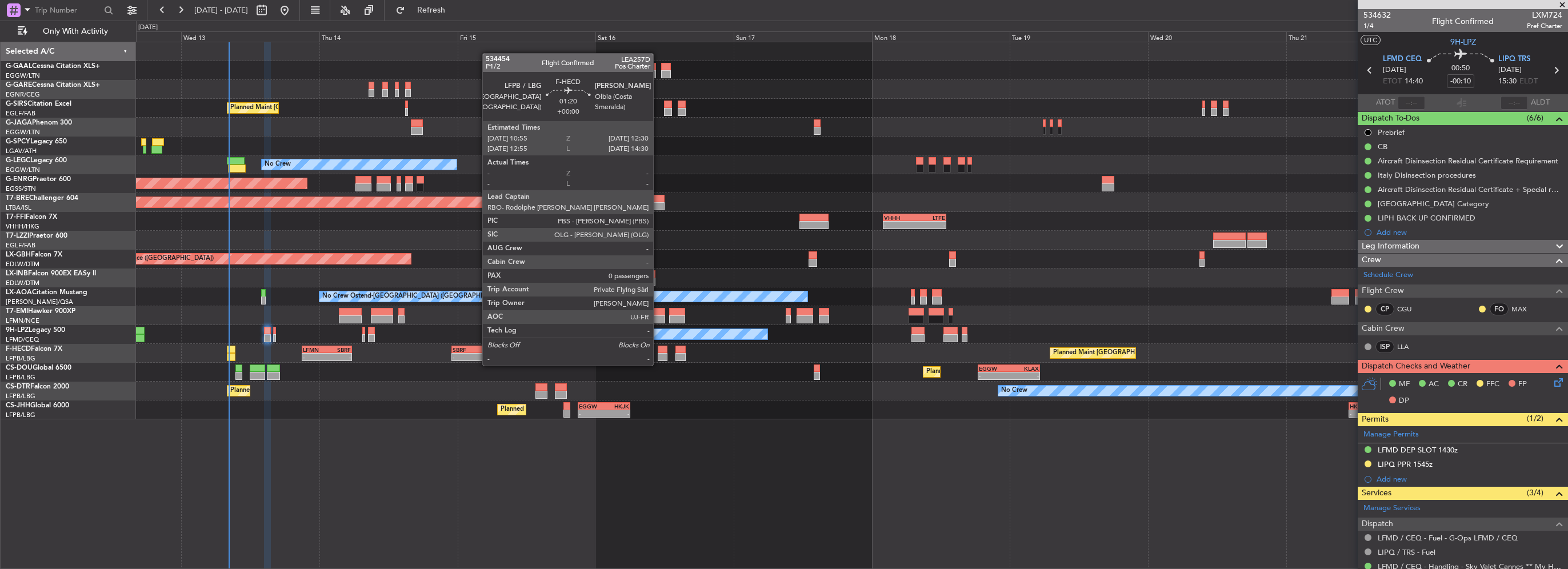
click at [658, 354] on div at bounding box center [662, 357] width 9 height 8
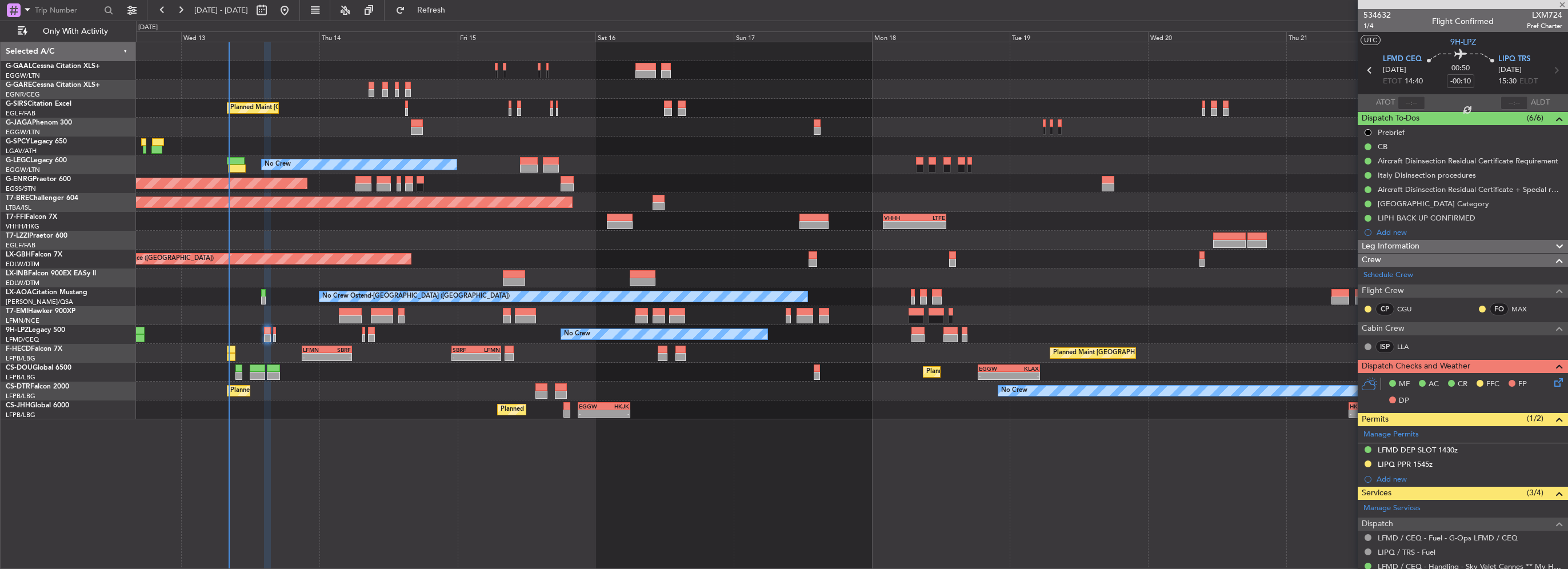
type input "0"
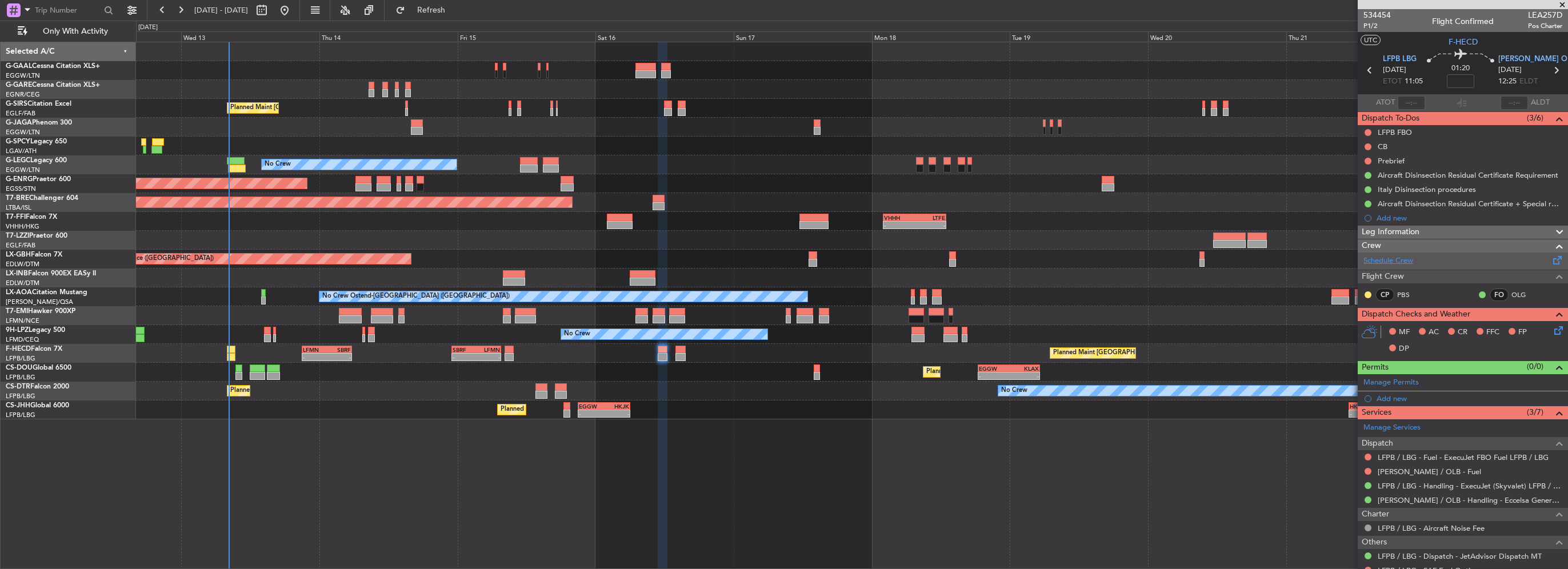
click at [1383, 260] on link "Schedule Crew" at bounding box center [1388, 261] width 50 height 12
click at [455, 8] on span "Refresh" at bounding box center [431, 10] width 48 height 8
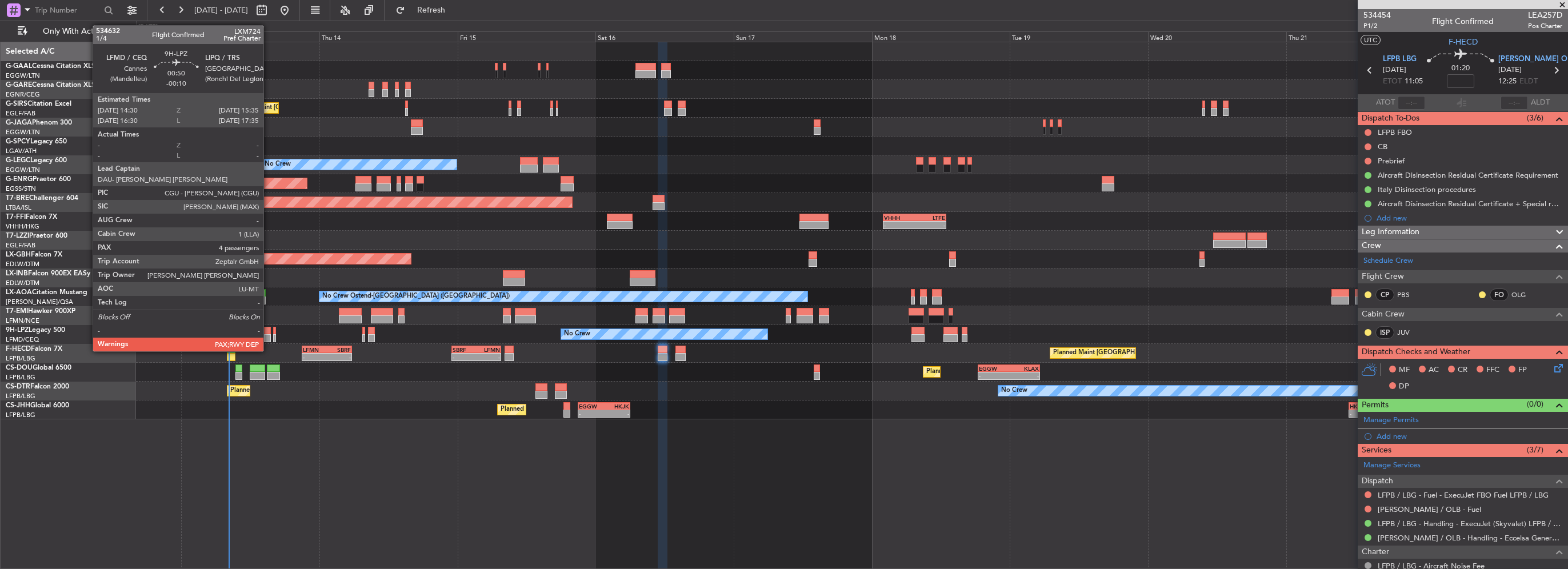
click at [269, 340] on div at bounding box center [267, 338] width 6 height 8
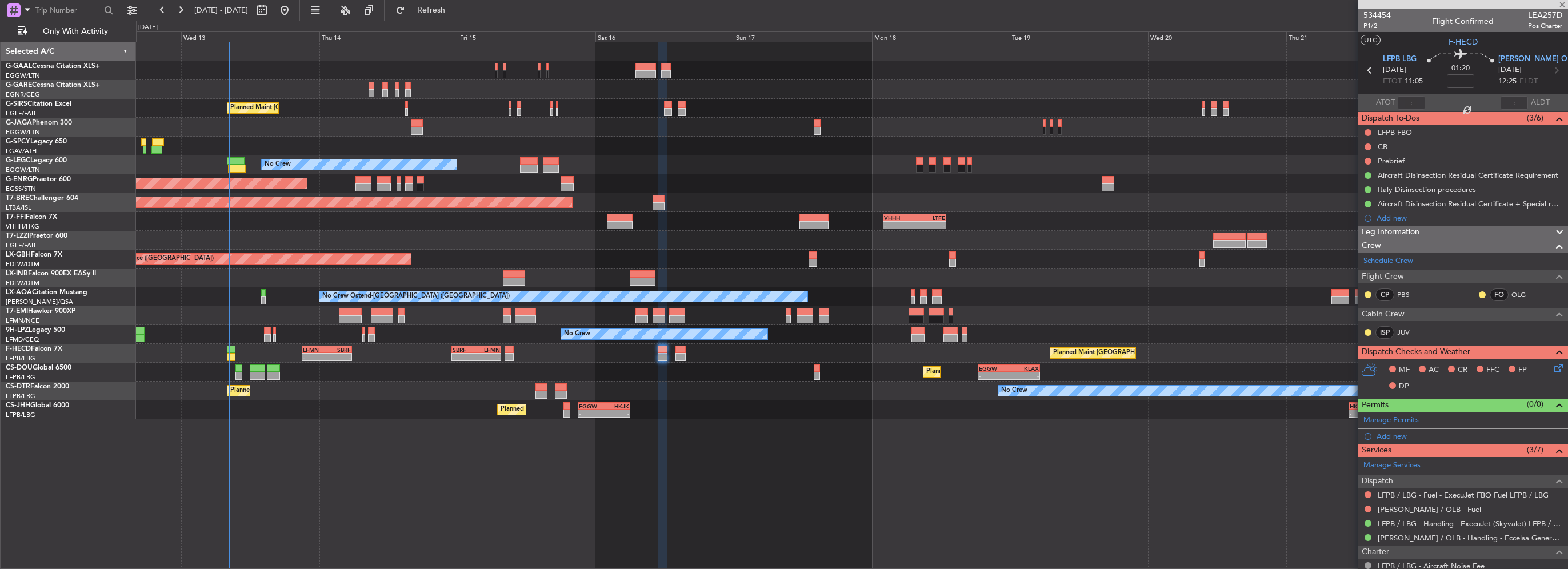
type input "-00:10"
type input "4"
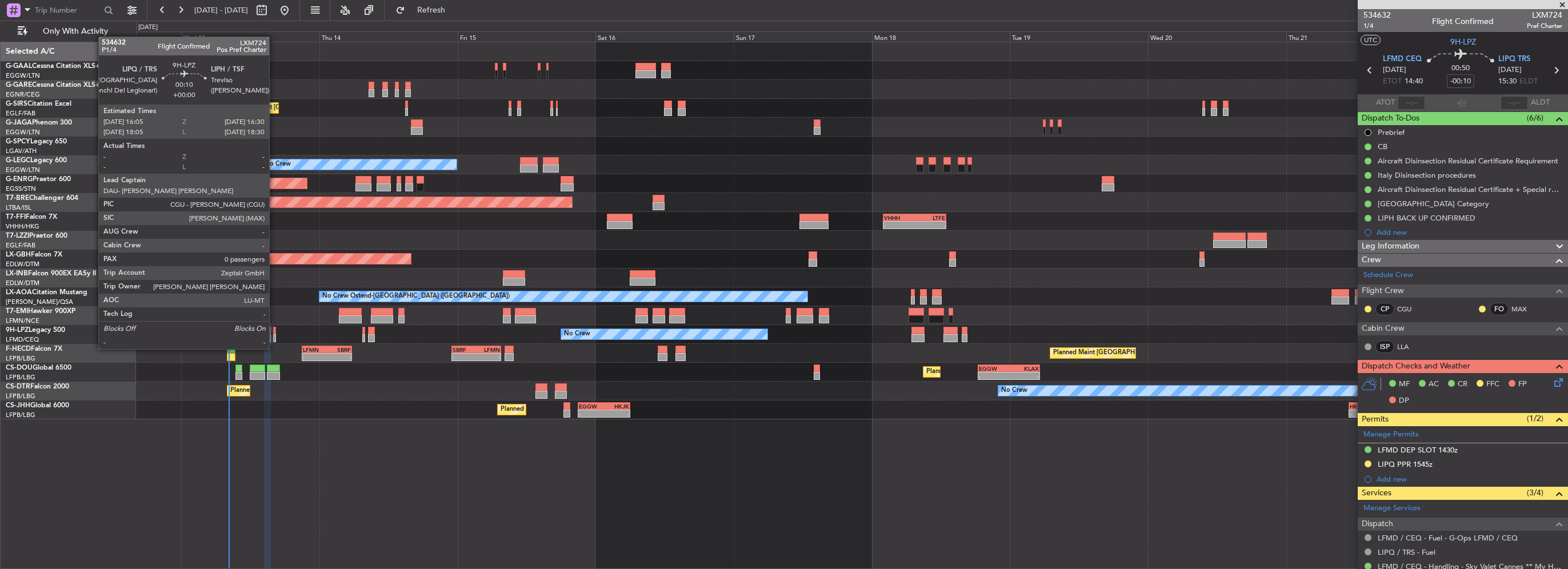
click at [274, 337] on div at bounding box center [275, 338] width 3 height 8
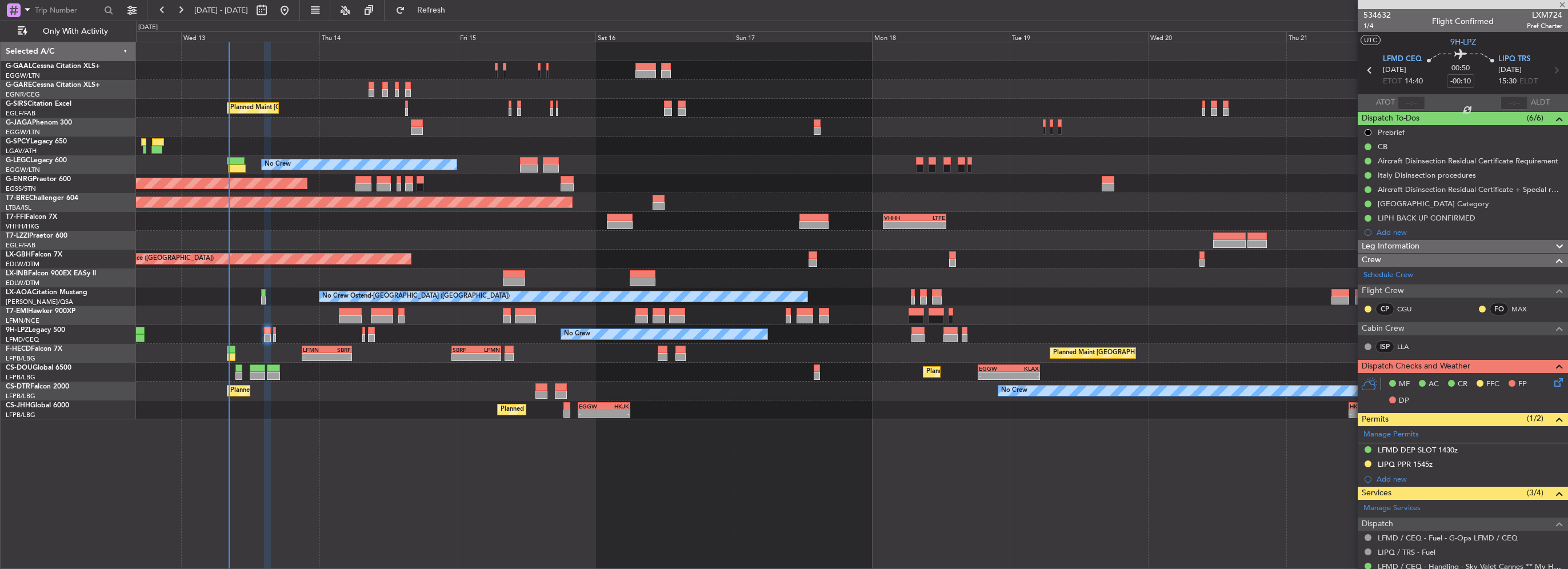
type input "0"
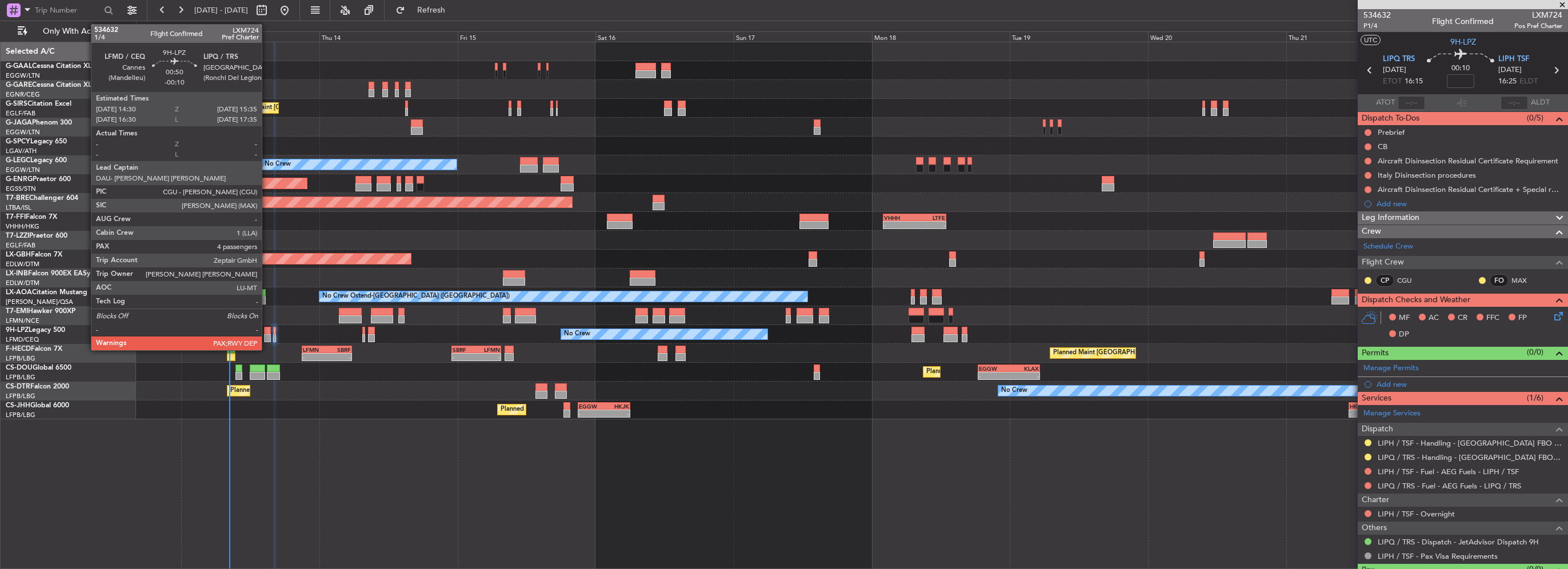
click at [267, 332] on div at bounding box center [267, 331] width 6 height 8
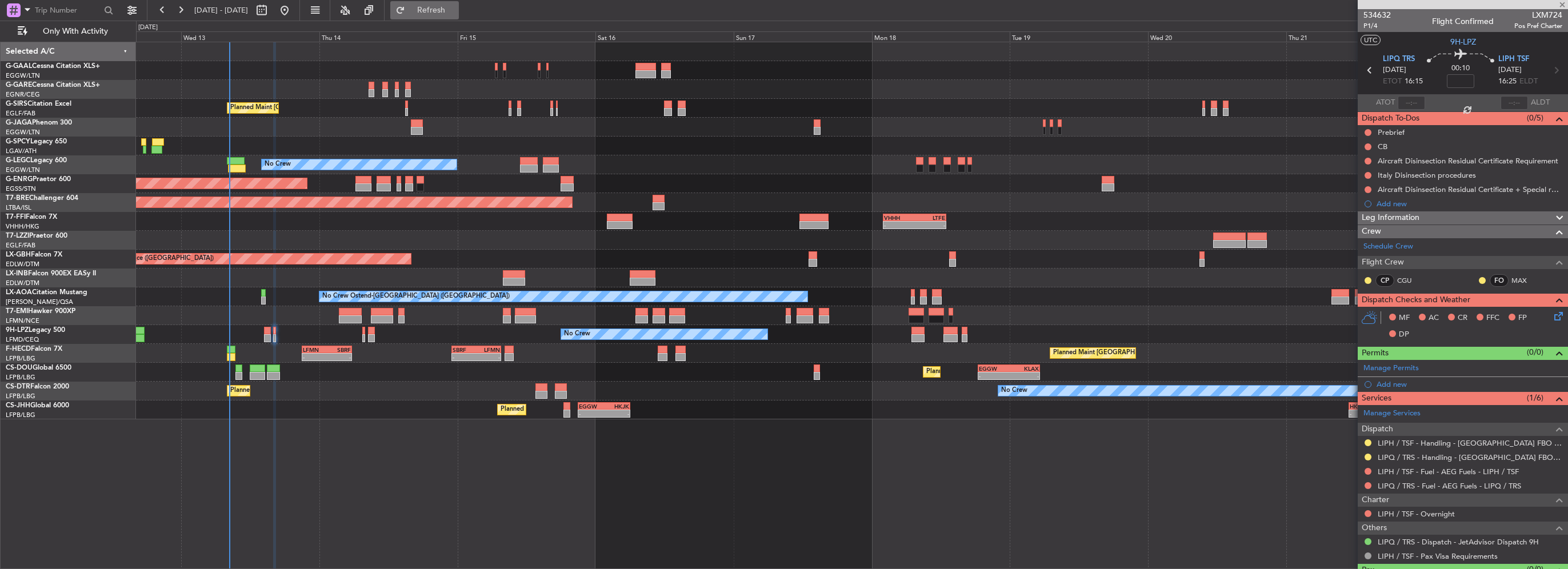
click at [459, 3] on button "Refresh" at bounding box center [425, 10] width 69 height 18
type input "-00:10"
type input "4"
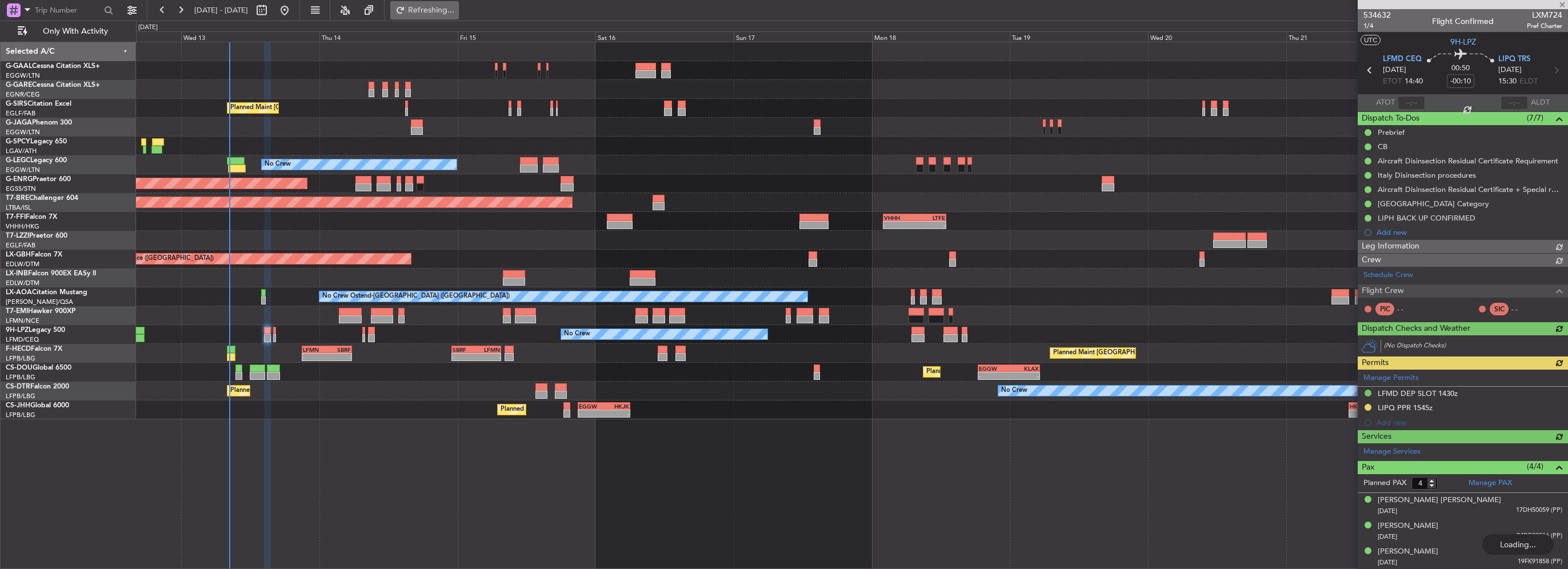
type input "0"
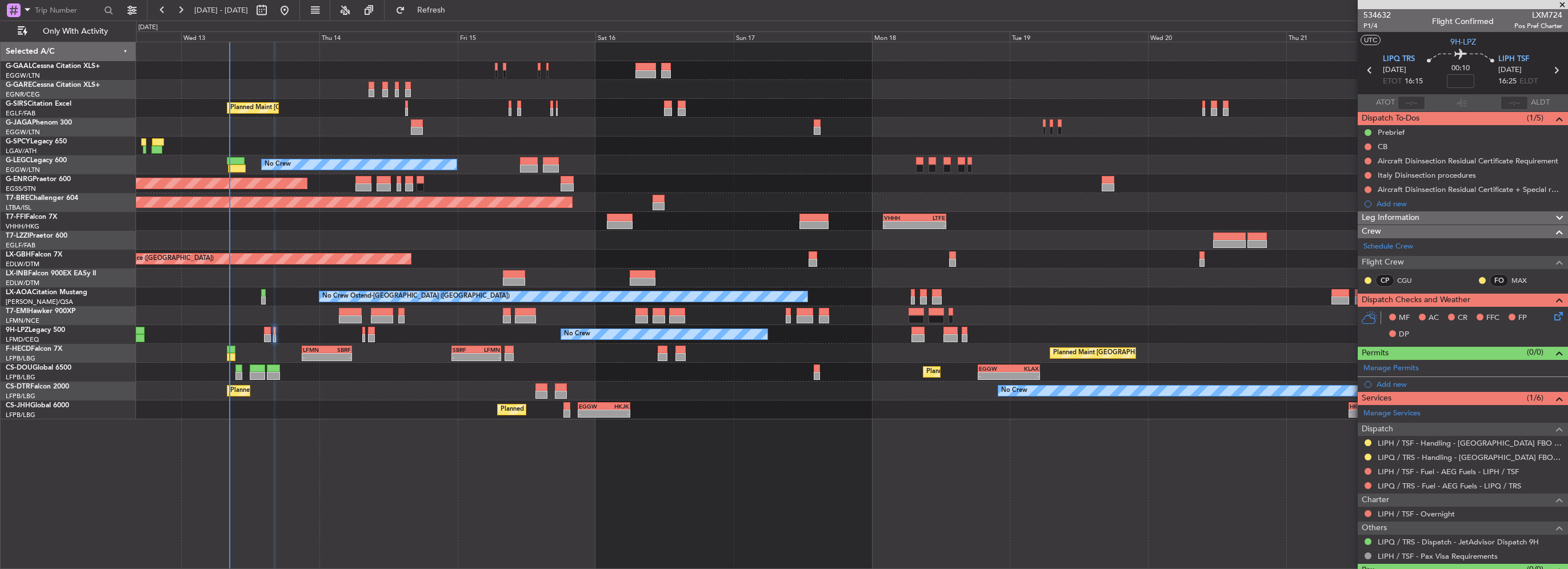
click at [265, 334] on div at bounding box center [267, 338] width 6 height 8
type input "-00:10"
type input "4"
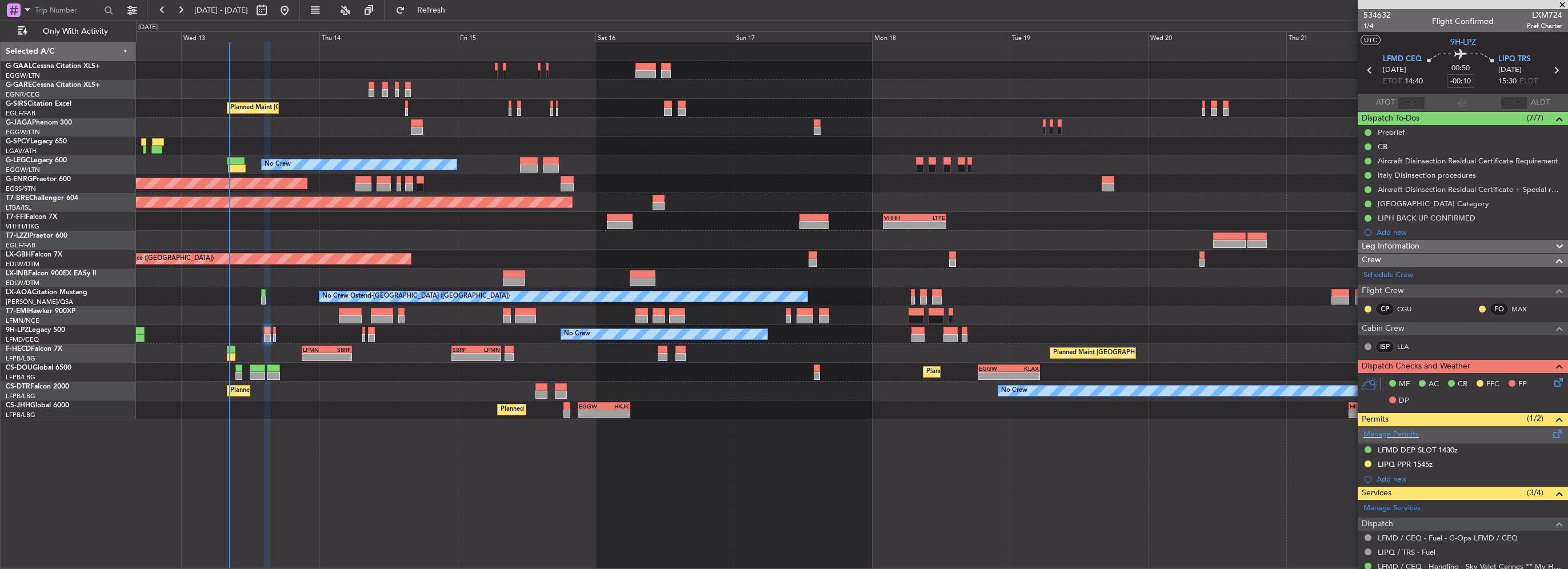
click at [1551, 436] on span at bounding box center [1557, 431] width 14 height 8
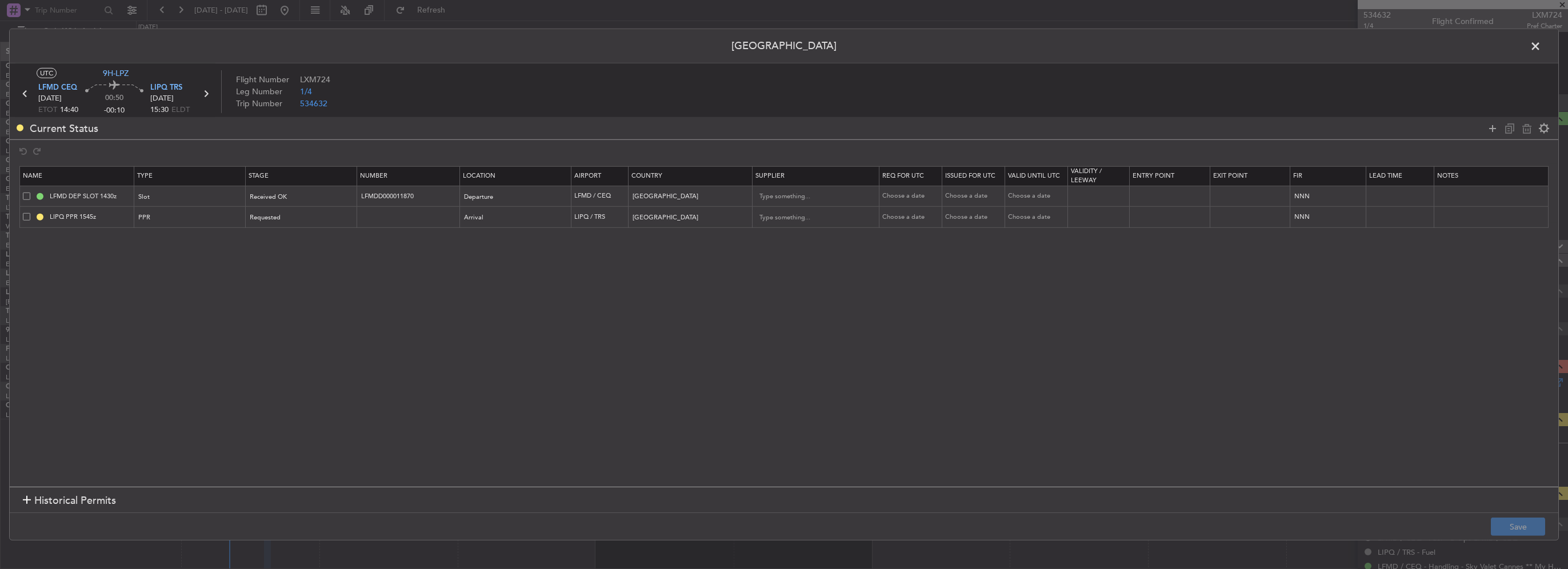
click at [25, 212] on div "LIPQ PPR 1545z" at bounding box center [78, 217] width 111 height 10
click at [27, 217] on span at bounding box center [26, 216] width 7 height 7
click at [31, 213] on input "checkbox" at bounding box center [31, 213] width 0 height 0
click at [1530, 128] on icon at bounding box center [1527, 128] width 14 height 14
click at [1544, 521] on button "Save" at bounding box center [1518, 526] width 54 height 18
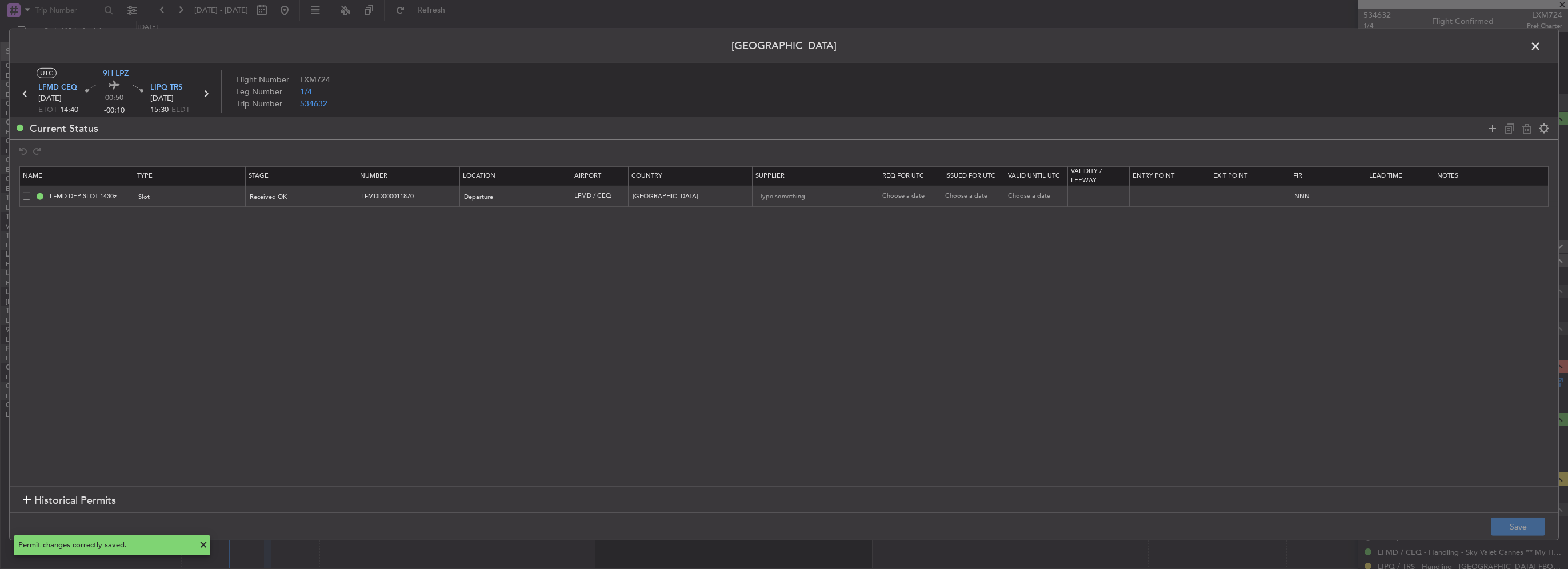
click at [1523, 45] on header "Permit Center" at bounding box center [784, 46] width 1549 height 34
click at [1541, 50] on span at bounding box center [1541, 49] width 0 height 23
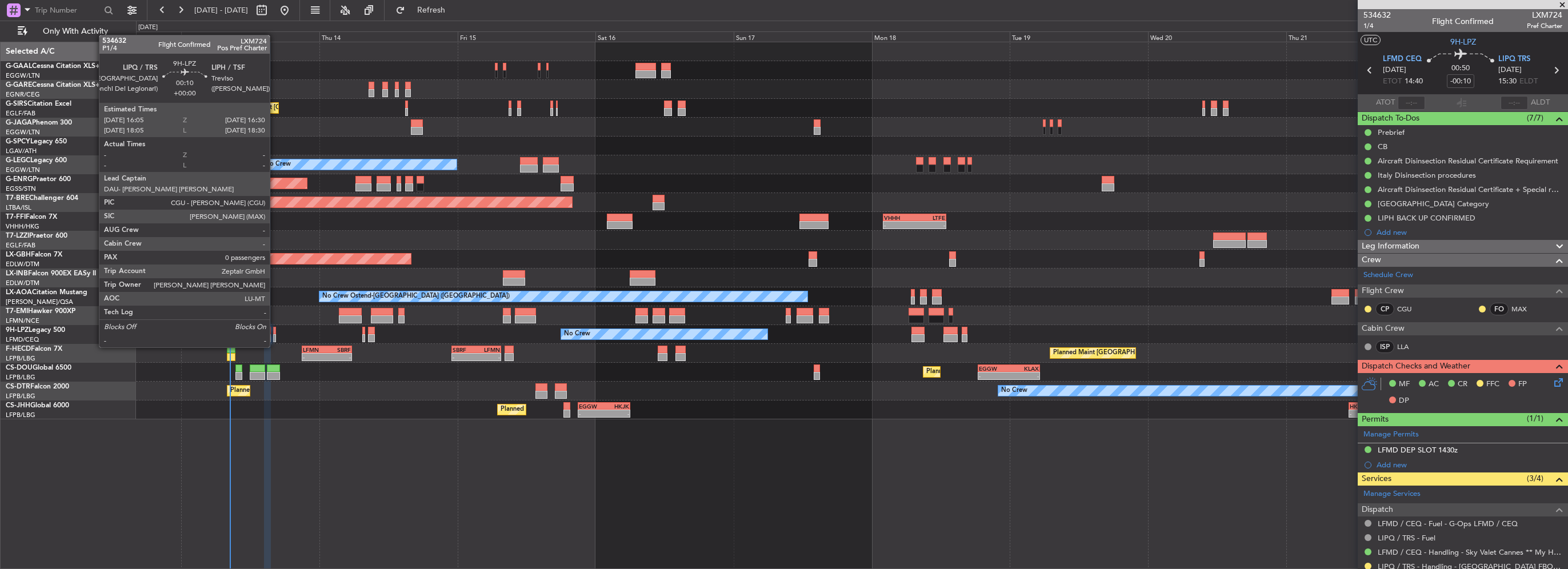
click at [275, 336] on div at bounding box center [275, 338] width 3 height 8
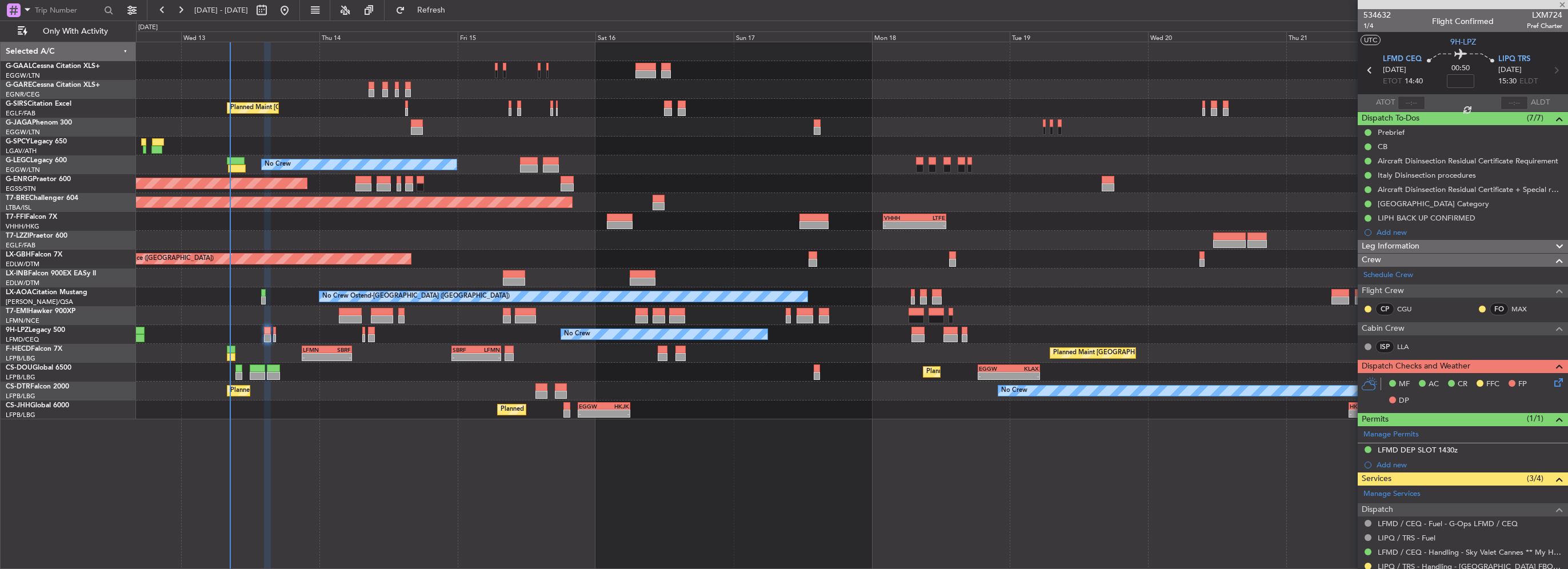
type input "0"
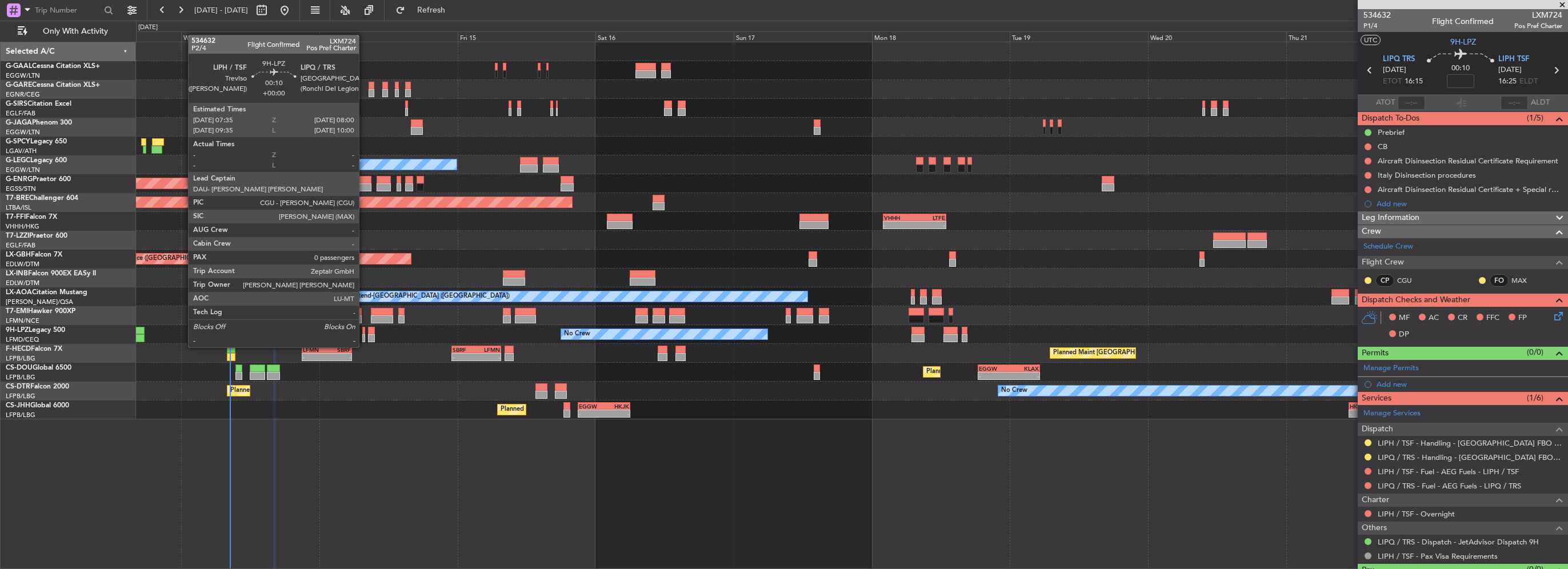
click at [364, 336] on div at bounding box center [363, 338] width 3 height 8
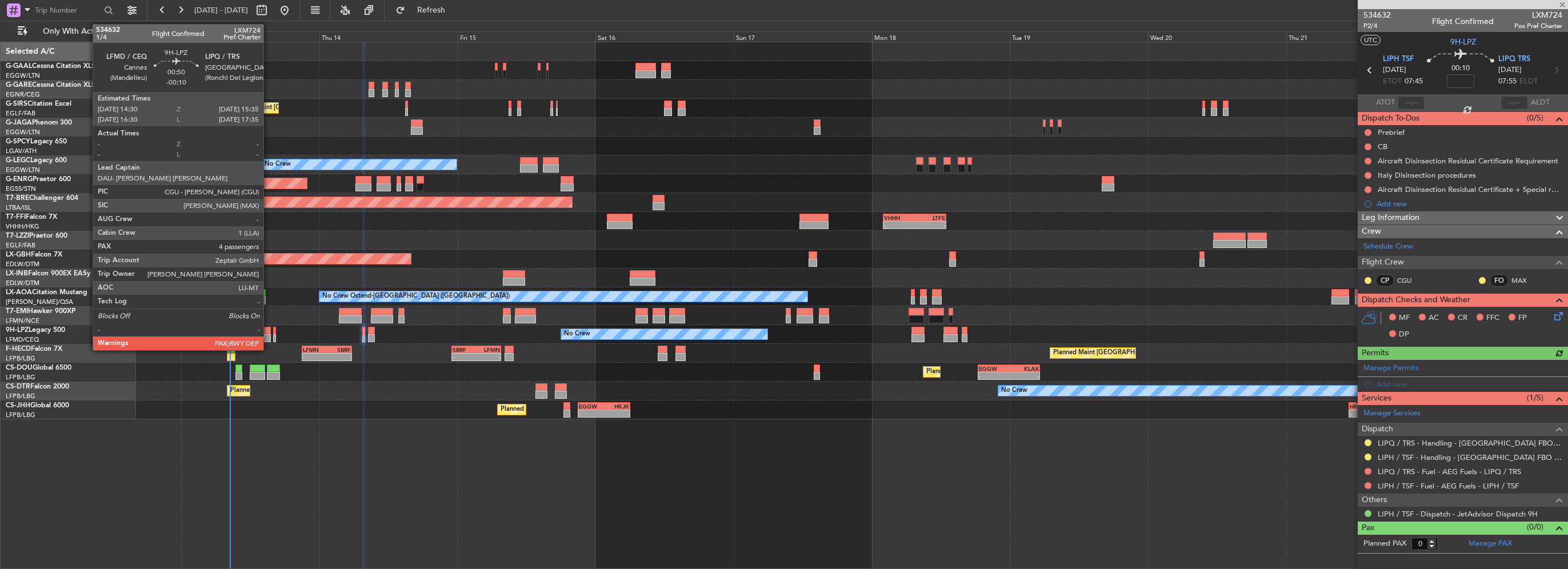
click at [269, 337] on div at bounding box center [267, 338] width 6 height 8
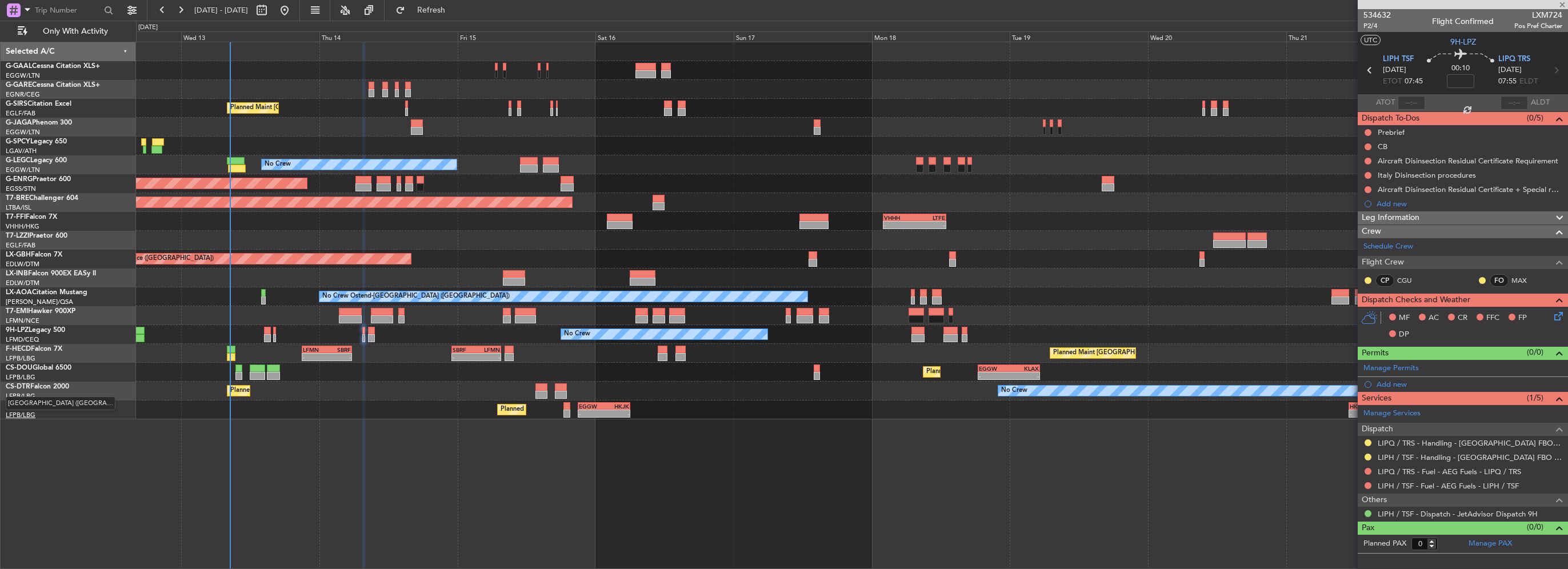
type input "-00:10"
type input "4"
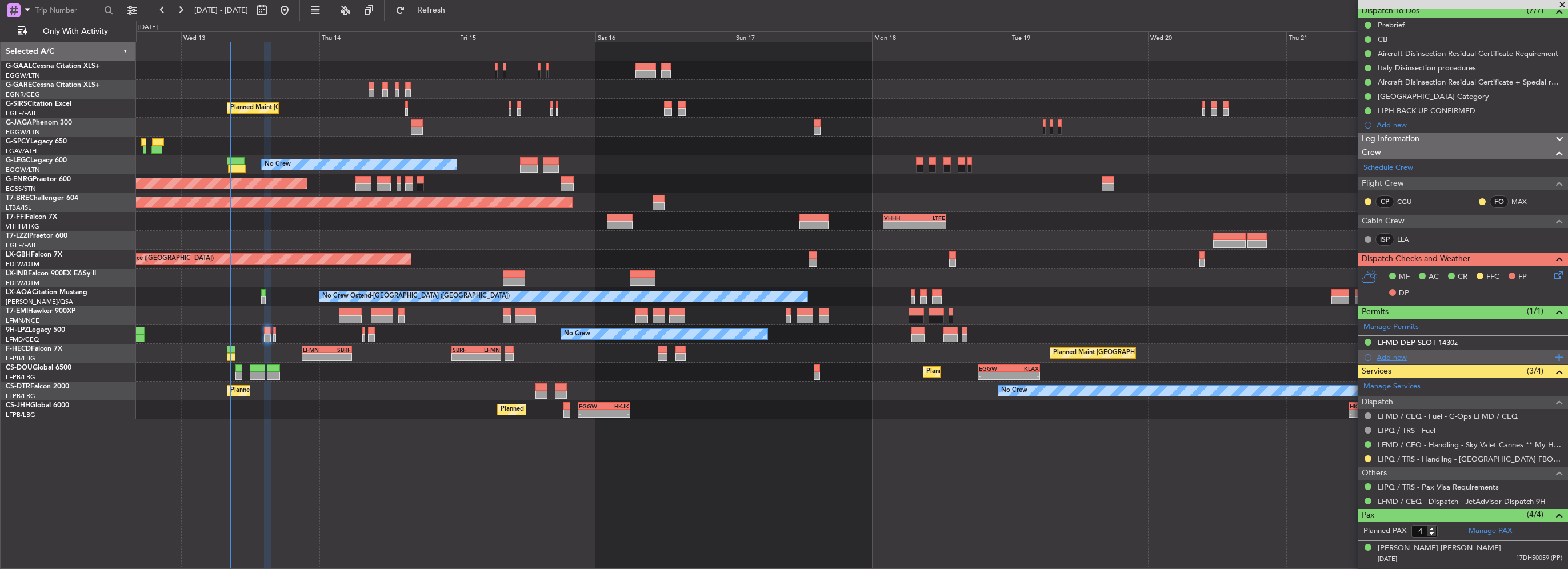
scroll to position [114, 0]
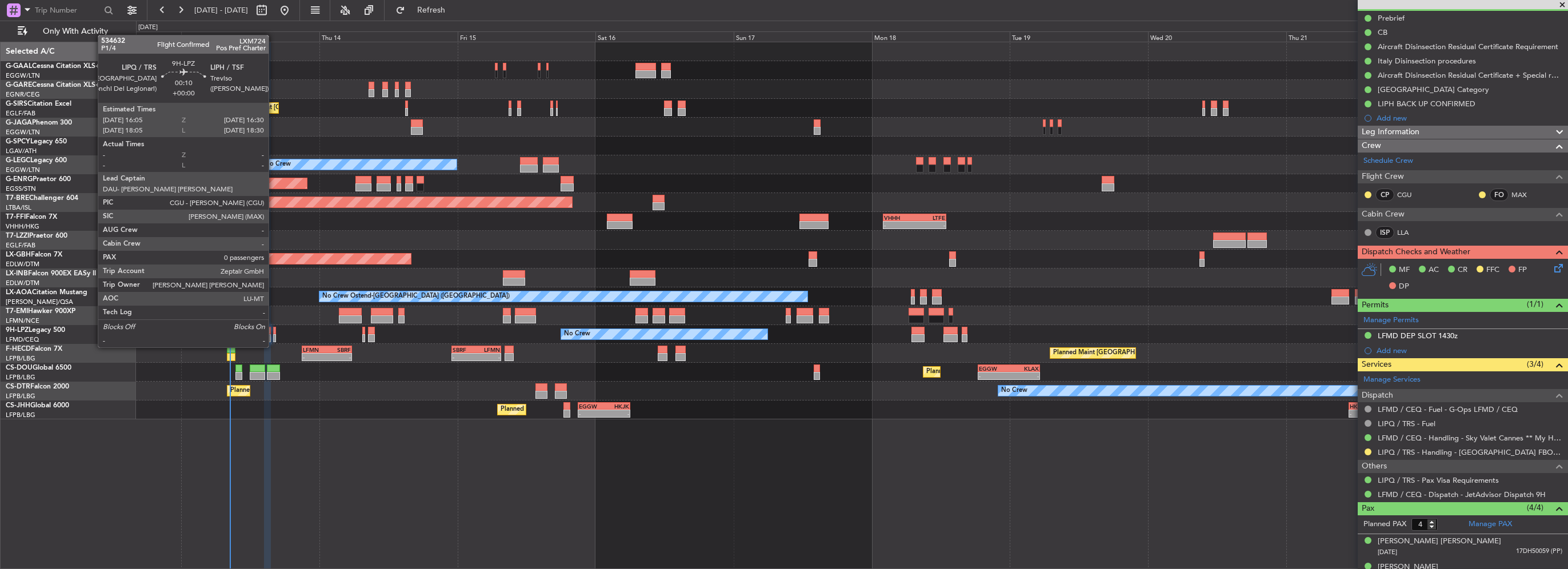
click at [274, 337] on div at bounding box center [275, 338] width 3 height 8
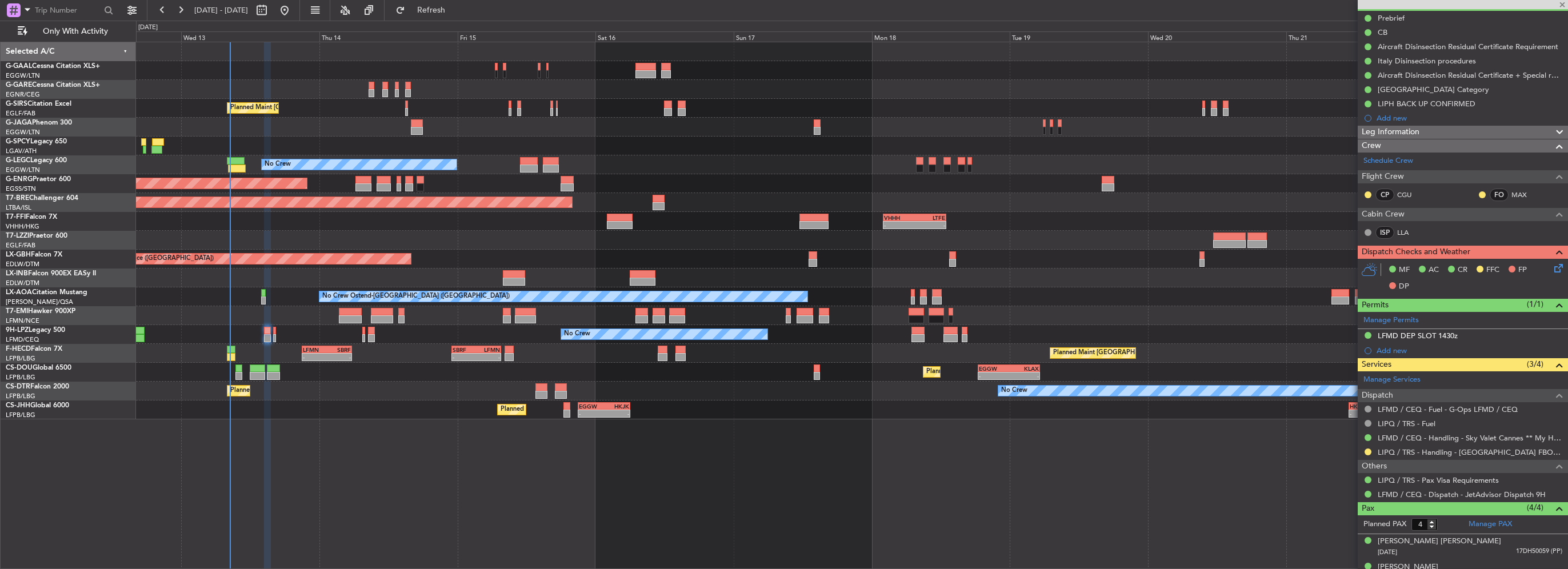
type input "0"
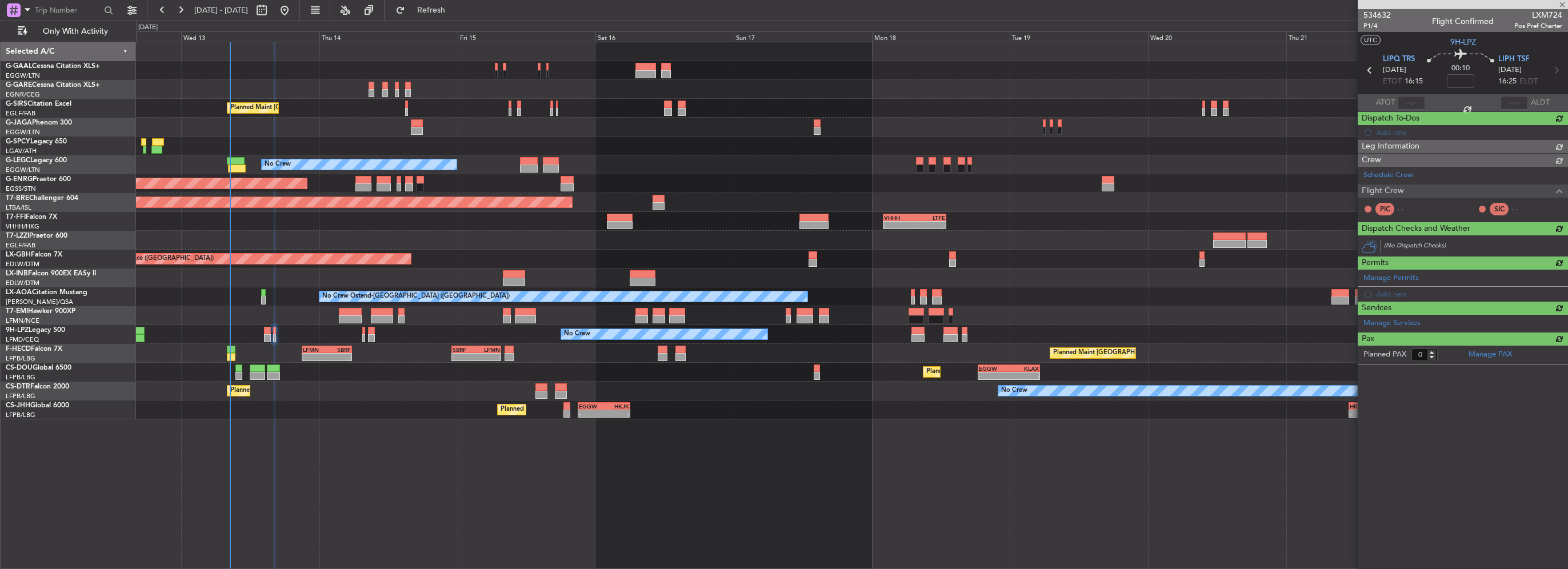
scroll to position [0, 0]
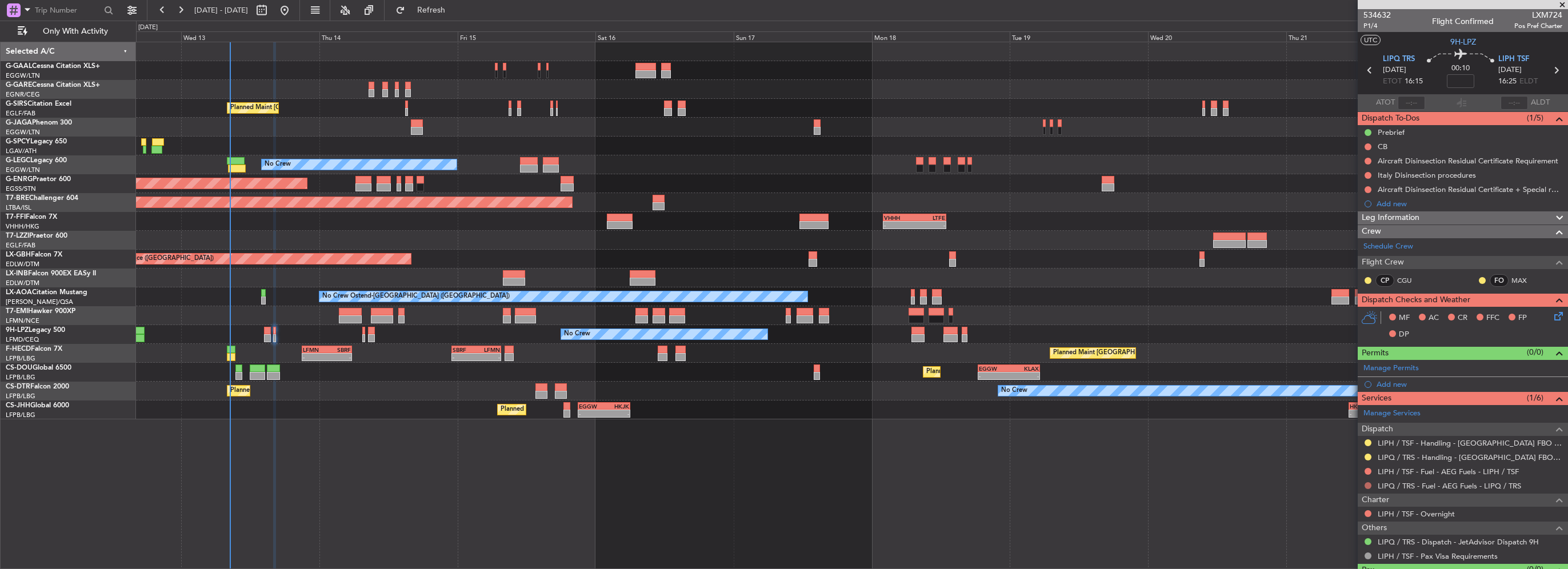
click at [1369, 485] on button at bounding box center [1368, 485] width 7 height 7
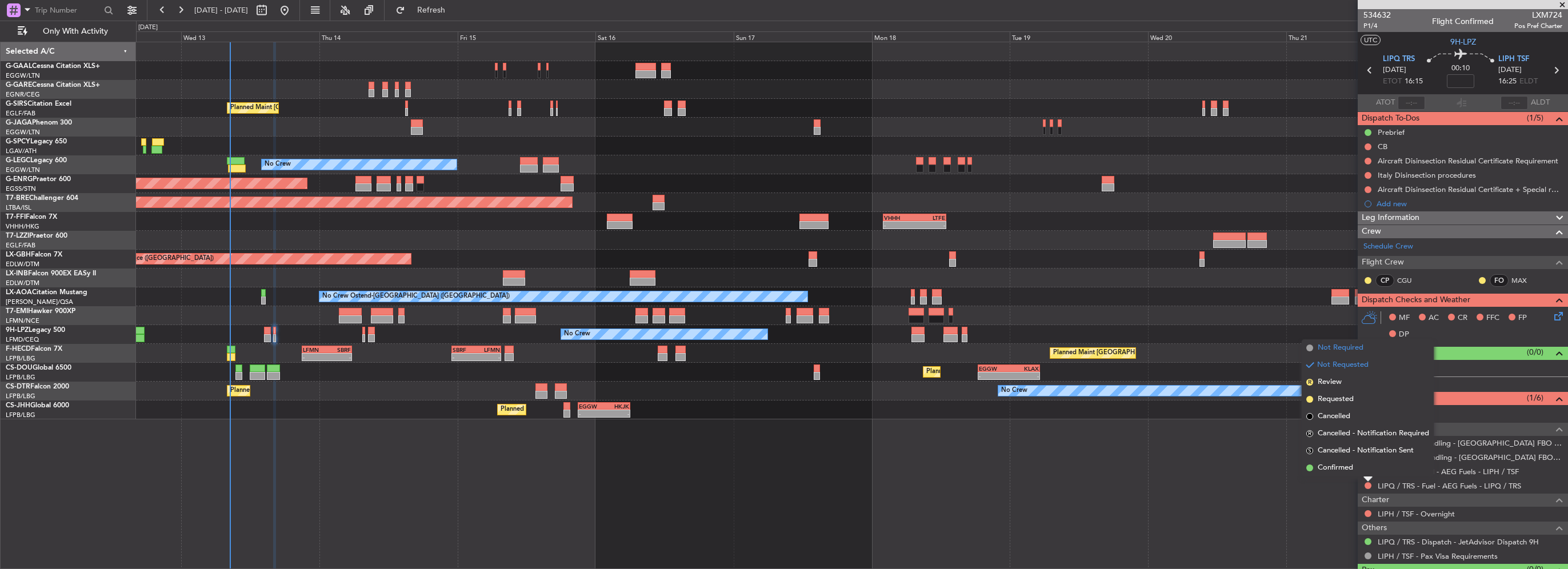
click at [1336, 349] on span "Not Required" at bounding box center [1340, 348] width 46 height 12
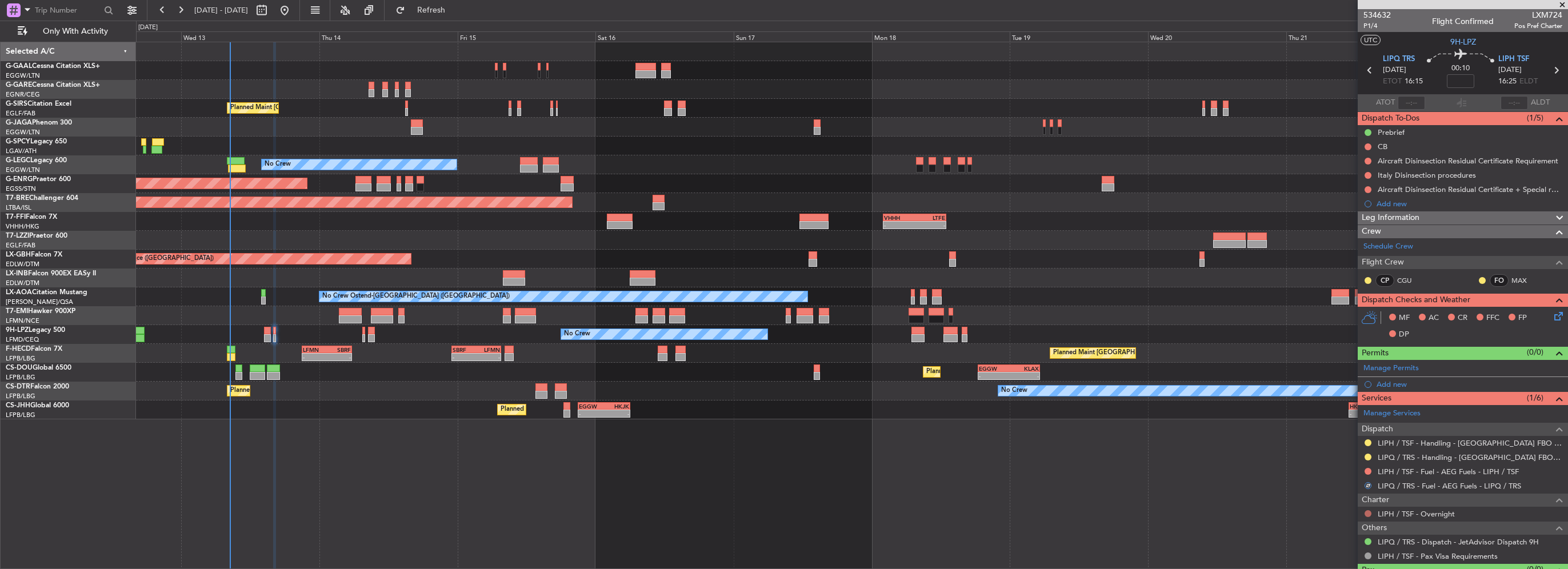
click at [1365, 511] on button at bounding box center [1368, 513] width 7 height 7
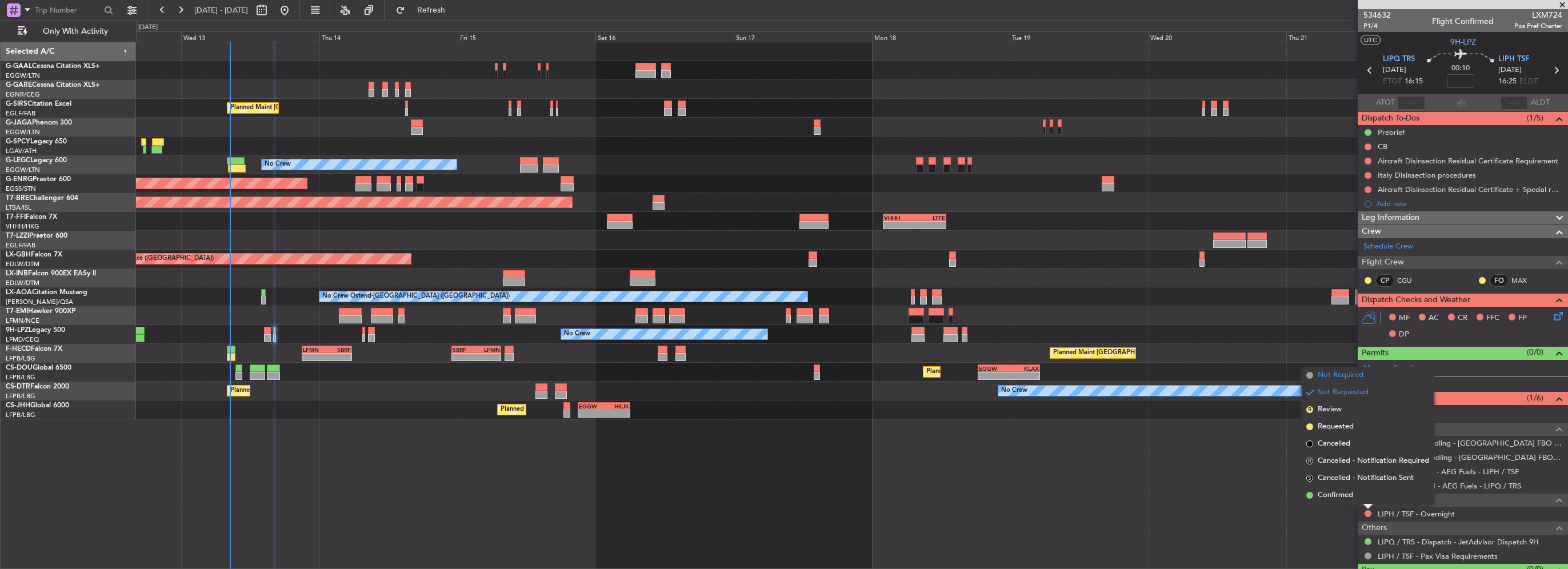
click at [1345, 374] on span "Not Required" at bounding box center [1340, 375] width 46 height 12
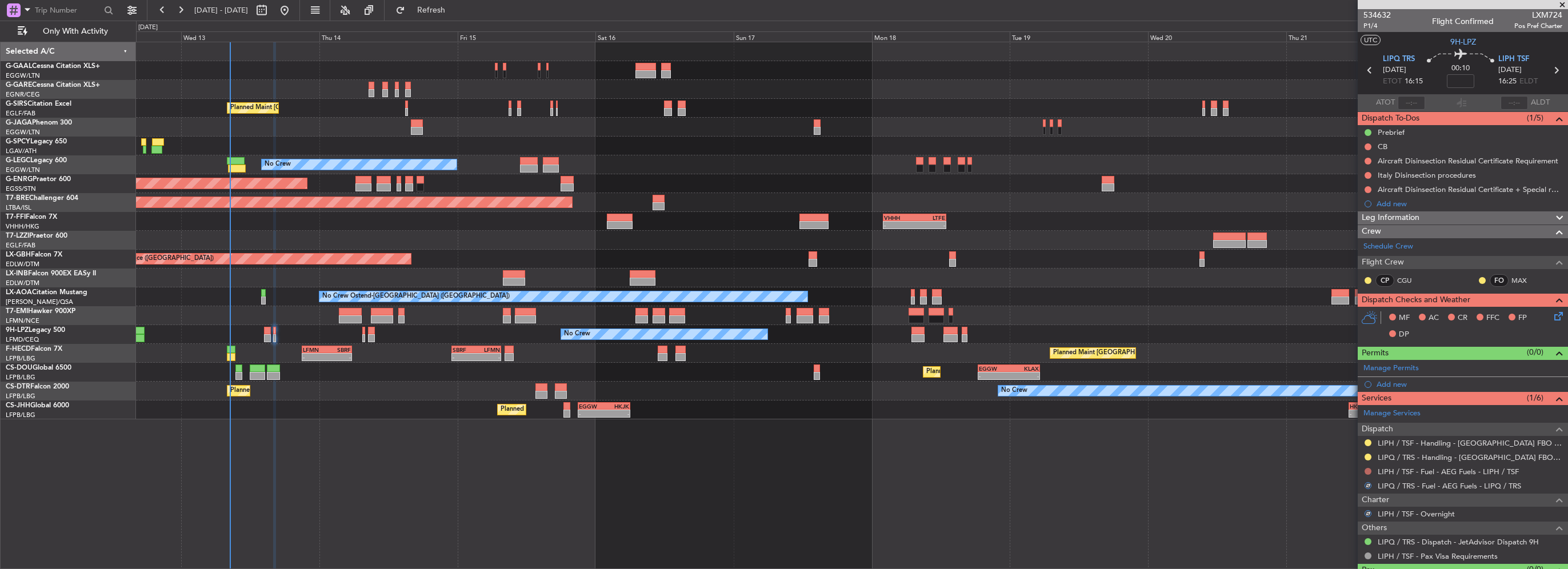
click at [1367, 471] on button at bounding box center [1368, 471] width 7 height 7
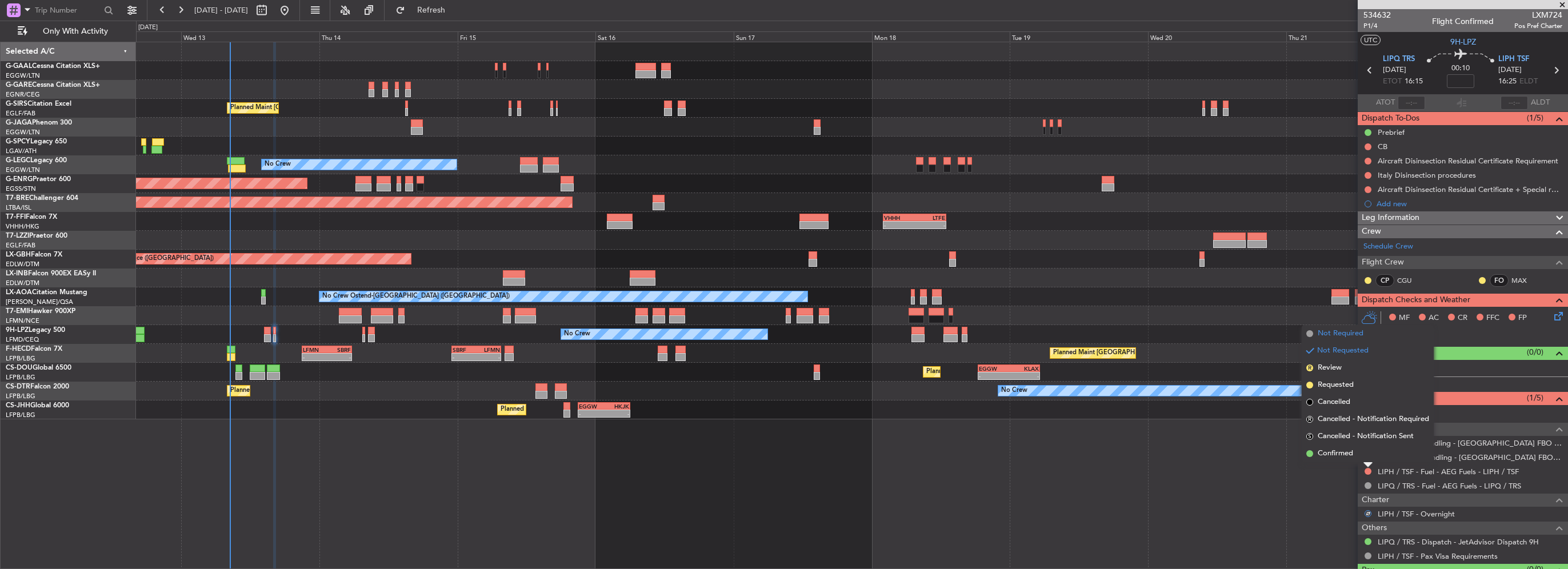
click at [1348, 337] on span "Not Required" at bounding box center [1340, 333] width 46 height 12
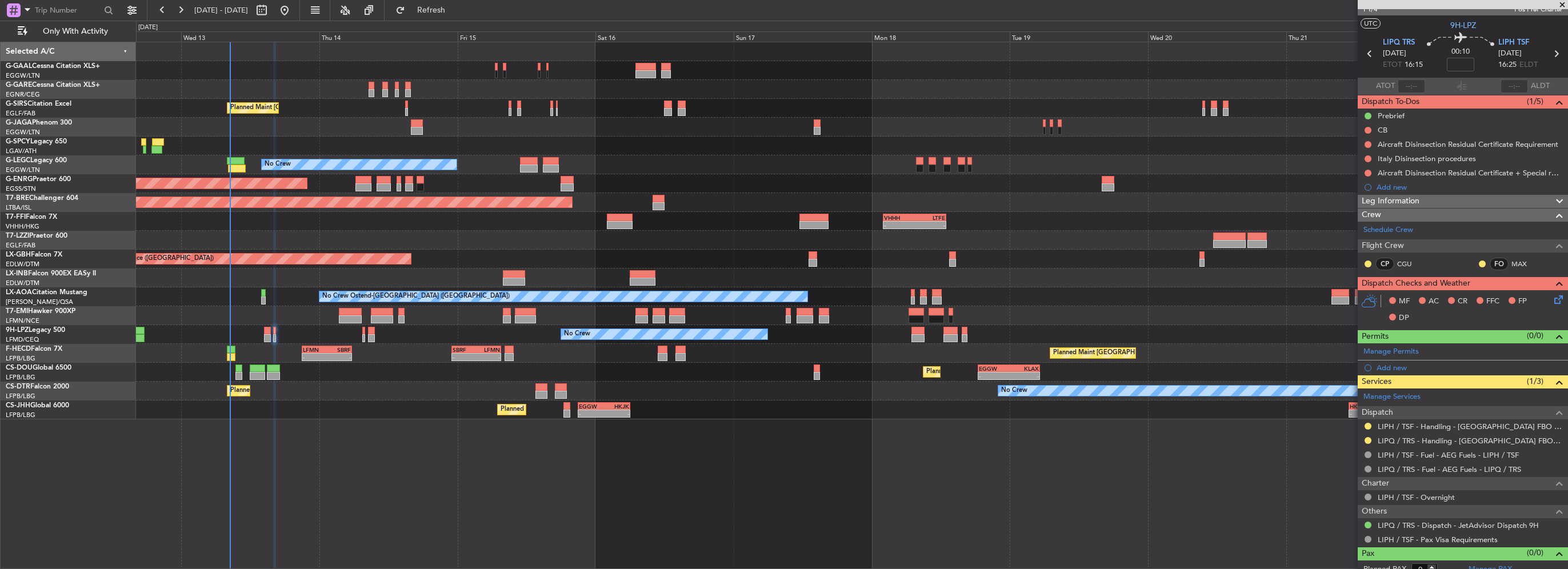
scroll to position [25, 0]
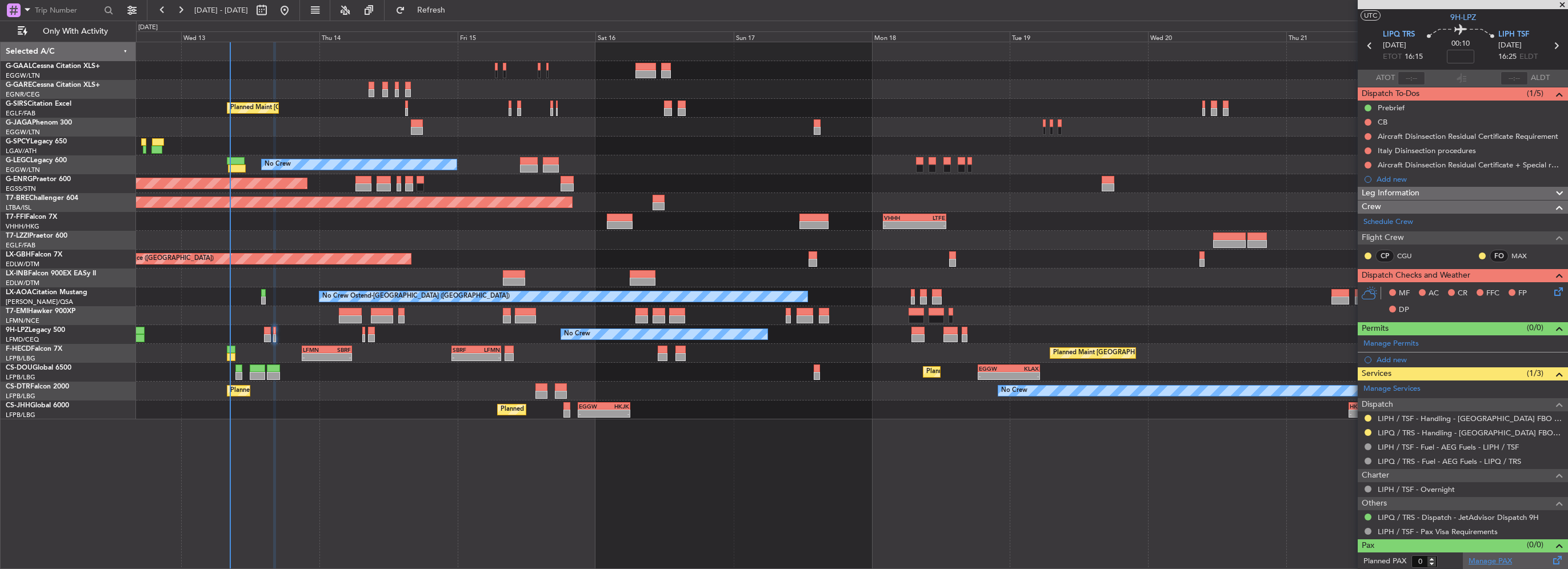
click at [1483, 562] on link "Manage PAX" at bounding box center [1490, 561] width 43 height 12
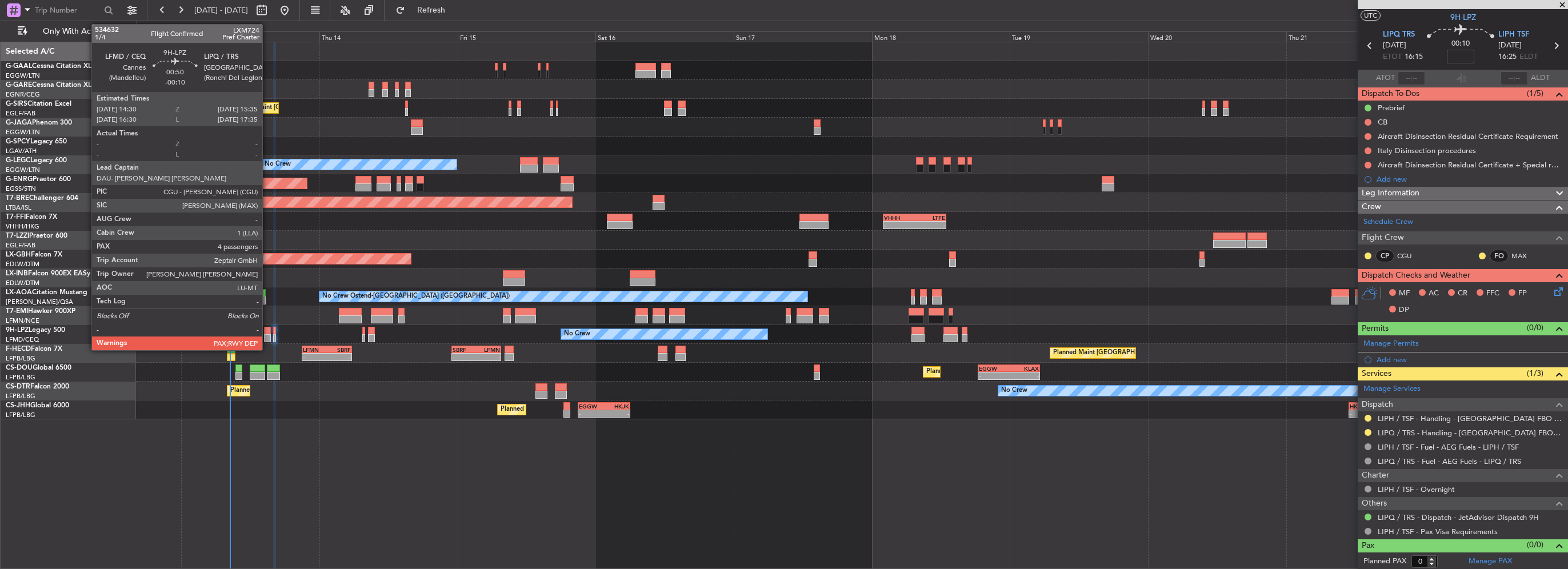
click at [267, 331] on div at bounding box center [267, 331] width 6 height 8
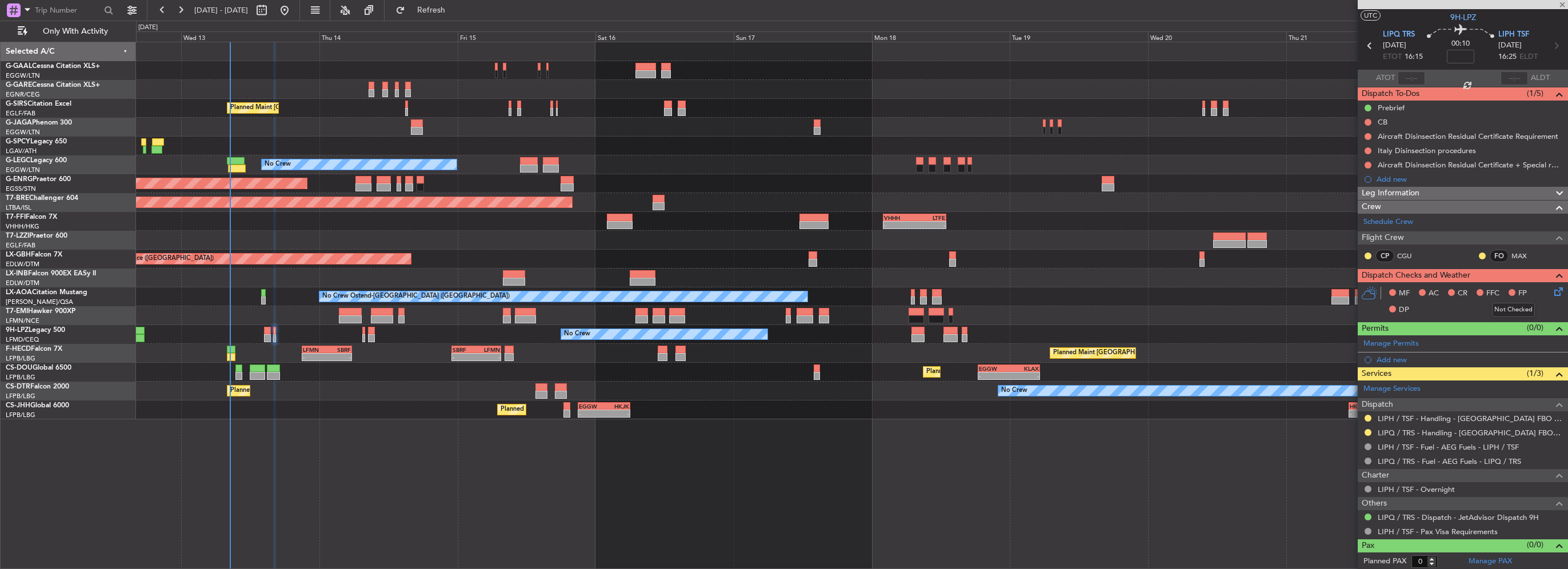
type input "-00:10"
type input "4"
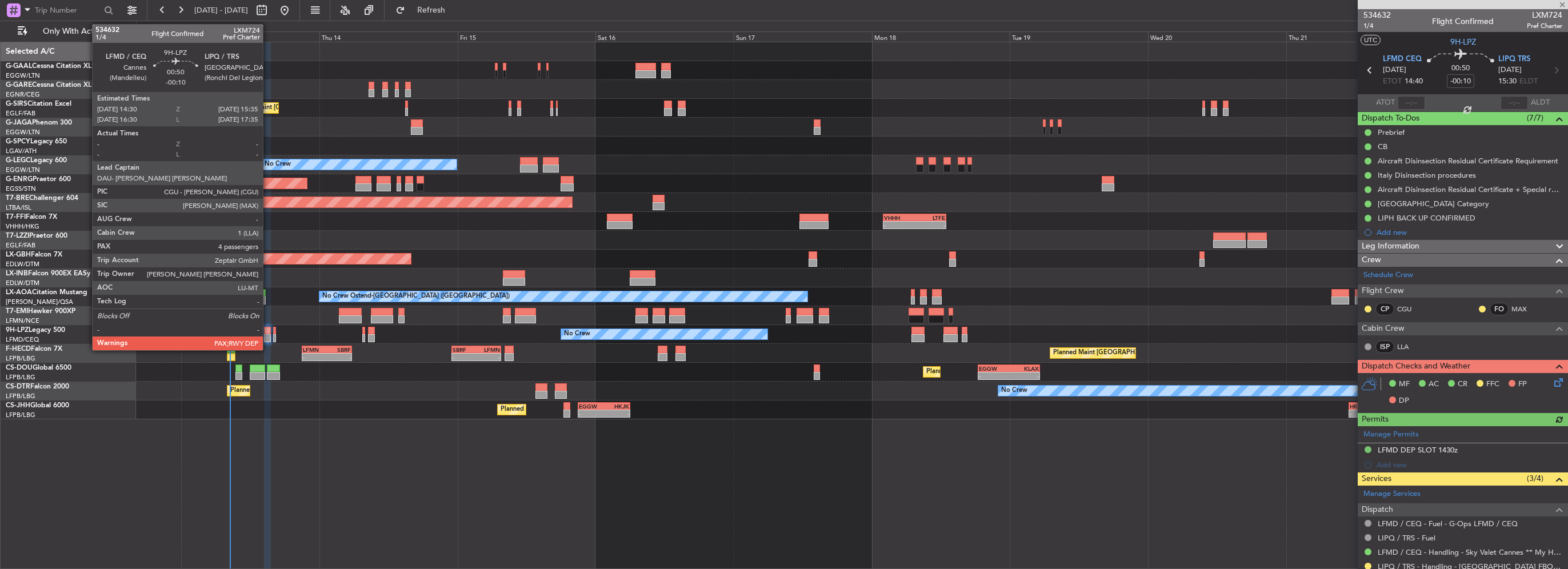
click at [268, 330] on div at bounding box center [267, 331] width 6 height 8
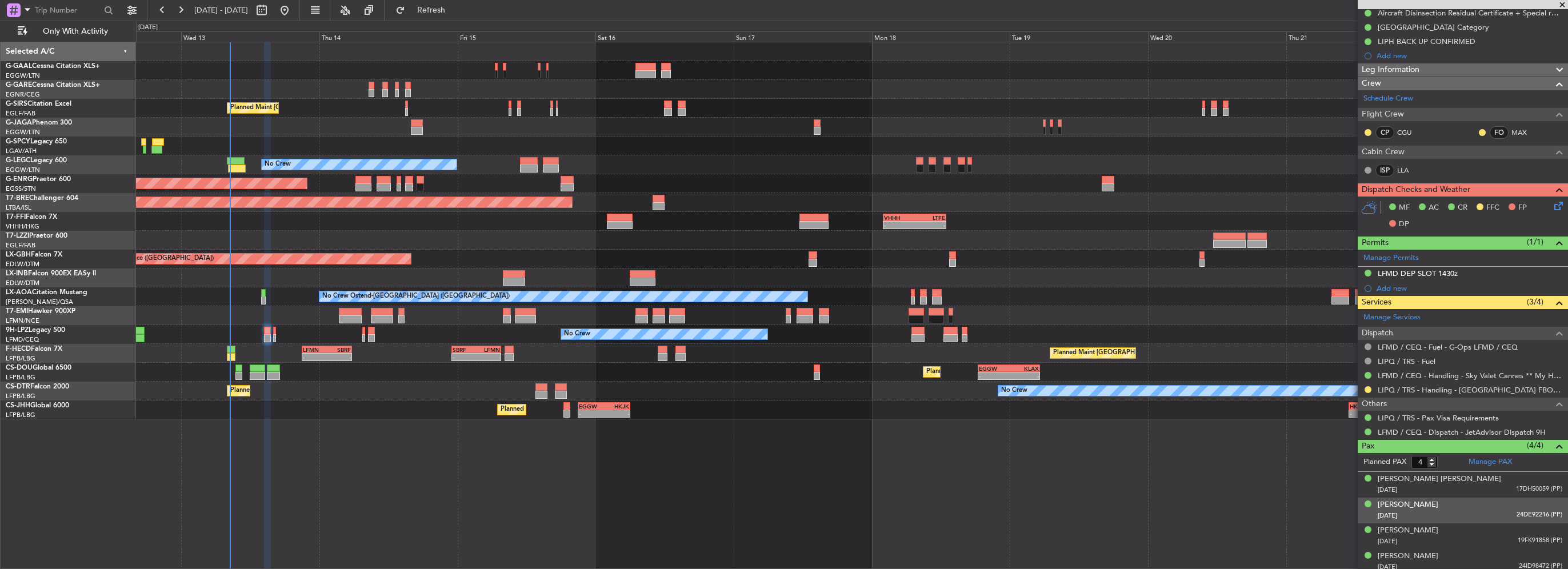
scroll to position [180, 0]
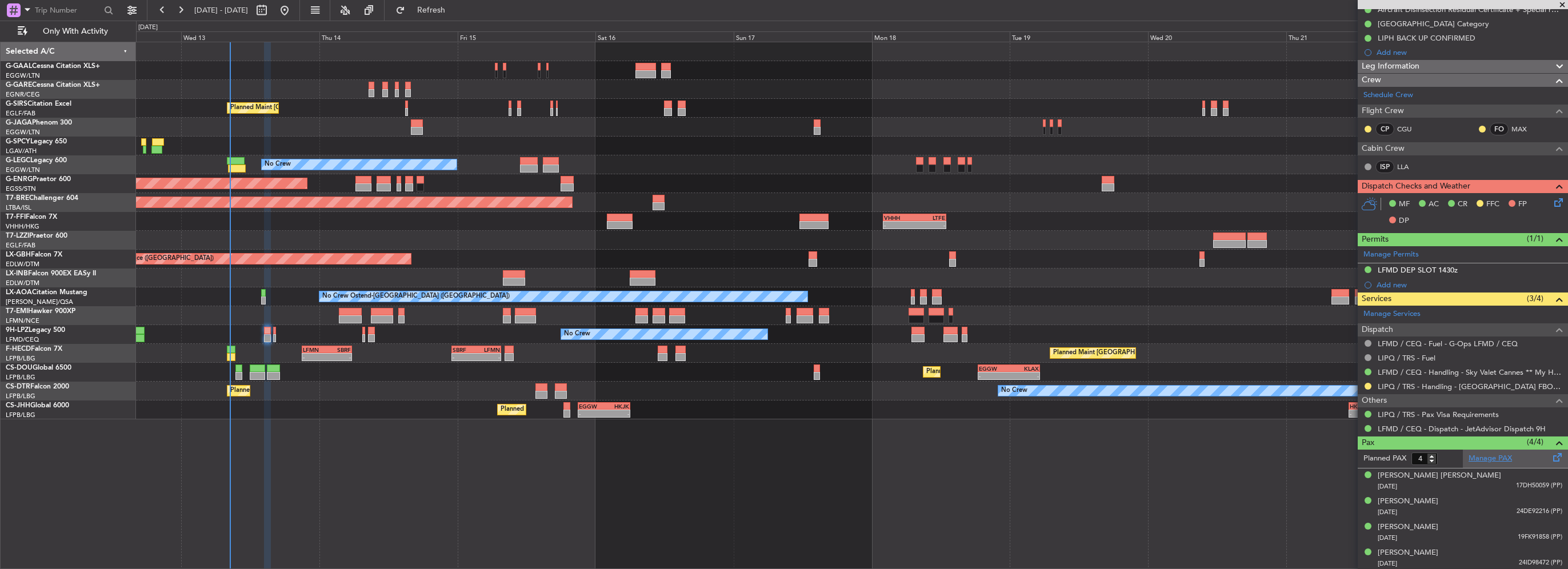
click at [1488, 457] on link "Manage PAX" at bounding box center [1490, 459] width 43 height 12
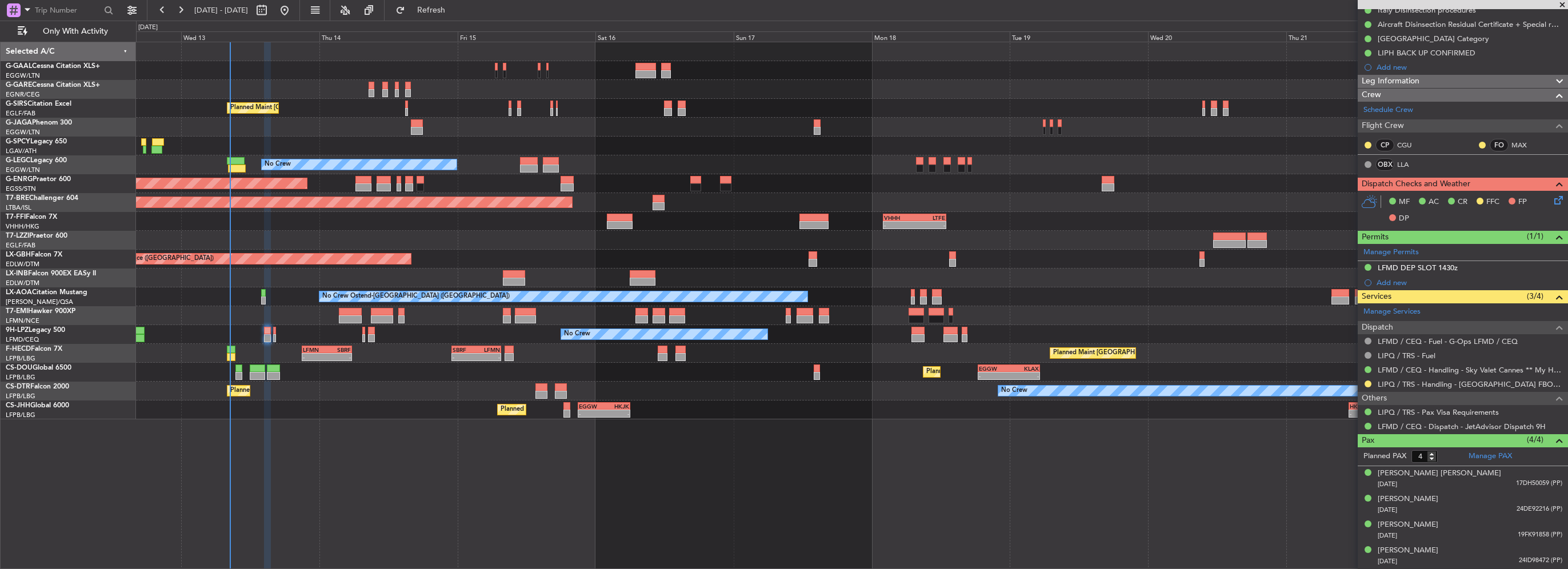
scroll to position [162, 0]
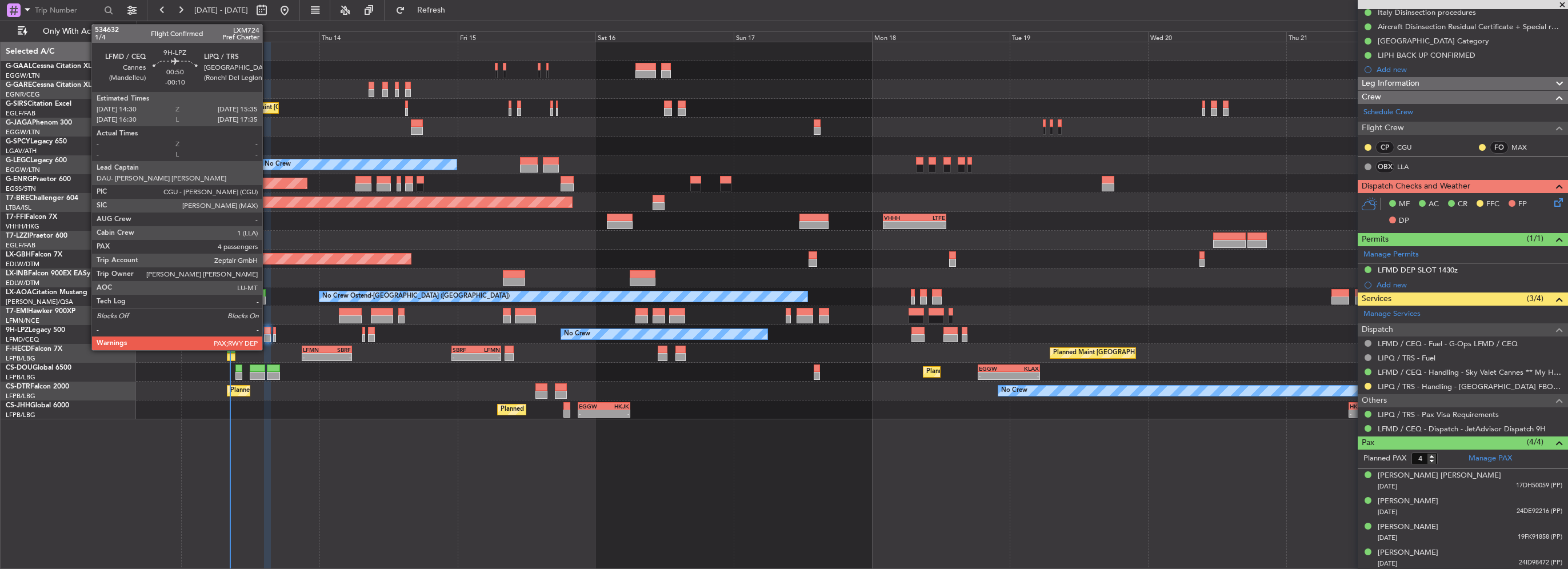
click at [267, 337] on div at bounding box center [267, 338] width 6 height 8
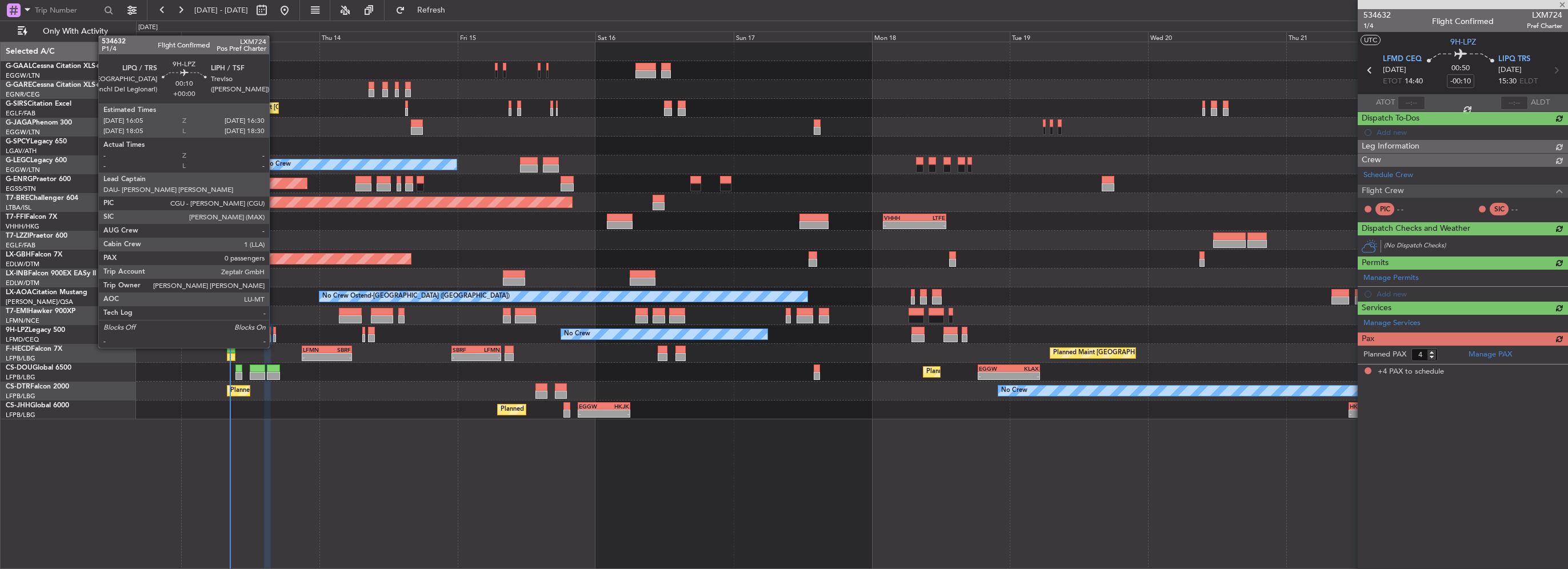
scroll to position [0, 0]
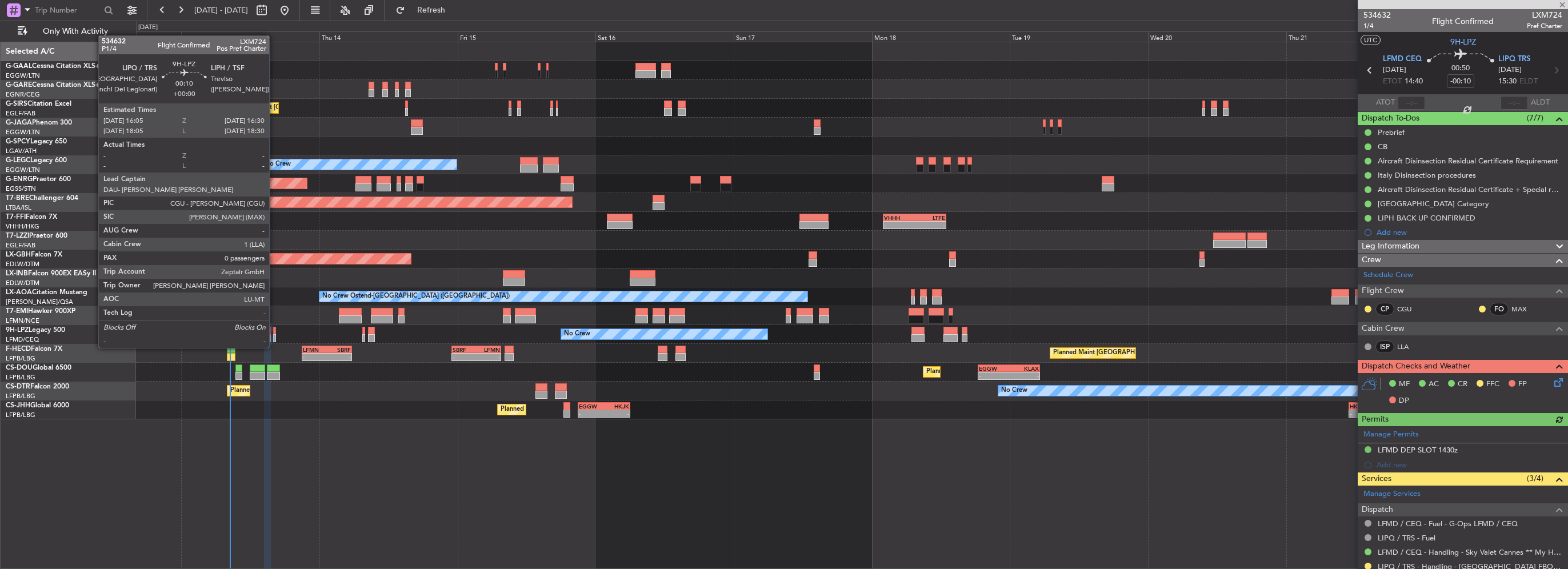
click at [274, 337] on div at bounding box center [275, 338] width 3 height 8
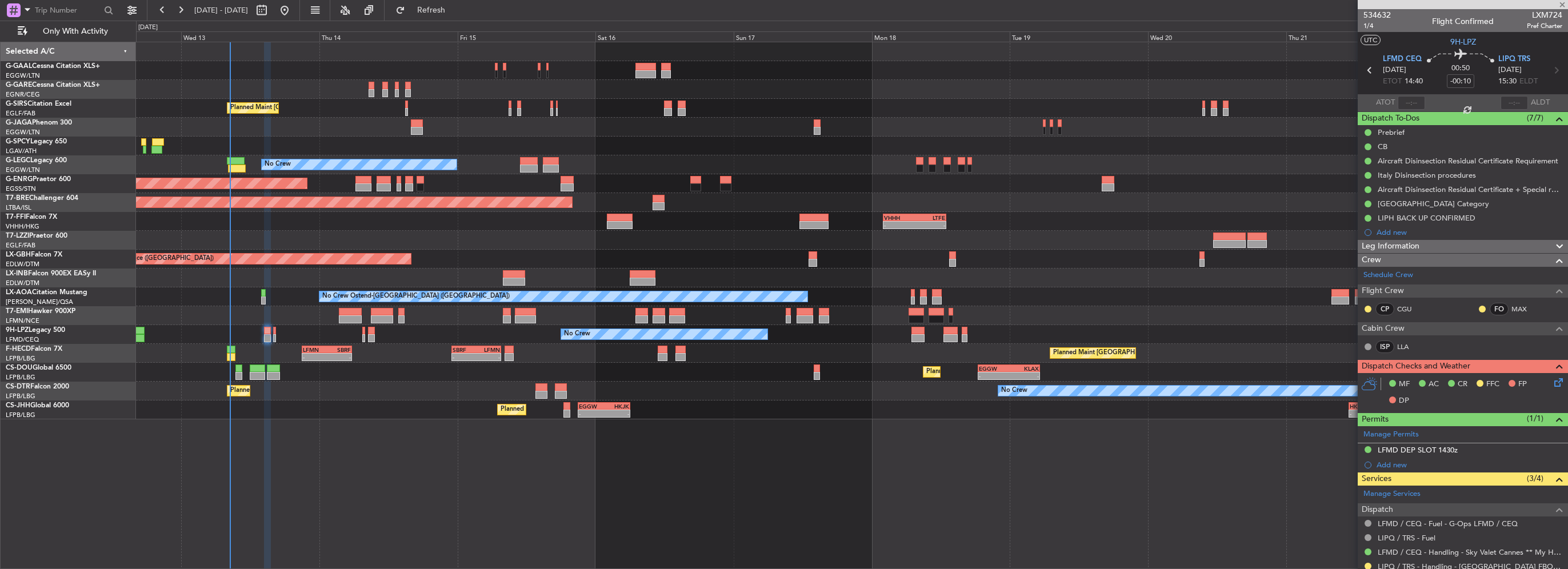
type input "0"
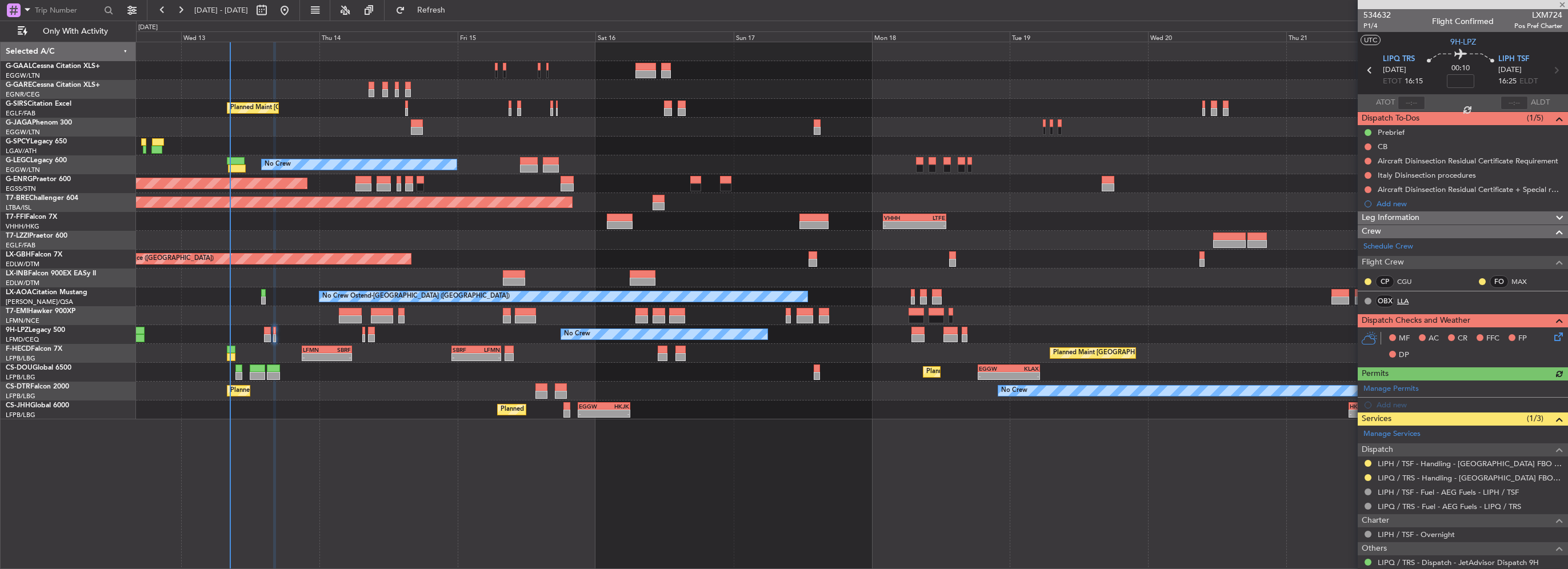
click at [1400, 300] on link "LLA" at bounding box center [1410, 301] width 26 height 10
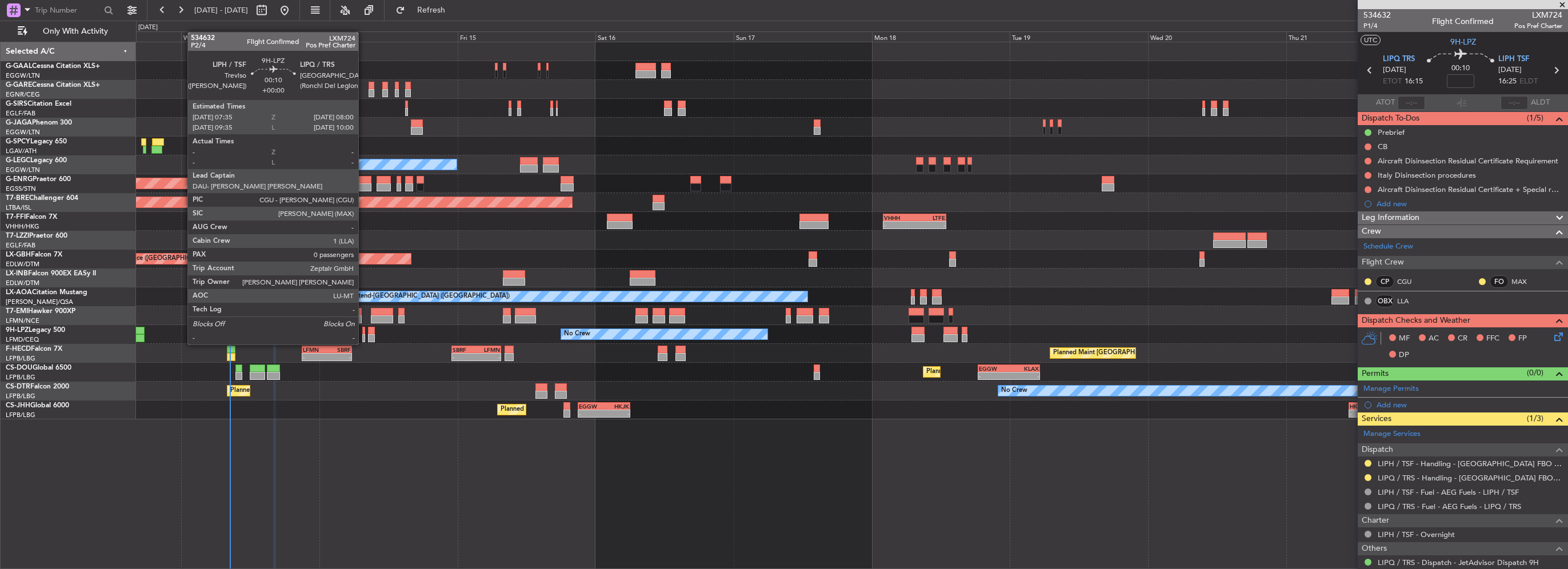
click at [363, 333] on div at bounding box center [363, 331] width 3 height 8
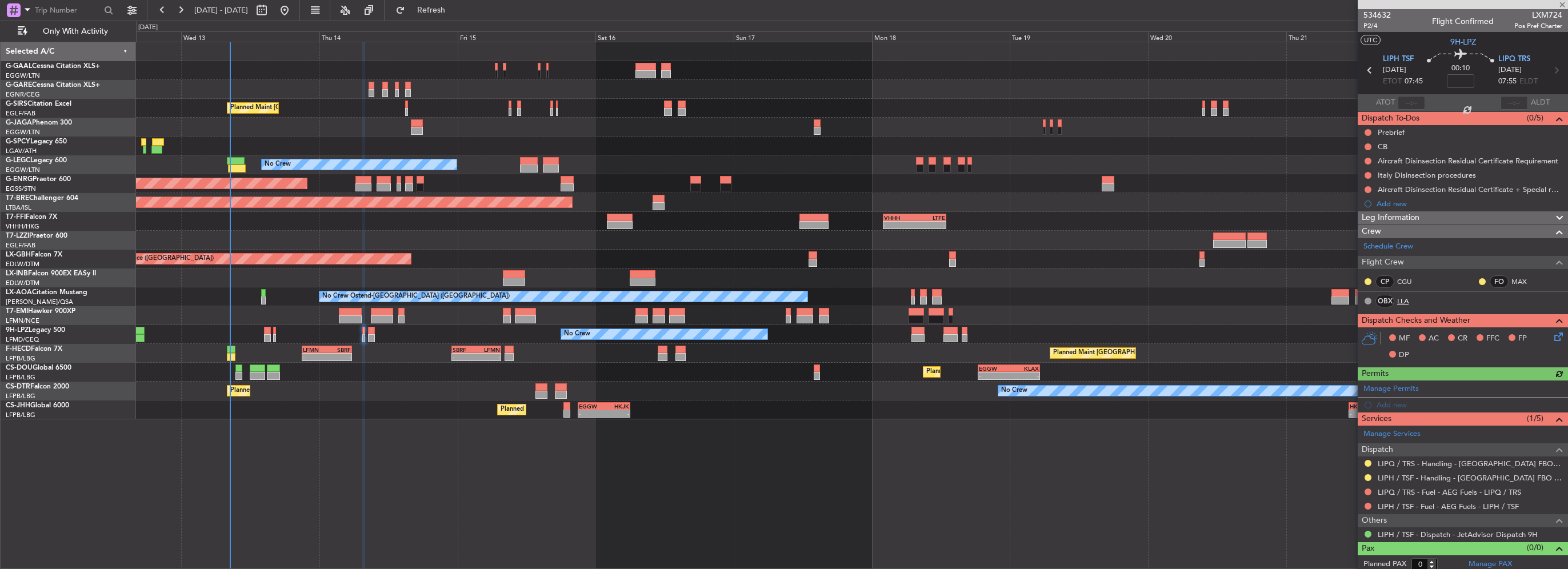
click at [1402, 298] on link "LLA" at bounding box center [1410, 301] width 26 height 10
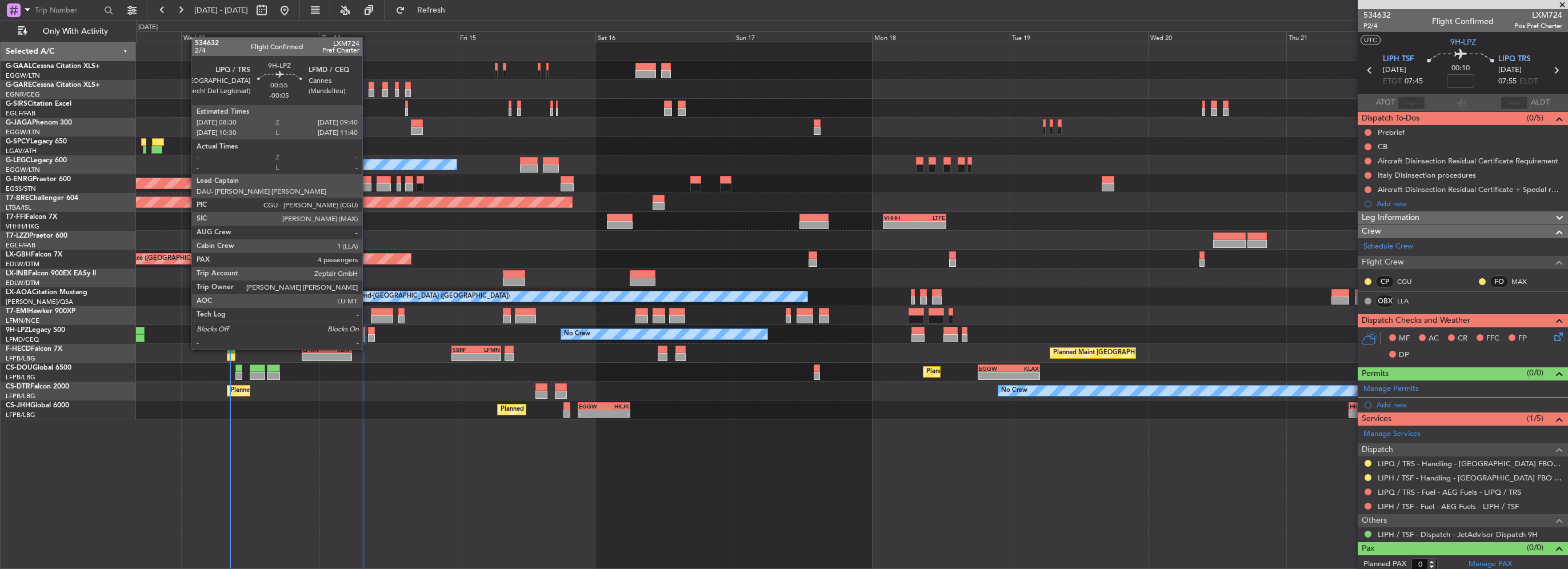
click at [368, 338] on div at bounding box center [371, 338] width 7 height 8
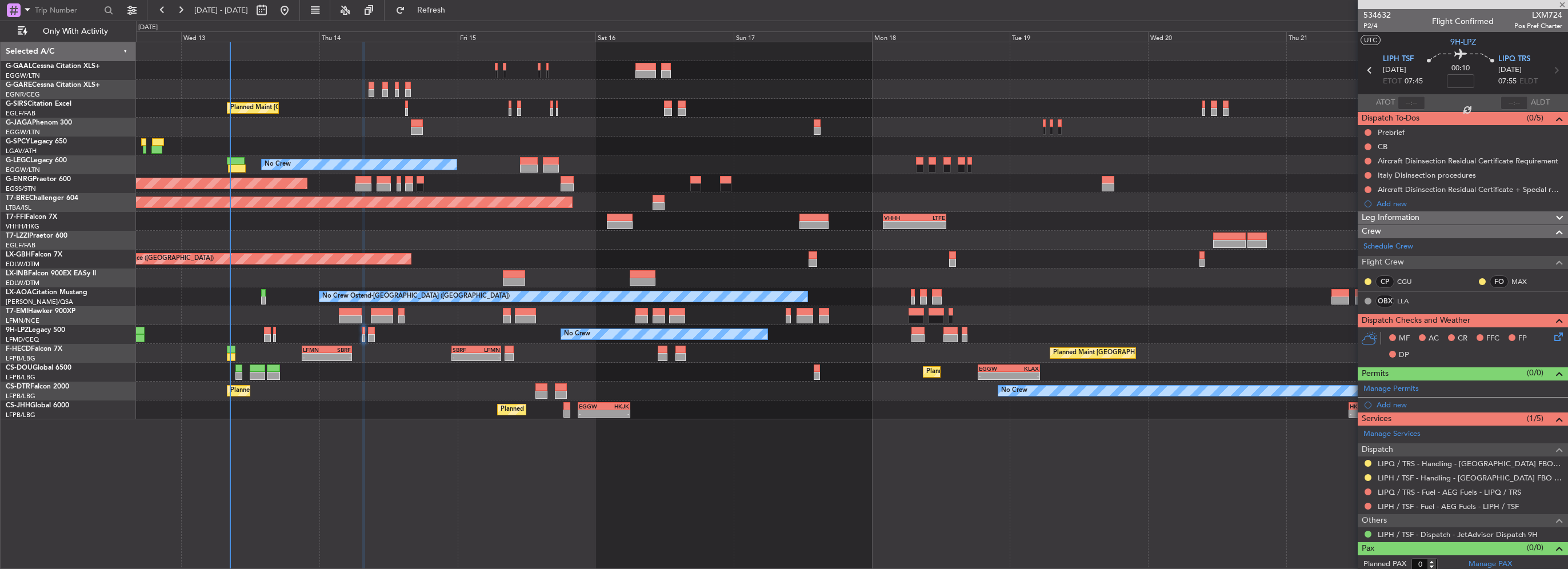
type input "-00:05"
type input "4"
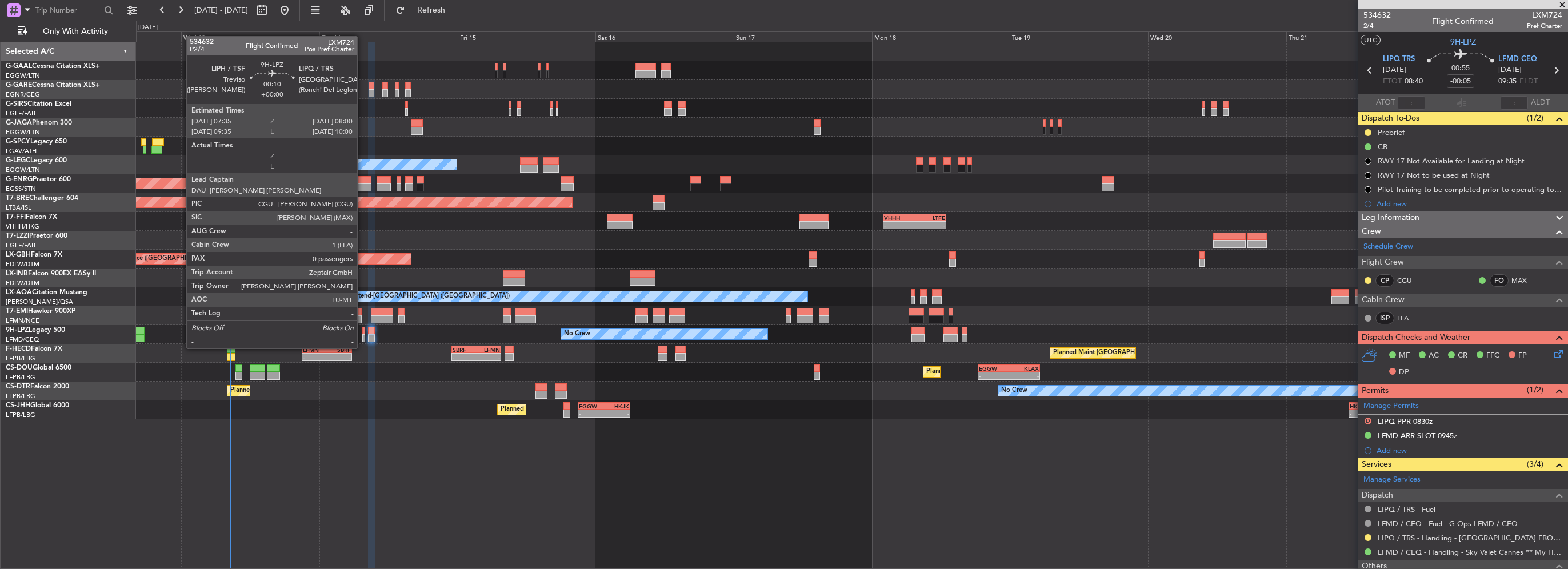
click at [362, 337] on div at bounding box center [363, 338] width 3 height 8
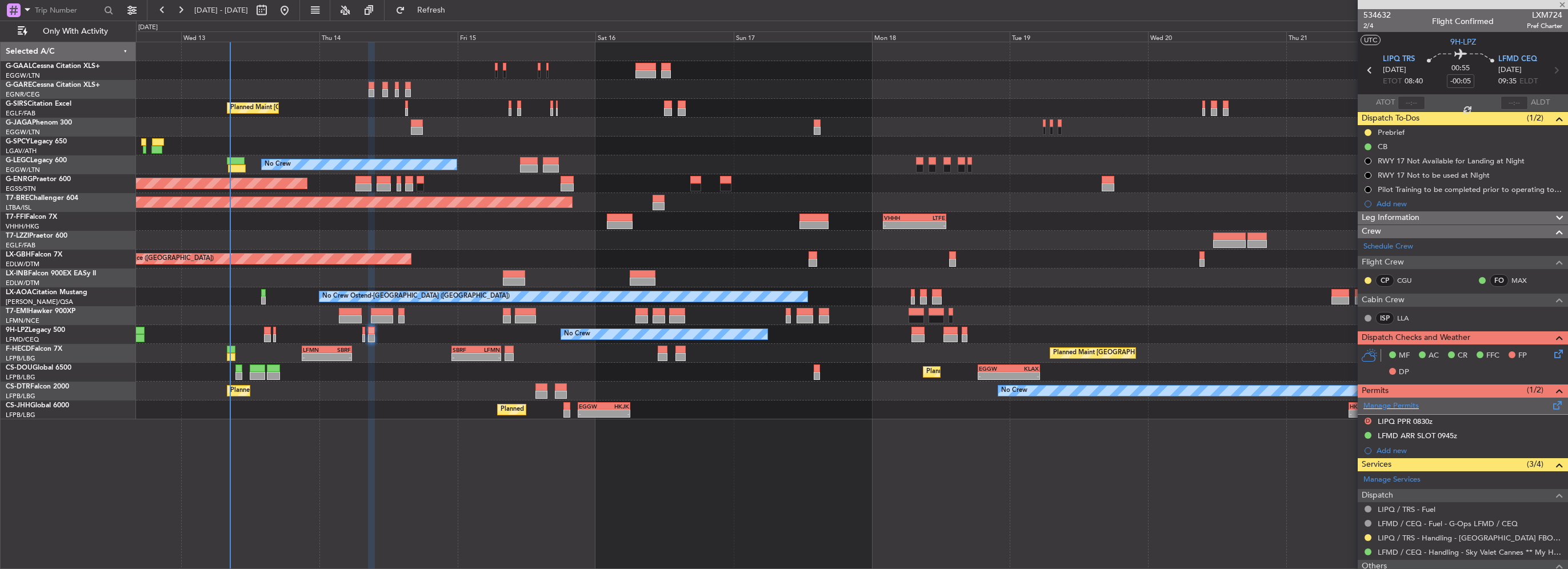
type input "0"
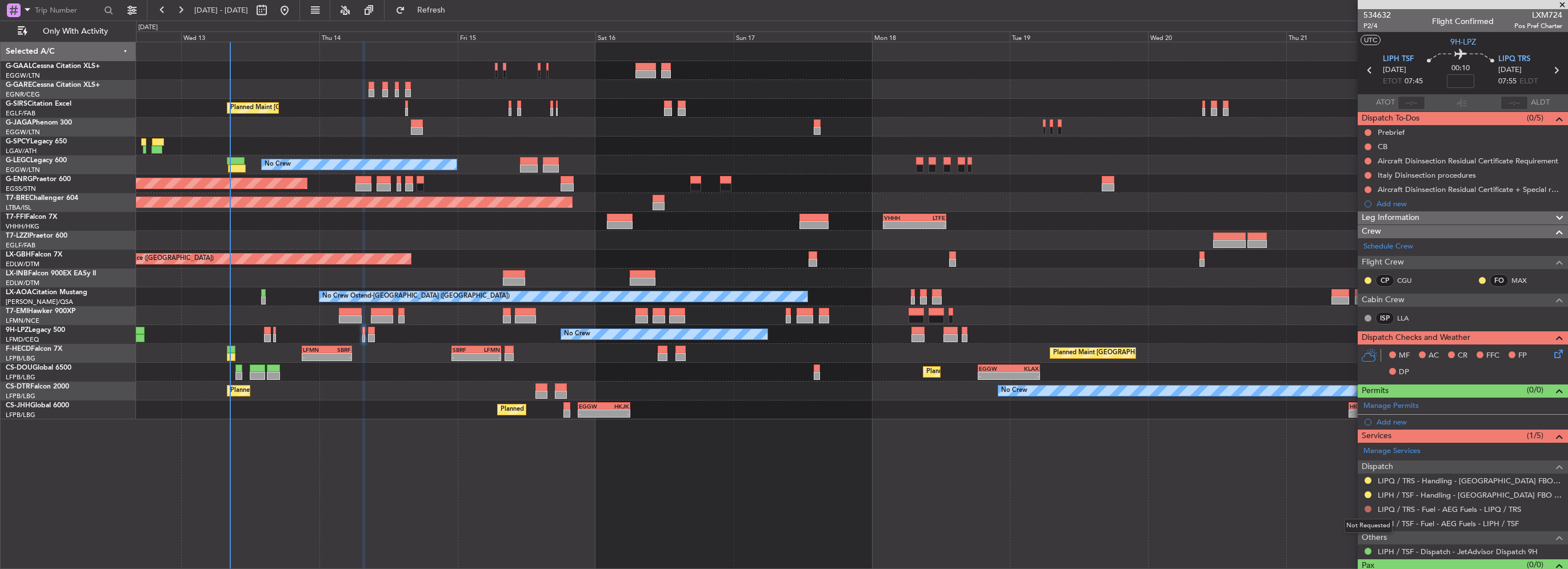
click at [1365, 508] on button at bounding box center [1368, 509] width 7 height 7
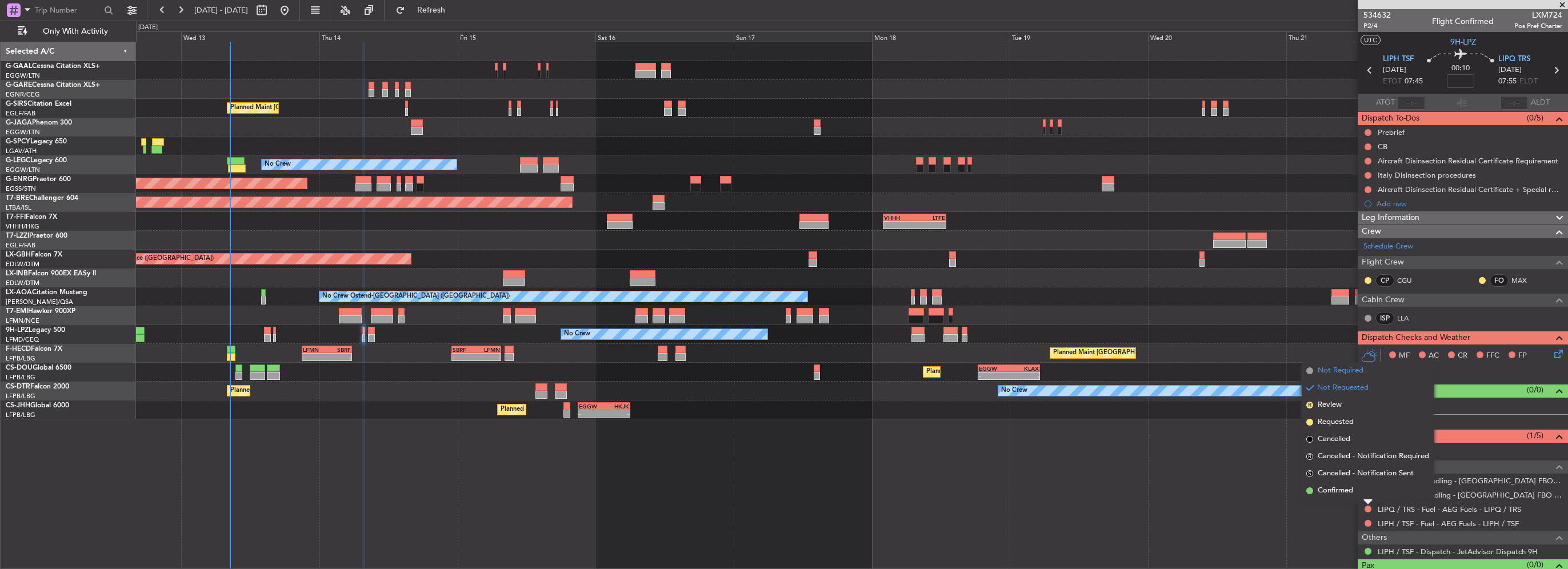
click at [1332, 370] on span "Not Required" at bounding box center [1340, 371] width 46 height 12
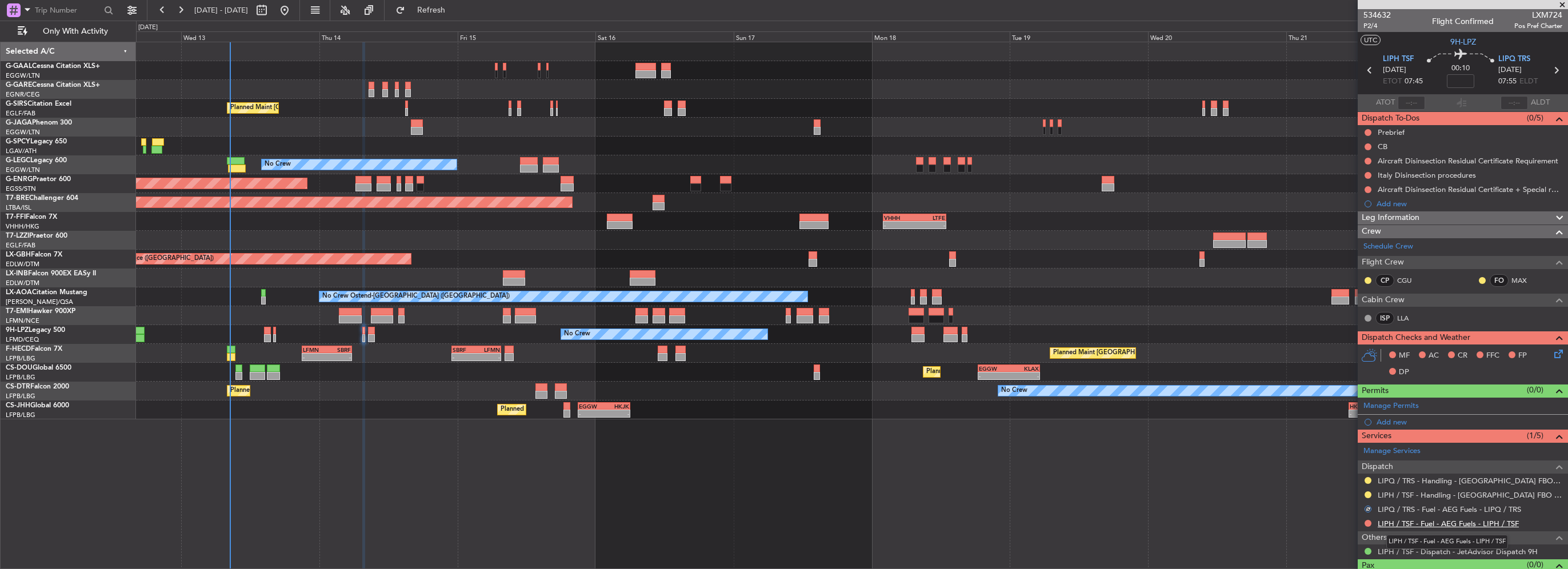
click at [1484, 523] on link "LIPH / TSF - Fuel - AEG Fuels - LIPH / TSF" at bounding box center [1448, 523] width 141 height 10
click at [1367, 526] on div "LIPH / TSF - Fuel - AEG Fuels - LIPH / TSF" at bounding box center [1462, 524] width 210 height 14
click at [1367, 526] on div at bounding box center [1368, 523] width 9 height 9
click at [1366, 520] on button at bounding box center [1368, 523] width 7 height 7
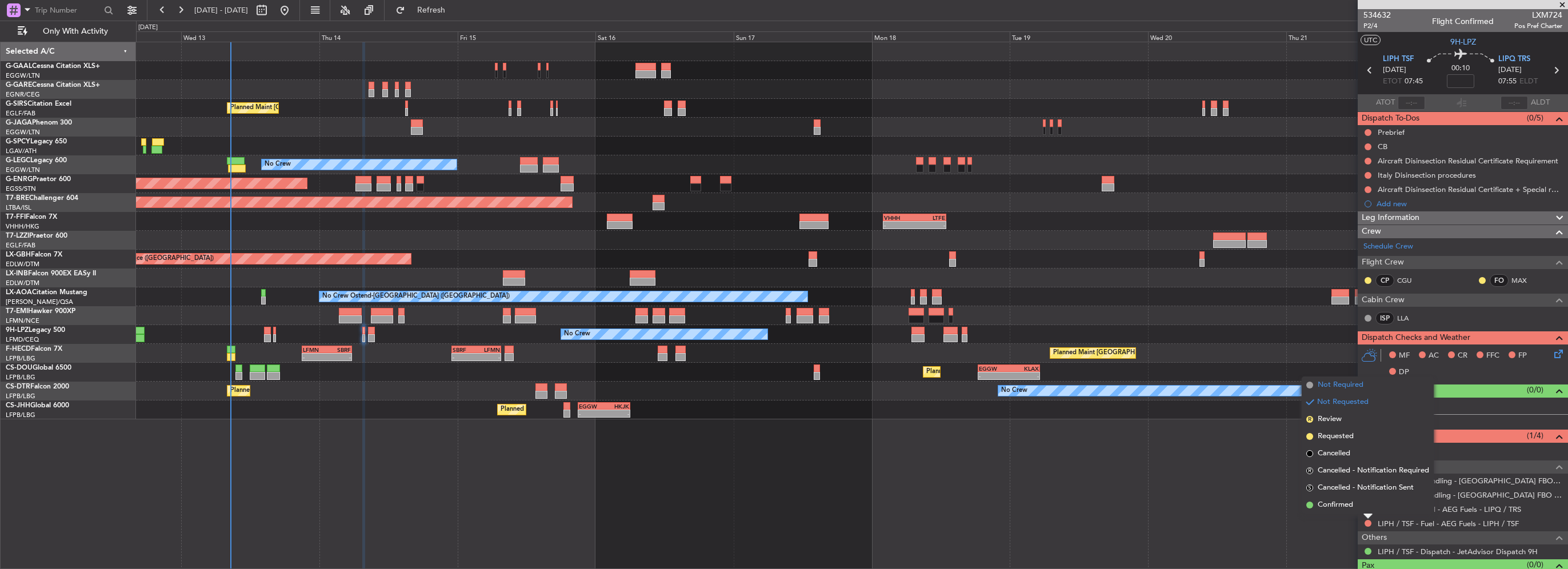
click at [1342, 379] on li "Not Required" at bounding box center [1368, 385] width 132 height 17
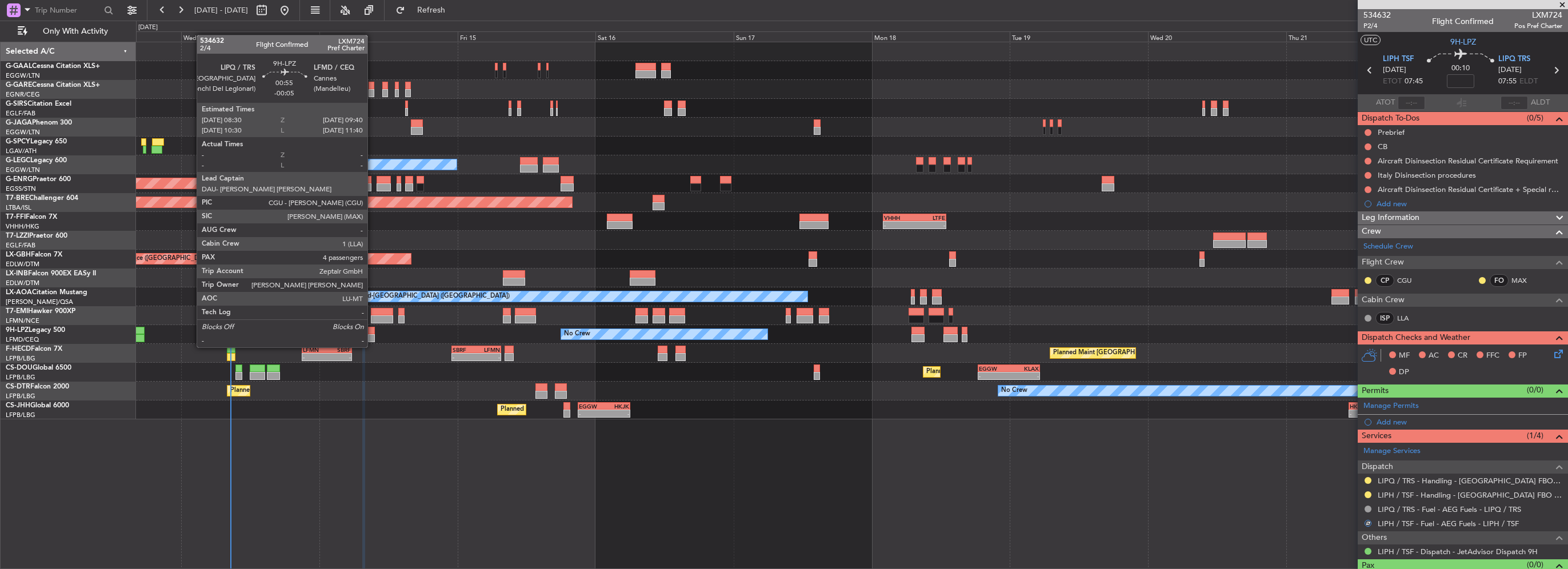
click at [372, 336] on div at bounding box center [371, 338] width 7 height 8
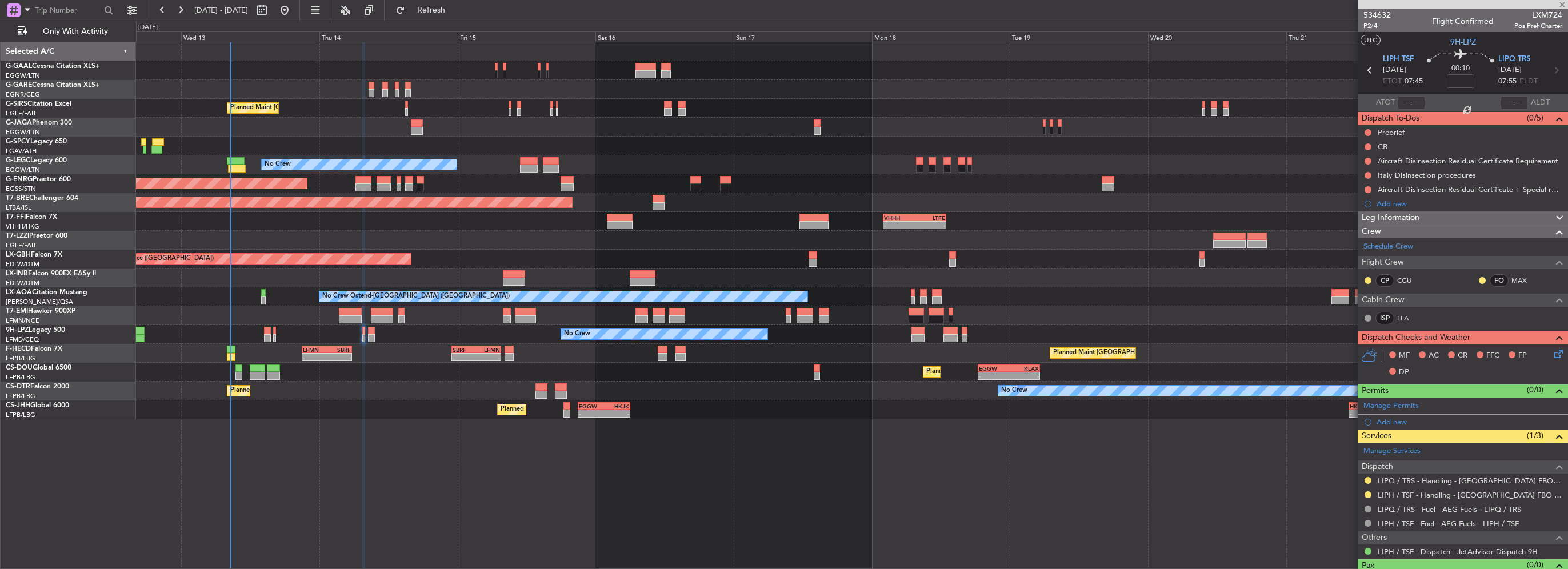
type input "-00:05"
type input "4"
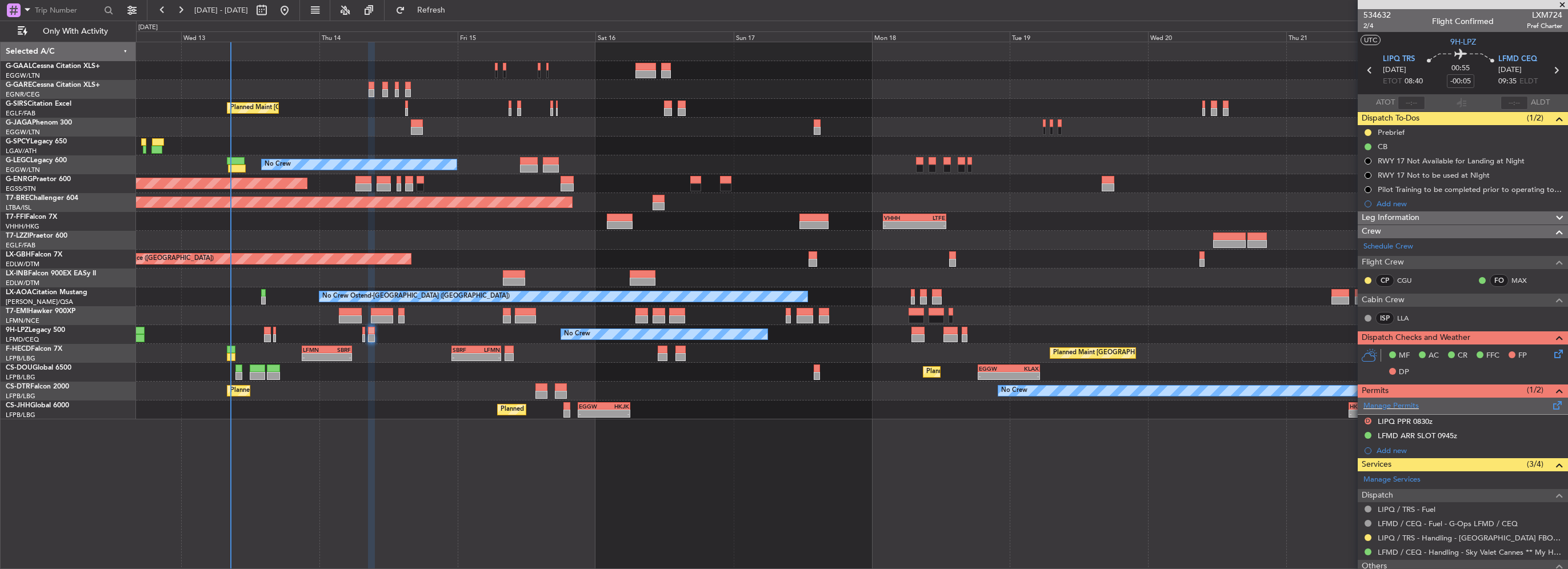
click at [1551, 407] on span at bounding box center [1557, 403] width 14 height 8
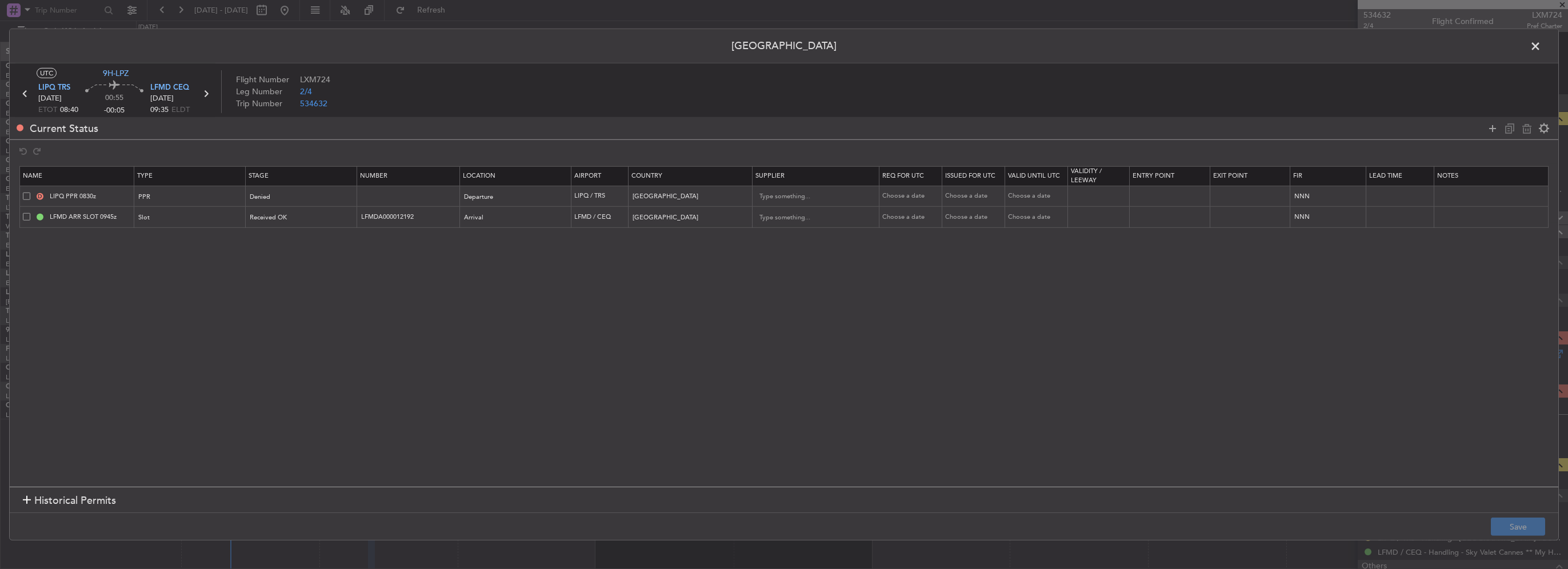
click at [27, 196] on span at bounding box center [26, 195] width 7 height 7
click at [31, 192] on input "checkbox" at bounding box center [31, 192] width 0 height 0
click at [1522, 130] on icon at bounding box center [1527, 128] width 14 height 14
type input "LFMD ARR SLOT 0945z"
type input "LFMDA000012192"
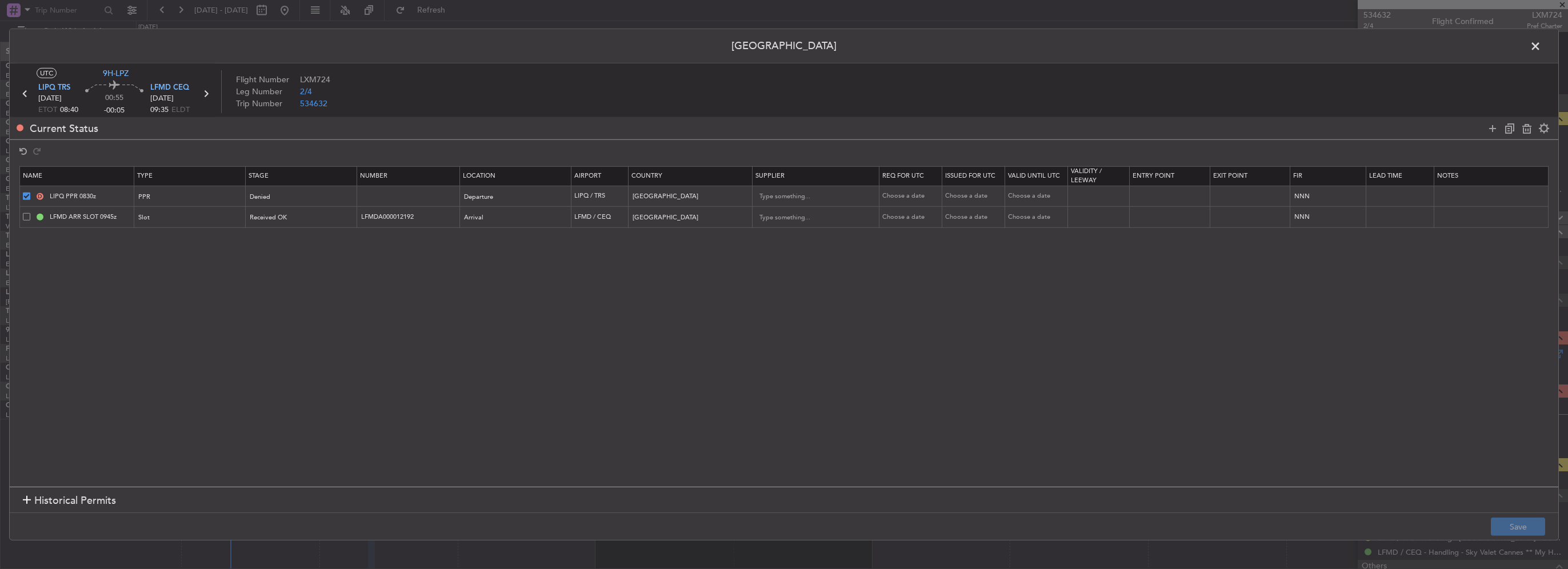
type input "France"
click at [1525, 526] on button "Save" at bounding box center [1518, 526] width 54 height 18
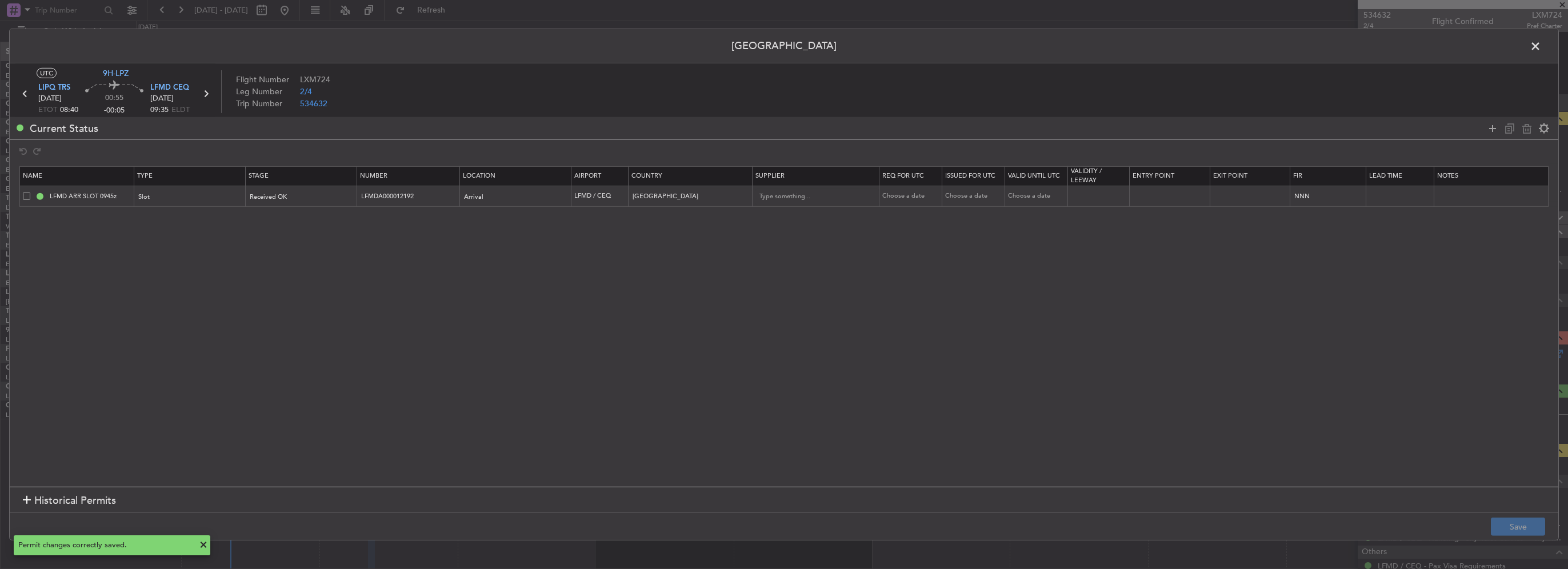
click at [1541, 46] on span at bounding box center [1541, 49] width 0 height 23
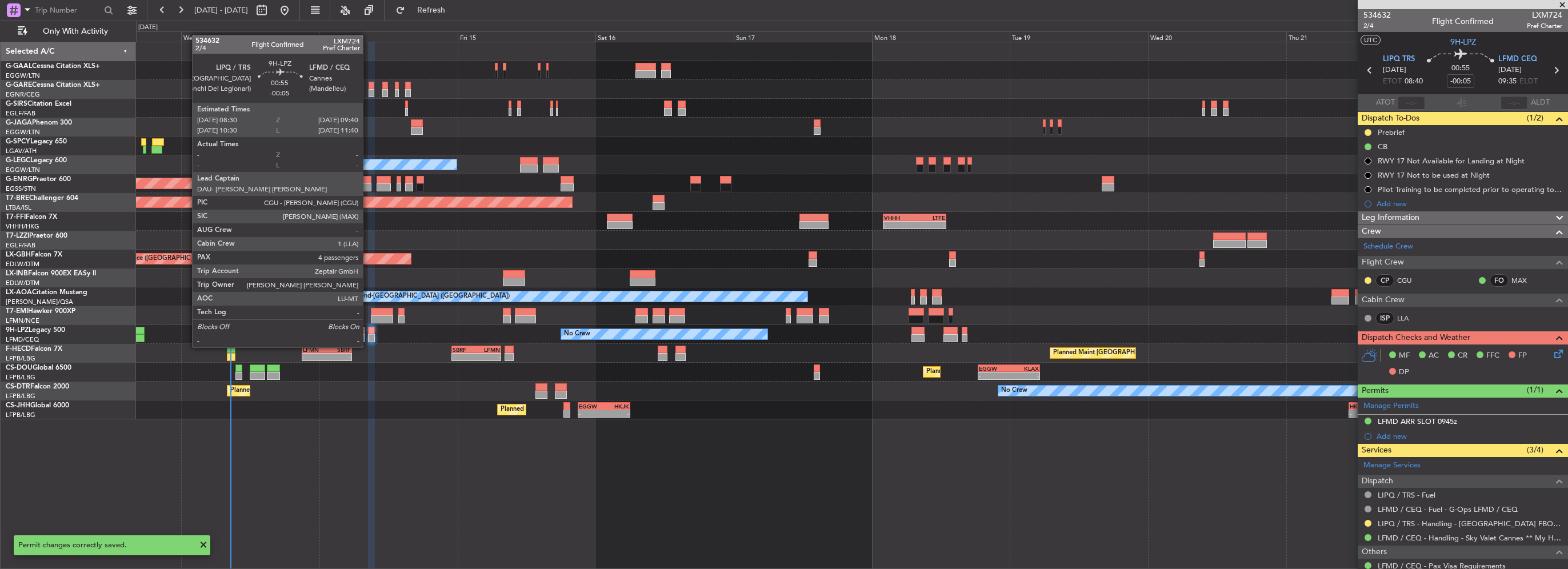
click at [368, 336] on div at bounding box center [371, 338] width 7 height 8
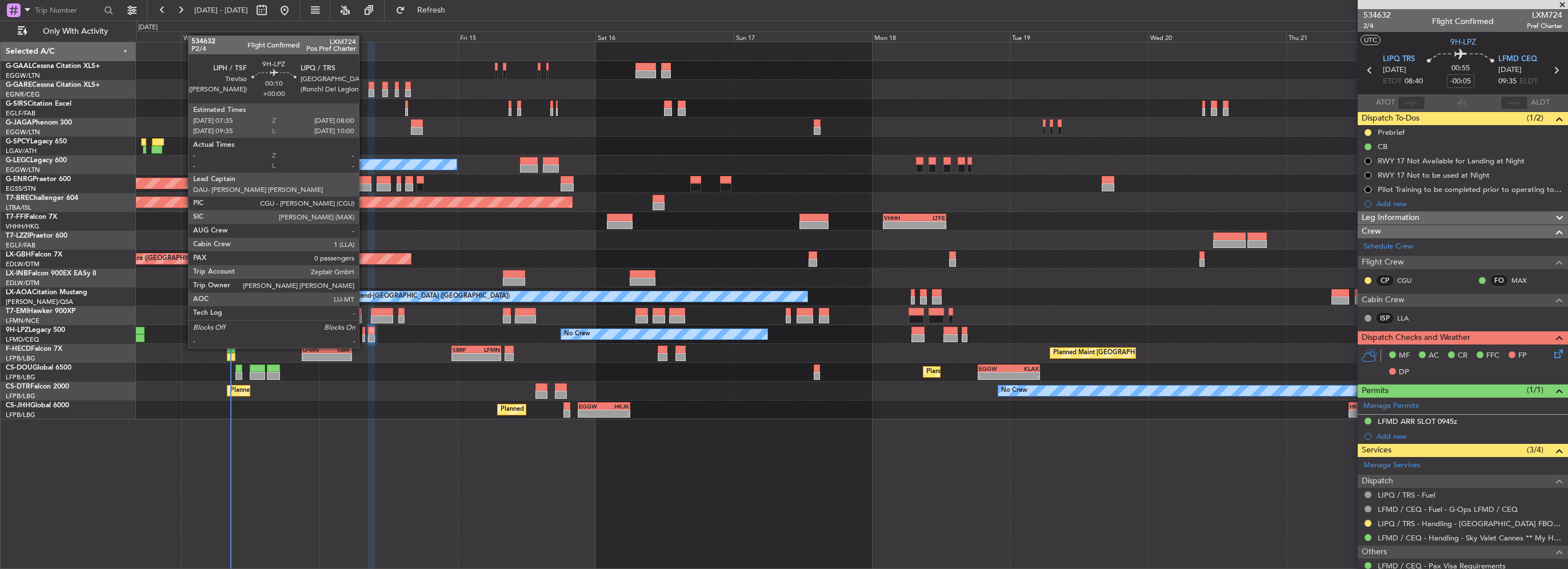
click at [364, 337] on div at bounding box center [363, 338] width 3 height 8
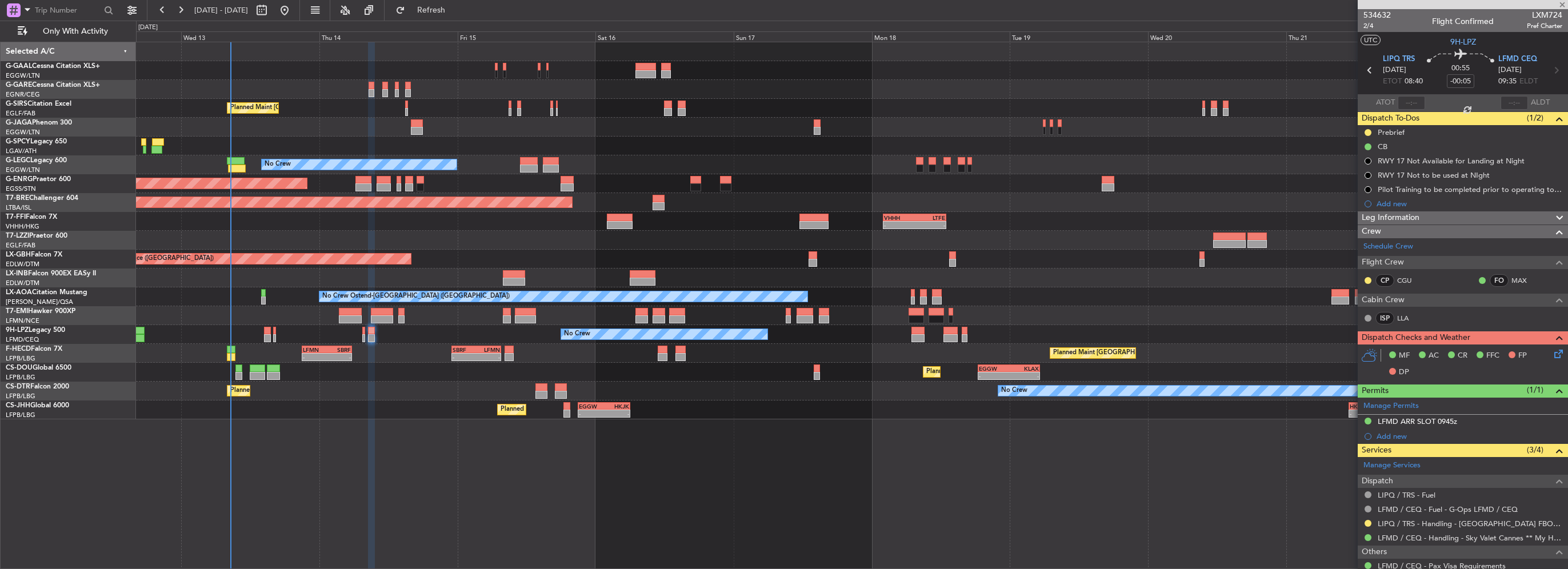
type input "0"
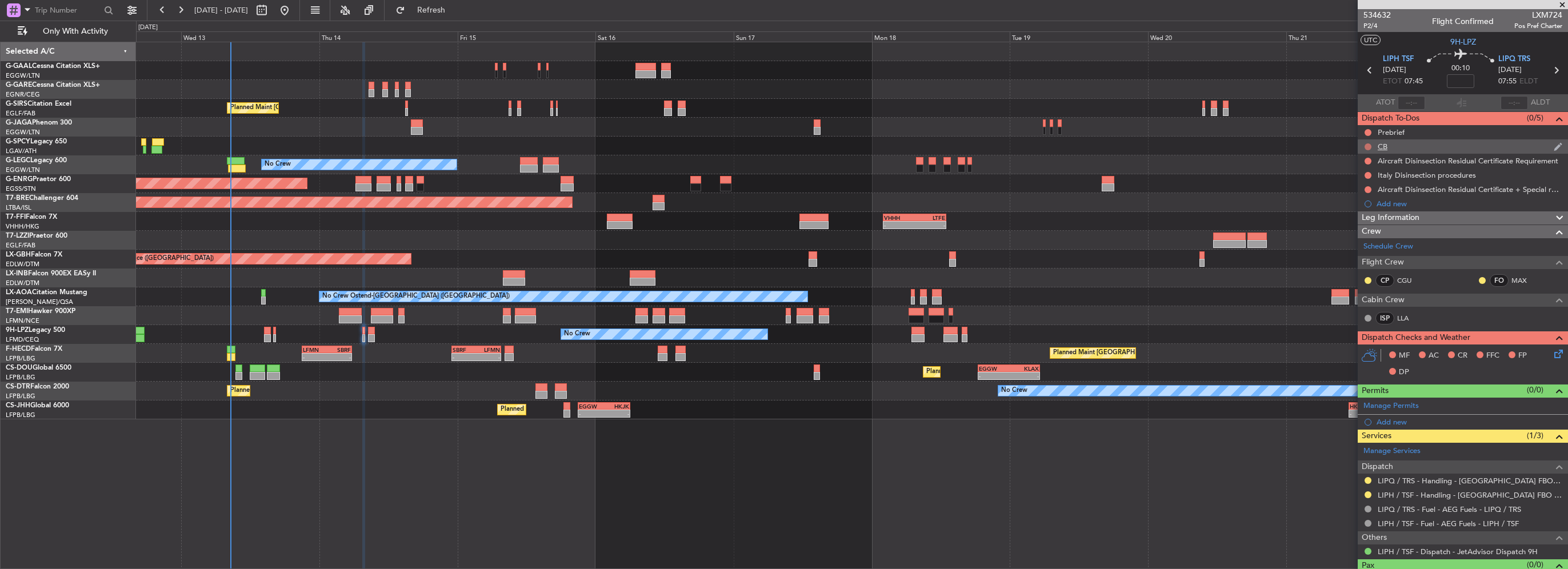
click at [1367, 146] on button at bounding box center [1368, 146] width 7 height 7
click at [1358, 197] on span "Completed" at bounding box center [1373, 197] width 38 height 12
click at [1370, 130] on button at bounding box center [1368, 132] width 7 height 7
click at [1369, 166] on span "In Progress" at bounding box center [1374, 166] width 39 height 12
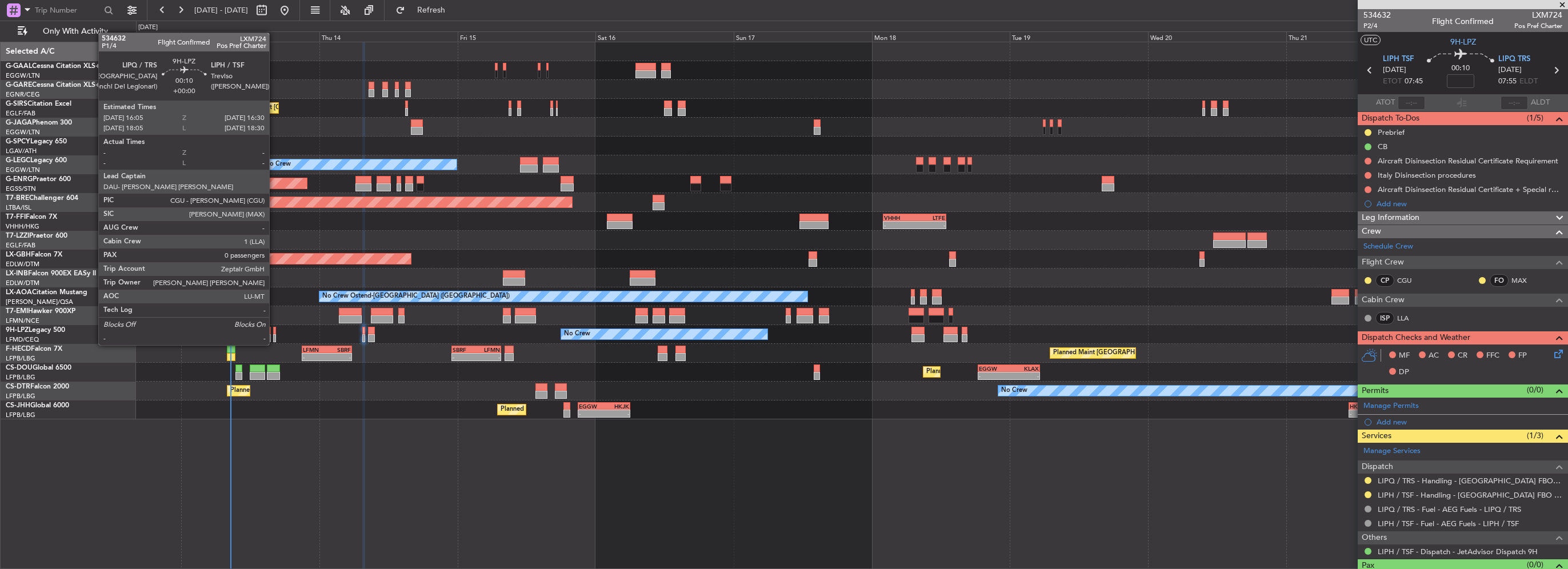
click at [274, 334] on div at bounding box center [275, 338] width 3 height 8
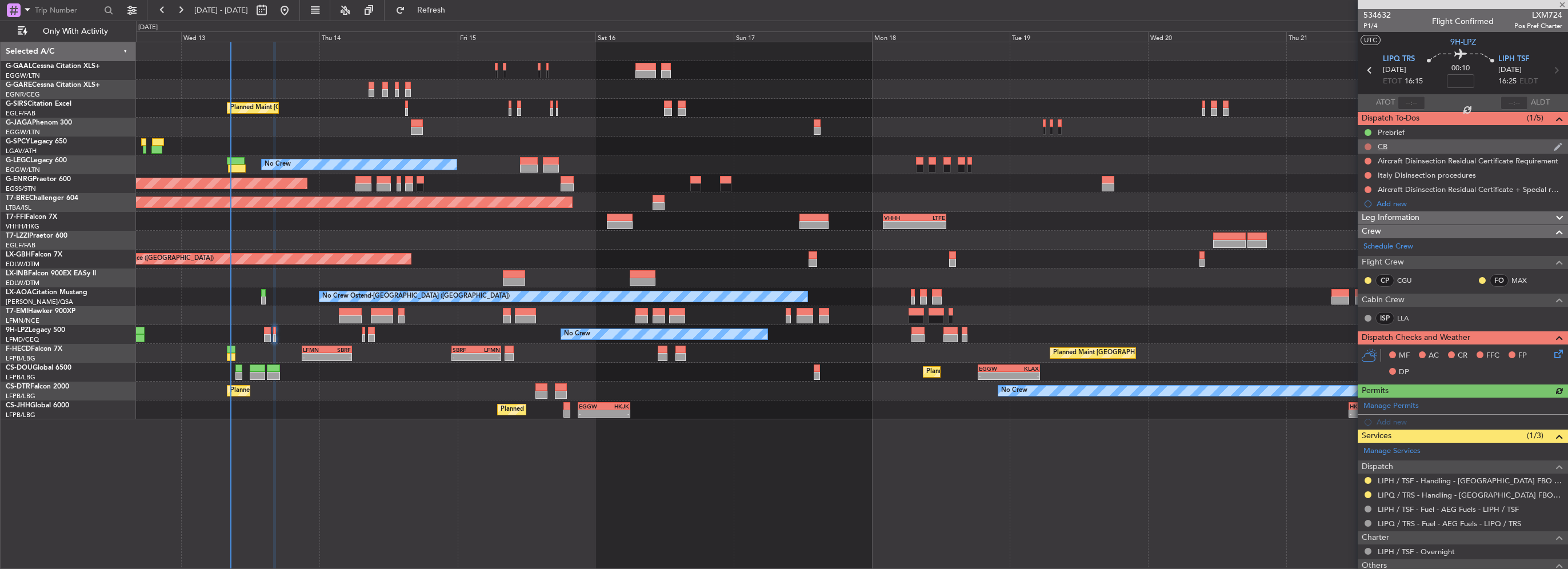
click at [1367, 144] on button at bounding box center [1368, 146] width 7 height 7
click at [1356, 202] on span "Completed" at bounding box center [1373, 197] width 38 height 12
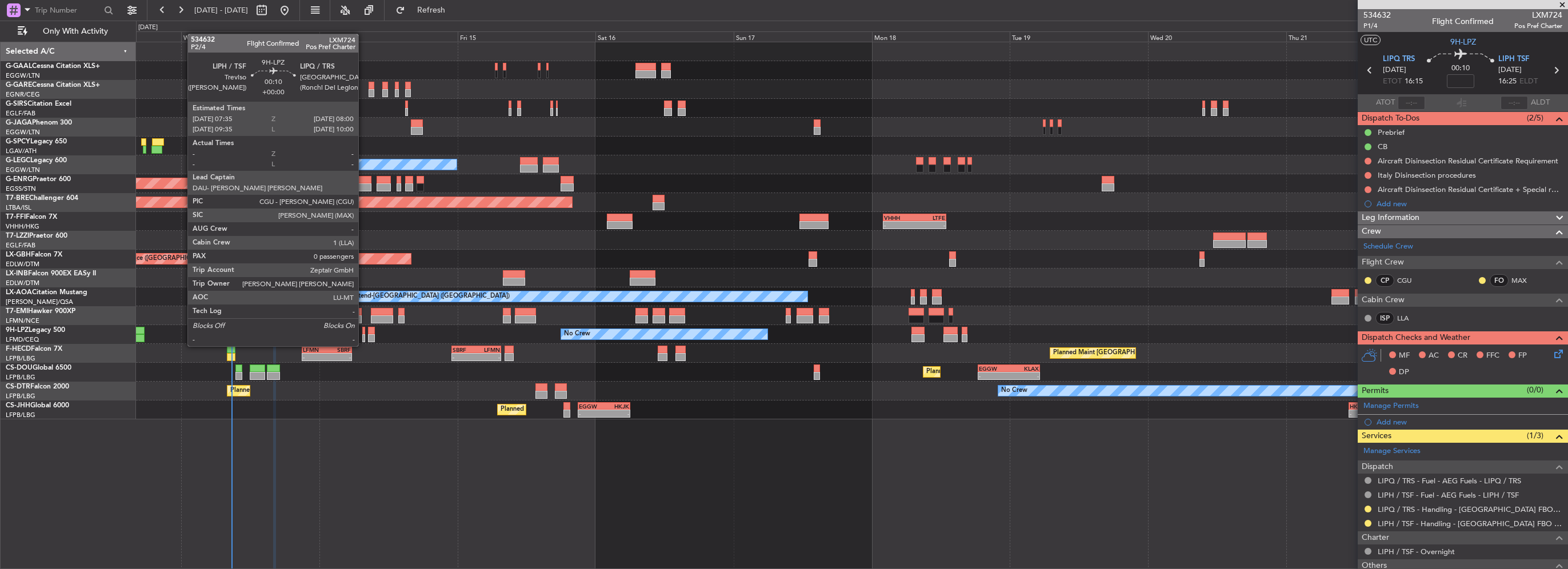
click at [363, 335] on div at bounding box center [363, 338] width 3 height 8
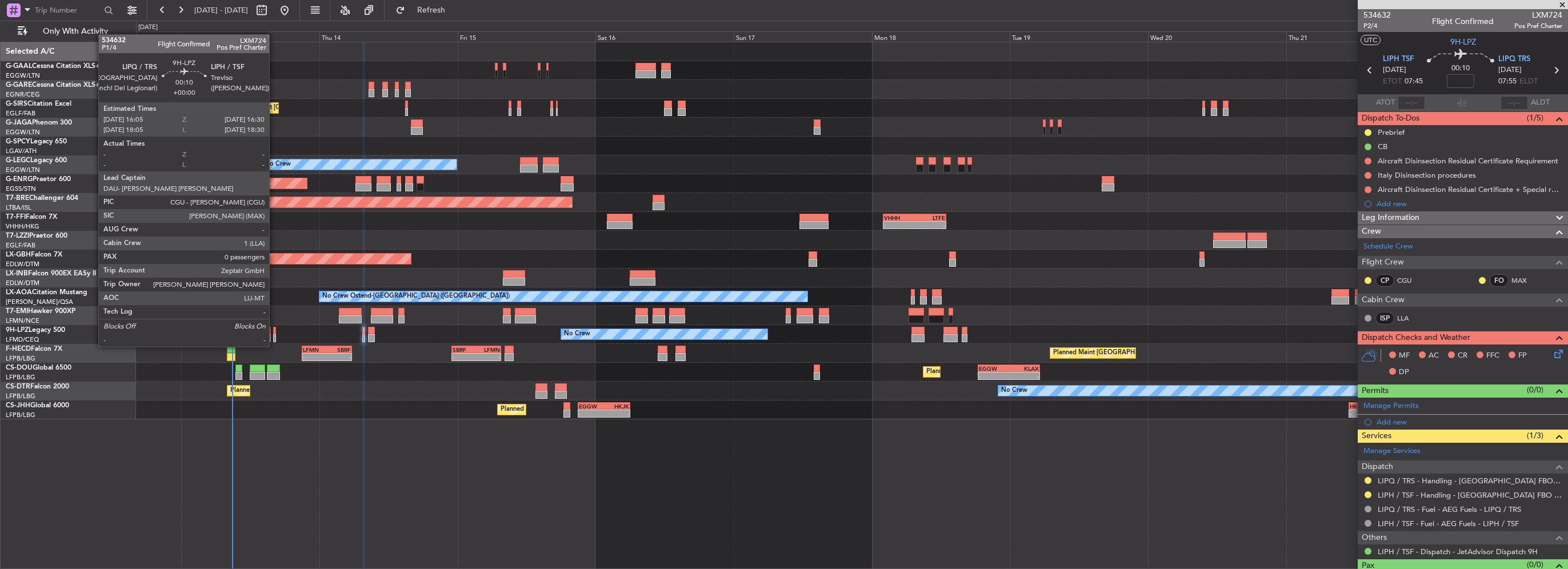
click at [274, 335] on div at bounding box center [275, 338] width 3 height 8
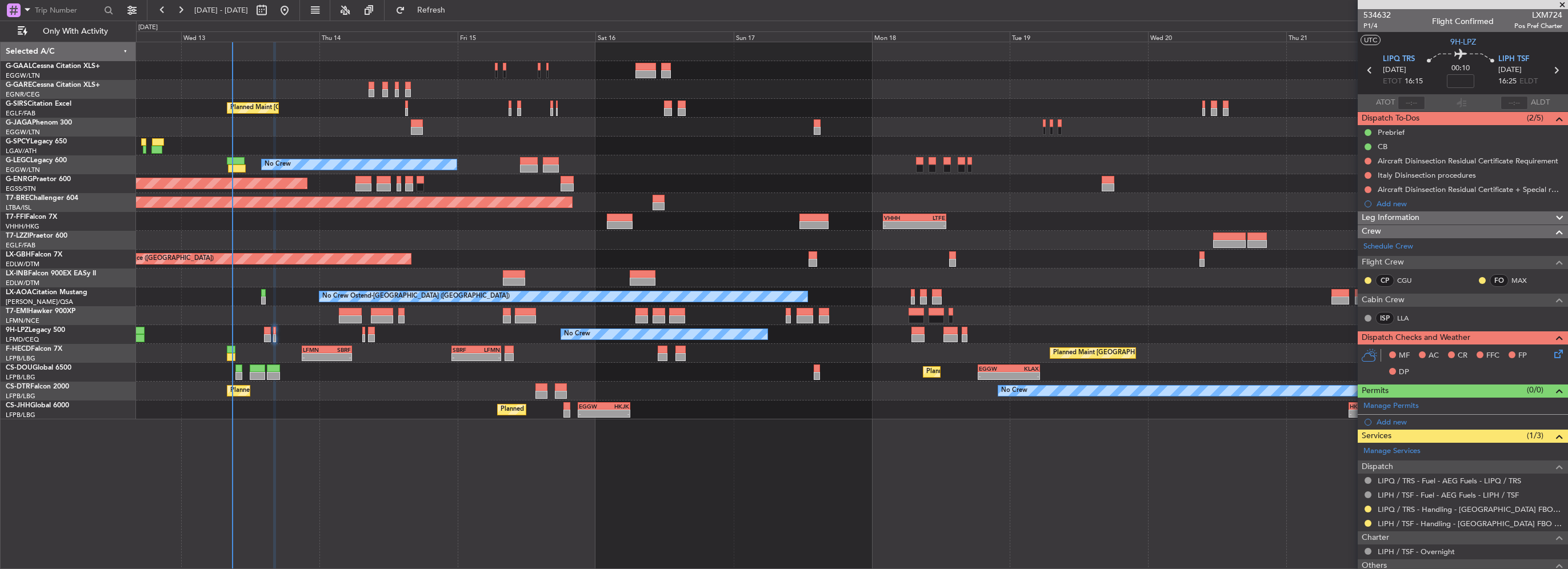
click at [1370, 506] on mat-tooltip-component "Not Required" at bounding box center [1368, 511] width 60 height 30
click at [1365, 506] on button at bounding box center [1368, 509] width 7 height 7
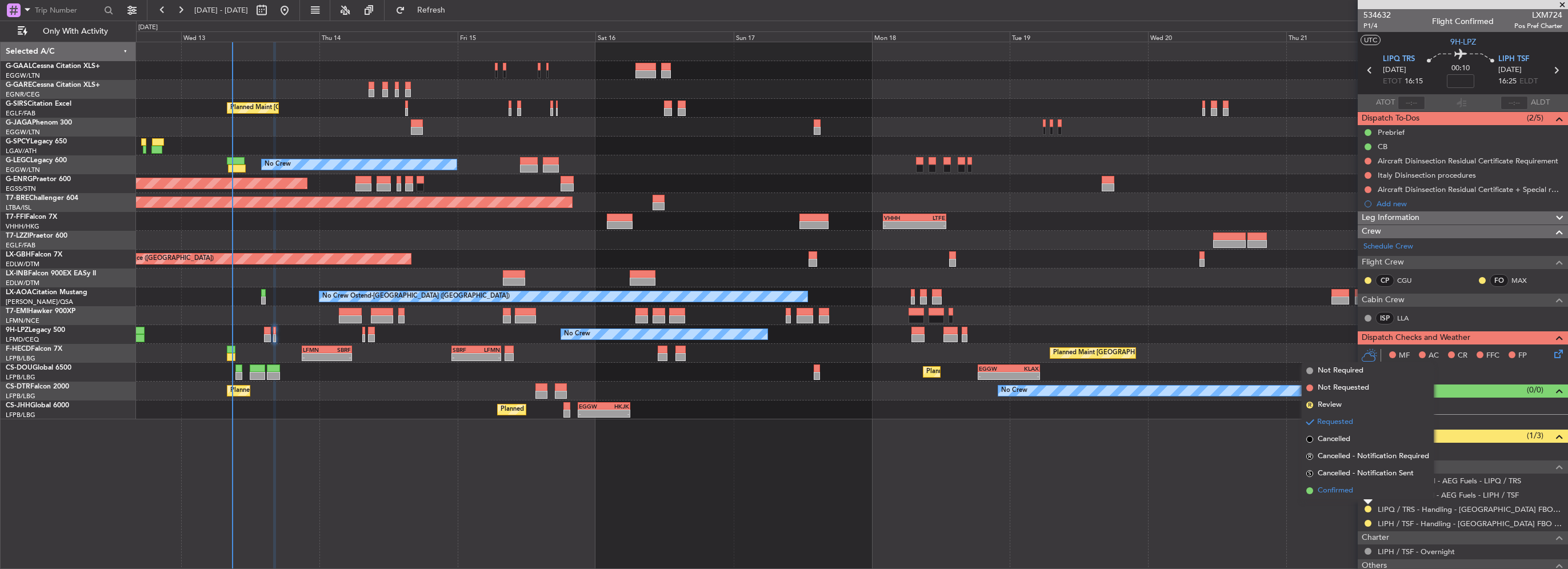
click at [1356, 489] on li "Confirmed" at bounding box center [1368, 491] width 132 height 17
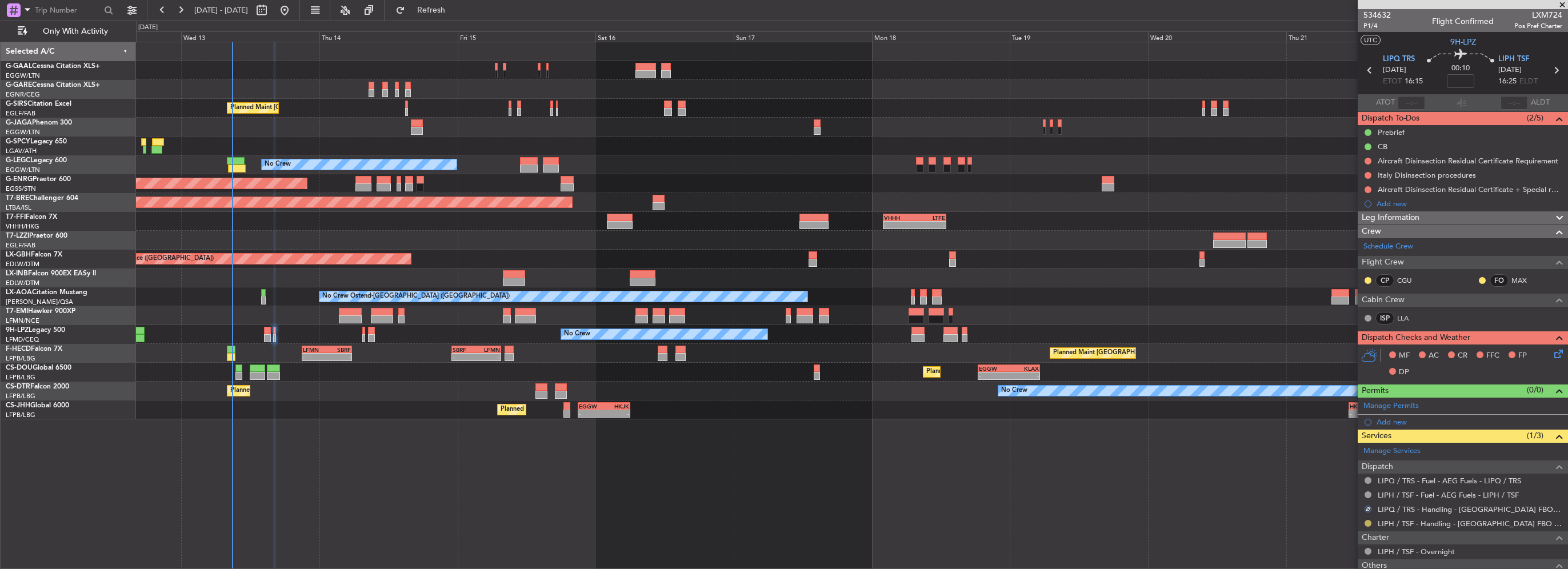
click at [1365, 523] on button at bounding box center [1368, 523] width 7 height 7
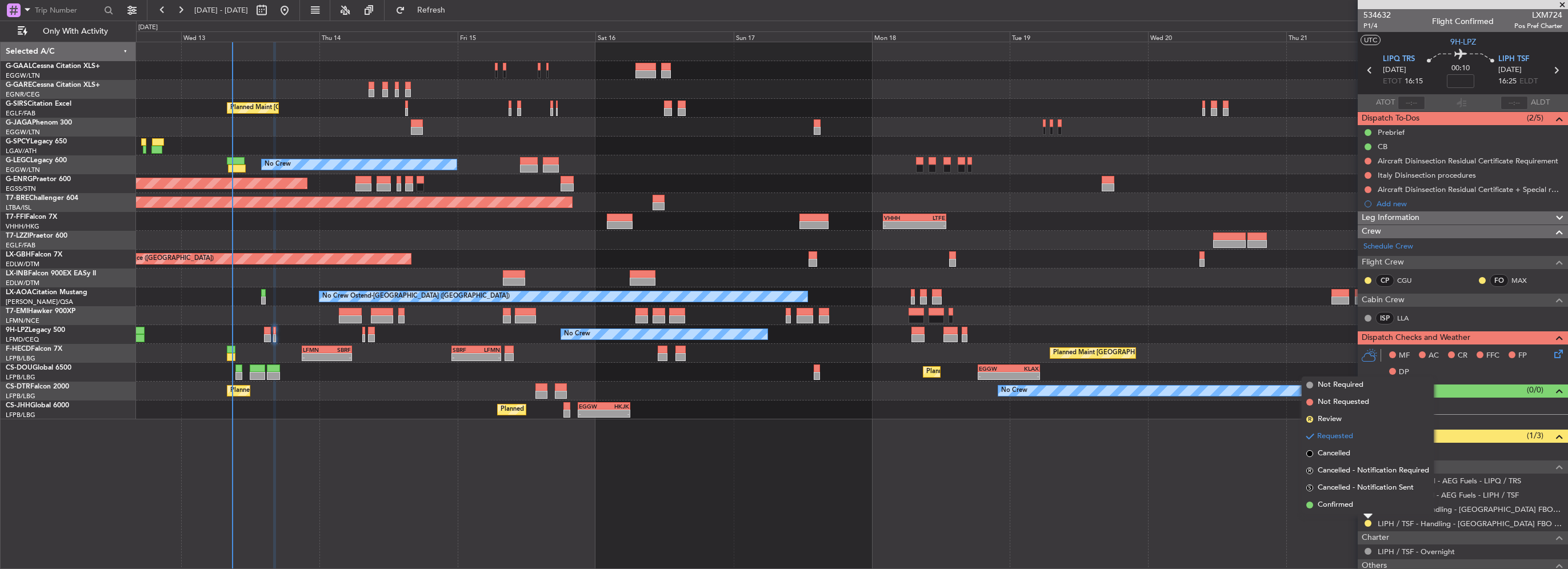
drag, startPoint x: 1329, startPoint y: 500, endPoint x: 1187, endPoint y: 499, distance: 142.0
click at [1328, 500] on span "Confirmed" at bounding box center [1335, 505] width 36 height 12
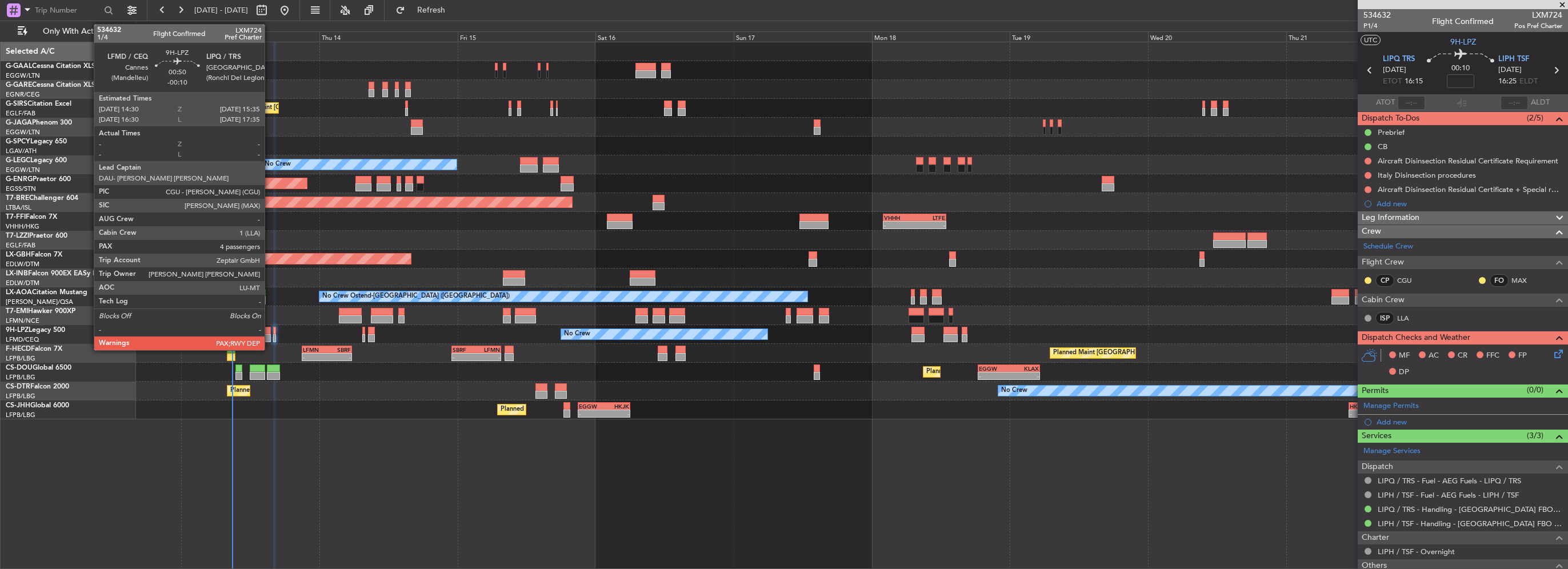
click at [269, 330] on div at bounding box center [267, 331] width 6 height 8
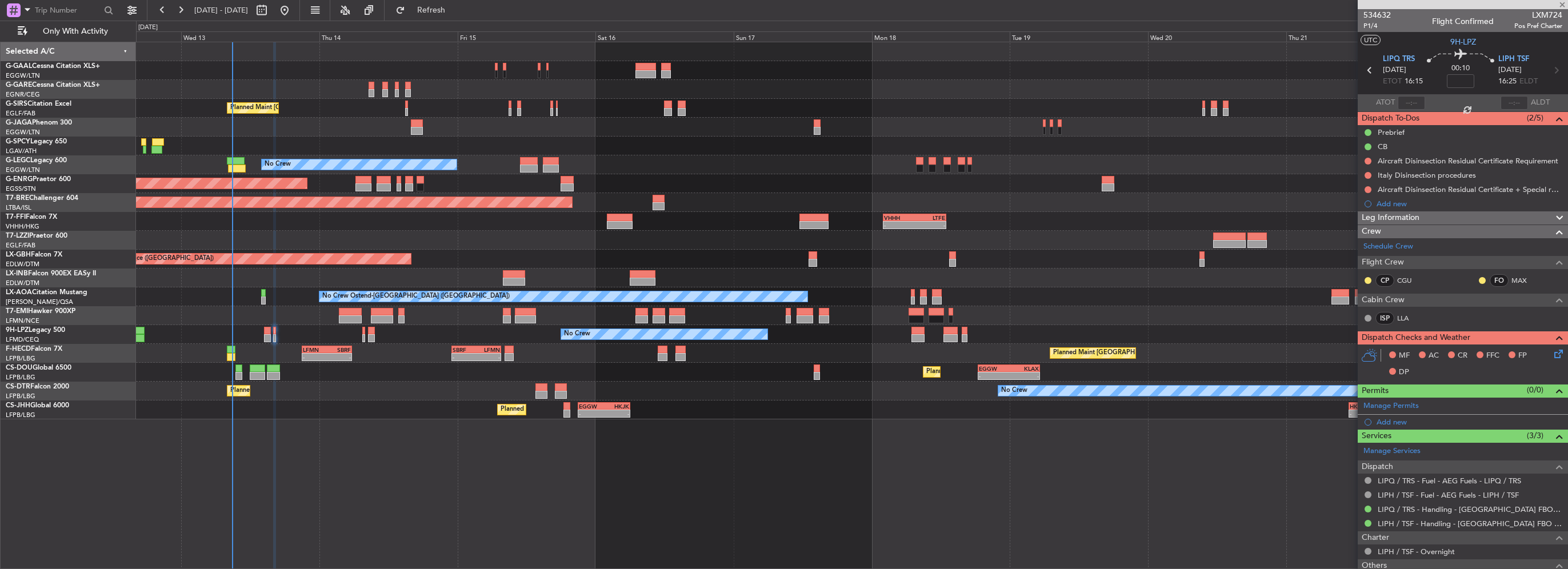
type input "-00:10"
type input "4"
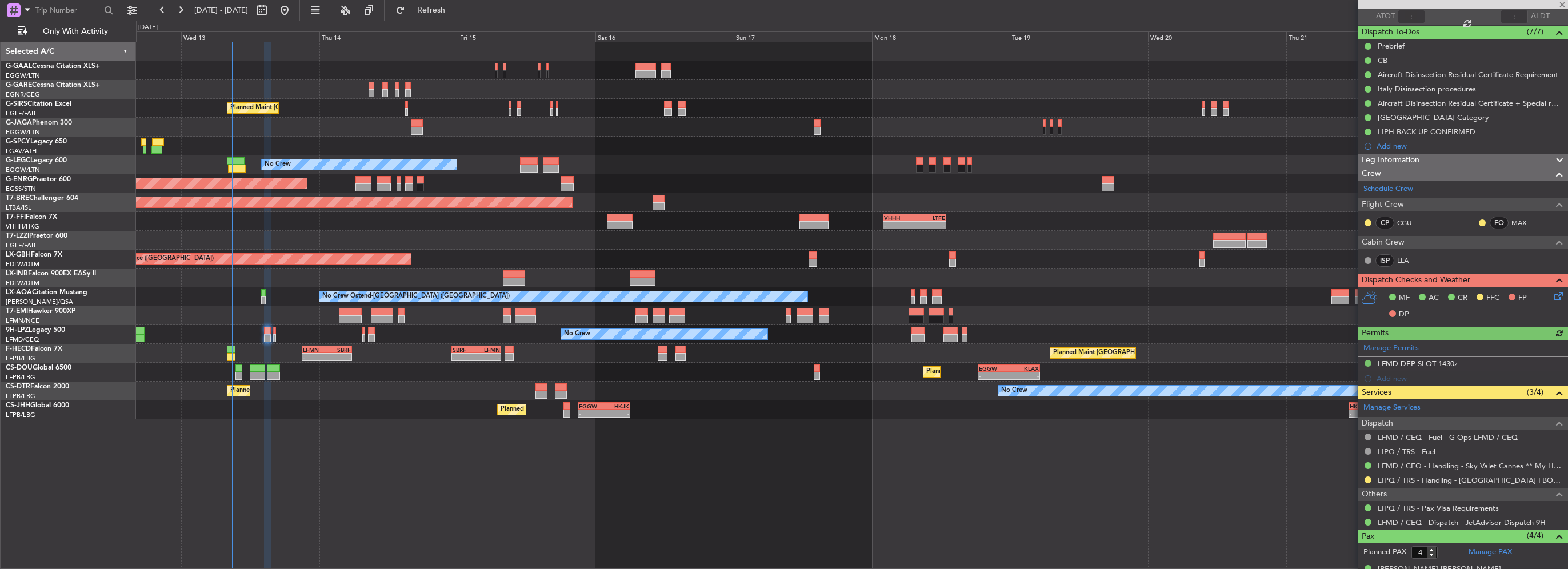
scroll to position [114, 0]
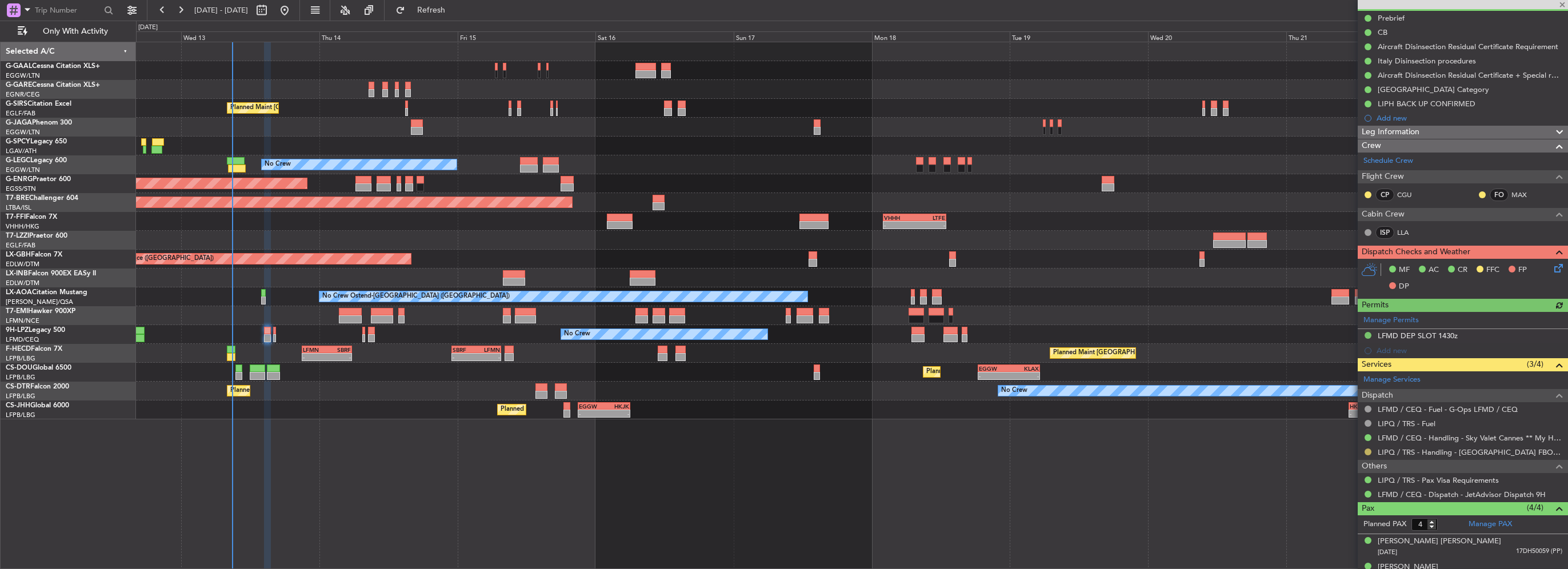
click at [1367, 451] on button at bounding box center [1368, 452] width 7 height 7
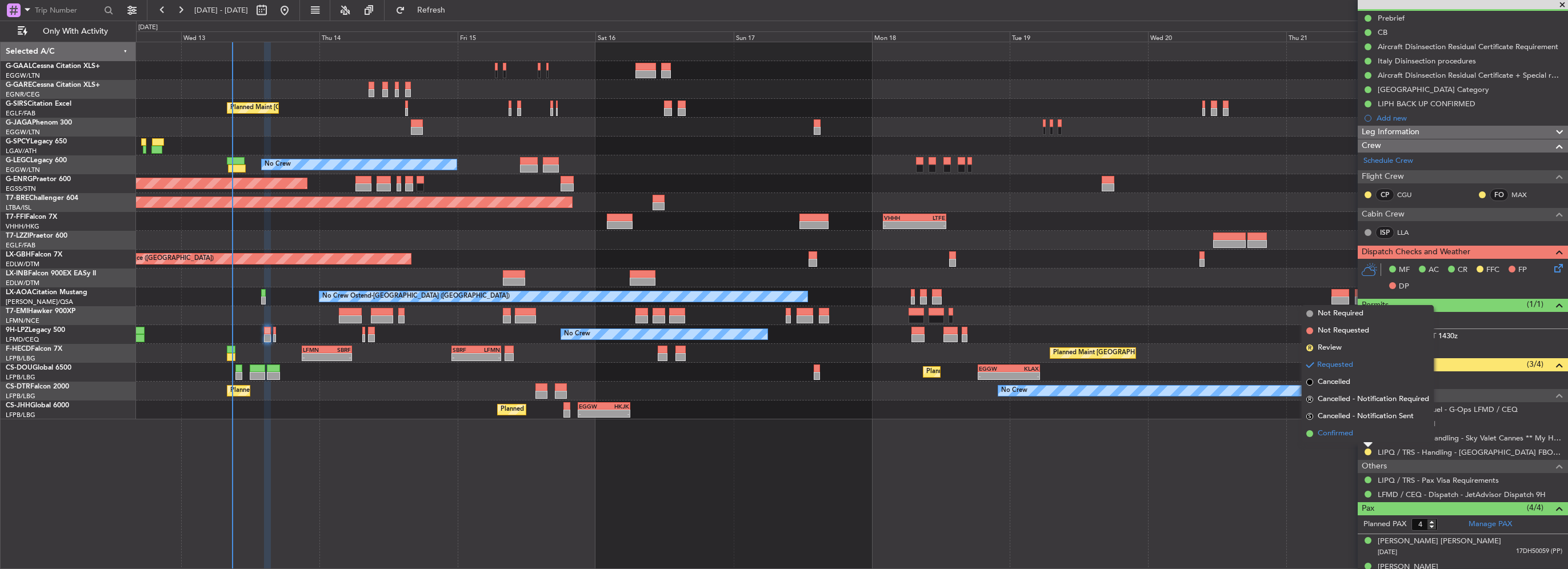
click at [1353, 431] on span "Confirmed" at bounding box center [1335, 434] width 36 height 12
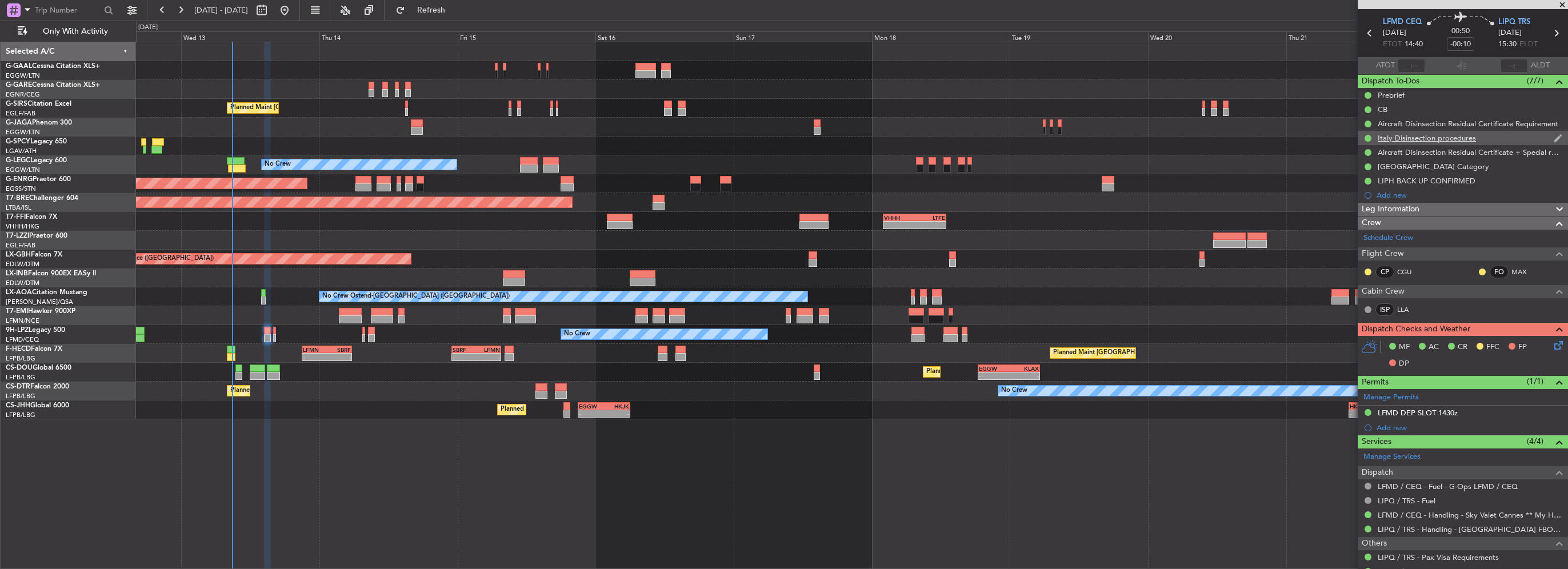
scroll to position [0, 0]
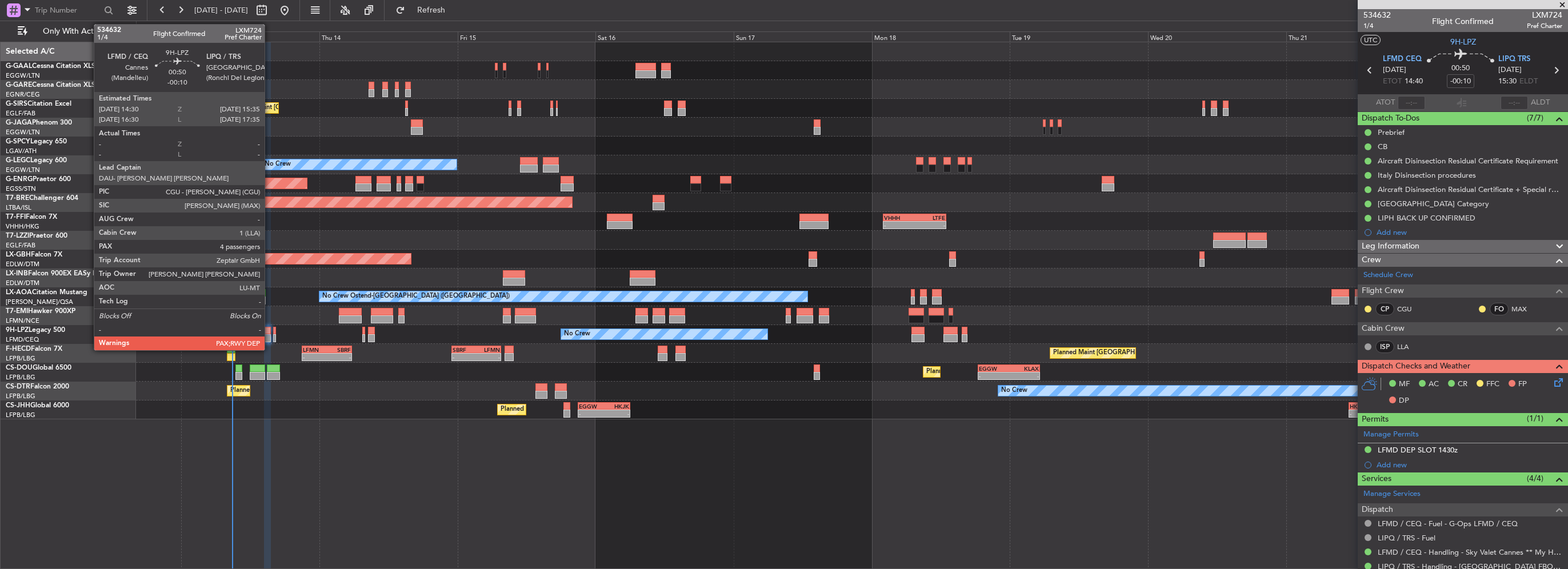
click at [269, 336] on div at bounding box center [267, 338] width 6 height 8
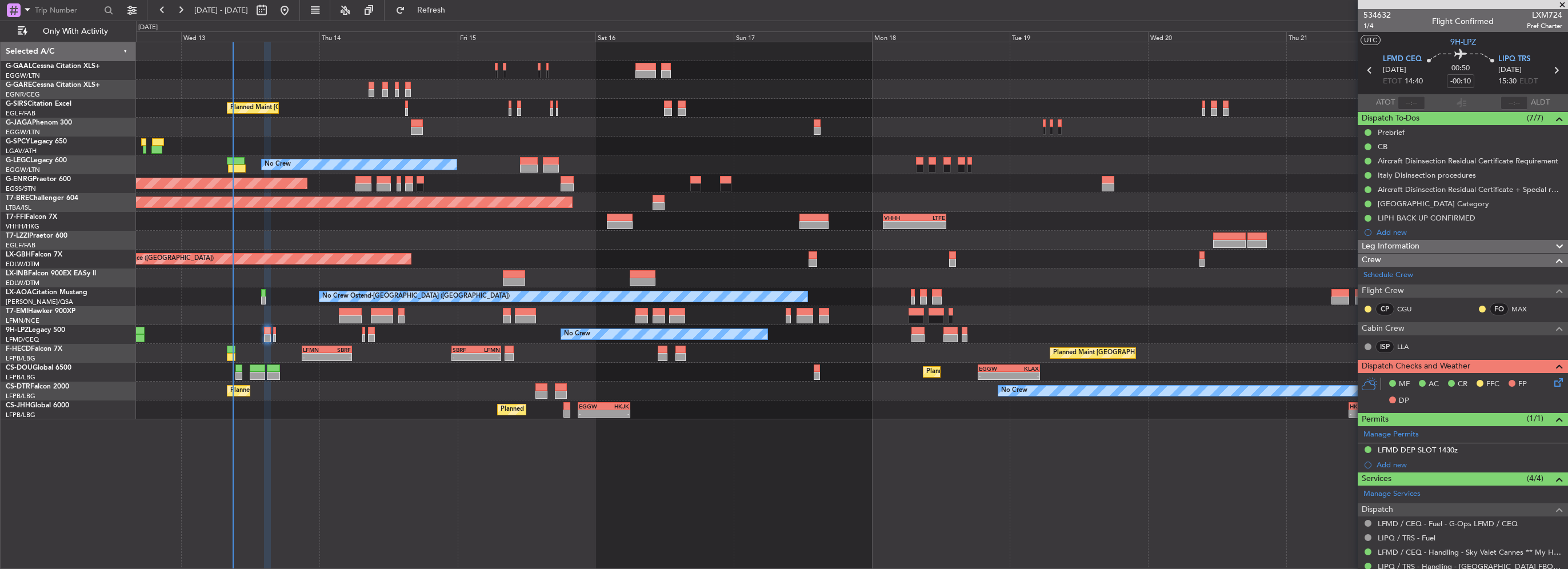
click at [1456, 246] on div "Leg Information" at bounding box center [1462, 247] width 210 height 13
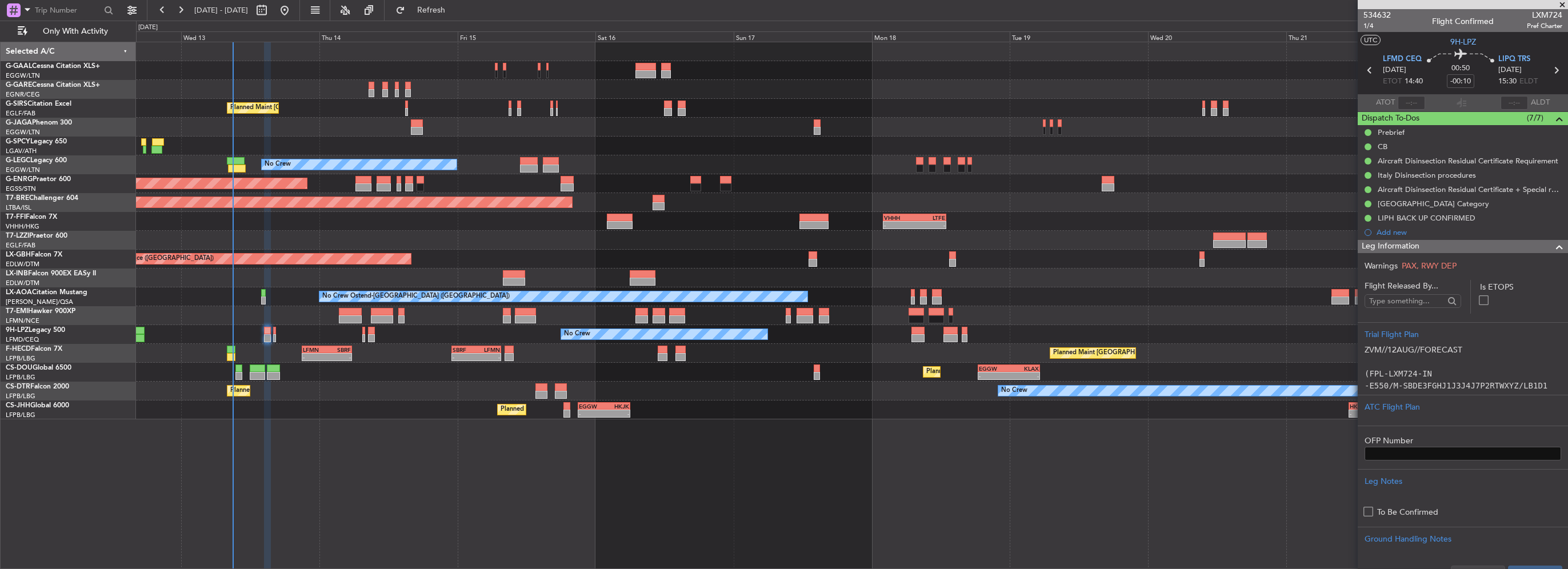
scroll to position [172, 0]
click at [1413, 413] on div at bounding box center [1462, 416] width 196 height 7
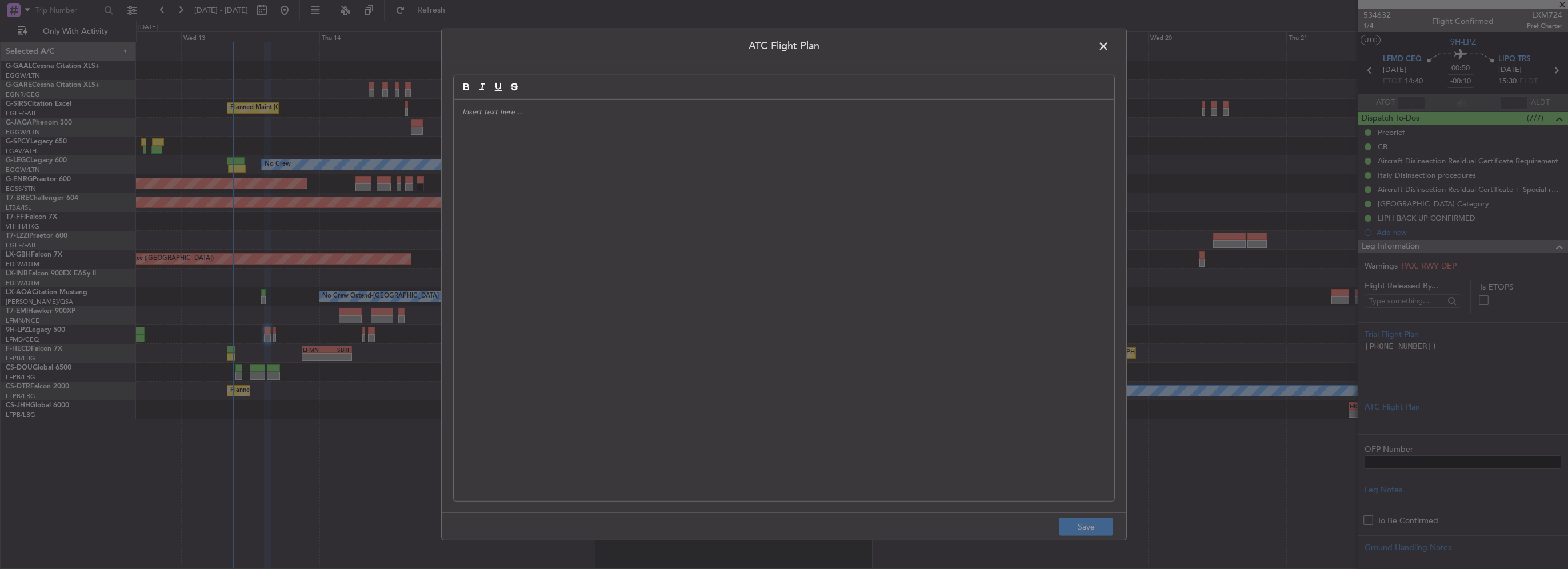
click at [599, 251] on div at bounding box center [784, 300] width 661 height 401
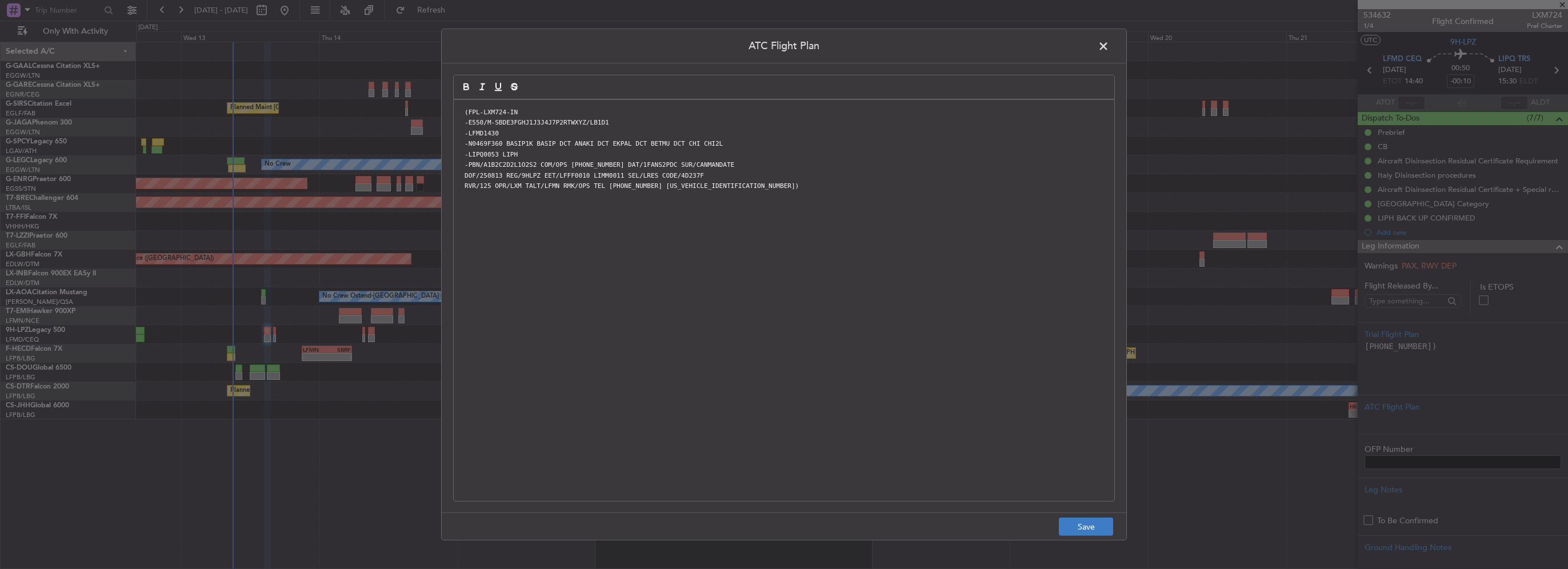
scroll to position [0, 0]
click at [1074, 528] on button "Save" at bounding box center [1086, 526] width 54 height 18
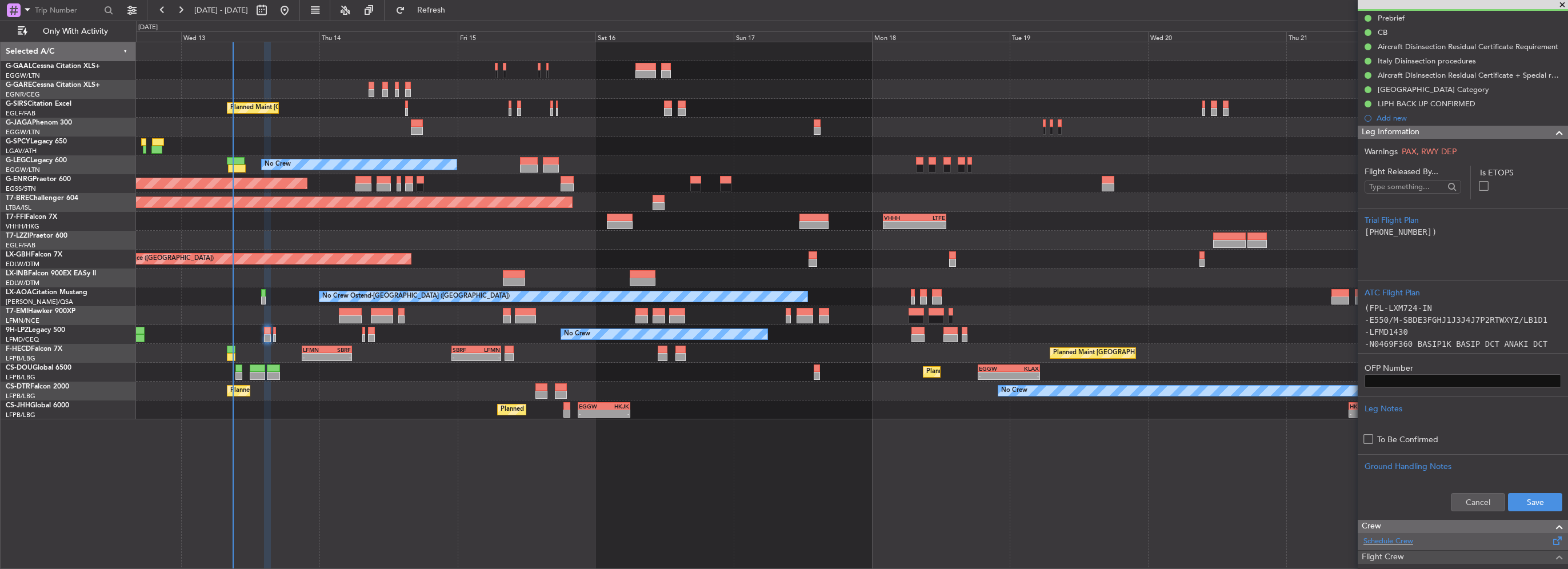
scroll to position [172, 0]
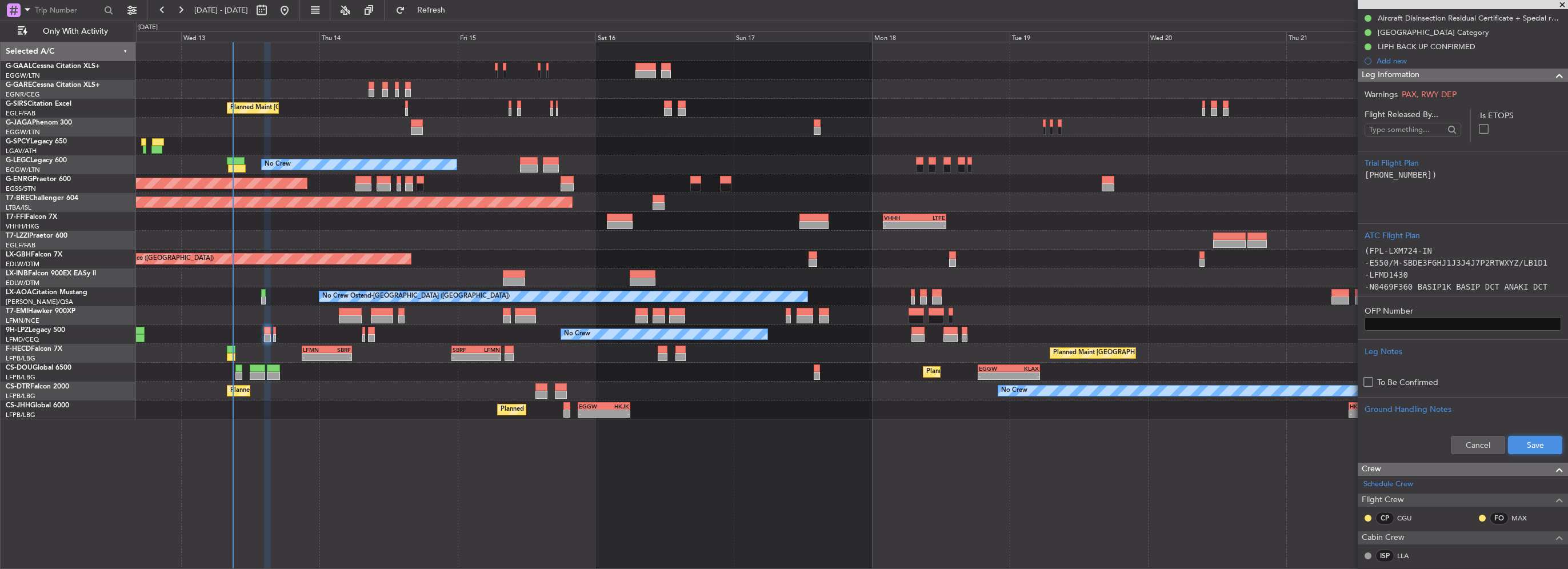
click at [1510, 447] on button "Save" at bounding box center [1535, 445] width 54 height 18
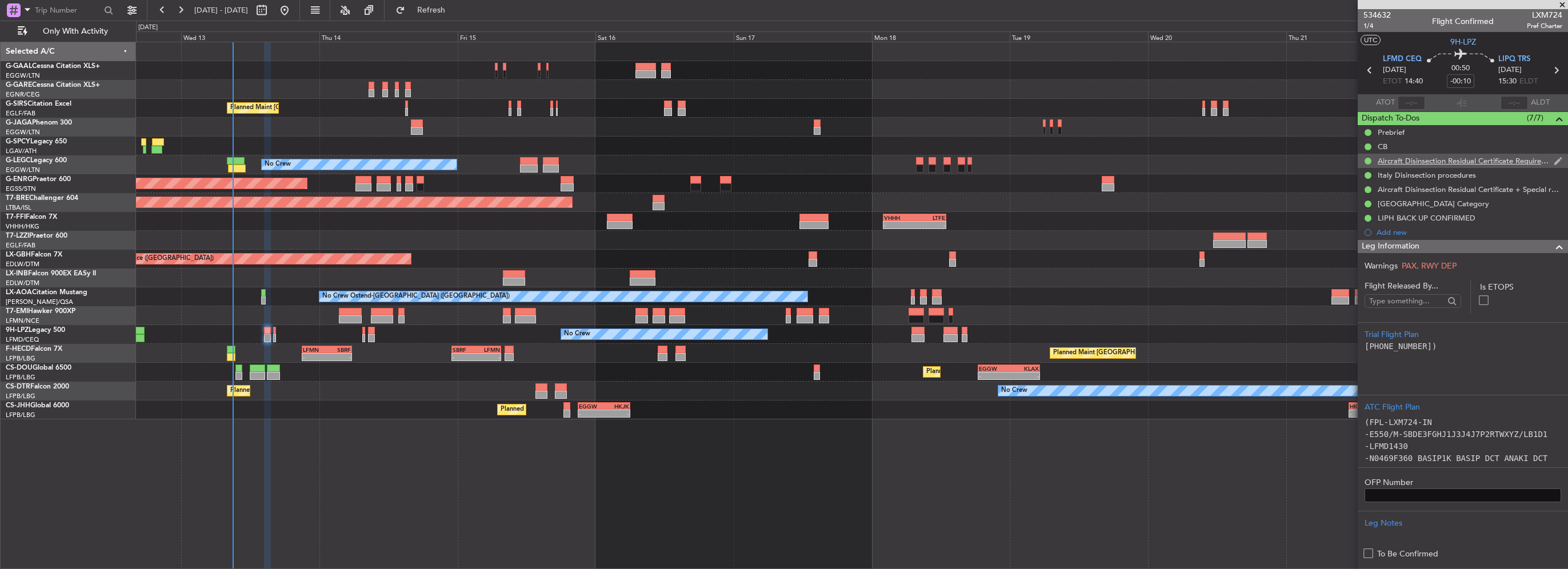
scroll to position [0, 0]
click at [1552, 249] on span at bounding box center [1559, 247] width 14 height 14
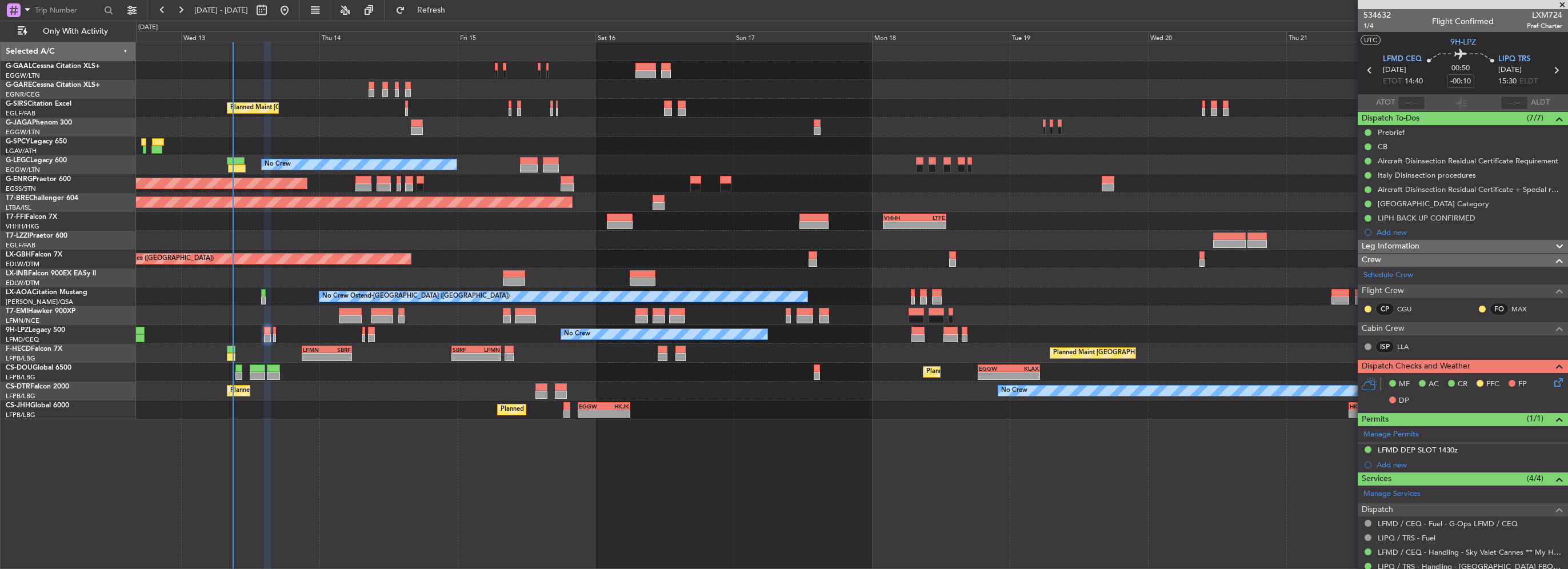
click at [276, 337] on div "No Crew" at bounding box center [852, 334] width 1431 height 19
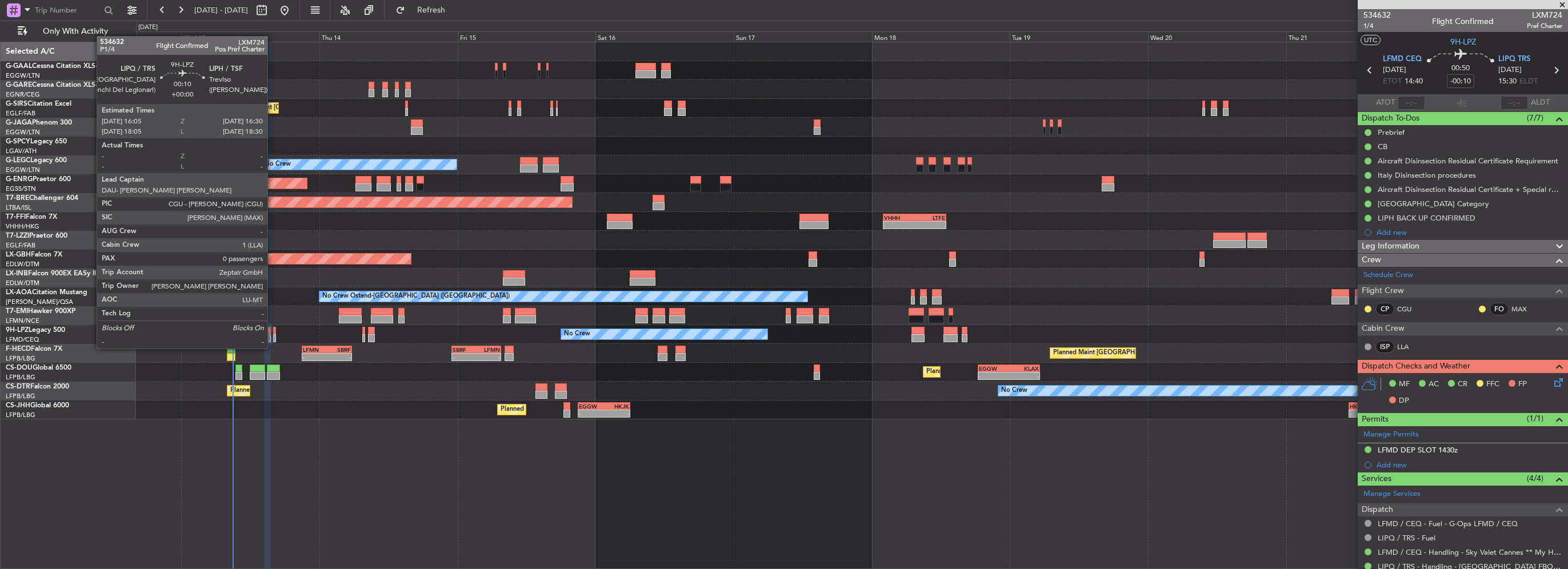
click at [273, 337] on div at bounding box center [275, 338] width 3 height 8
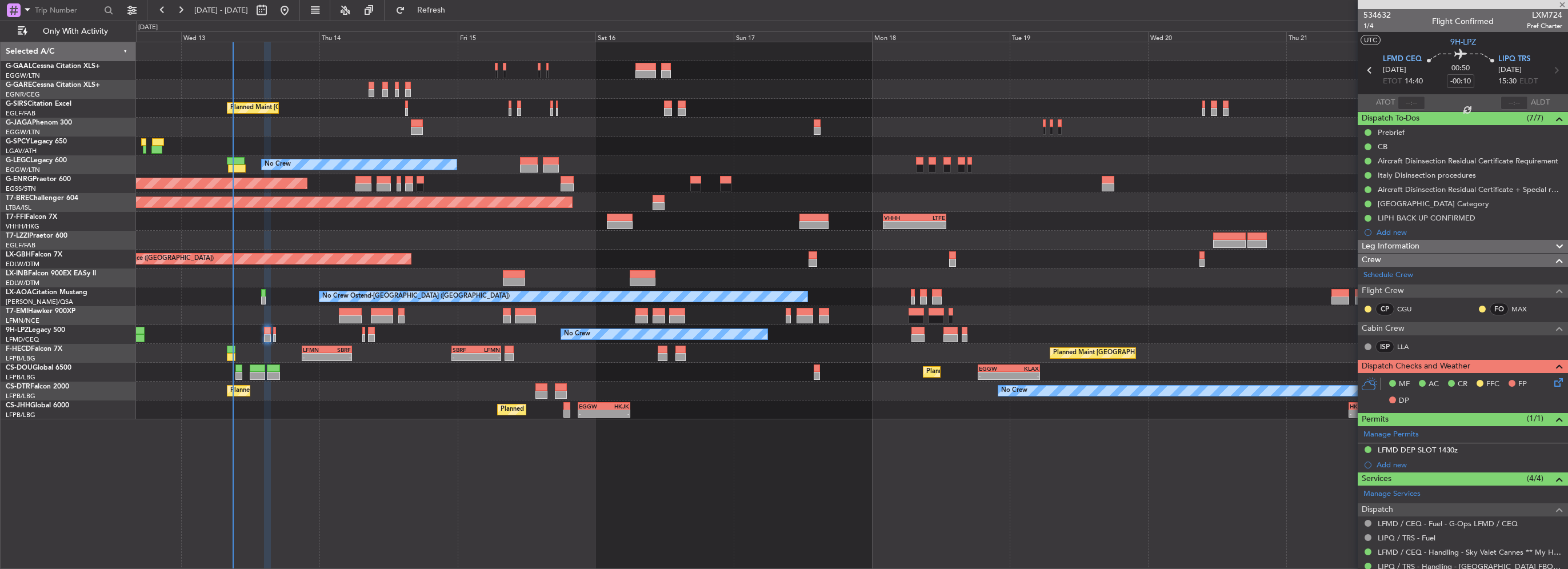
type input "0"
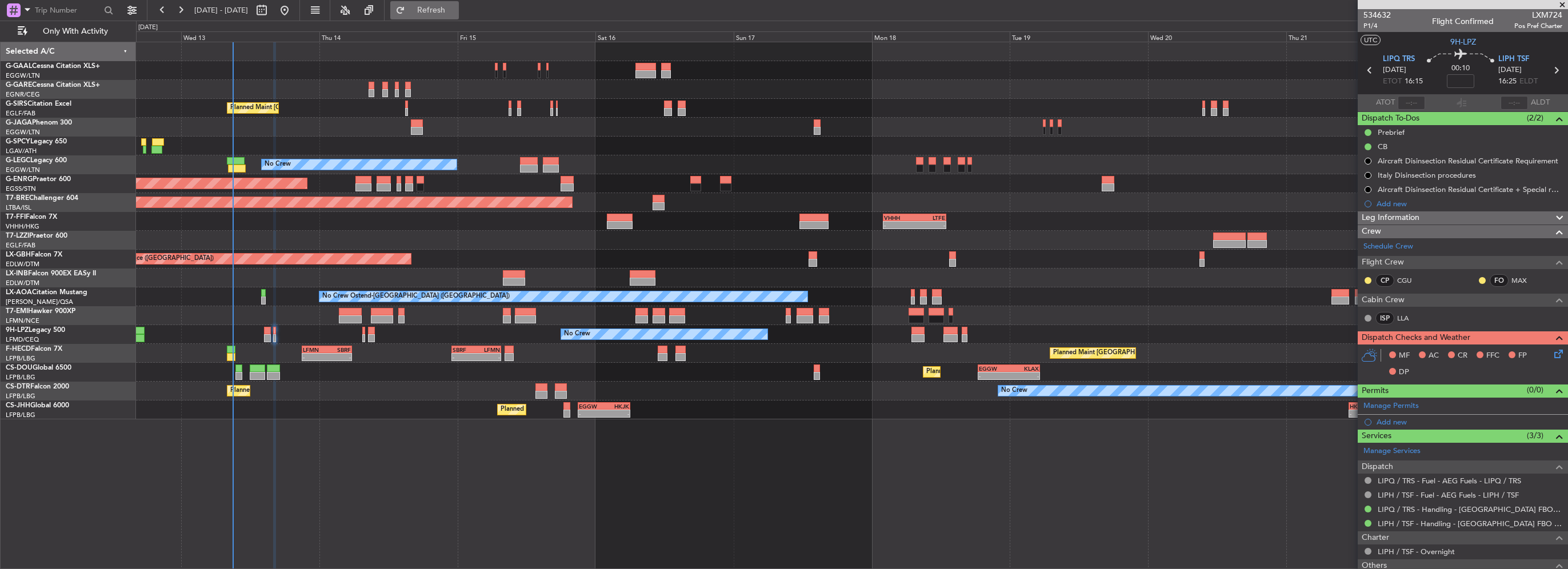
click at [459, 4] on button "Refresh" at bounding box center [425, 10] width 69 height 18
click at [270, 334] on div "No Crew" at bounding box center [852, 334] width 1431 height 19
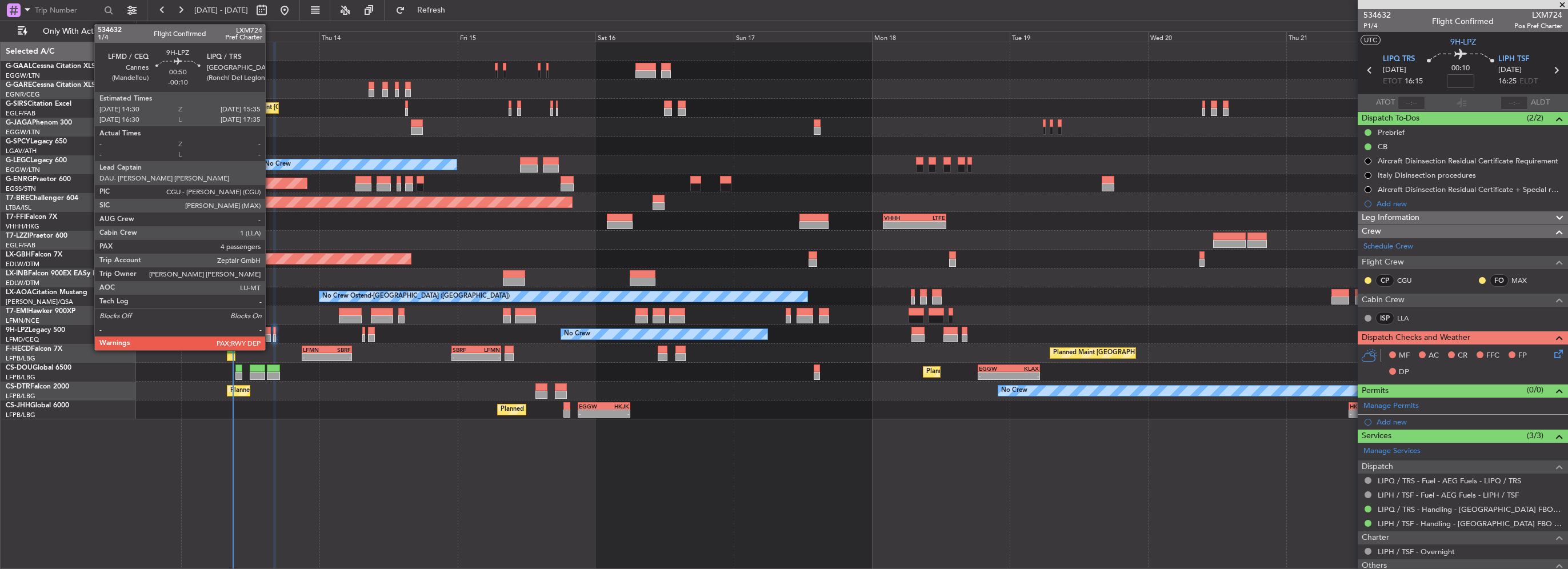
click at [269, 334] on div at bounding box center [267, 338] width 6 height 8
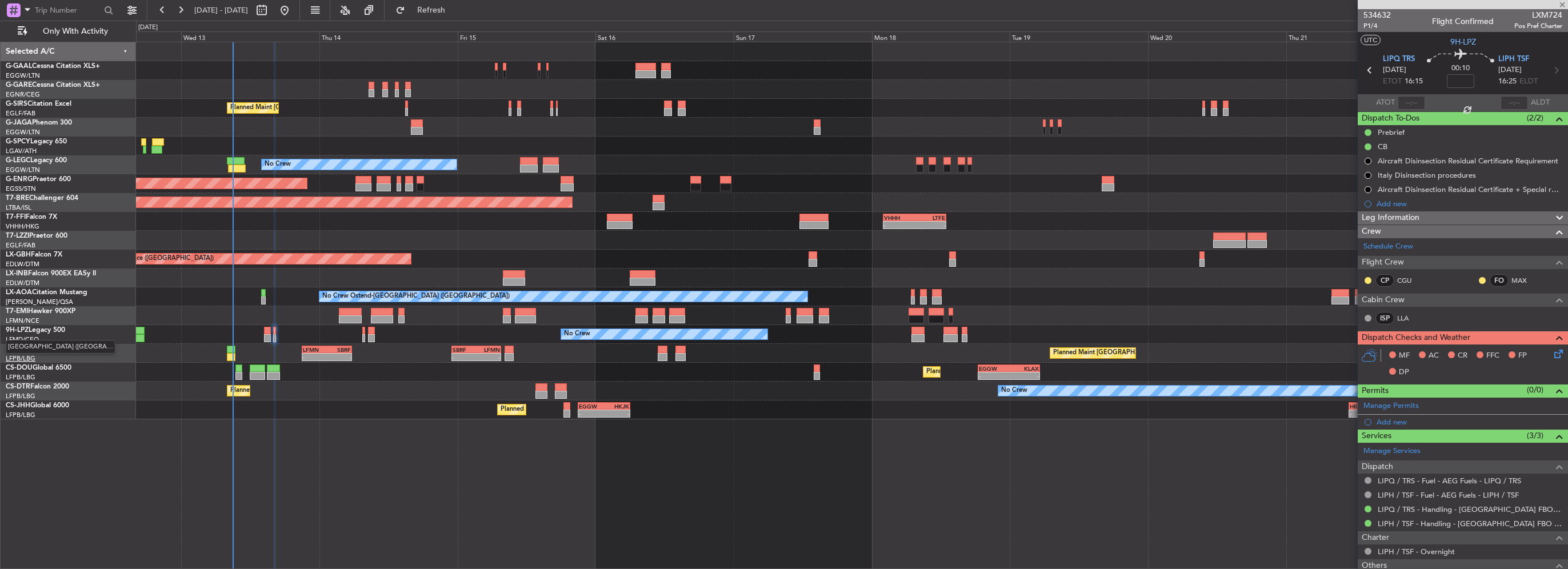
type input "-00:10"
type input "4"
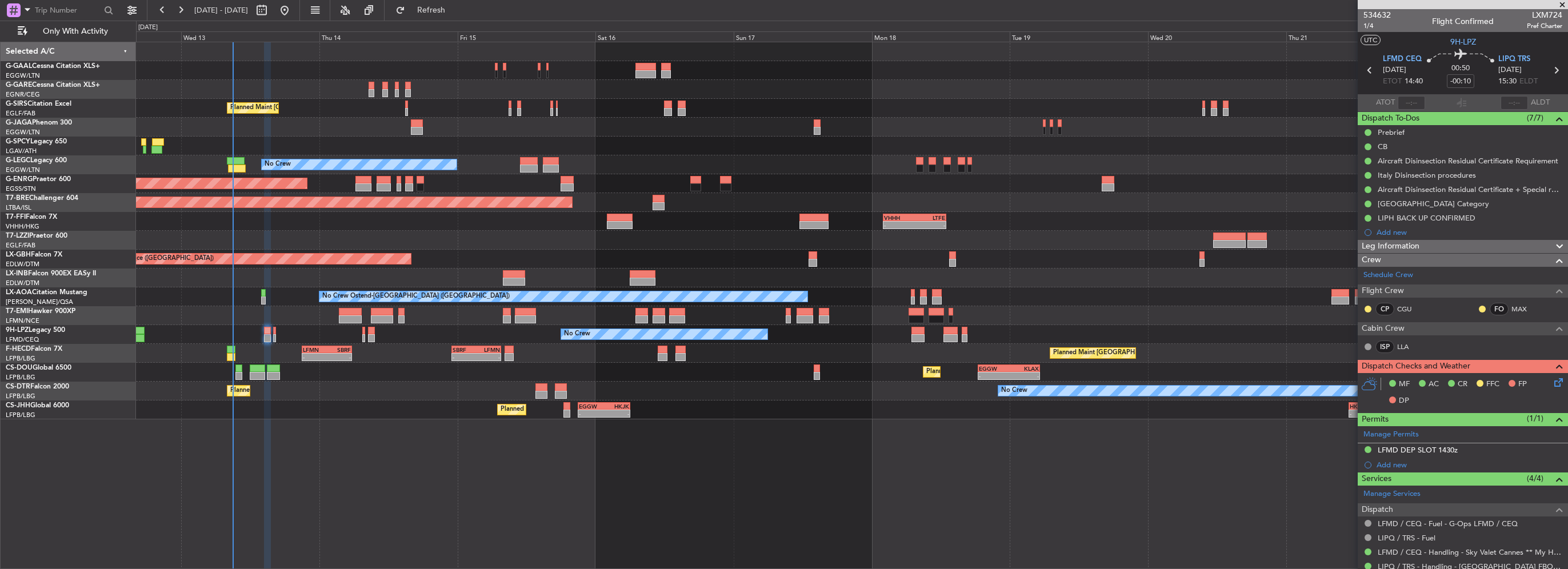
click at [1543, 381] on div "MF AC CR FFC FP DP" at bounding box center [1468, 392] width 168 height 34
click at [1552, 381] on icon at bounding box center [1556, 380] width 9 height 9
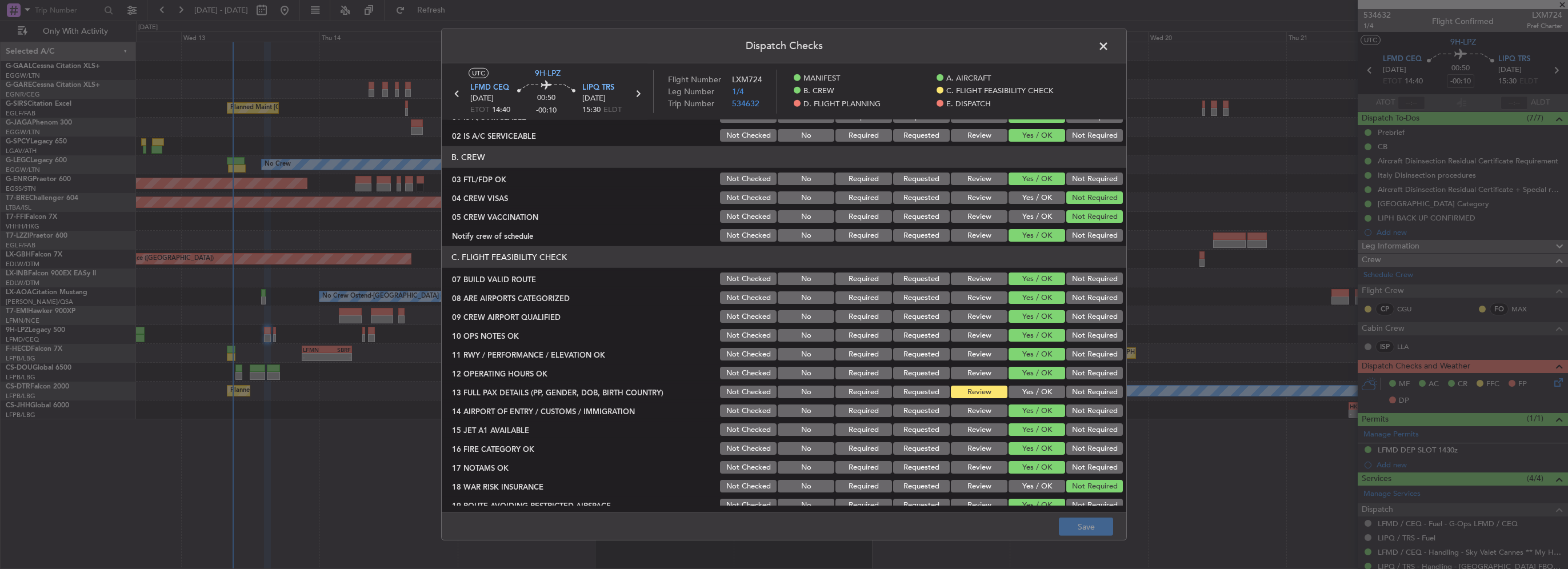
scroll to position [114, 0]
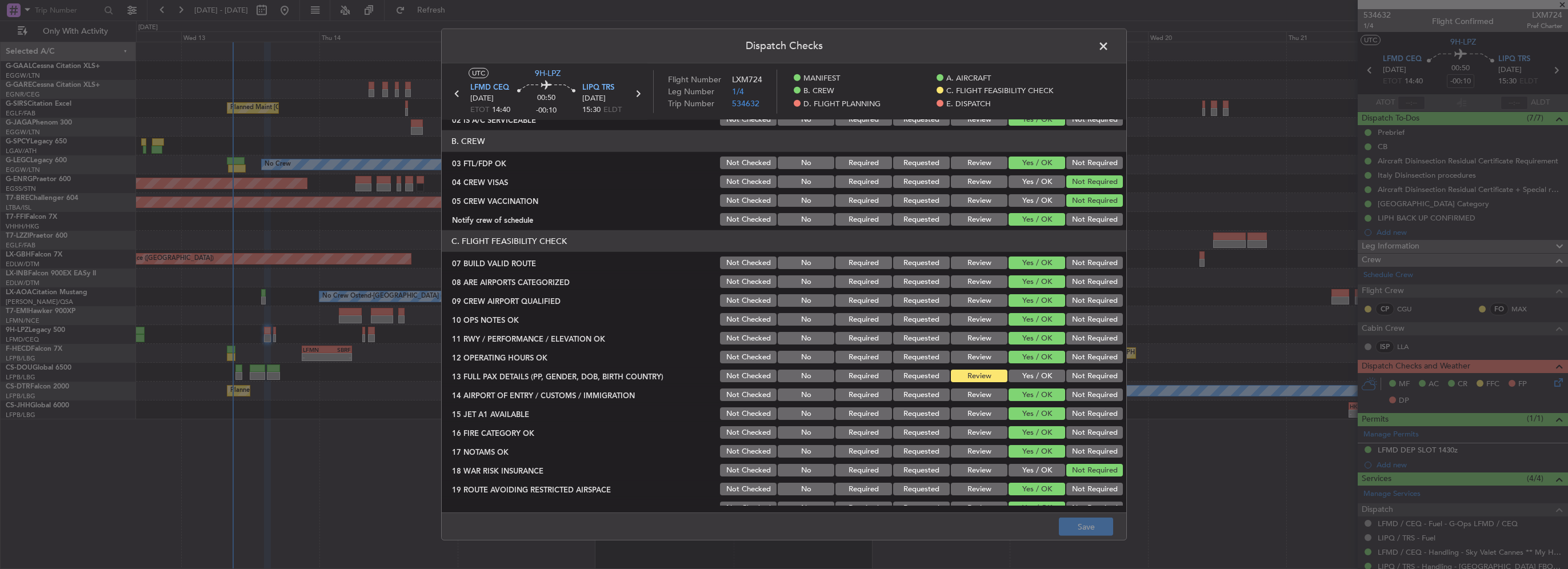
click at [1047, 372] on button "Yes / OK" at bounding box center [1036, 375] width 56 height 12
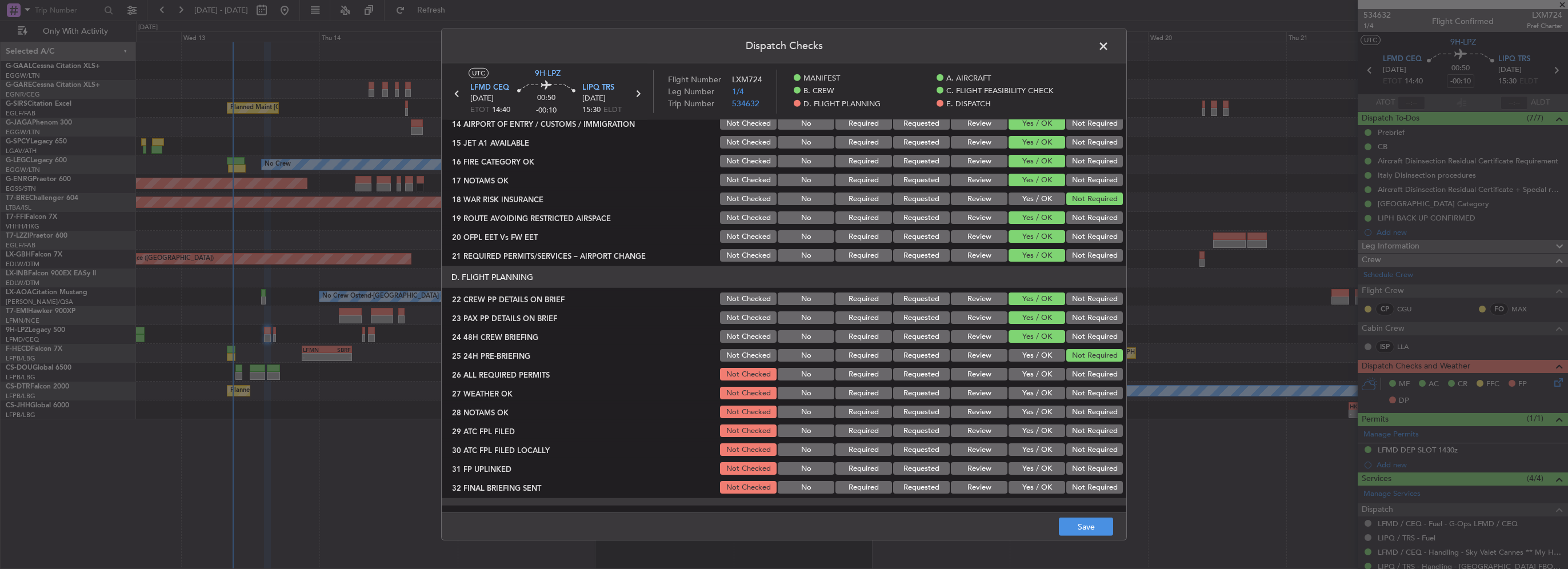
scroll to position [457, 0]
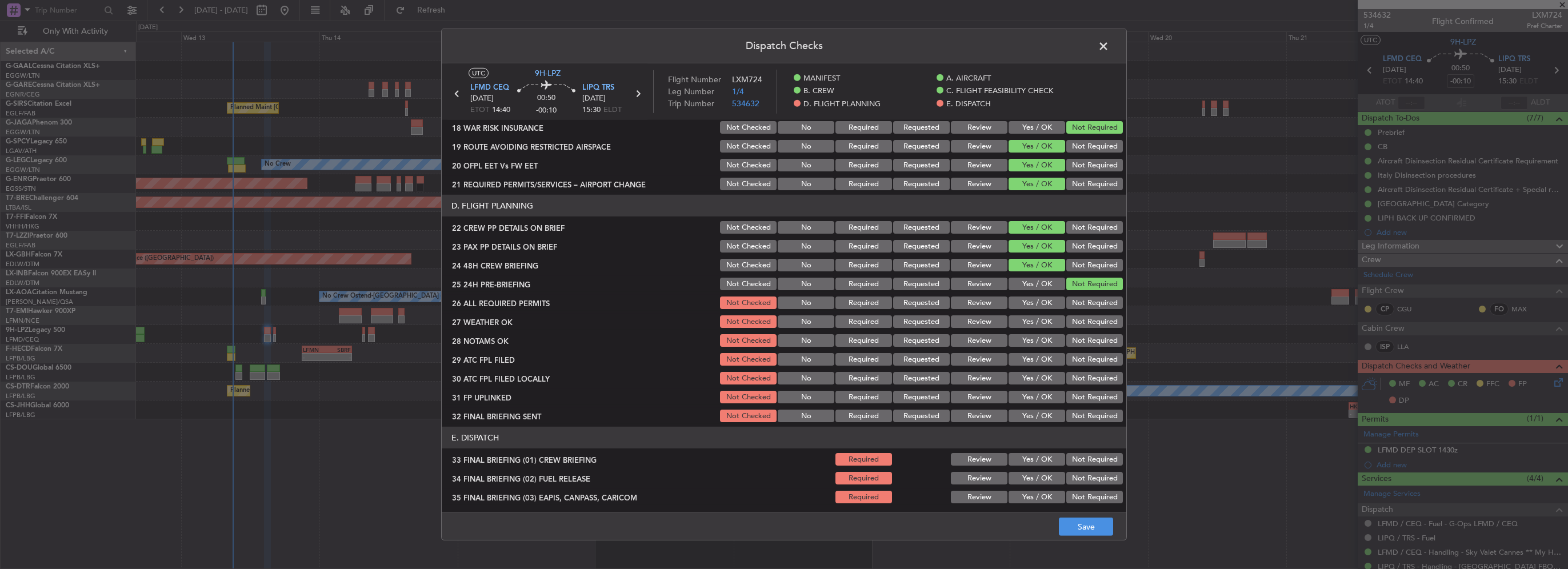
click at [1037, 301] on button "Yes / OK" at bounding box center [1036, 302] width 56 height 12
click at [1034, 318] on button "Yes / OK" at bounding box center [1036, 321] width 56 height 12
click at [990, 324] on button "Review" at bounding box center [979, 321] width 56 height 12
click at [985, 337] on button "Review" at bounding box center [979, 340] width 56 height 12
click at [1041, 351] on div "Yes / OK" at bounding box center [1035, 359] width 58 height 16
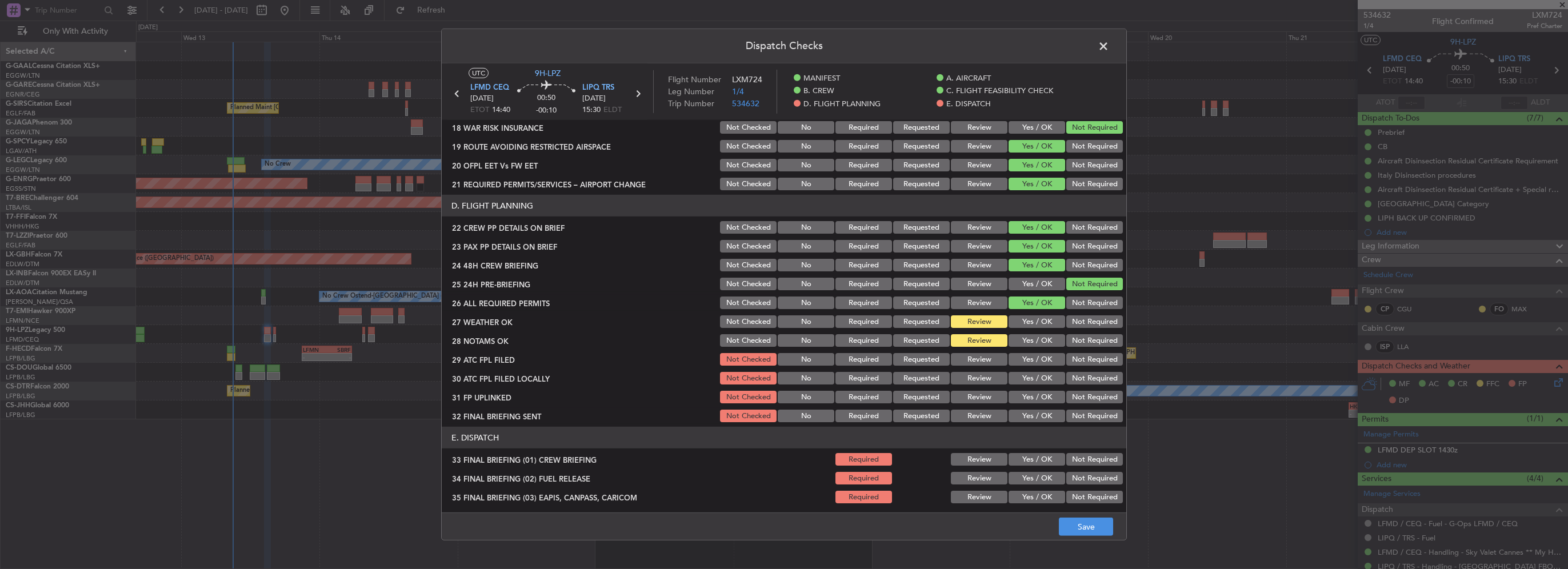
click at [1042, 366] on div "Yes / OK" at bounding box center [1035, 359] width 58 height 16
click at [1040, 361] on button "Yes / OK" at bounding box center [1036, 359] width 56 height 12
drag, startPoint x: 1040, startPoint y: 376, endPoint x: 1045, endPoint y: 391, distance: 15.8
click at [1040, 377] on button "Yes / OK" at bounding box center [1036, 377] width 56 height 12
click at [1045, 393] on button "Yes / OK" at bounding box center [1036, 396] width 56 height 12
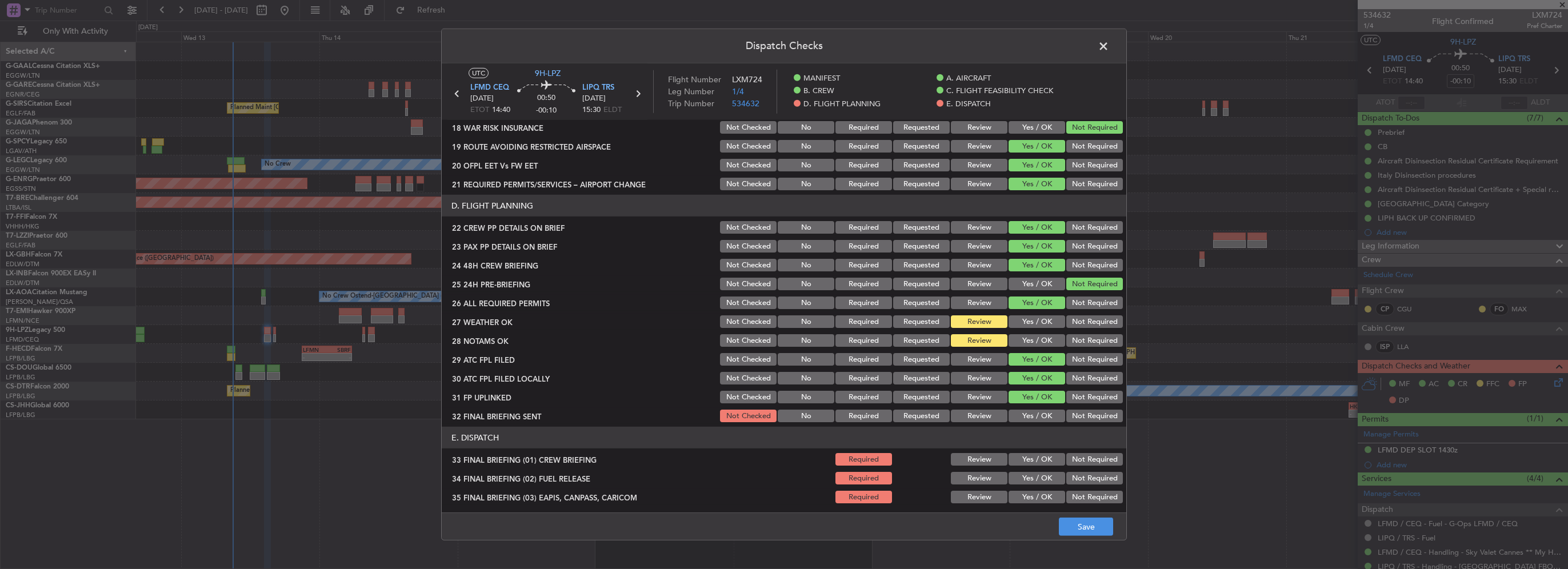
drag, startPoint x: 1074, startPoint y: 384, endPoint x: 1076, endPoint y: 395, distance: 11.2
click at [1074, 384] on button "Not Required" at bounding box center [1094, 377] width 56 height 12
click at [1079, 419] on button "Not Required" at bounding box center [1094, 416] width 56 height 12
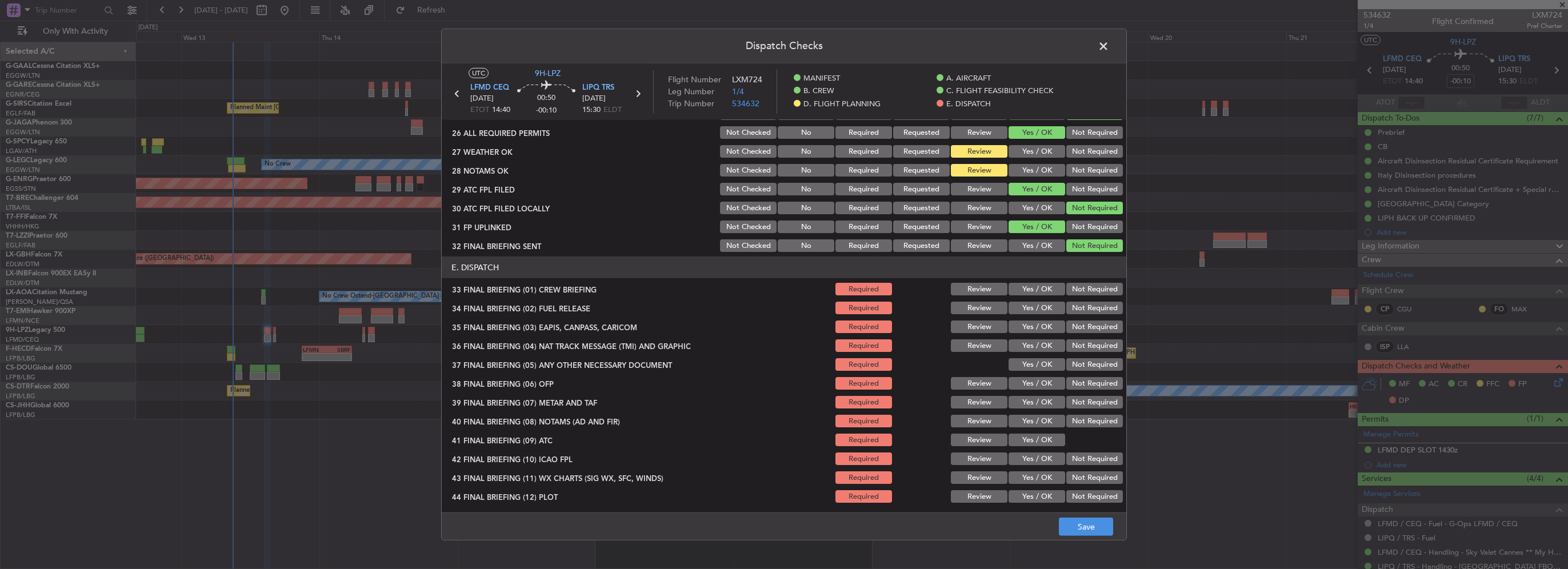
scroll to position [628, 0]
click at [1026, 293] on button "Yes / OK" at bounding box center [1036, 287] width 56 height 12
drag, startPoint x: 1030, startPoint y: 304, endPoint x: 1080, endPoint y: 326, distance: 54.6
click at [1030, 304] on button "Yes / OK" at bounding box center [1036, 306] width 56 height 12
drag, startPoint x: 1080, startPoint y: 326, endPoint x: 1081, endPoint y: 345, distance: 19.0
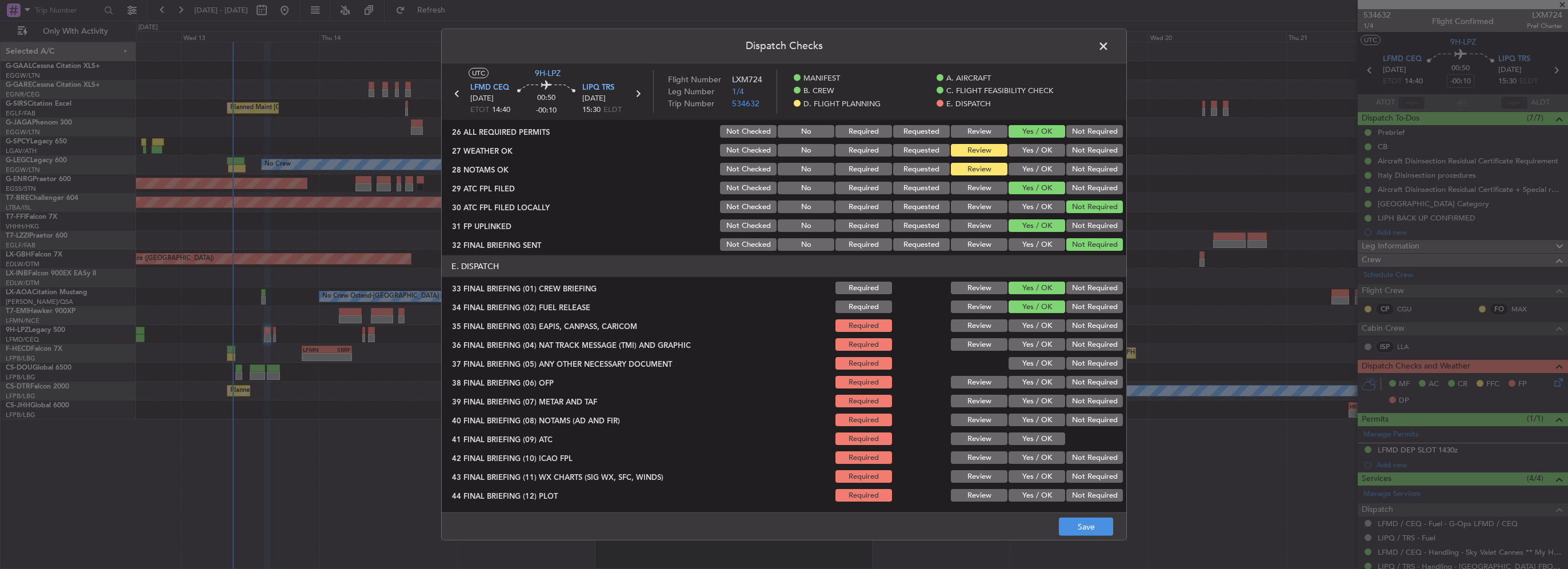
click at [1080, 327] on button "Not Required" at bounding box center [1094, 325] width 56 height 12
click at [1081, 345] on button "Not Required" at bounding box center [1094, 344] width 56 height 12
click at [1024, 364] on button "Yes / OK" at bounding box center [1036, 363] width 56 height 12
click at [1035, 383] on button "Yes / OK" at bounding box center [1036, 381] width 56 height 12
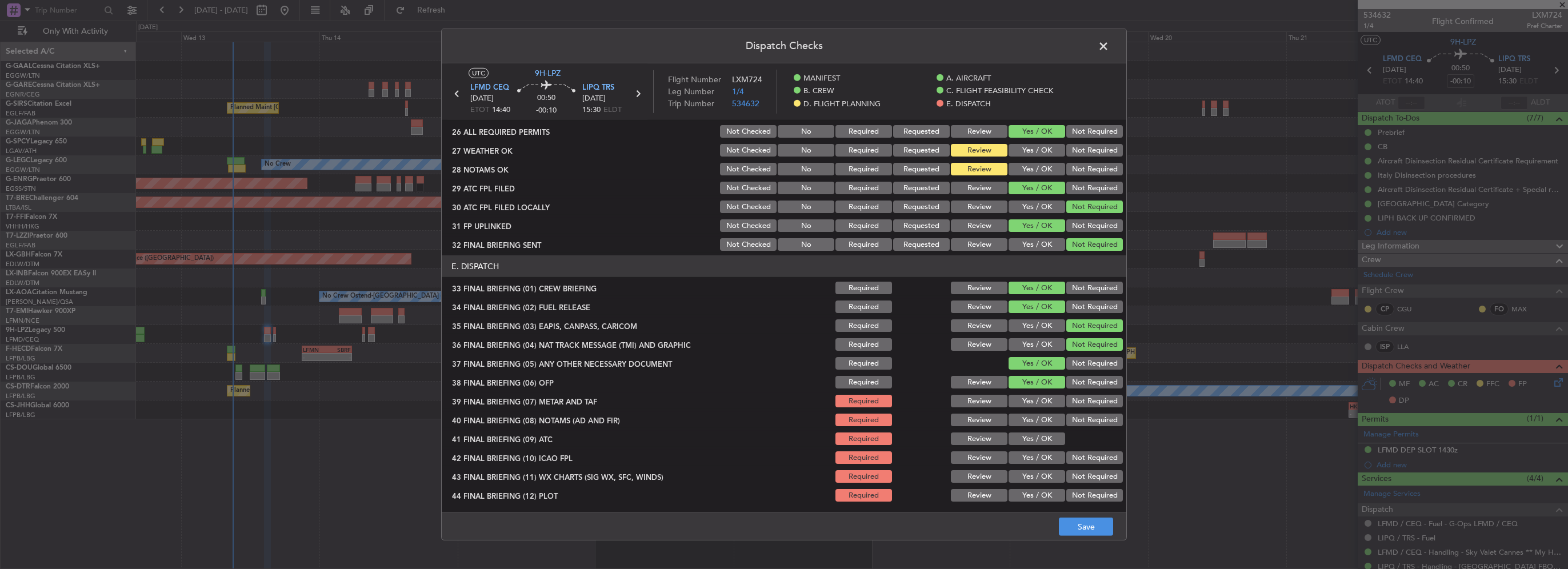
click at [1045, 405] on button "Yes / OK" at bounding box center [1036, 401] width 56 height 12
click at [1043, 416] on button "Yes / OK" at bounding box center [1036, 419] width 56 height 12
click at [1043, 440] on button "Yes / OK" at bounding box center [1036, 438] width 56 height 12
drag, startPoint x: 1040, startPoint y: 465, endPoint x: 1046, endPoint y: 479, distance: 15.2
click at [1040, 467] on section "E. DISPATCH 33 FINAL BRIEFING (01) CREW BRIEFING Required Review Yes / OK Not R…" at bounding box center [784, 379] width 685 height 248
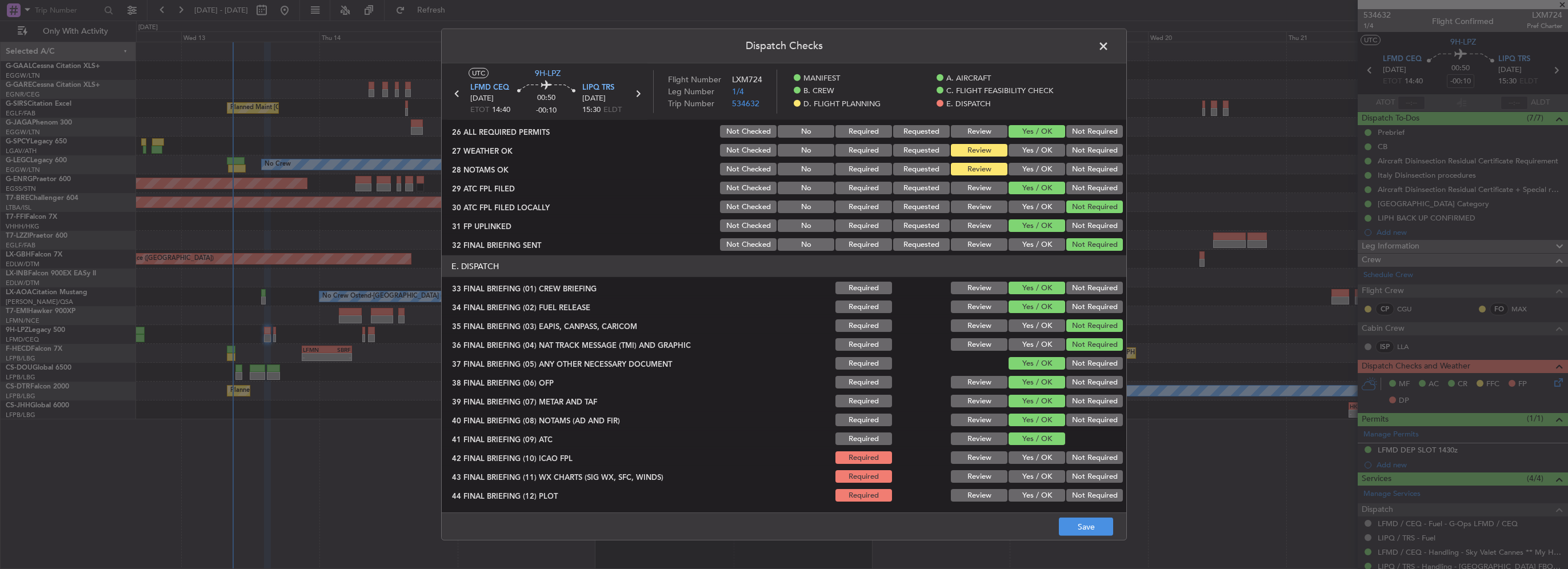
drag, startPoint x: 1046, startPoint y: 479, endPoint x: 1038, endPoint y: 457, distance: 23.4
click at [1045, 476] on button "Yes / OK" at bounding box center [1036, 476] width 56 height 12
click at [1038, 457] on button "Yes / OK" at bounding box center [1036, 457] width 56 height 12
click at [1042, 496] on button "Yes / OK" at bounding box center [1036, 495] width 56 height 12
click at [1079, 546] on div "Dispatch Checks UTC 9H-LPZ LFMD CEQ [DATE] ETOT 14:40 00:50 -00:10 LIPQ TRS [DA…" at bounding box center [784, 284] width 1568 height 569
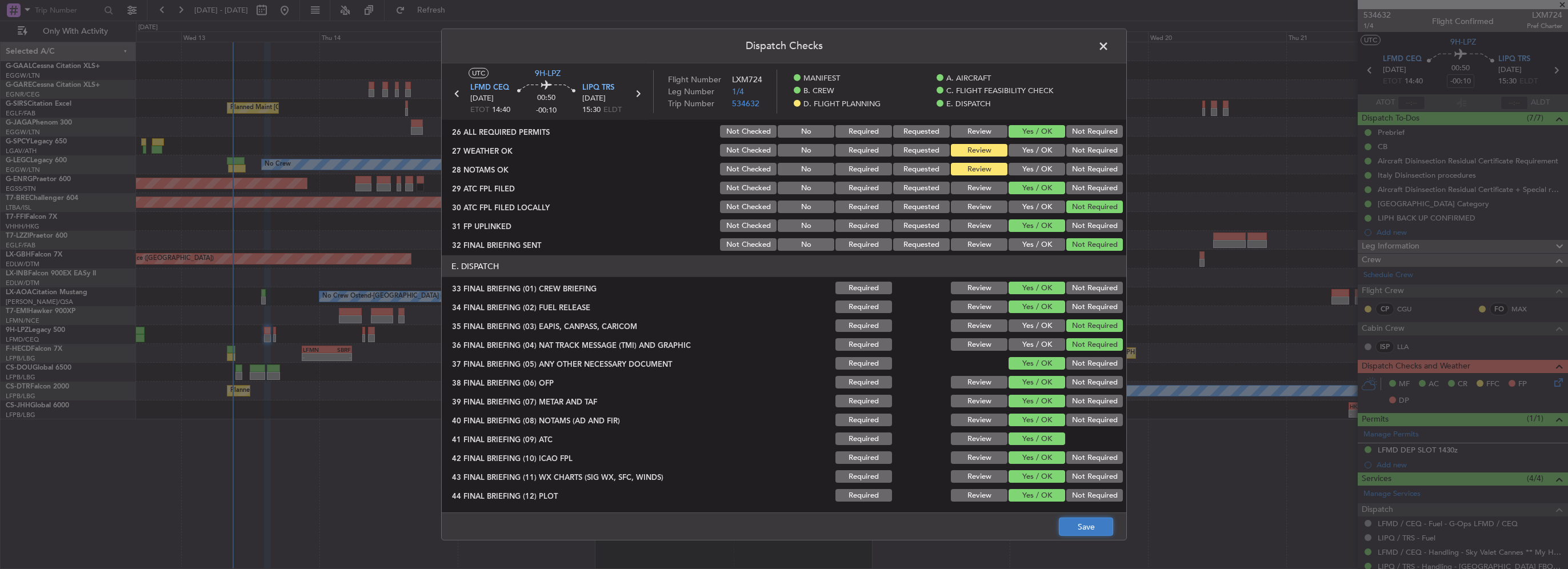
click at [1084, 535] on button "Save" at bounding box center [1086, 526] width 54 height 18
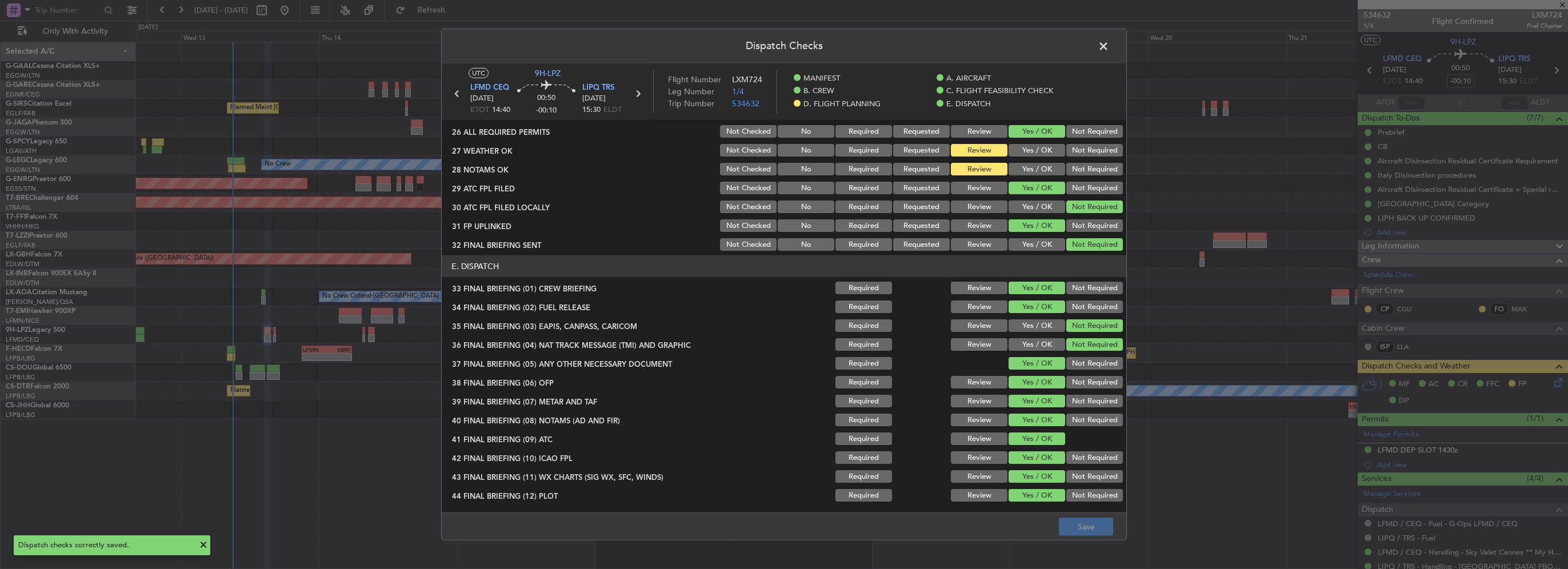
click at [1109, 48] on span at bounding box center [1109, 49] width 0 height 23
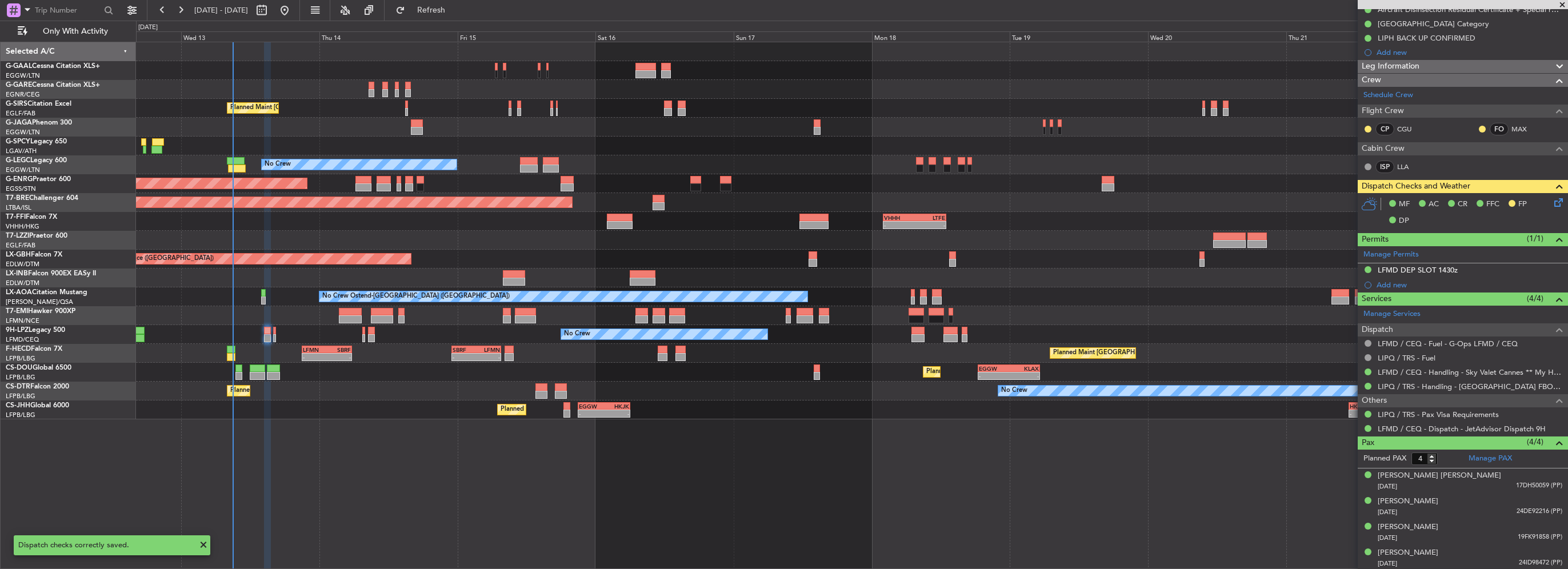
scroll to position [0, 0]
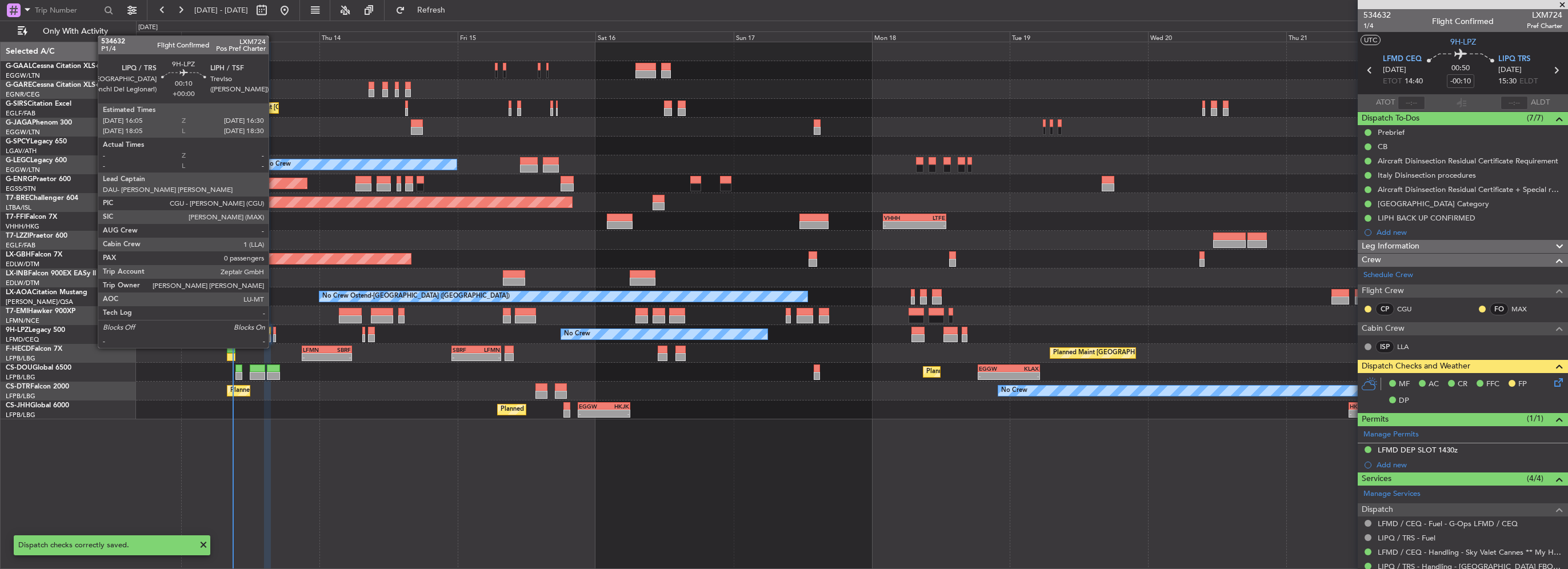
click at [274, 337] on div at bounding box center [275, 338] width 3 height 8
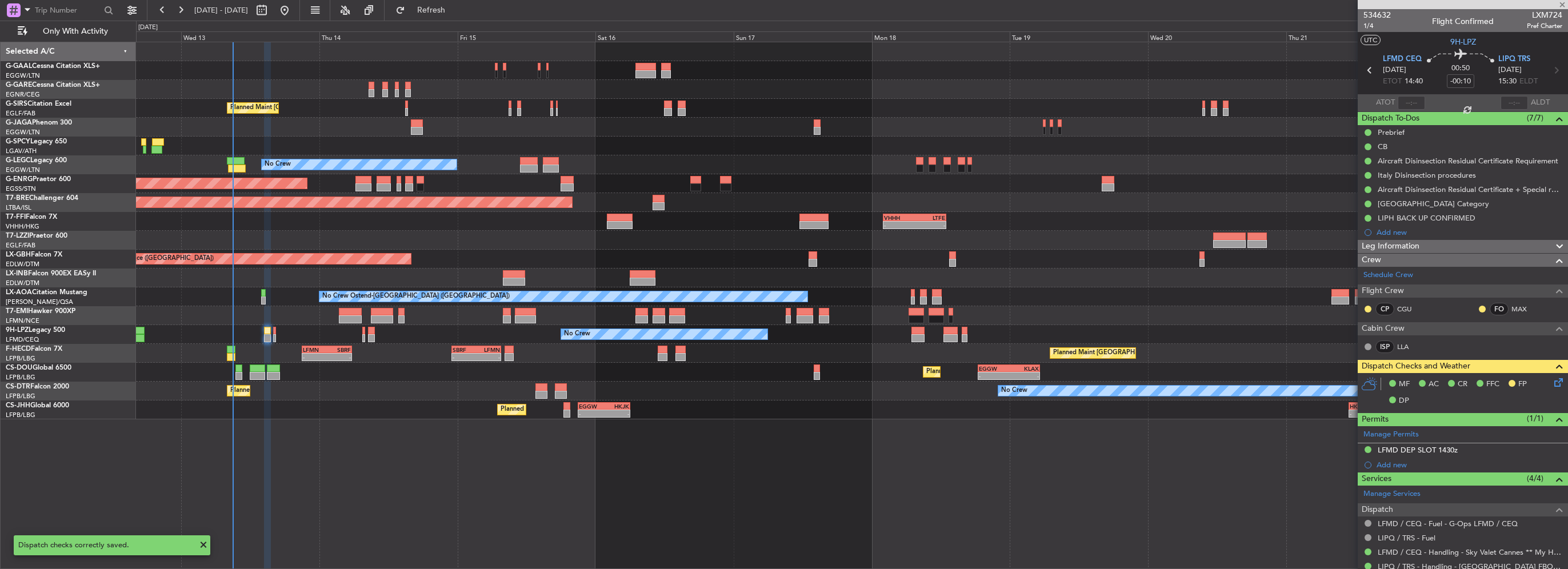
type input "0"
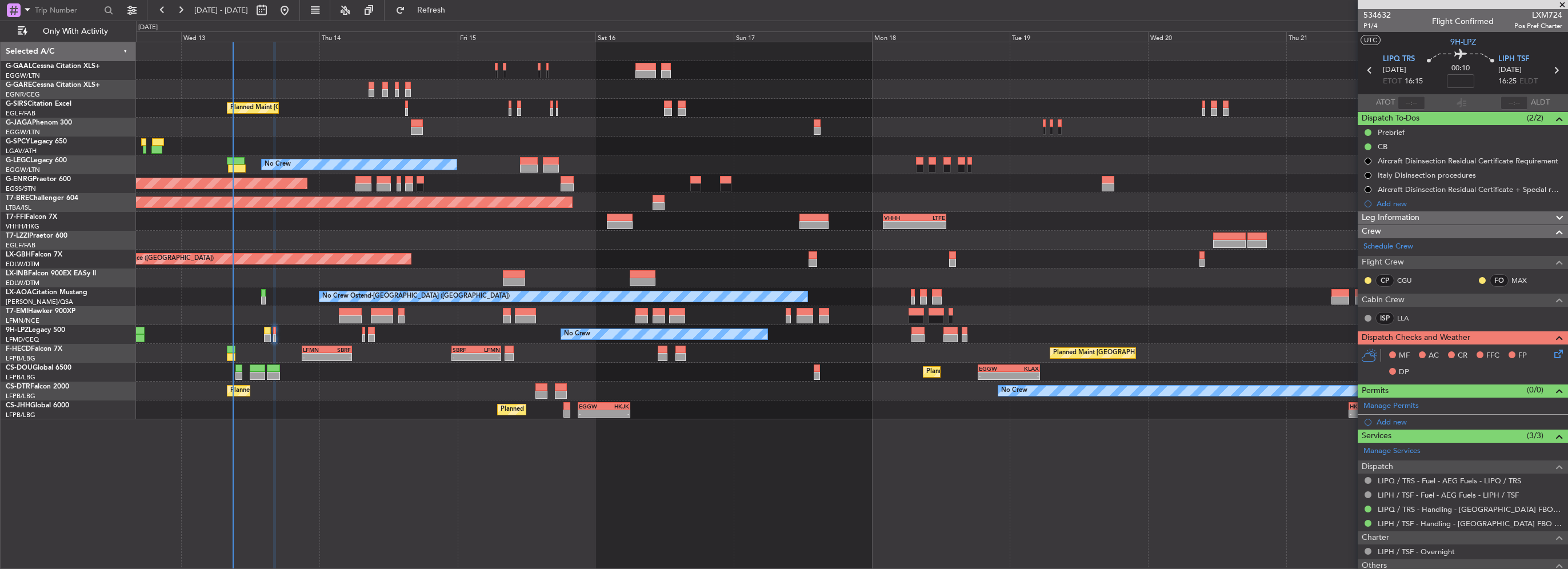
click at [1486, 219] on div "Leg Information" at bounding box center [1462, 218] width 210 height 13
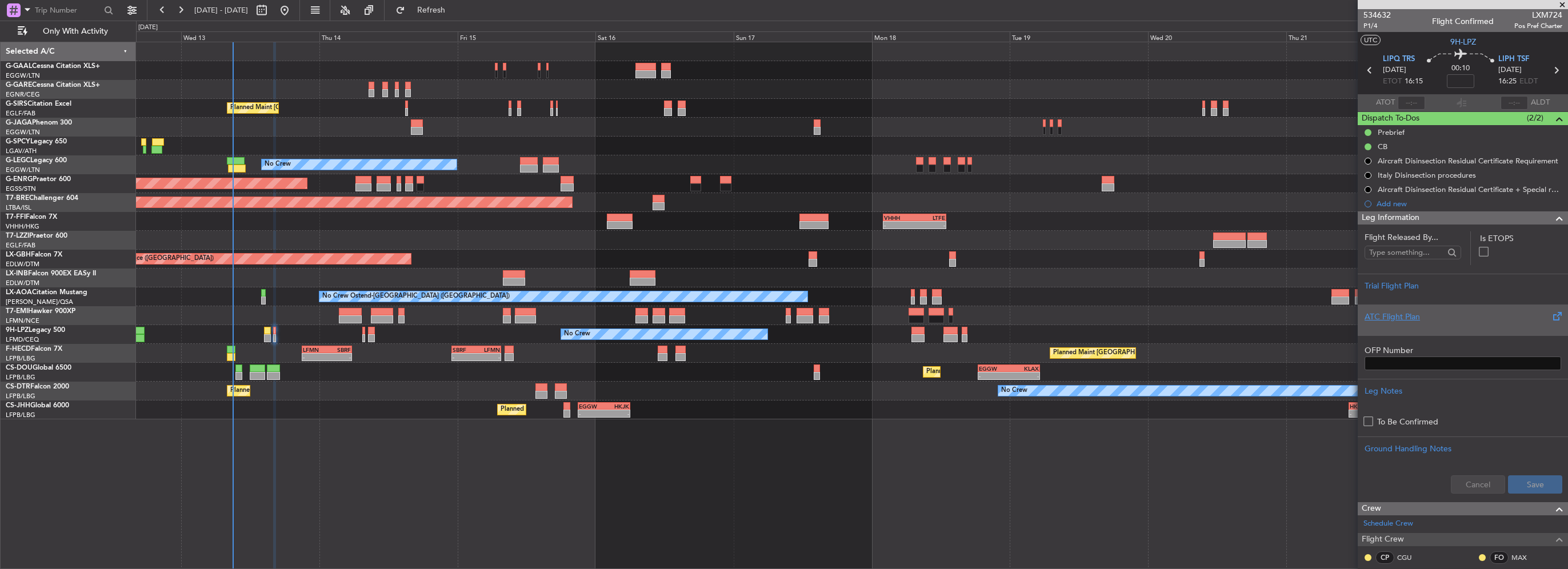
click at [1428, 329] on div "ATC Flight Plan" at bounding box center [1462, 320] width 210 height 31
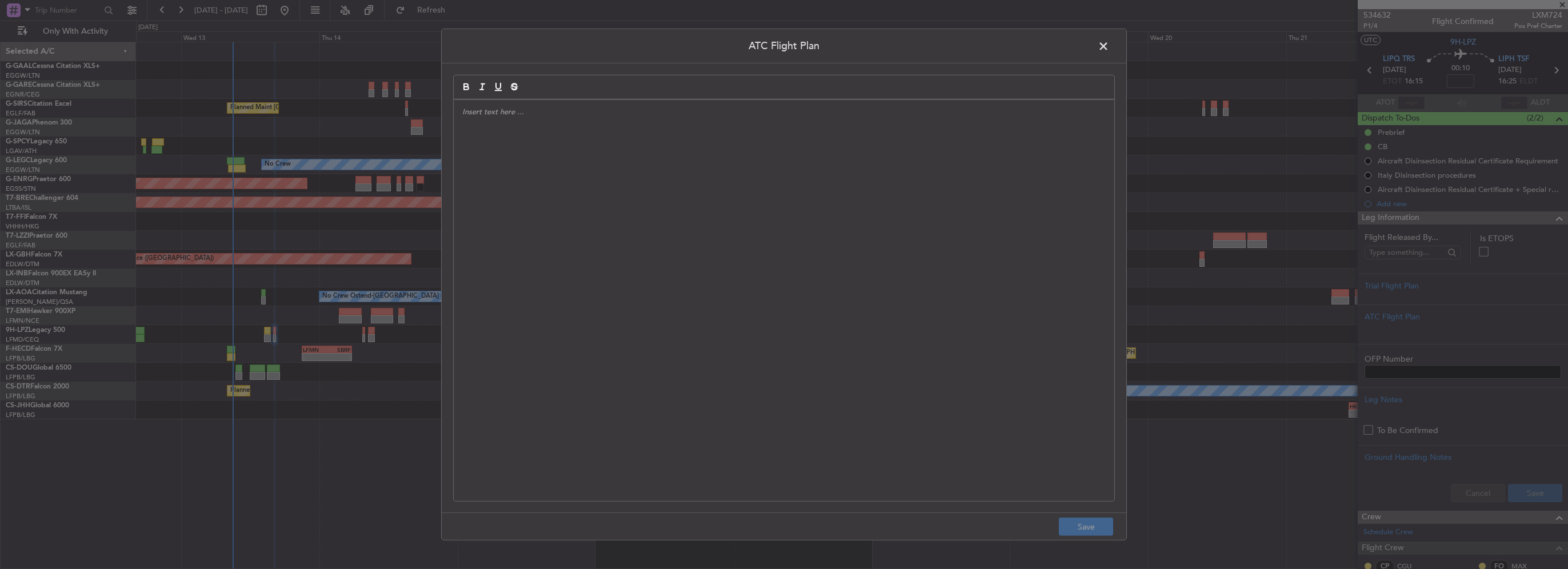
click at [704, 234] on div at bounding box center [784, 300] width 661 height 401
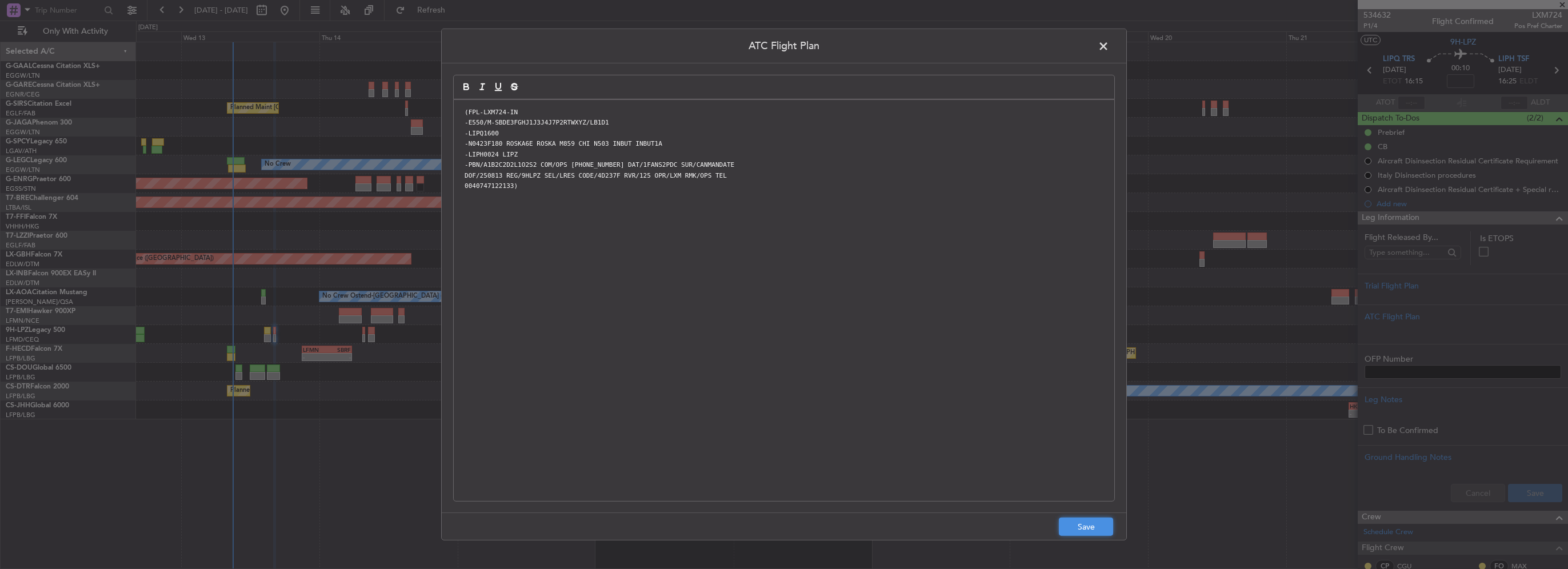
drag, startPoint x: 1095, startPoint y: 528, endPoint x: 1114, endPoint y: 524, distance: 19.4
click at [1094, 528] on button "Save" at bounding box center [1086, 526] width 54 height 18
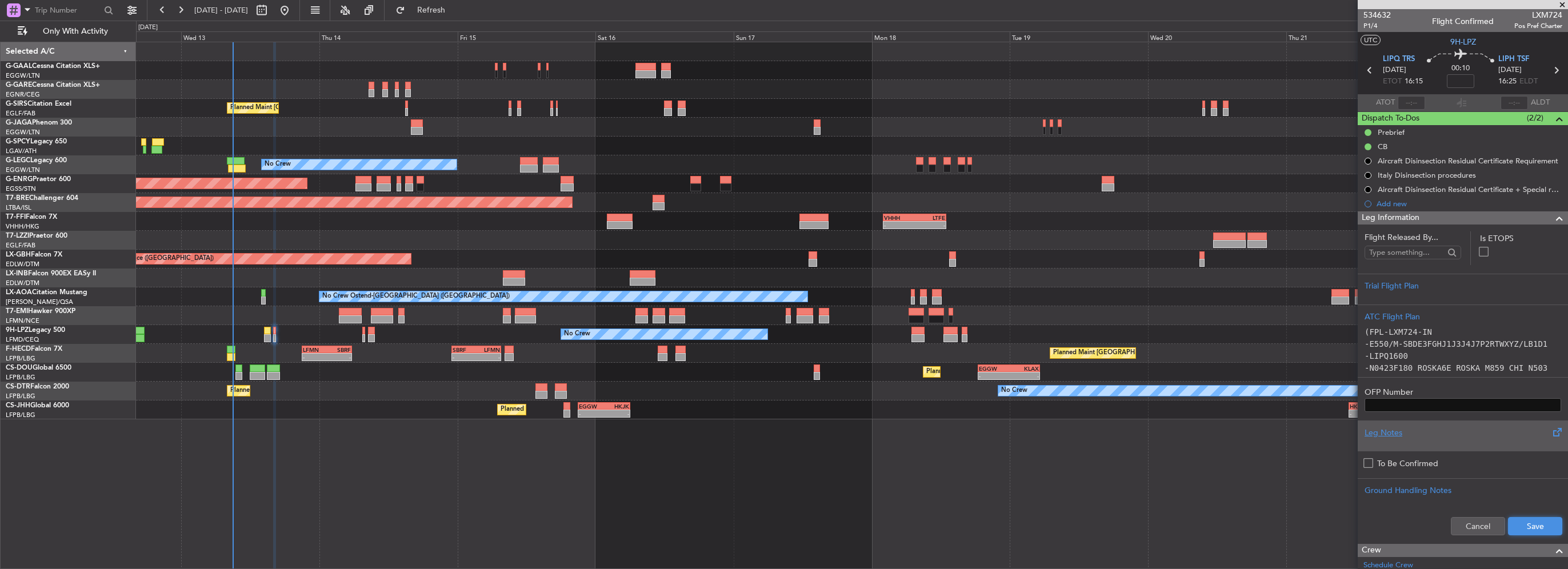
drag, startPoint x: 1523, startPoint y: 526, endPoint x: 1495, endPoint y: 430, distance: 100.0
click at [1523, 526] on button "Save" at bounding box center [1535, 526] width 54 height 18
click at [1457, 82] on input at bounding box center [1460, 81] width 27 height 14
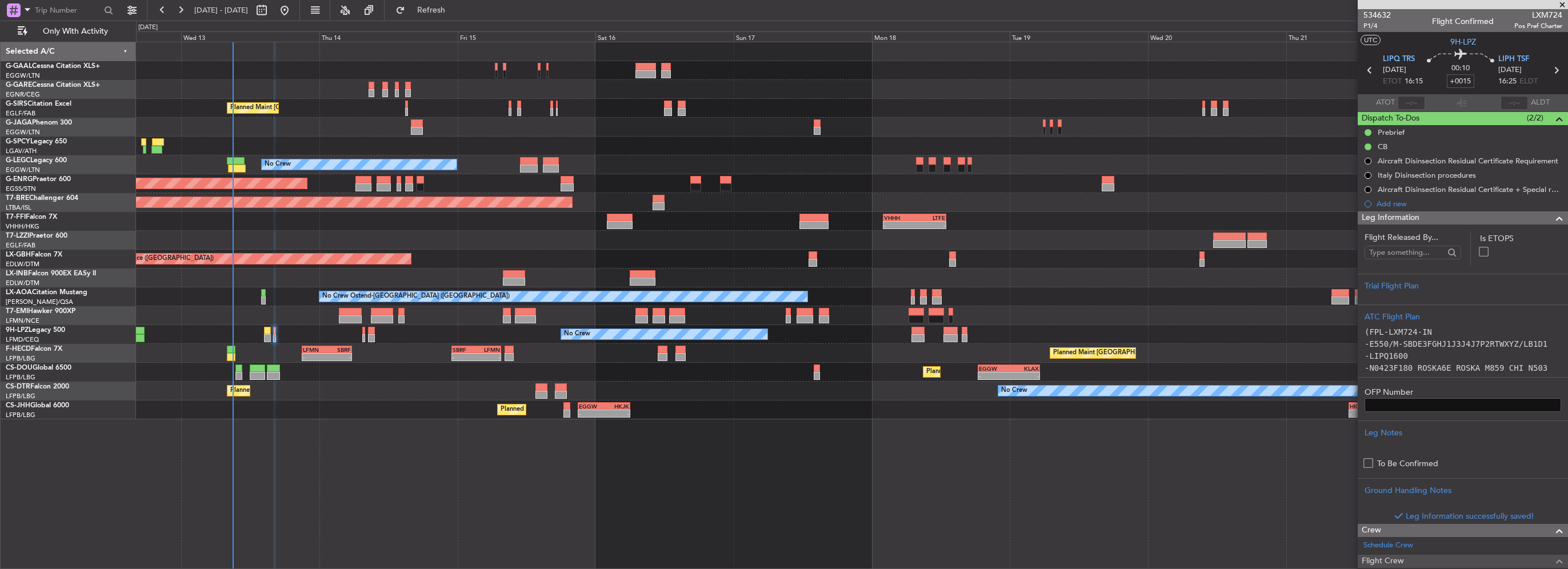
type input "+00:15"
click at [1530, 220] on div "Leg Information" at bounding box center [1462, 218] width 210 height 13
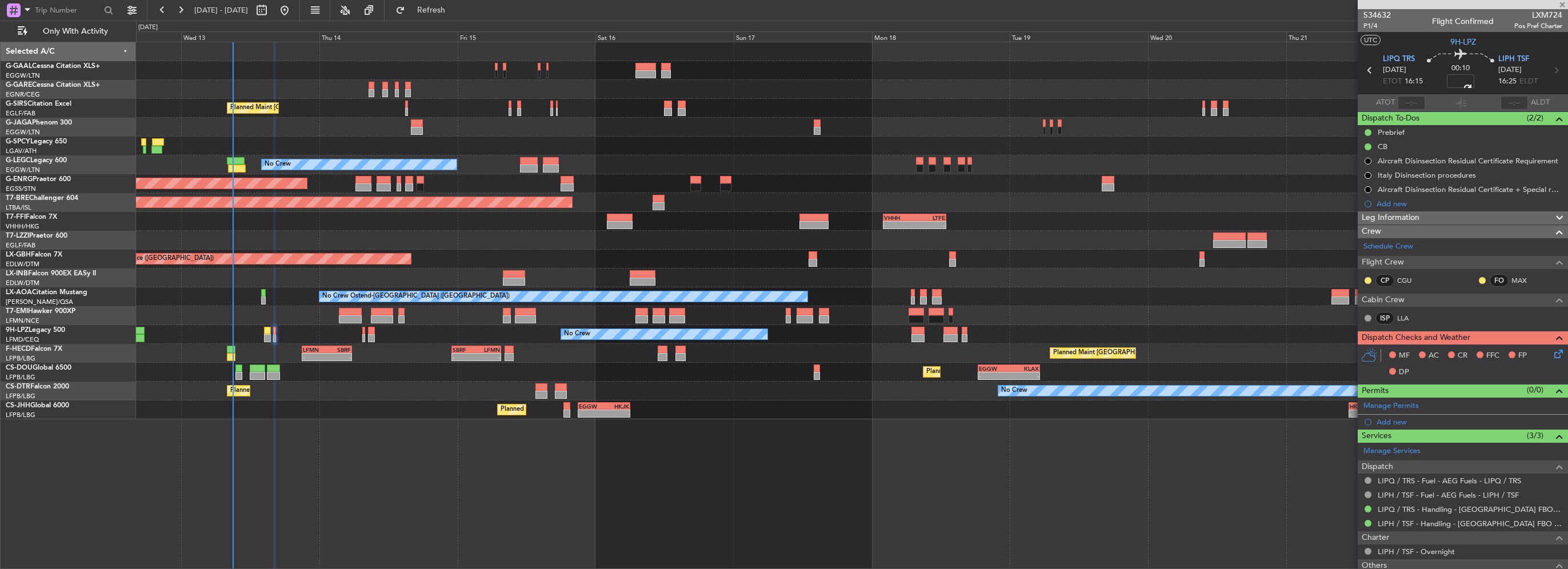
click at [1552, 351] on icon at bounding box center [1556, 351] width 9 height 9
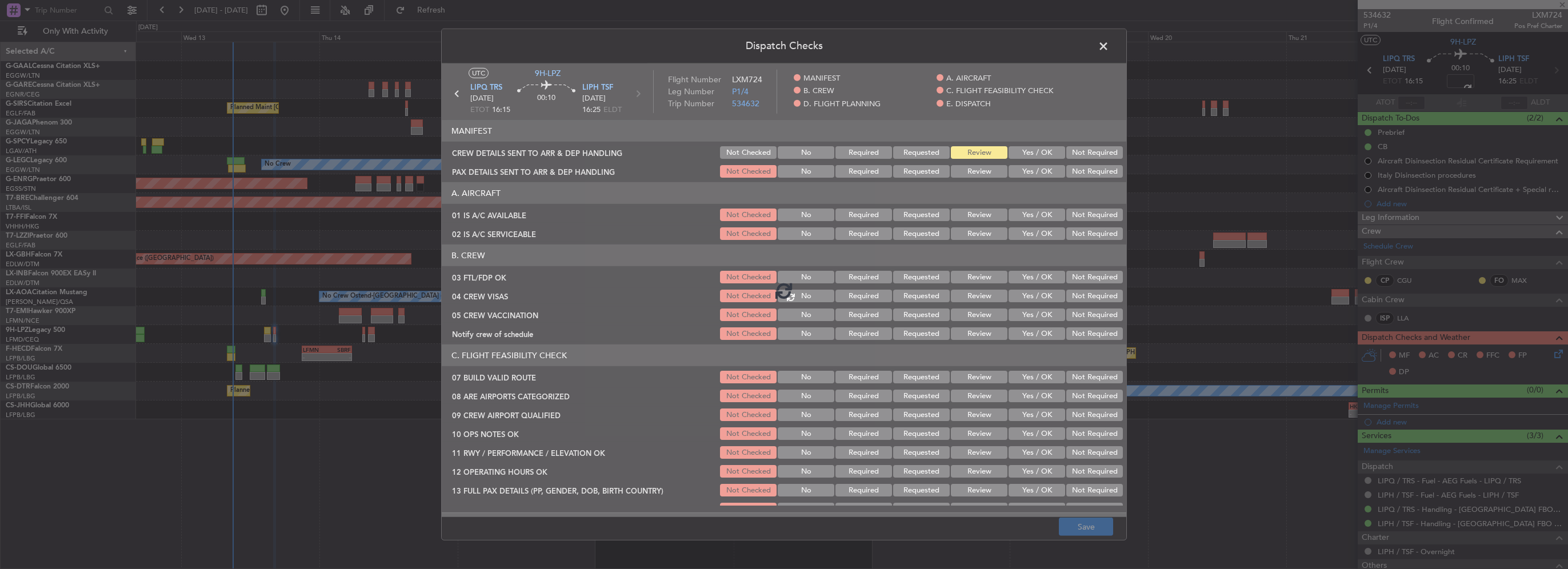
click at [1034, 210] on div at bounding box center [784, 290] width 685 height 453
type input "+00:15"
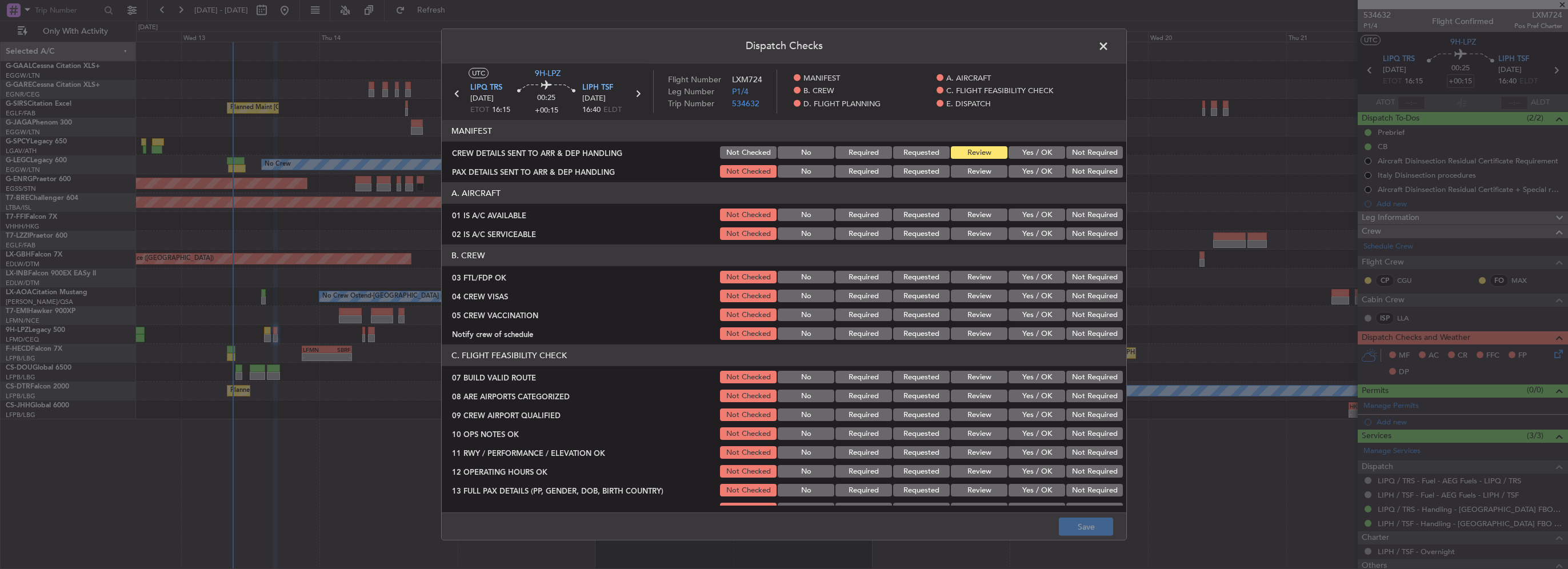
click at [1036, 217] on button "Yes / OK" at bounding box center [1036, 214] width 56 height 12
click at [1038, 233] on button "Yes / OK" at bounding box center [1036, 233] width 56 height 12
click at [1029, 277] on button "Yes / OK" at bounding box center [1036, 276] width 56 height 12
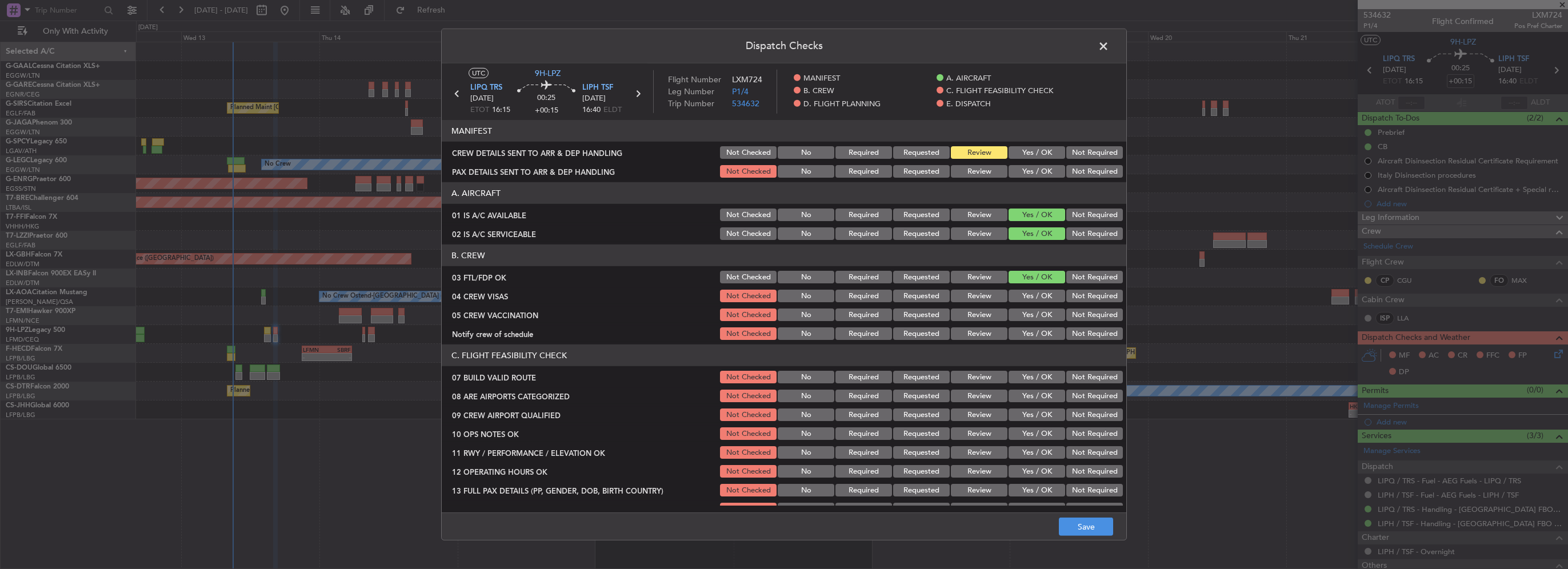
drag, startPoint x: 1073, startPoint y: 293, endPoint x: 1074, endPoint y: 313, distance: 20.0
click at [1073, 294] on button "Not Required" at bounding box center [1094, 295] width 56 height 12
click at [1074, 313] on button "Not Required" at bounding box center [1094, 314] width 56 height 12
drag, startPoint x: 1043, startPoint y: 326, endPoint x: 1043, endPoint y: 337, distance: 11.0
click at [1043, 327] on div "Yes / OK" at bounding box center [1035, 333] width 58 height 16
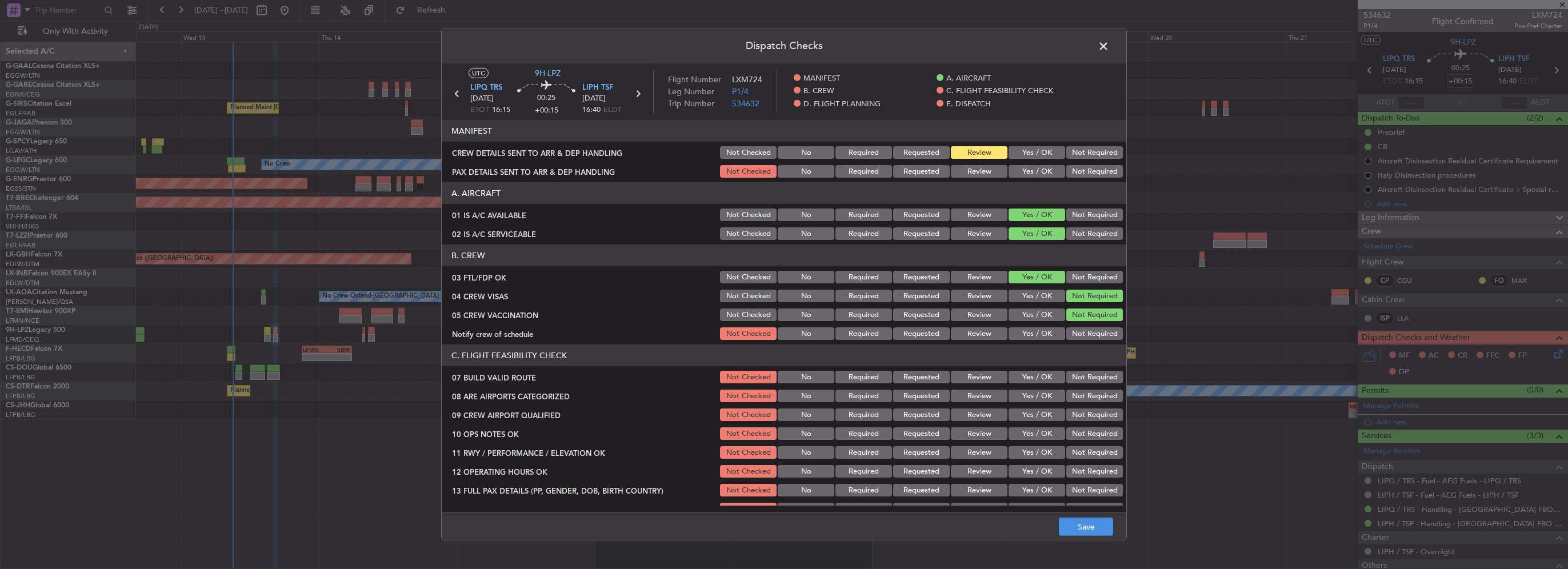
click at [1042, 337] on button "Yes / OK" at bounding box center [1036, 333] width 56 height 12
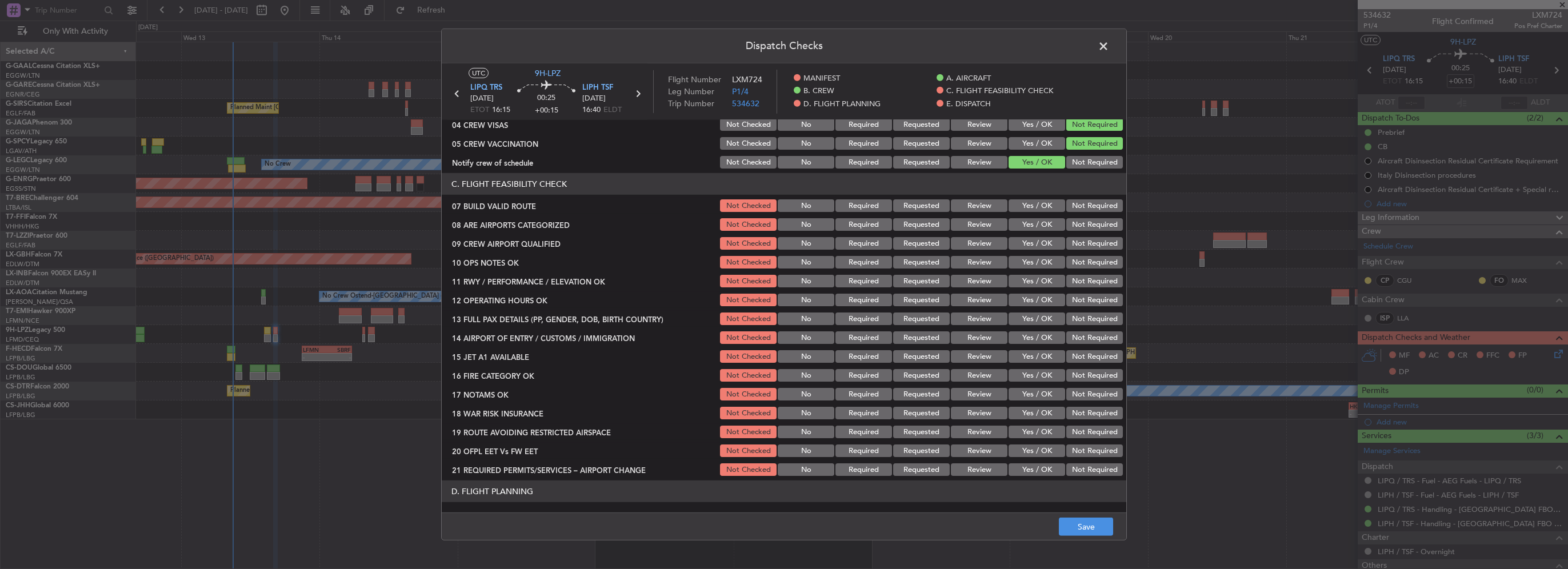
click at [1036, 208] on button "Yes / OK" at bounding box center [1036, 205] width 56 height 12
click at [1035, 224] on button "Yes / OK" at bounding box center [1036, 224] width 56 height 12
click at [1071, 251] on div "Not Required" at bounding box center [1093, 243] width 58 height 16
click at [1074, 251] on section "C. FLIGHT FEASIBILITY CHECK 07 BUILD VALID ROUTE Not Checked No Required Reques…" at bounding box center [784, 325] width 685 height 304
click at [1077, 268] on button "Not Required" at bounding box center [1094, 262] width 56 height 12
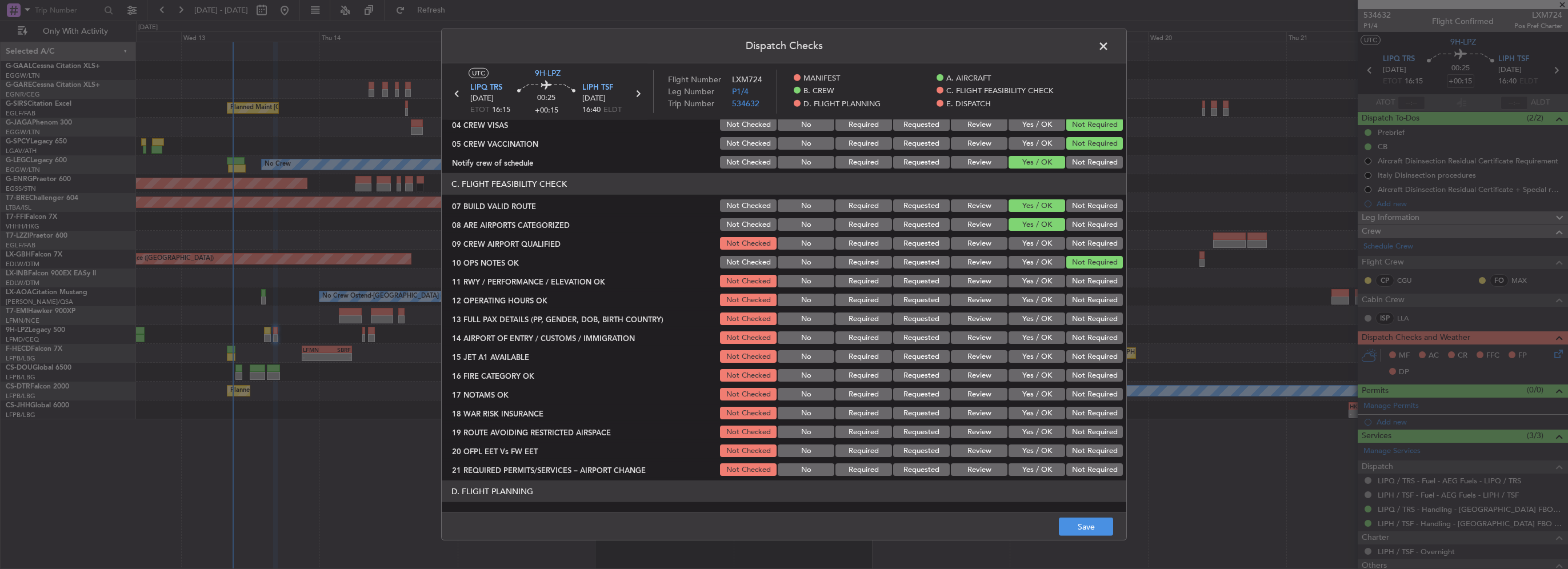
click at [1074, 249] on div "Not Required" at bounding box center [1093, 243] width 58 height 16
click at [1024, 252] on section "C. FLIGHT FEASIBILITY CHECK 07 BUILD VALID ROUTE Not Checked No Required Reques…" at bounding box center [784, 325] width 685 height 304
click at [1032, 244] on button "Yes / OK" at bounding box center [1036, 243] width 56 height 12
drag, startPoint x: 1033, startPoint y: 256, endPoint x: 1038, endPoint y: 279, distance: 23.5
click at [1033, 257] on button "Yes / OK" at bounding box center [1036, 262] width 56 height 12
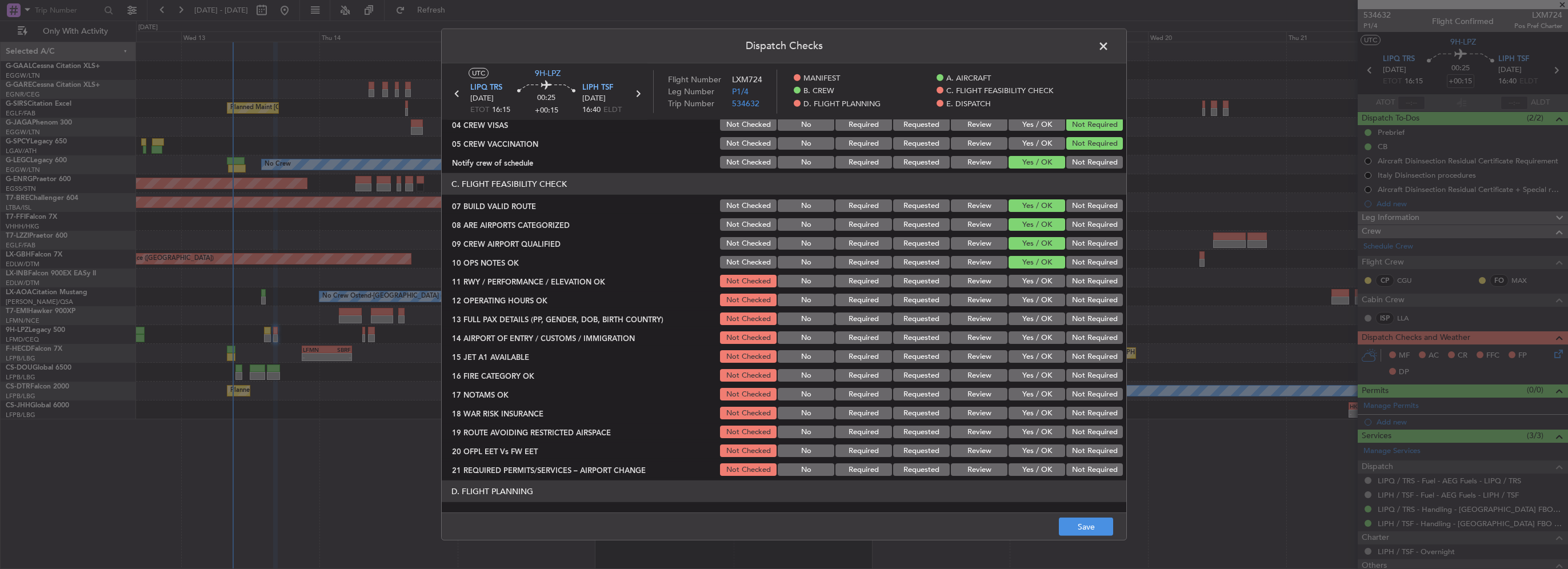
drag, startPoint x: 1038, startPoint y: 281, endPoint x: 1040, endPoint y: 300, distance: 19.1
click at [1038, 282] on button "Yes / OK" at bounding box center [1036, 280] width 56 height 12
click at [1040, 300] on button "Yes / OK" at bounding box center [1036, 299] width 56 height 12
click at [1041, 318] on button "Yes / OK" at bounding box center [1036, 318] width 56 height 12
click at [1042, 332] on button "Yes / OK" at bounding box center [1036, 337] width 56 height 12
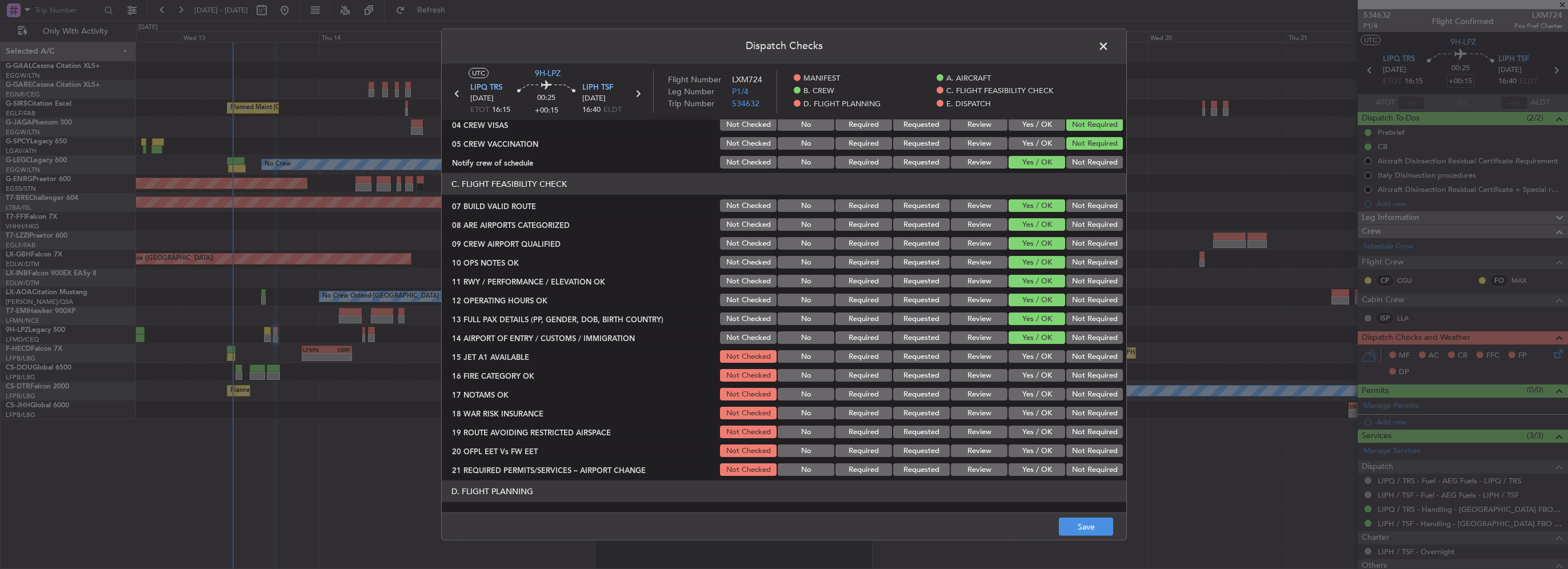
click at [1041, 350] on button "Yes / OK" at bounding box center [1036, 356] width 56 height 12
click at [1043, 372] on button "Yes / OK" at bounding box center [1036, 375] width 56 height 12
click at [1041, 390] on button "Yes / OK" at bounding box center [1036, 394] width 56 height 12
click at [1039, 397] on button "Yes / OK" at bounding box center [1036, 394] width 56 height 12
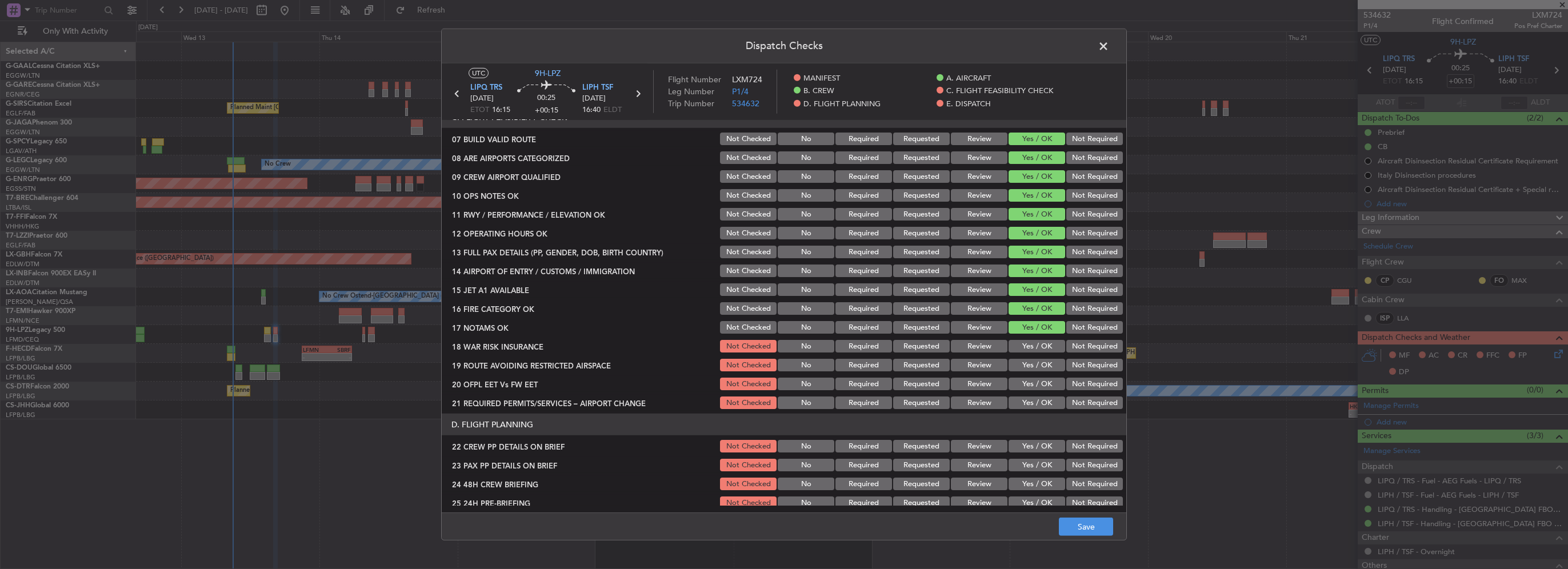
scroll to position [285, 0]
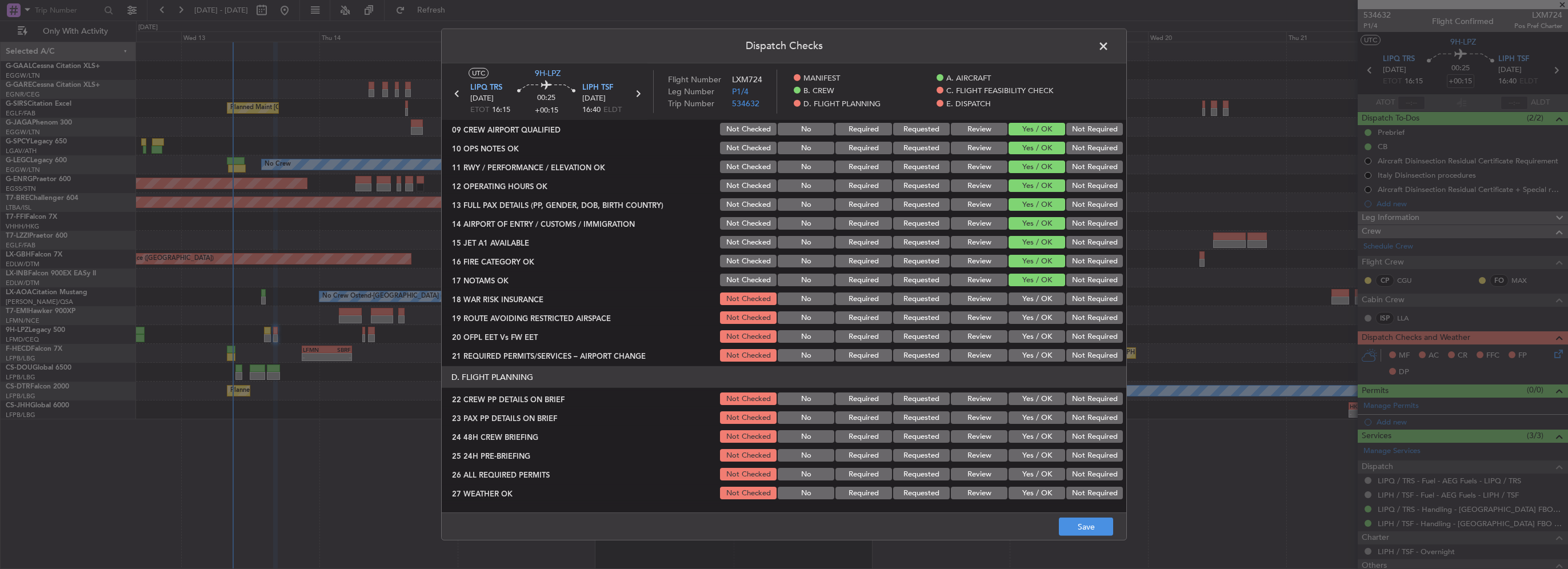
click at [1037, 304] on button "Yes / OK" at bounding box center [1036, 298] width 56 height 12
click at [1036, 318] on button "Yes / OK" at bounding box center [1036, 317] width 56 height 12
click at [1031, 340] on button "Yes / OK" at bounding box center [1036, 336] width 56 height 12
click at [1032, 354] on button "Yes / OK" at bounding box center [1036, 355] width 56 height 12
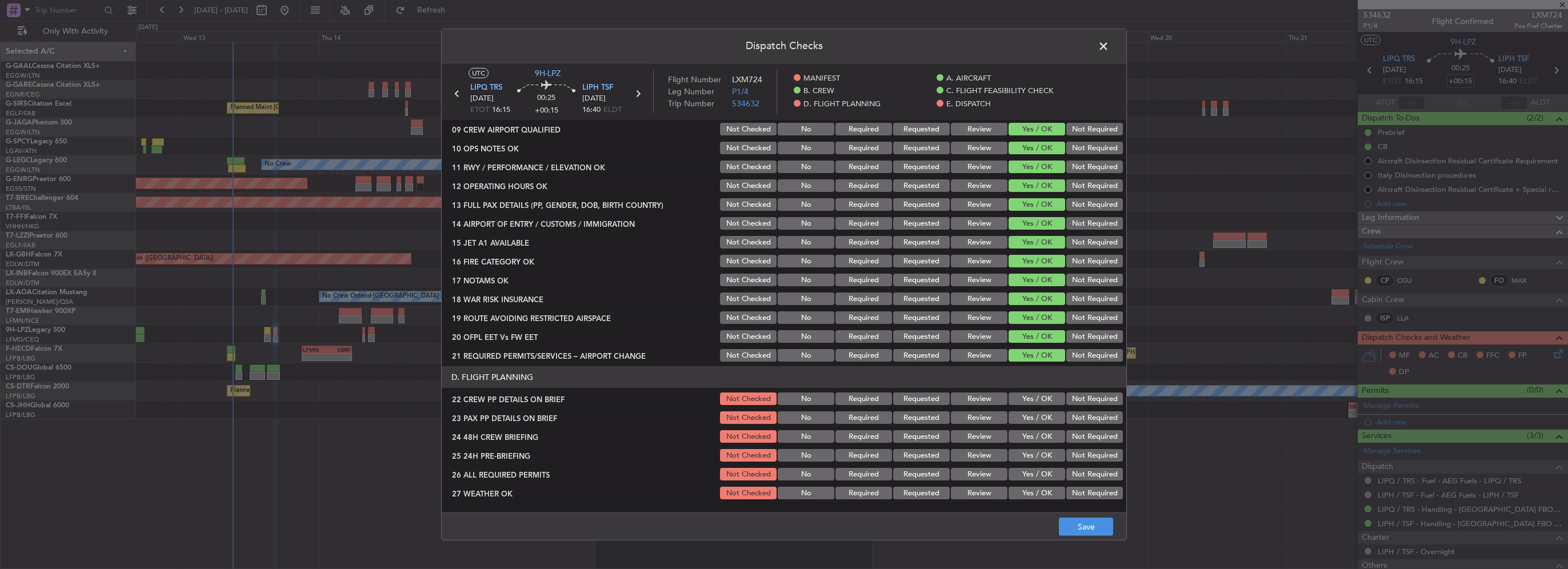
click at [1040, 397] on button "Yes / OK" at bounding box center [1036, 398] width 56 height 12
click at [1040, 418] on button "Yes / OK" at bounding box center [1036, 417] width 56 height 12
drag, startPoint x: 1021, startPoint y: 441, endPoint x: 1060, endPoint y: 450, distance: 40.0
click at [1021, 441] on button "Yes / OK" at bounding box center [1036, 436] width 56 height 12
click at [1082, 459] on button "Not Required" at bounding box center [1094, 454] width 56 height 12
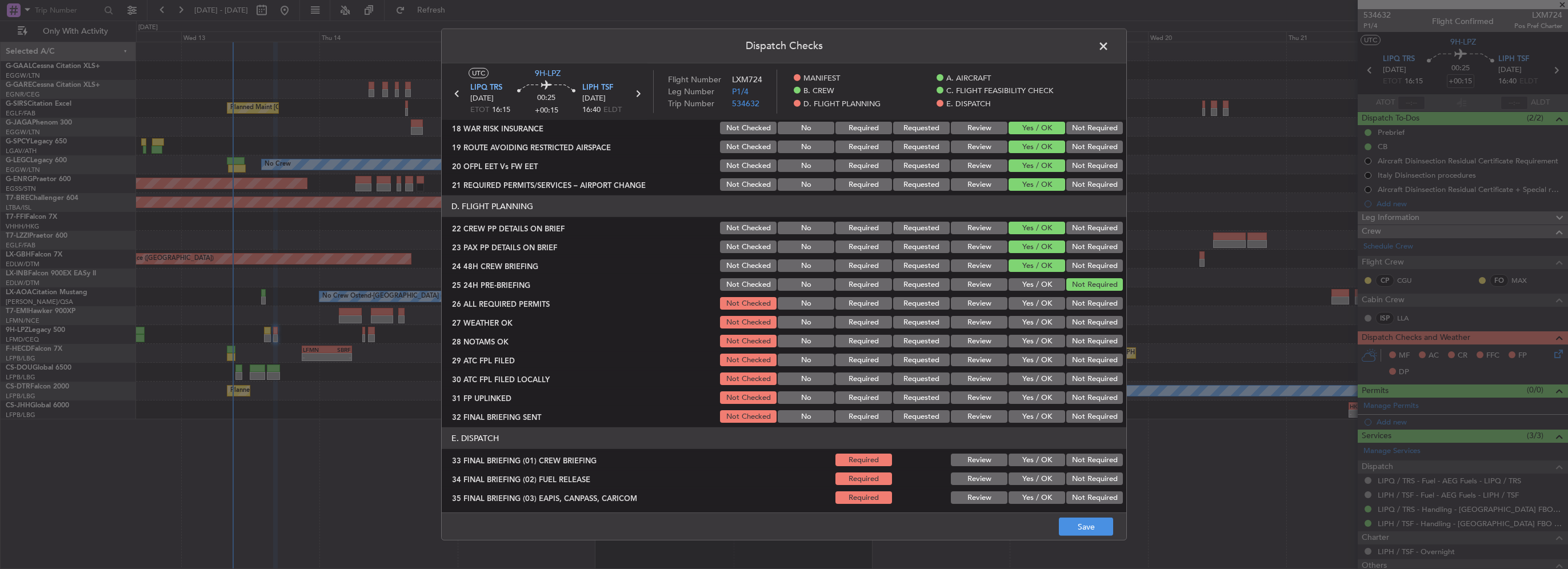
scroll to position [457, 0]
click at [1033, 306] on button "Yes / OK" at bounding box center [1036, 302] width 56 height 12
click at [1034, 313] on div "Yes / OK" at bounding box center [1035, 321] width 58 height 16
click at [1035, 322] on button "Yes / OK" at bounding box center [1036, 321] width 56 height 12
drag, startPoint x: 1037, startPoint y: 344, endPoint x: 1038, endPoint y: 352, distance: 8.1
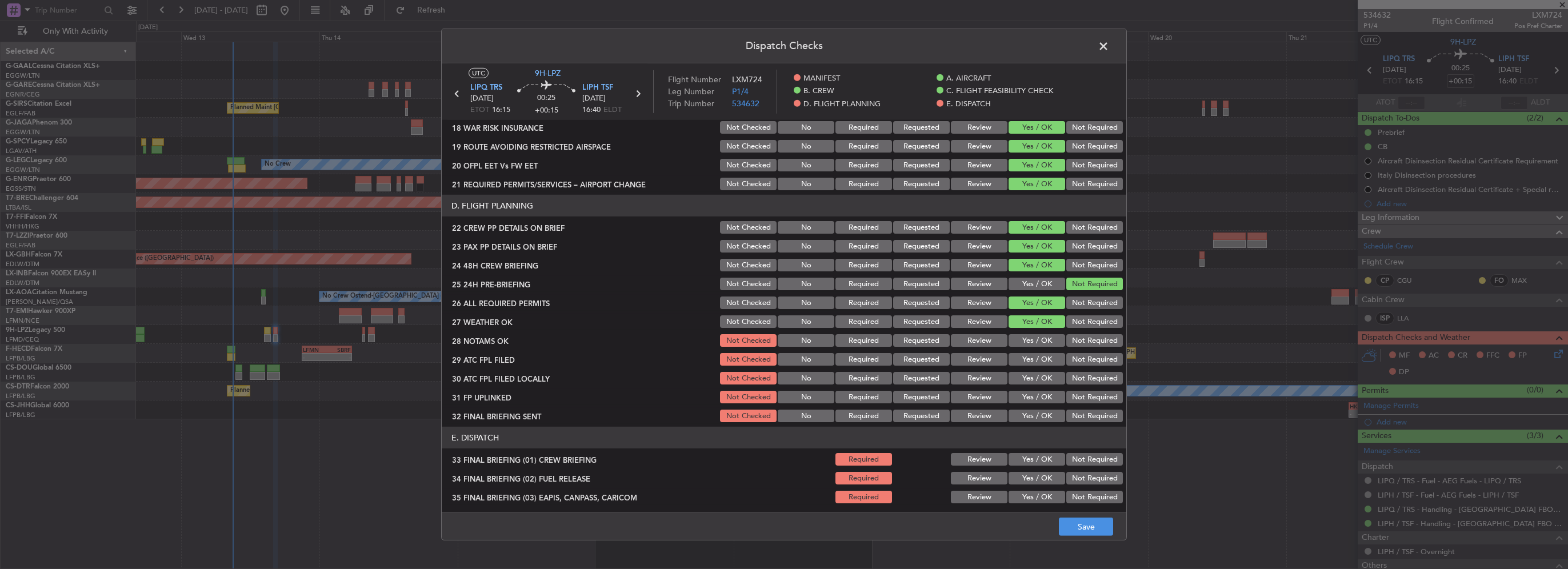
click at [1037, 345] on button "Yes / OK" at bounding box center [1036, 340] width 56 height 12
click at [1038, 359] on button "Yes / OK" at bounding box center [1036, 359] width 56 height 12
drag, startPoint x: 1084, startPoint y: 381, endPoint x: 1036, endPoint y: 396, distance: 50.3
click at [1084, 381] on button "Not Required" at bounding box center [1094, 377] width 56 height 12
drag, startPoint x: 1036, startPoint y: 397, endPoint x: 1049, endPoint y: 402, distance: 13.9
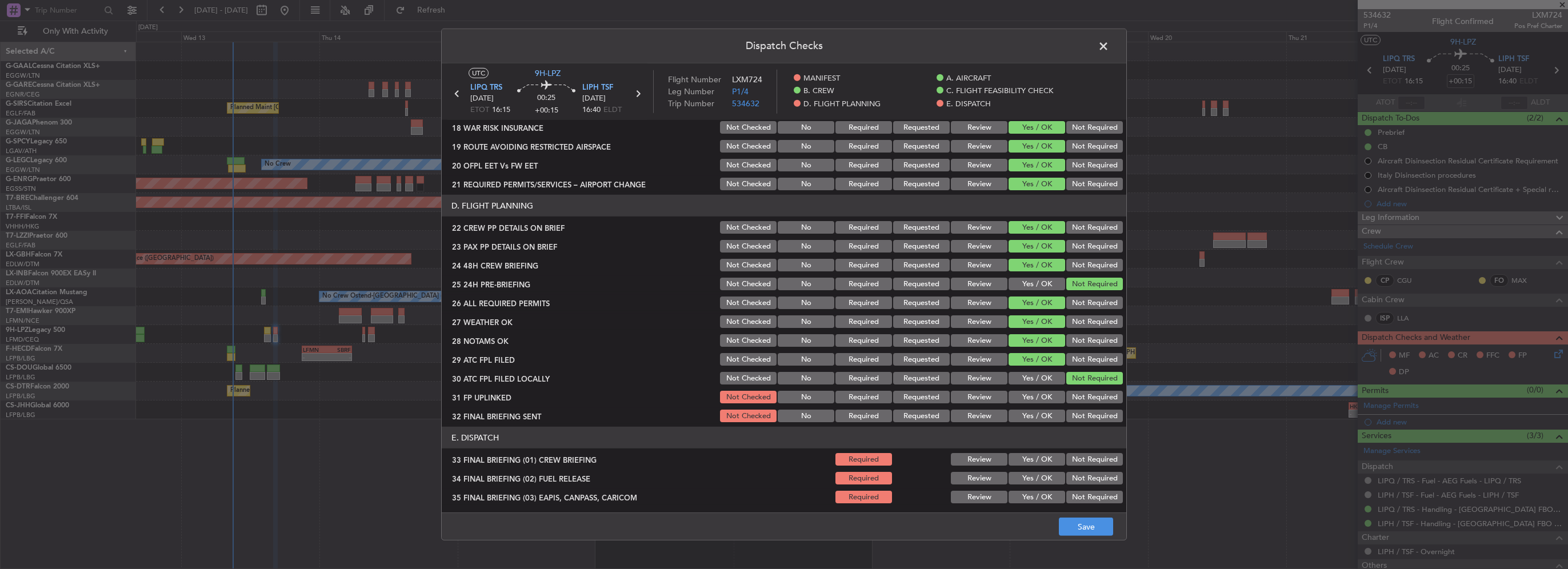
click at [1040, 400] on button "Yes / OK" at bounding box center [1036, 396] width 56 height 12
click at [1071, 410] on button "Not Required" at bounding box center [1094, 416] width 56 height 12
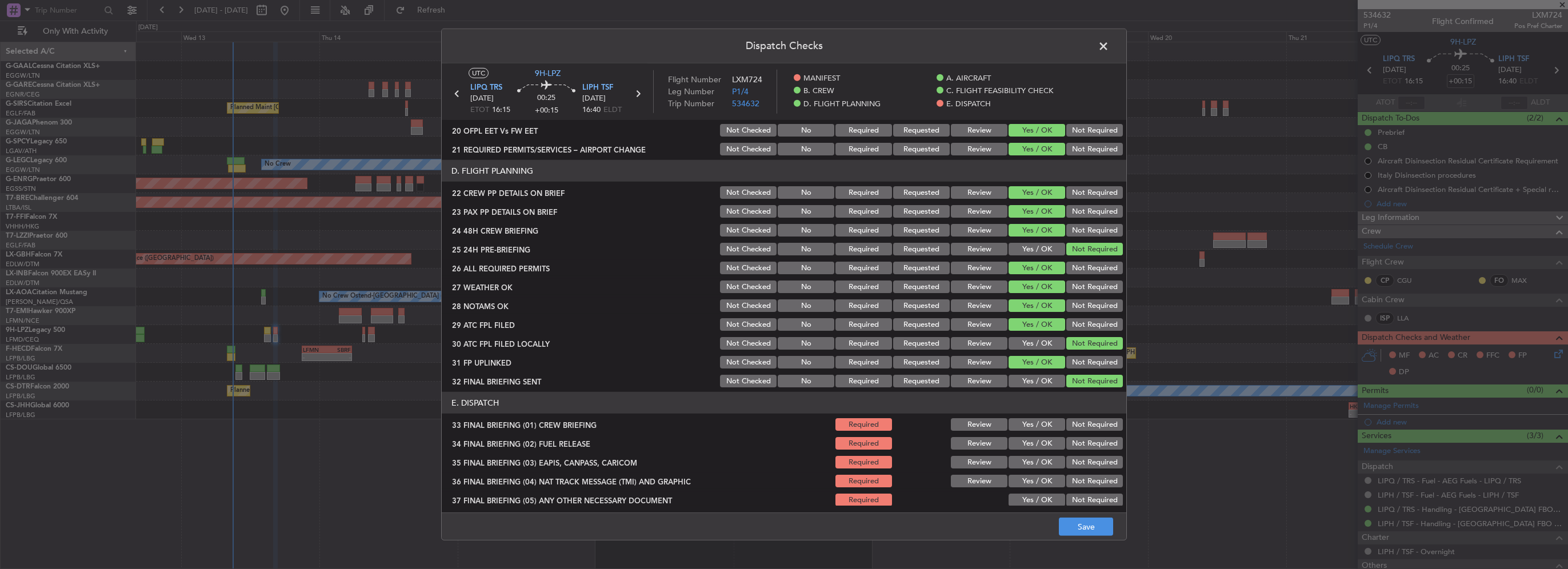
scroll to position [628, 0]
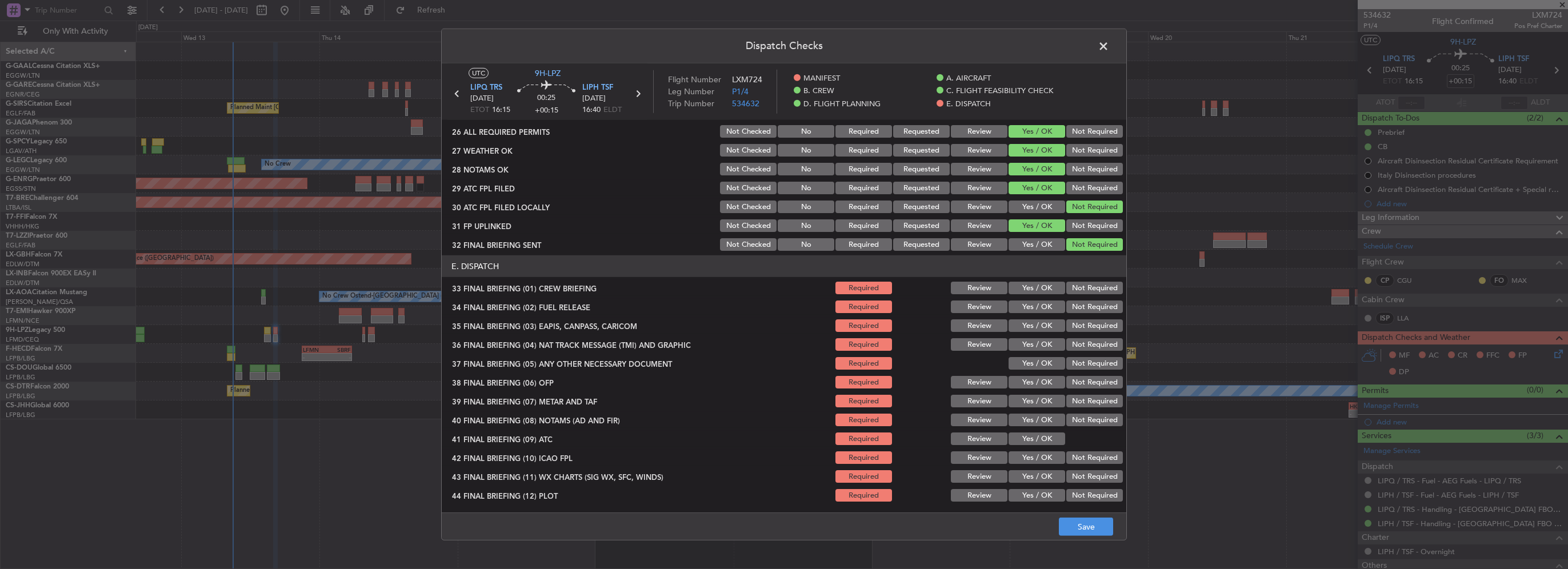
click at [1037, 288] on button "Yes / OK" at bounding box center [1036, 287] width 56 height 12
drag, startPoint x: 1040, startPoint y: 310, endPoint x: 1049, endPoint y: 314, distance: 9.8
click at [1042, 311] on button "Yes / OK" at bounding box center [1036, 306] width 56 height 12
drag, startPoint x: 1089, startPoint y: 328, endPoint x: 1088, endPoint y: 340, distance: 12.0
click at [1089, 329] on button "Not Required" at bounding box center [1094, 325] width 56 height 12
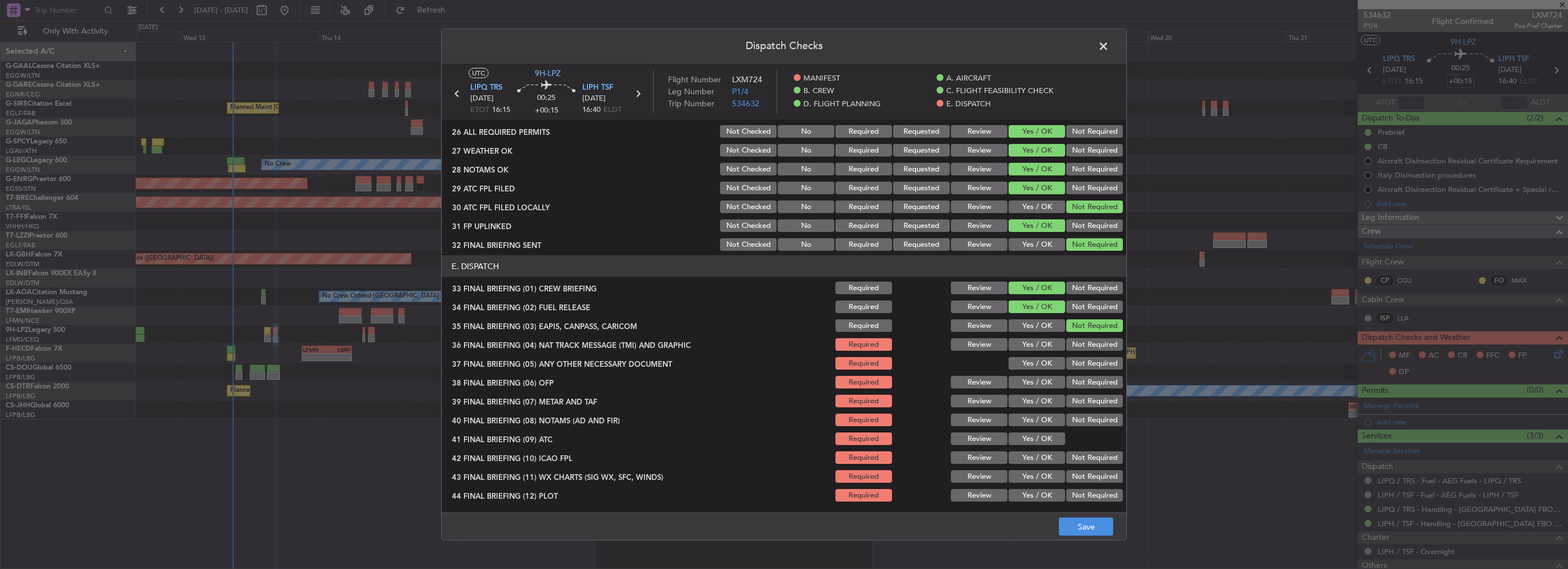
click at [1088, 340] on button "Not Required" at bounding box center [1094, 344] width 56 height 12
click at [1045, 366] on button "Yes / OK" at bounding box center [1036, 363] width 56 height 12
drag, startPoint x: 1034, startPoint y: 385, endPoint x: 1039, endPoint y: 399, distance: 14.9
click at [1034, 385] on button "Yes / OK" at bounding box center [1036, 381] width 56 height 12
click at [1040, 402] on button "Yes / OK" at bounding box center [1036, 401] width 56 height 12
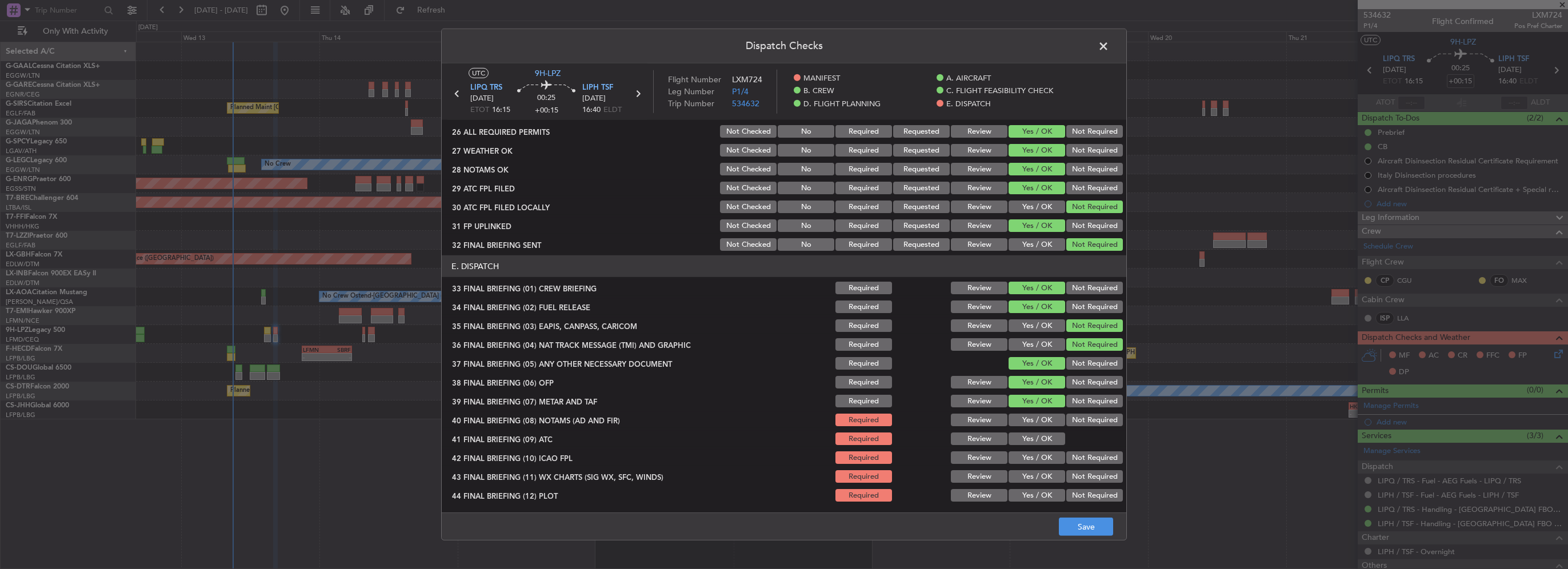
click at [1041, 417] on button "Yes / OK" at bounding box center [1036, 419] width 56 height 12
click at [1040, 430] on div "Yes / OK" at bounding box center [1035, 438] width 58 height 16
click at [1041, 441] on button "Yes / OK" at bounding box center [1036, 438] width 56 height 12
click at [1046, 464] on div "Yes / OK" at bounding box center [1035, 457] width 58 height 16
click at [1040, 460] on button "Yes / OK" at bounding box center [1036, 457] width 56 height 12
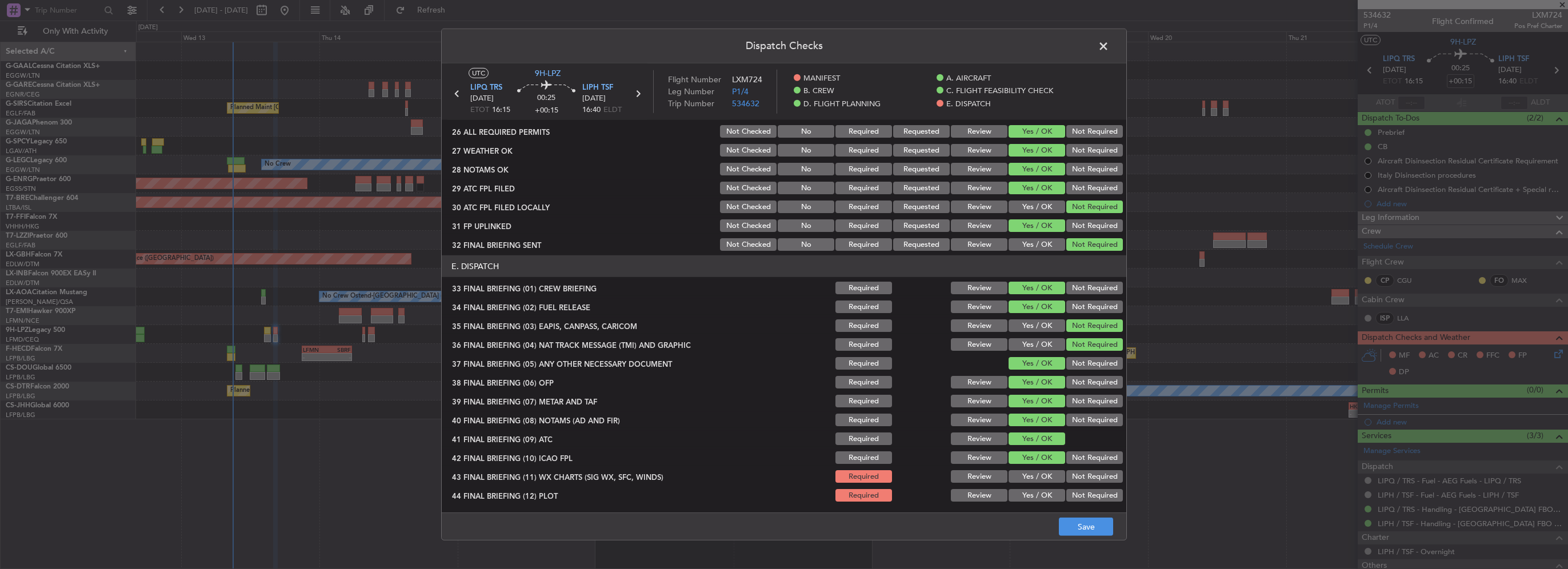
click at [1041, 484] on div "Yes / OK" at bounding box center [1035, 476] width 58 height 16
click at [1038, 477] on button "Yes / OK" at bounding box center [1036, 476] width 56 height 12
click at [1042, 491] on button "Yes / OK" at bounding box center [1036, 495] width 56 height 12
click at [1094, 533] on button "Save" at bounding box center [1086, 526] width 54 height 18
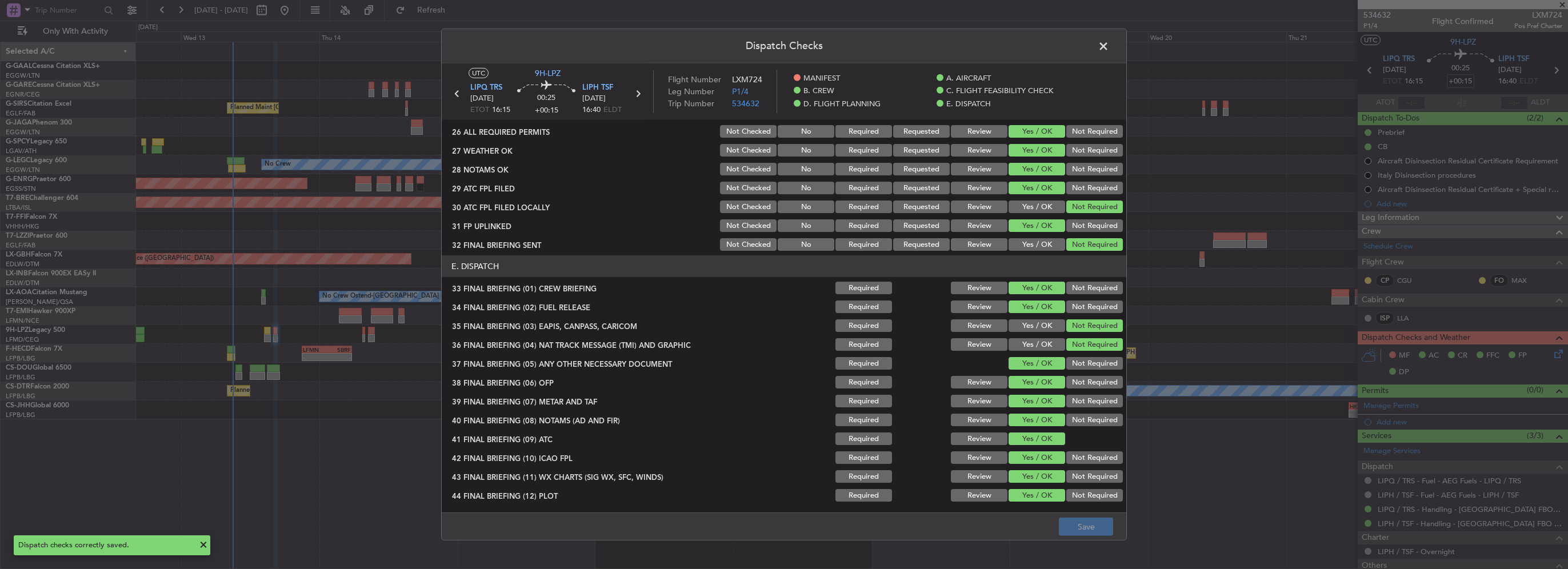
click at [1109, 48] on span at bounding box center [1109, 49] width 0 height 23
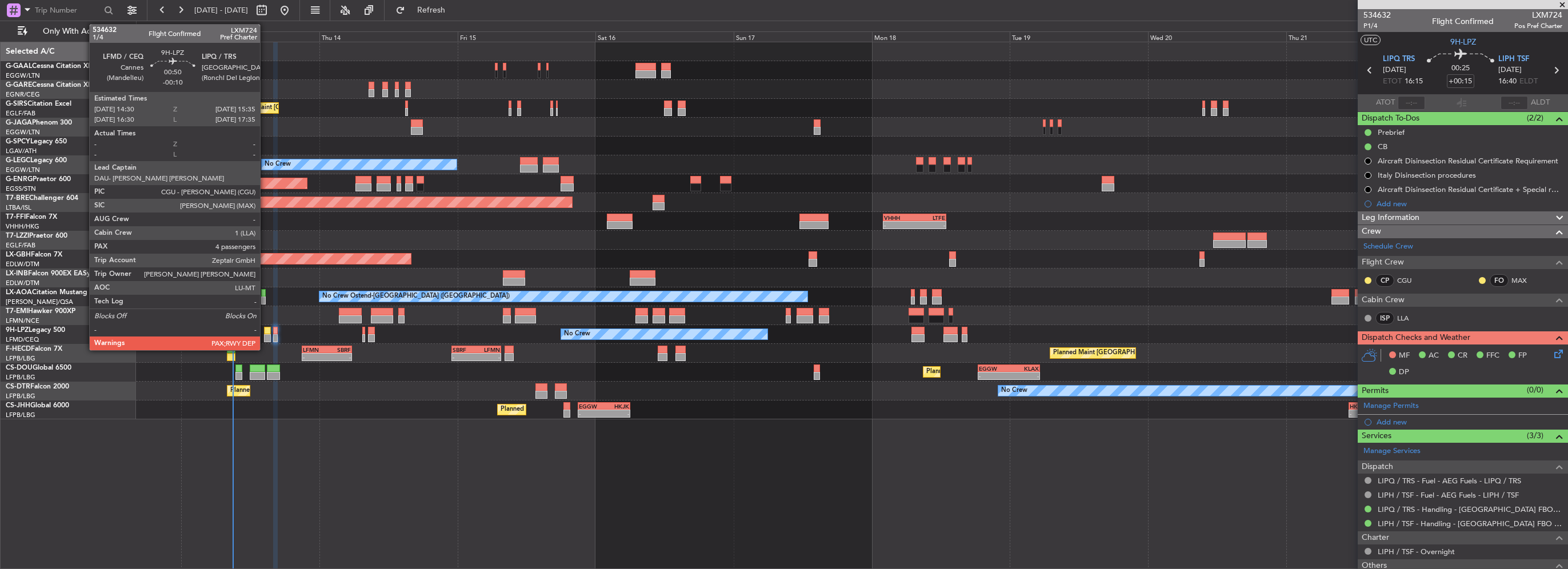
click at [265, 335] on div at bounding box center [267, 338] width 6 height 8
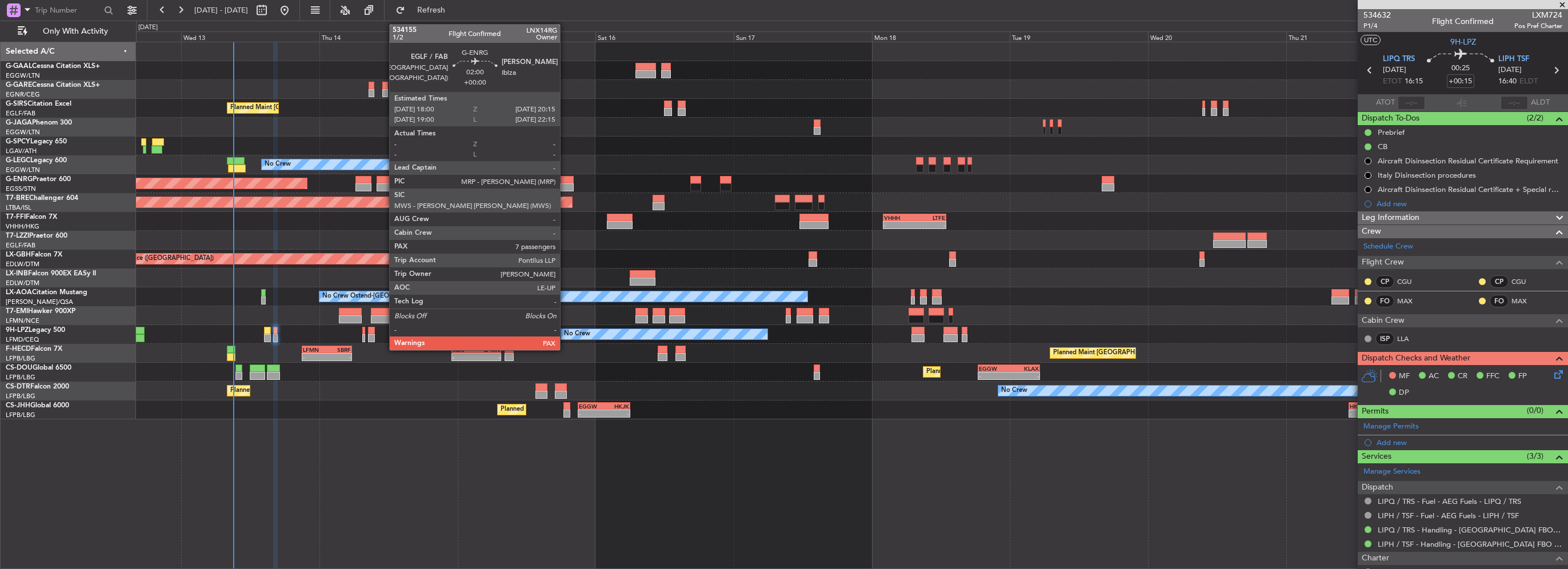
click at [565, 185] on div at bounding box center [567, 187] width 13 height 8
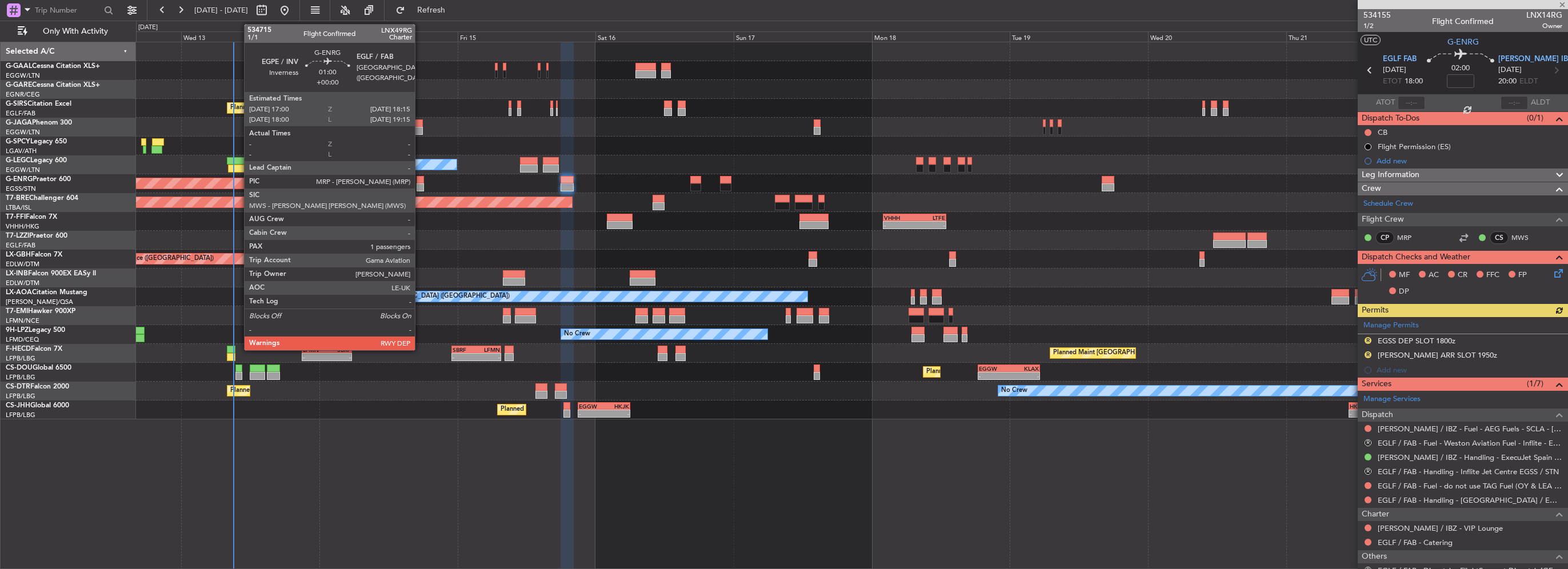
click at [420, 185] on div at bounding box center [420, 187] width 7 height 8
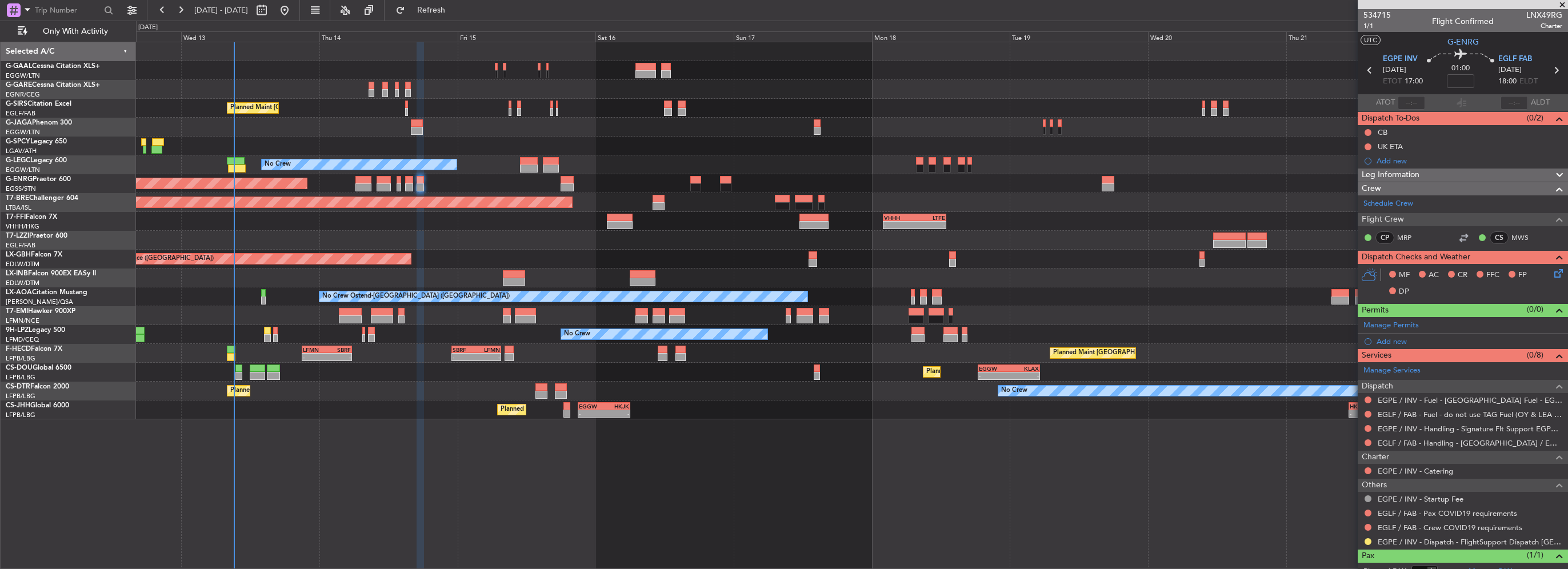
click at [166, 113] on div "Planned Maint [GEOGRAPHIC_DATA] ([GEOGRAPHIC_DATA]) A/C Unavailable [GEOGRAPHIC…" at bounding box center [852, 230] width 1431 height 377
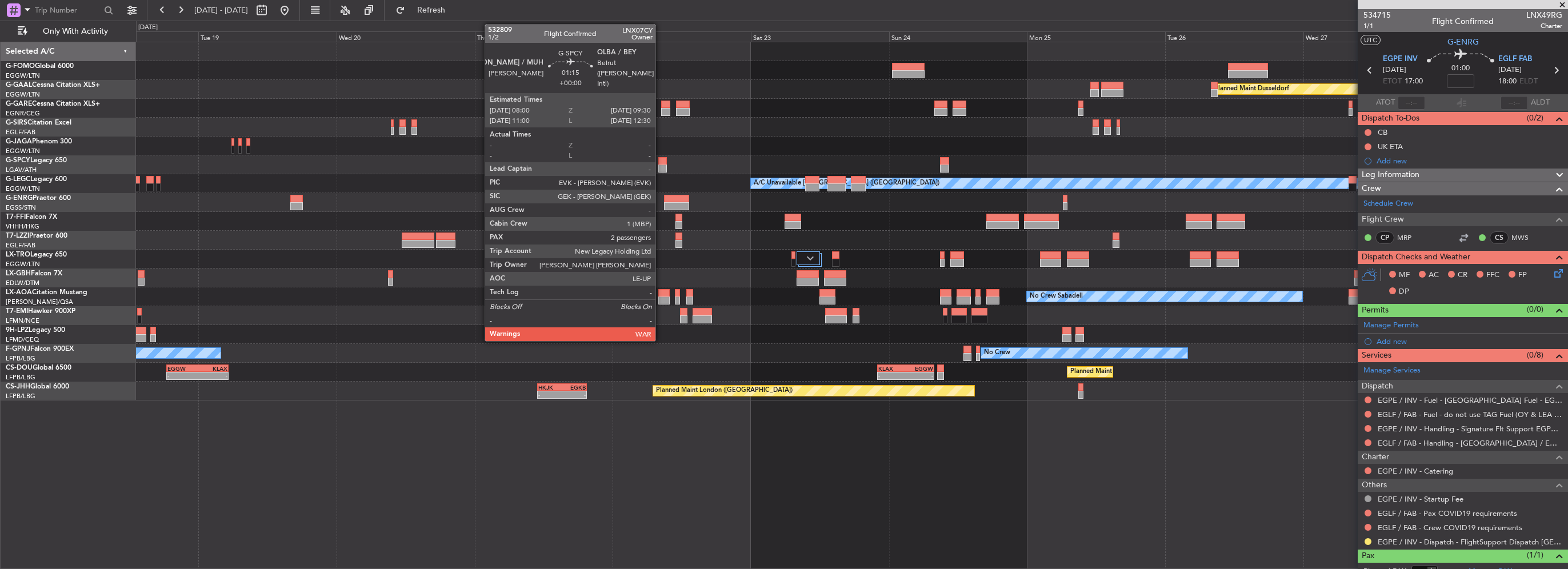
click at [661, 163] on div at bounding box center [663, 161] width 9 height 8
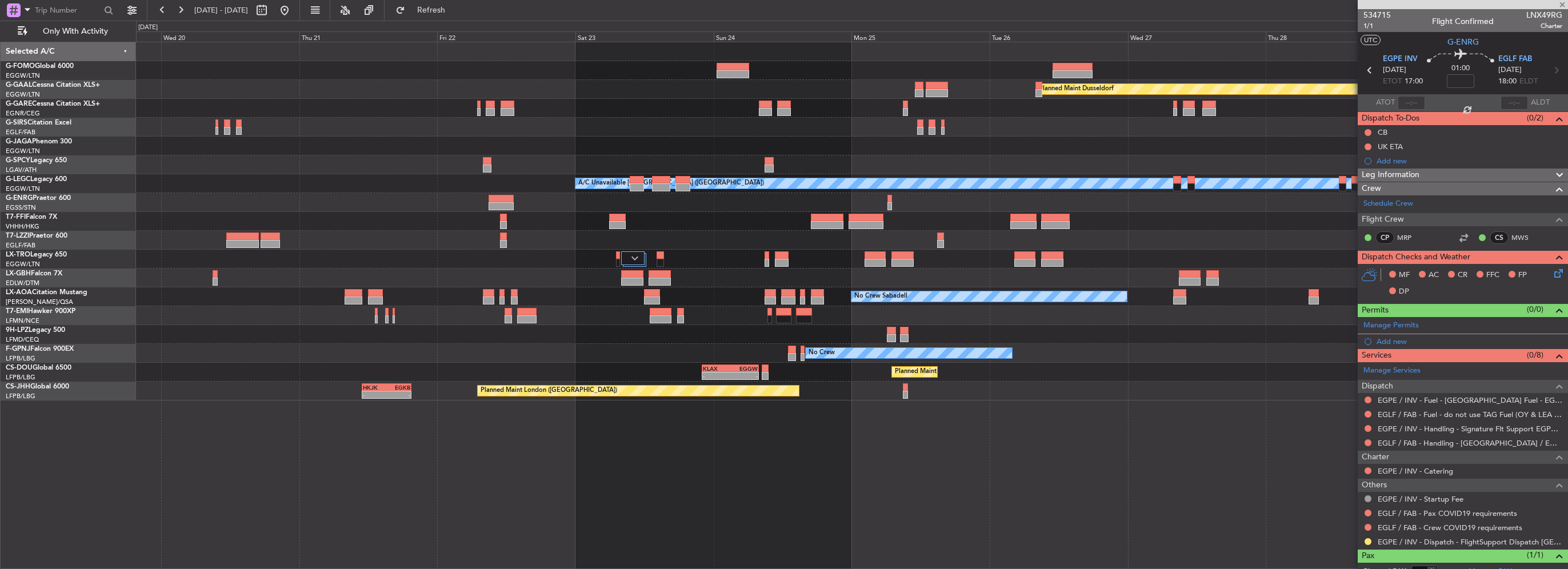
click at [621, 153] on div at bounding box center [852, 146] width 1431 height 19
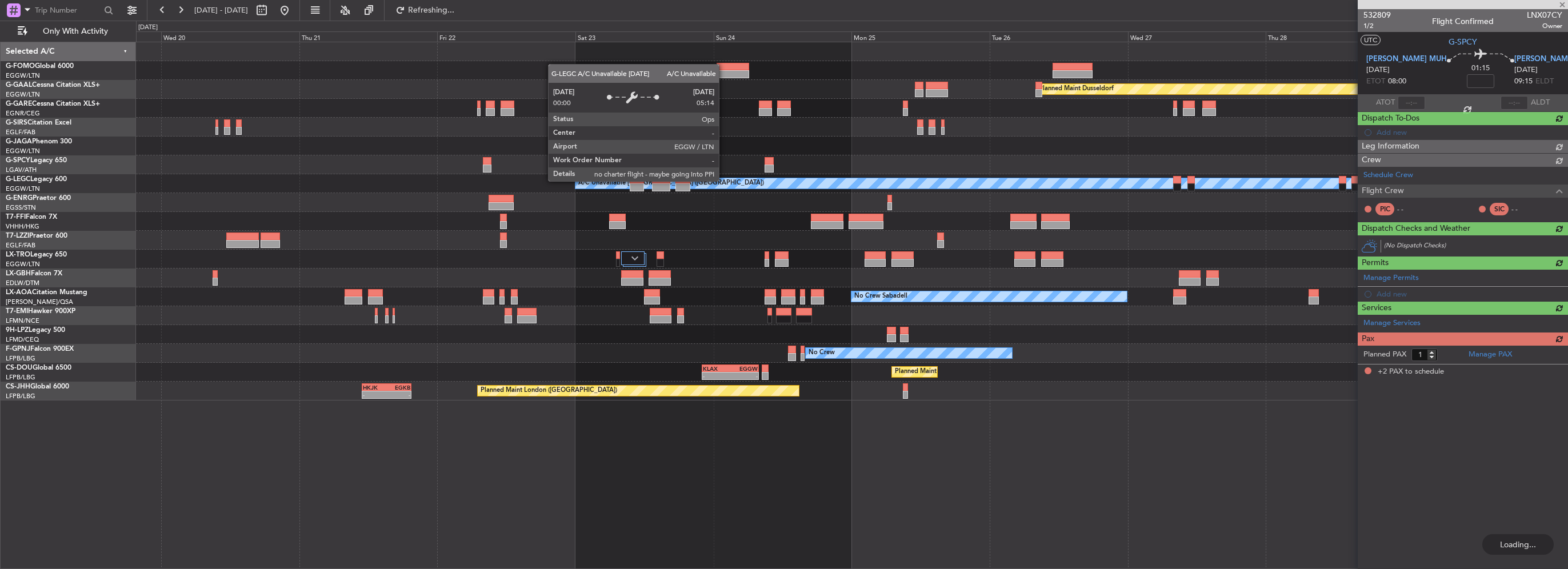
type input "2"
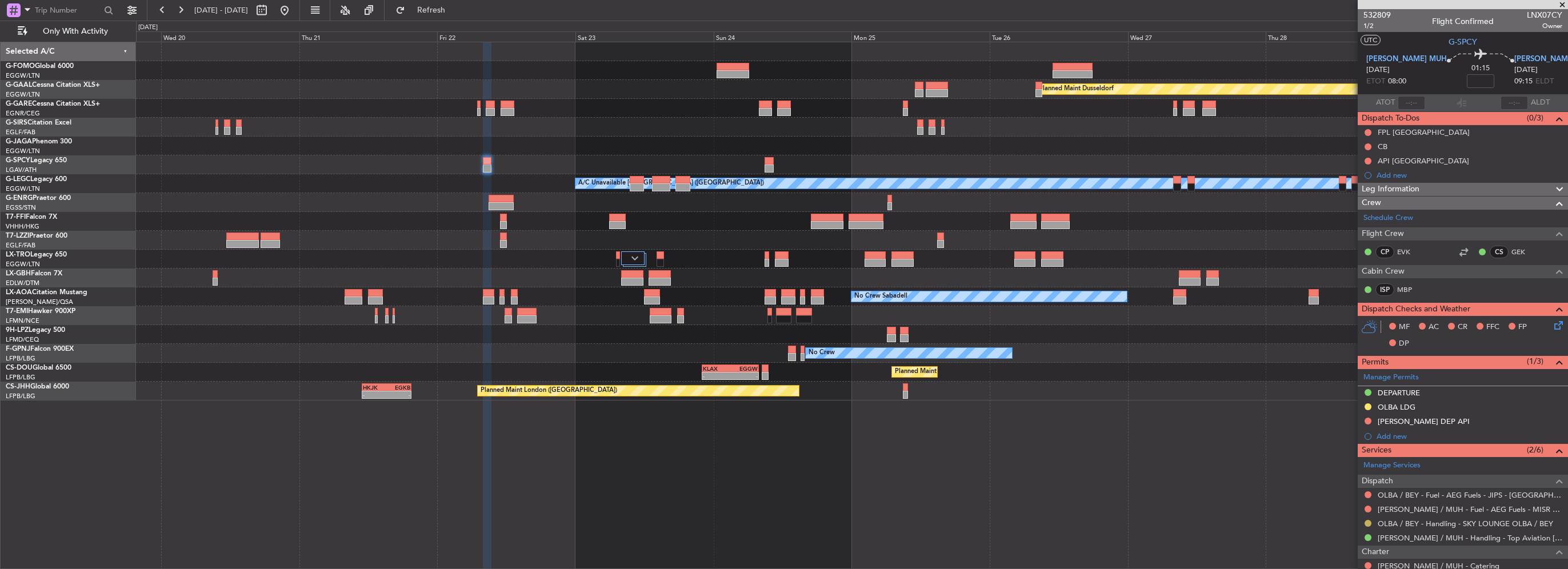
click at [1365, 521] on button at bounding box center [1368, 523] width 7 height 7
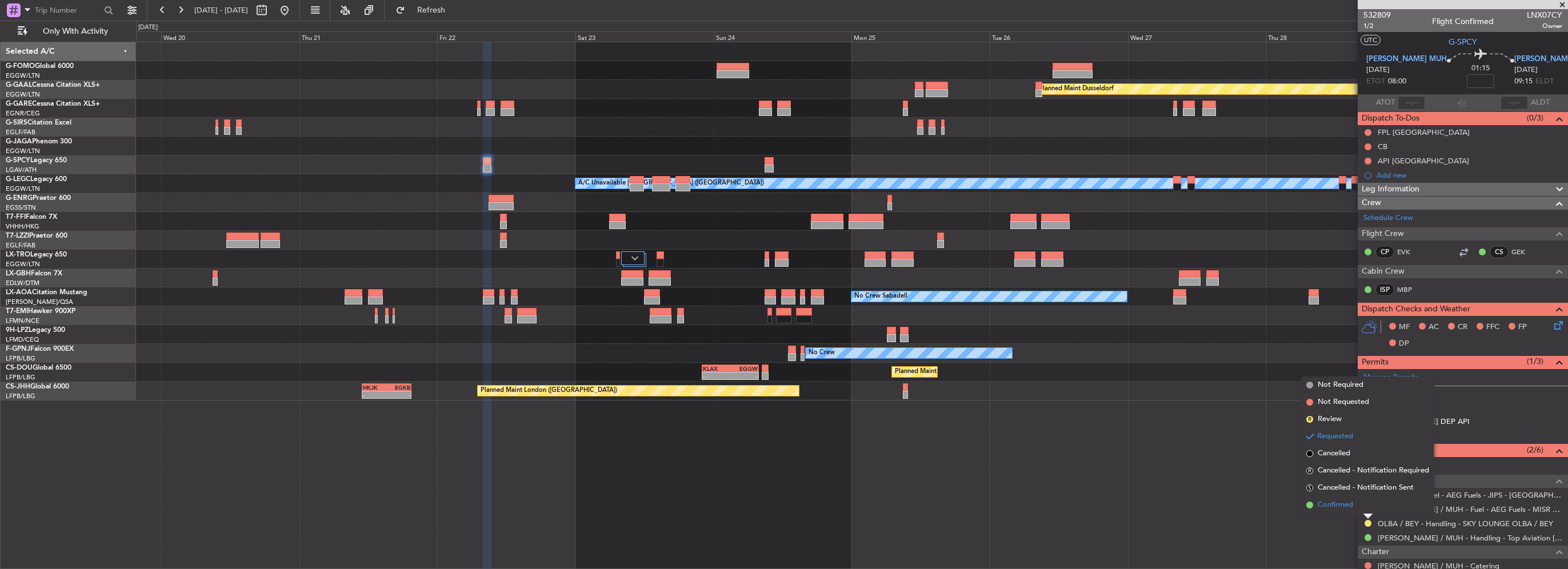
click at [1335, 502] on span "Confirmed" at bounding box center [1335, 505] width 36 height 12
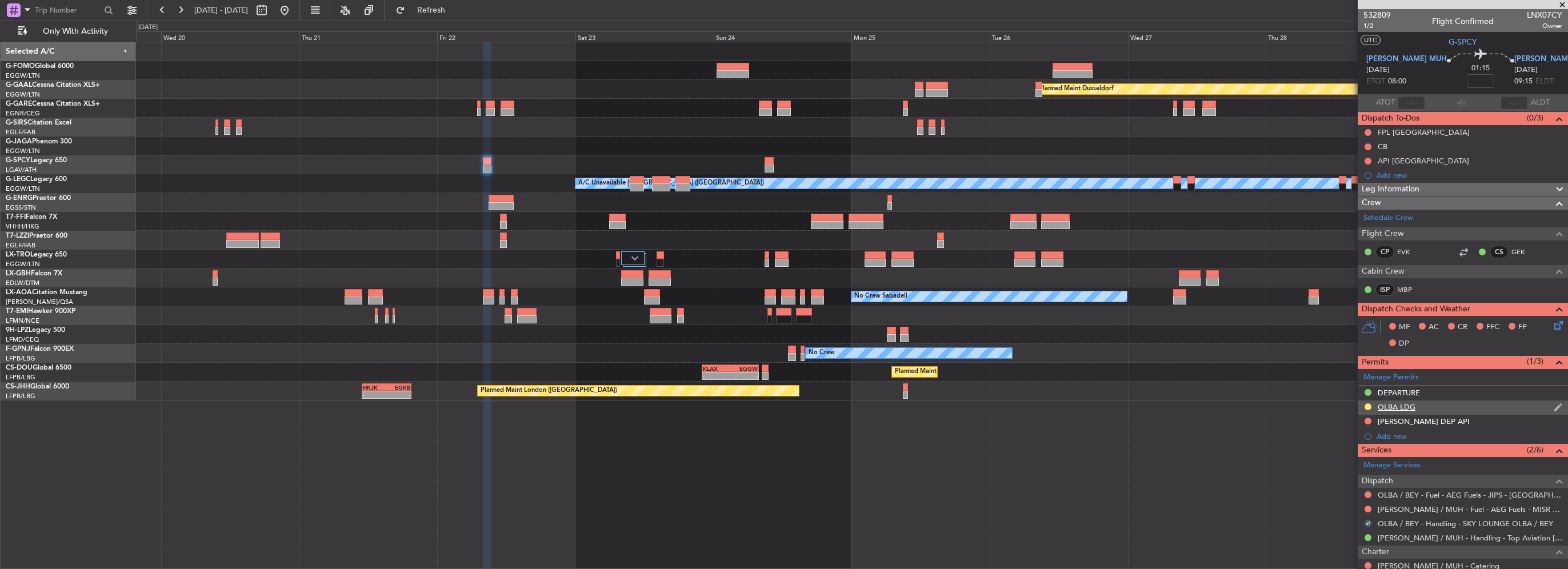
click at [1406, 409] on div "OLBA LDG" at bounding box center [1396, 407] width 38 height 10
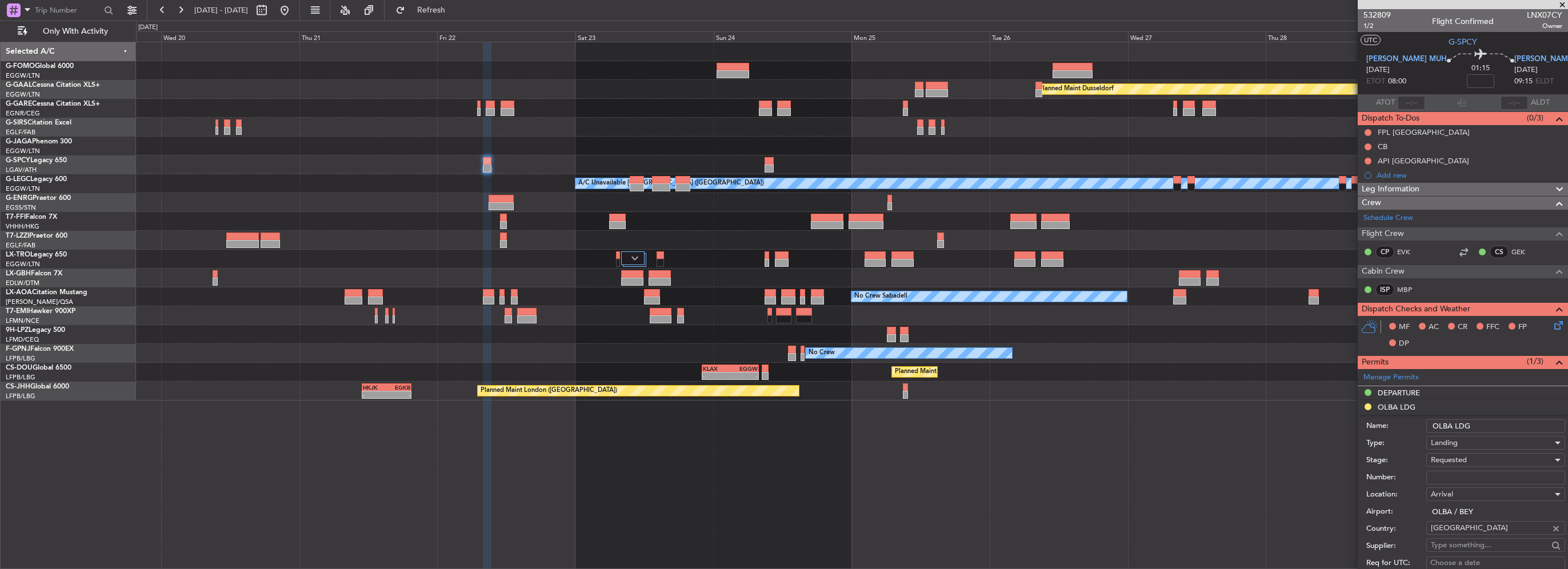
click at [1451, 473] on input "Number:" at bounding box center [1495, 477] width 139 height 14
paste input "TC569"
type input "TC569"
click at [1460, 458] on span "Requested" at bounding box center [1449, 460] width 36 height 10
click at [1461, 555] on span "Received OK" at bounding box center [1491, 550] width 120 height 17
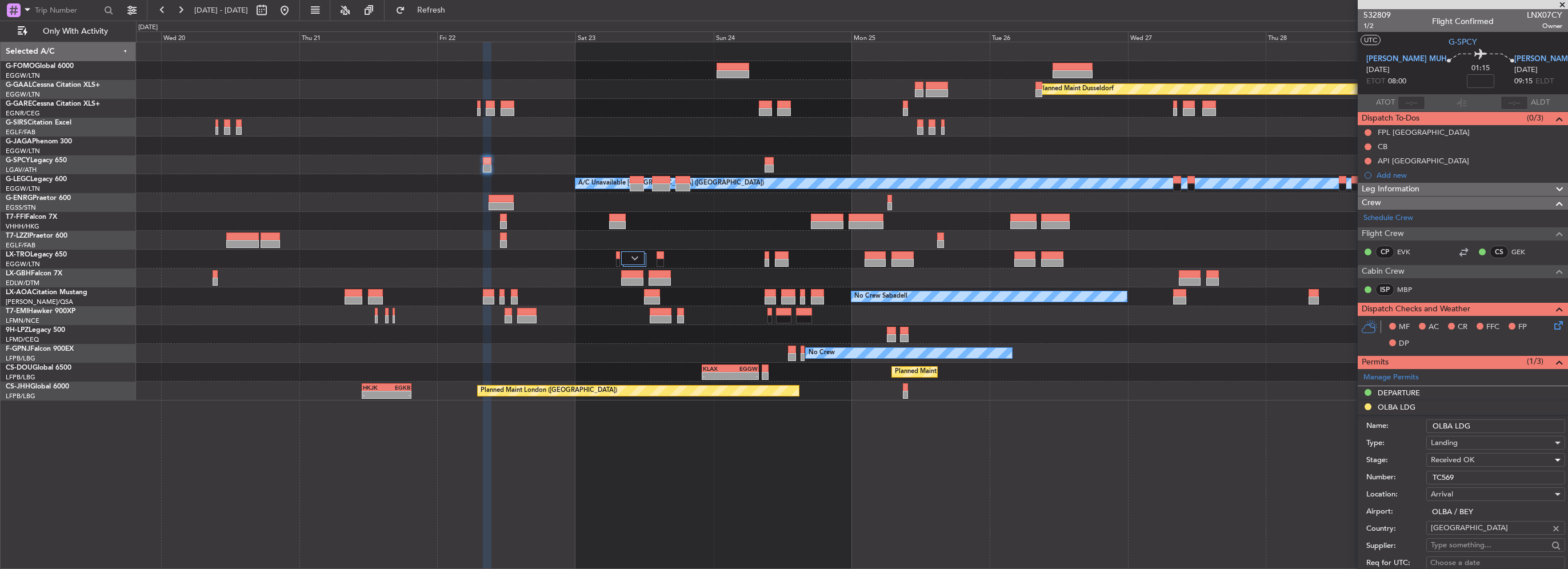
scroll to position [172, 0]
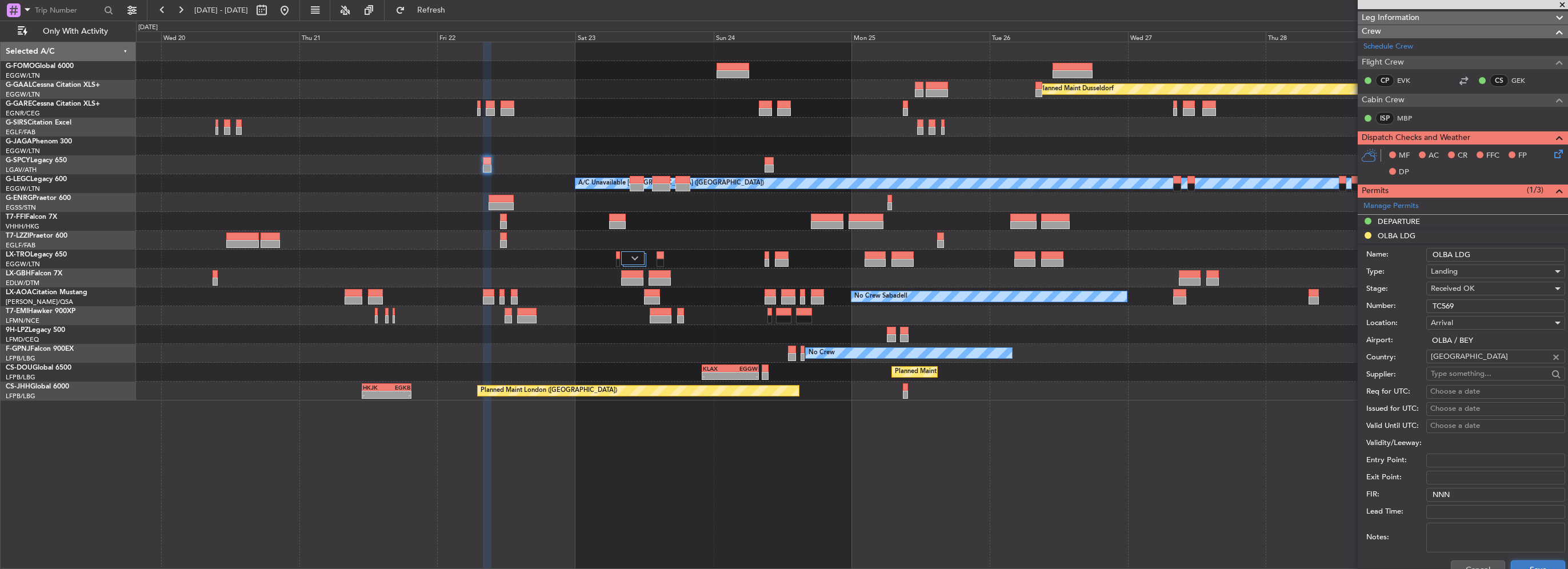
click at [1516, 562] on button "Save" at bounding box center [1538, 569] width 54 height 18
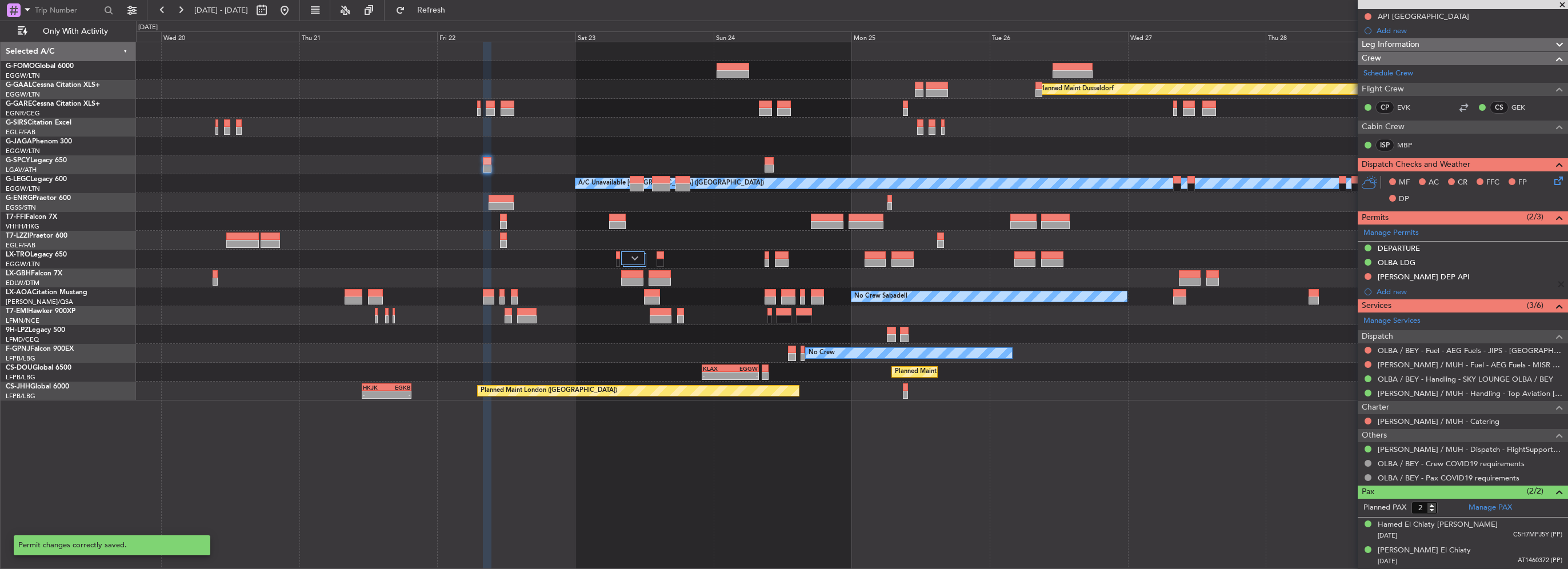
scroll to position [142, 0]
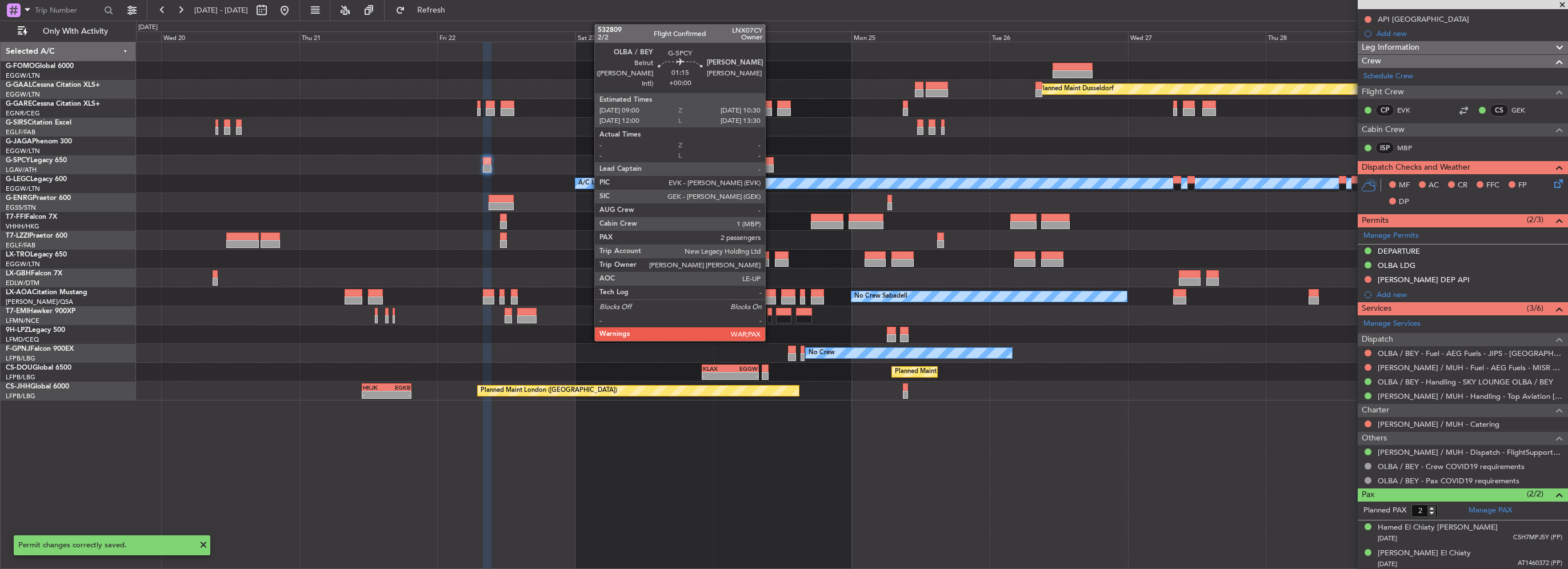
click at [770, 165] on div at bounding box center [769, 168] width 9 height 8
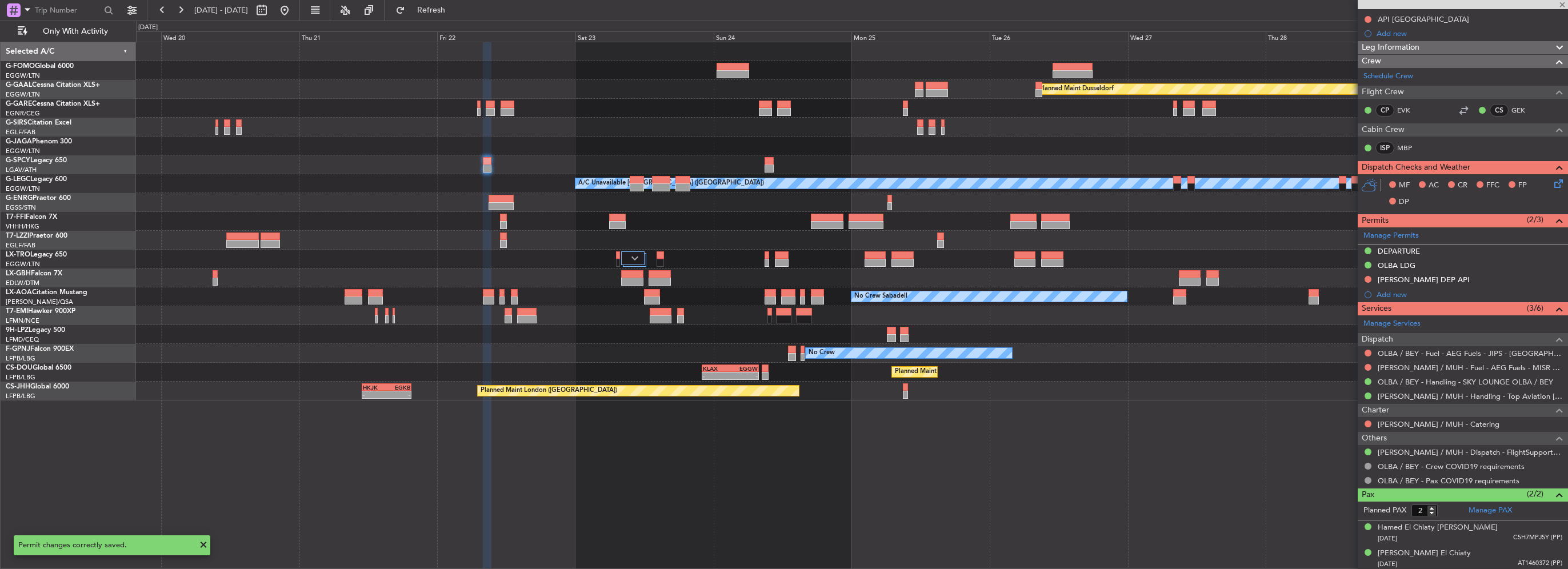
scroll to position [0, 0]
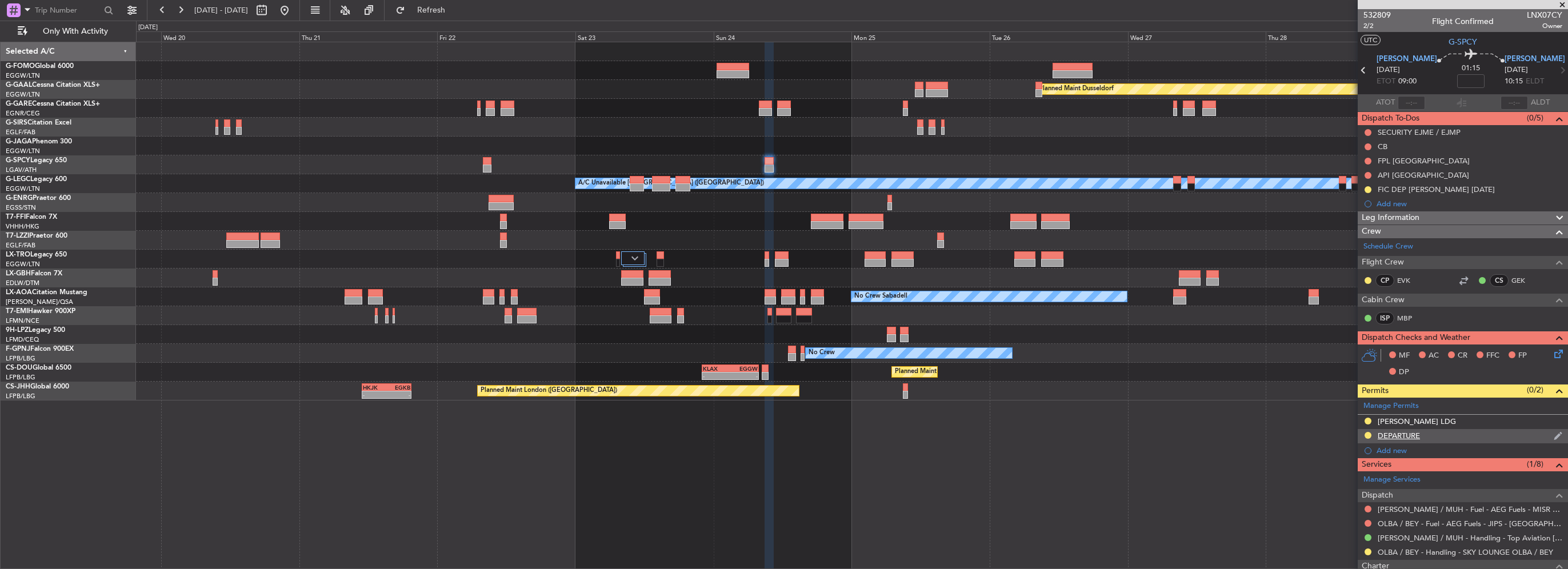
click at [1413, 435] on div "DEPARTURE" at bounding box center [1398, 435] width 42 height 10
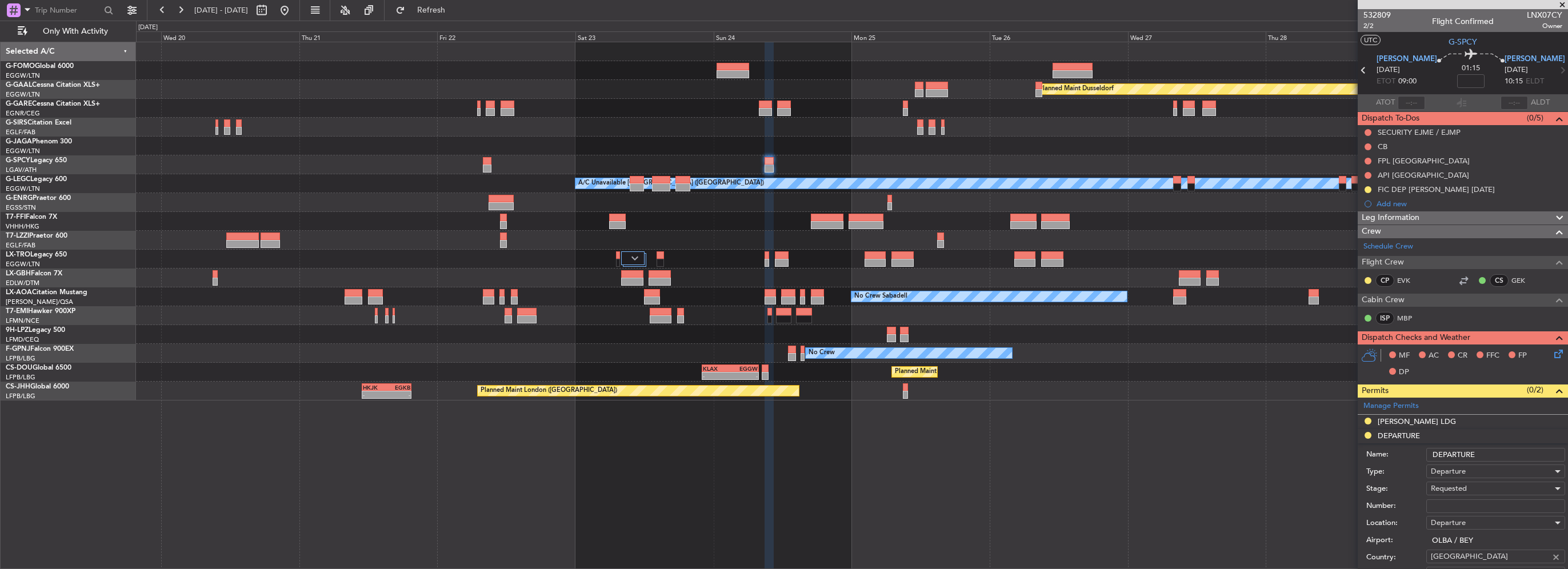
click at [1449, 504] on input "Number:" at bounding box center [1495, 506] width 139 height 14
paste input "TC569"
type input "TC569"
click at [1452, 488] on span "Requested" at bounding box center [1449, 488] width 36 height 10
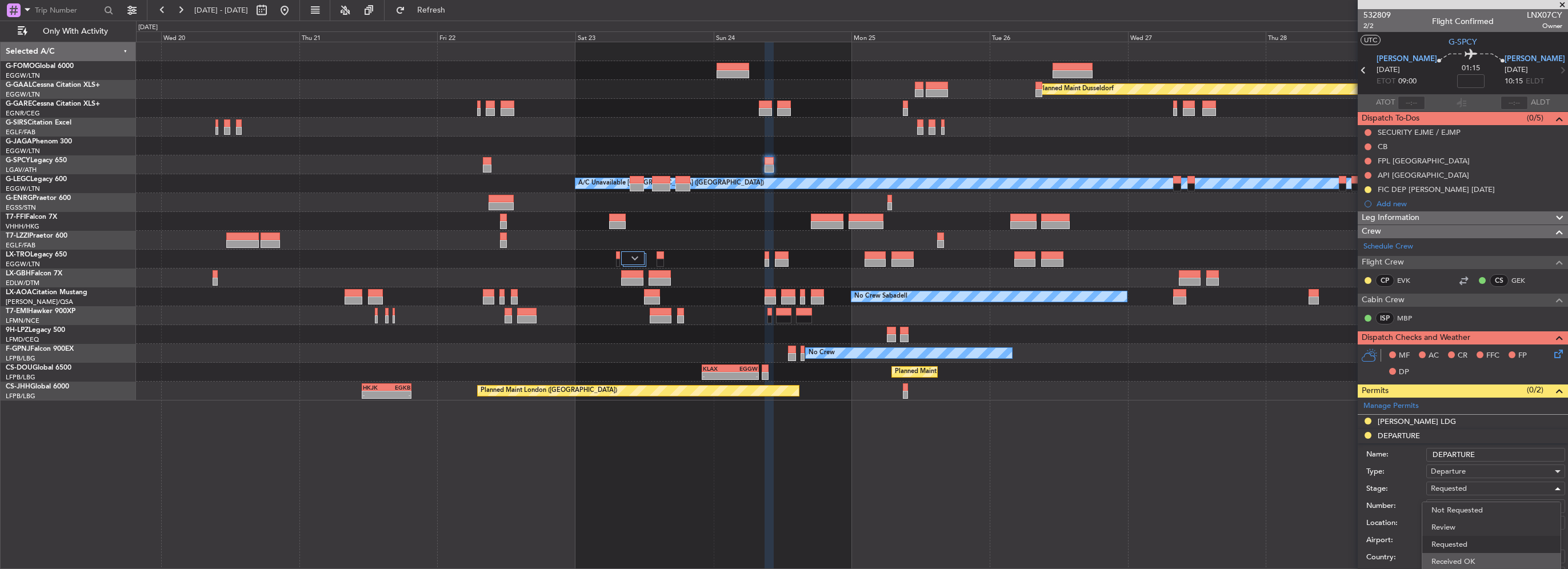
click at [1471, 564] on span "Received OK" at bounding box center [1491, 561] width 120 height 17
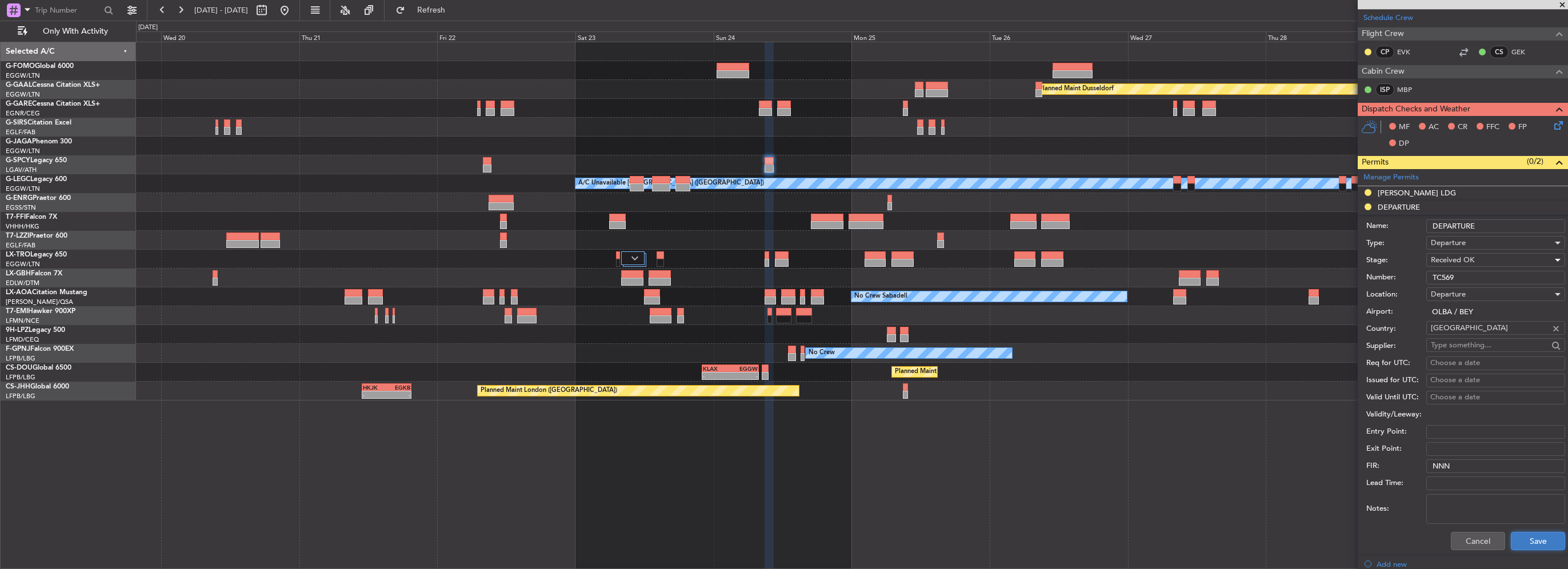
click at [1535, 541] on button "Save" at bounding box center [1538, 541] width 54 height 18
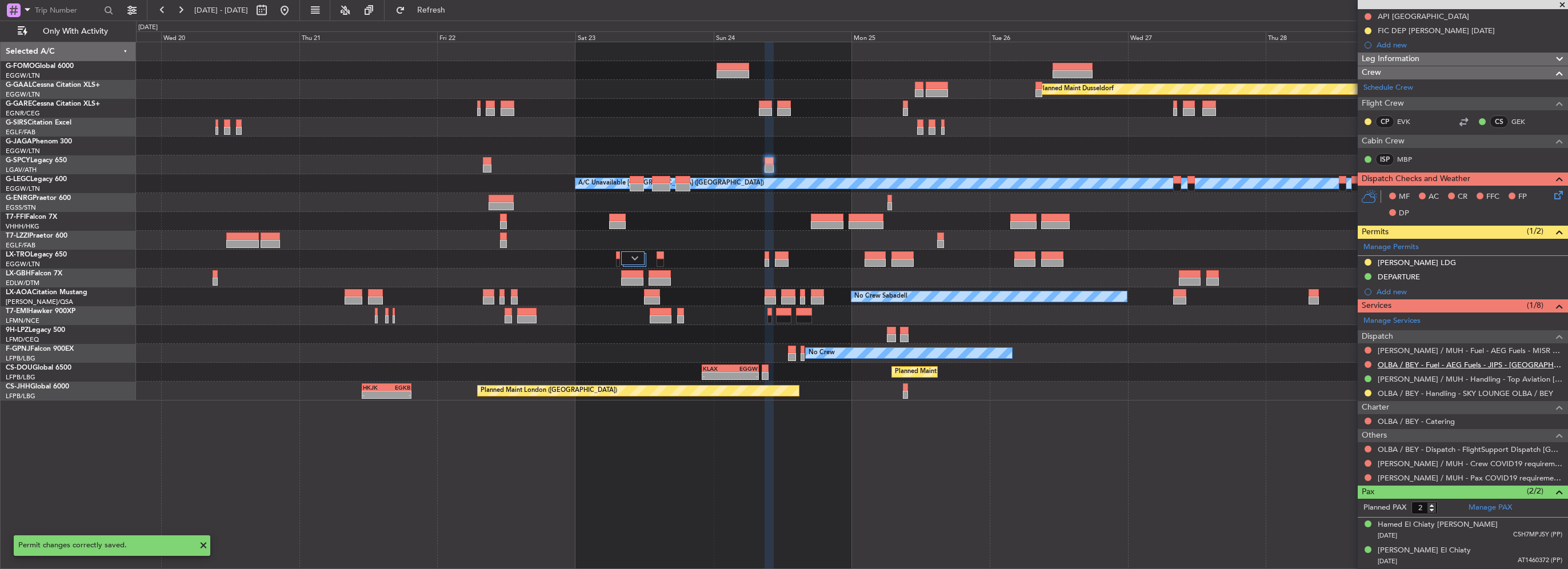
scroll to position [157, 0]
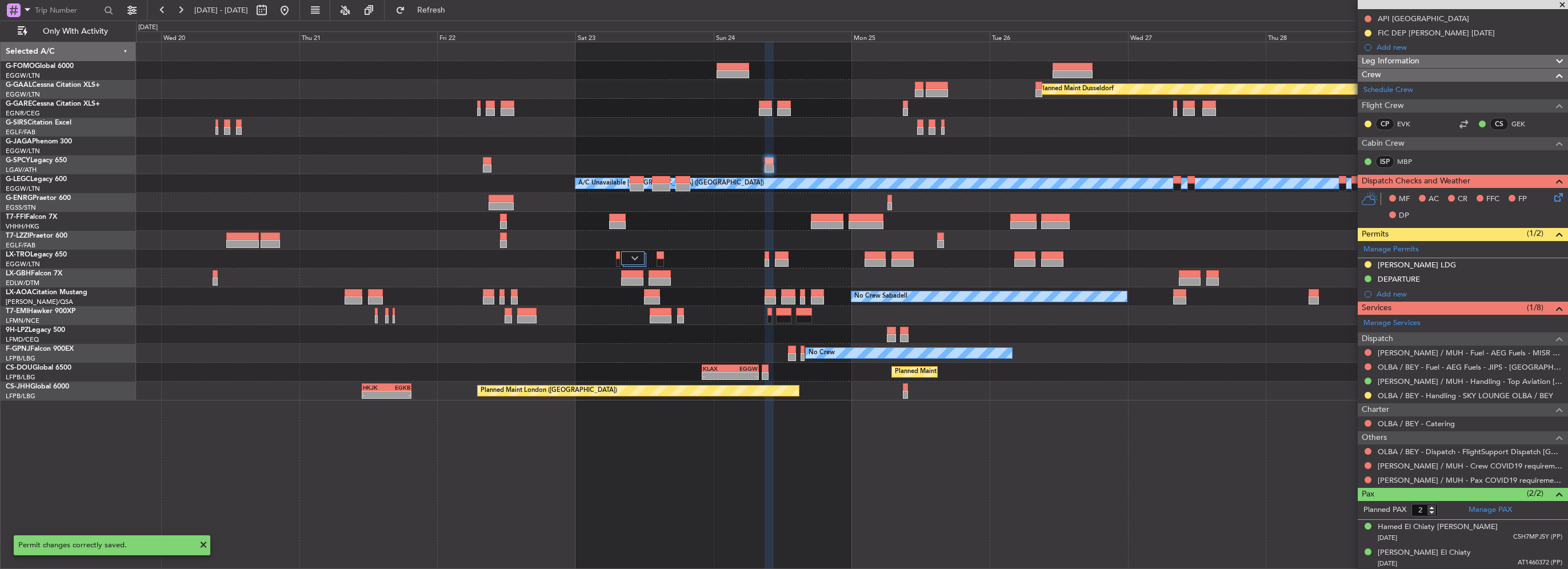
click at [1365, 393] on mat-tooltip-component "Confirmed" at bounding box center [1368, 397] width 51 height 30
click at [1367, 392] on button at bounding box center [1368, 395] width 7 height 7
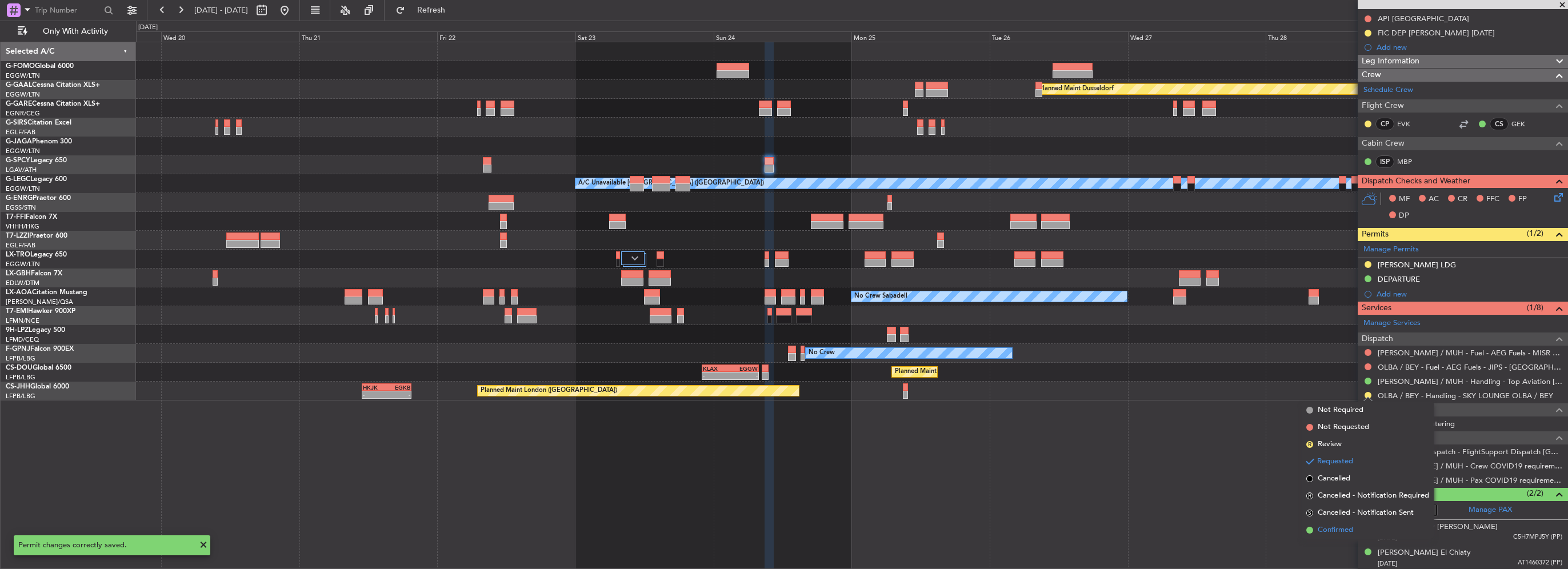
click at [1337, 529] on span "Confirmed" at bounding box center [1335, 530] width 36 height 12
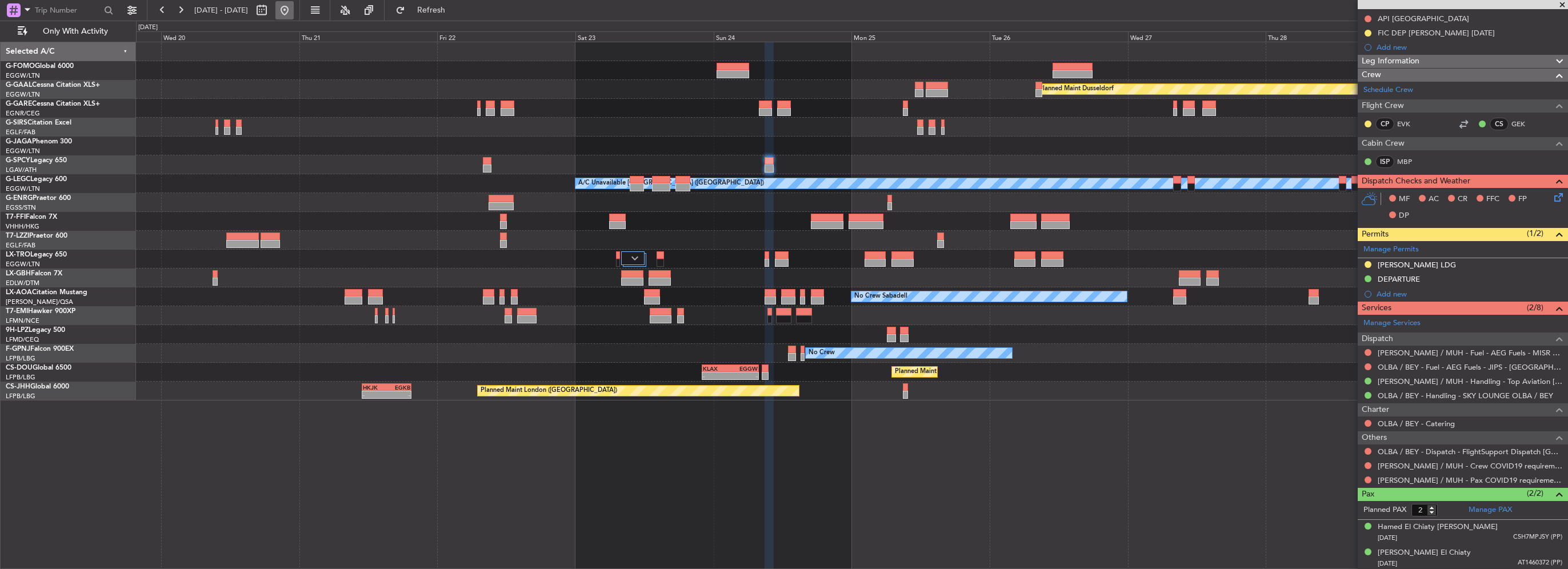
click at [293, 7] on button at bounding box center [284, 10] width 18 height 18
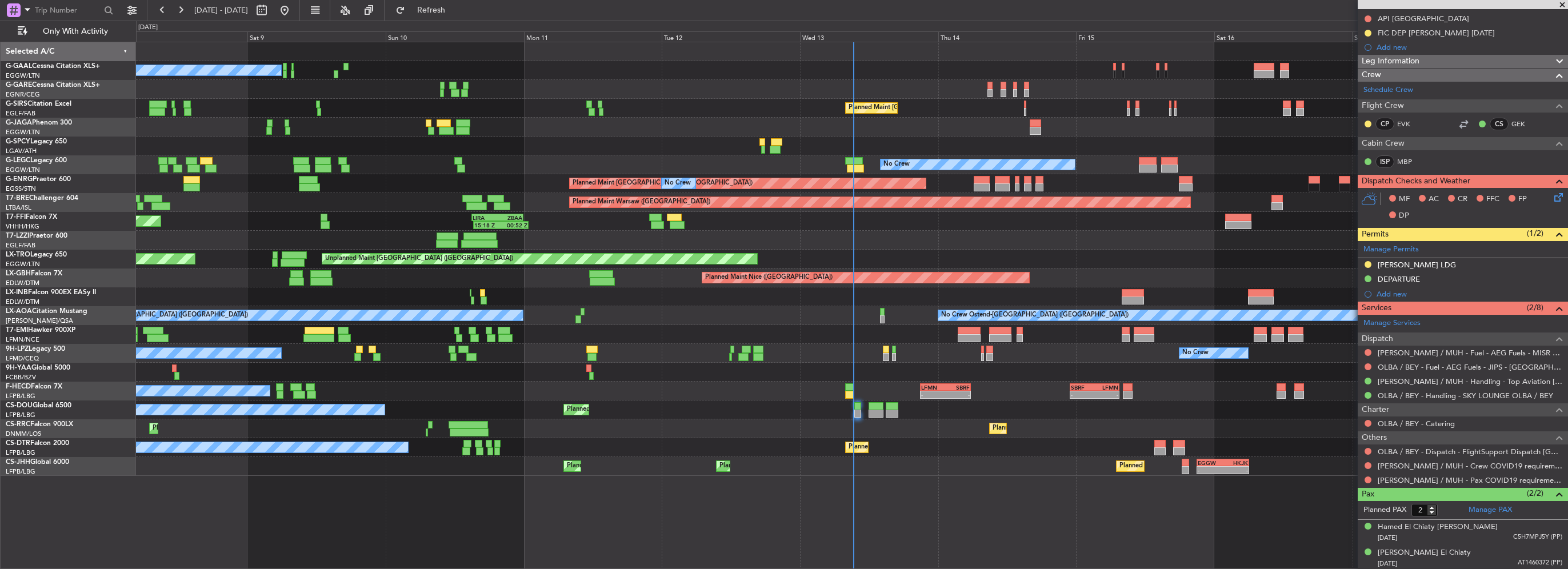
click at [95, 76] on div "No Crew Planned Maint [GEOGRAPHIC_DATA] ([GEOGRAPHIC_DATA]) No Crew Planned Mai…" at bounding box center [784, 295] width 1568 height 548
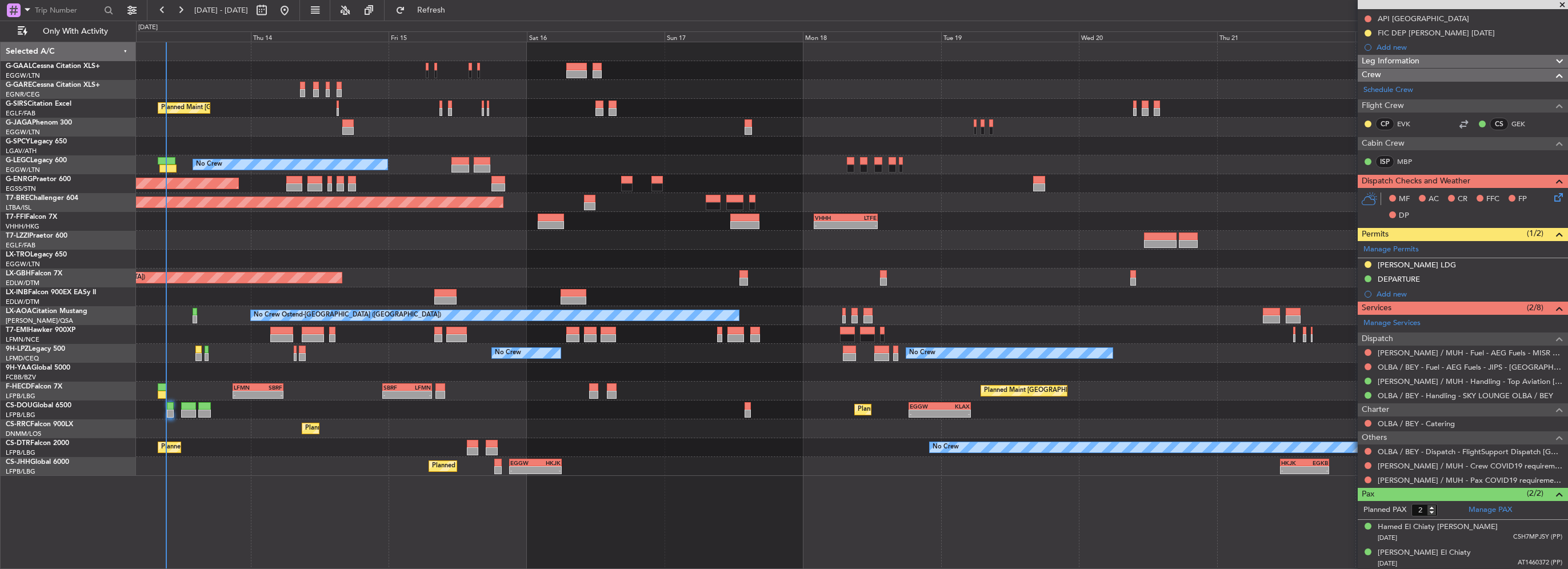
click at [103, 85] on div "Planned Maint [GEOGRAPHIC_DATA] ([GEOGRAPHIC_DATA]) No Crew A/C Unavailable [GE…" at bounding box center [784, 295] width 1568 height 548
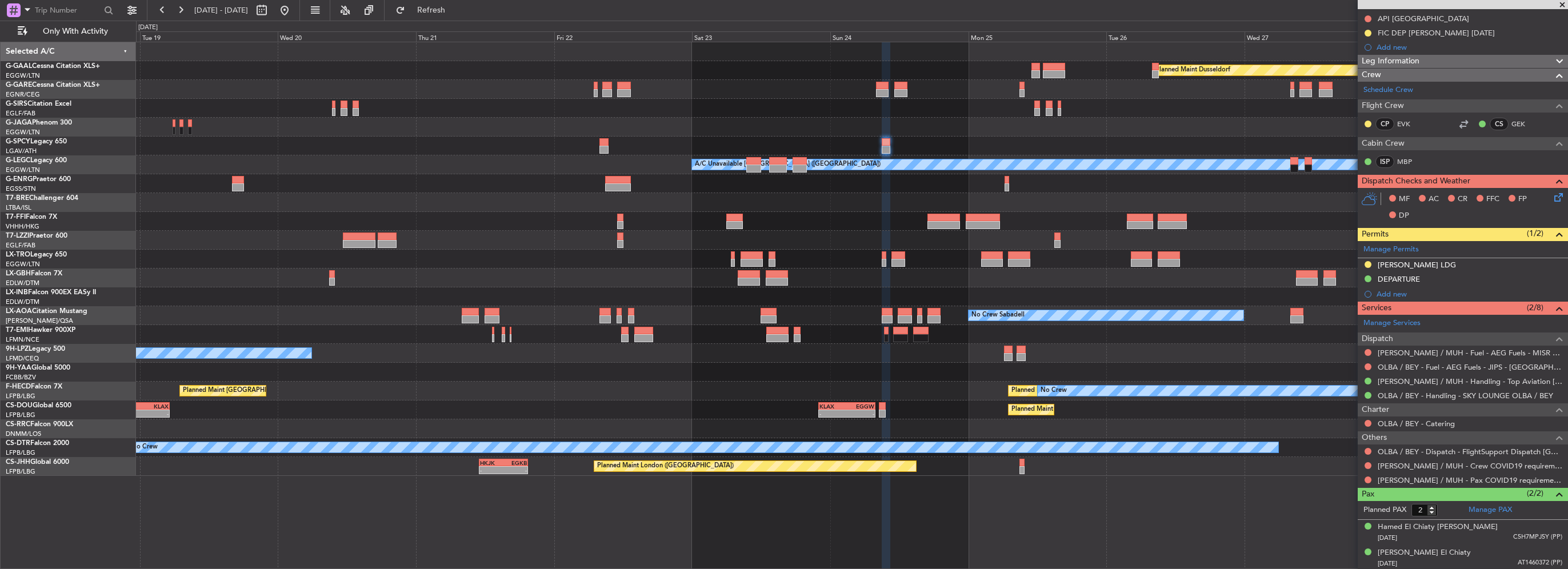
click at [124, 72] on div "Planned Maint Dusseldorf A/C Unavailable [GEOGRAPHIC_DATA] ([GEOGRAPHIC_DATA]) …" at bounding box center [784, 295] width 1568 height 548
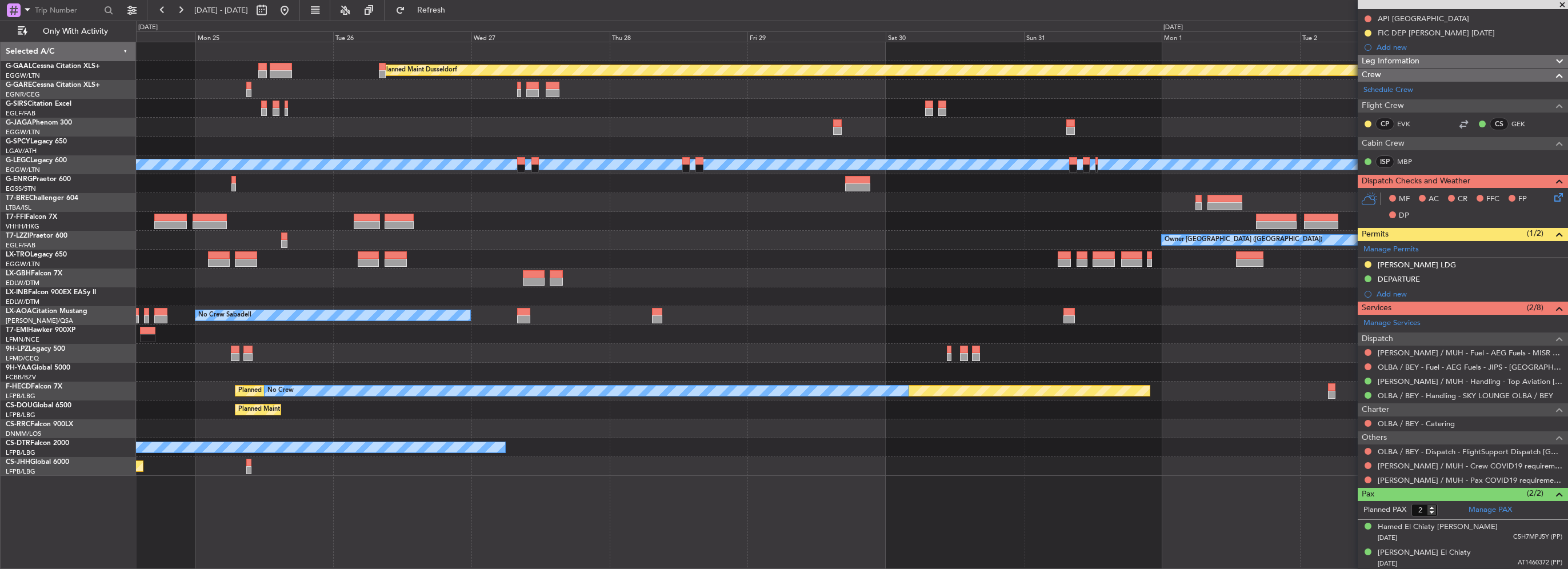
click at [321, 73] on div "Planned Maint Dusseldorf Planned Maint [GEOGRAPHIC_DATA] ([GEOGRAPHIC_DATA]) A/…" at bounding box center [852, 259] width 1431 height 434
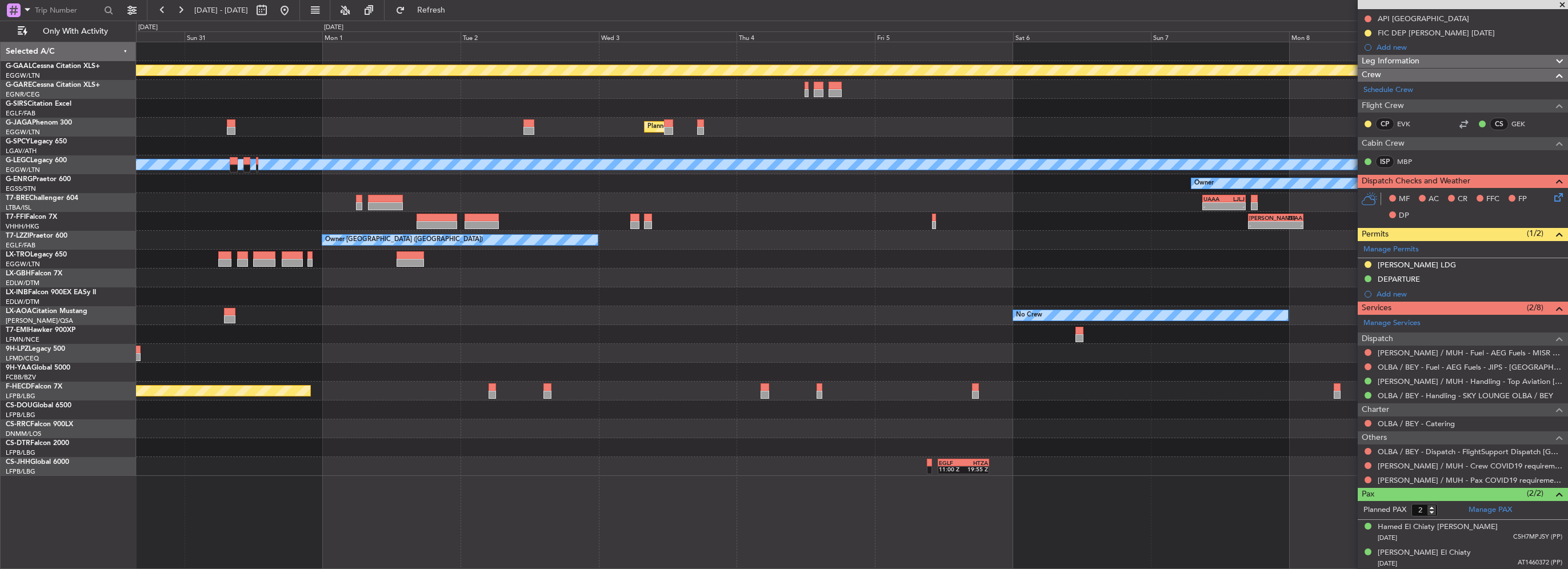
click at [234, 90] on div at bounding box center [852, 89] width 1431 height 19
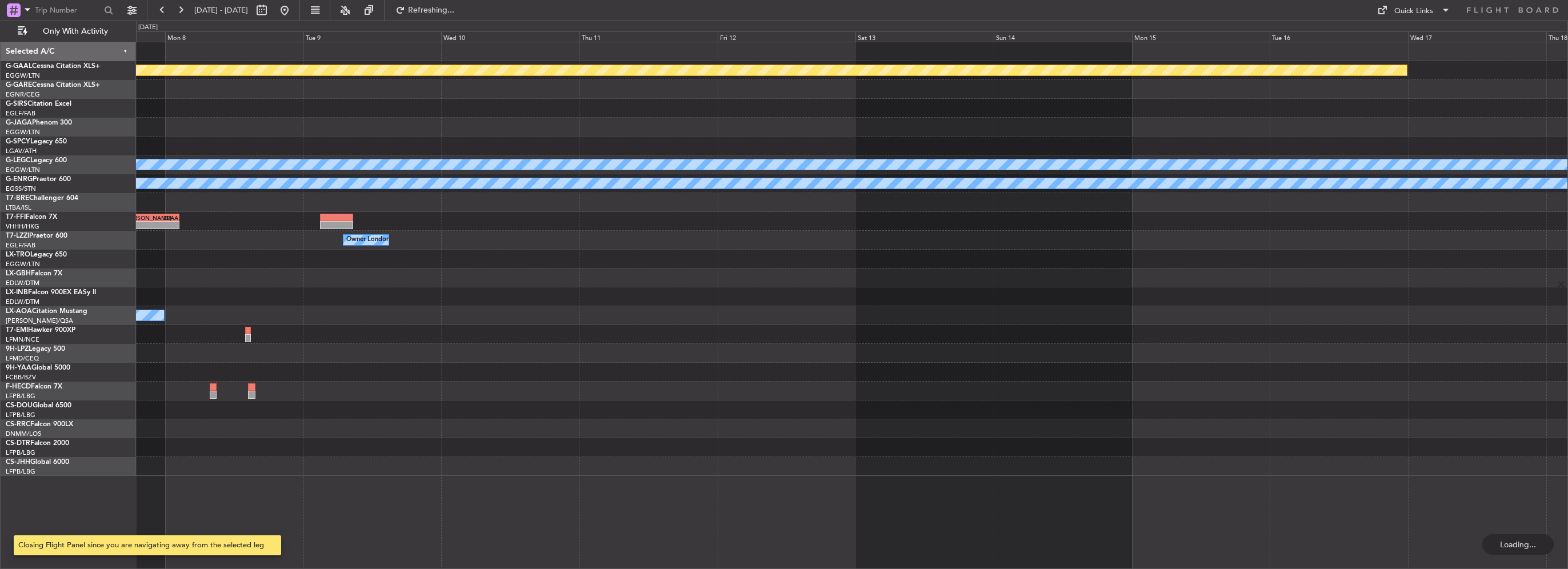
scroll to position [0, 0]
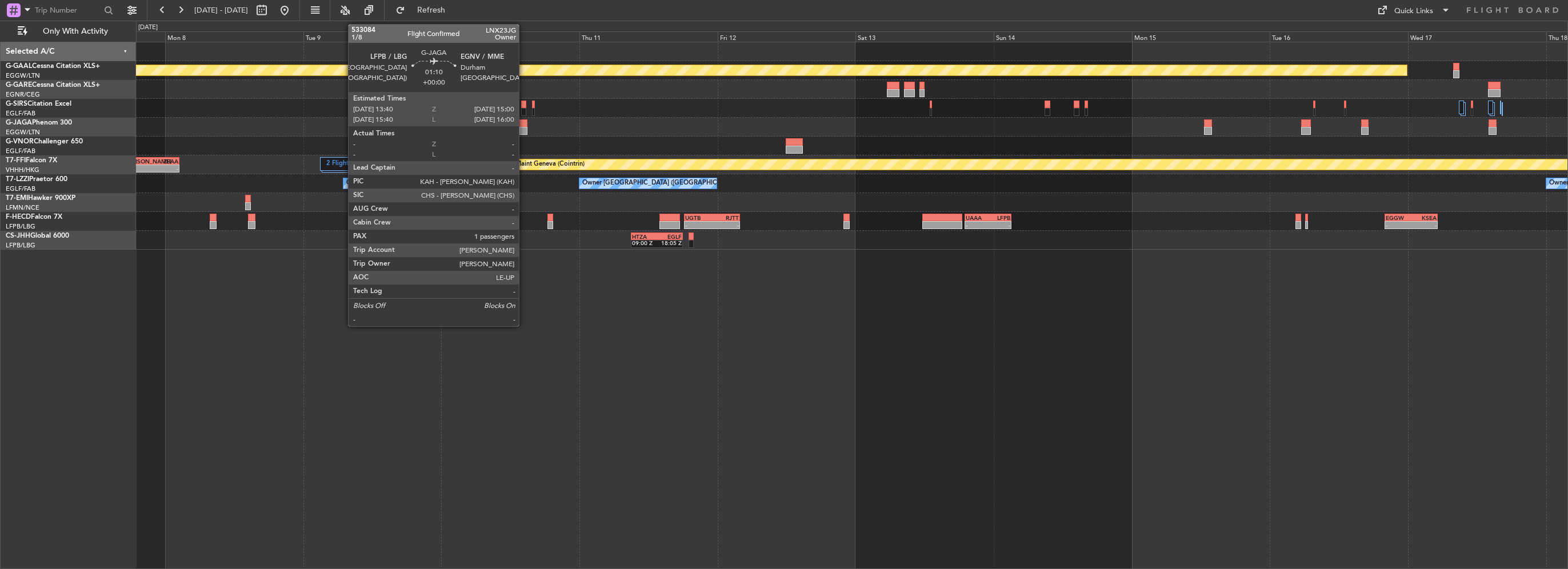
click at [524, 131] on div at bounding box center [523, 131] width 8 height 8
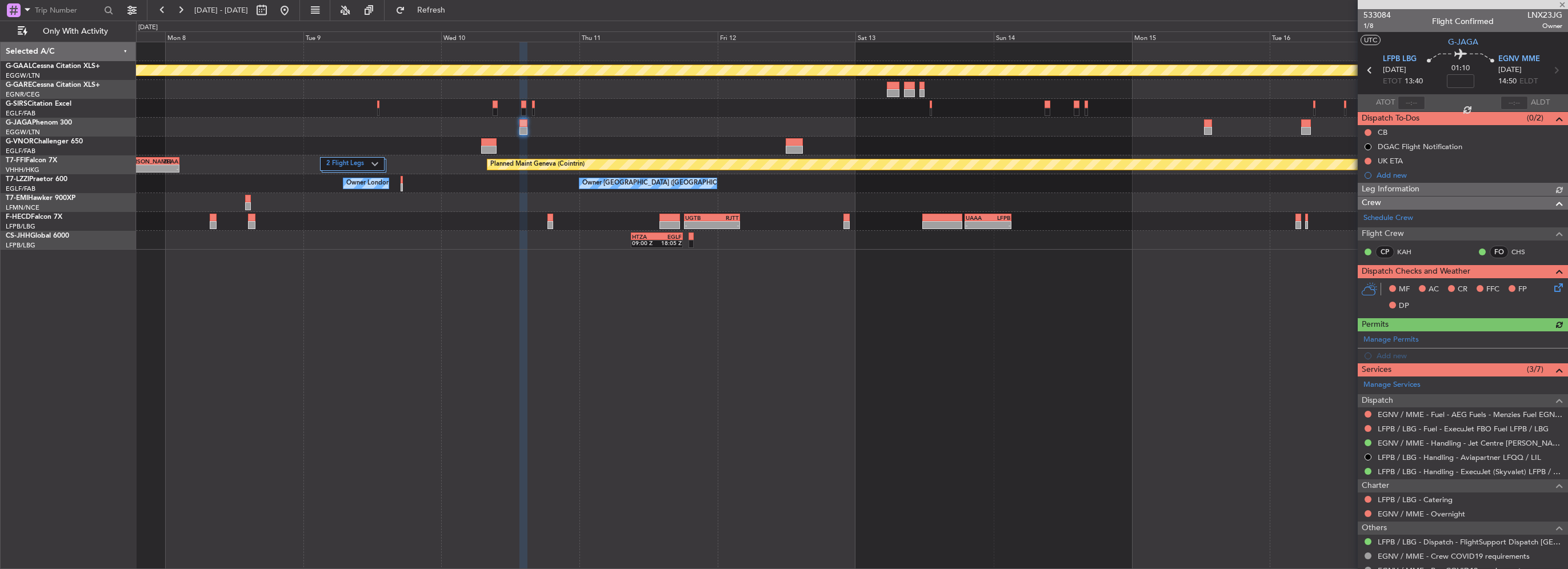
click at [170, 109] on div at bounding box center [852, 108] width 1431 height 19
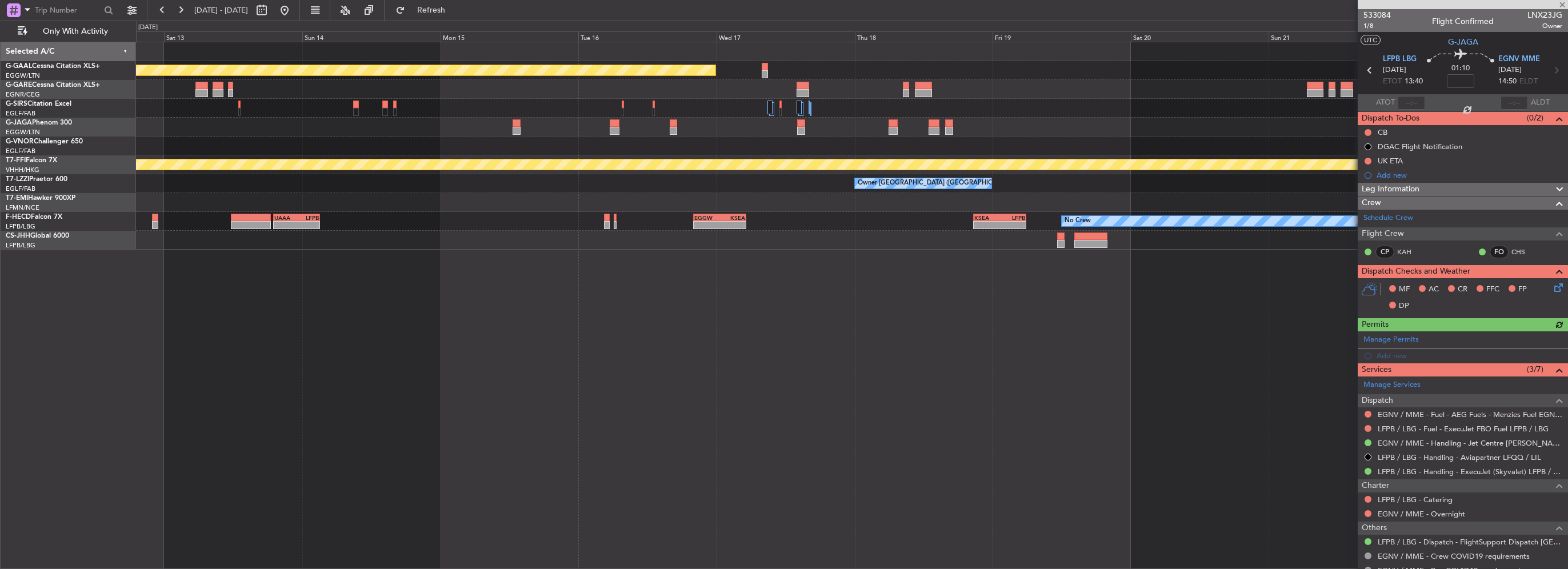
click at [157, 90] on div "Planned Maint Dusseldorf Planned Maint Geneva ([GEOGRAPHIC_DATA]) Owner [GEOGRA…" at bounding box center [852, 146] width 1431 height 207
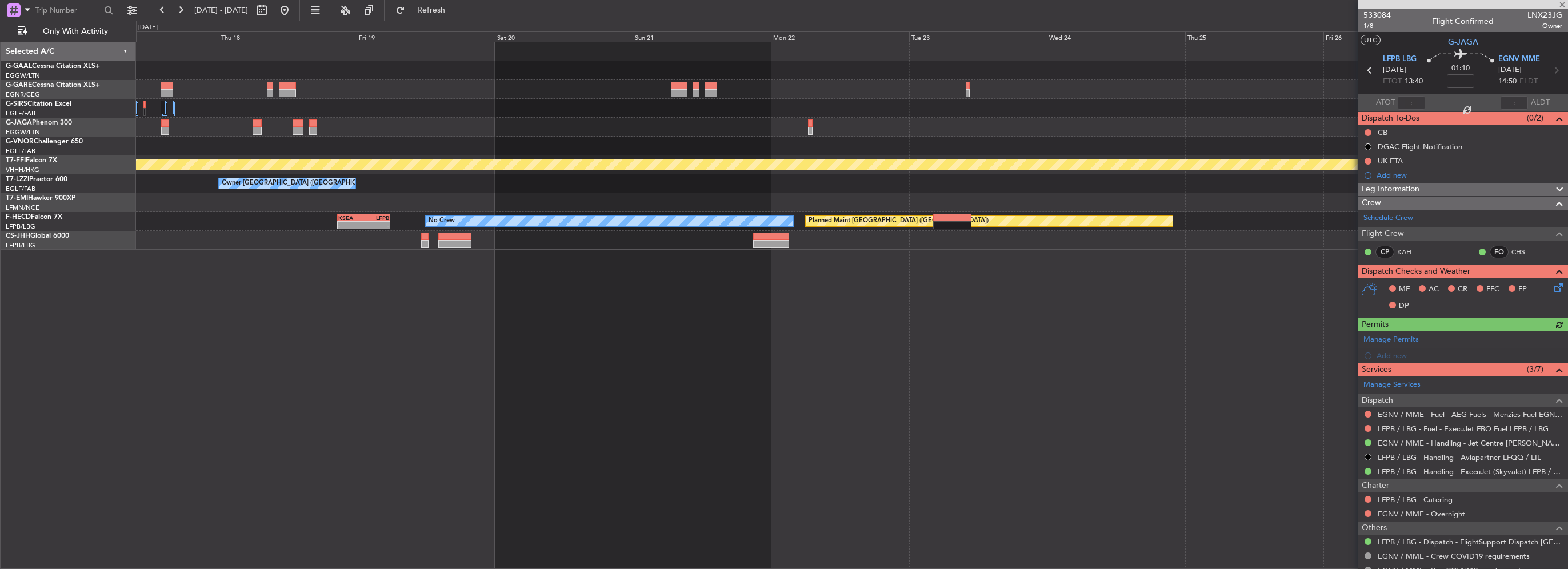
click at [165, 60] on div "Planned Maint Dusseldorf Planned Maint Geneva ([GEOGRAPHIC_DATA]) Owner [GEOGRA…" at bounding box center [852, 146] width 1431 height 207
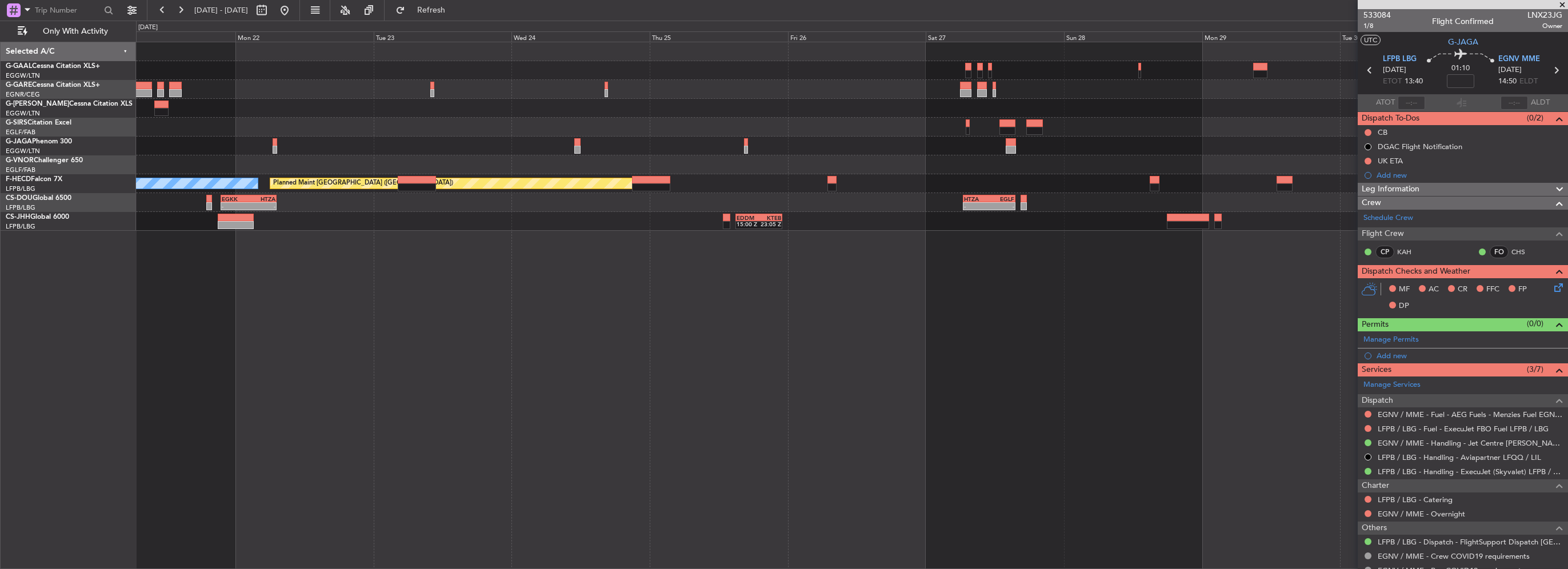
click at [446, 155] on div "Planned Maint [GEOGRAPHIC_DATA] ([GEOGRAPHIC_DATA]) No Crew KSEA 20:45 Z LFPB 0…" at bounding box center [852, 136] width 1431 height 188
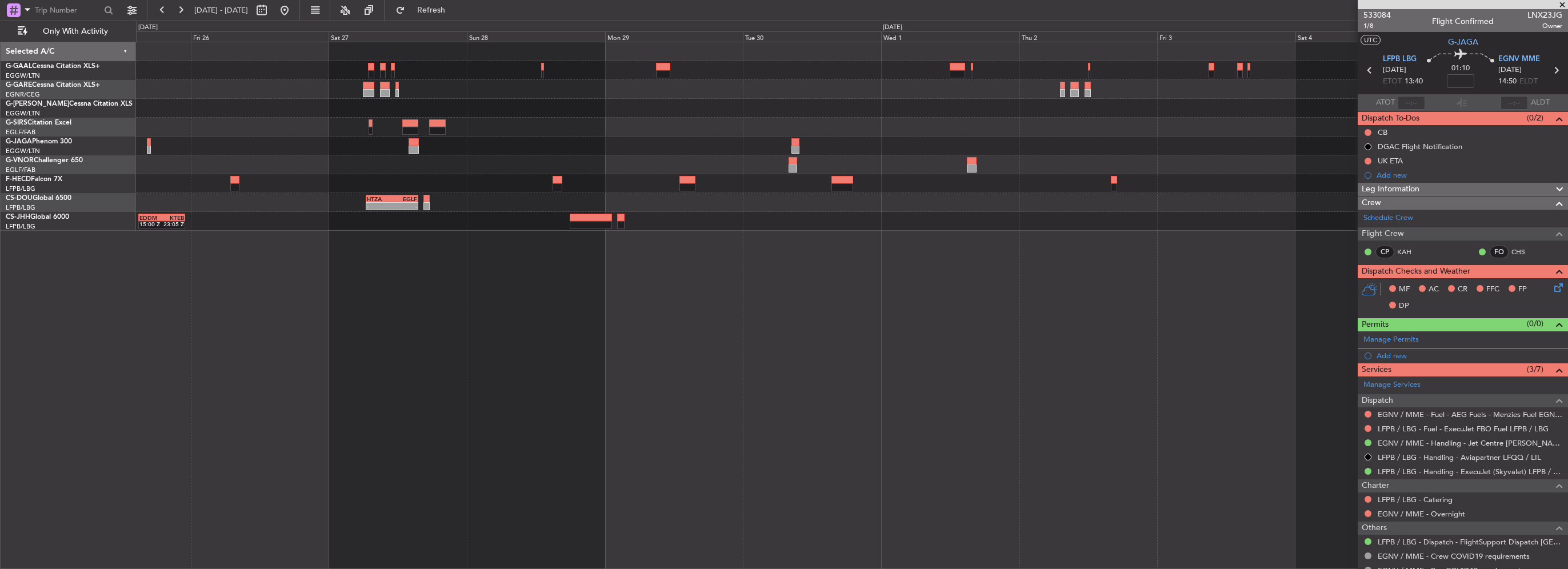
click at [292, 169] on div "Planned Maint [GEOGRAPHIC_DATA] ([GEOGRAPHIC_DATA]) - - HTZA 06:30 Z EGLF 15:35…" at bounding box center [852, 136] width 1431 height 188
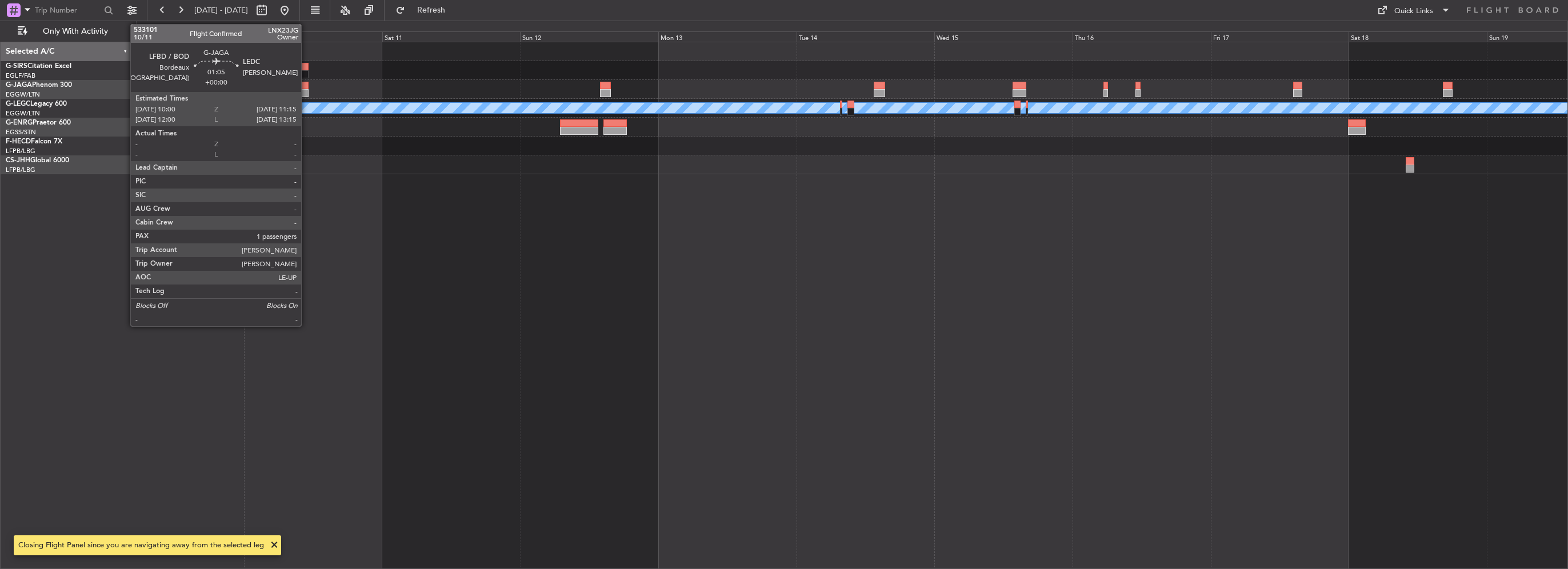
click at [306, 85] on div at bounding box center [304, 85] width 7 height 8
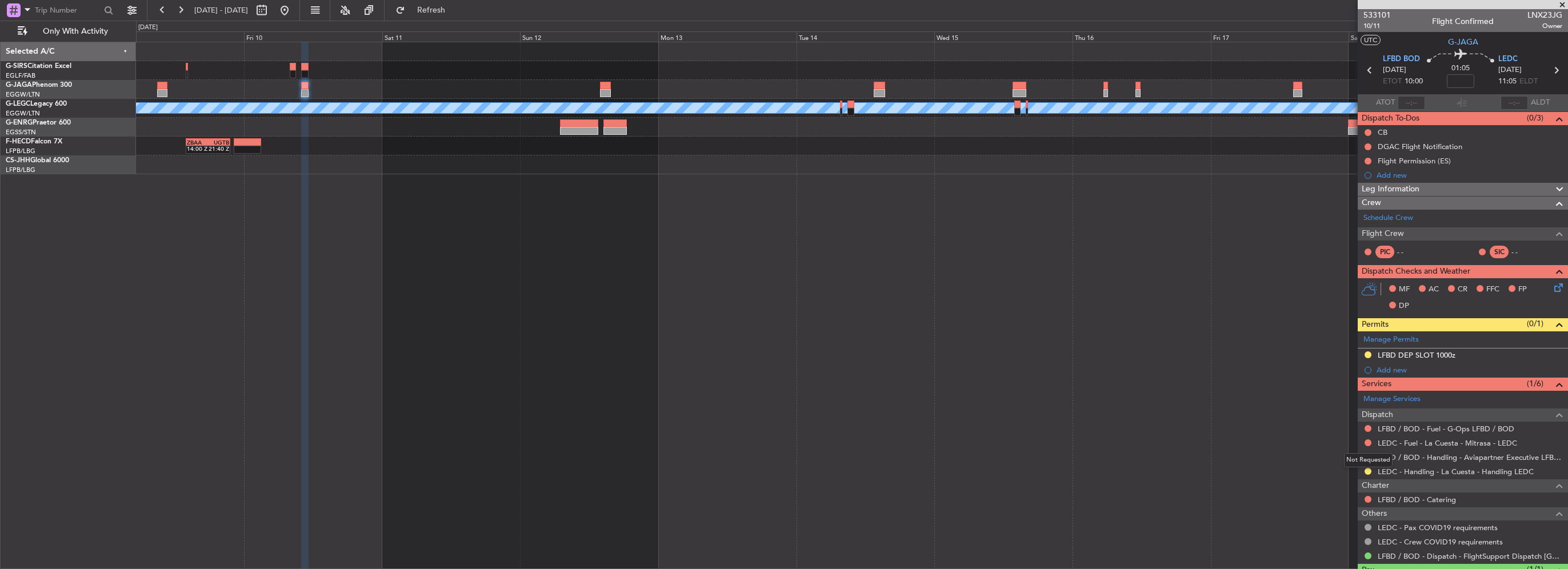
click at [1368, 471] on mat-tooltip-component "Not Requested" at bounding box center [1369, 460] width 65 height 30
click at [1368, 470] on mat-tooltip-component "Not Requested" at bounding box center [1369, 460] width 65 height 30
click at [1369, 471] on button at bounding box center [1368, 471] width 7 height 7
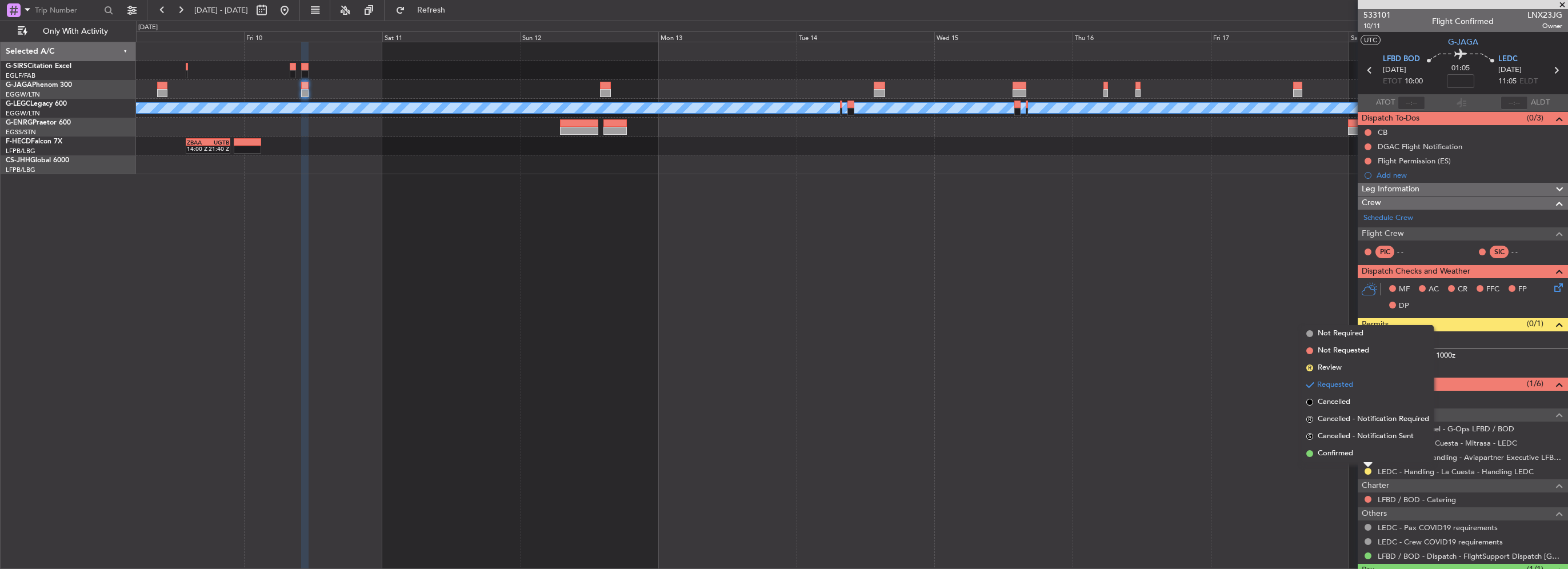
click at [1351, 457] on span "Confirmed" at bounding box center [1335, 454] width 36 height 12
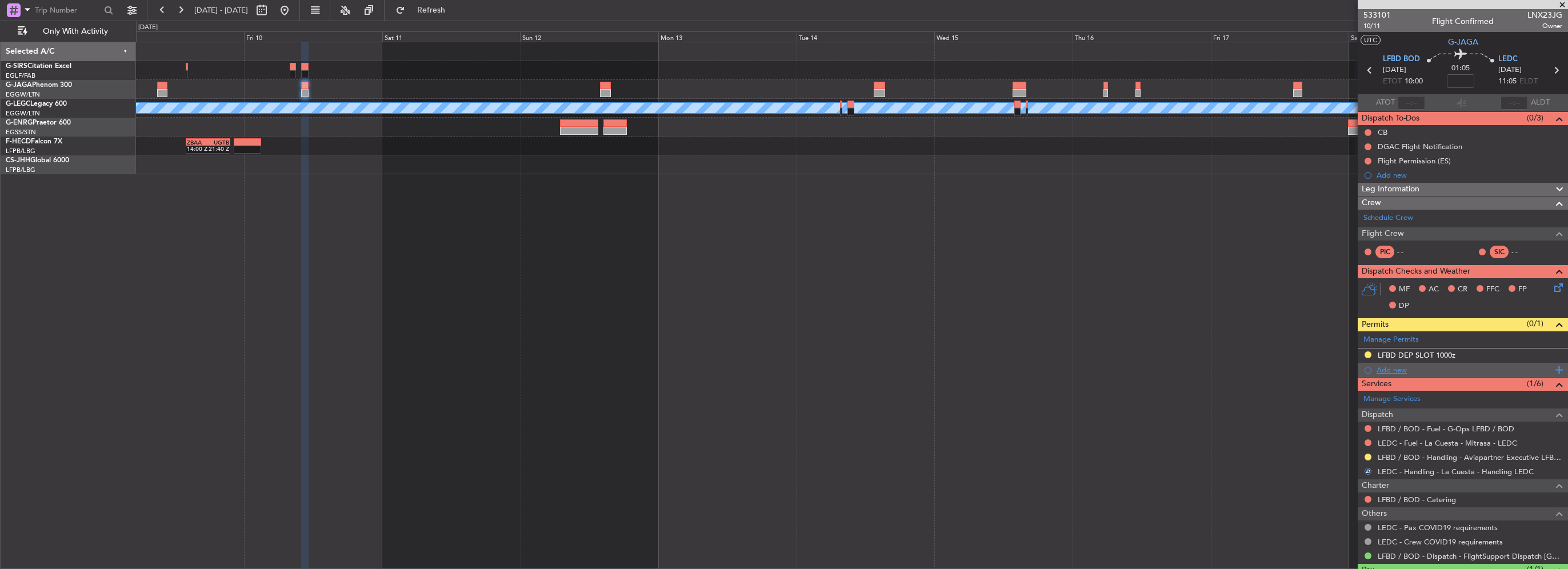
click at [1387, 366] on div "Add new" at bounding box center [1464, 370] width 176 height 10
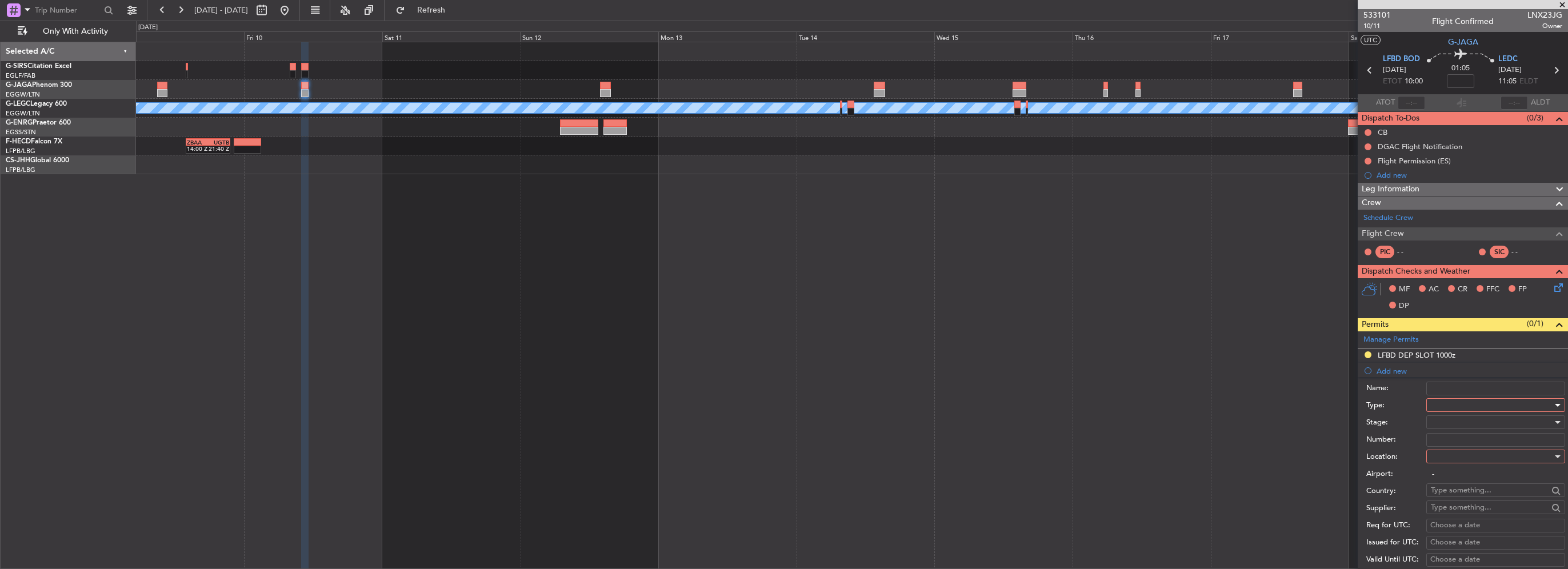
click at [1470, 405] on div at bounding box center [1492, 405] width 122 height 17
click at [1447, 468] on span "PPR" at bounding box center [1491, 462] width 120 height 17
click at [1440, 460] on div at bounding box center [1492, 456] width 122 height 17
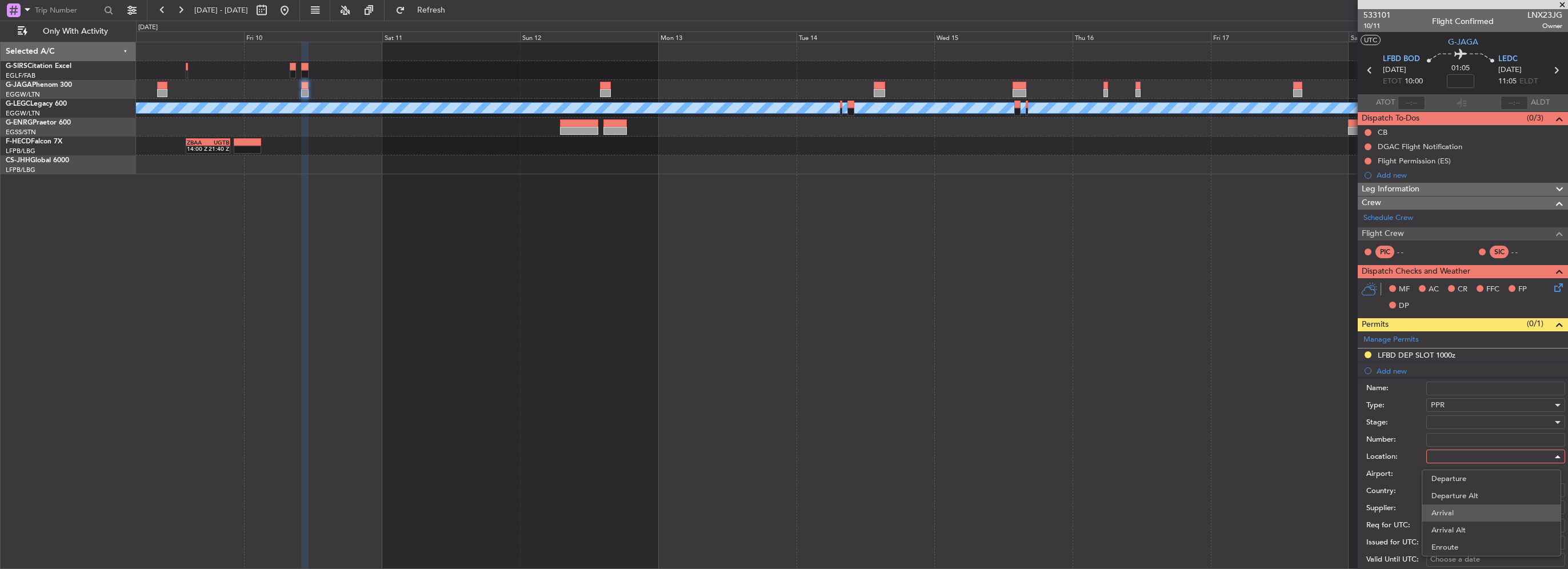
click at [1455, 514] on span "Arrival" at bounding box center [1491, 513] width 120 height 17
type input "LEDC"
click at [1459, 415] on div at bounding box center [1492, 422] width 122 height 17
drag, startPoint x: 1469, startPoint y: 511, endPoint x: 1475, endPoint y: 502, distance: 10.8
click at [1469, 511] on span "Received OK" at bounding box center [1491, 513] width 120 height 17
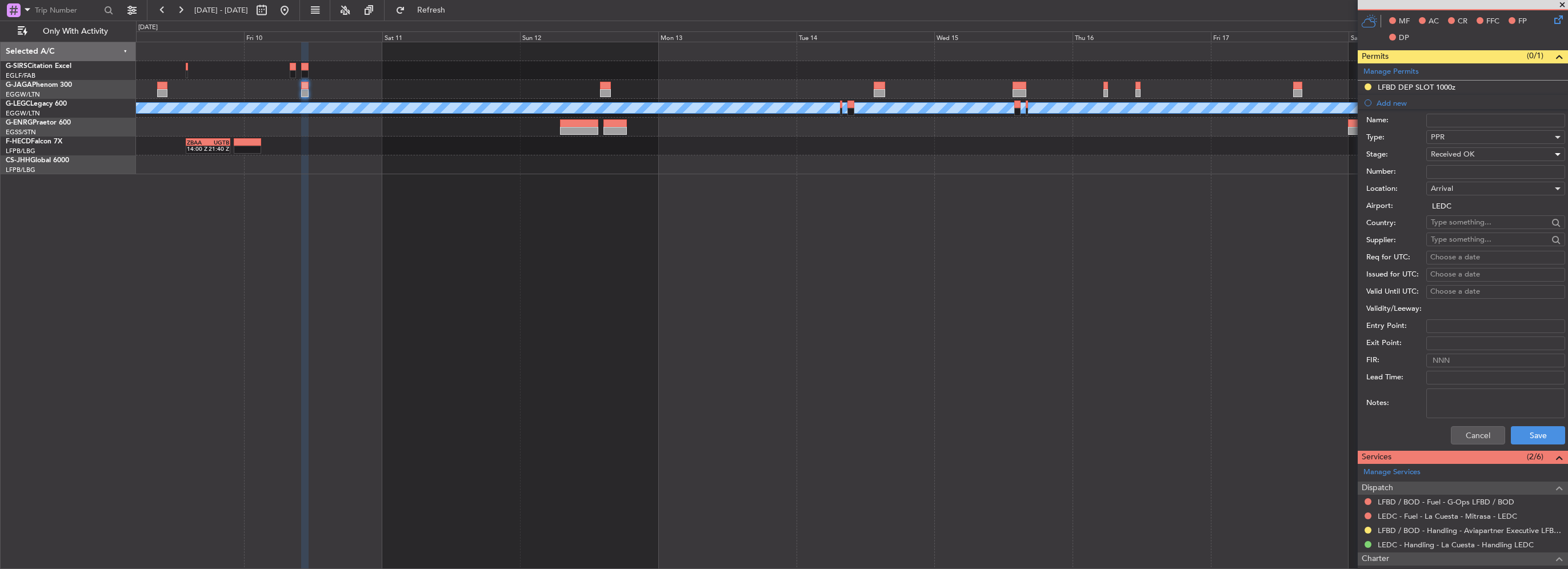
scroll to position [285, 0]
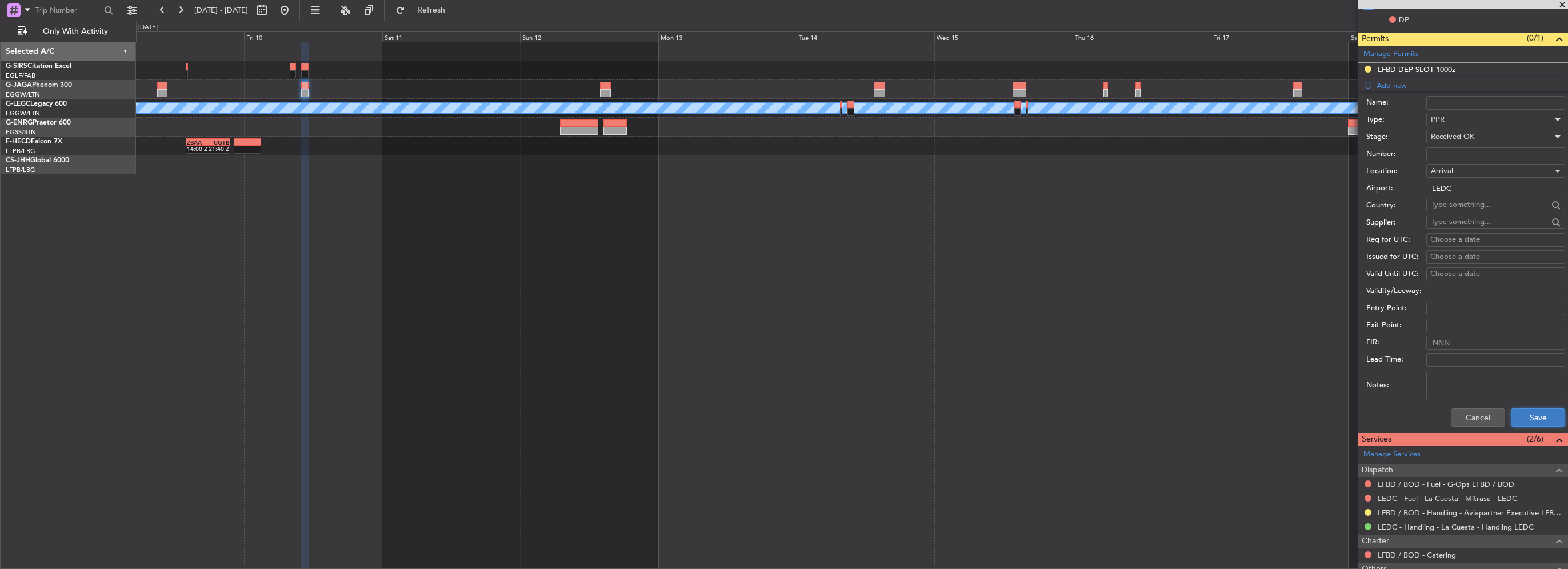
click at [1532, 414] on button "Save" at bounding box center [1538, 418] width 54 height 18
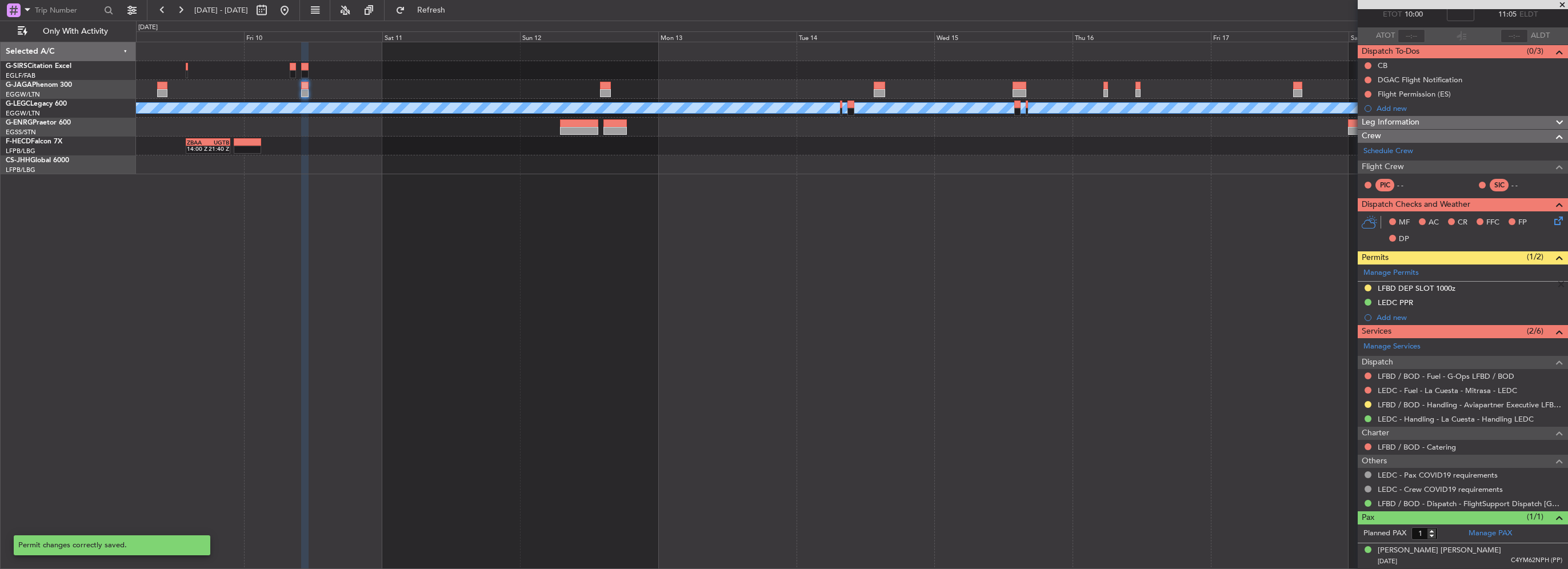
scroll to position [65, 0]
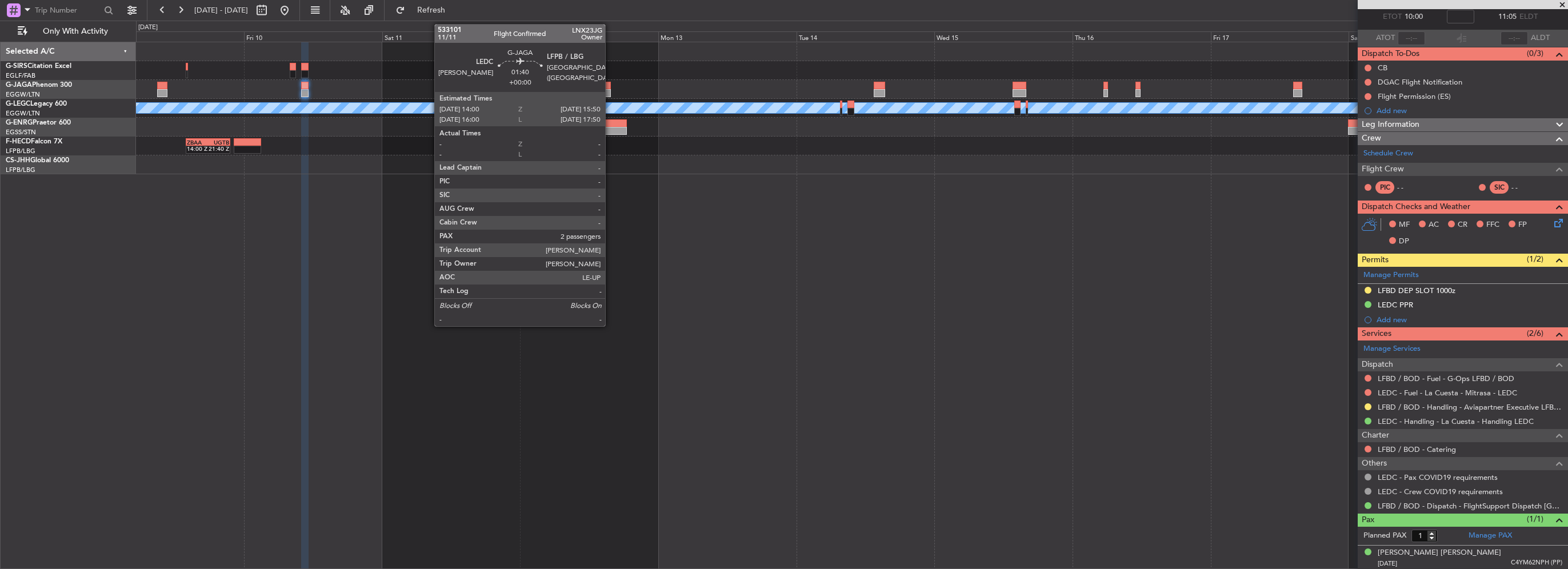
click at [610, 87] on div at bounding box center [605, 85] width 11 height 8
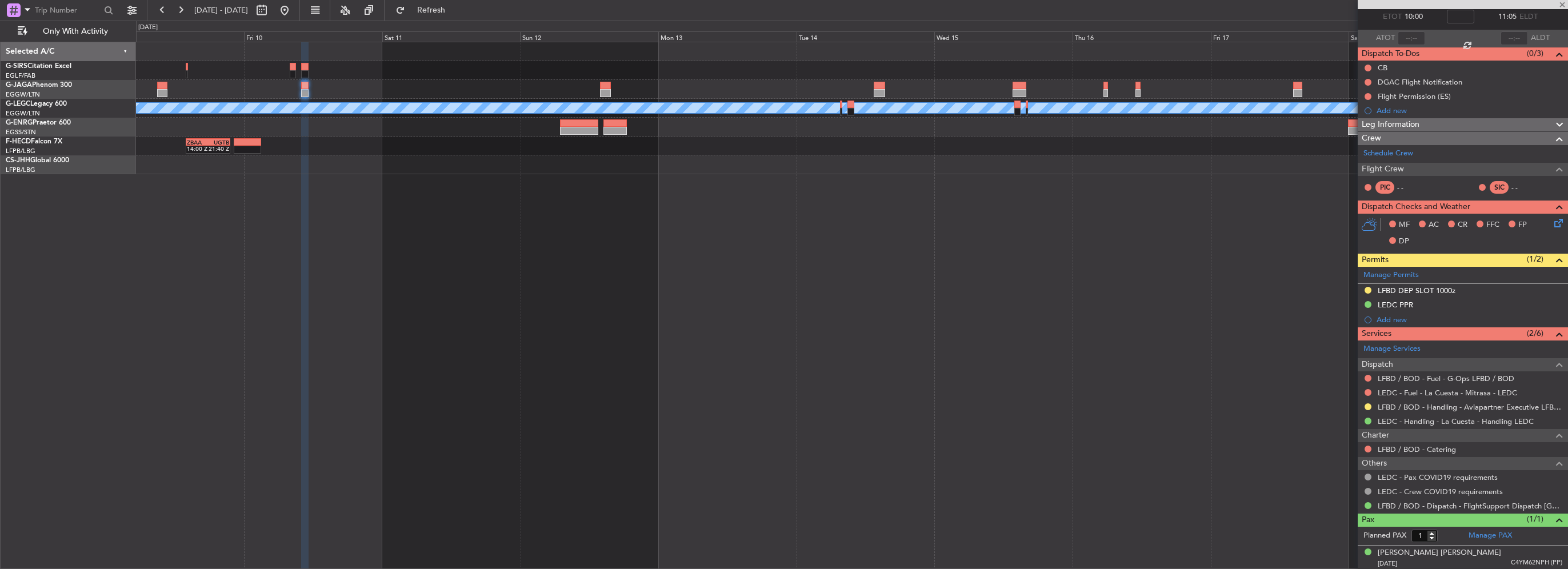
type input "2"
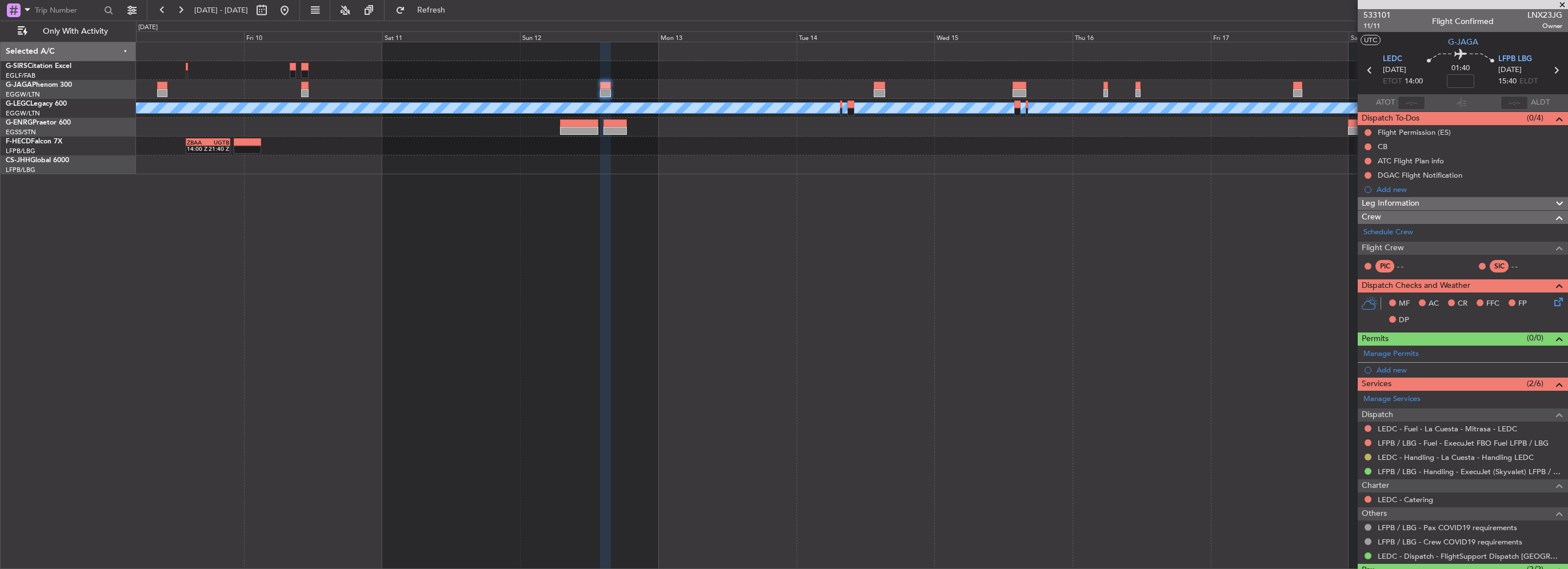
click at [1365, 454] on button at bounding box center [1368, 456] width 7 height 7
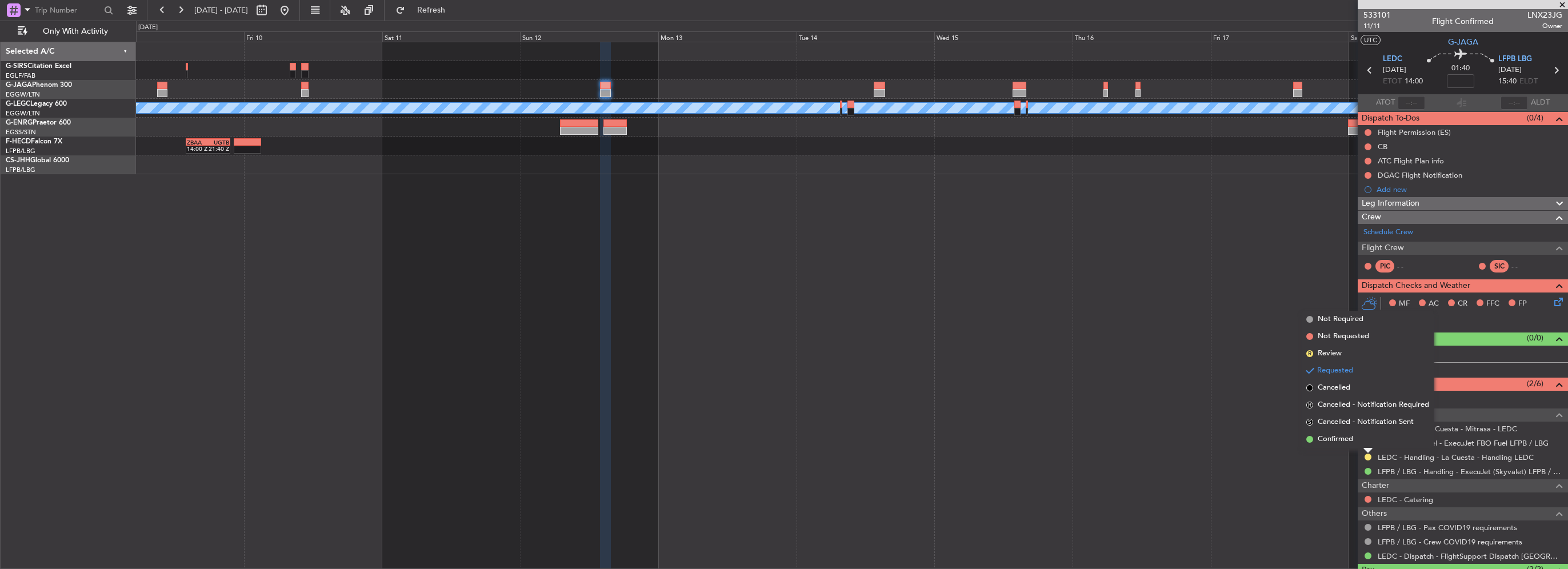
click at [1332, 440] on span "Confirmed" at bounding box center [1335, 440] width 36 height 12
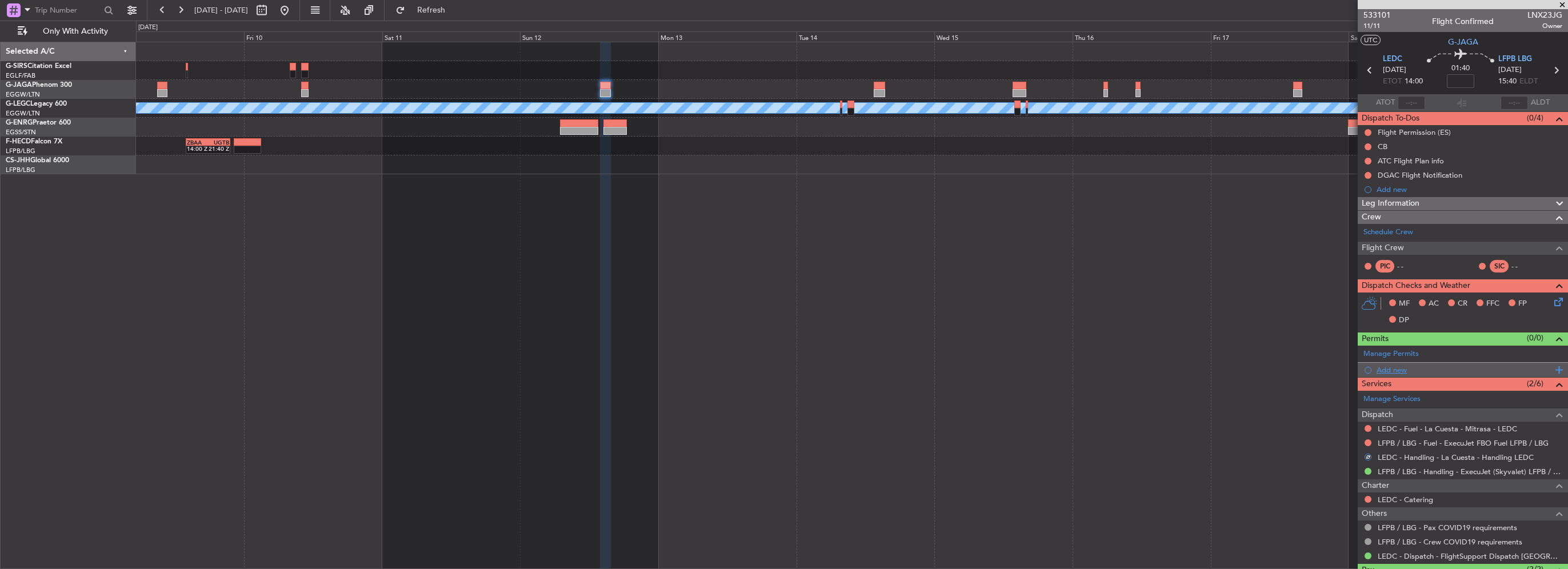
click at [1403, 370] on div "Add new" at bounding box center [1464, 370] width 176 height 10
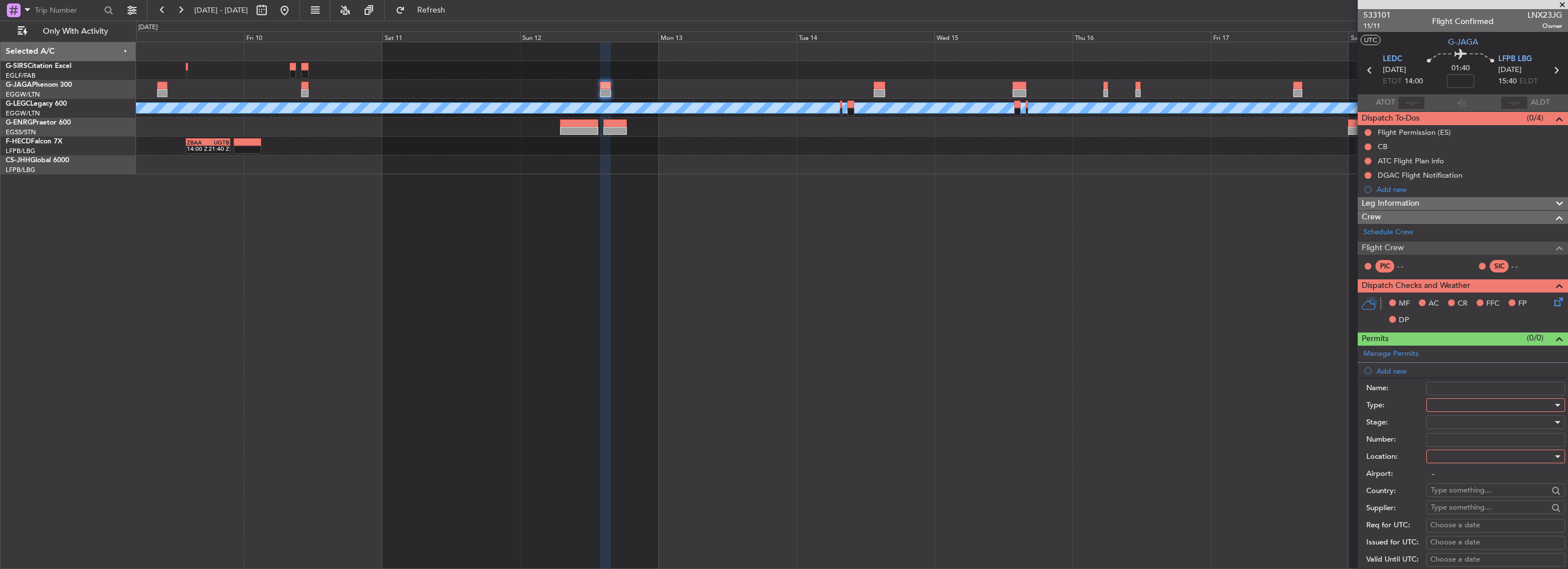
click at [1466, 405] on div at bounding box center [1492, 405] width 122 height 17
click at [1449, 459] on span "PPR" at bounding box center [1491, 462] width 120 height 17
click at [1460, 458] on div at bounding box center [1492, 456] width 122 height 17
click at [1470, 477] on span "Departure" at bounding box center [1491, 478] width 120 height 17
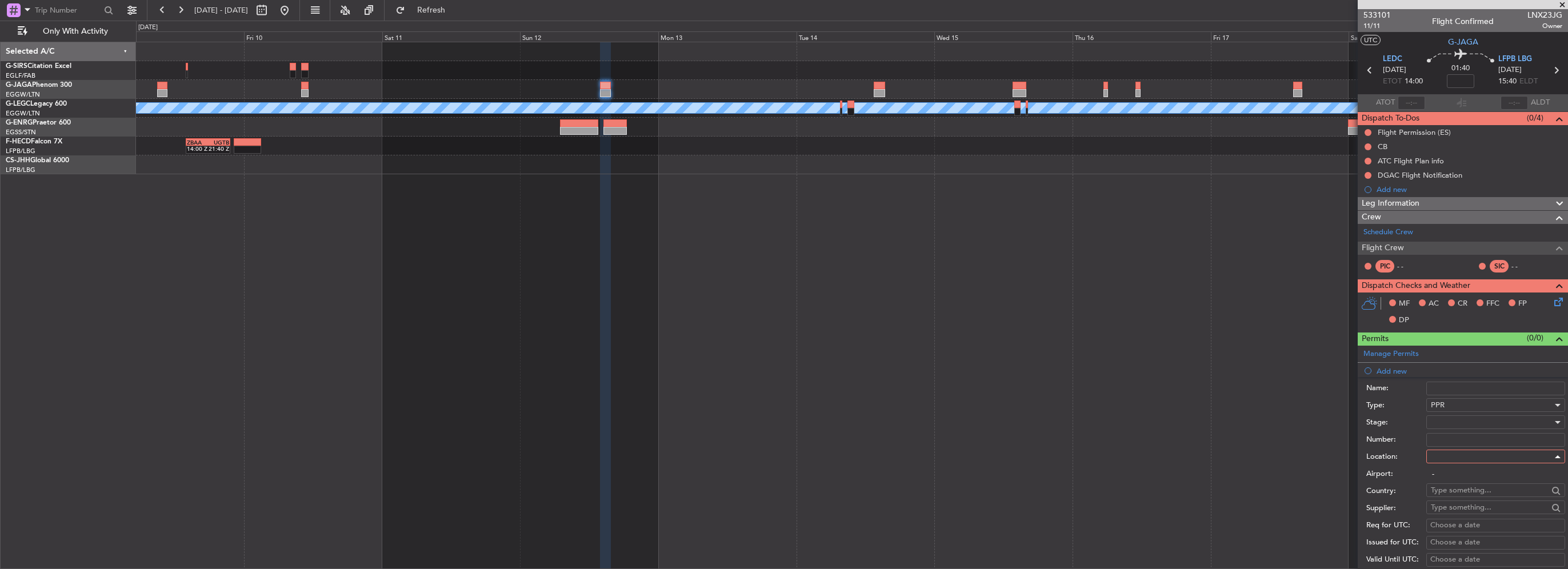
type input "LEDC"
click at [1453, 427] on div at bounding box center [1492, 422] width 122 height 17
click at [1448, 511] on span "Received OK" at bounding box center [1491, 513] width 120 height 17
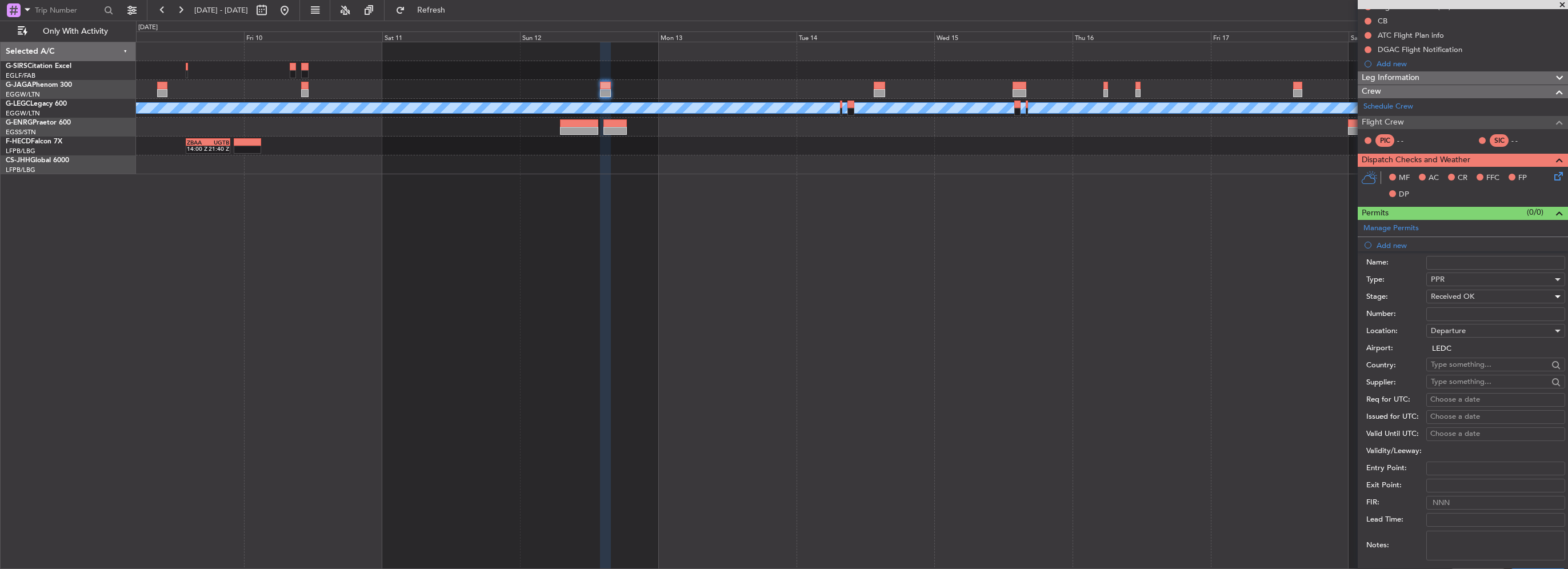
scroll to position [229, 0]
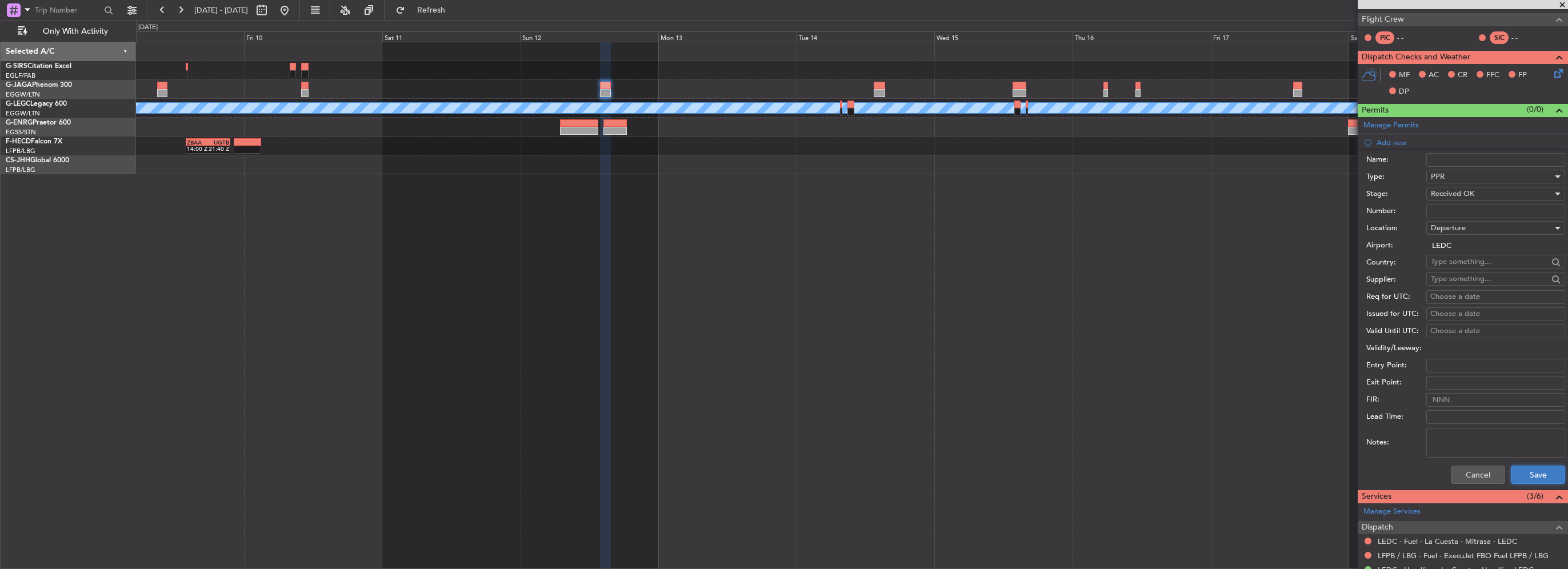
click at [1528, 465] on button "Save" at bounding box center [1538, 474] width 54 height 18
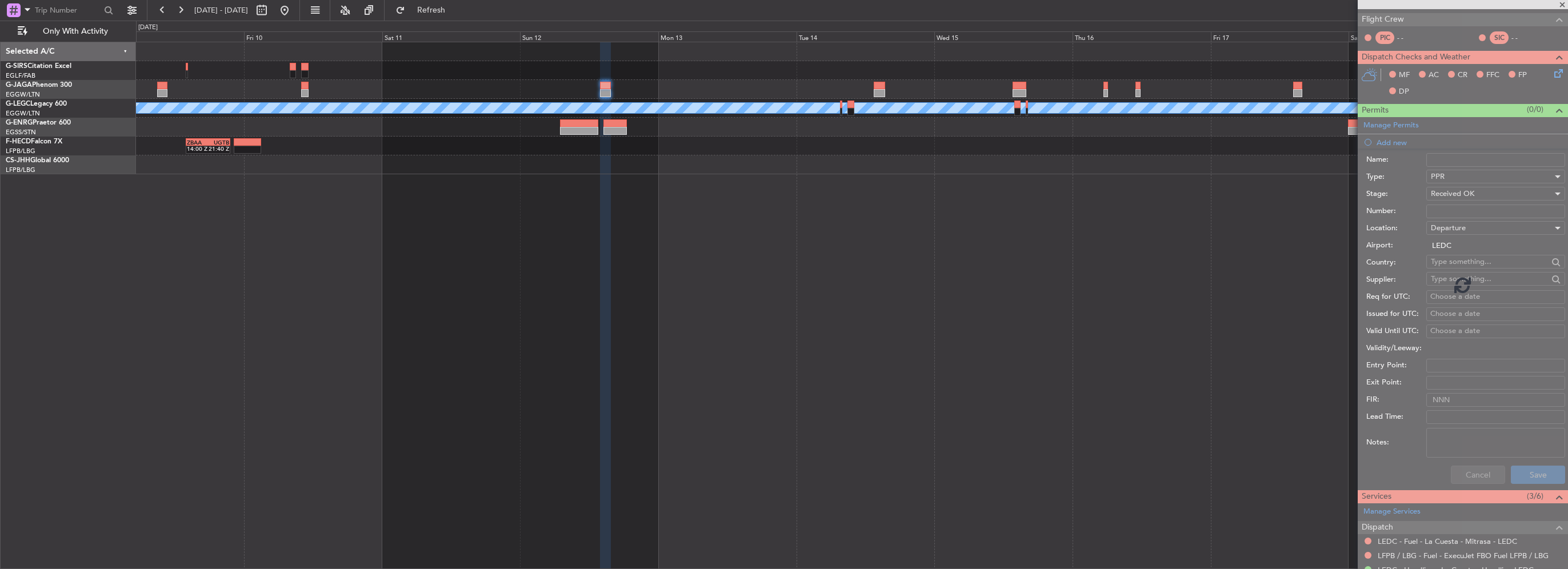
scroll to position [90, 0]
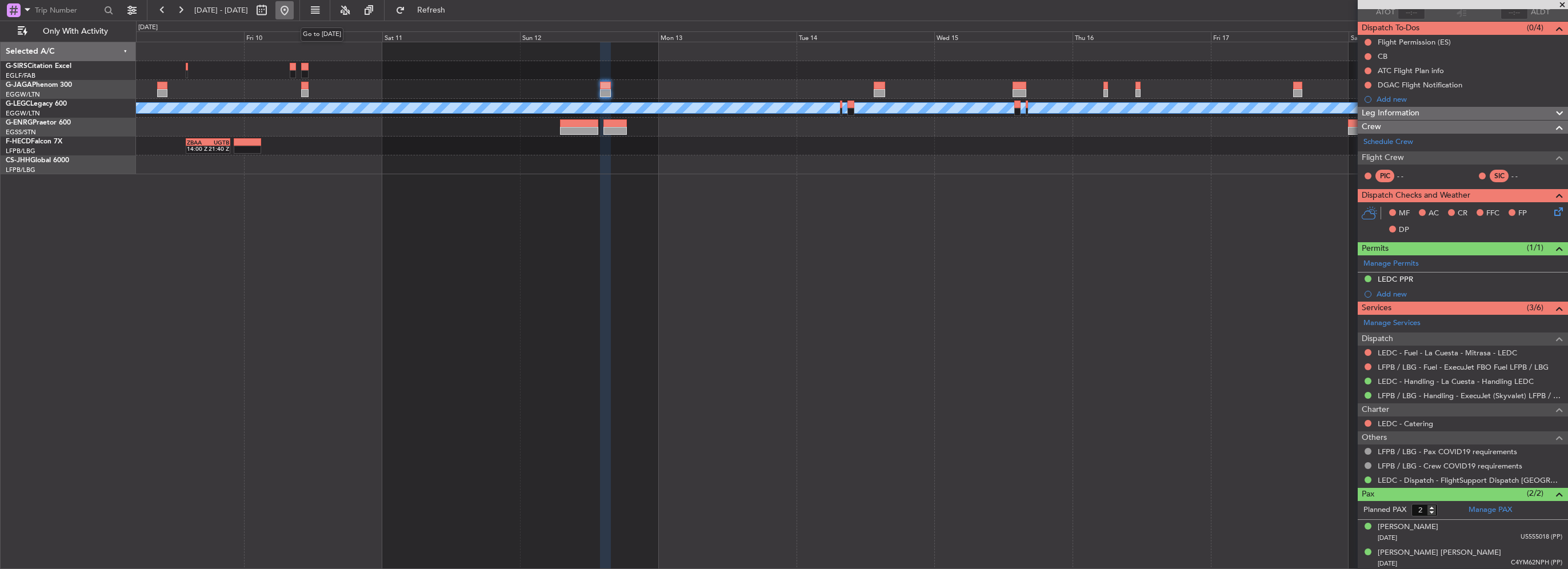
click at [293, 14] on button at bounding box center [284, 10] width 18 height 18
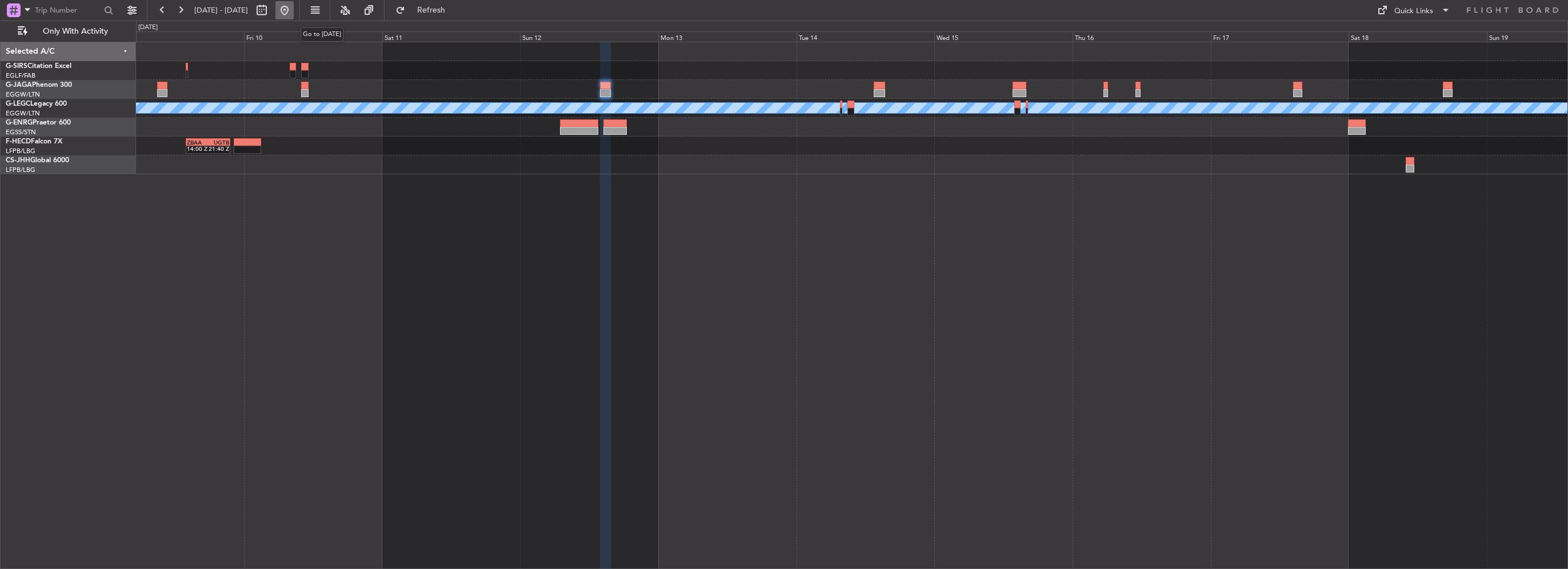
scroll to position [0, 0]
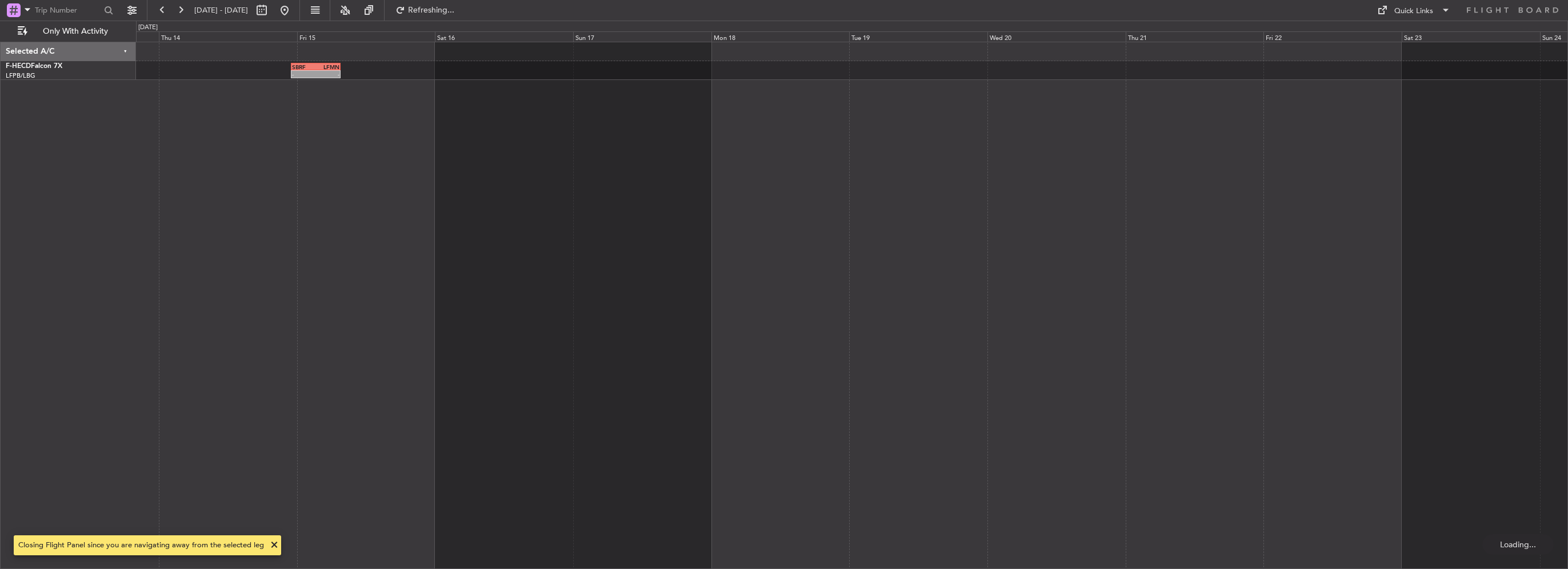
click at [12, 281] on div "SBRF 23:00 Z LFMN 07:35 Z - - Planned Maint [GEOGRAPHIC_DATA] ([GEOGRAPHIC_DATA…" at bounding box center [784, 295] width 1568 height 548
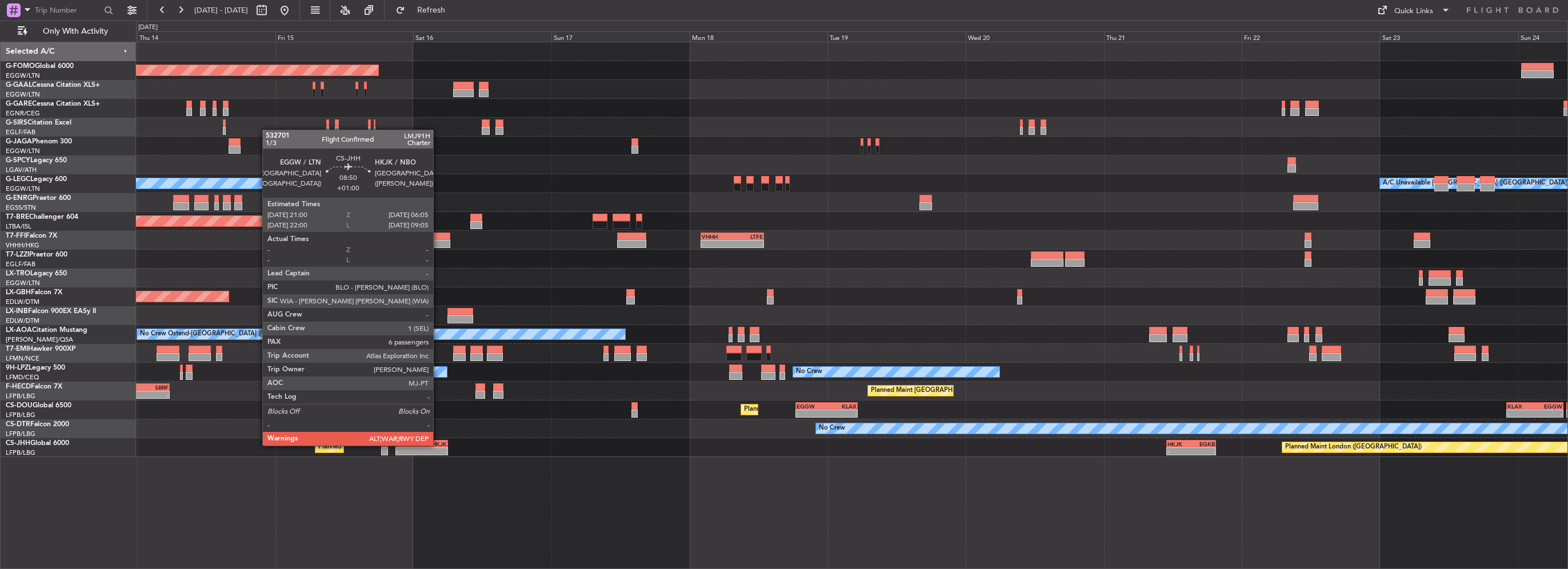
click at [962, 438] on div "Planned Maint London ([GEOGRAPHIC_DATA]) Planned Maint [GEOGRAPHIC_DATA] ([GEOG…" at bounding box center [852, 447] width 1431 height 19
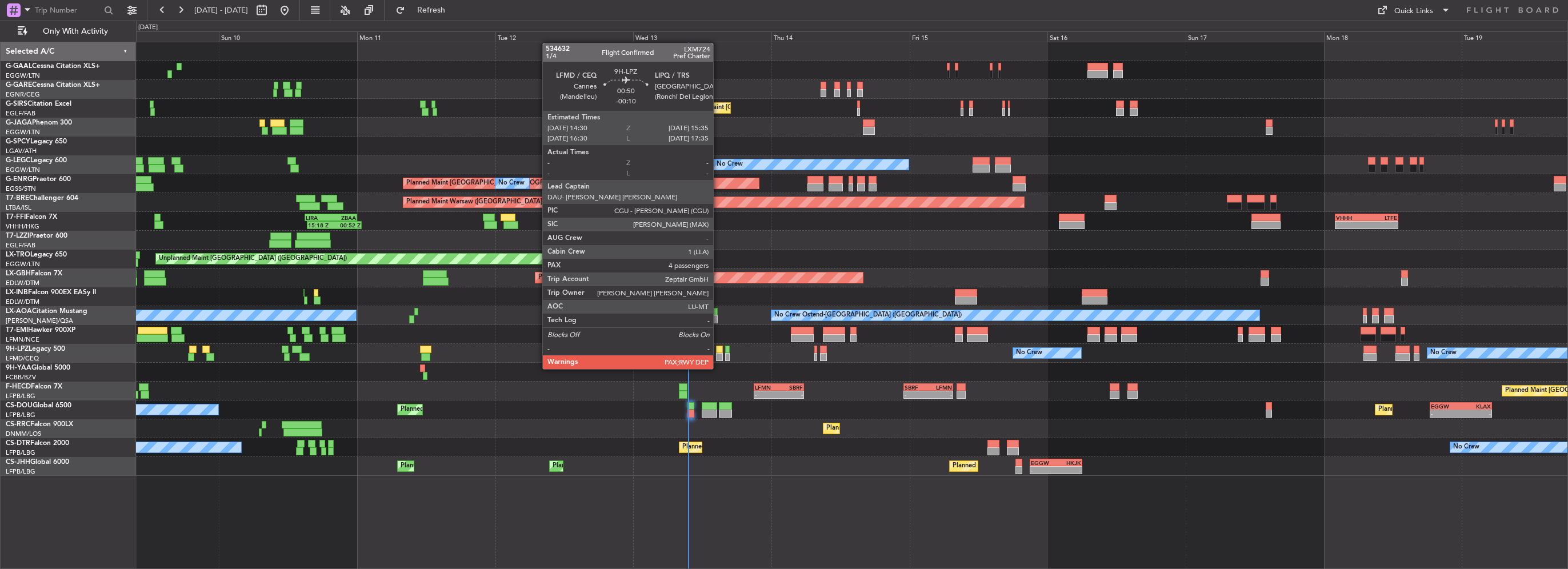
click at [718, 357] on div at bounding box center [719, 357] width 6 height 8
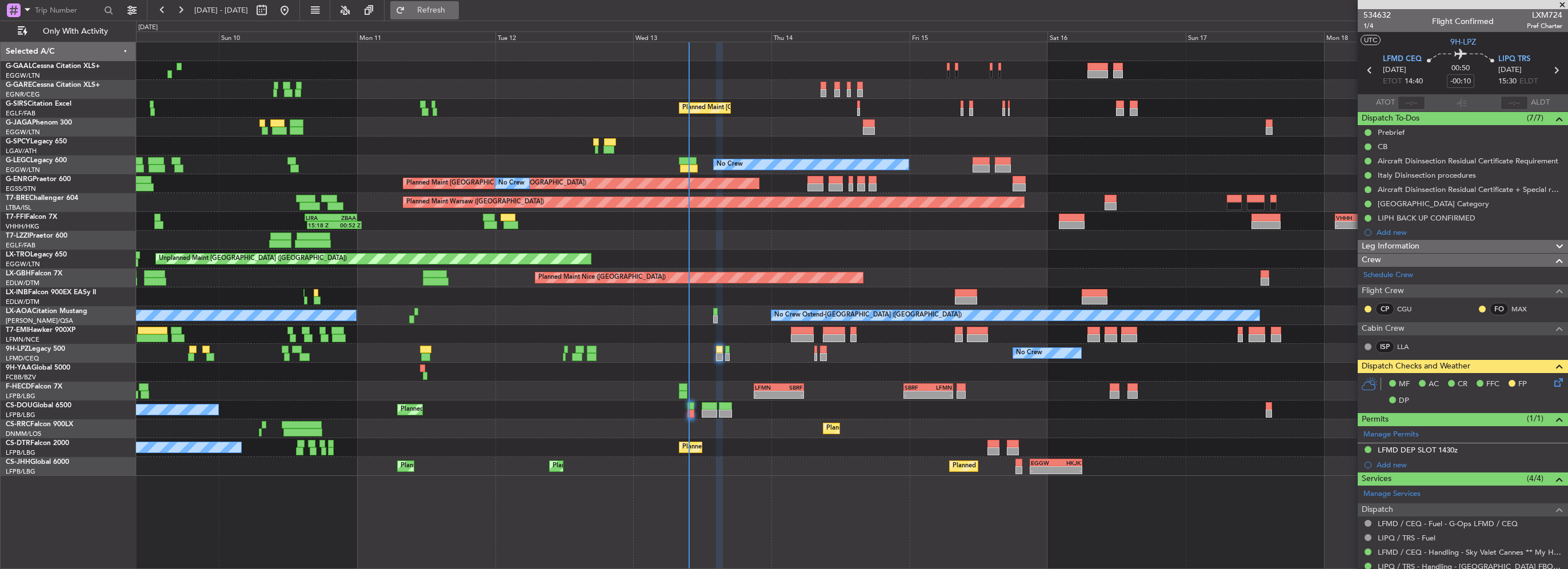
click at [451, 17] on button "Refresh" at bounding box center [425, 10] width 69 height 18
click at [398, 207] on div "No Crew Planned Maint [GEOGRAPHIC_DATA] ([GEOGRAPHIC_DATA]) No Crew Planned Mai…" at bounding box center [852, 259] width 1431 height 434
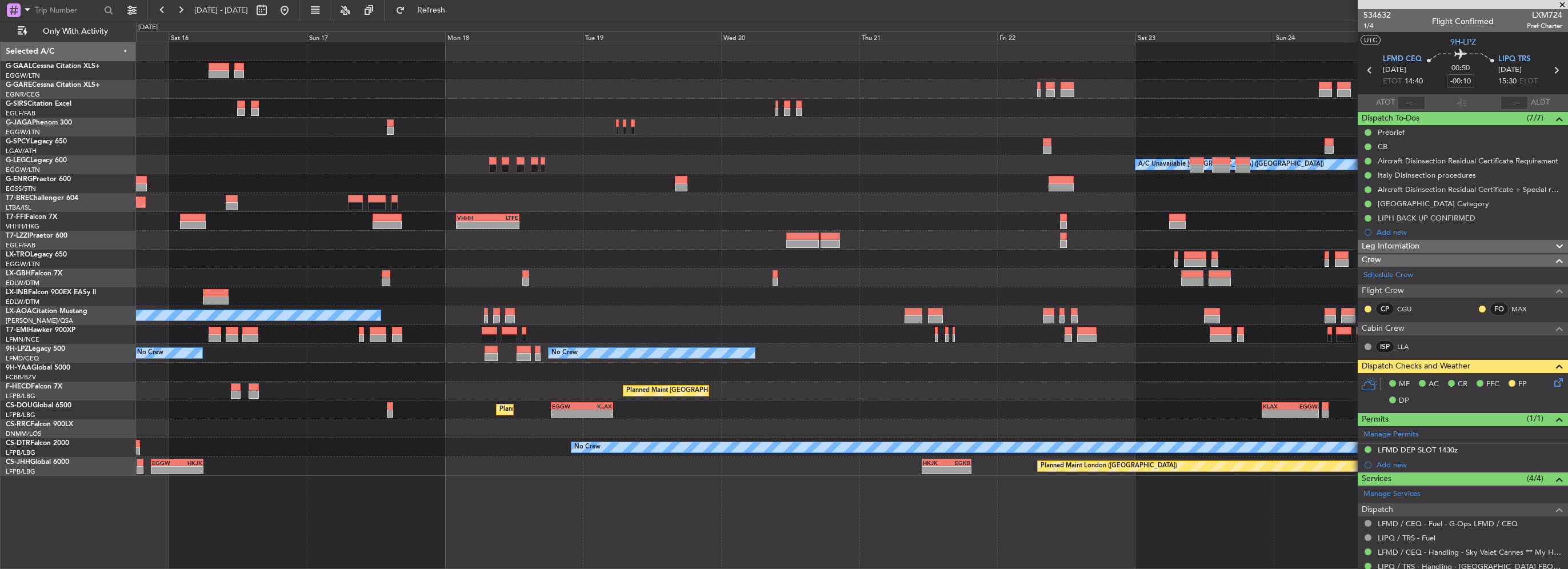
click at [725, 206] on div "Planned Maint Dusseldorf Planned Maint [GEOGRAPHIC_DATA] ([GEOGRAPHIC_DATA]) A/…" at bounding box center [852, 259] width 1431 height 434
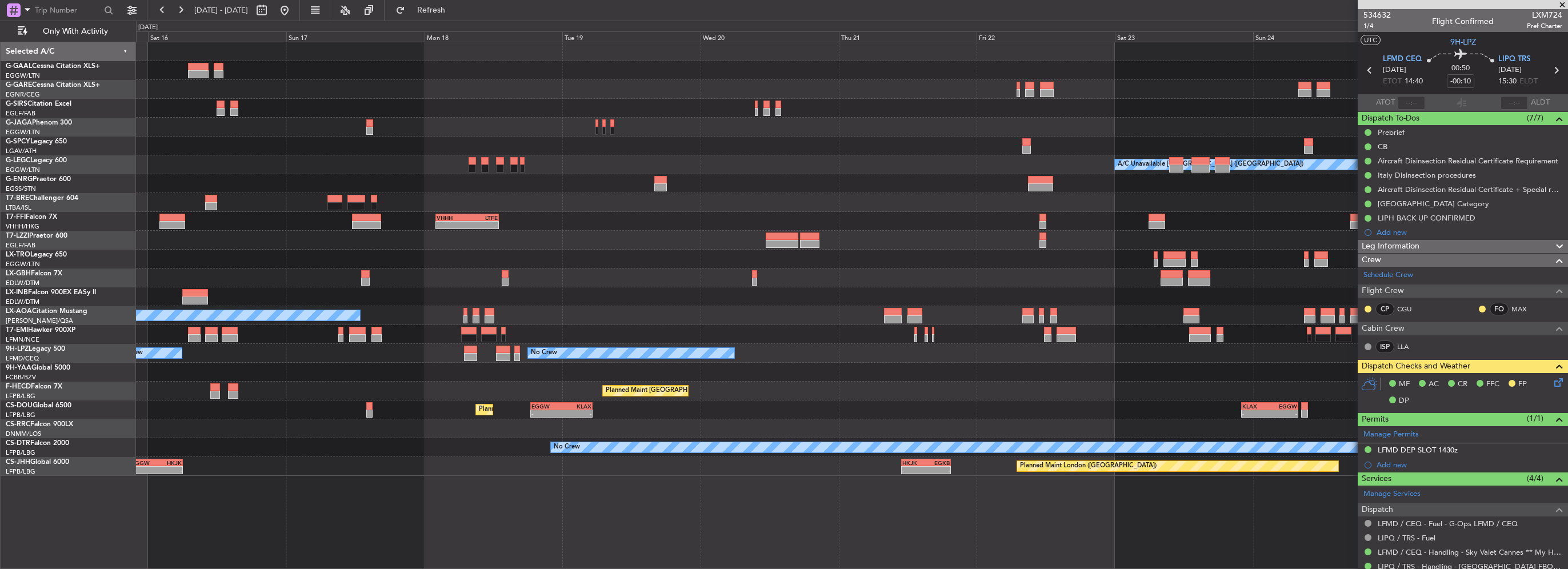
click at [555, 192] on div "Planned Maint Dusseldorf Planned Maint [GEOGRAPHIC_DATA] ([GEOGRAPHIC_DATA]) A/…" at bounding box center [852, 259] width 1431 height 434
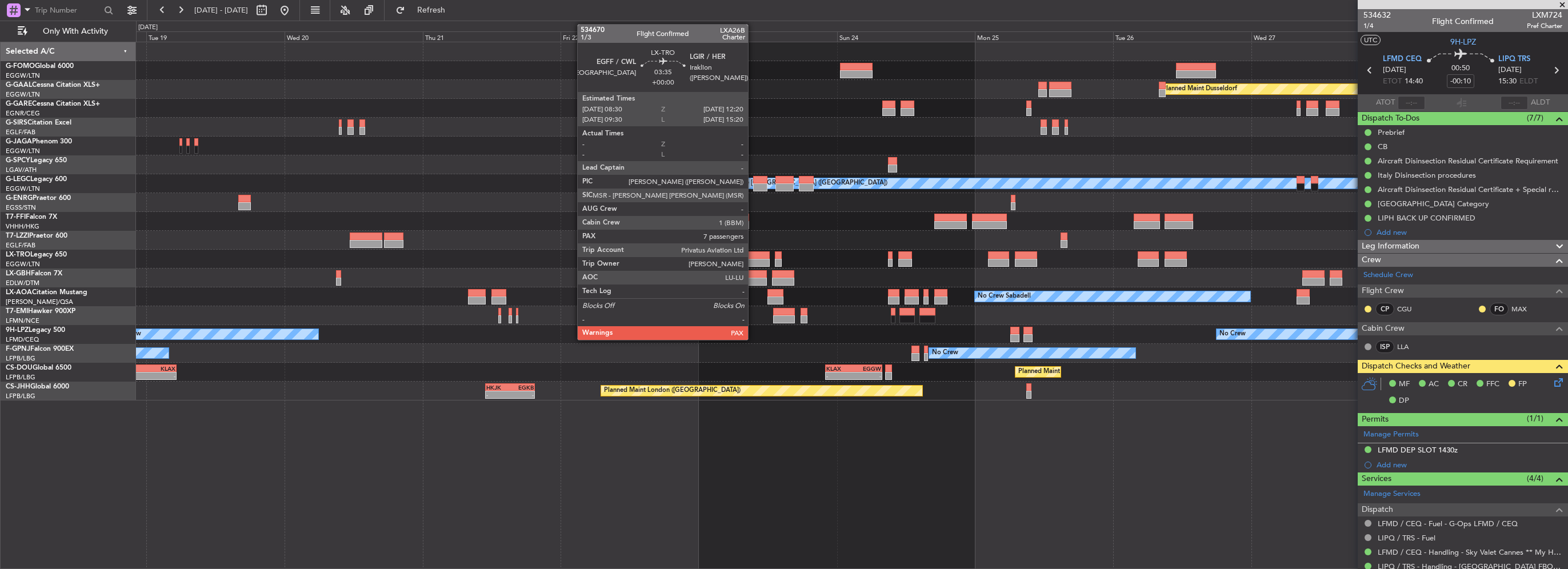
click at [753, 258] on div at bounding box center [758, 255] width 22 height 8
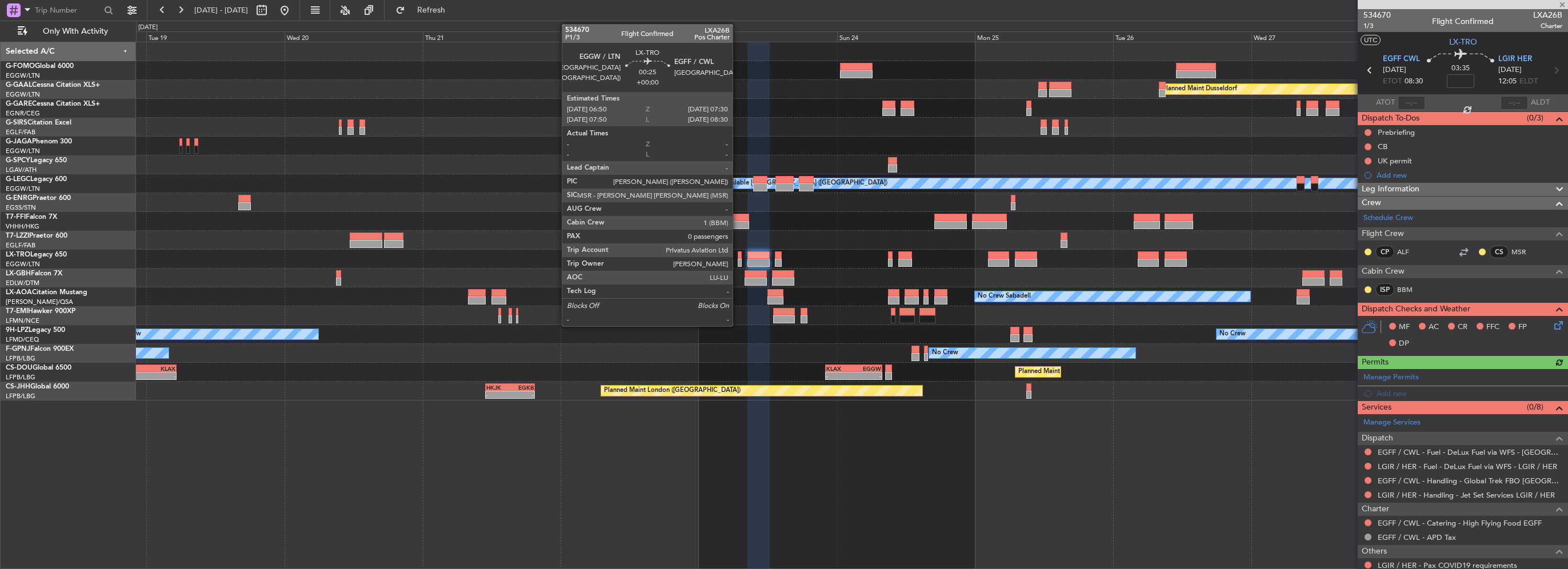
click at [738, 260] on div at bounding box center [740, 263] width 4 height 8
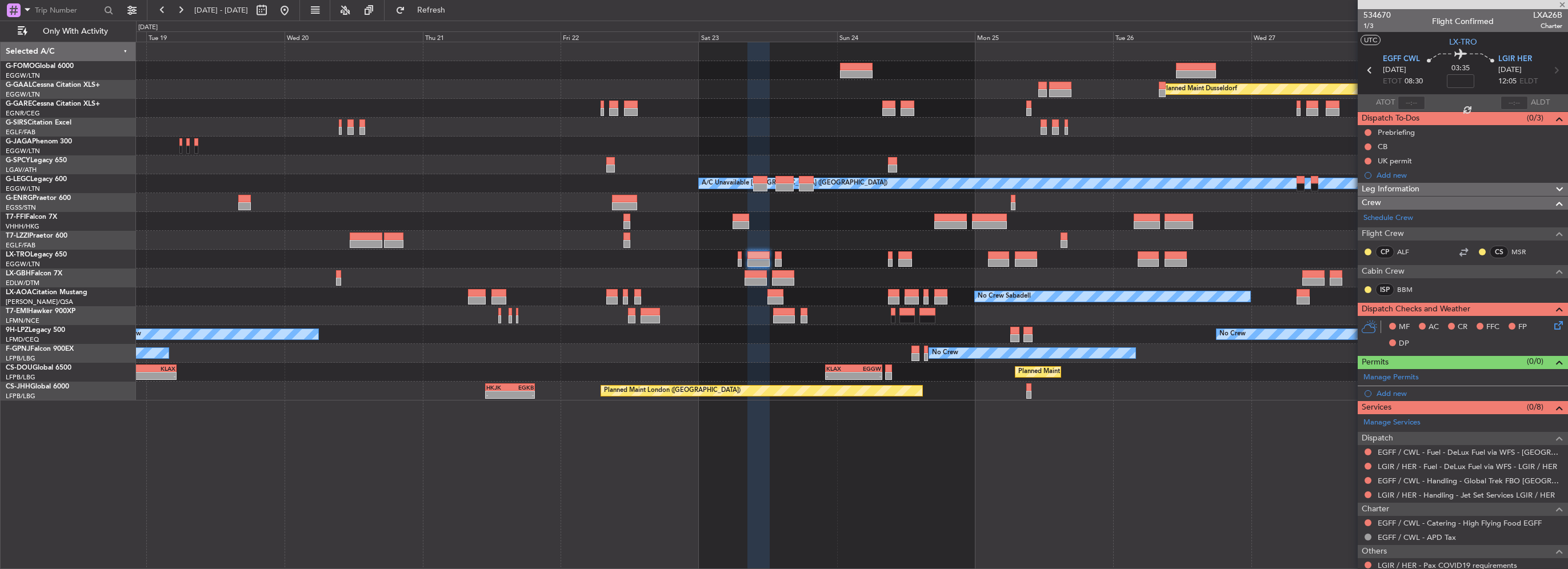
type input "0"
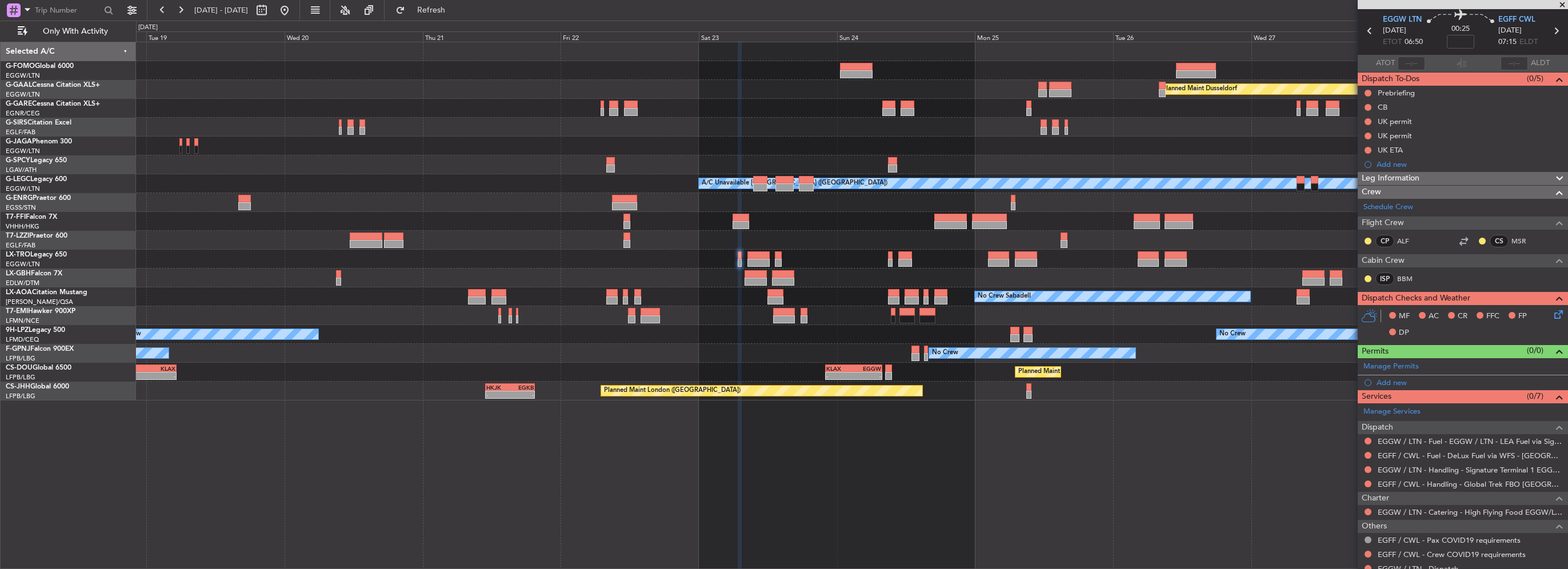
scroll to position [76, 0]
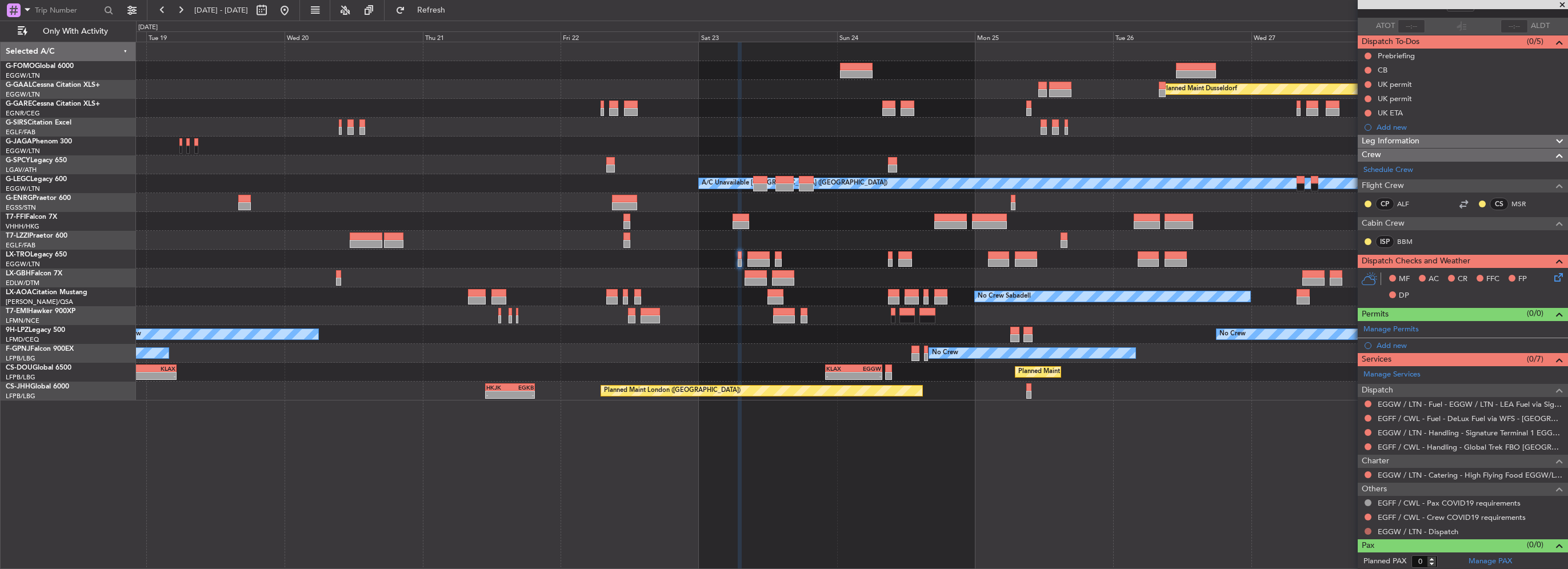
click at [1367, 528] on button at bounding box center [1368, 531] width 7 height 7
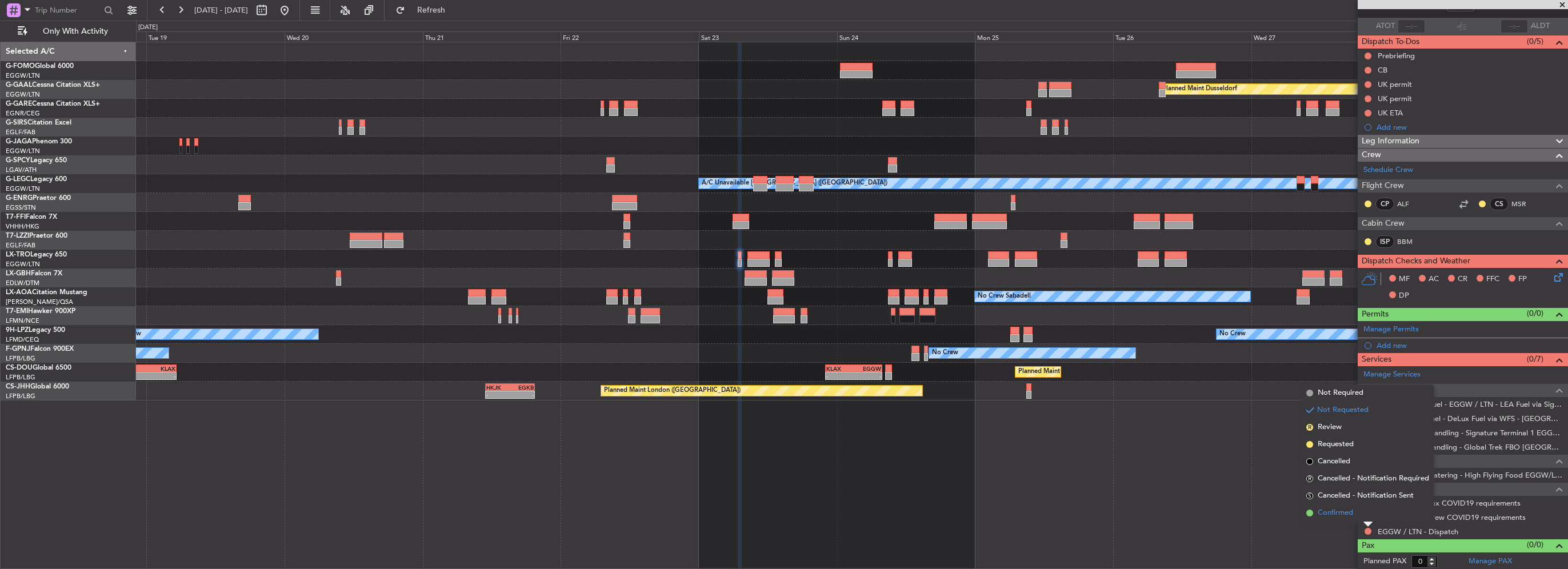
click at [1339, 511] on span "Confirmed" at bounding box center [1335, 513] width 36 height 12
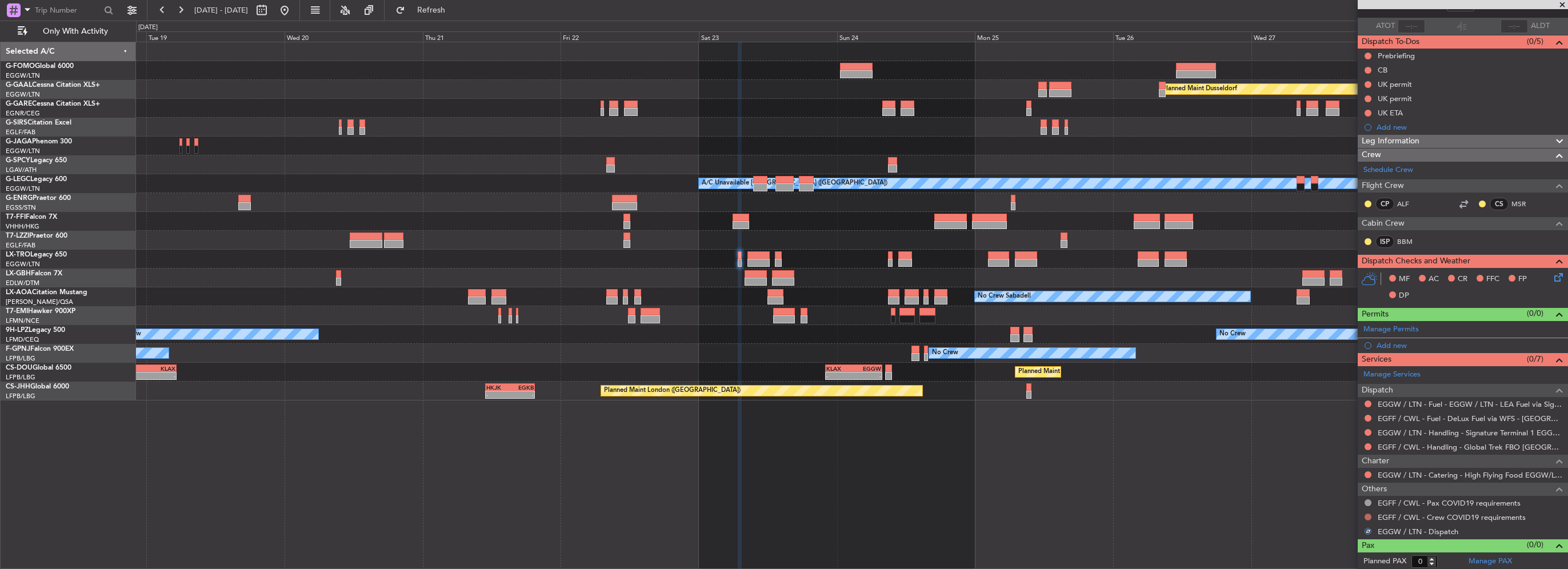
click at [1370, 513] on button at bounding box center [1368, 517] width 7 height 7
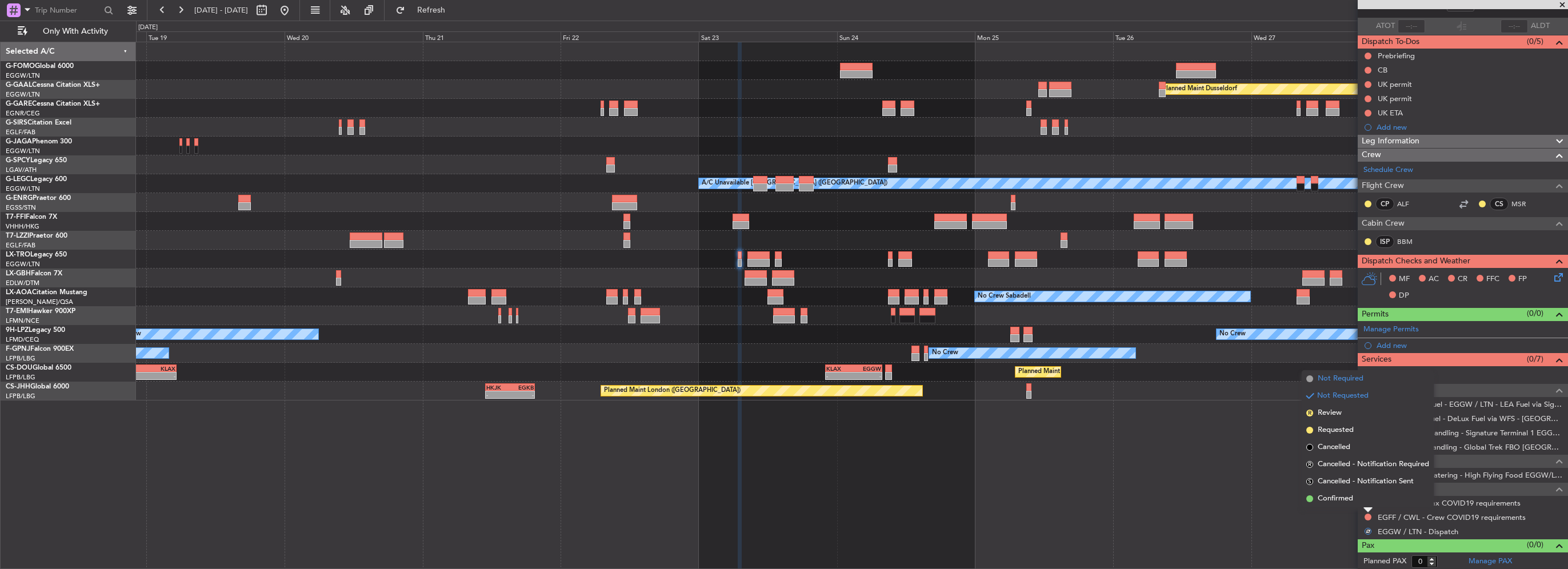
click at [1351, 377] on span "Not Required" at bounding box center [1340, 379] width 46 height 12
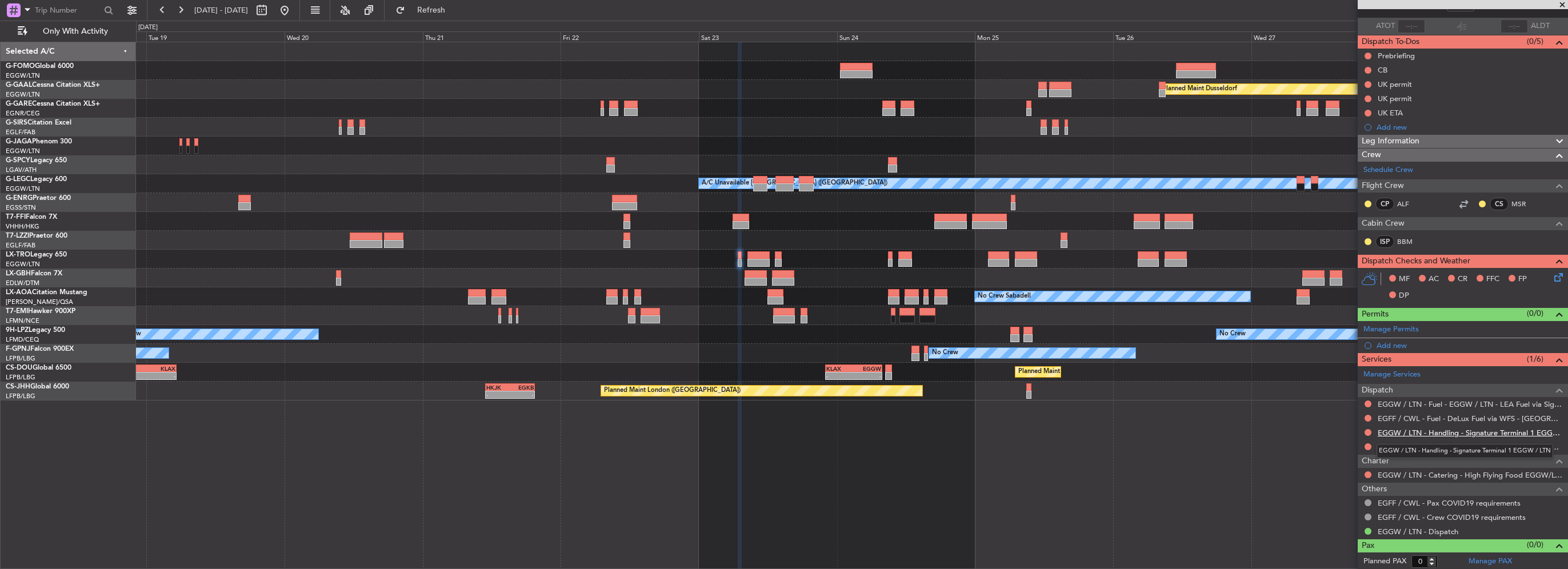
click at [1409, 434] on link "EGGW / LTN - Handling - Signature Terminal 1 EGGW / LTN" at bounding box center [1470, 432] width 185 height 10
click at [1363, 433] on nimbus-traffic-light at bounding box center [1368, 432] width 9 height 9
click at [1367, 430] on button at bounding box center [1368, 432] width 7 height 7
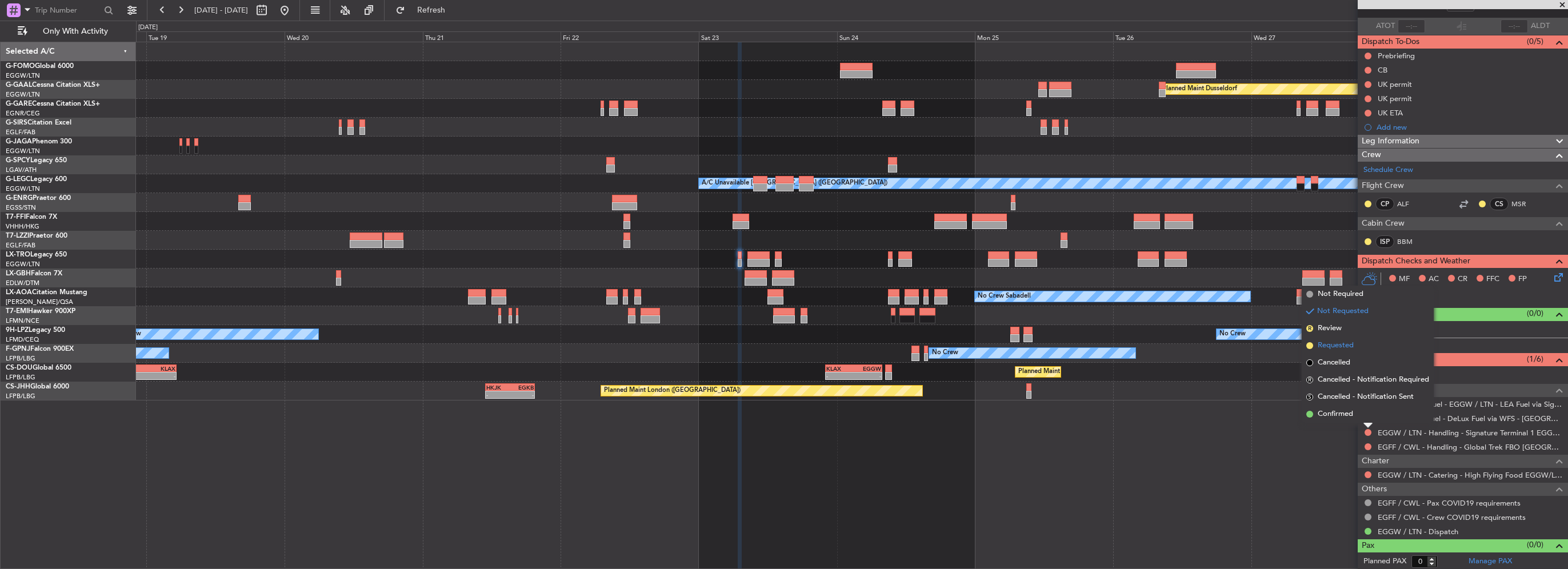
click at [1344, 347] on span "Requested" at bounding box center [1335, 346] width 36 height 12
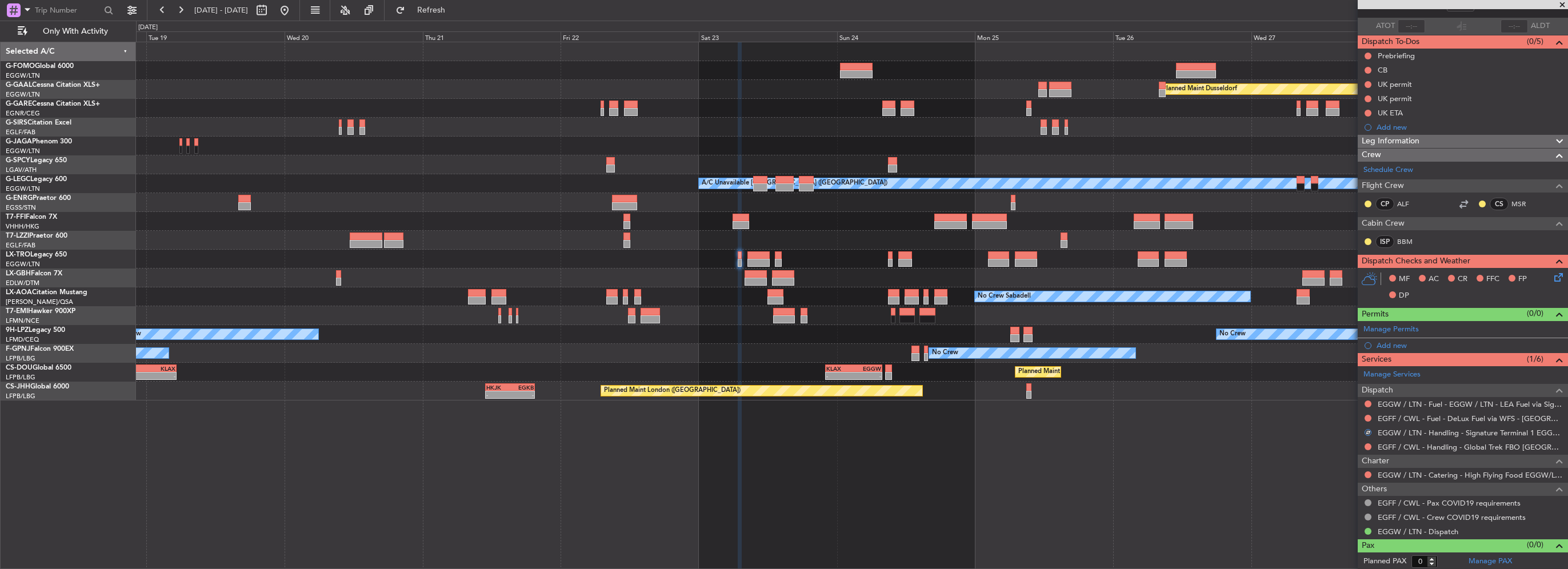
click at [1367, 399] on div at bounding box center [1368, 404] width 9 height 9
click at [1367, 400] on button at bounding box center [1368, 403] width 7 height 7
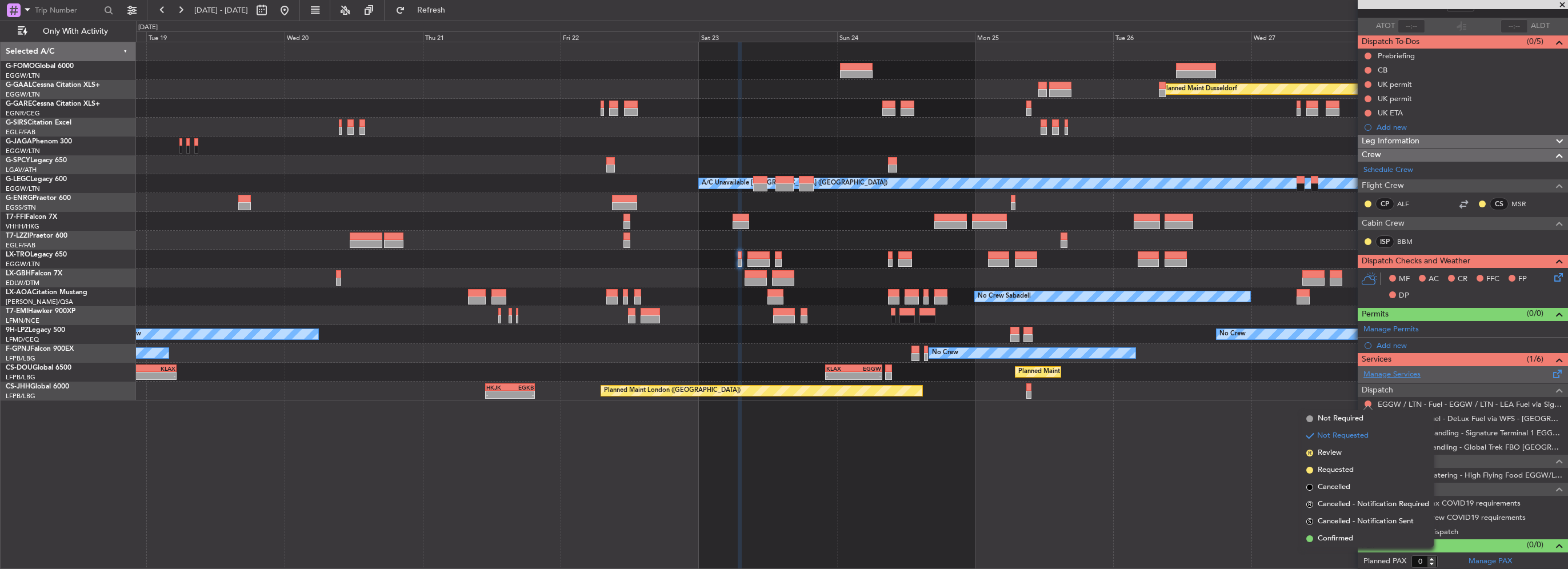
drag, startPoint x: 1334, startPoint y: 541, endPoint x: 1383, endPoint y: 377, distance: 171.2
click at [1335, 537] on span "Confirmed" at bounding box center [1335, 539] width 36 height 12
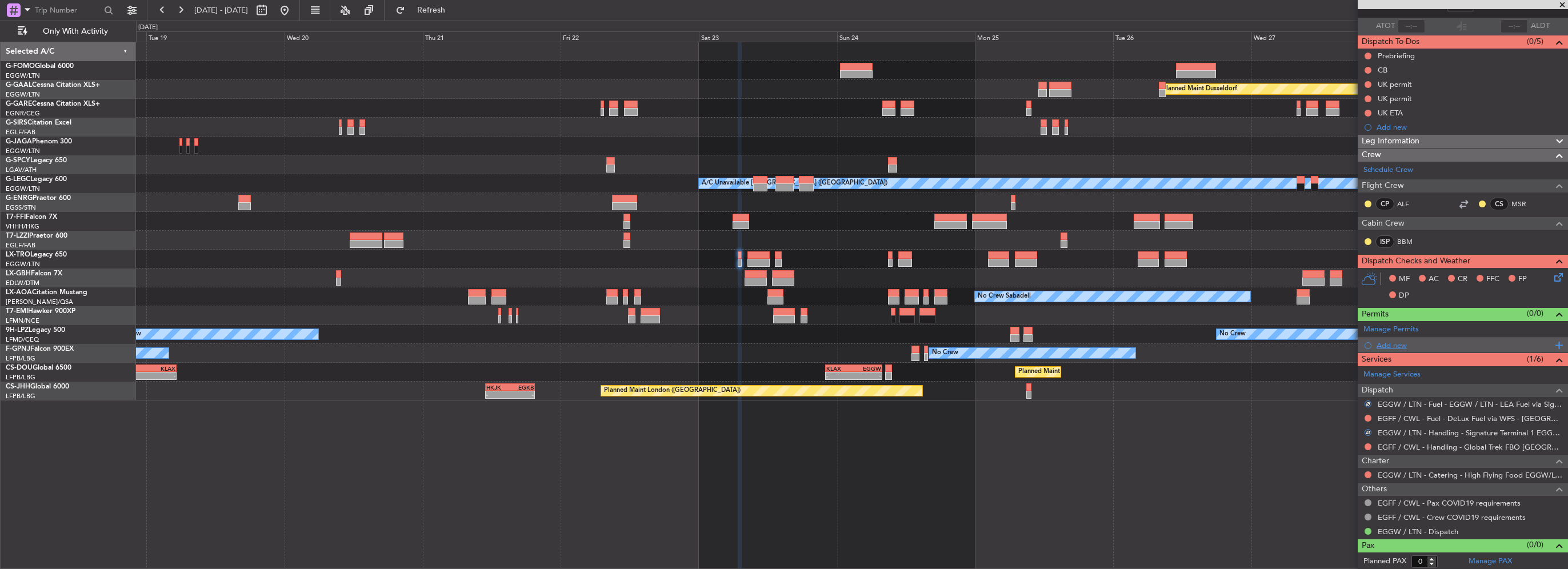
click at [1389, 342] on div "Add new" at bounding box center [1464, 345] width 176 height 10
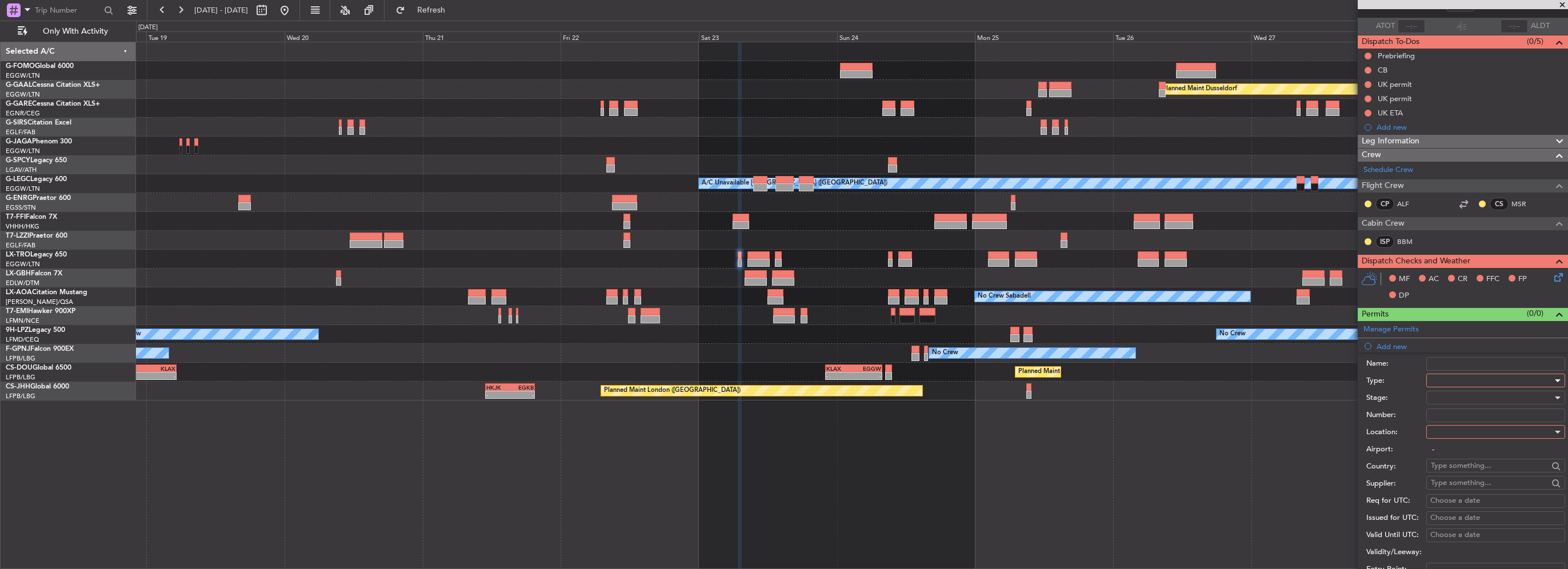
click at [1462, 375] on div at bounding box center [1492, 380] width 122 height 17
click at [1457, 485] on span "Slot" at bounding box center [1491, 487] width 120 height 17
click at [1451, 434] on div at bounding box center [1492, 432] width 122 height 17
click at [1453, 449] on span "Departure" at bounding box center [1491, 454] width 120 height 17
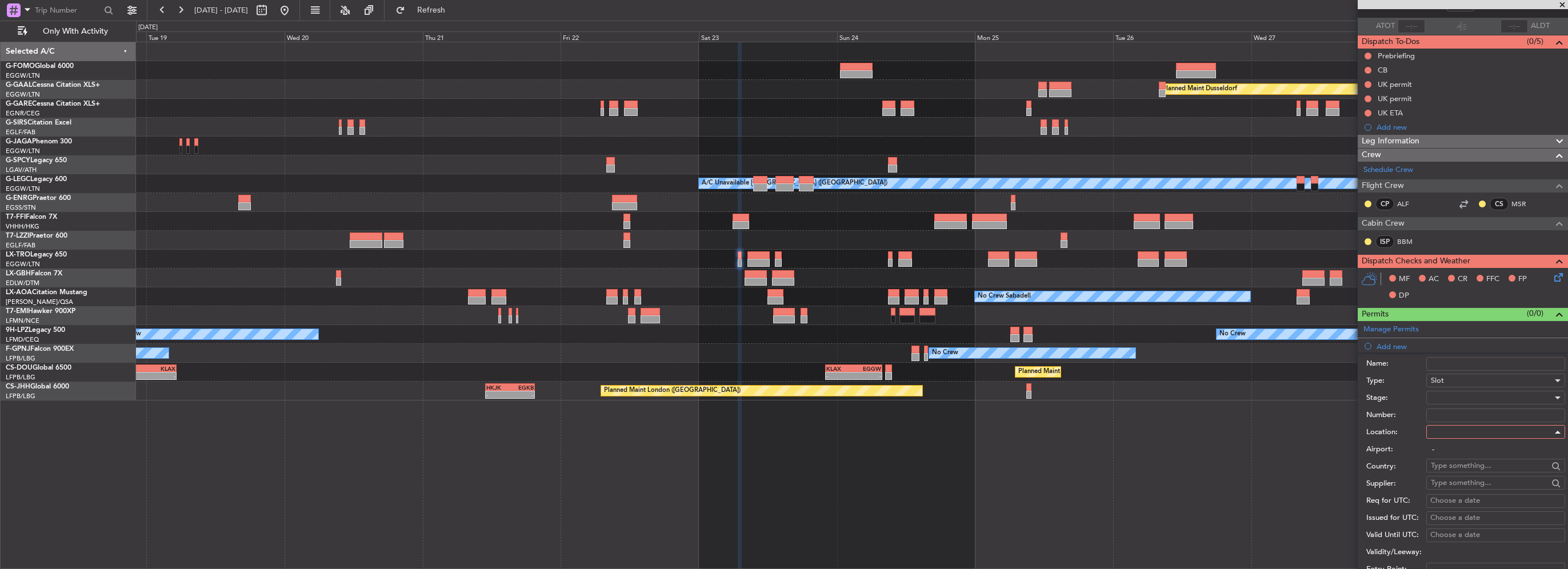
type input "EGGW / LTN"
click at [1449, 393] on div at bounding box center [1492, 397] width 122 height 17
click at [1455, 464] on span "Requested" at bounding box center [1491, 471] width 120 height 17
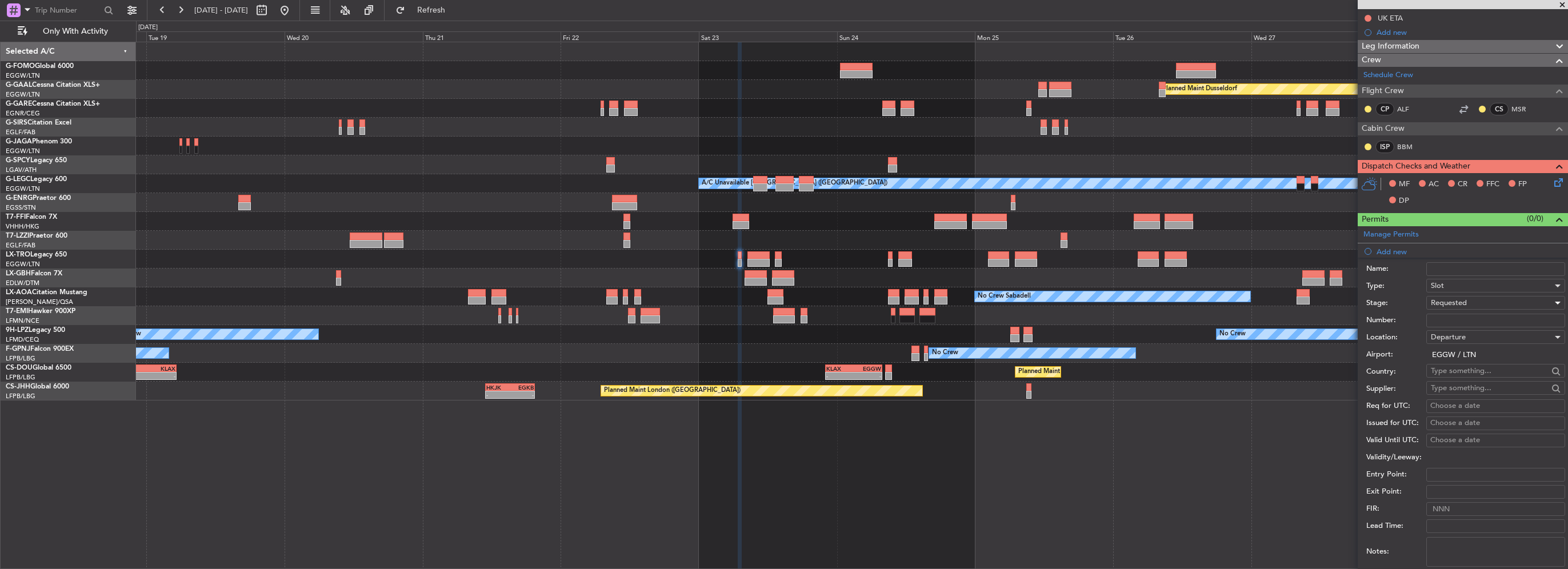
scroll to position [191, 0]
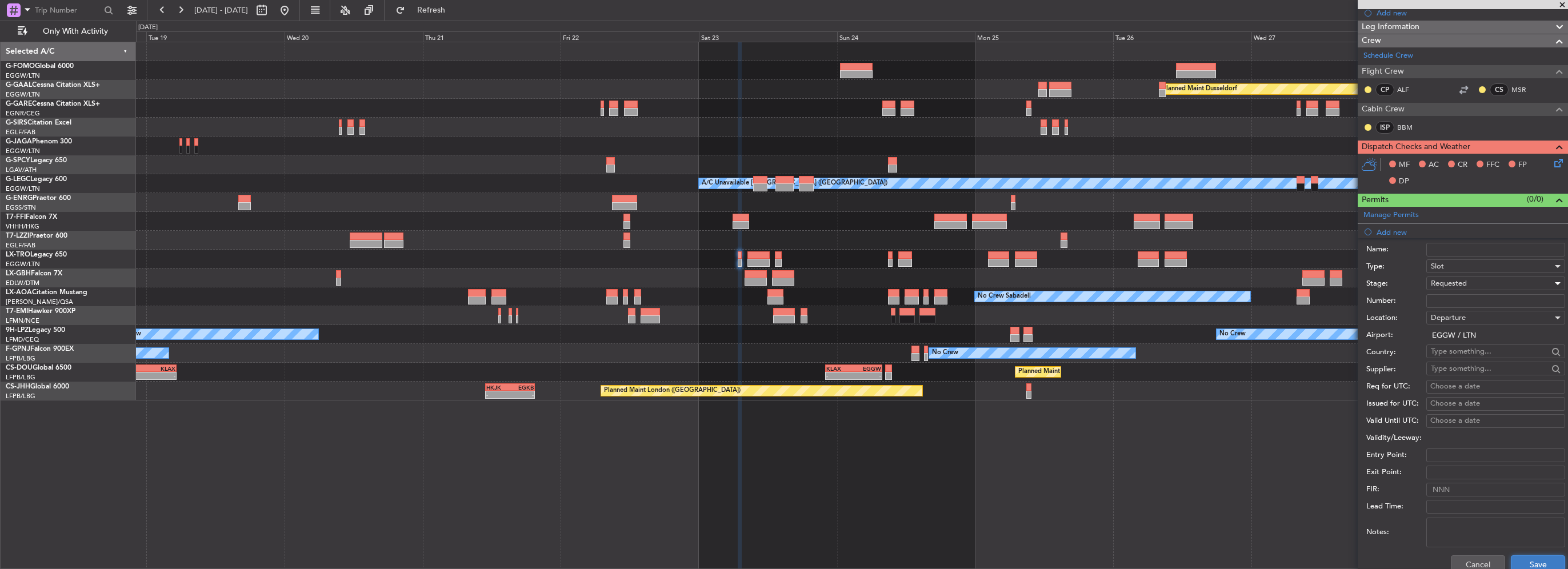
click at [1524, 561] on button "Save" at bounding box center [1538, 564] width 54 height 18
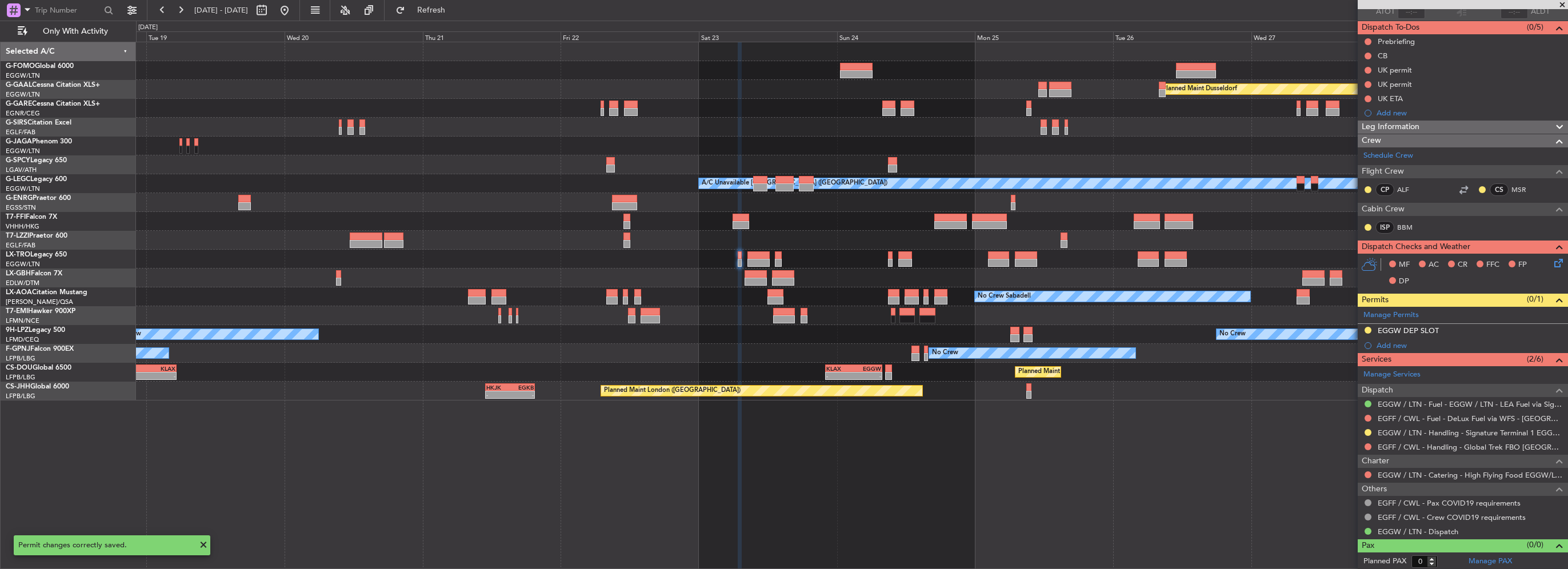
scroll to position [0, 0]
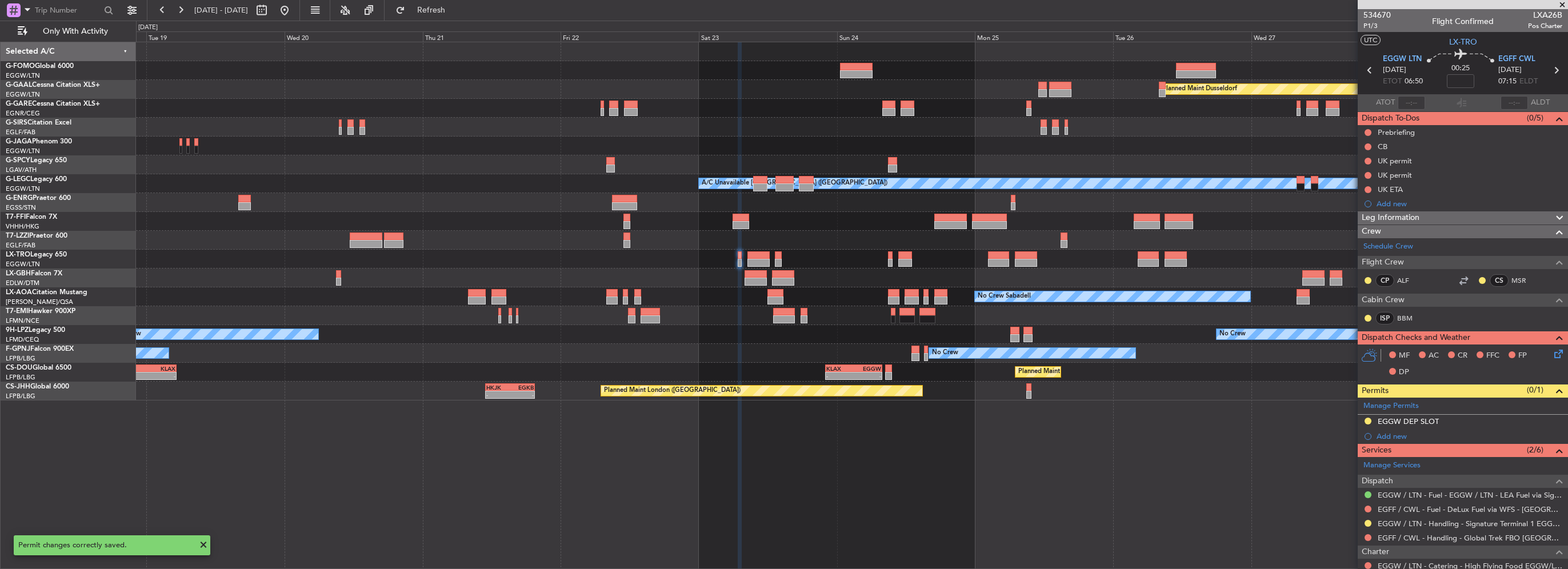
drag, startPoint x: 1482, startPoint y: 417, endPoint x: 1492, endPoint y: 423, distance: 11.7
click at [1482, 417] on div "EGGW DEP SLOT" at bounding box center [1462, 421] width 210 height 14
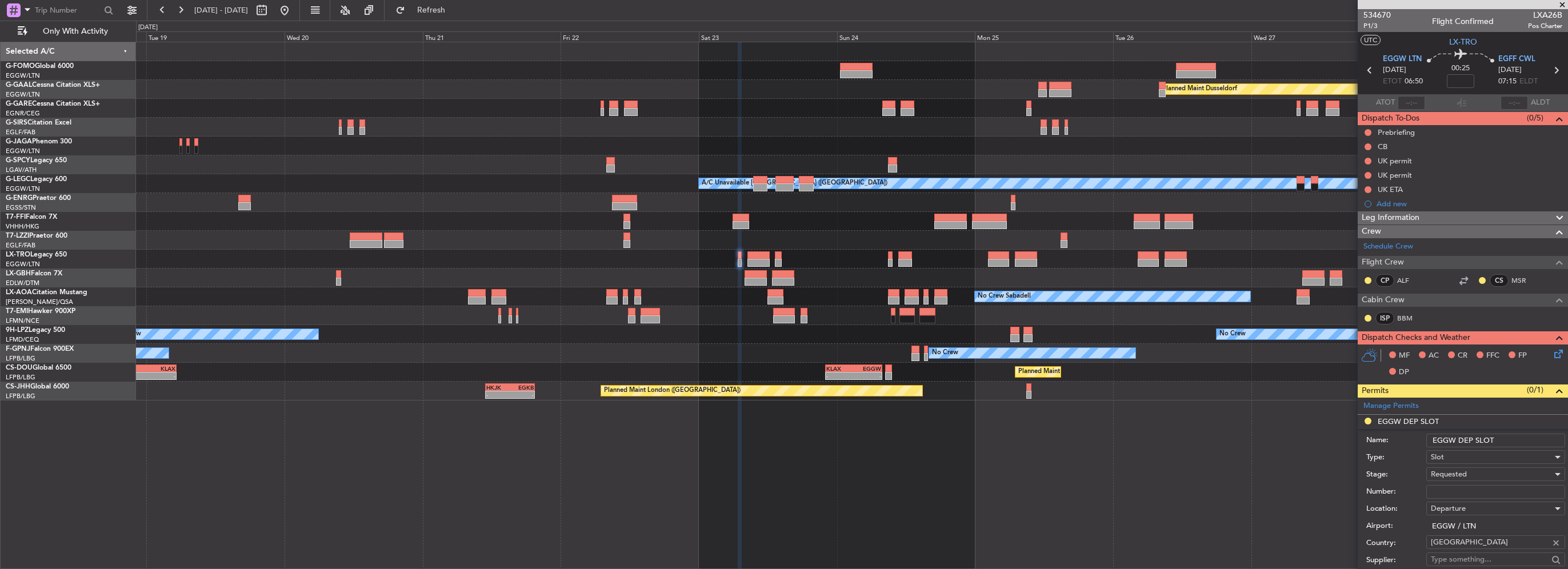
click at [1511, 441] on input "EGGW DEP SLOT" at bounding box center [1495, 440] width 139 height 14
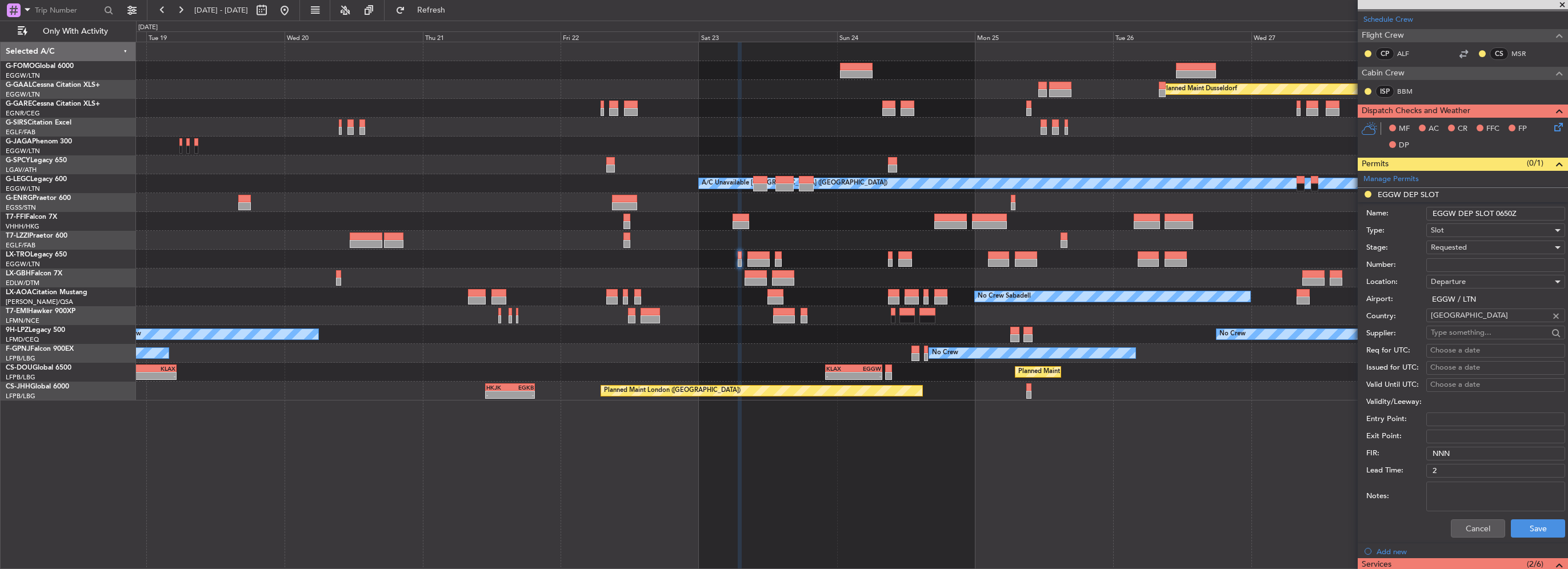
scroll to position [285, 0]
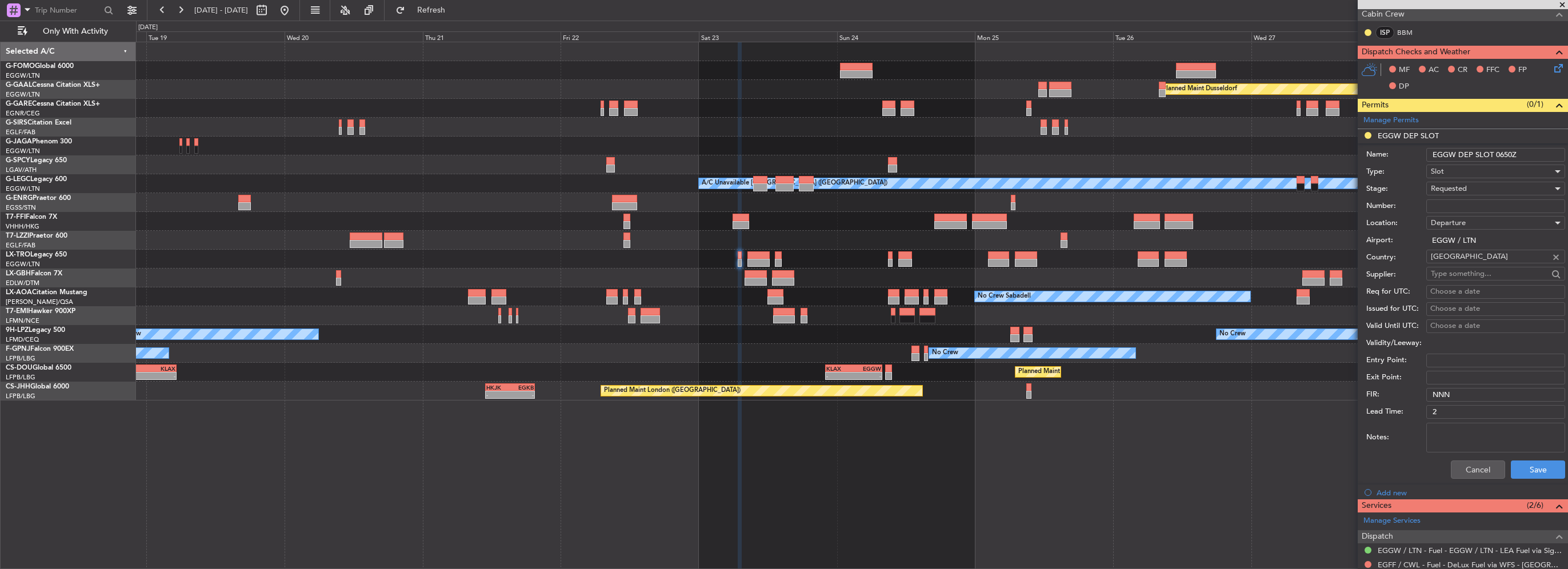
type input "EGGW DEP SLOT 0650Z"
click at [1551, 456] on div "Cancel Save" at bounding box center [1465, 469] width 199 height 30
click at [1545, 463] on button "Save" at bounding box center [1538, 469] width 54 height 18
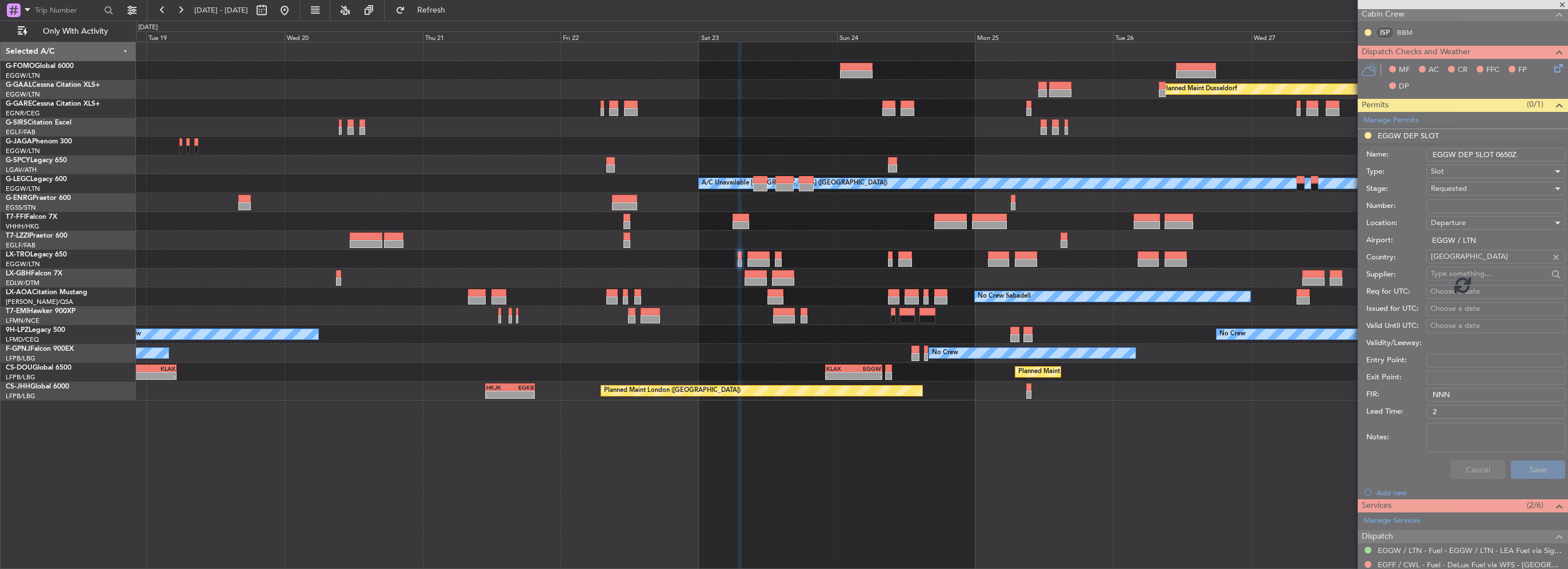
scroll to position [91, 0]
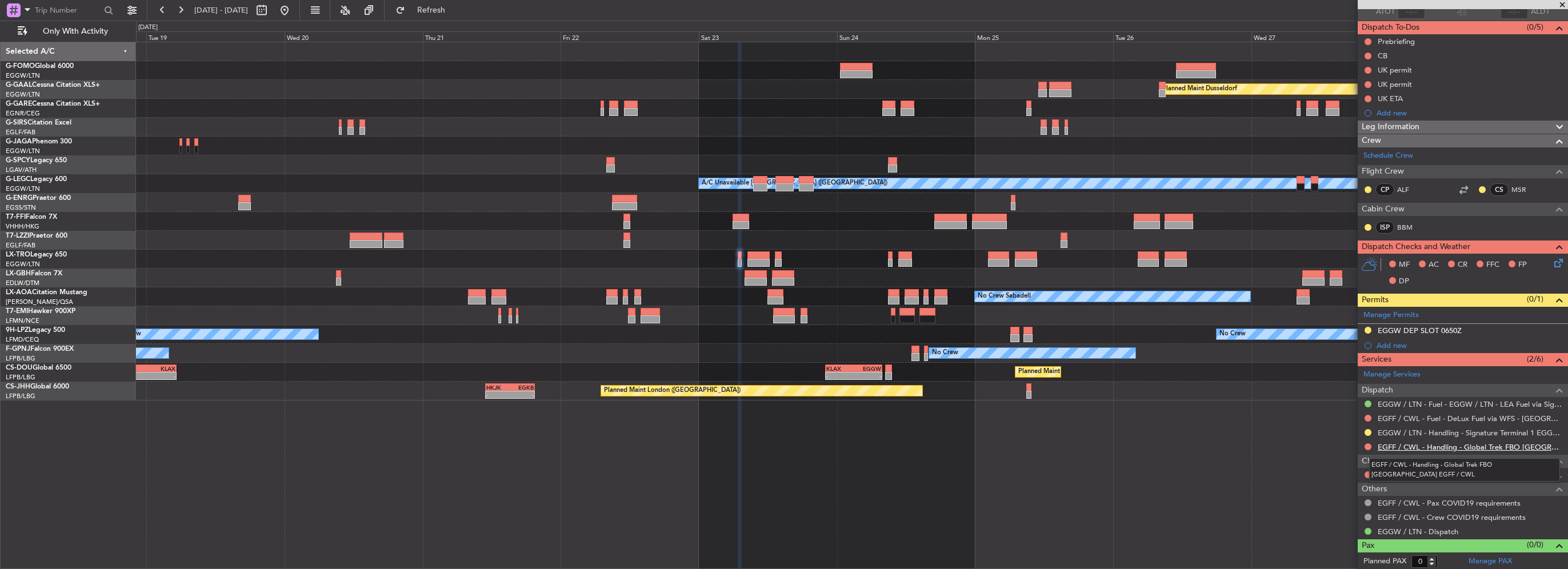
click at [1483, 443] on link "EGFF / CWL - Handling - Global Trek FBO Cardiff EGFF / CWL" at bounding box center [1470, 447] width 185 height 10
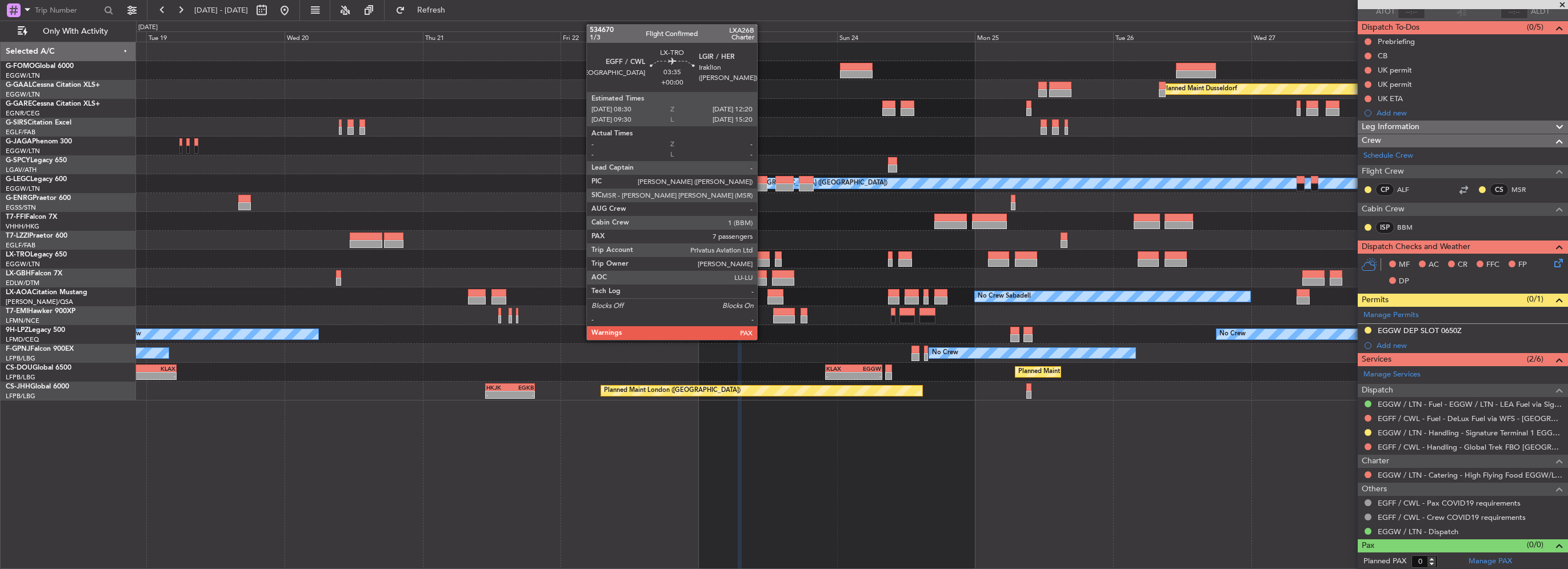
click at [762, 252] on div at bounding box center [758, 255] width 22 height 8
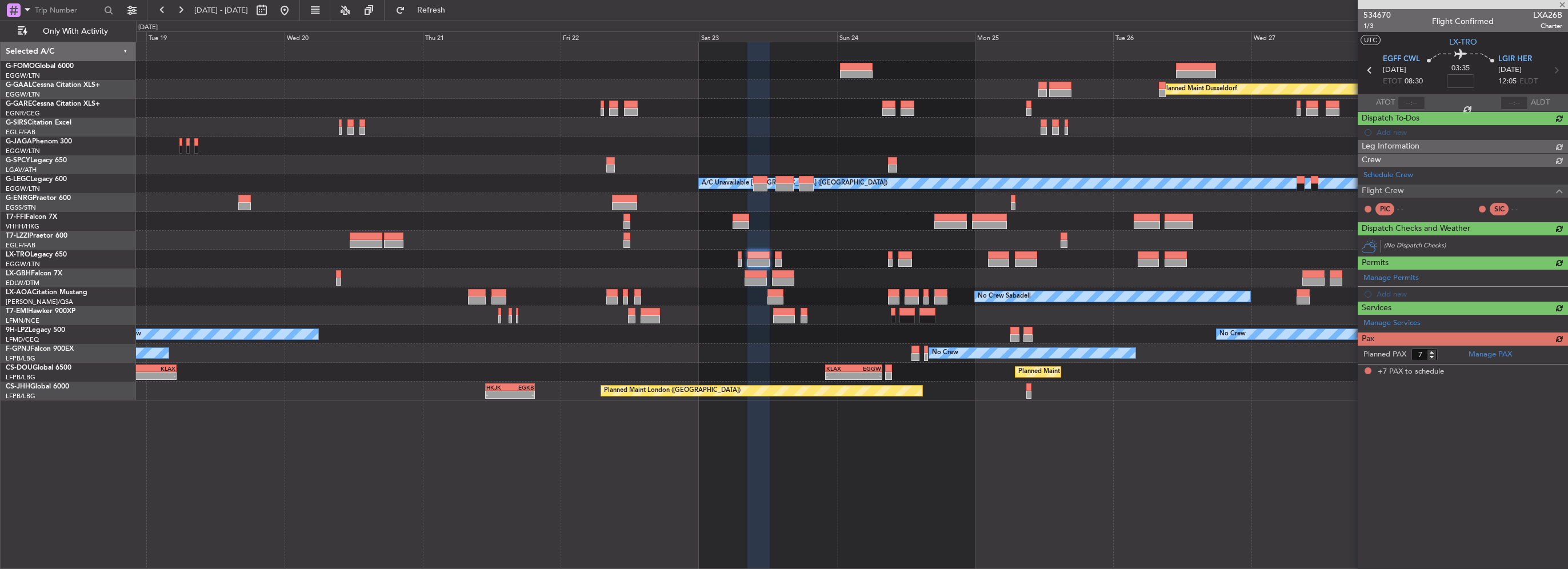
scroll to position [0, 0]
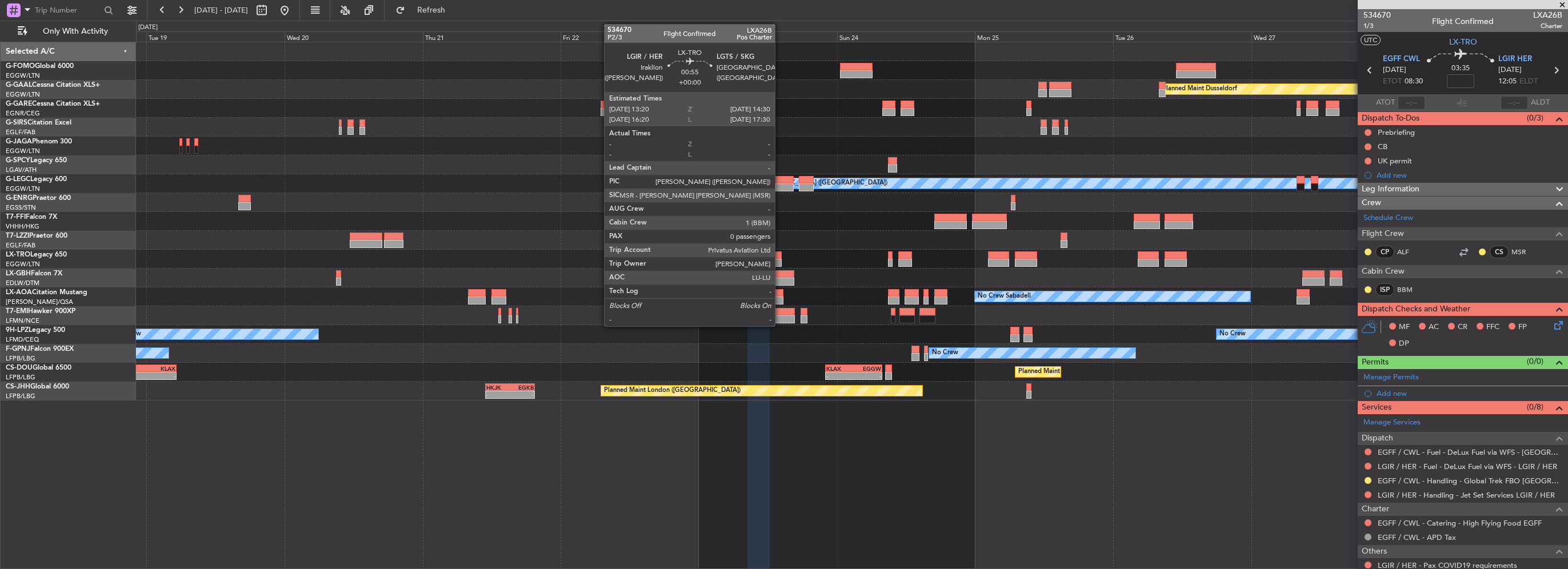
click at [780, 259] on div at bounding box center [778, 263] width 7 height 8
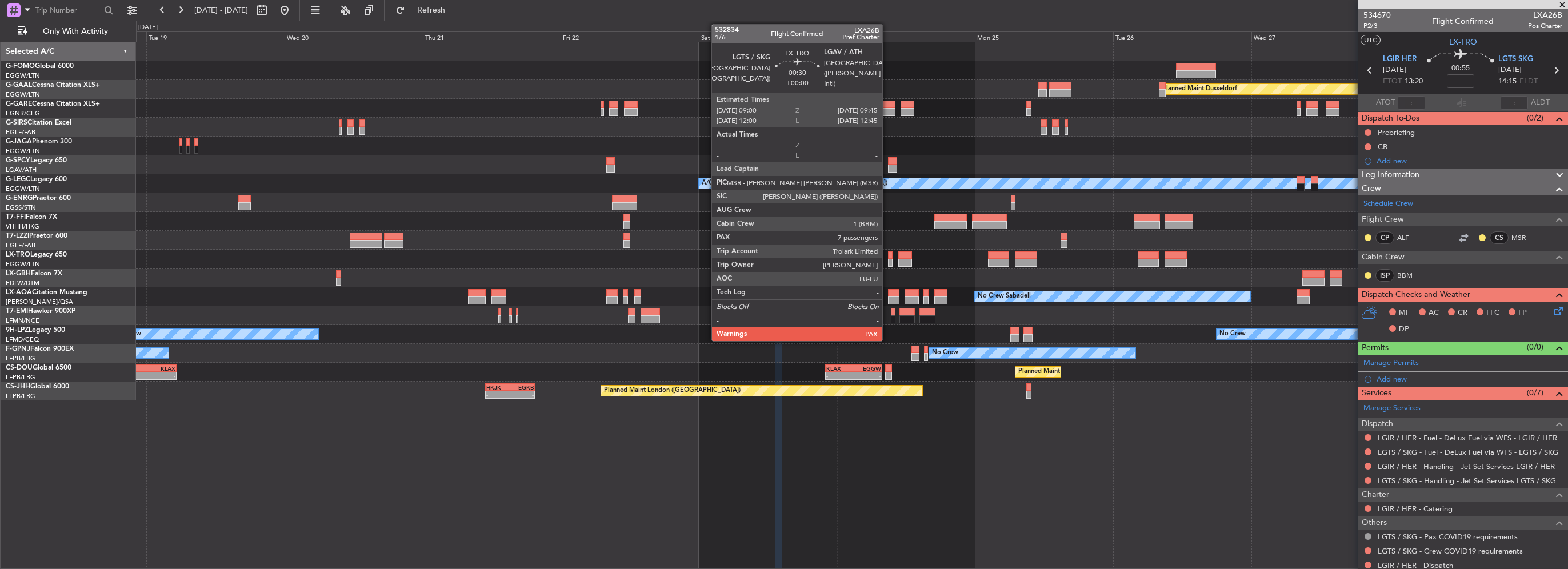
click at [888, 260] on div at bounding box center [890, 263] width 5 height 8
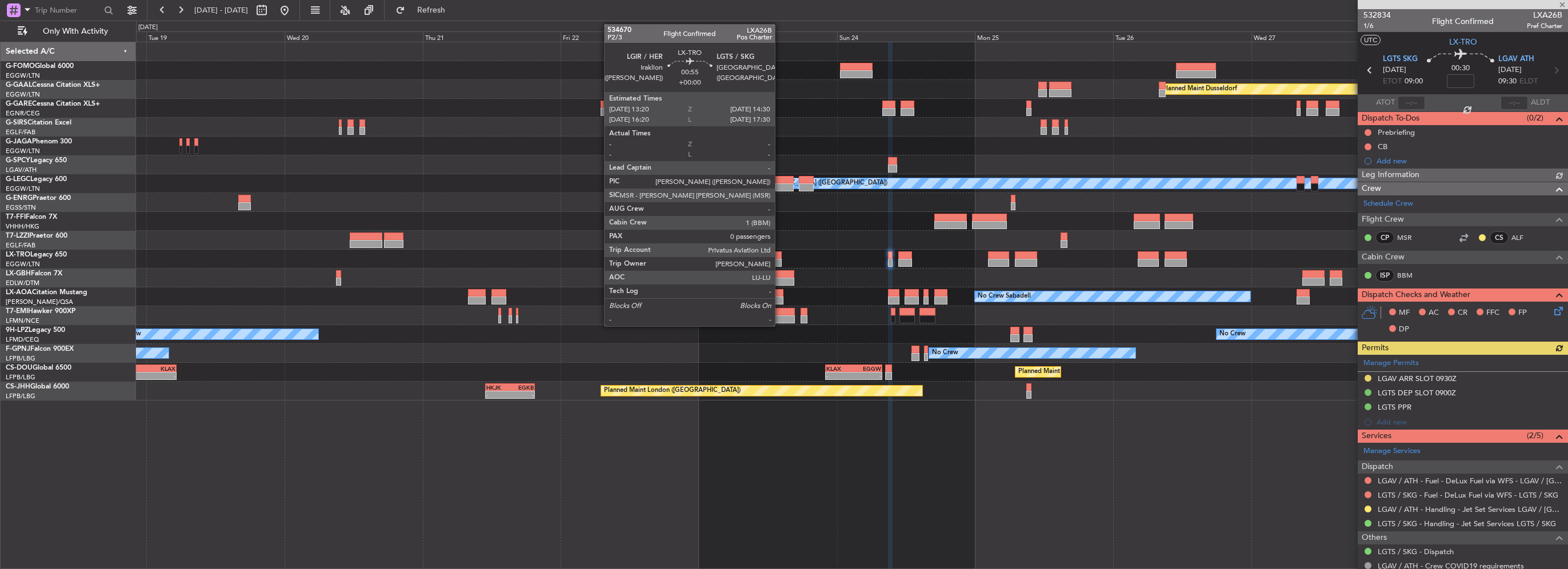
click at [780, 256] on div at bounding box center [778, 255] width 7 height 8
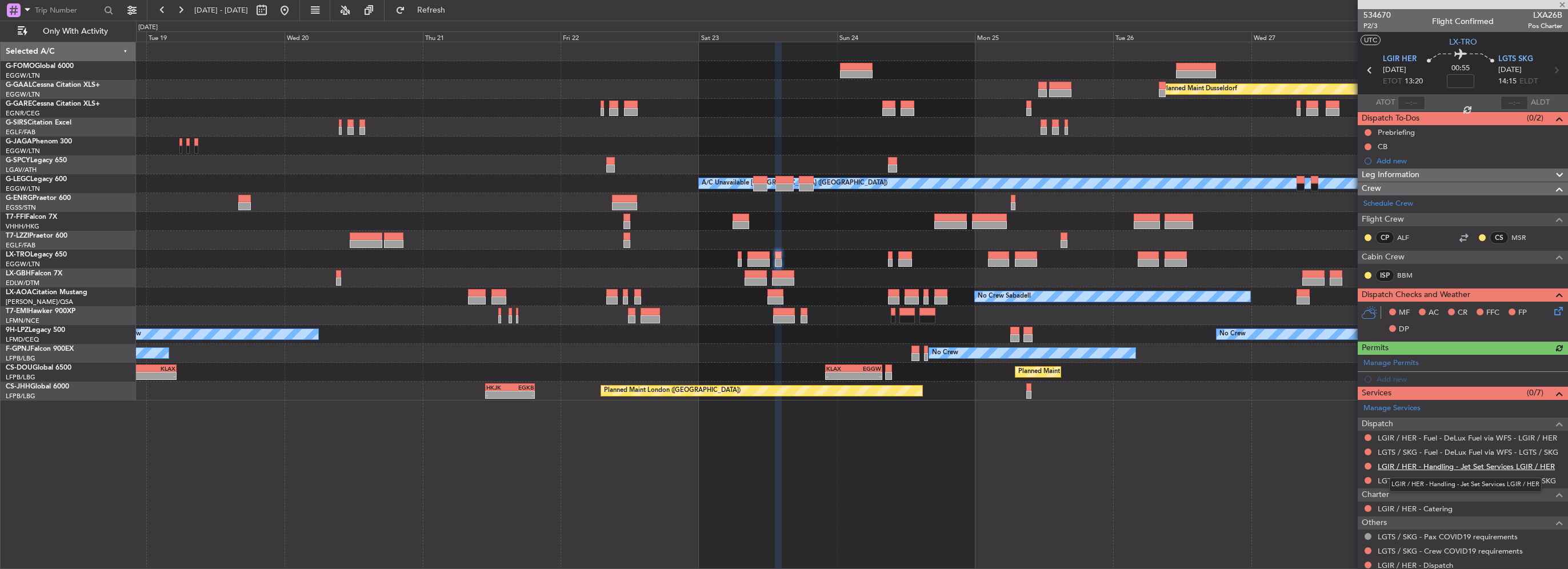
click at [1414, 466] on link "LGIR / HER - Handling - Jet Set Services LGIR / HER" at bounding box center [1466, 466] width 177 height 10
click at [1501, 479] on link "LGTS / SKG - Handling - Jet Set Services LGTS / SKG" at bounding box center [1466, 480] width 178 height 10
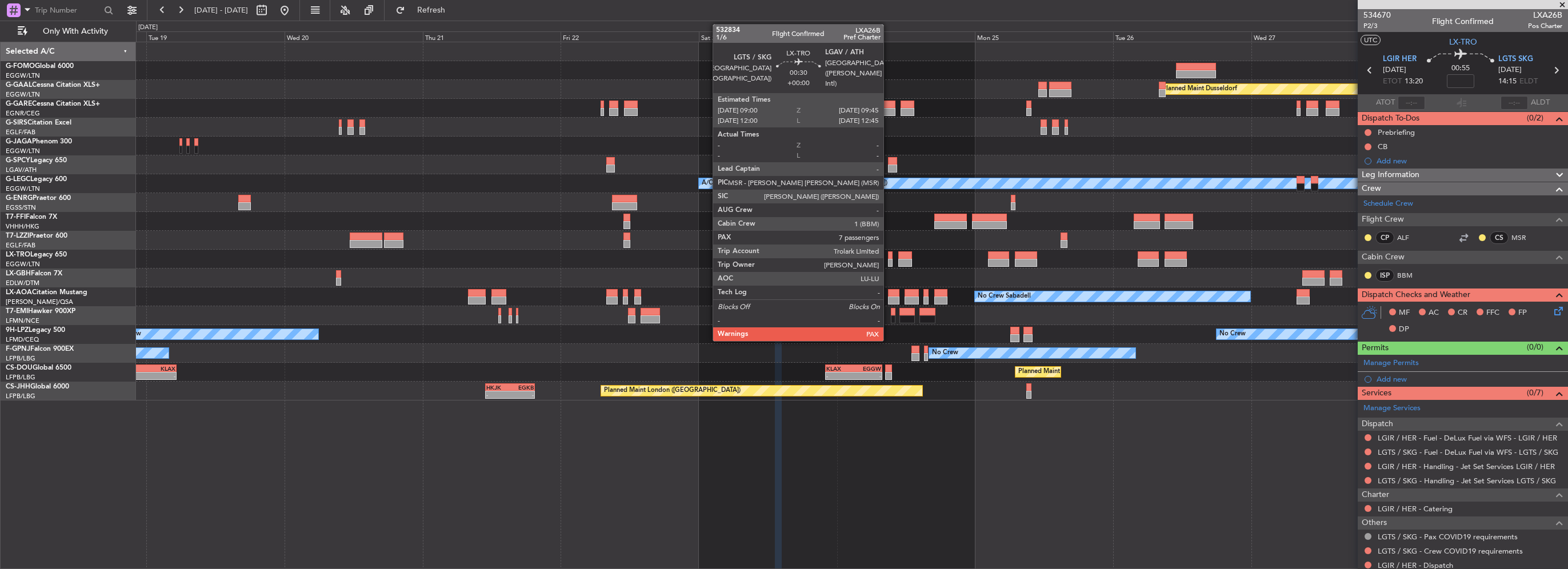
click at [889, 262] on div at bounding box center [890, 263] width 5 height 8
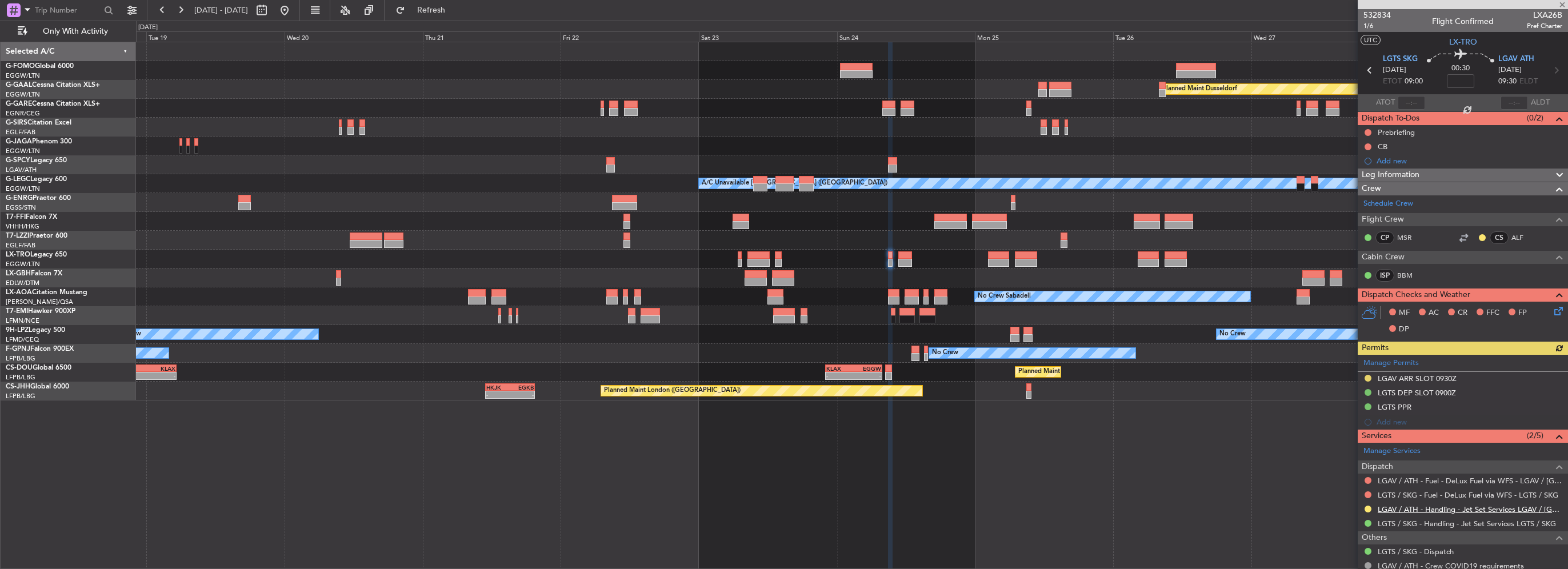
click at [1511, 508] on link "LGAV / ATH - Handling - Jet Set Services LGAV / ATH" at bounding box center [1470, 509] width 185 height 10
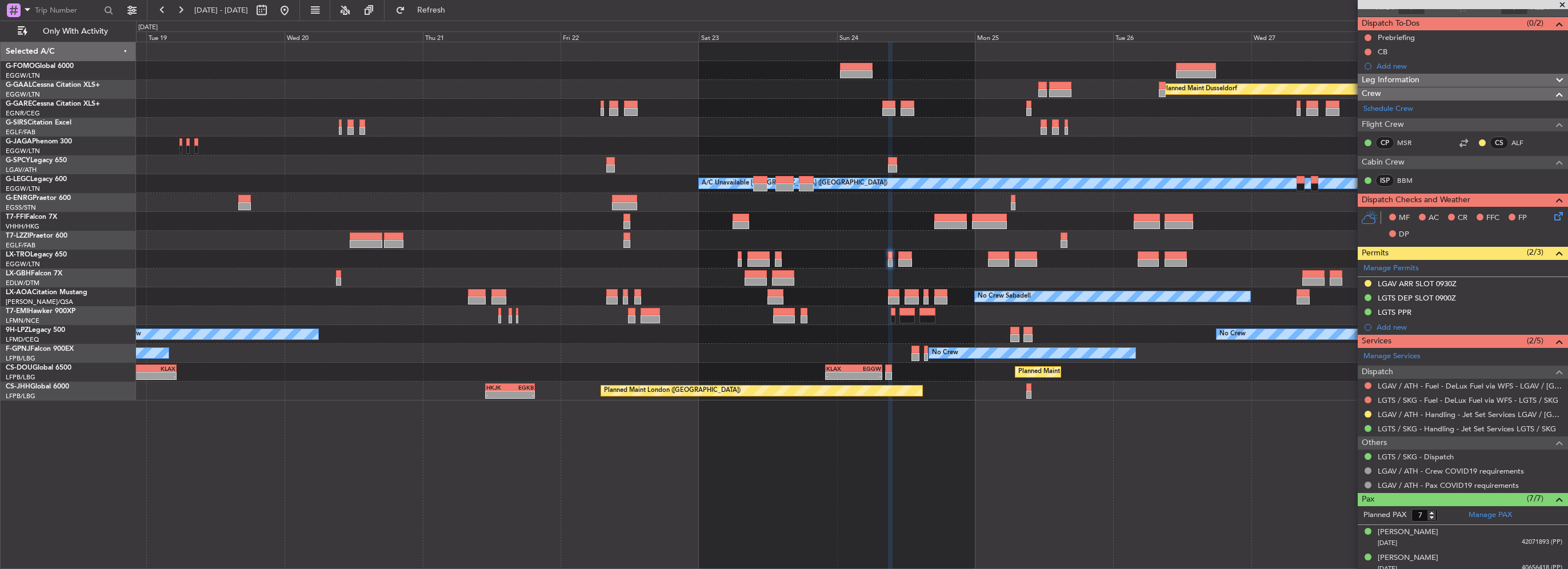
scroll to position [114, 0]
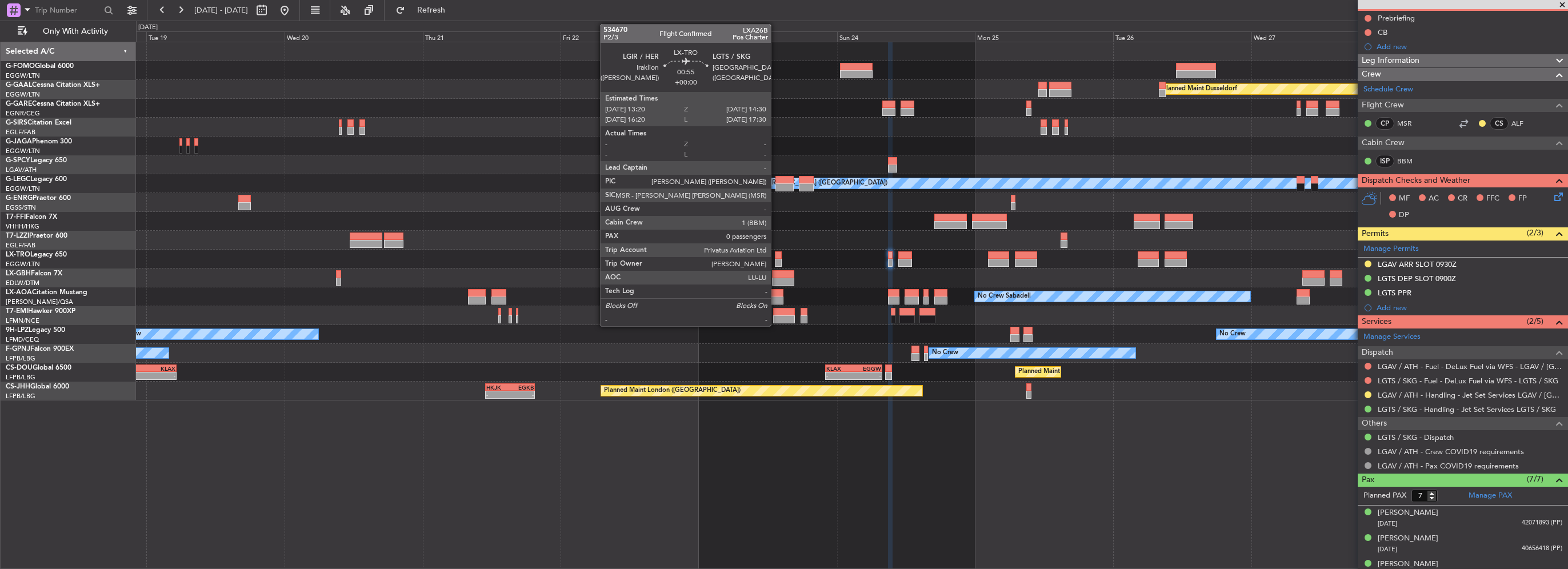
click at [777, 259] on div at bounding box center [778, 263] width 7 height 8
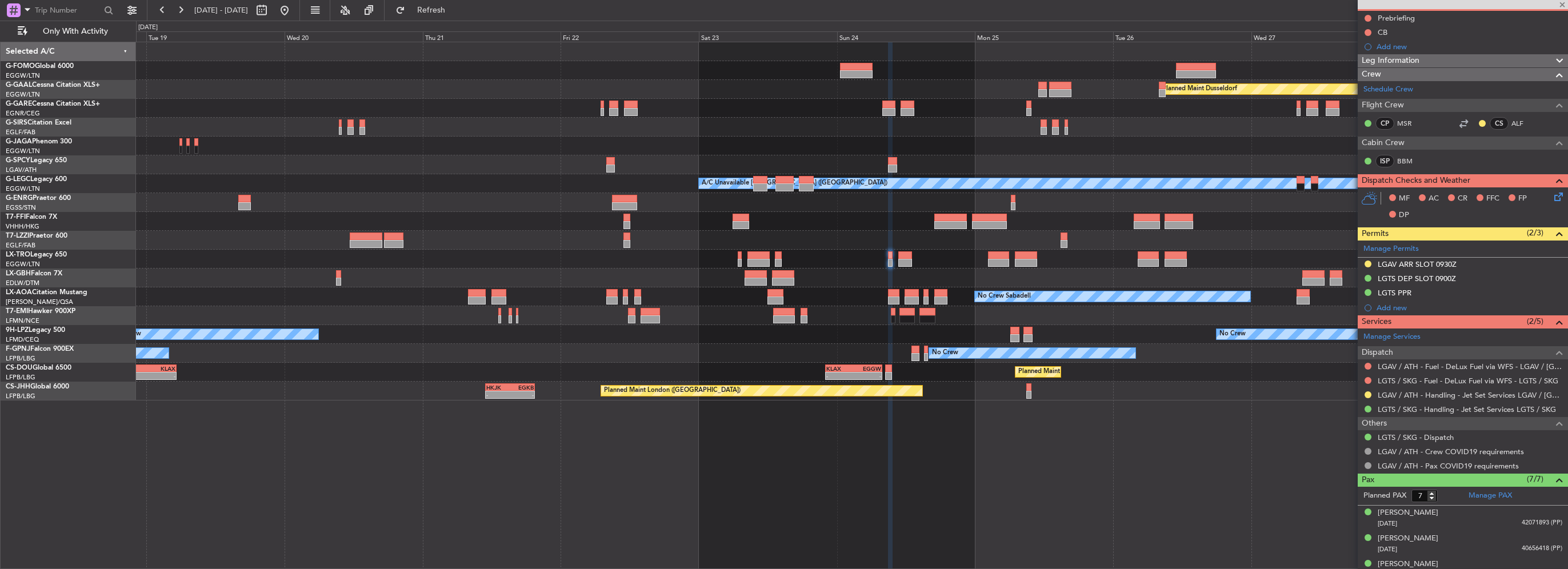
type input "0"
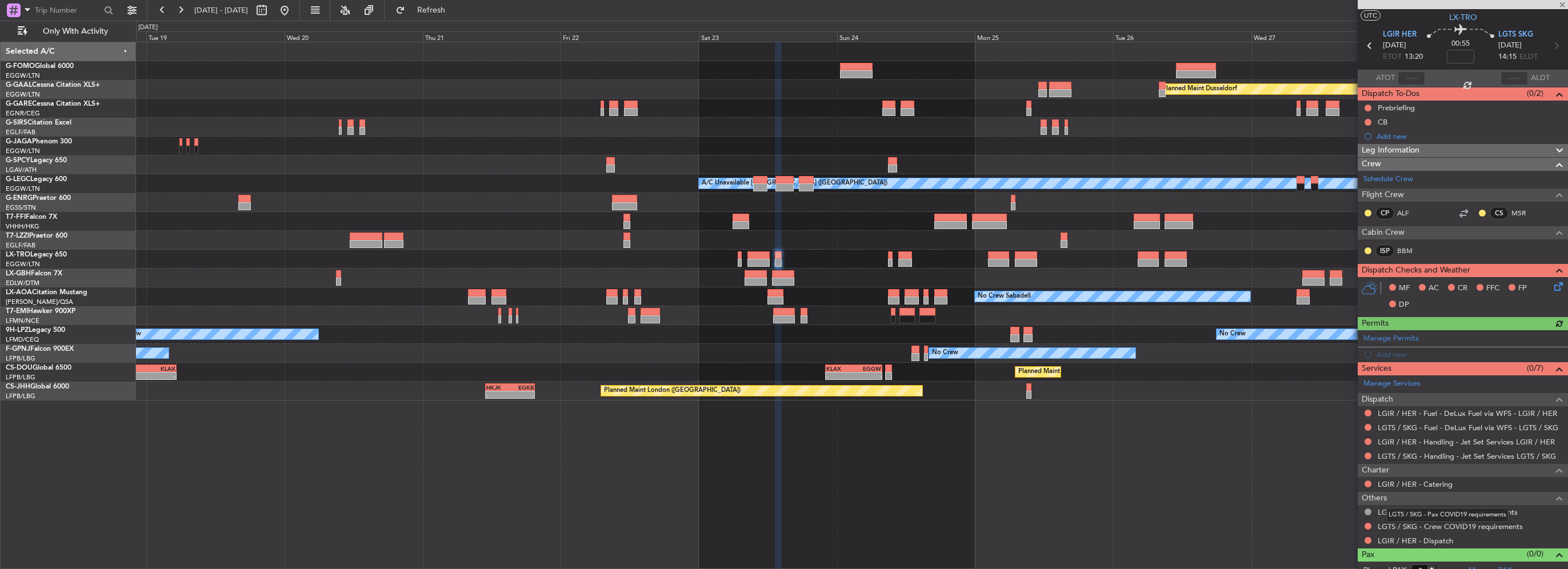
scroll to position [34, 0]
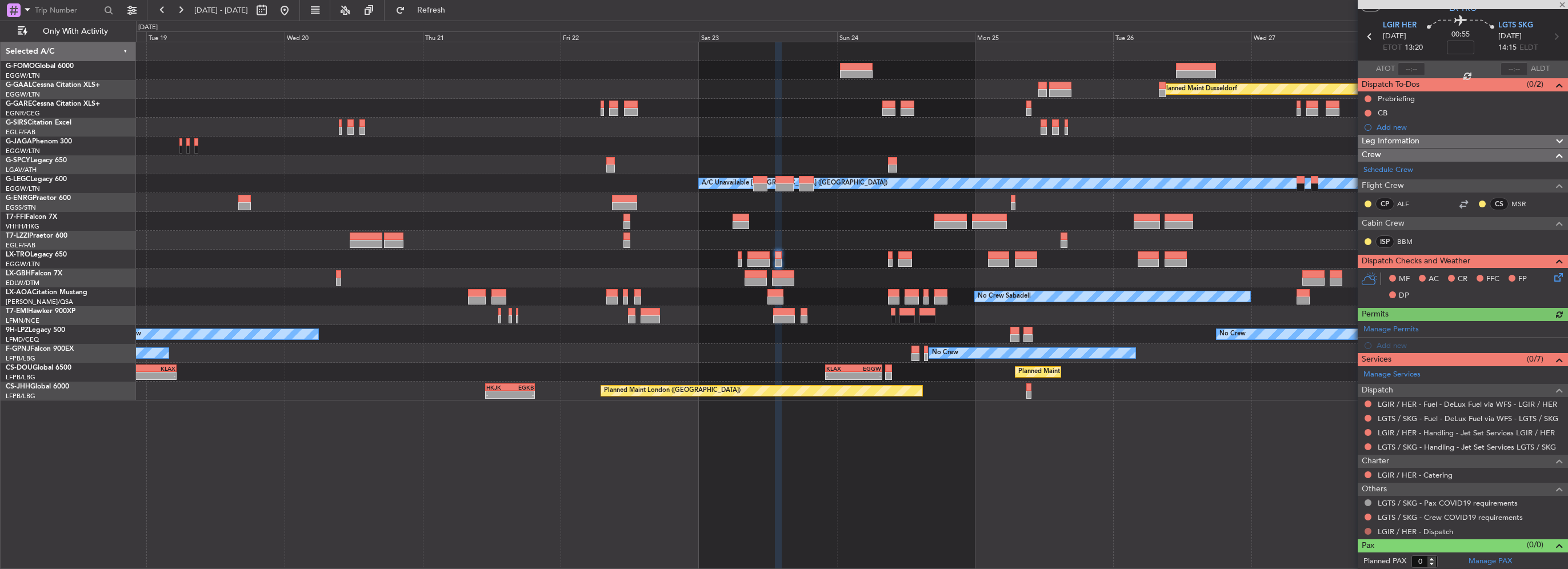
click at [1369, 531] on button at bounding box center [1368, 531] width 7 height 7
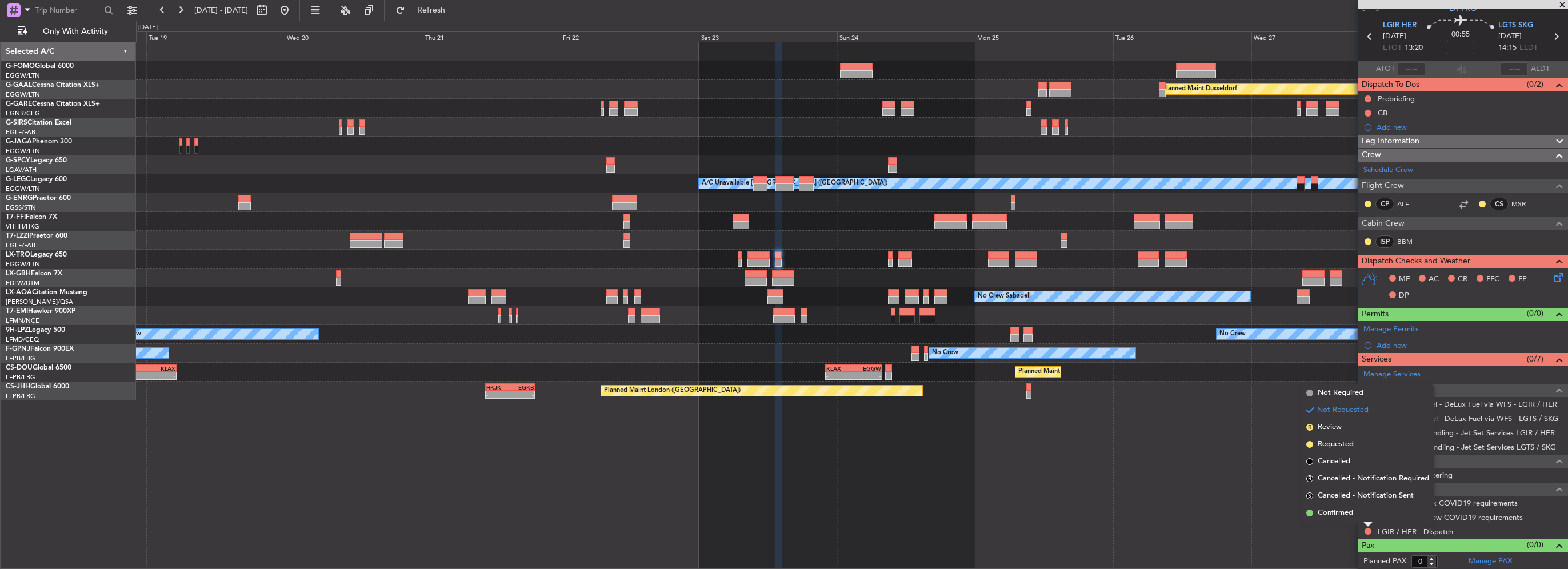
drag, startPoint x: 1339, startPoint y: 510, endPoint x: 1383, endPoint y: 508, distance: 44.0
click at [1341, 510] on span "Confirmed" at bounding box center [1335, 513] width 36 height 12
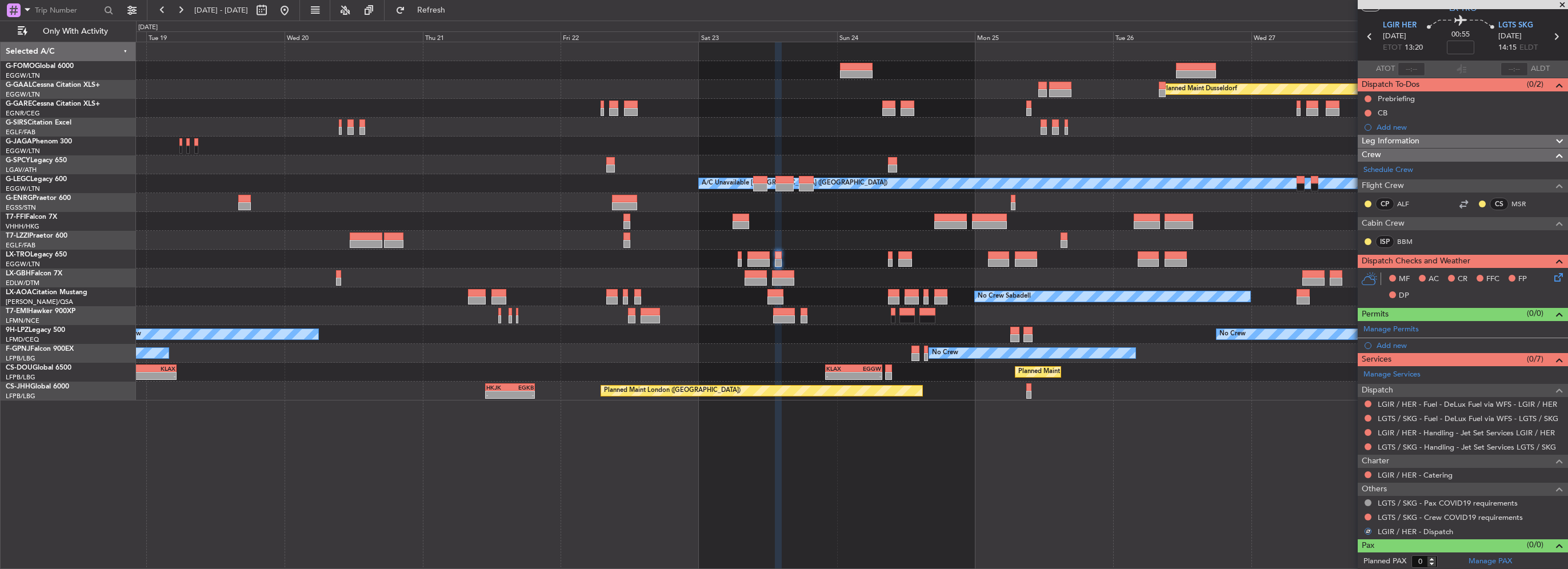
click at [1371, 514] on div at bounding box center [1368, 517] width 9 height 9
click at [1369, 514] on button at bounding box center [1368, 517] width 7 height 7
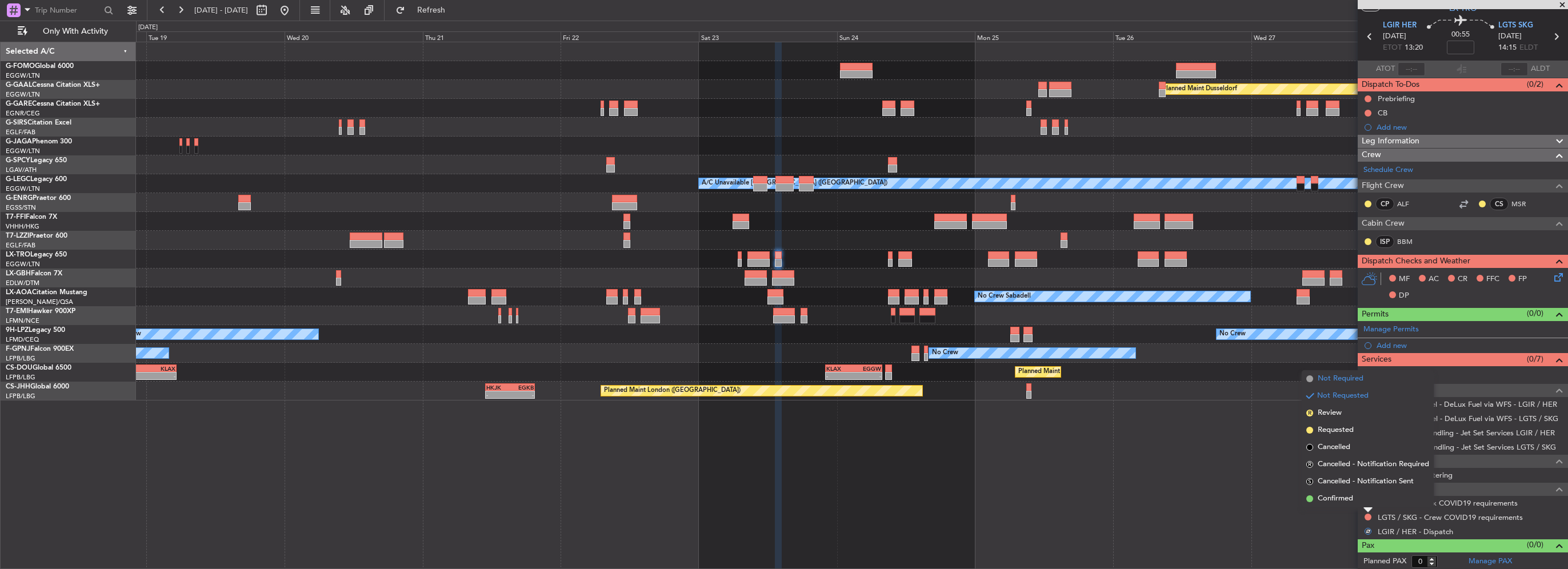
click at [1353, 384] on li "Not Required" at bounding box center [1368, 379] width 132 height 17
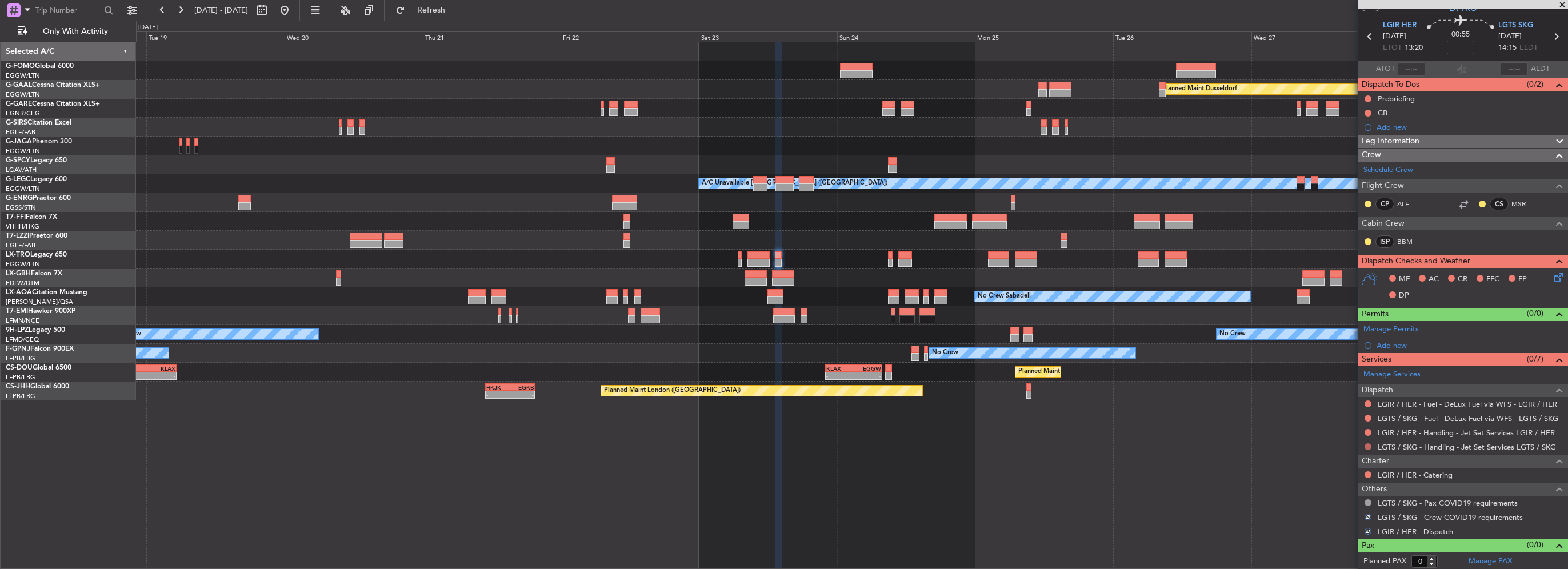
click at [1367, 443] on button at bounding box center [1368, 447] width 7 height 7
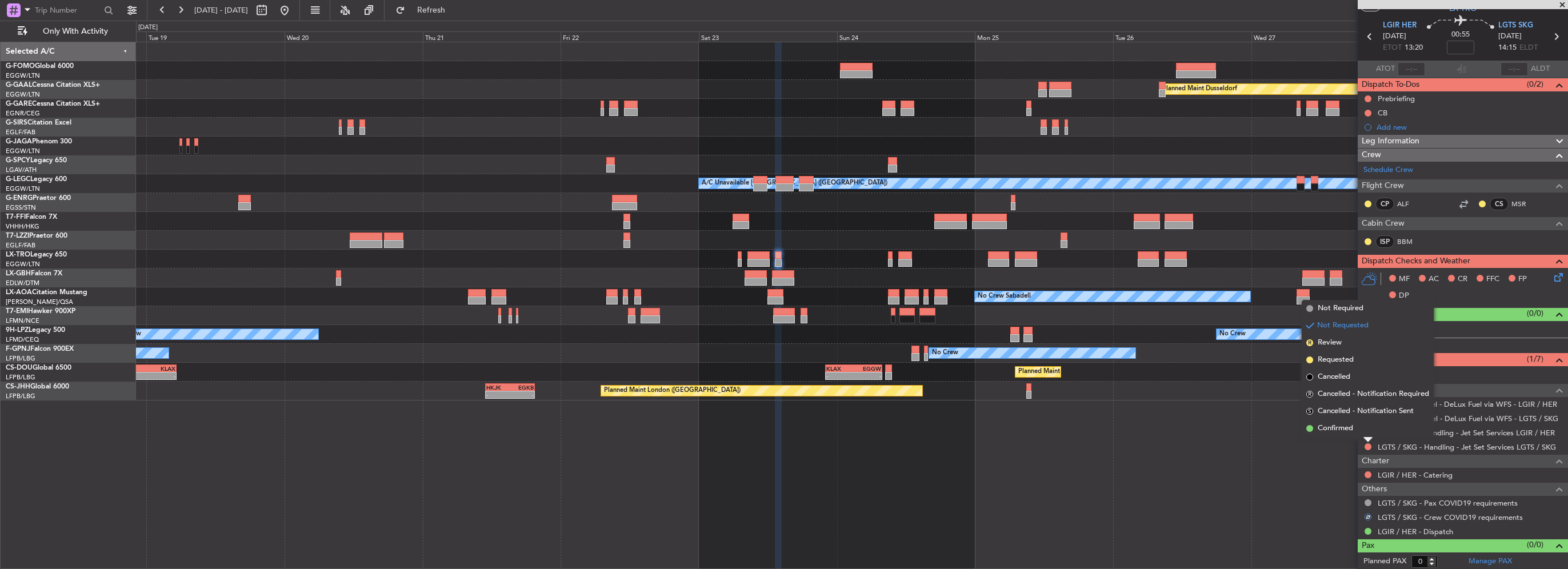
drag, startPoint x: 1336, startPoint y: 361, endPoint x: 1370, endPoint y: 416, distance: 64.7
click at [1336, 361] on span "Requested" at bounding box center [1335, 360] width 36 height 12
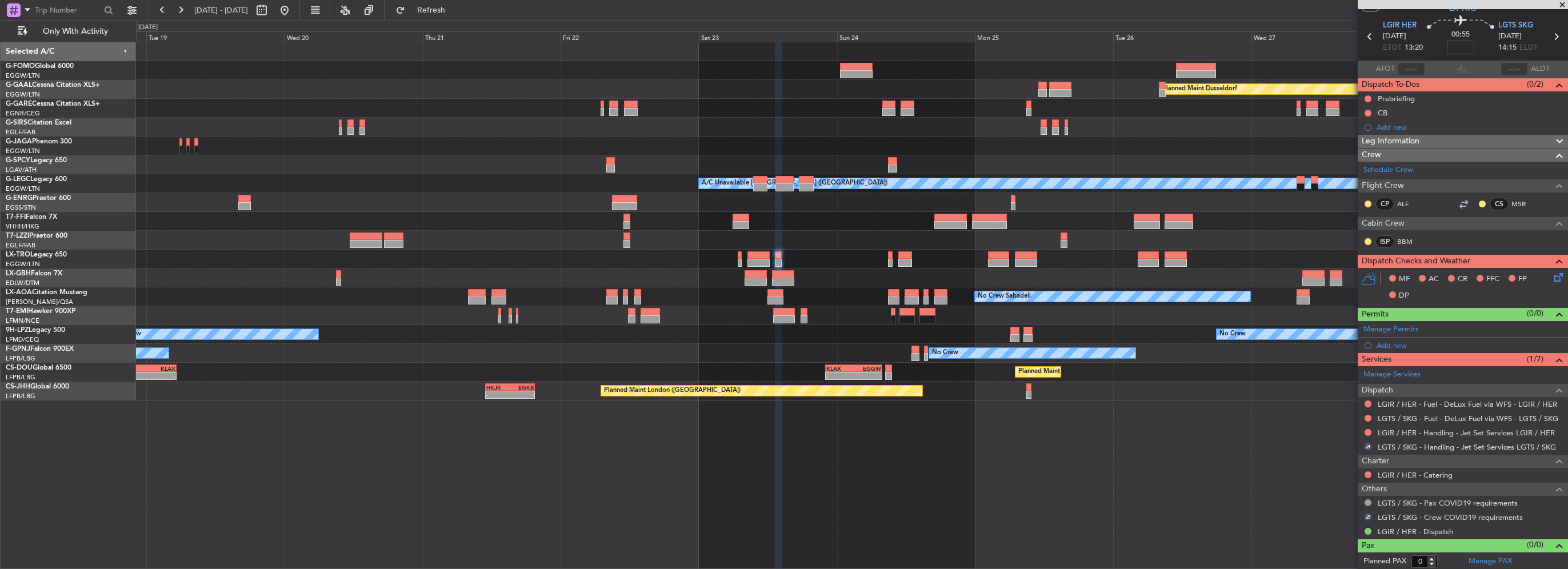
click at [1367, 429] on mat-tooltip-component "Not Requested" at bounding box center [1369, 434] width 65 height 30
click at [1321, 416] on div "Planned Maint Windsor Locks (Bradley Intl) Planned Maint Dusseldorf A/C Unavail…" at bounding box center [852, 305] width 1432 height 527
click at [1367, 431] on button at bounding box center [1368, 432] width 7 height 7
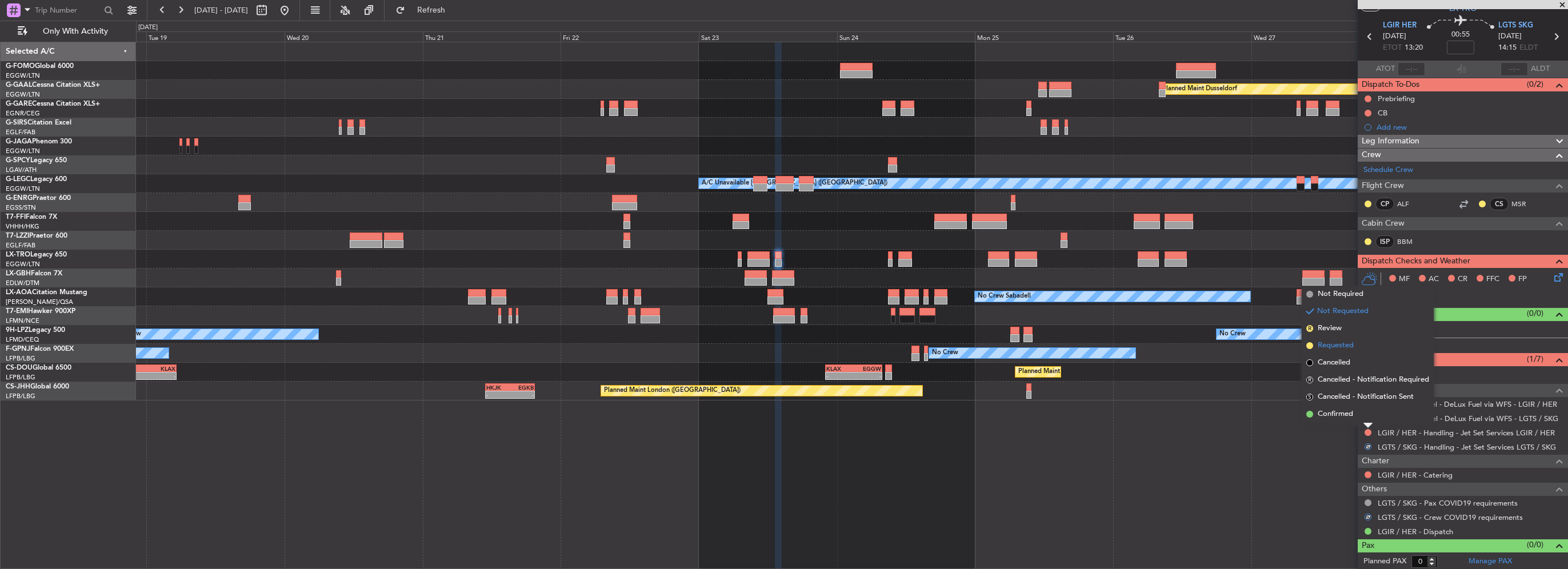
click at [1333, 348] on span "Requested" at bounding box center [1335, 346] width 36 height 12
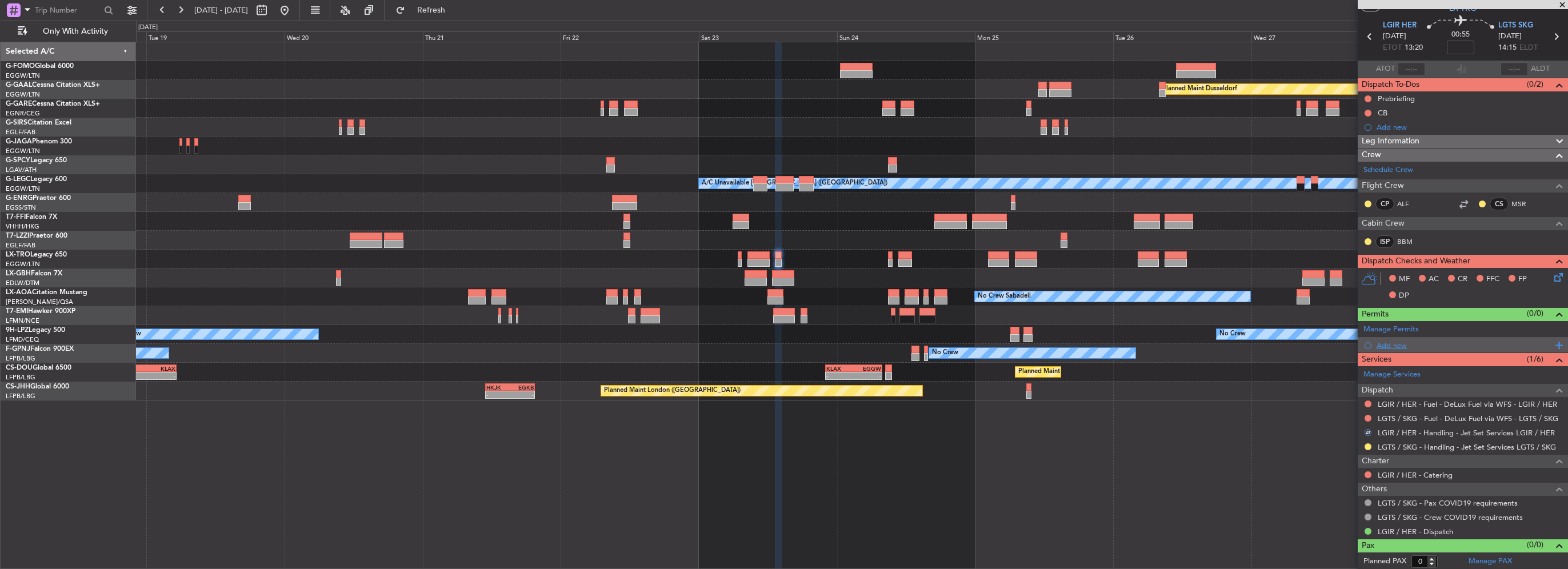
click at [1403, 344] on div "Add new" at bounding box center [1464, 345] width 176 height 10
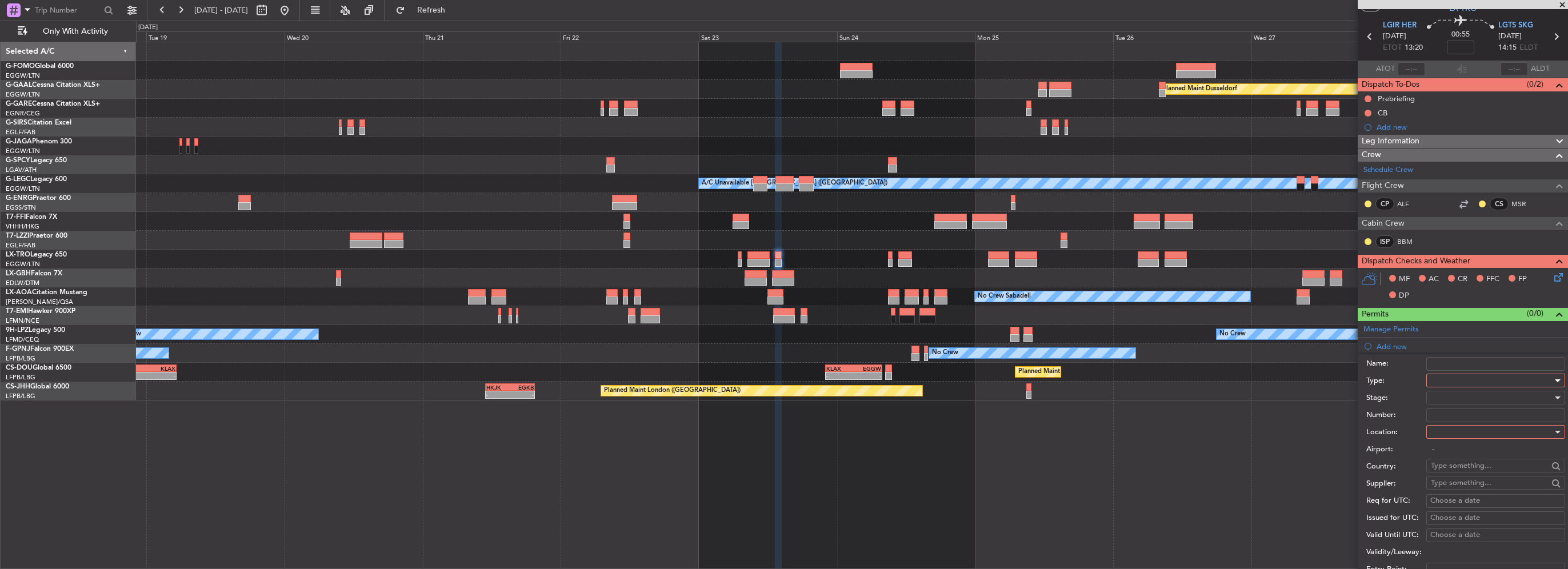
click at [1458, 375] on div at bounding box center [1492, 380] width 122 height 17
click at [1444, 439] on span "PPR" at bounding box center [1491, 436] width 120 height 17
click at [1462, 429] on div at bounding box center [1492, 432] width 122 height 17
click at [1451, 484] on span "Arrival" at bounding box center [1491, 488] width 120 height 17
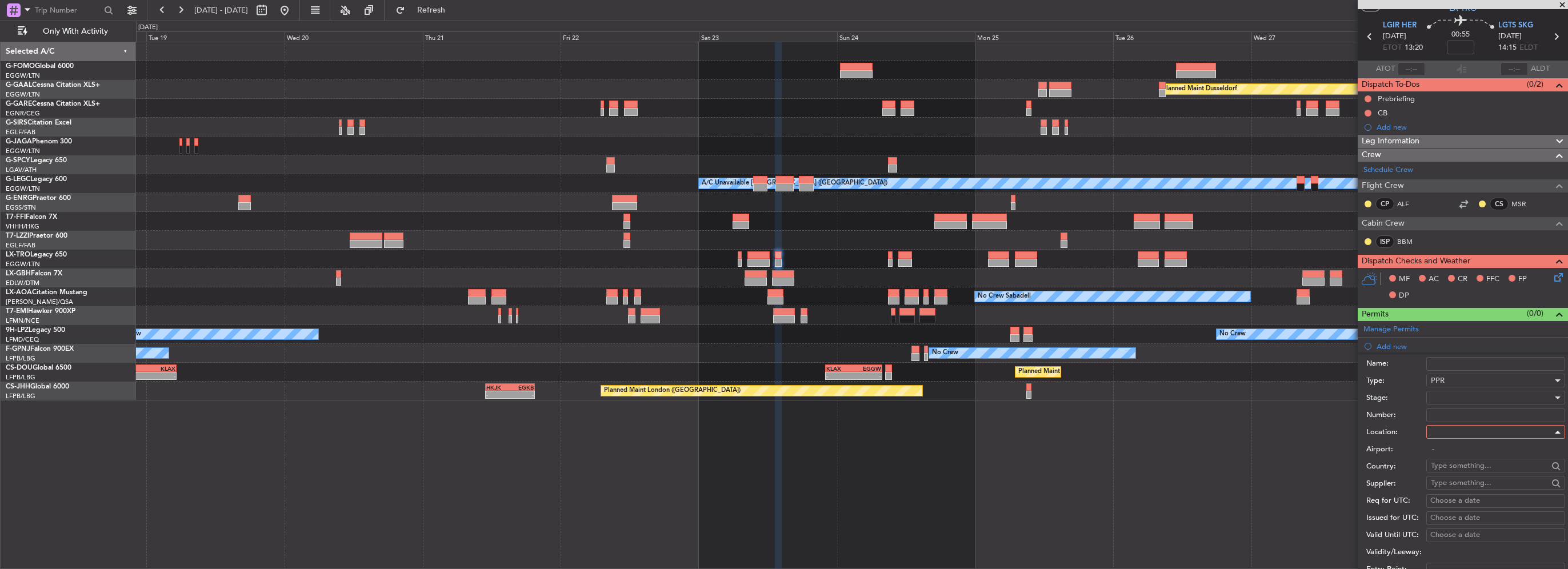
type input "LGTS / SKG"
click at [1441, 397] on div at bounding box center [1492, 397] width 122 height 17
click at [1462, 473] on span "Requested" at bounding box center [1491, 471] width 120 height 17
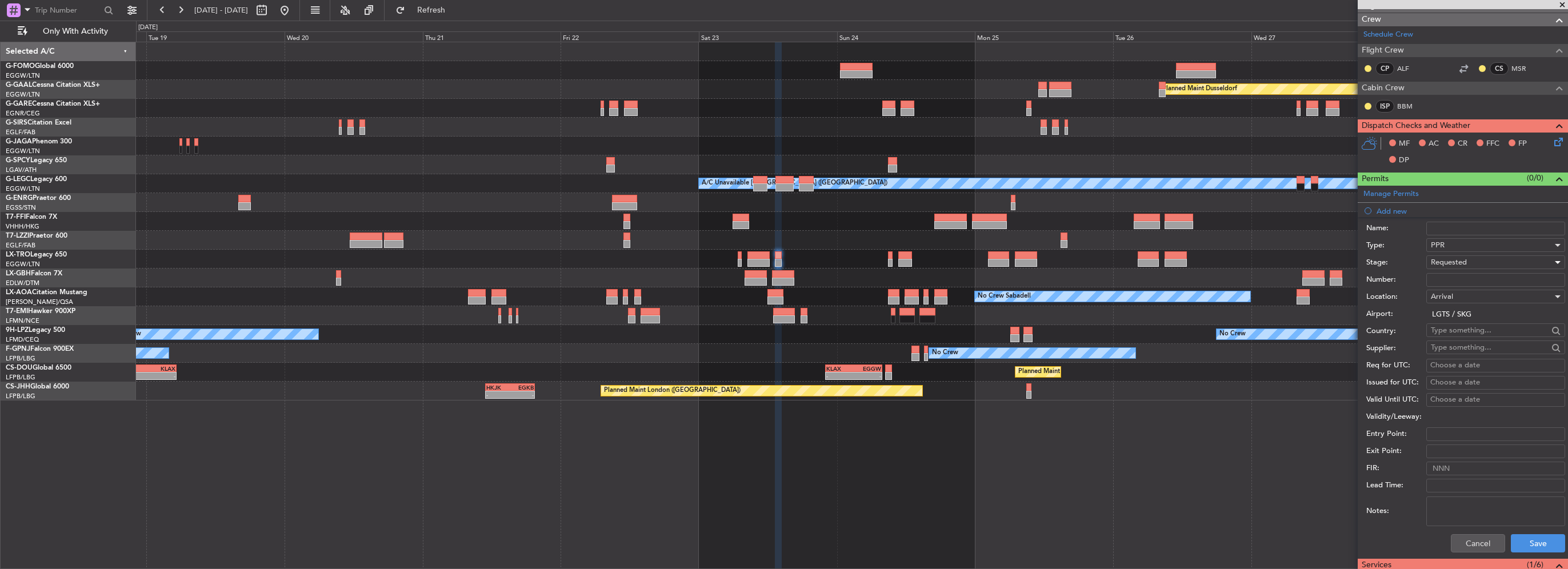
scroll to position [205, 0]
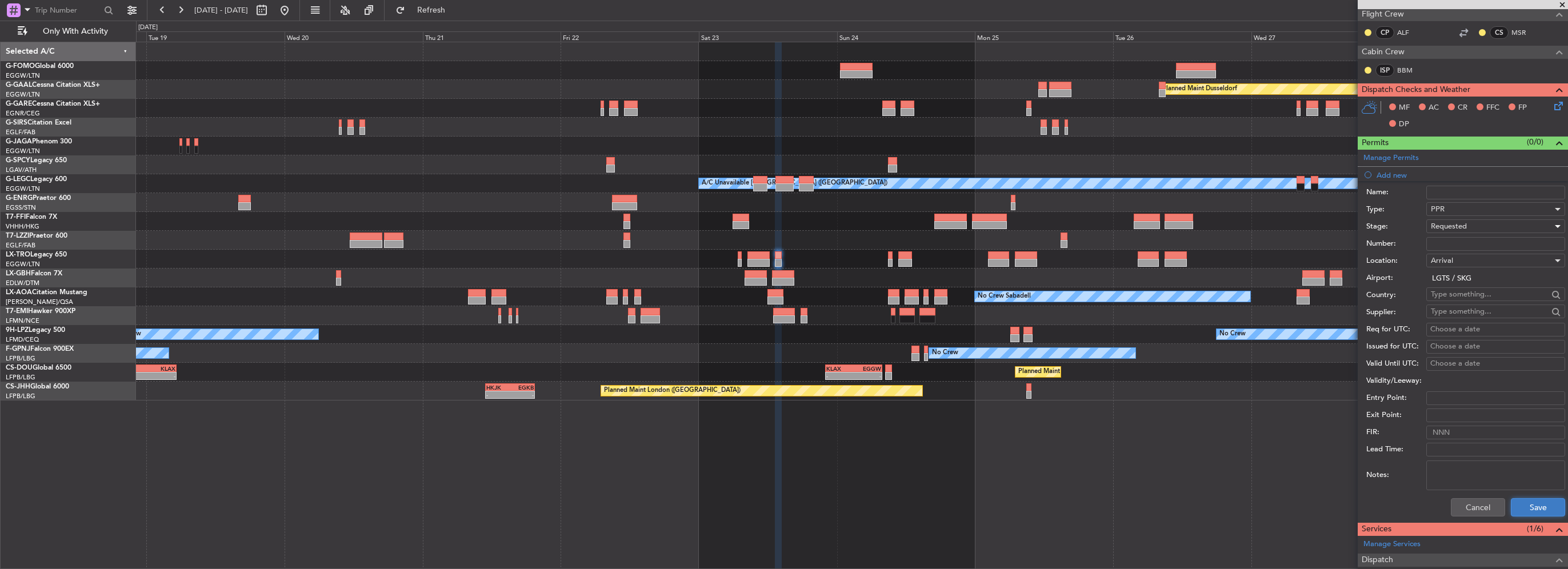
click at [1514, 500] on button "Save" at bounding box center [1538, 507] width 54 height 18
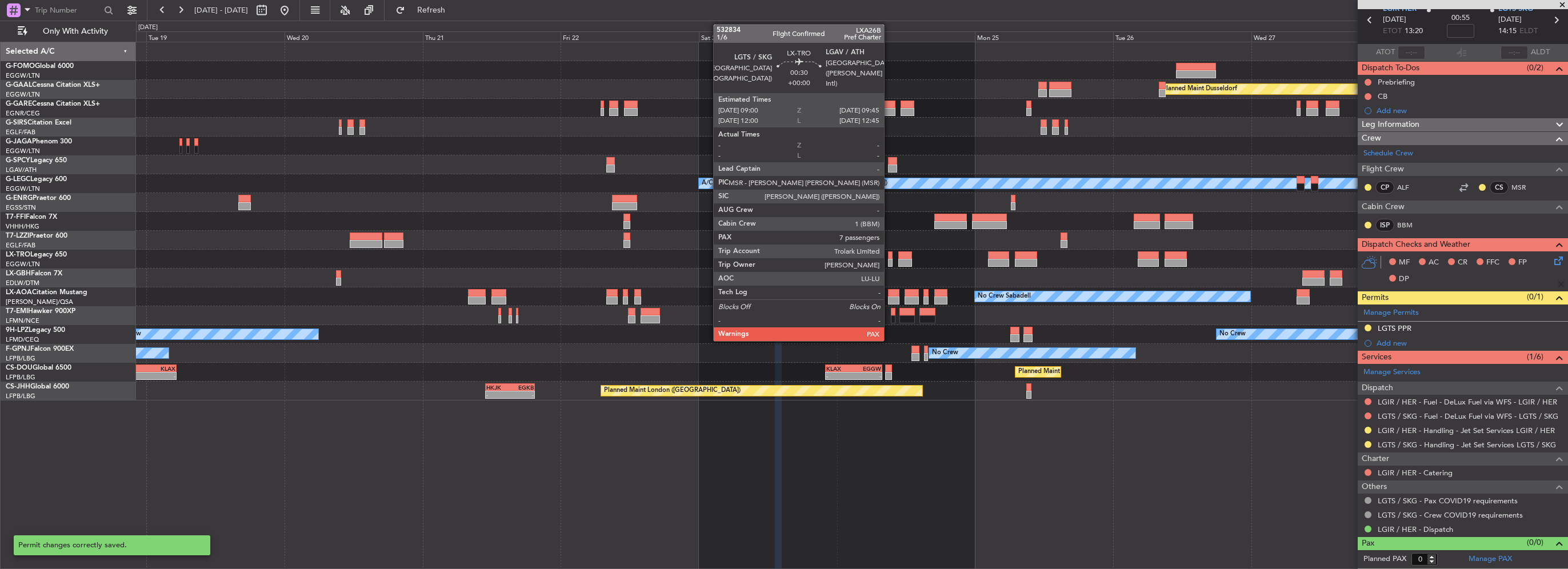
scroll to position [48, 0]
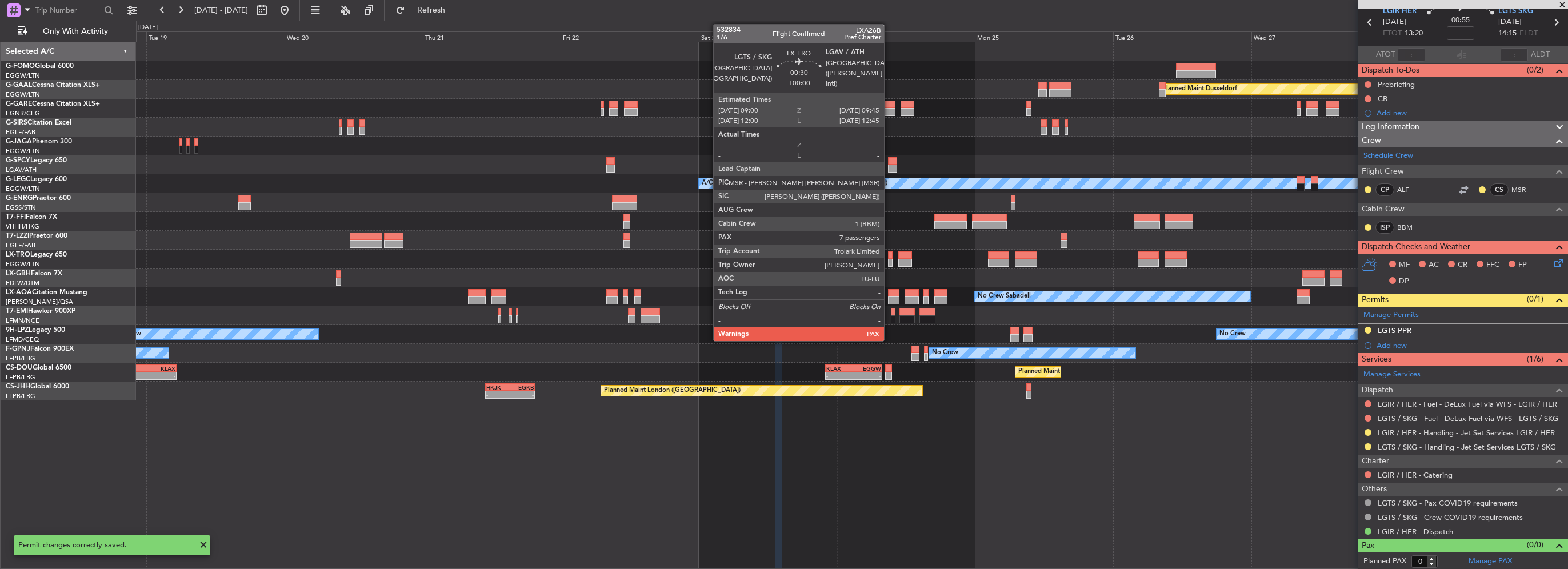
click at [889, 260] on div at bounding box center [890, 263] width 5 height 8
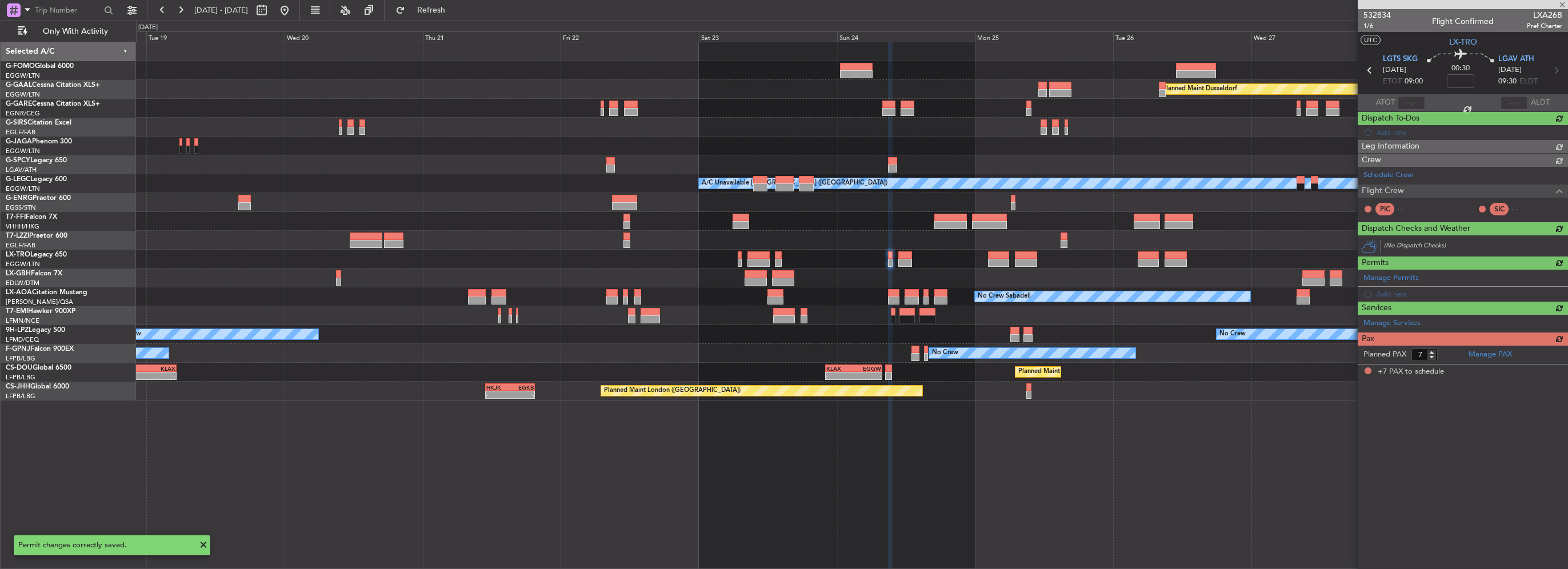
scroll to position [0, 0]
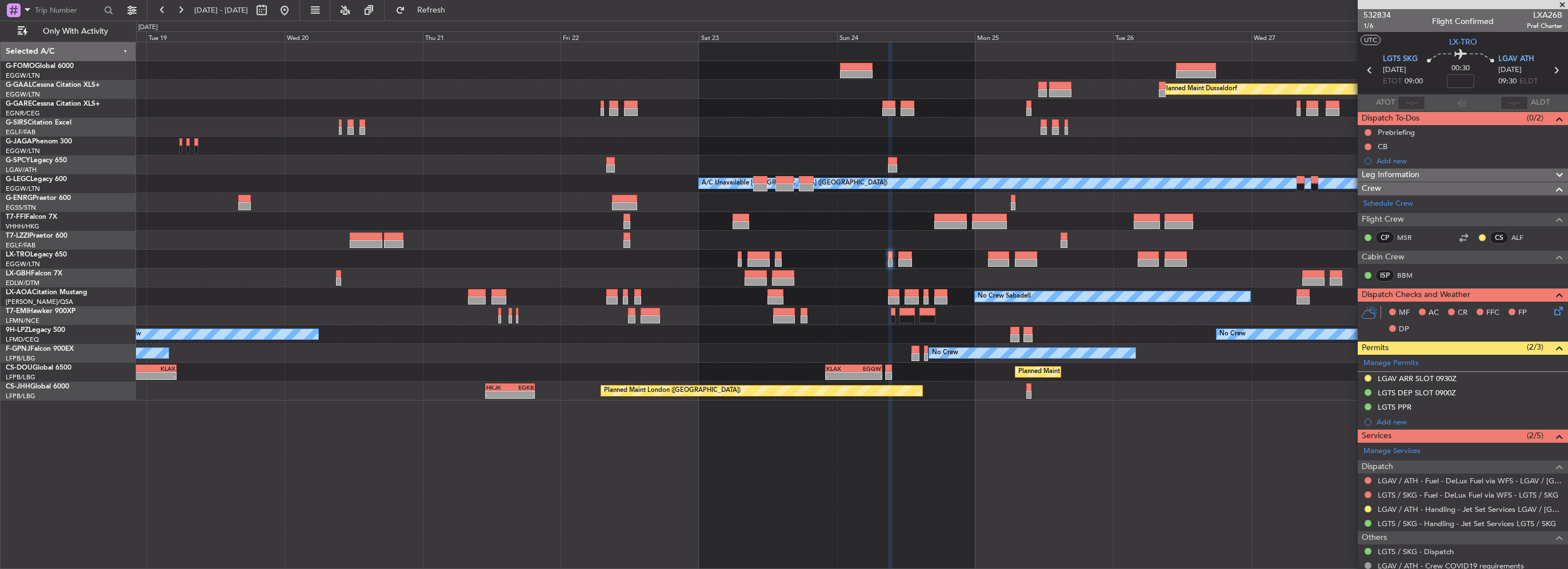
click at [774, 256] on div at bounding box center [852, 259] width 1431 height 19
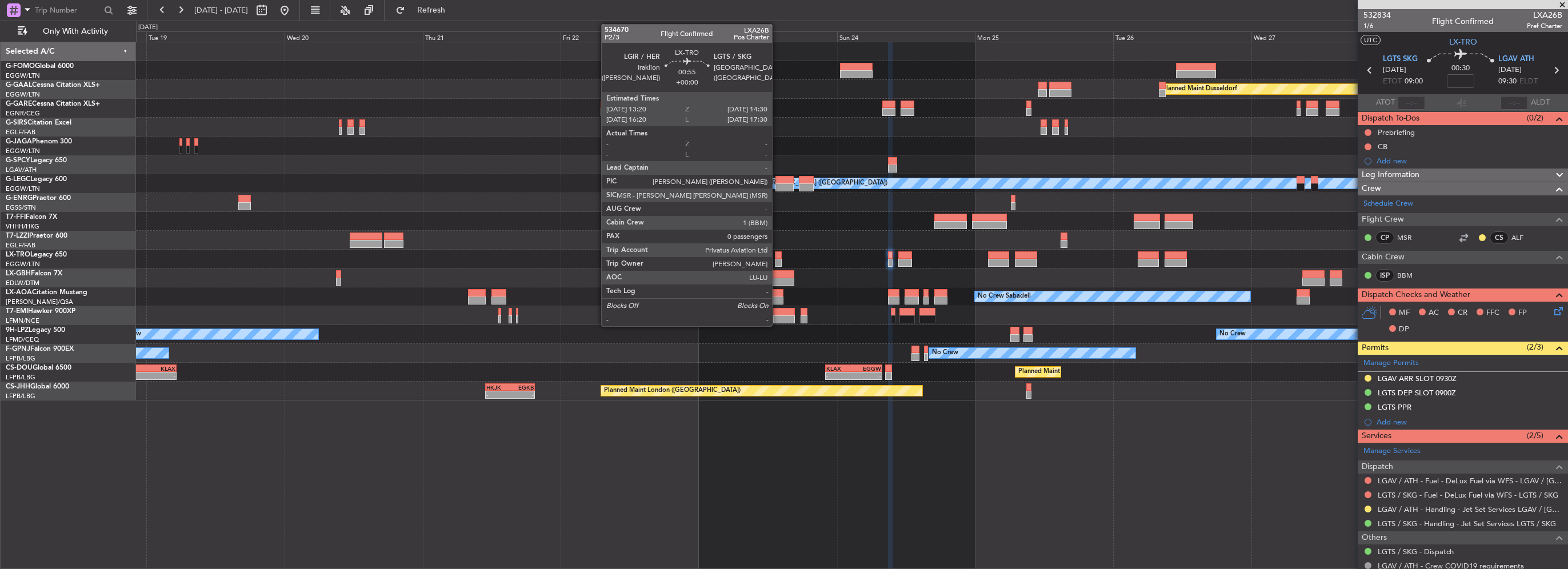
click at [777, 256] on div at bounding box center [778, 255] width 7 height 8
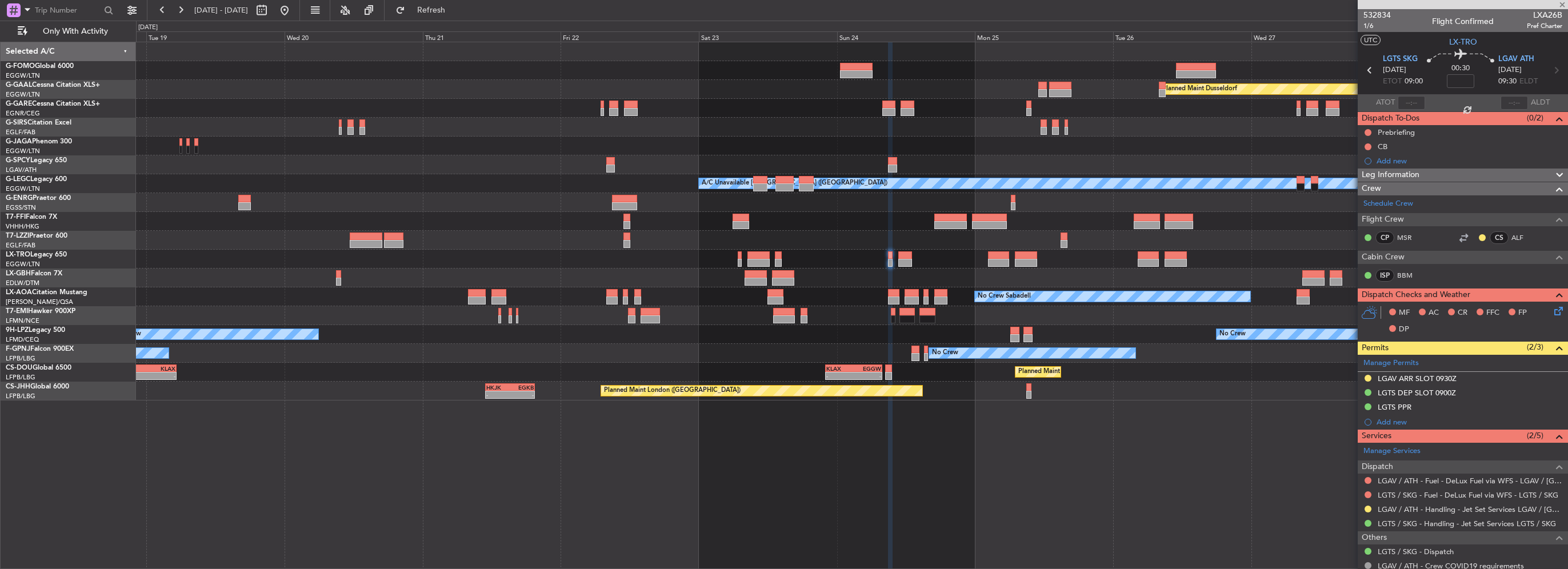
type input "0"
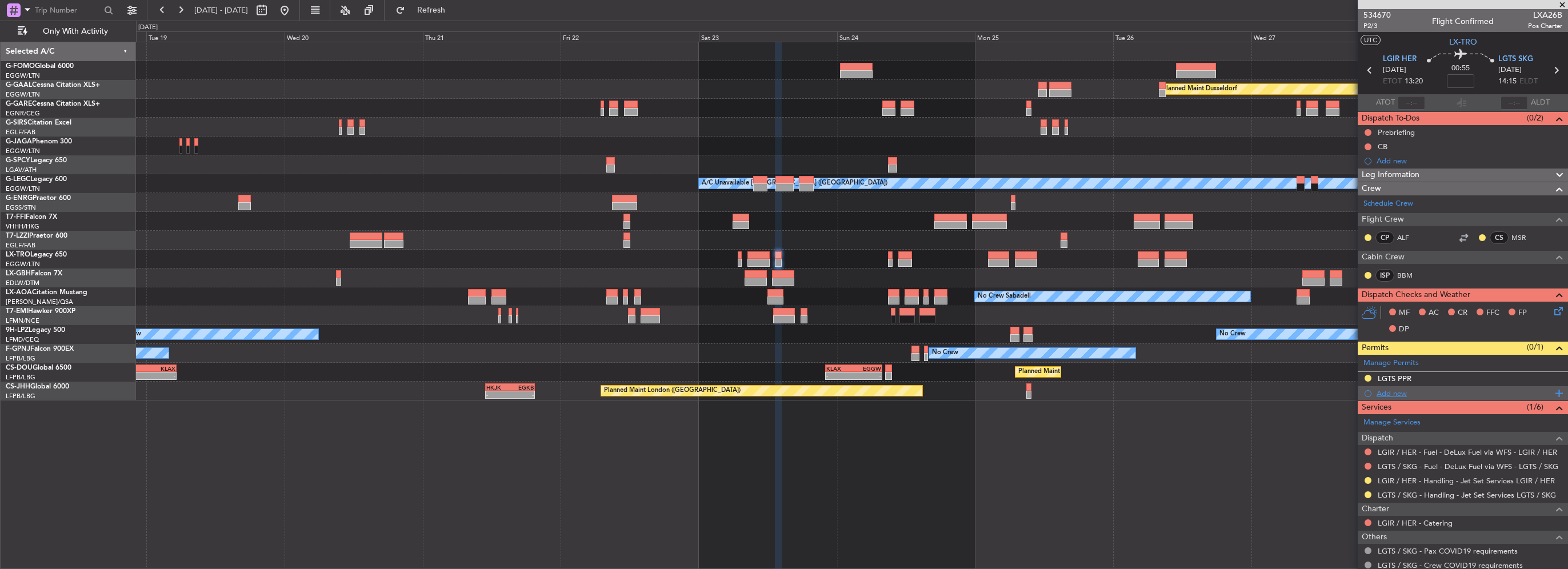
click at [1386, 391] on div "Add new" at bounding box center [1464, 393] width 176 height 10
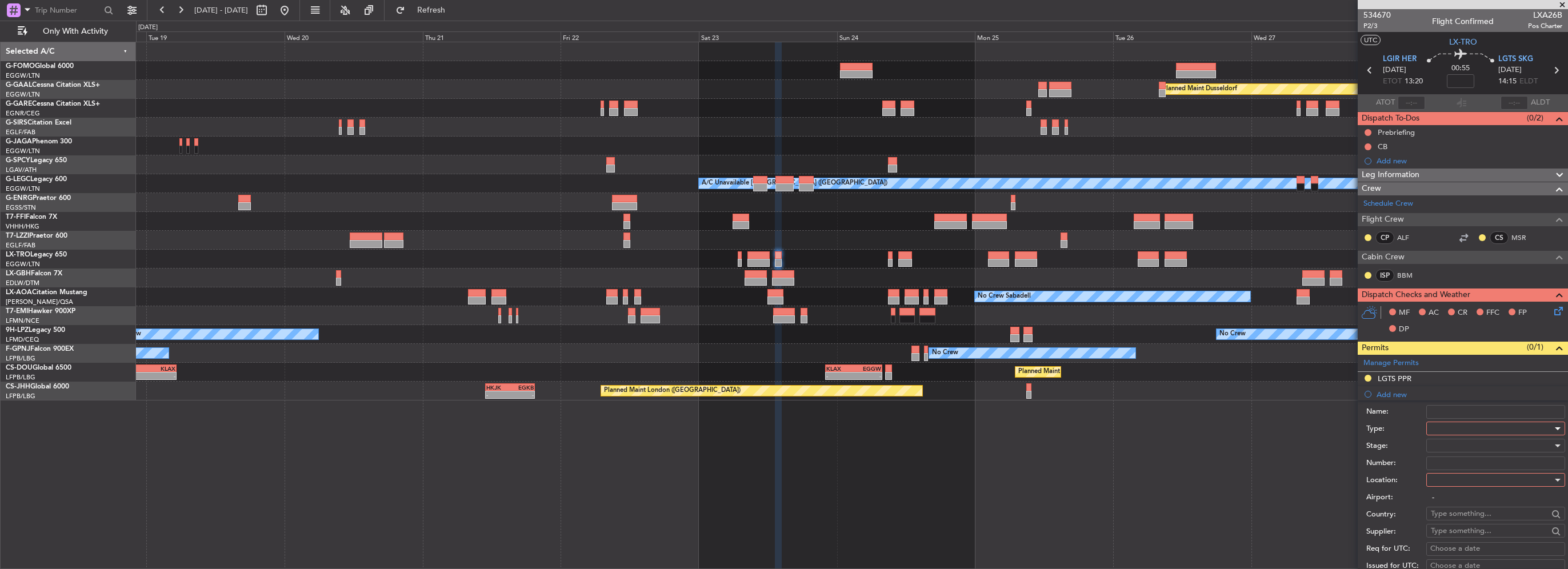
click at [1435, 422] on div at bounding box center [1492, 428] width 122 height 17
drag, startPoint x: 1447, startPoint y: 541, endPoint x: 1451, endPoint y: 523, distance: 18.4
click at [1446, 541] on span "Slot" at bounding box center [1491, 535] width 120 height 17
click at [1457, 480] on div at bounding box center [1492, 480] width 122 height 17
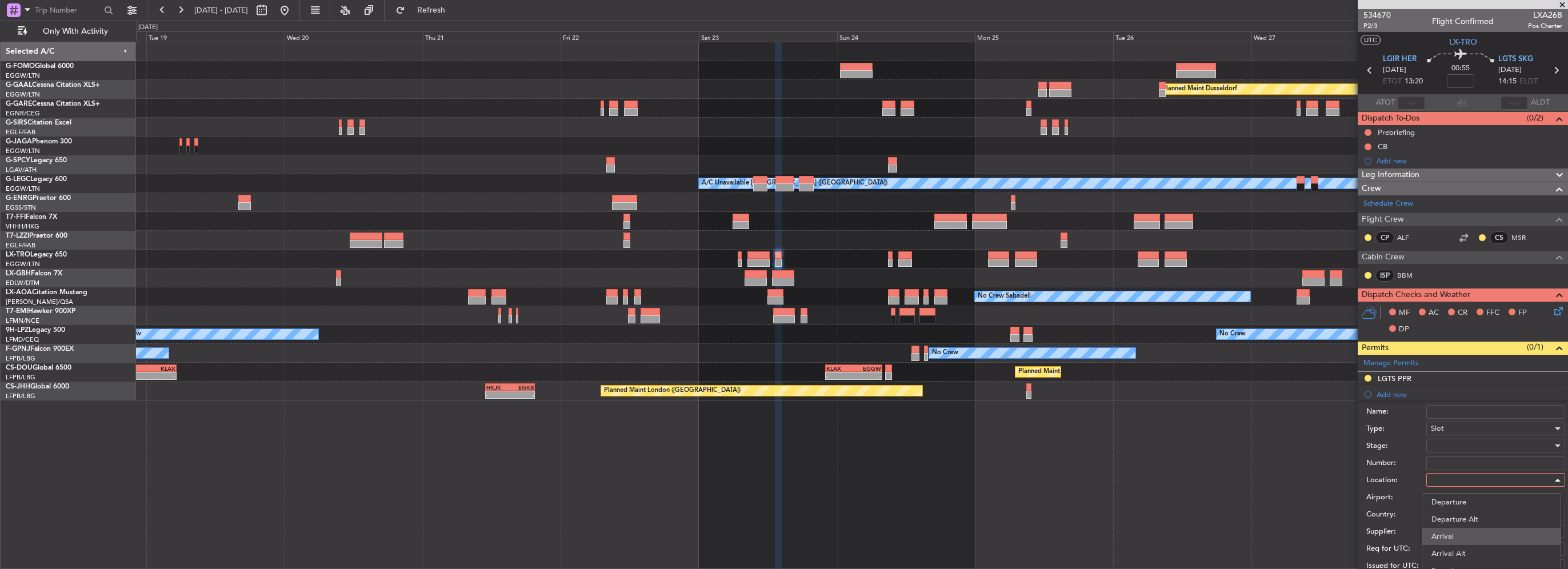
click at [1450, 530] on span "Arrival" at bounding box center [1491, 536] width 120 height 17
type input "LGTS / SKG"
click at [1448, 444] on div at bounding box center [1492, 445] width 122 height 17
click at [1463, 504] on span "Review" at bounding box center [1491, 502] width 120 height 17
click at [1446, 441] on span "Review" at bounding box center [1442, 445] width 24 height 10
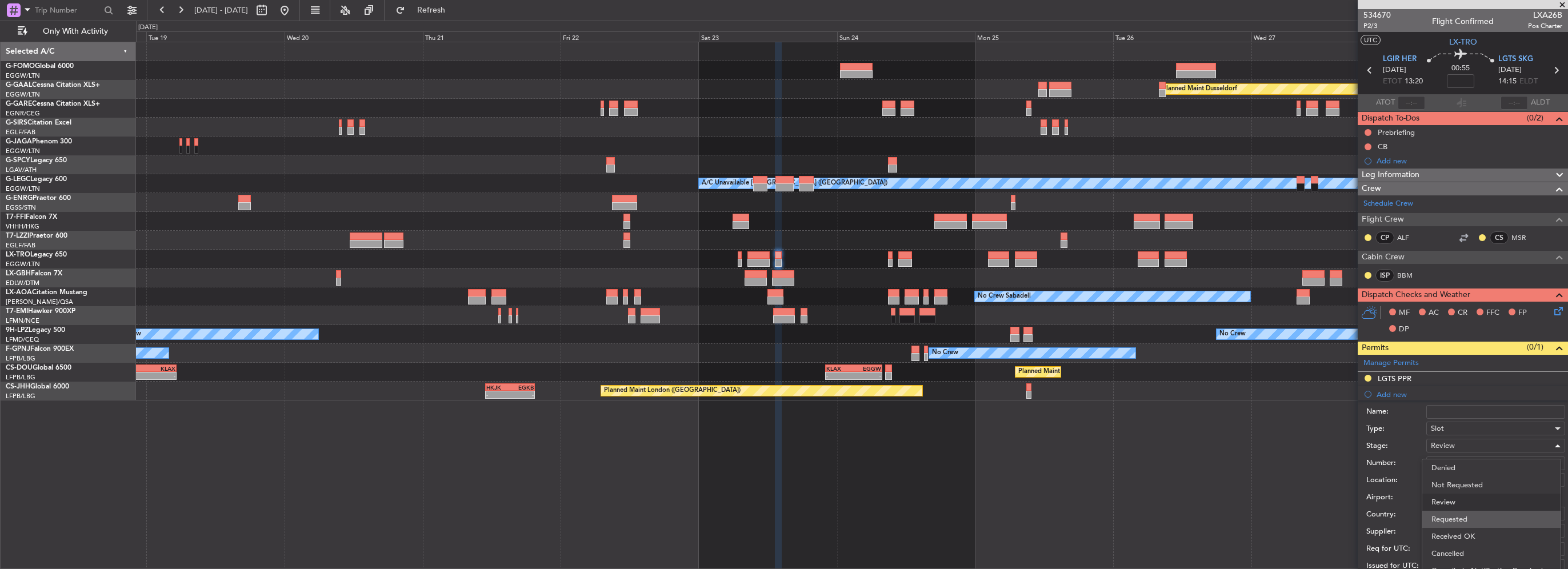
click at [1460, 520] on span "Requested" at bounding box center [1491, 519] width 120 height 17
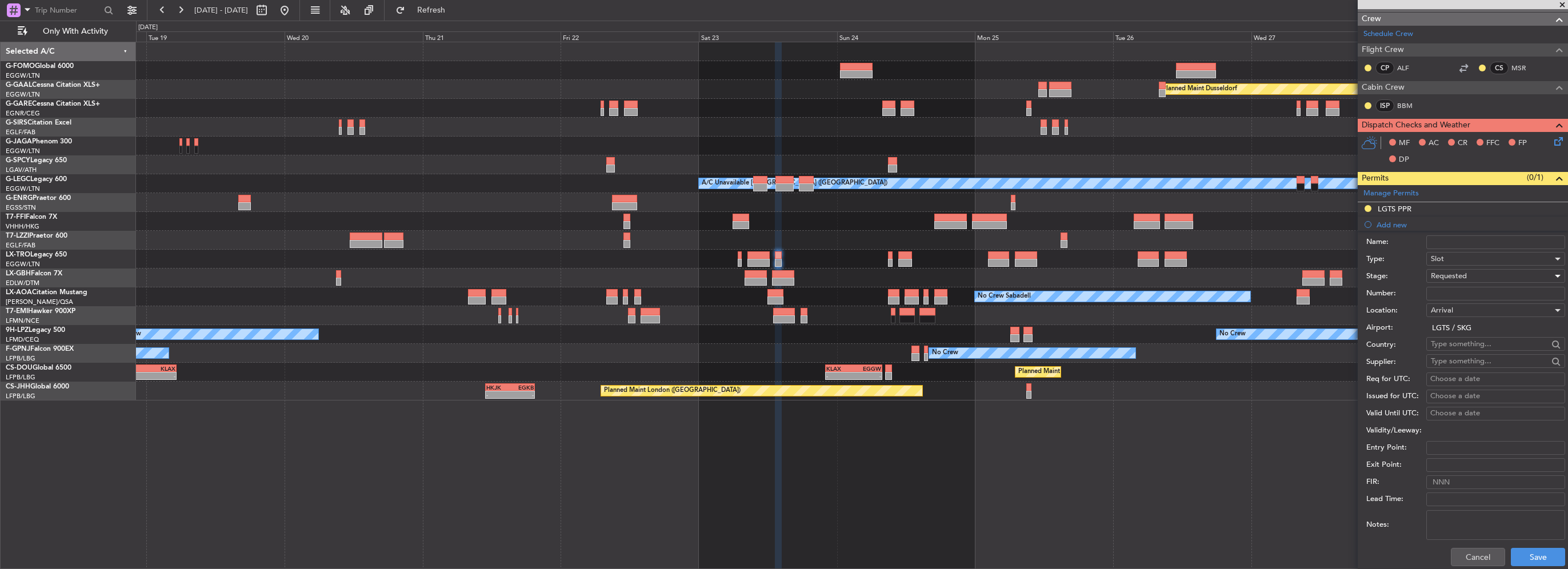
scroll to position [172, 0]
click at [1522, 556] on button "Save" at bounding box center [1538, 555] width 54 height 18
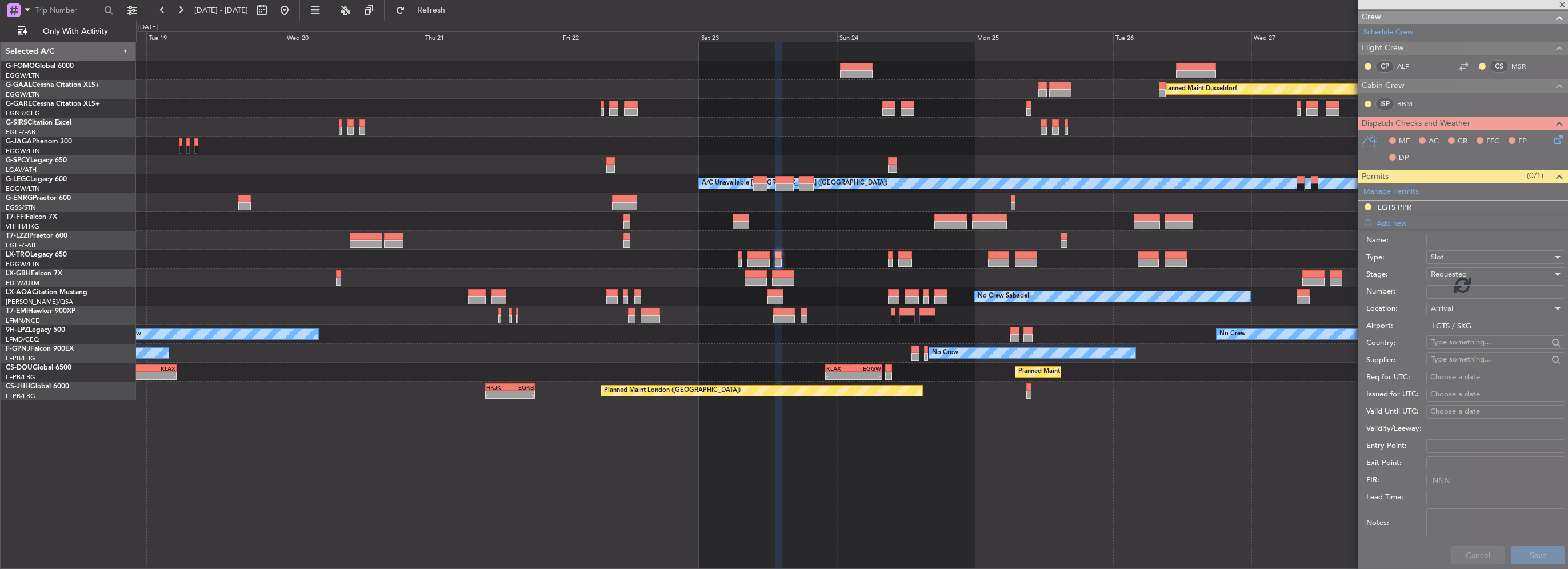
scroll to position [61, 0]
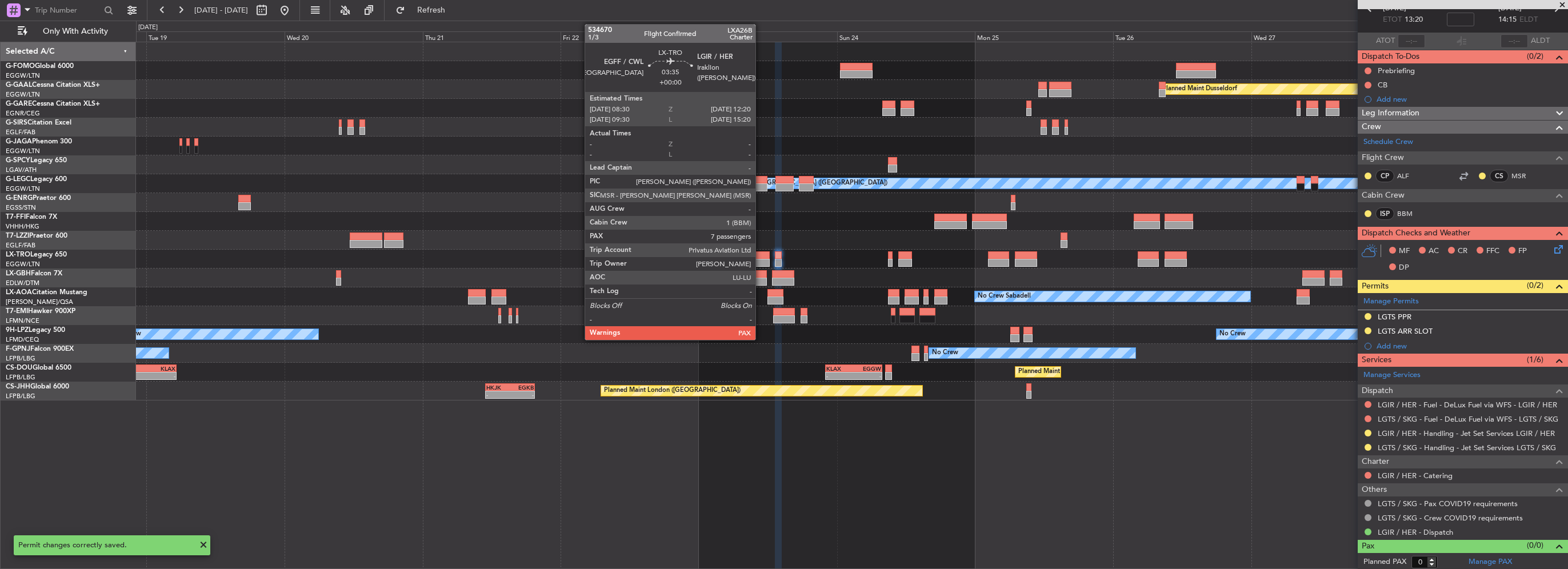
click at [760, 257] on div at bounding box center [758, 255] width 22 height 8
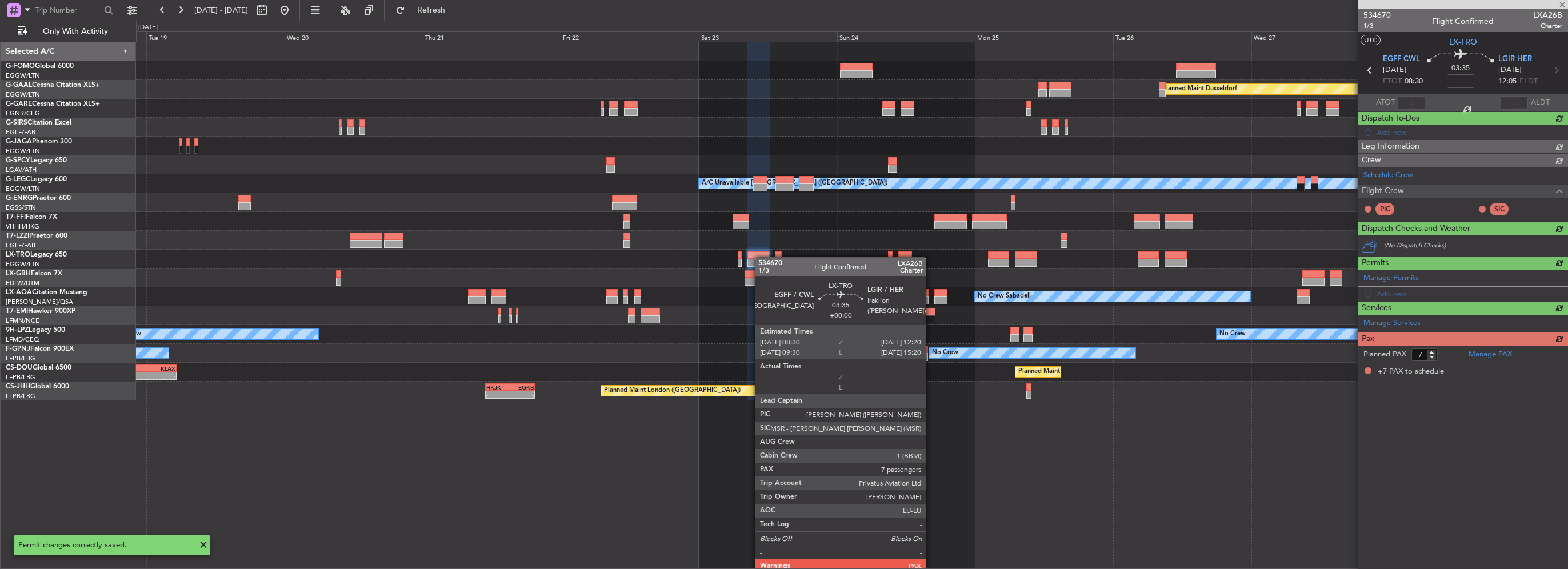
scroll to position [0, 0]
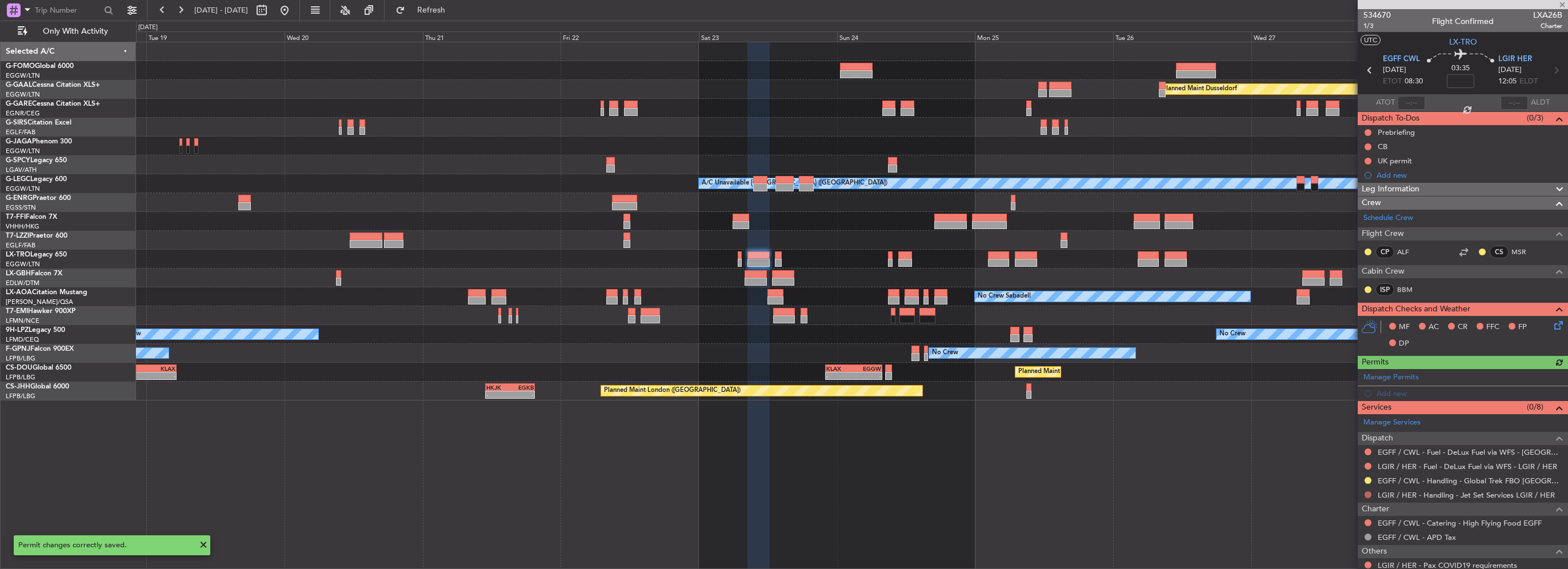
click at [1365, 493] on button at bounding box center [1368, 495] width 7 height 7
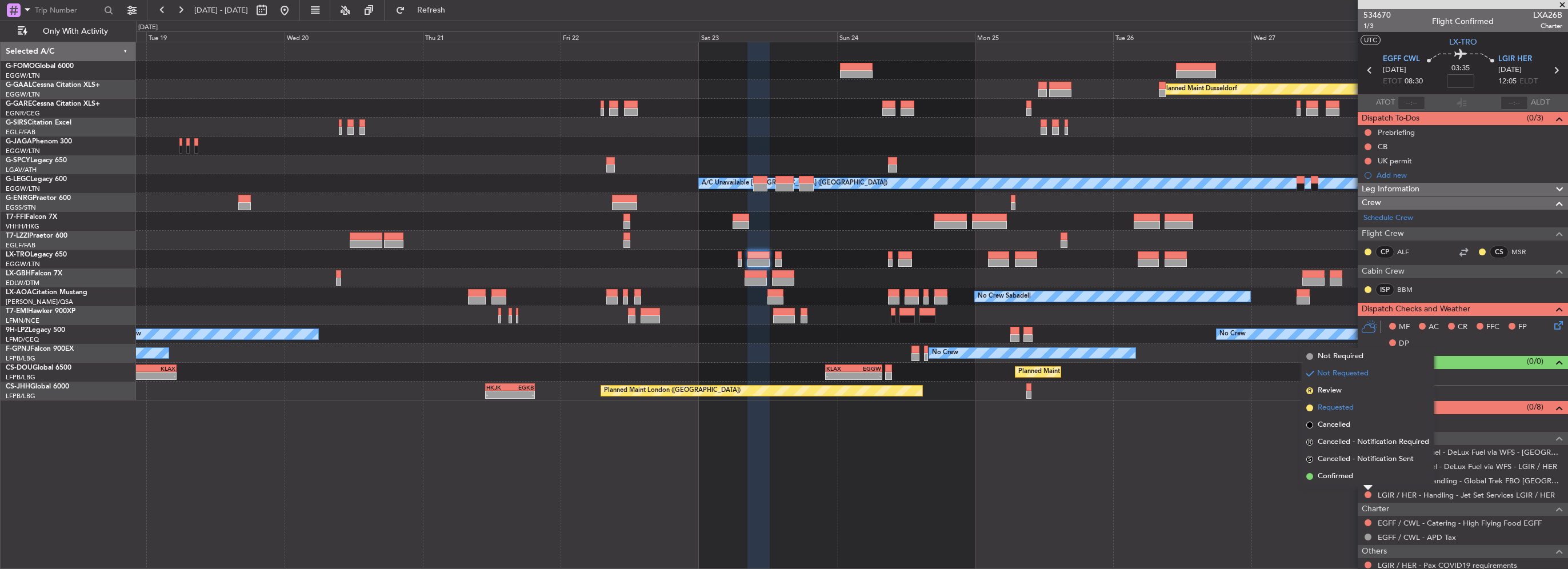
click at [1348, 411] on span "Requested" at bounding box center [1335, 408] width 36 height 12
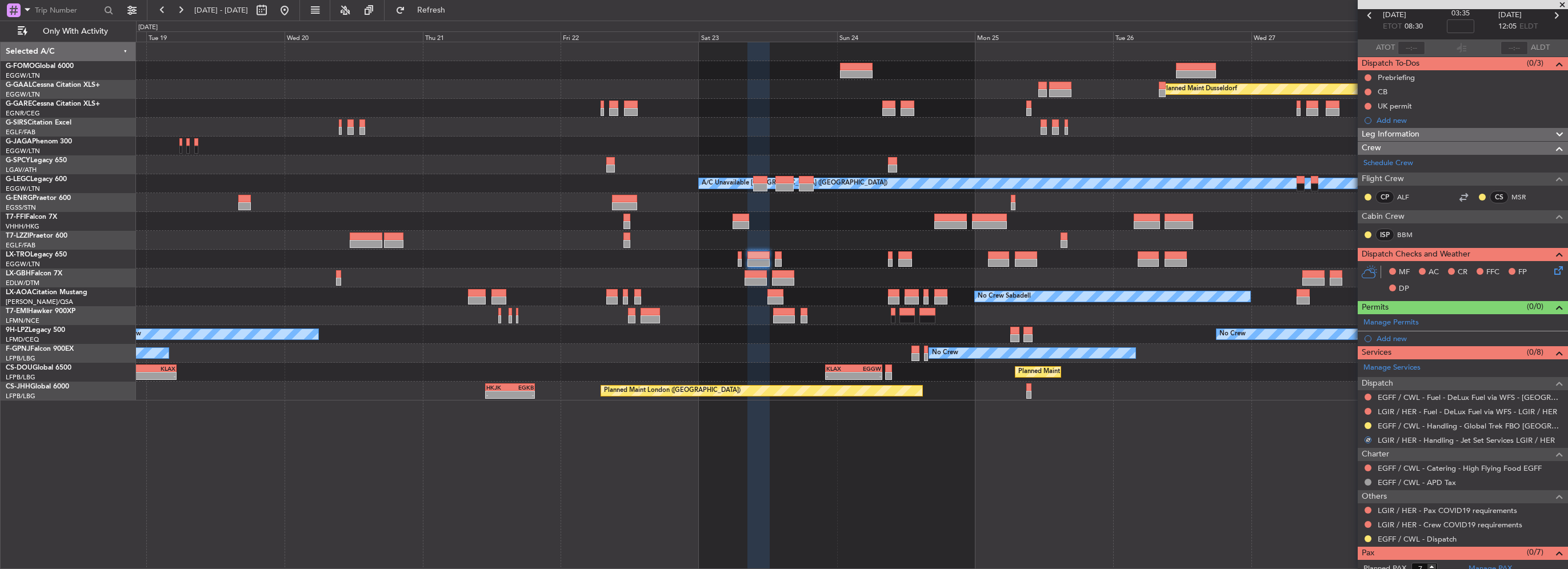
scroll to position [76, 0]
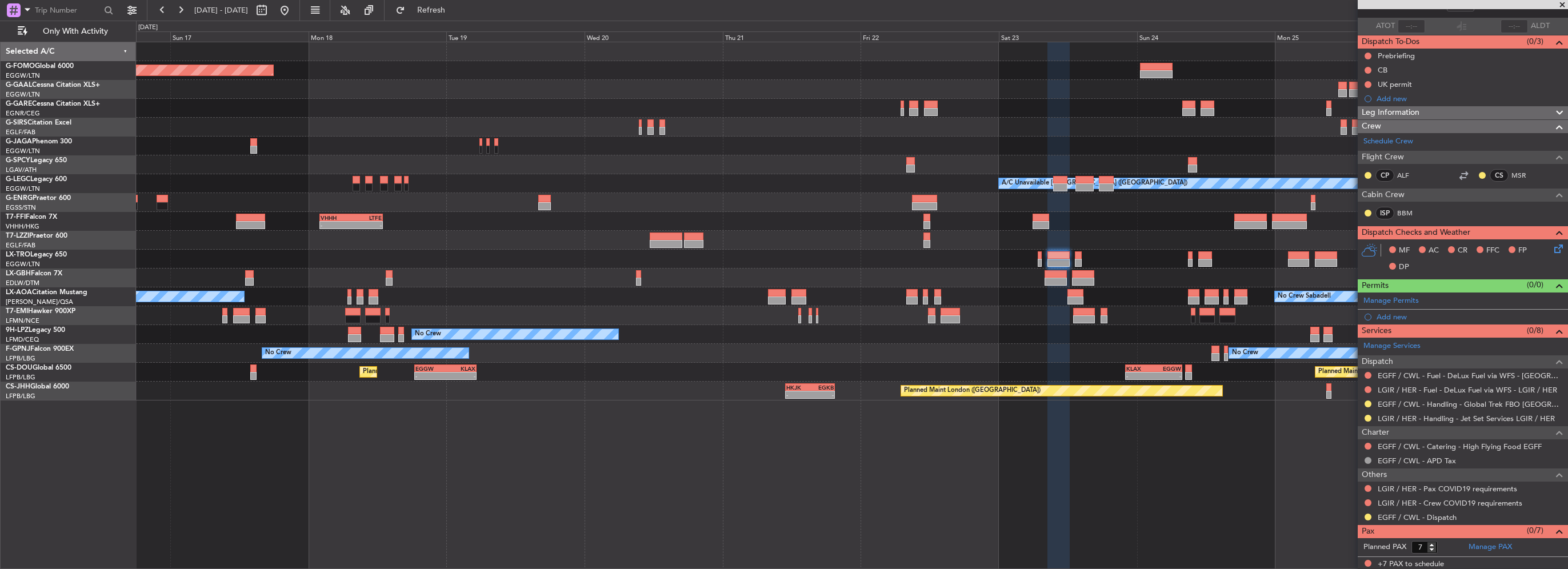
click at [827, 235] on div at bounding box center [852, 240] width 1431 height 19
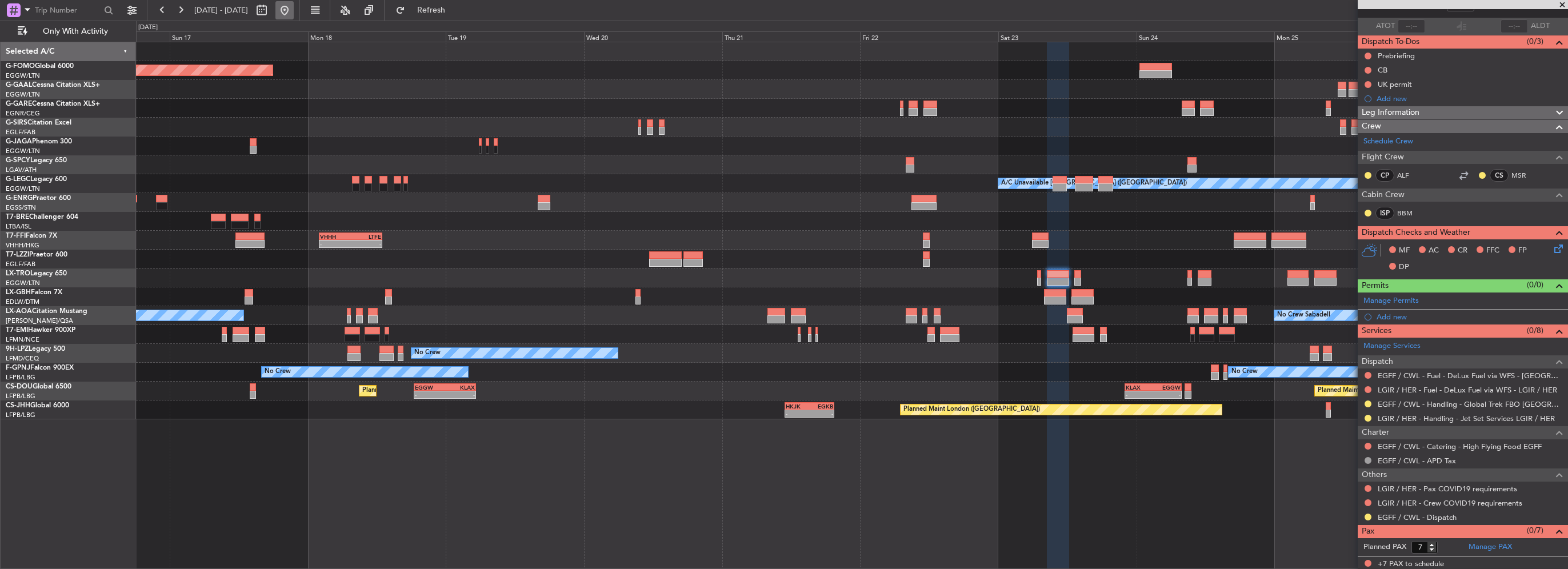
click at [293, 13] on button at bounding box center [284, 10] width 18 height 18
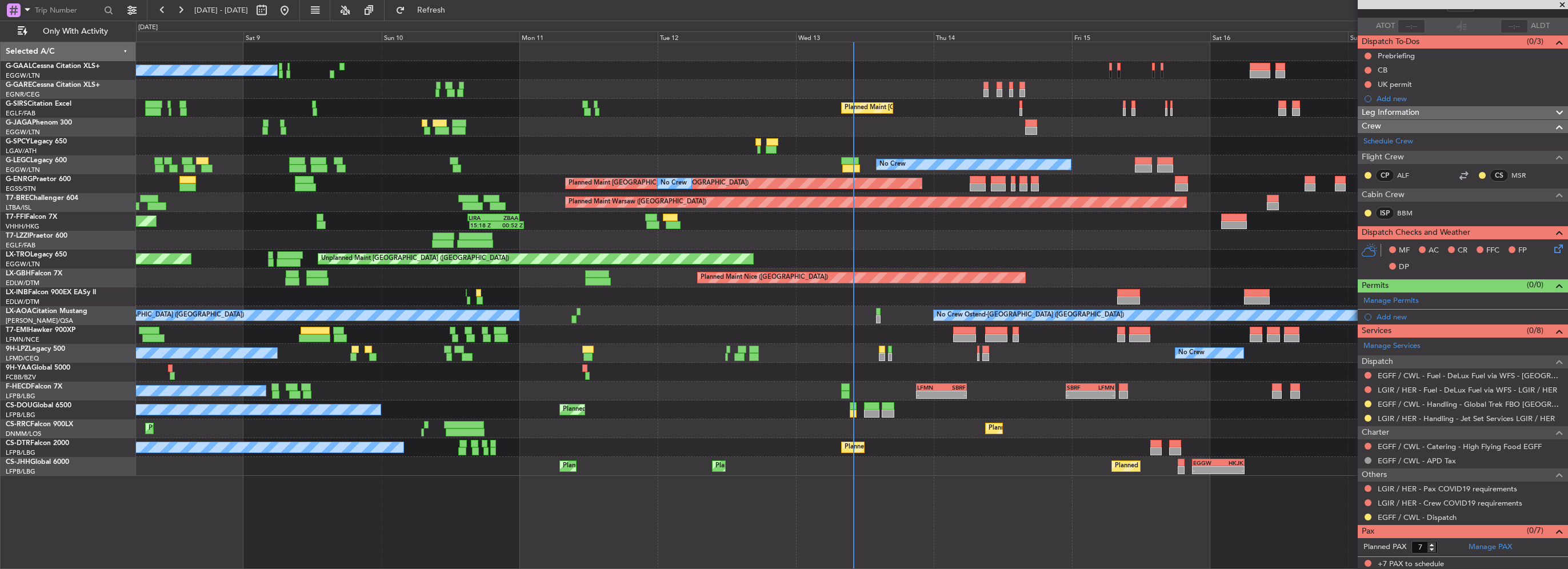
drag, startPoint x: 1380, startPoint y: 226, endPoint x: 720, endPoint y: 218, distance: 660.0
click at [848, 219] on fb-app "08 Aug 2025 - 18 Aug 2025 Refresh Quick Links Only With Activity No Crew Planne…" at bounding box center [784, 288] width 1568 height 560
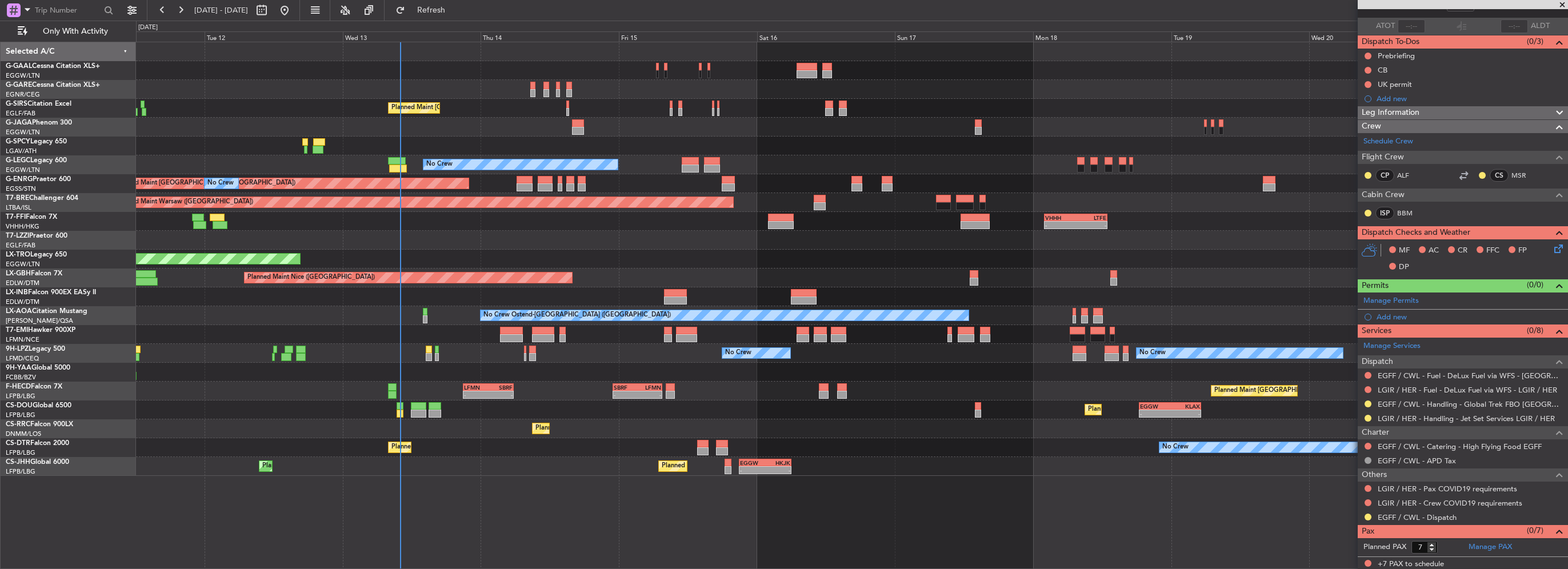
click at [310, 210] on div "Planned Maint Warsaw ([GEOGRAPHIC_DATA])" at bounding box center [852, 202] width 1431 height 19
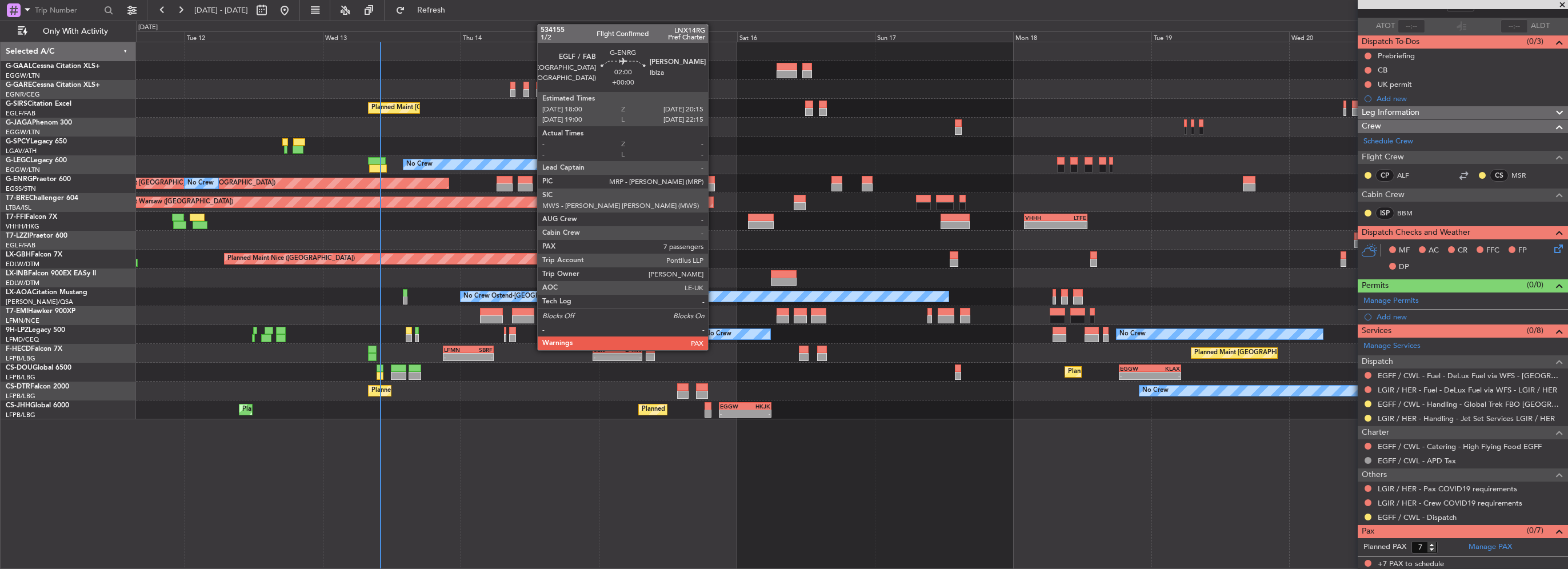
click at [713, 186] on div at bounding box center [708, 187] width 13 height 8
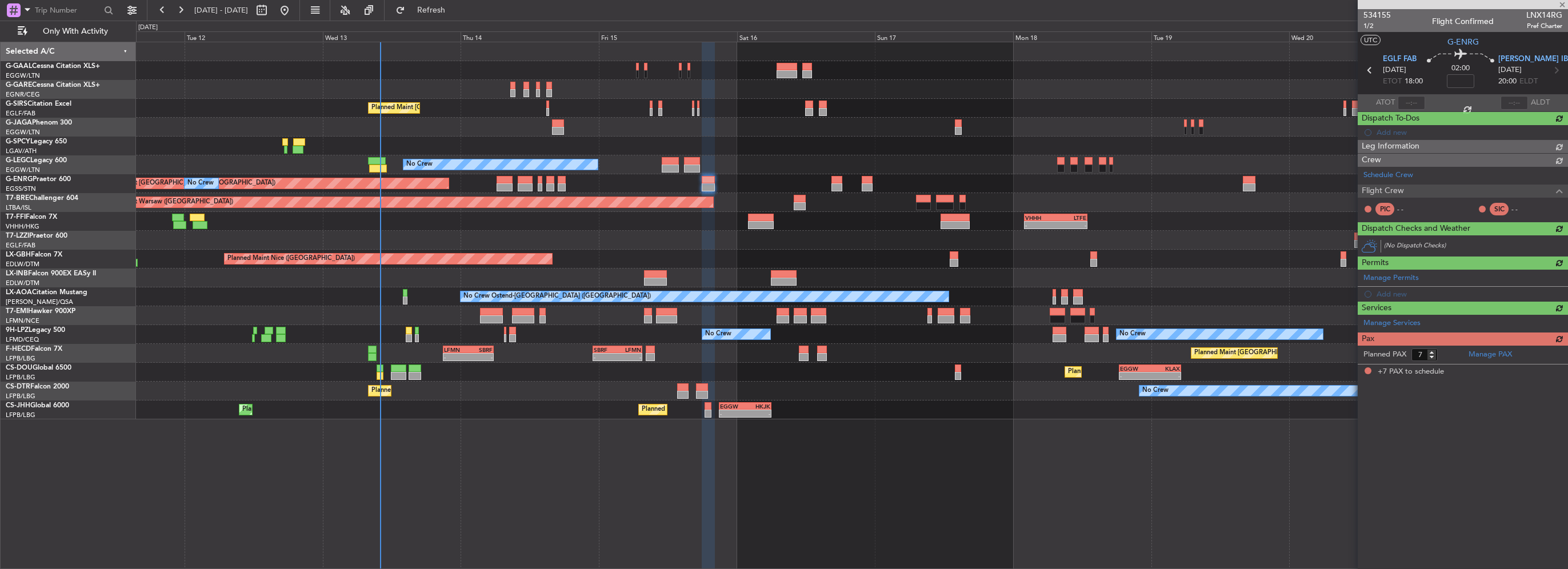
scroll to position [0, 0]
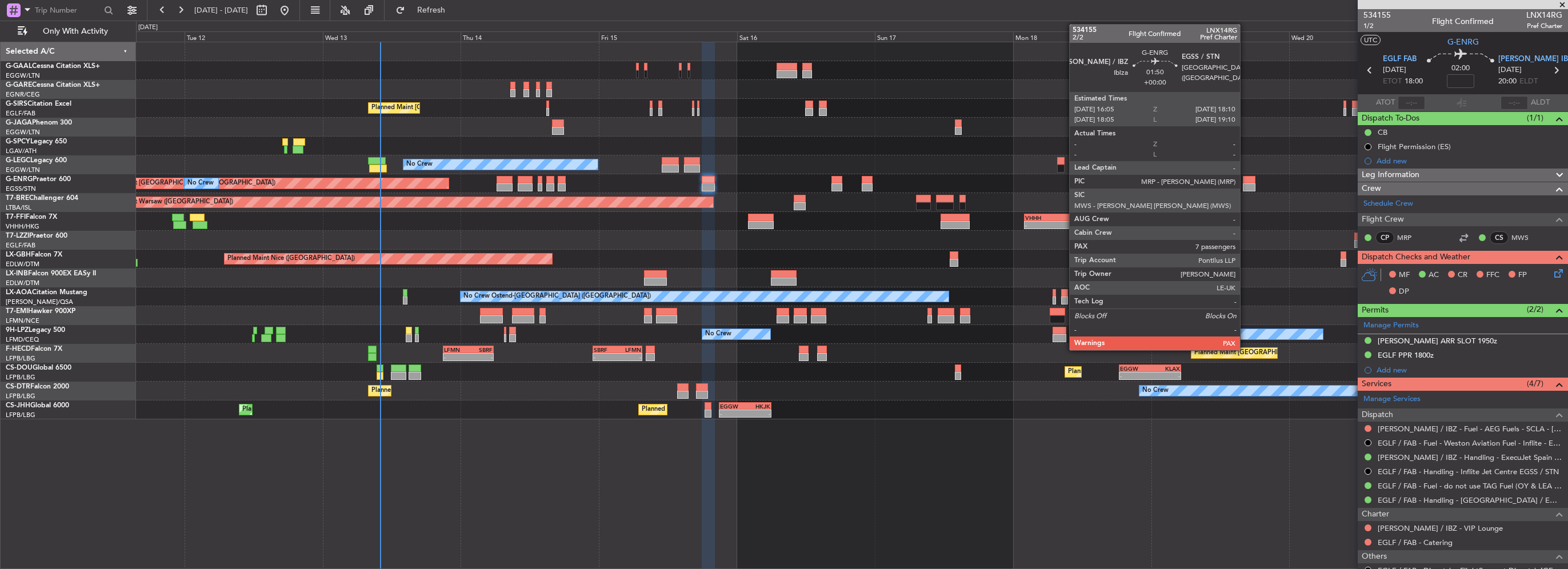
click at [1245, 186] on div at bounding box center [1249, 187] width 12 height 8
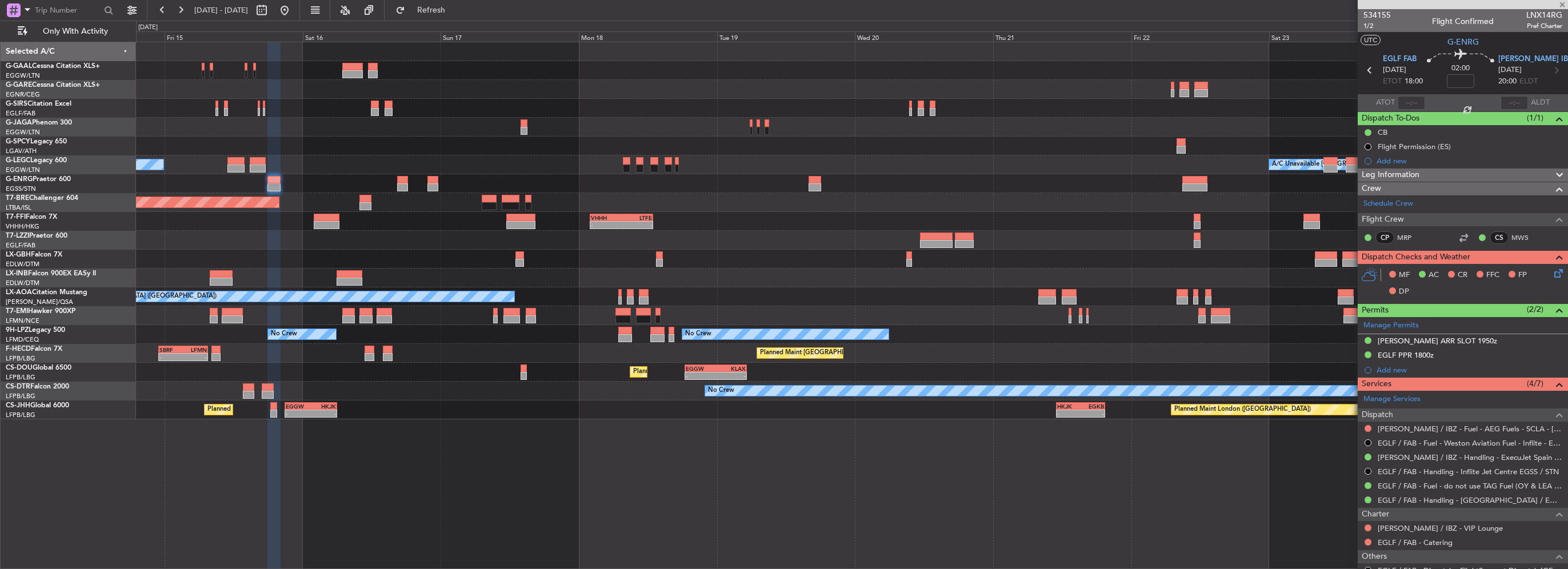
click at [782, 199] on div "Planned Maint Warsaw ([GEOGRAPHIC_DATA])" at bounding box center [852, 202] width 1431 height 19
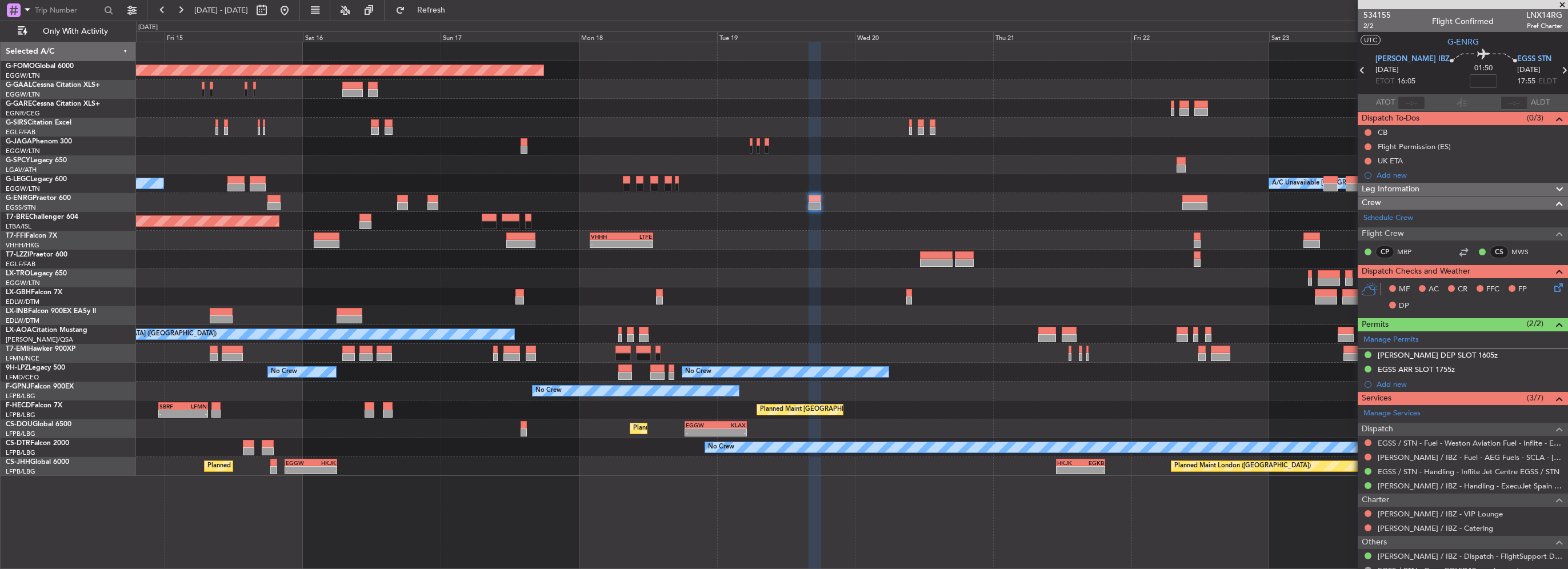
click at [121, 166] on div "Planned Maint Windsor Locks (Bradley Intl) Planned Maint Dusseldorf Planned Mai…" at bounding box center [784, 295] width 1568 height 548
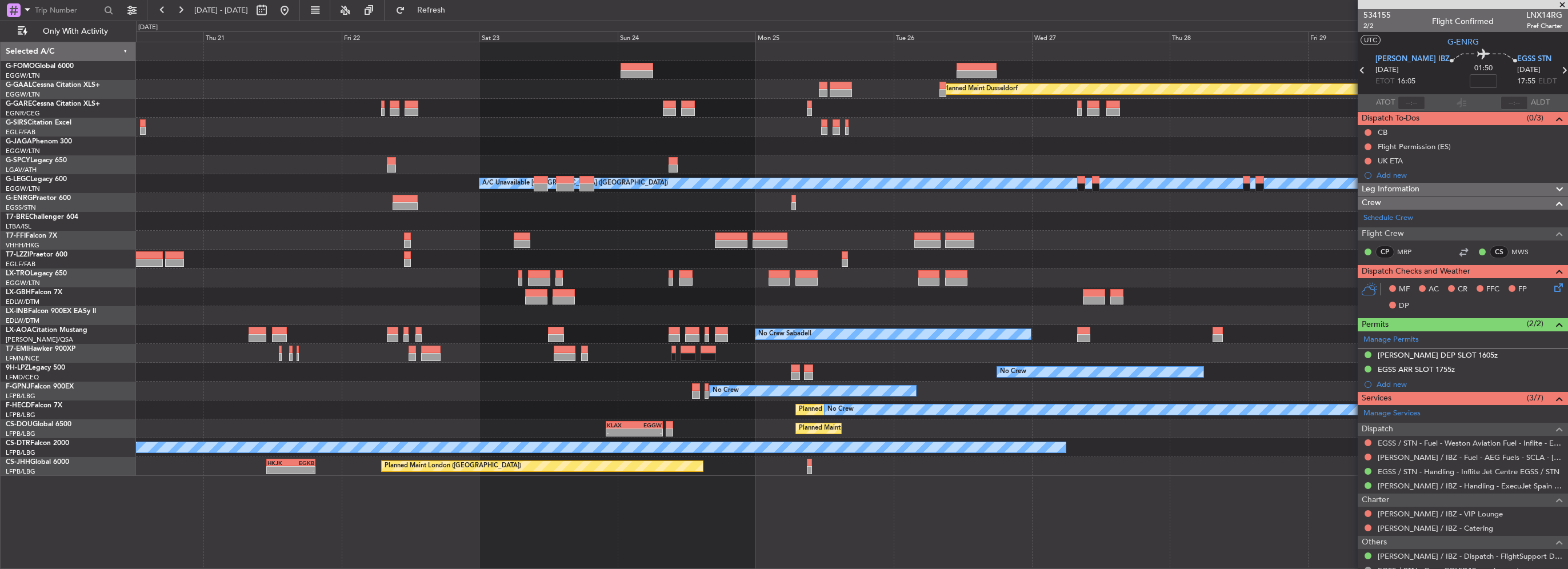
click at [0, 164] on html "14 Aug 2025 - 25 Aug 2025 Refresh Quick Links Only With Activity Planned Maint …" at bounding box center [784, 284] width 1568 height 569
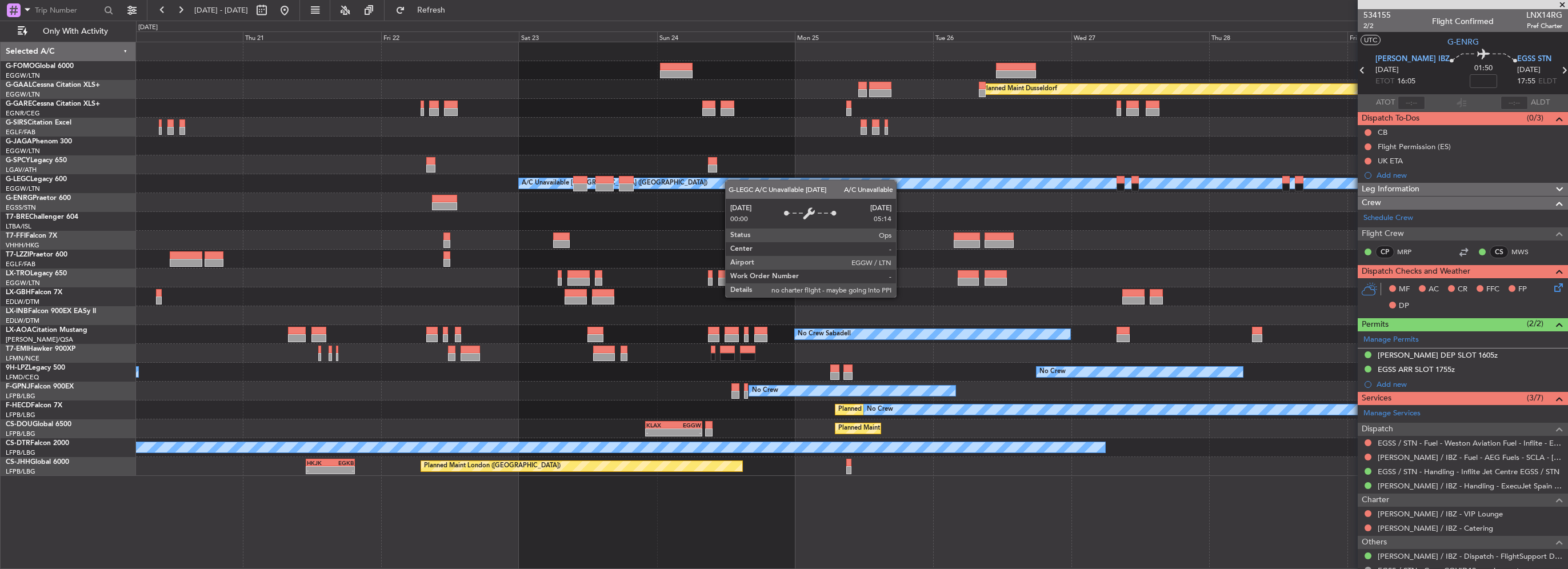
click at [1185, 177] on div "Planned Maint Windsor Locks (Bradley Intl) Planned Maint Dusseldorf A/C Unavail…" at bounding box center [852, 259] width 1431 height 434
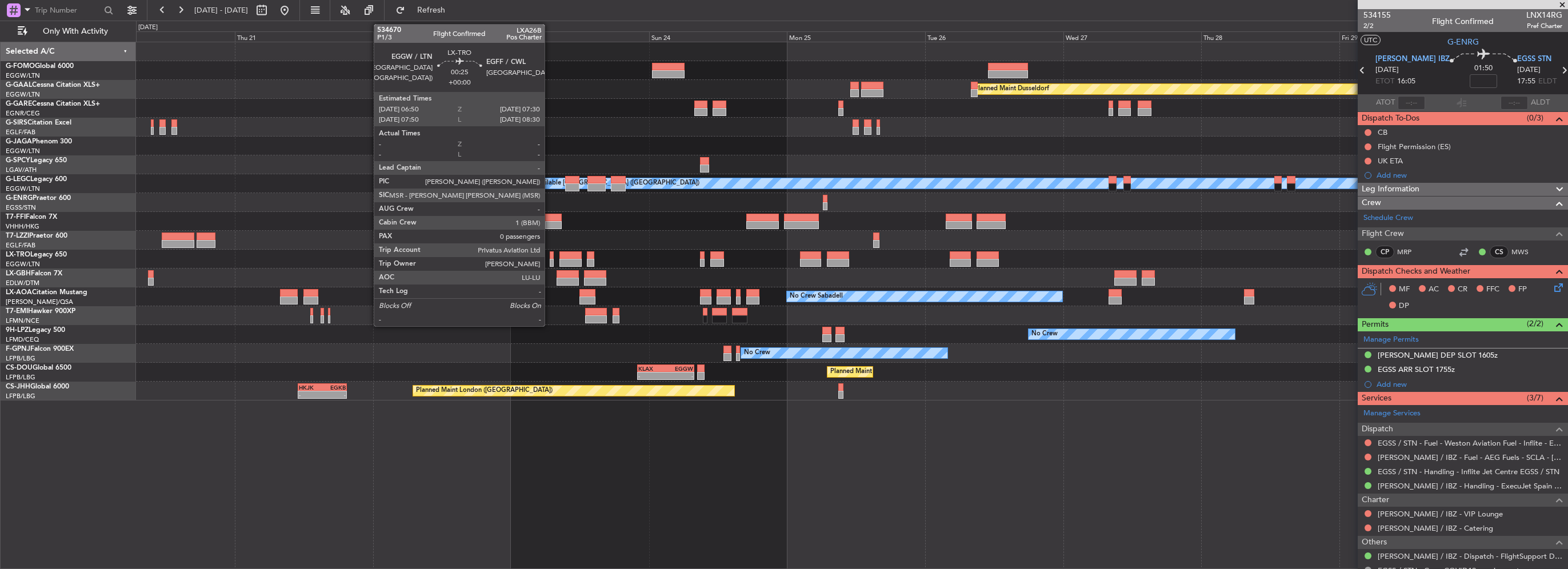
click at [550, 263] on div at bounding box center [552, 263] width 4 height 8
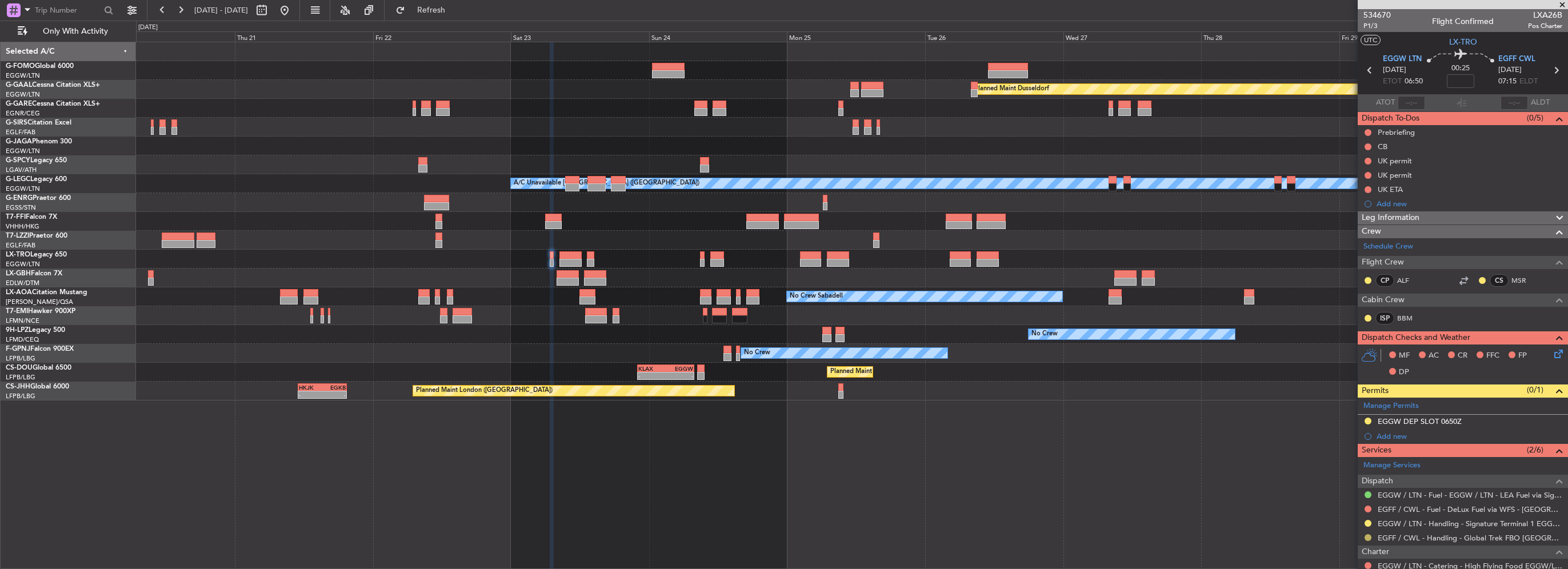
click at [1367, 536] on button at bounding box center [1368, 537] width 7 height 7
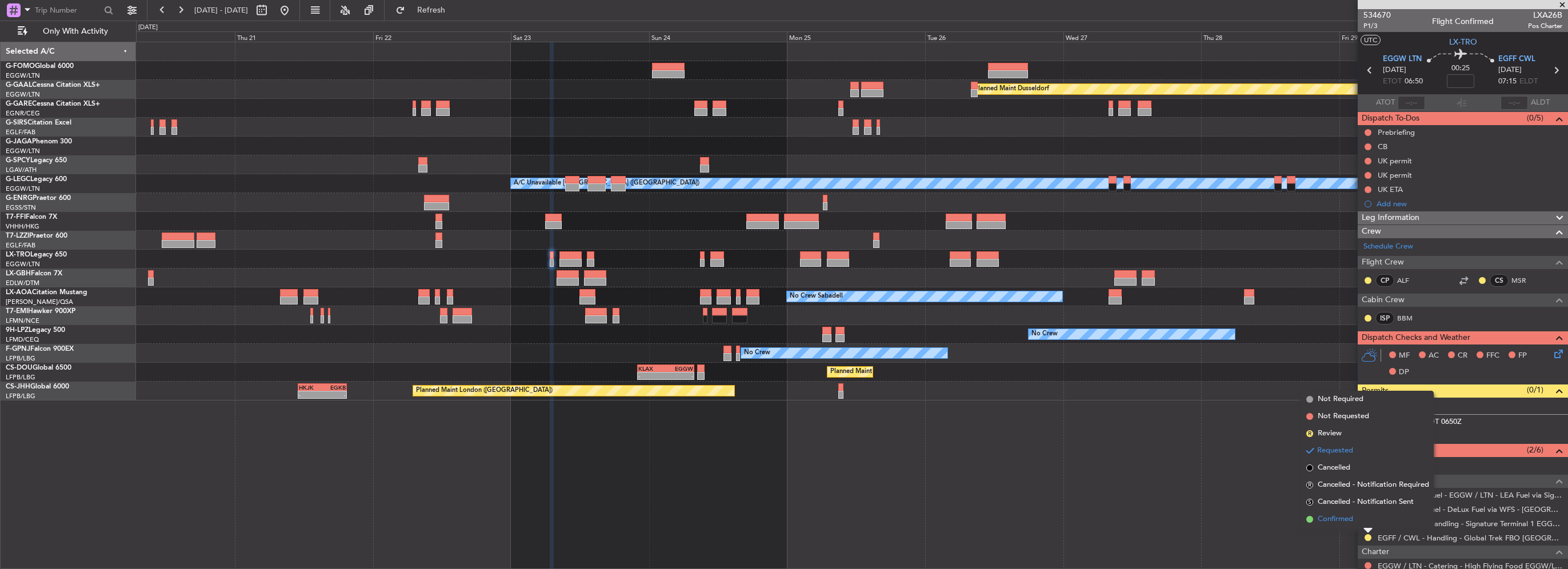
click at [1335, 521] on span "Confirmed" at bounding box center [1335, 519] width 36 height 12
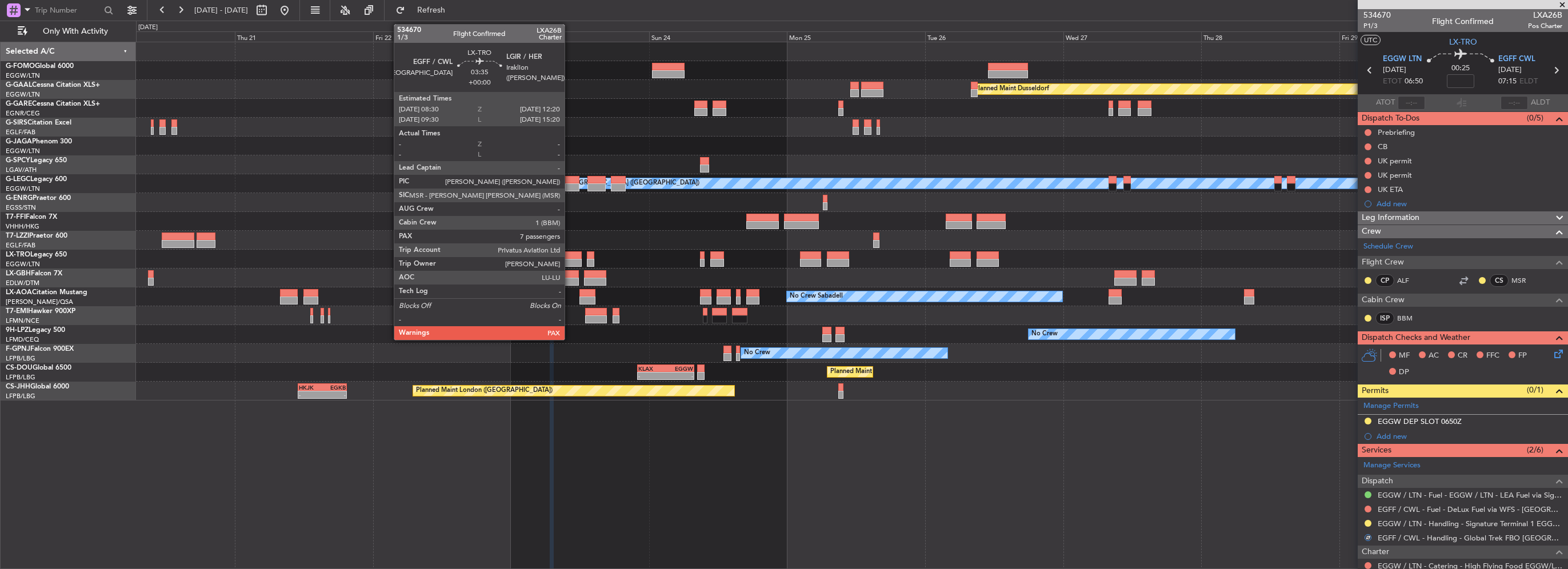
click at [570, 254] on div at bounding box center [571, 255] width 22 height 8
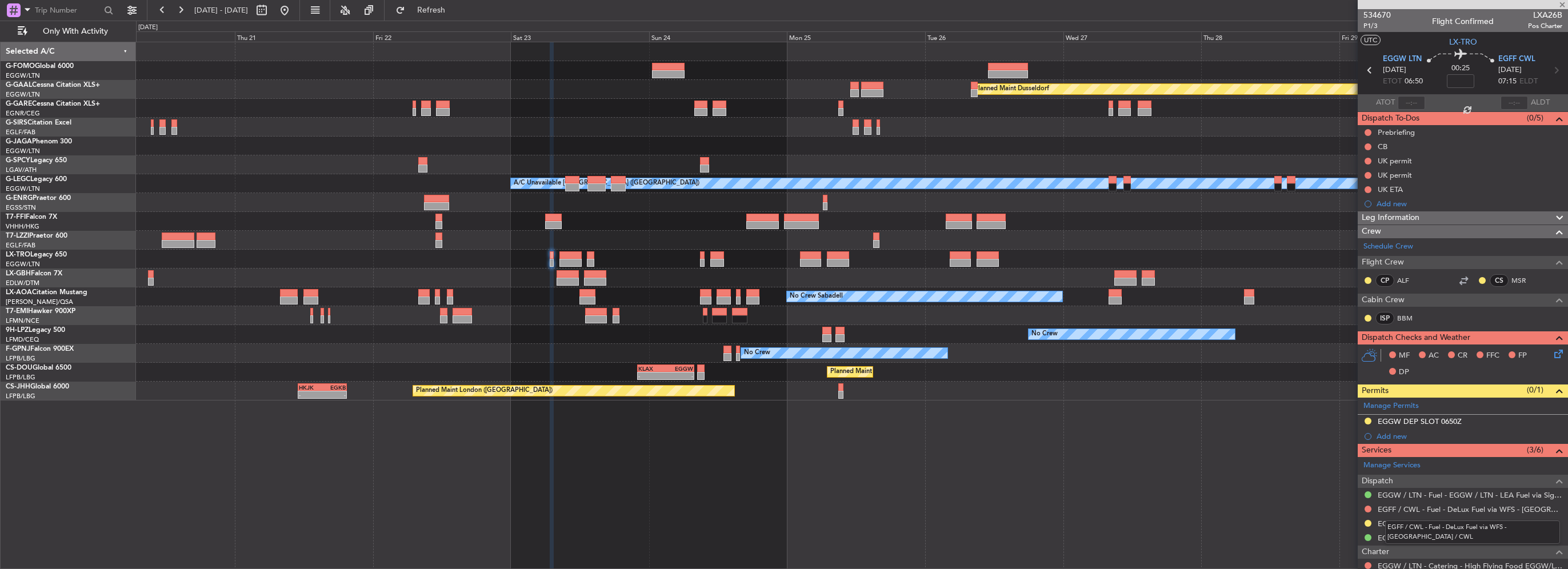
type input "7"
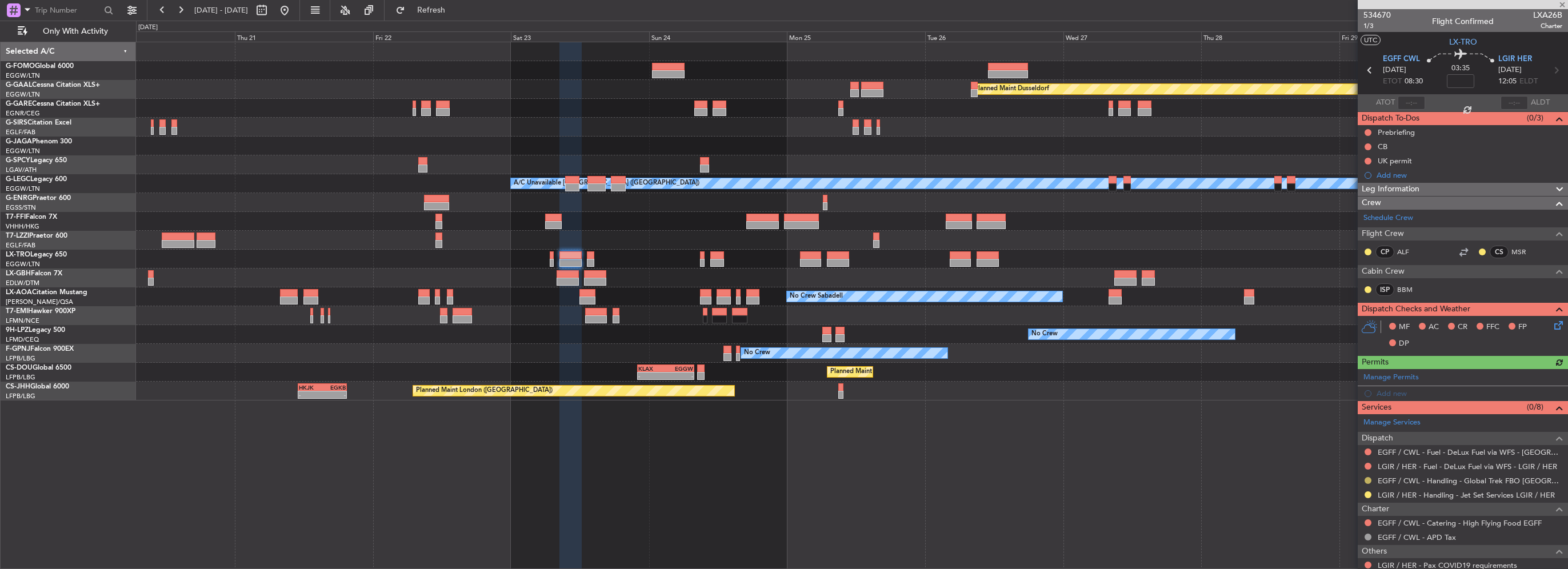
click at [1369, 480] on button at bounding box center [1368, 480] width 7 height 7
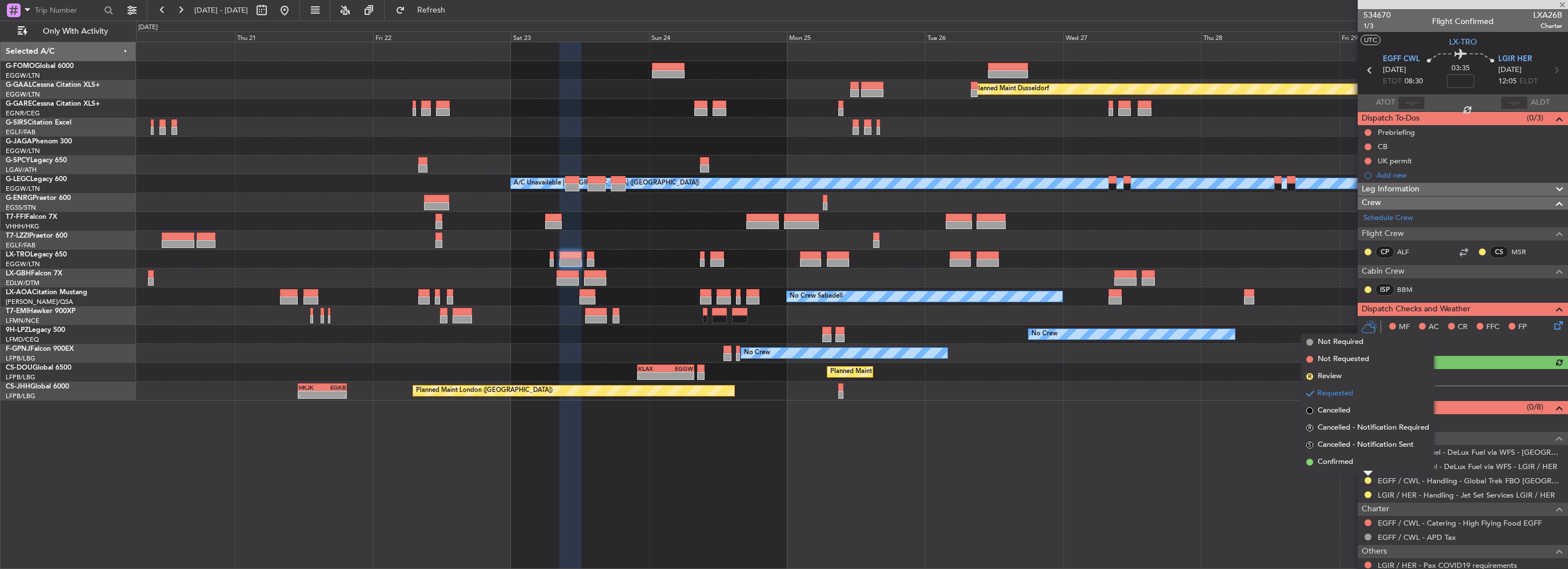
click at [1353, 461] on span "Confirmed" at bounding box center [1335, 462] width 36 height 12
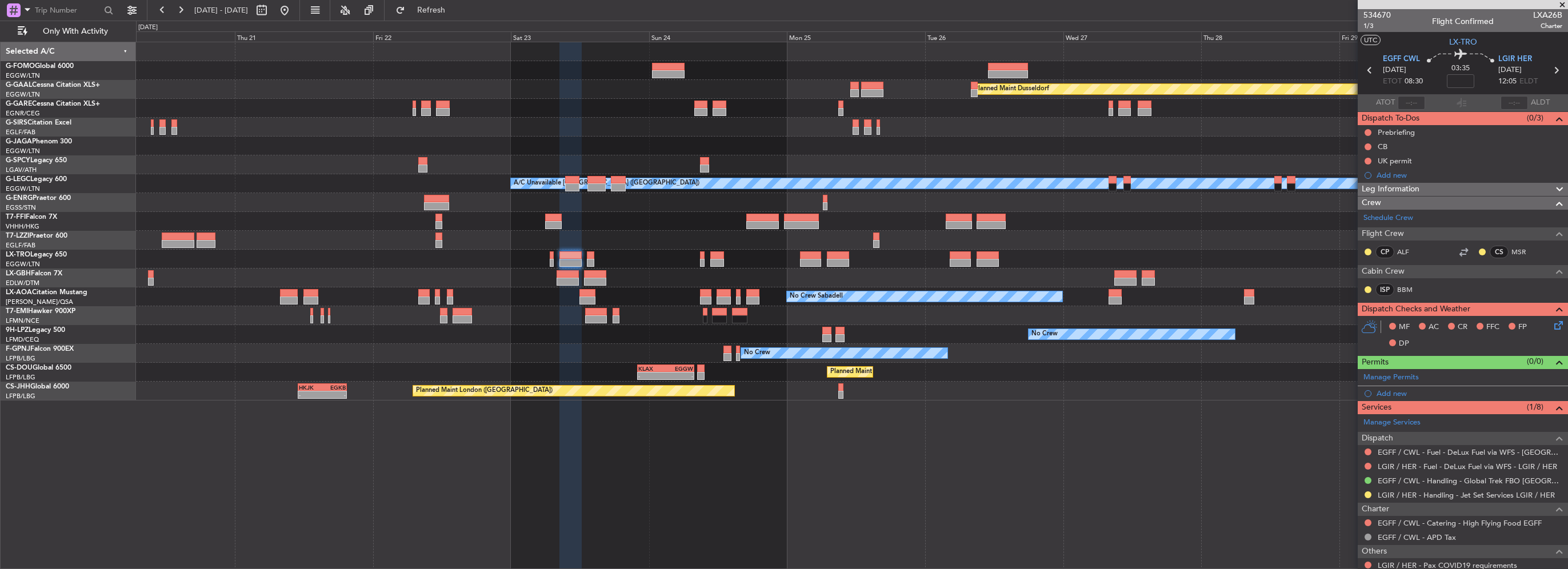
click at [1049, 269] on div "Planned Maint Windsor Locks (Bradley Intl) Planned Maint Dusseldorf A/C Unavail…" at bounding box center [852, 221] width 1431 height 358
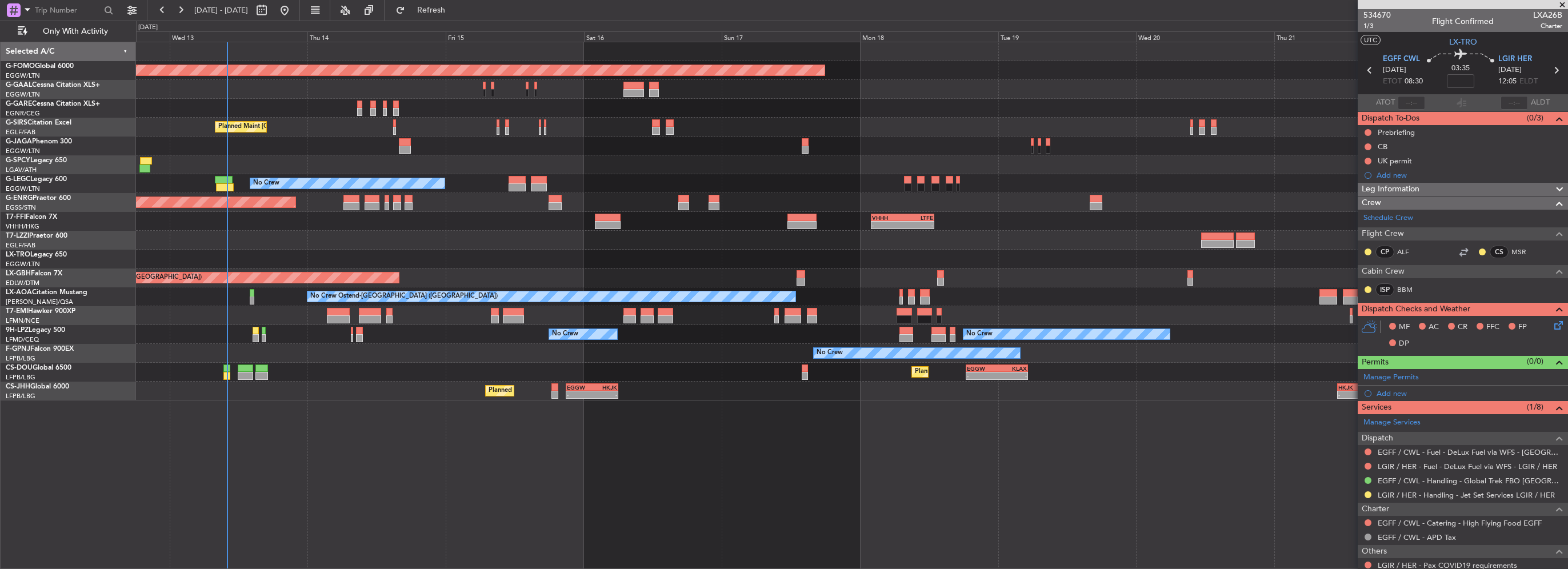
click at [795, 230] on div "Planned Maint Windsor Locks (Bradley Intl) Planned Maint London (Farnborough) A…" at bounding box center [852, 221] width 1431 height 358
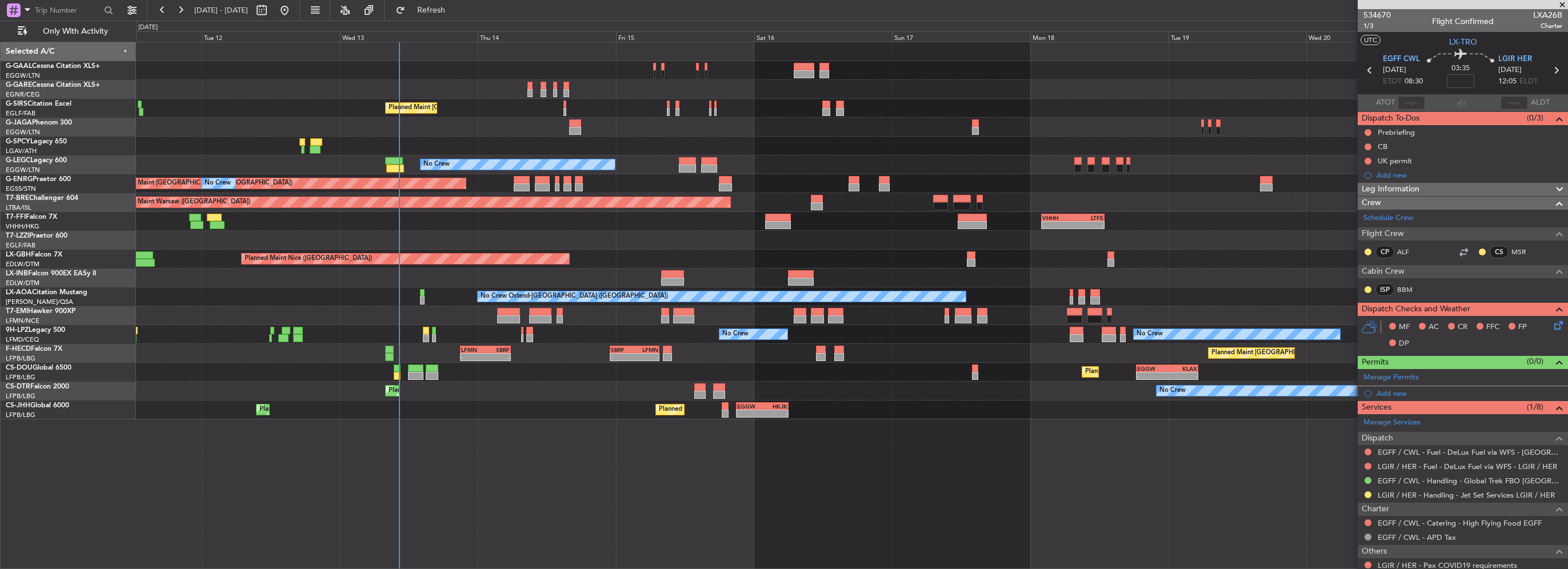
click at [252, 157] on div "No Crew A/C Unavailable London (Luton)" at bounding box center [852, 164] width 1431 height 19
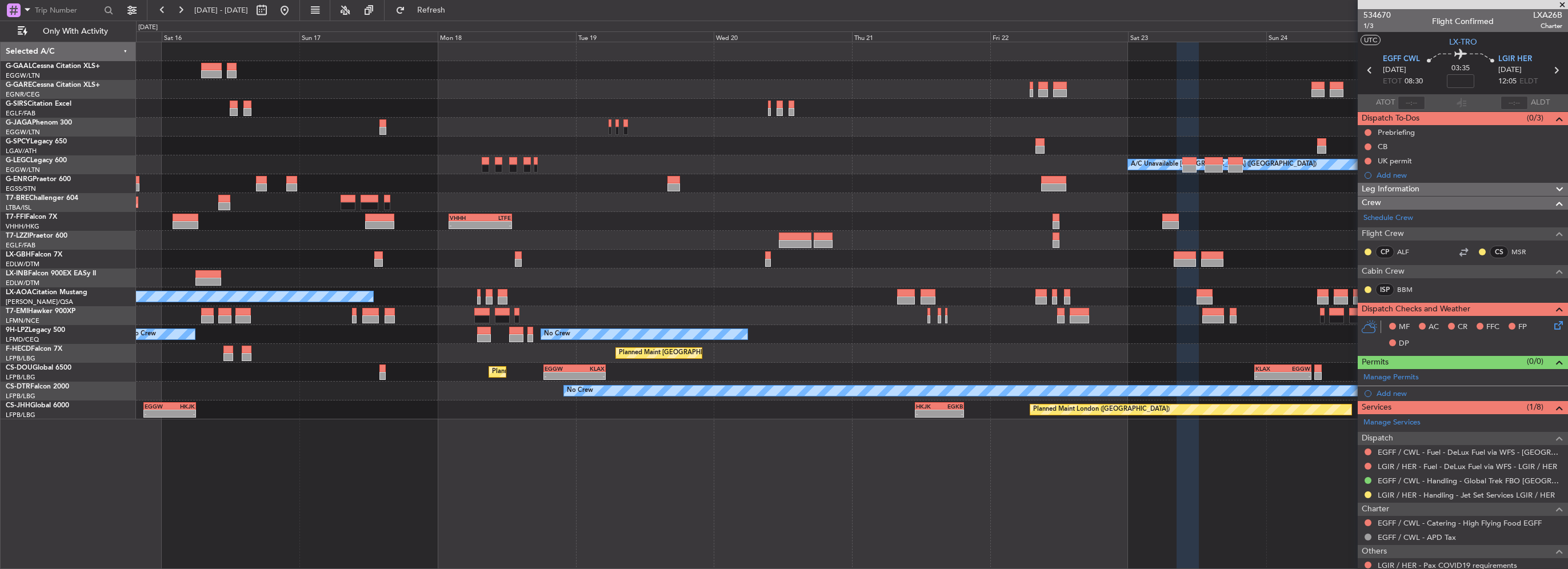
click at [218, 142] on div at bounding box center [852, 146] width 1431 height 19
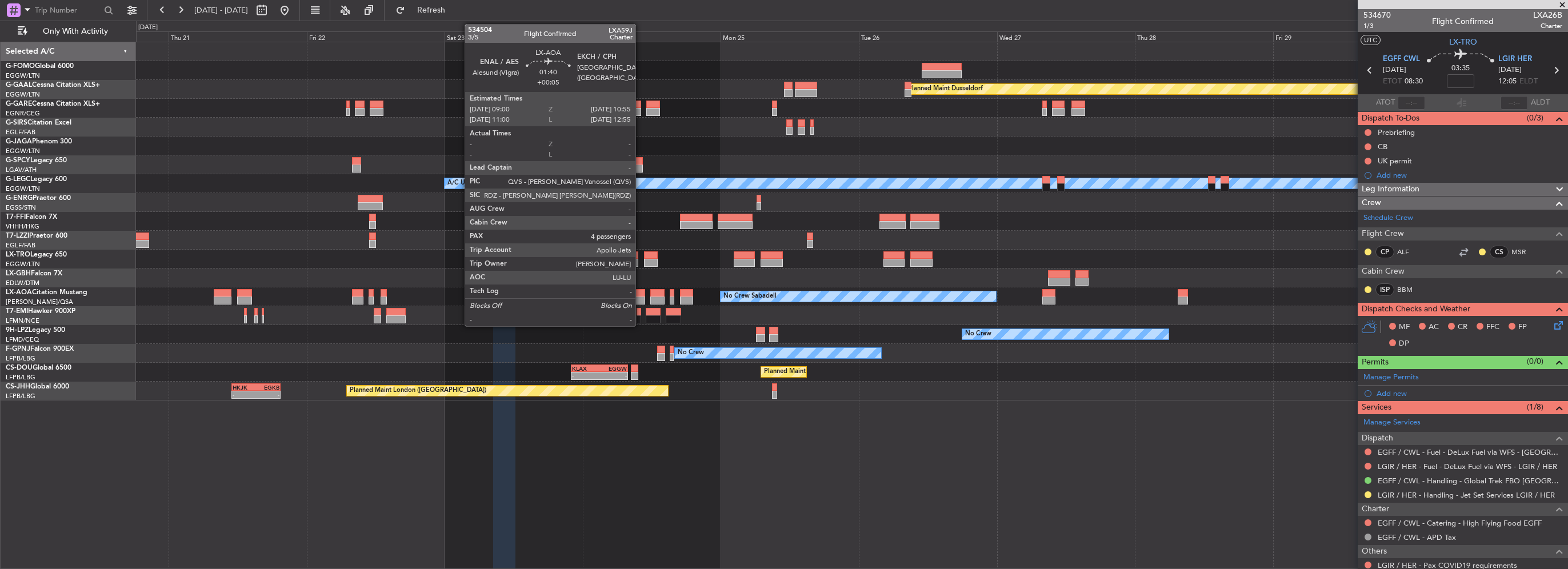
click at [641, 298] on div at bounding box center [639, 300] width 12 height 8
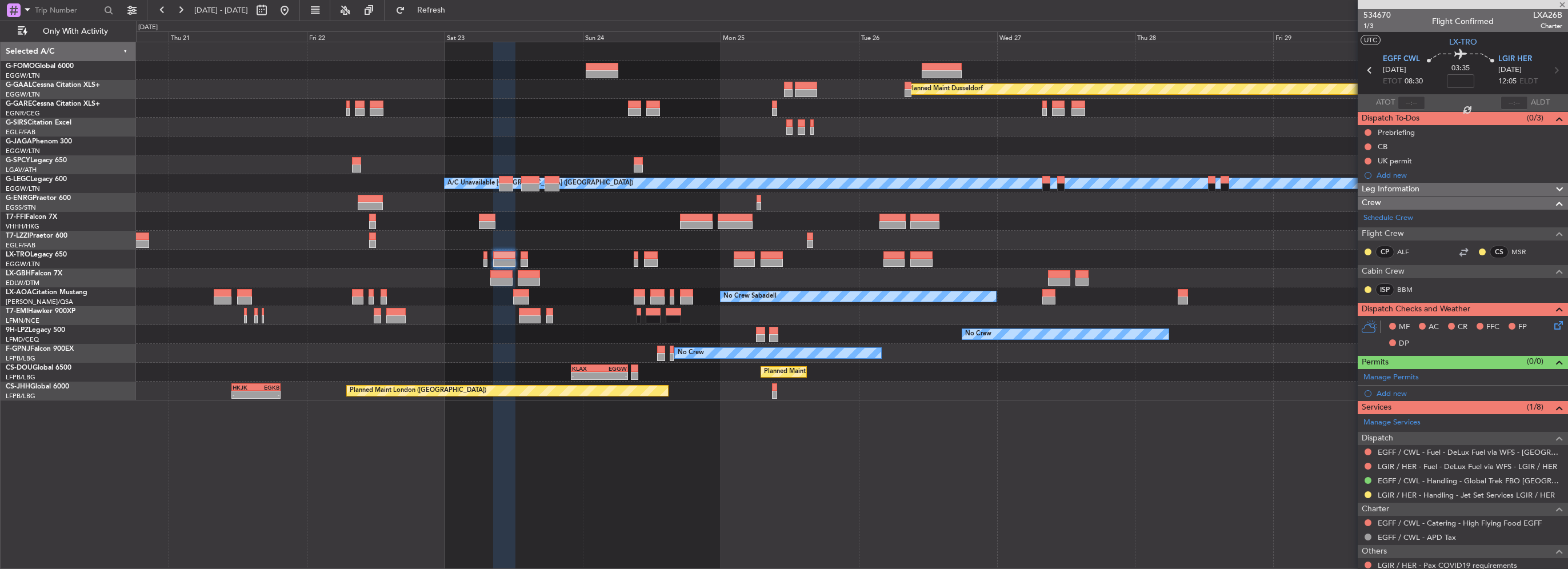
type input "+00:05"
type input "4"
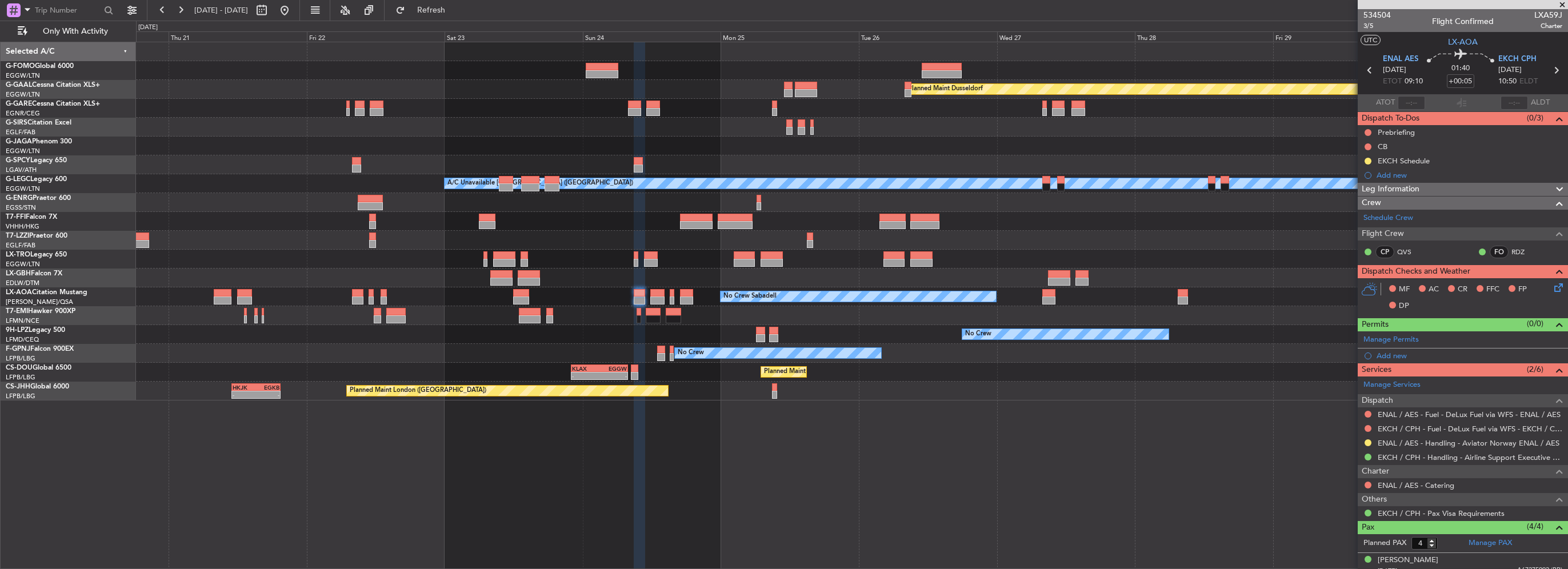
click at [924, 186] on div "Planned Maint Dusseldorf A/C Unavailable London (Luton) VHHH 02:00 Z LTFE 13:00…" at bounding box center [852, 221] width 1431 height 358
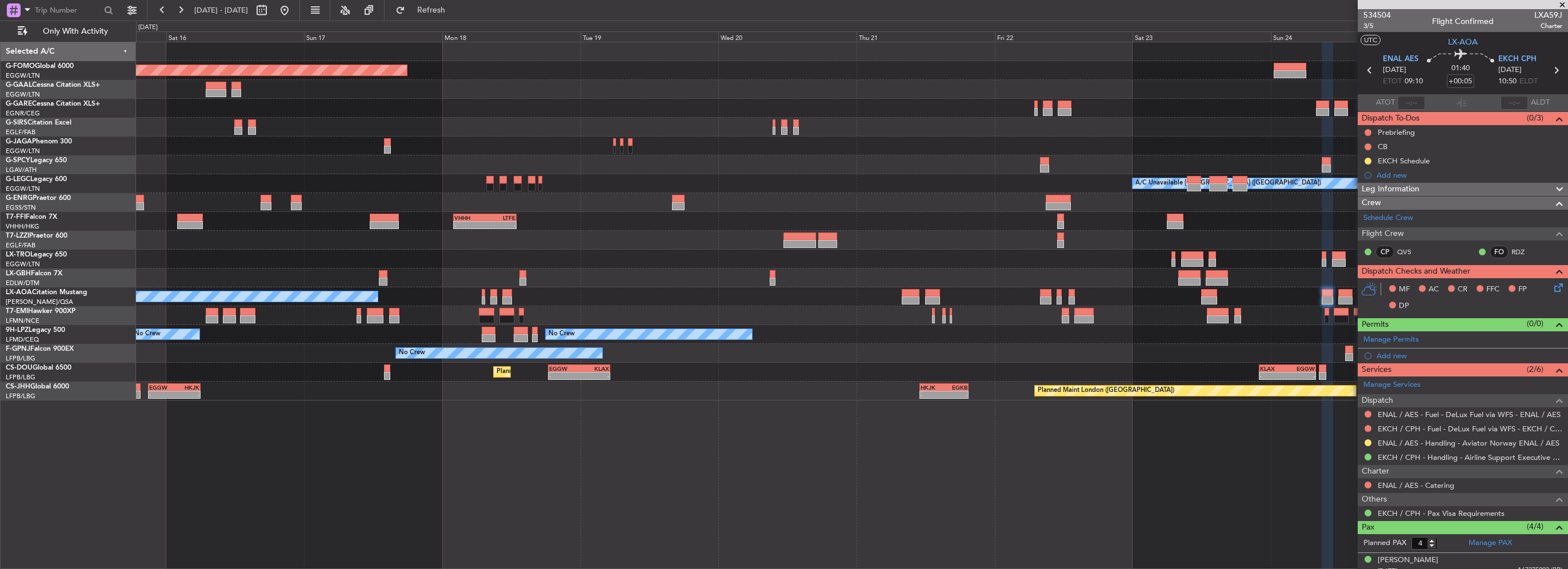
click at [883, 146] on div at bounding box center [852, 146] width 1431 height 19
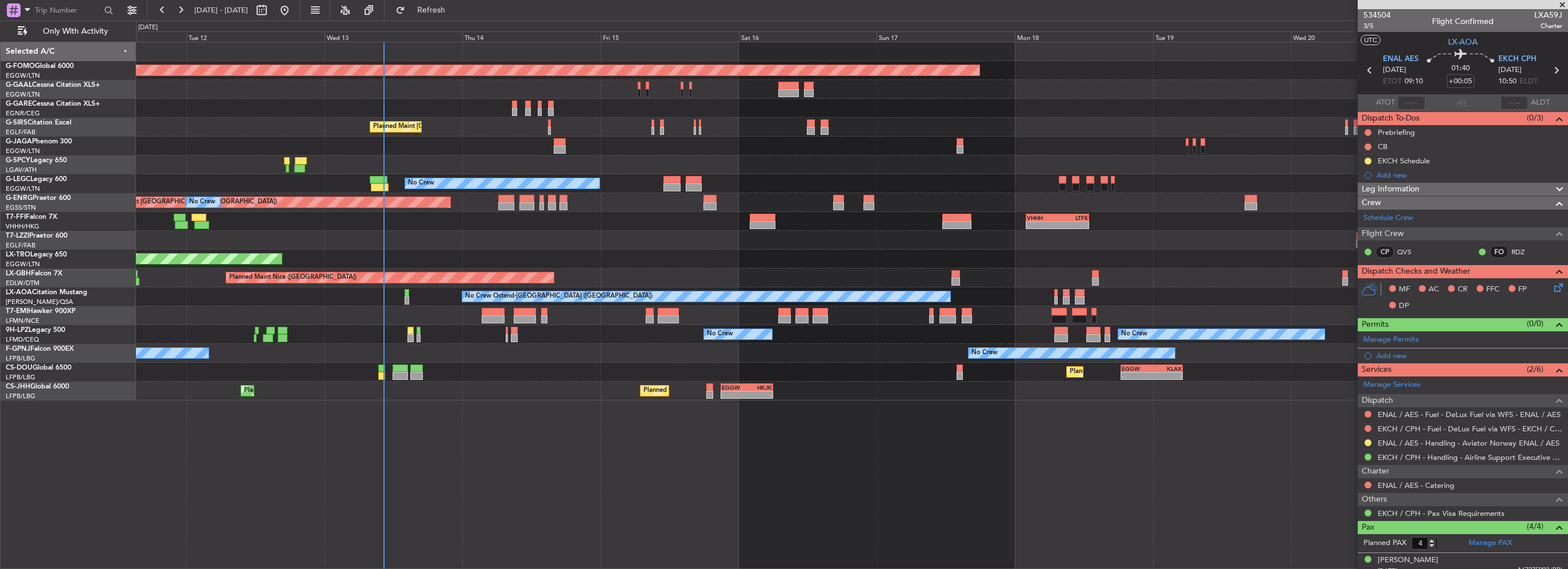
click at [648, 148] on div at bounding box center [852, 146] width 1431 height 19
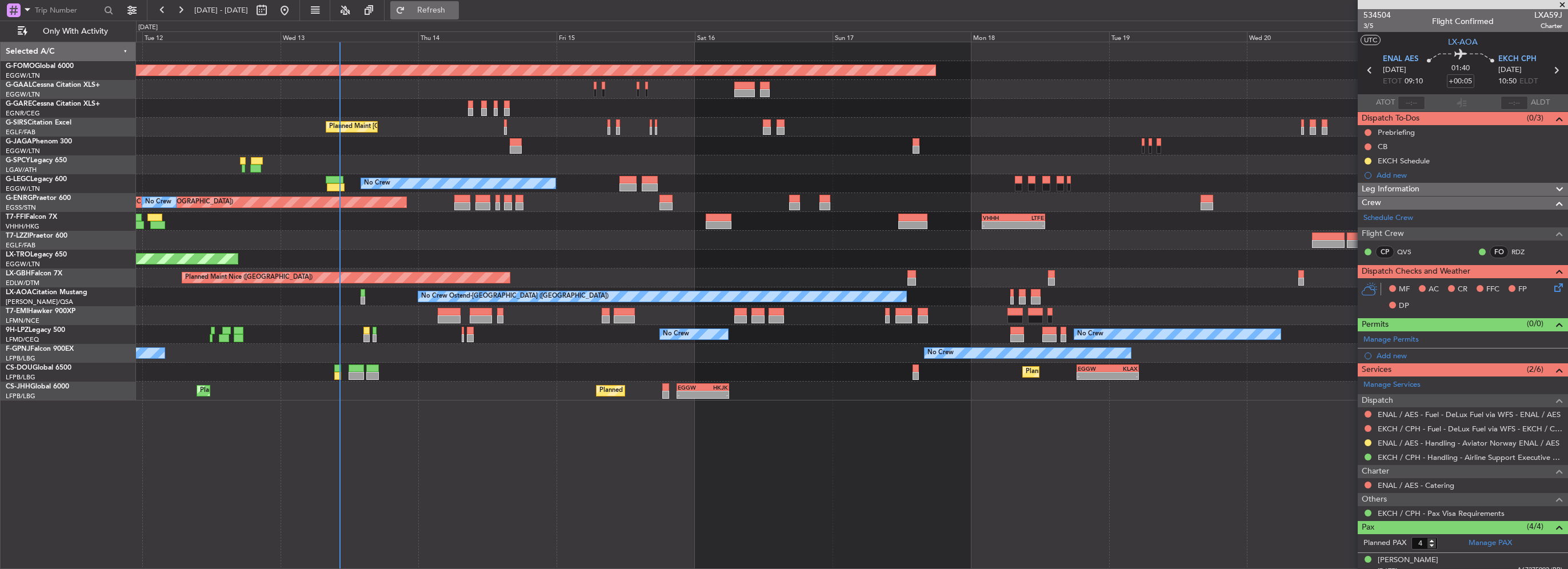
click at [455, 10] on span "Refresh" at bounding box center [431, 10] width 48 height 8
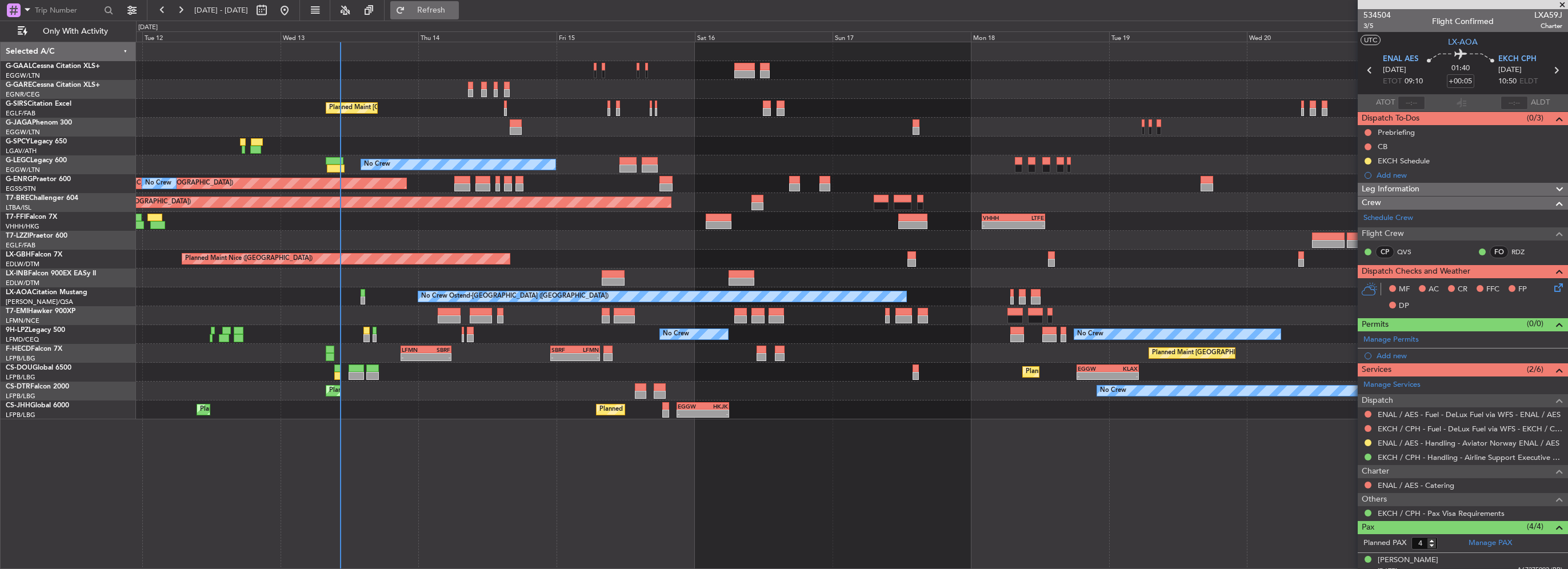
click at [445, 12] on button "Refresh" at bounding box center [425, 10] width 69 height 18
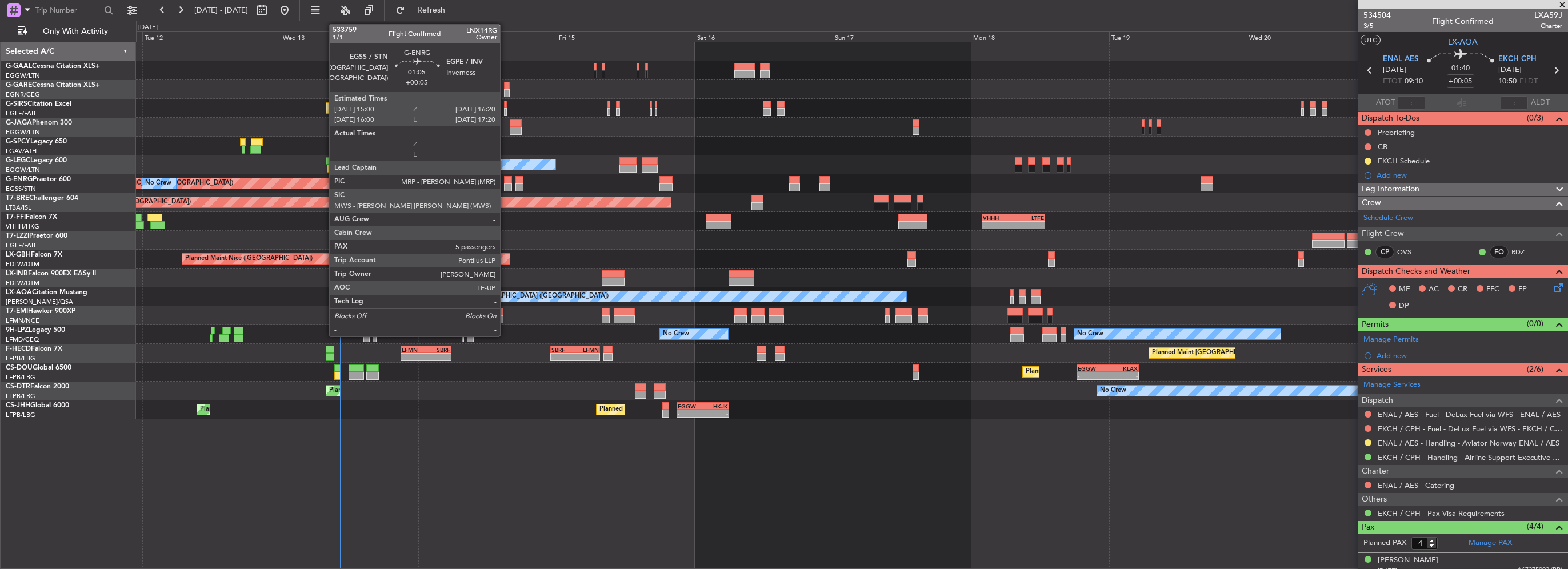
click at [505, 184] on div at bounding box center [508, 187] width 8 height 8
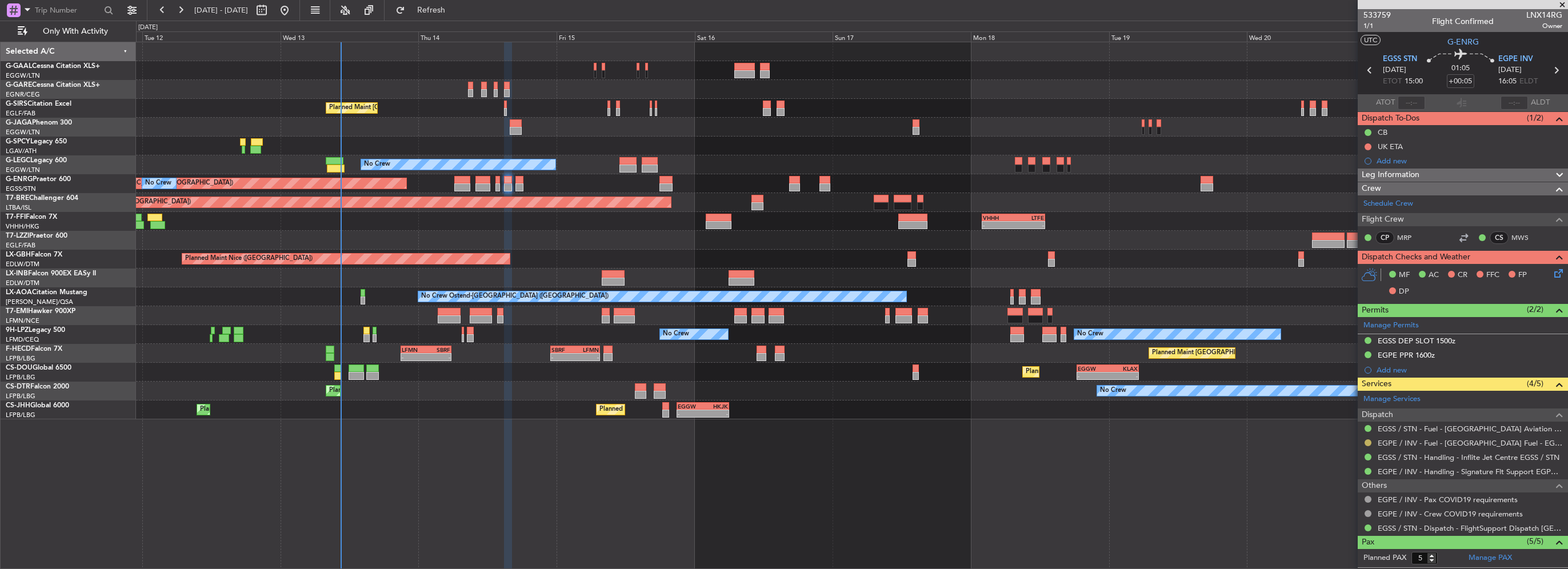
click at [1367, 441] on button at bounding box center [1368, 442] width 7 height 7
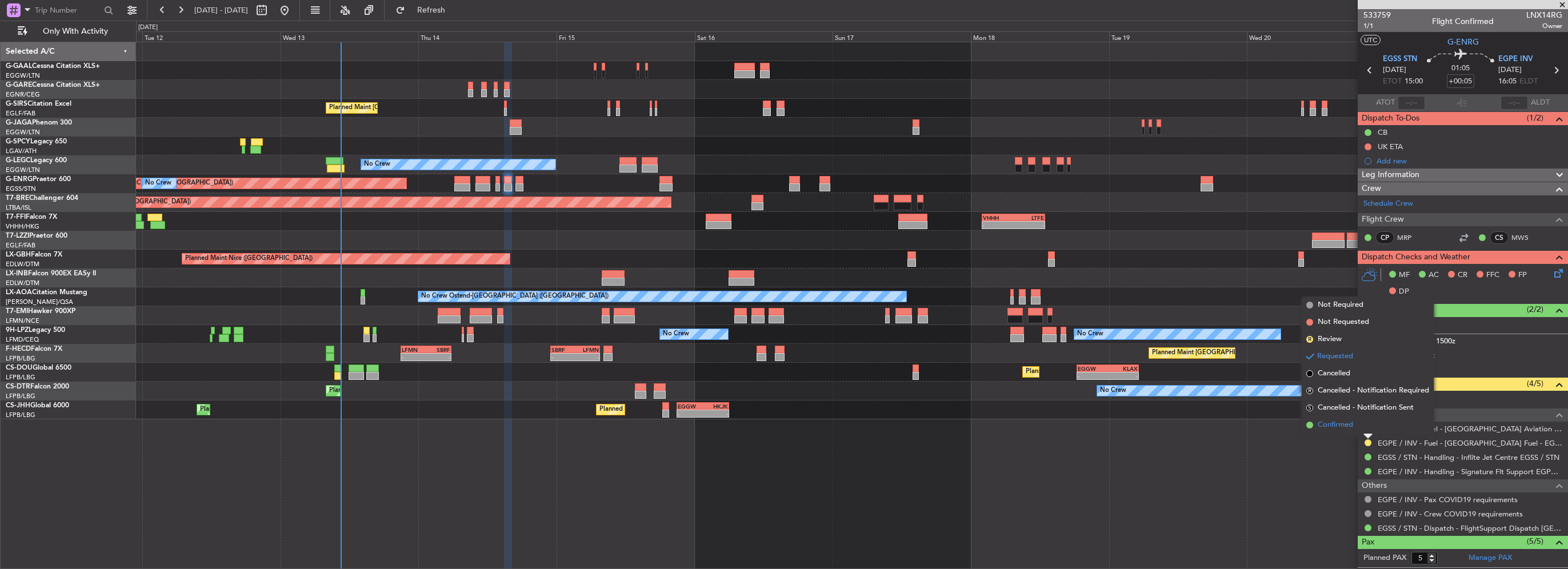
click at [1338, 423] on span "Confirmed" at bounding box center [1335, 425] width 36 height 12
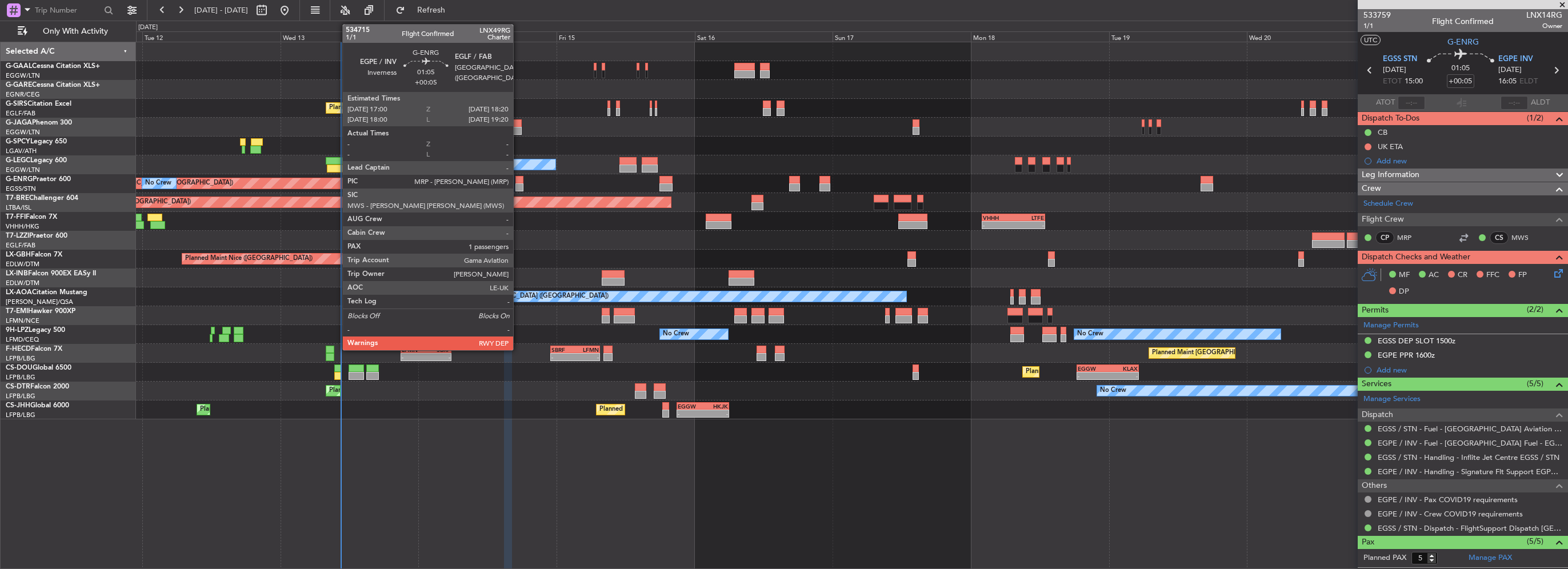
click at [518, 181] on div at bounding box center [519, 180] width 8 height 8
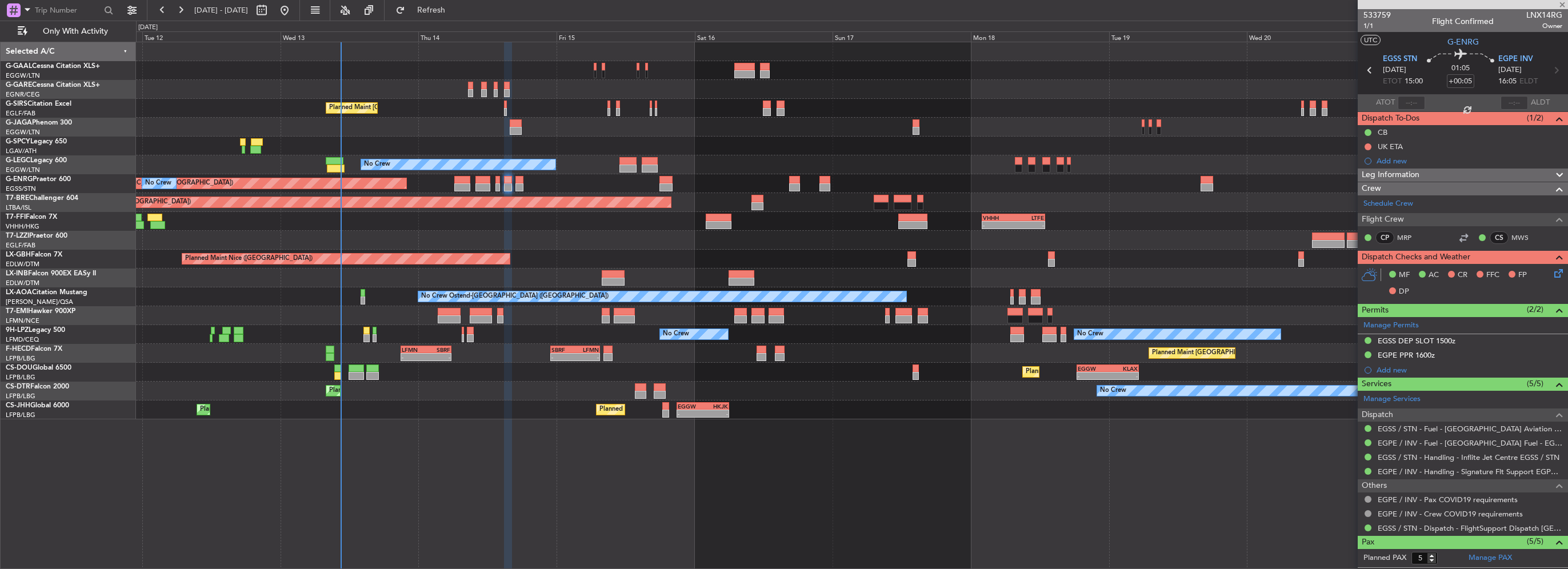
type input "1"
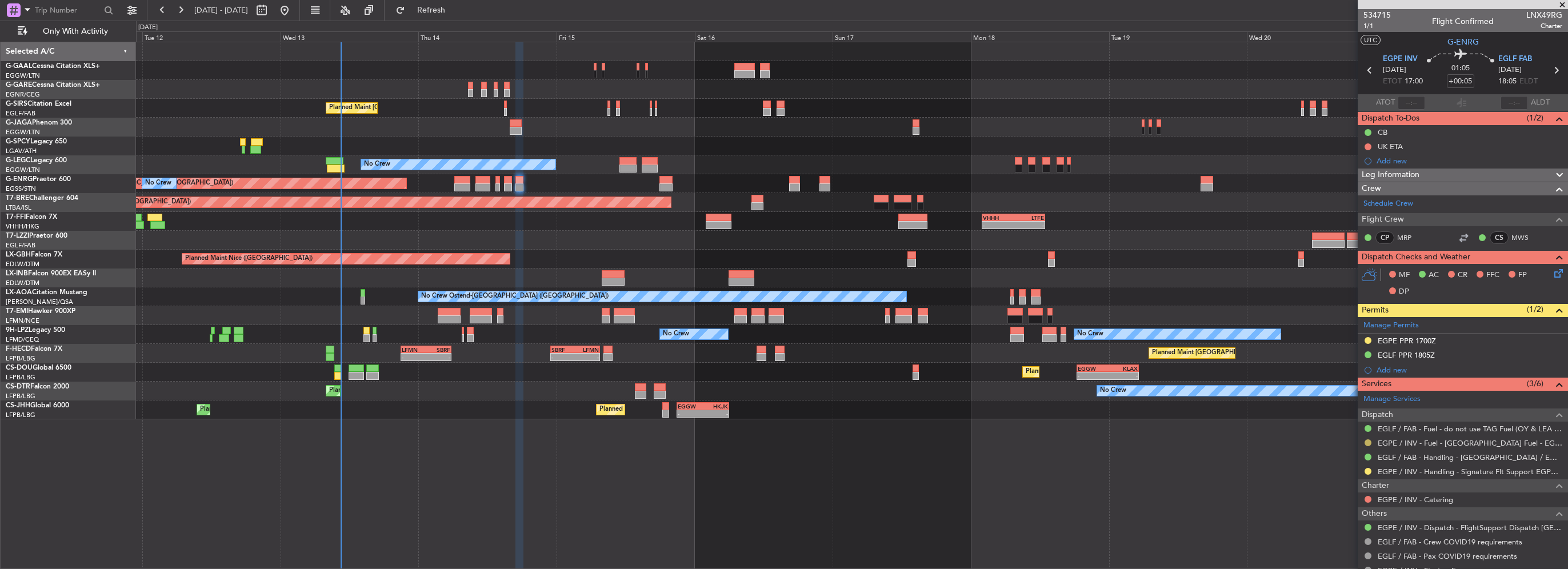
click at [1365, 443] on button at bounding box center [1368, 442] width 7 height 7
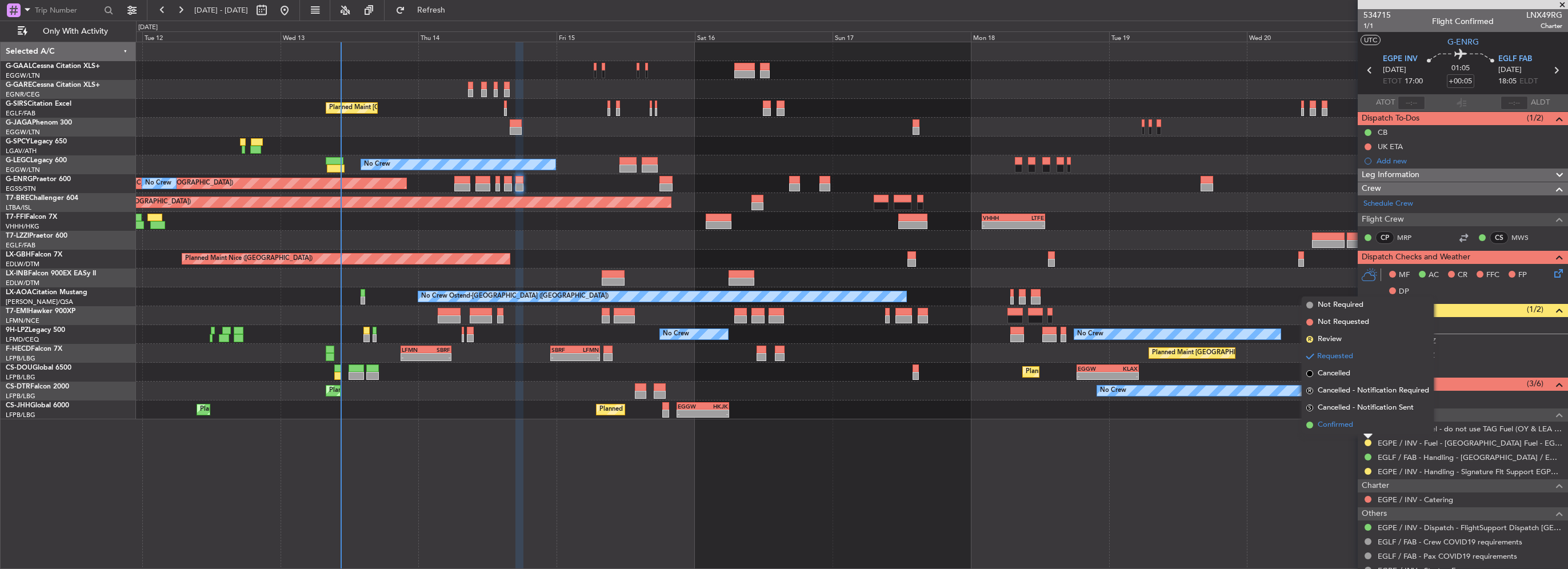
click at [1341, 430] on li "Confirmed" at bounding box center [1368, 425] width 132 height 17
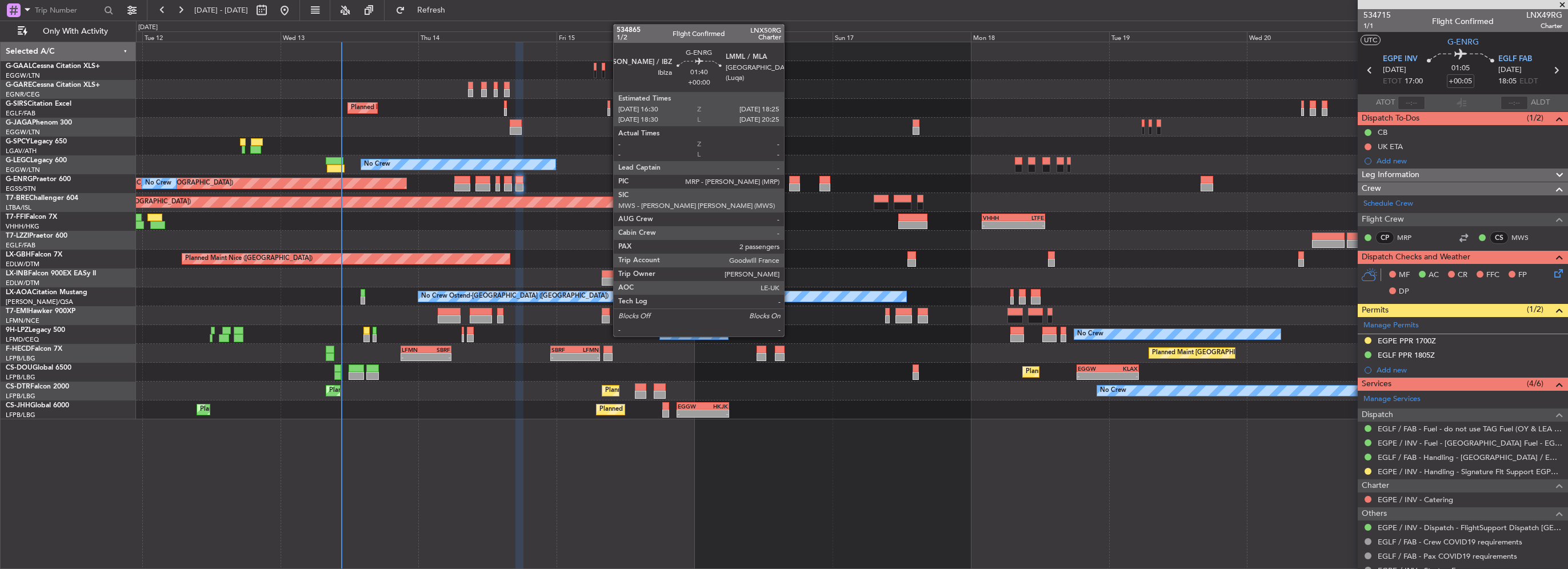
click at [789, 184] on div at bounding box center [795, 187] width 12 height 8
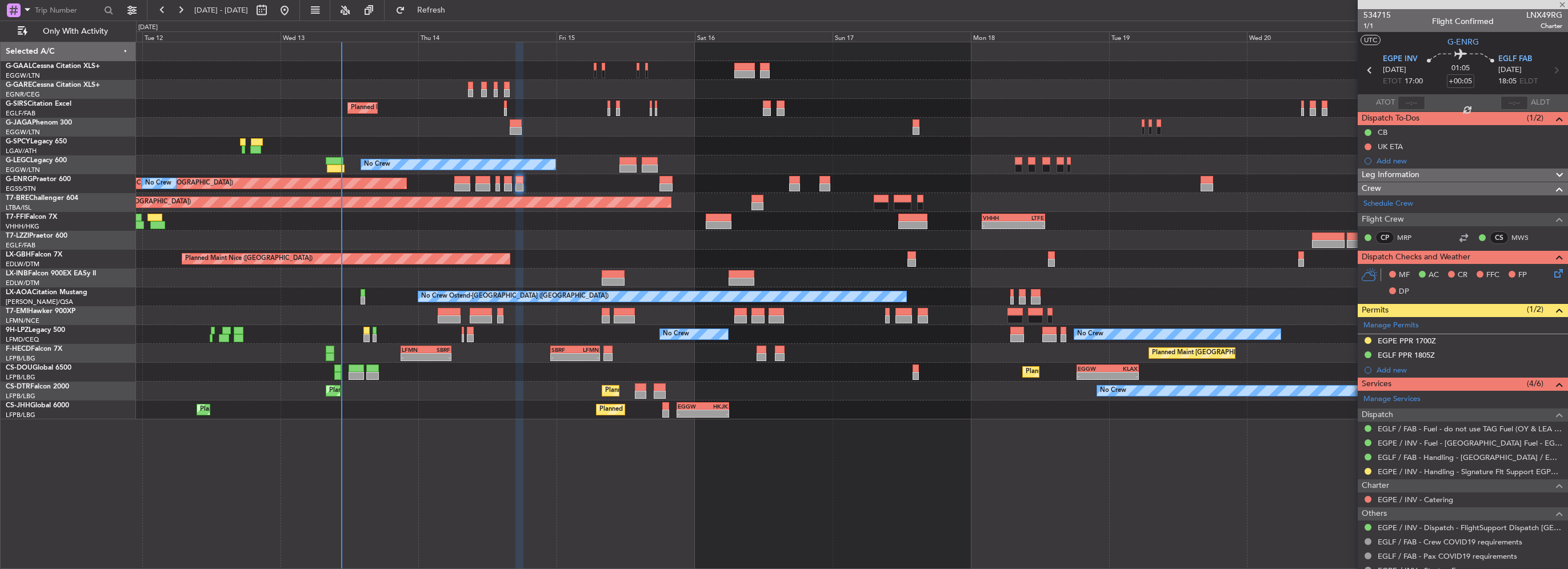
type input "2"
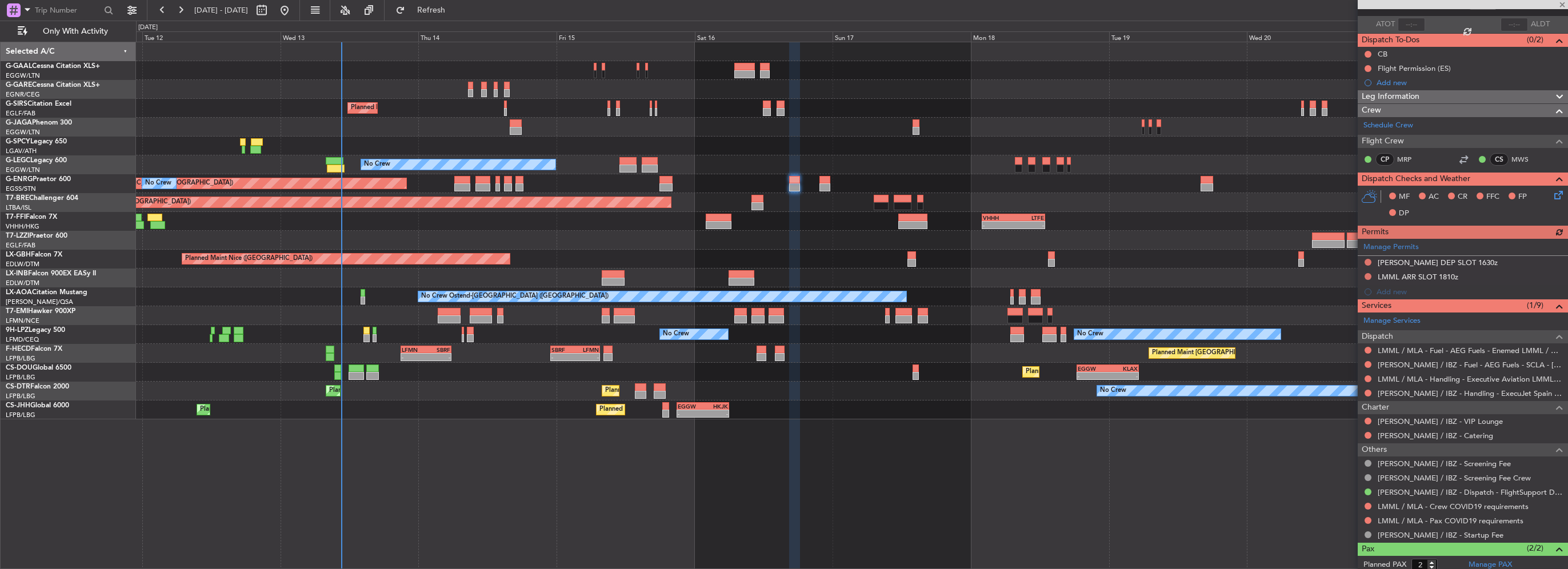
scroll to position [133, 0]
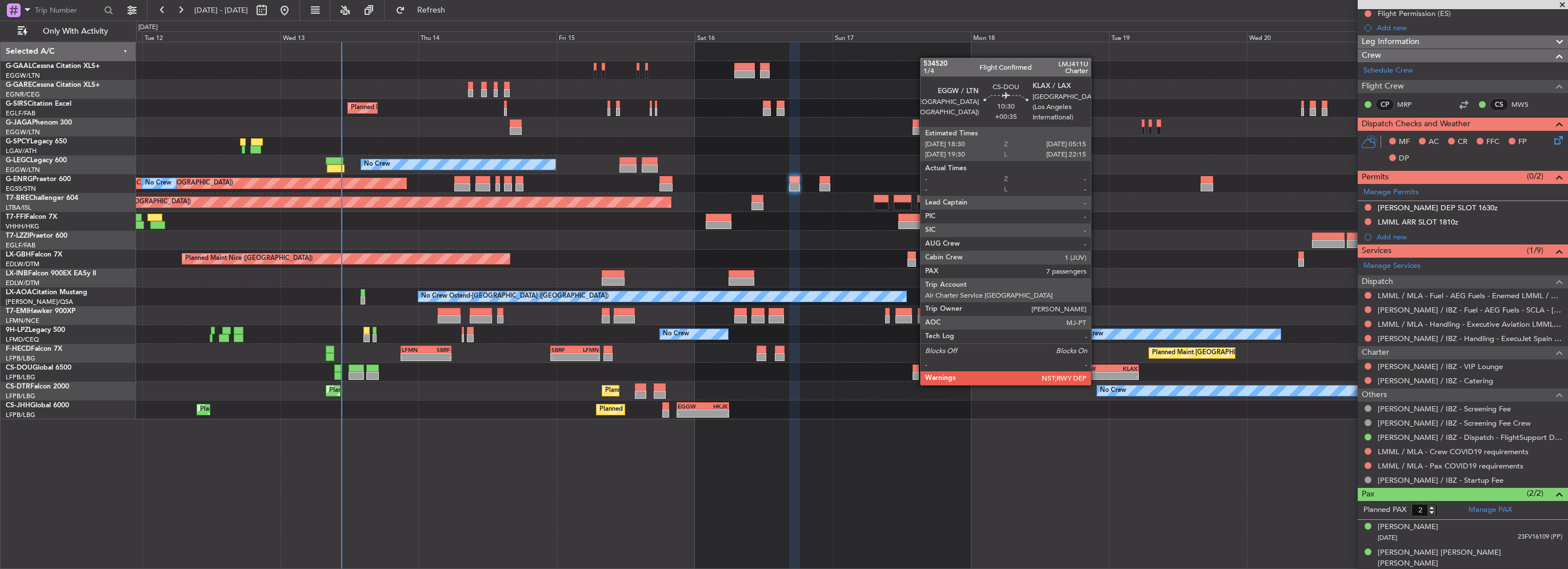
click at [1096, 374] on div "-" at bounding box center [1093, 375] width 30 height 7
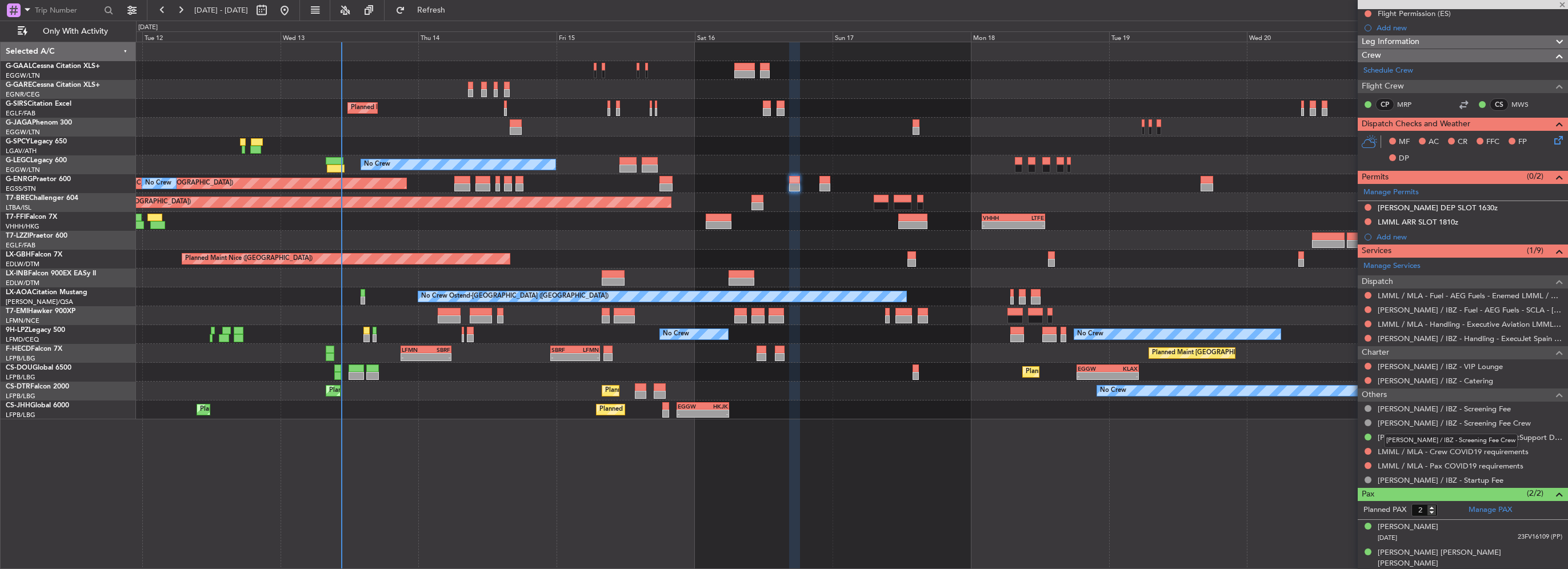
type input "+00:35"
type input "7"
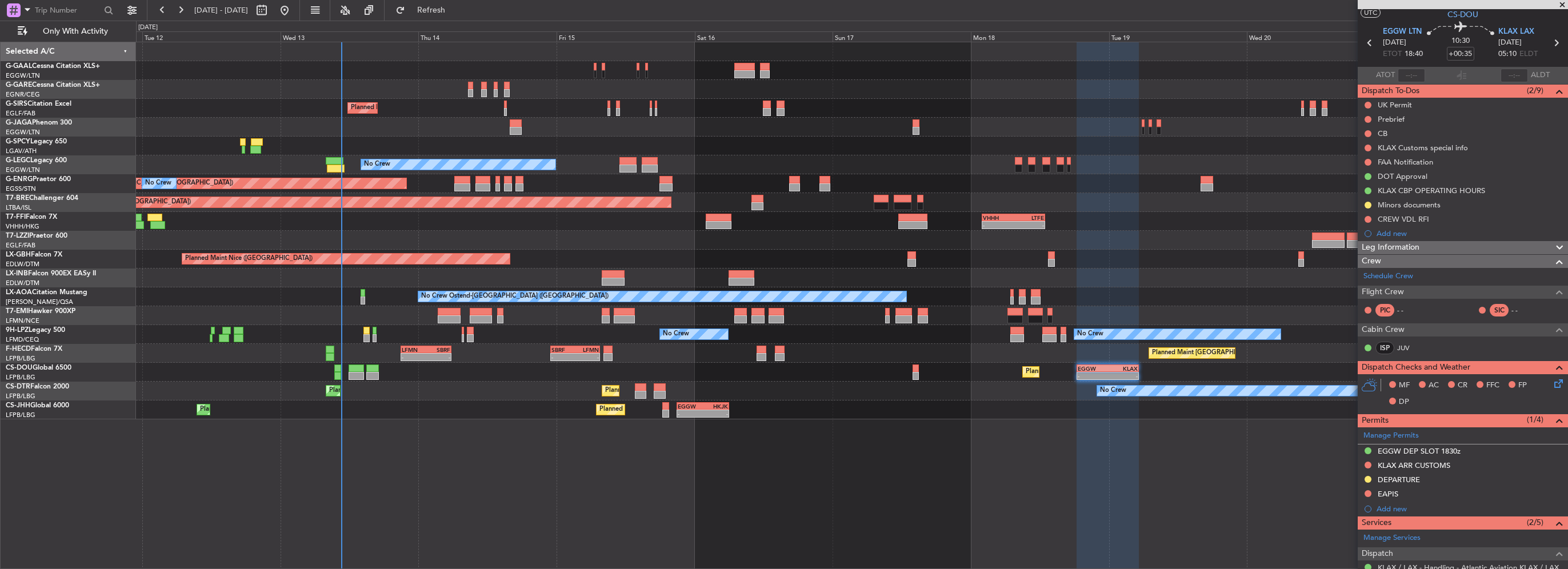
scroll to position [0, 0]
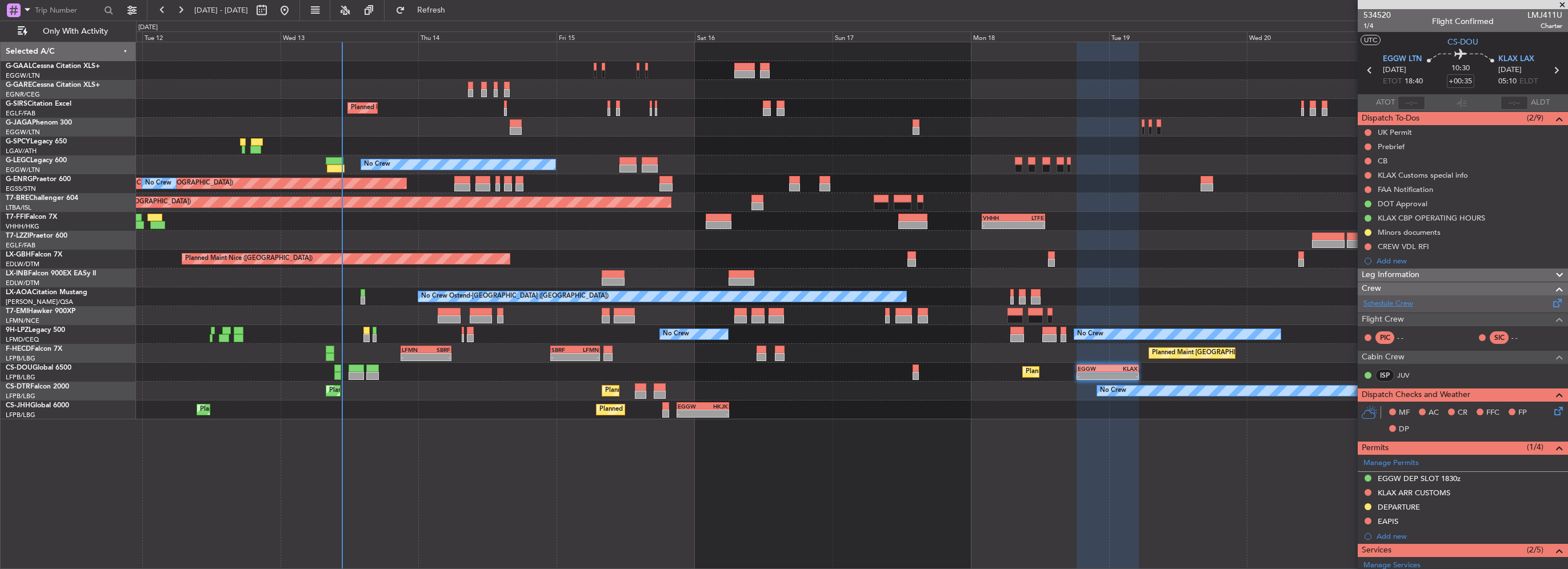
click at [1392, 299] on link "Schedule Crew" at bounding box center [1388, 304] width 50 height 12
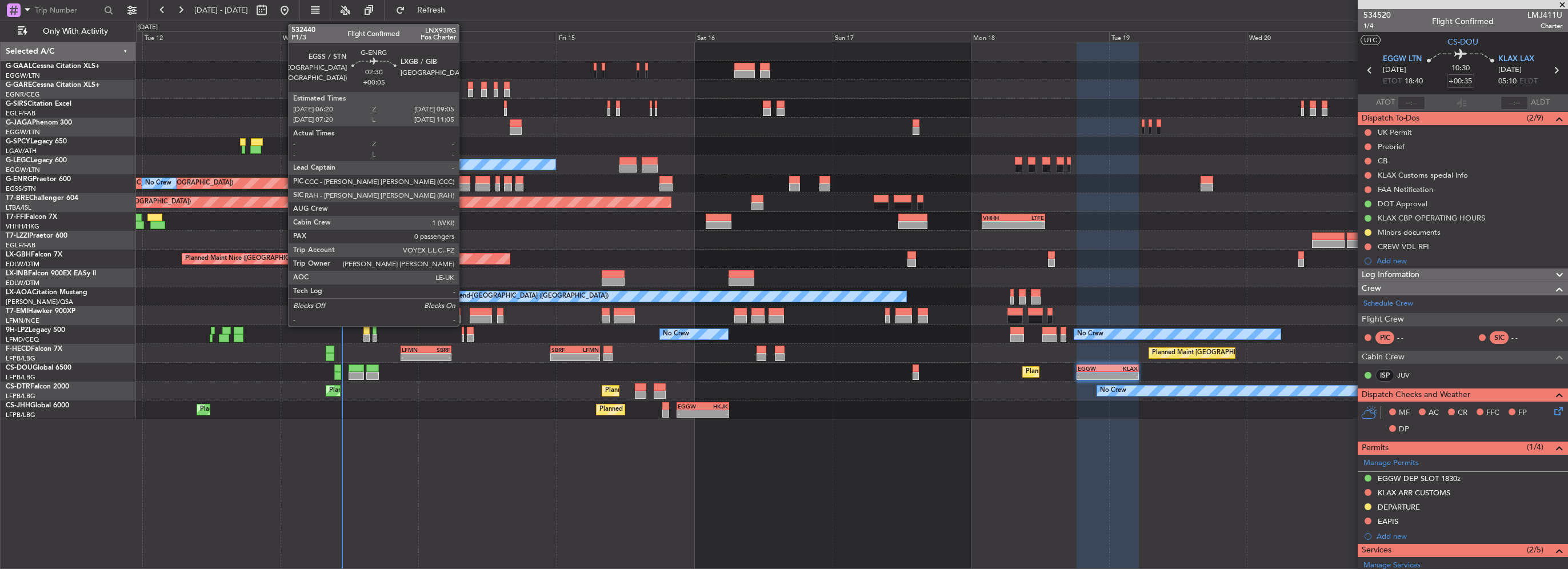
click at [464, 189] on div at bounding box center [462, 187] width 16 height 8
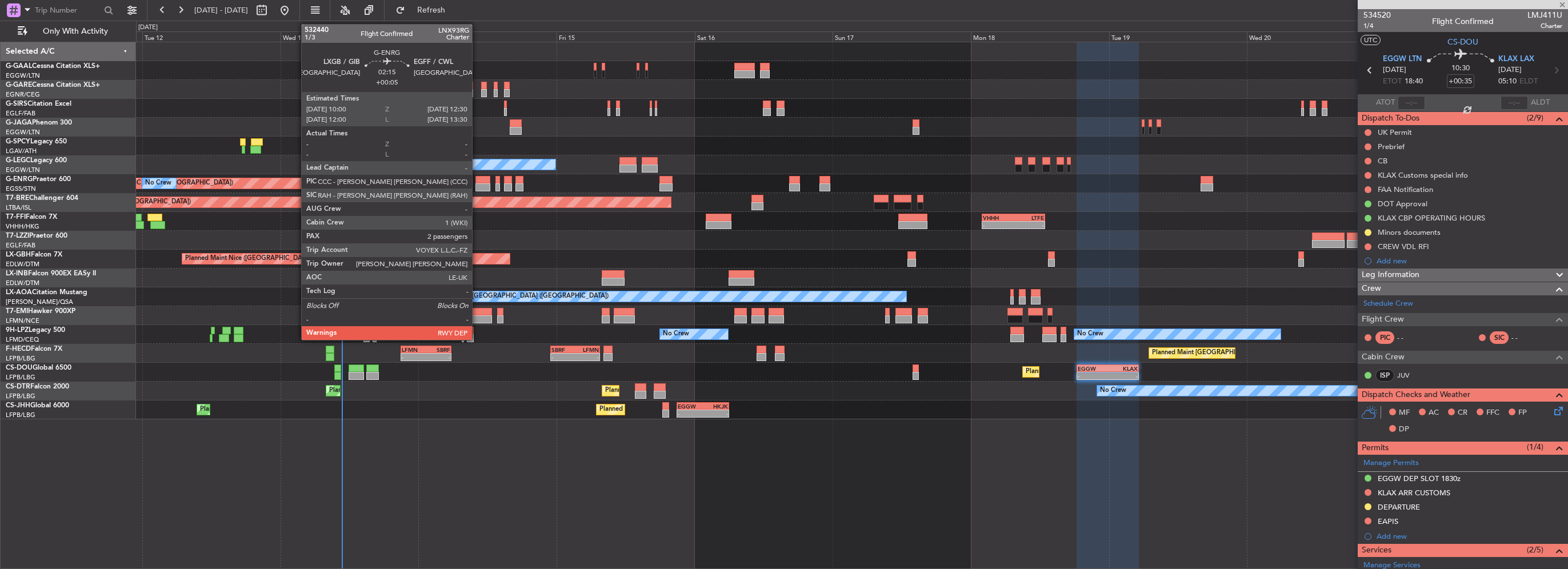
type input "+00:05"
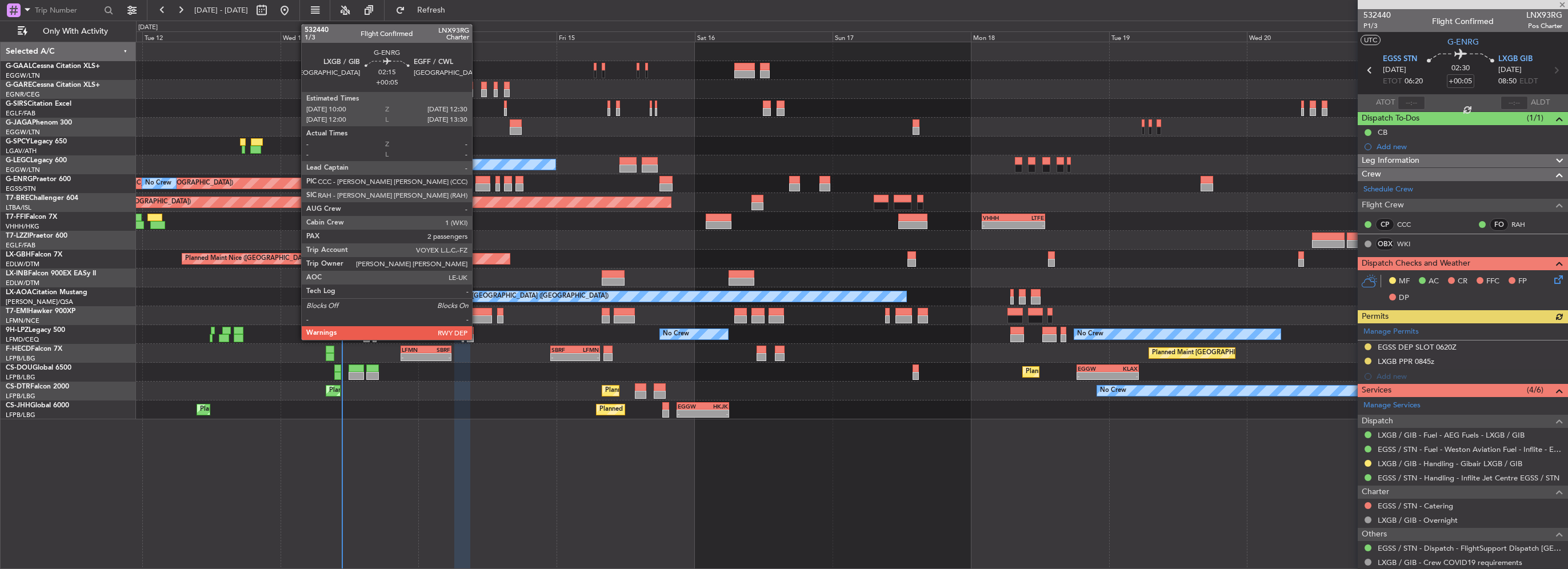
click at [477, 183] on div at bounding box center [483, 187] width 15 height 8
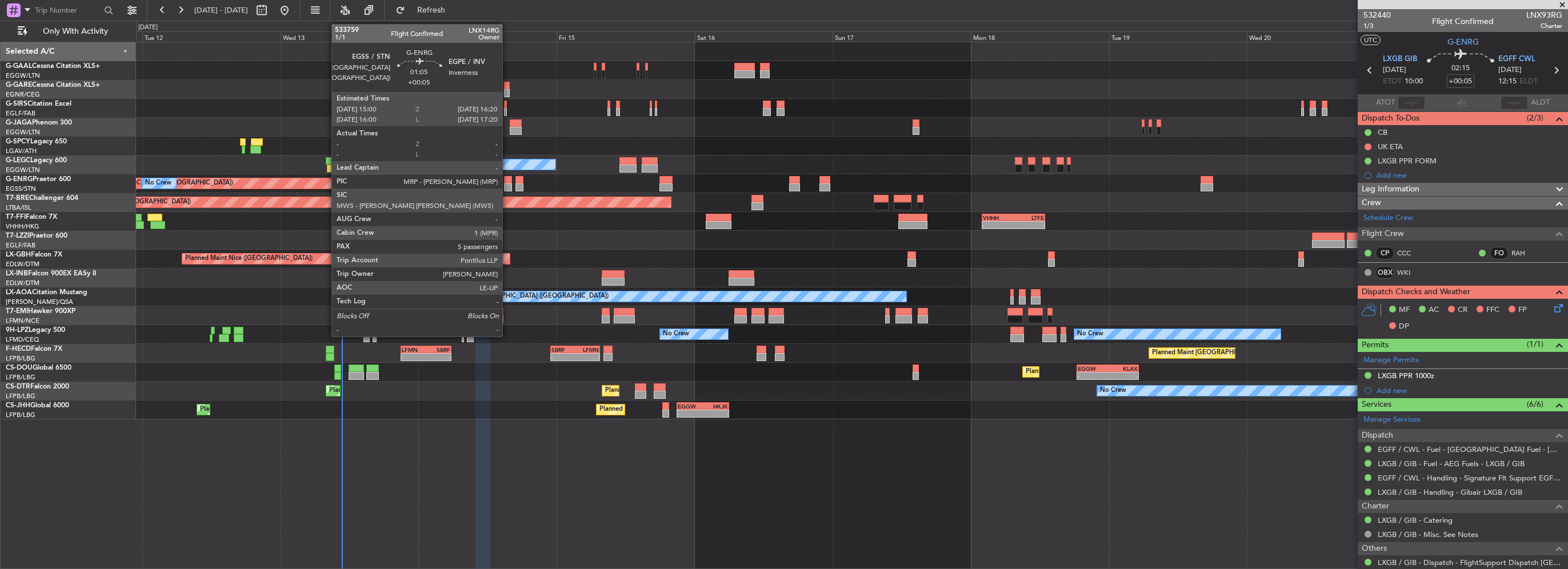
click at [507, 183] on div at bounding box center [508, 187] width 8 height 8
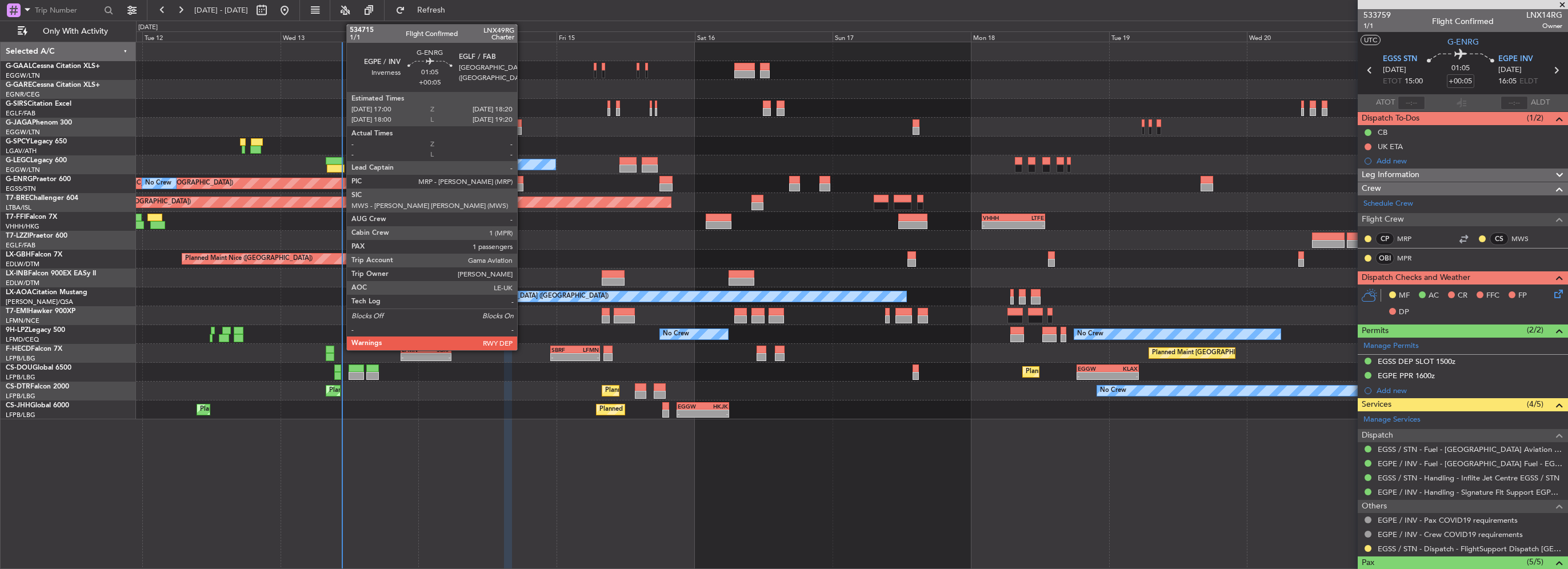
click at [522, 184] on div at bounding box center [519, 187] width 8 height 8
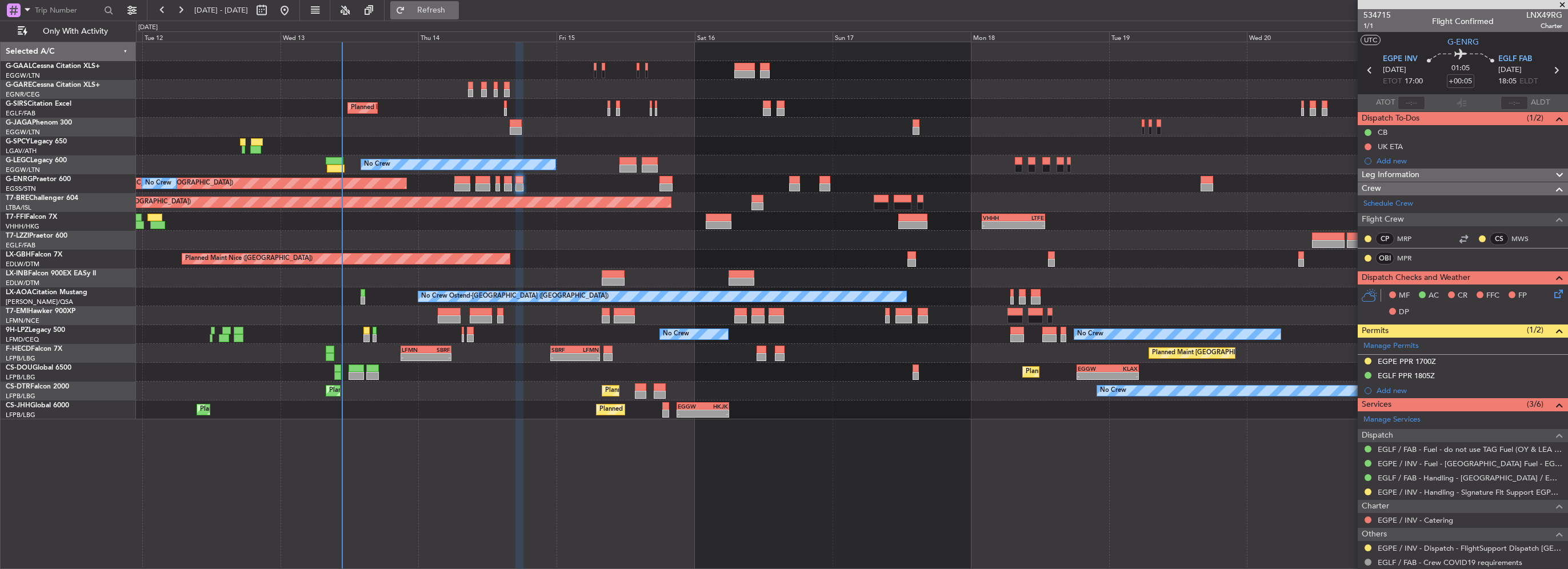
click at [445, 16] on button "Refresh" at bounding box center [425, 10] width 69 height 18
click at [464, 183] on div at bounding box center [462, 187] width 16 height 8
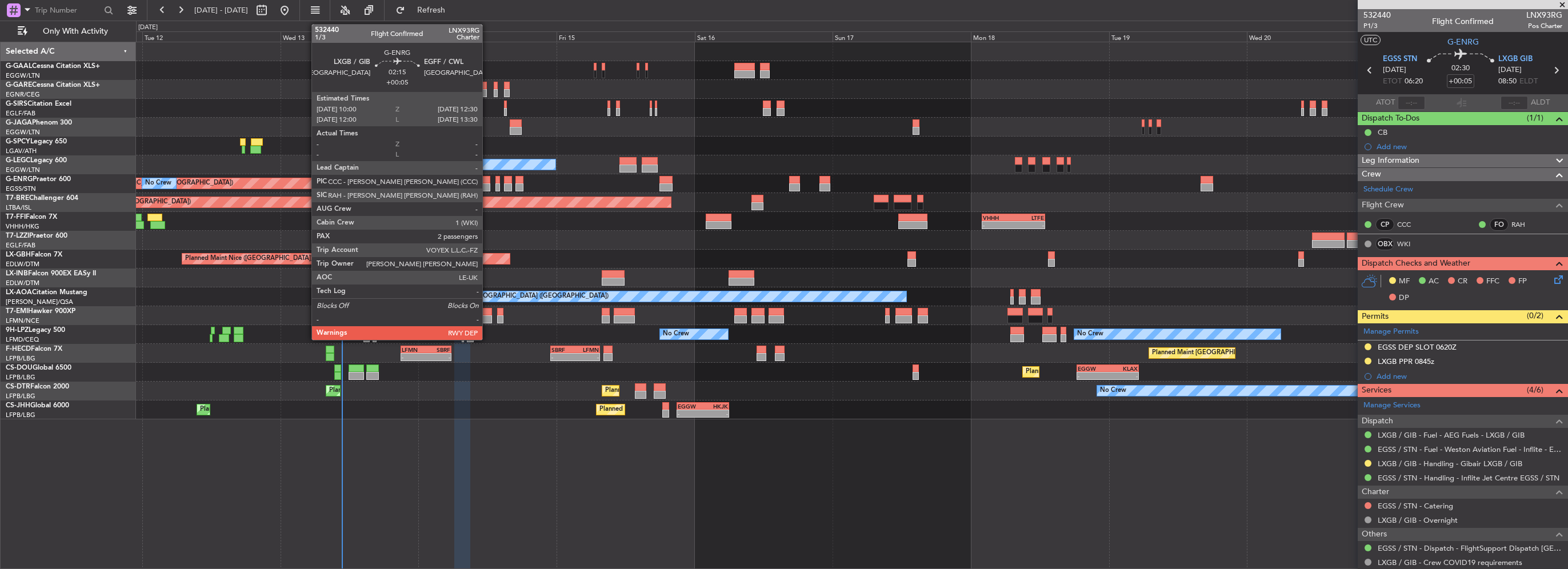
click at [488, 183] on div at bounding box center [483, 187] width 15 height 8
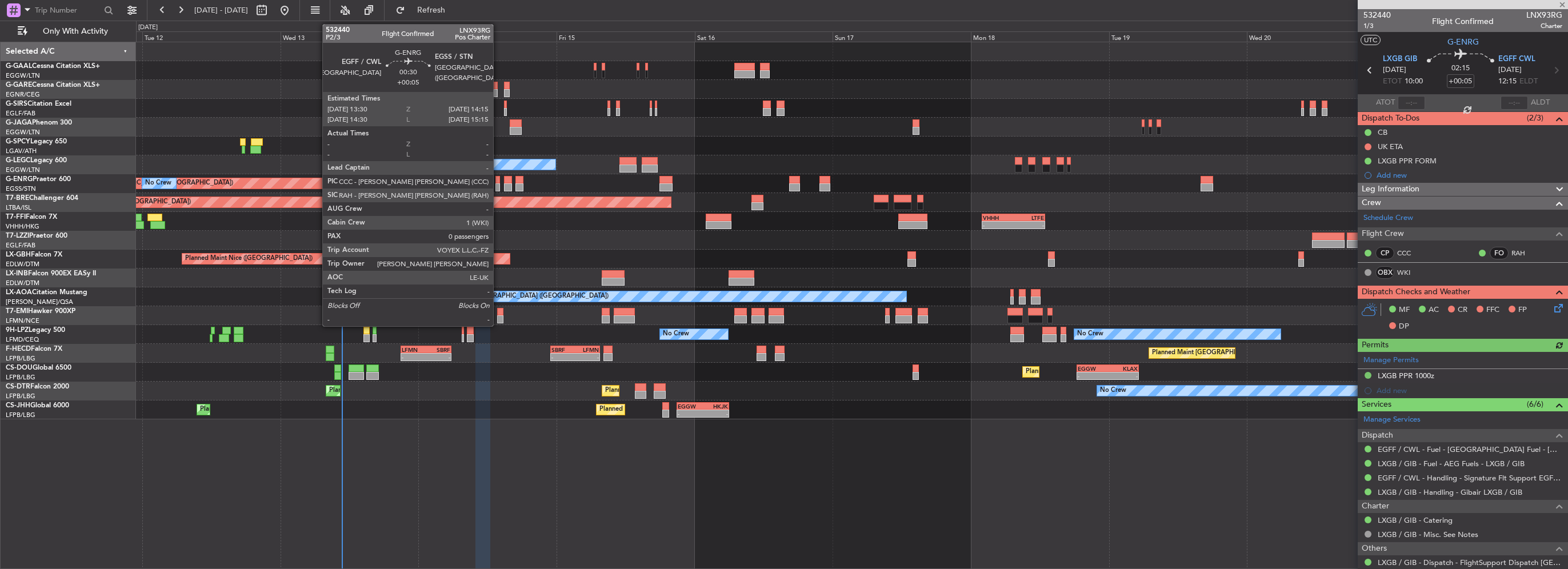
click at [498, 184] on div at bounding box center [497, 187] width 5 height 8
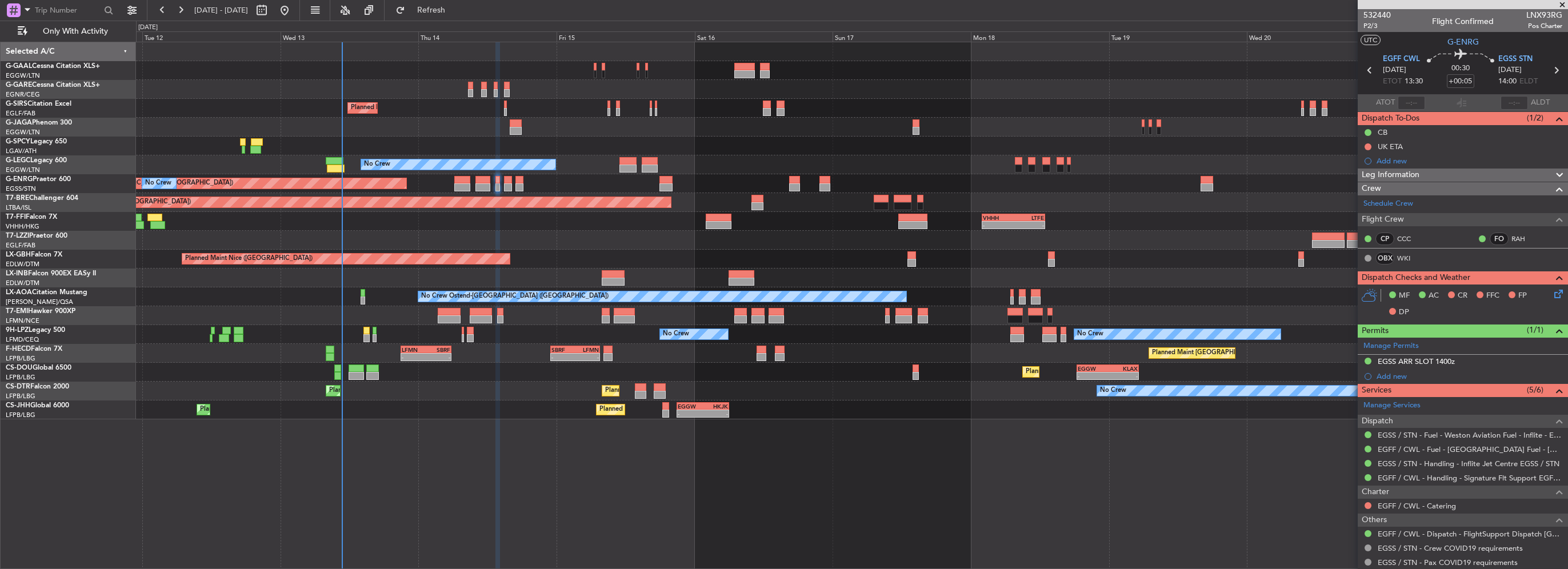
click at [503, 186] on div "Planned Maint [GEOGRAPHIC_DATA] ([GEOGRAPHIC_DATA]) No Crew" at bounding box center [852, 183] width 1431 height 19
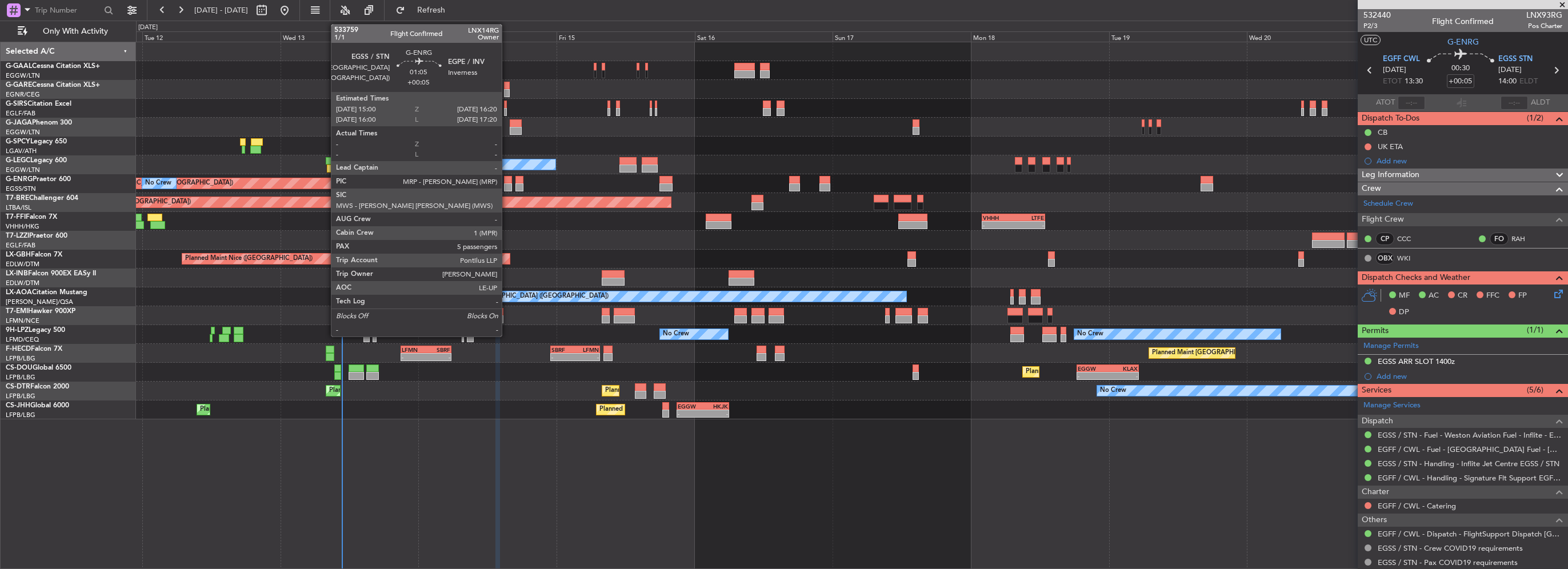
click at [507, 183] on div at bounding box center [508, 187] width 8 height 8
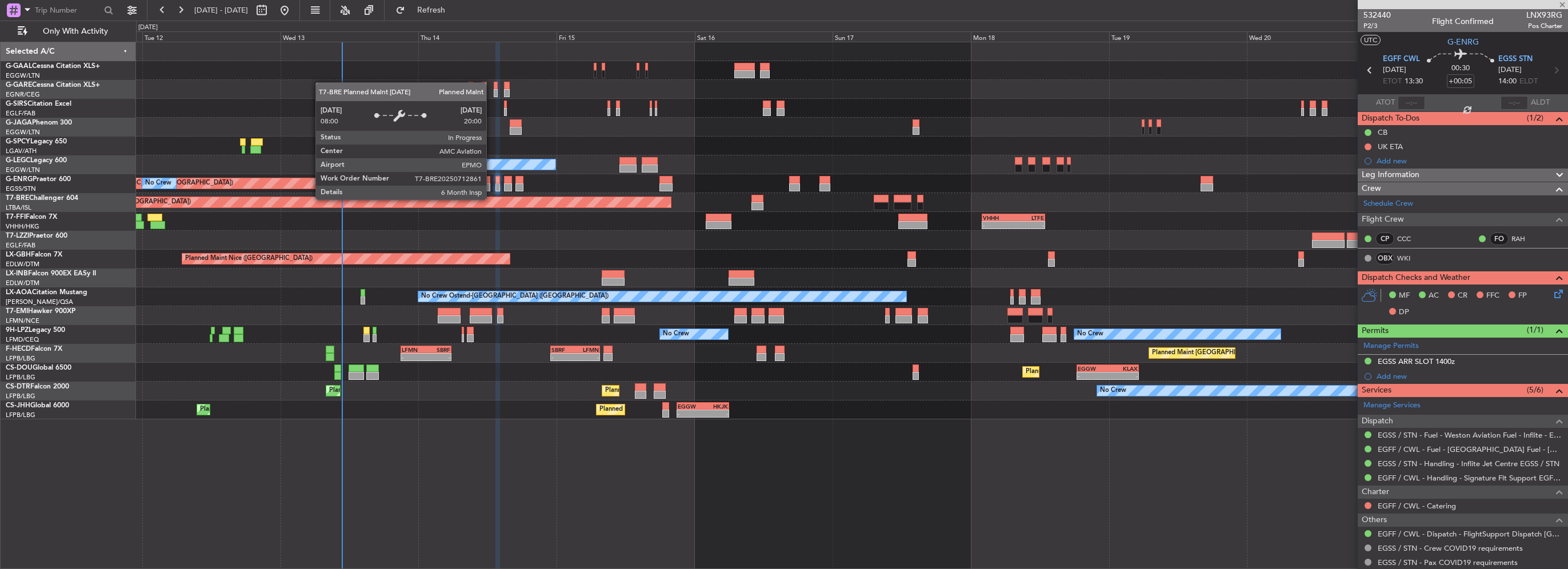
type input "5"
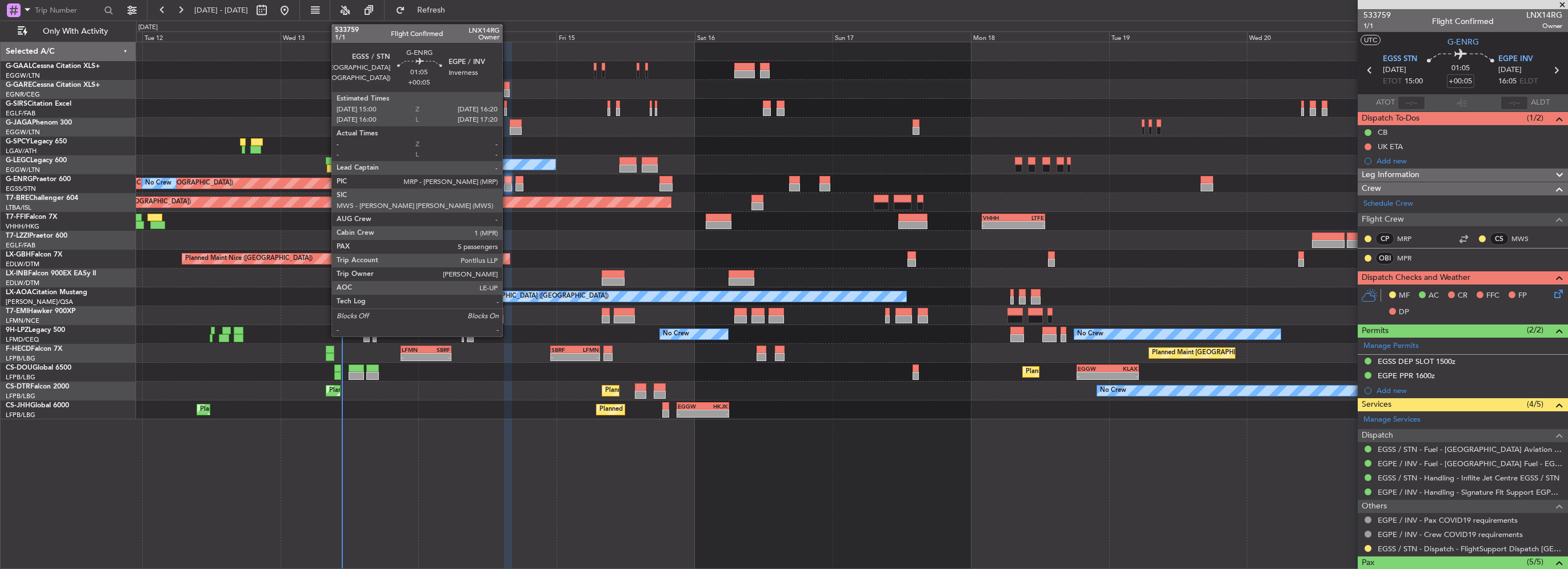
click at [507, 184] on div at bounding box center [508, 187] width 8 height 8
click at [508, 179] on div at bounding box center [508, 180] width 8 height 8
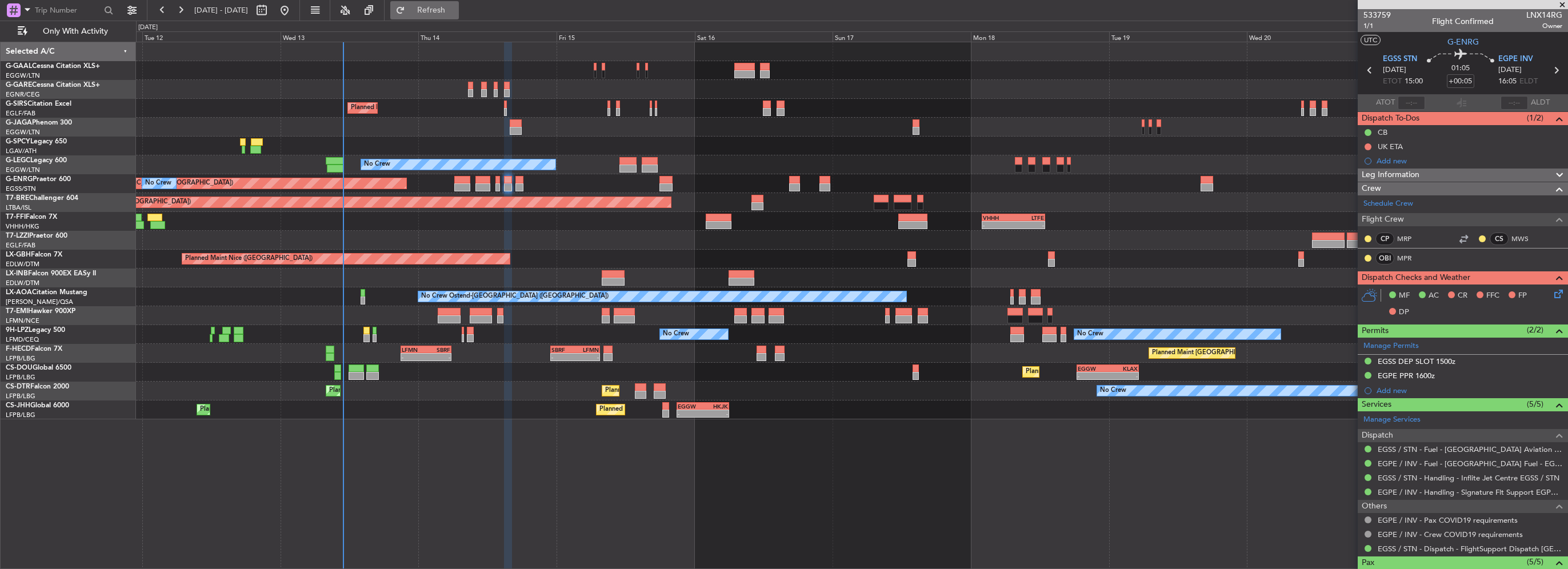
click at [459, 1] on button "Refresh" at bounding box center [425, 10] width 69 height 18
